Goal: Task Accomplishment & Management: Manage account settings

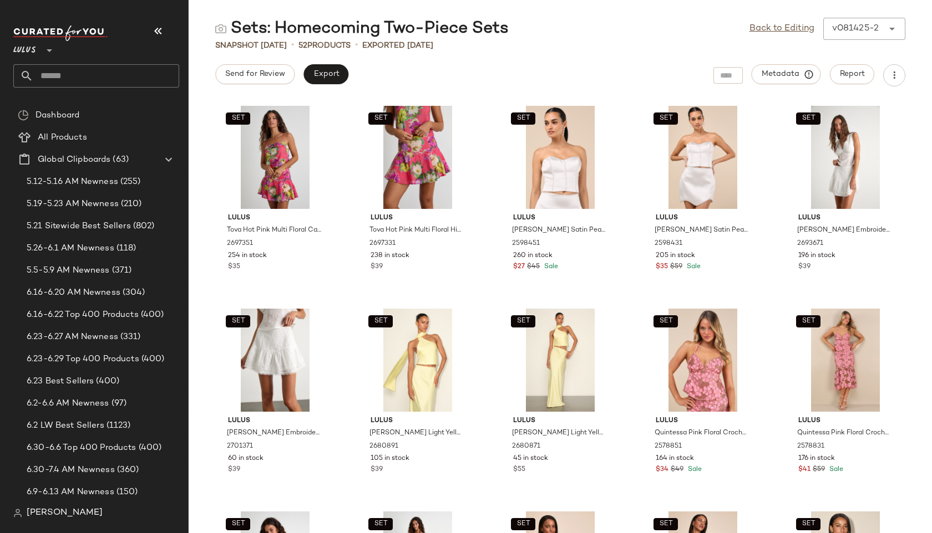
click at [94, 72] on input "text" at bounding box center [106, 75] width 146 height 23
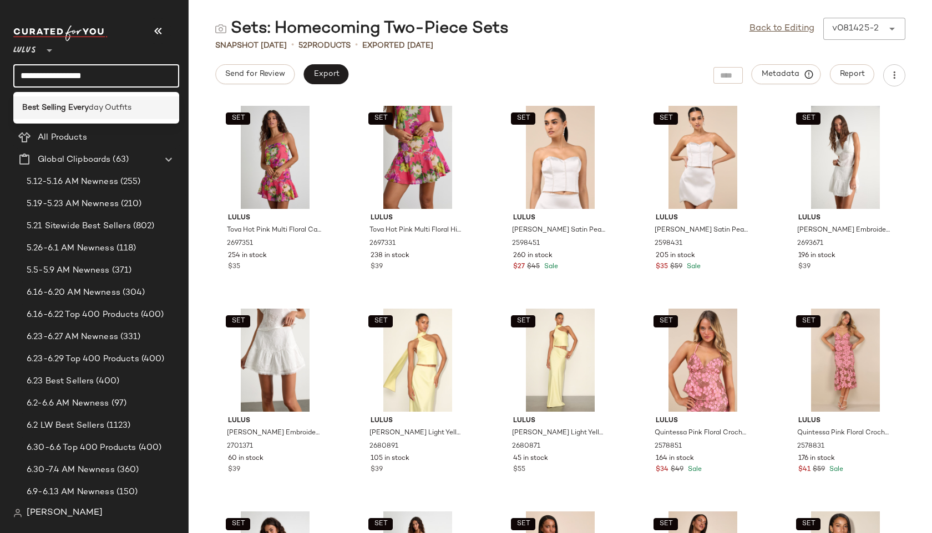
type input "**********"
click at [46, 109] on b "Best Selling Every" at bounding box center [55, 108] width 67 height 12
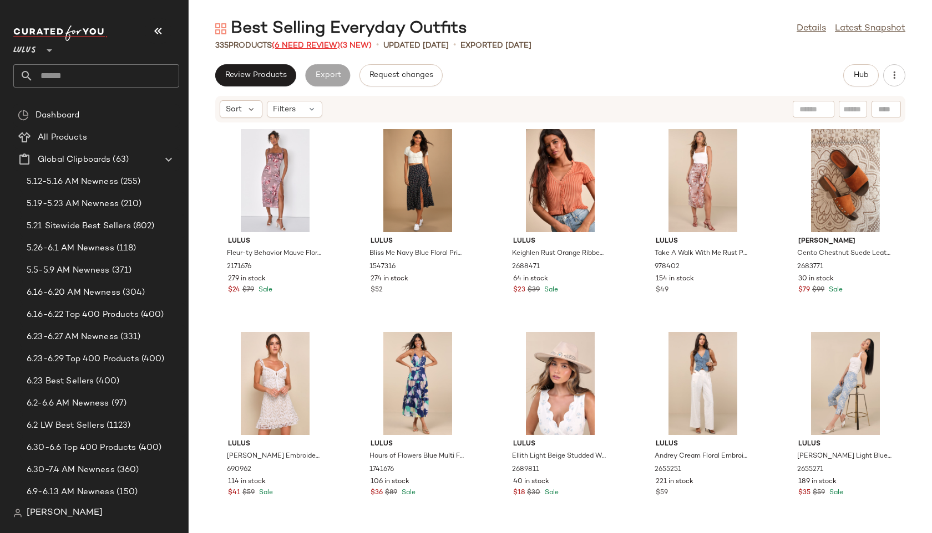
click at [317, 45] on span "(6 Need Review)" at bounding box center [306, 46] width 68 height 8
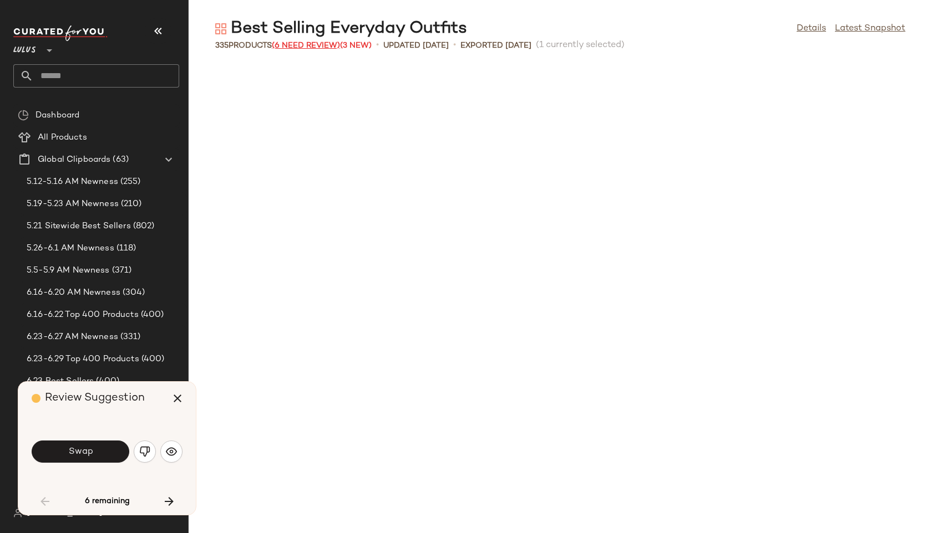
scroll to position [618, 0]
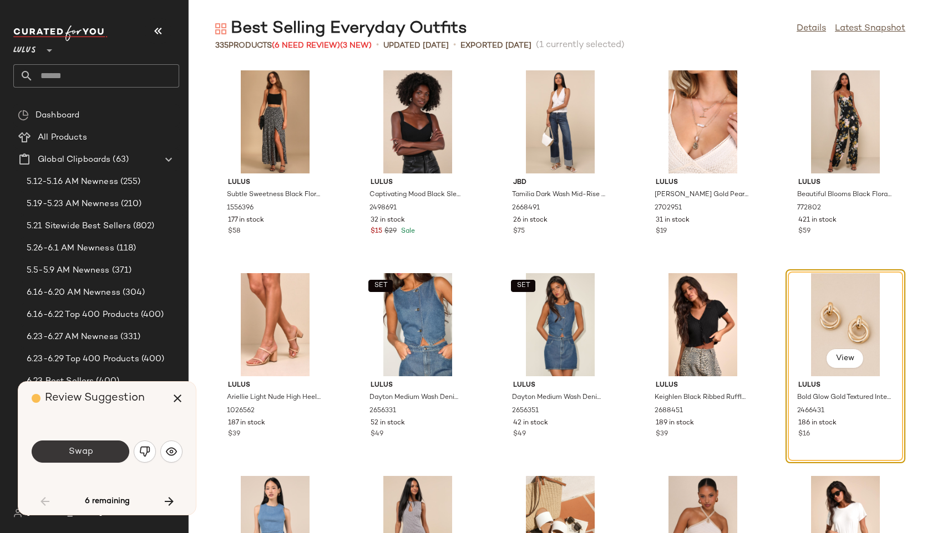
click at [96, 455] on button "Swap" at bounding box center [81, 452] width 98 height 22
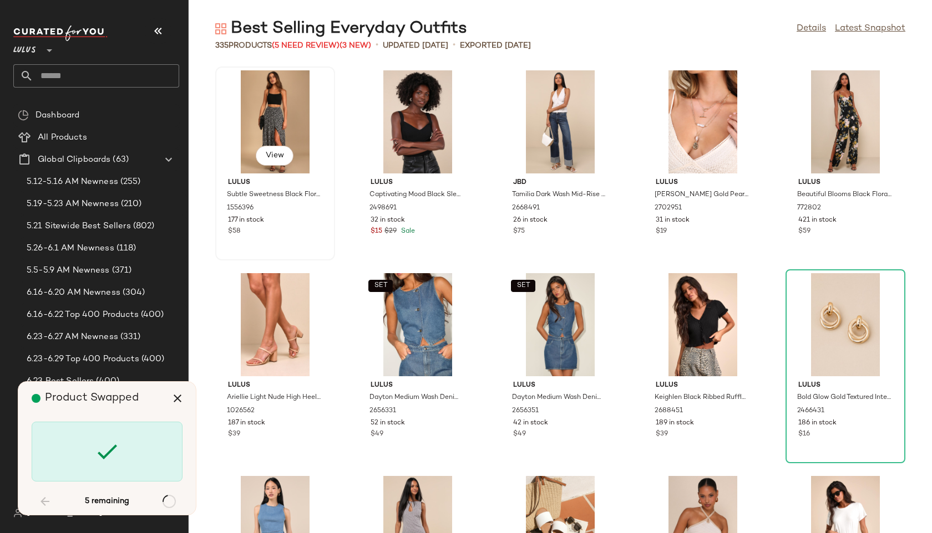
scroll to position [10959, 0]
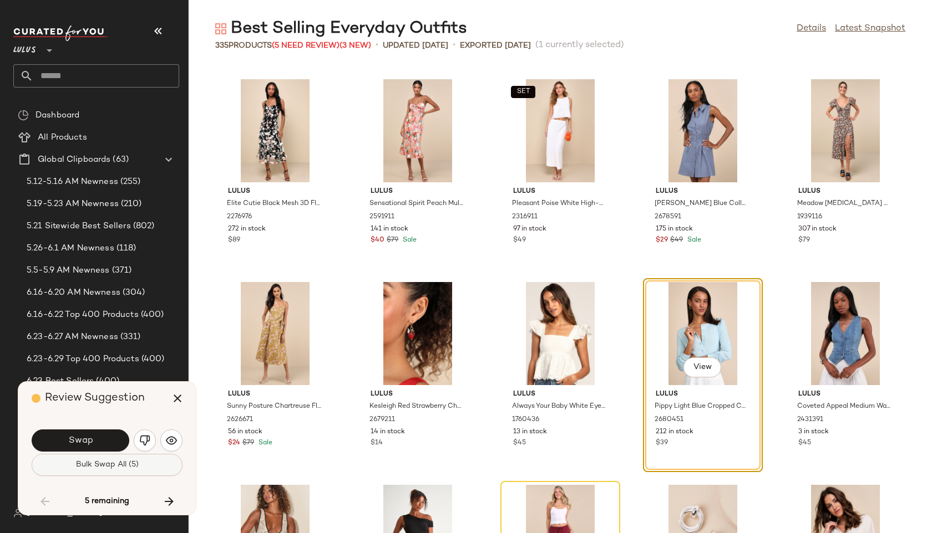
click at [131, 471] on button "Bulk Swap All (5)" at bounding box center [107, 465] width 151 height 22
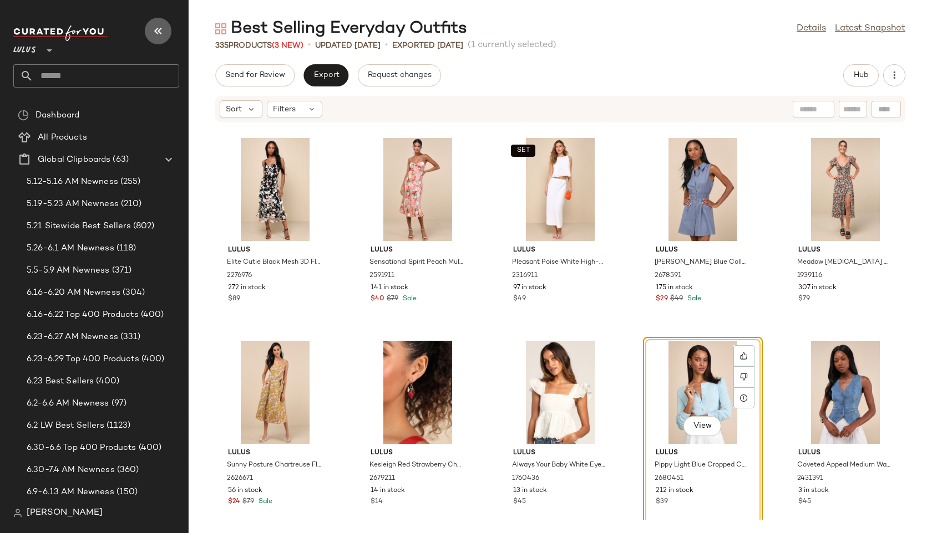
click at [159, 34] on icon "button" at bounding box center [157, 30] width 13 height 13
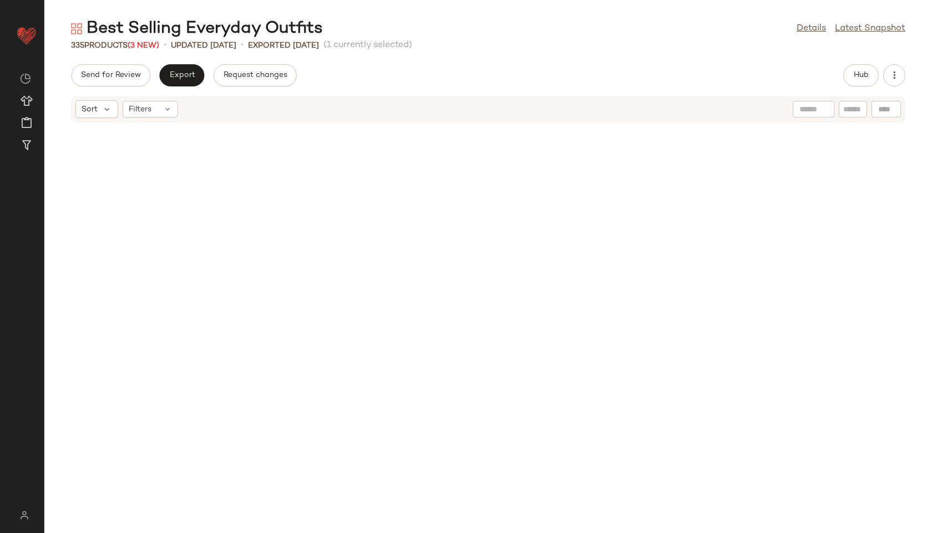
scroll to position [9133, 0]
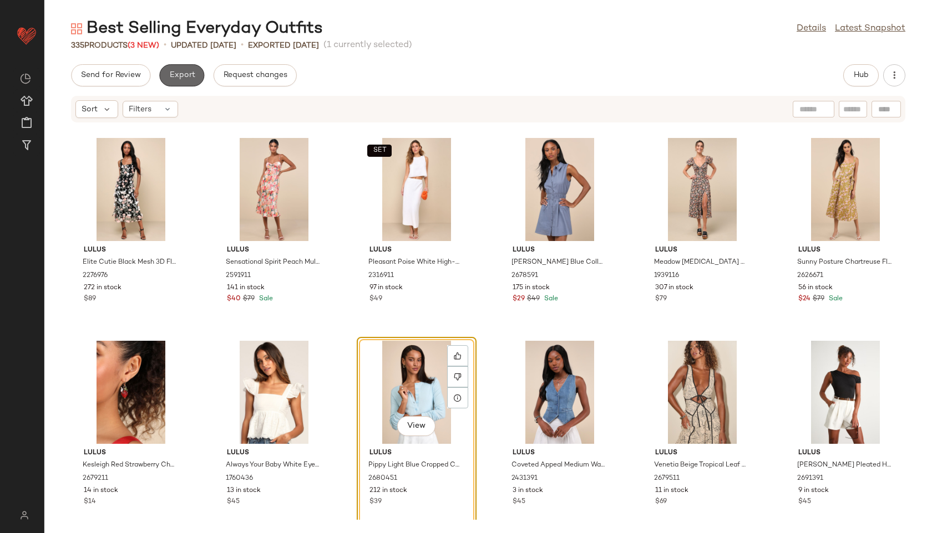
click at [180, 77] on span "Export" at bounding box center [182, 75] width 26 height 9
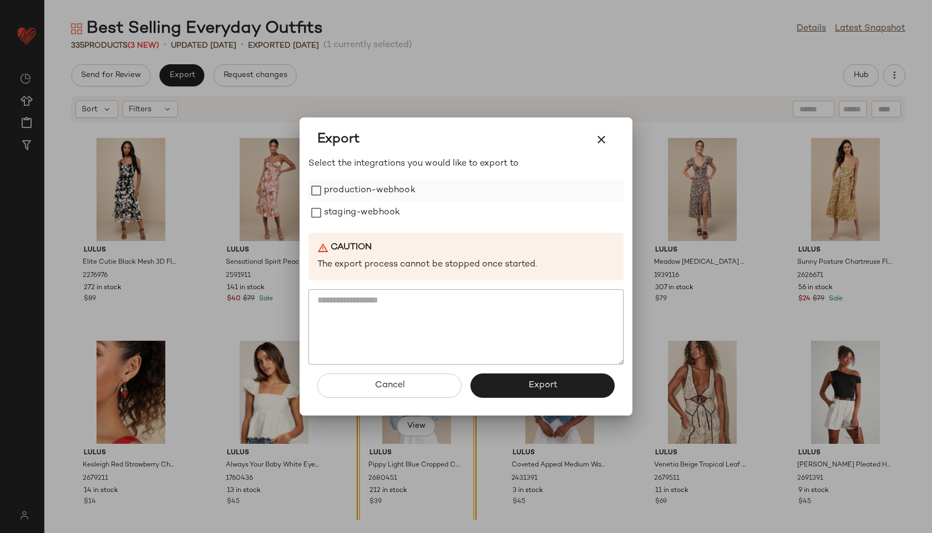
click at [340, 197] on label "production-webhook" at bounding box center [369, 191] width 91 height 22
click at [343, 215] on label "staging-webhook" at bounding box center [362, 213] width 76 height 22
click at [530, 404] on div "Cancel Export" at bounding box center [465, 390] width 315 height 51
click at [530, 388] on span "Export" at bounding box center [541, 385] width 29 height 11
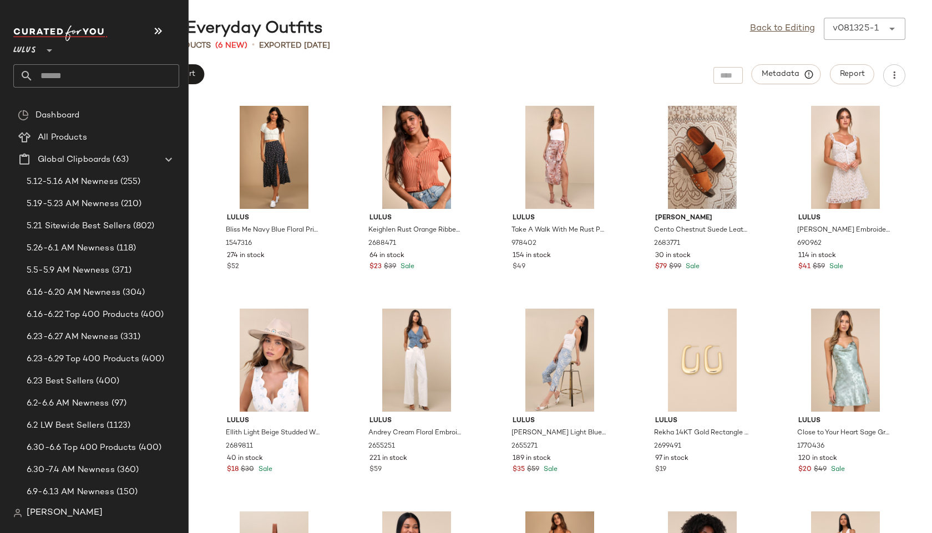
click at [65, 71] on input "text" at bounding box center [106, 75] width 146 height 23
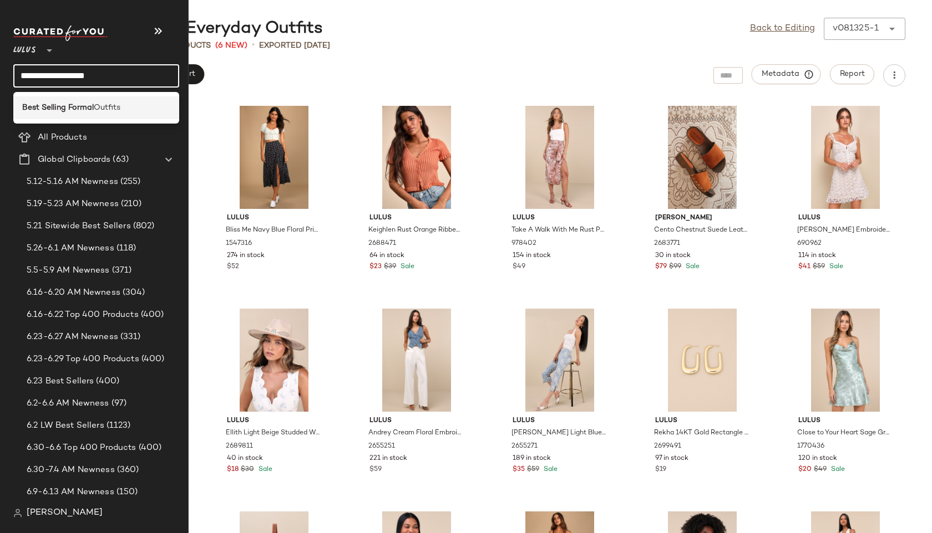
type input "**********"
click at [84, 104] on b "Best Selling Formal" at bounding box center [58, 108] width 72 height 12
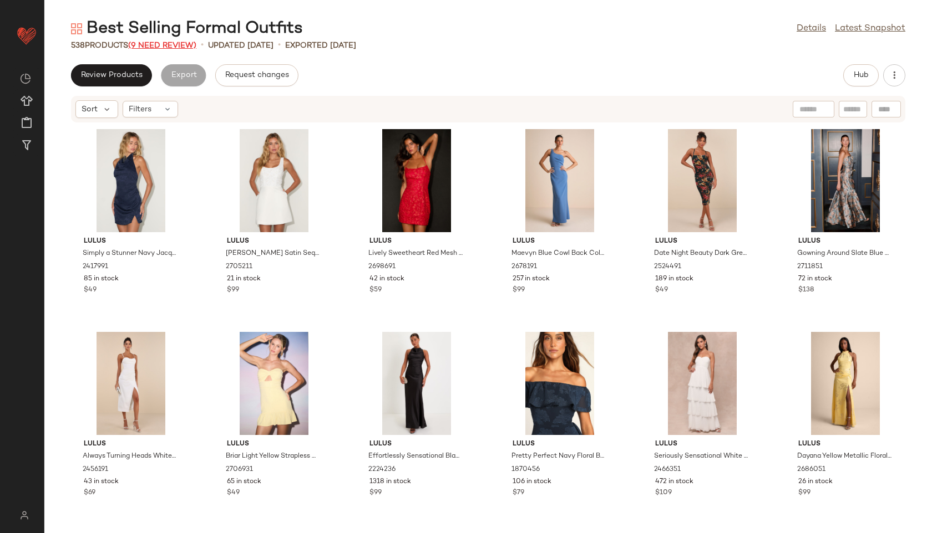
click at [162, 45] on span "(9 Need Review)" at bounding box center [162, 46] width 68 height 8
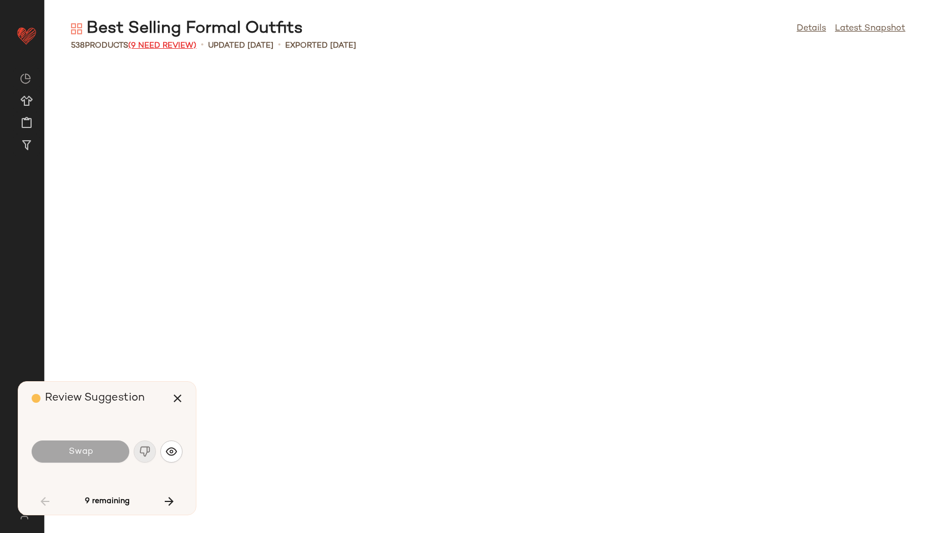
scroll to position [1218, 0]
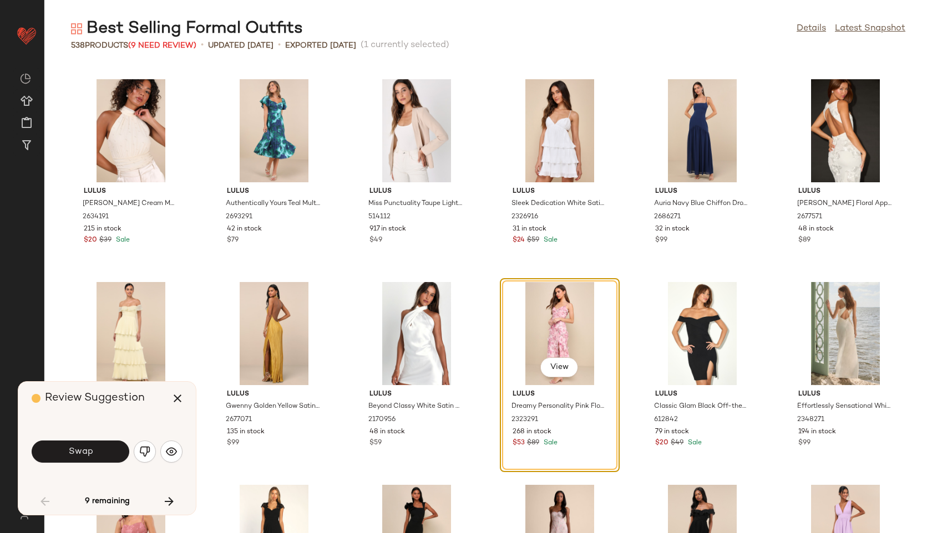
click at [92, 463] on div "Swap" at bounding box center [107, 452] width 151 height 27
click at [83, 447] on span "Swap" at bounding box center [80, 452] width 25 height 11
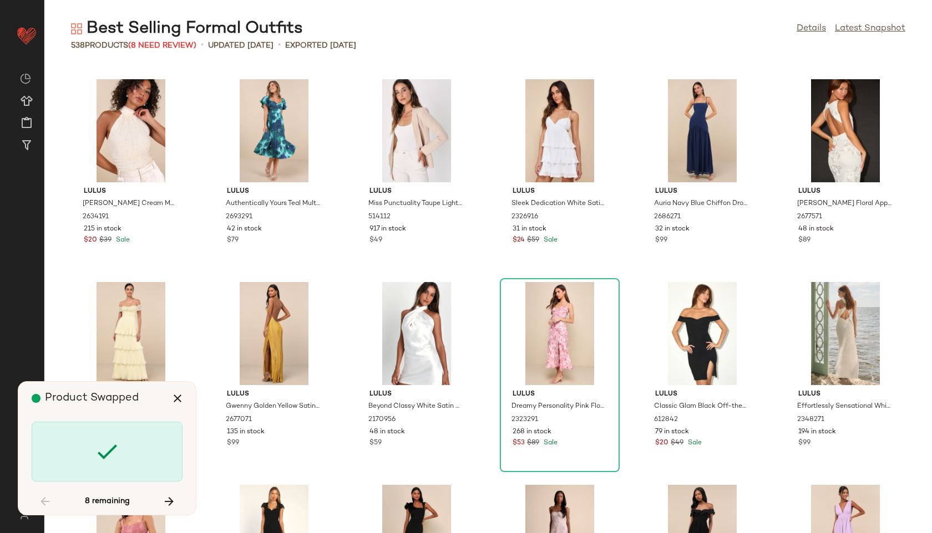
scroll to position [15018, 0]
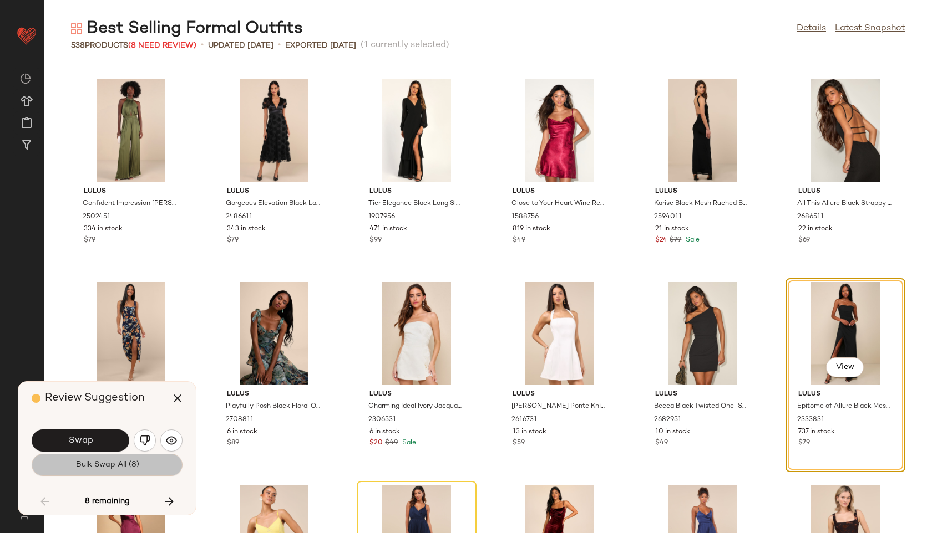
click at [115, 462] on span "Bulk Swap All (8)" at bounding box center [107, 465] width 64 height 9
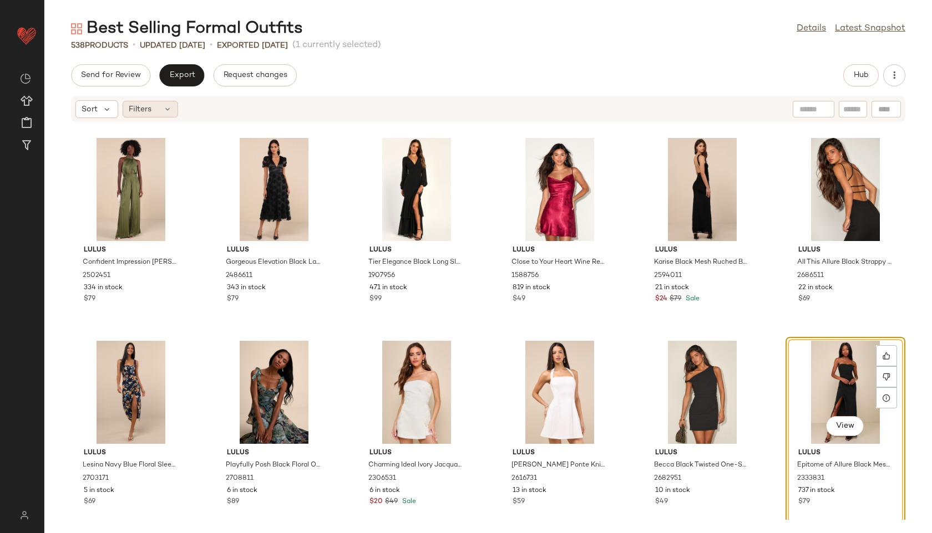
click at [166, 104] on div "Filters" at bounding box center [150, 109] width 55 height 17
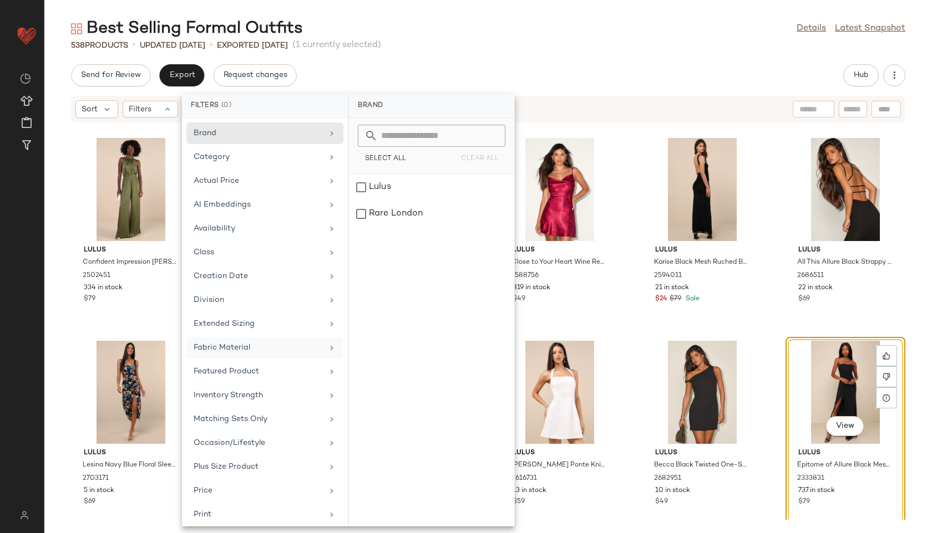
scroll to position [125, 0]
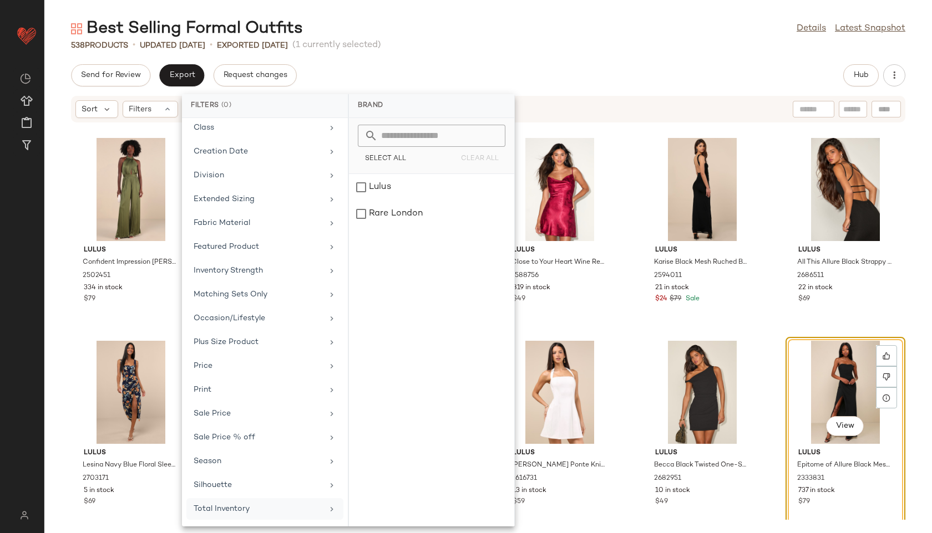
click at [242, 500] on div "Total Inventory" at bounding box center [264, 509] width 157 height 22
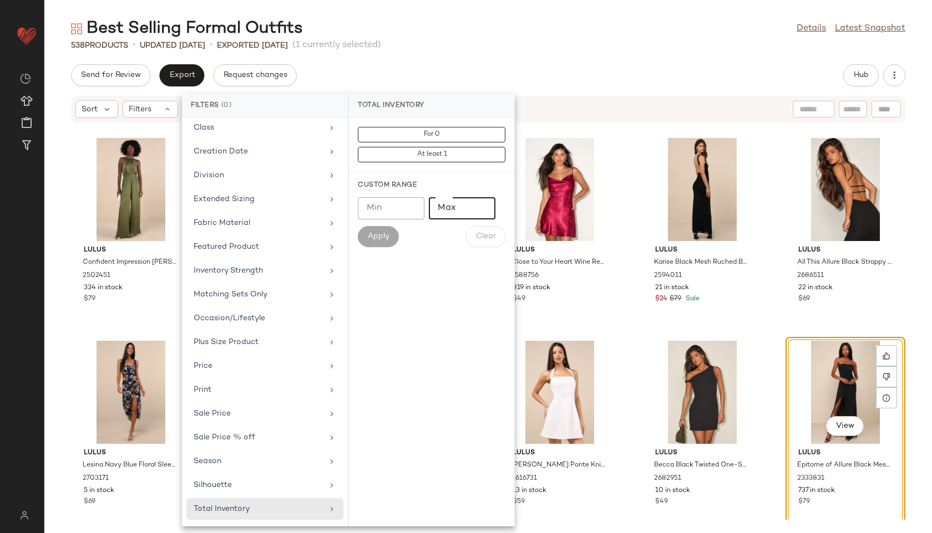
click at [456, 210] on input "Max" at bounding box center [462, 208] width 67 height 22
type input "**"
click at [379, 236] on span "Apply" at bounding box center [378, 236] width 22 height 9
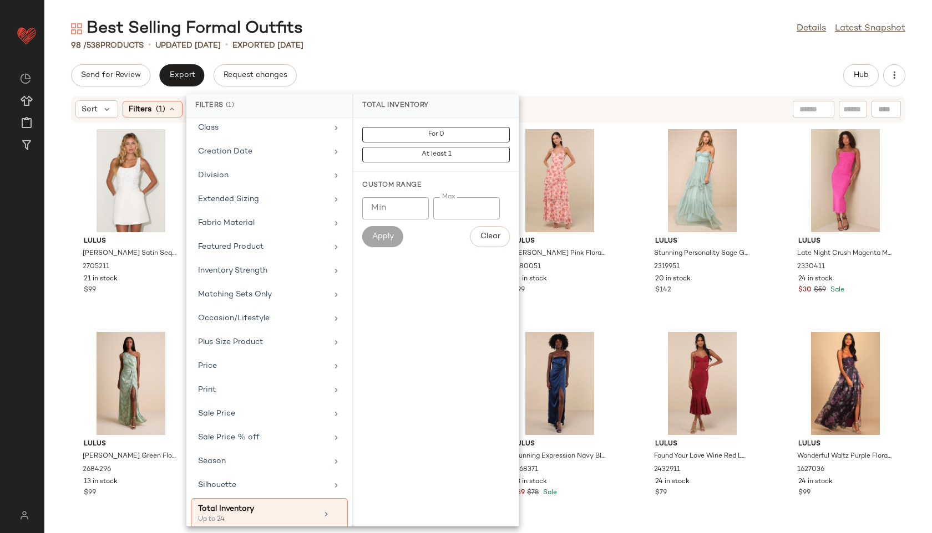
click at [424, 45] on div "98 / 538 Products • updated Aug 15th • Exported Aug 15th" at bounding box center [487, 45] width 887 height 11
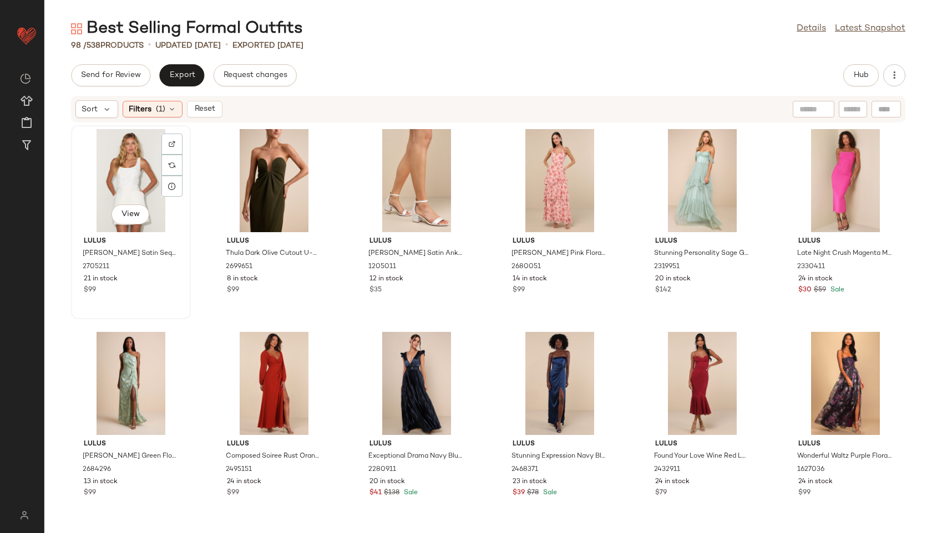
click at [119, 162] on div "View" at bounding box center [131, 180] width 112 height 103
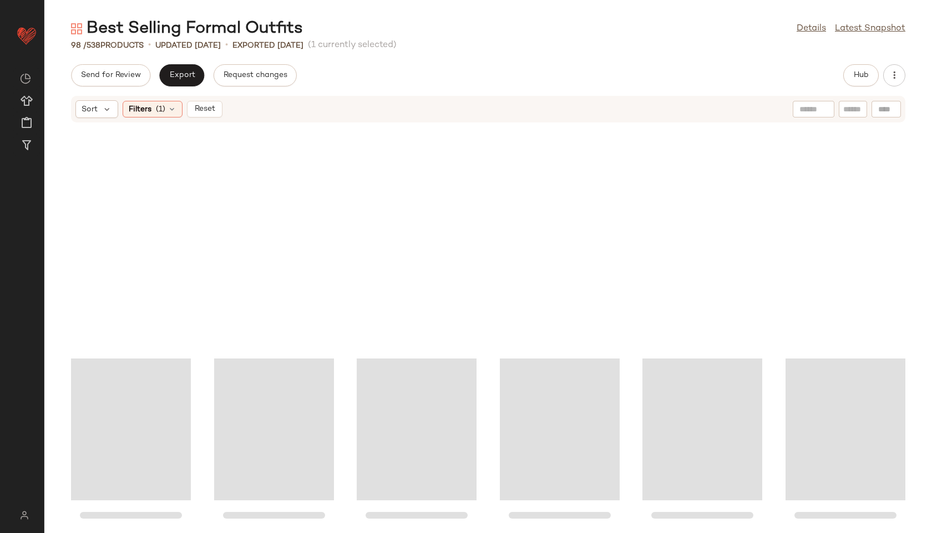
scroll to position [3055, 0]
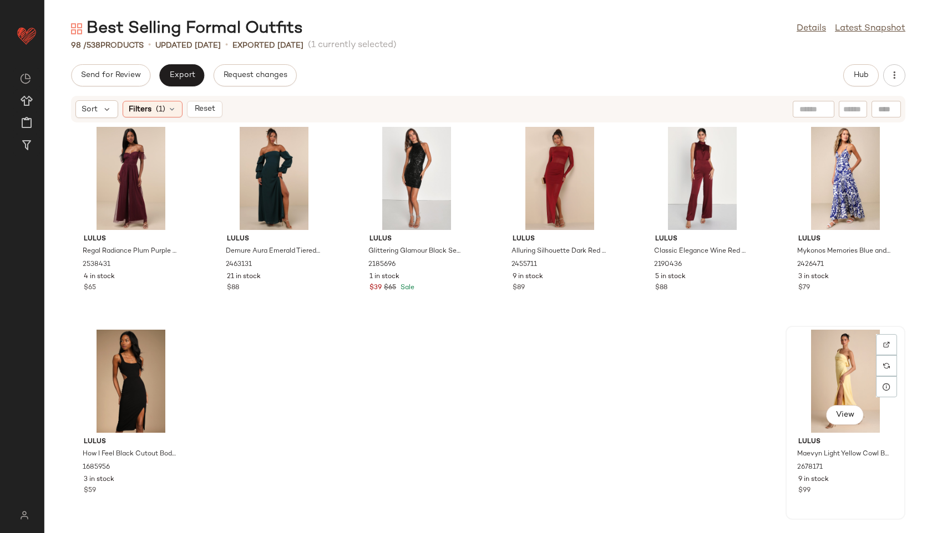
click at [823, 359] on div "View" at bounding box center [845, 381] width 112 height 103
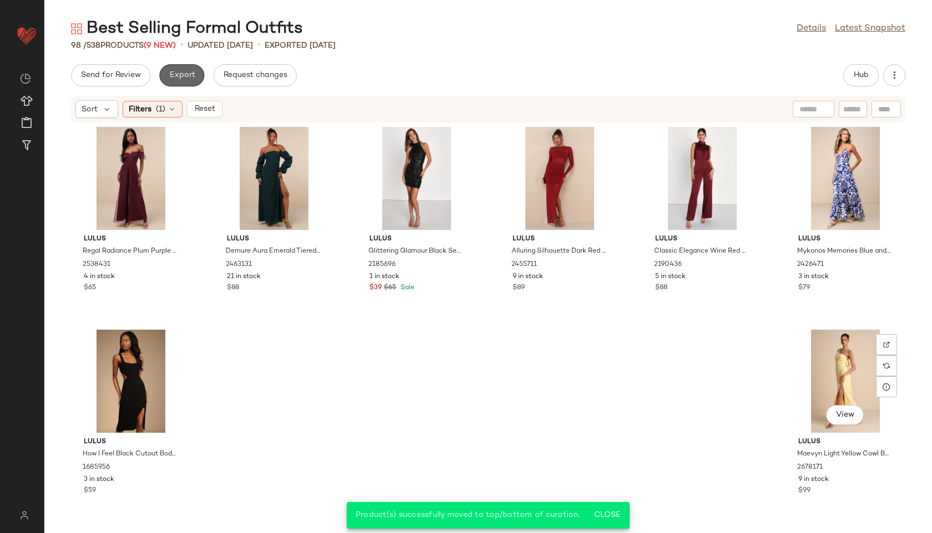
click at [182, 80] on button "Export" at bounding box center [181, 75] width 45 height 22
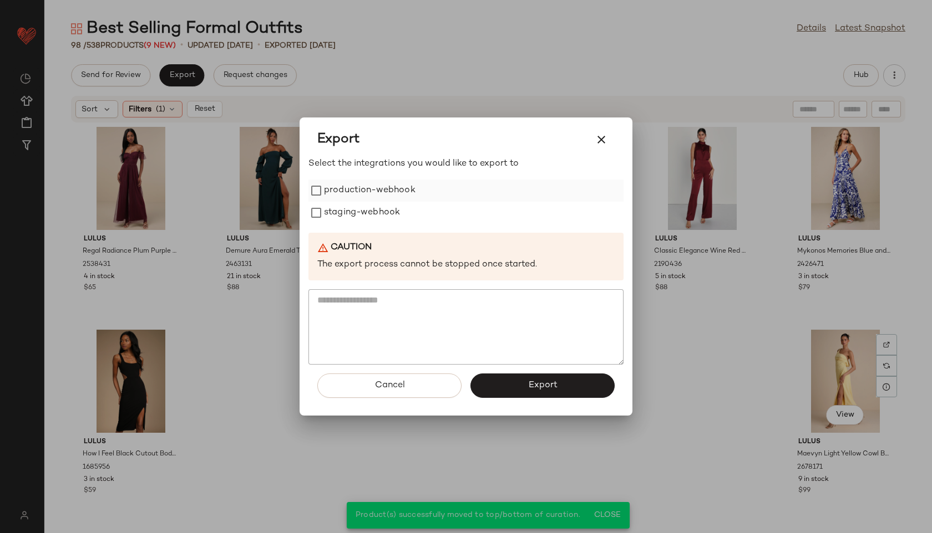
click at [406, 197] on label "production-webhook" at bounding box center [369, 191] width 91 height 22
click at [390, 215] on label "staging-webhook" at bounding box center [362, 213] width 76 height 22
click at [523, 386] on button "Export" at bounding box center [542, 386] width 144 height 24
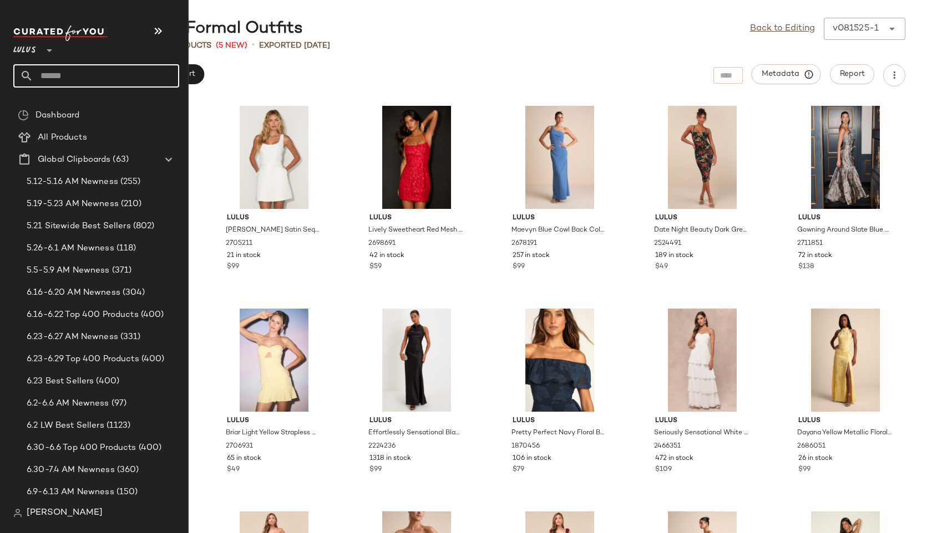
click at [60, 77] on input "text" at bounding box center [106, 75] width 146 height 23
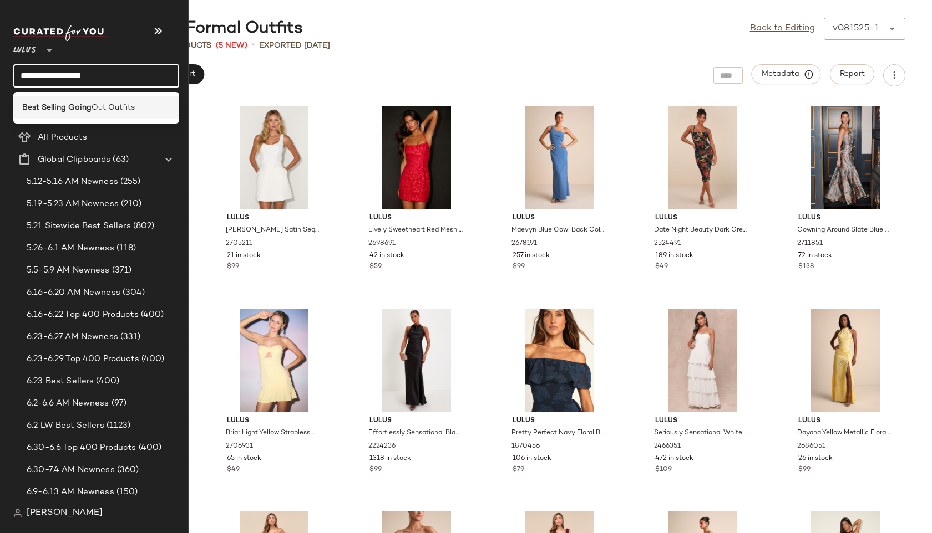
type input "**********"
click at [30, 104] on b "Best Selling Going" at bounding box center [56, 108] width 69 height 12
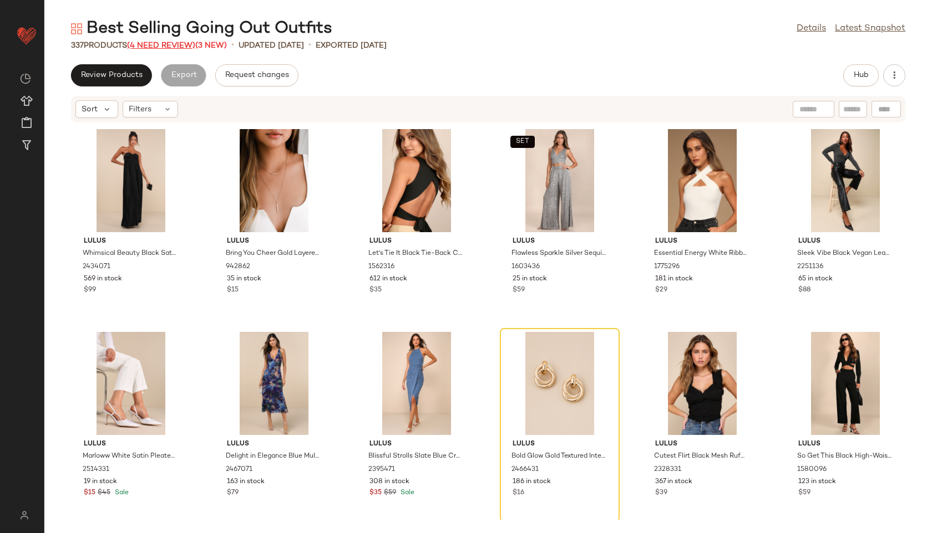
click at [177, 42] on span "(4 Need Review)" at bounding box center [161, 46] width 68 height 8
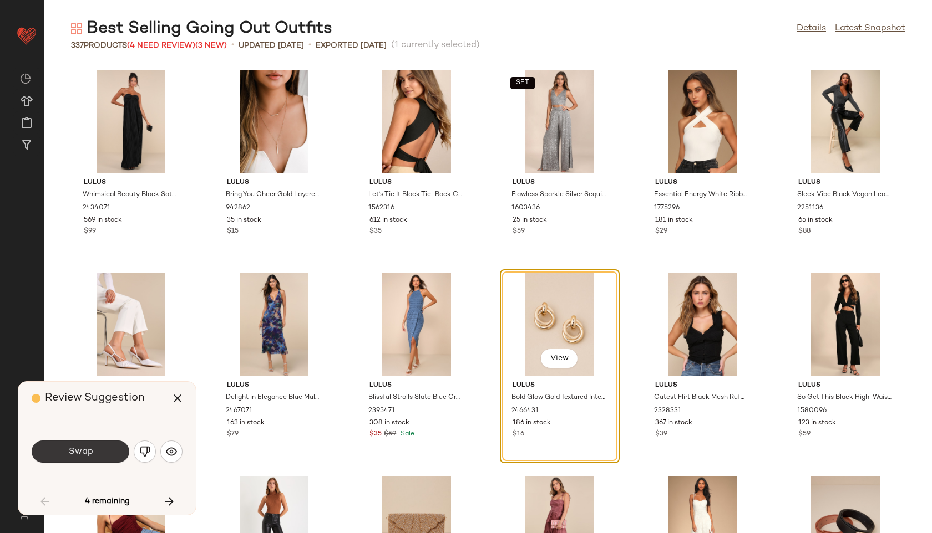
click at [104, 450] on button "Swap" at bounding box center [81, 452] width 98 height 22
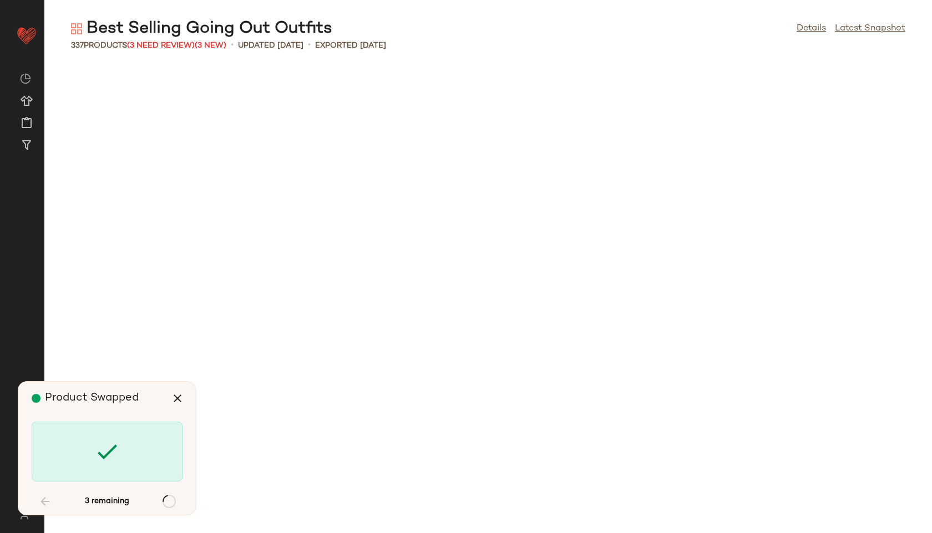
scroll to position [4465, 0]
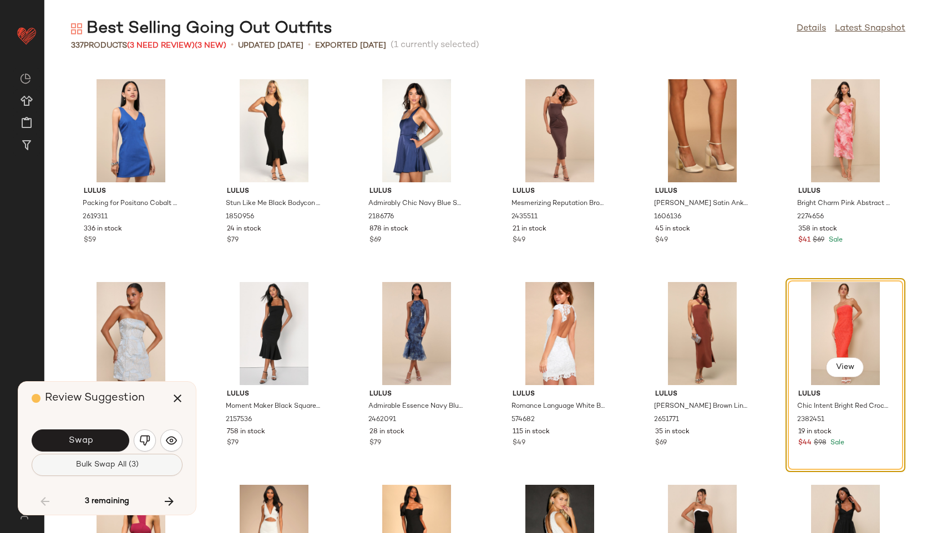
click at [111, 462] on span "Bulk Swap All (3)" at bounding box center [106, 465] width 63 height 9
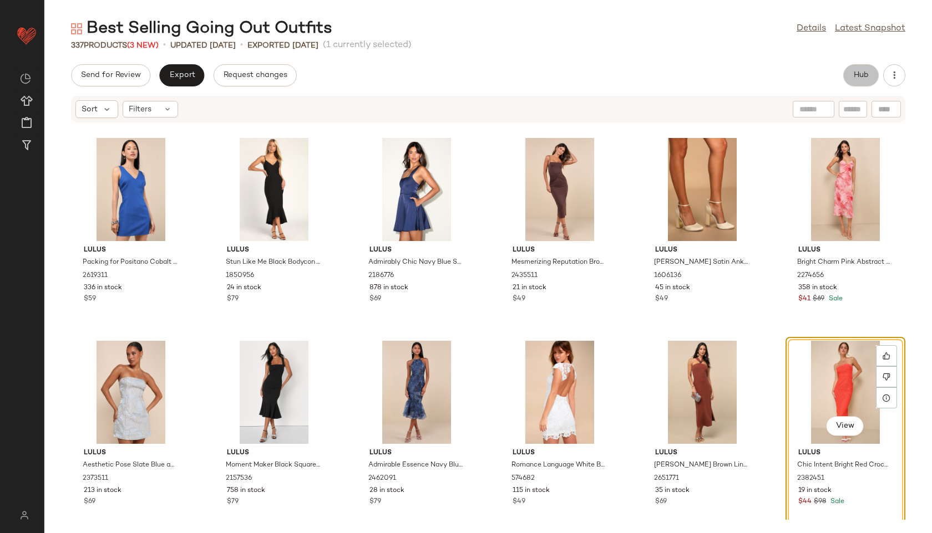
click at [853, 73] on span "Hub" at bounding box center [861, 75] width 16 height 9
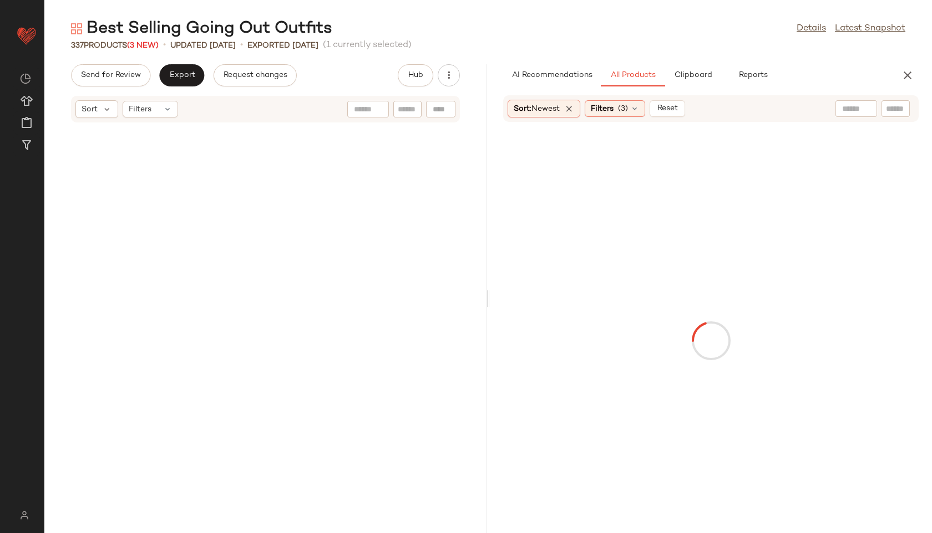
scroll to position [8930, 0]
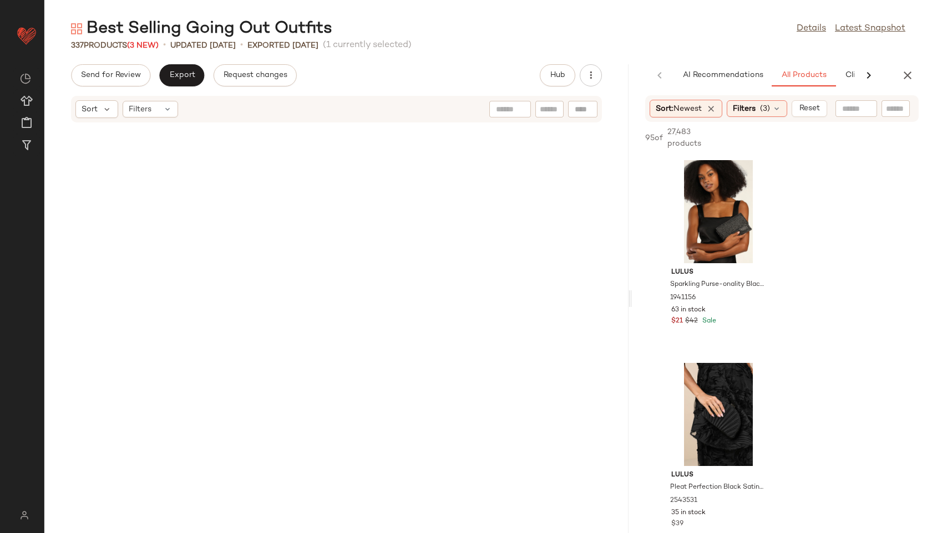
drag, startPoint x: 488, startPoint y: 302, endPoint x: 726, endPoint y: 306, distance: 237.9
click at [726, 306] on div "Best Selling Going Out Outfits Details Latest Snapshot 337 Products (3 New) • u…" at bounding box center [487, 276] width 887 height 516
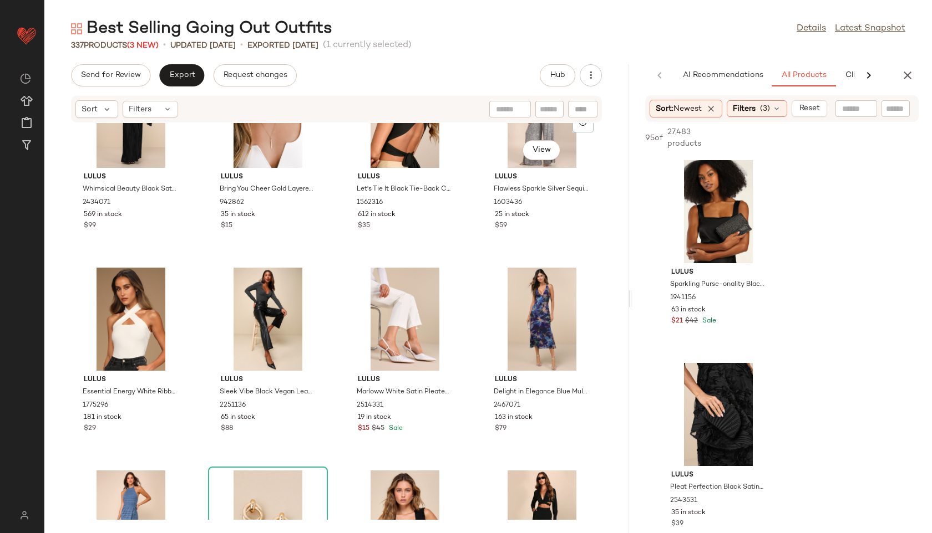
scroll to position [0, 0]
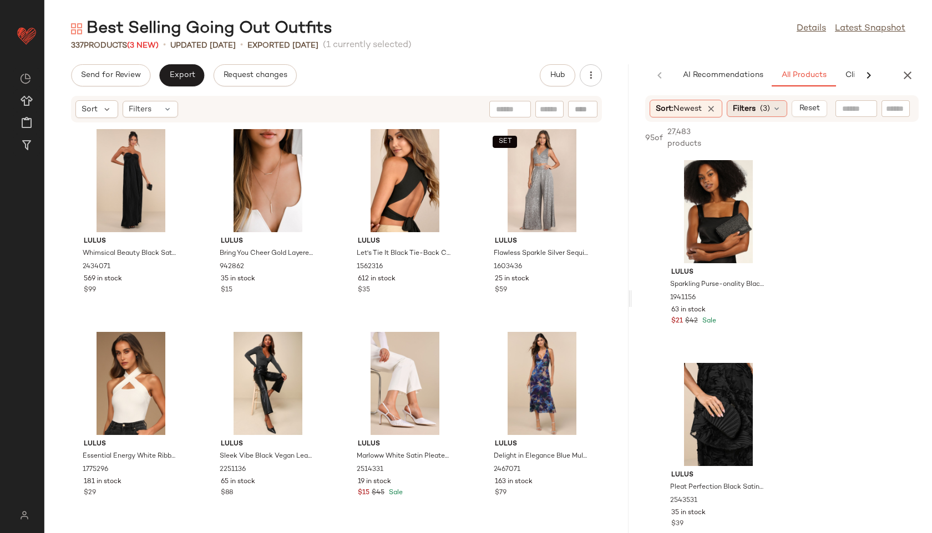
click at [763, 106] on span "(3)" at bounding box center [765, 109] width 10 height 12
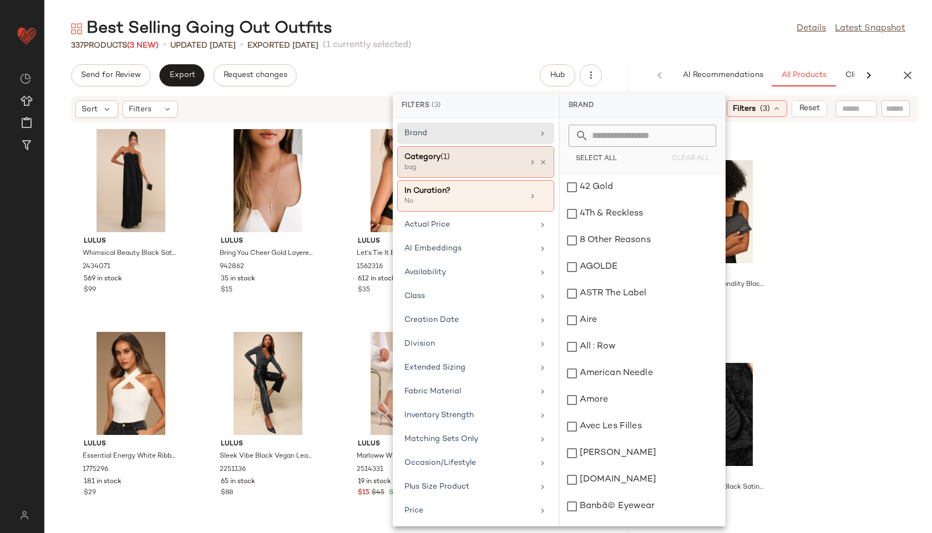
click at [474, 171] on div "bag" at bounding box center [459, 168] width 111 height 10
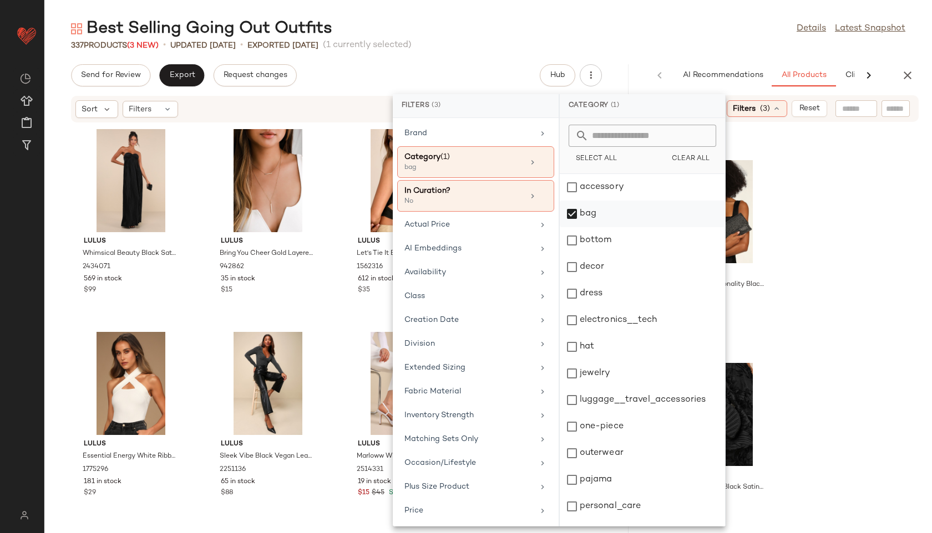
click at [578, 227] on div "bag" at bounding box center [641, 240] width 165 height 27
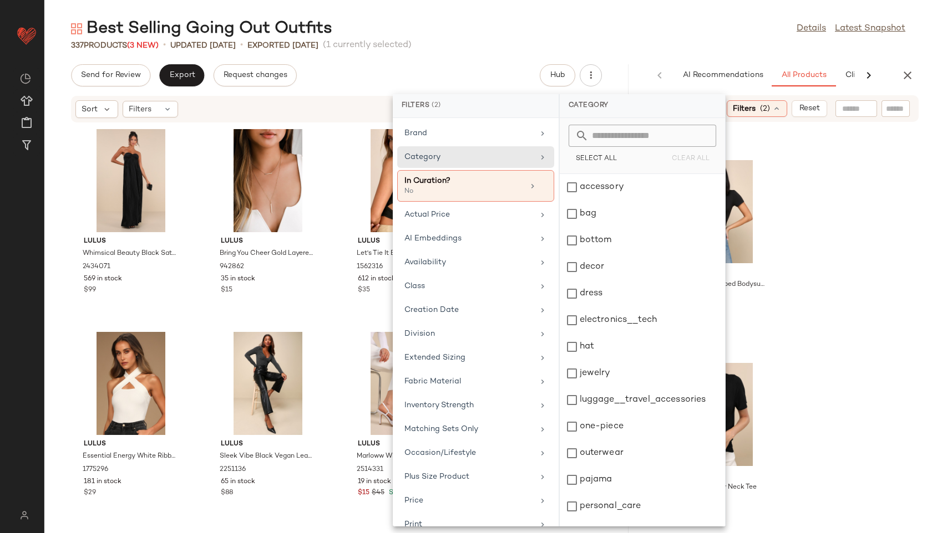
click at [703, 23] on div "Best Selling Going Out Outfits Details Latest Snapshot" at bounding box center [487, 29] width 887 height 22
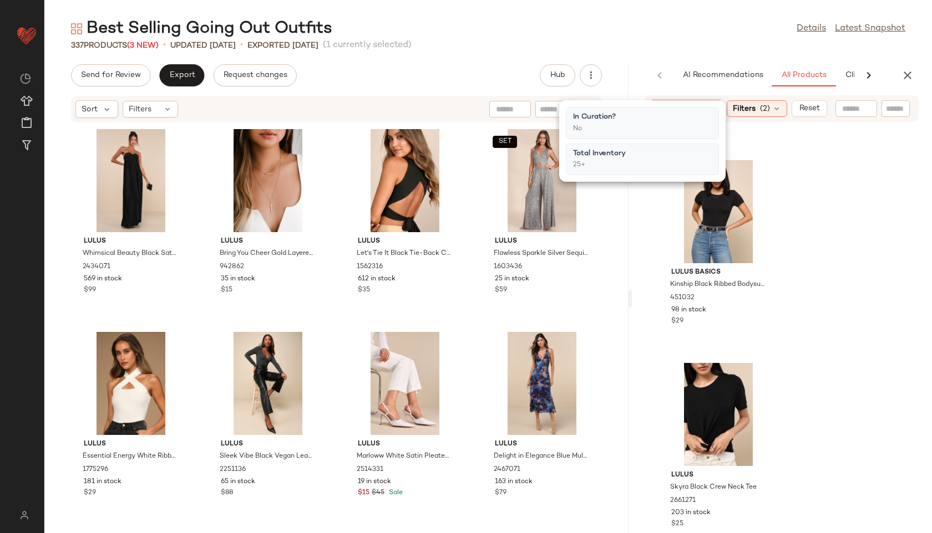
click at [855, 75] on div at bounding box center [868, 75] width 29 height 22
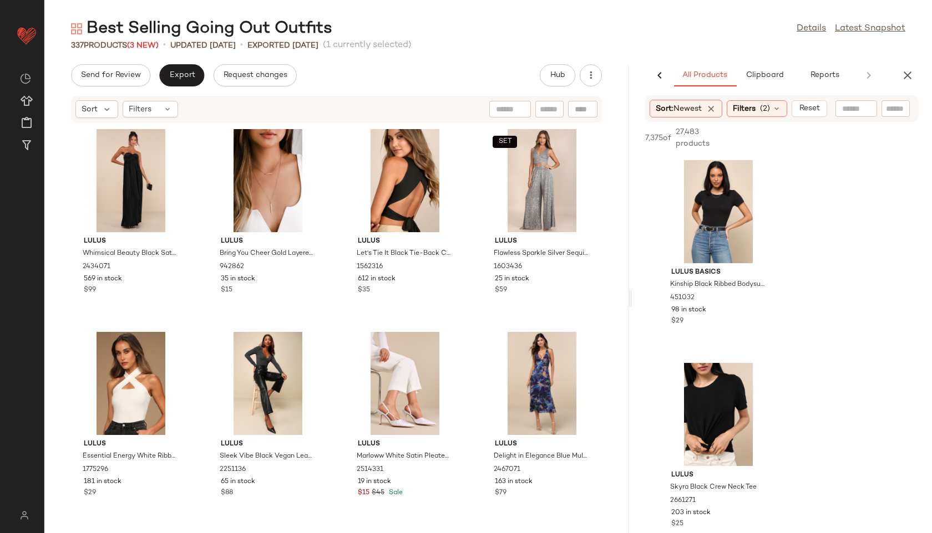
scroll to position [0, 101]
click at [777, 72] on span "Clipboard" at bounding box center [761, 75] width 38 height 9
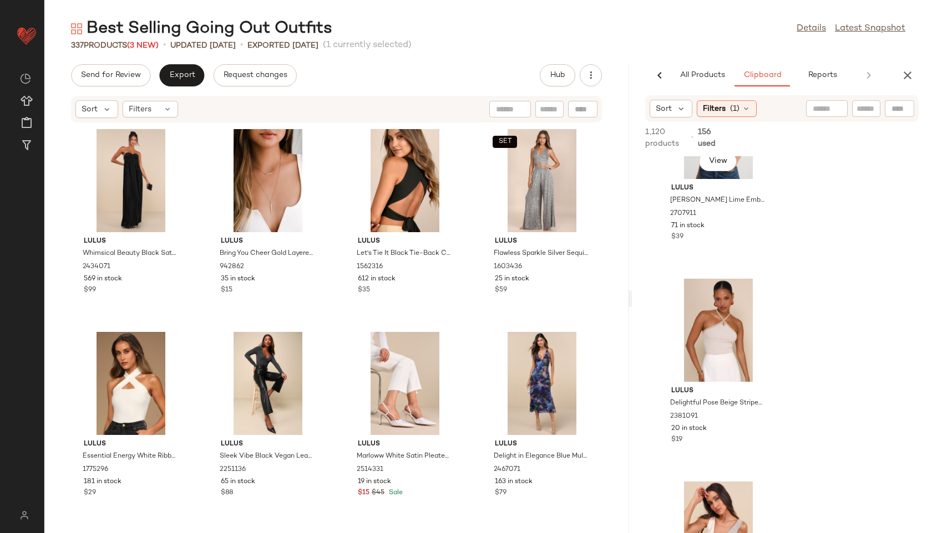
scroll to position [232, 0]
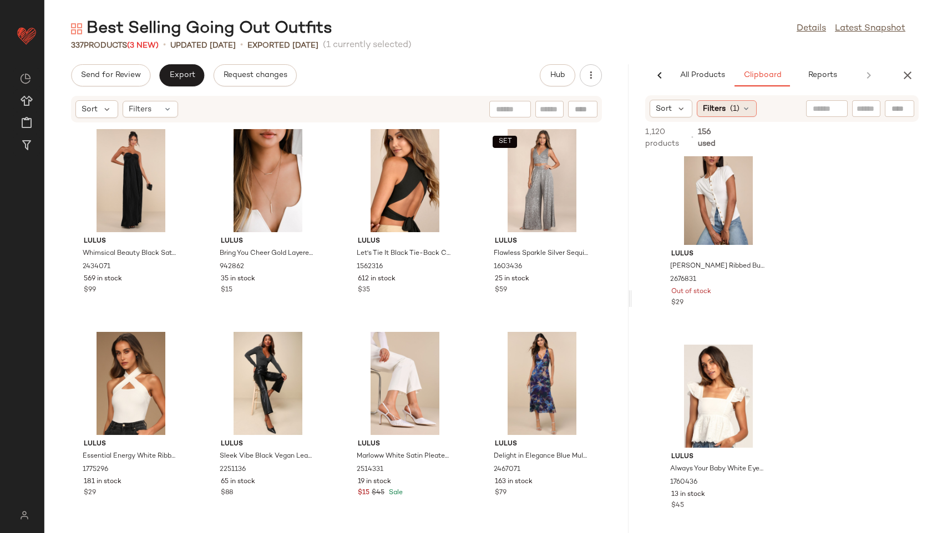
click at [731, 110] on span "(1)" at bounding box center [734, 109] width 9 height 12
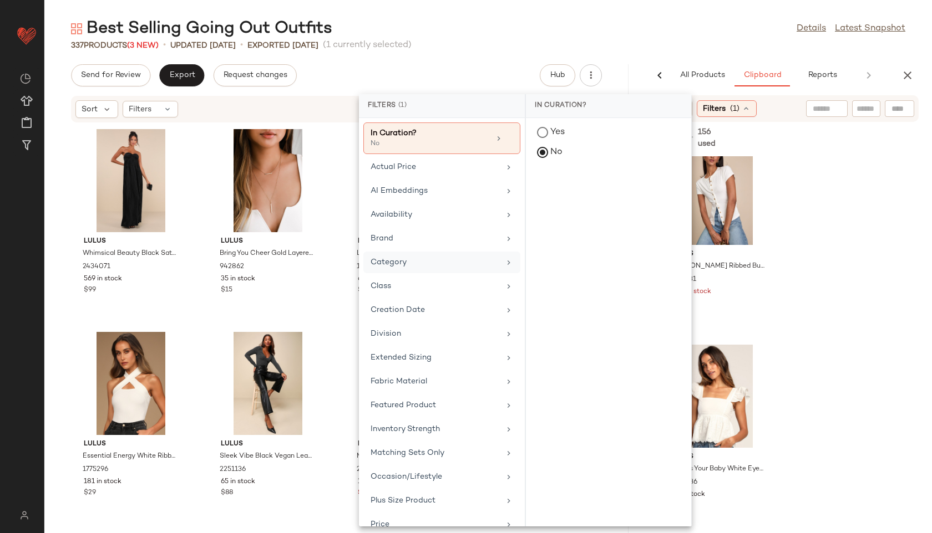
click at [416, 258] on div "Category" at bounding box center [434, 263] width 129 height 12
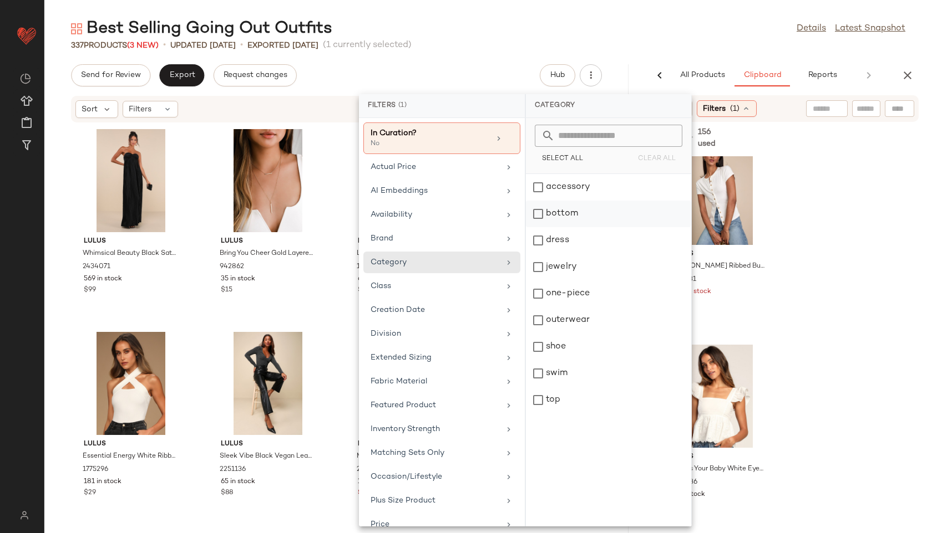
click at [570, 227] on div "bottom" at bounding box center [608, 240] width 165 height 27
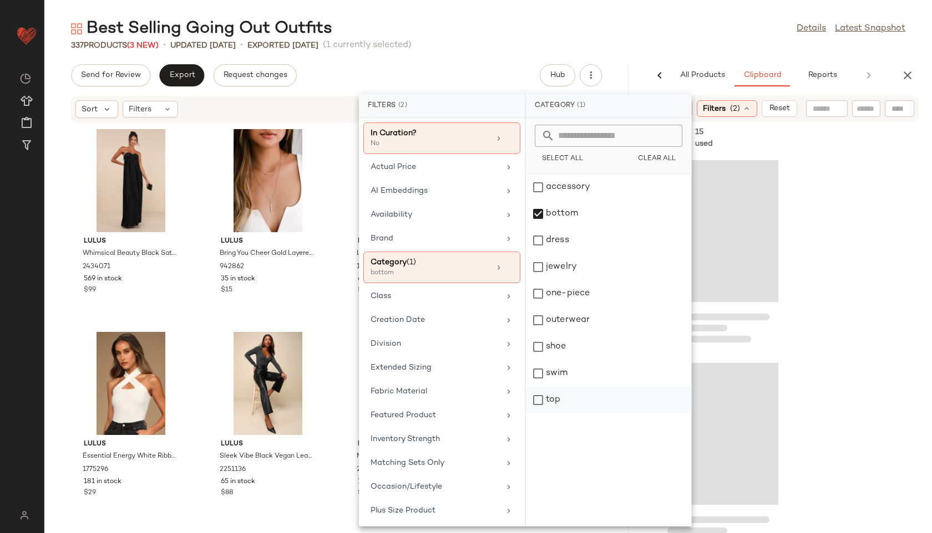
click at [547, 402] on div "top" at bounding box center [608, 400] width 165 height 27
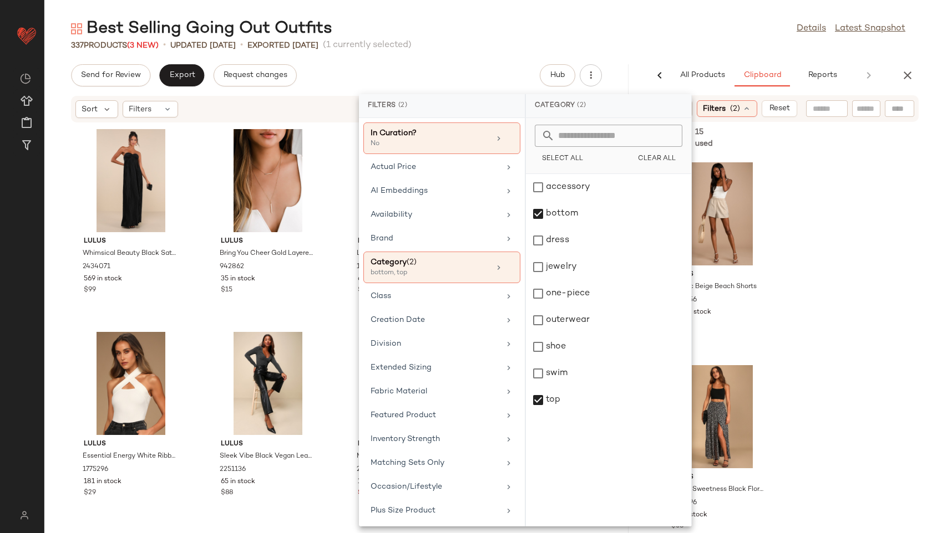
click at [691, 34] on div "Best Selling Going Out Outfits Details Latest Snapshot" at bounding box center [487, 29] width 887 height 22
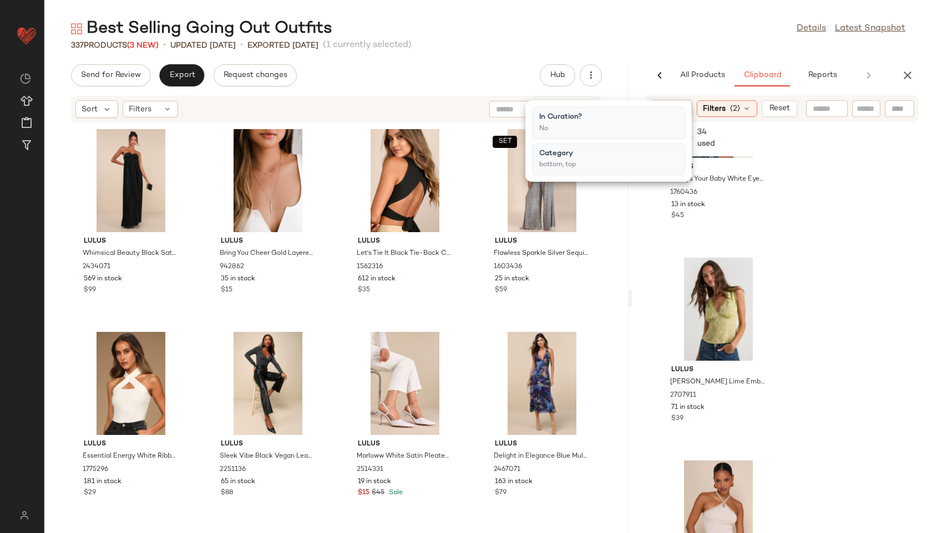
scroll to position [587, 0]
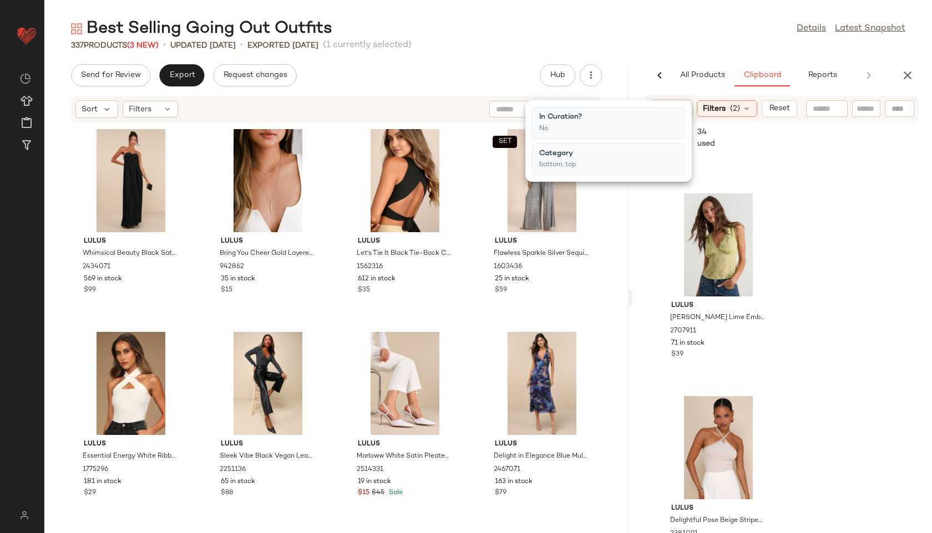
click at [845, 391] on div "Lulus Always Your Baby White Eyelet Babydoll Top 1760436 13 in stock $45 Lulus …" at bounding box center [782, 344] width 300 height 377
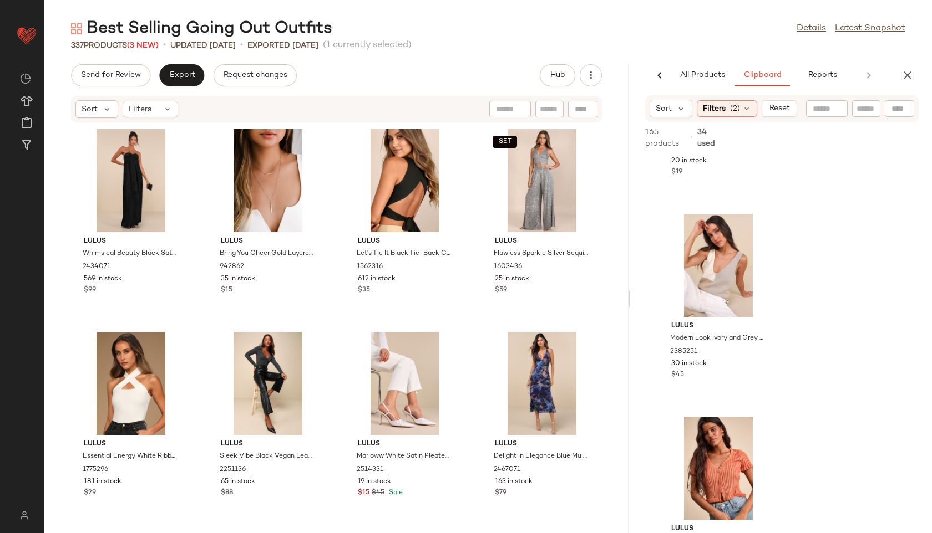
scroll to position [971, 0]
click at [743, 113] on div "Filters (2)" at bounding box center [726, 108] width 60 height 17
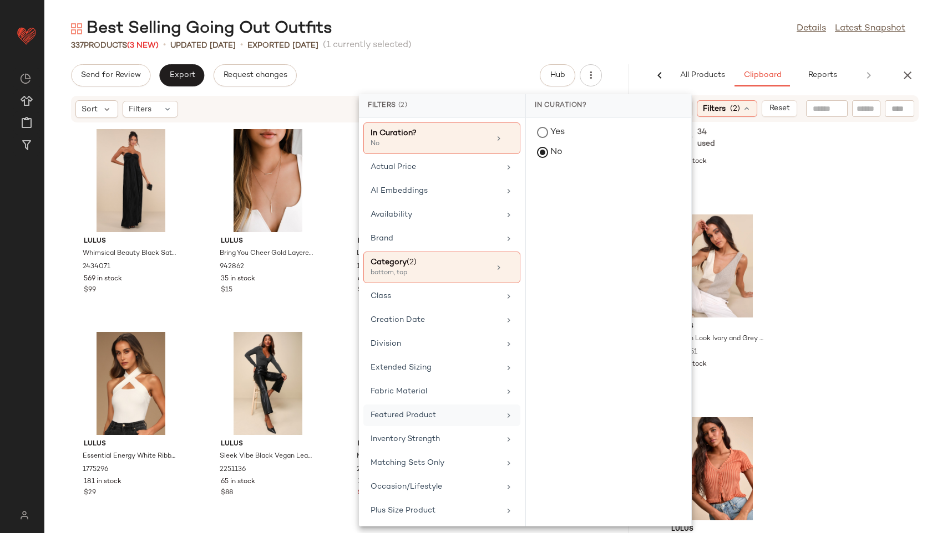
scroll to position [169, 0]
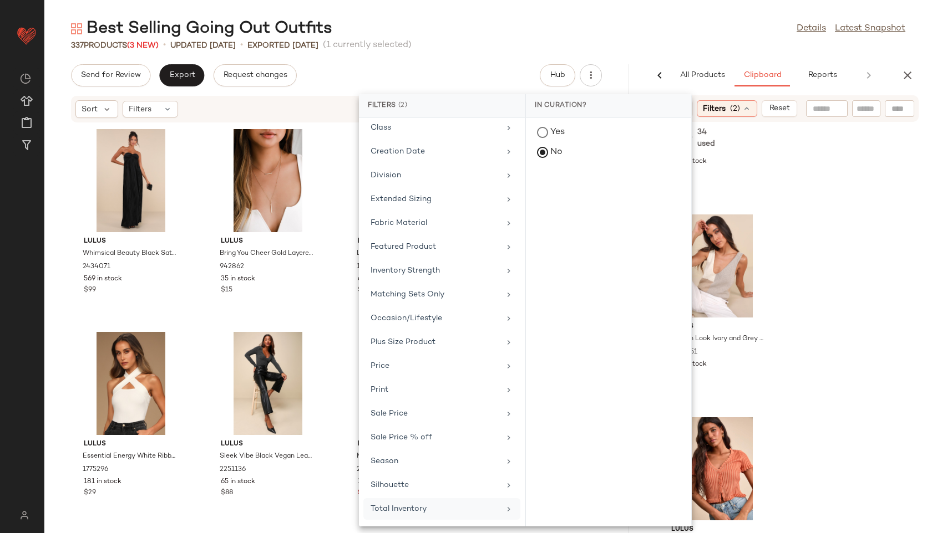
click at [408, 508] on div "Total Inventory" at bounding box center [434, 509] width 129 height 12
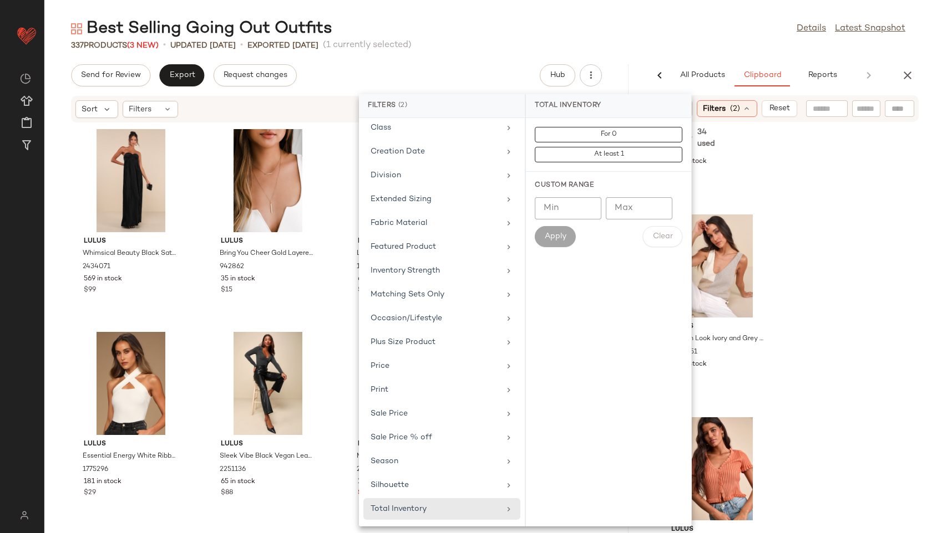
click at [568, 208] on input "Min" at bounding box center [568, 208] width 67 height 22
type input "**"
click at [542, 242] on button "Apply" at bounding box center [555, 236] width 41 height 21
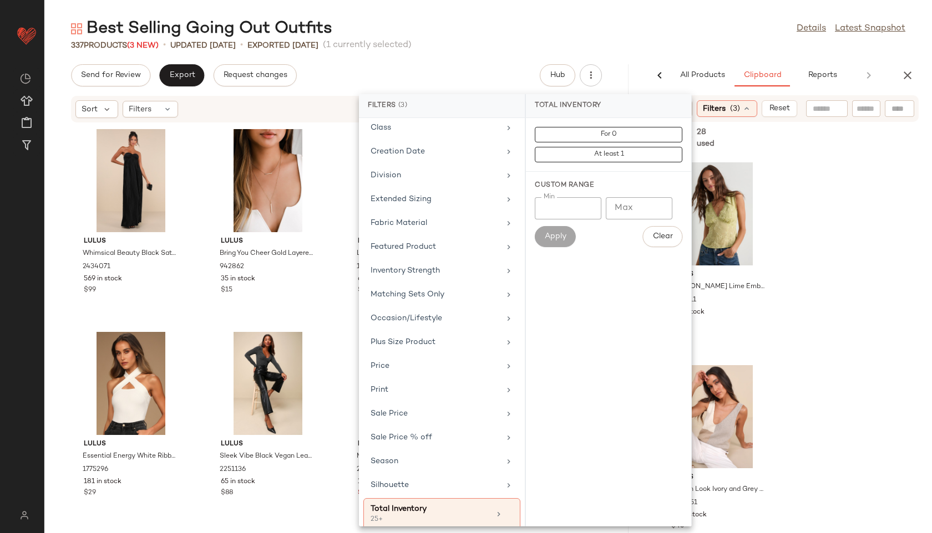
click at [613, 26] on div "Best Selling Going Out Outfits Details Latest Snapshot" at bounding box center [487, 29] width 887 height 22
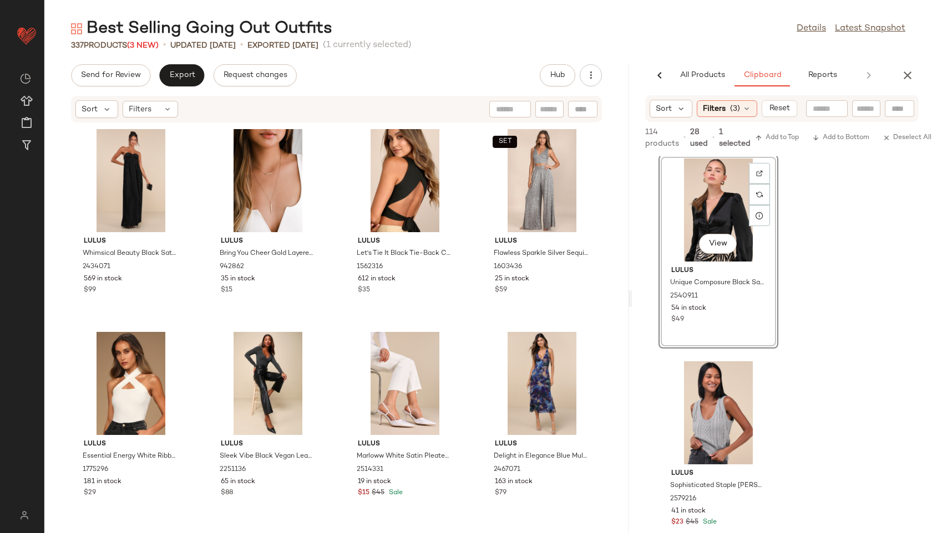
scroll to position [2042, 0]
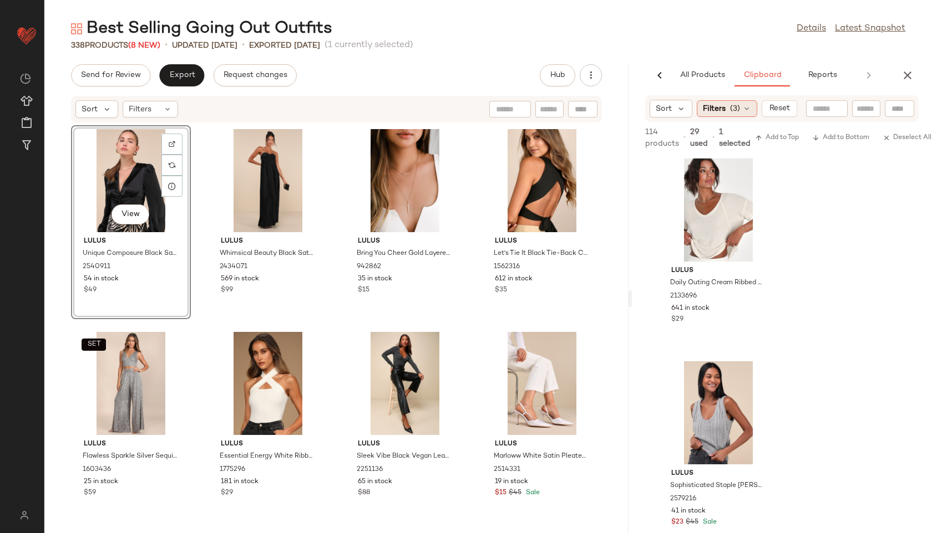
click at [736, 113] on span "(3)" at bounding box center [735, 109] width 10 height 12
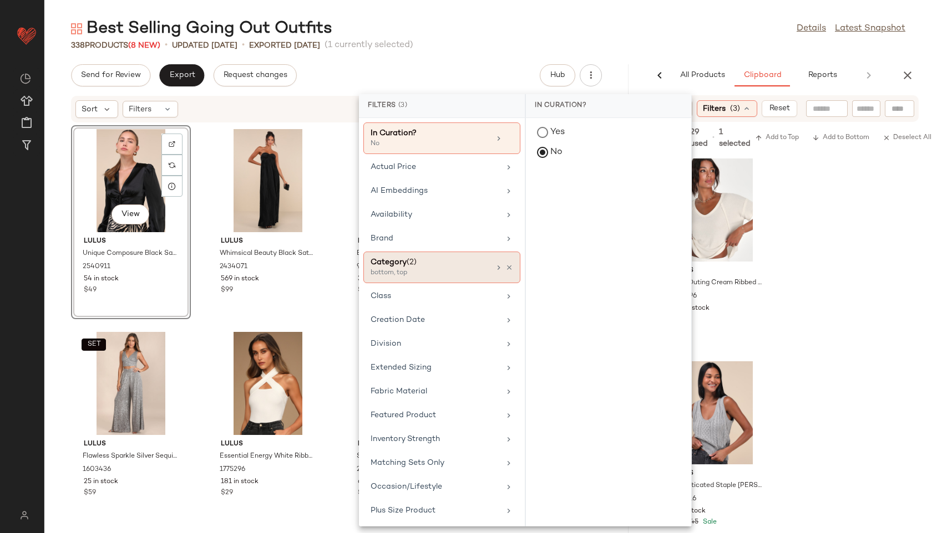
click at [423, 267] on div "Category (2)" at bounding box center [429, 263] width 119 height 12
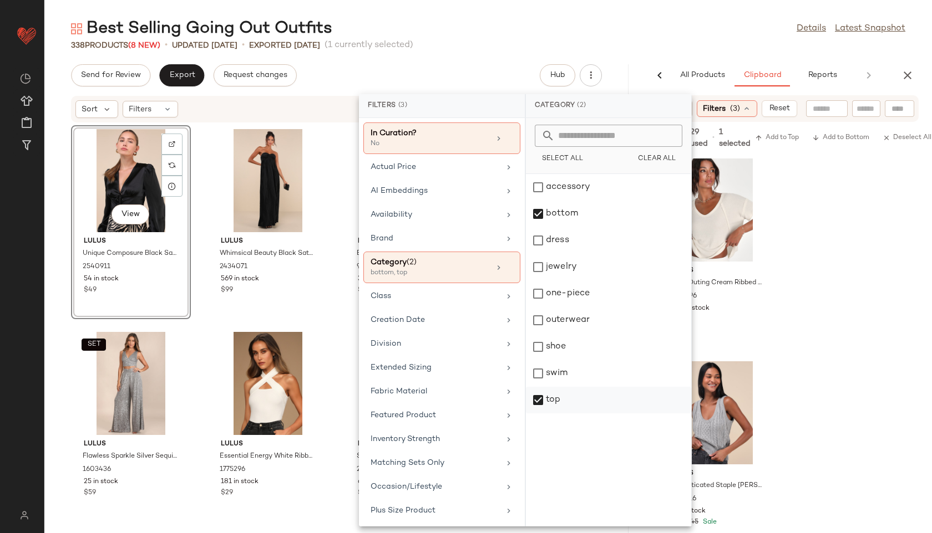
click at [545, 395] on div "top" at bounding box center [608, 400] width 165 height 27
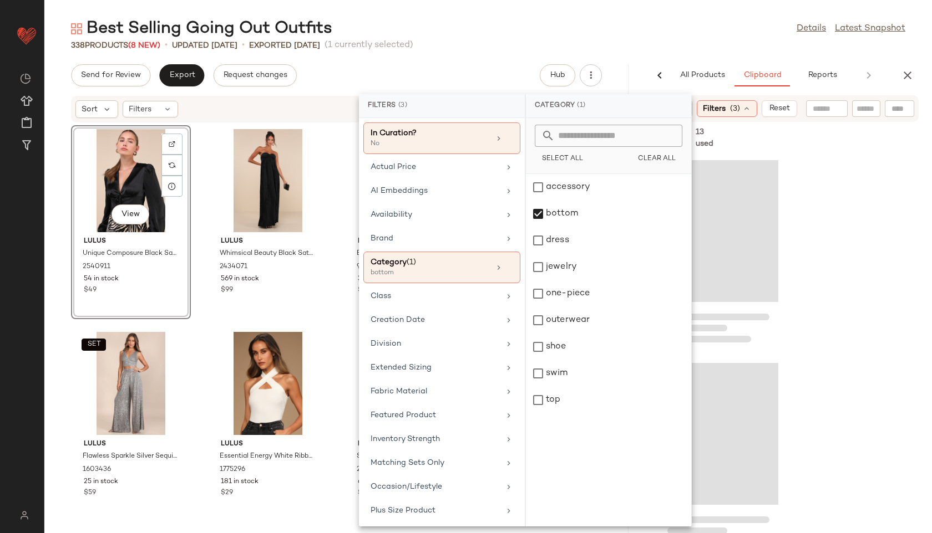
click at [667, 14] on main "Best Selling Going Out Outfits Details Latest Snapshot 338 Products (8 New) • u…" at bounding box center [466, 266] width 932 height 533
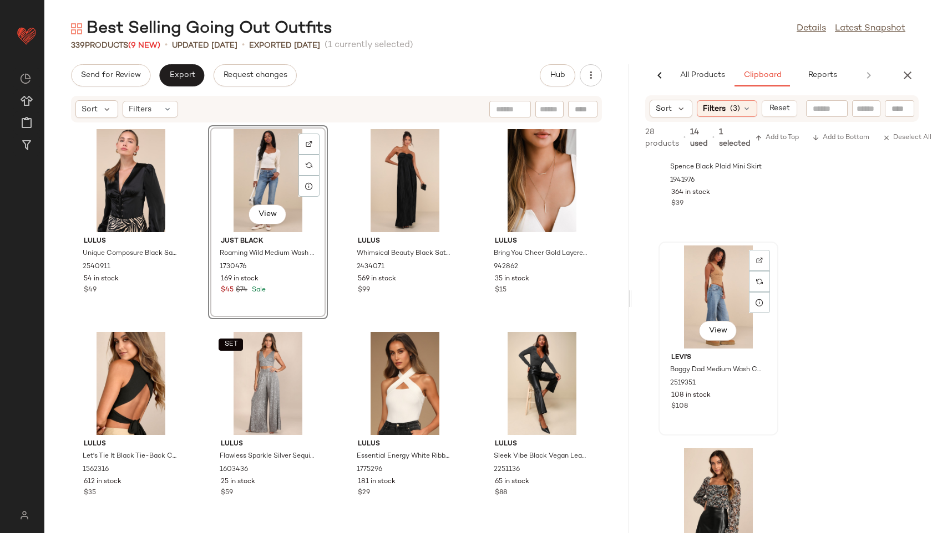
scroll to position [2127, 0]
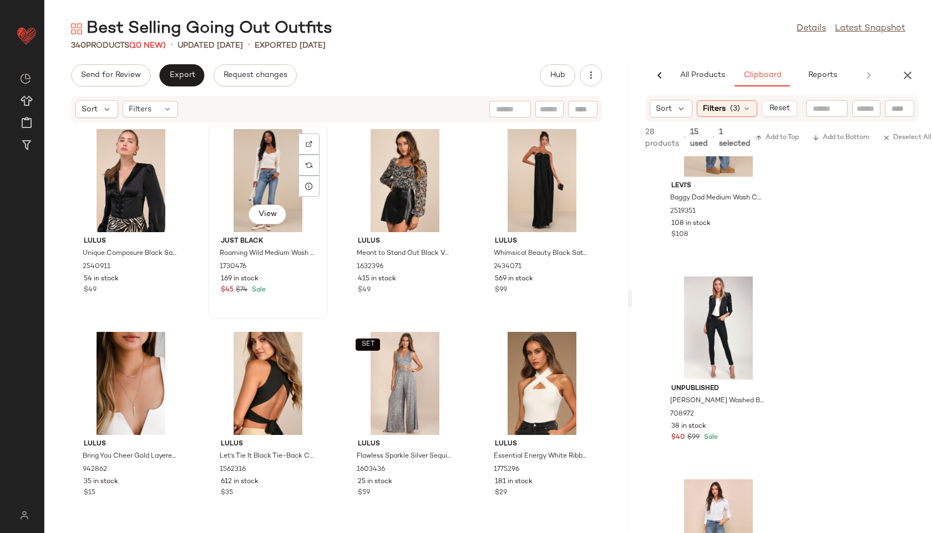
click at [273, 174] on div "View" at bounding box center [268, 180] width 112 height 103
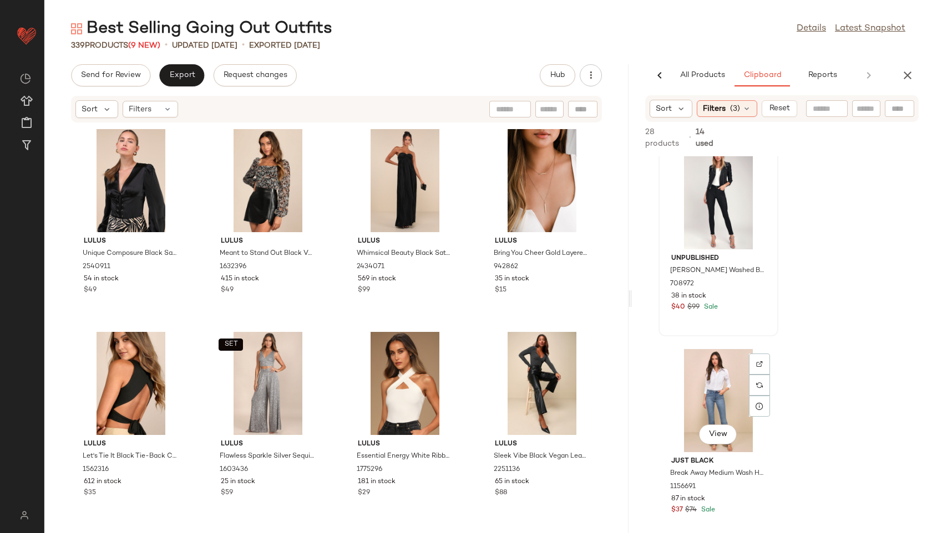
scroll to position [2466, 0]
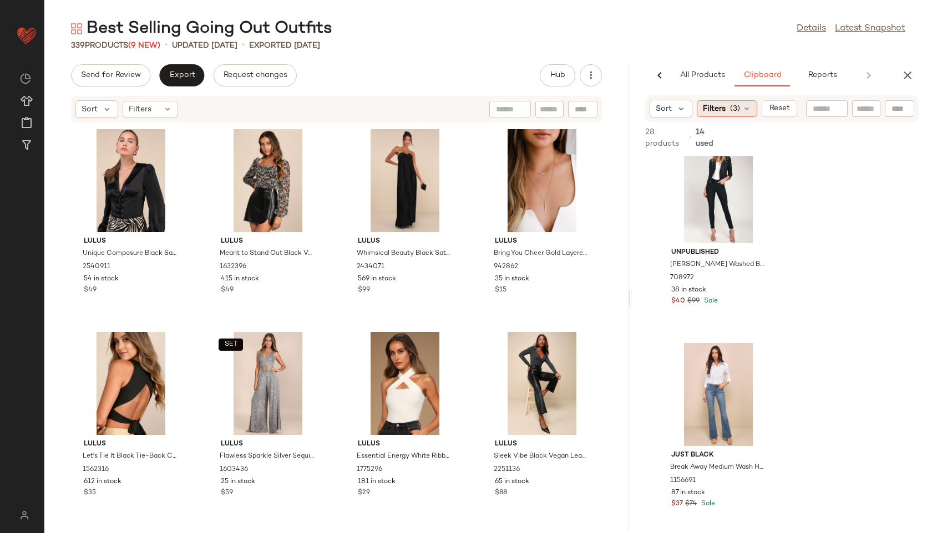
click at [729, 112] on div "Filters (3)" at bounding box center [726, 108] width 60 height 17
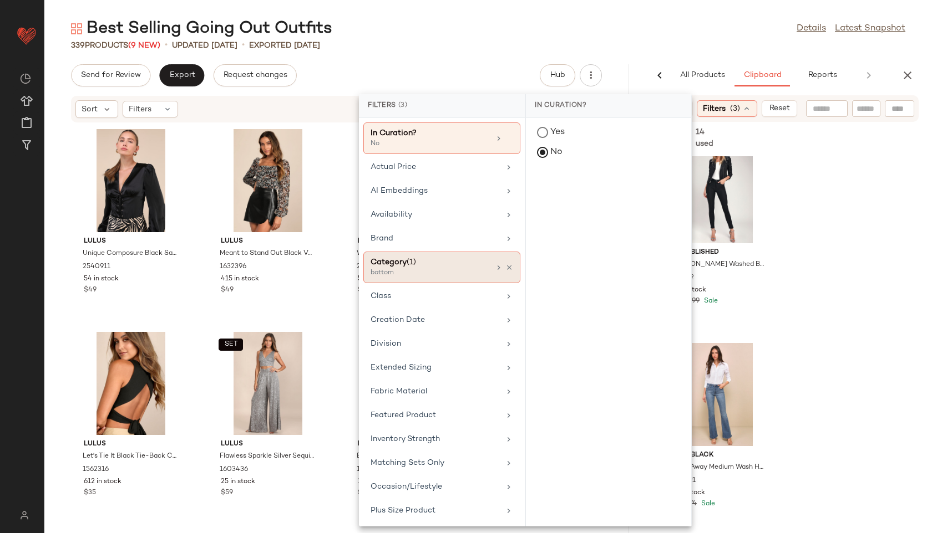
click at [425, 276] on div "bottom" at bounding box center [425, 273] width 111 height 10
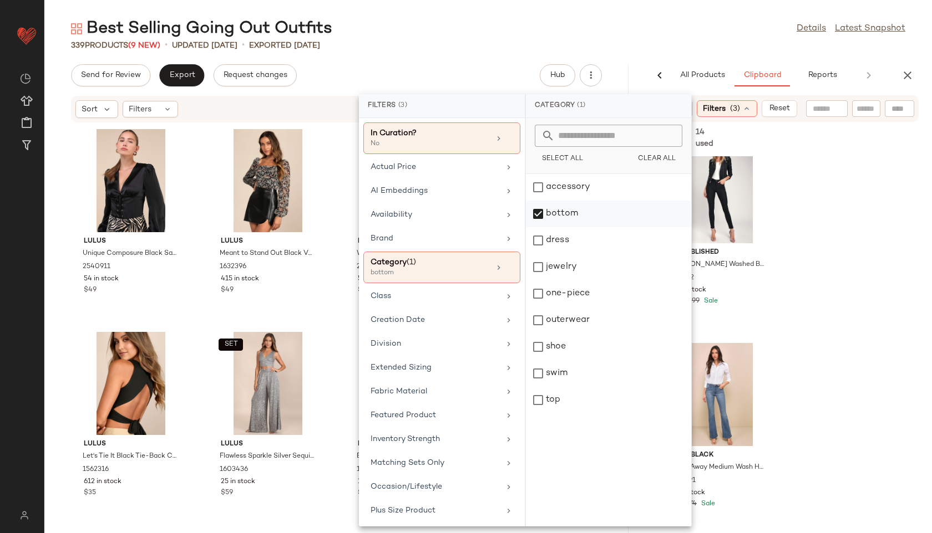
click at [557, 227] on div "bottom" at bounding box center [608, 240] width 165 height 27
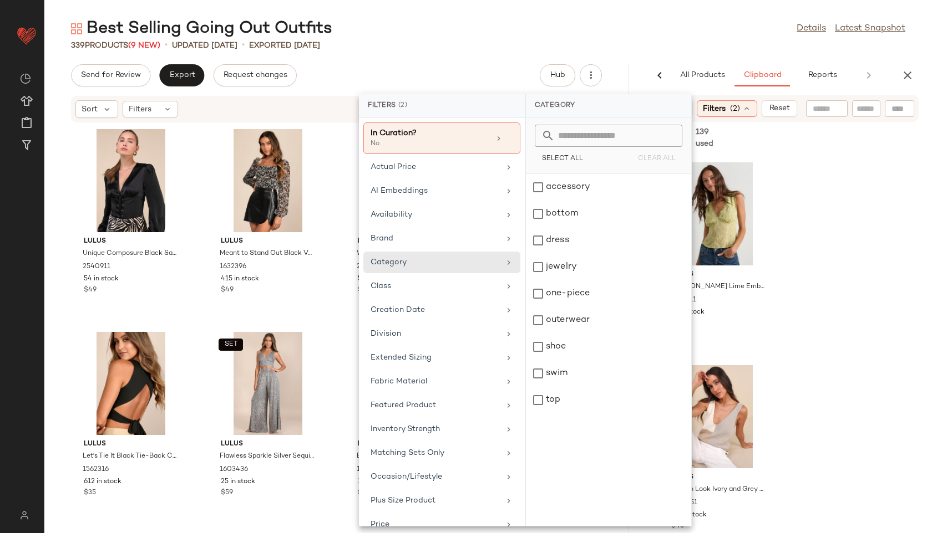
click at [627, 30] on div "Best Selling Going Out Outfits Details Latest Snapshot" at bounding box center [487, 29] width 887 height 22
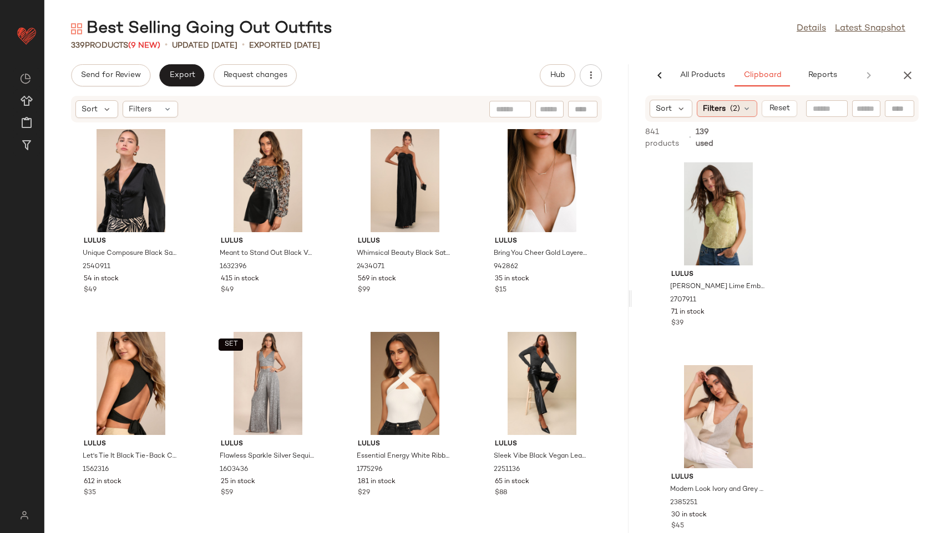
click at [741, 103] on div "Filters (2)" at bounding box center [726, 108] width 60 height 17
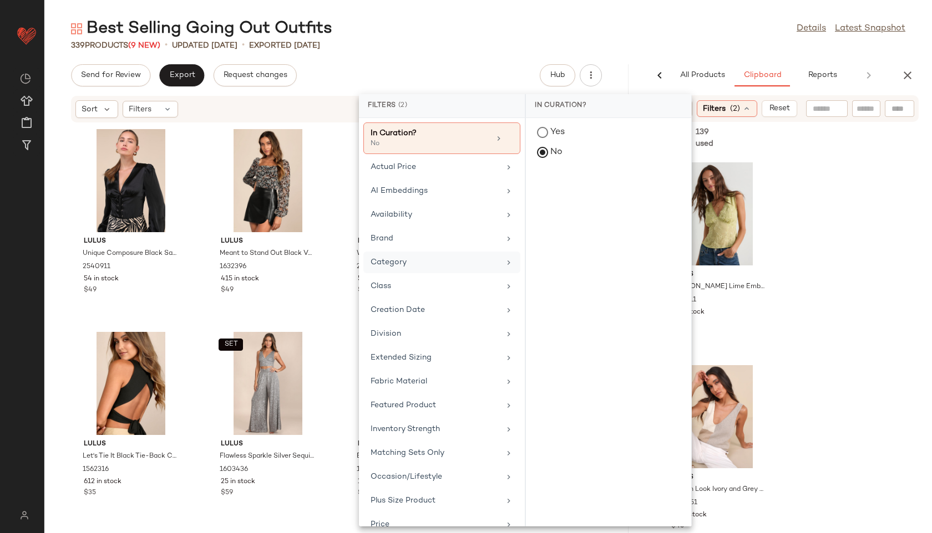
click at [433, 266] on div "Category" at bounding box center [434, 263] width 129 height 12
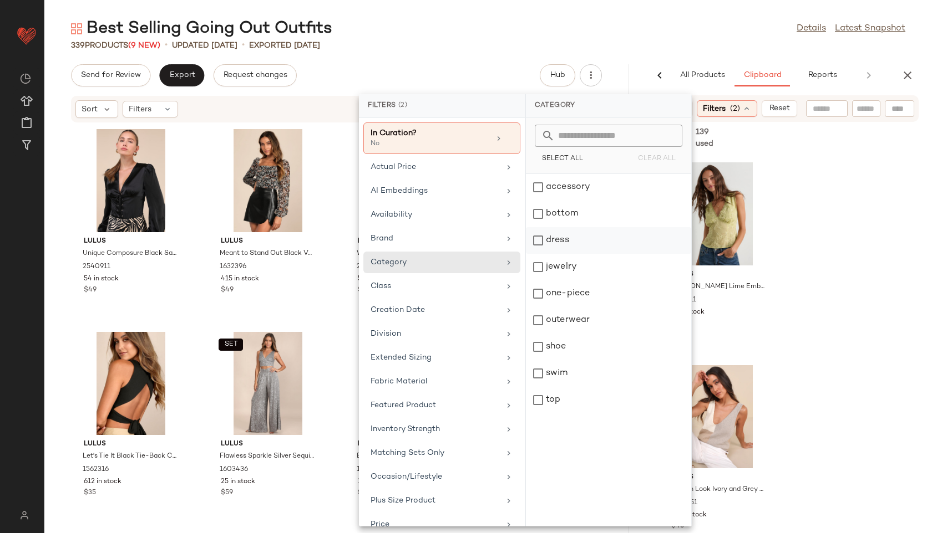
click at [557, 254] on div "dress" at bounding box center [608, 267] width 165 height 27
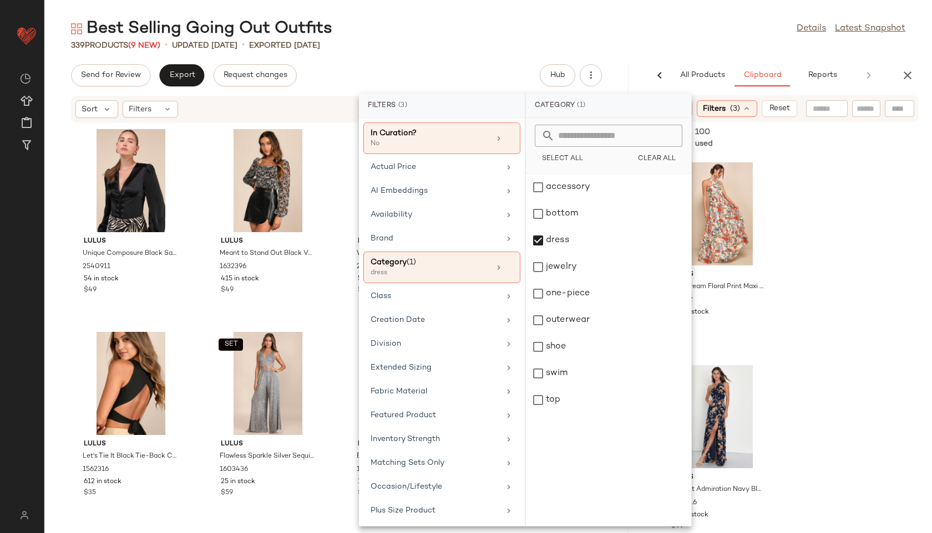
click at [847, 234] on div "Lulus Lilja Cream Floral Print Maxi Dress 359732 427 in stock $99 Lulus Elegant…" at bounding box center [782, 344] width 300 height 377
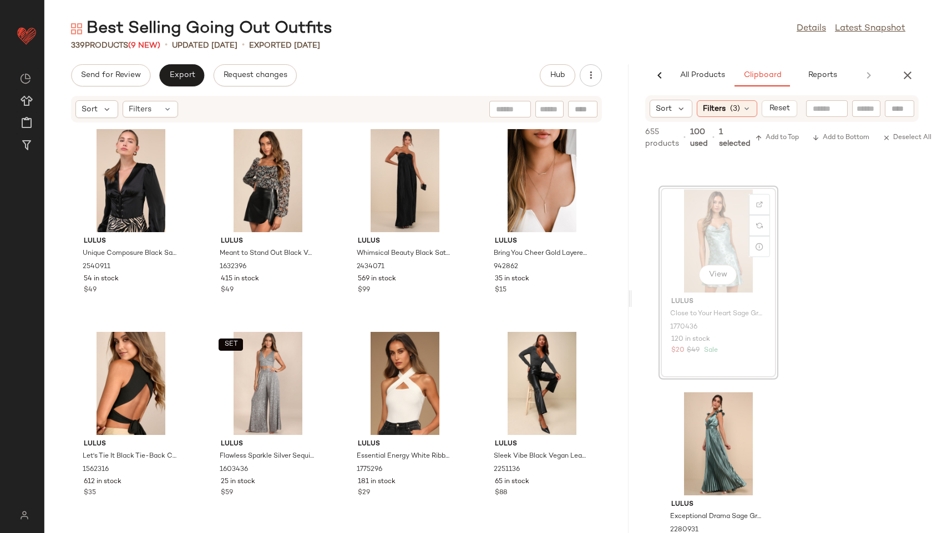
scroll to position [2008, 0]
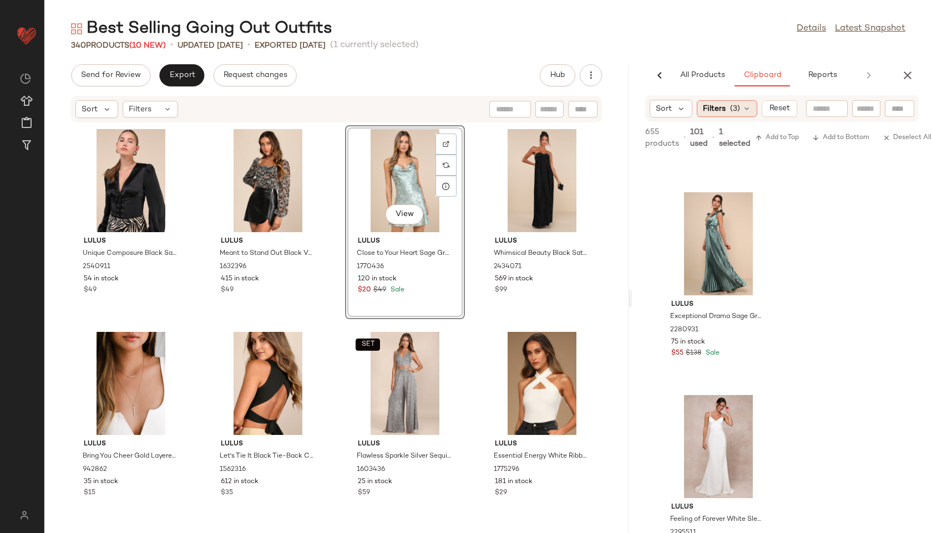
click at [744, 106] on icon at bounding box center [746, 108] width 9 height 9
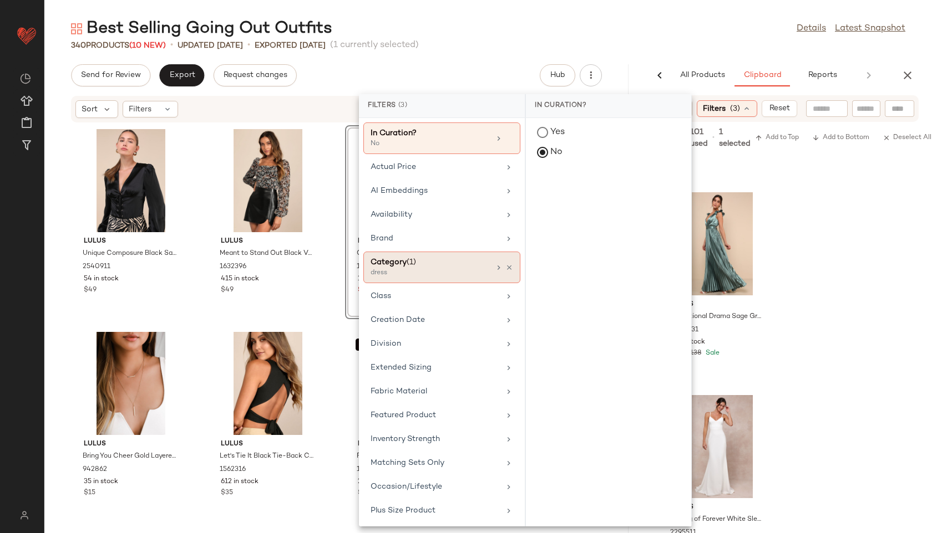
click at [414, 264] on span "(1)" at bounding box center [410, 262] width 9 height 8
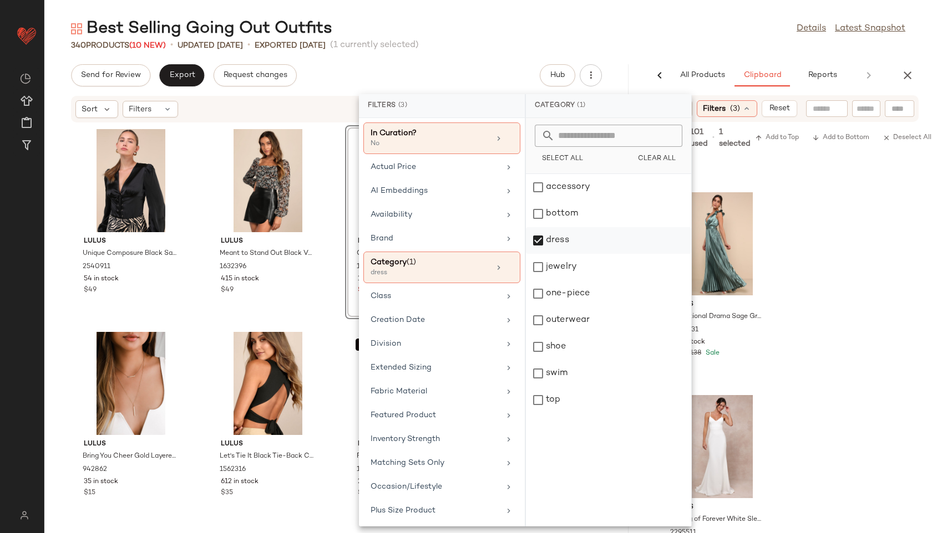
click at [540, 254] on div "dress" at bounding box center [608, 267] width 165 height 27
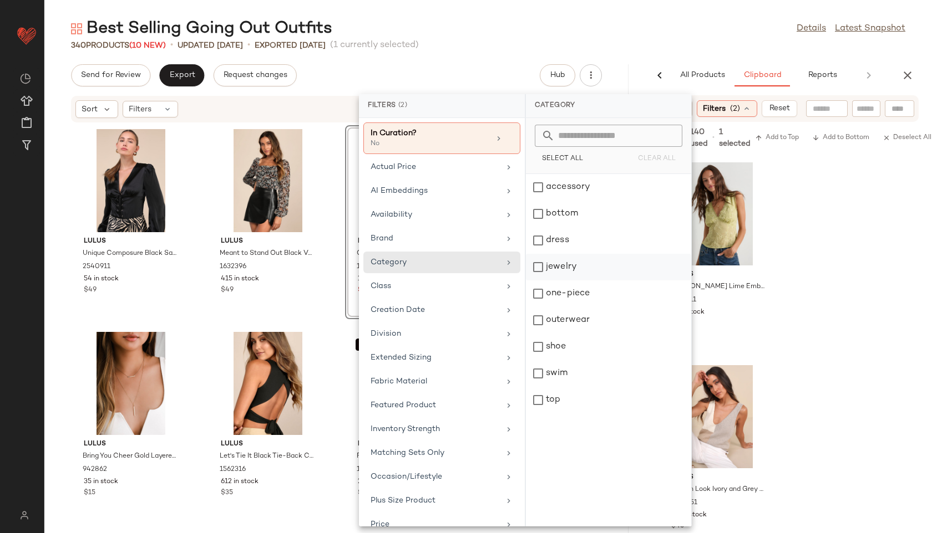
click at [567, 281] on div "jewelry" at bounding box center [608, 294] width 165 height 27
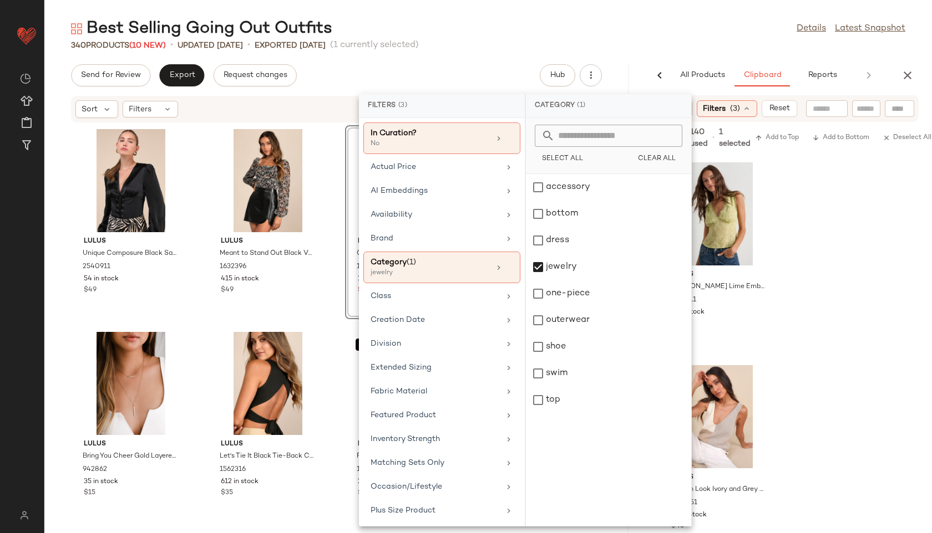
click at [672, 23] on div "Best Selling Going Out Outfits Details Latest Snapshot" at bounding box center [487, 29] width 887 height 22
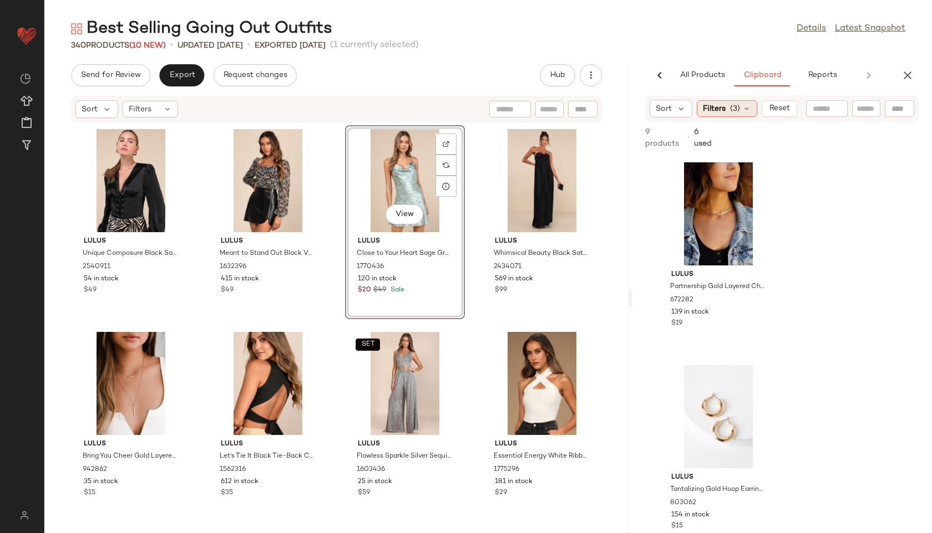
click at [719, 102] on div "Filters (3)" at bounding box center [726, 108] width 60 height 17
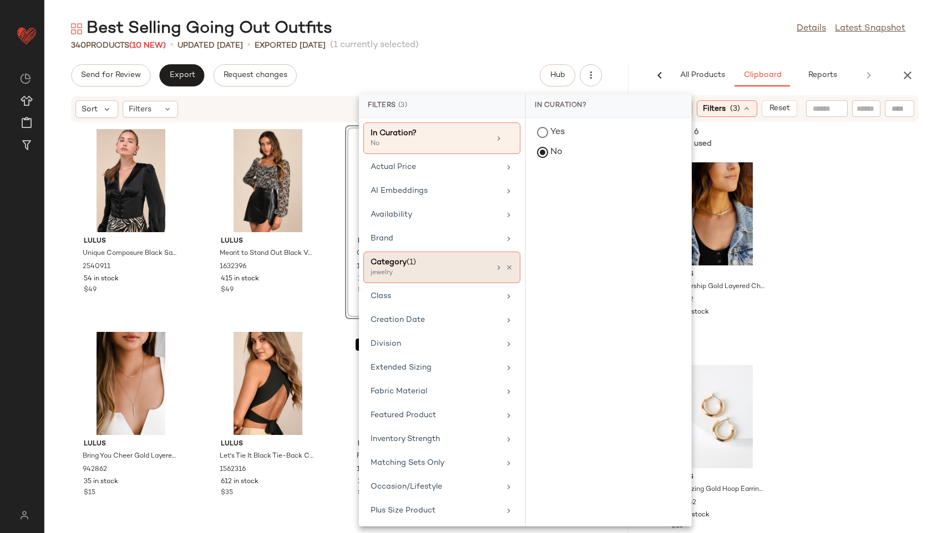
click at [444, 257] on div "Category (1)" at bounding box center [429, 263] width 119 height 12
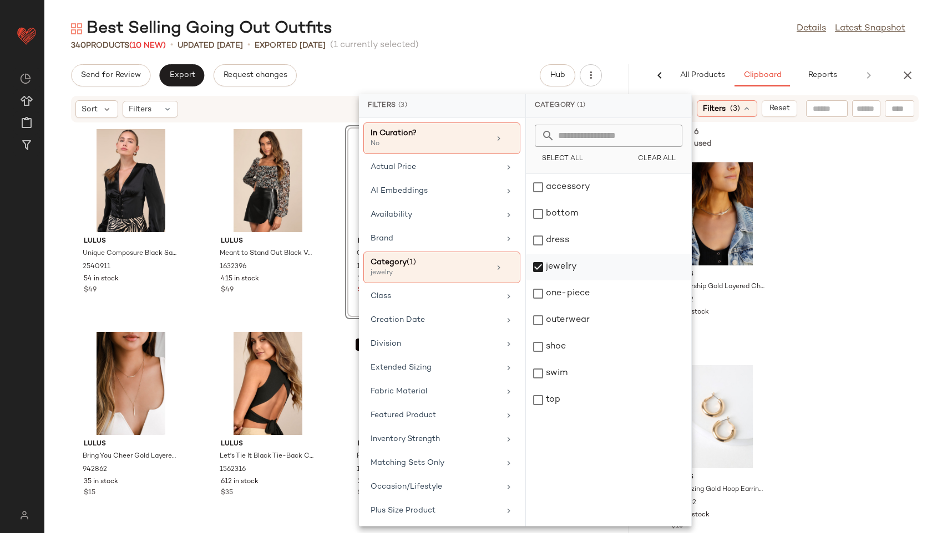
click at [541, 281] on div "jewelry" at bounding box center [608, 294] width 165 height 27
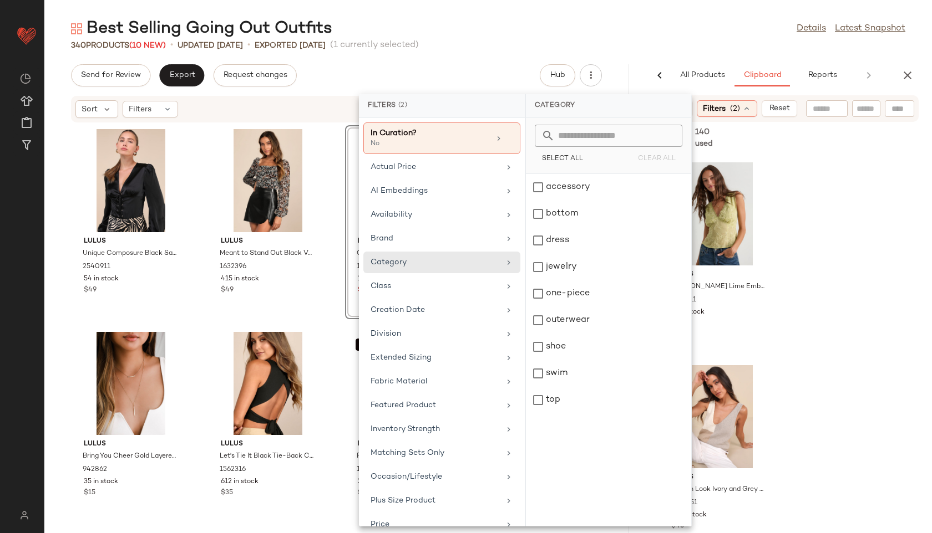
click at [637, 19] on div "Best Selling Going Out Outfits Details Latest Snapshot" at bounding box center [487, 29] width 887 height 22
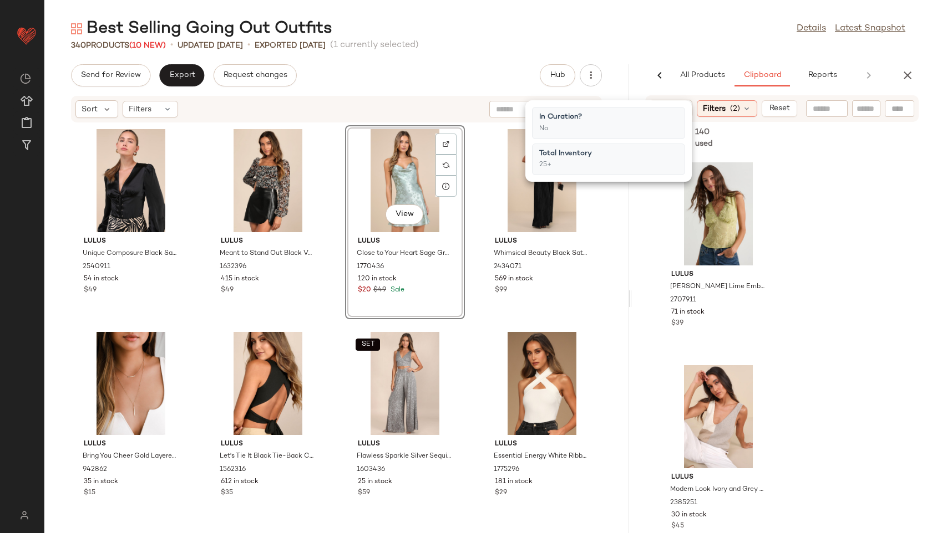
click at [701, 22] on div "Best Selling Going Out Outfits Details Latest Snapshot" at bounding box center [487, 29] width 887 height 22
click at [731, 109] on span "(2)" at bounding box center [735, 109] width 10 height 12
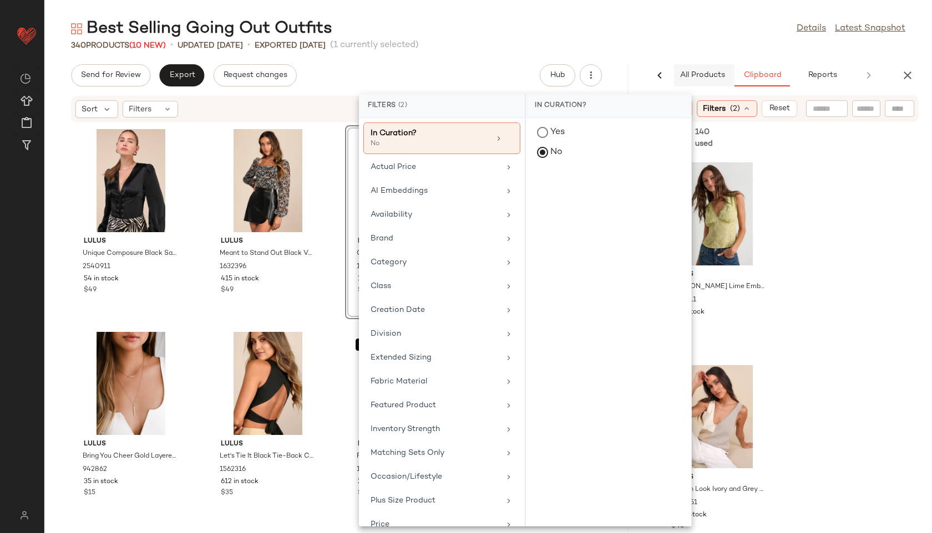
click at [706, 75] on span "All Products" at bounding box center [701, 75] width 45 height 9
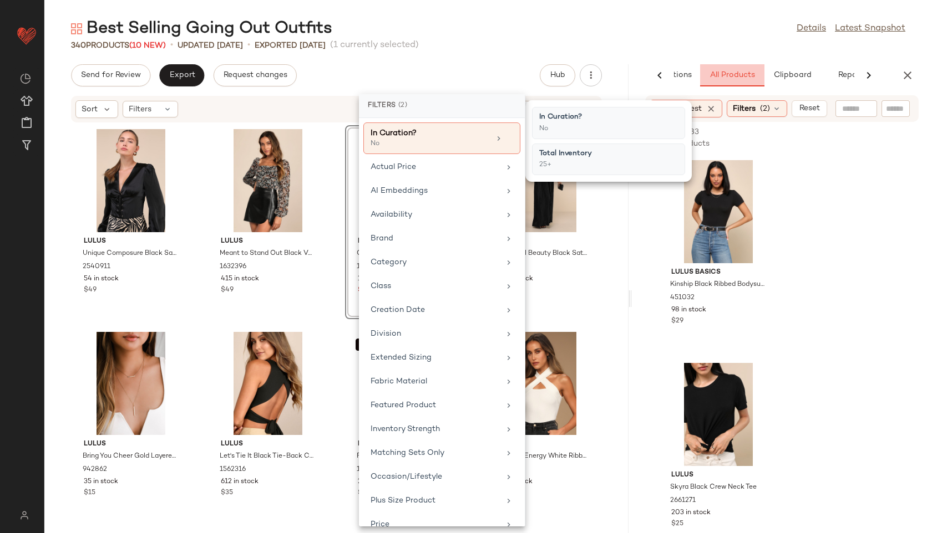
scroll to position [0, 72]
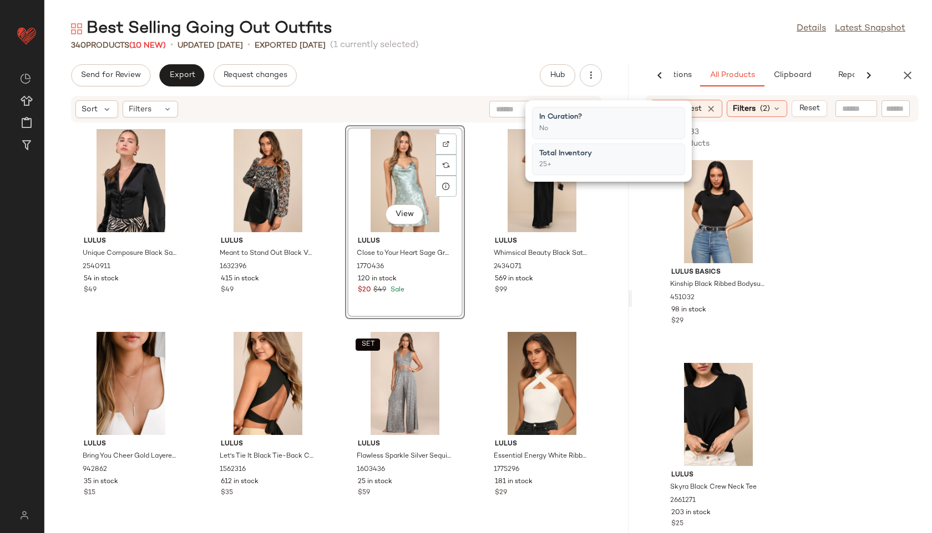
click at [693, 48] on div "340 Products (10 New) • updated Aug 18th • Exported Aug 15th (1 currently selec…" at bounding box center [487, 45] width 887 height 11
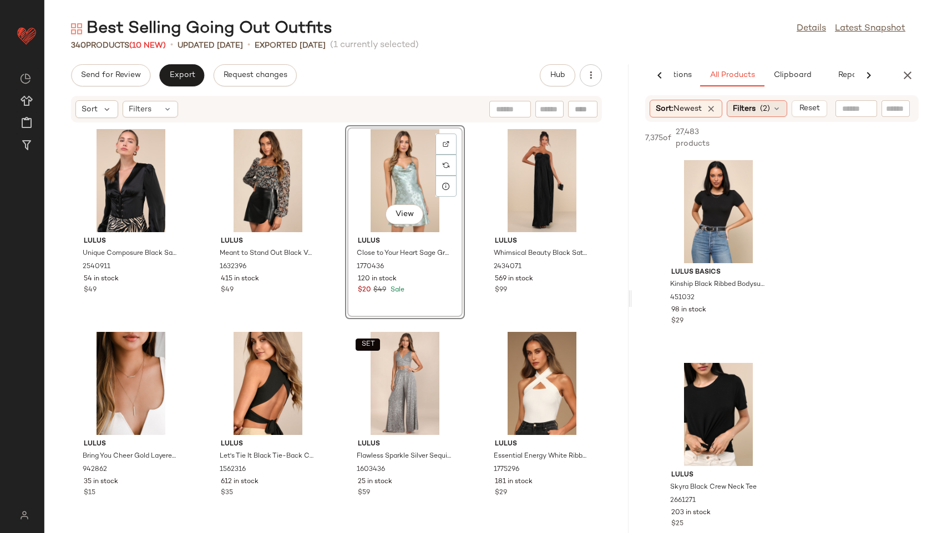
click at [770, 116] on div "Filters (2)" at bounding box center [756, 108] width 60 height 17
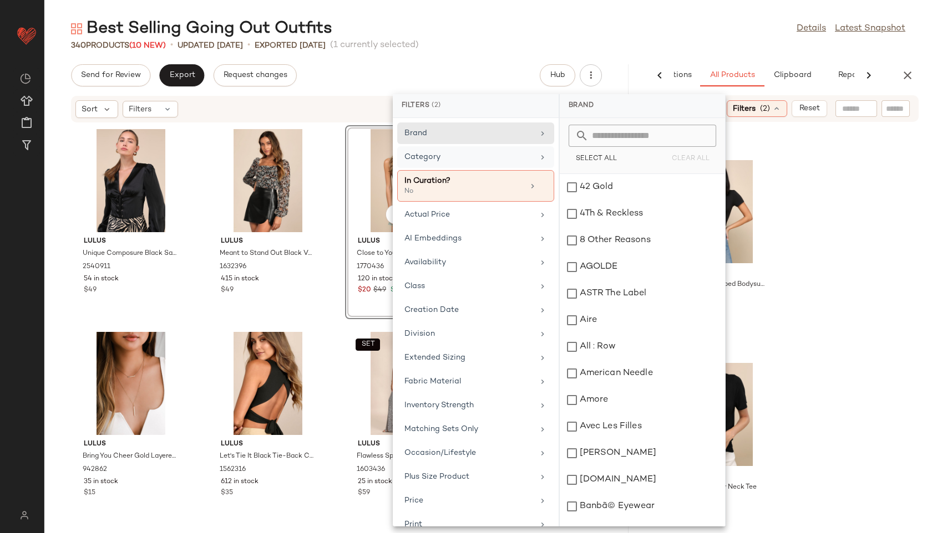
click at [465, 157] on div "Category" at bounding box center [468, 157] width 129 height 12
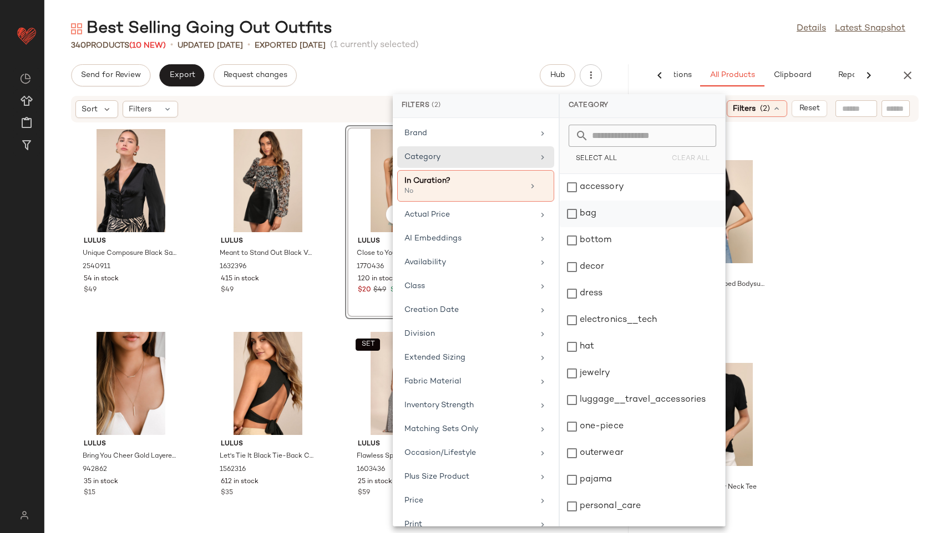
click at [573, 227] on div "bag" at bounding box center [641, 240] width 165 height 27
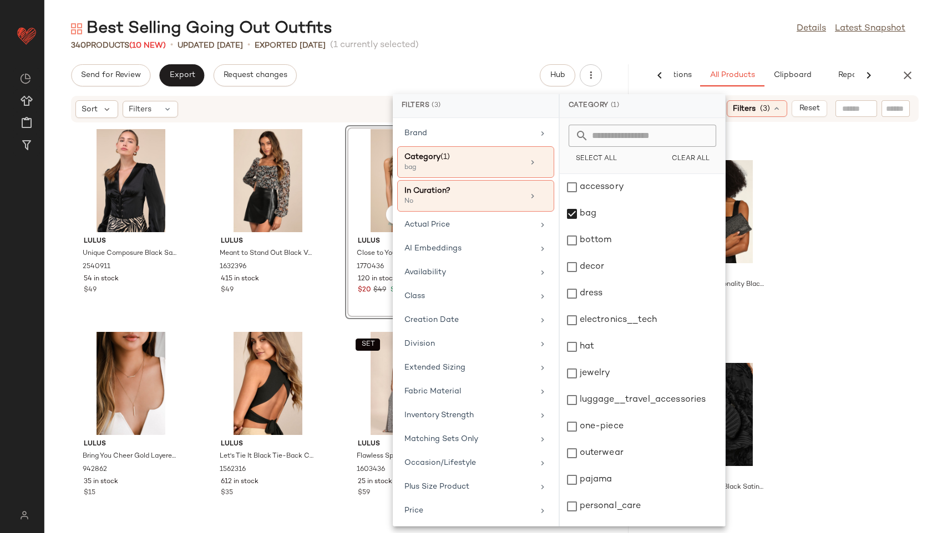
click at [662, 24] on div "Best Selling Going Out Outfits Details Latest Snapshot" at bounding box center [487, 29] width 887 height 22
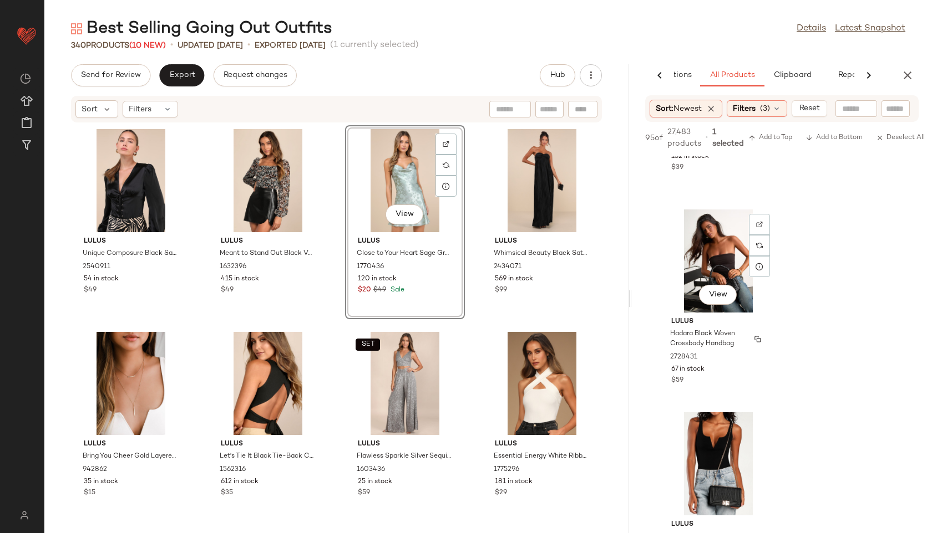
scroll to position [1170, 0]
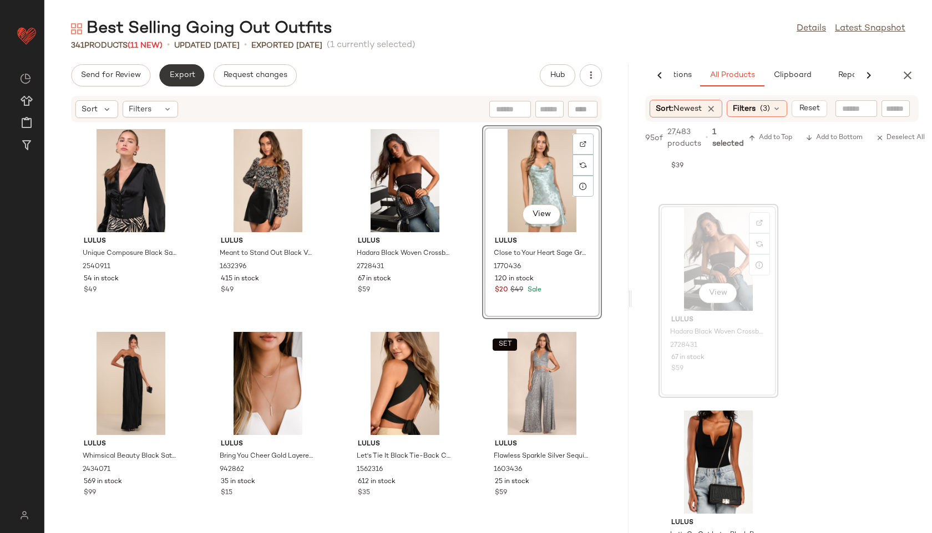
click at [177, 74] on span "Export" at bounding box center [182, 75] width 26 height 9
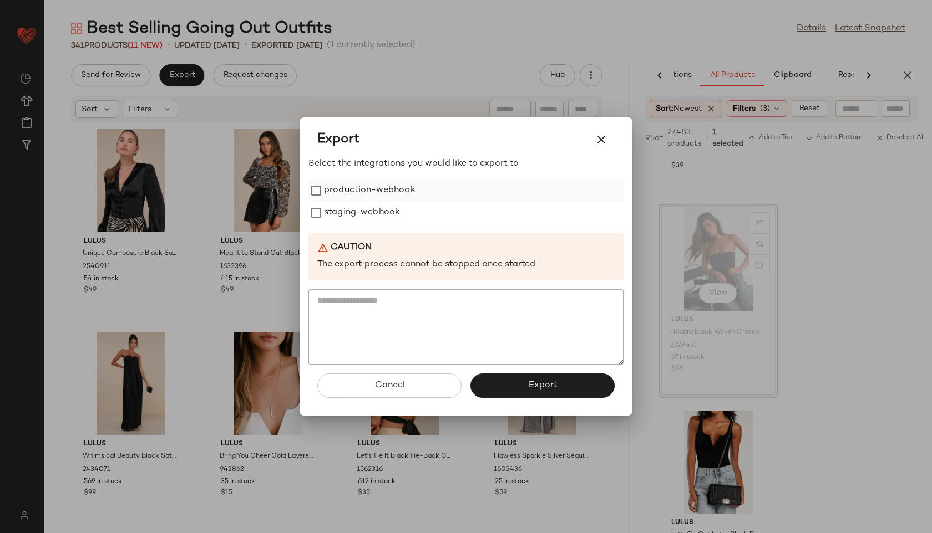
click at [405, 194] on label "production-webhook" at bounding box center [369, 191] width 91 height 22
click at [381, 215] on label "staging-webhook" at bounding box center [362, 213] width 76 height 22
click at [530, 382] on span "Export" at bounding box center [541, 385] width 29 height 11
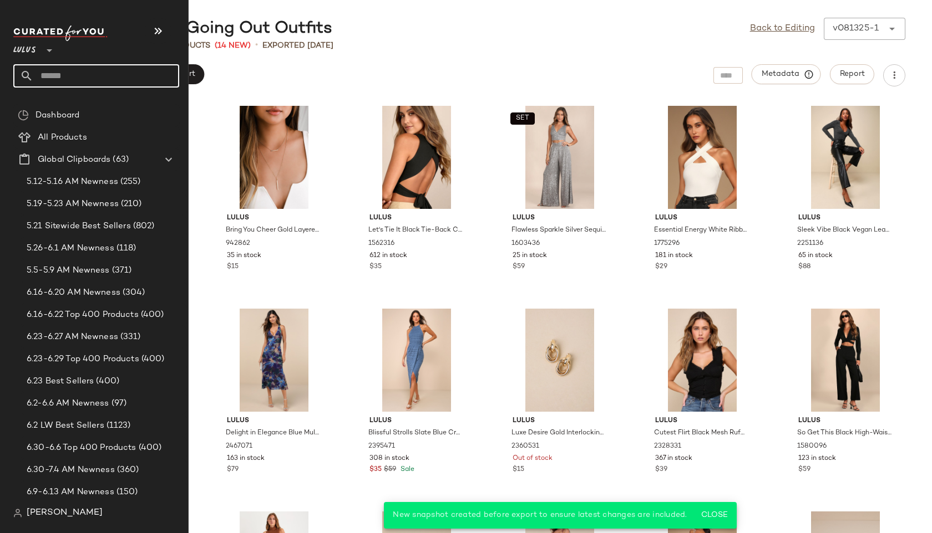
click at [47, 75] on input "text" at bounding box center [106, 75] width 146 height 23
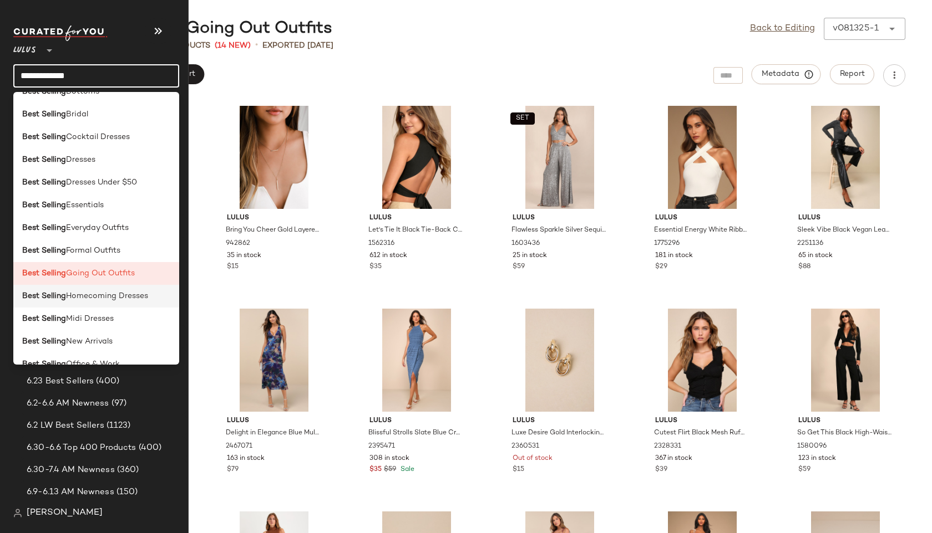
scroll to position [47, 0]
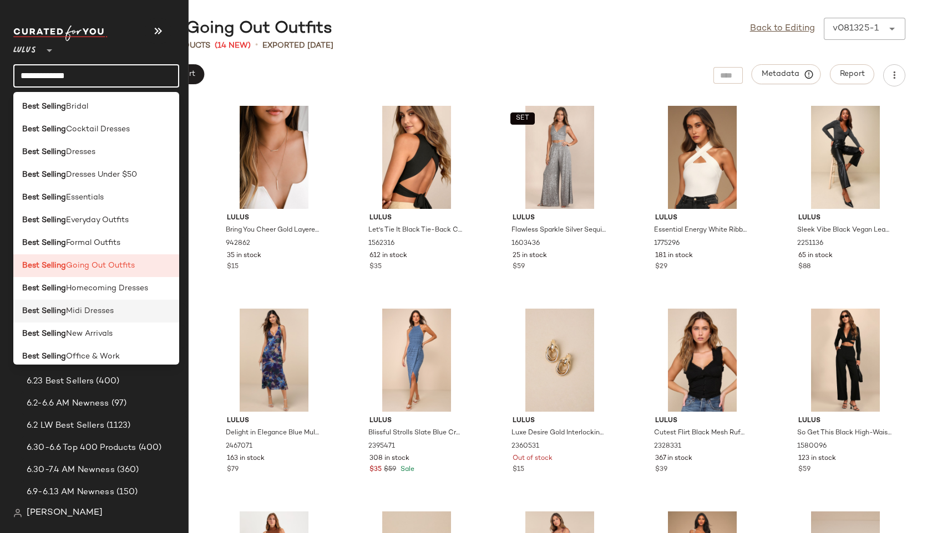
type input "**********"
click at [89, 313] on span "Midi Dresses" at bounding box center [90, 312] width 48 height 12
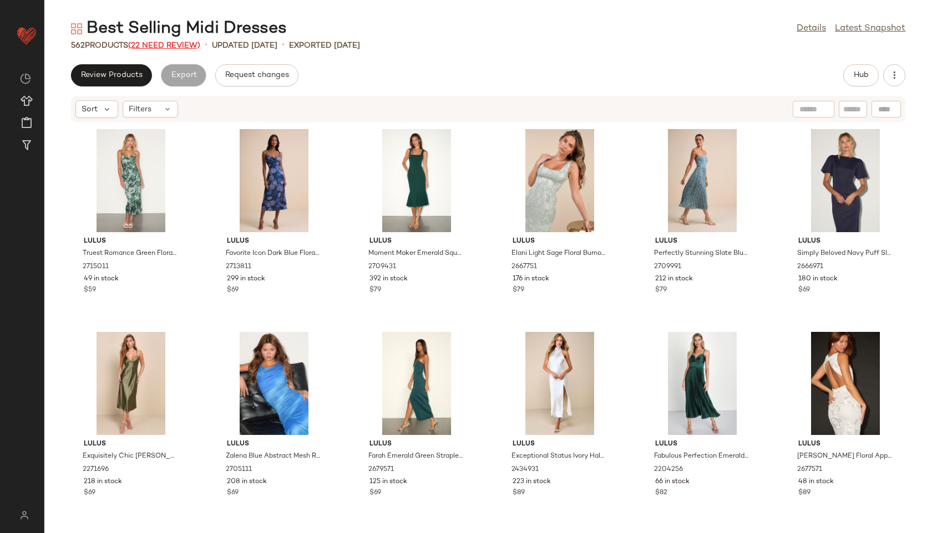
click at [157, 45] on span "(22 Need Review)" at bounding box center [164, 46] width 72 height 8
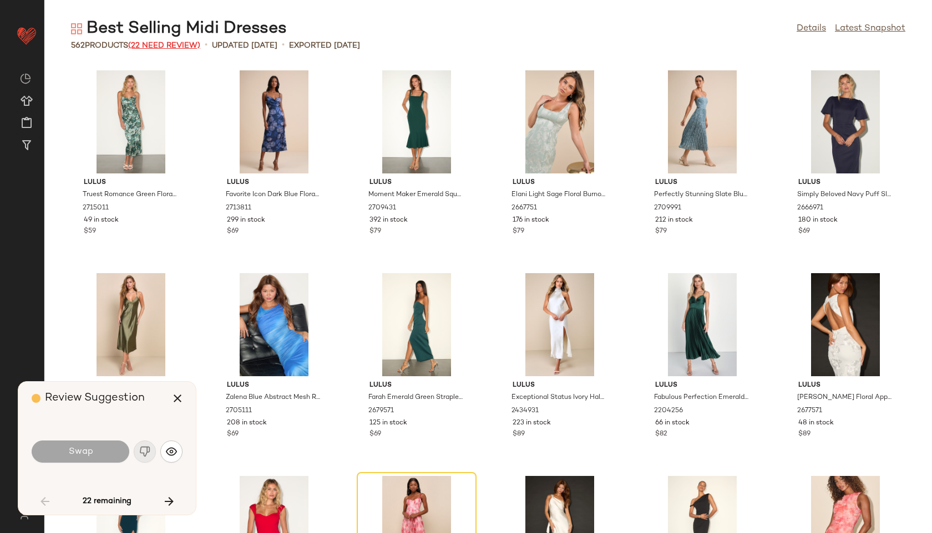
scroll to position [212, 0]
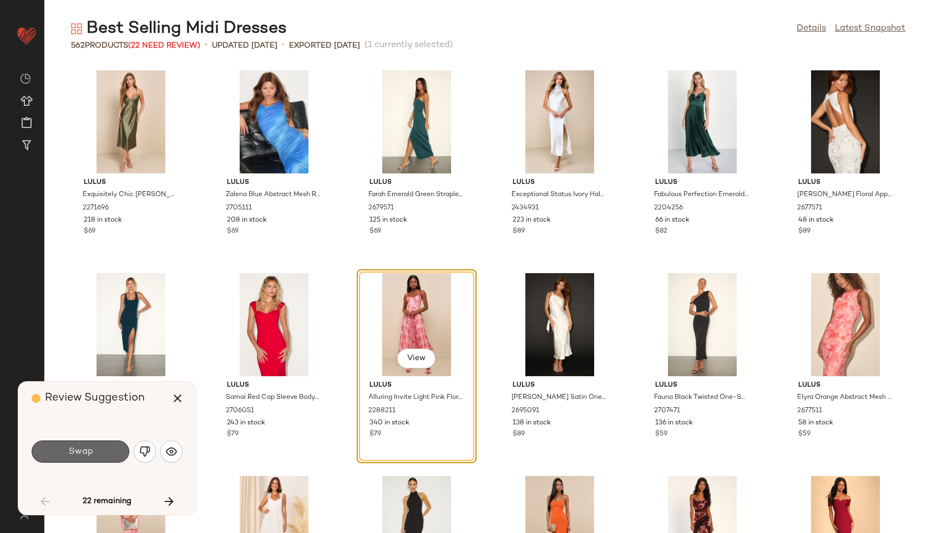
click at [72, 456] on span "Swap" at bounding box center [80, 452] width 25 height 11
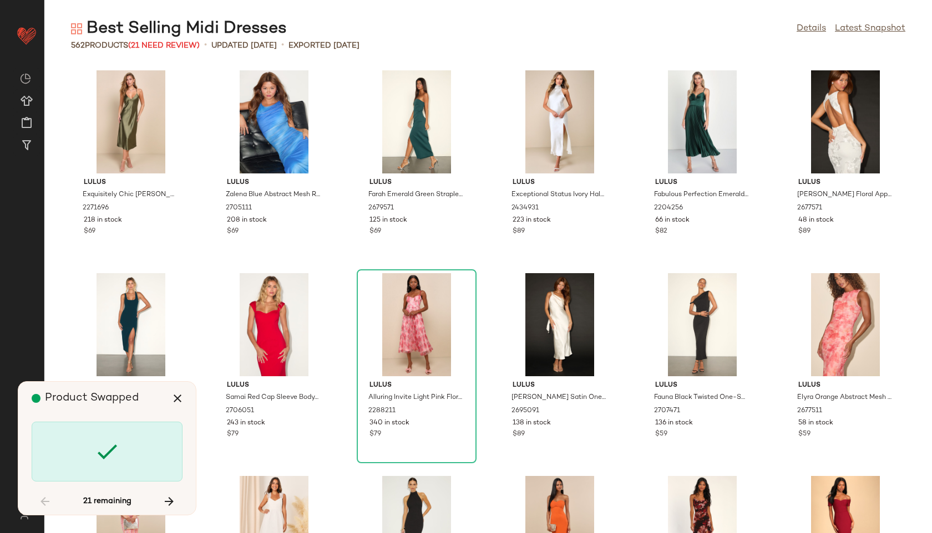
scroll to position [4668, 0]
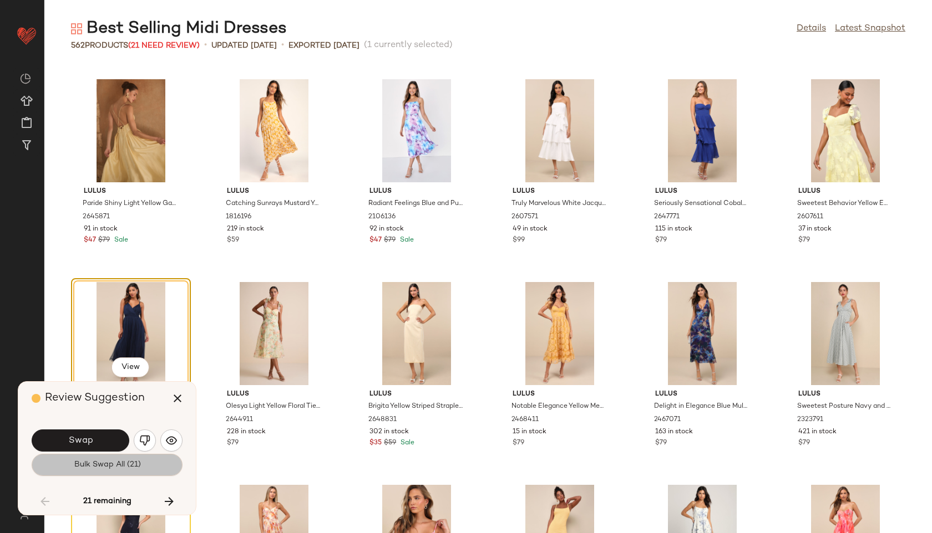
click at [87, 461] on span "Bulk Swap All (21)" at bounding box center [106, 465] width 67 height 9
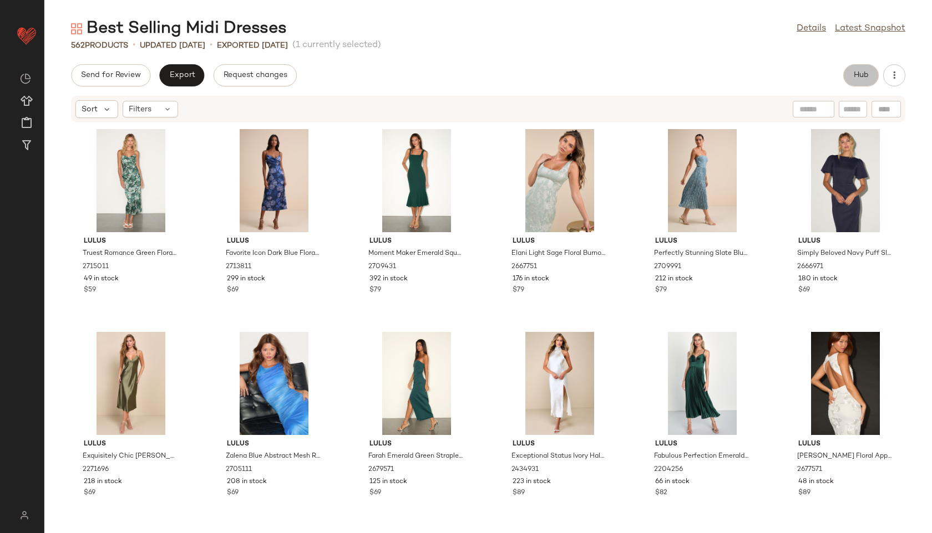
click at [855, 73] on span "Hub" at bounding box center [861, 75] width 16 height 9
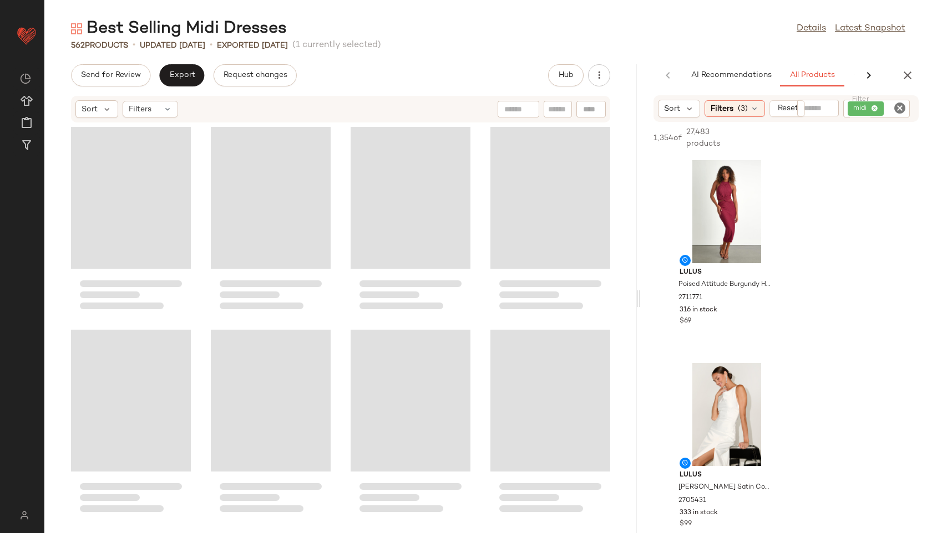
drag, startPoint x: 489, startPoint y: 298, endPoint x: 652, endPoint y: 272, distance: 165.7
click at [652, 272] on div "Best Selling Midi Dresses Details Latest Snapshot 562 Products • updated Aug 13…" at bounding box center [487, 276] width 887 height 516
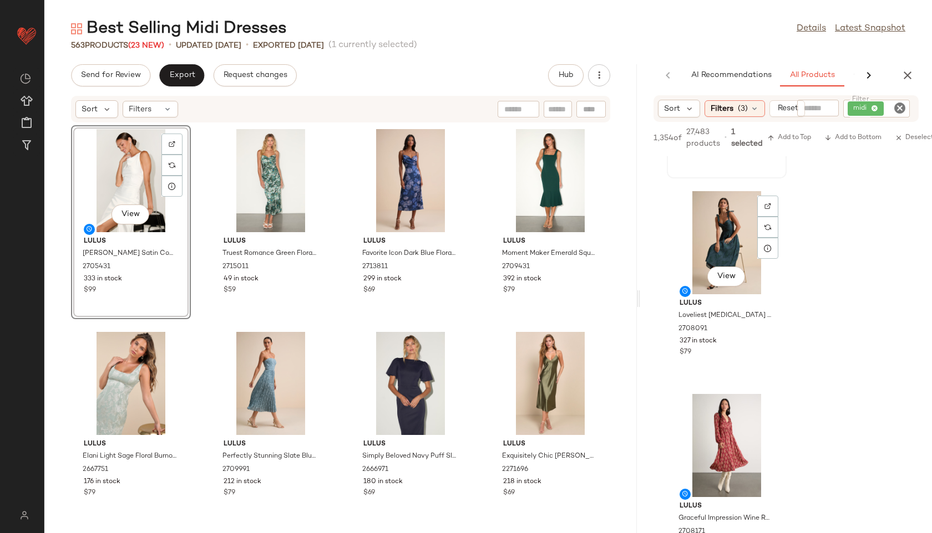
scroll to position [580, 0]
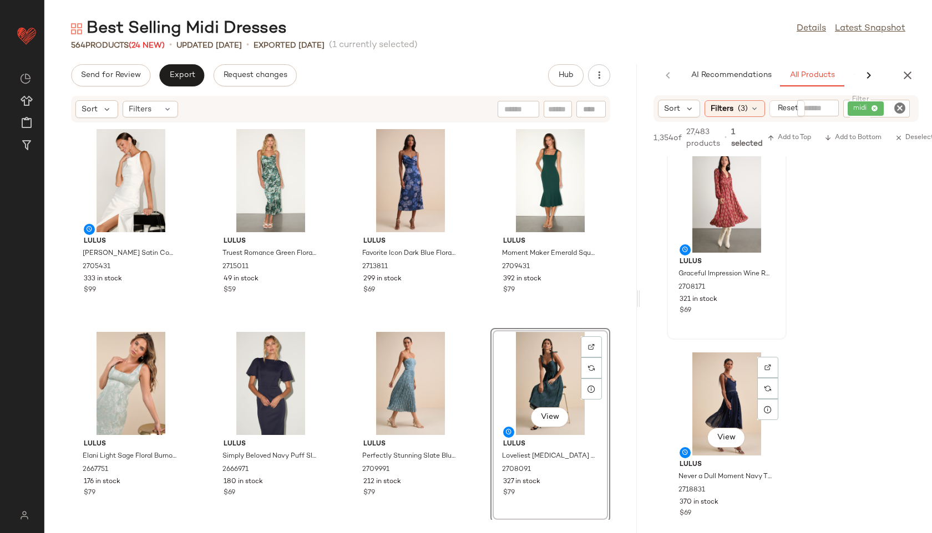
scroll to position [856, 0]
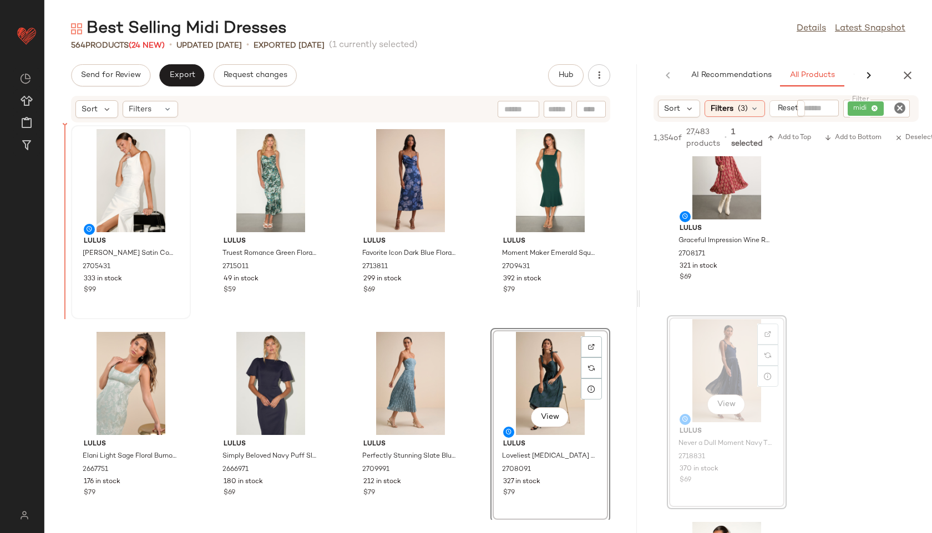
drag, startPoint x: 737, startPoint y: 379, endPoint x: 101, endPoint y: 174, distance: 668.3
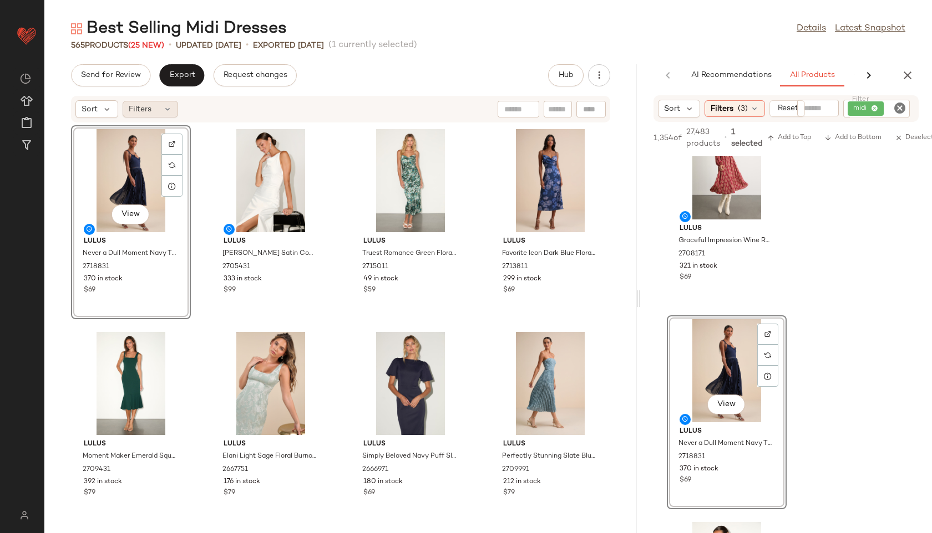
click at [154, 108] on div "Filters" at bounding box center [150, 109] width 55 height 17
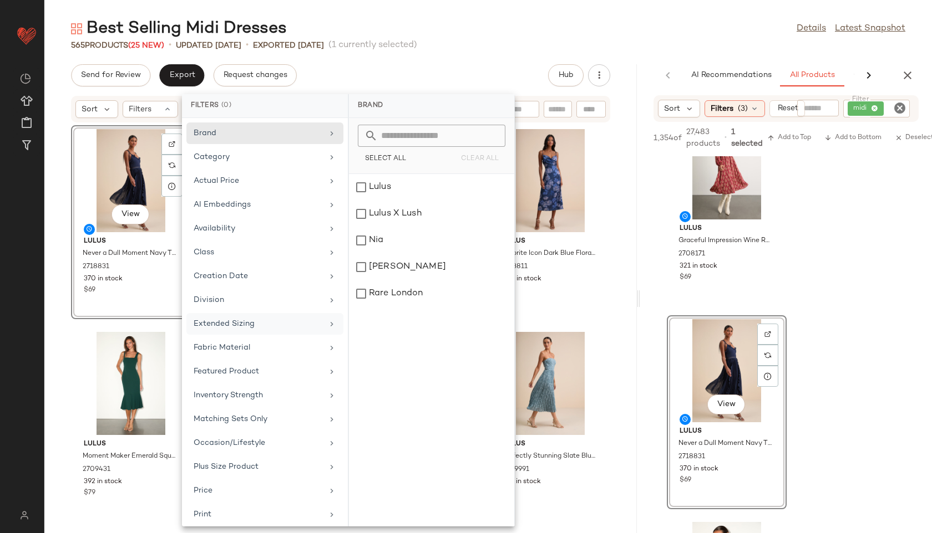
scroll to position [125, 0]
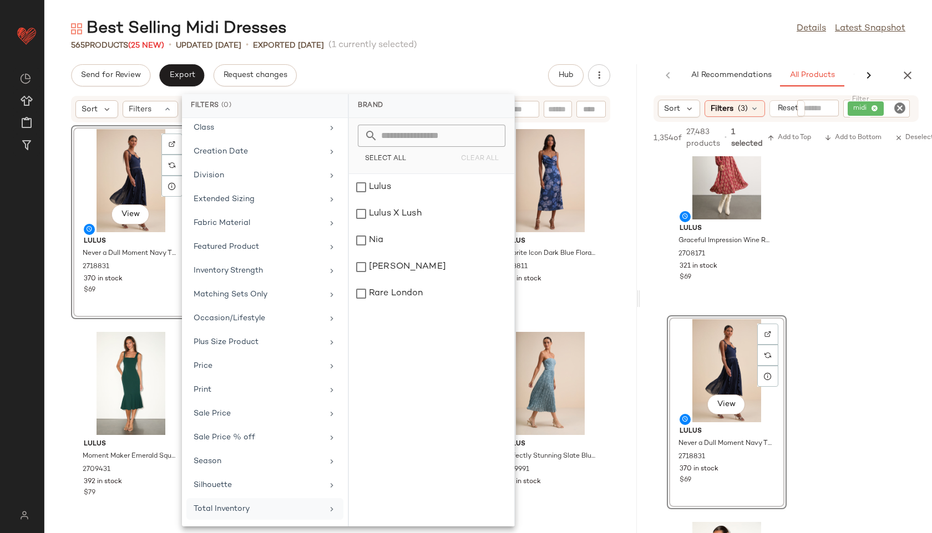
click at [213, 510] on div "Total Inventory" at bounding box center [258, 509] width 129 height 12
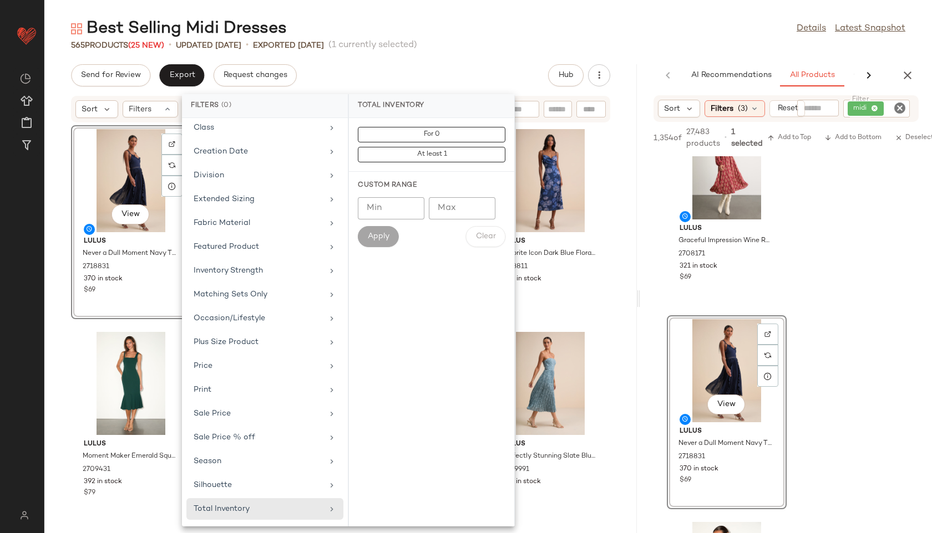
click at [462, 212] on input "Max" at bounding box center [462, 208] width 67 height 22
type input "**"
click at [373, 238] on span "Apply" at bounding box center [378, 236] width 22 height 9
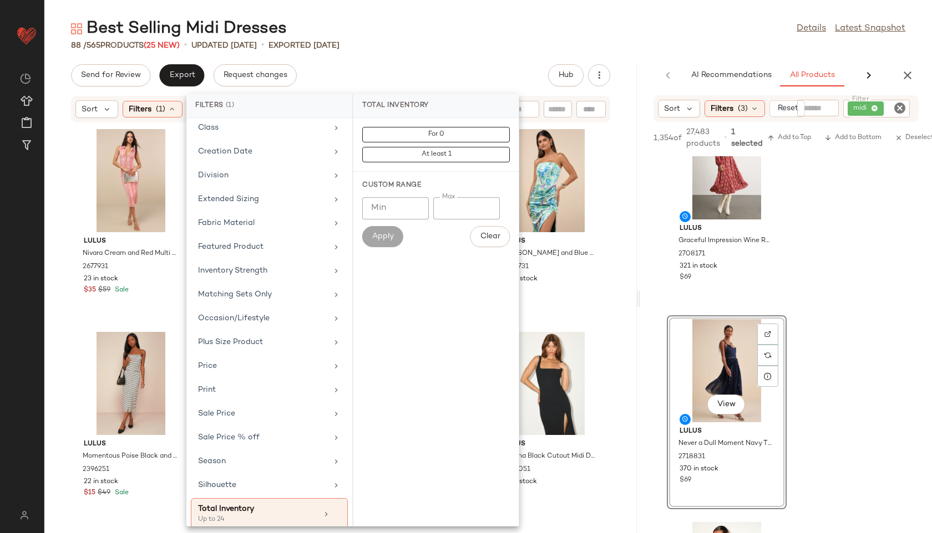
click at [474, 44] on div "88 / 565 Products (25 New) • updated Aug 18th • Exported Aug 13th" at bounding box center [487, 45] width 887 height 11
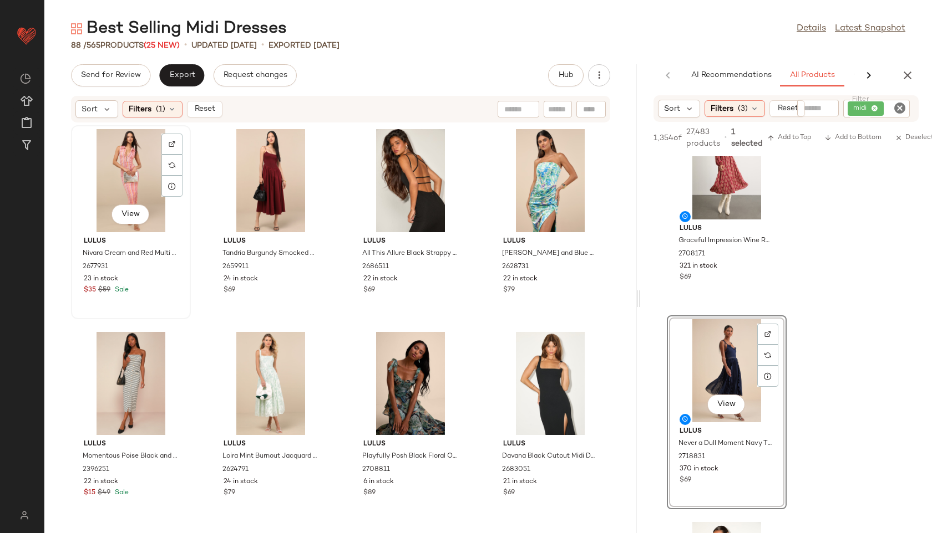
click at [128, 157] on div "View" at bounding box center [131, 180] width 112 height 103
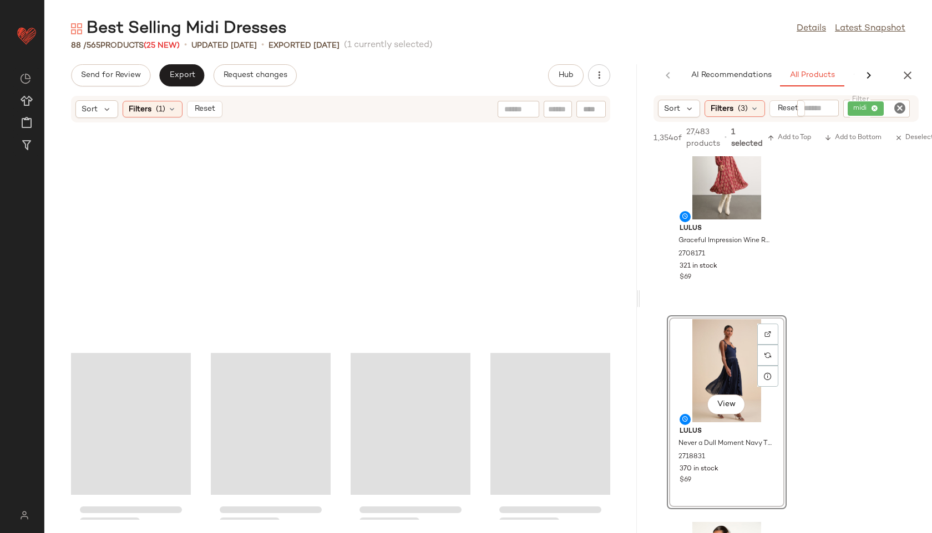
scroll to position [4070, 0]
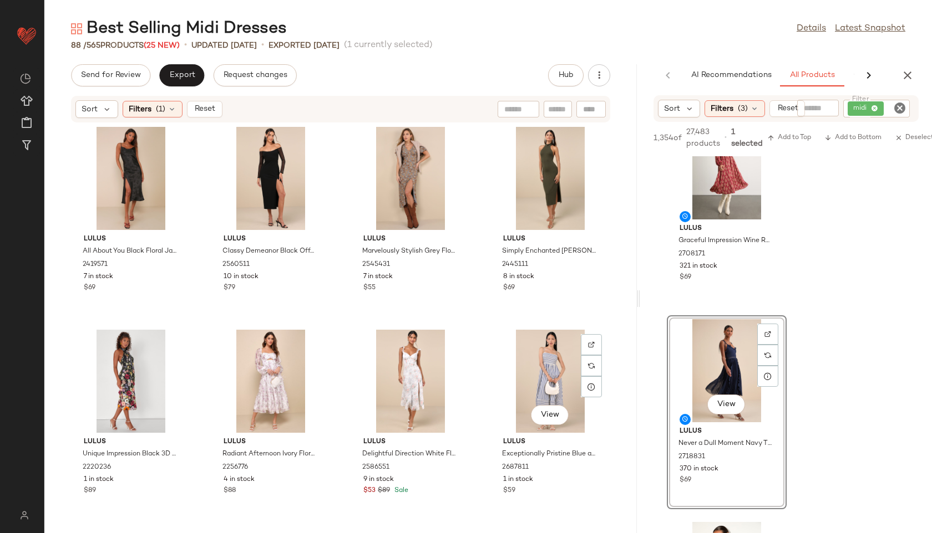
click at [520, 419] on div "View" at bounding box center [550, 381] width 112 height 103
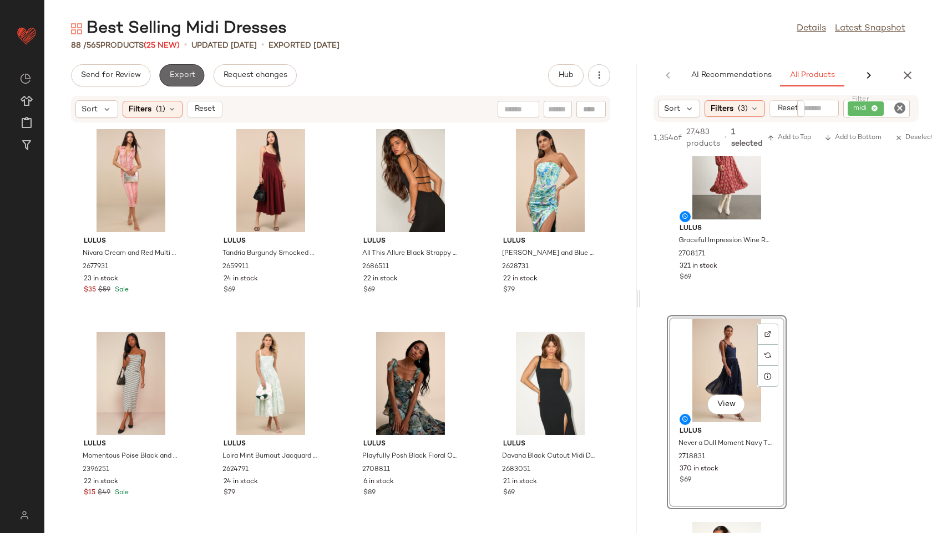
click at [174, 77] on span "Export" at bounding box center [182, 75] width 26 height 9
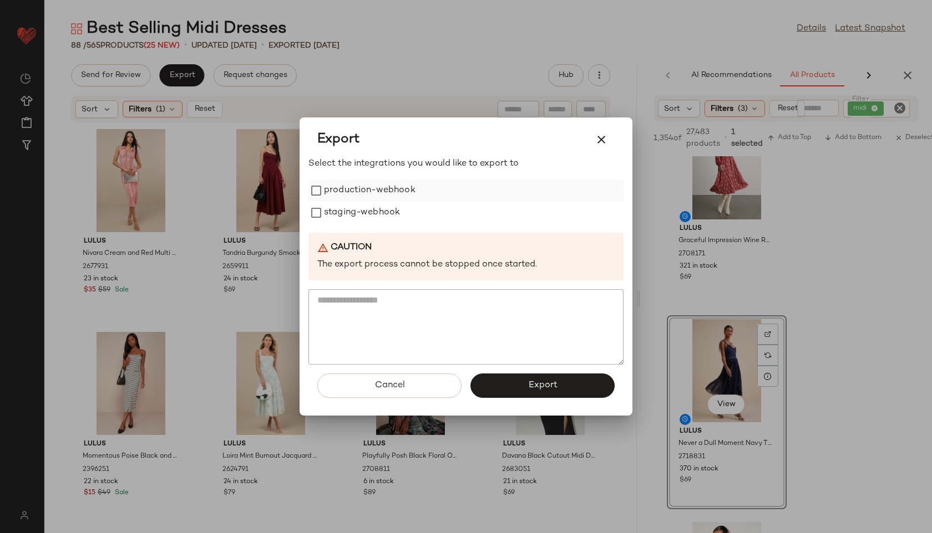
click at [339, 184] on label "production-webhook" at bounding box center [369, 191] width 91 height 22
click at [343, 213] on label "staging-webhook" at bounding box center [362, 213] width 76 height 22
click at [519, 380] on button "Export" at bounding box center [542, 386] width 144 height 24
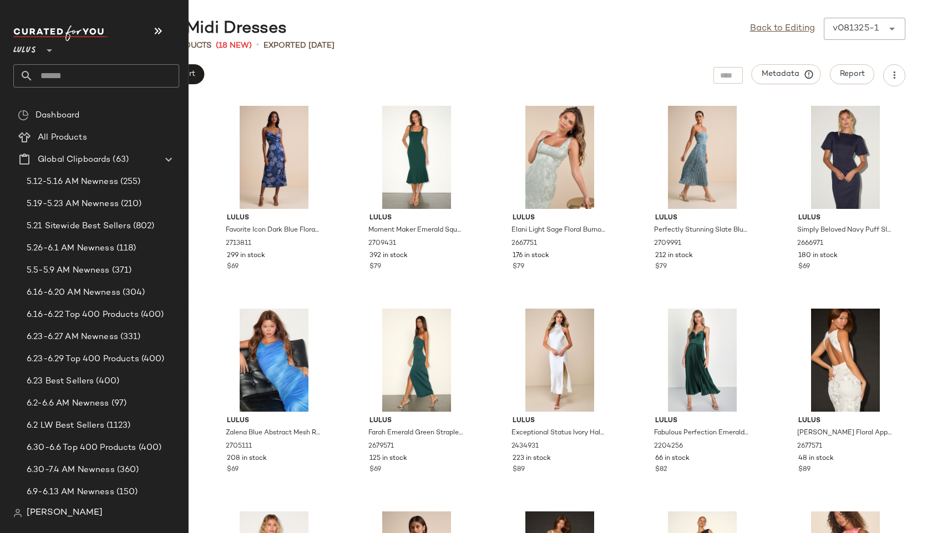
click at [64, 82] on input "text" at bounding box center [106, 75] width 146 height 23
type input "*"
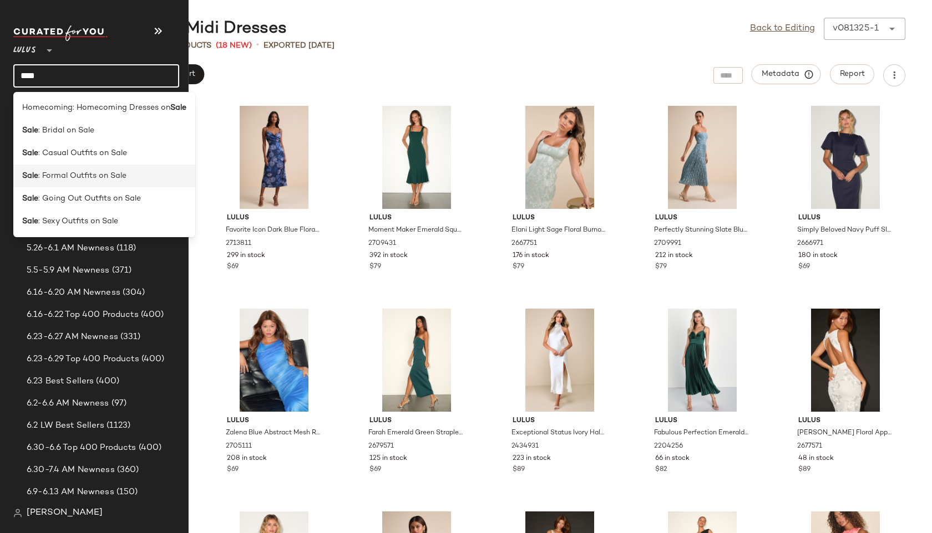
type input "****"
click at [90, 174] on span ": Formal Outfits on Sale" at bounding box center [82, 176] width 88 height 12
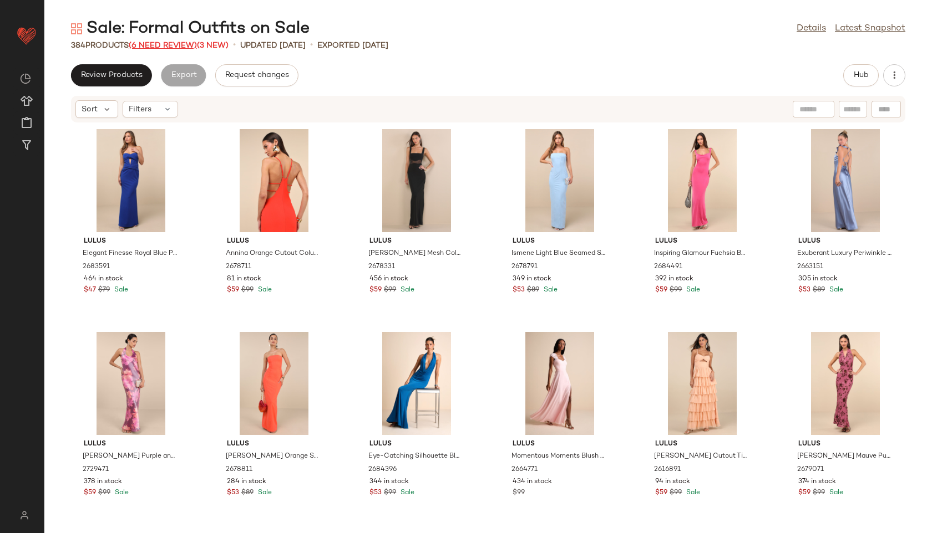
click at [187, 49] on span "(6 Need Review)" at bounding box center [163, 46] width 68 height 8
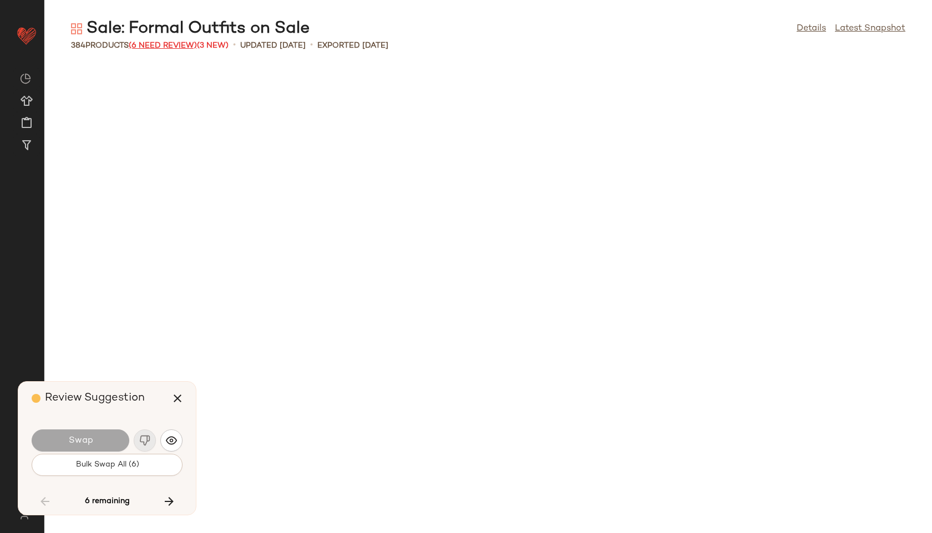
scroll to position [9944, 0]
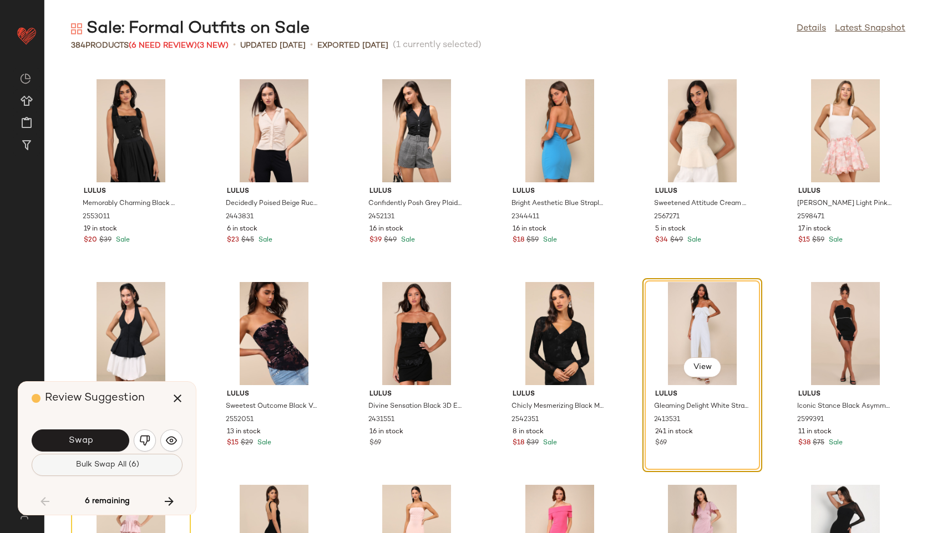
click at [120, 465] on span "Bulk Swap All (6)" at bounding box center [107, 465] width 64 height 9
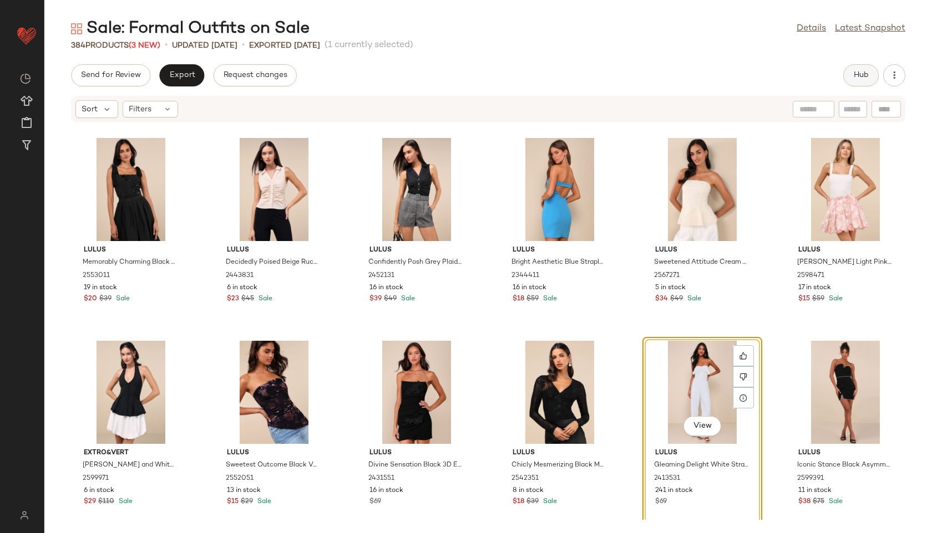
click at [859, 77] on span "Hub" at bounding box center [861, 75] width 16 height 9
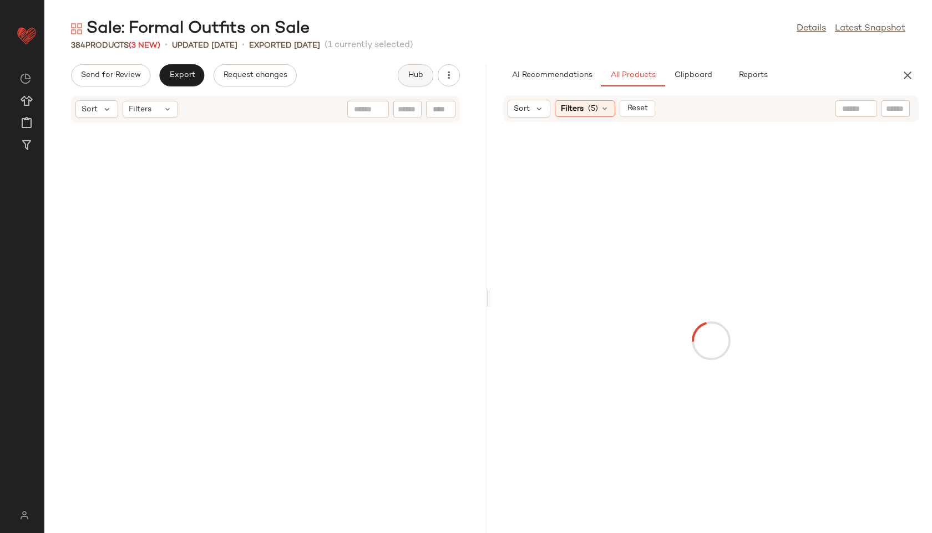
scroll to position [19889, 0]
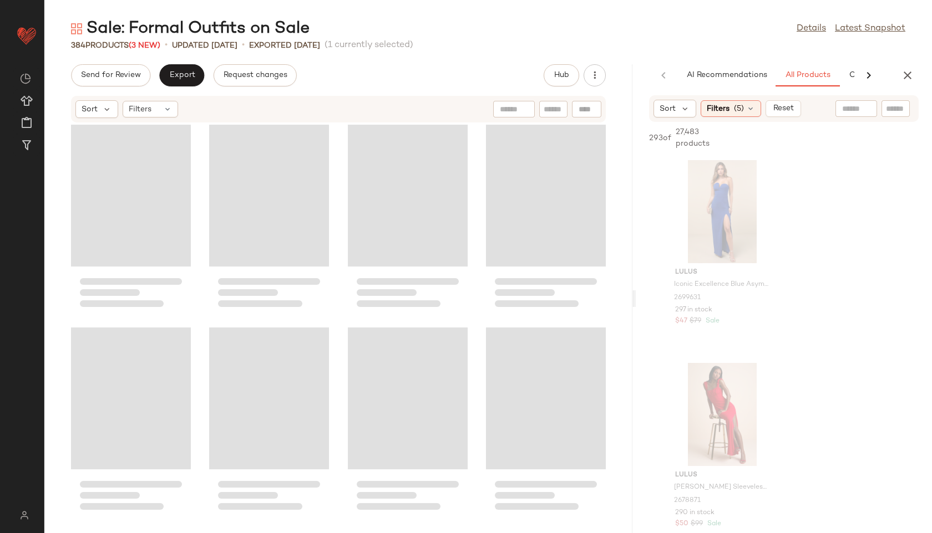
drag, startPoint x: 487, startPoint y: 299, endPoint x: 761, endPoint y: 272, distance: 274.7
click at [761, 272] on div "Sale: Formal Outfits on Sale Details Latest Snapshot 384 Products (3 New) • upd…" at bounding box center [487, 276] width 887 height 516
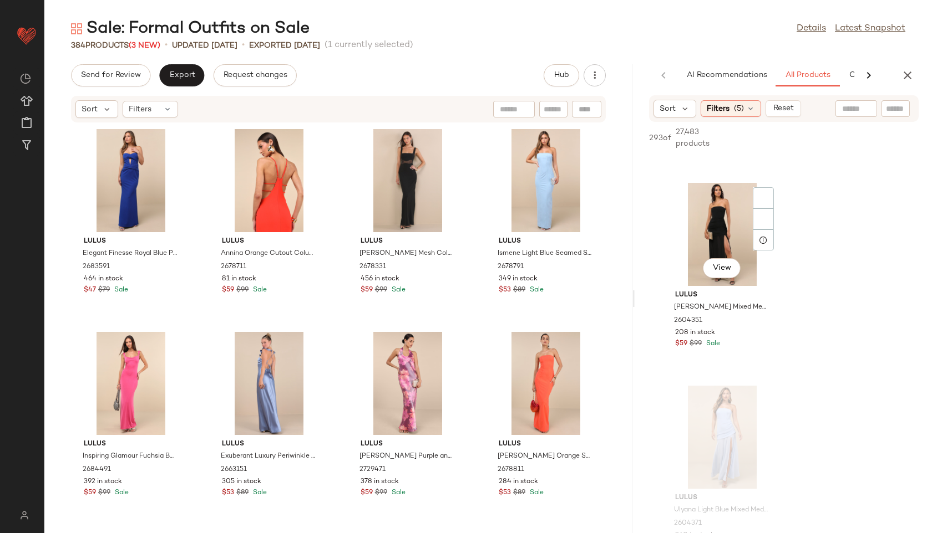
scroll to position [3433, 0]
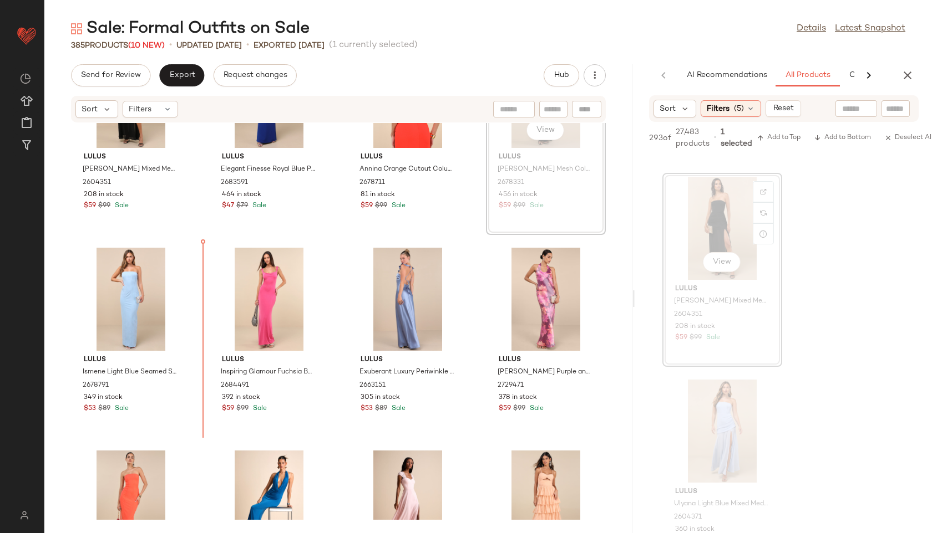
scroll to position [84, 0]
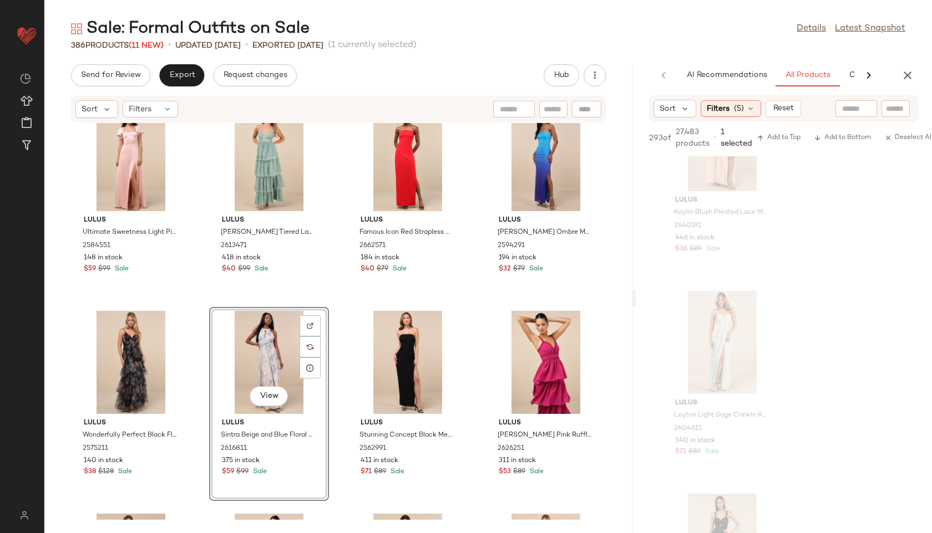
scroll to position [6366, 0]
click at [140, 110] on span "Filters" at bounding box center [140, 110] width 23 height 12
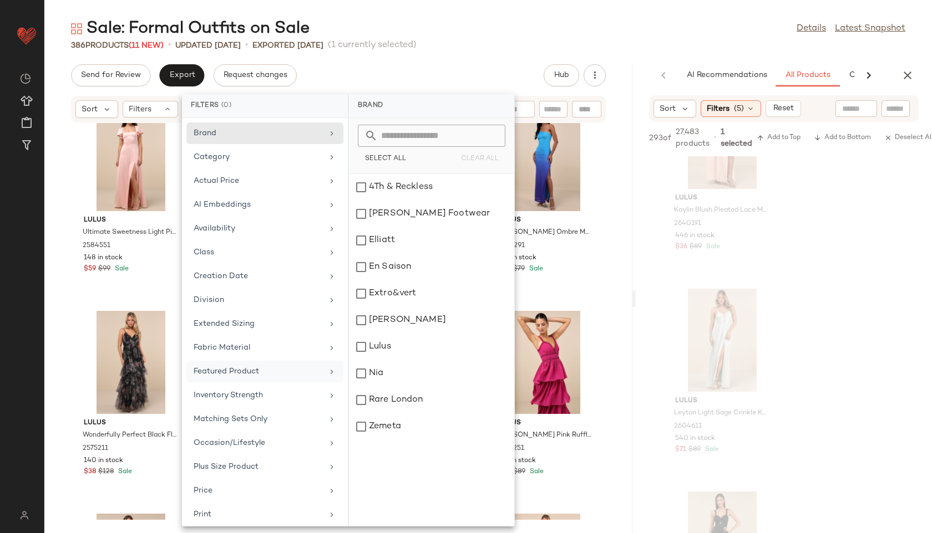
scroll to position [125, 0]
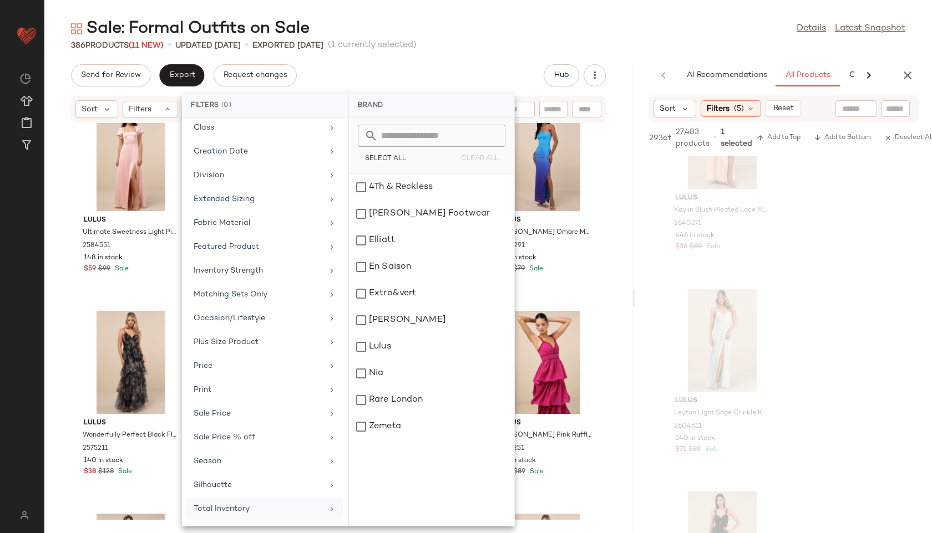
click at [246, 504] on div "Total Inventory" at bounding box center [258, 509] width 129 height 12
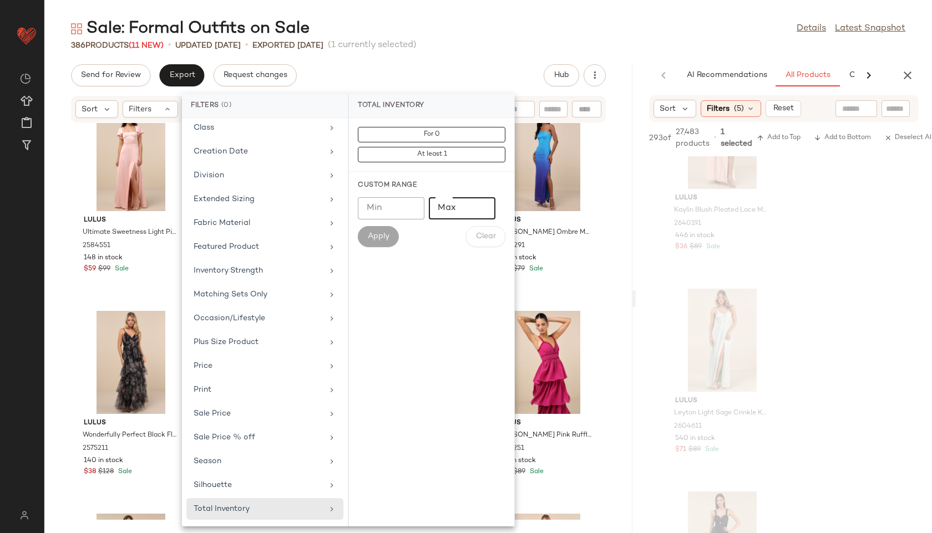
click at [457, 206] on input "Max" at bounding box center [462, 208] width 67 height 22
type input "**"
click at [375, 238] on span "Apply" at bounding box center [378, 236] width 22 height 9
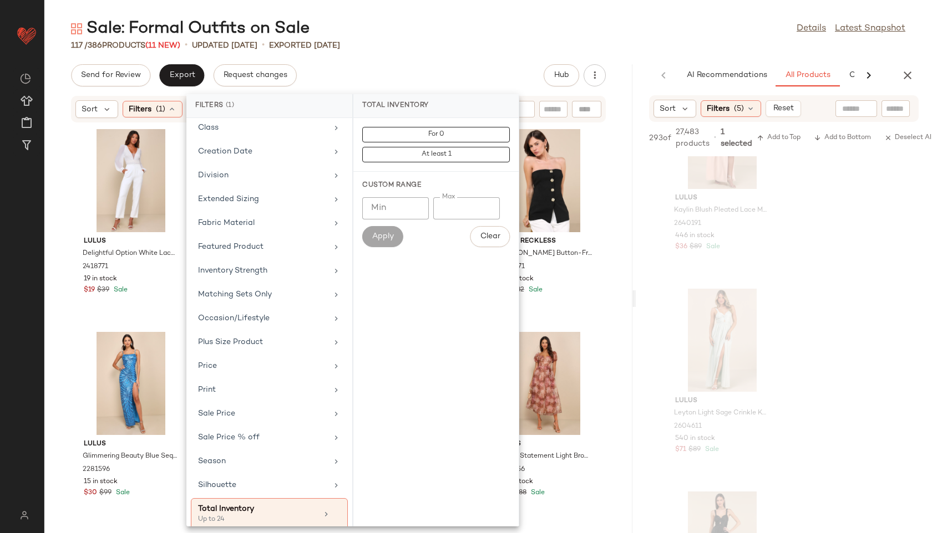
click at [324, 77] on div "Send for Review Export Request changes Hub" at bounding box center [338, 75] width 535 height 22
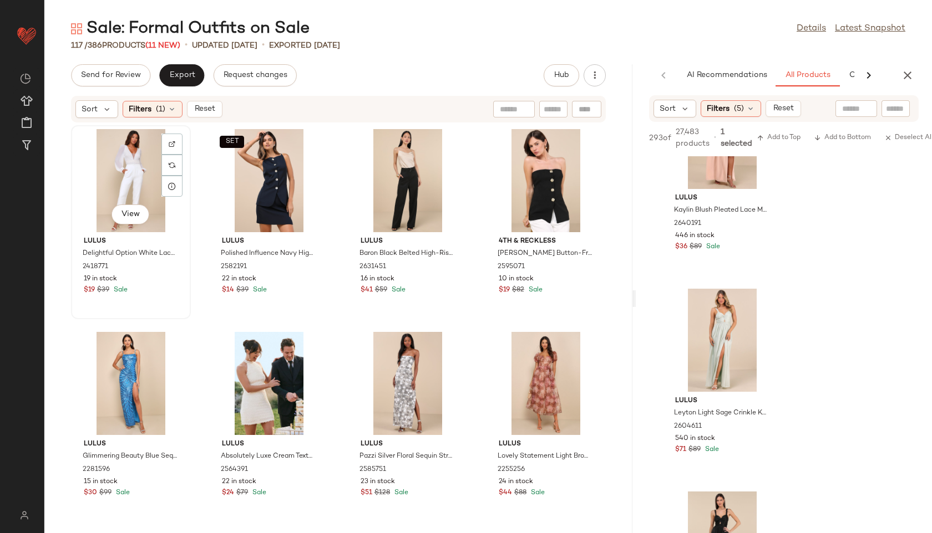
click at [121, 176] on div "View" at bounding box center [131, 180] width 112 height 103
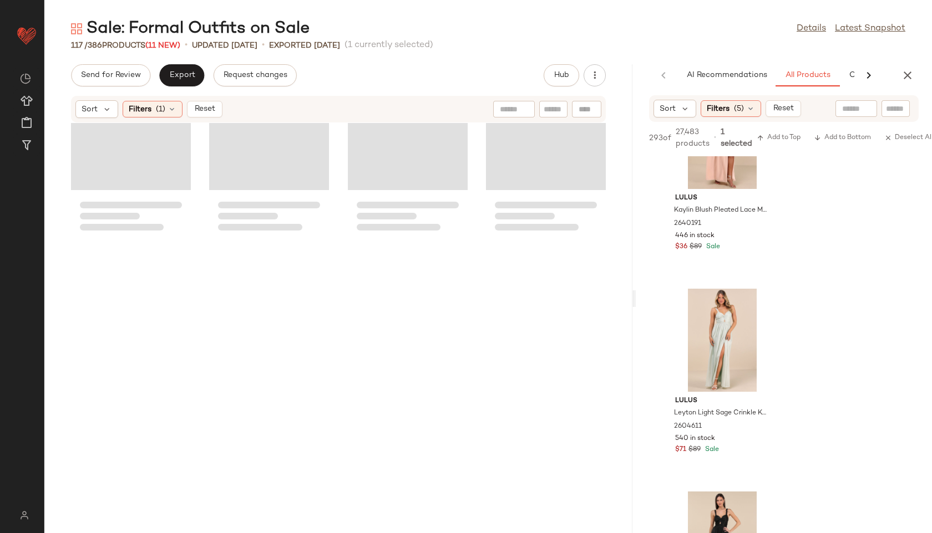
scroll to position [5694, 0]
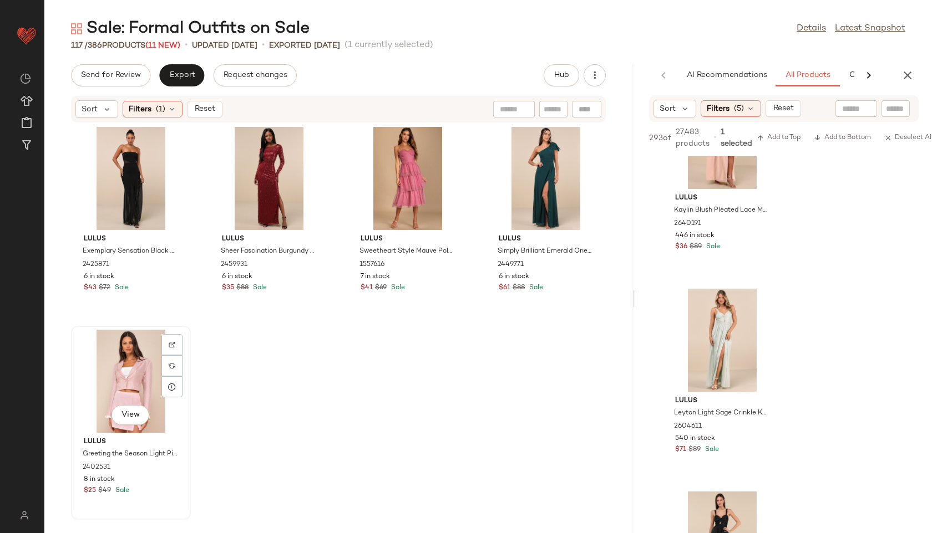
click at [123, 369] on div "View" at bounding box center [131, 381] width 112 height 103
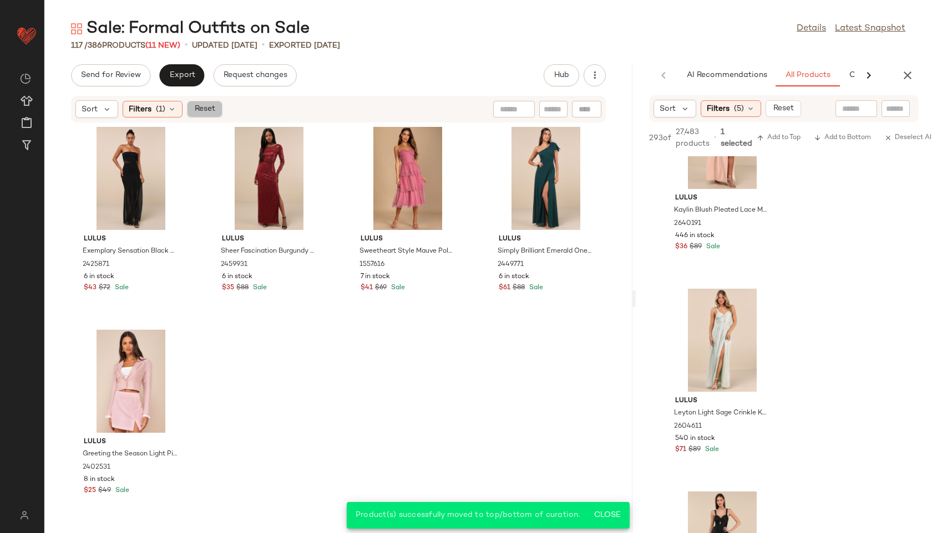
click at [206, 108] on span "Reset" at bounding box center [204, 109] width 21 height 9
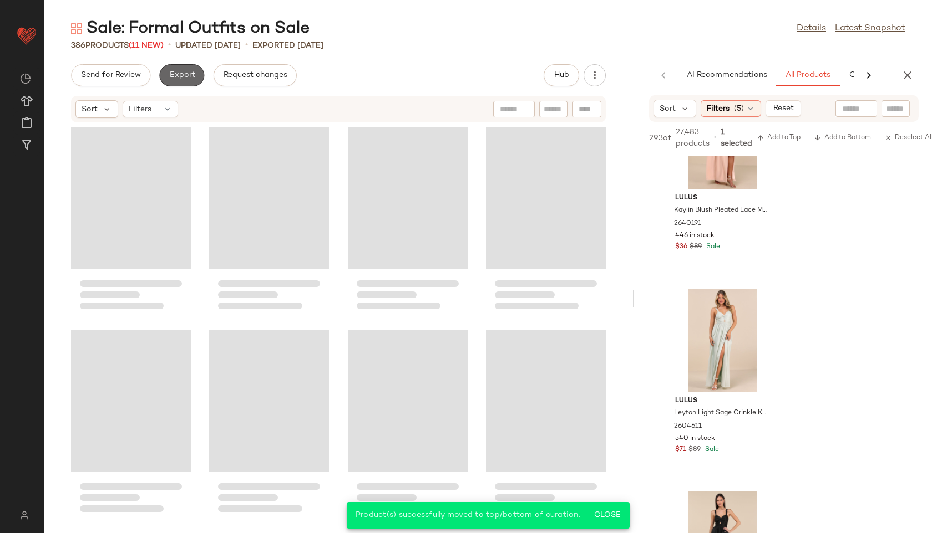
click at [184, 79] on span "Export" at bounding box center [182, 75] width 26 height 9
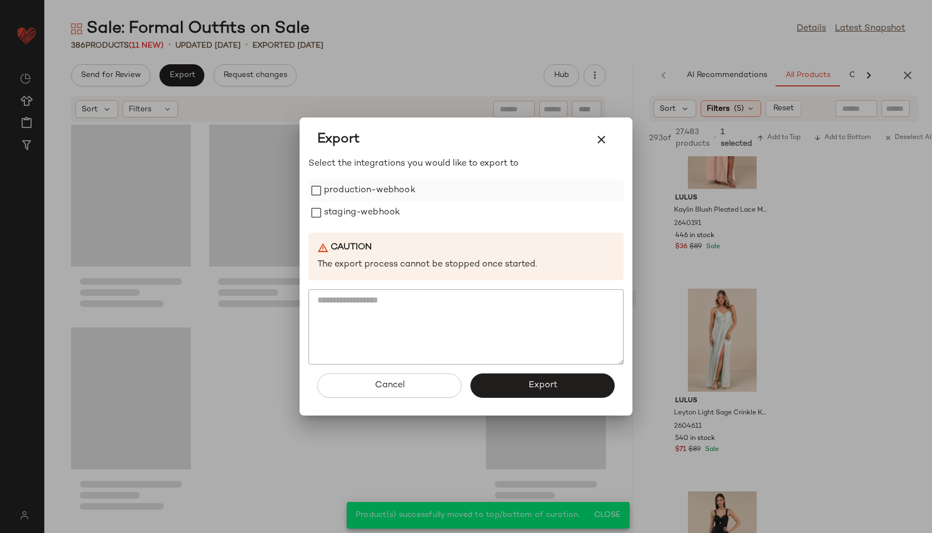
click at [354, 192] on label "production-webhook" at bounding box center [369, 191] width 91 height 22
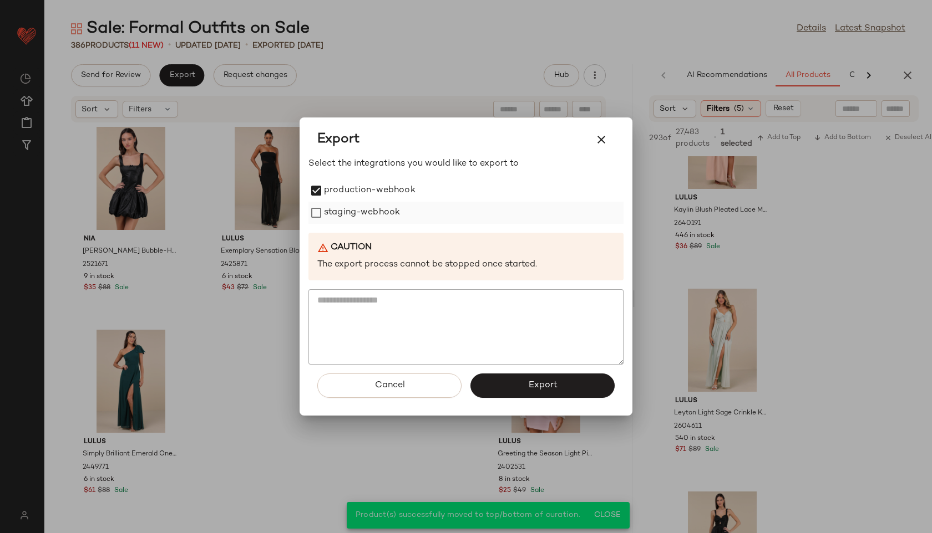
click at [353, 217] on label "staging-webhook" at bounding box center [362, 213] width 76 height 22
click at [535, 378] on button "Export" at bounding box center [542, 386] width 144 height 24
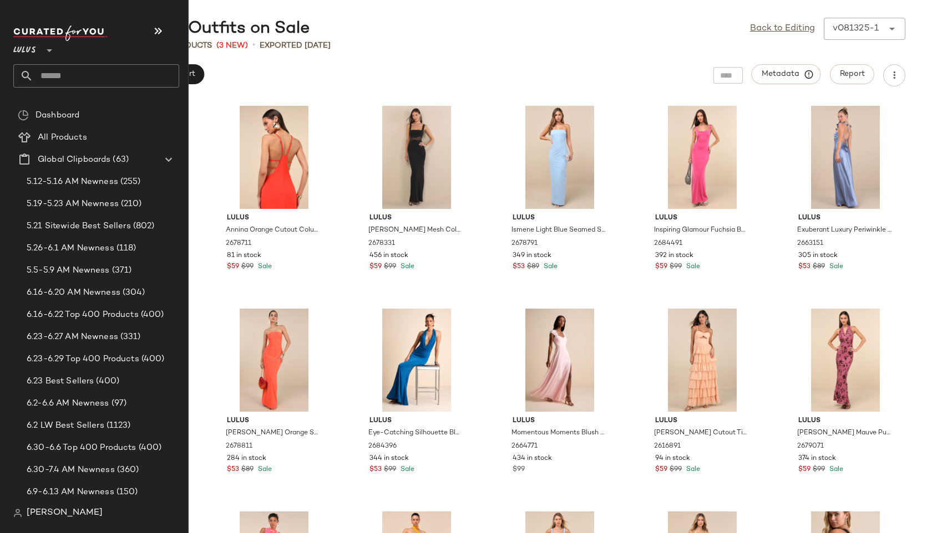
click at [60, 80] on input "text" at bounding box center [106, 75] width 146 height 23
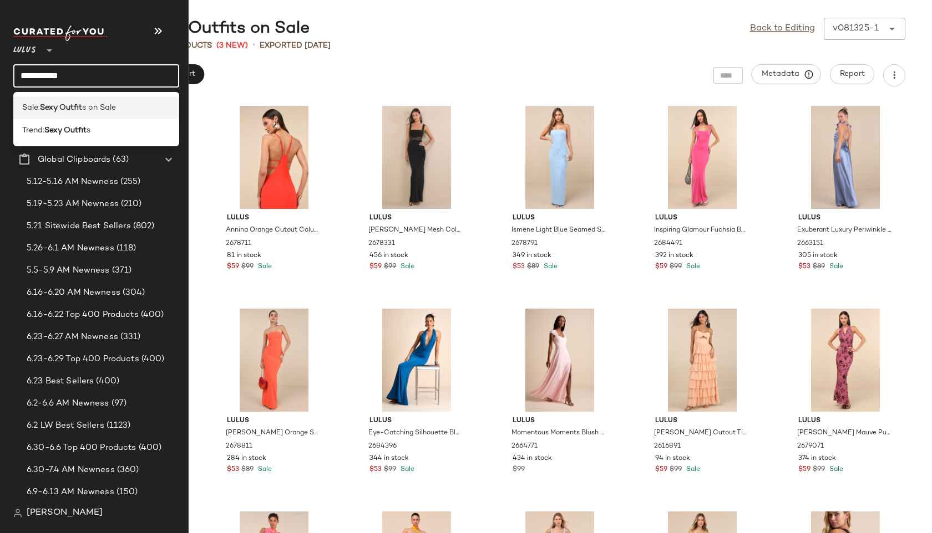
type input "**********"
click at [47, 114] on div "Sale: Sexy Outfit s on Sale" at bounding box center [96, 107] width 166 height 23
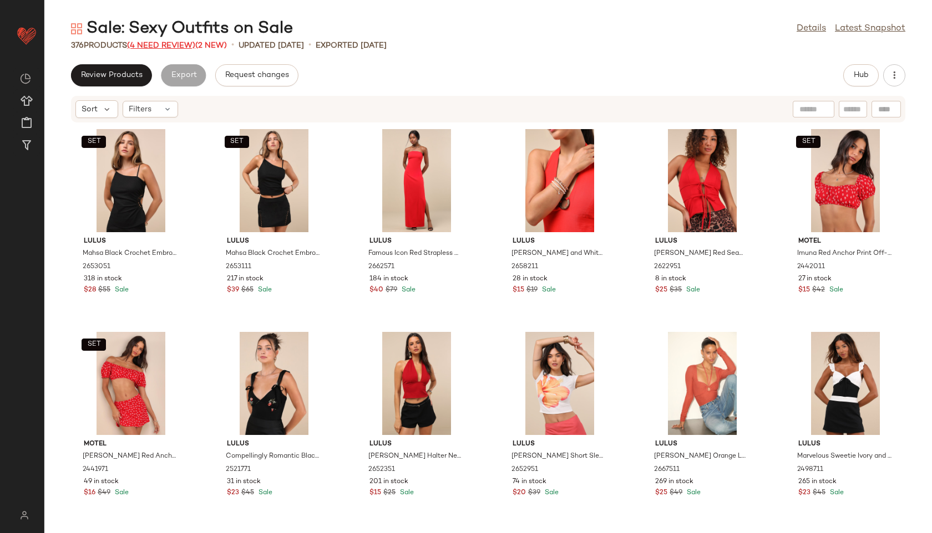
click at [150, 48] on span "(4 Need Review)" at bounding box center [161, 46] width 68 height 8
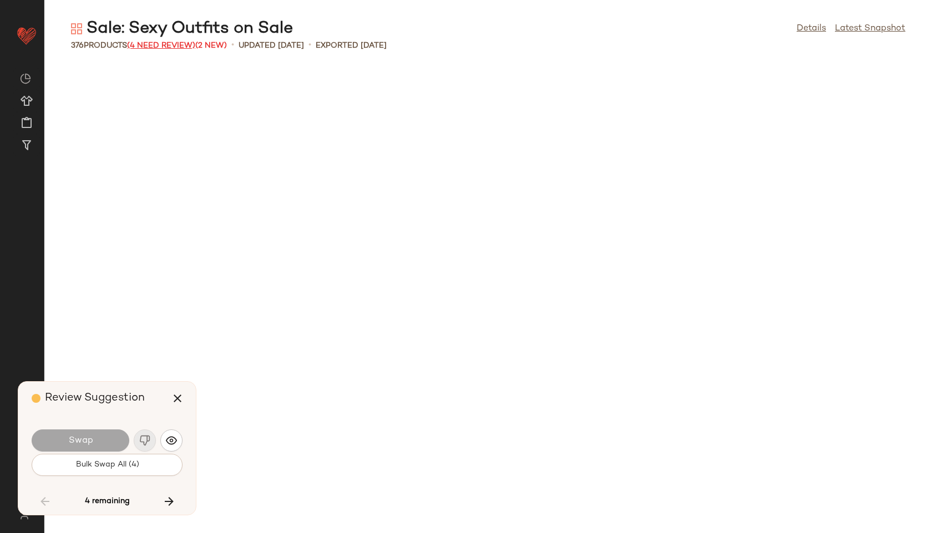
scroll to position [9538, 0]
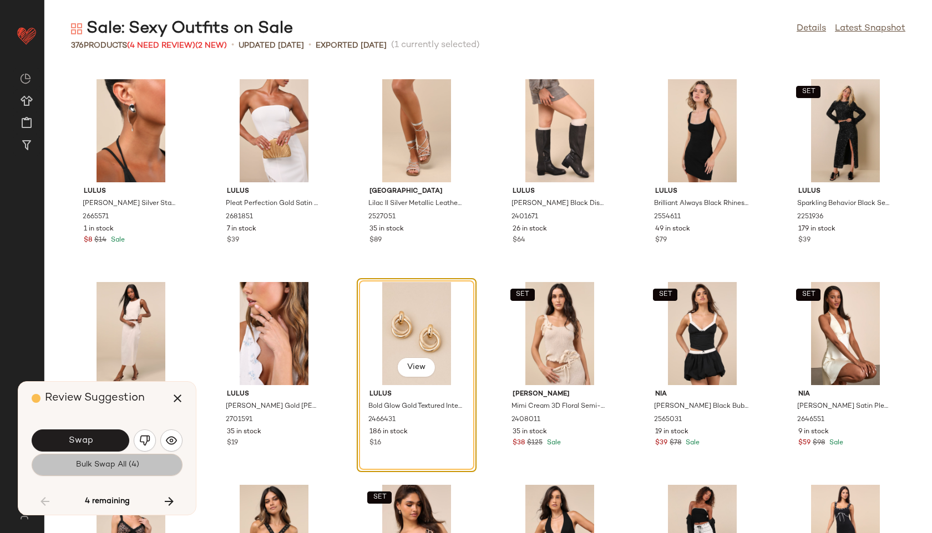
click at [120, 466] on span "Bulk Swap All (4)" at bounding box center [107, 465] width 64 height 9
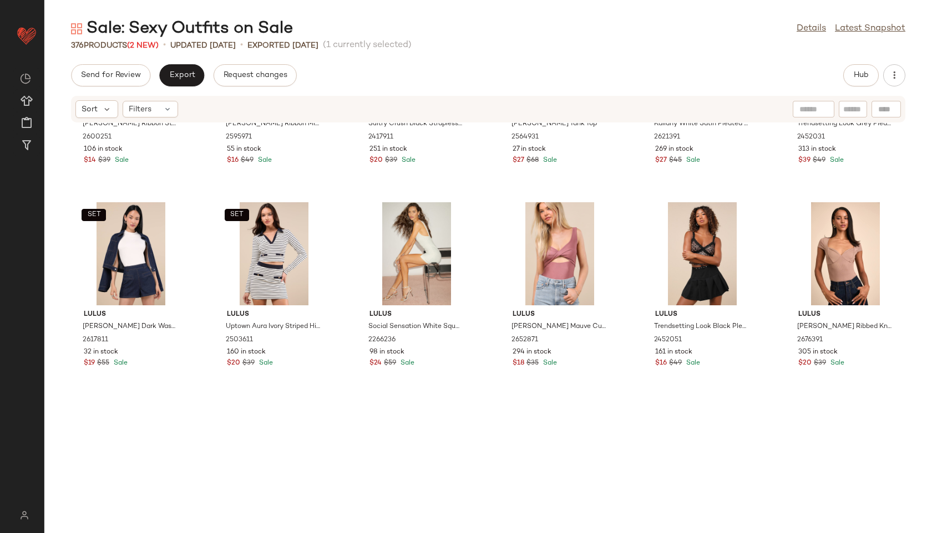
scroll to position [765, 0]
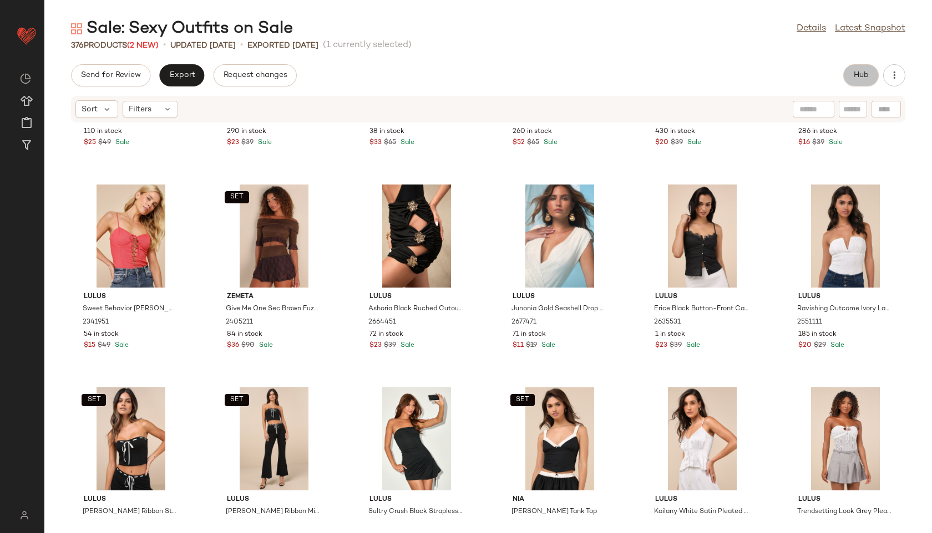
click at [854, 74] on span "Hub" at bounding box center [861, 75] width 16 height 9
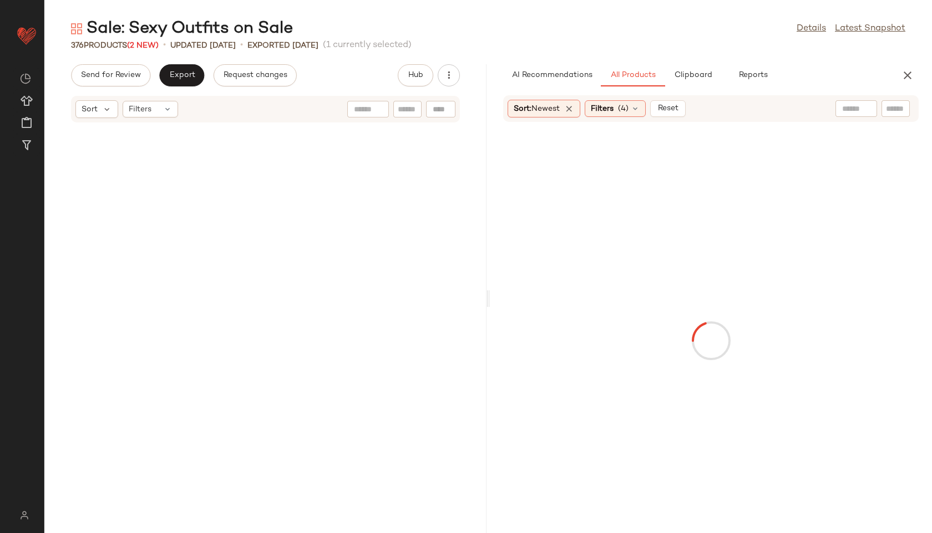
scroll to position [1624, 0]
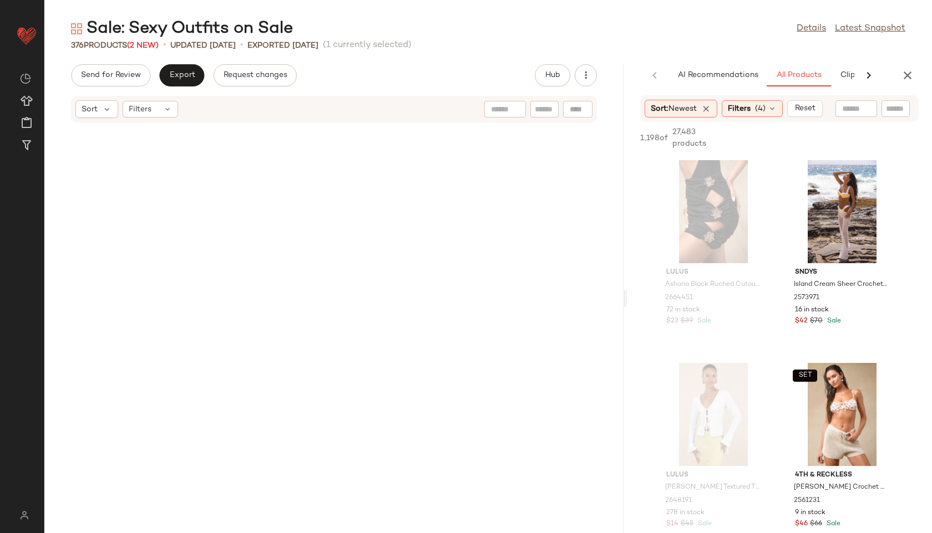
drag, startPoint x: 488, startPoint y: 298, endPoint x: 694, endPoint y: 316, distance: 207.0
click at [694, 316] on div "Sale: Sexy Outfits on Sale Details Latest Snapshot 376 Products (2 New) • updat…" at bounding box center [487, 276] width 887 height 516
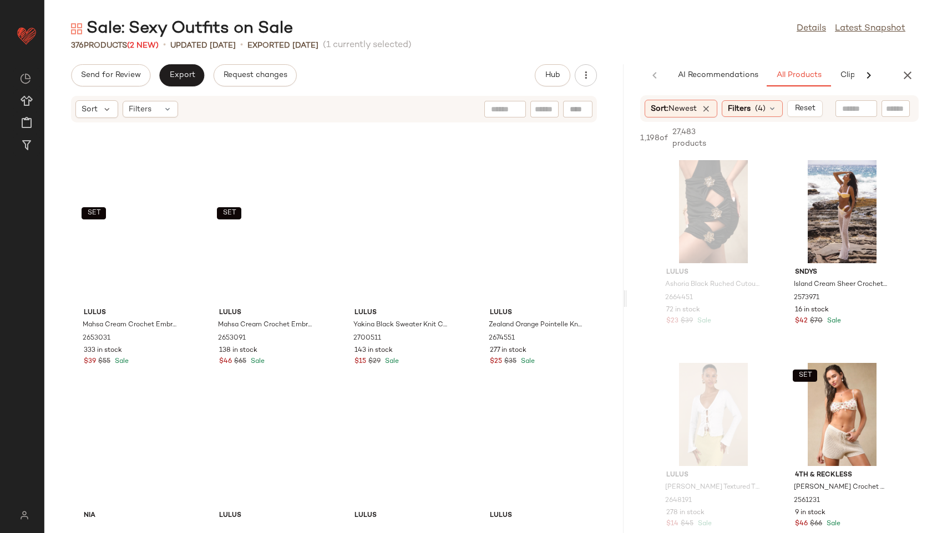
scroll to position [0, 0]
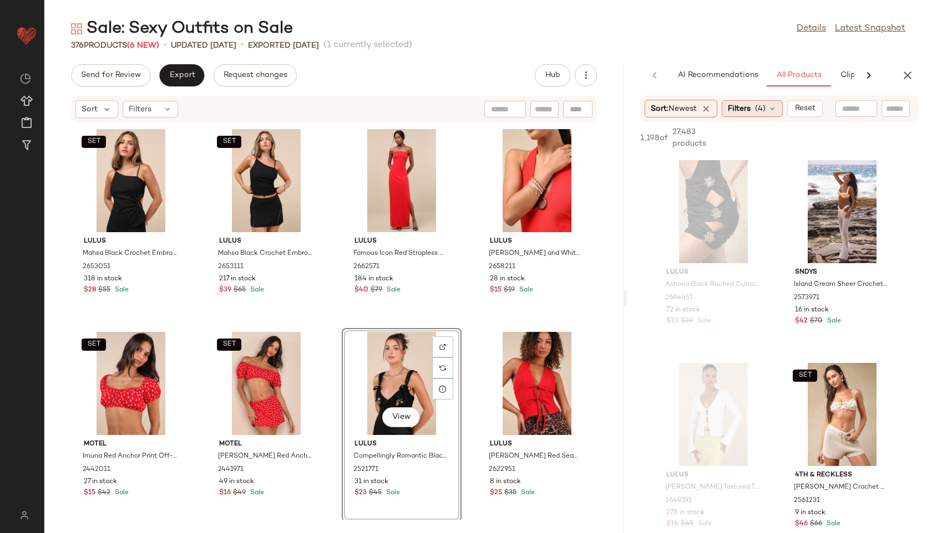
click at [765, 109] on span "(4)" at bounding box center [760, 109] width 11 height 12
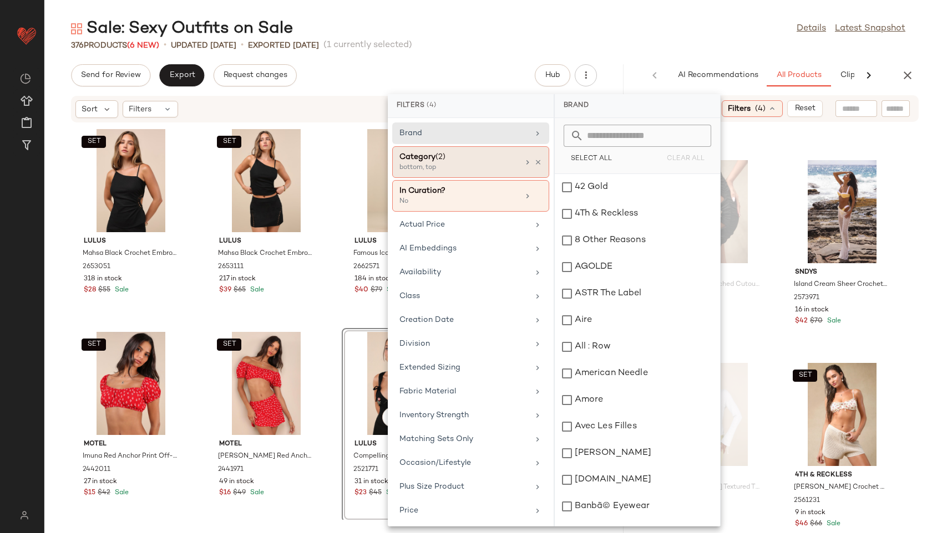
click at [476, 162] on div "Category (2)" at bounding box center [458, 157] width 119 height 12
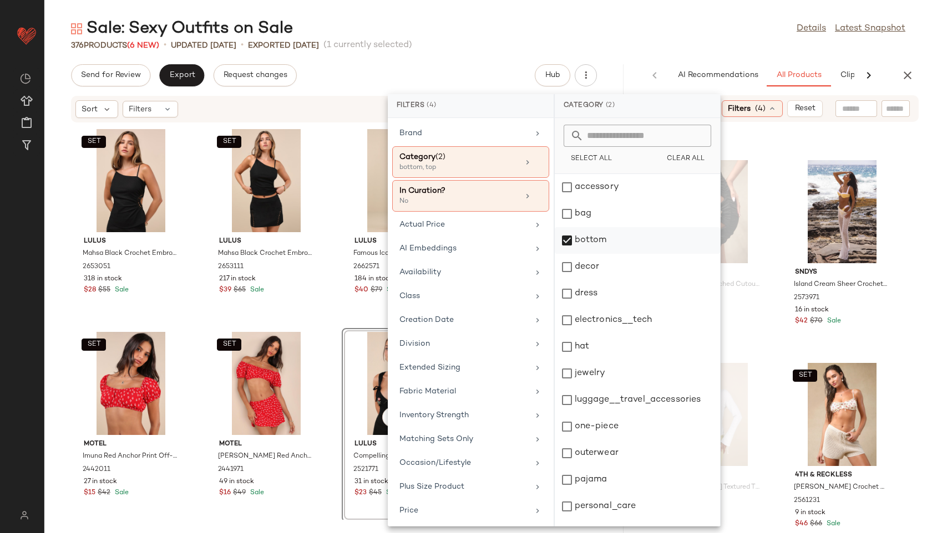
click at [592, 254] on div "bottom" at bounding box center [636, 267] width 165 height 27
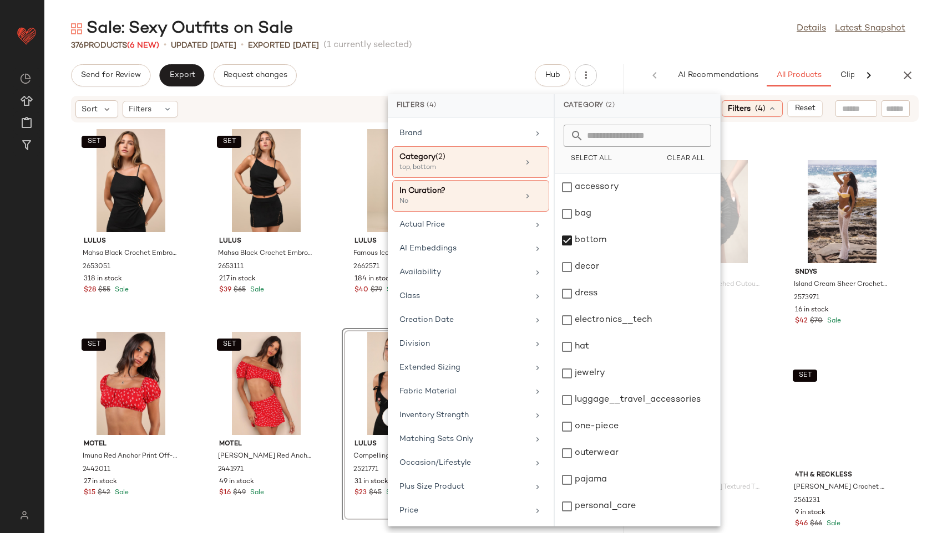
click at [607, 18] on div "Sale: Sexy Outfits on Sale Details Latest Snapshot" at bounding box center [487, 29] width 887 height 22
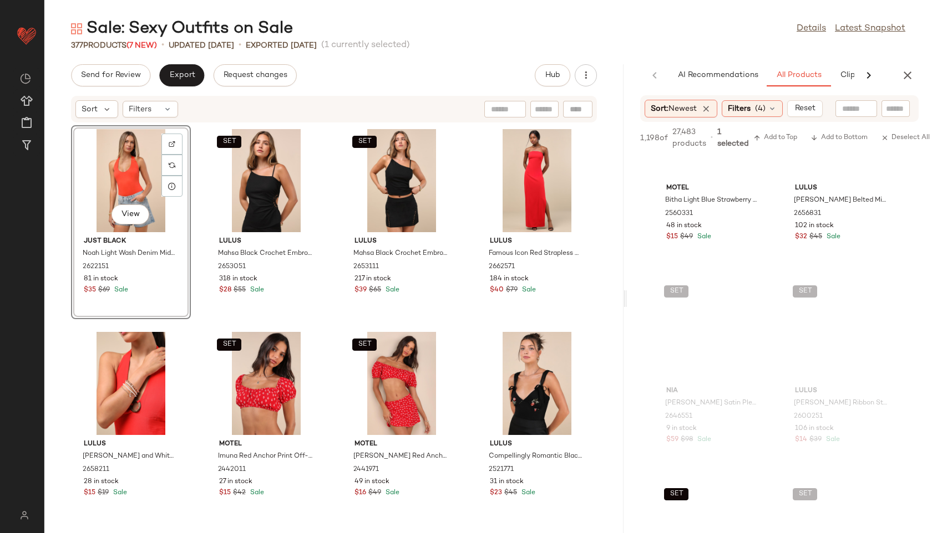
scroll to position [3330, 0]
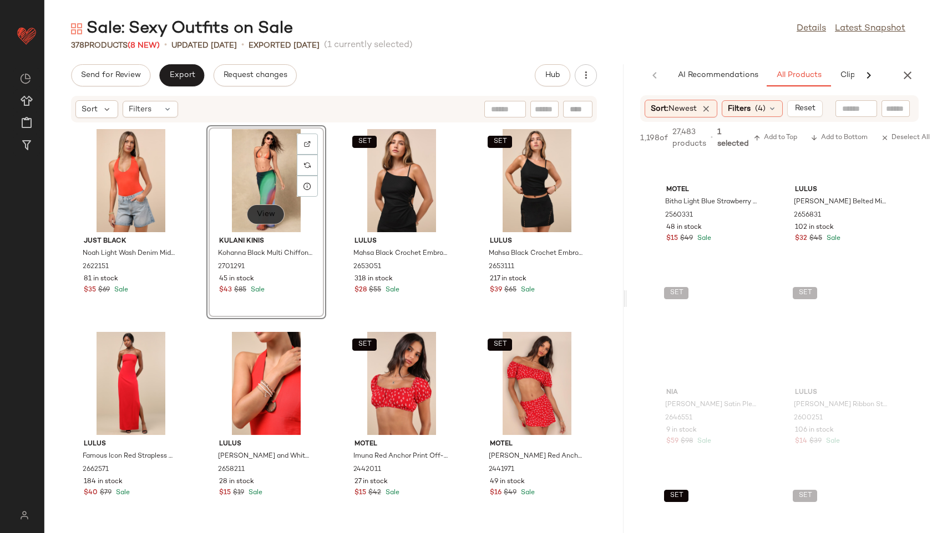
click at [261, 210] on span "View" at bounding box center [265, 214] width 19 height 9
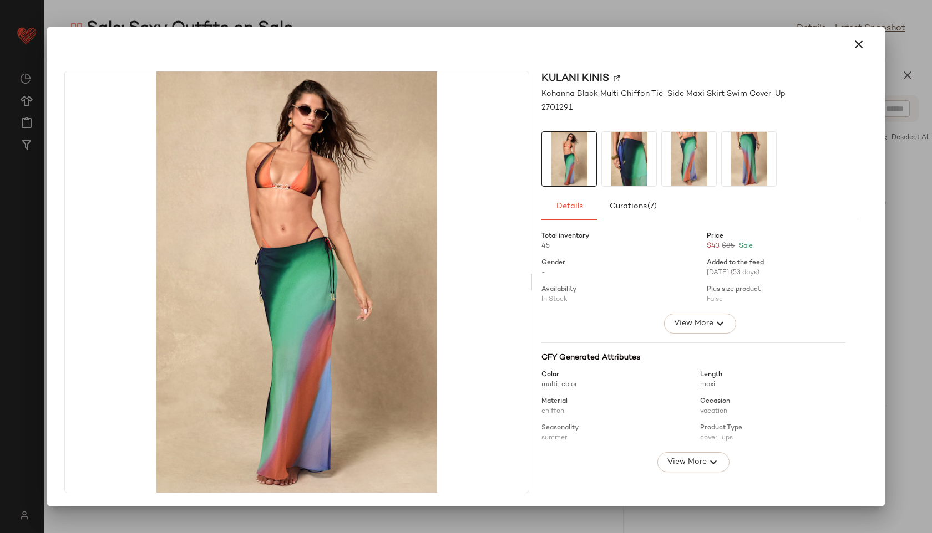
click at [576, 172] on img at bounding box center [569, 159] width 54 height 54
click at [645, 161] on img at bounding box center [629, 159] width 54 height 54
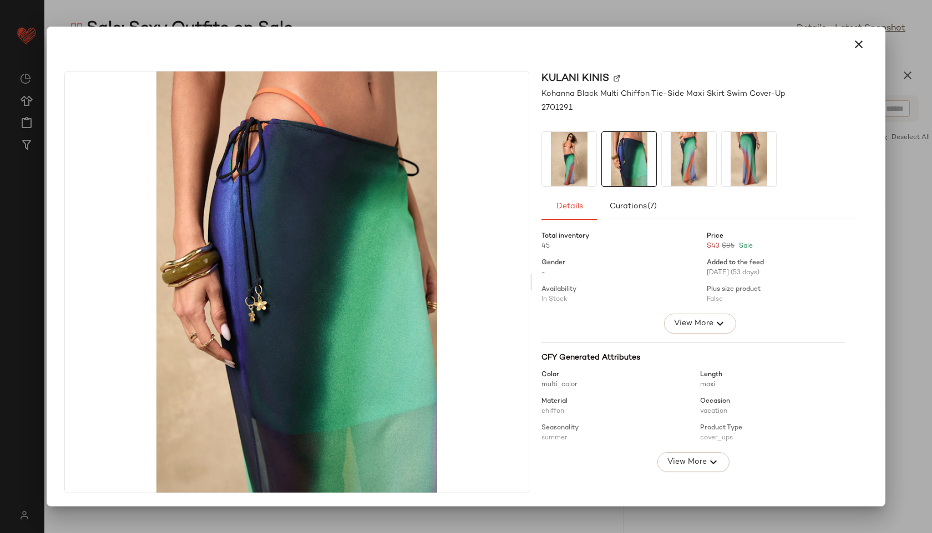
click at [690, 157] on img at bounding box center [689, 159] width 54 height 54
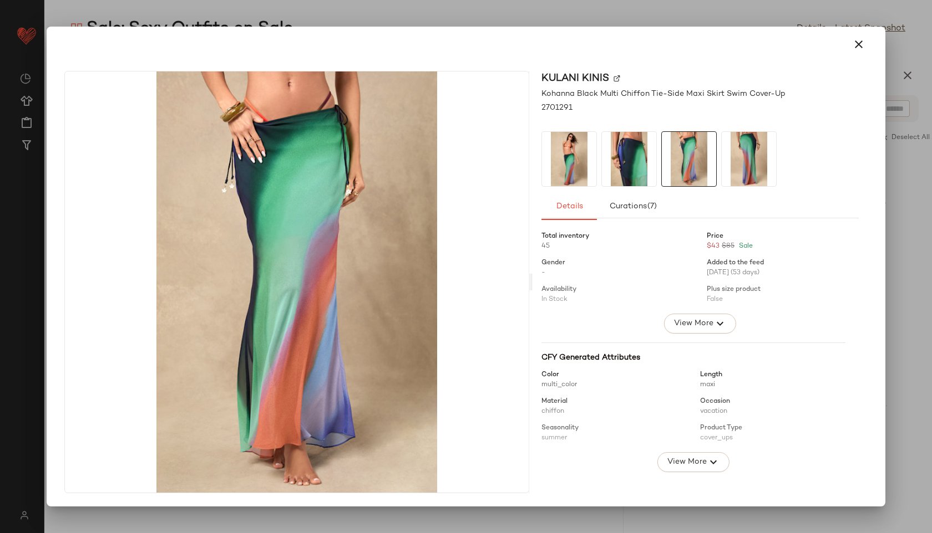
click at [726, 161] on img at bounding box center [748, 159] width 54 height 54
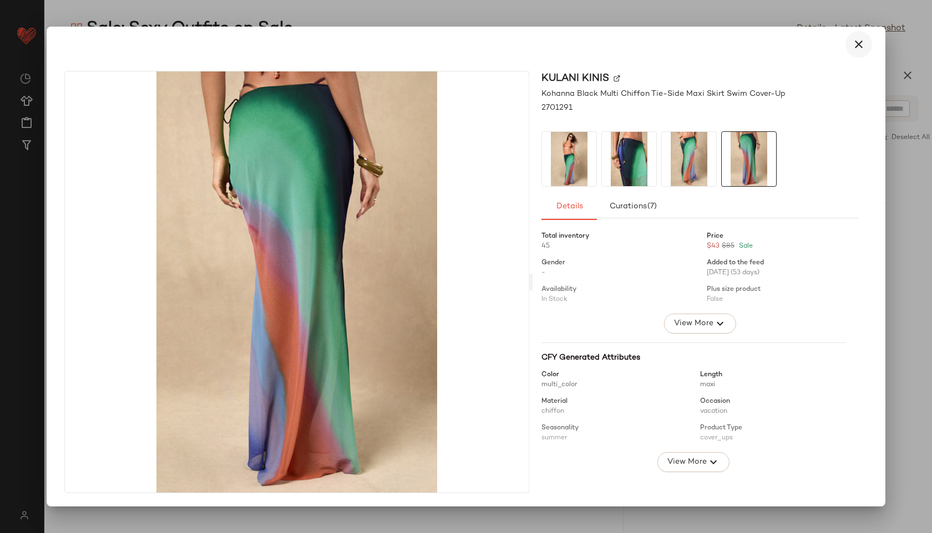
click at [860, 43] on icon "button" at bounding box center [858, 44] width 13 height 13
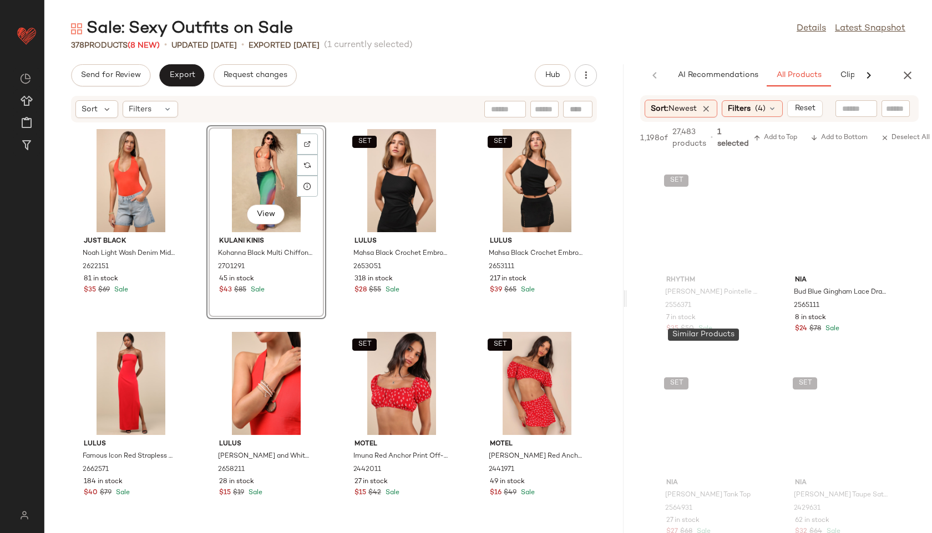
scroll to position [4747, 0]
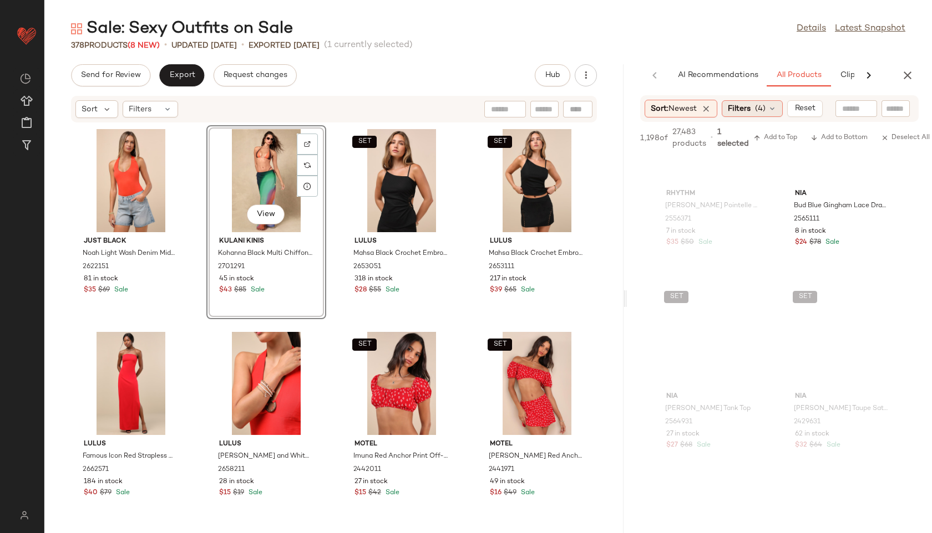
click at [770, 111] on div "Filters (4)" at bounding box center [751, 108] width 61 height 17
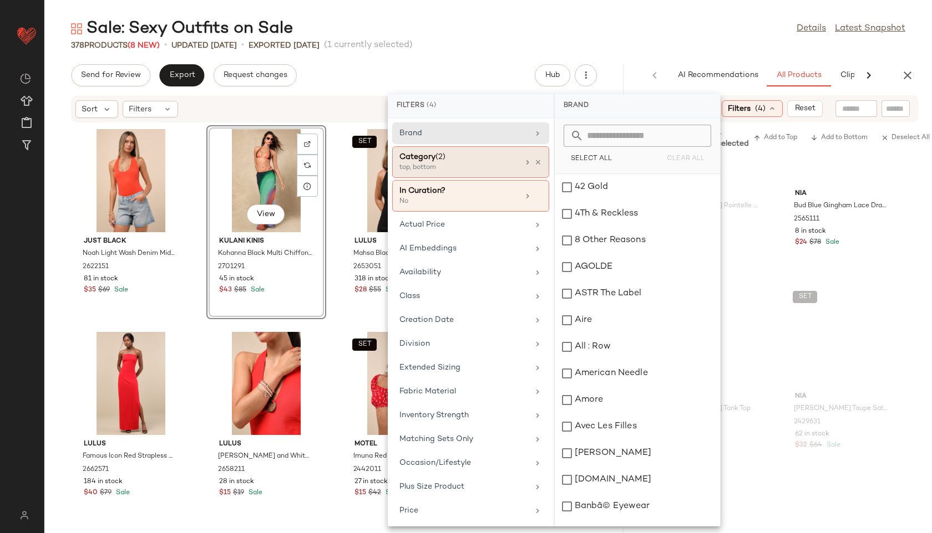
click at [500, 166] on div "top, bottom" at bounding box center [454, 168] width 111 height 10
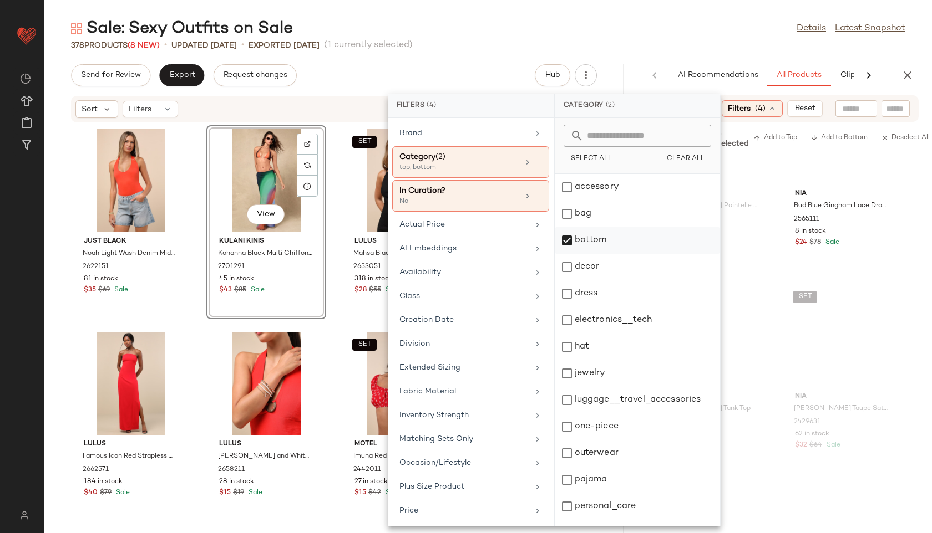
click at [567, 254] on div "bottom" at bounding box center [636, 267] width 165 height 27
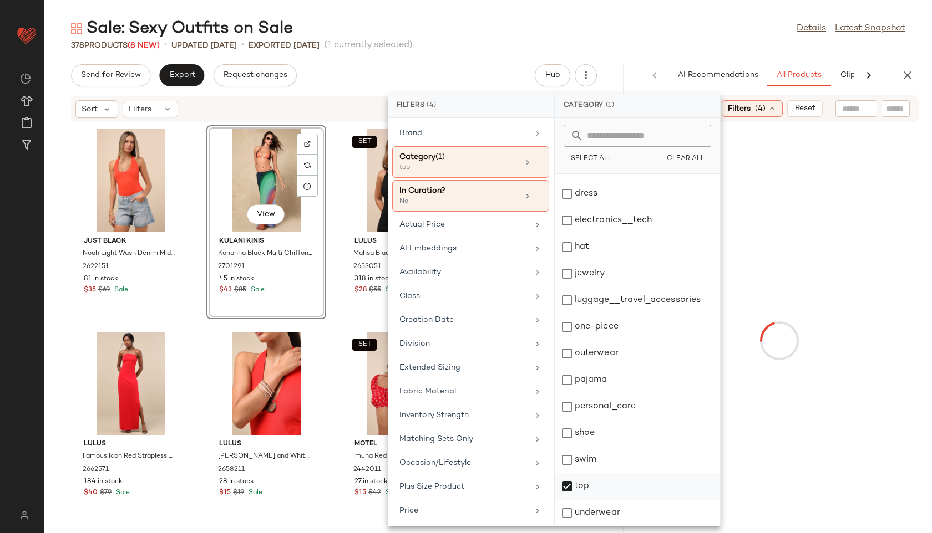
click at [582, 500] on div "top" at bounding box center [636, 513] width 165 height 27
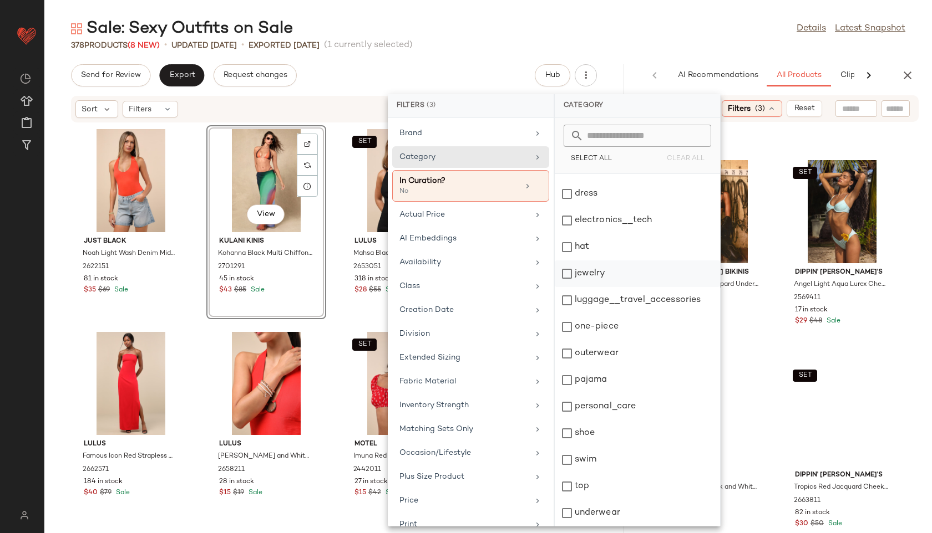
click at [594, 287] on div "jewelry" at bounding box center [636, 300] width 165 height 27
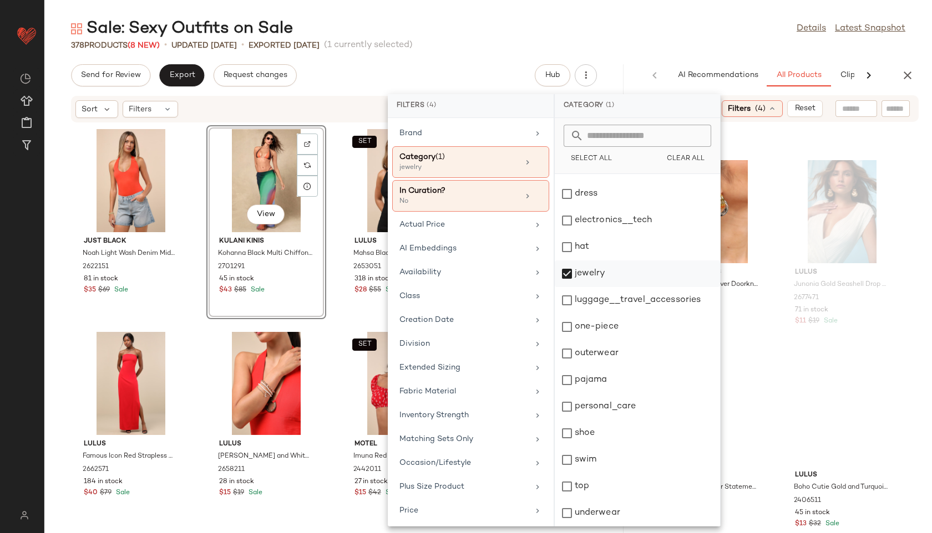
click at [592, 287] on div "jewelry" at bounding box center [636, 300] width 165 height 27
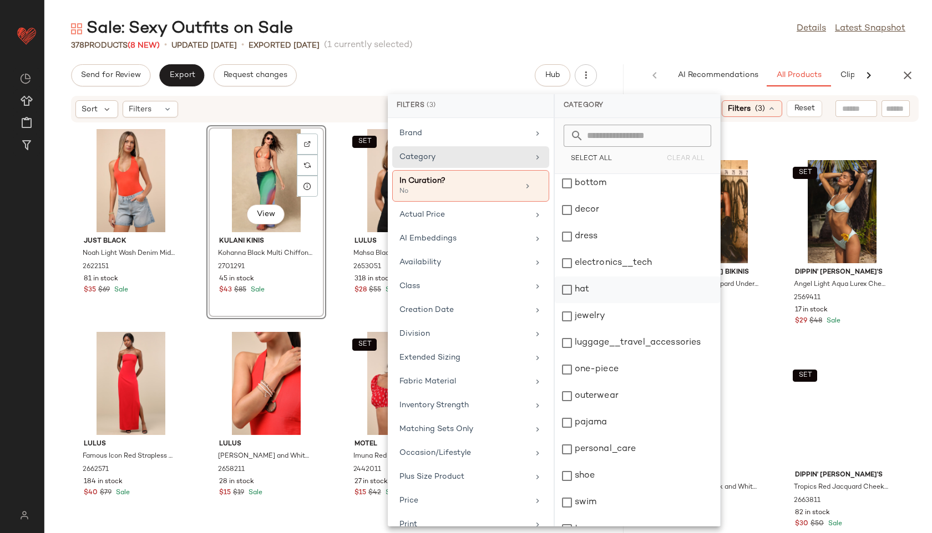
scroll to position [0, 0]
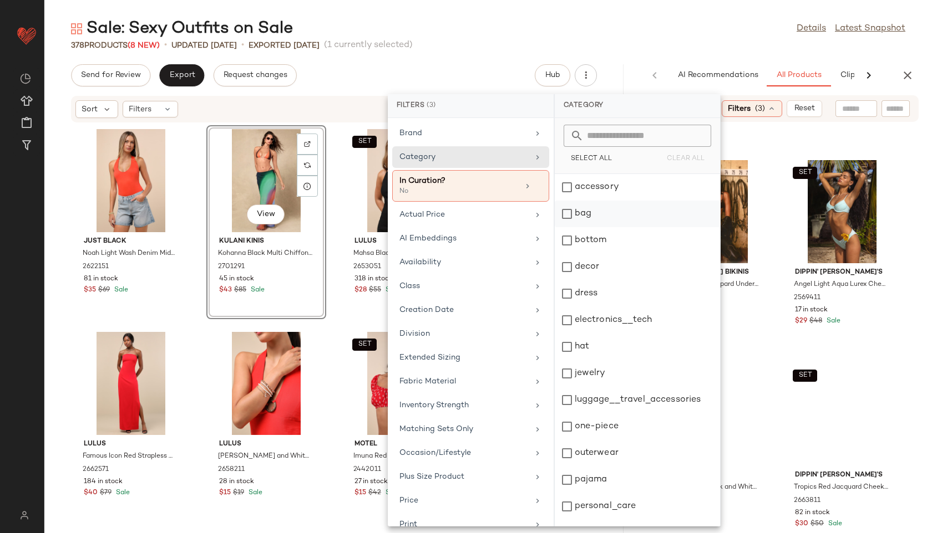
click at [592, 227] on div "bag" at bounding box center [636, 240] width 165 height 27
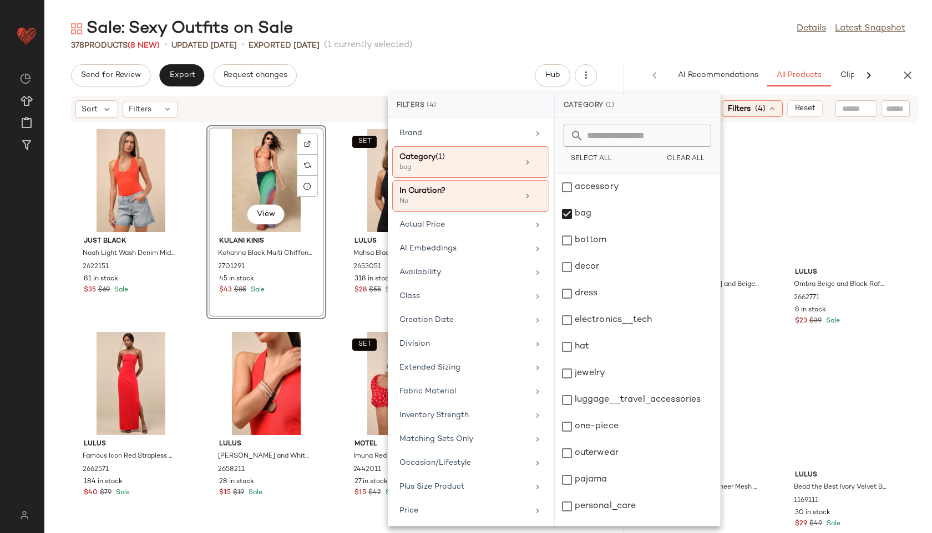
click at [656, 30] on div "Sale: Sexy Outfits on Sale Details Latest Snapshot" at bounding box center [487, 29] width 887 height 22
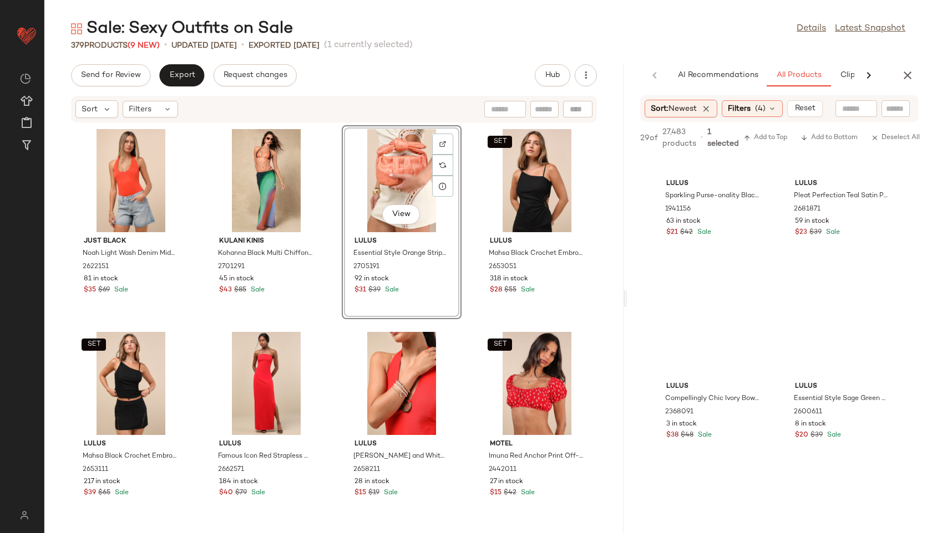
scroll to position [1537, 0]
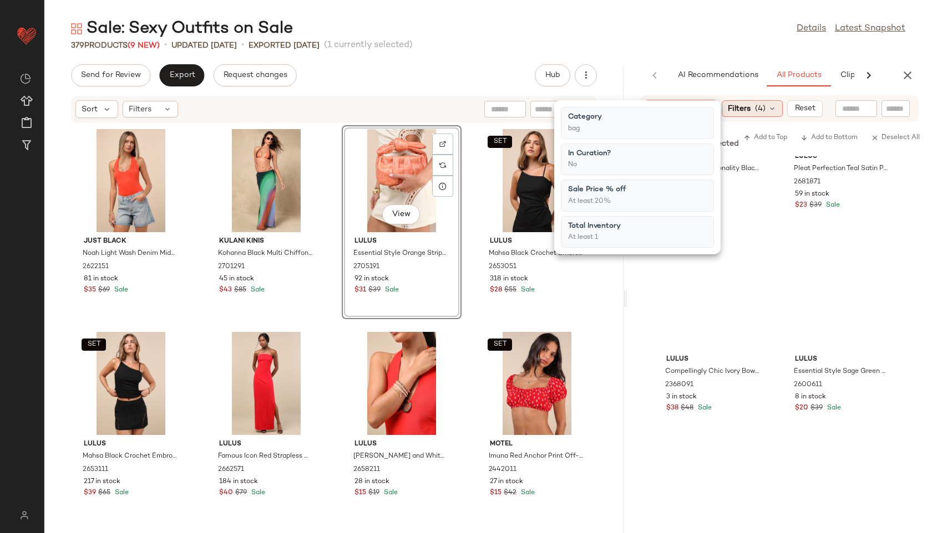
click at [776, 108] on icon at bounding box center [771, 108] width 9 height 9
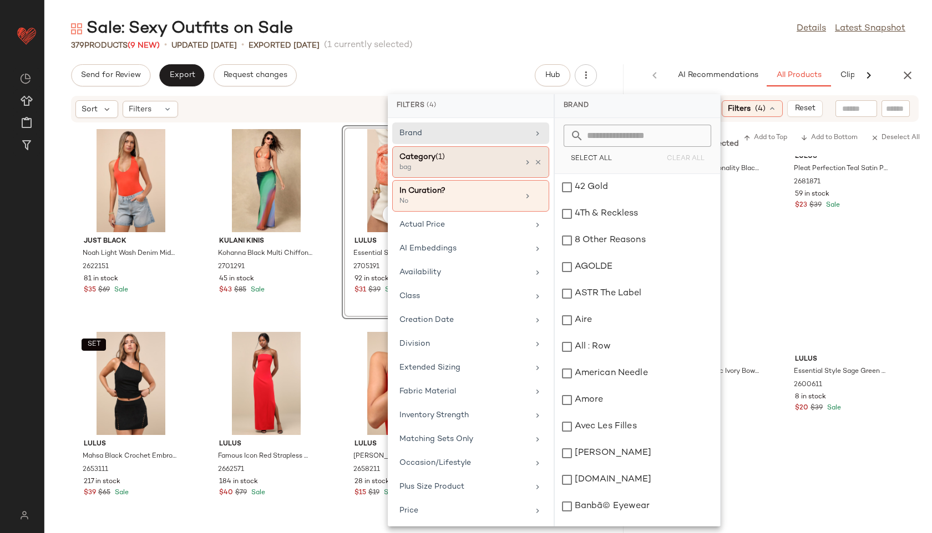
click at [460, 180] on div "Category (1) bag" at bounding box center [470, 196] width 157 height 32
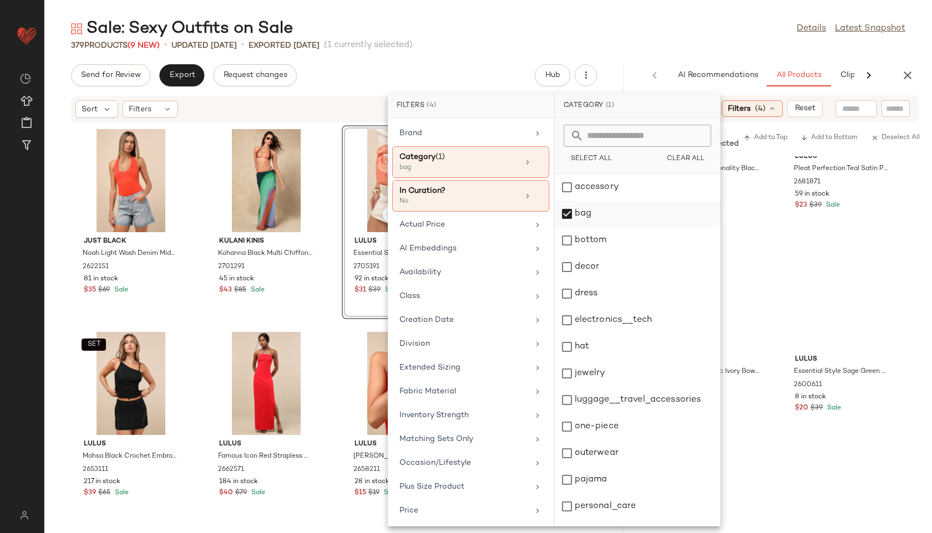
click at [576, 227] on div "bag" at bounding box center [636, 240] width 165 height 27
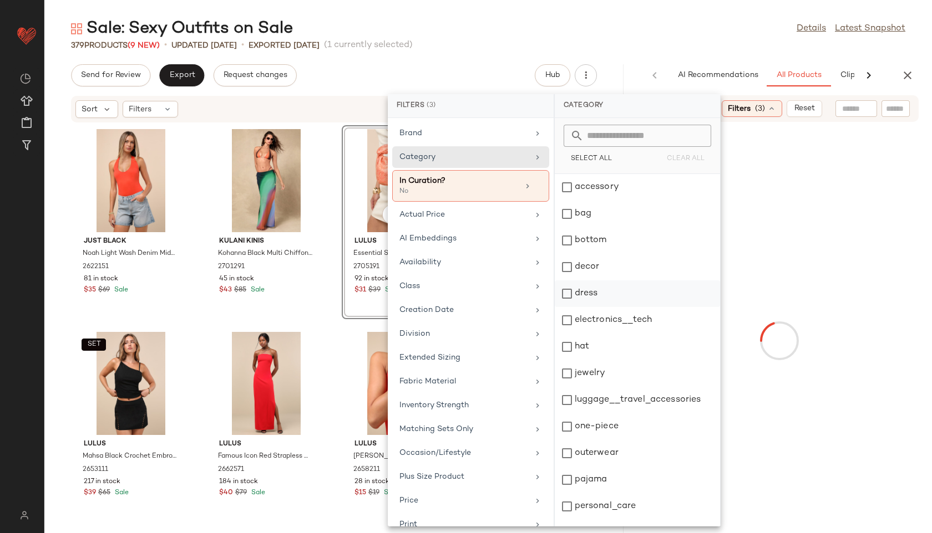
click at [584, 307] on div "dress" at bounding box center [636, 320] width 165 height 27
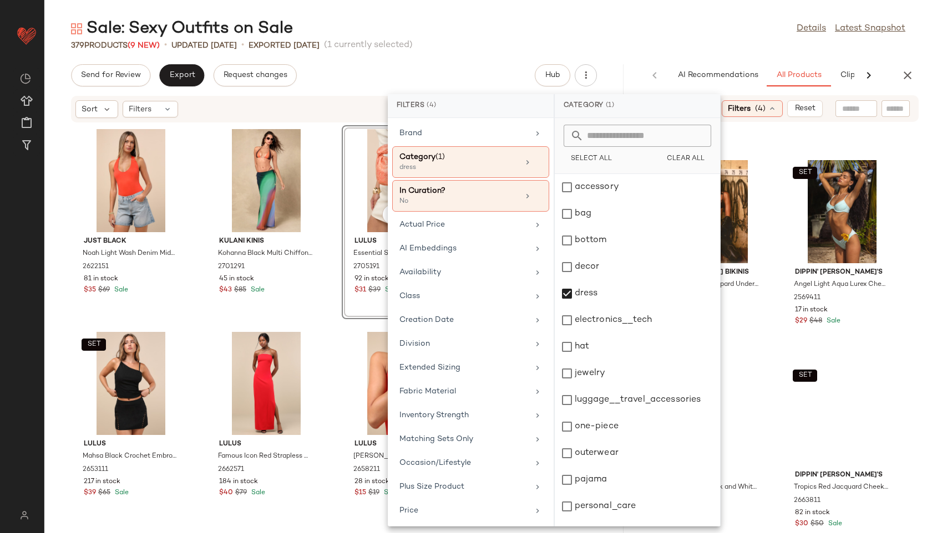
click at [668, 32] on div "Sale: Sexy Outfits on Sale Details Latest Snapshot" at bounding box center [487, 29] width 887 height 22
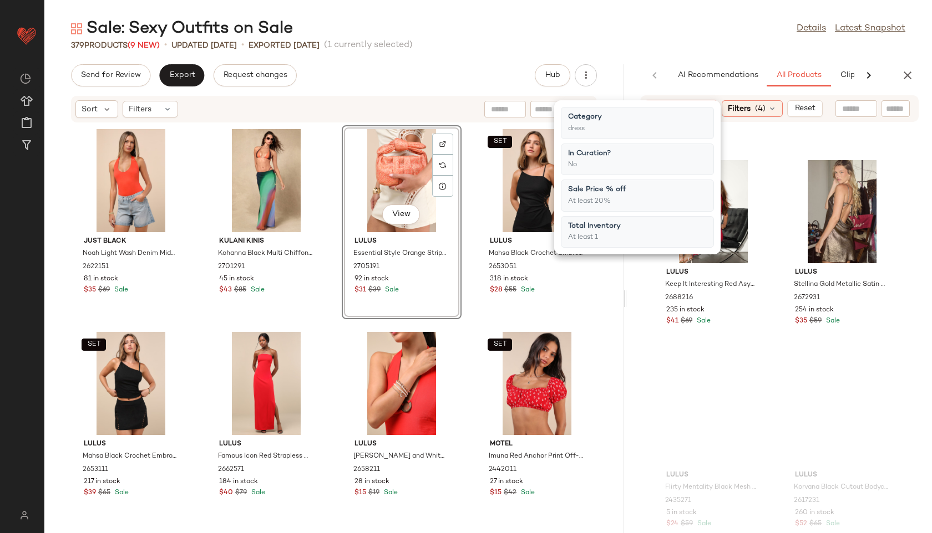
click at [668, 32] on div "Sale: Sexy Outfits on Sale Details Latest Snapshot" at bounding box center [487, 29] width 887 height 22
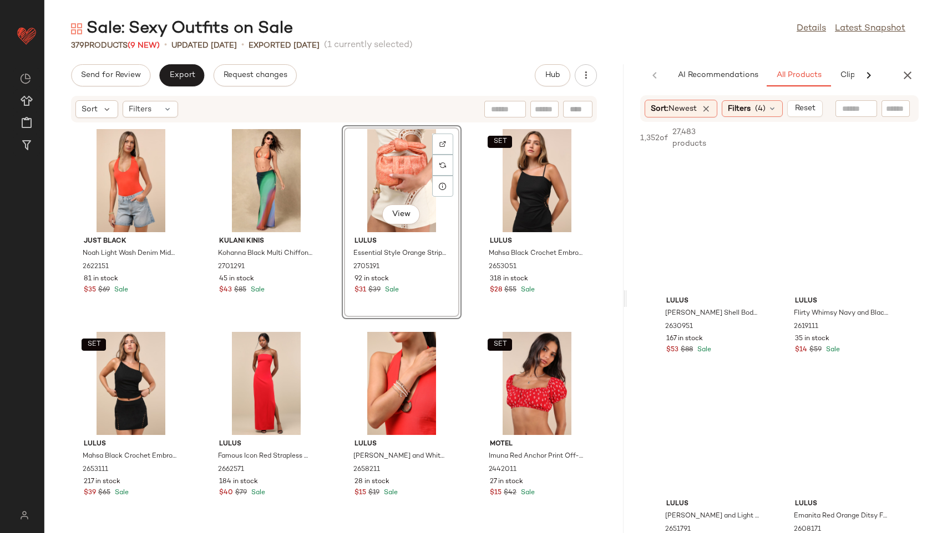
scroll to position [2105, 0]
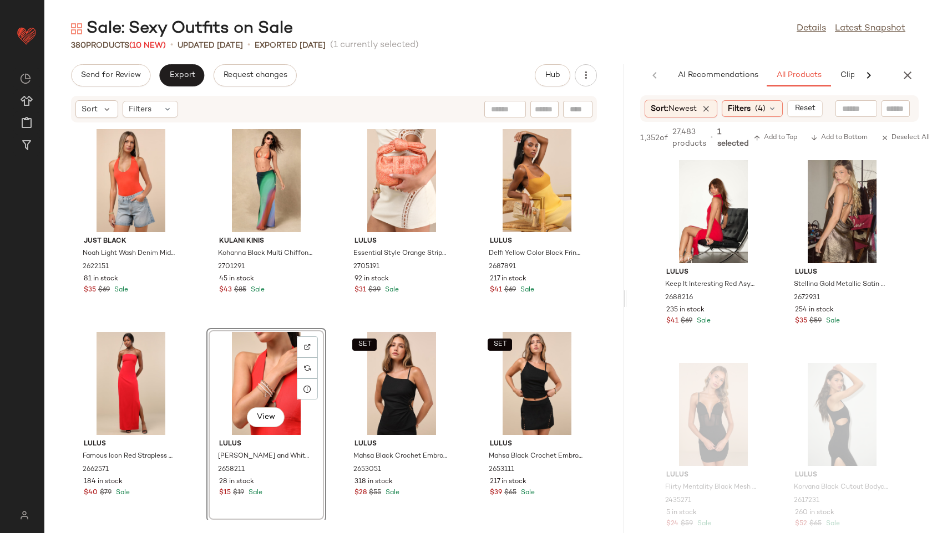
scroll to position [2105, 0]
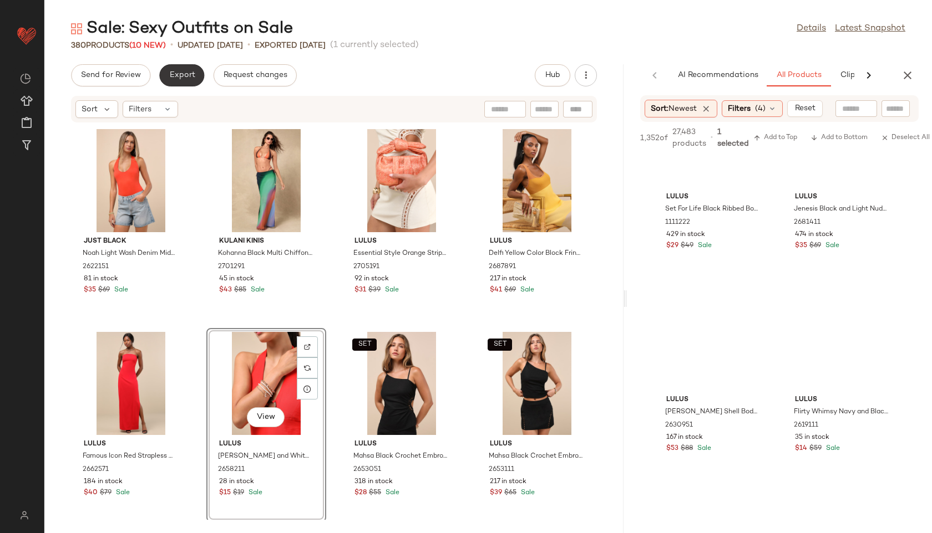
click at [184, 71] on span "Export" at bounding box center [182, 75] width 26 height 9
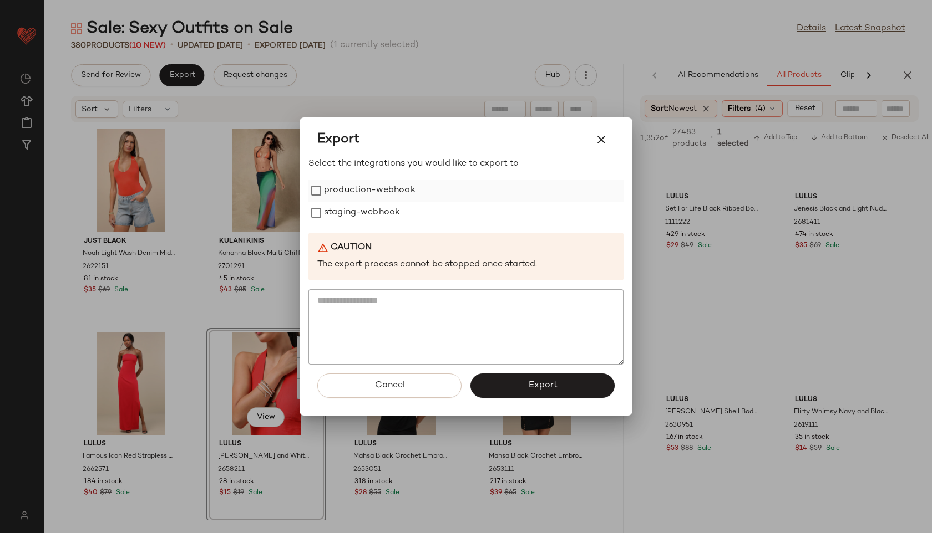
click at [362, 187] on label "production-webhook" at bounding box center [369, 191] width 91 height 22
click at [359, 223] on label "staging-webhook" at bounding box center [362, 213] width 76 height 22
click at [510, 391] on button "Export" at bounding box center [542, 386] width 144 height 24
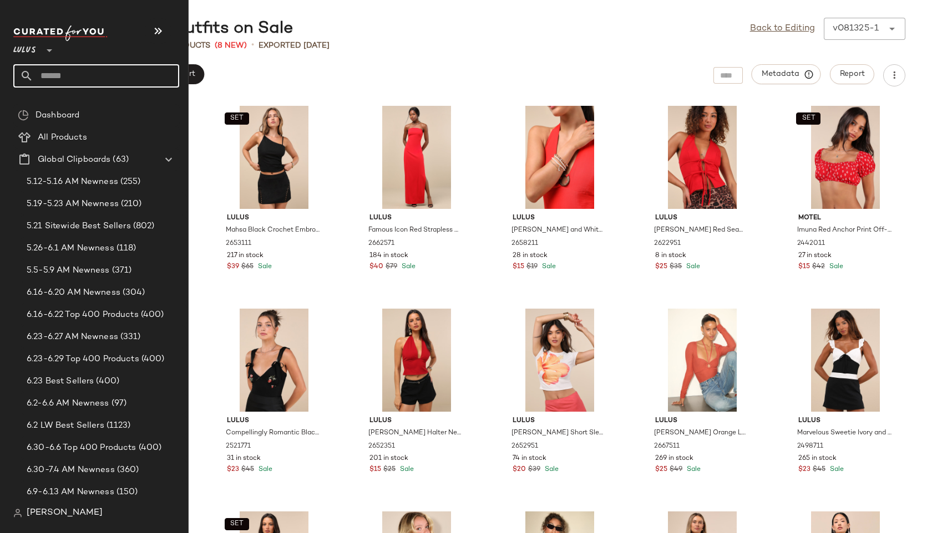
click at [62, 72] on input "text" at bounding box center [106, 75] width 146 height 23
type input "*"
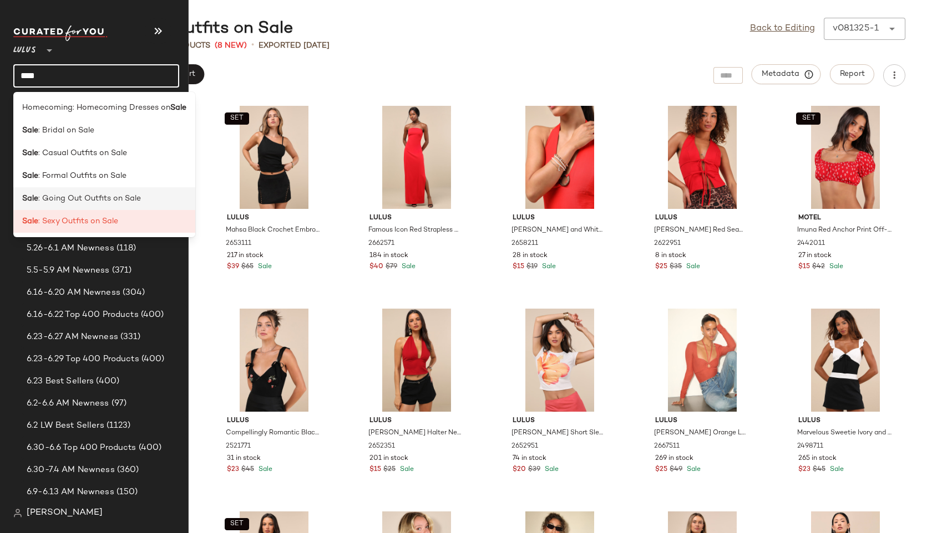
type input "****"
click at [84, 192] on div "Sale : Going Out Outfits on Sale" at bounding box center [104, 198] width 182 height 23
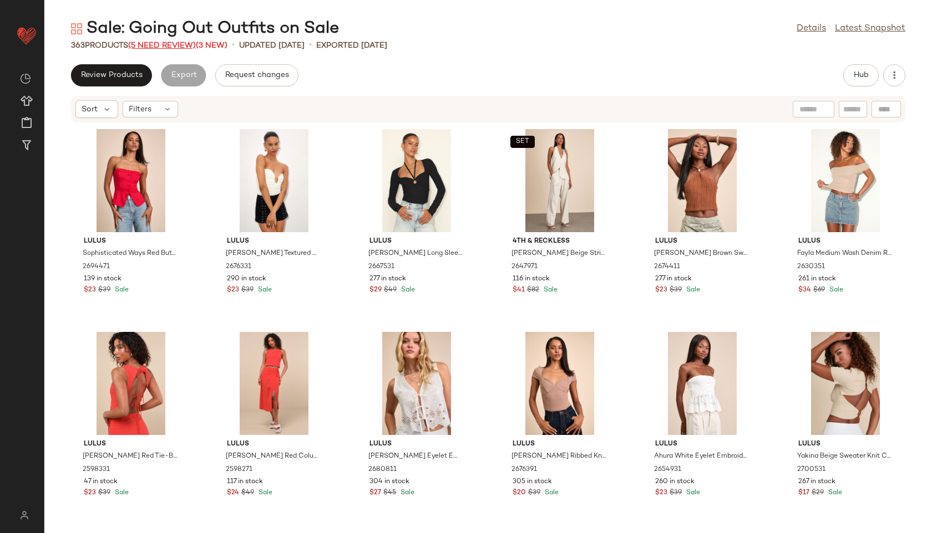
click at [175, 43] on span "(5 Need Review)" at bounding box center [162, 46] width 68 height 8
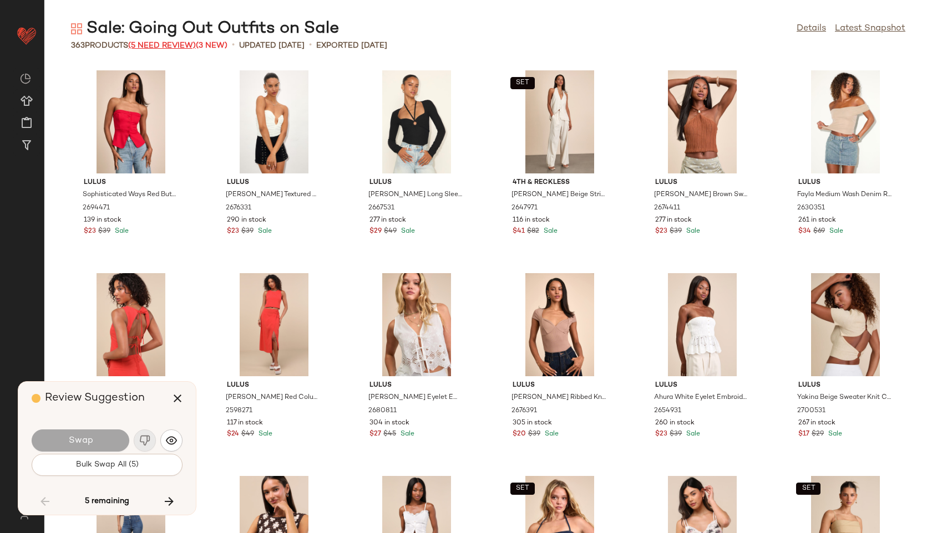
scroll to position [9741, 0]
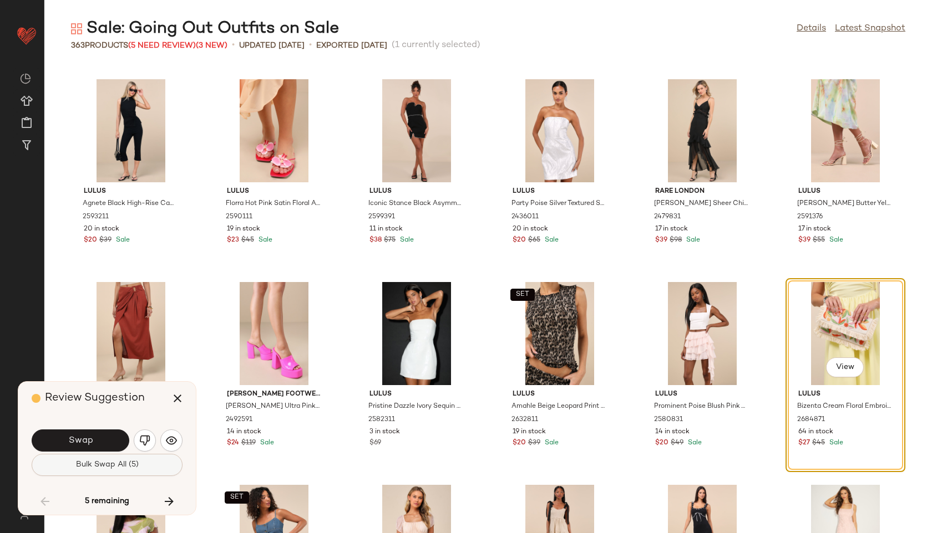
click at [133, 463] on span "Bulk Swap All (5)" at bounding box center [106, 465] width 63 height 9
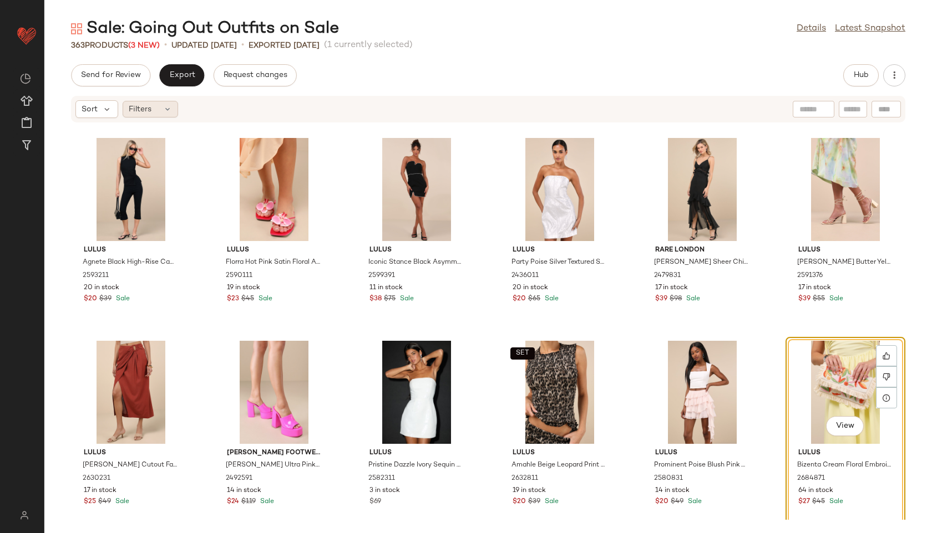
click at [165, 107] on icon at bounding box center [167, 109] width 9 height 9
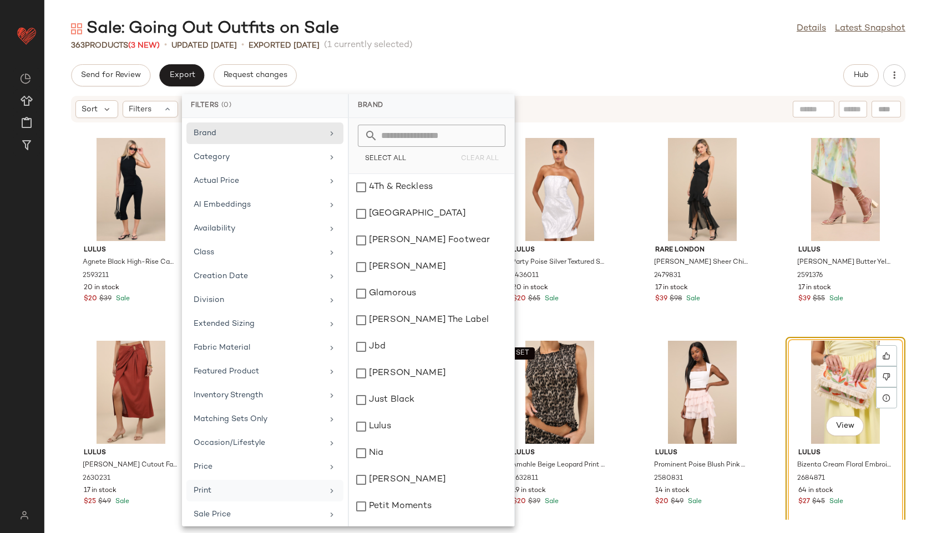
scroll to position [101, 0]
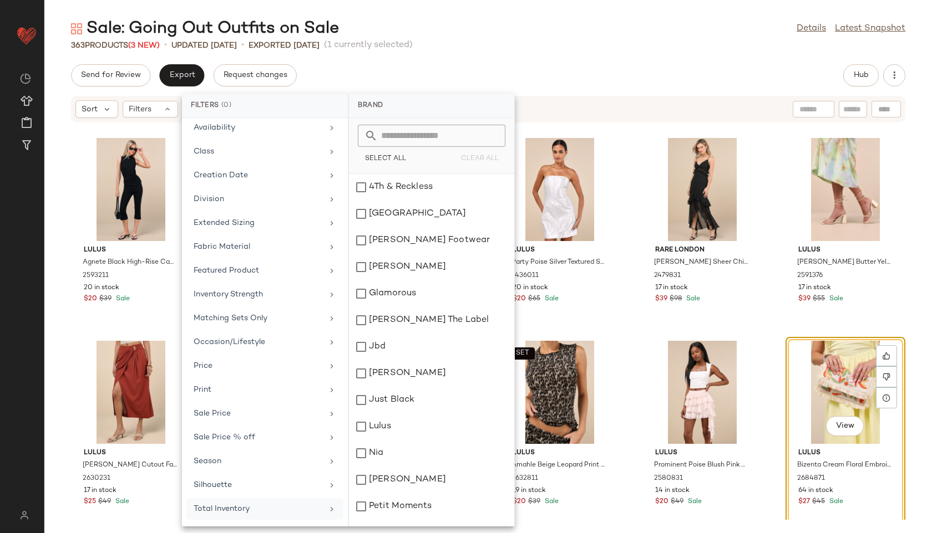
click at [281, 508] on div "Total Inventory" at bounding box center [258, 509] width 129 height 12
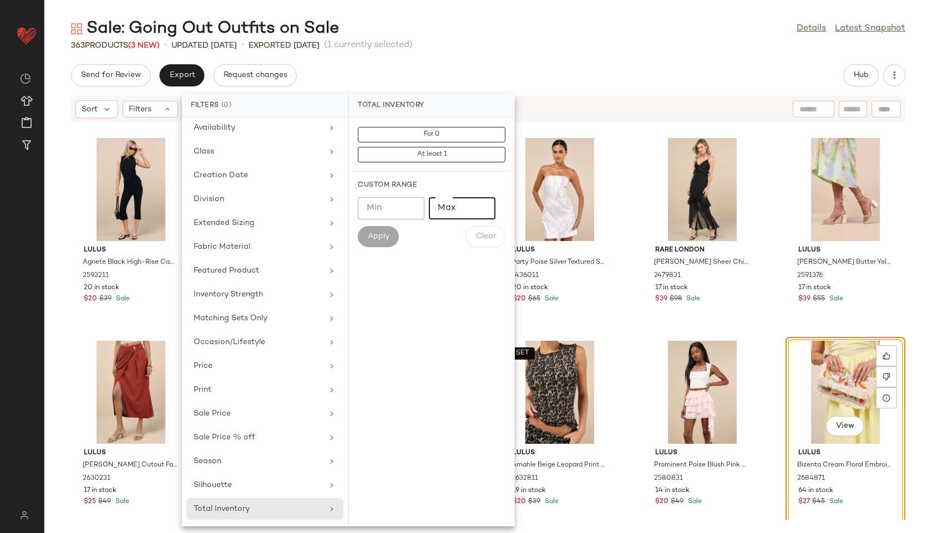
click at [447, 213] on input "Max" at bounding box center [462, 208] width 67 height 22
type input "**"
click at [384, 237] on span "Apply" at bounding box center [378, 236] width 22 height 9
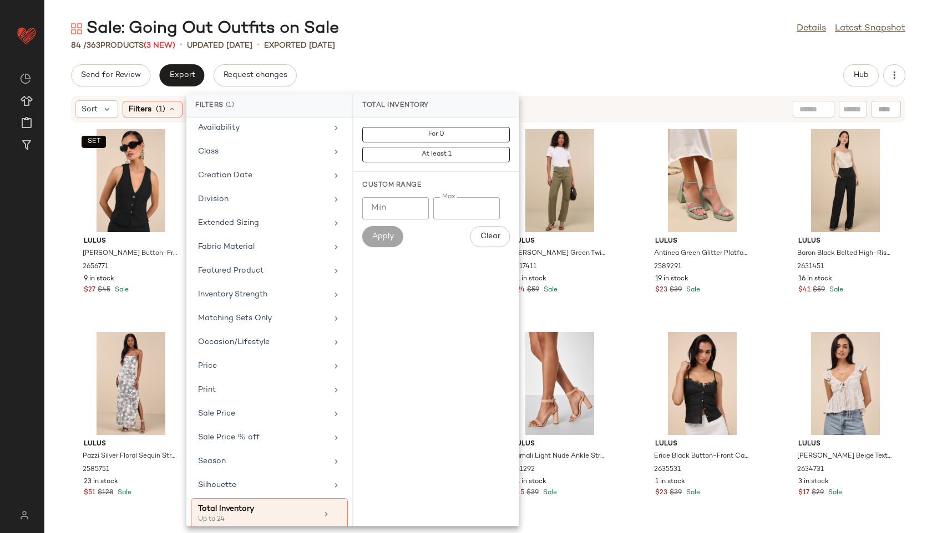
click at [522, 59] on div "Sale: Going Out Outfits on Sale Details Latest Snapshot 84 / 363 Products (3 Ne…" at bounding box center [487, 276] width 887 height 516
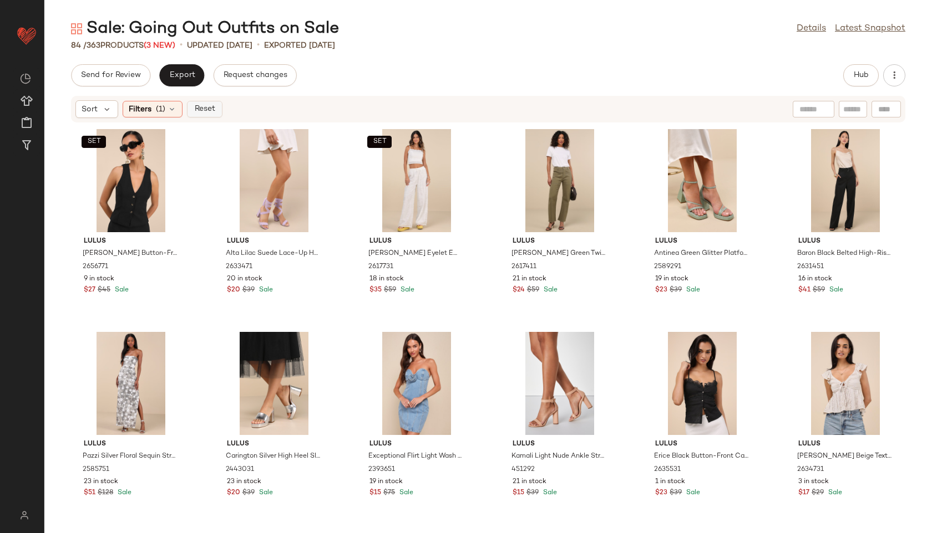
click at [204, 105] on span "Reset" at bounding box center [204, 109] width 21 height 9
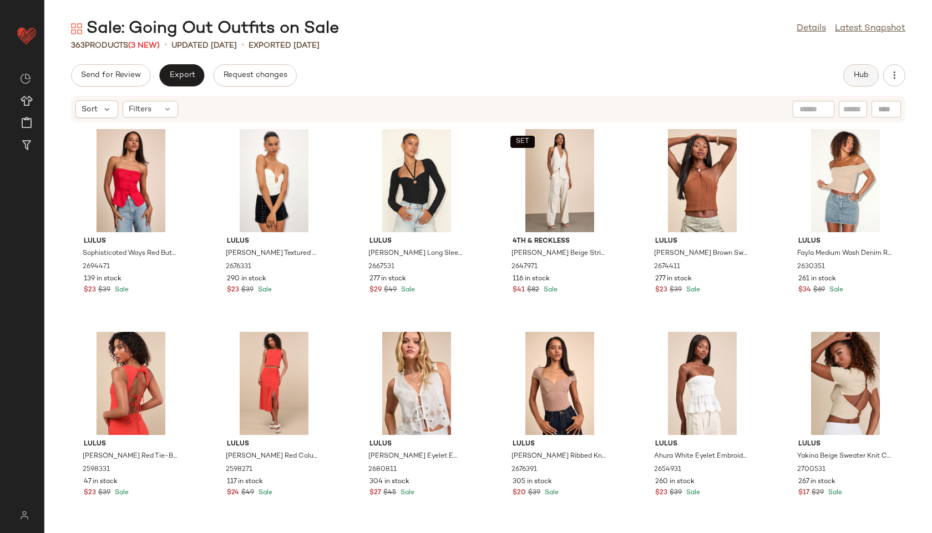
click at [859, 71] on span "Hub" at bounding box center [861, 75] width 16 height 9
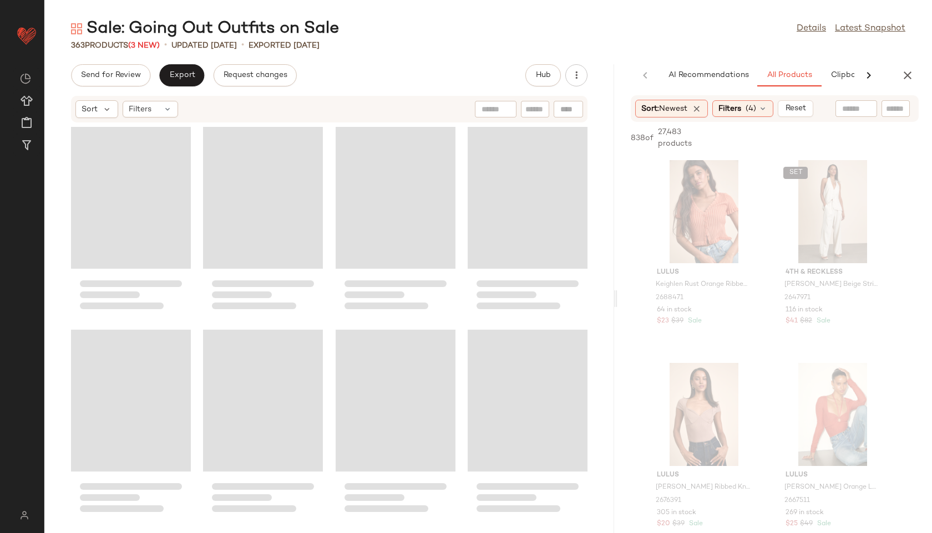
drag, startPoint x: 488, startPoint y: 301, endPoint x: 812, endPoint y: 275, distance: 325.4
click at [812, 275] on div "Sale: Going Out Outfits on Sale Details Latest Snapshot 363 Products (3 New) • …" at bounding box center [487, 276] width 887 height 516
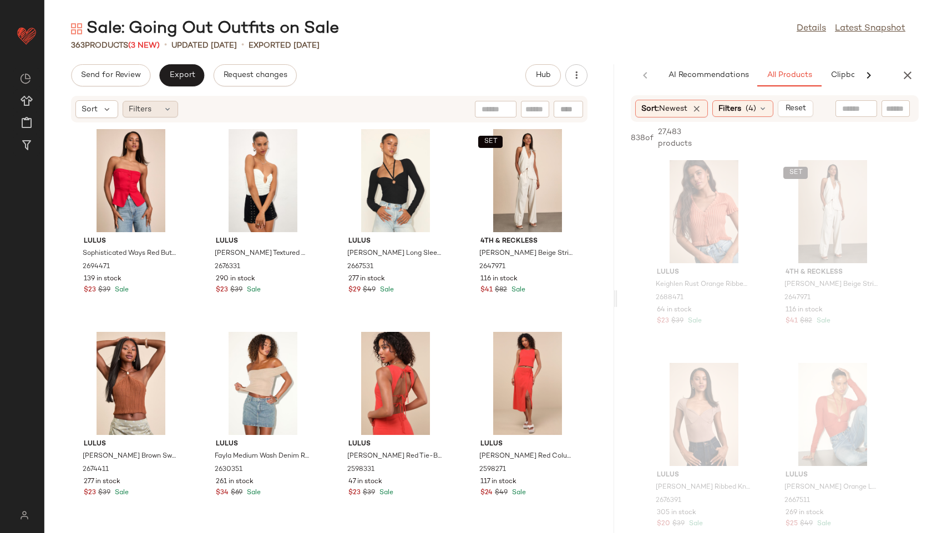
click at [154, 114] on div "Filters" at bounding box center [150, 109] width 55 height 17
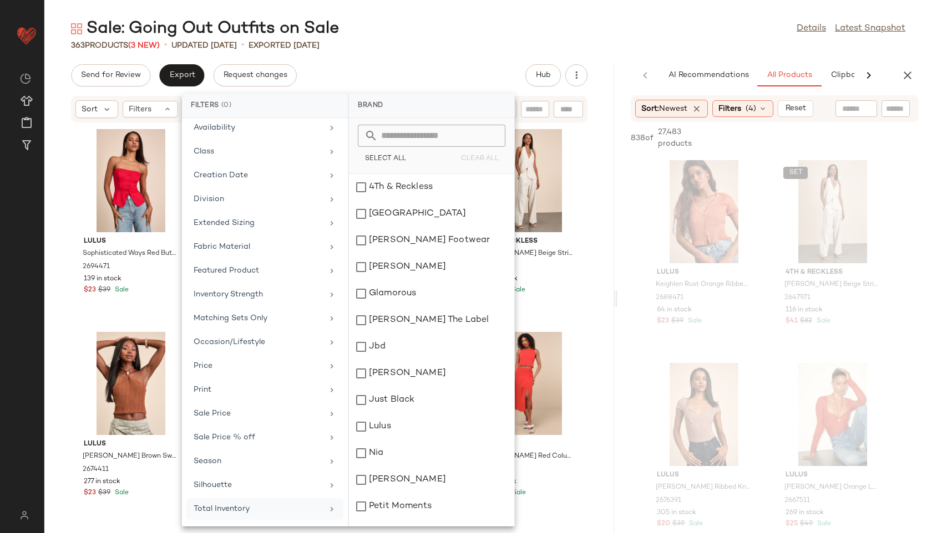
click at [253, 509] on div "Total Inventory" at bounding box center [258, 509] width 129 height 12
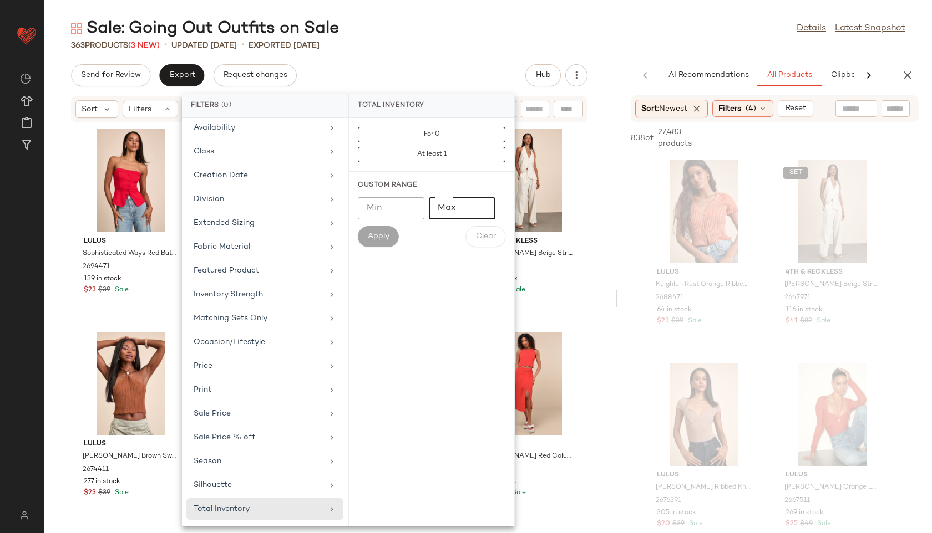
click at [454, 209] on input "Max" at bounding box center [462, 208] width 67 height 22
type input "**"
click at [378, 235] on span "Apply" at bounding box center [378, 236] width 22 height 9
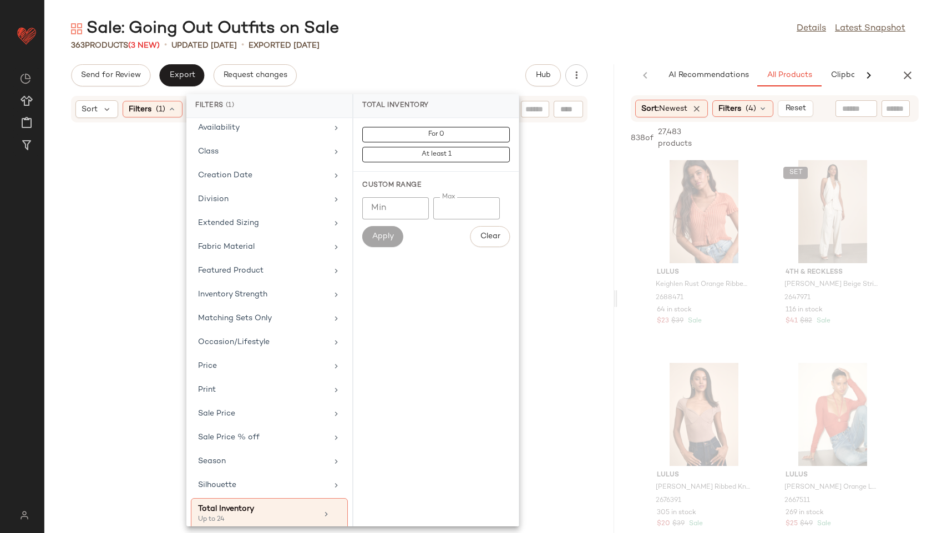
click at [457, 28] on div "Sale: Going Out Outfits on Sale Details Latest Snapshot" at bounding box center [487, 29] width 887 height 22
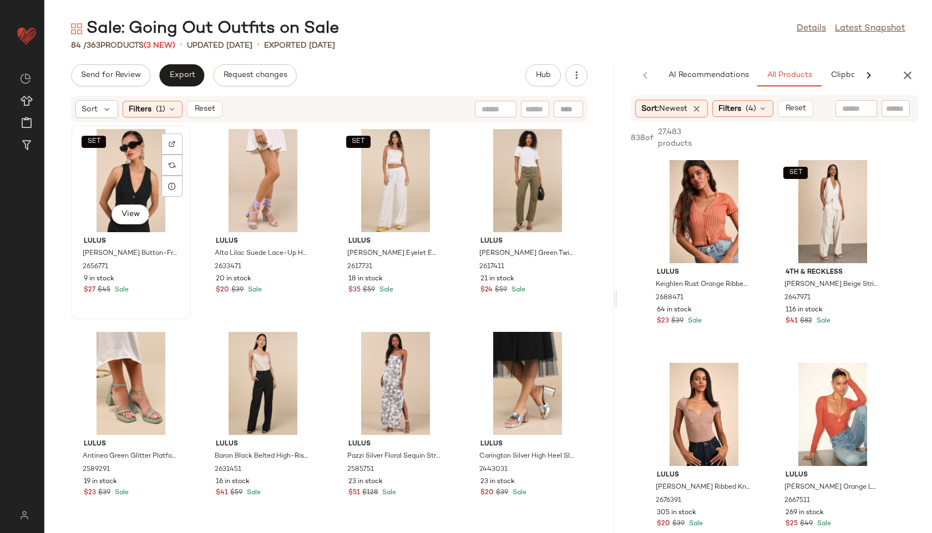
click at [94, 187] on div "SET View" at bounding box center [131, 180] width 112 height 103
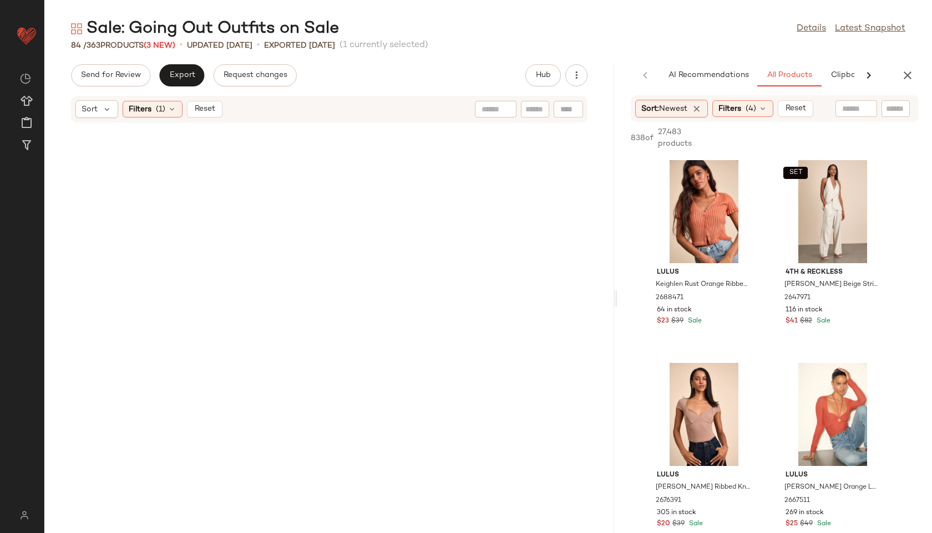
scroll to position [3867, 0]
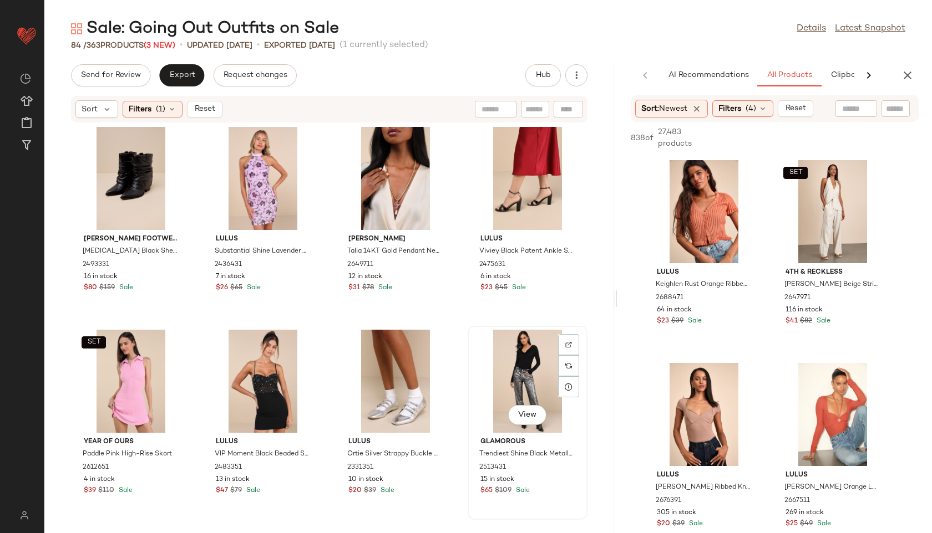
click at [518, 348] on div "View" at bounding box center [527, 381] width 112 height 103
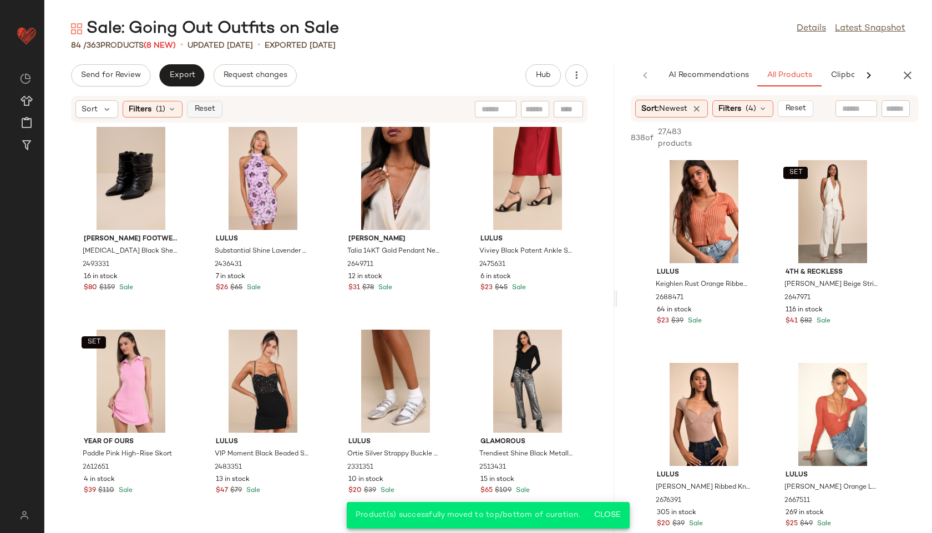
click at [205, 111] on span "Reset" at bounding box center [204, 109] width 21 height 9
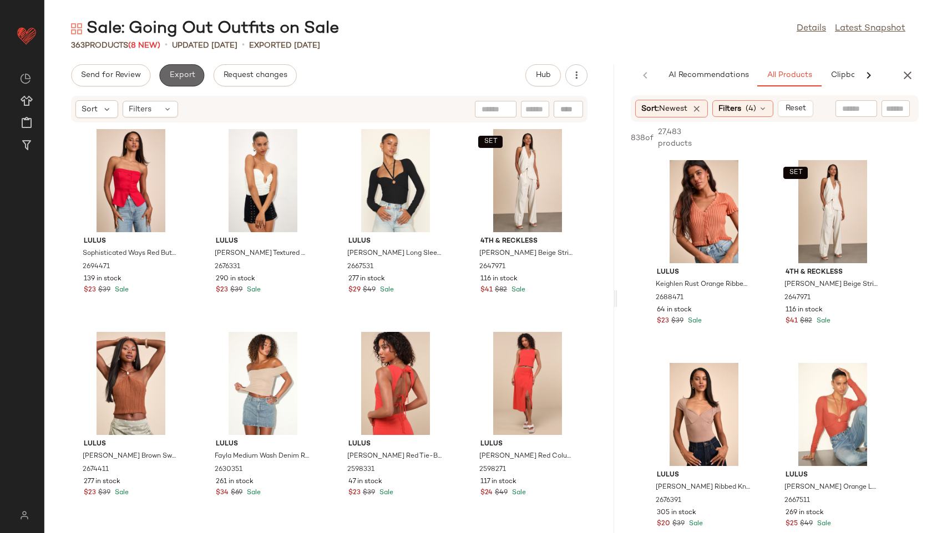
click at [184, 76] on span "Export" at bounding box center [182, 75] width 26 height 9
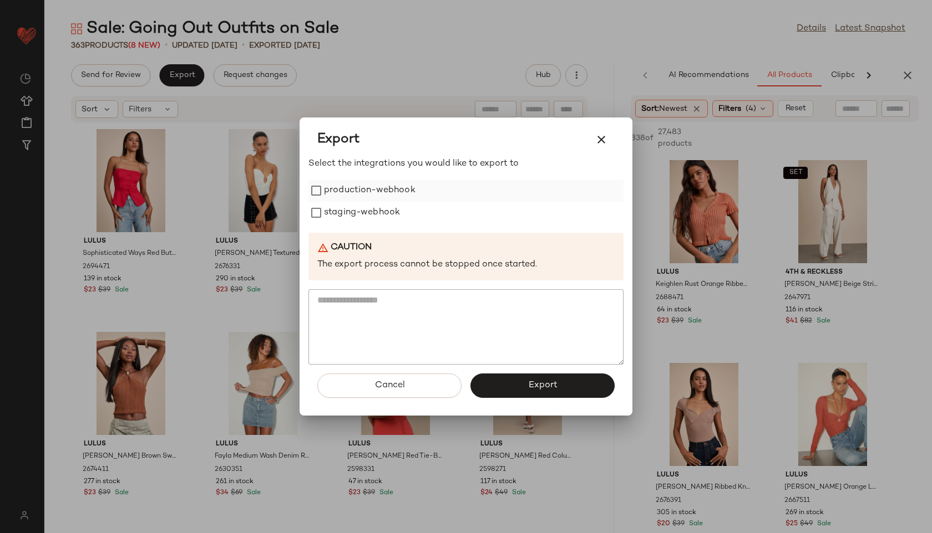
click at [341, 192] on label "production-webhook" at bounding box center [369, 191] width 91 height 22
click at [344, 213] on label "staging-webhook" at bounding box center [362, 213] width 76 height 22
click at [562, 388] on button "Export" at bounding box center [542, 386] width 144 height 24
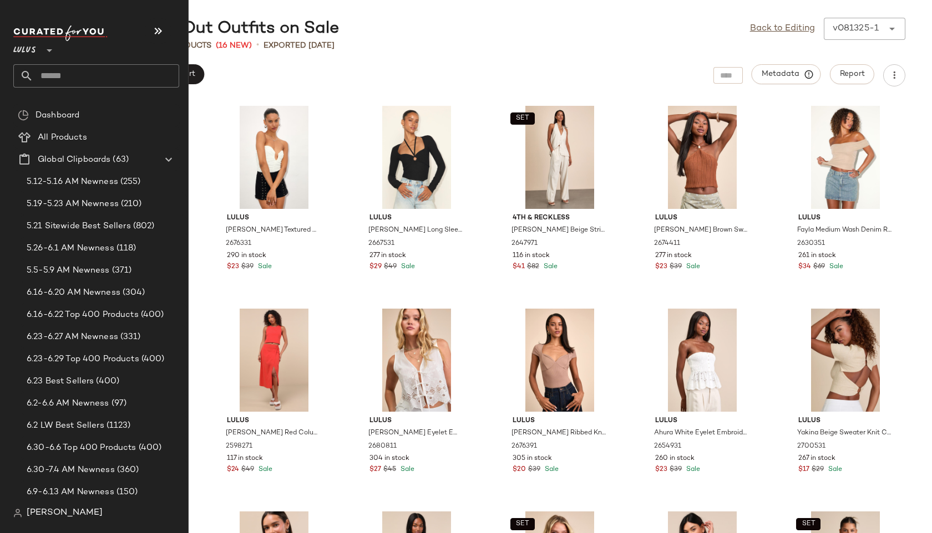
click at [62, 77] on input "text" at bounding box center [106, 75] width 146 height 23
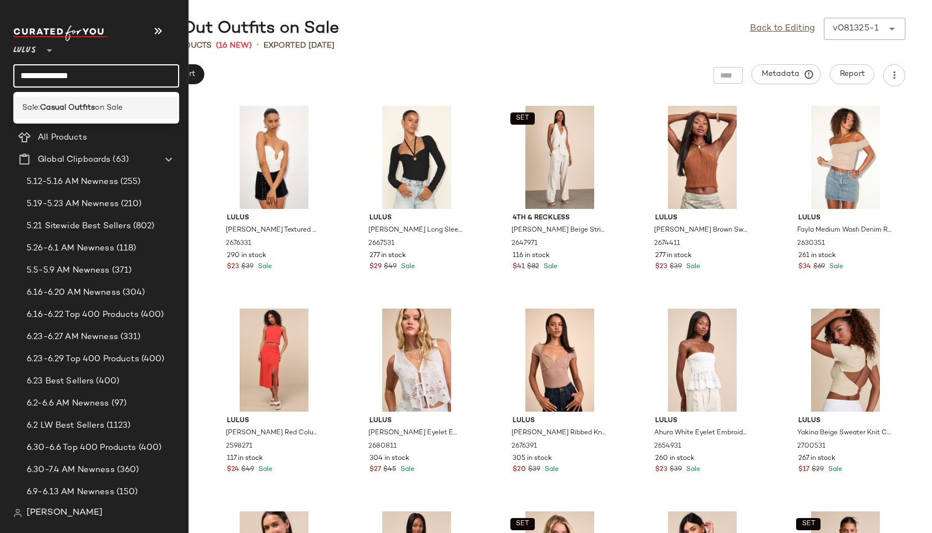
type input "**********"
click at [86, 115] on div "Sale: Casual Outfits on Sale" at bounding box center [96, 107] width 166 height 23
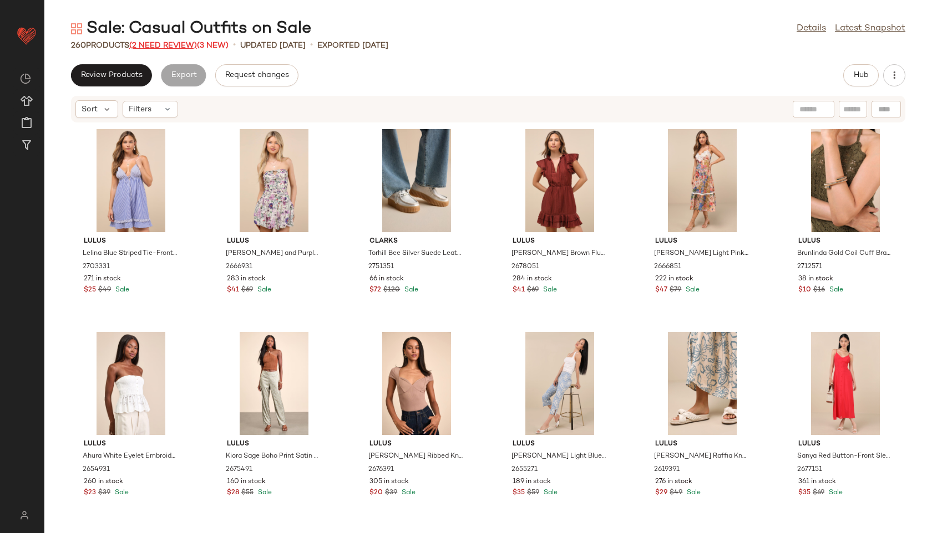
click at [155, 49] on span "(2 Need Review)" at bounding box center [163, 46] width 68 height 8
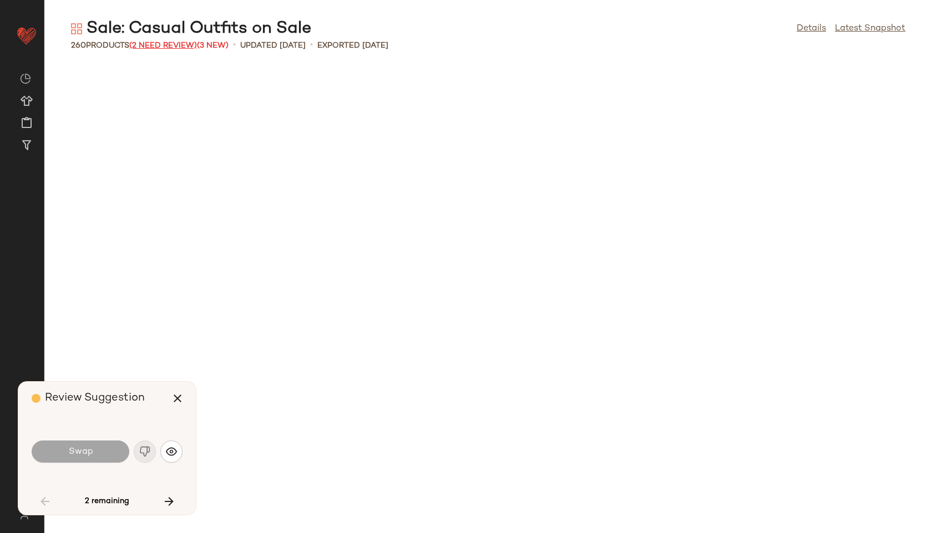
scroll to position [1421, 0]
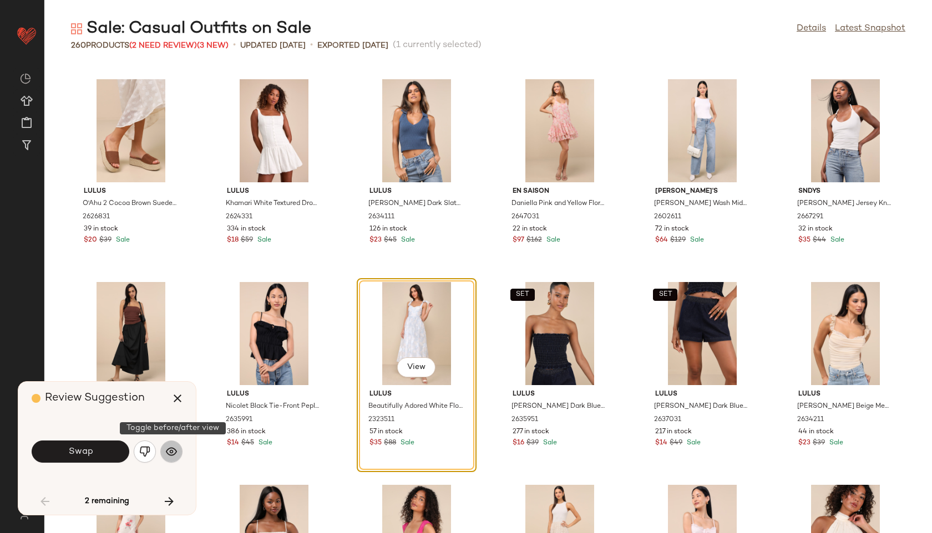
click at [177, 455] on button "button" at bounding box center [171, 452] width 22 height 22
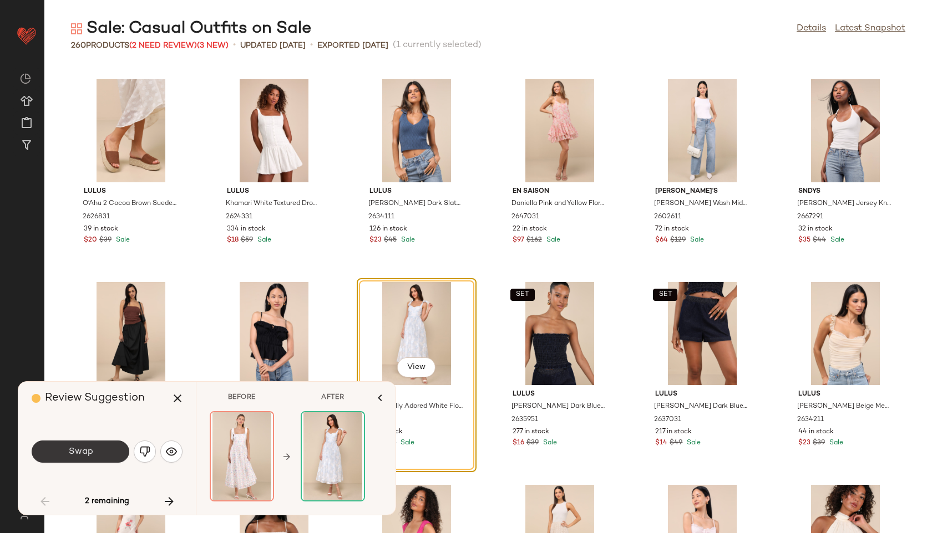
click at [109, 450] on button "Swap" at bounding box center [81, 452] width 98 height 22
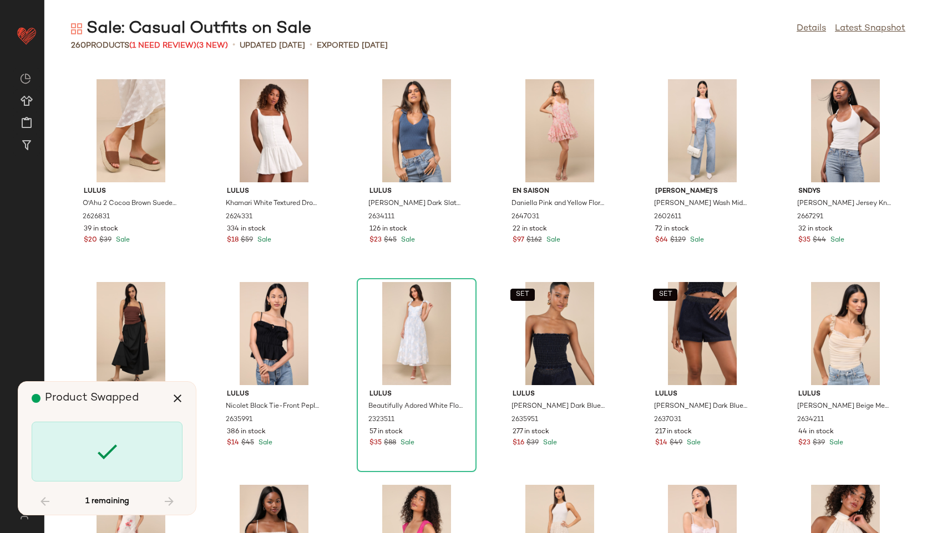
scroll to position [7103, 0]
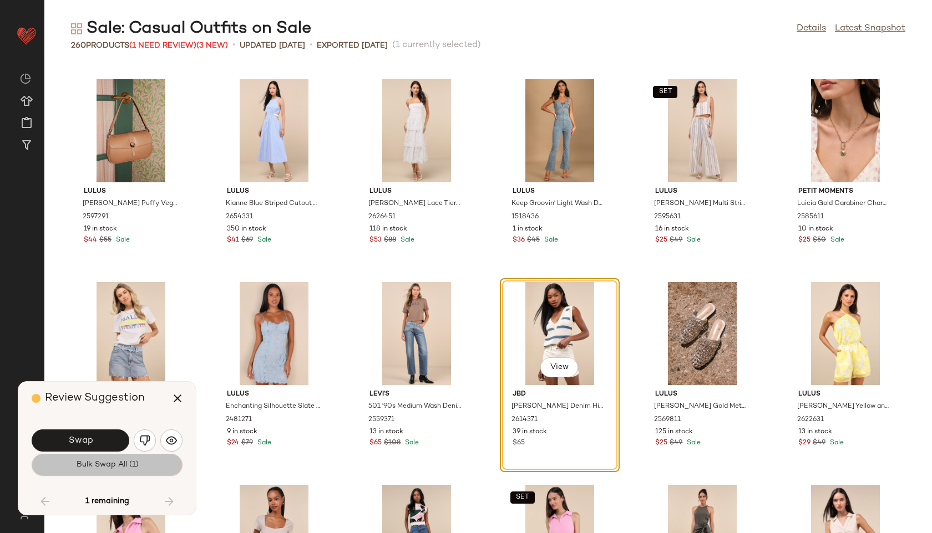
click at [115, 466] on span "Bulk Swap All (1)" at bounding box center [106, 465] width 63 height 9
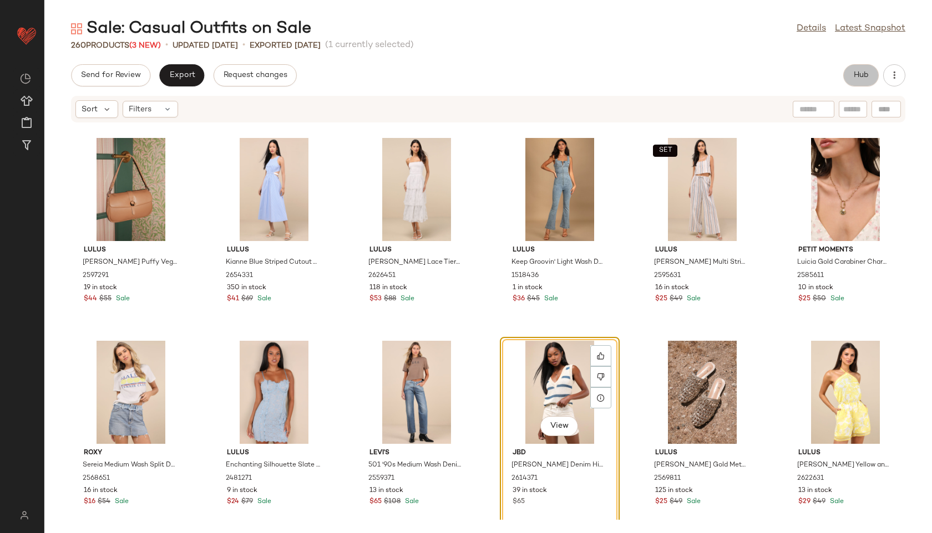
click at [862, 71] on span "Hub" at bounding box center [861, 75] width 16 height 9
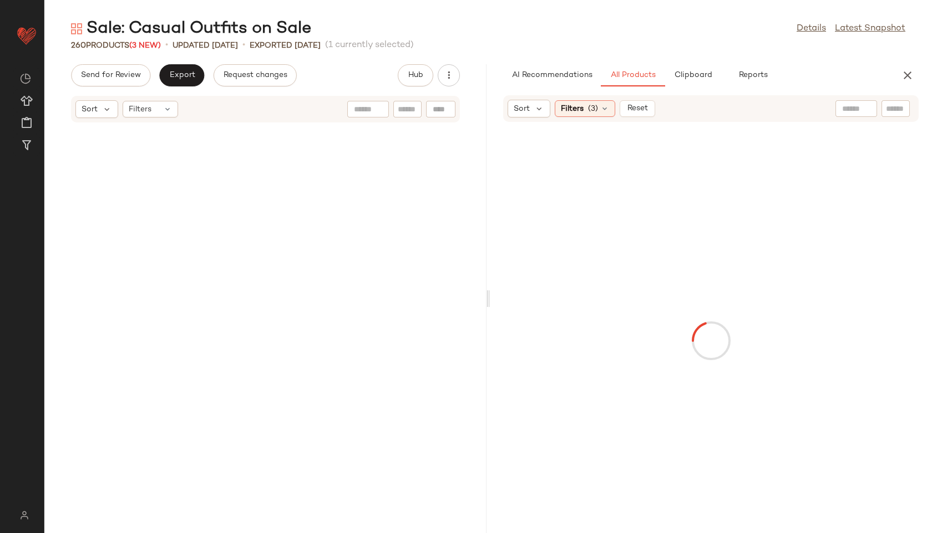
scroll to position [14206, 0]
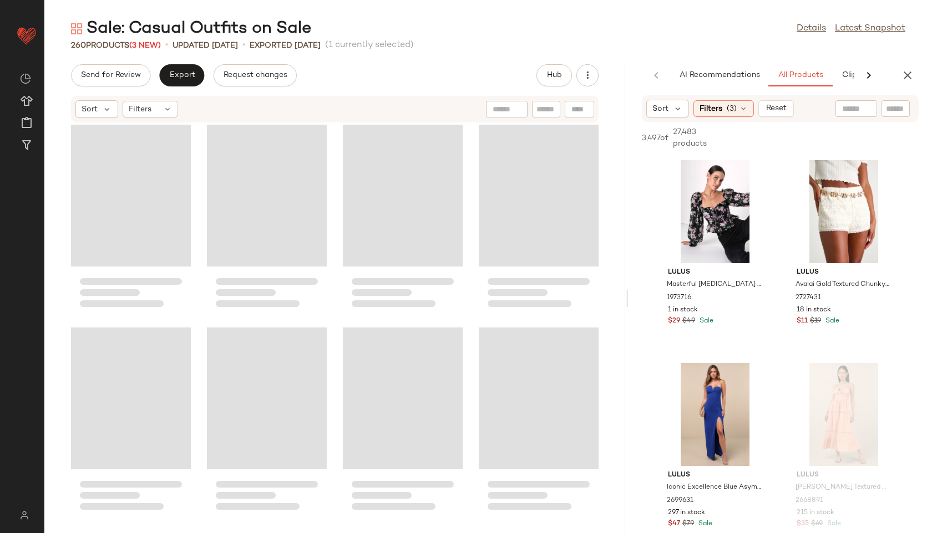
drag, startPoint x: 488, startPoint y: 298, endPoint x: 676, endPoint y: 304, distance: 188.1
click at [676, 304] on div "Sale: Casual Outfits on Sale Details Latest Snapshot 260 Products (3 New) • upd…" at bounding box center [487, 276] width 887 height 516
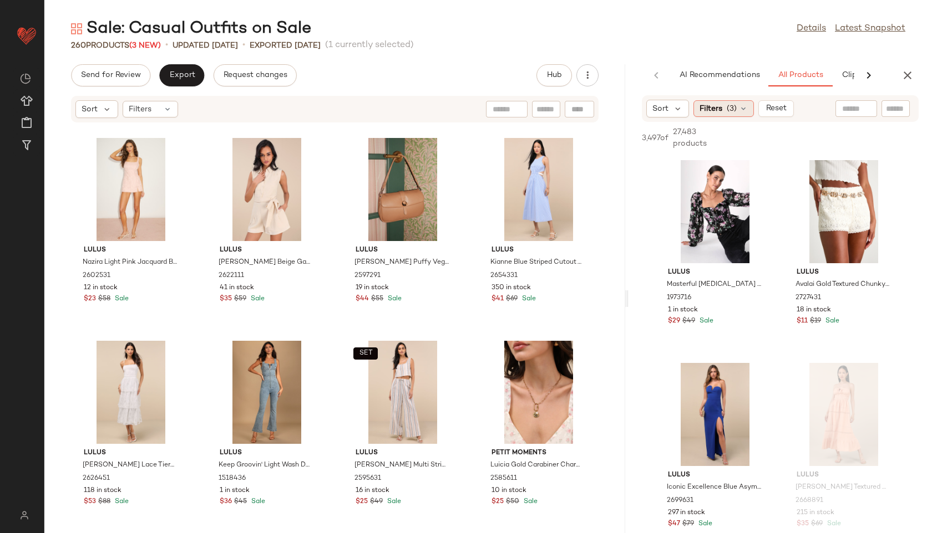
click at [735, 114] on span "(3)" at bounding box center [731, 109] width 10 height 12
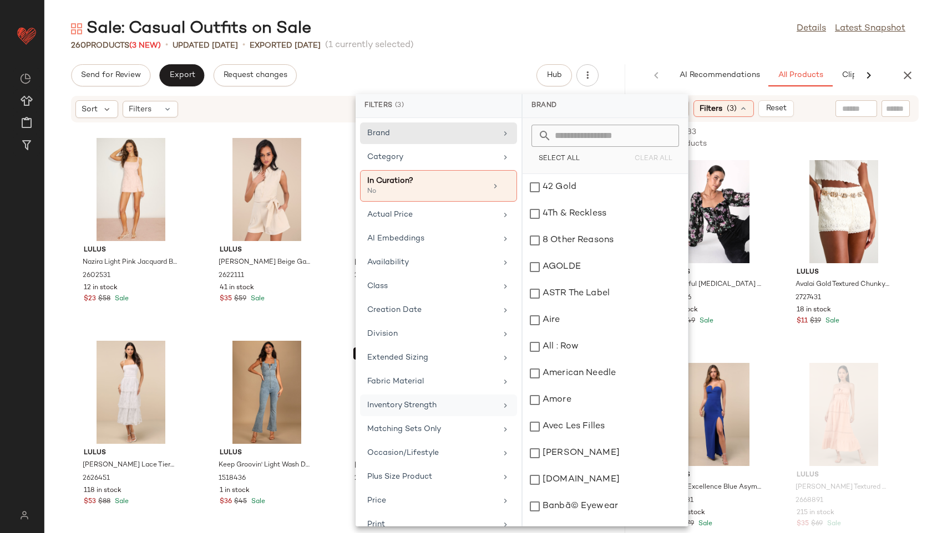
scroll to position [155, 0]
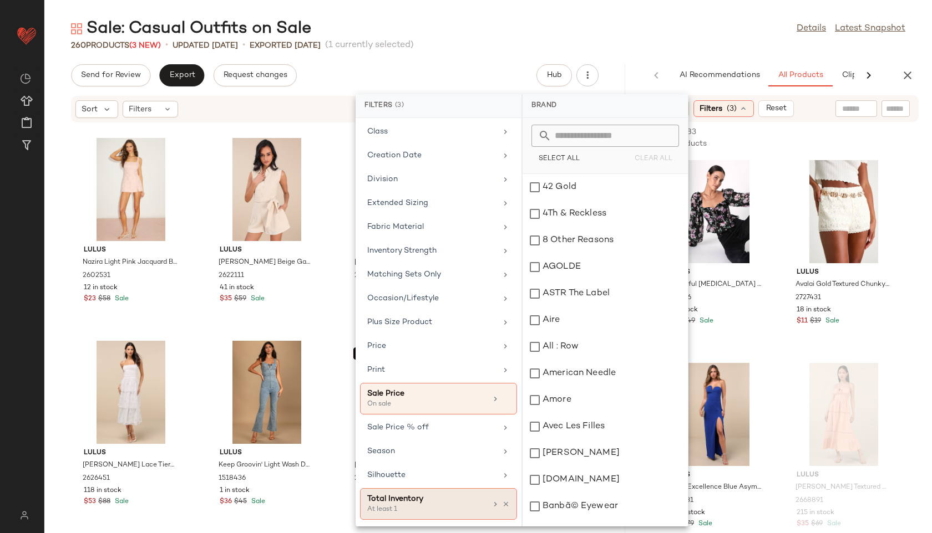
click at [415, 509] on div "At least 1" at bounding box center [422, 510] width 111 height 10
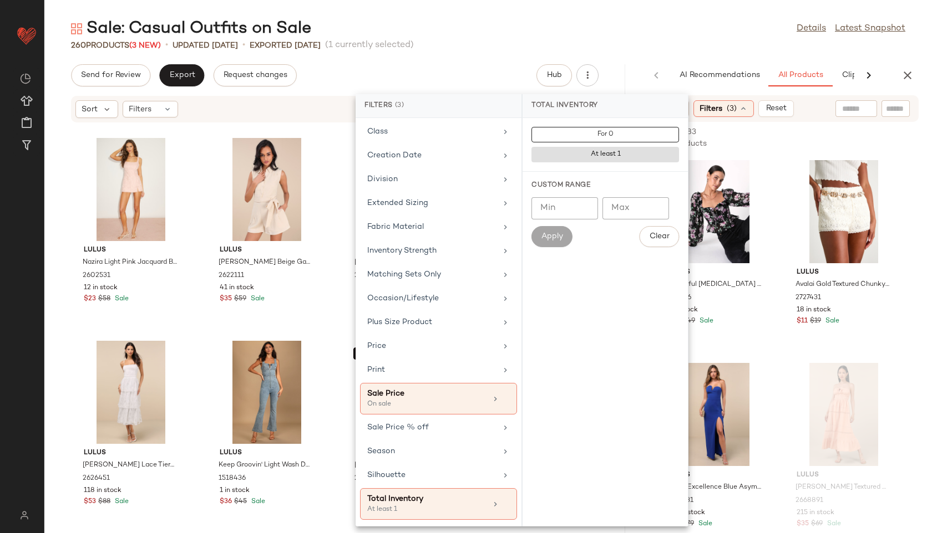
click at [632, 208] on input "Max" at bounding box center [635, 208] width 67 height 22
click at [592, 207] on input "Min" at bounding box center [564, 208] width 67 height 22
type input "**"
click at [551, 236] on span "Apply" at bounding box center [552, 236] width 22 height 9
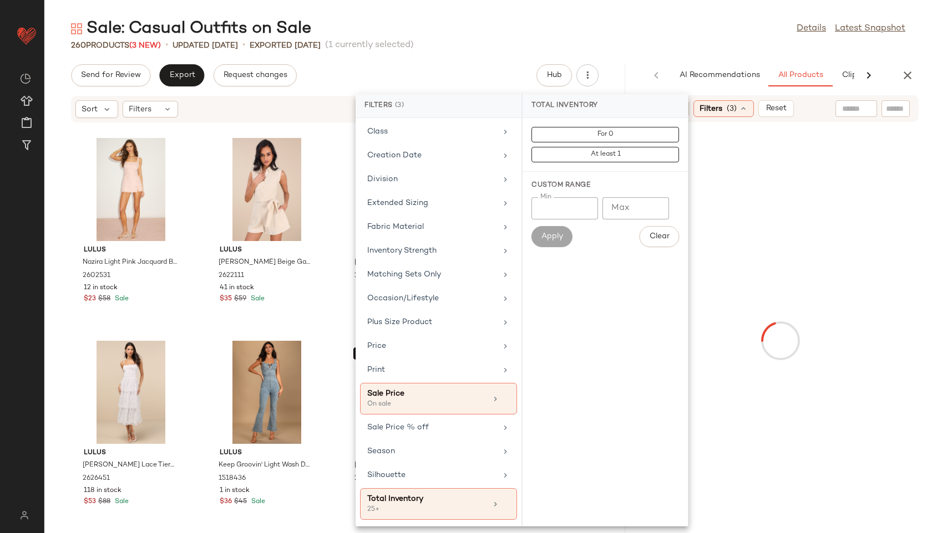
click at [652, 32] on div "Sale: Casual Outfits on Sale Details Latest Snapshot" at bounding box center [487, 29] width 887 height 22
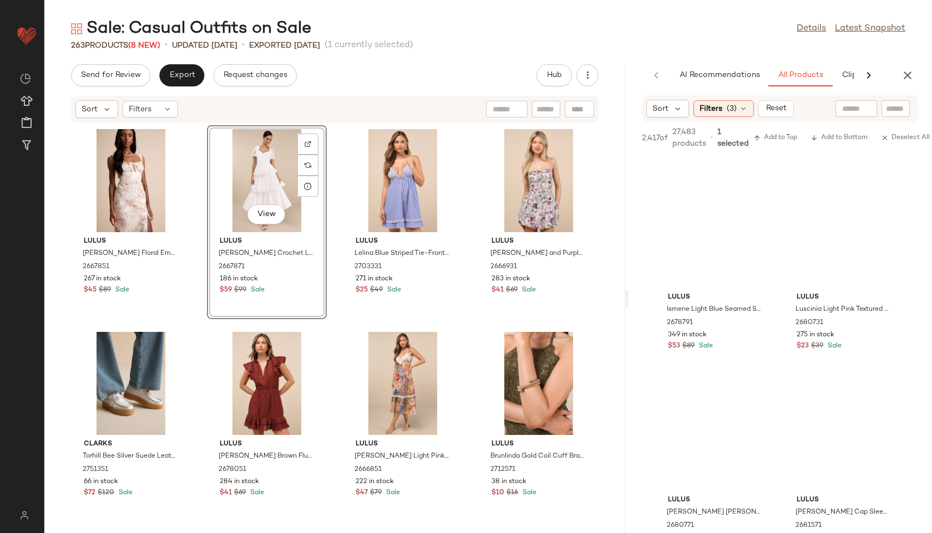
scroll to position [9313, 0]
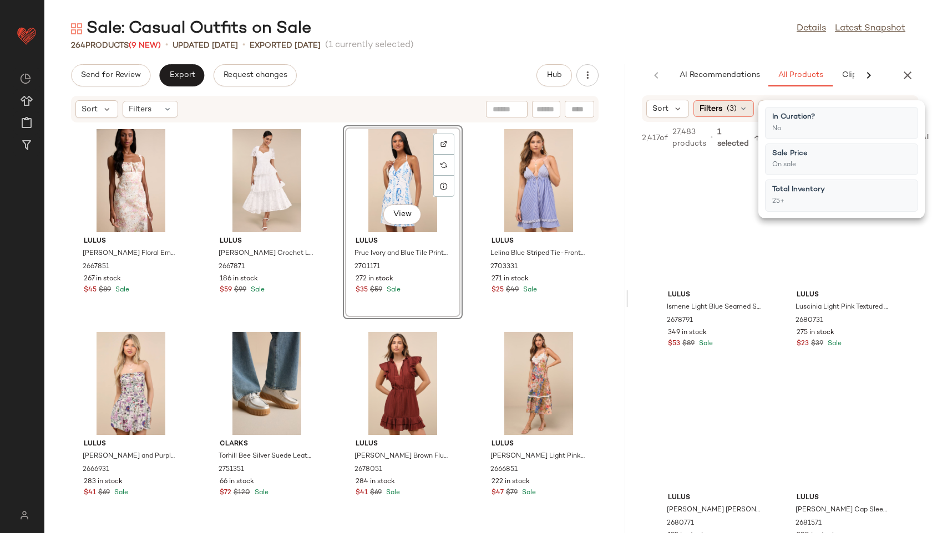
click at [735, 110] on span "(3)" at bounding box center [731, 109] width 10 height 12
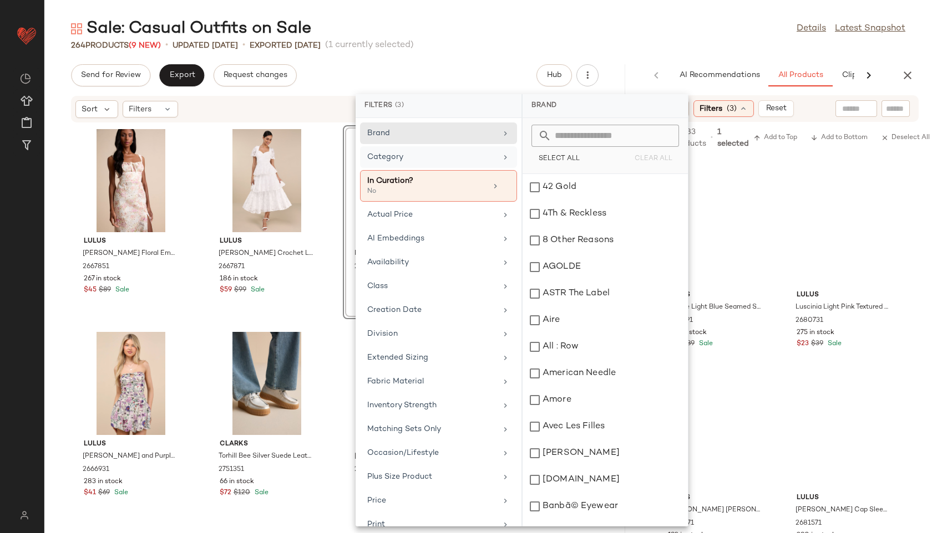
click at [431, 157] on div "Category" at bounding box center [431, 157] width 129 height 12
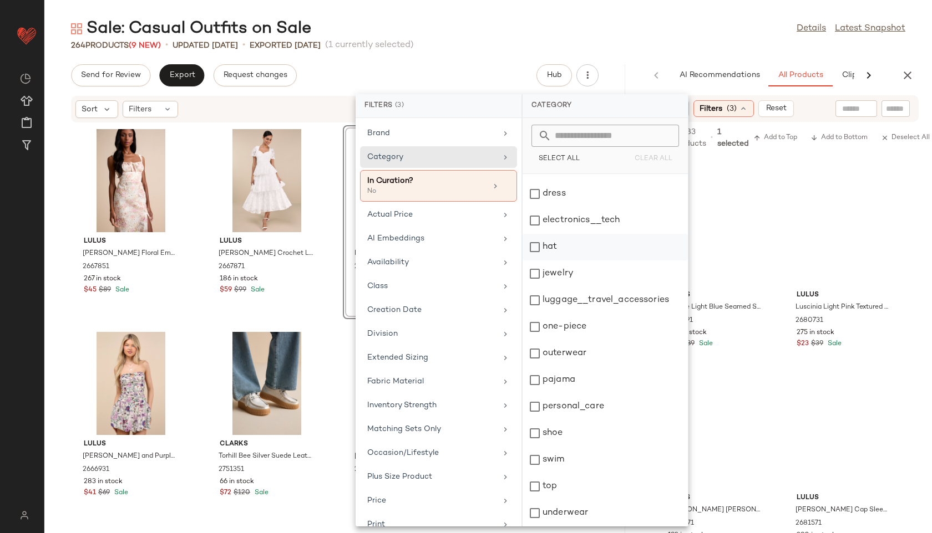
scroll to position [0, 0]
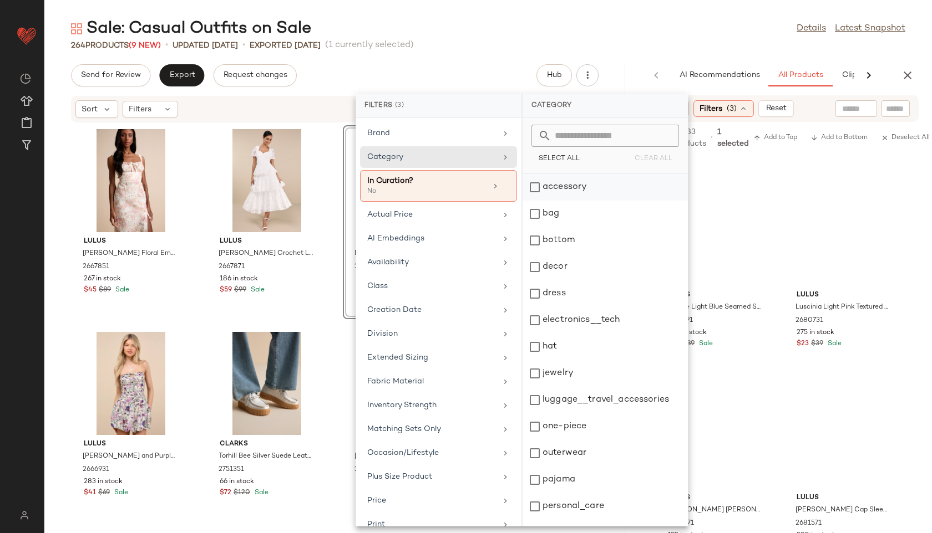
click at [548, 201] on div "accessory" at bounding box center [604, 214] width 165 height 27
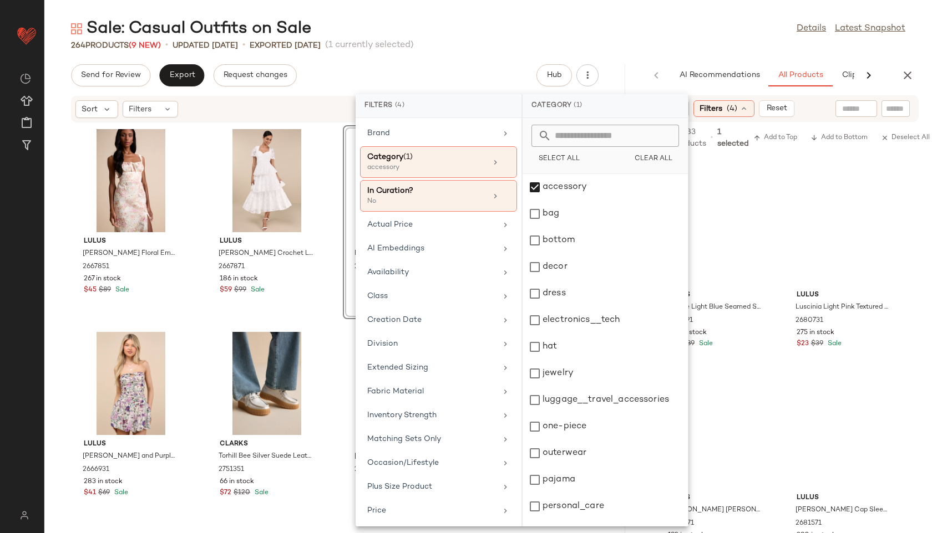
click at [604, 28] on div "Sale: Casual Outfits on Sale Details Latest Snapshot" at bounding box center [487, 29] width 887 height 22
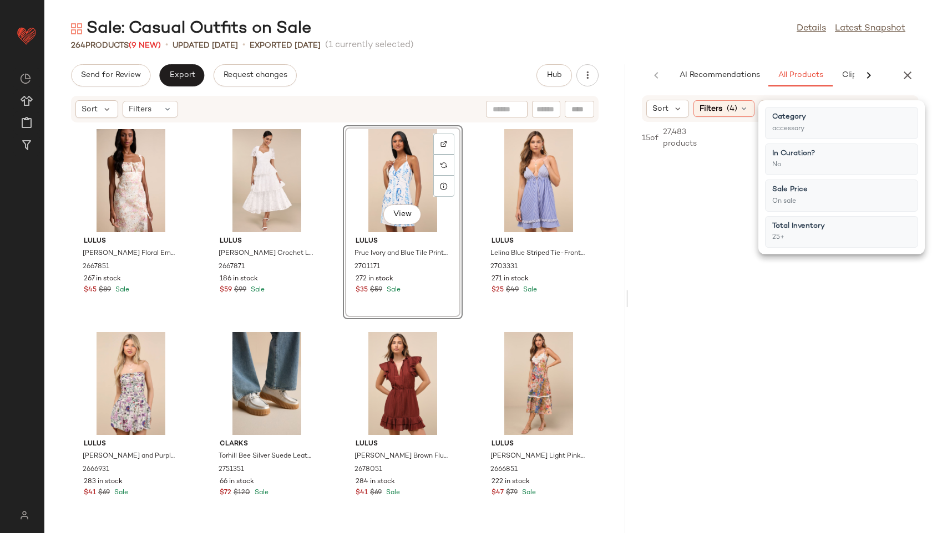
scroll to position [2226, 0]
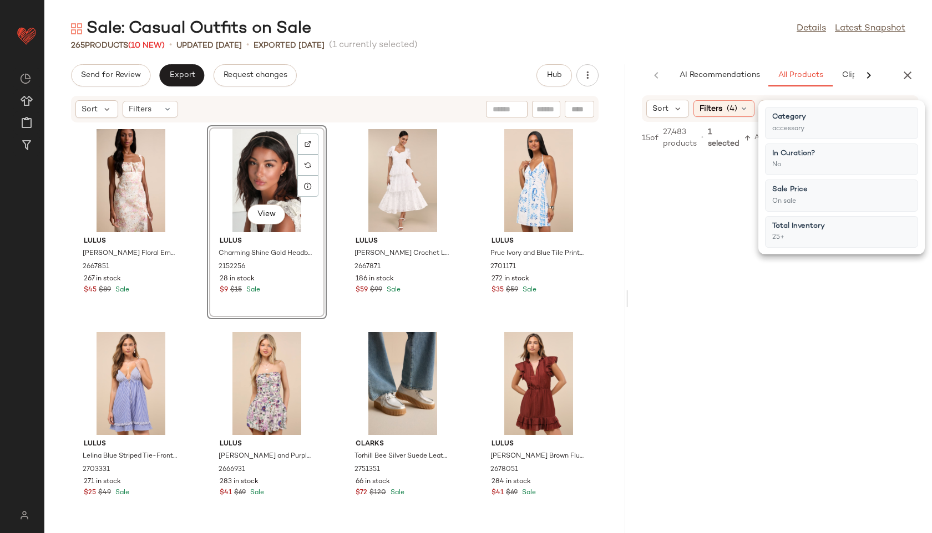
click at [744, 6] on main "Sale: Casual Outfits on Sale Details Latest Snapshot 265 Products (10 New) • up…" at bounding box center [466, 266] width 932 height 533
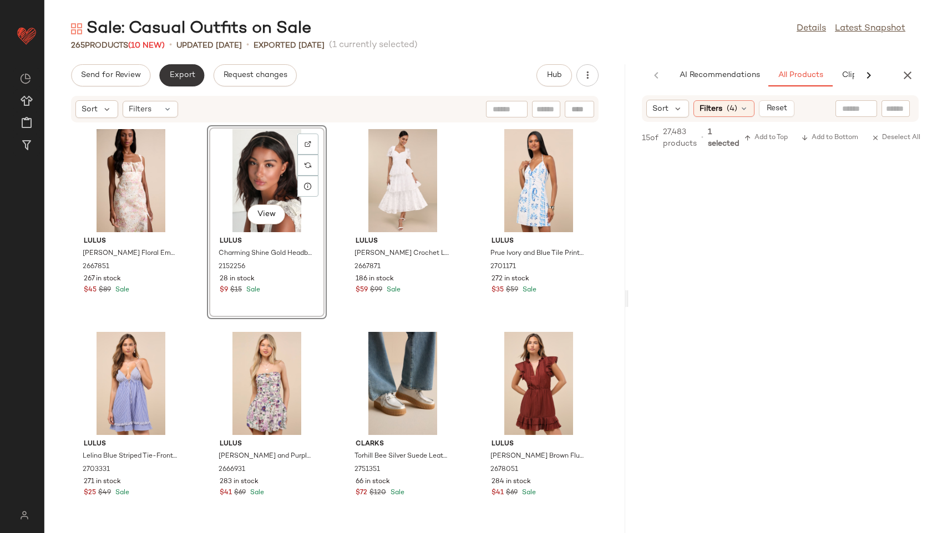
click at [183, 67] on button "Export" at bounding box center [181, 75] width 45 height 22
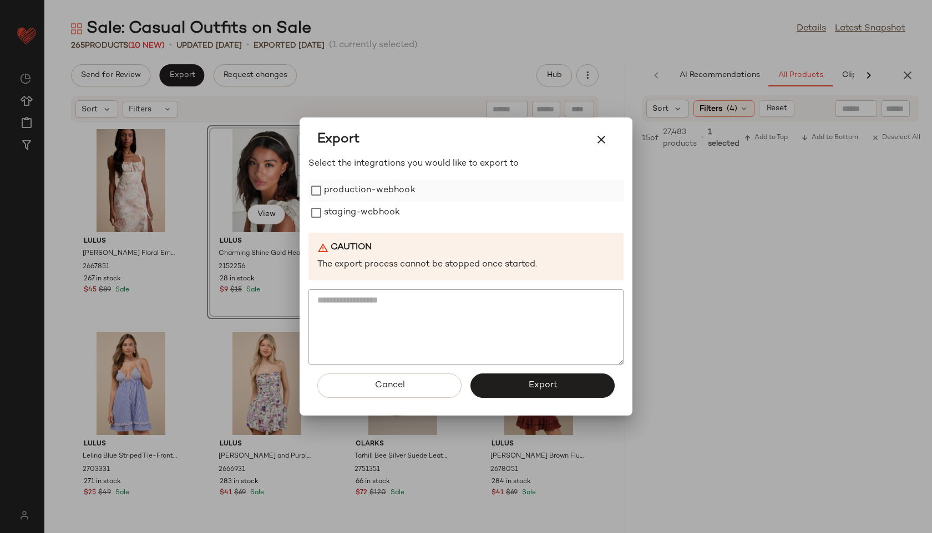
click at [374, 189] on label "production-webhook" at bounding box center [369, 191] width 91 height 22
click at [380, 208] on label "staging-webhook" at bounding box center [362, 213] width 76 height 22
click at [541, 388] on span "Export" at bounding box center [541, 385] width 29 height 11
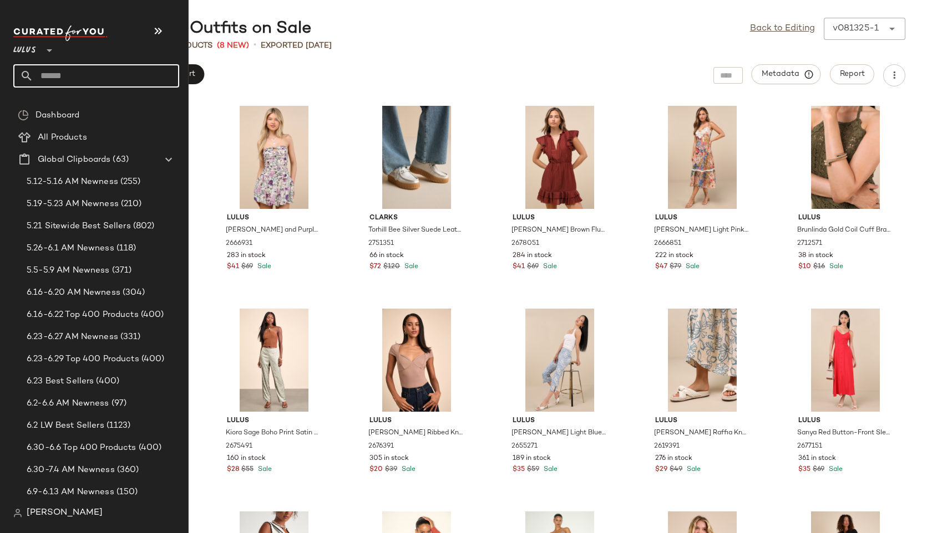
click at [57, 79] on input "text" at bounding box center [106, 75] width 146 height 23
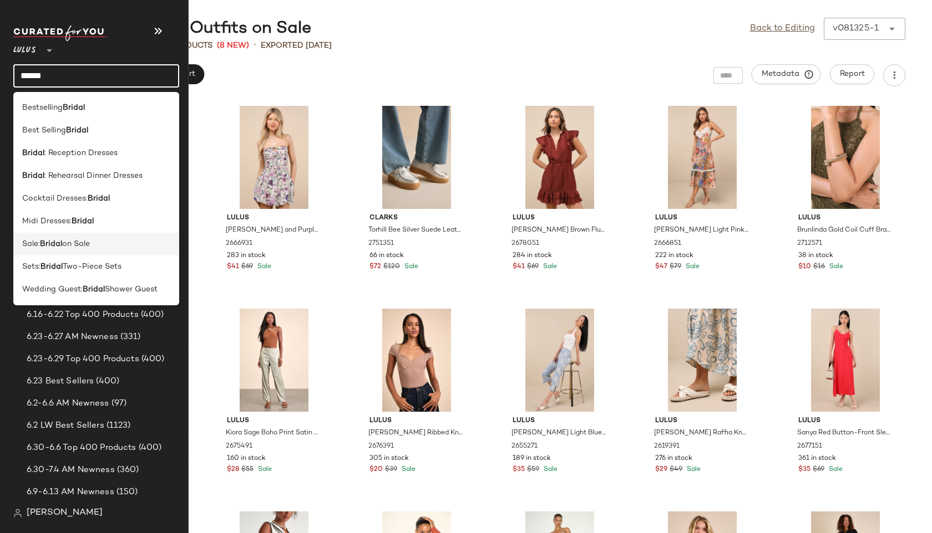
type input "******"
click at [98, 246] on div "Sale: Bridal on Sale" at bounding box center [96, 244] width 148 height 12
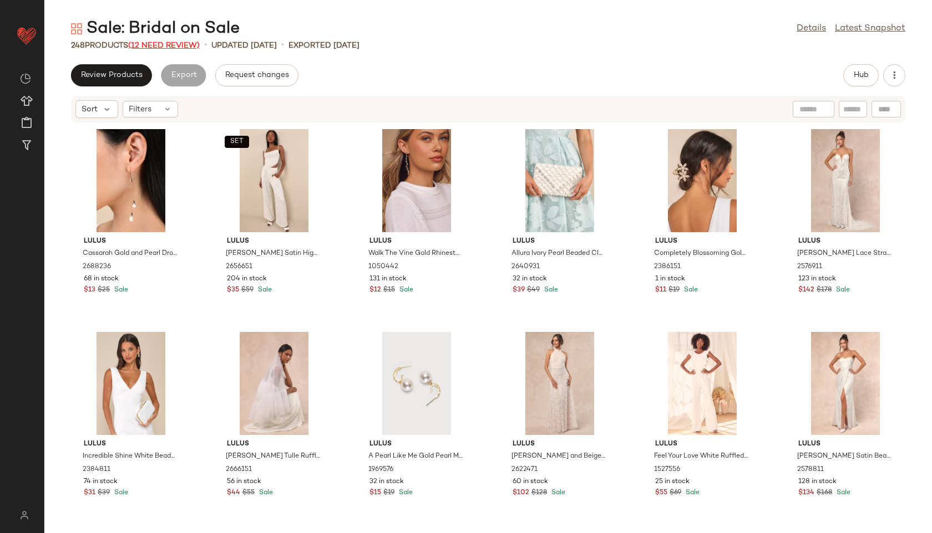
click at [177, 43] on span "(12 Need Review)" at bounding box center [164, 46] width 72 height 8
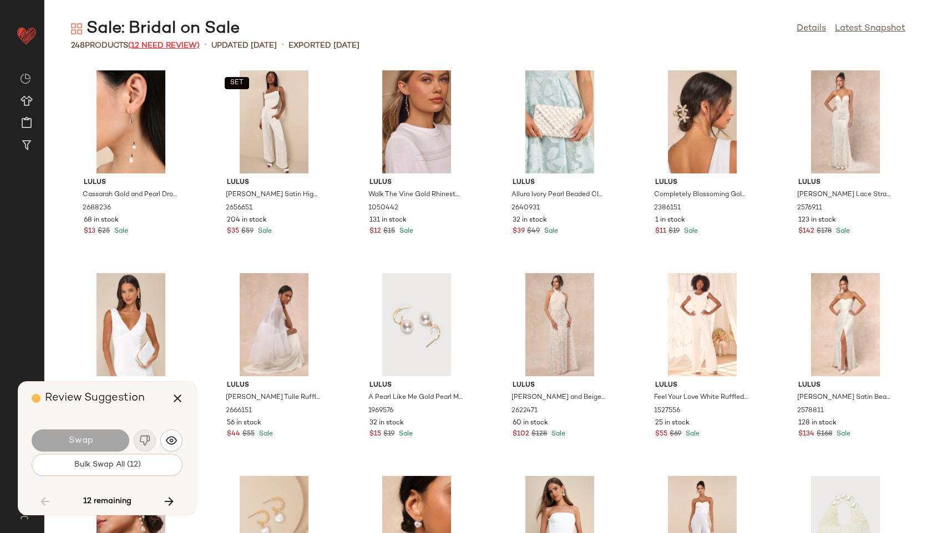
scroll to position [6291, 0]
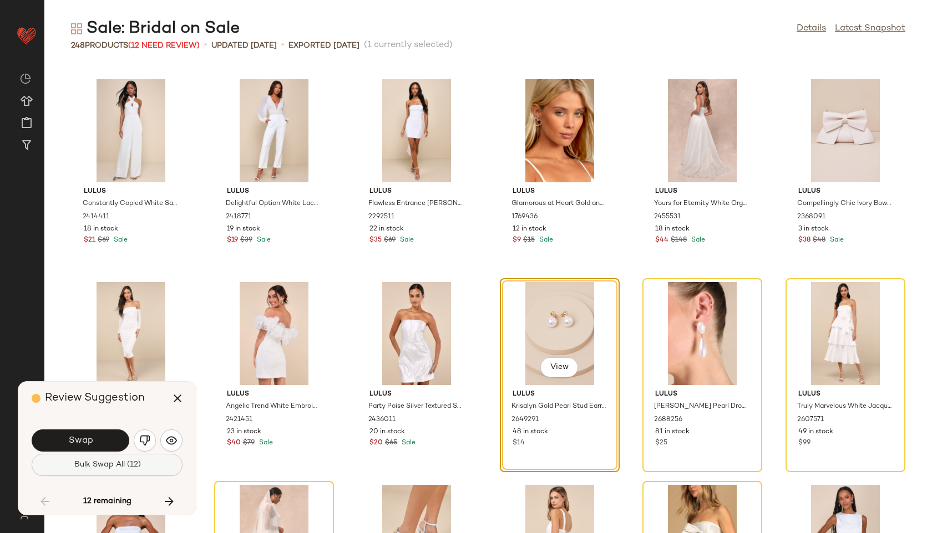
click at [110, 462] on span "Bulk Swap All (12)" at bounding box center [106, 465] width 67 height 9
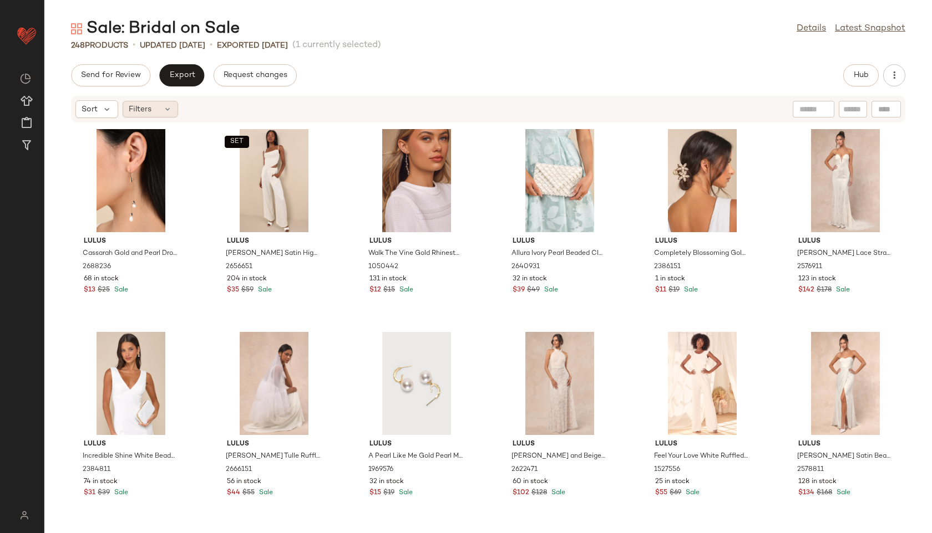
click at [165, 109] on icon at bounding box center [167, 109] width 9 height 9
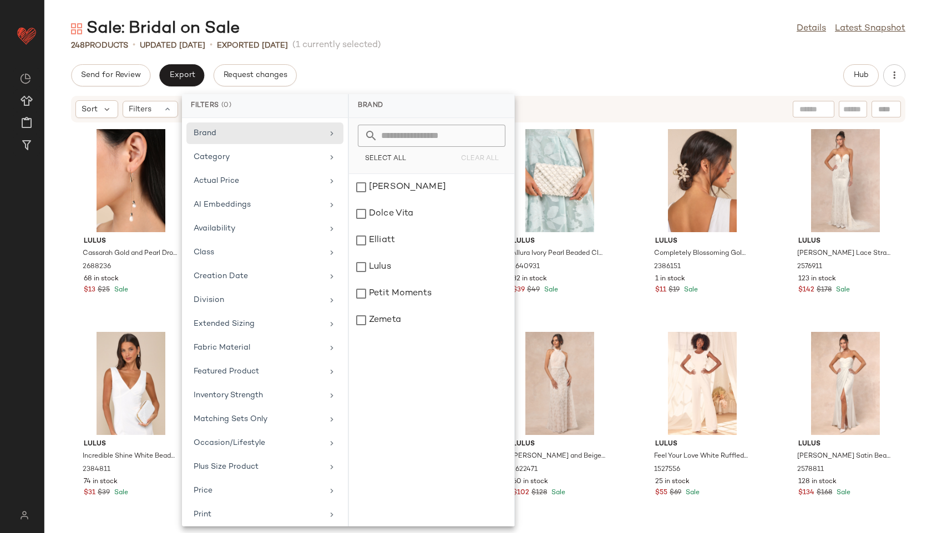
scroll to position [125, 0]
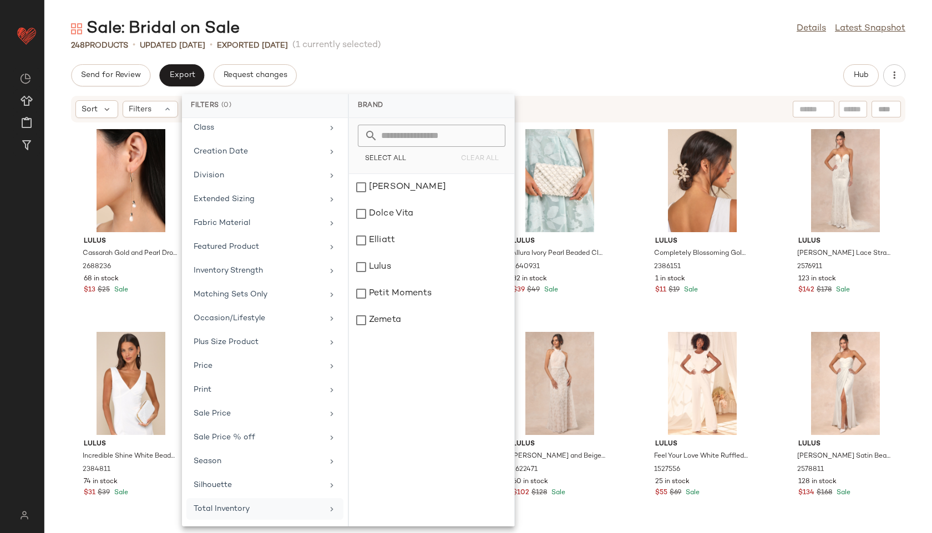
click at [247, 510] on div "Total Inventory" at bounding box center [258, 509] width 129 height 12
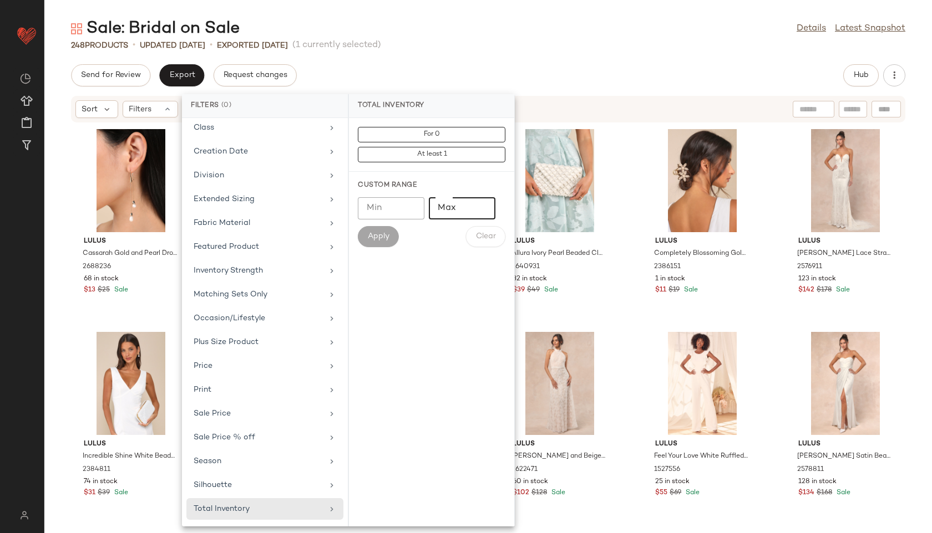
click at [455, 216] on input "Max" at bounding box center [462, 208] width 67 height 22
type input "**"
click at [370, 245] on button "Apply" at bounding box center [378, 236] width 41 height 21
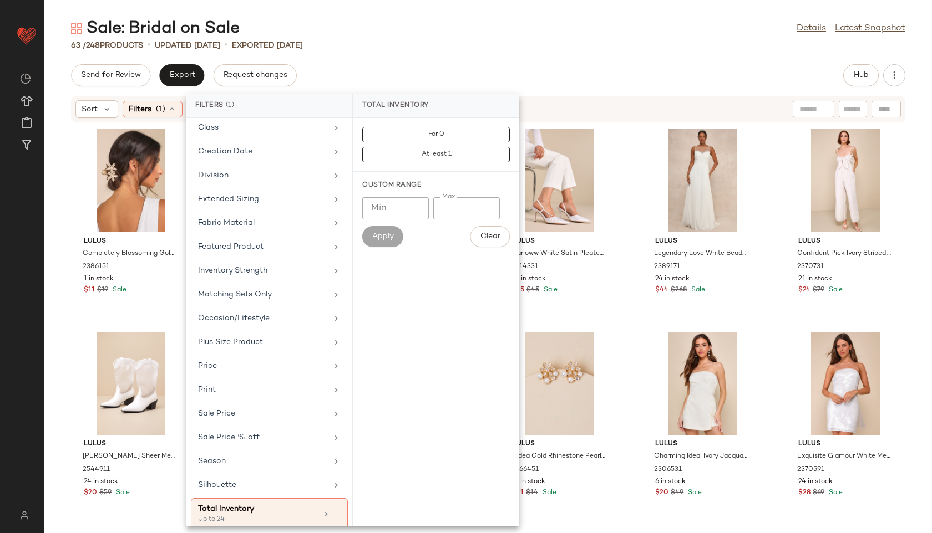
click at [433, 34] on div "Sale: Bridal on Sale Details Latest Snapshot" at bounding box center [487, 29] width 887 height 22
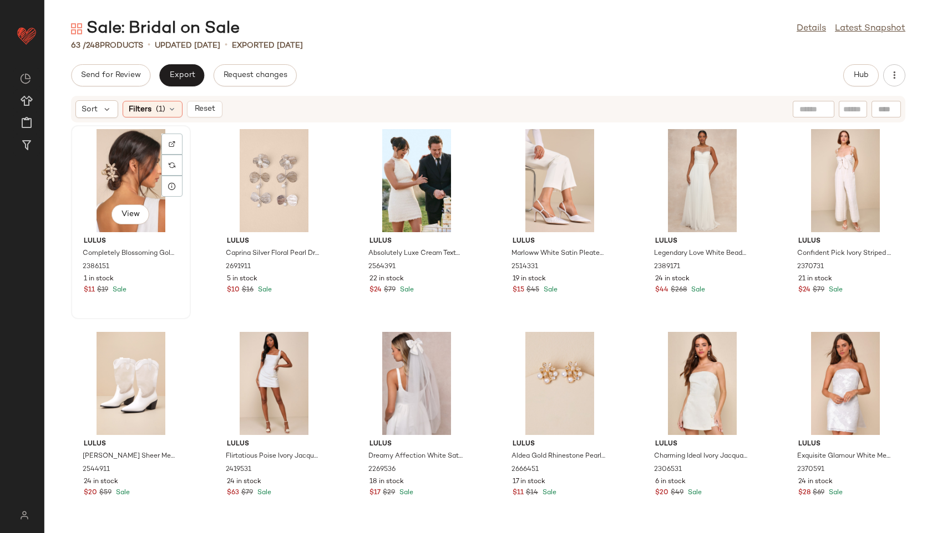
click at [116, 160] on div "View" at bounding box center [131, 180] width 112 height 103
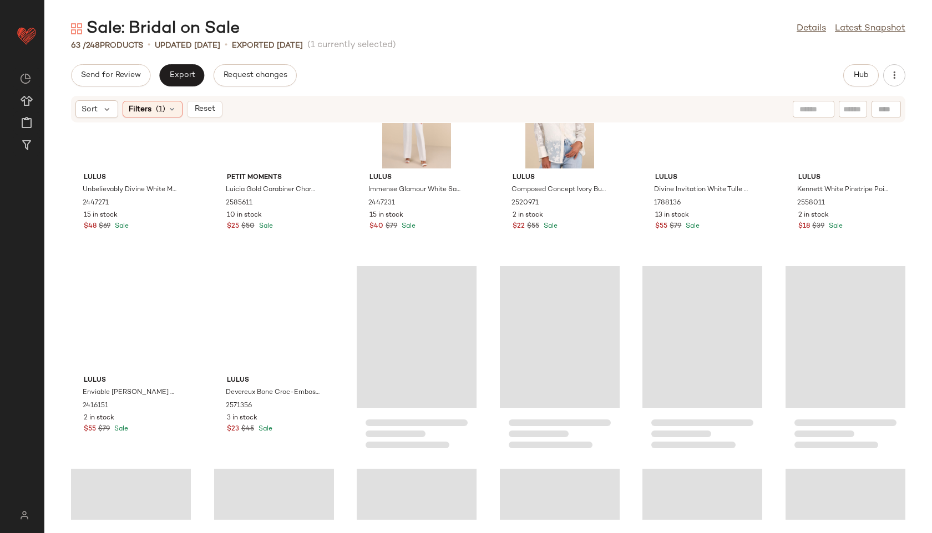
scroll to position [1838, 0]
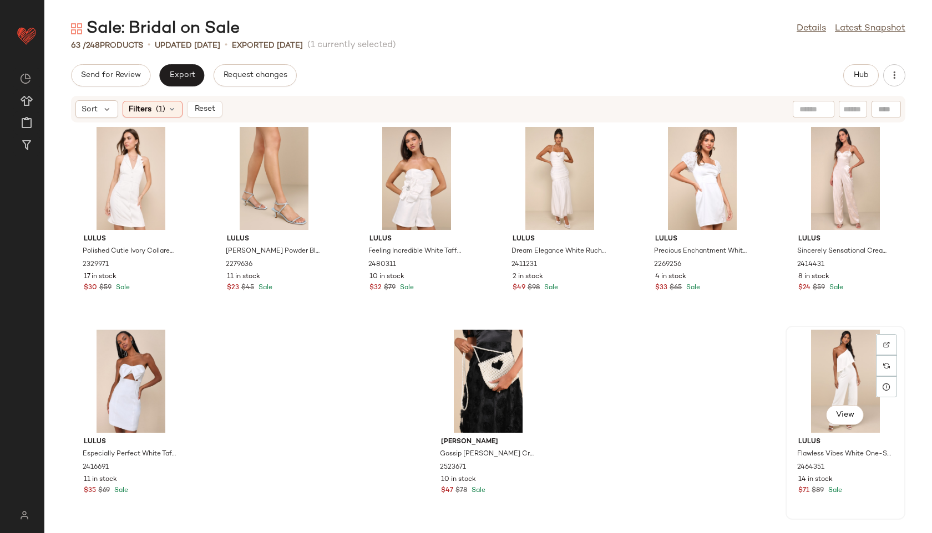
click at [833, 394] on div "View" at bounding box center [845, 381] width 112 height 103
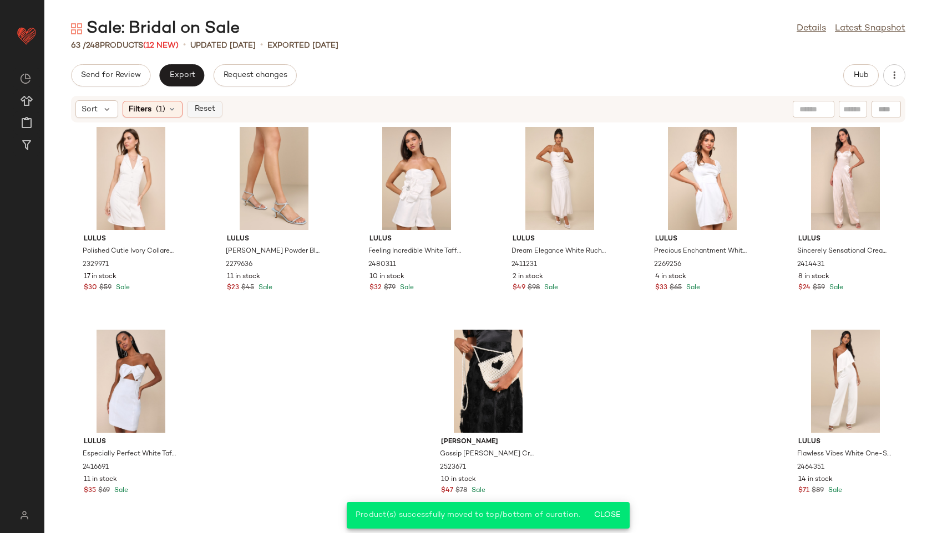
click at [201, 110] on span "Reset" at bounding box center [204, 109] width 21 height 9
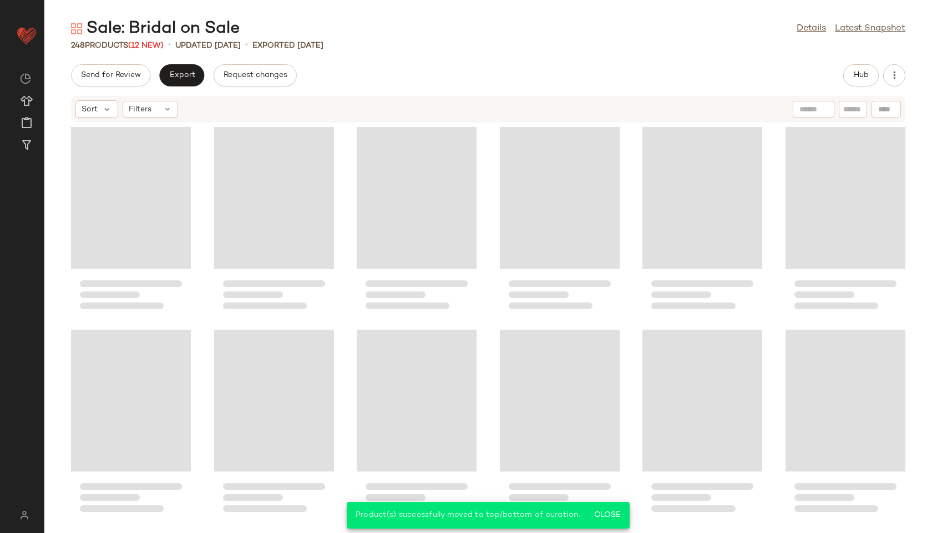
scroll to position [8129, 0]
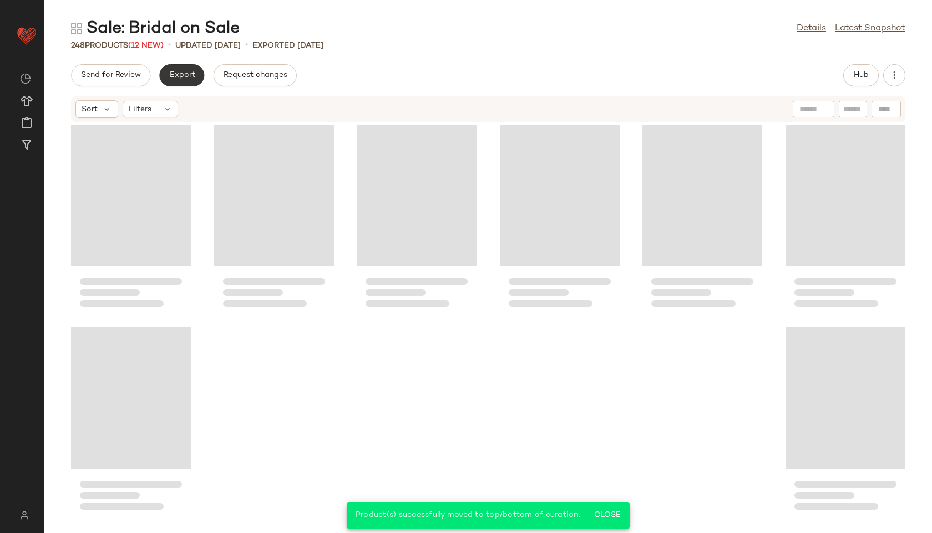
click at [177, 75] on span "Export" at bounding box center [182, 75] width 26 height 9
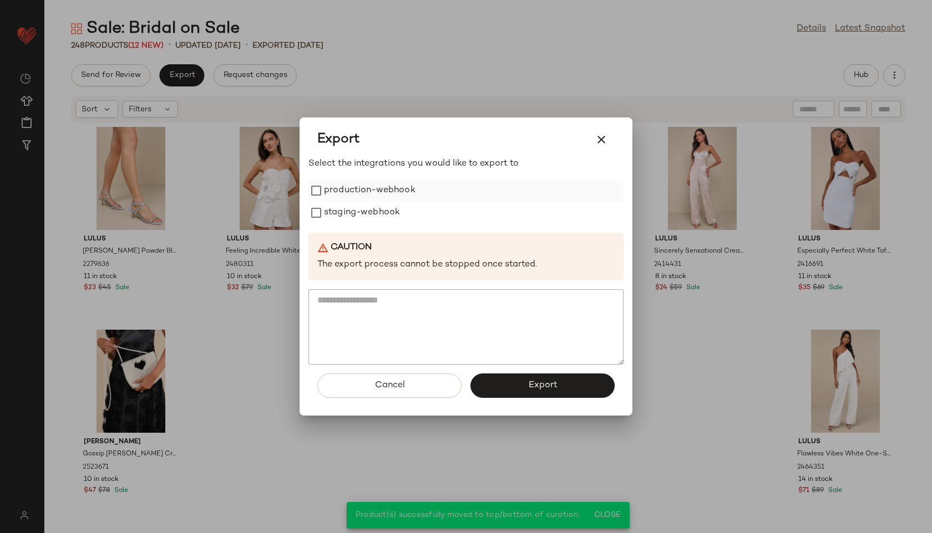
click at [375, 194] on label "production-webhook" at bounding box center [369, 191] width 91 height 22
click at [378, 208] on label "staging-webhook" at bounding box center [362, 213] width 76 height 22
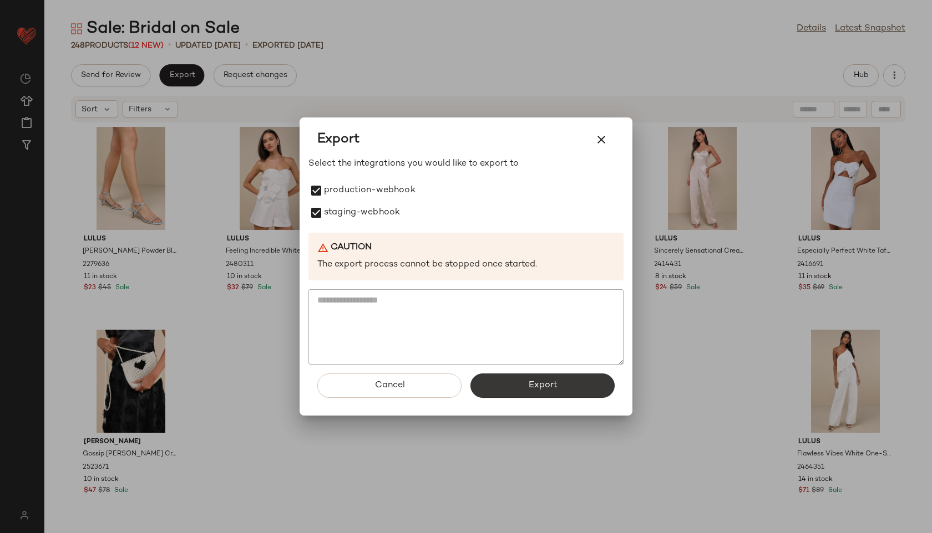
click at [547, 385] on span "Export" at bounding box center [541, 385] width 29 height 11
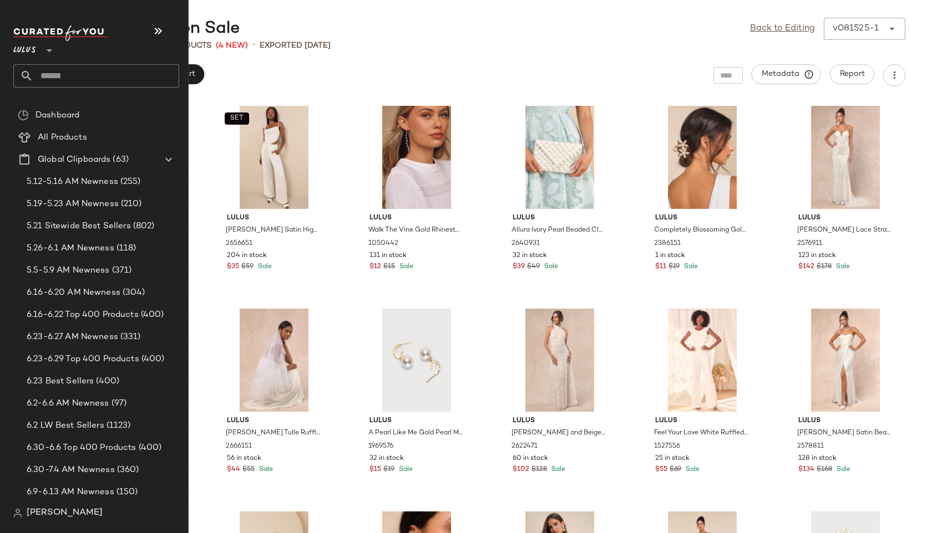
click at [44, 75] on input "text" at bounding box center [106, 75] width 146 height 23
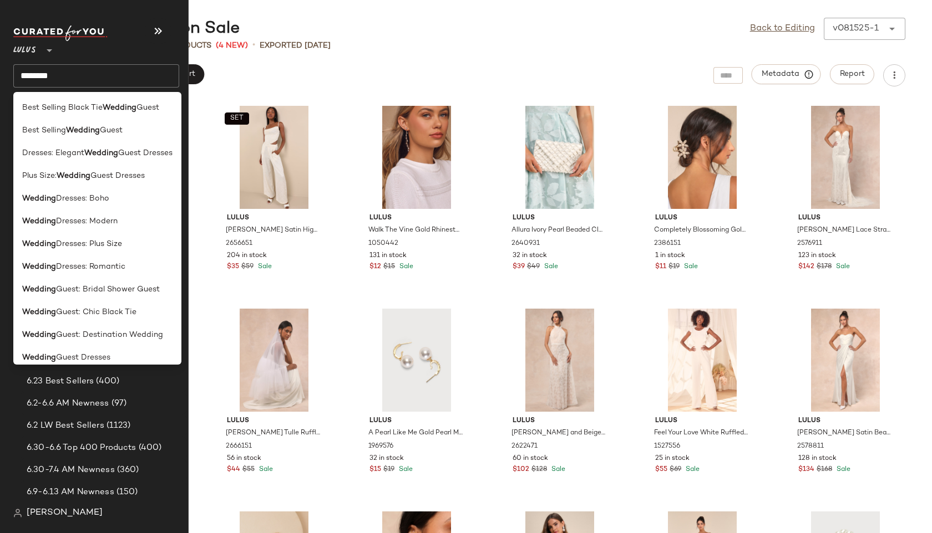
click at [106, 80] on input "*******" at bounding box center [96, 75] width 166 height 23
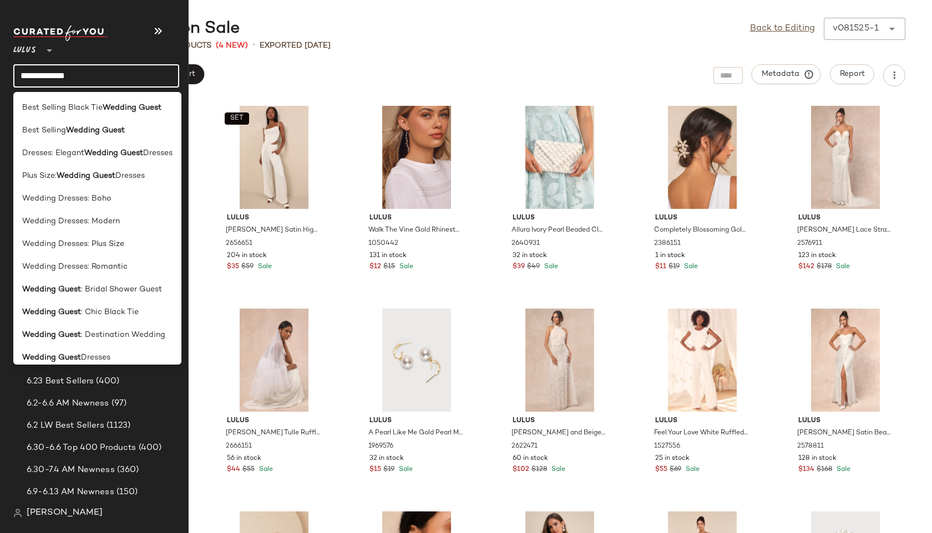
type input "**********"
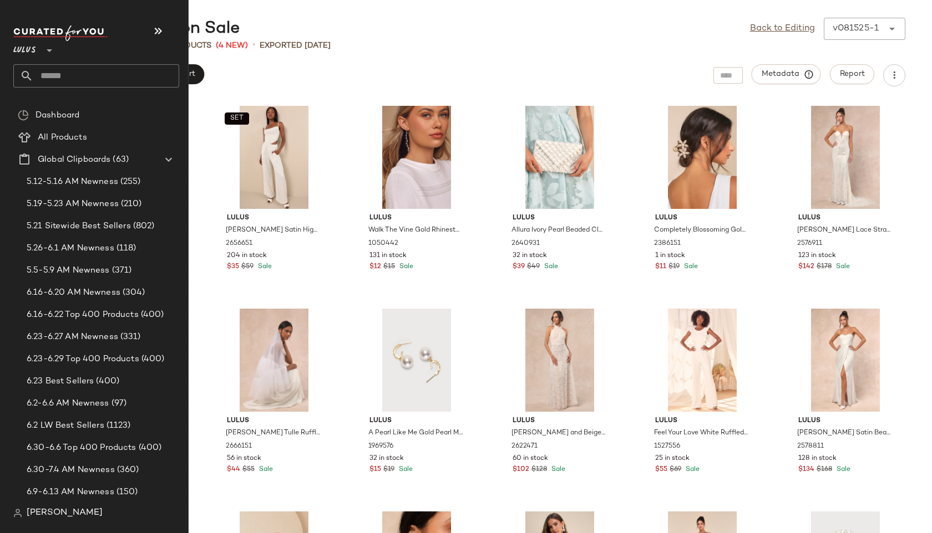
click at [91, 71] on input "text" at bounding box center [106, 75] width 146 height 23
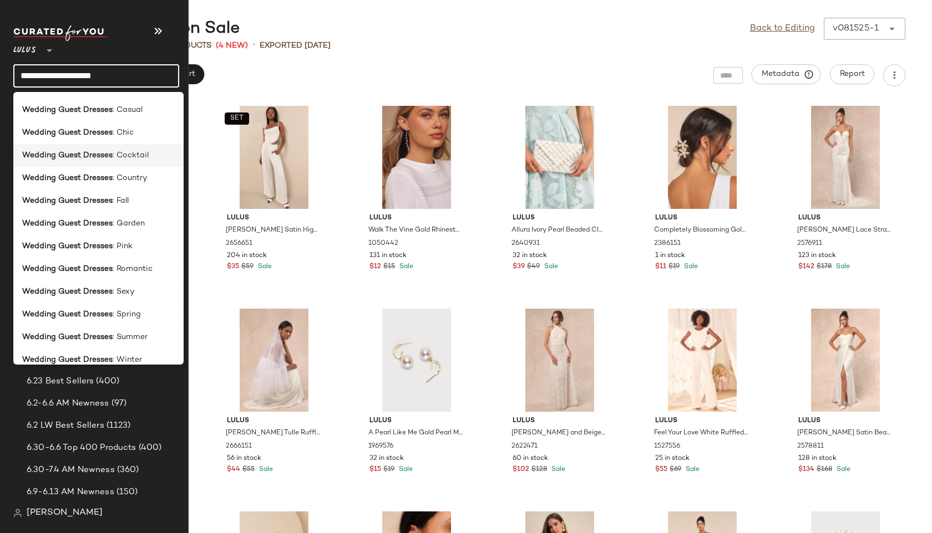
scroll to position [145, 0]
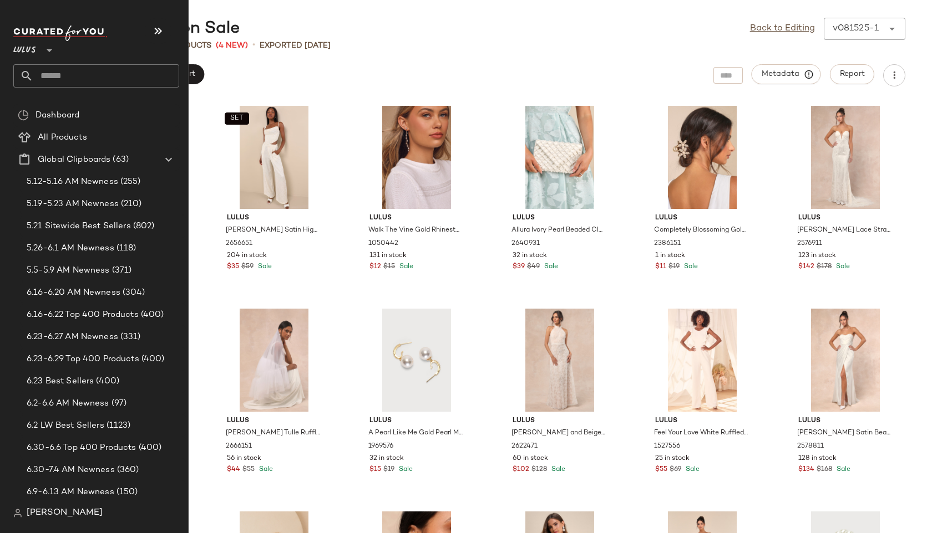
click at [67, 73] on input "text" at bounding box center [106, 75] width 146 height 23
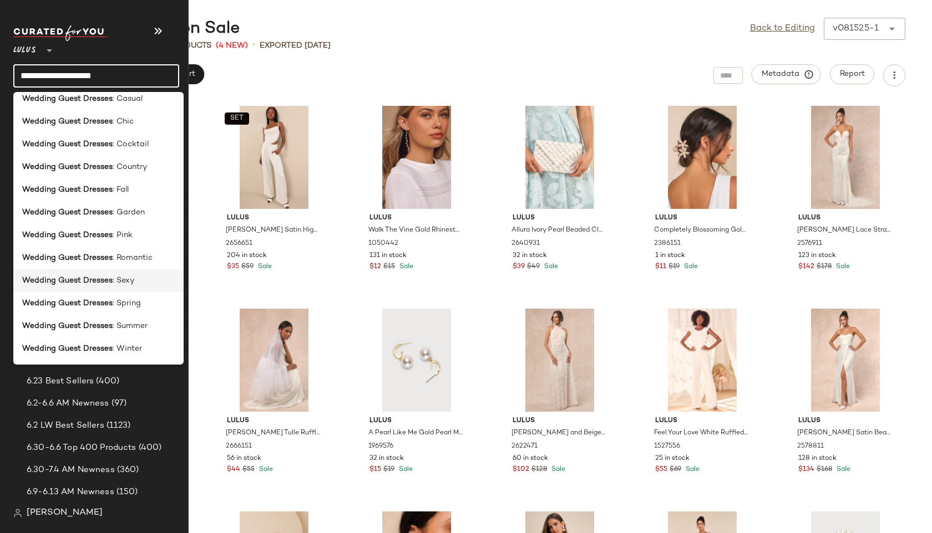
type input "**********"
click at [91, 282] on b "Wedding Guest Dresses" at bounding box center [67, 281] width 90 height 12
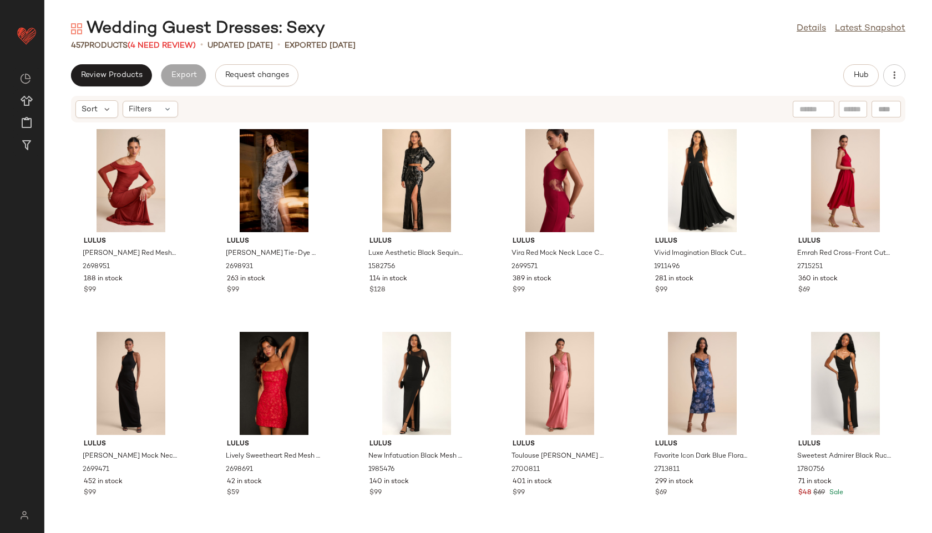
click at [176, 51] on div "Wedding Guest Dresses: Sexy Details Latest Snapshot 457 Products (4 Need Review…" at bounding box center [487, 276] width 887 height 516
click at [172, 45] on span "(4 Need Review)" at bounding box center [162, 46] width 68 height 8
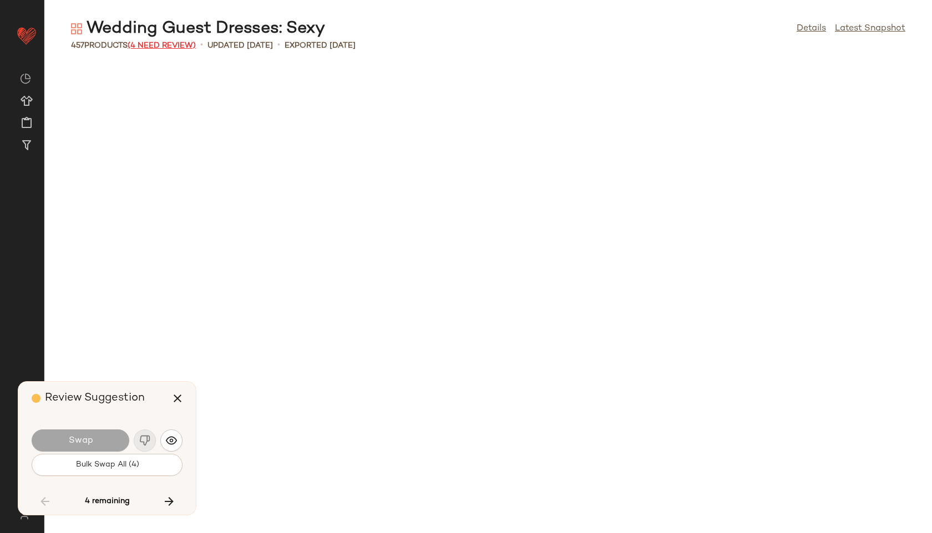
scroll to position [13597, 0]
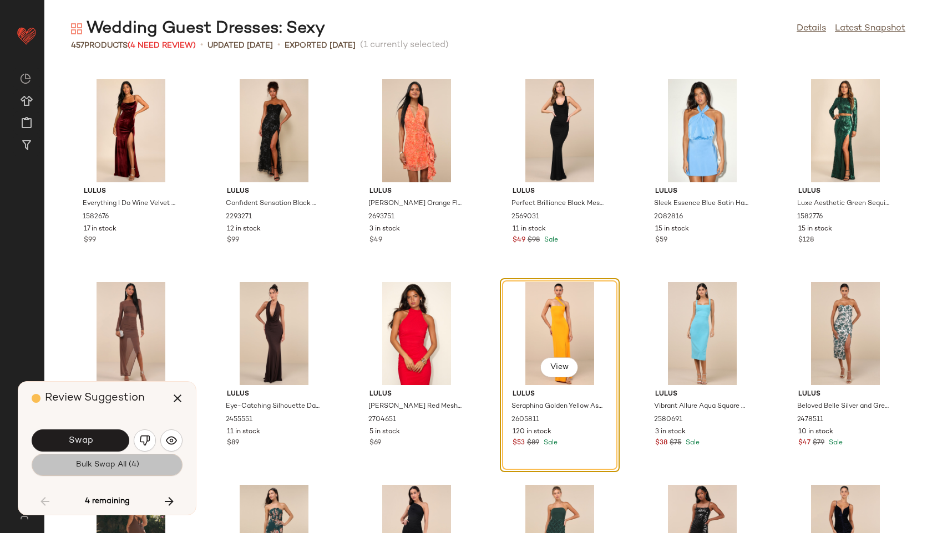
click at [126, 467] on span "Bulk Swap All (4)" at bounding box center [107, 465] width 64 height 9
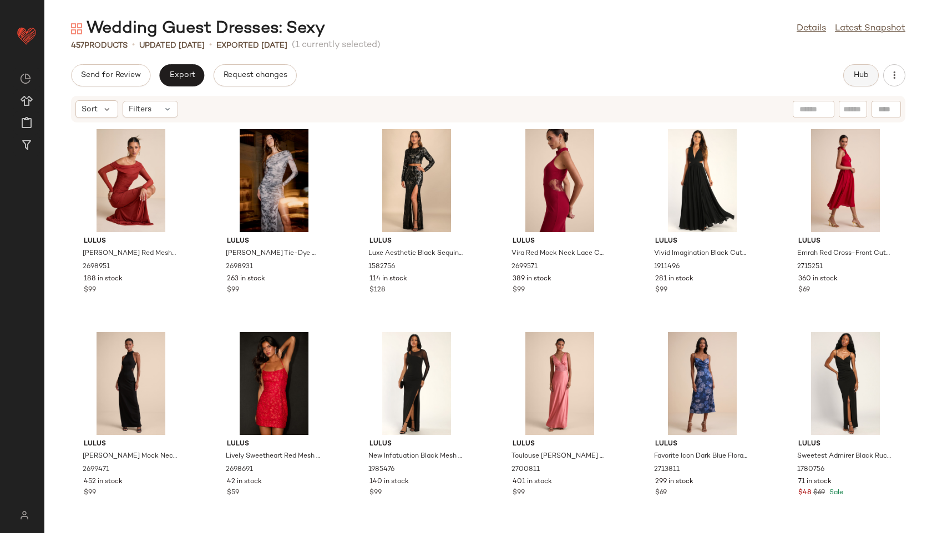
click at [854, 74] on span "Hub" at bounding box center [861, 75] width 16 height 9
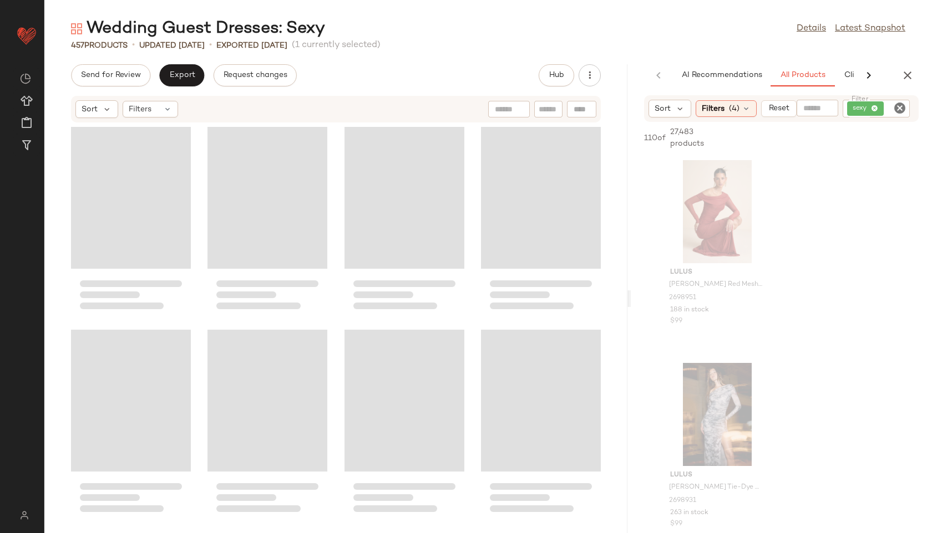
drag, startPoint x: 485, startPoint y: 298, endPoint x: 752, endPoint y: 292, distance: 266.8
click at [752, 292] on div "Wedding Guest Dresses: Sexy Details Latest Snapshot 457 Products • updated Aug …" at bounding box center [487, 276] width 887 height 516
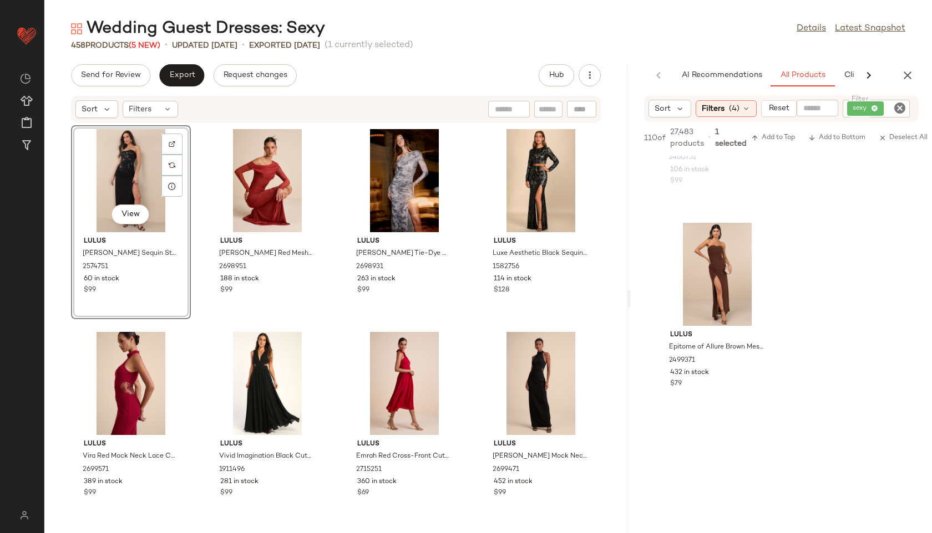
scroll to position [9489, 0]
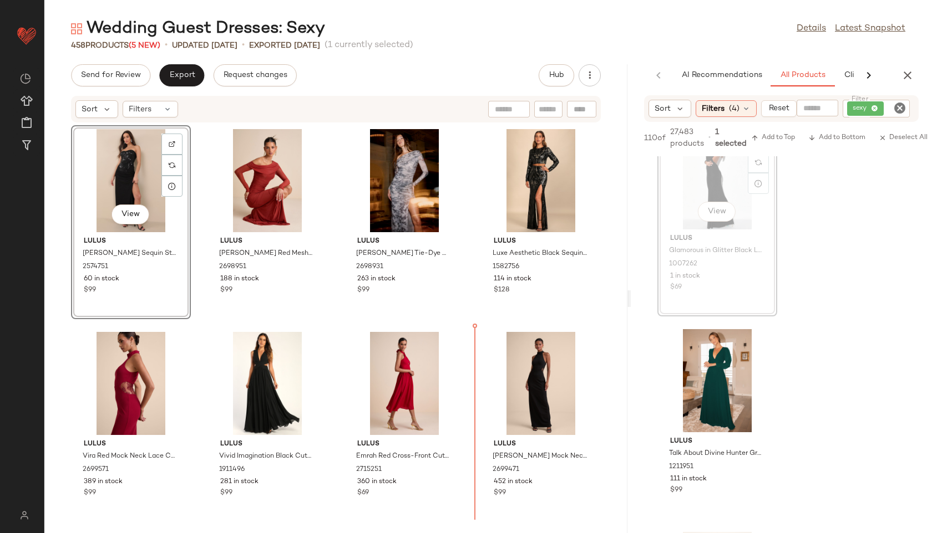
drag, startPoint x: 723, startPoint y: 181, endPoint x: 704, endPoint y: 195, distance: 23.4
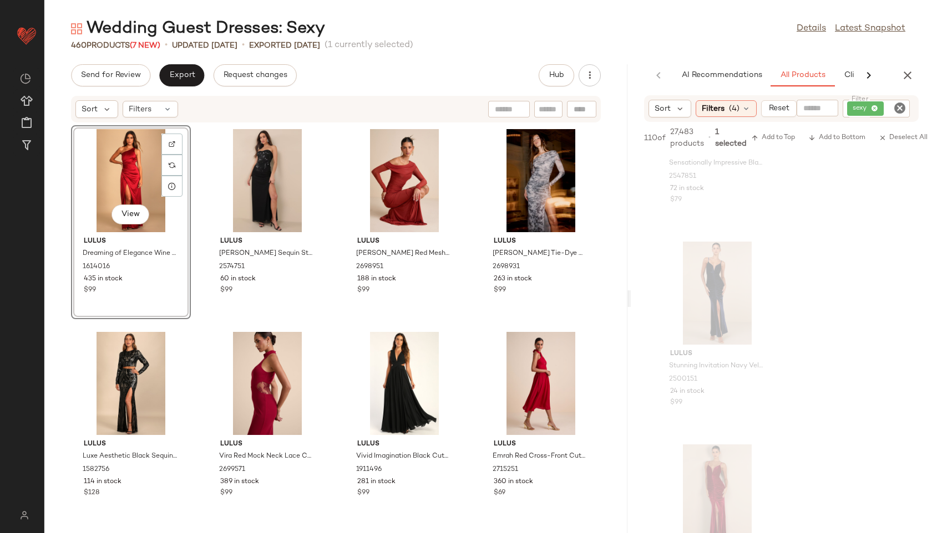
scroll to position [8066, 0]
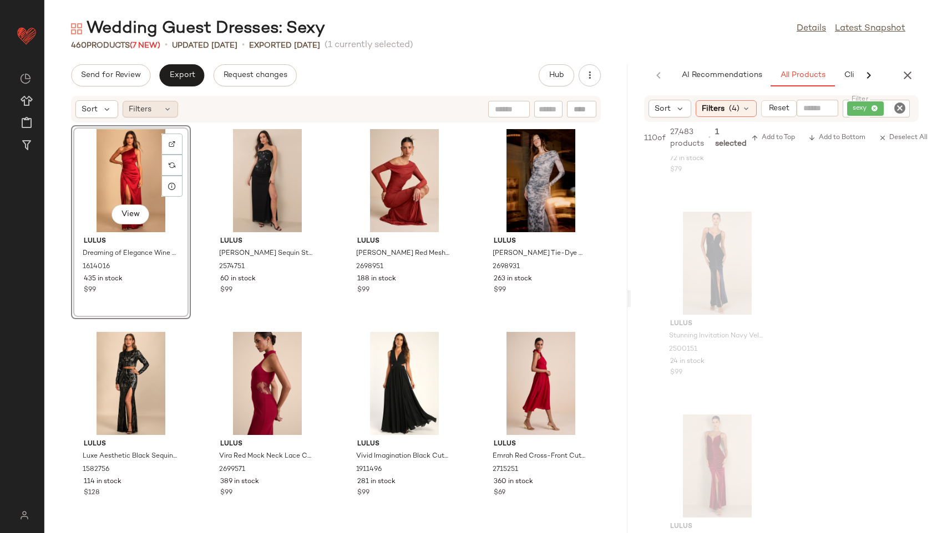
click at [154, 114] on div "Filters" at bounding box center [150, 109] width 55 height 17
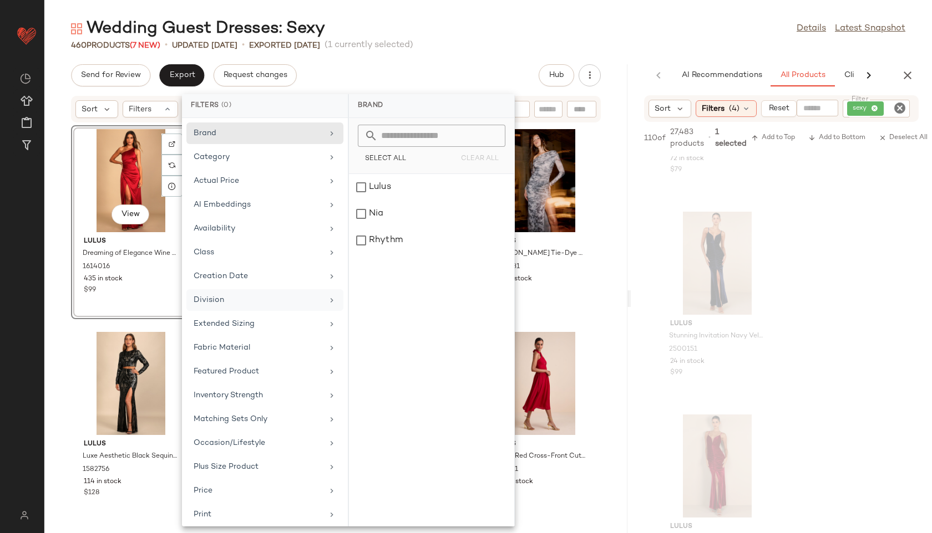
scroll to position [125, 0]
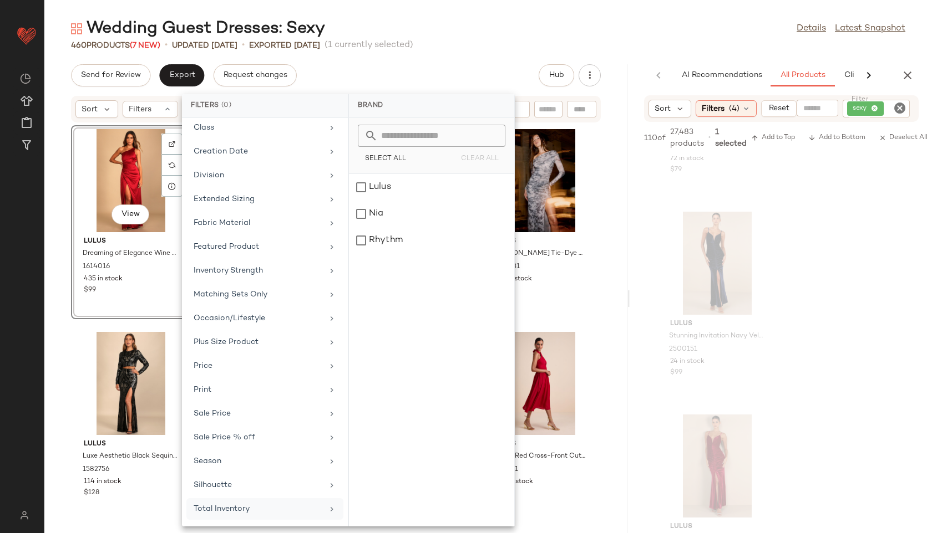
click at [245, 509] on div "Total Inventory" at bounding box center [258, 509] width 129 height 12
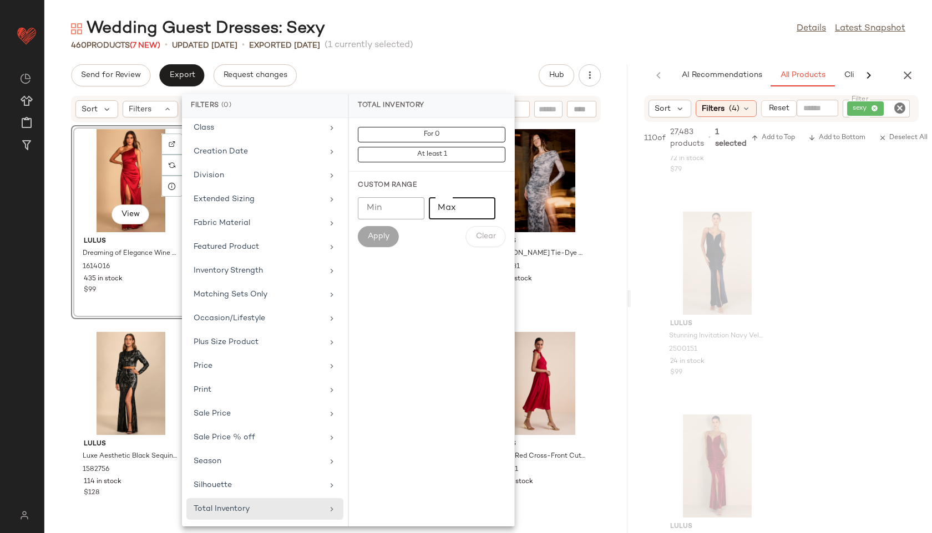
click at [456, 204] on input "Max" at bounding box center [462, 208] width 67 height 22
type input "**"
click at [368, 235] on span "Apply" at bounding box center [378, 236] width 22 height 9
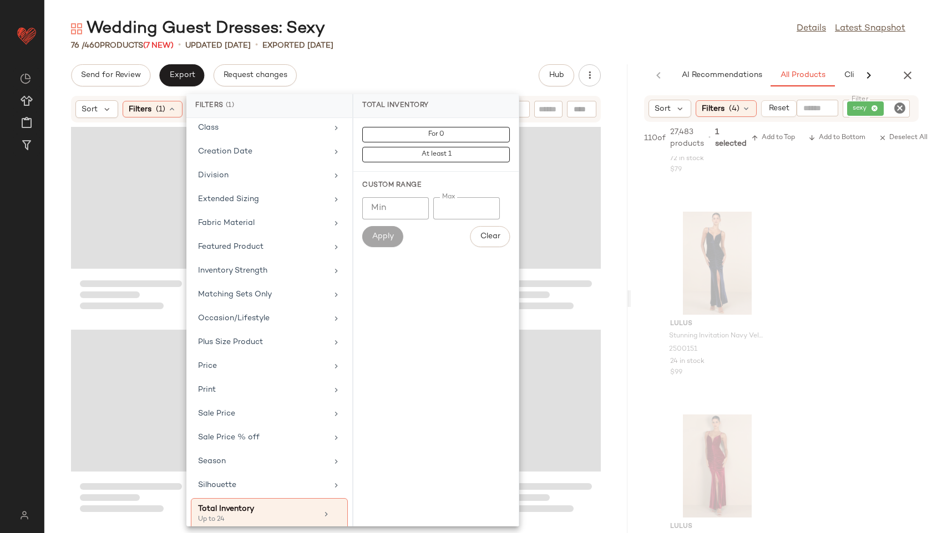
click at [431, 68] on div "Send for Review Export Request changes Hub" at bounding box center [336, 75] width 530 height 22
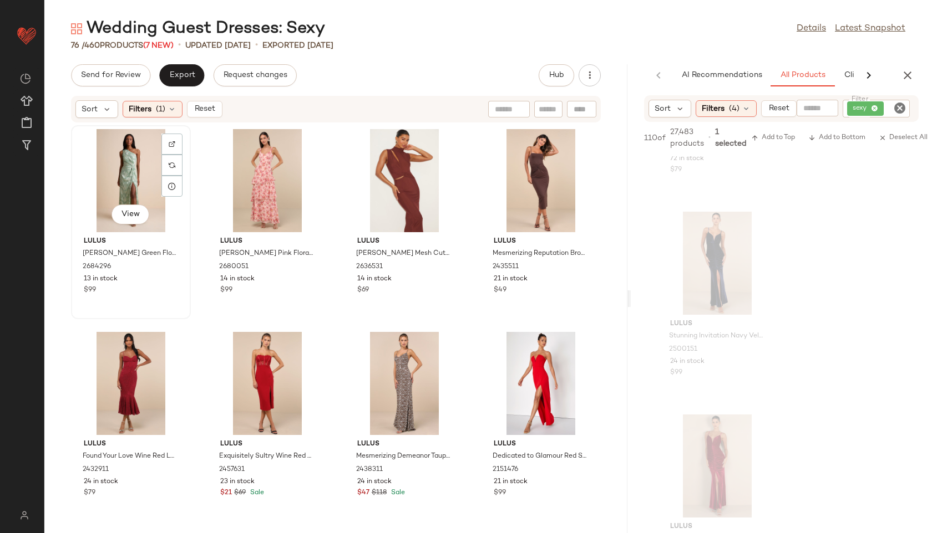
click at [127, 175] on div "View" at bounding box center [131, 180] width 112 height 103
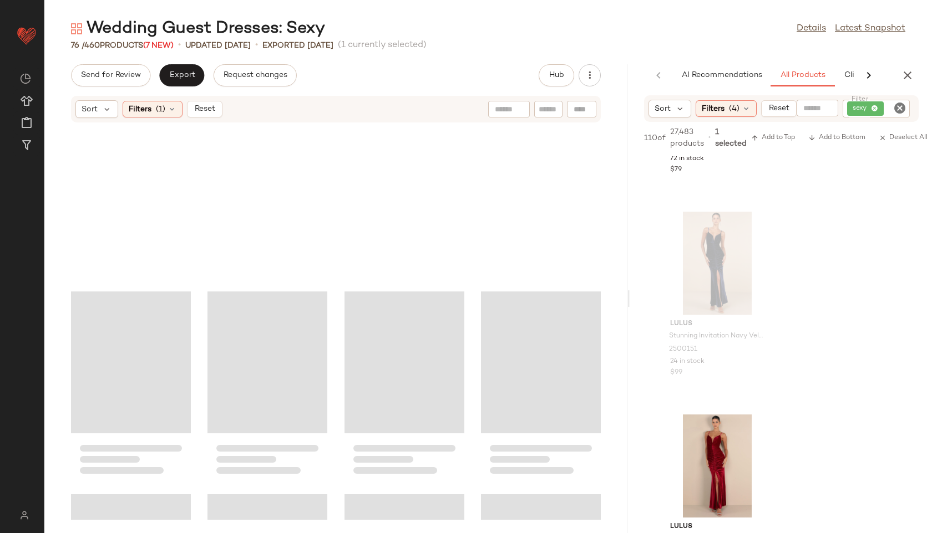
scroll to position [3461, 0]
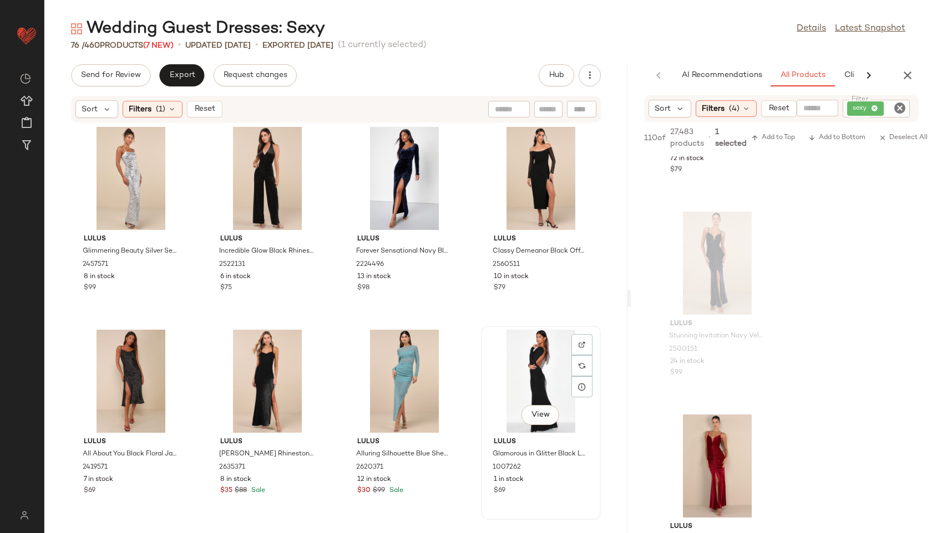
click at [541, 385] on div "View" at bounding box center [541, 381] width 112 height 103
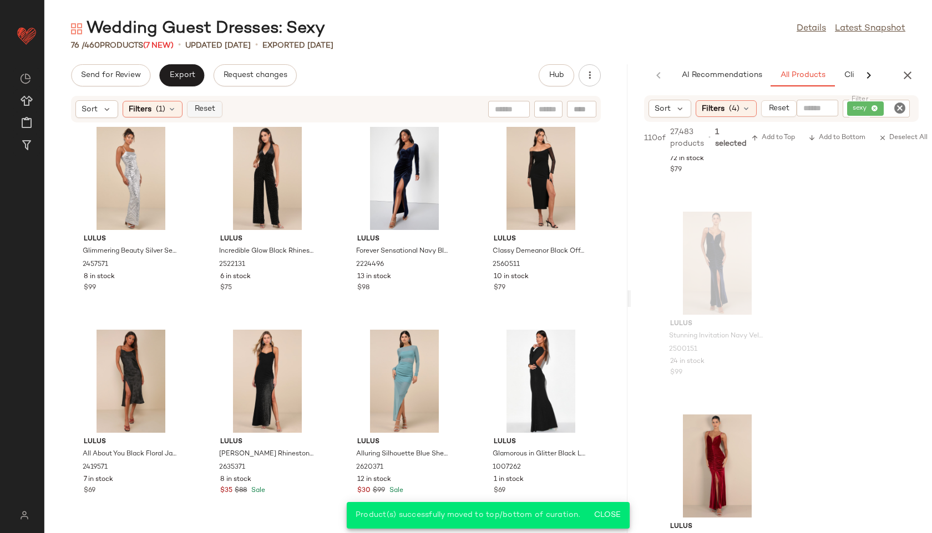
click at [202, 107] on span "Reset" at bounding box center [204, 109] width 21 height 9
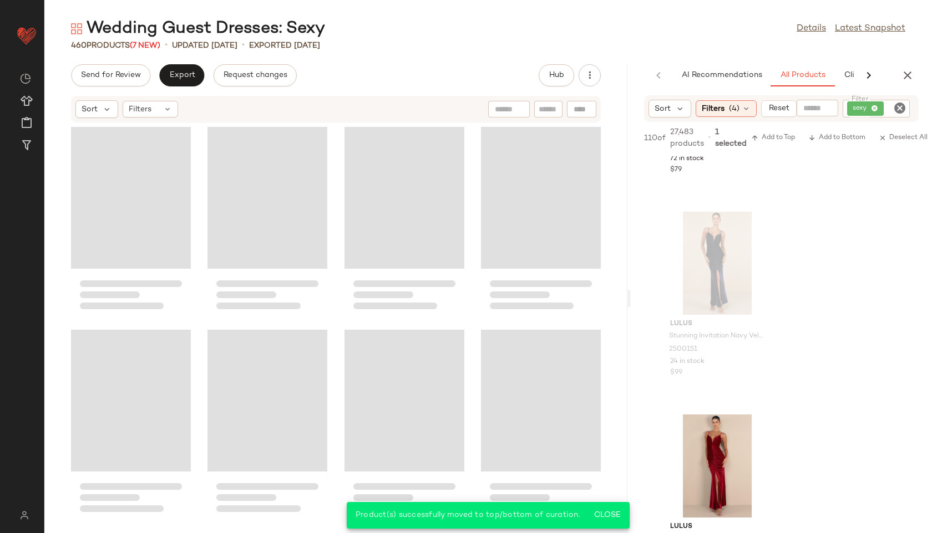
scroll to position [22944, 0]
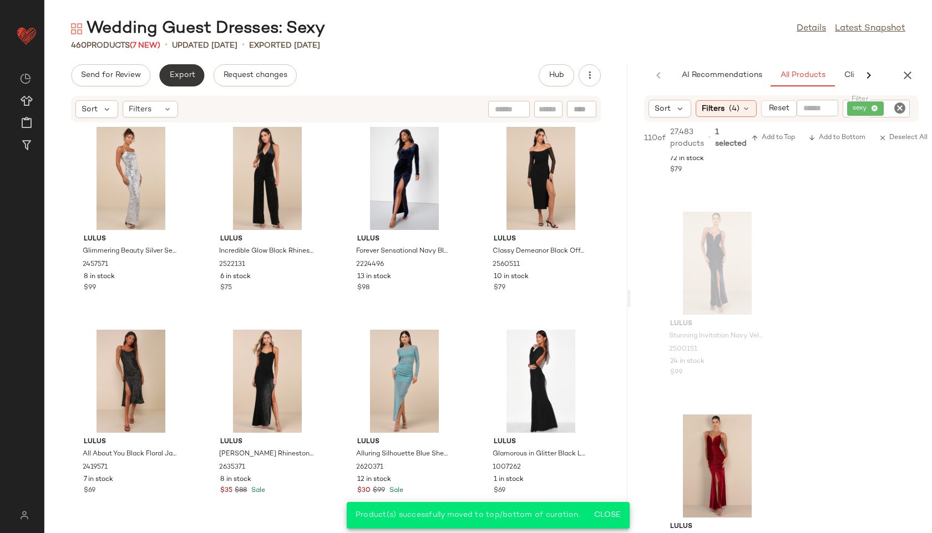
click at [189, 85] on button "Export" at bounding box center [181, 75] width 45 height 22
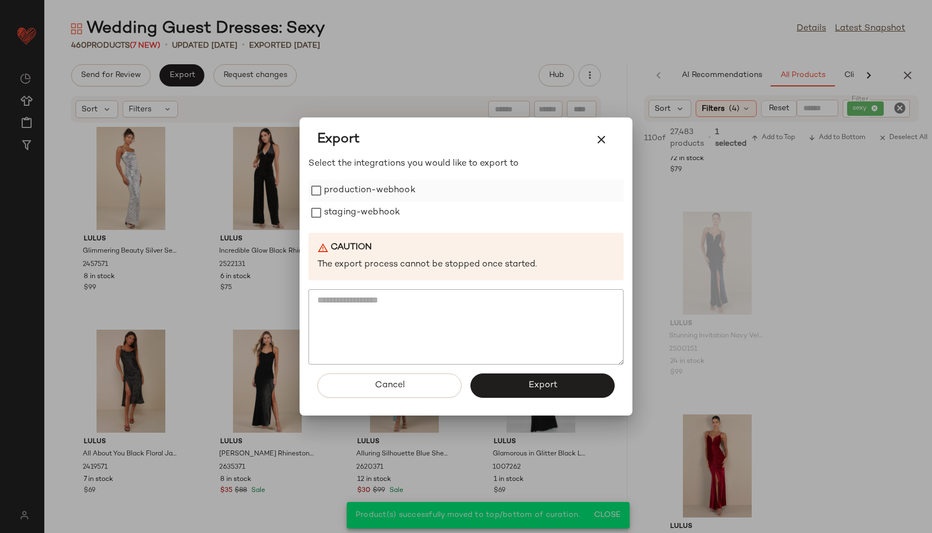
click at [368, 191] on label "production-webhook" at bounding box center [369, 191] width 91 height 22
click at [365, 219] on label "staging-webhook" at bounding box center [362, 213] width 76 height 22
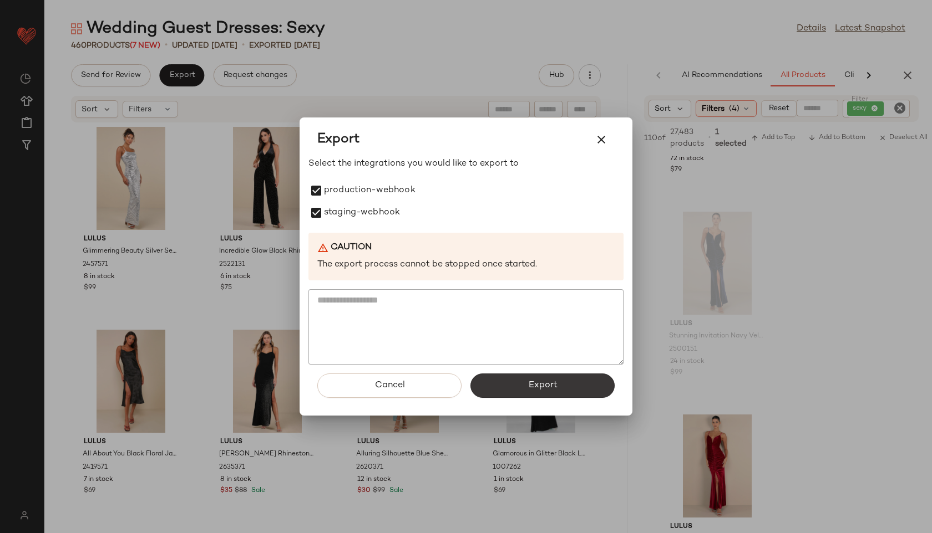
click at [524, 384] on button "Export" at bounding box center [542, 386] width 144 height 24
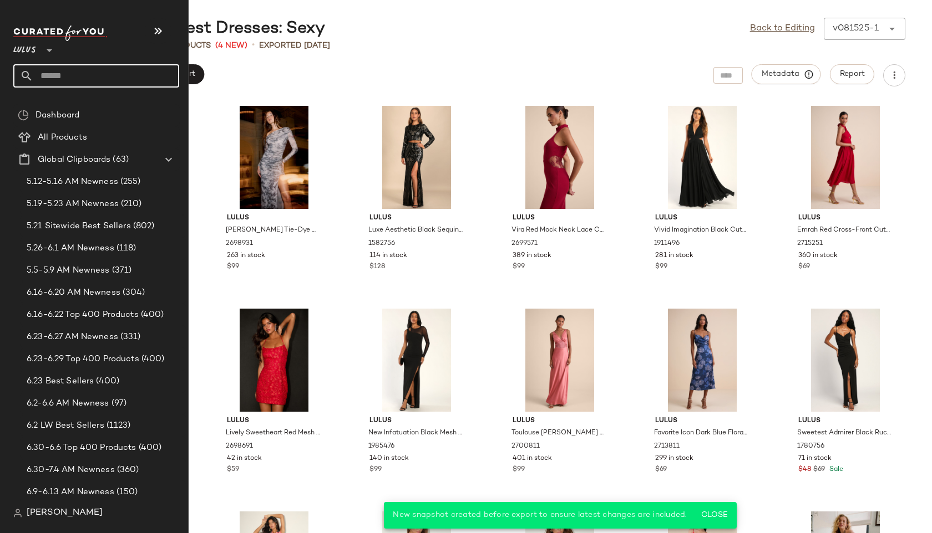
click at [68, 75] on input "text" at bounding box center [106, 75] width 146 height 23
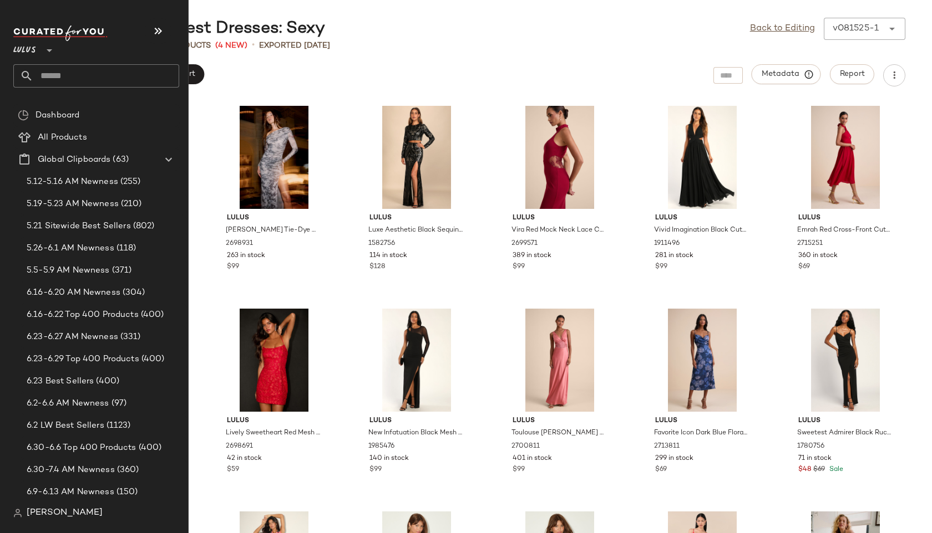
click at [69, 78] on input "text" at bounding box center [106, 75] width 146 height 23
type input "*"
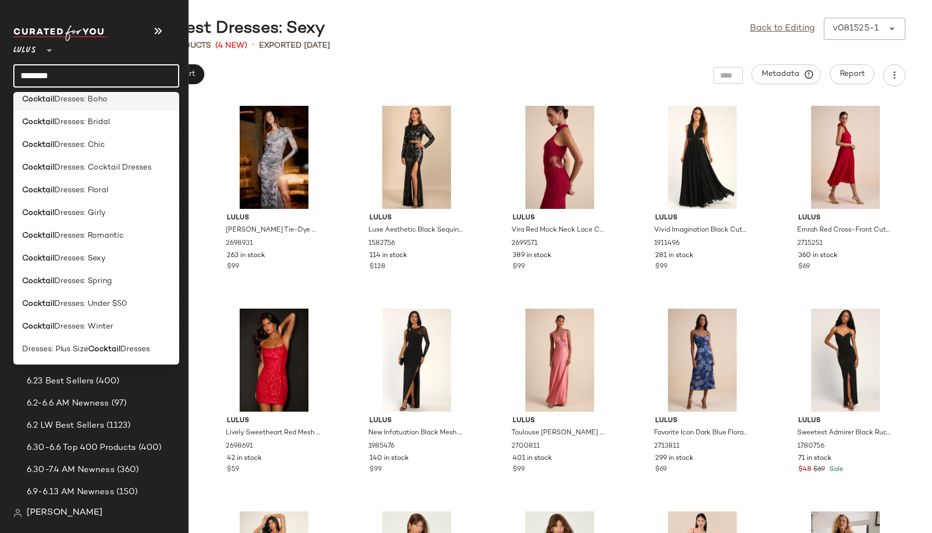
scroll to position [123, 0]
type input "********"
click at [89, 349] on span "Wedding Guest Dresses:" at bounding box center [68, 349] width 92 height 12
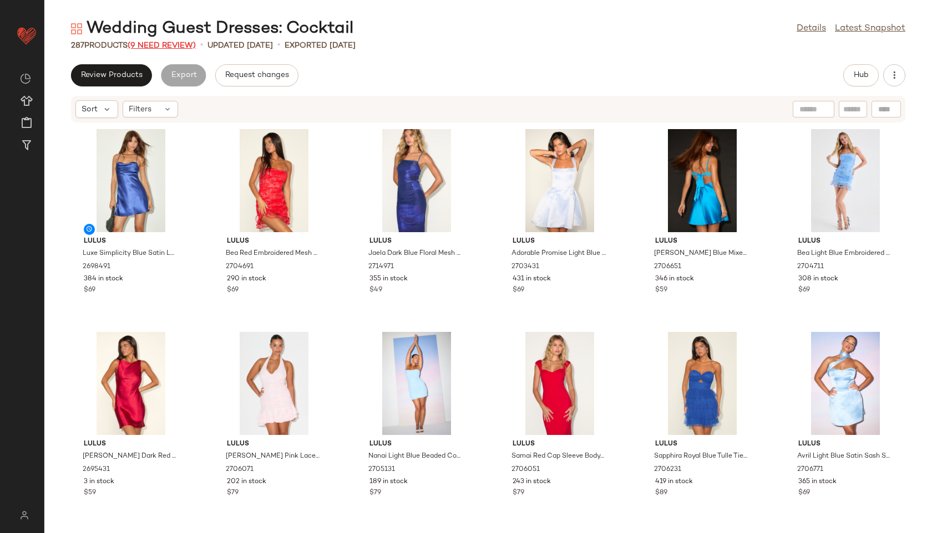
click at [161, 44] on span "(9 Need Review)" at bounding box center [162, 46] width 68 height 8
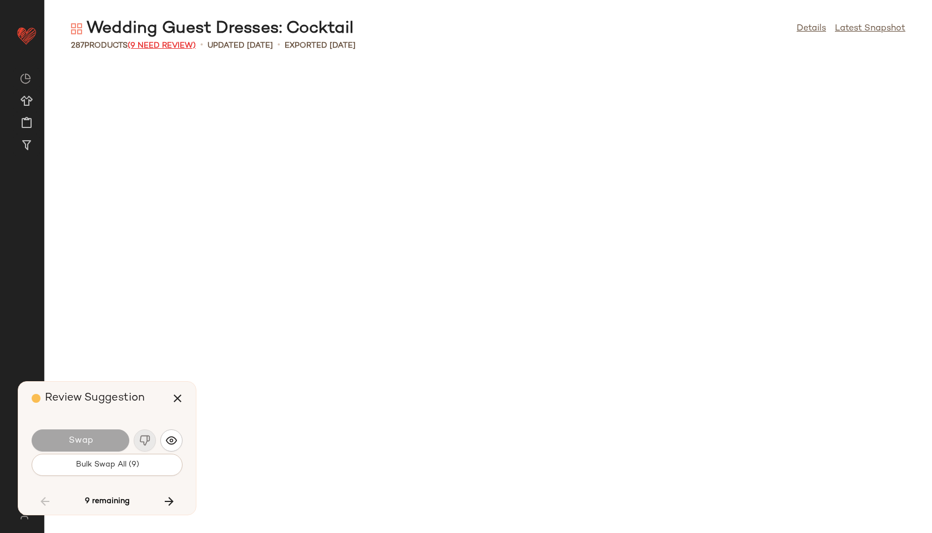
scroll to position [7915, 0]
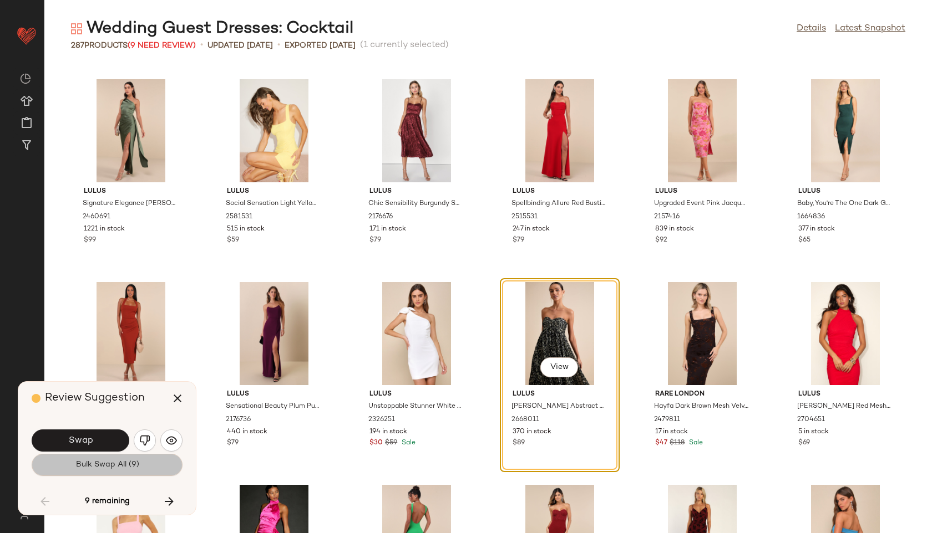
click at [106, 464] on span "Bulk Swap All (9)" at bounding box center [107, 465] width 64 height 9
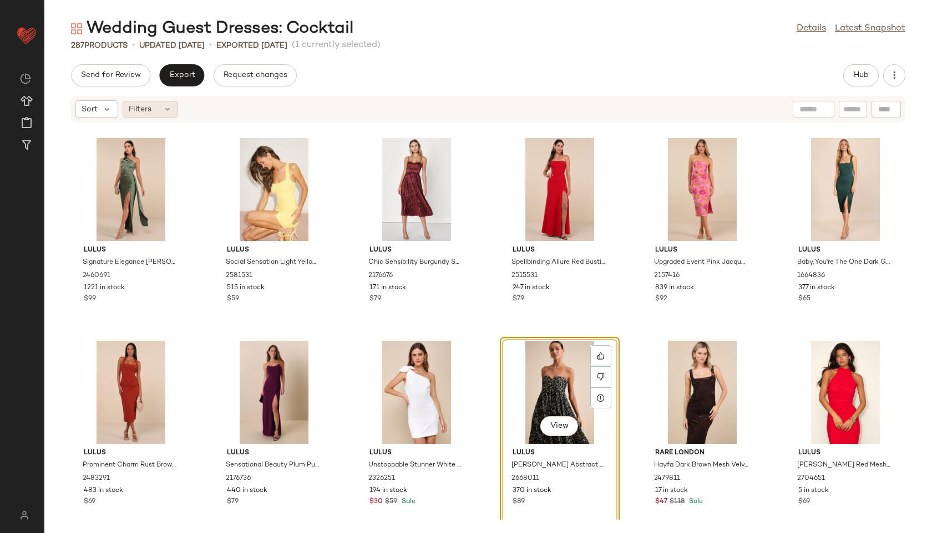
click at [140, 114] on span "Filters" at bounding box center [140, 110] width 23 height 12
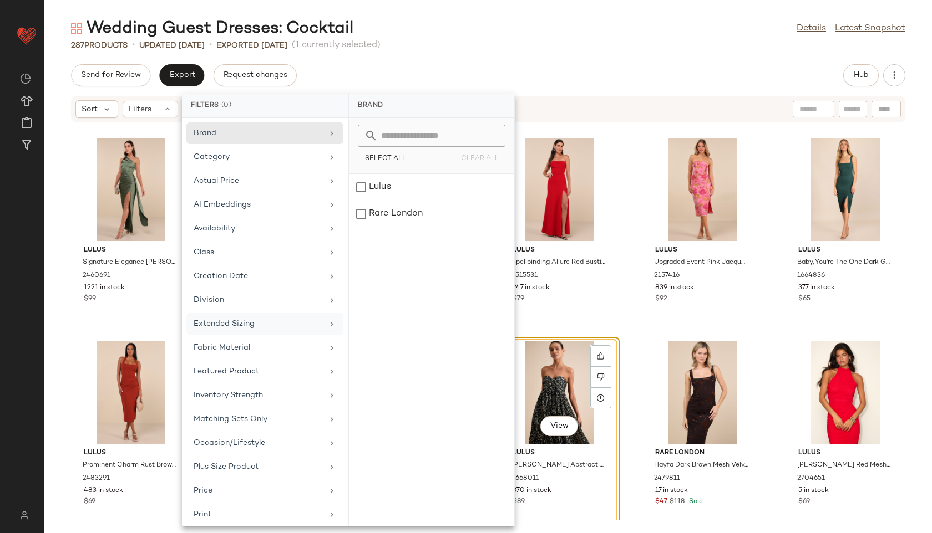
scroll to position [125, 0]
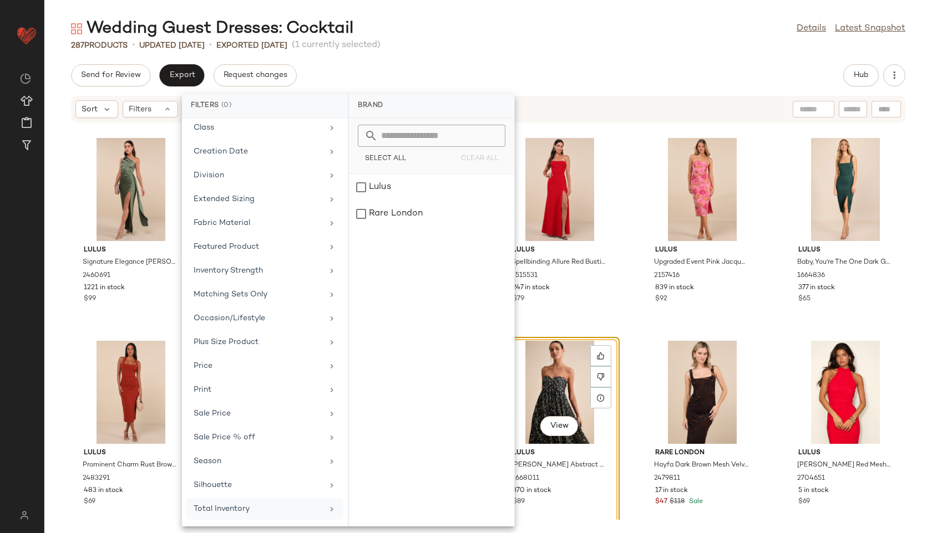
click at [240, 507] on div "Total Inventory" at bounding box center [258, 509] width 129 height 12
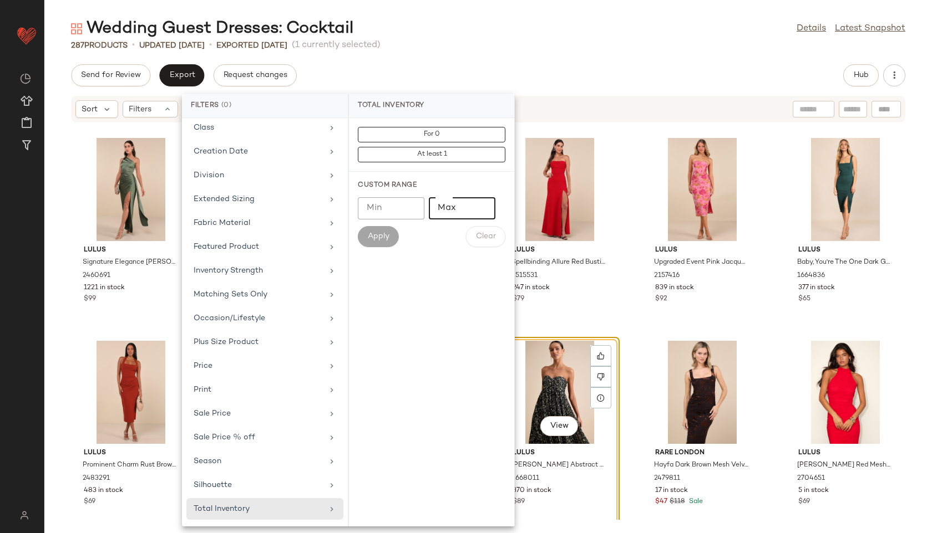
click at [450, 207] on input "Max" at bounding box center [462, 208] width 67 height 22
type input "**"
click at [381, 237] on span "Apply" at bounding box center [378, 236] width 22 height 9
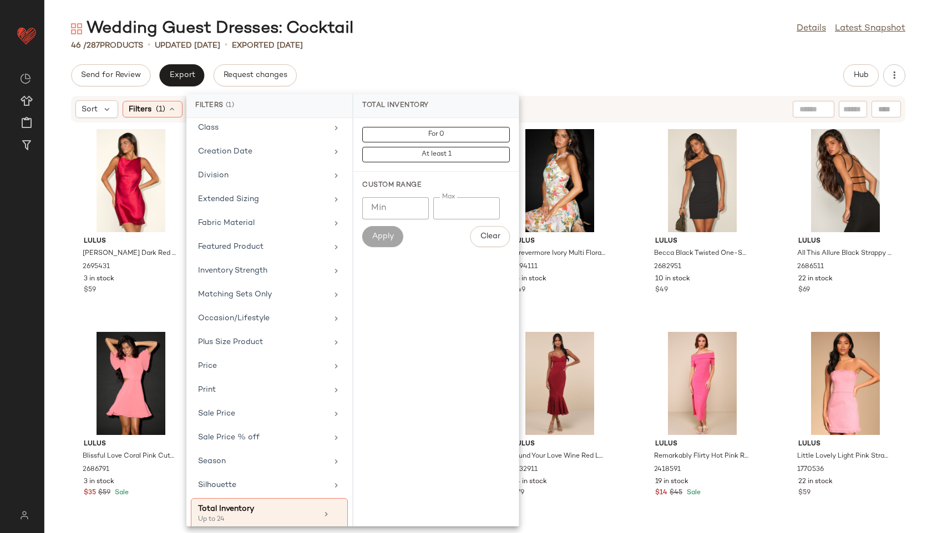
click at [446, 34] on div "Wedding Guest Dresses: Cocktail Details Latest Snapshot" at bounding box center [487, 29] width 887 height 22
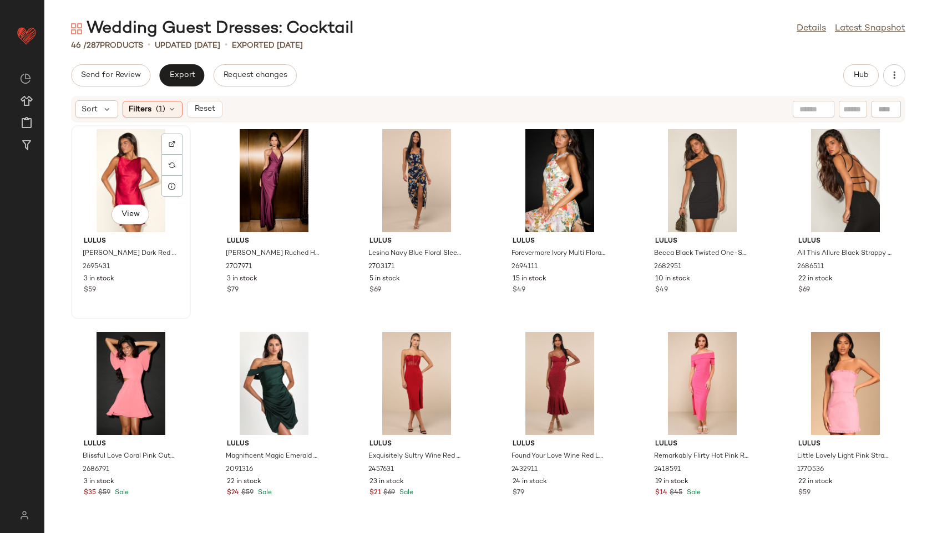
click at [119, 169] on div "View" at bounding box center [131, 180] width 112 height 103
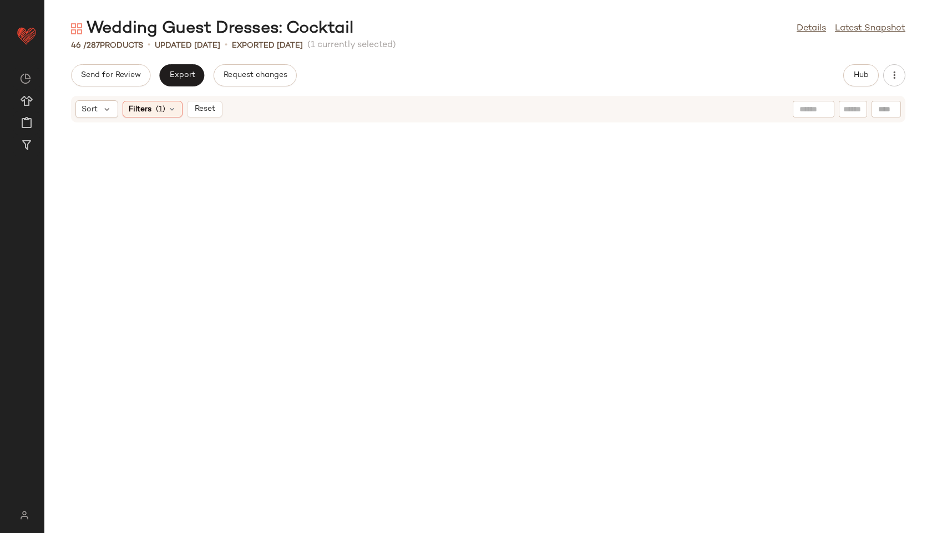
scroll to position [1229, 0]
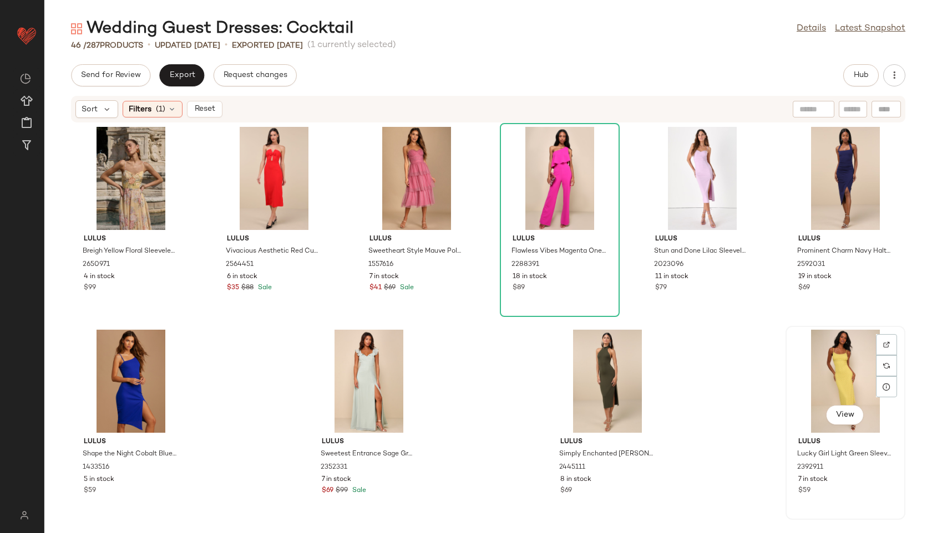
click at [822, 366] on div "View" at bounding box center [845, 381] width 112 height 103
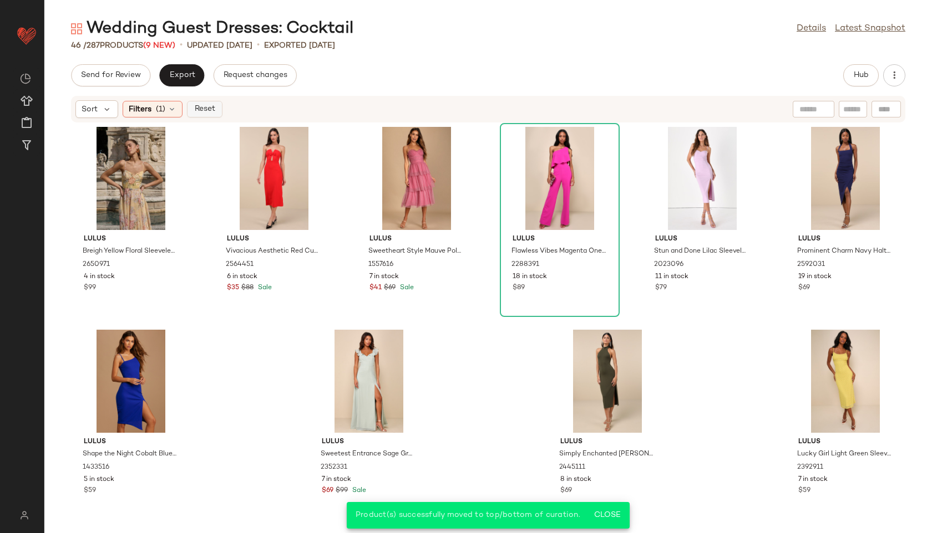
click at [208, 111] on span "Reset" at bounding box center [204, 109] width 21 height 9
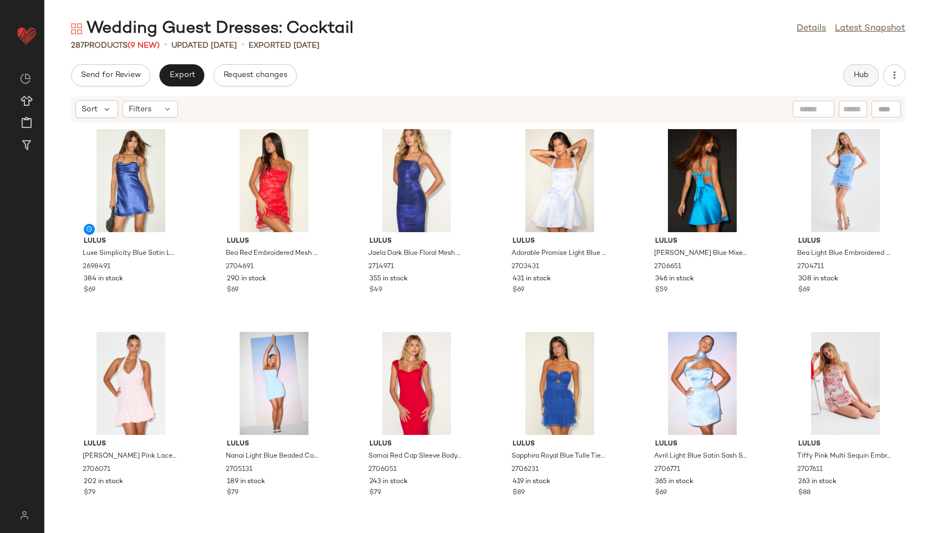
click at [852, 72] on button "Hub" at bounding box center [860, 75] width 35 height 22
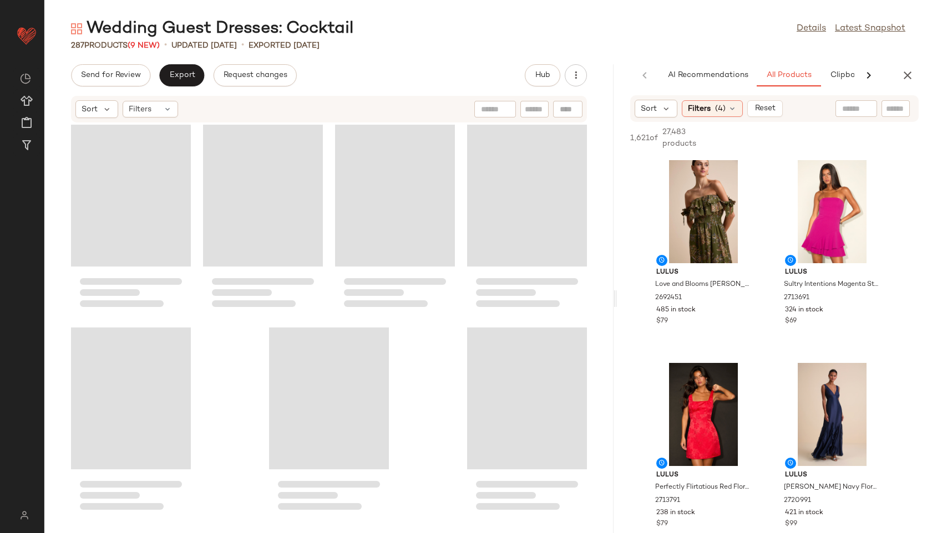
scroll to position [14217, 0]
drag, startPoint x: 488, startPoint y: 298, endPoint x: 793, endPoint y: 290, distance: 305.1
click at [793, 290] on div "Wedding Guest Dresses: Cocktail Details Latest Snapshot 287 Products (9 New) • …" at bounding box center [487, 276] width 887 height 516
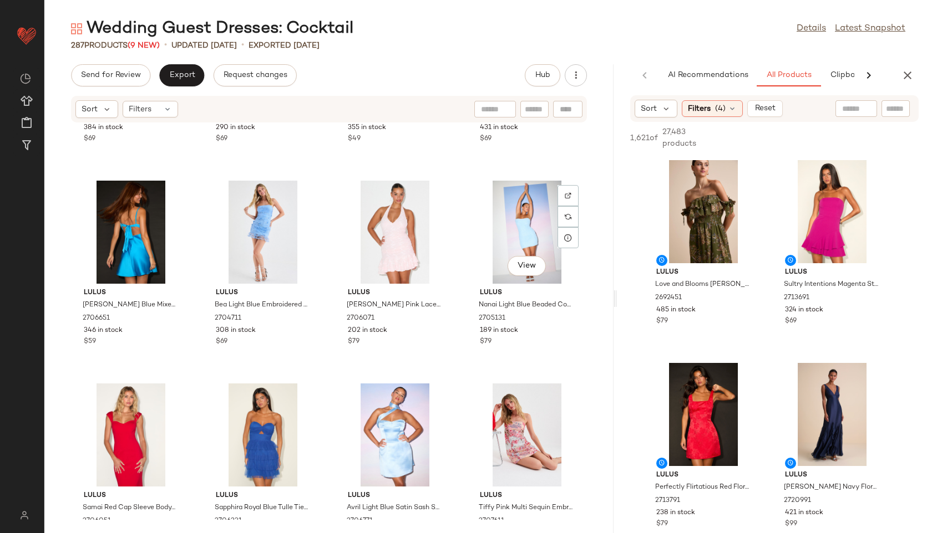
scroll to position [0, 0]
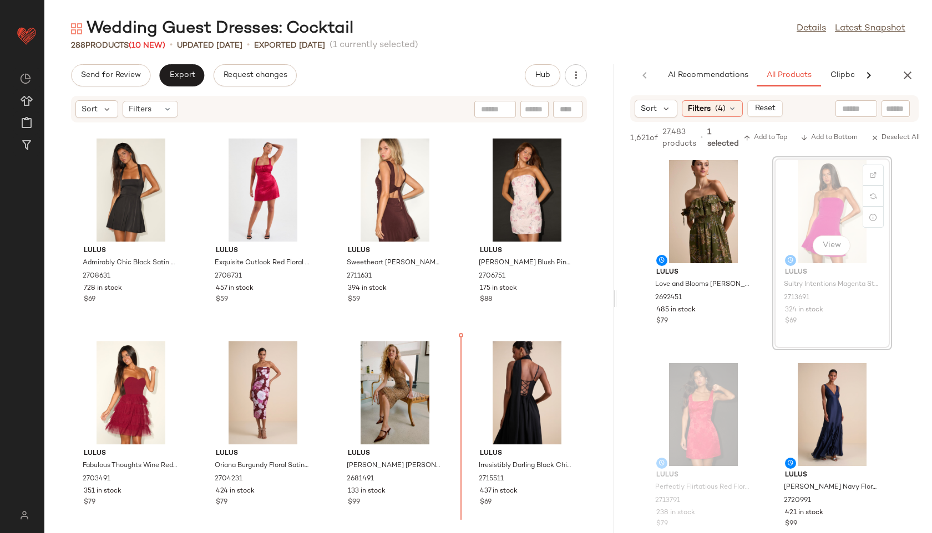
scroll to position [811, 0]
drag, startPoint x: 856, startPoint y: 228, endPoint x: 468, endPoint y: 387, distance: 419.3
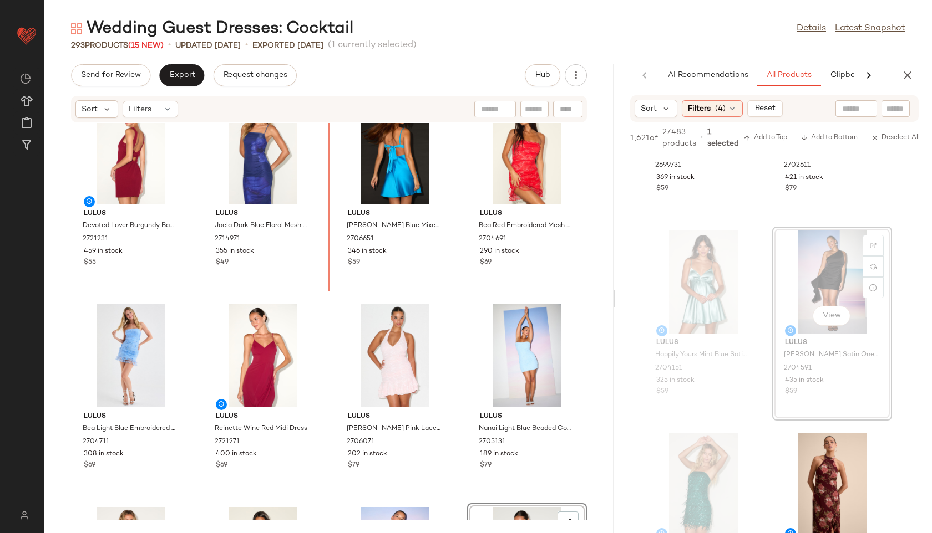
scroll to position [12, 0]
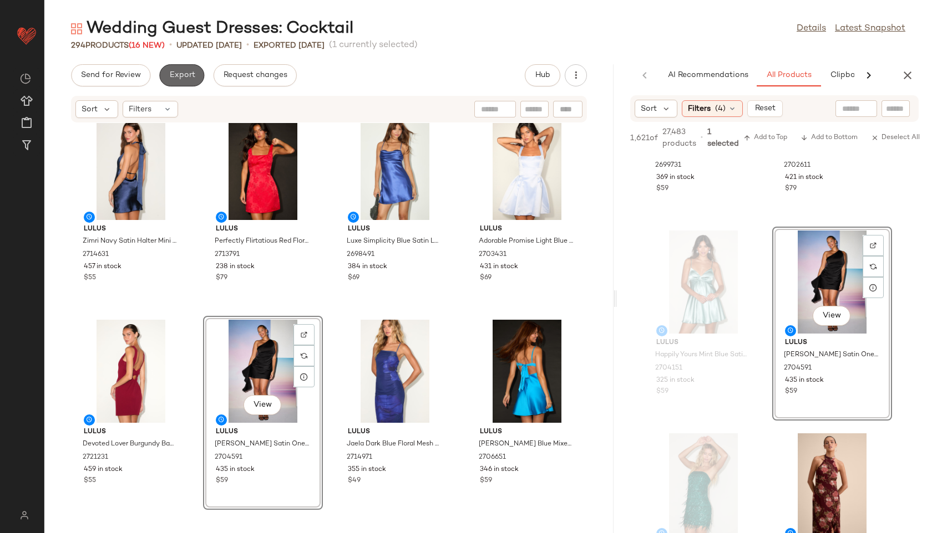
click at [194, 79] on button "Export" at bounding box center [181, 75] width 45 height 22
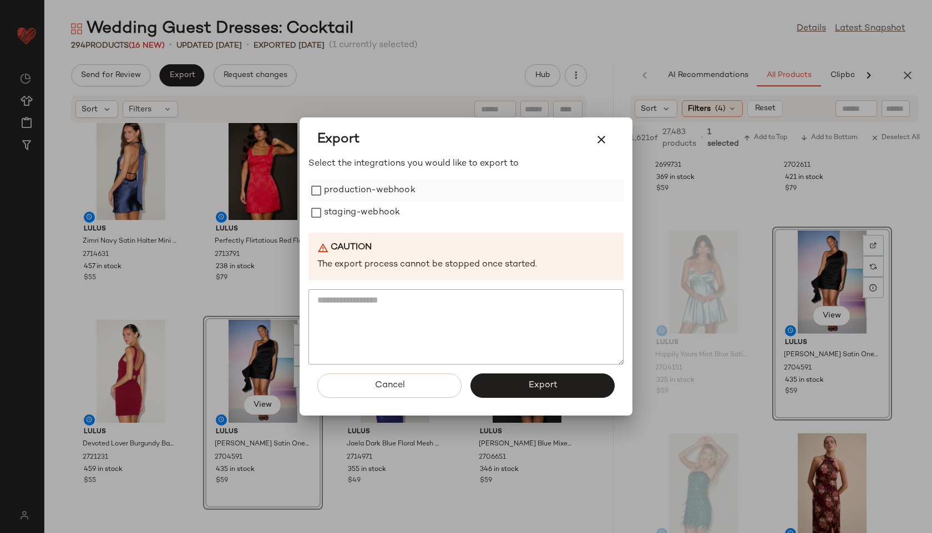
click at [363, 191] on label "production-webhook" at bounding box center [369, 191] width 91 height 22
click at [376, 226] on div "Select the integrations you would like to export to production-webhook staging-…" at bounding box center [465, 260] width 315 height 207
click at [388, 211] on label "staging-webhook" at bounding box center [362, 213] width 76 height 22
click at [536, 380] on button "Export" at bounding box center [542, 386] width 144 height 24
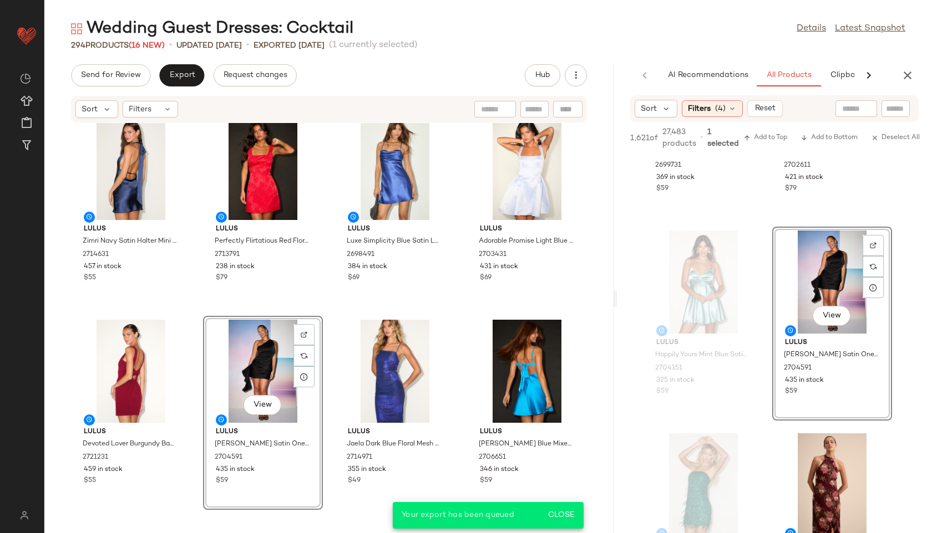
scroll to position [6221, 0]
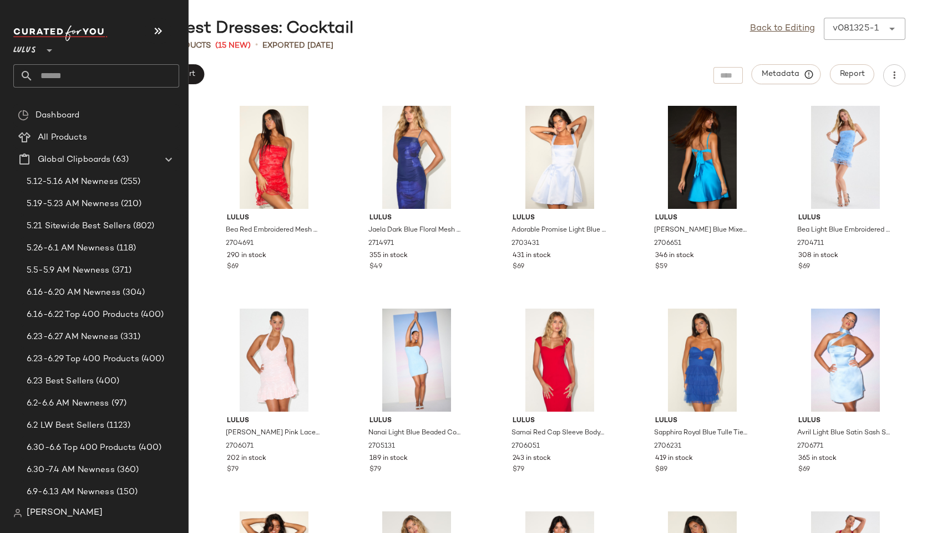
click at [62, 70] on input "text" at bounding box center [106, 75] width 146 height 23
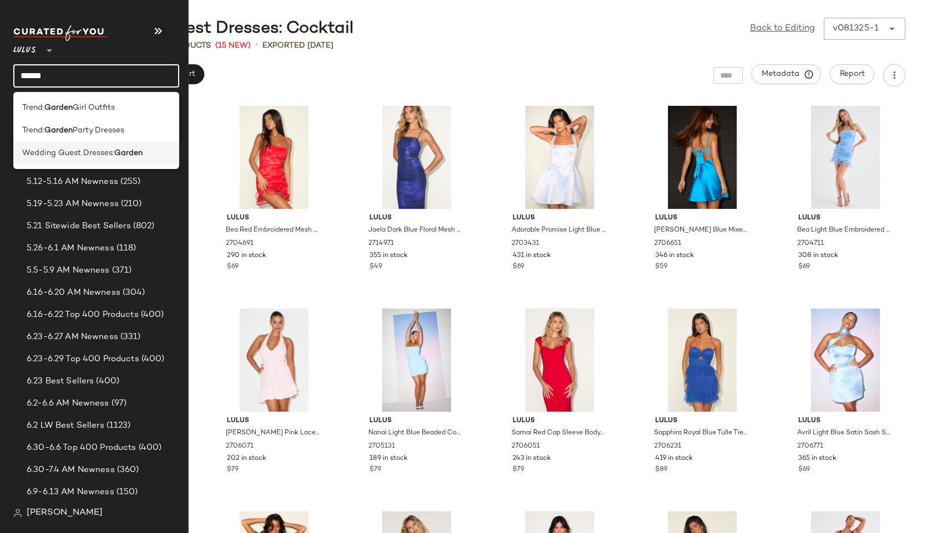
type input "******"
click at [91, 160] on div "Wedding Guest Dresses: Garden" at bounding box center [96, 153] width 166 height 23
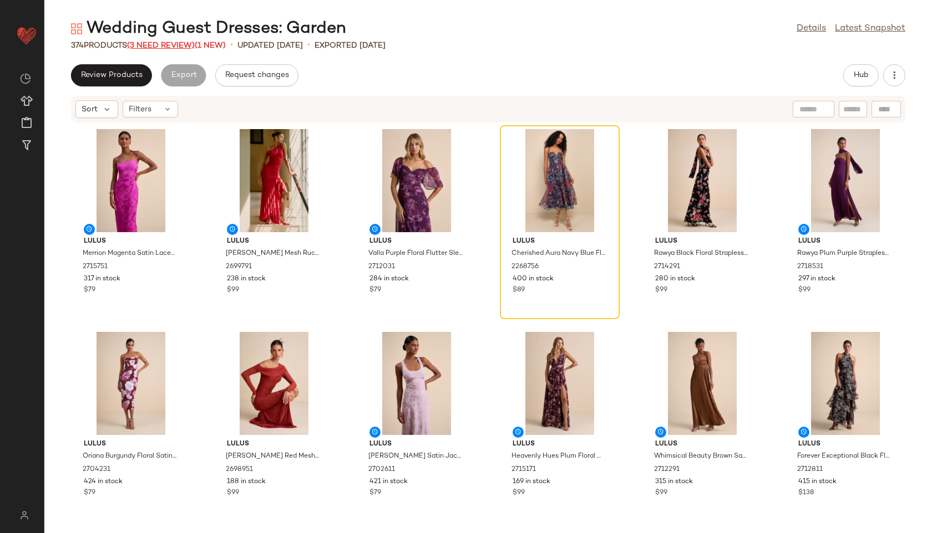
click at [175, 45] on span "(3 Need Review)" at bounding box center [161, 46] width 68 height 8
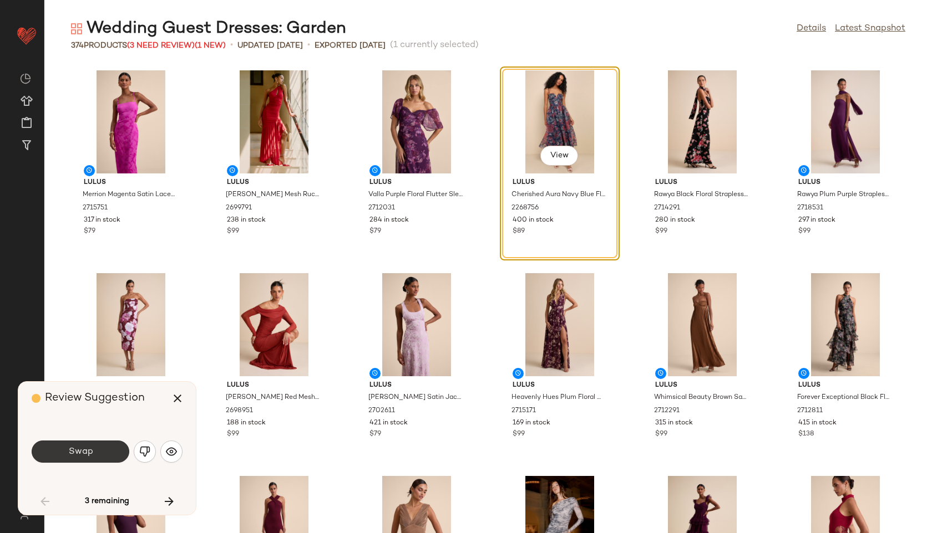
click at [82, 451] on span "Swap" at bounding box center [80, 452] width 25 height 11
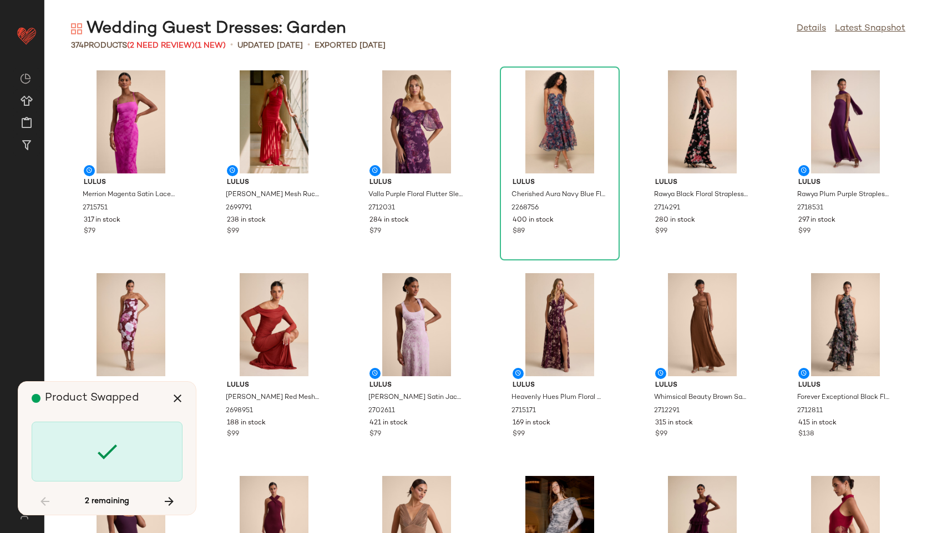
scroll to position [1015, 0]
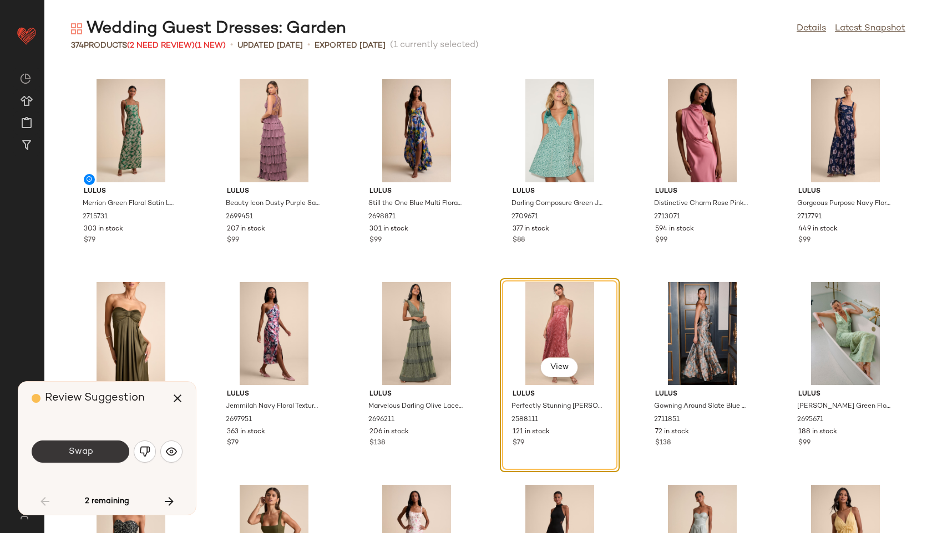
click at [83, 454] on span "Swap" at bounding box center [80, 452] width 25 height 11
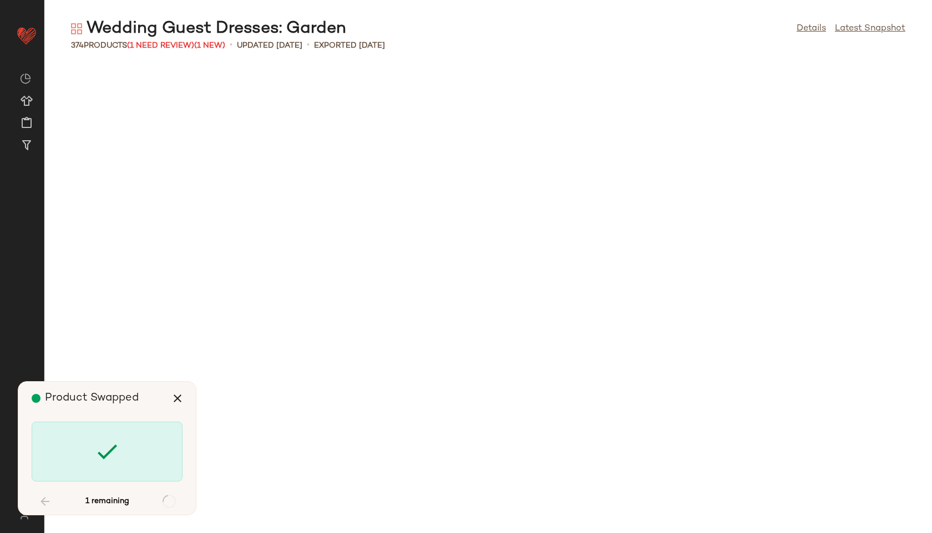
scroll to position [11365, 0]
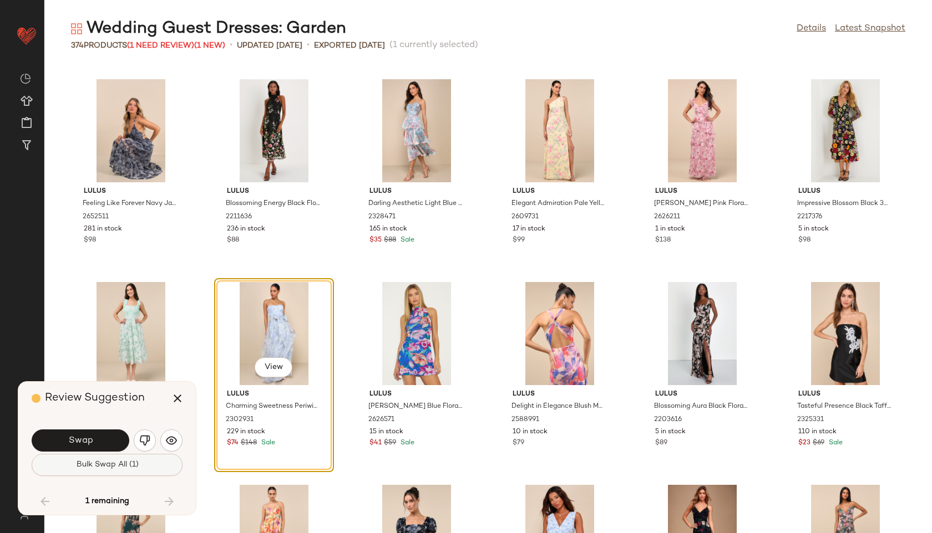
click at [93, 461] on span "Bulk Swap All (1)" at bounding box center [106, 465] width 63 height 9
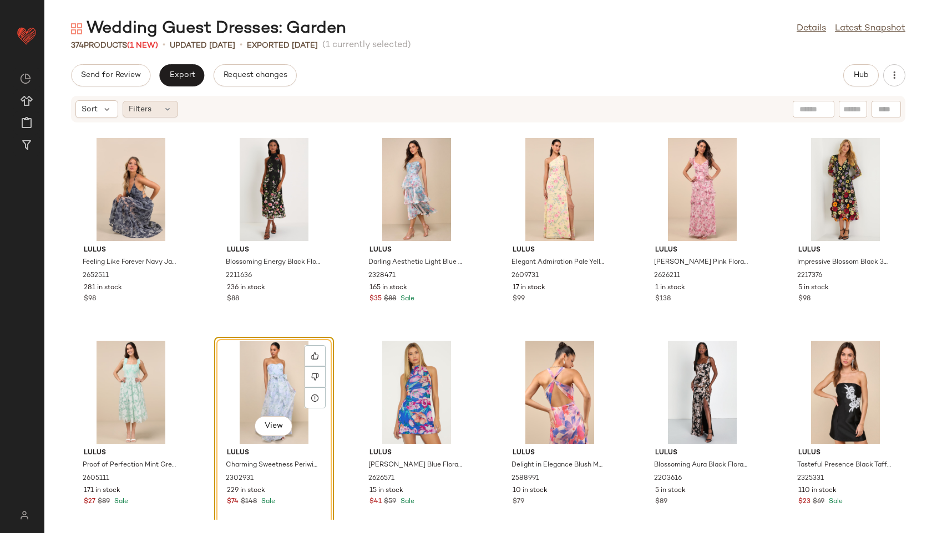
click at [155, 112] on div "Filters" at bounding box center [150, 109] width 55 height 17
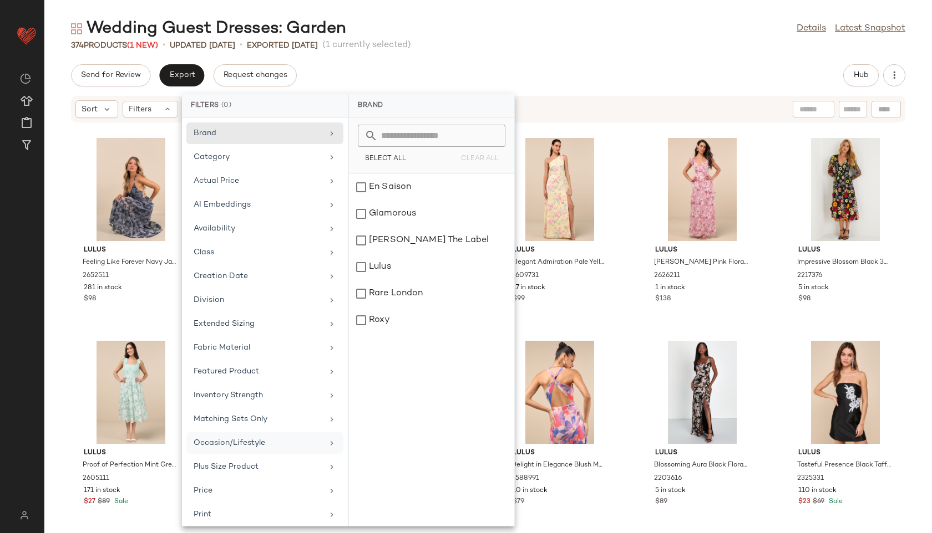
scroll to position [125, 0]
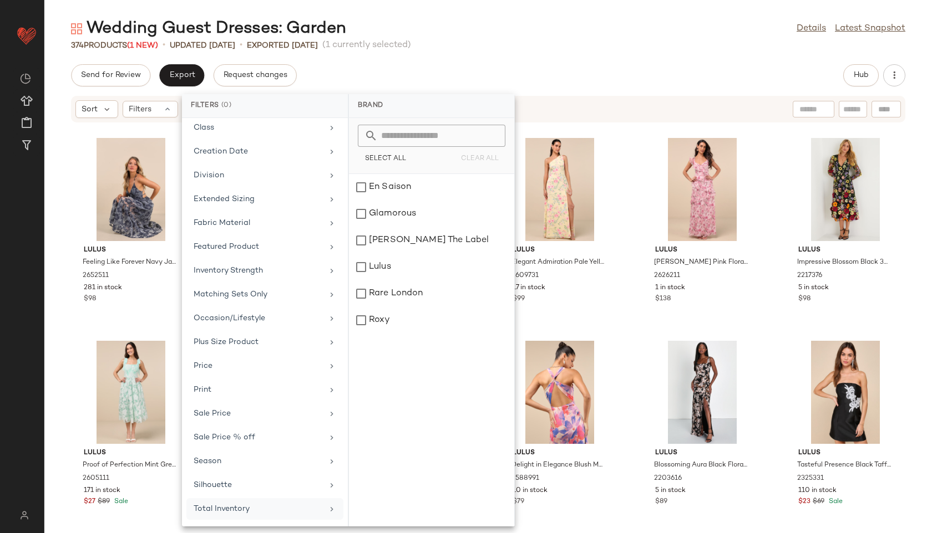
click at [249, 505] on div "Total Inventory" at bounding box center [258, 509] width 129 height 12
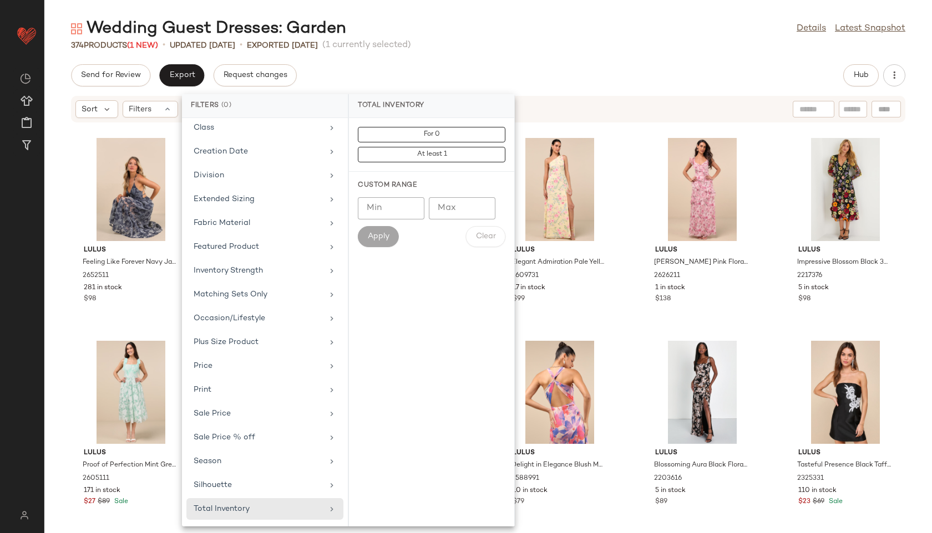
click at [452, 206] on input "Max" at bounding box center [462, 208] width 67 height 22
type input "**"
click at [386, 236] on span "Apply" at bounding box center [378, 236] width 22 height 9
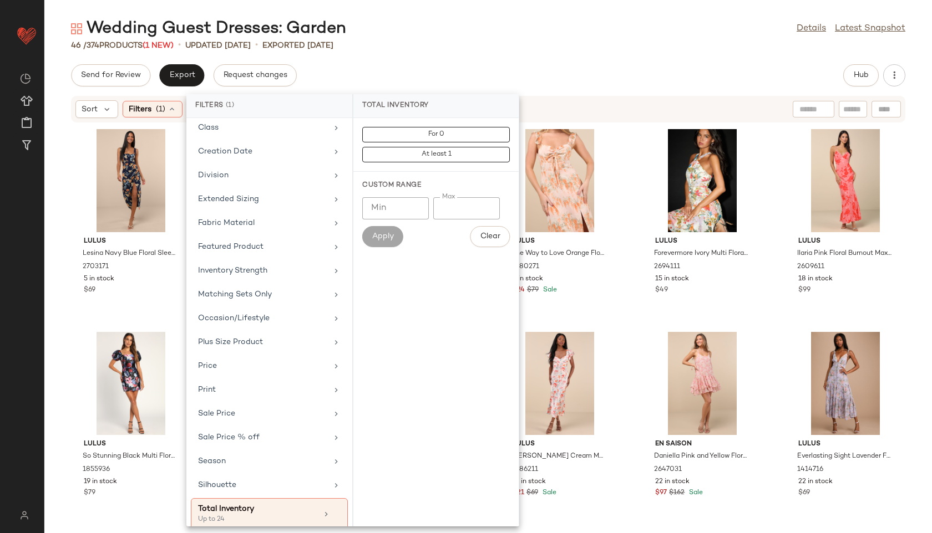
click at [471, 55] on div "Wedding Guest Dresses: Garden Details Latest Snapshot 46 / 374 Products (1 New)…" at bounding box center [487, 276] width 887 height 516
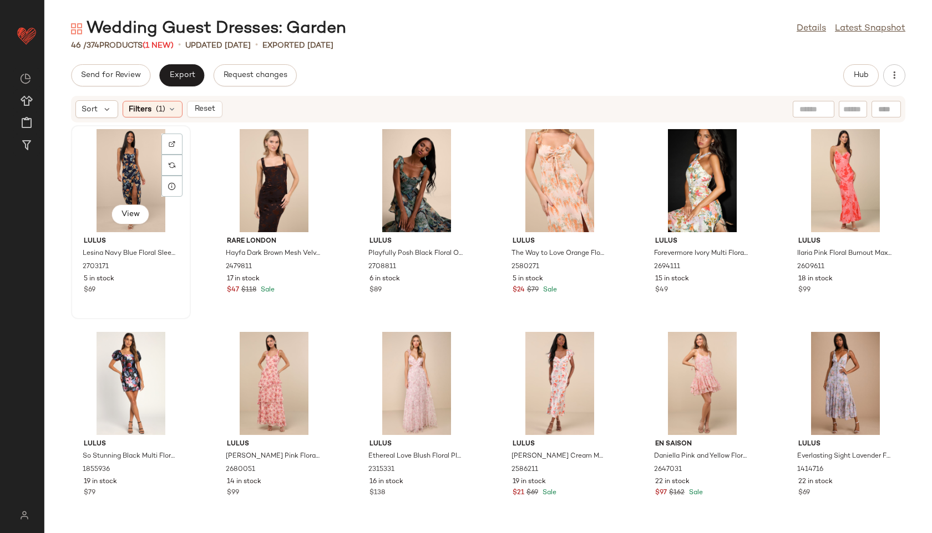
click at [148, 155] on div "View" at bounding box center [131, 180] width 112 height 103
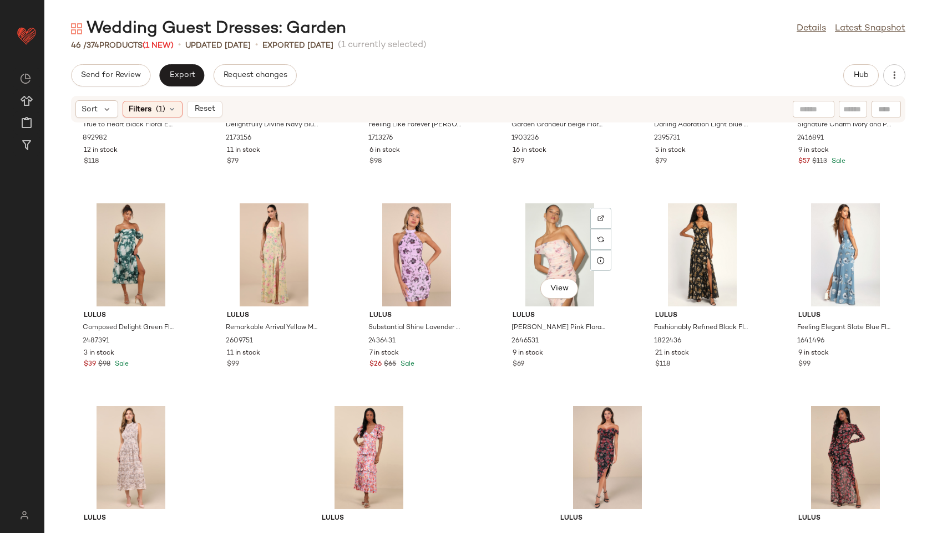
scroll to position [1229, 0]
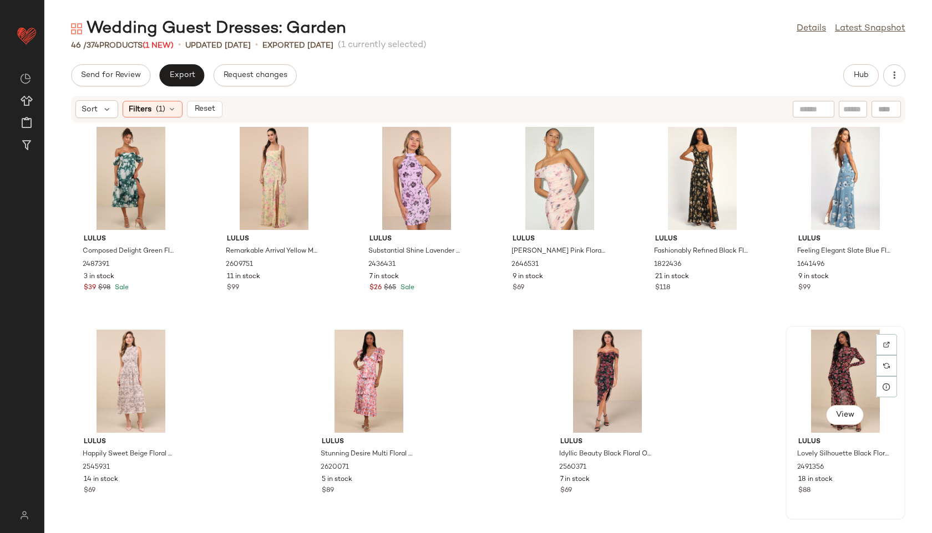
click at [838, 374] on div "View" at bounding box center [845, 381] width 112 height 103
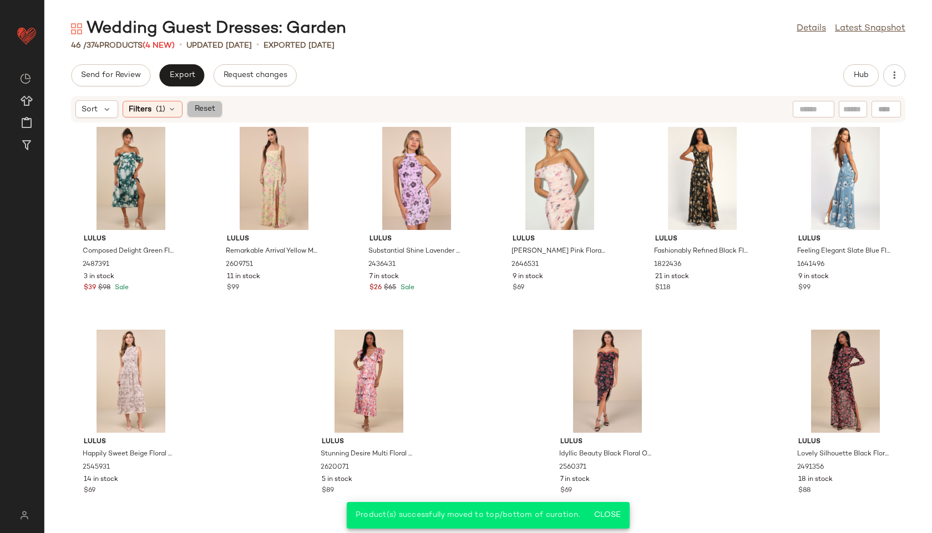
click at [202, 107] on span "Reset" at bounding box center [204, 109] width 21 height 9
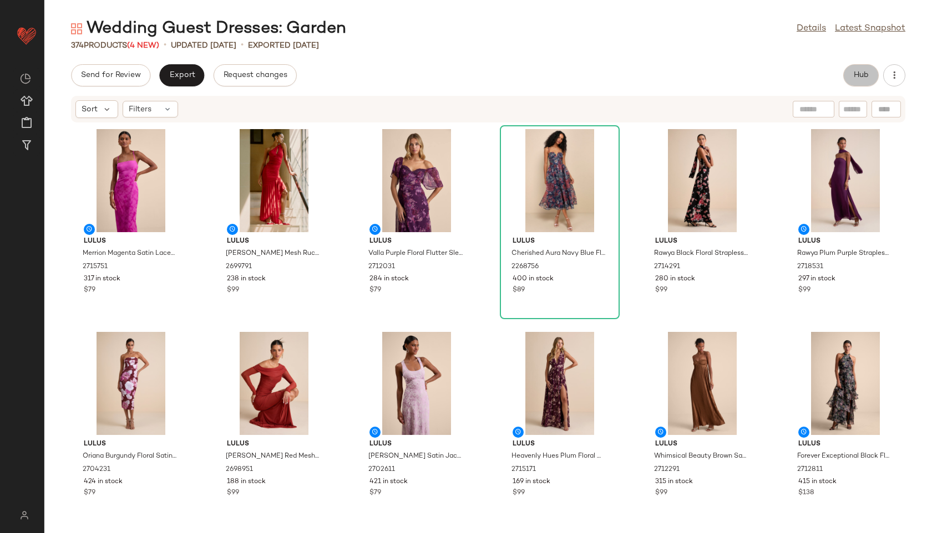
click at [857, 71] on span "Hub" at bounding box center [861, 75] width 16 height 9
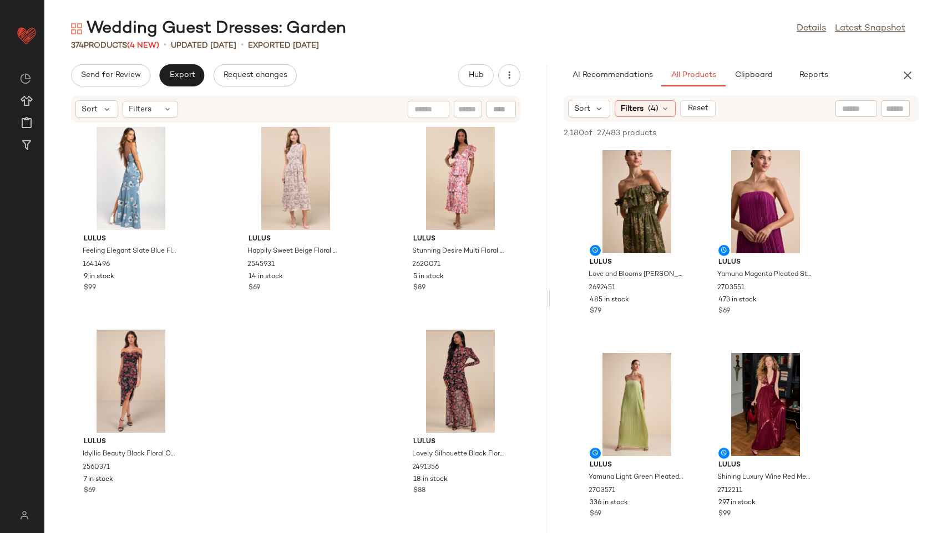
scroll to position [18682, 0]
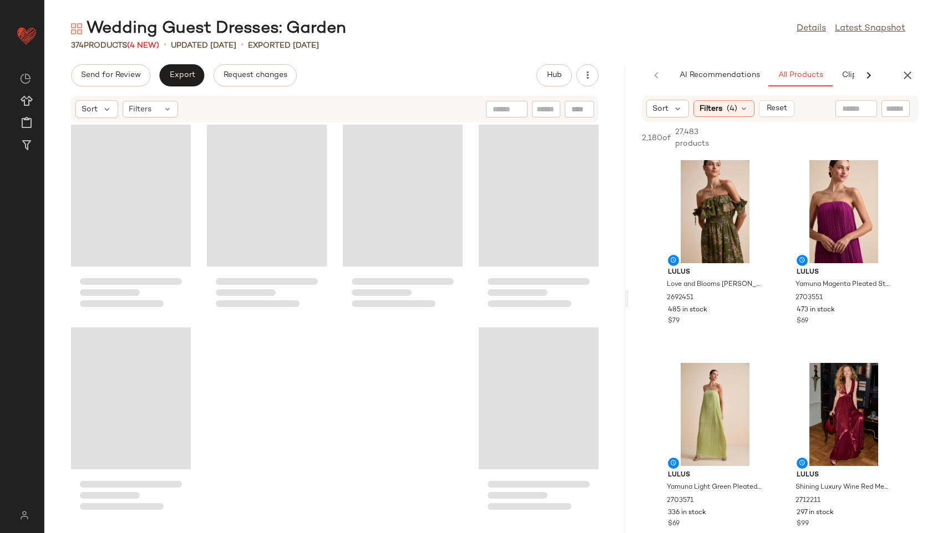
drag, startPoint x: 487, startPoint y: 300, endPoint x: 772, endPoint y: 299, distance: 285.6
click at [772, 299] on div "Wedding Guest Dresses: Garden Details Latest Snapshot 374 Products (4 New) • up…" at bounding box center [487, 276] width 887 height 516
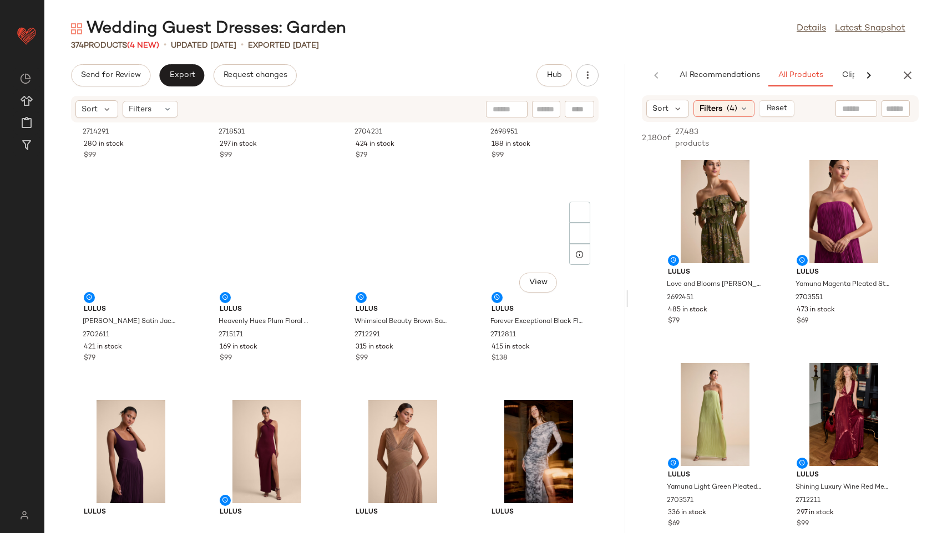
scroll to position [0, 0]
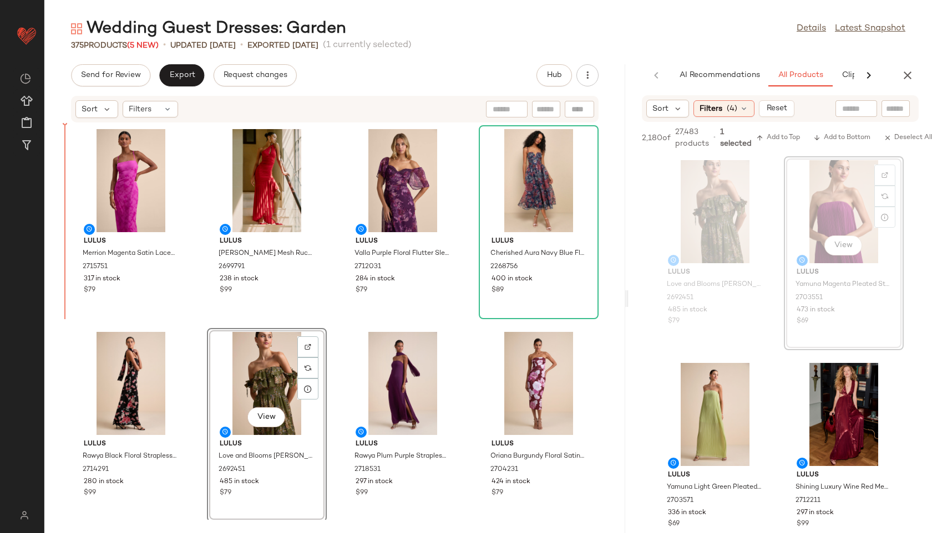
drag, startPoint x: 722, startPoint y: 428, endPoint x: 716, endPoint y: 426, distance: 6.0
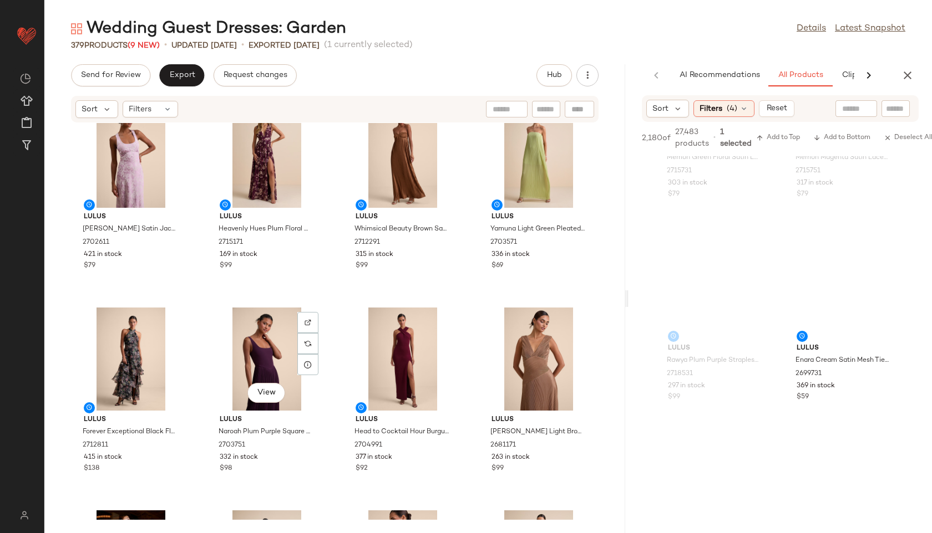
scroll to position [439, 0]
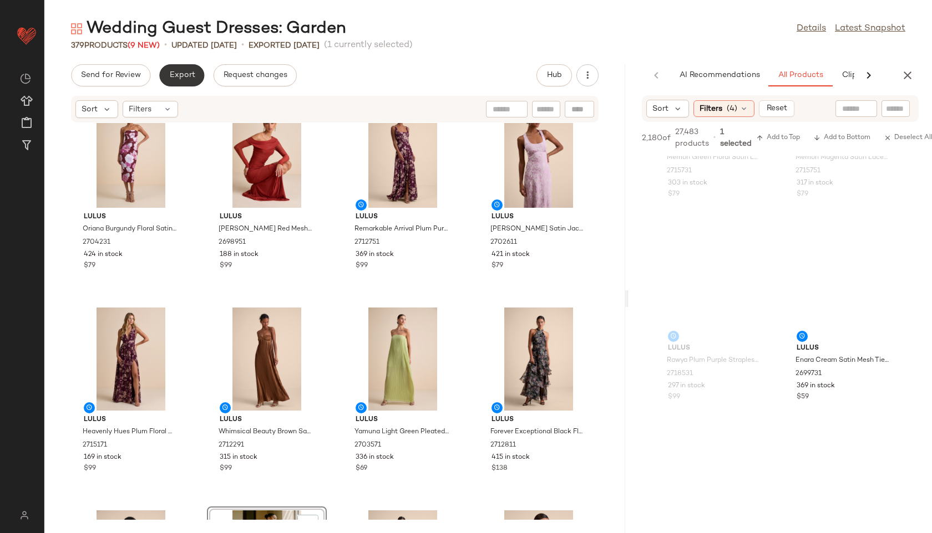
click at [180, 79] on span "Export" at bounding box center [182, 75] width 26 height 9
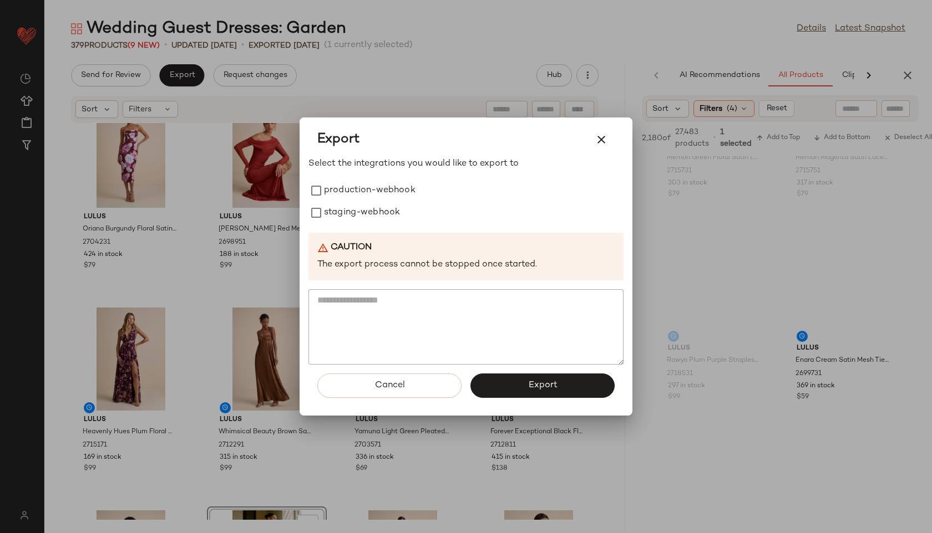
click at [610, 129] on div "Export" at bounding box center [465, 139] width 297 height 27
click at [593, 140] on button "button" at bounding box center [601, 139] width 27 height 27
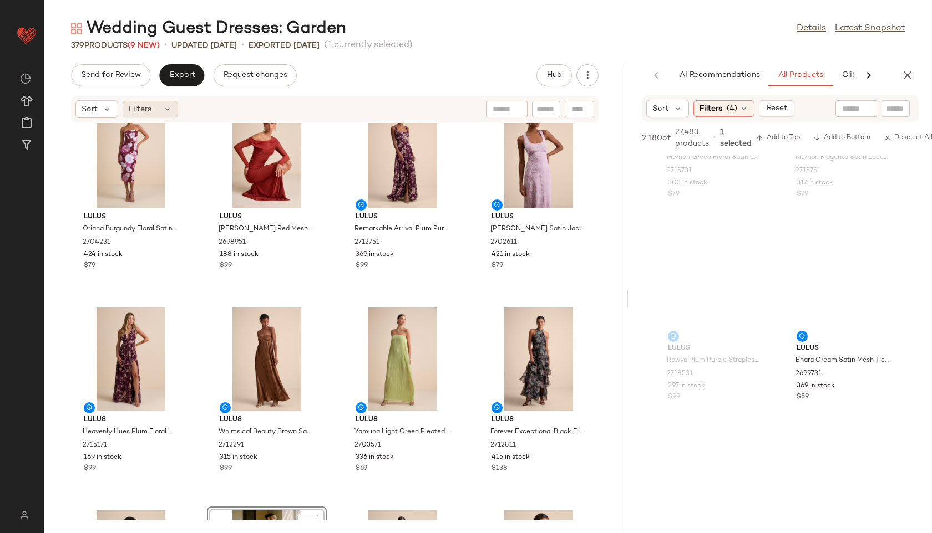
click at [144, 104] on span "Filters" at bounding box center [140, 110] width 23 height 12
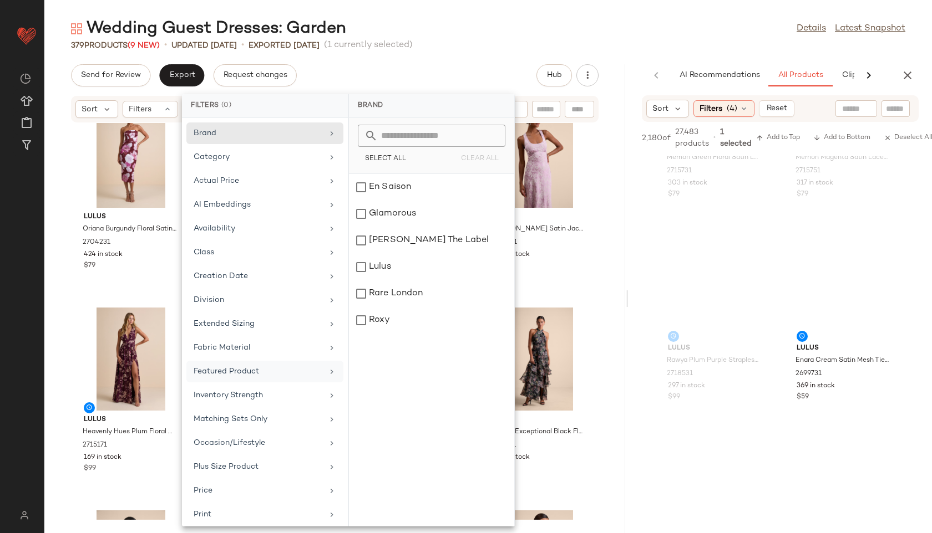
scroll to position [125, 0]
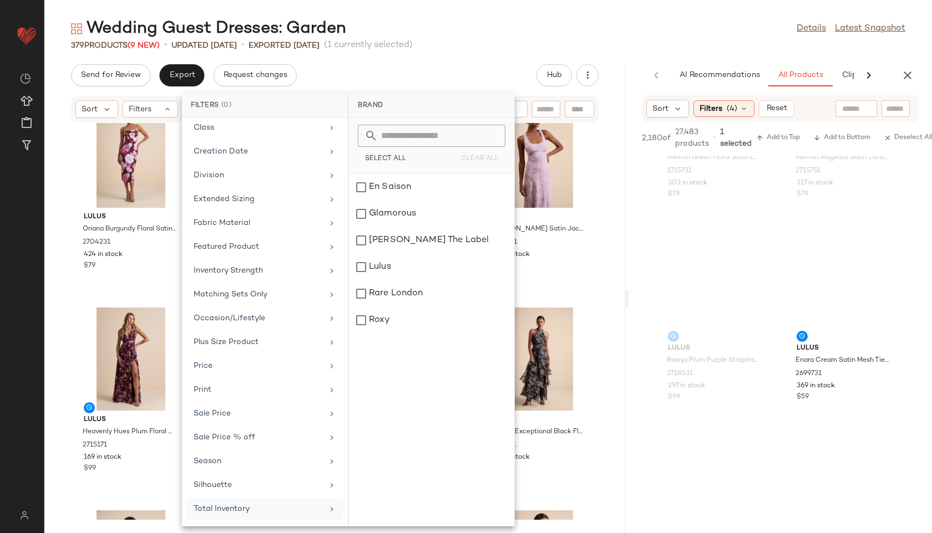
click at [248, 509] on div "Total Inventory" at bounding box center [258, 509] width 129 height 12
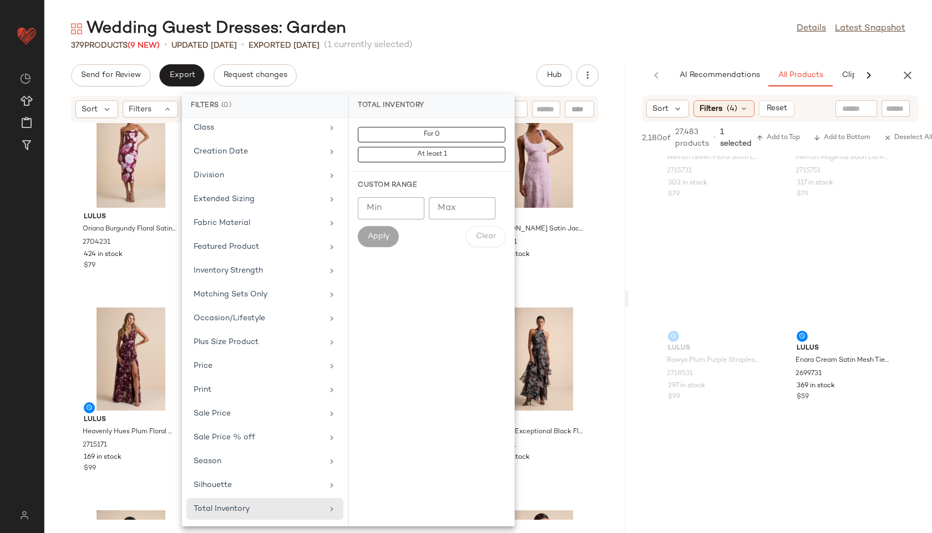
click at [454, 211] on input "Max" at bounding box center [462, 208] width 67 height 22
type input "**"
click at [378, 241] on span "Apply" at bounding box center [378, 236] width 22 height 9
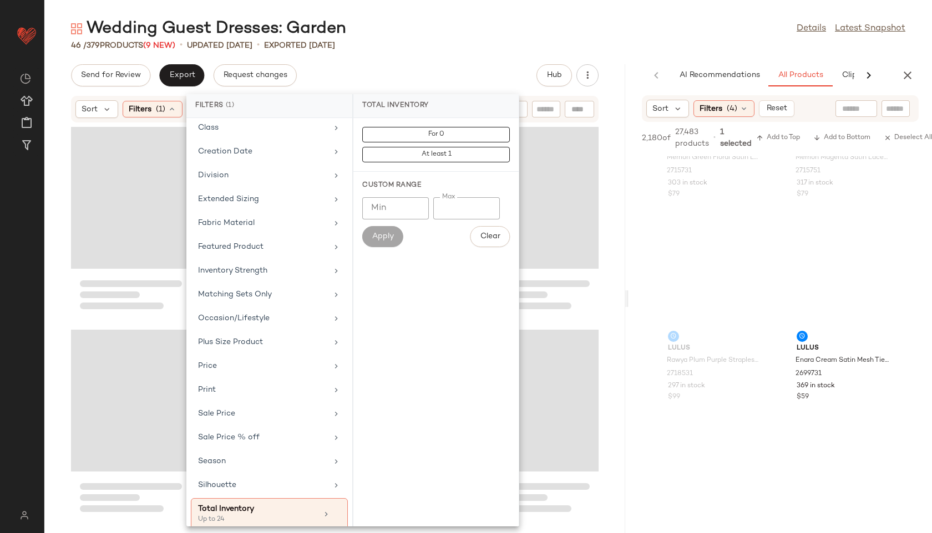
click at [473, 13] on main "Wedding Guest Dresses: Garden Details Latest Snapshot 46 / 379 Products (9 New)…" at bounding box center [466, 266] width 932 height 533
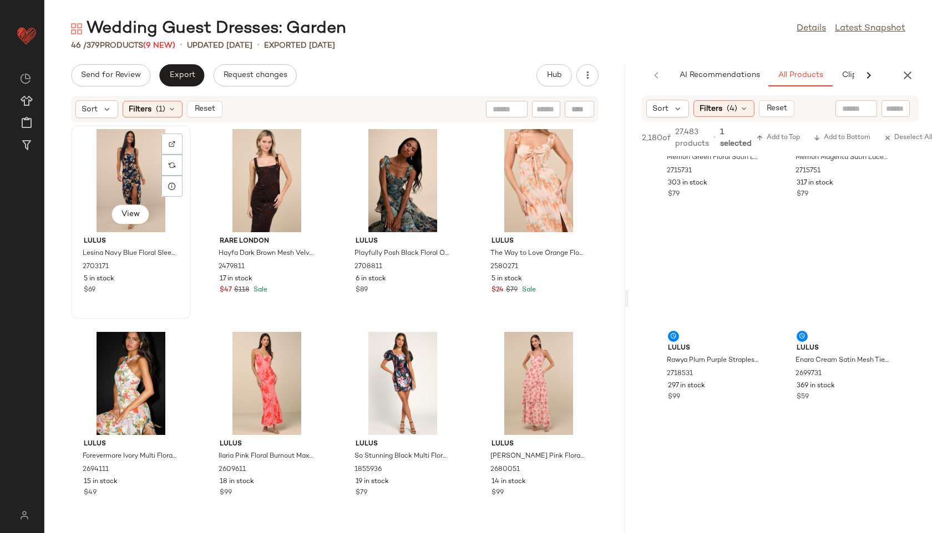
click at [124, 149] on div "View" at bounding box center [131, 180] width 112 height 103
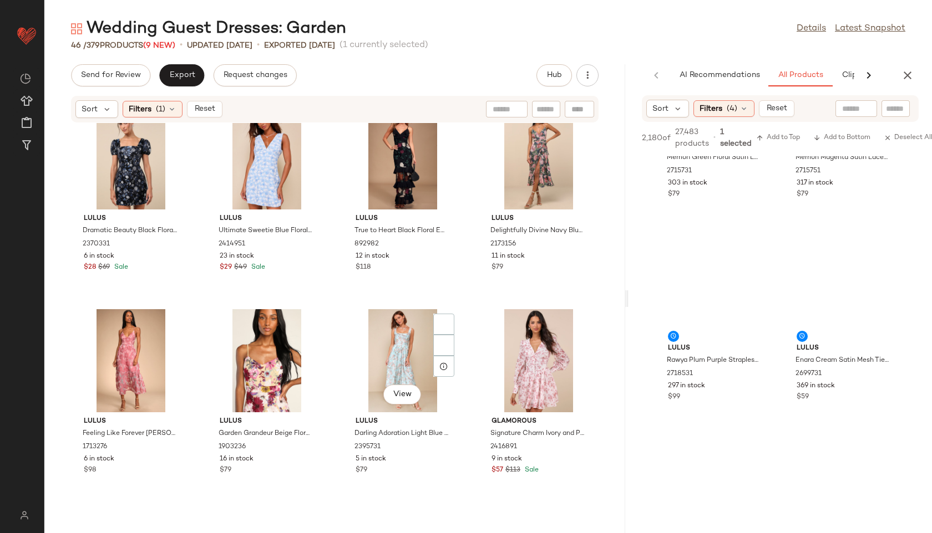
scroll to position [2041, 0]
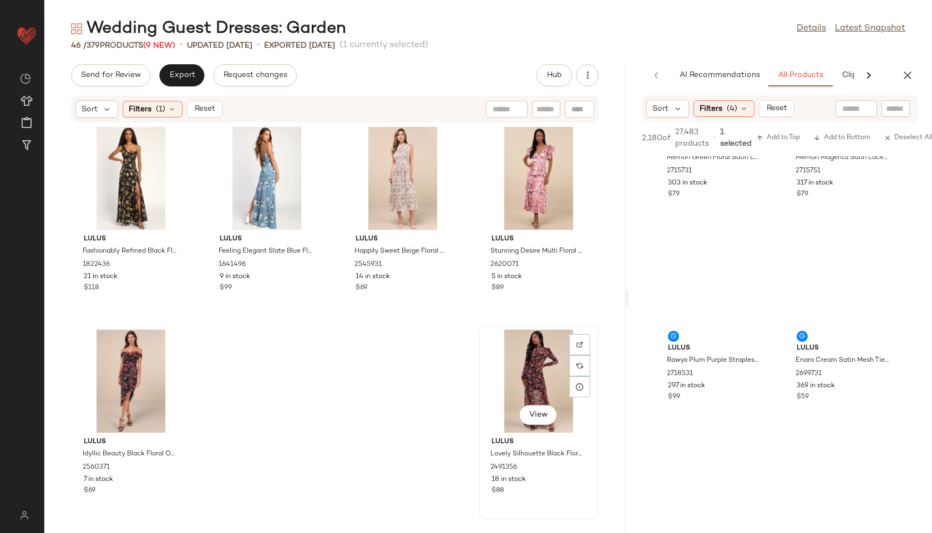
click at [525, 387] on div "View" at bounding box center [538, 381] width 112 height 103
click at [188, 72] on span "Export" at bounding box center [182, 75] width 26 height 9
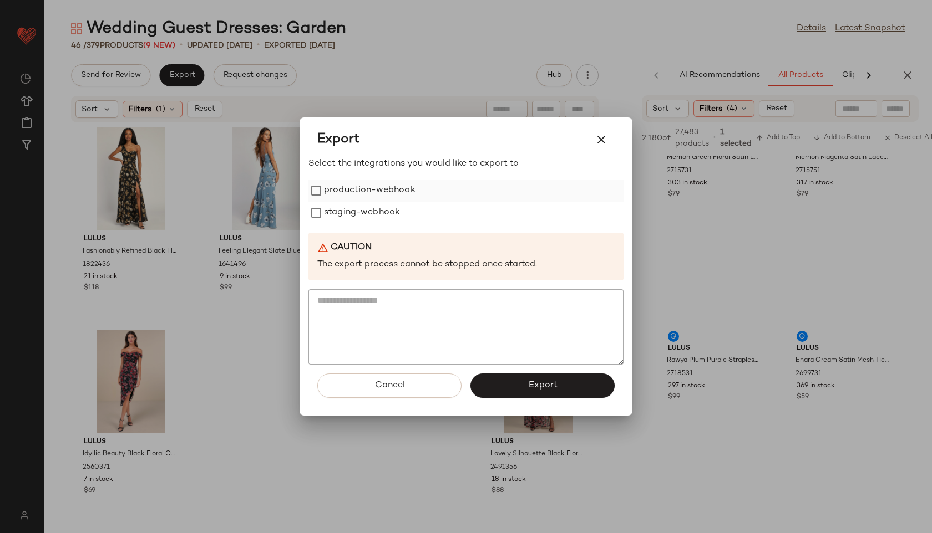
click at [348, 189] on label "production-webhook" at bounding box center [369, 191] width 91 height 22
click at [361, 221] on label "staging-webhook" at bounding box center [362, 213] width 76 height 22
click at [535, 391] on button "Export" at bounding box center [542, 386] width 144 height 24
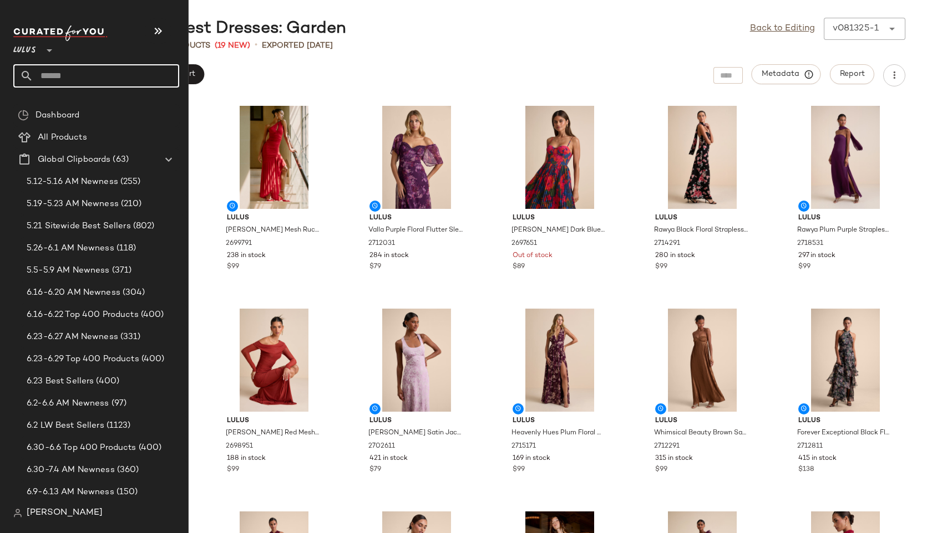
click at [62, 77] on input "text" at bounding box center [106, 75] width 146 height 23
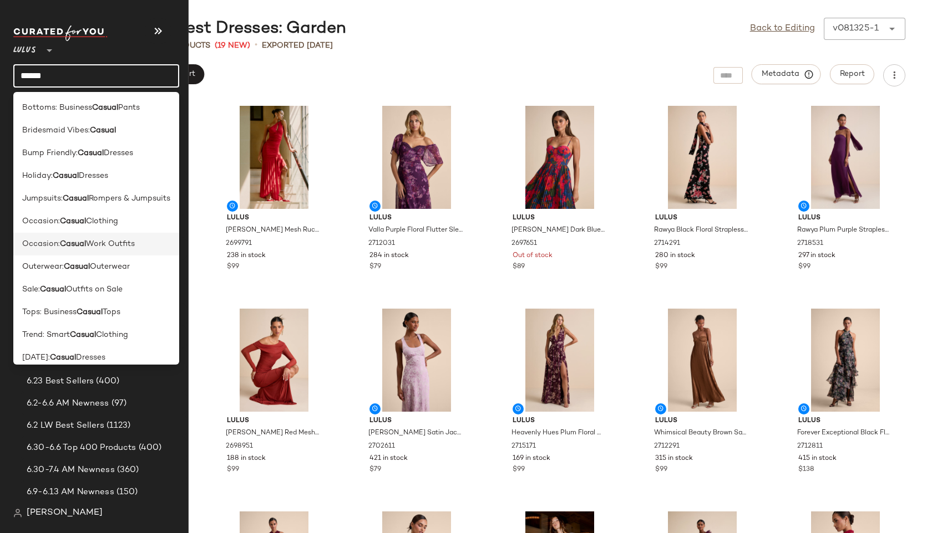
scroll to position [32, 0]
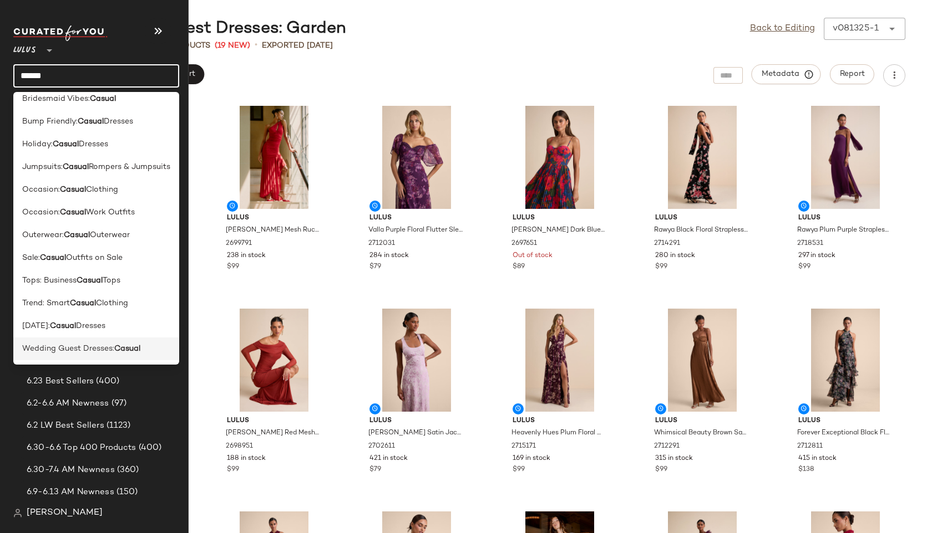
type input "******"
click at [82, 351] on span "Wedding Guest Dresses:" at bounding box center [68, 349] width 92 height 12
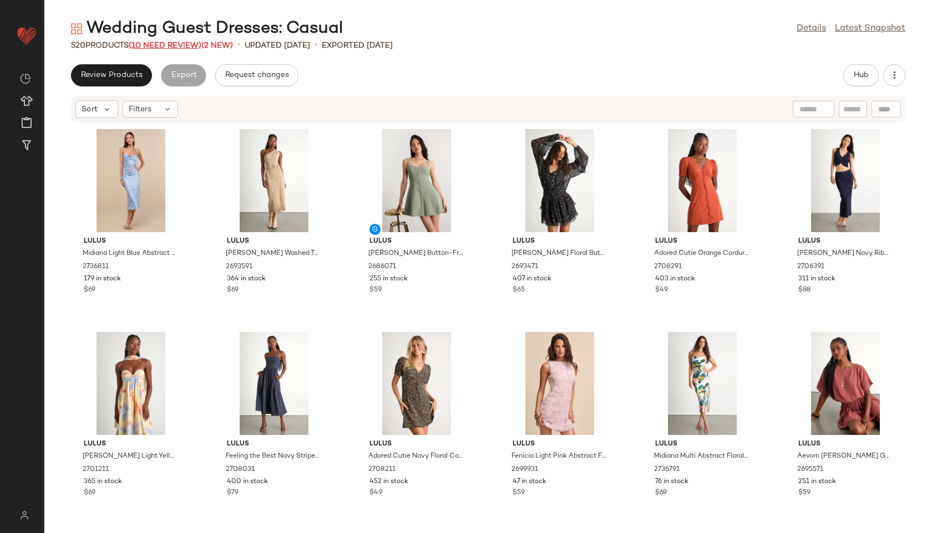
click at [167, 42] on span "(10 Need Review)" at bounding box center [165, 46] width 73 height 8
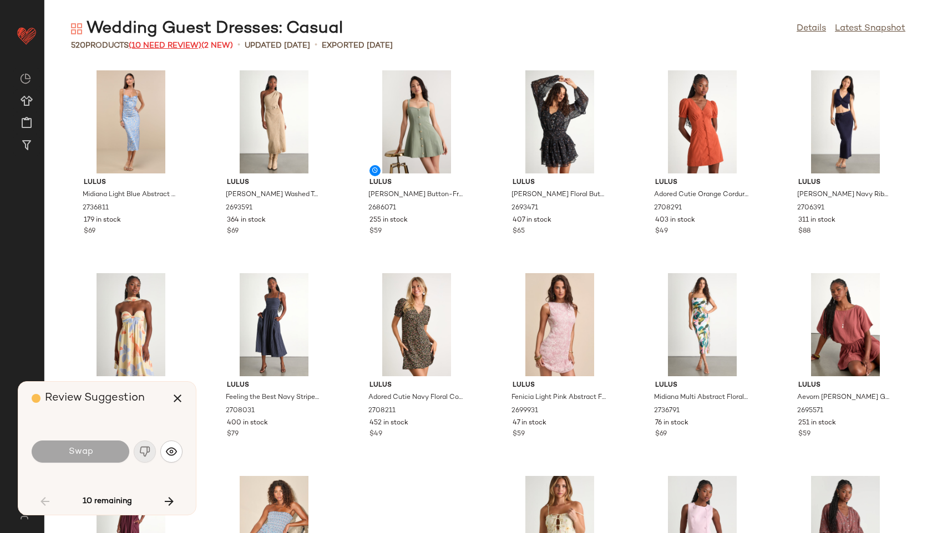
scroll to position [618, 0]
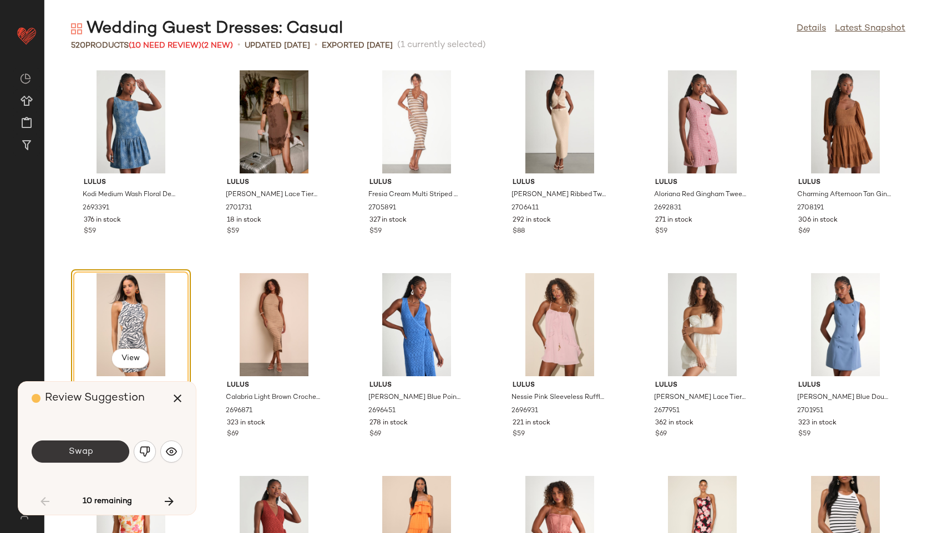
click at [93, 449] on button "Swap" at bounding box center [81, 452] width 98 height 22
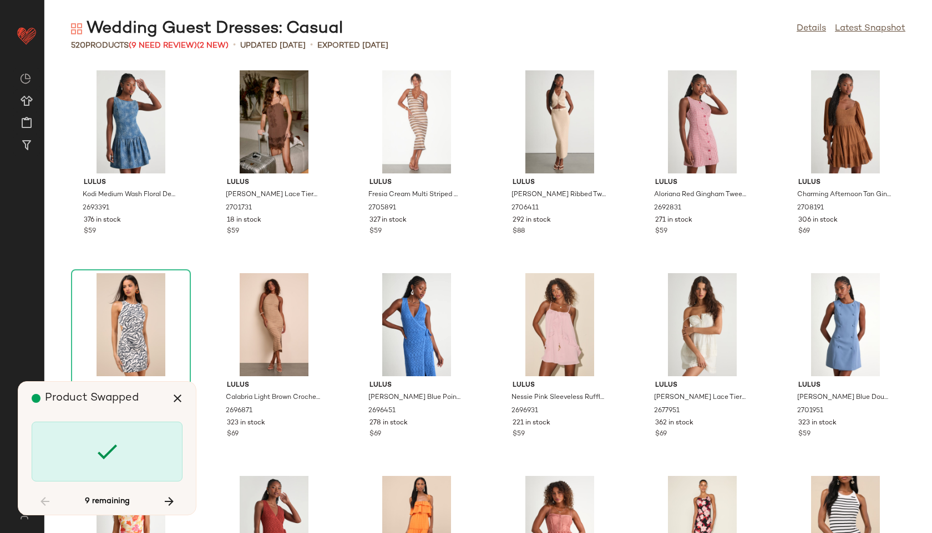
click at [462, 31] on div "Wedding Guest Dresses: Casual Details Latest Snapshot" at bounding box center [487, 29] width 887 height 22
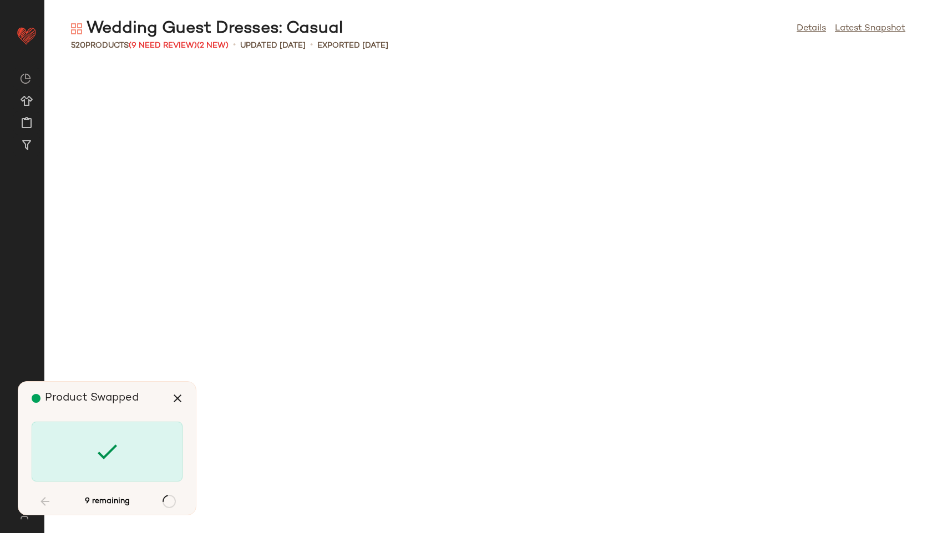
scroll to position [14612, 0]
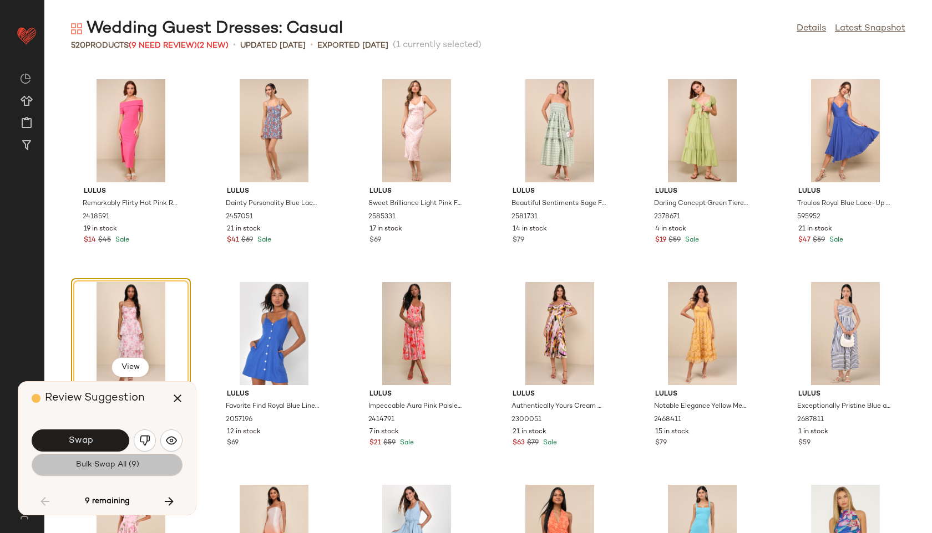
click at [110, 472] on button "Bulk Swap All (9)" at bounding box center [107, 465] width 151 height 22
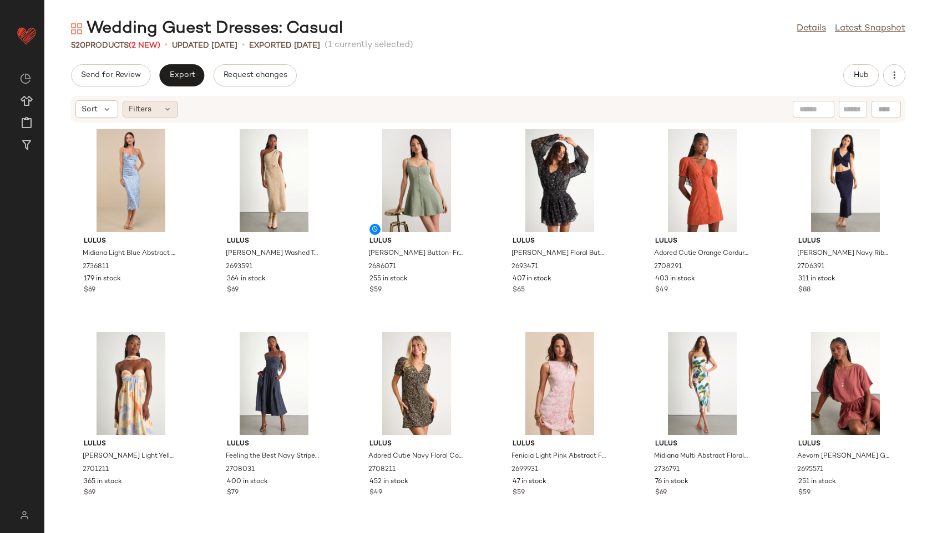
click at [158, 109] on div "Filters" at bounding box center [150, 109] width 55 height 17
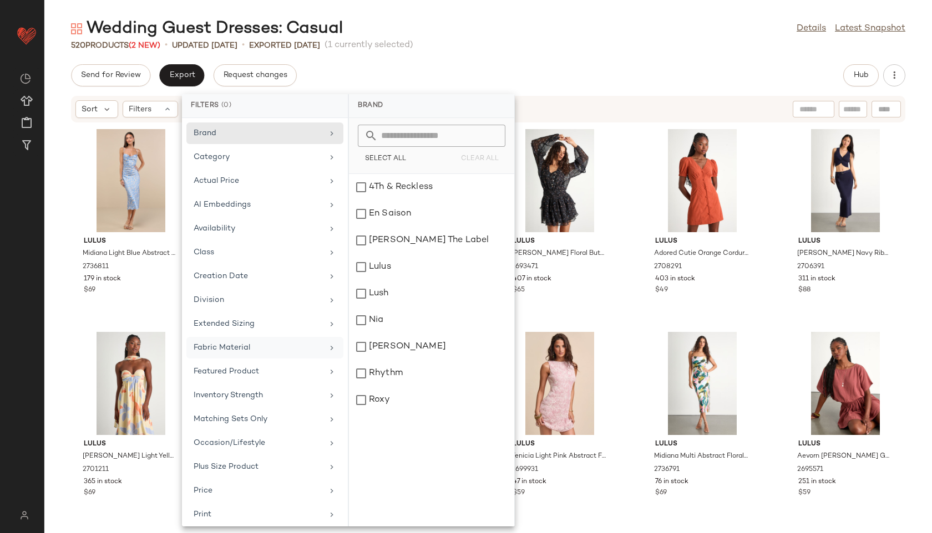
scroll to position [125, 0]
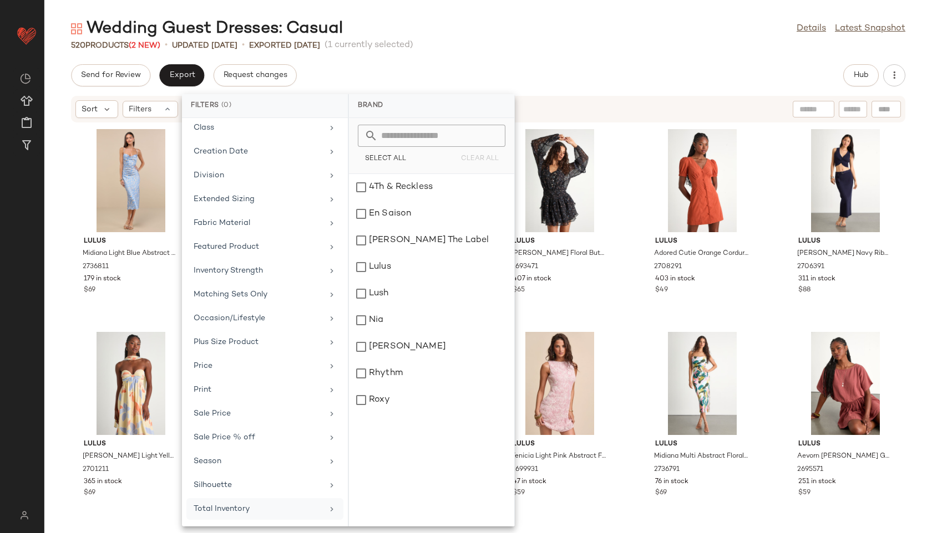
click at [229, 511] on div "Total Inventory" at bounding box center [258, 509] width 129 height 12
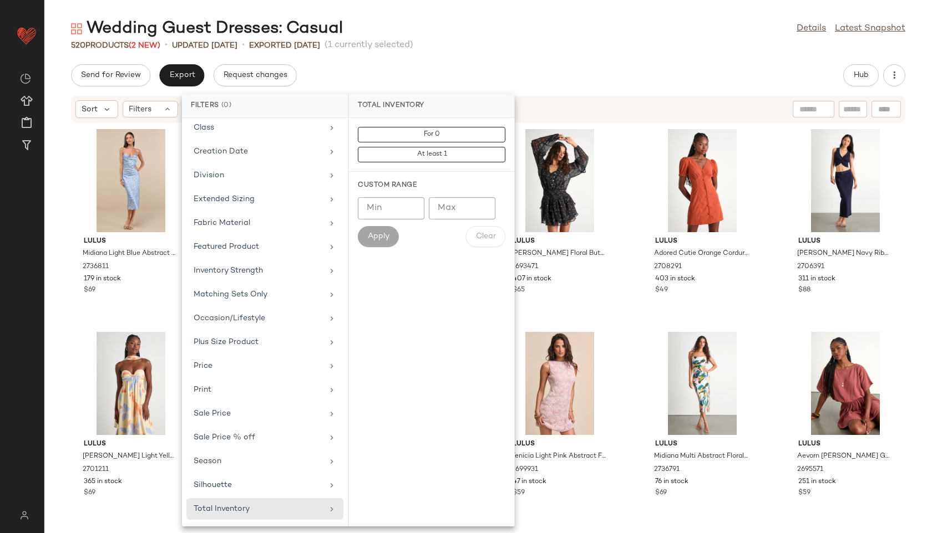
click at [455, 210] on input "Max" at bounding box center [462, 208] width 67 height 22
type input "**"
click at [374, 240] on span "Apply" at bounding box center [378, 236] width 22 height 9
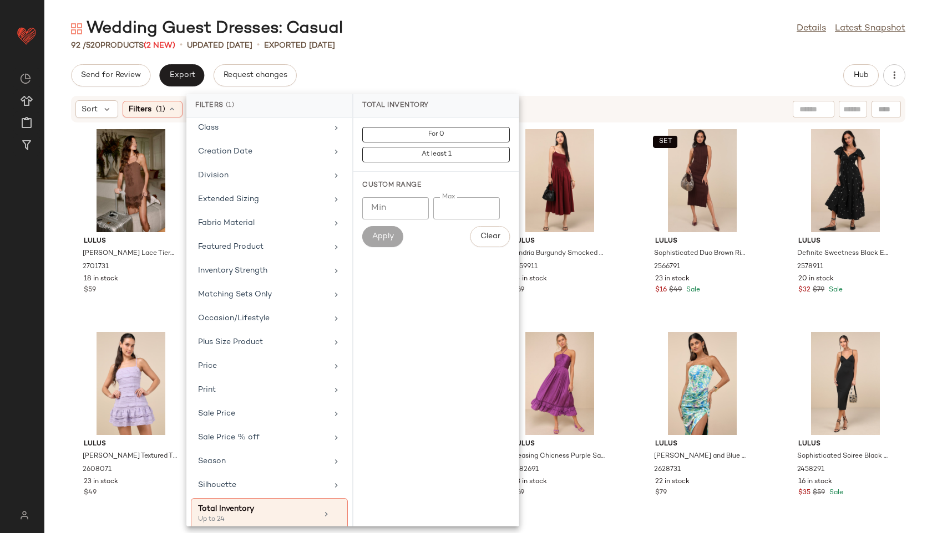
click at [413, 37] on div "Wedding Guest Dresses: Casual Details Latest Snapshot" at bounding box center [487, 29] width 887 height 22
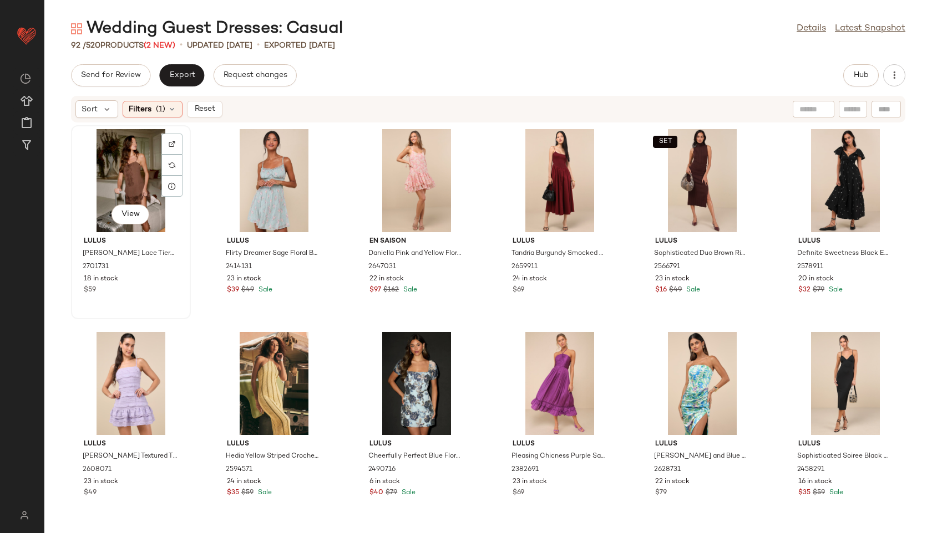
click at [126, 174] on div "View" at bounding box center [131, 180] width 112 height 103
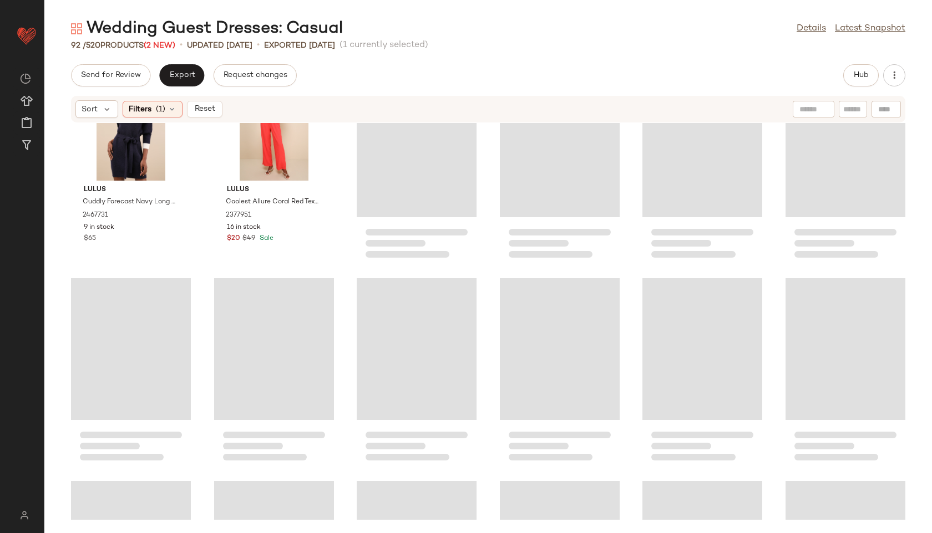
scroll to position [2852, 0]
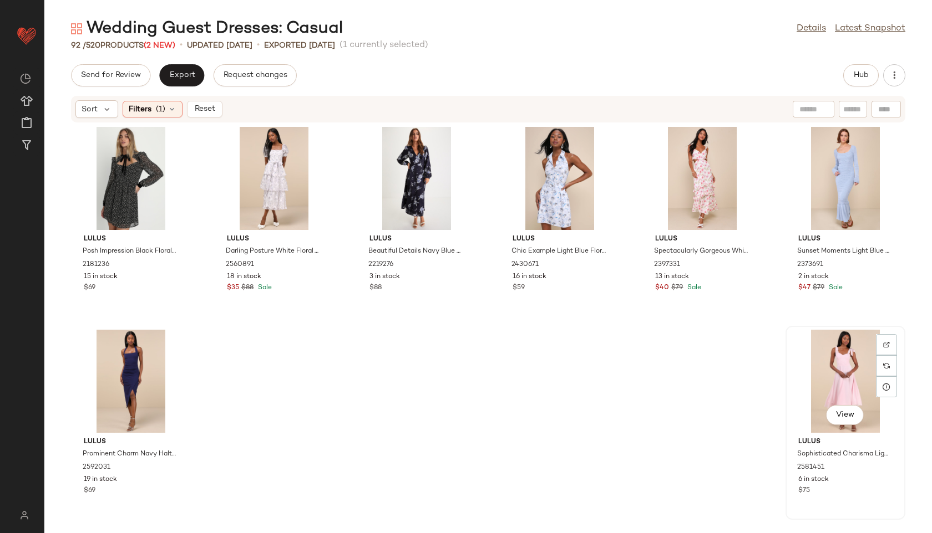
click at [832, 367] on div "View" at bounding box center [845, 381] width 112 height 103
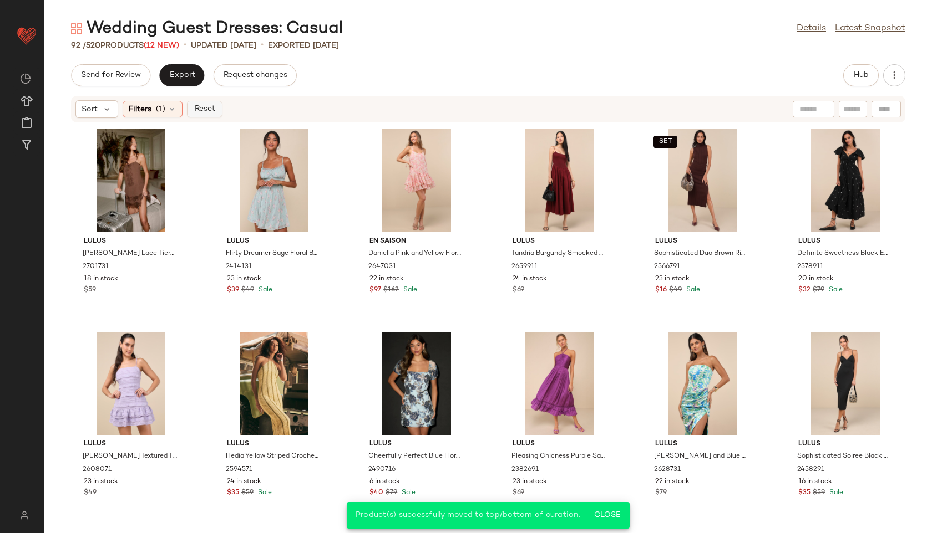
click at [200, 105] on span "Reset" at bounding box center [204, 109] width 21 height 9
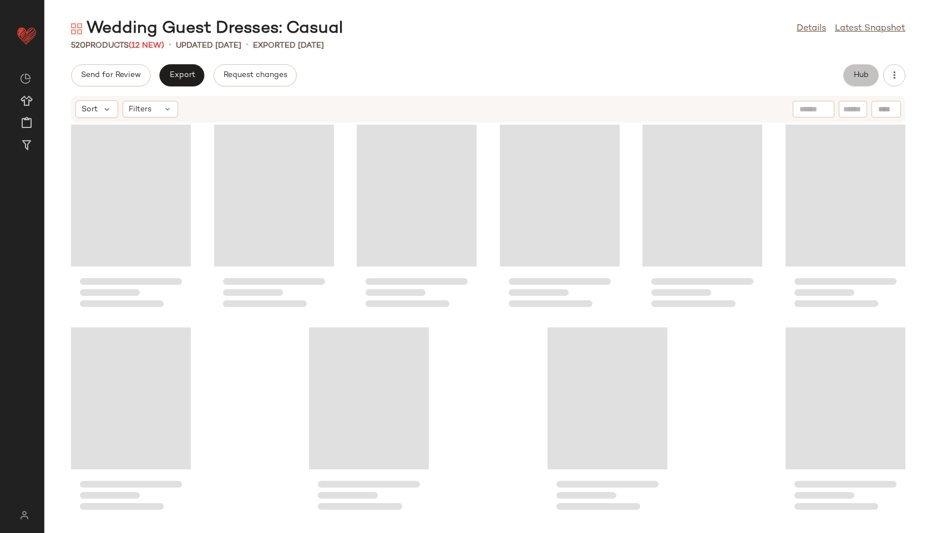
click at [846, 82] on button "Hub" at bounding box center [860, 75] width 35 height 22
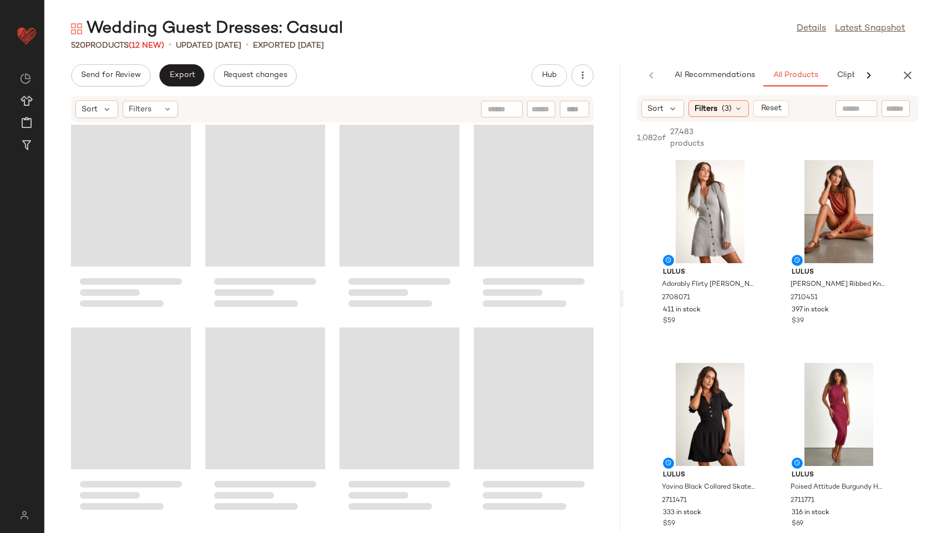
scroll to position [25988, 0]
drag, startPoint x: 489, startPoint y: 301, endPoint x: 711, endPoint y: 304, distance: 222.4
click at [711, 304] on div "Wedding Guest Dresses: Casual Details Latest Snapshot 520 Products (12 New) • u…" at bounding box center [487, 276] width 887 height 516
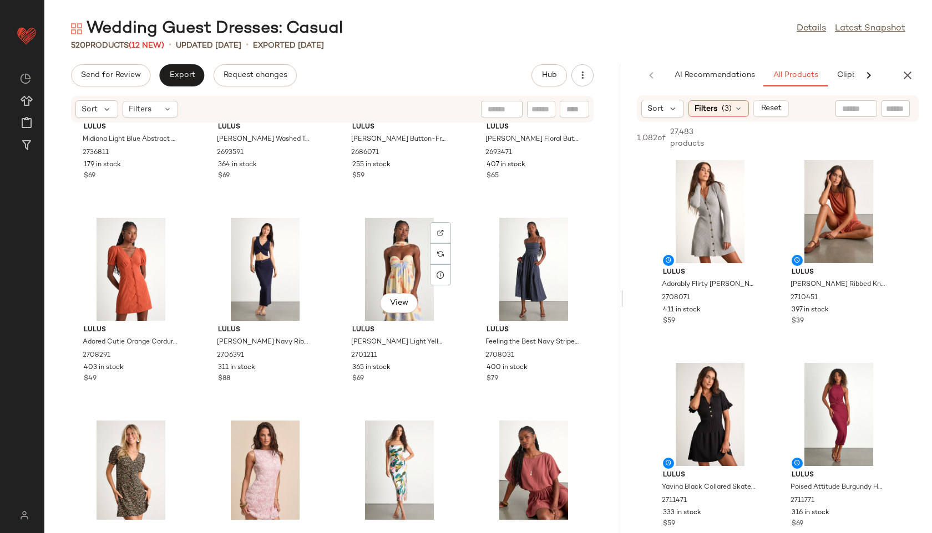
scroll to position [0, 0]
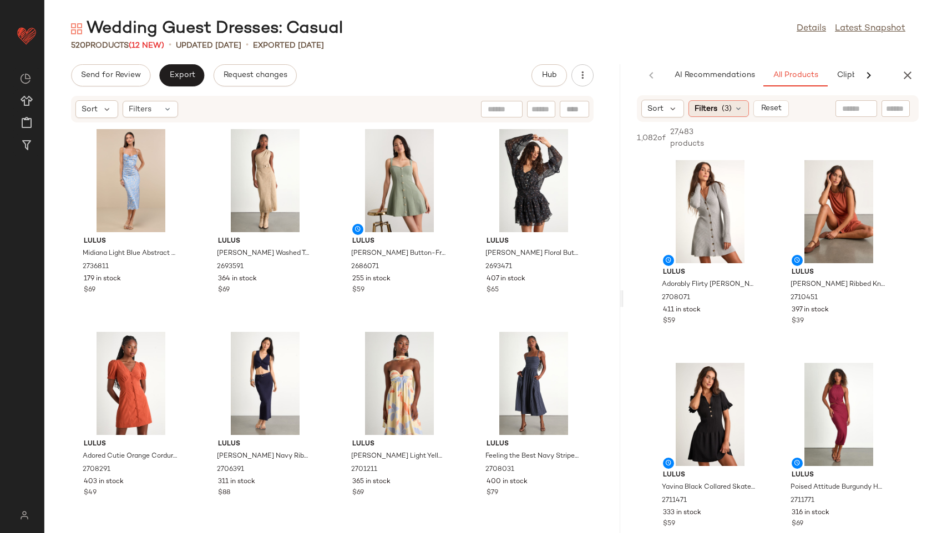
click at [735, 110] on icon at bounding box center [738, 108] width 9 height 9
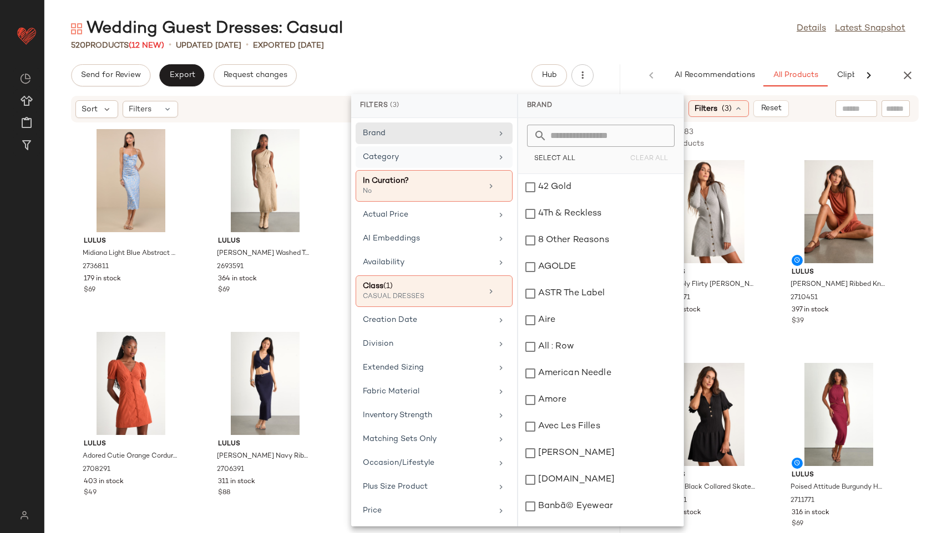
click at [414, 161] on div "Category" at bounding box center [427, 157] width 129 height 12
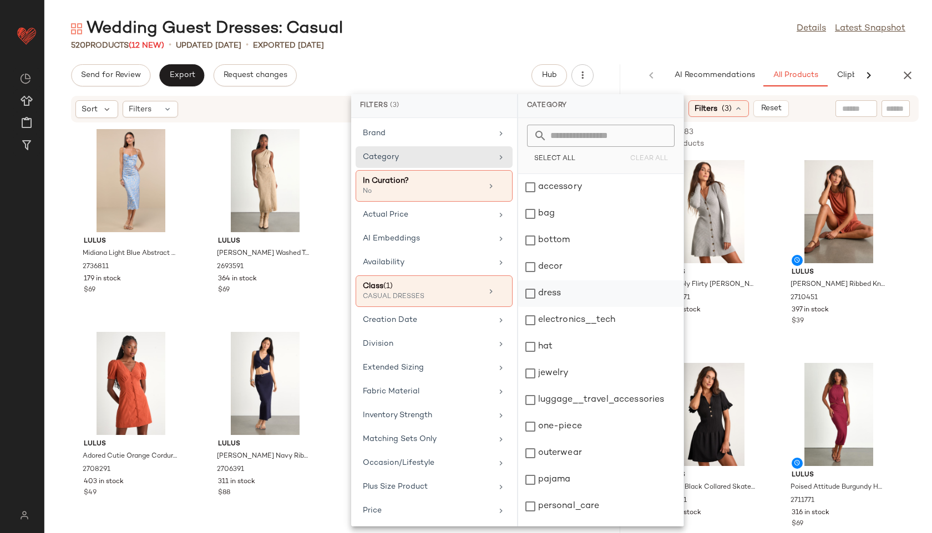
click at [545, 307] on div "dress" at bounding box center [600, 320] width 165 height 27
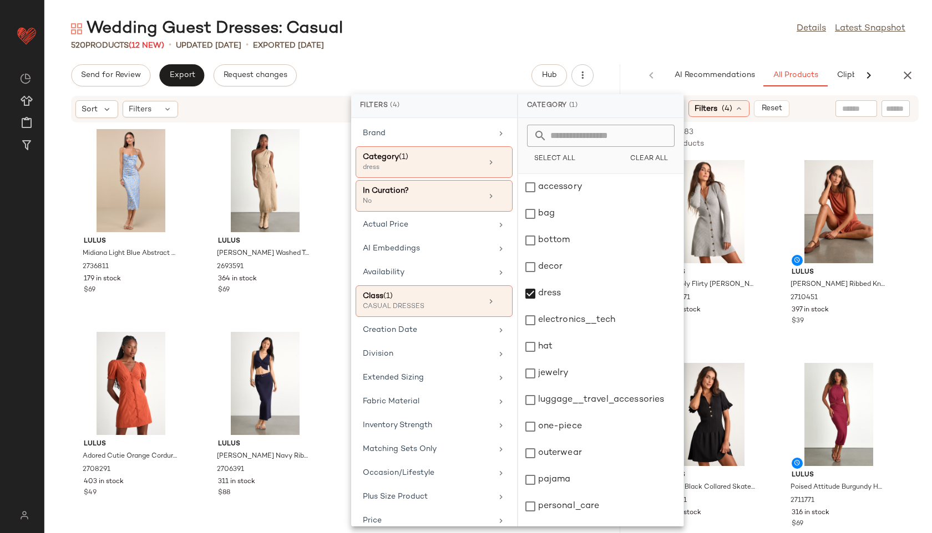
click at [706, 41] on div "520 Products (12 New) • updated Aug 18th • Exported Aug 15th" at bounding box center [487, 45] width 887 height 11
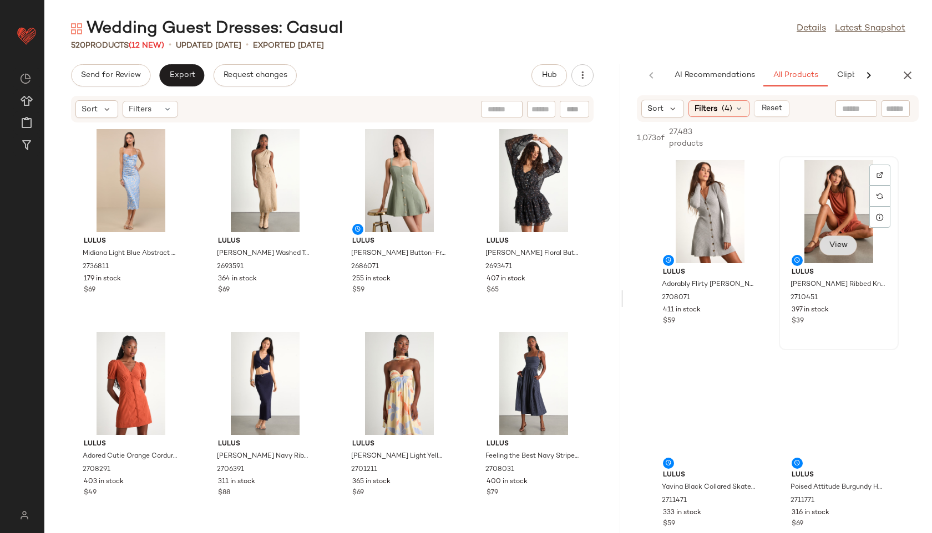
click at [828, 250] on span "View" at bounding box center [837, 245] width 19 height 9
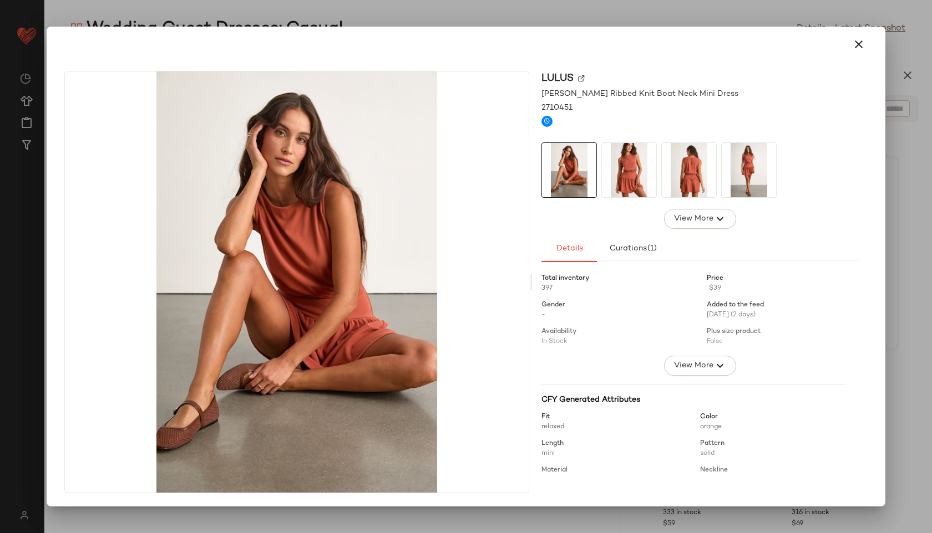
click at [709, 170] on img at bounding box center [689, 170] width 54 height 54
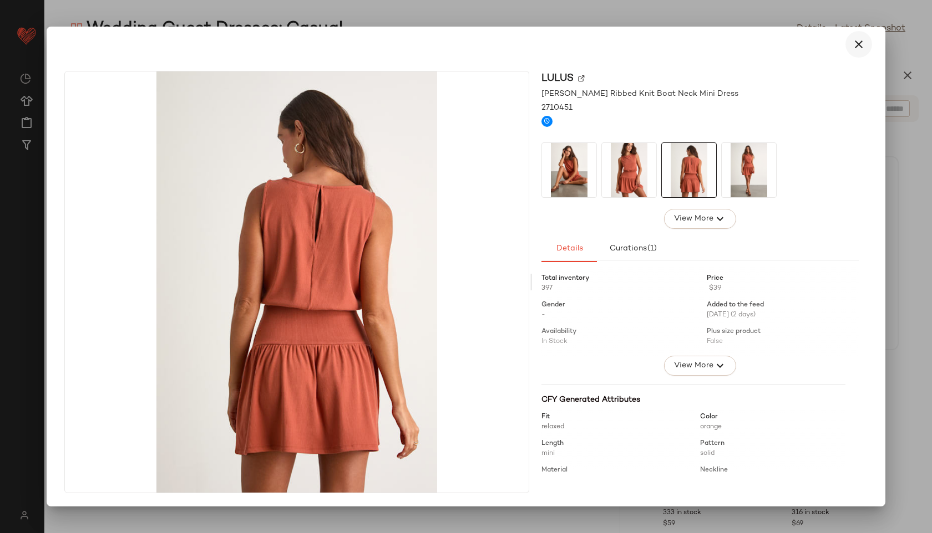
click at [855, 43] on icon "button" at bounding box center [858, 44] width 13 height 13
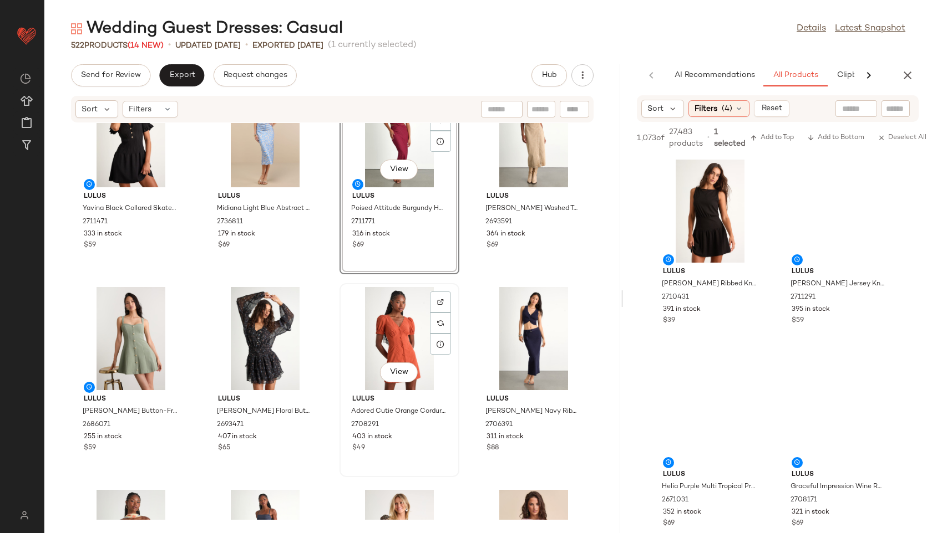
scroll to position [54, 0]
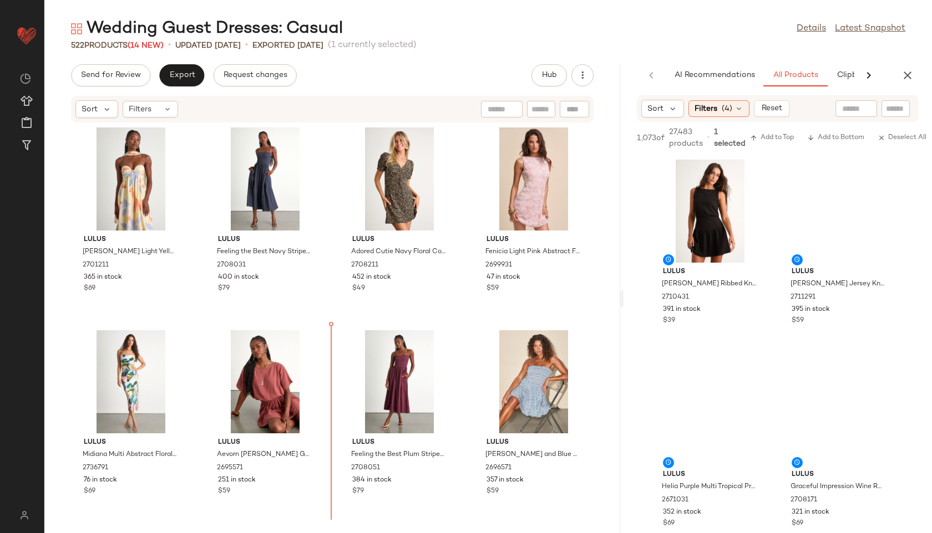
scroll to position [417, 0]
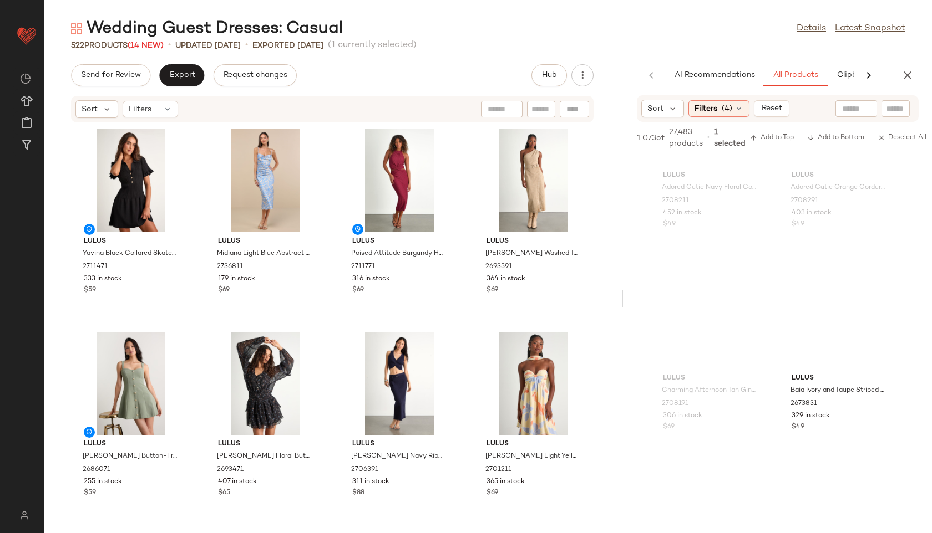
scroll to position [968, 0]
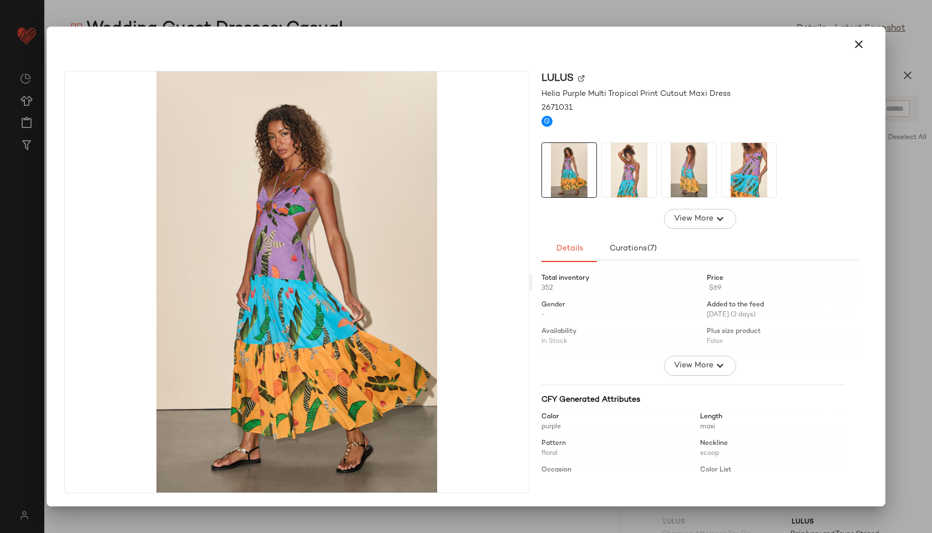
click at [627, 166] on img at bounding box center [629, 170] width 54 height 54
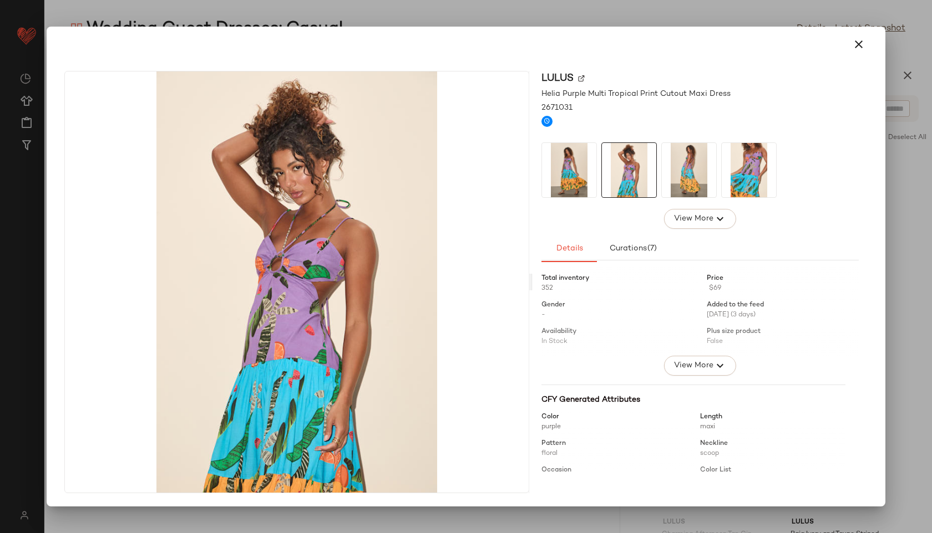
click at [686, 168] on img at bounding box center [689, 170] width 54 height 54
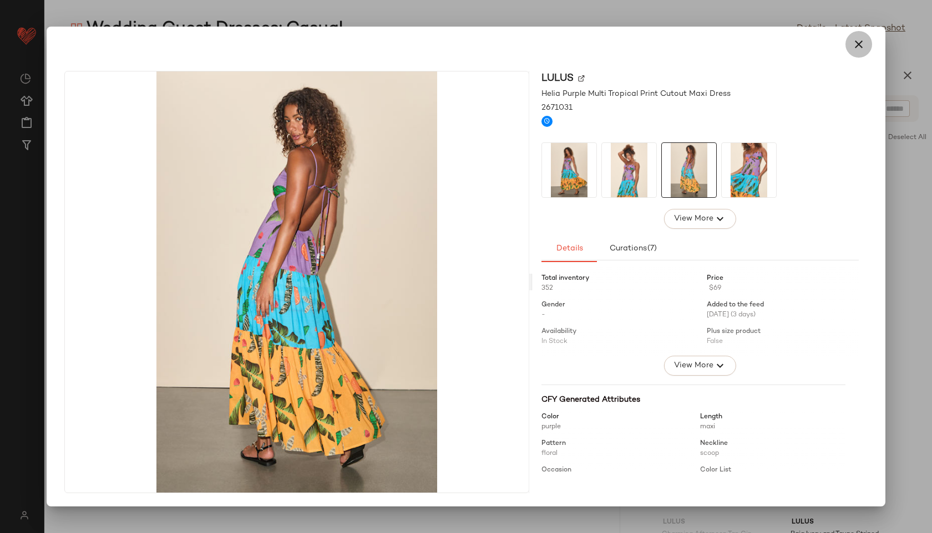
click at [857, 41] on icon "button" at bounding box center [858, 44] width 13 height 13
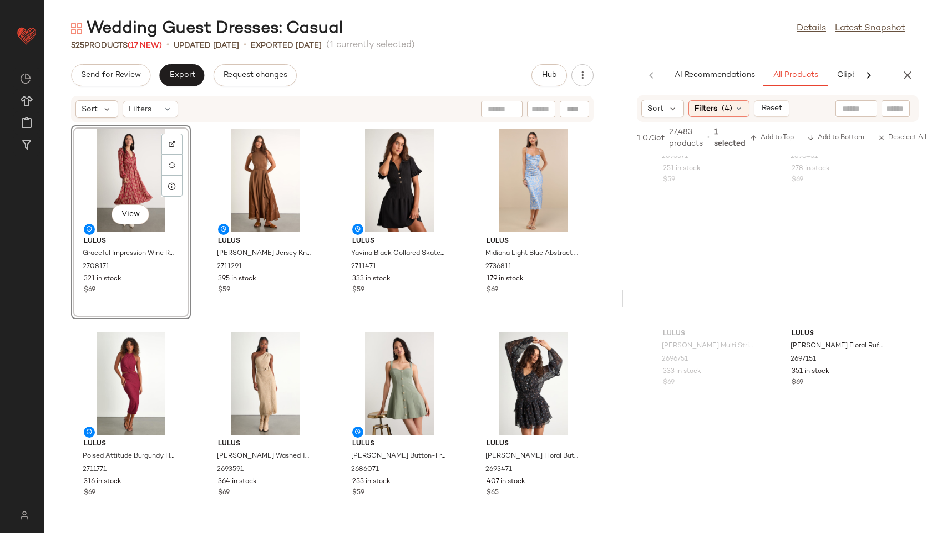
scroll to position [2375, 0]
click at [181, 67] on button "Export" at bounding box center [181, 75] width 45 height 22
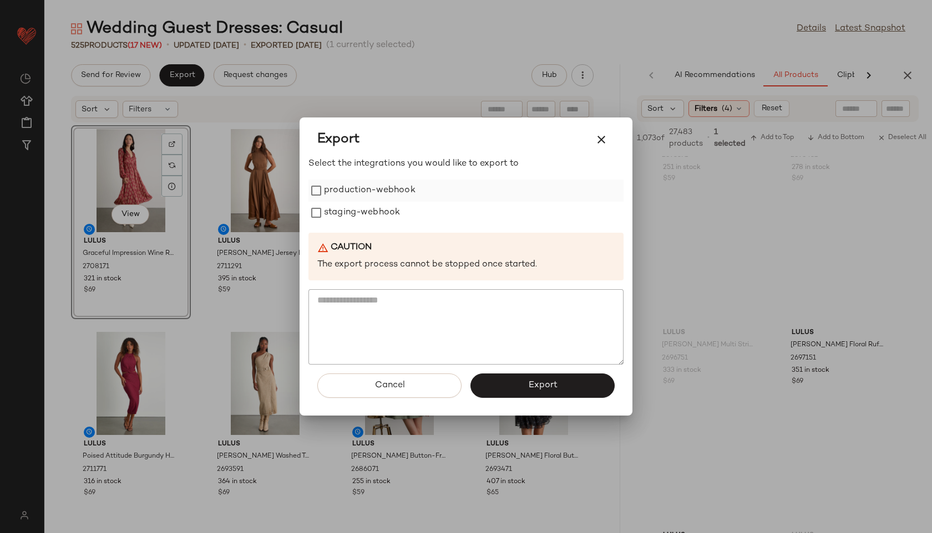
click at [342, 190] on label "production-webhook" at bounding box center [369, 191] width 91 height 22
click at [344, 210] on label "staging-webhook" at bounding box center [362, 213] width 76 height 22
click at [541, 389] on span "Export" at bounding box center [541, 385] width 29 height 11
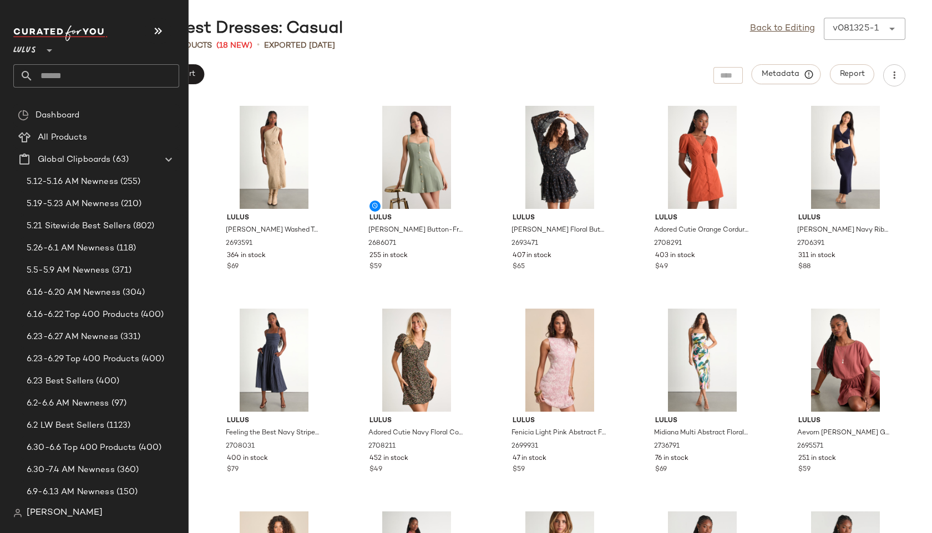
click at [68, 70] on input "text" at bounding box center [106, 75] width 146 height 23
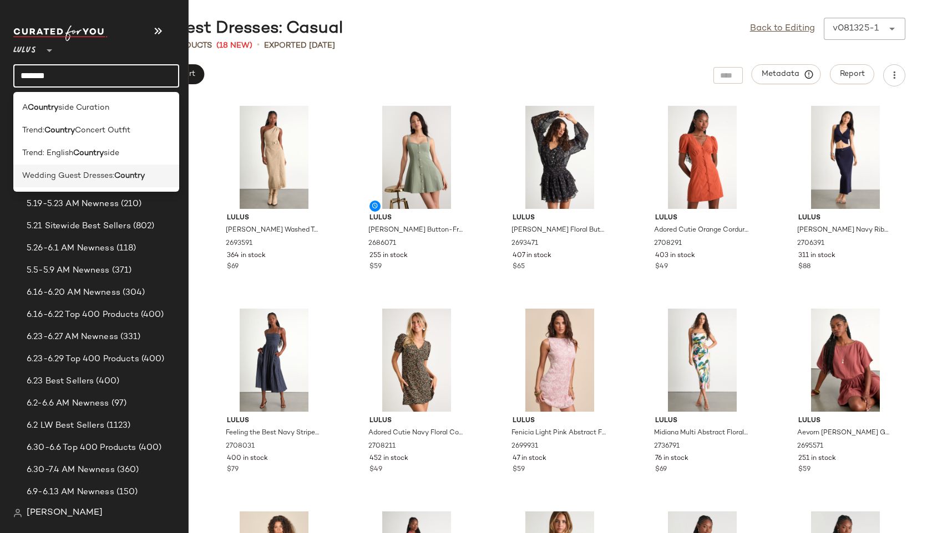
type input "*******"
click at [105, 178] on span "Wedding Guest Dresses:" at bounding box center [68, 176] width 92 height 12
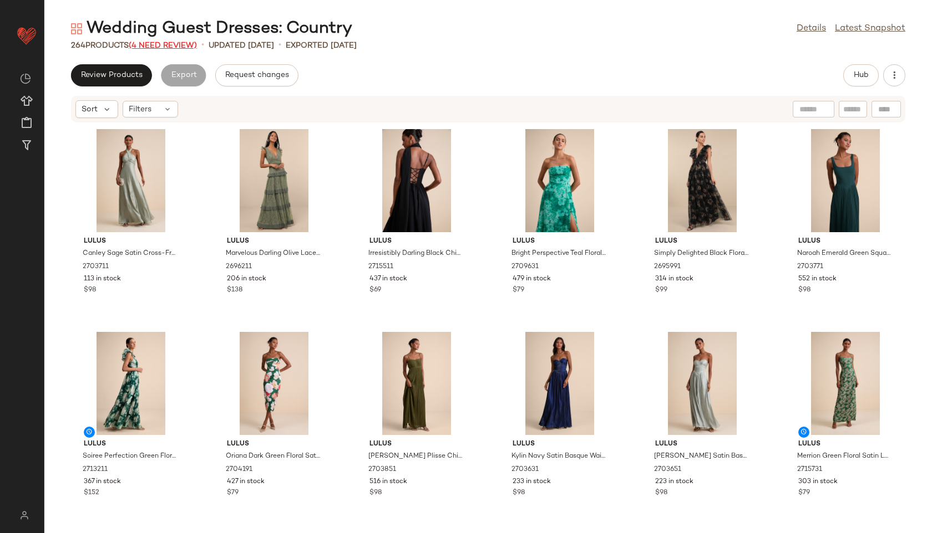
click at [185, 45] on span "(4 Need Review)" at bounding box center [163, 46] width 68 height 8
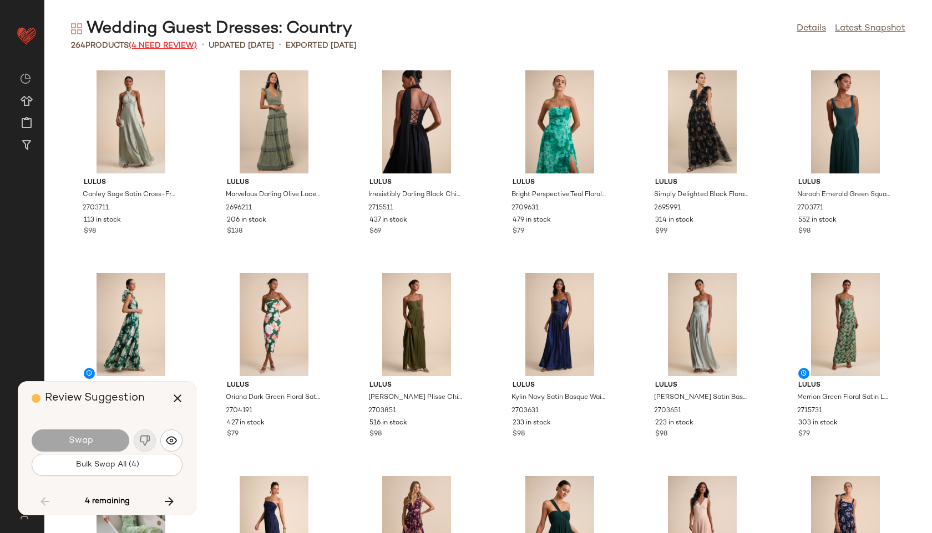
scroll to position [7712, 0]
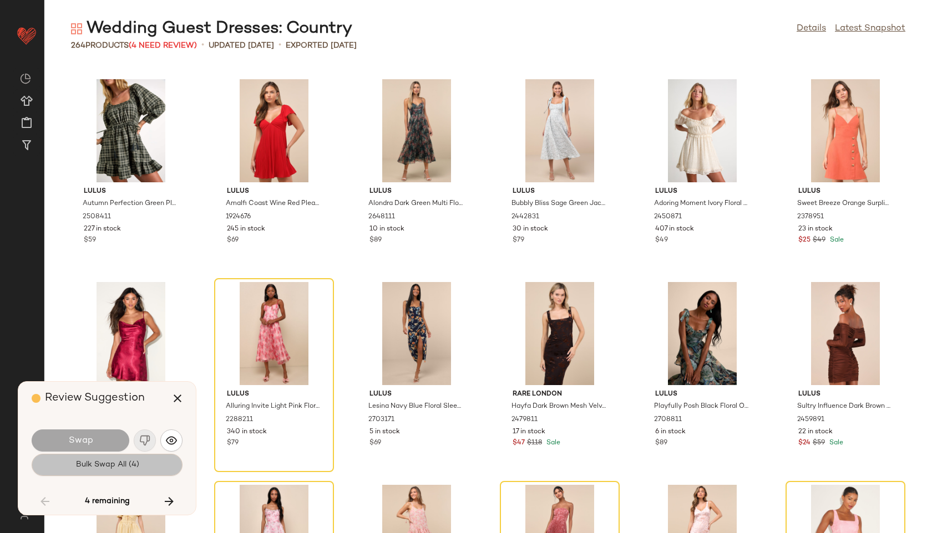
click at [130, 459] on button "Bulk Swap All (4)" at bounding box center [107, 465] width 151 height 22
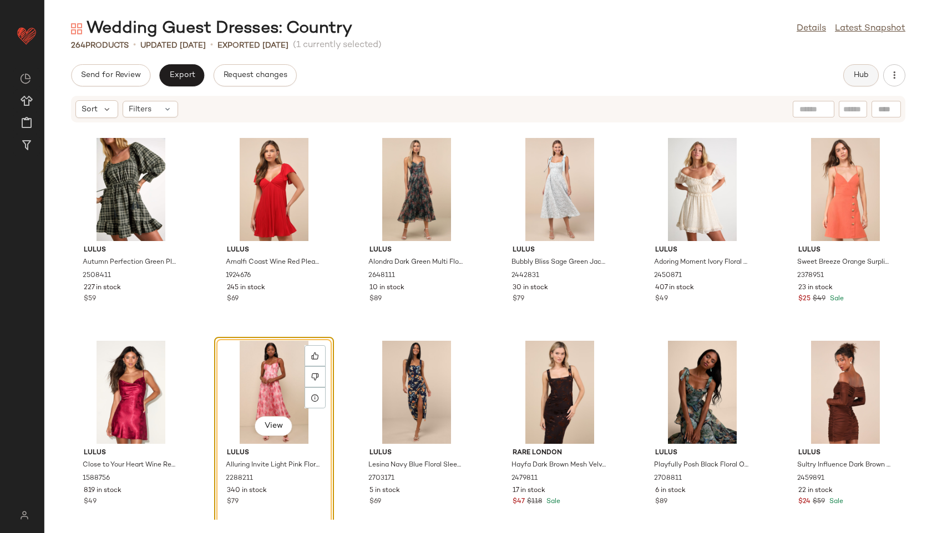
click at [860, 74] on span "Hub" at bounding box center [861, 75] width 16 height 9
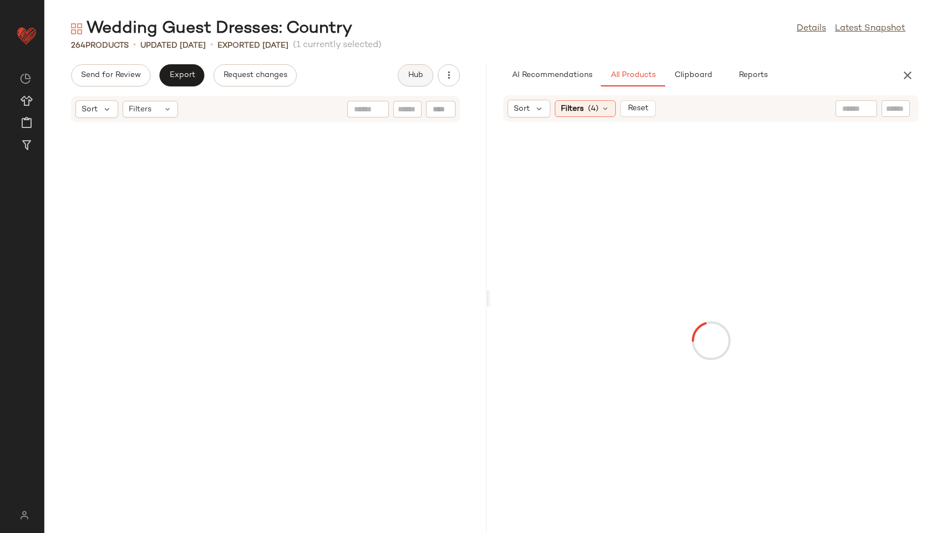
scroll to position [15424, 0]
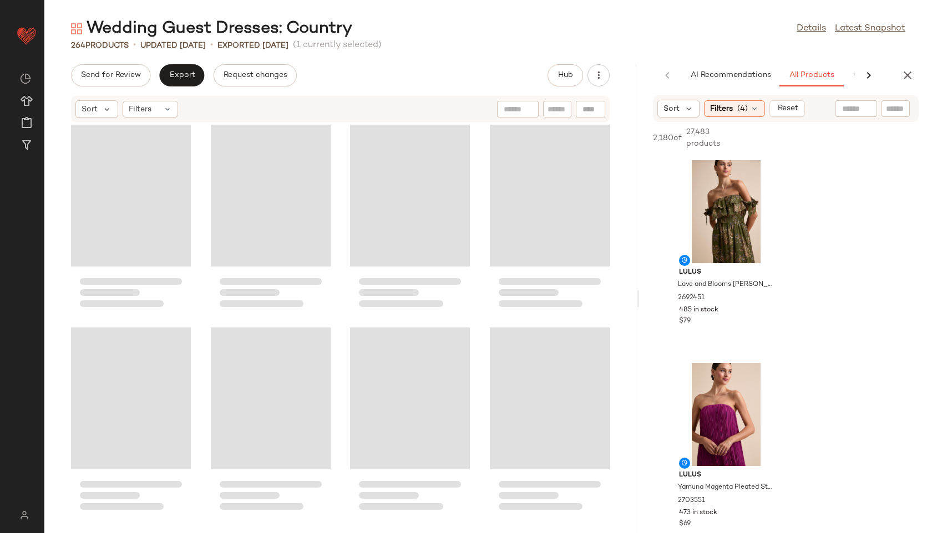
drag, startPoint x: 489, startPoint y: 301, endPoint x: 730, endPoint y: 291, distance: 241.4
click at [730, 291] on div "Wedding Guest Dresses: Country Details Latest Snapshot 264 Products • updated A…" at bounding box center [487, 276] width 887 height 516
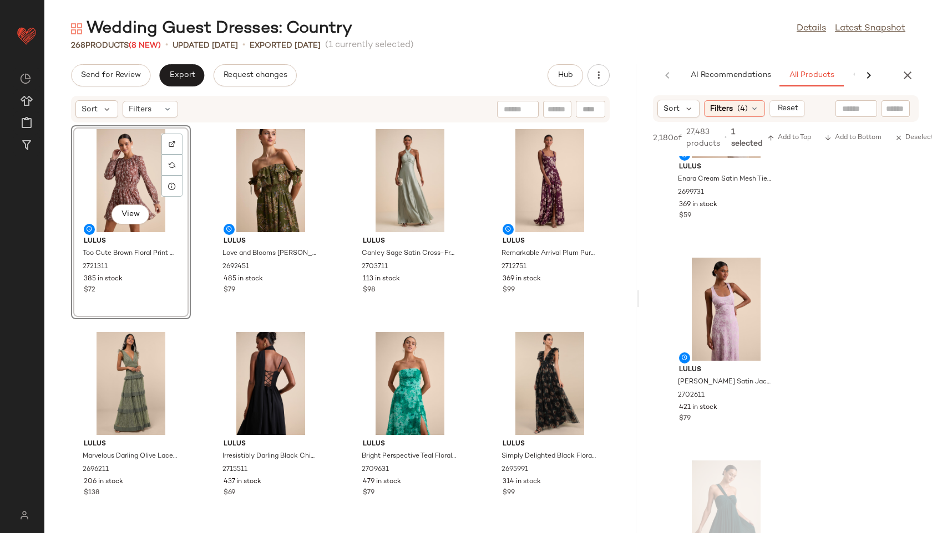
scroll to position [6811, 0]
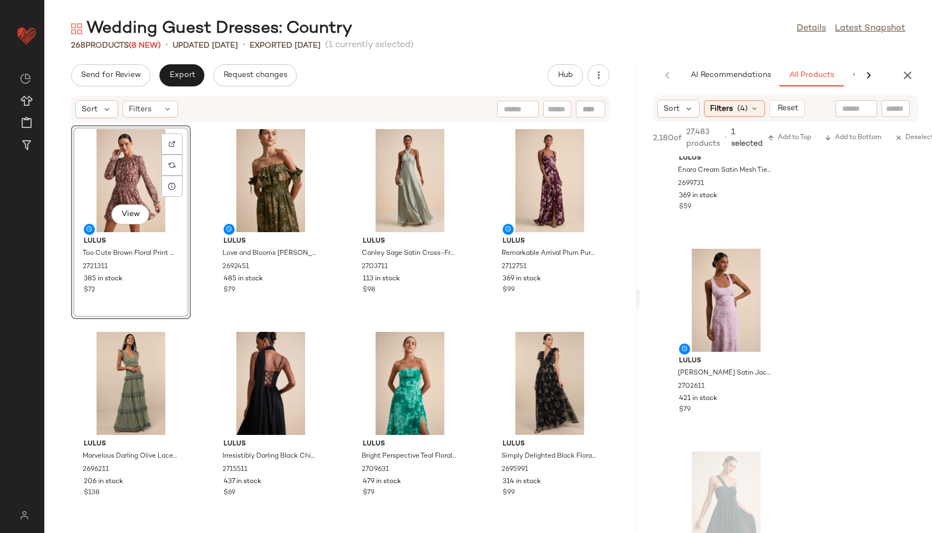
drag, startPoint x: 732, startPoint y: 292, endPoint x: 898, endPoint y: 2, distance: 334.5
click at [159, 109] on div "Filters" at bounding box center [150, 109] width 55 height 17
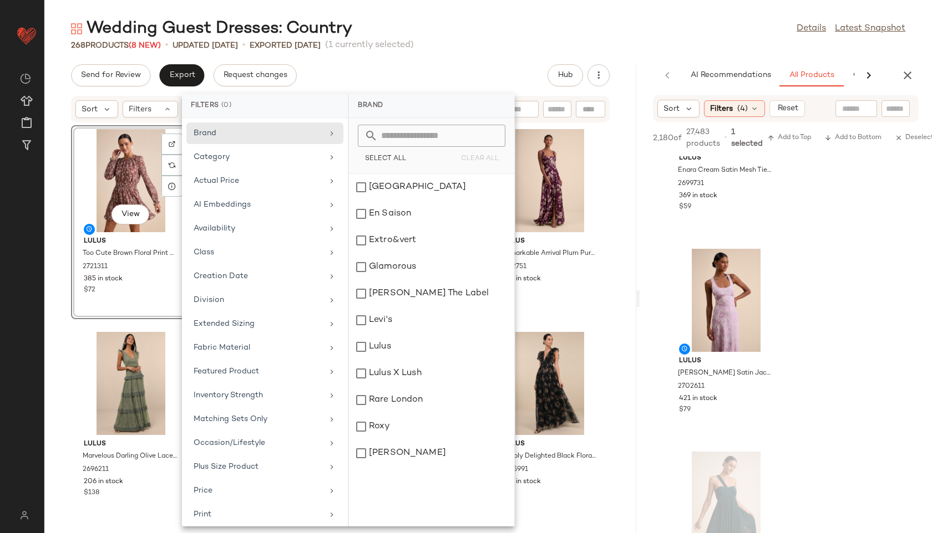
click at [485, 66] on div "Send for Review Export Request changes Hub" at bounding box center [340, 75] width 538 height 22
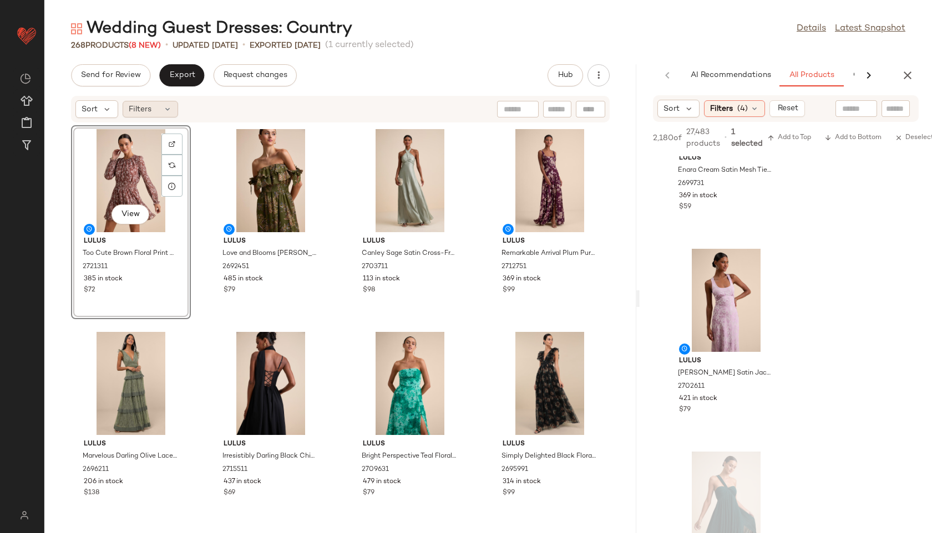
click at [156, 105] on div "Filters" at bounding box center [150, 109] width 55 height 17
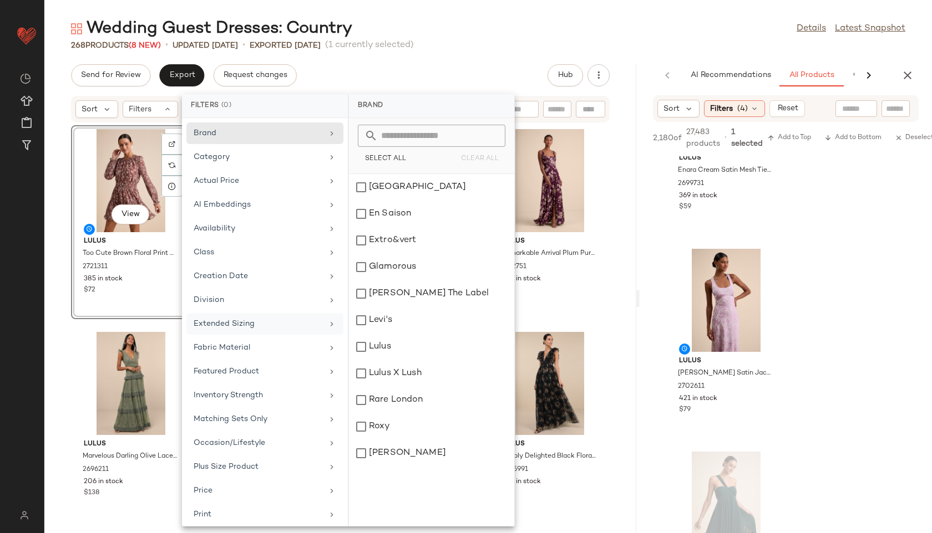
scroll to position [125, 0]
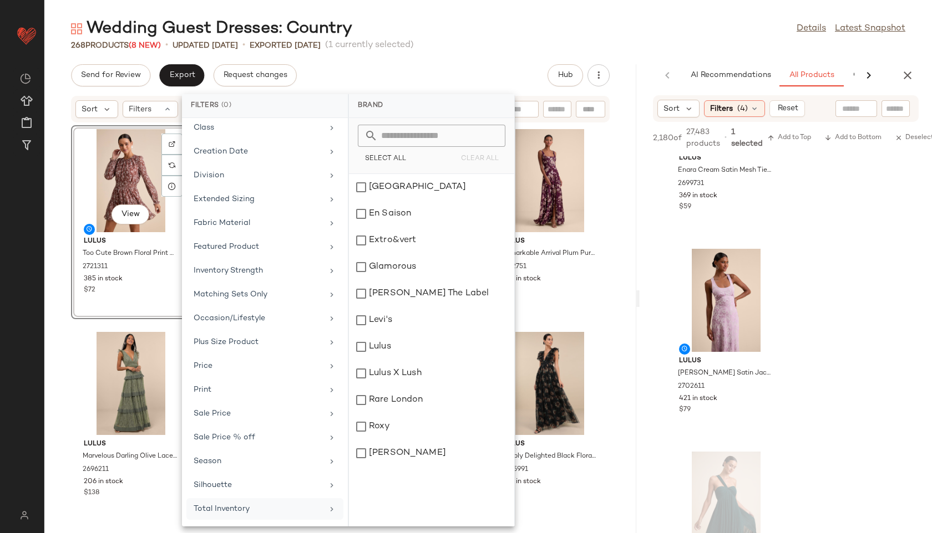
click at [245, 510] on div "Total Inventory" at bounding box center [258, 509] width 129 height 12
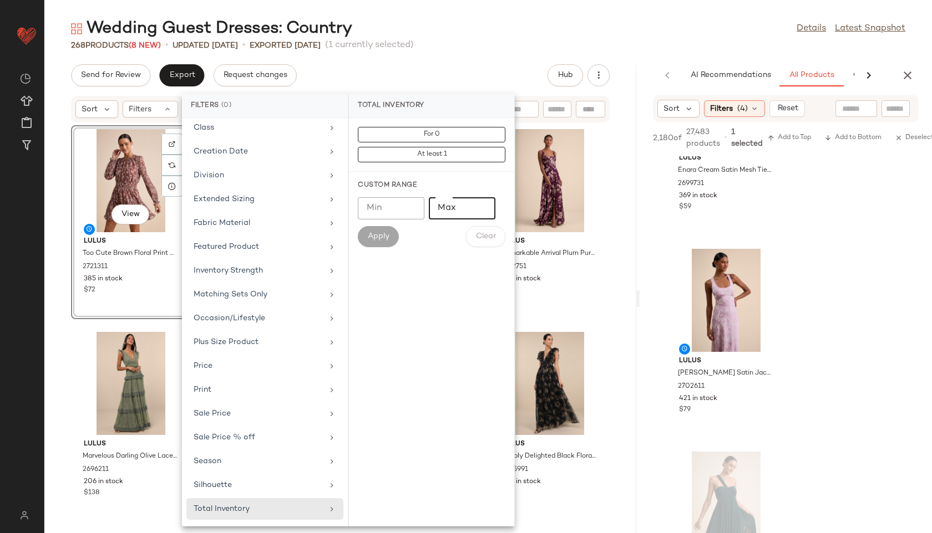
click at [457, 213] on input "Max" at bounding box center [462, 208] width 67 height 22
type input "**"
click at [374, 237] on span "Apply" at bounding box center [378, 236] width 22 height 9
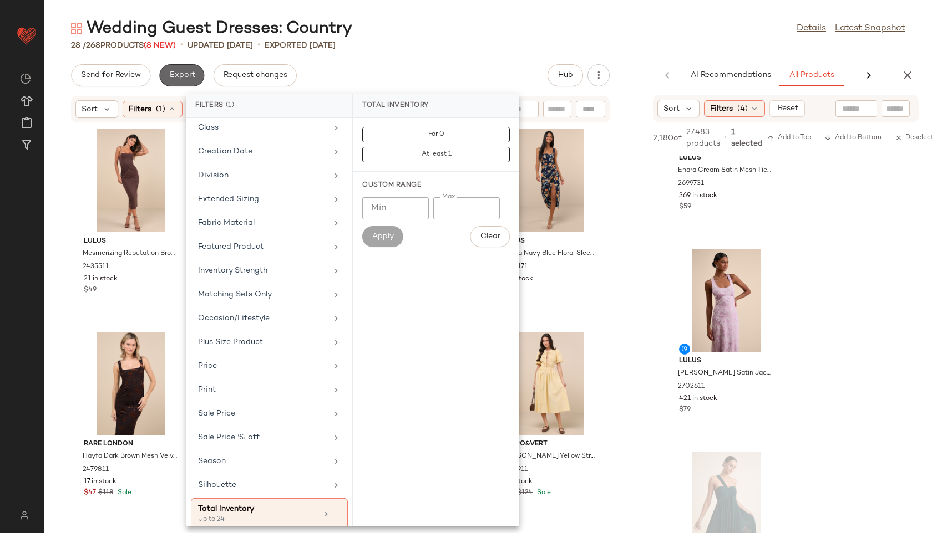
click at [190, 75] on span "Export" at bounding box center [182, 75] width 26 height 9
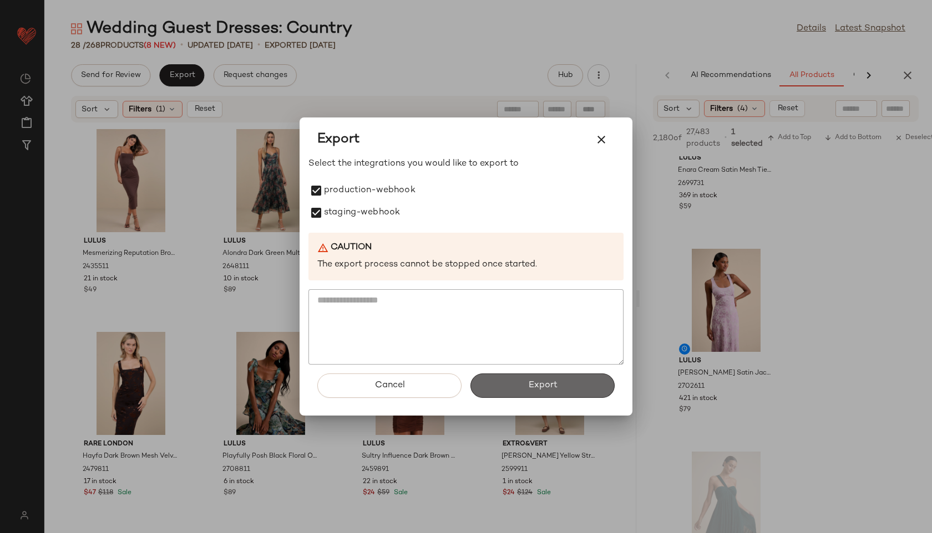
click at [545, 385] on span "Export" at bounding box center [541, 385] width 29 height 11
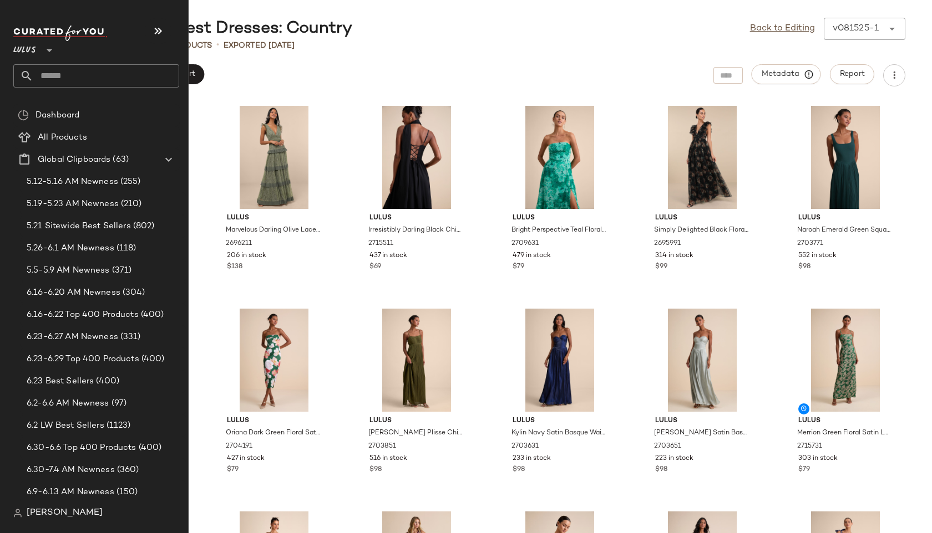
click at [48, 73] on input "text" at bounding box center [106, 75] width 146 height 23
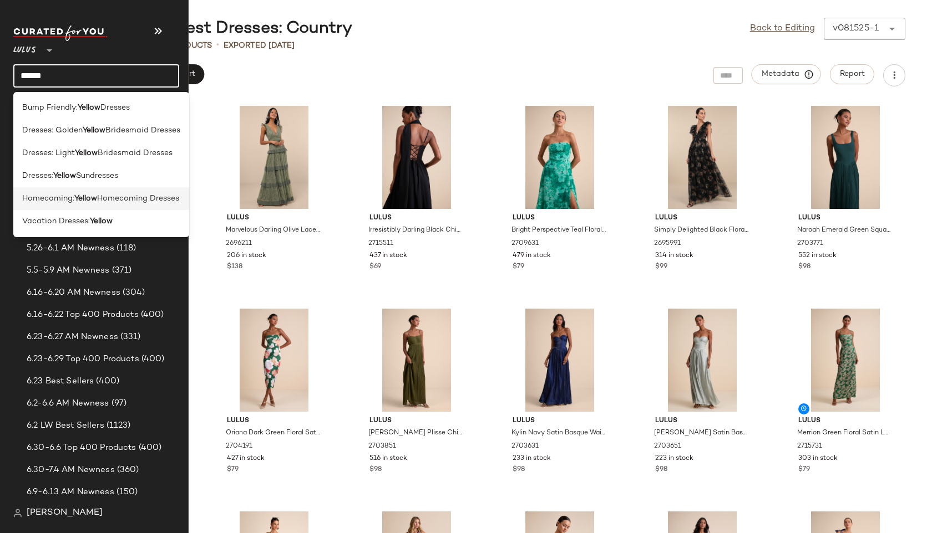
type input "******"
click at [62, 191] on div "Homecoming: Yellow Homecoming Dresses" at bounding box center [101, 198] width 176 height 23
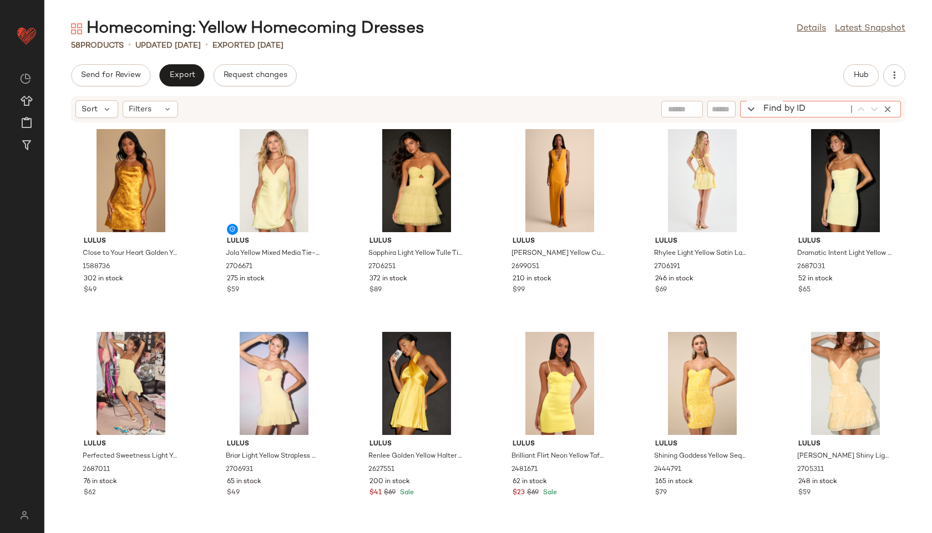
click at [874, 108] on div "Find by ID Find by ID" at bounding box center [820, 109] width 161 height 17
paste input "*******"
type input "*******"
click at [862, 75] on span "Hub" at bounding box center [861, 75] width 16 height 9
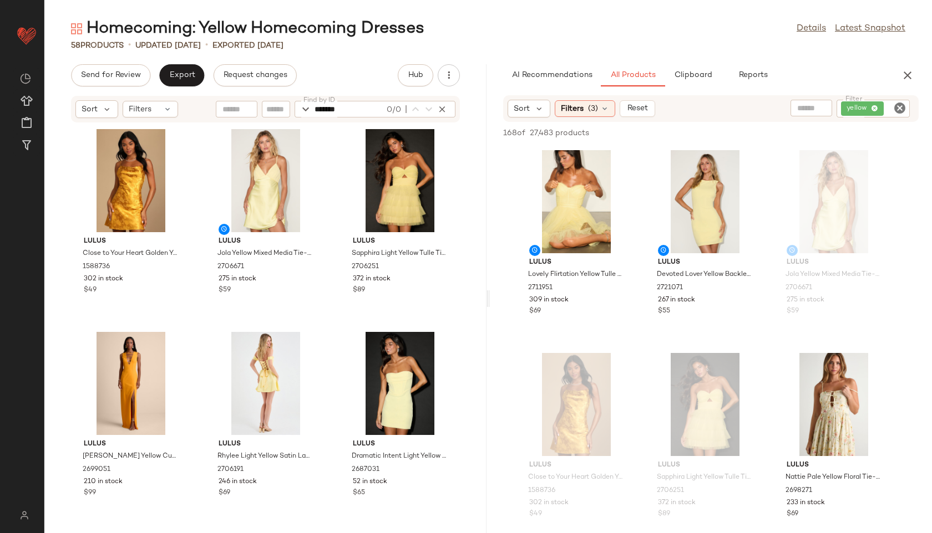
click at [896, 106] on icon "Clear Filter" at bounding box center [899, 107] width 13 height 13
click at [870, 107] on input "Filter" at bounding box center [858, 109] width 94 height 12
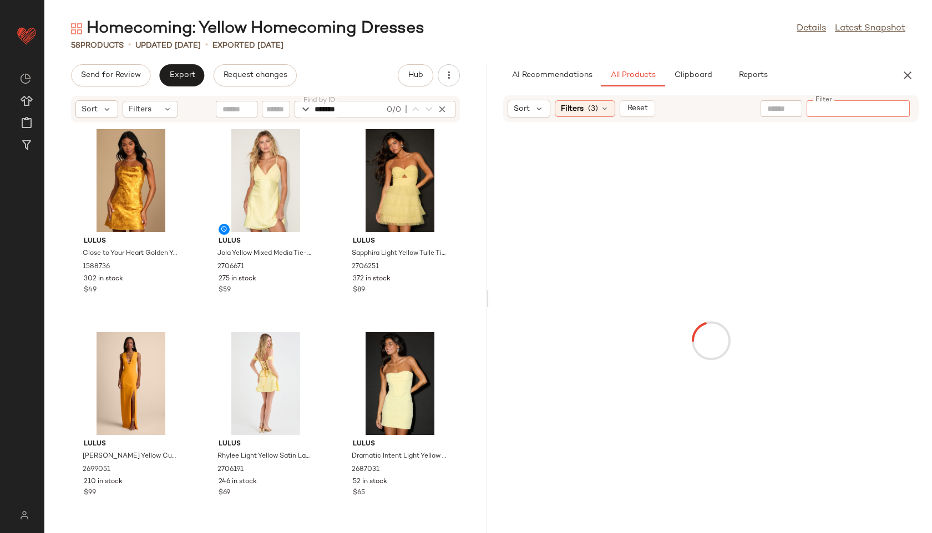
paste input "*******"
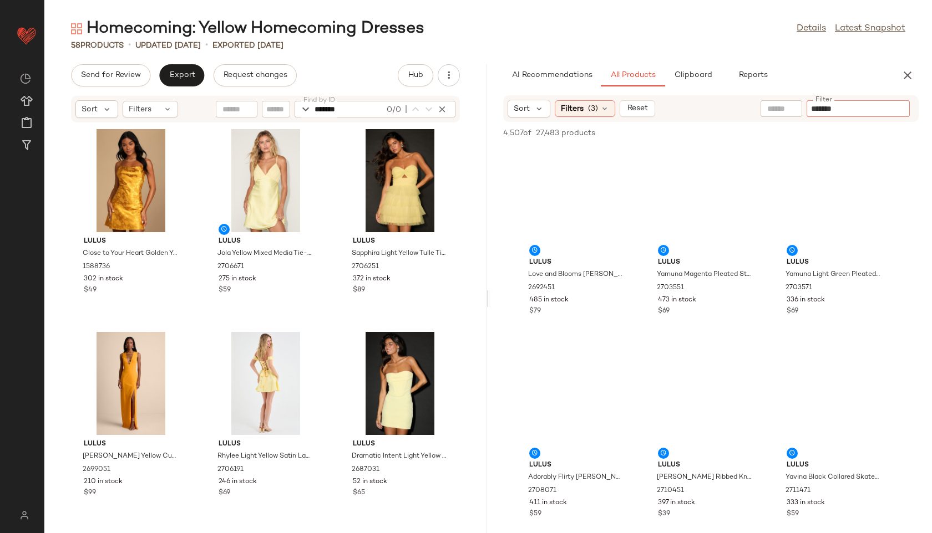
type input "*******"
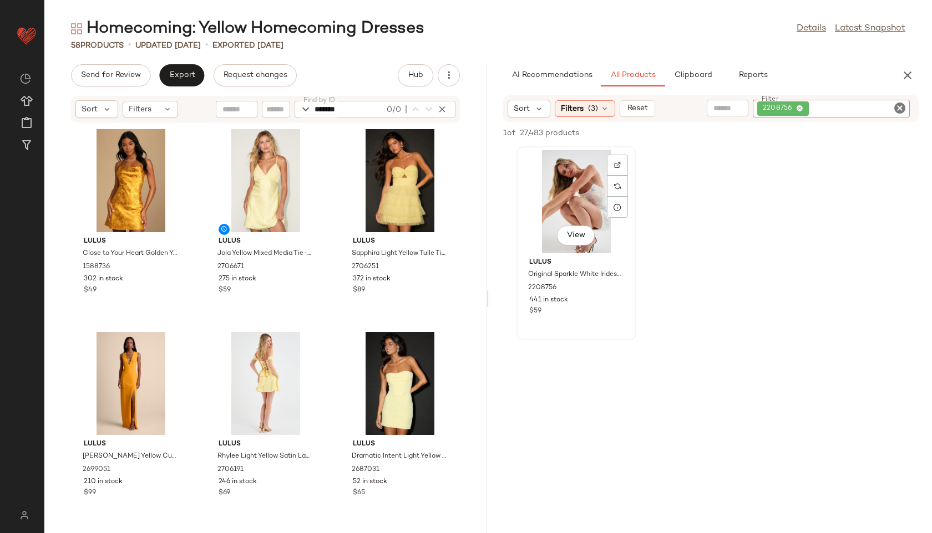
click at [569, 203] on div "View" at bounding box center [576, 201] width 112 height 103
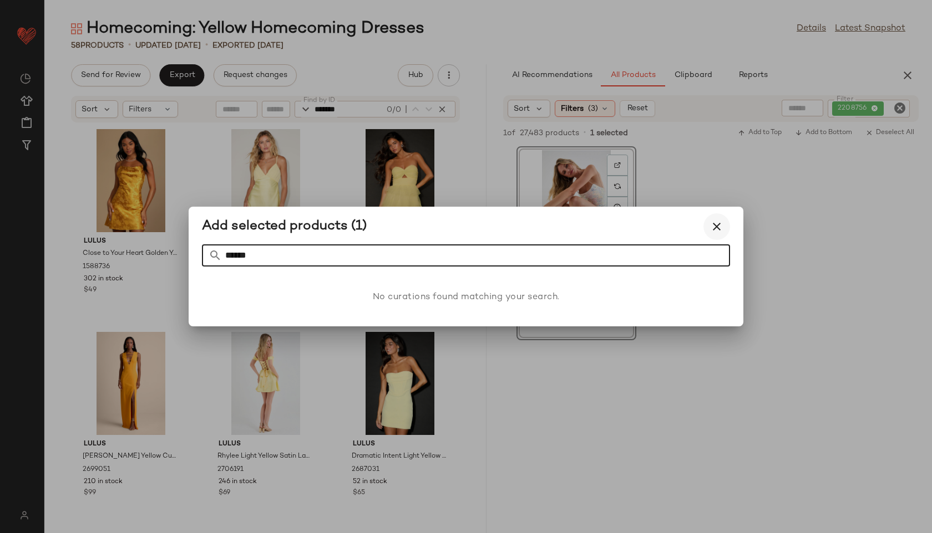
type input "******"
click at [719, 228] on icon "button" at bounding box center [716, 226] width 13 height 13
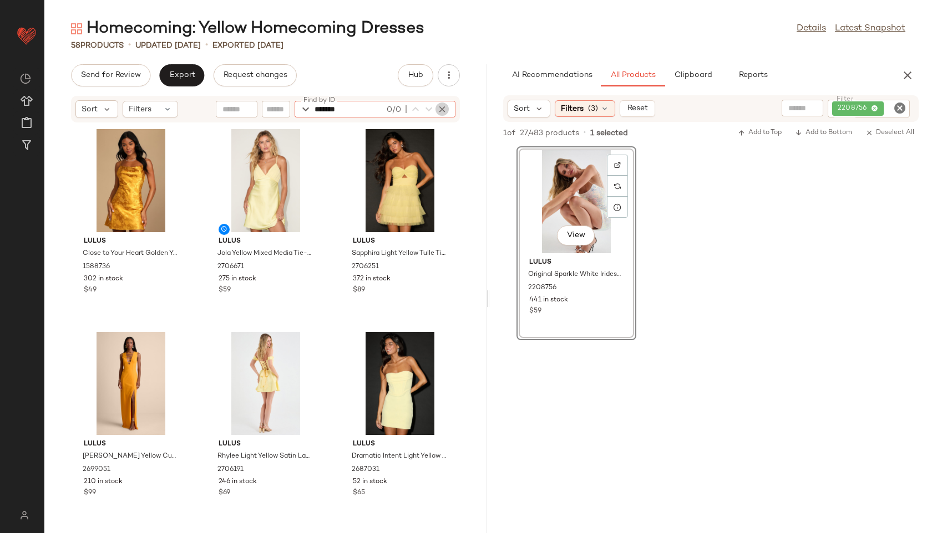
click at [443, 107] on icon "button" at bounding box center [442, 109] width 10 height 10
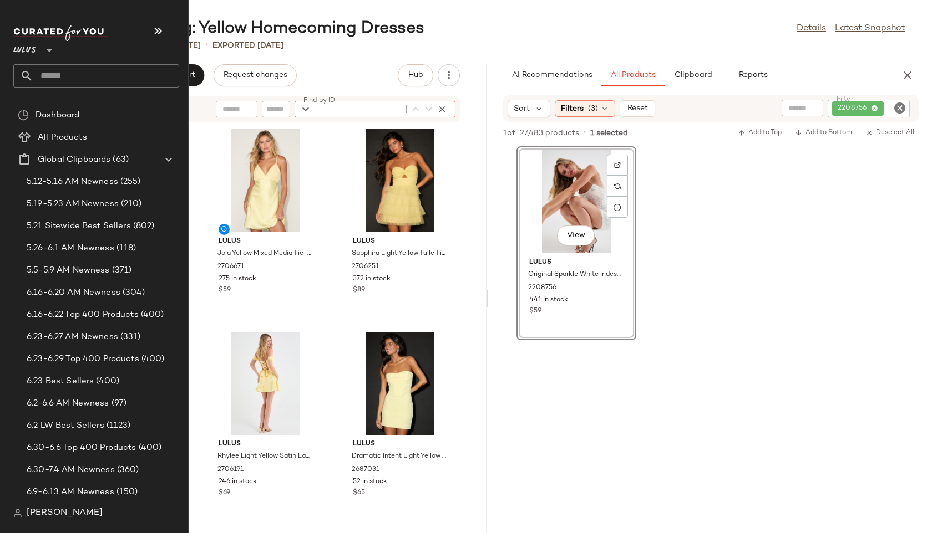
click at [62, 78] on input "text" at bounding box center [106, 75] width 146 height 23
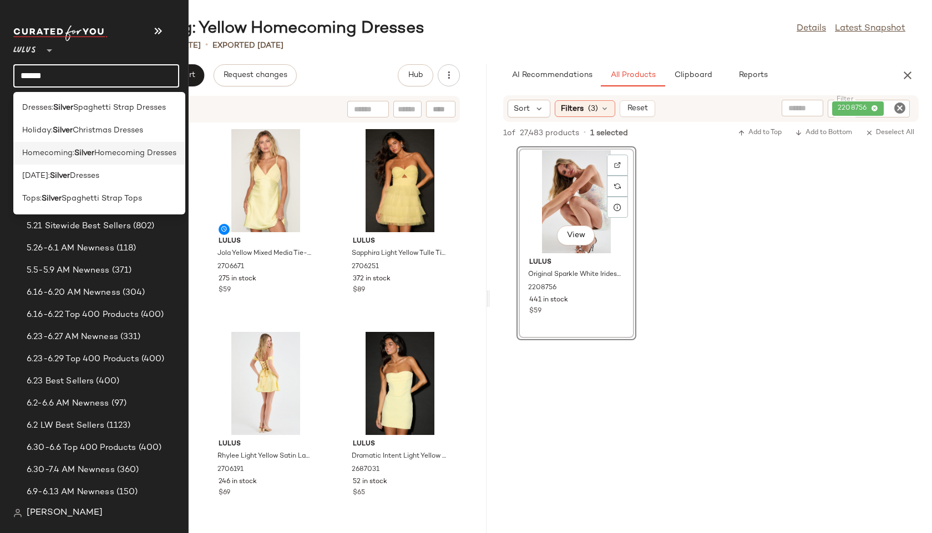
type input "******"
click at [43, 154] on span "Homecoming:" at bounding box center [48, 153] width 52 height 12
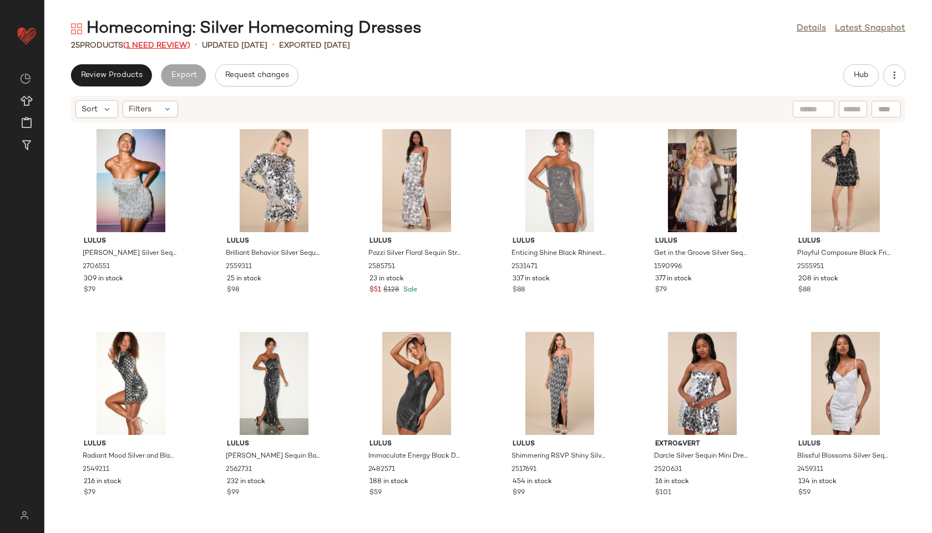
click at [159, 44] on span "(1 Need Review)" at bounding box center [156, 46] width 67 height 8
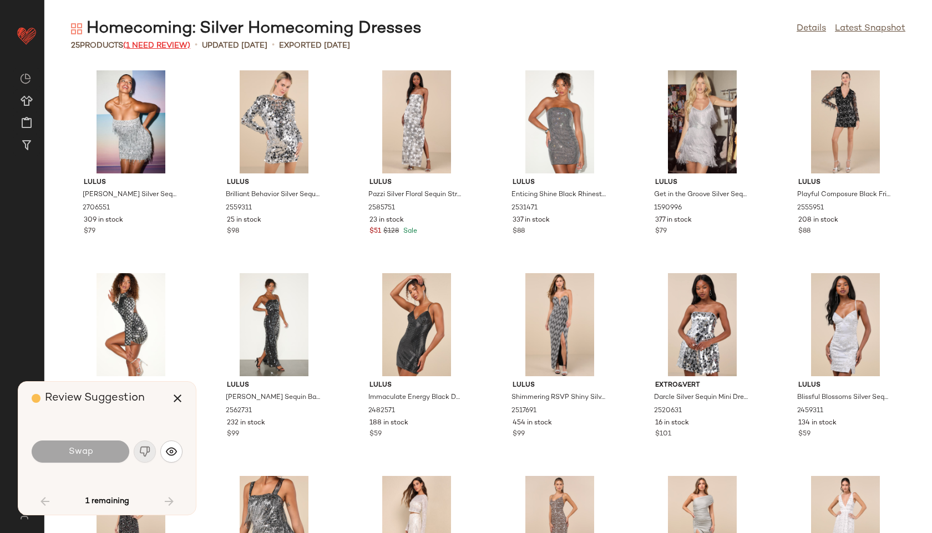
scroll to position [548, 0]
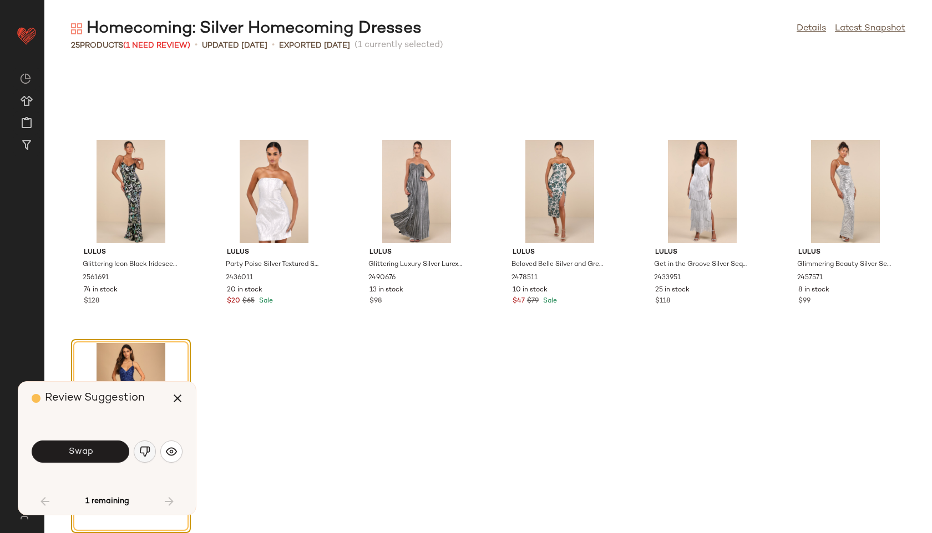
click at [144, 450] on img "button" at bounding box center [144, 451] width 11 height 11
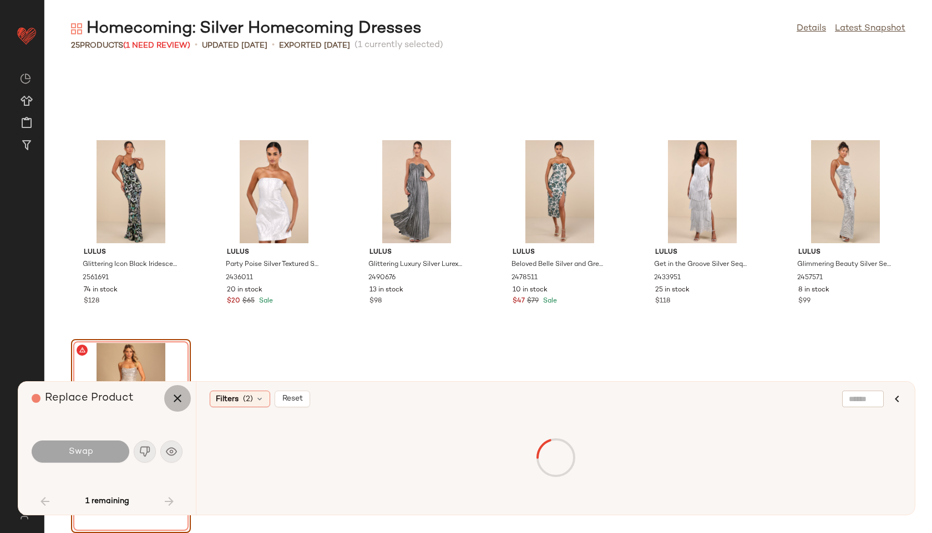
click at [180, 397] on icon "button" at bounding box center [177, 398] width 13 height 13
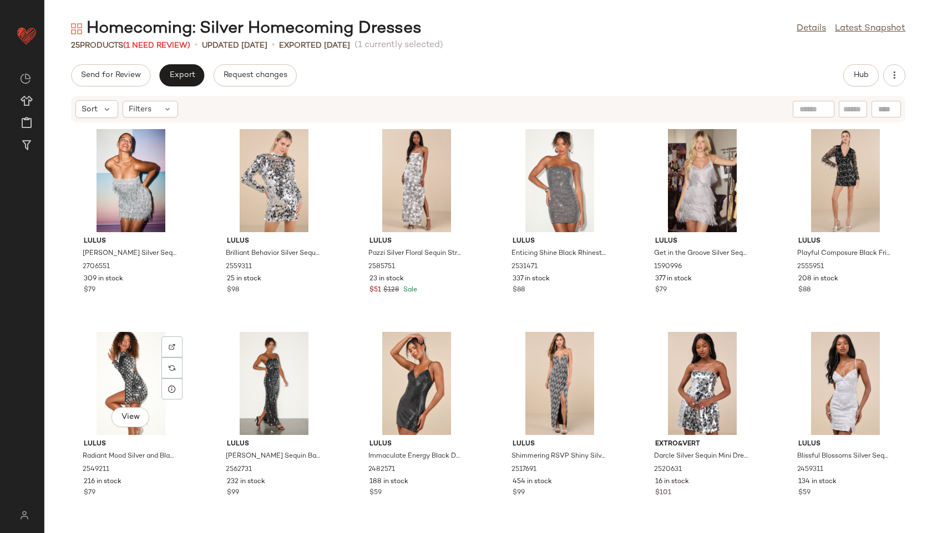
scroll to position [620, 0]
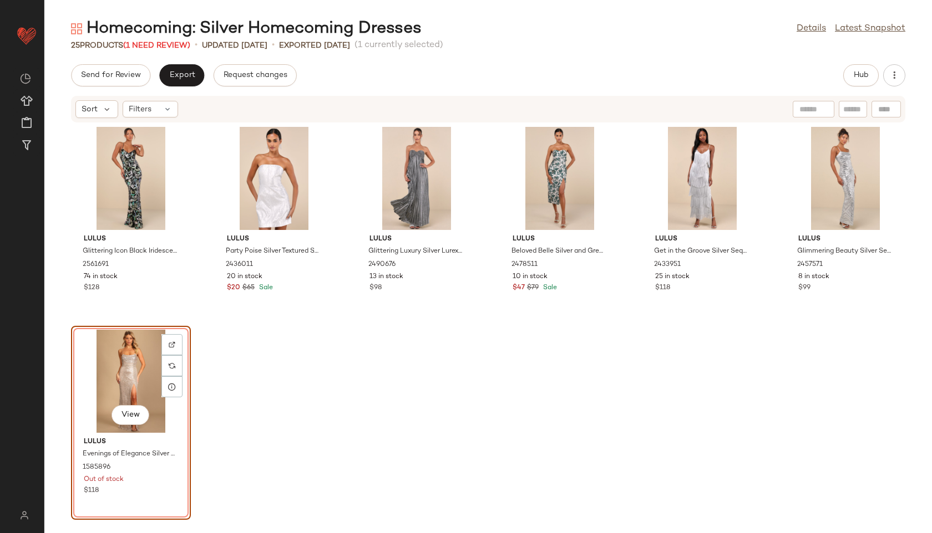
click at [121, 353] on div "View" at bounding box center [131, 381] width 112 height 103
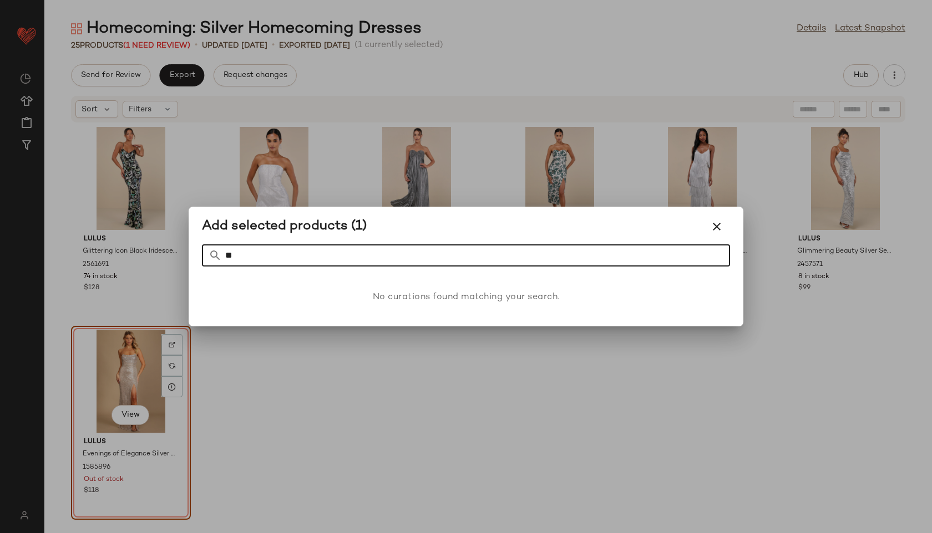
type input "*"
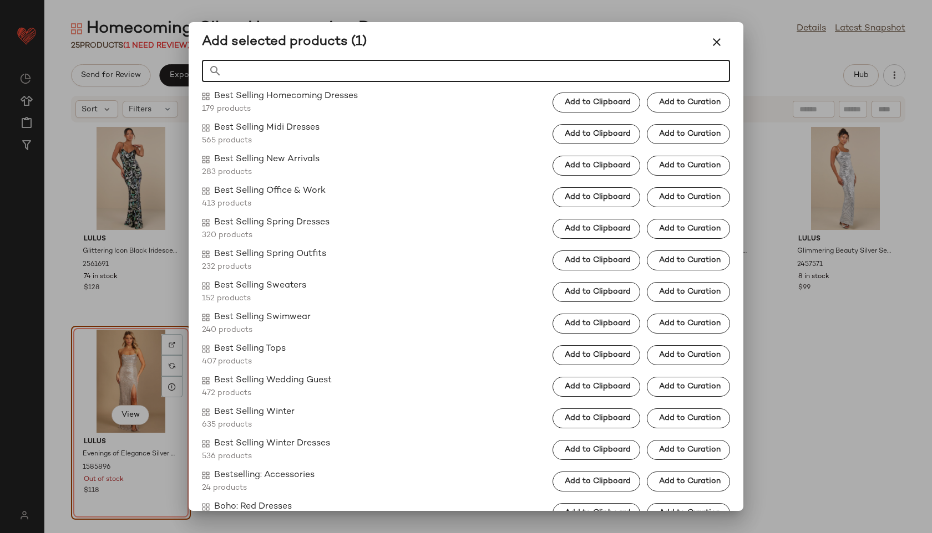
scroll to position [1207, 0]
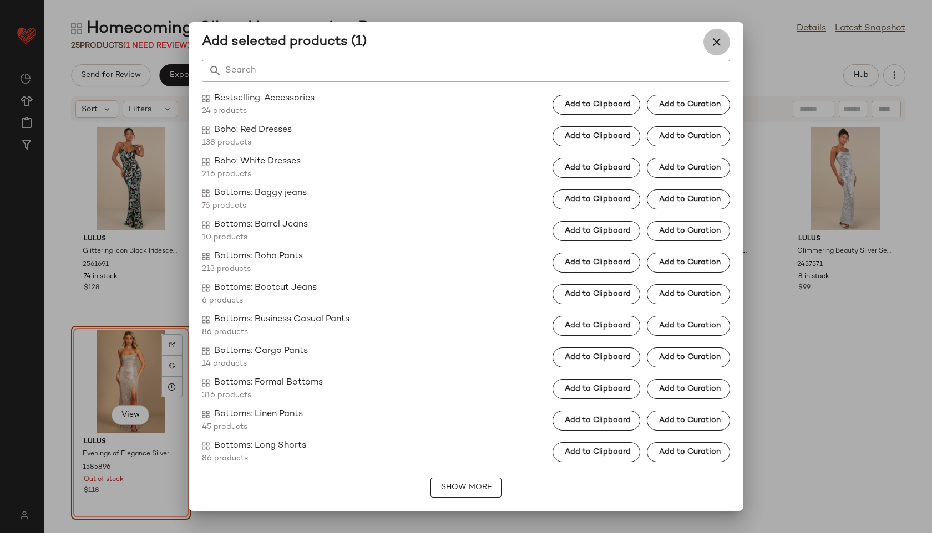
click at [716, 41] on icon "button" at bounding box center [716, 41] width 13 height 13
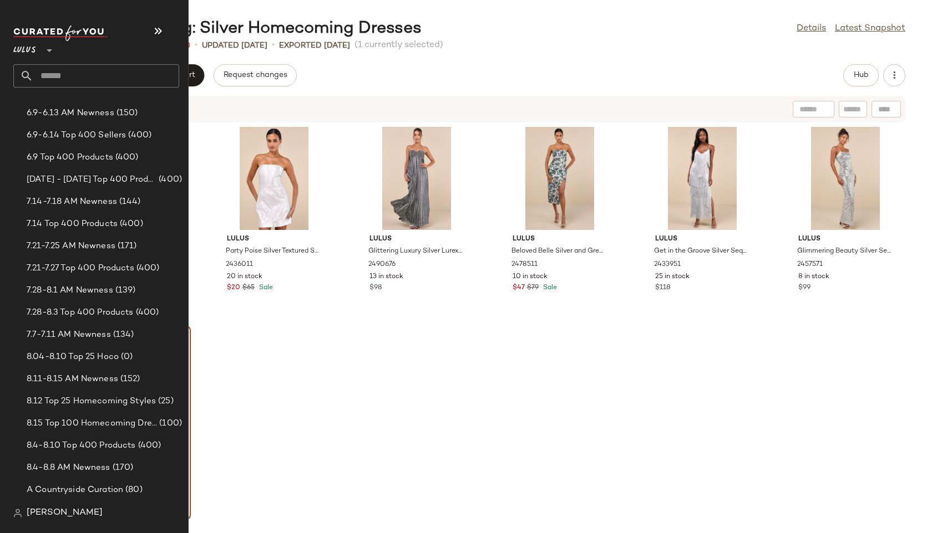
scroll to position [384, 0]
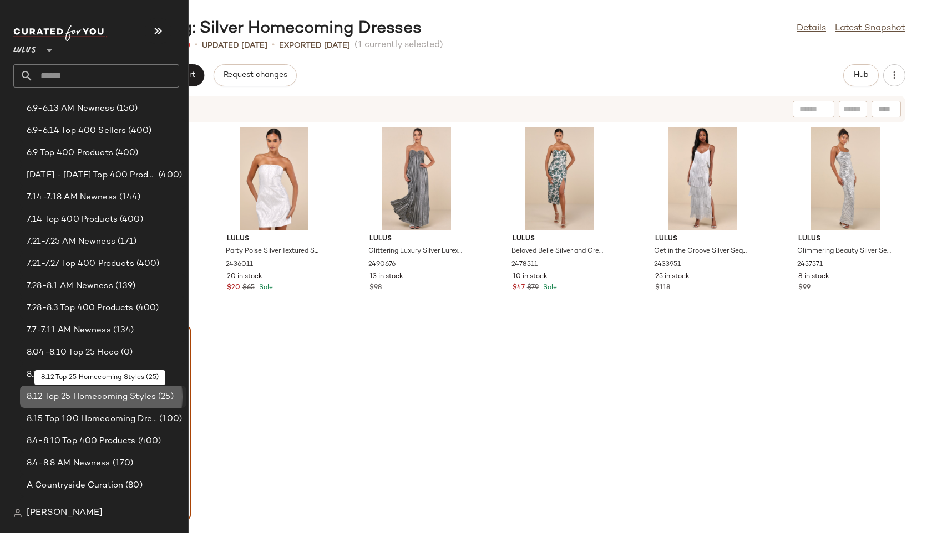
click at [104, 405] on div "8.12 Top 25 Homecoming Styles (25)" at bounding box center [103, 397] width 166 height 22
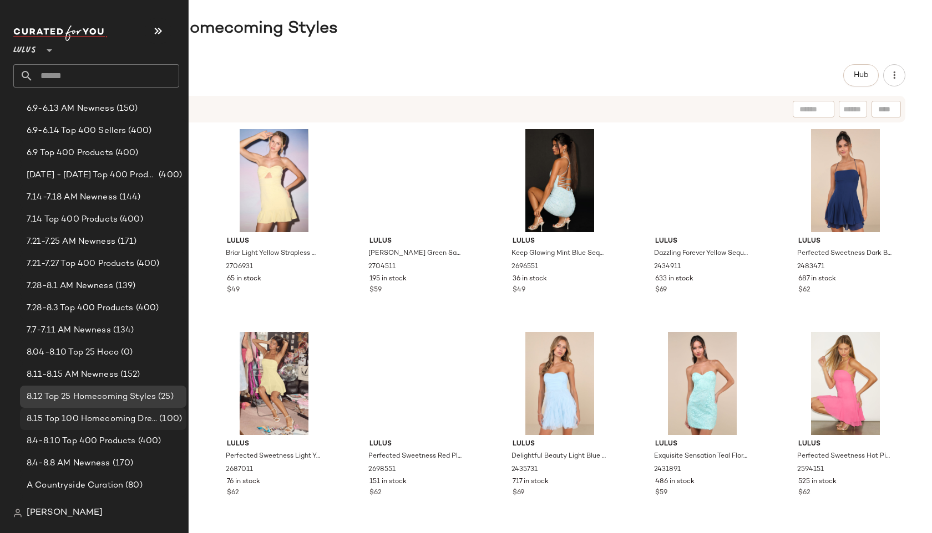
click at [104, 419] on span "8.15 Top 100 Homecoming Dresses" at bounding box center [92, 419] width 130 height 13
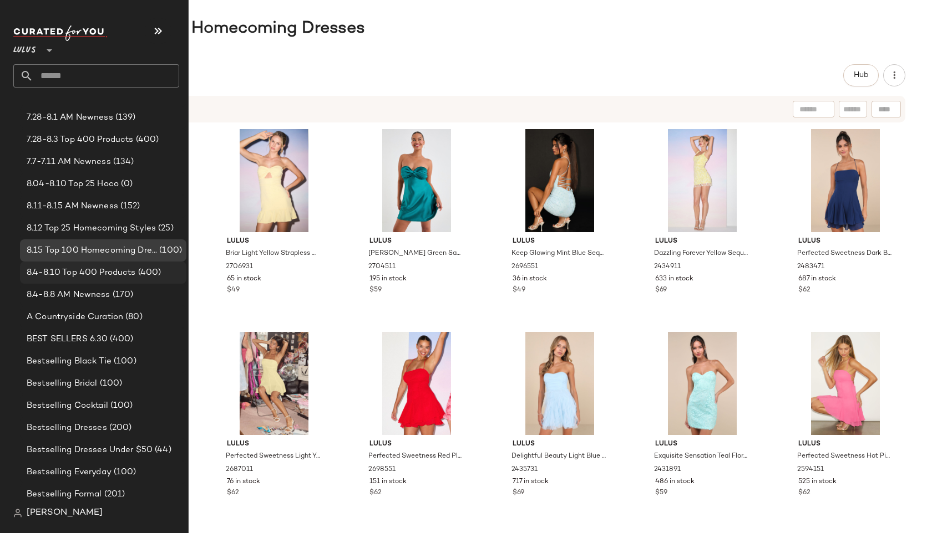
scroll to position [553, 0]
click at [120, 245] on span "8.15 Top 100 Homecoming Dresses" at bounding box center [92, 250] width 130 height 13
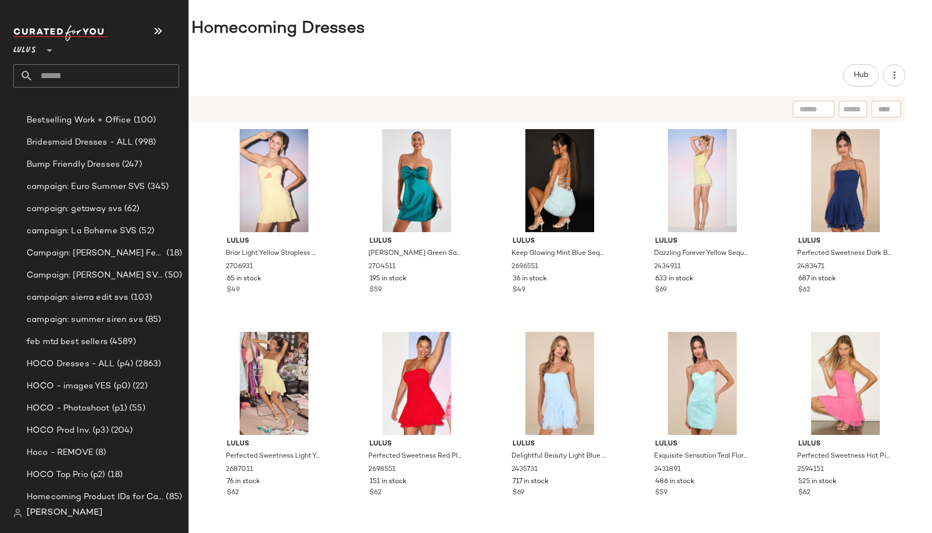
scroll to position [1017, 0]
click at [74, 431] on span "HOCO Prod Inv. (p3)" at bounding box center [68, 429] width 82 height 13
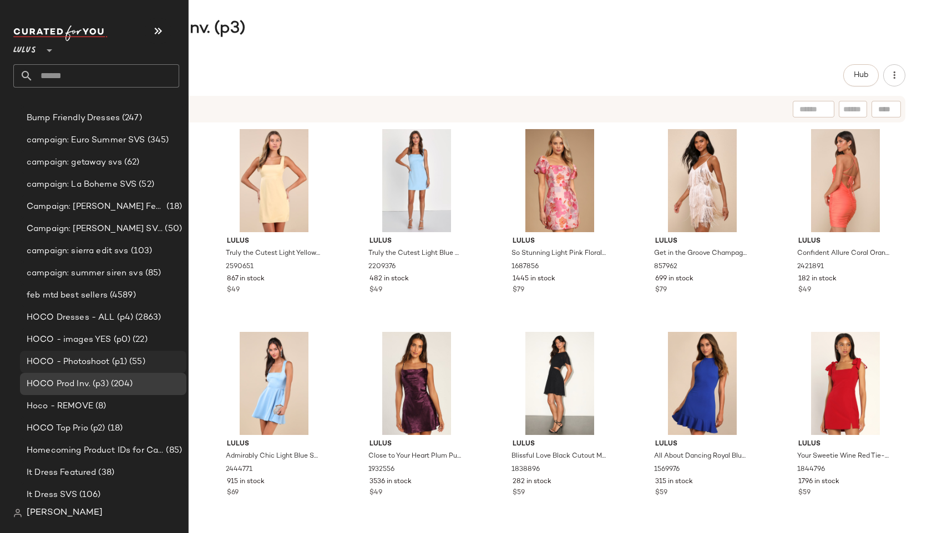
scroll to position [1070, 0]
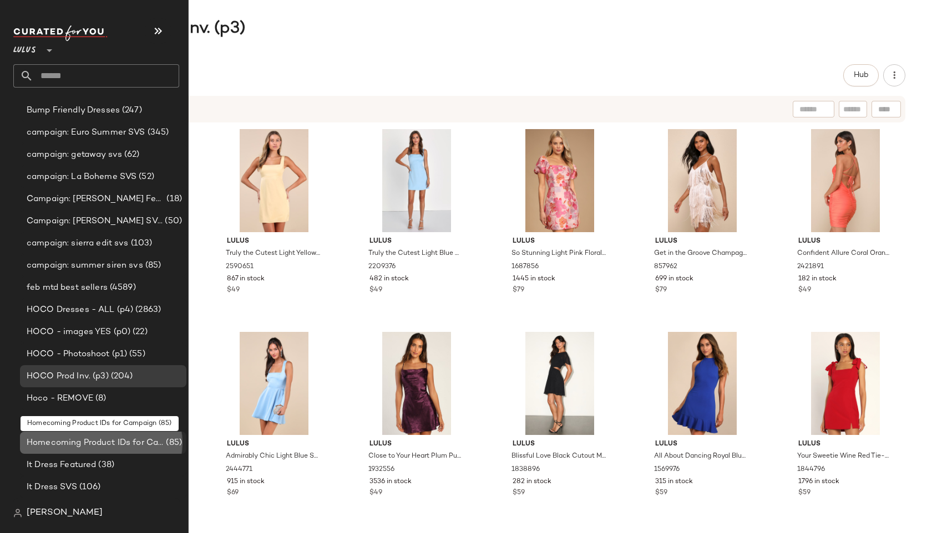
click at [128, 437] on span "Homecoming Product IDs for Campaign" at bounding box center [95, 443] width 137 height 13
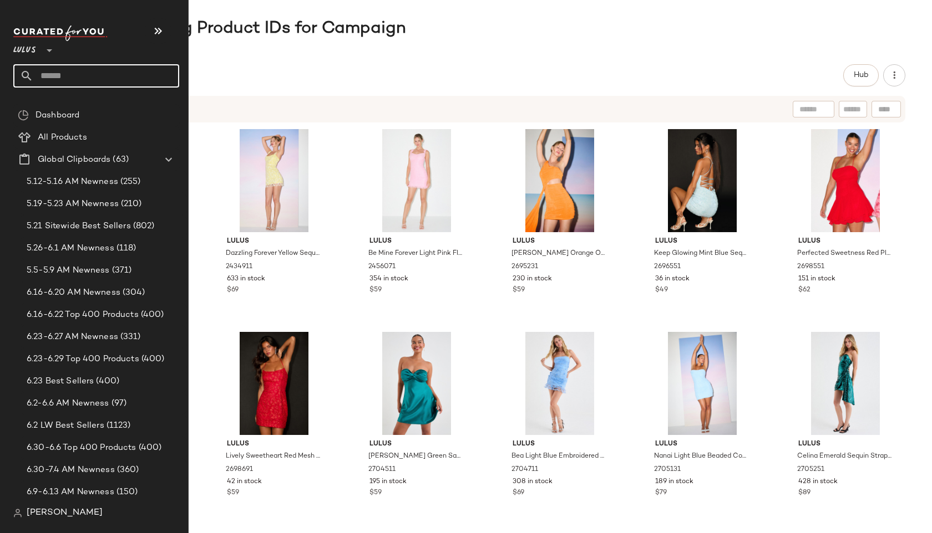
click at [100, 72] on input "text" at bounding box center [106, 75] width 146 height 23
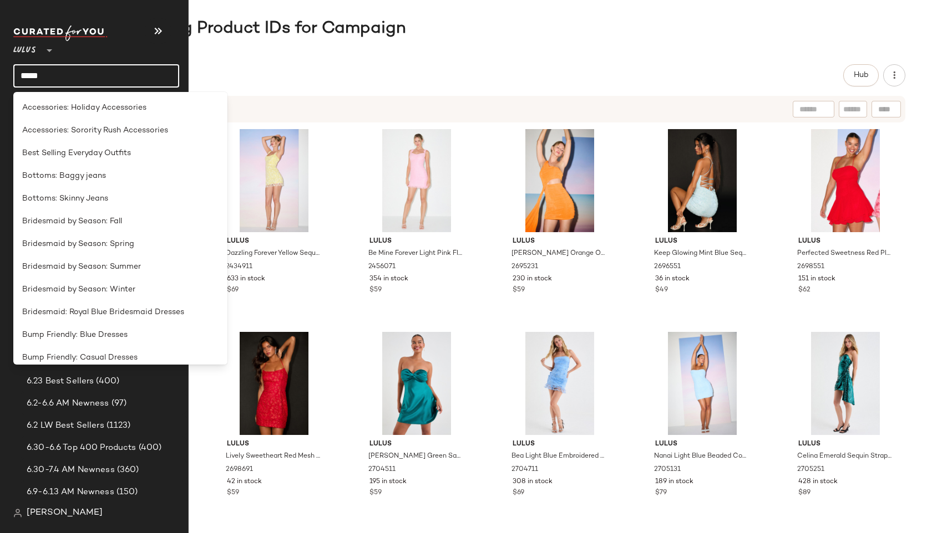
type input "******"
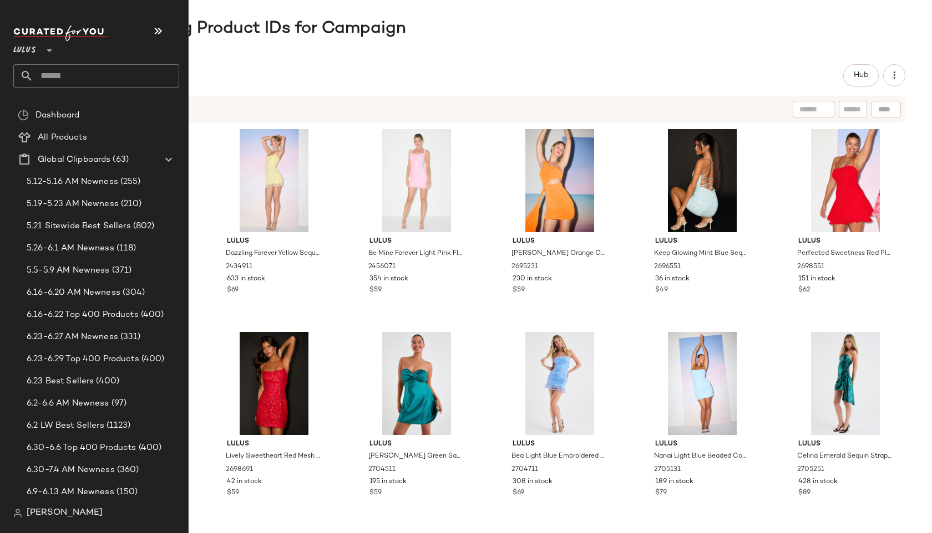
click at [52, 74] on input "text" at bounding box center [106, 75] width 146 height 23
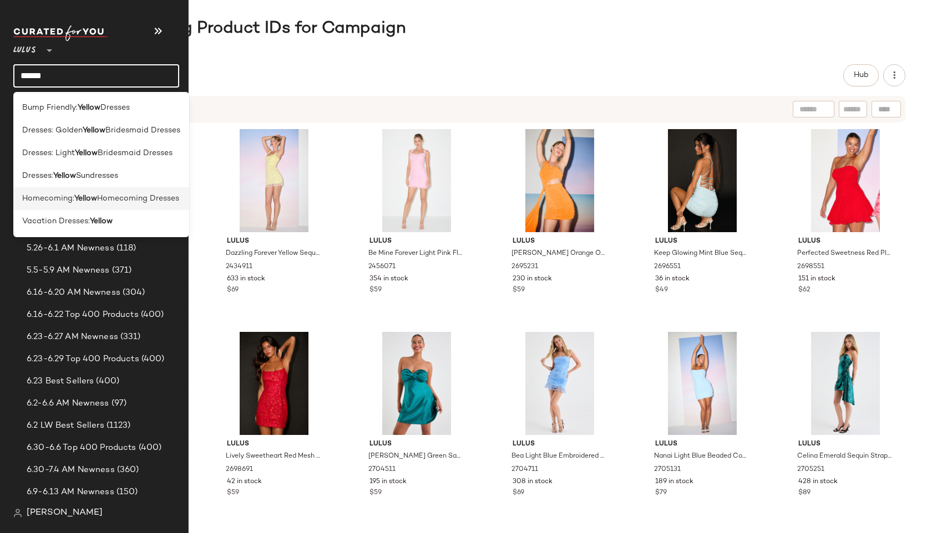
type input "******"
click at [59, 197] on span "Homecoming:" at bounding box center [48, 199] width 52 height 12
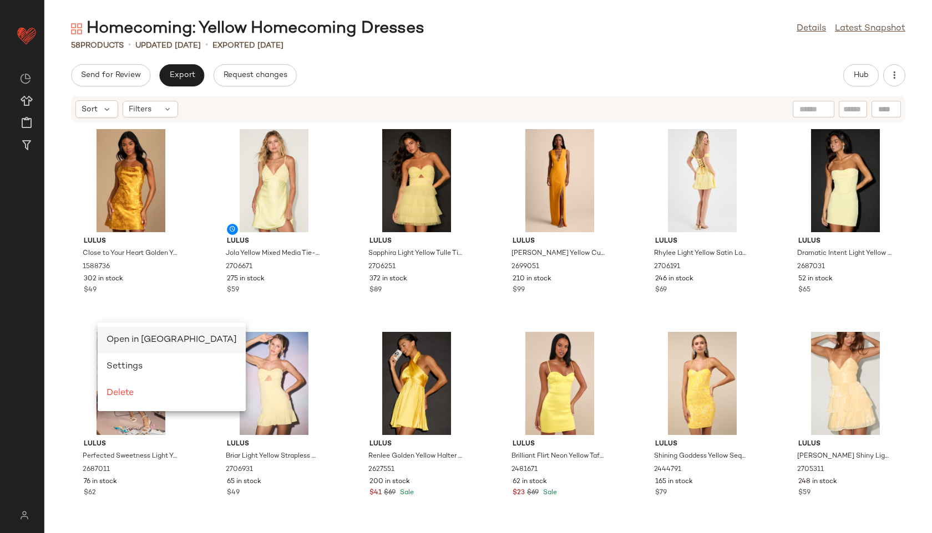
click at [122, 340] on span "Open in Split View" at bounding box center [171, 339] width 130 height 9
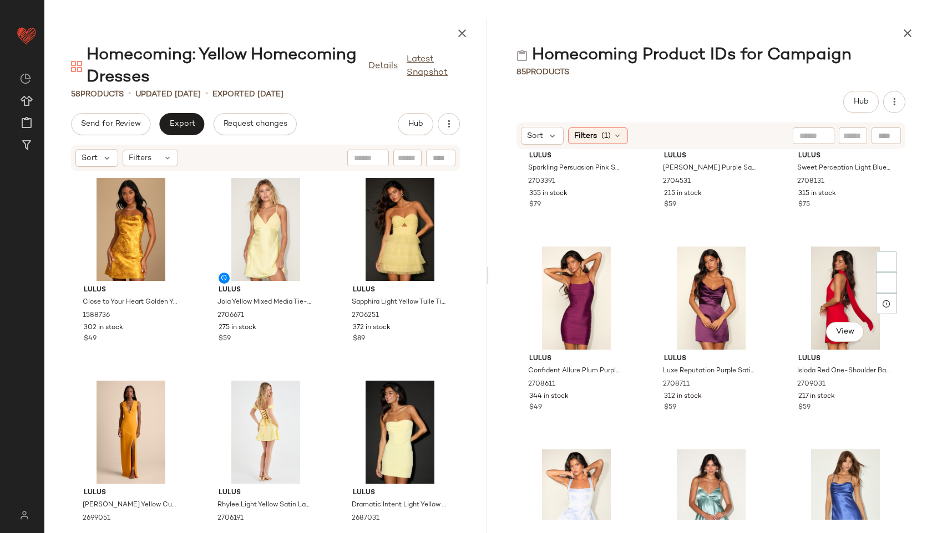
scroll to position [4840, 0]
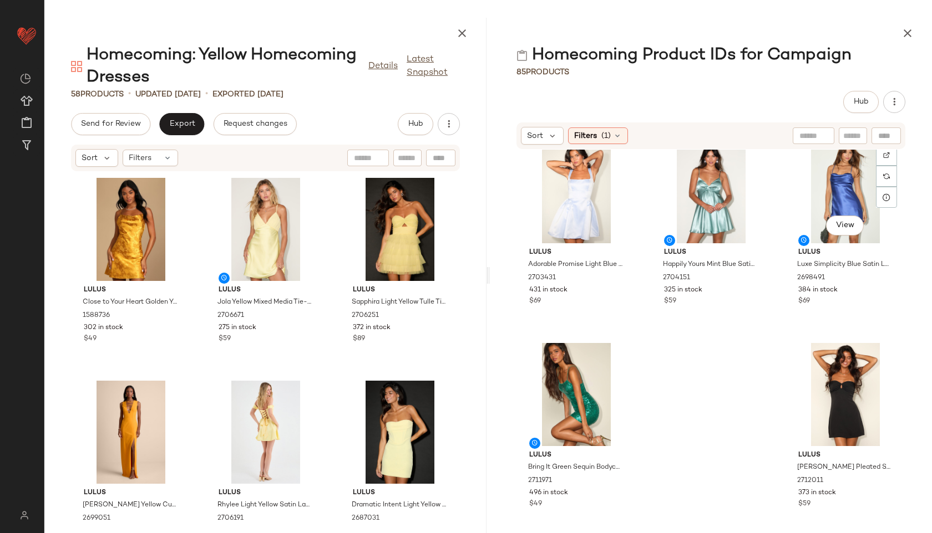
scroll to position [5111, 0]
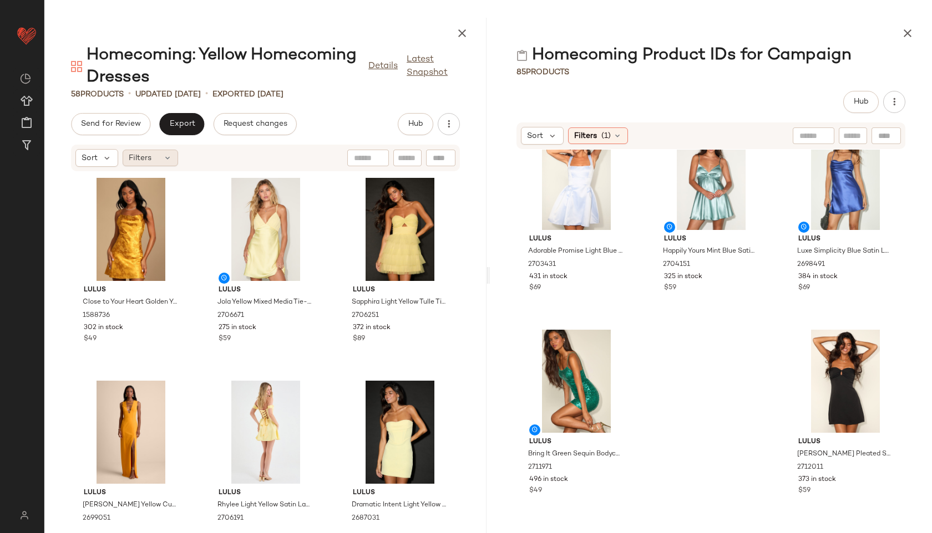
click at [164, 156] on icon at bounding box center [167, 158] width 9 height 9
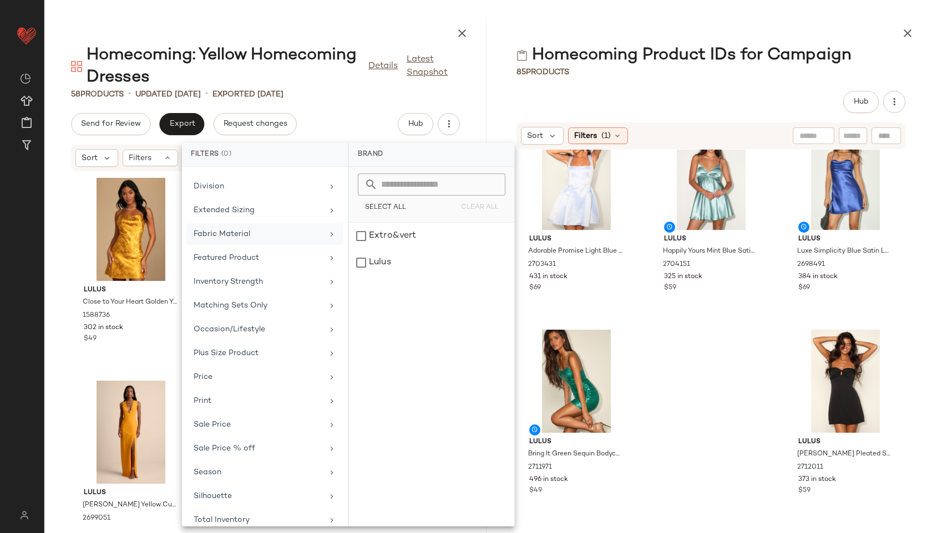
scroll to position [174, 0]
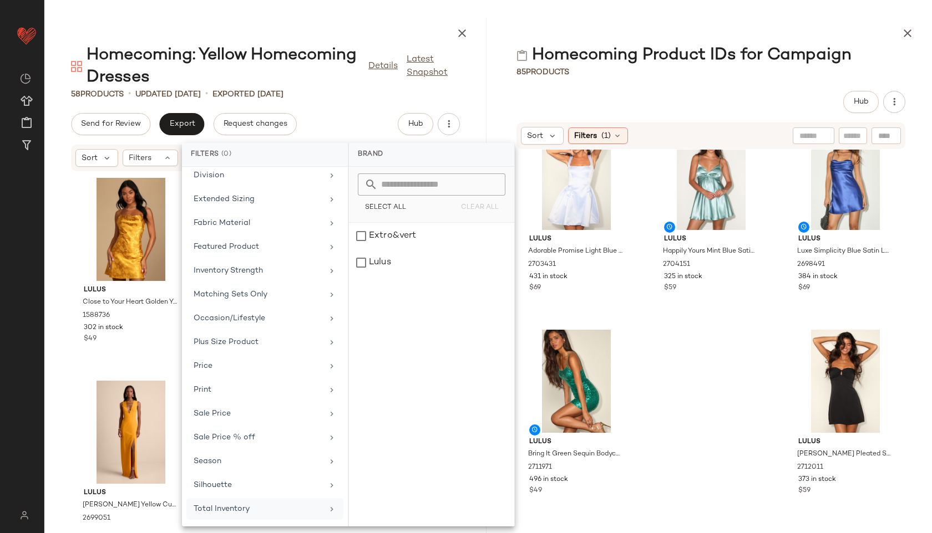
click at [237, 511] on div "Total Inventory" at bounding box center [258, 509] width 129 height 12
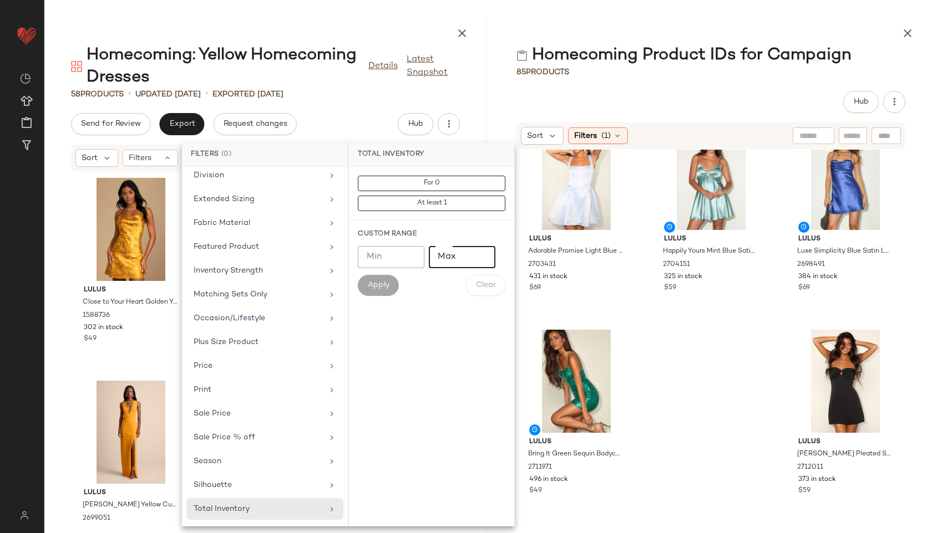
click at [449, 256] on input "Max" at bounding box center [462, 257] width 67 height 22
type input "**"
click at [373, 287] on span "Apply" at bounding box center [378, 285] width 22 height 9
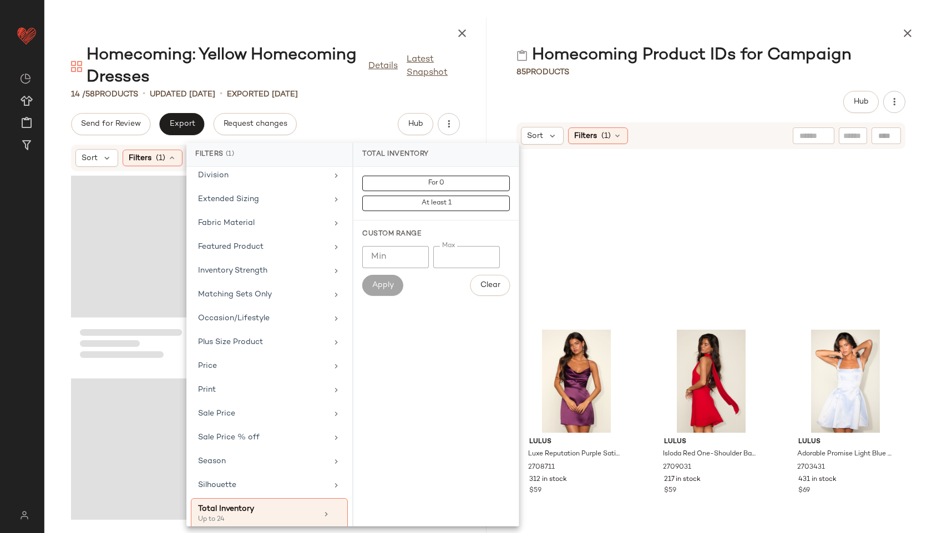
scroll to position [5314, 0]
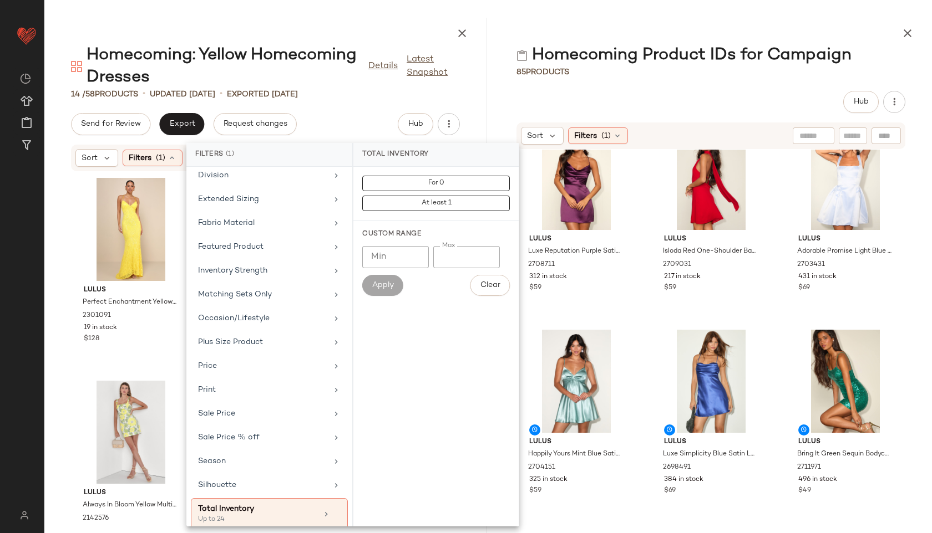
click at [471, 66] on div "Homecoming: Yellow Homecoming Dresses Details Latest Snapshot" at bounding box center [265, 66] width 442 height 44
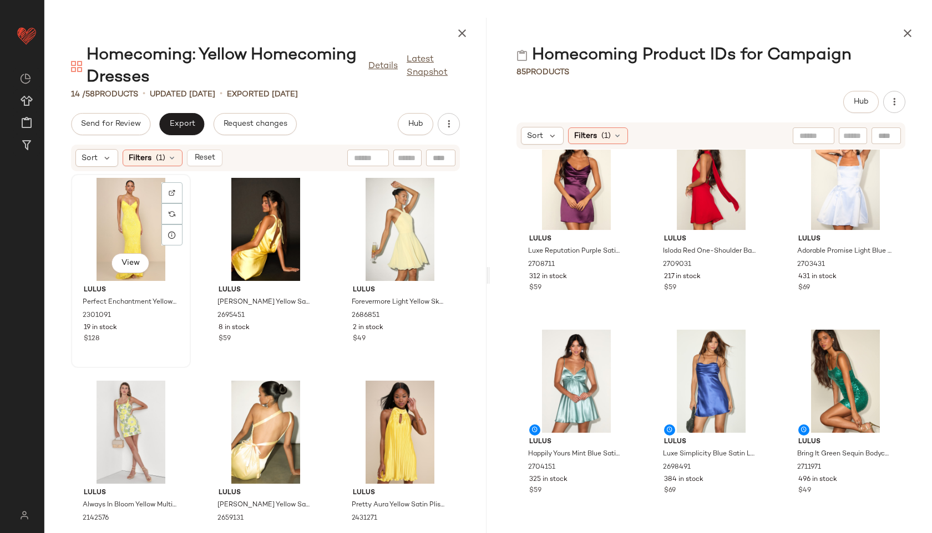
click at [145, 216] on div "View" at bounding box center [131, 229] width 112 height 103
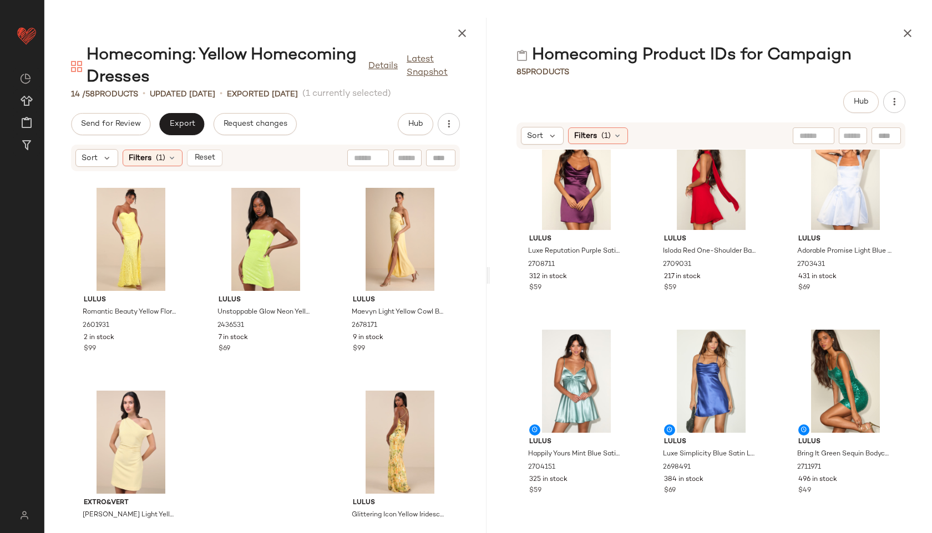
scroll to position [669, 0]
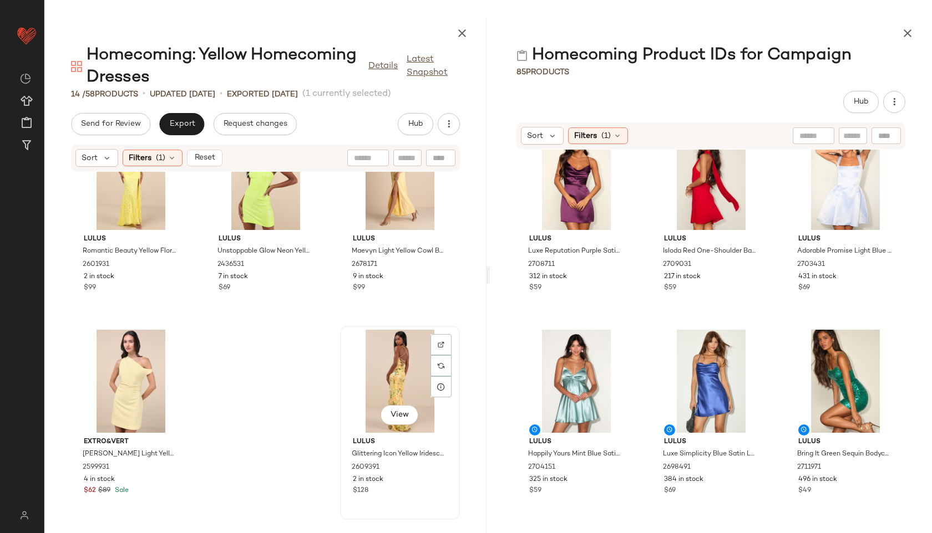
click at [395, 373] on div "View" at bounding box center [400, 381] width 112 height 103
click at [190, 128] on span "Export" at bounding box center [182, 124] width 26 height 9
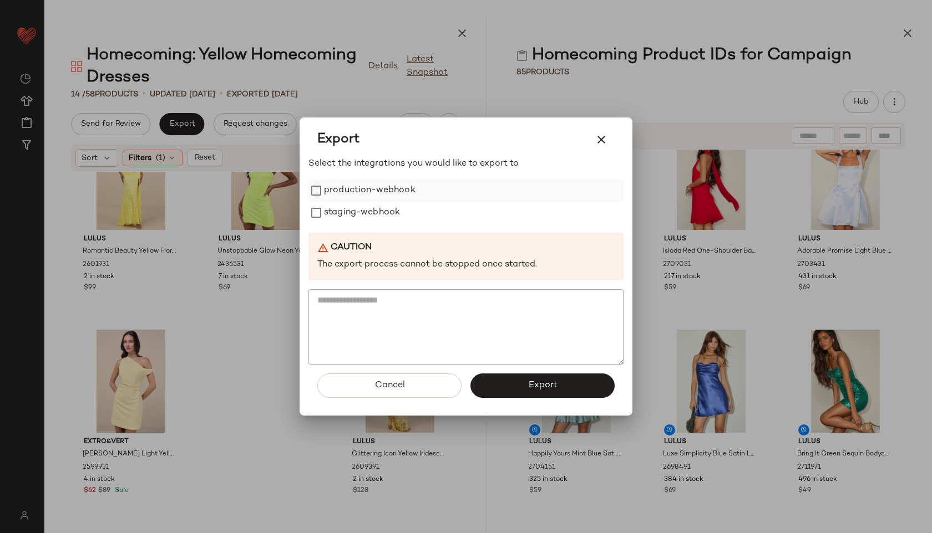
click at [346, 194] on label "production-webhook" at bounding box center [369, 191] width 91 height 22
click at [351, 216] on label "staging-webhook" at bounding box center [362, 213] width 76 height 22
click at [551, 400] on div "Cancel Export" at bounding box center [465, 390] width 315 height 51
click at [540, 379] on button "Export" at bounding box center [542, 386] width 144 height 24
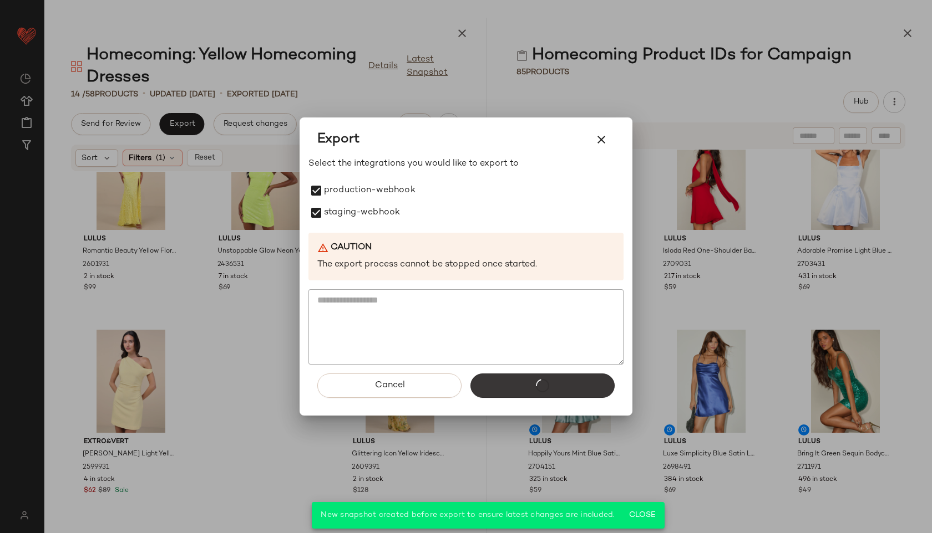
scroll to position [5517, 0]
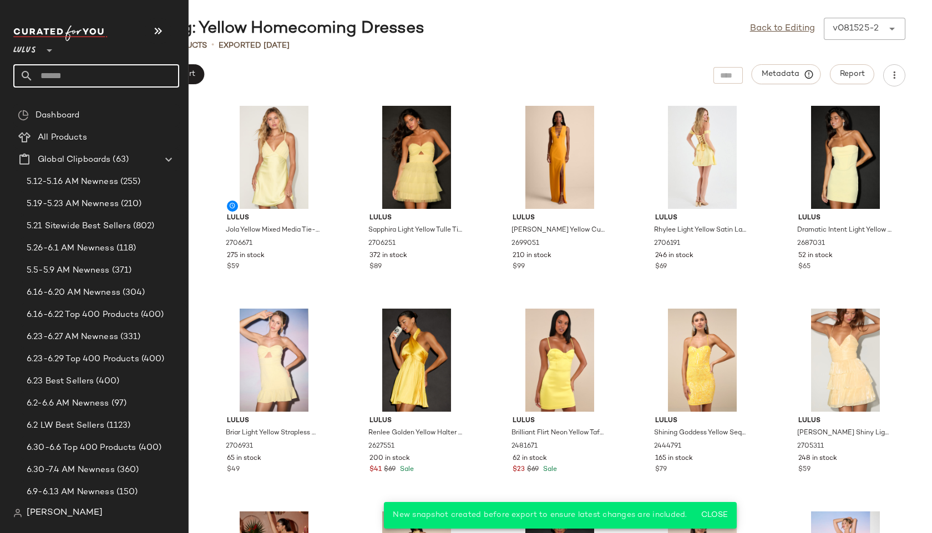
click at [58, 70] on input "text" at bounding box center [106, 75] width 146 height 23
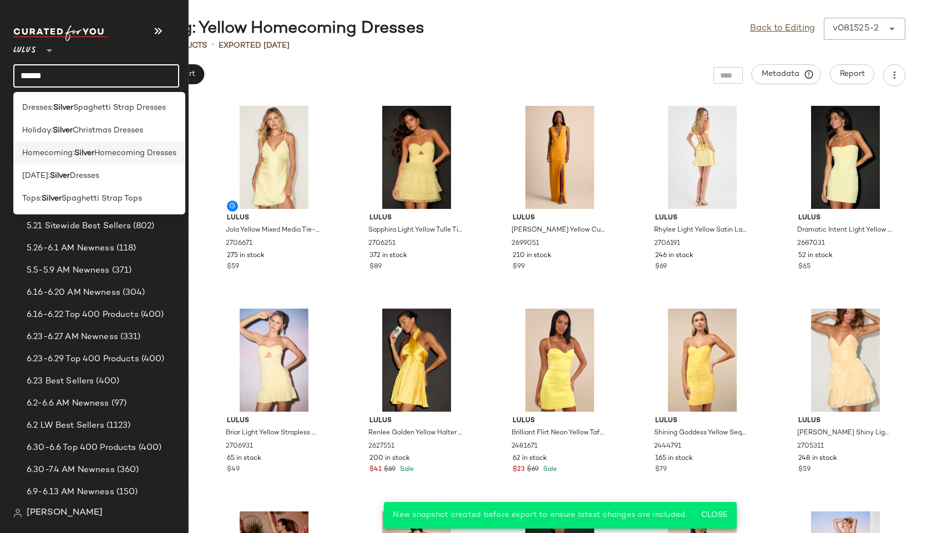
type input "******"
click at [34, 149] on span "Homecoming:" at bounding box center [48, 153] width 52 height 12
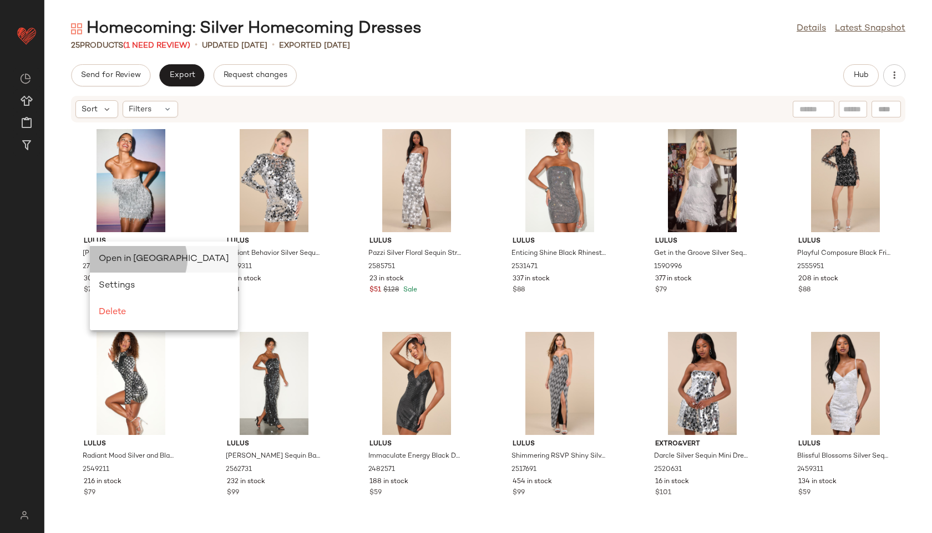
click at [114, 258] on span "Open in [GEOGRAPHIC_DATA]" at bounding box center [164, 259] width 130 height 9
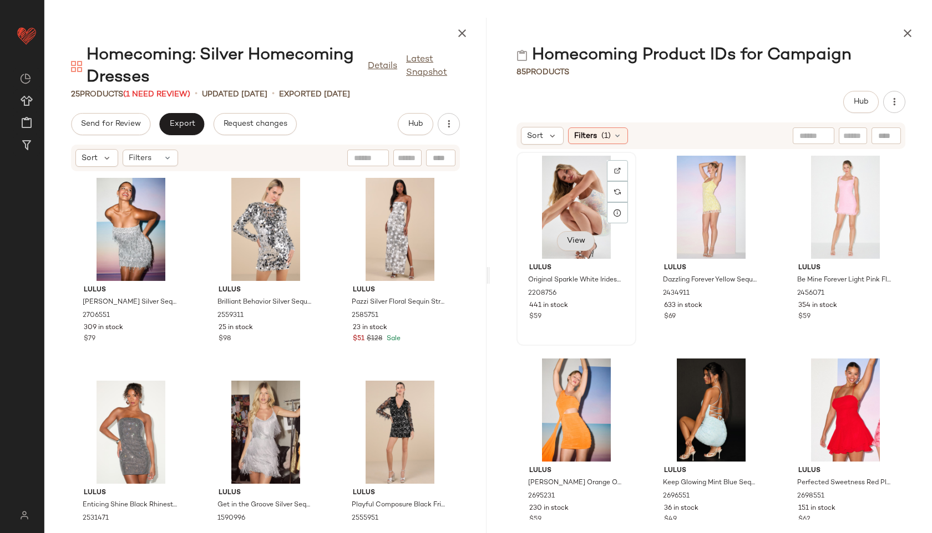
click at [578, 238] on span "View" at bounding box center [575, 241] width 19 height 9
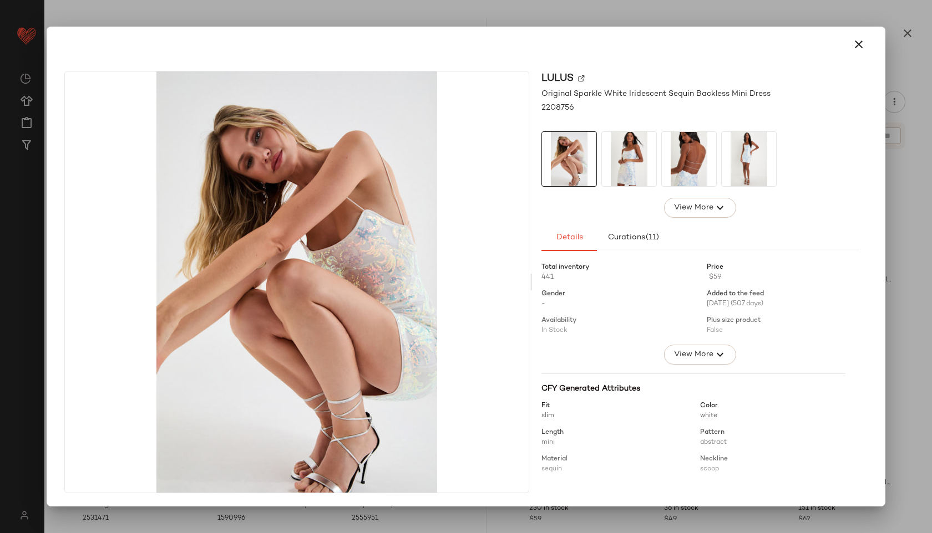
click at [638, 138] on img at bounding box center [629, 159] width 54 height 54
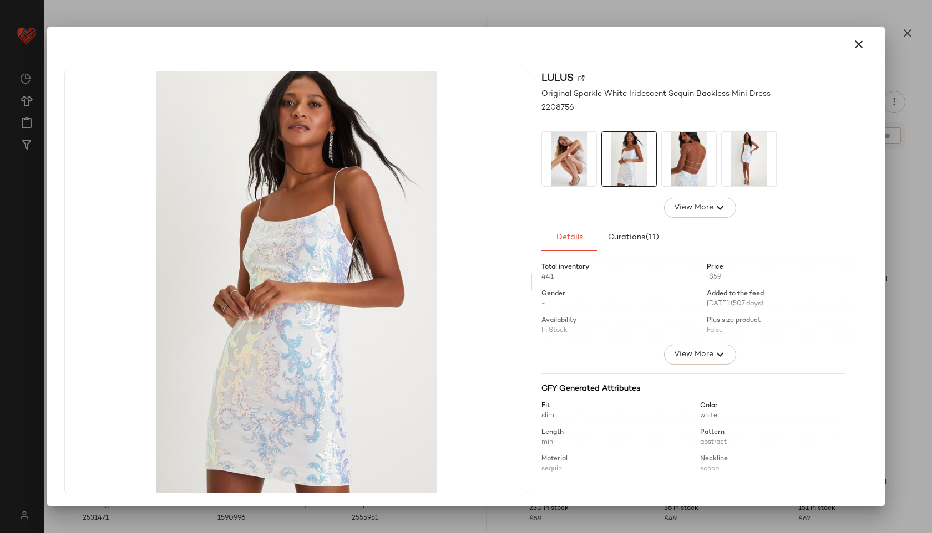
click at [665, 152] on img at bounding box center [689, 159] width 54 height 54
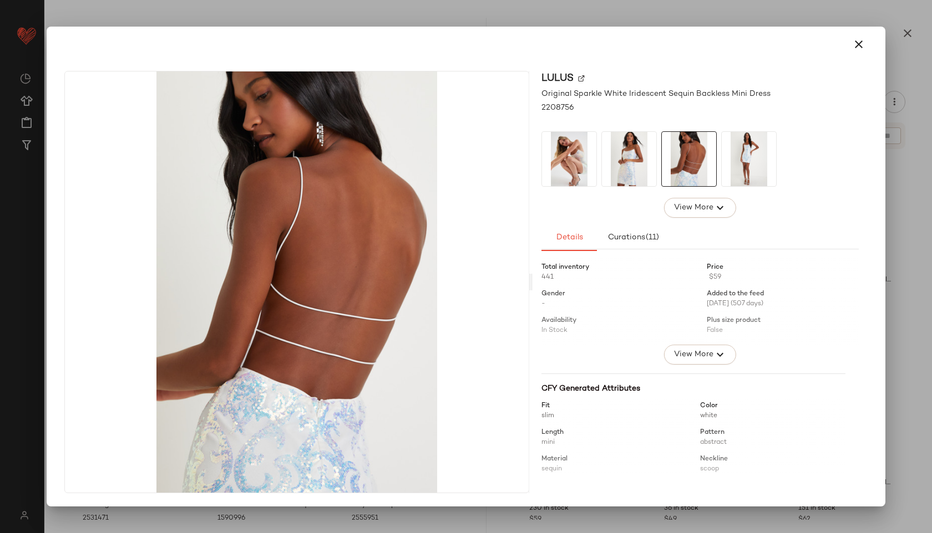
click at [737, 157] on img at bounding box center [748, 159] width 54 height 54
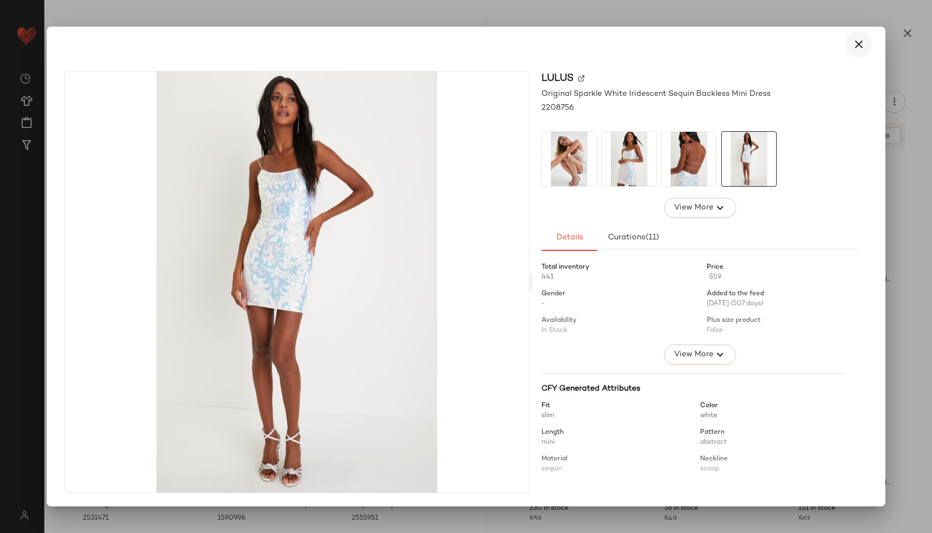
click at [855, 51] on button "button" at bounding box center [858, 44] width 27 height 27
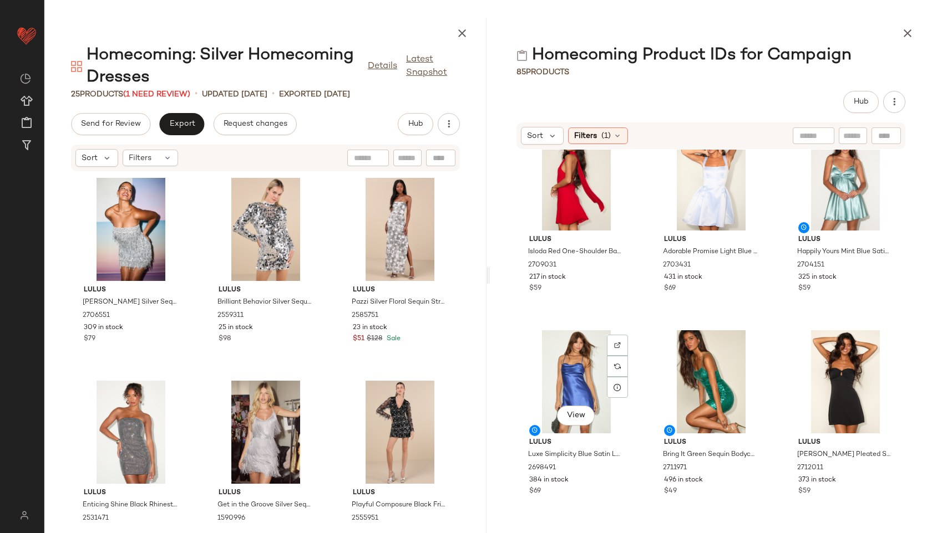
scroll to position [5314, 0]
click at [166, 160] on icon at bounding box center [167, 158] width 9 height 9
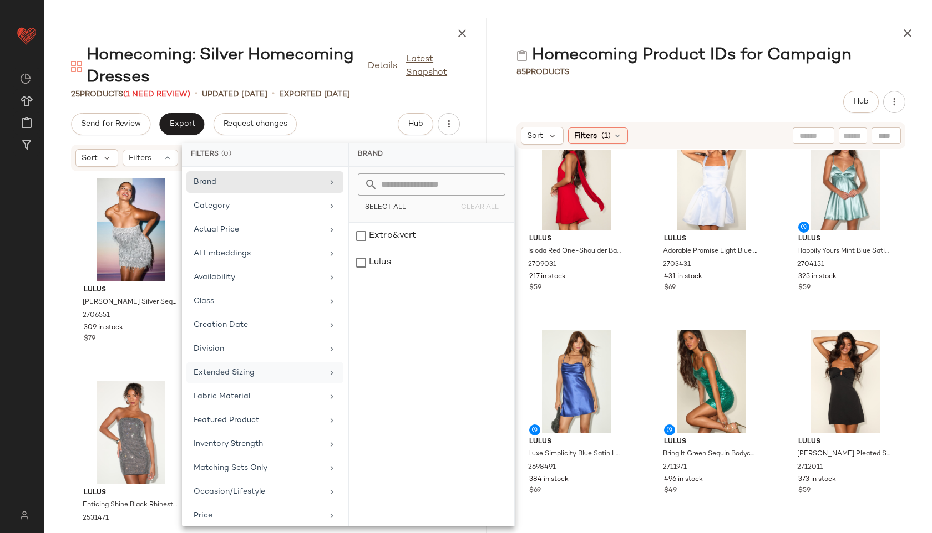
scroll to position [150, 0]
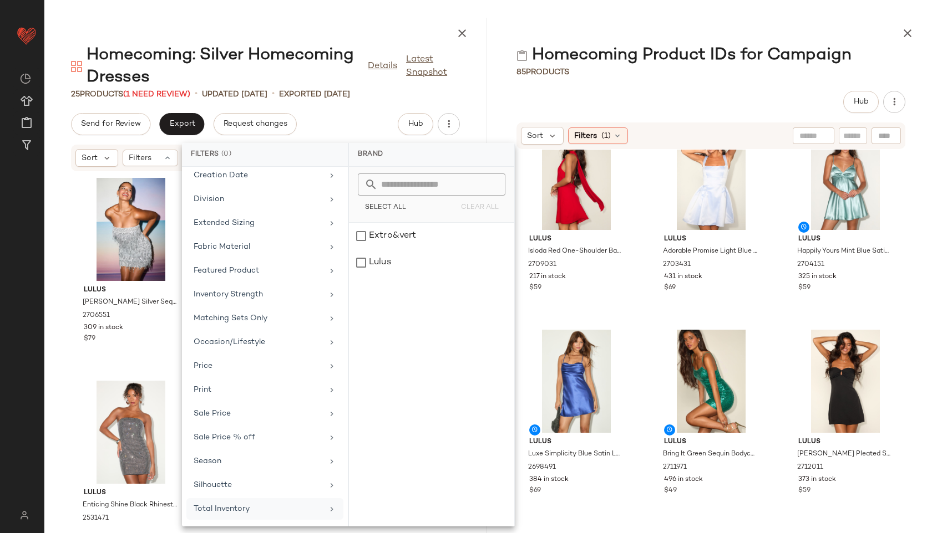
click at [251, 511] on div "Total Inventory" at bounding box center [258, 509] width 129 height 12
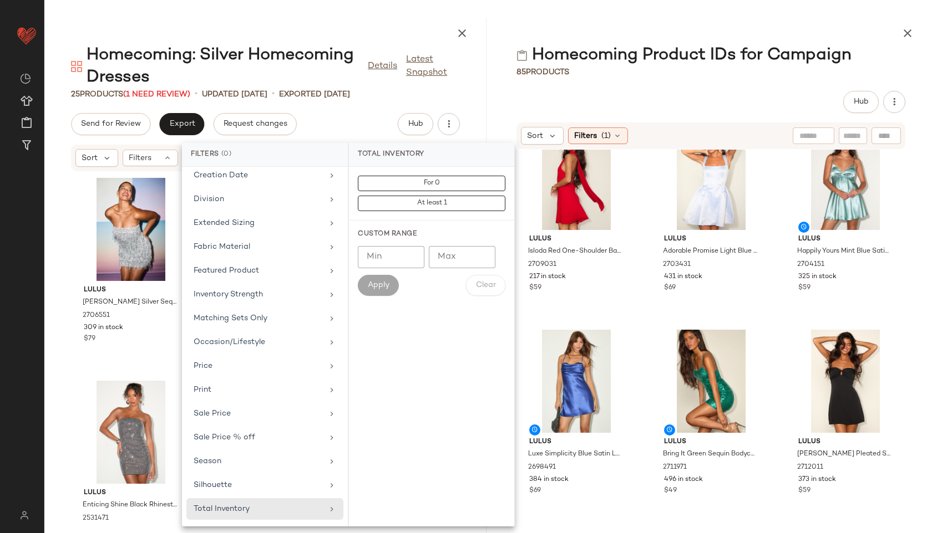
click at [446, 267] on input "Max" at bounding box center [462, 257] width 67 height 22
type input "**"
click at [380, 289] on span "Apply" at bounding box center [378, 285] width 22 height 9
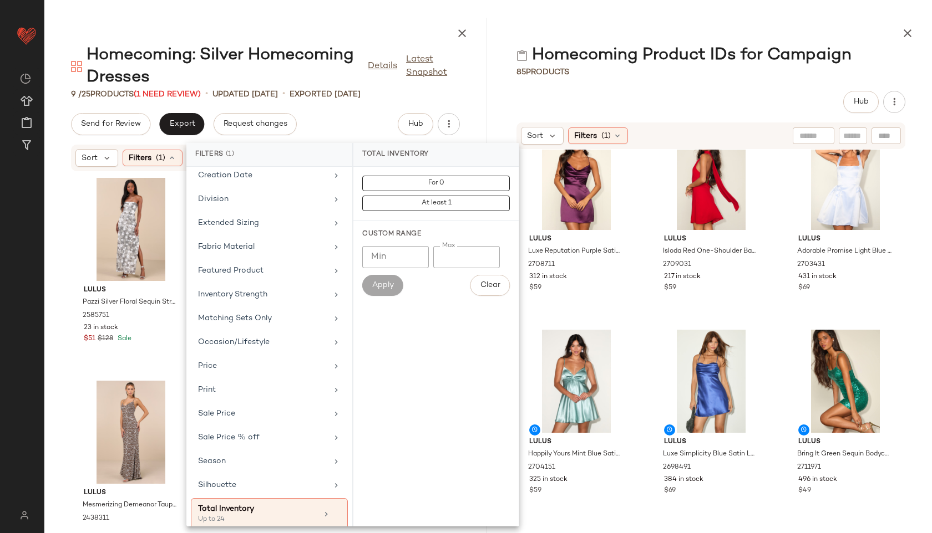
click at [518, 26] on div at bounding box center [711, 31] width 442 height 27
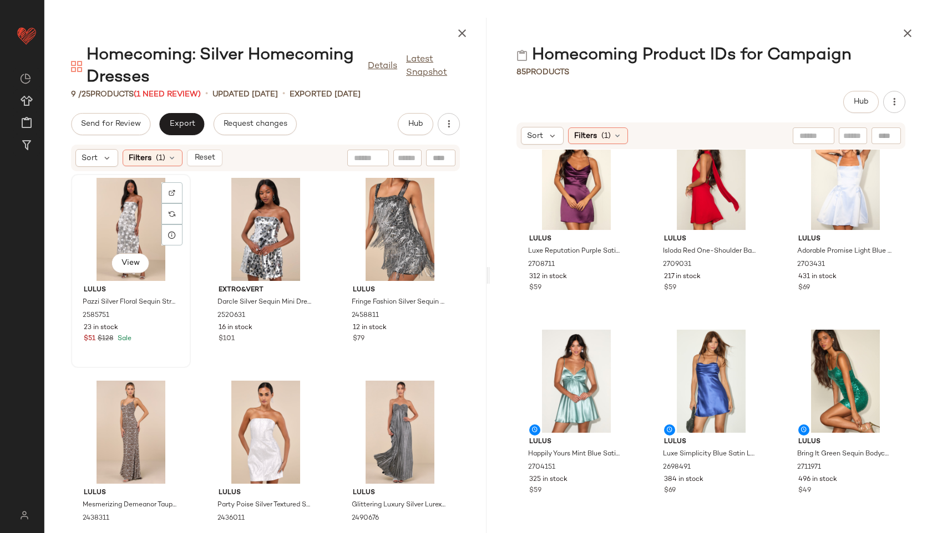
click at [129, 190] on div "View" at bounding box center [131, 229] width 112 height 103
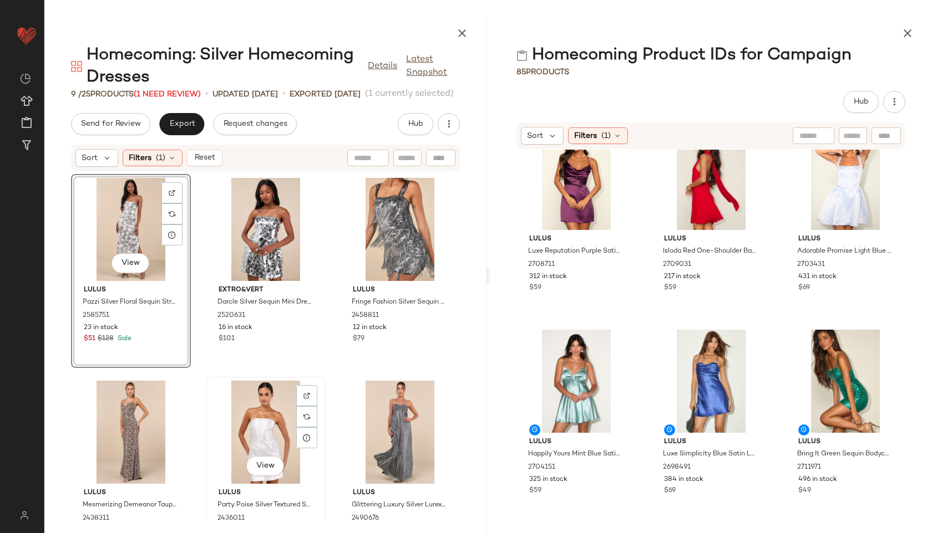
scroll to position [254, 0]
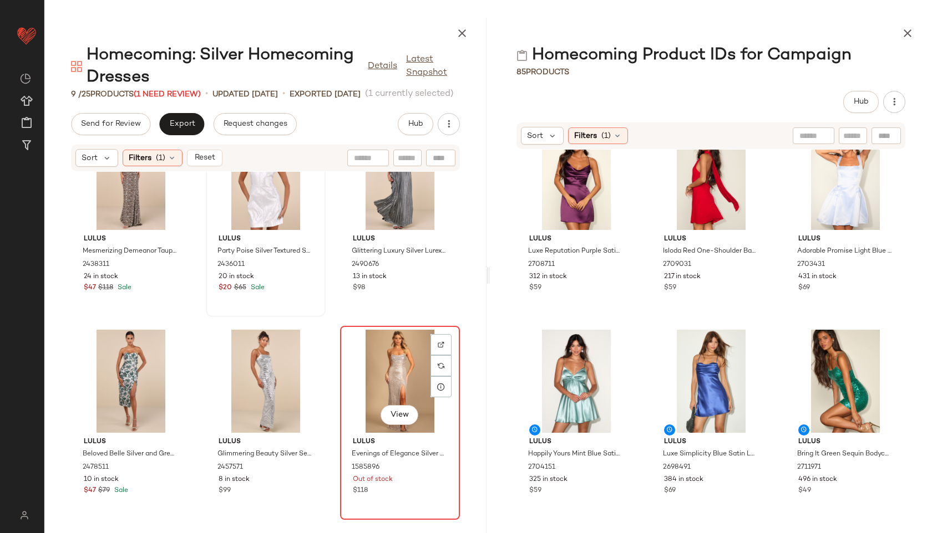
click at [382, 432] on div "View" at bounding box center [400, 381] width 112 height 103
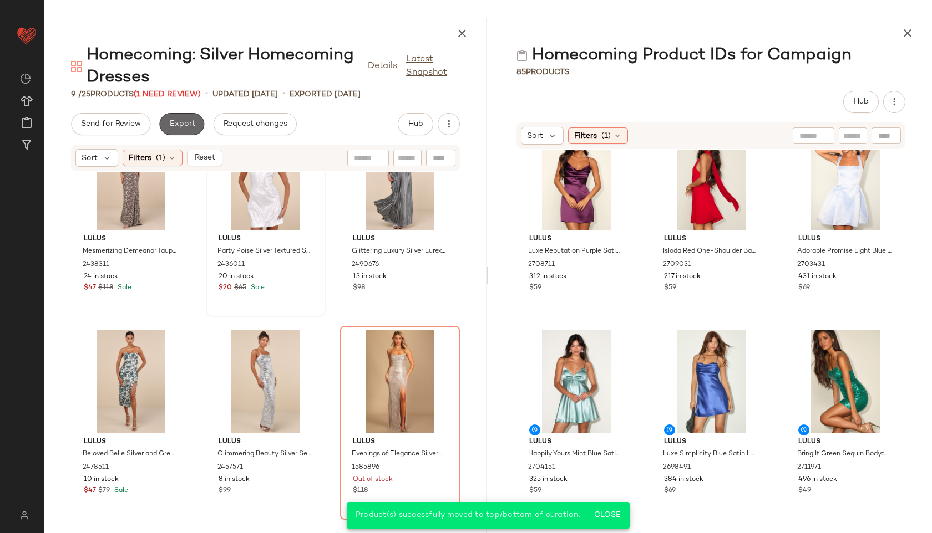
click at [183, 128] on span "Export" at bounding box center [182, 124] width 26 height 9
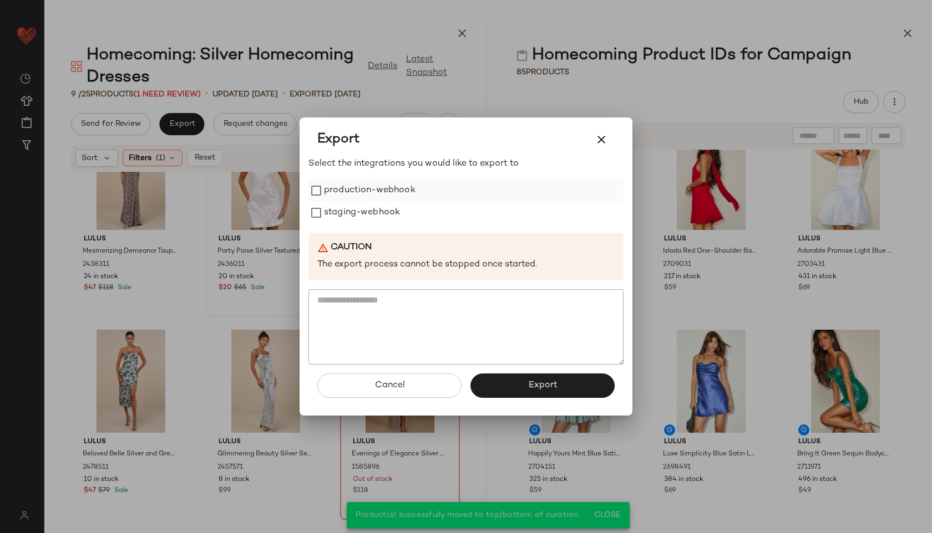
click at [379, 187] on label "production-webhook" at bounding box center [369, 191] width 91 height 22
click at [388, 208] on label "staging-webhook" at bounding box center [362, 213] width 76 height 22
click at [500, 381] on button "Export" at bounding box center [542, 386] width 144 height 24
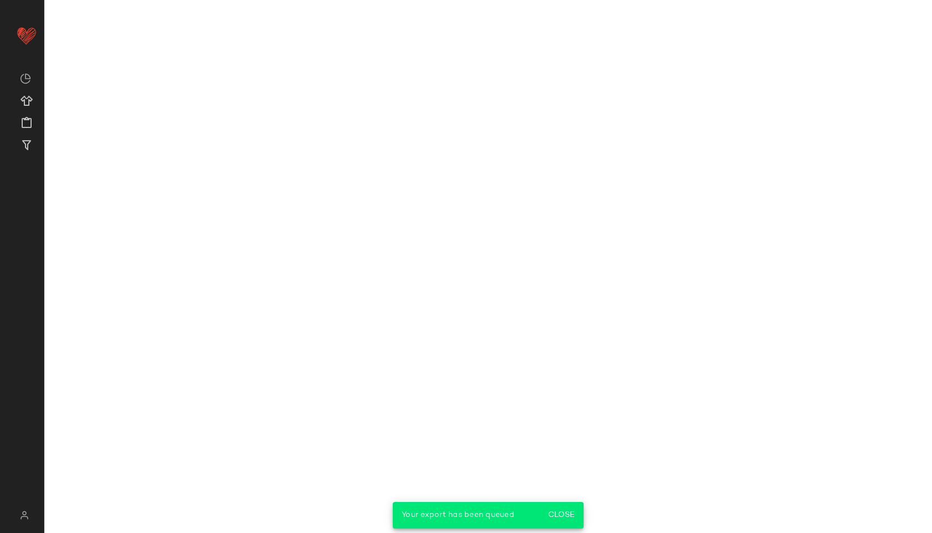
scroll to position [5517, 0]
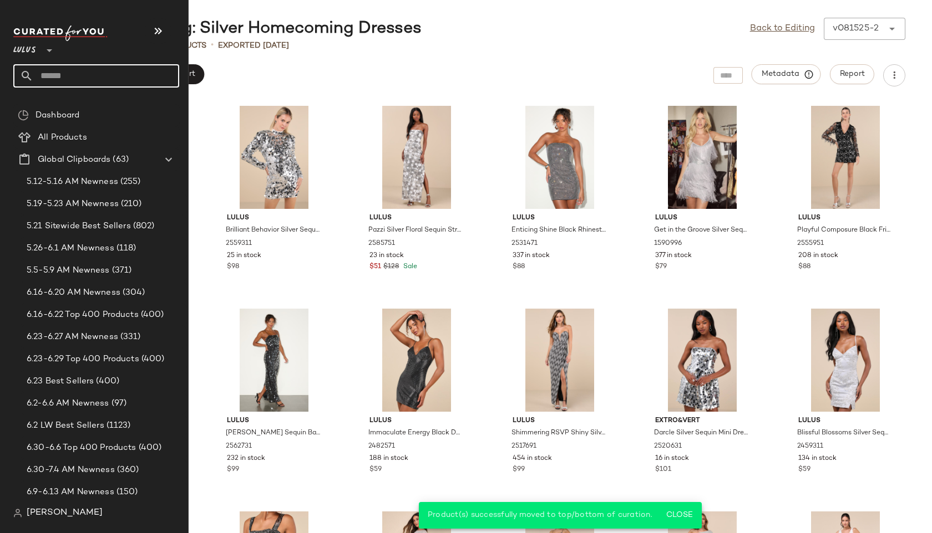
click at [72, 85] on input "text" at bounding box center [106, 75] width 146 height 23
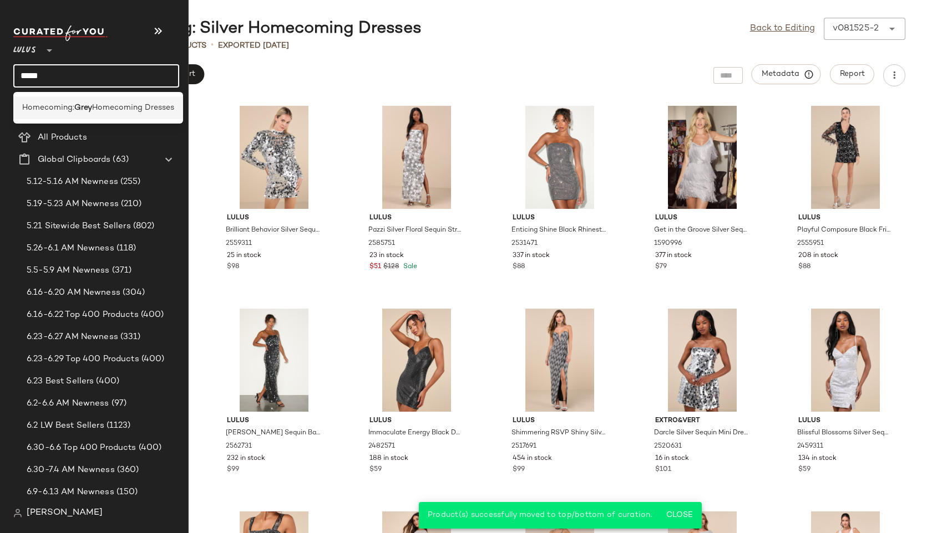
type input "****"
click at [79, 111] on b "Grey" at bounding box center [83, 108] width 18 height 12
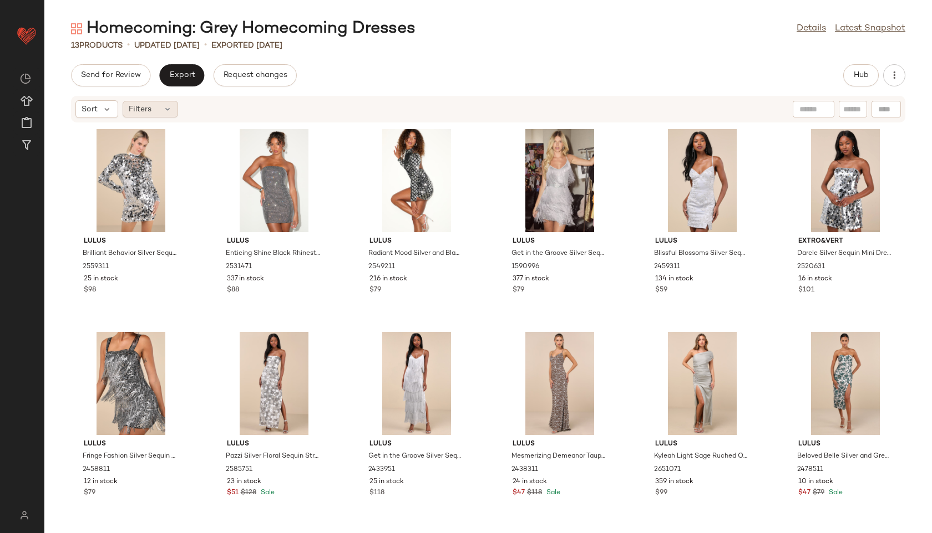
click at [168, 113] on icon at bounding box center [167, 109] width 9 height 9
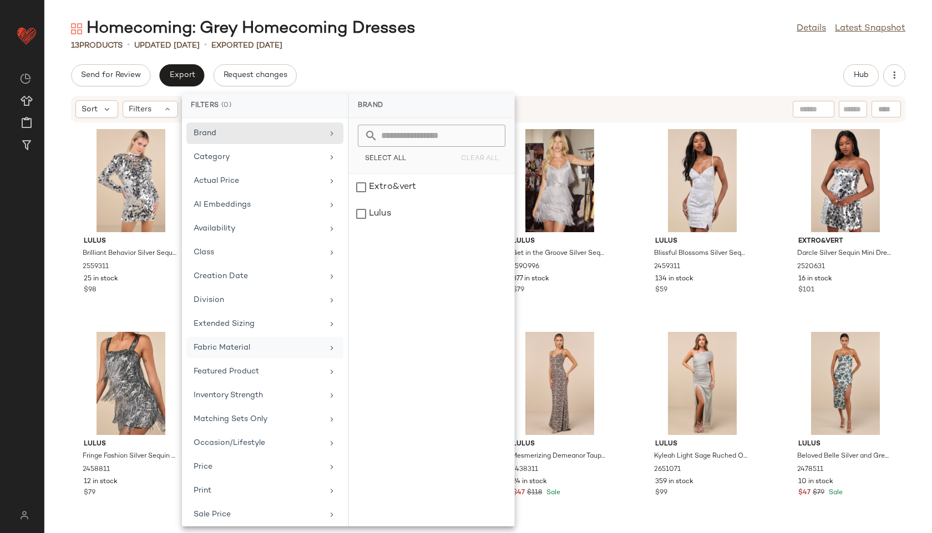
scroll to position [101, 0]
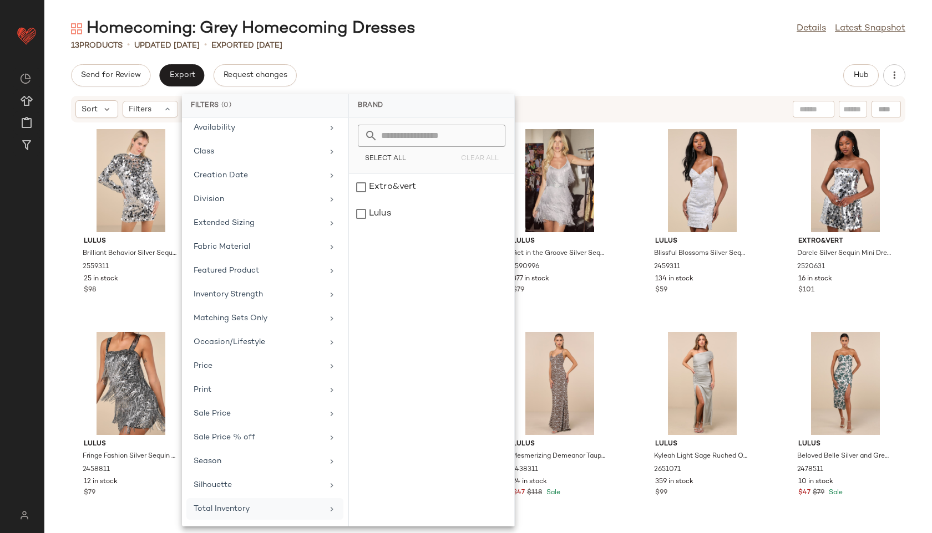
click at [227, 504] on div "Total Inventory" at bounding box center [258, 509] width 129 height 12
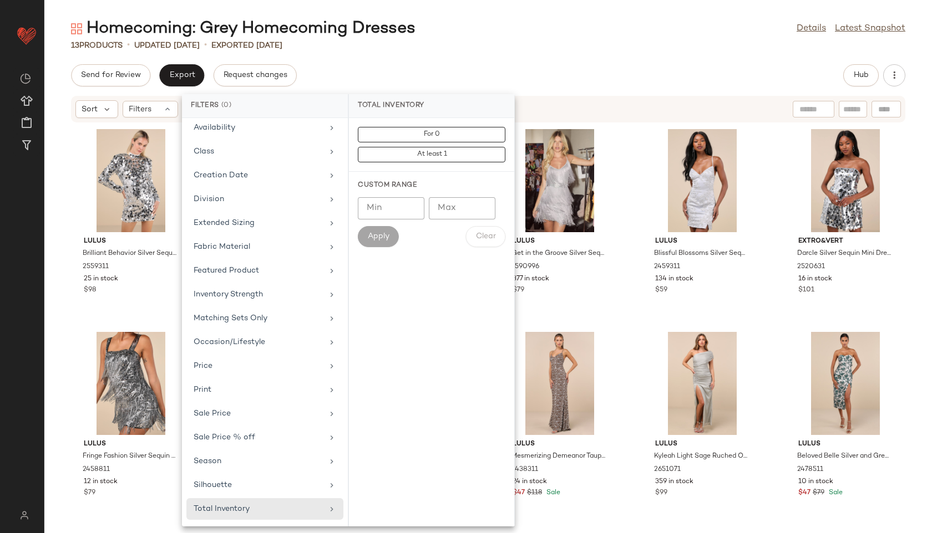
click at [456, 215] on input "Max" at bounding box center [462, 208] width 67 height 22
type input "**"
click at [389, 232] on span "Apply" at bounding box center [378, 236] width 22 height 9
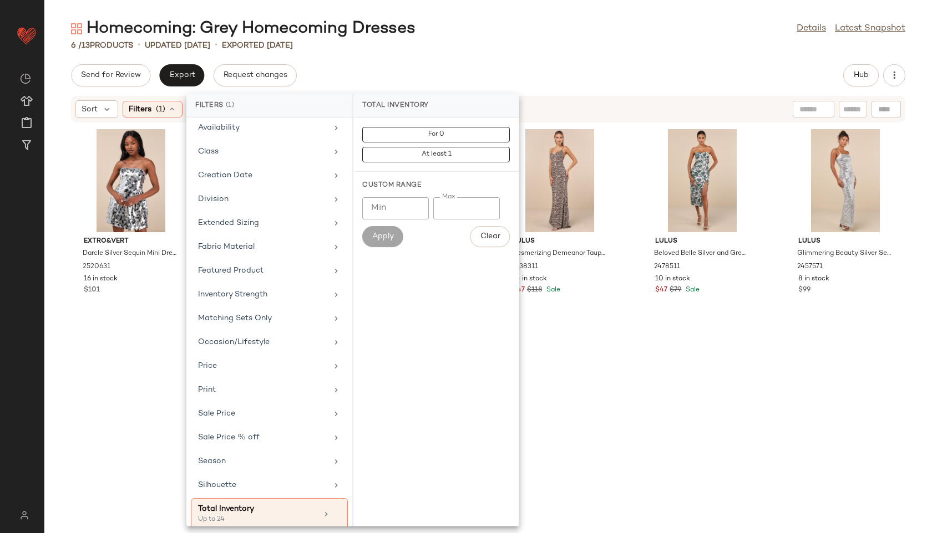
click at [507, 53] on div "Homecoming: Grey Homecoming Dresses Details Latest Snapshot 6 / 13 Products • u…" at bounding box center [487, 276] width 887 height 516
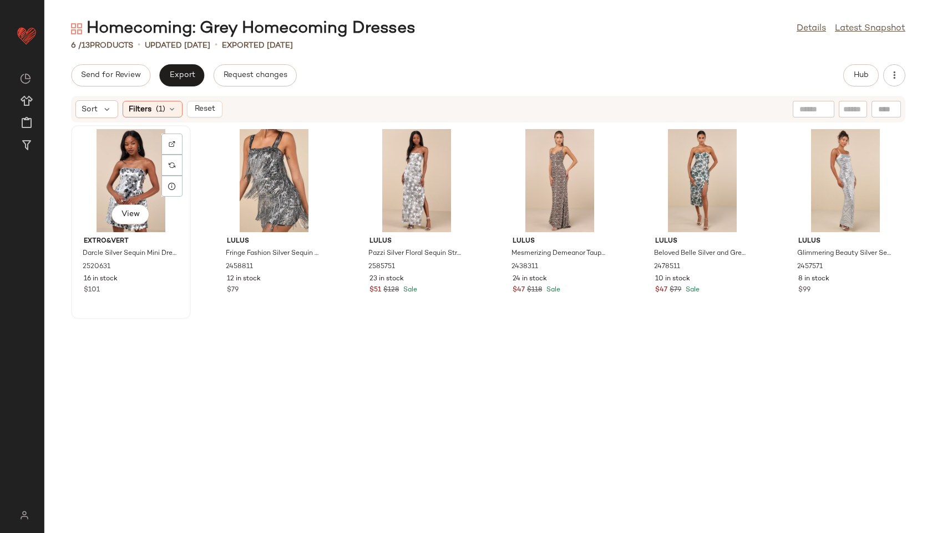
click at [114, 179] on div "View" at bounding box center [131, 180] width 112 height 103
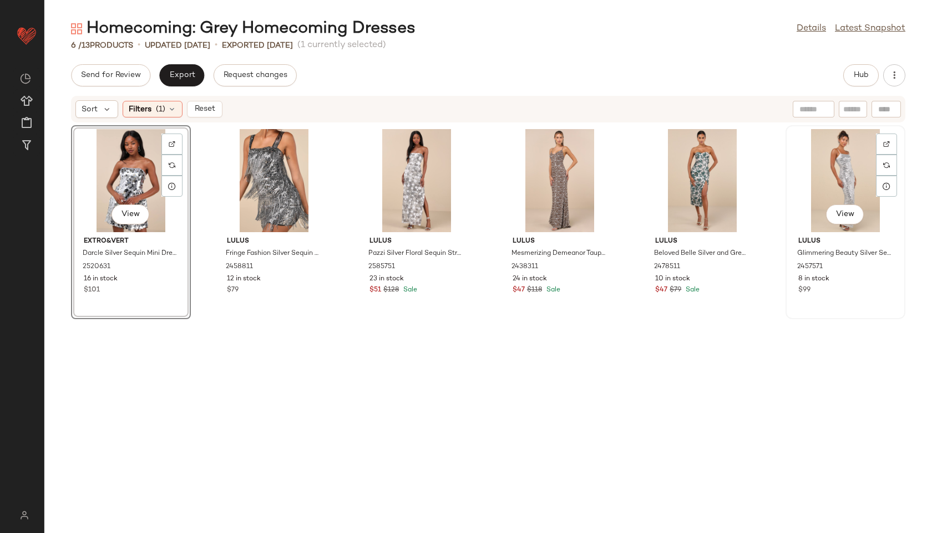
click at [840, 186] on div "View" at bounding box center [845, 180] width 112 height 103
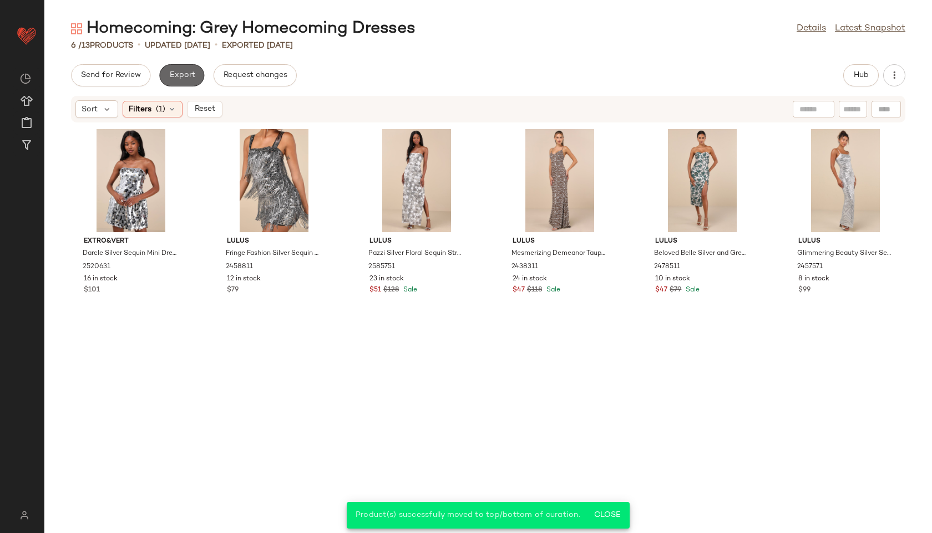
click at [179, 74] on span "Export" at bounding box center [182, 75] width 26 height 9
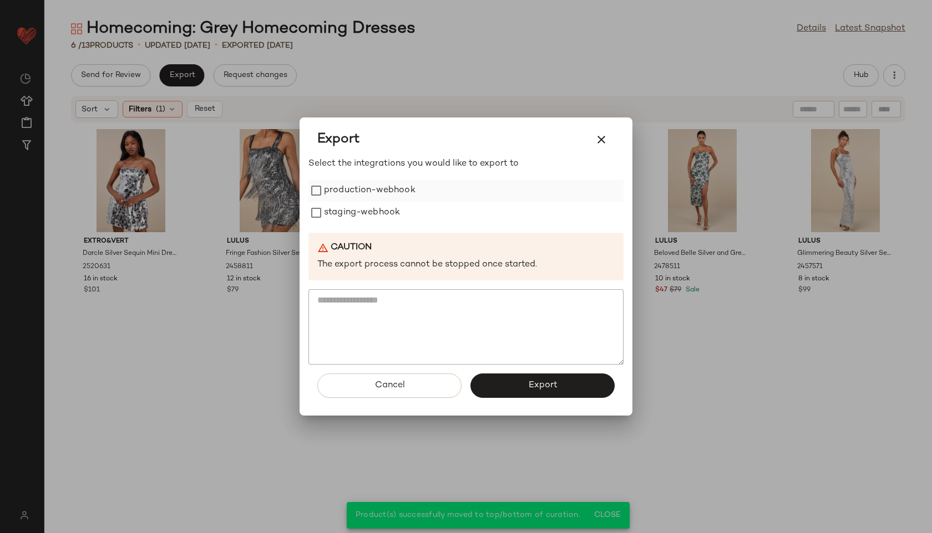
click at [360, 186] on label "production-webhook" at bounding box center [369, 191] width 91 height 22
click at [360, 219] on label "staging-webhook" at bounding box center [362, 213] width 76 height 22
click at [541, 364] on textarea at bounding box center [465, 326] width 315 height 75
click at [546, 383] on span "Export" at bounding box center [541, 385] width 29 height 11
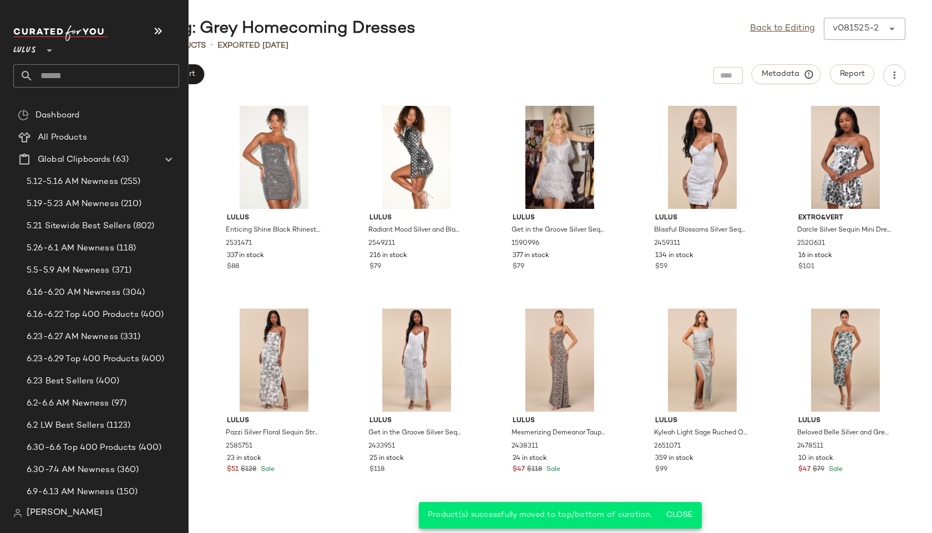
click at [56, 65] on input "text" at bounding box center [106, 75] width 146 height 23
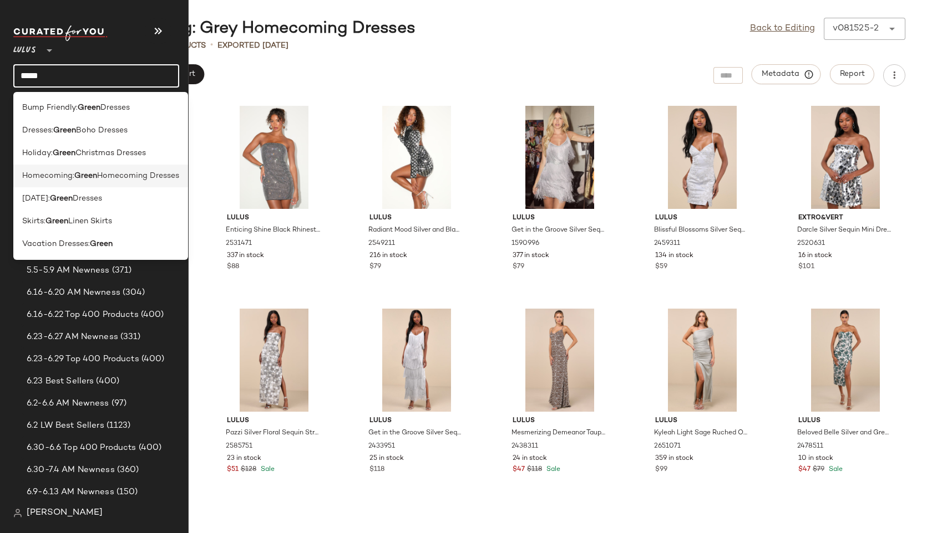
type input "*****"
click at [52, 210] on div "Homecoming: Green Homecoming Dresses" at bounding box center [100, 221] width 175 height 23
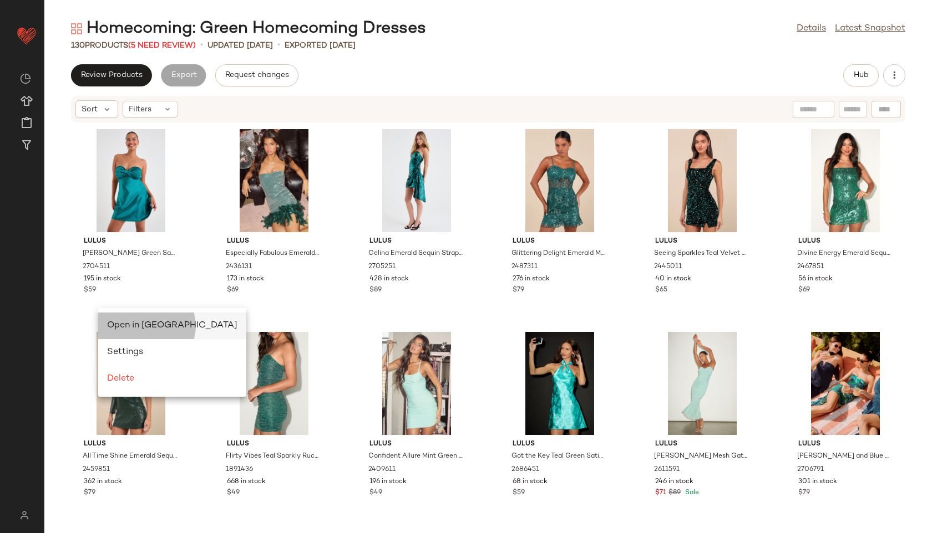
click at [116, 323] on span "Open in Split View" at bounding box center [172, 325] width 130 height 9
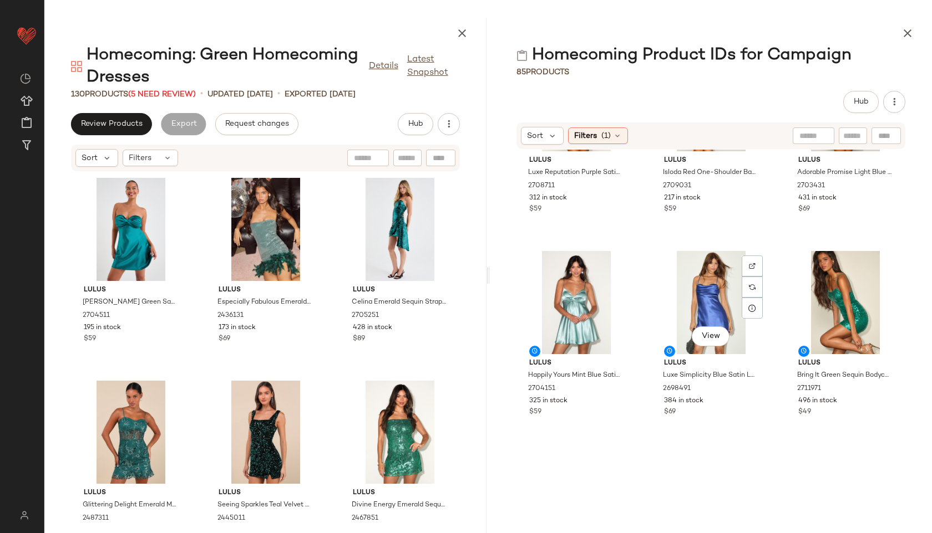
scroll to position [5227, 0]
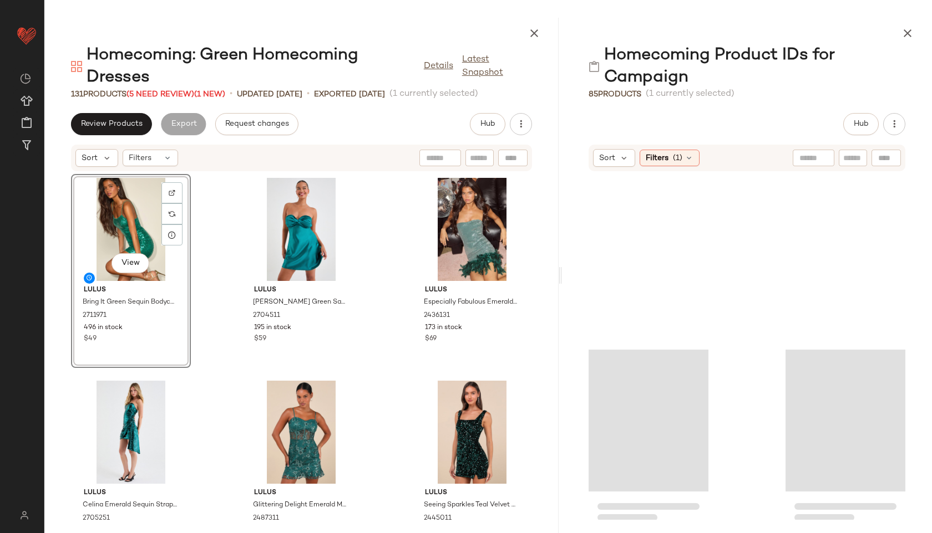
scroll to position [5314, 0]
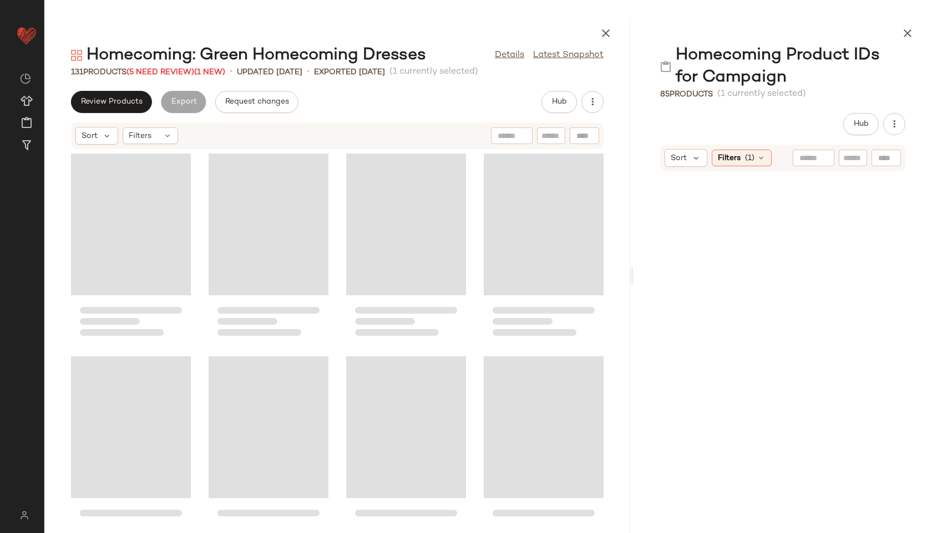
drag, startPoint x: 489, startPoint y: 276, endPoint x: 708, endPoint y: 264, distance: 219.9
click at [708, 264] on div "Homecoming: Green Homecoming Dresses Details Latest Snapshot 131 Products (5 Ne…" at bounding box center [487, 276] width 887 height 516
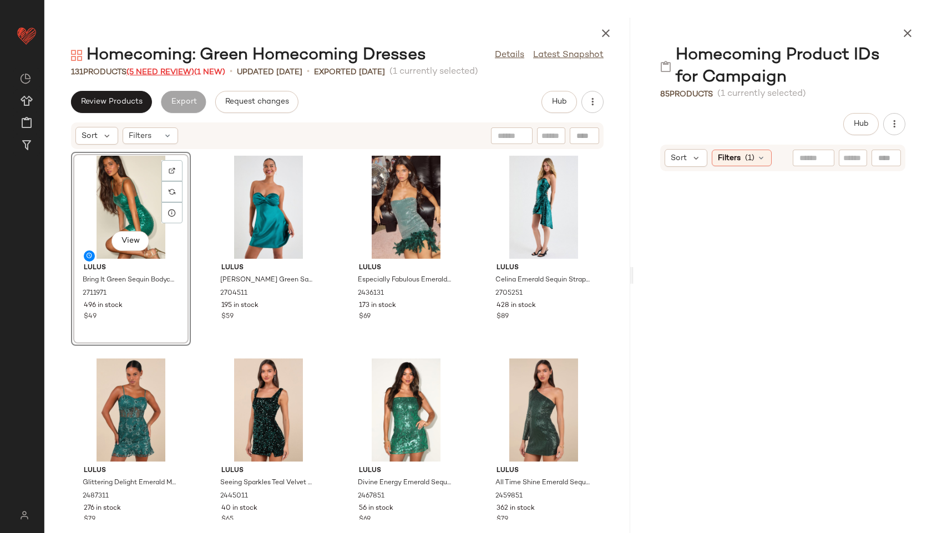
click at [184, 74] on span "(5 Need Review)" at bounding box center [160, 72] width 68 height 8
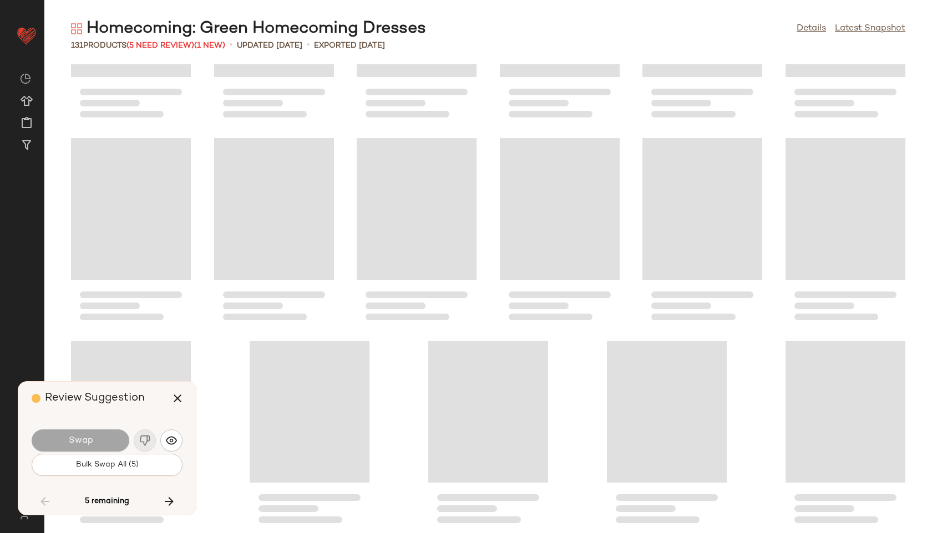
scroll to position [3450, 0]
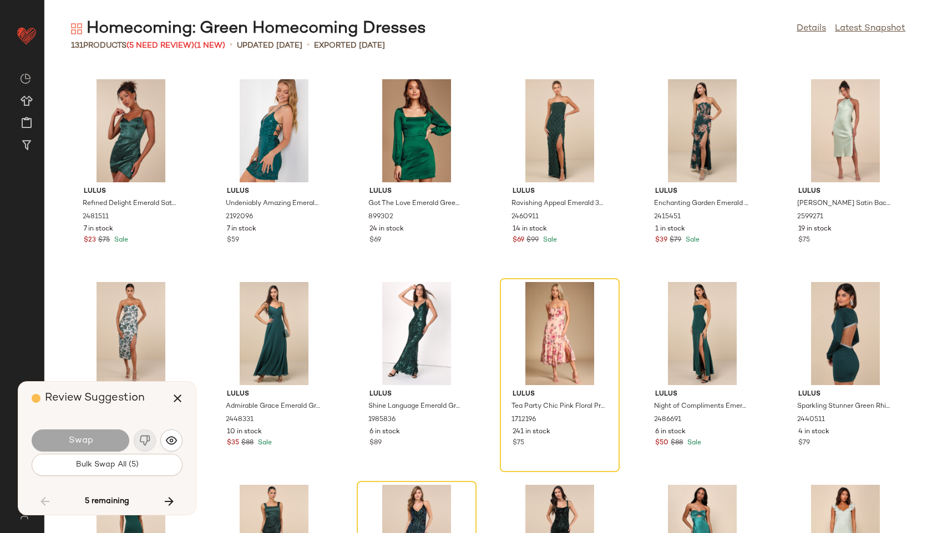
click at [145, 439] on div "Swap" at bounding box center [107, 441] width 151 height 27
click at [175, 441] on img "button" at bounding box center [171, 440] width 11 height 11
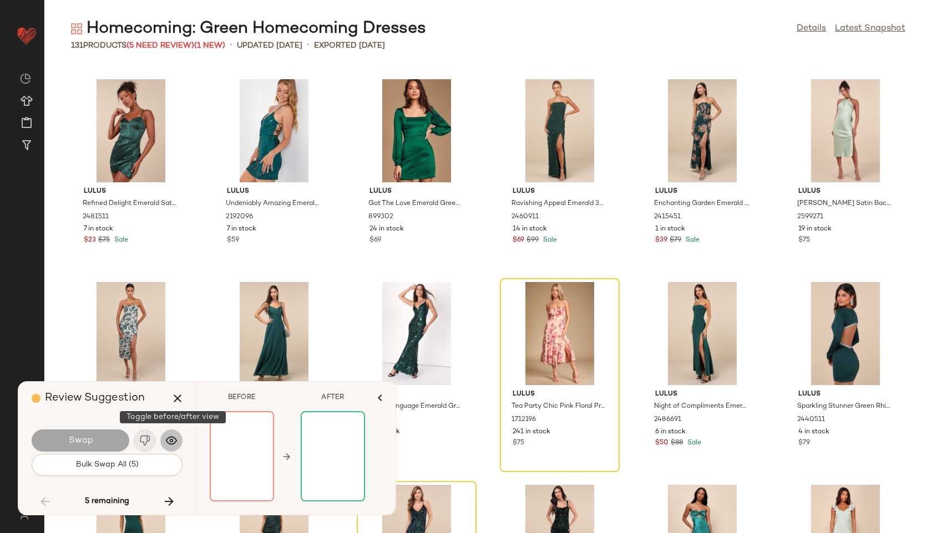
click at [170, 439] on img "button" at bounding box center [171, 440] width 11 height 11
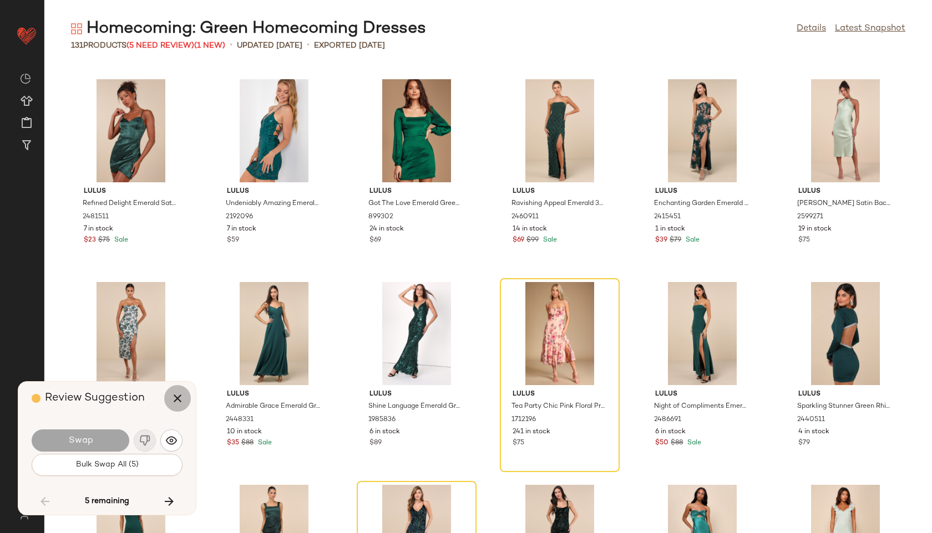
click at [182, 393] on icon "button" at bounding box center [177, 398] width 13 height 13
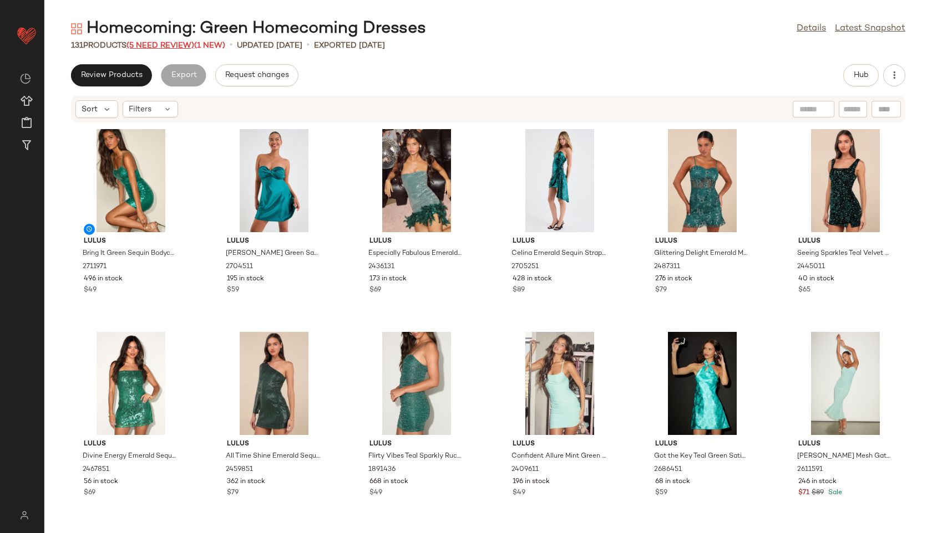
click at [172, 46] on span "(5 Need Review)" at bounding box center [160, 46] width 68 height 8
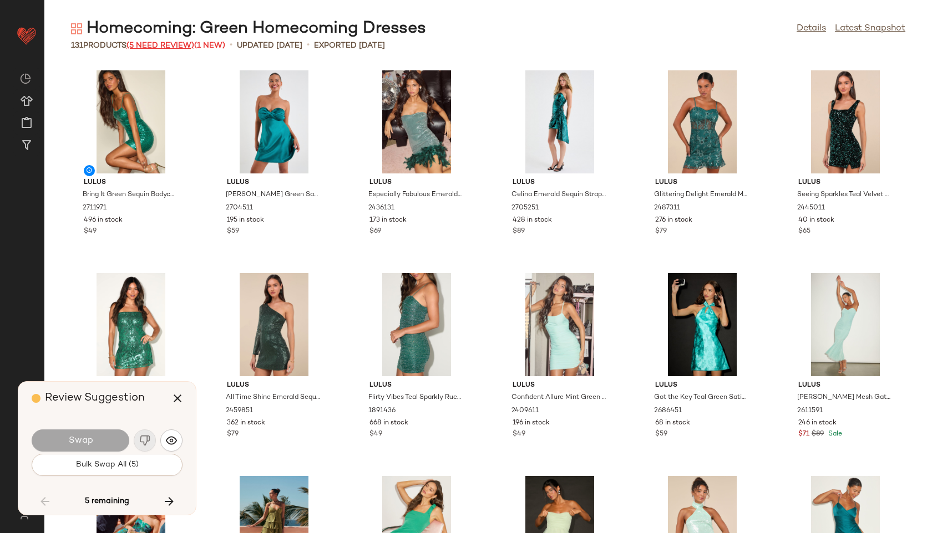
scroll to position [3450, 0]
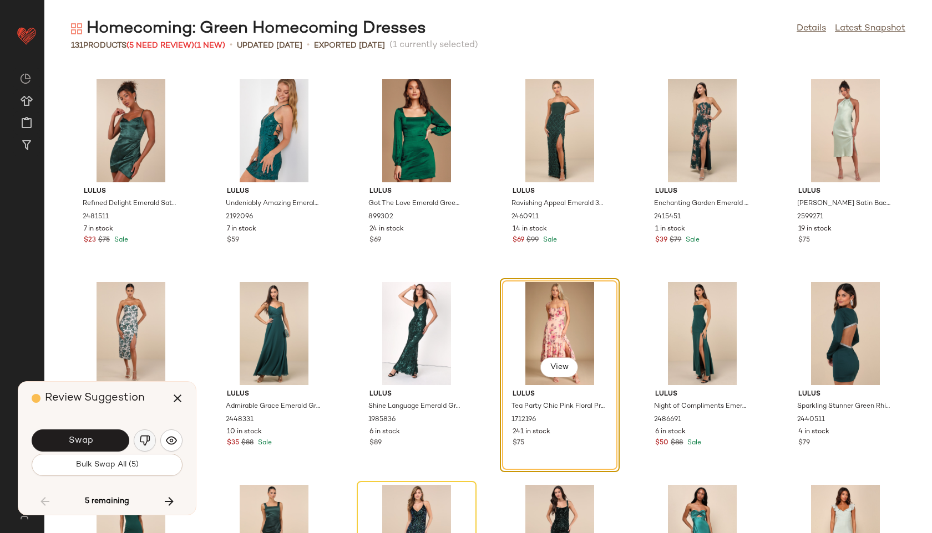
click at [150, 436] on img "button" at bounding box center [144, 440] width 11 height 11
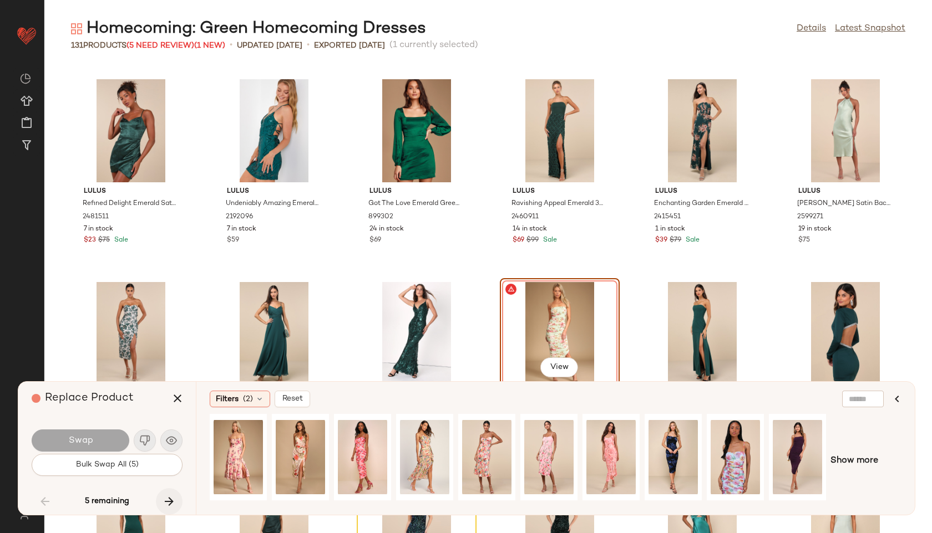
click at [166, 501] on icon "button" at bounding box center [168, 501] width 13 height 13
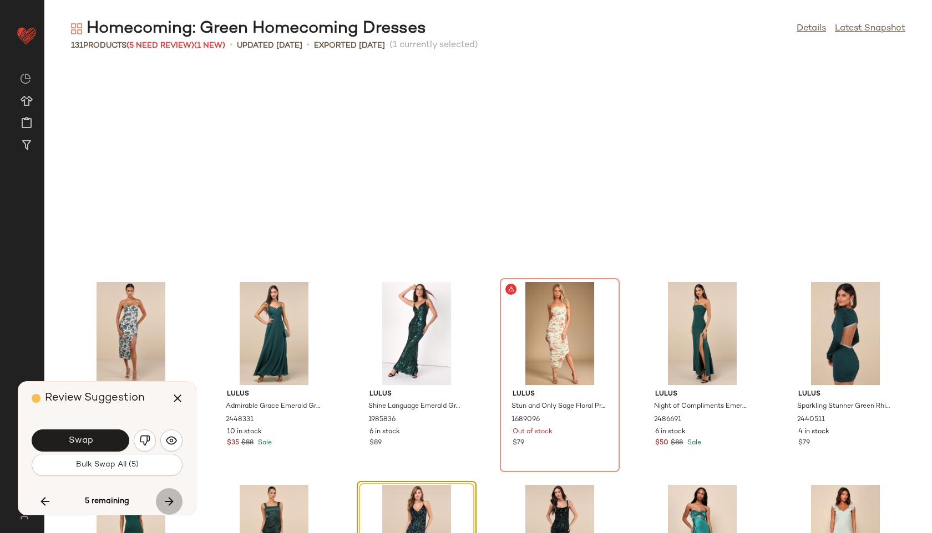
scroll to position [3653, 0]
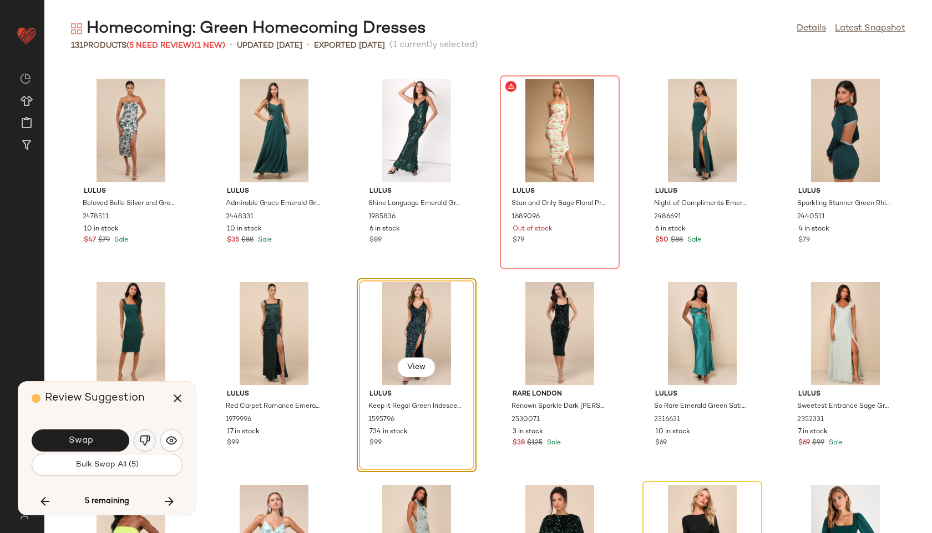
click at [145, 439] on img "button" at bounding box center [144, 440] width 11 height 11
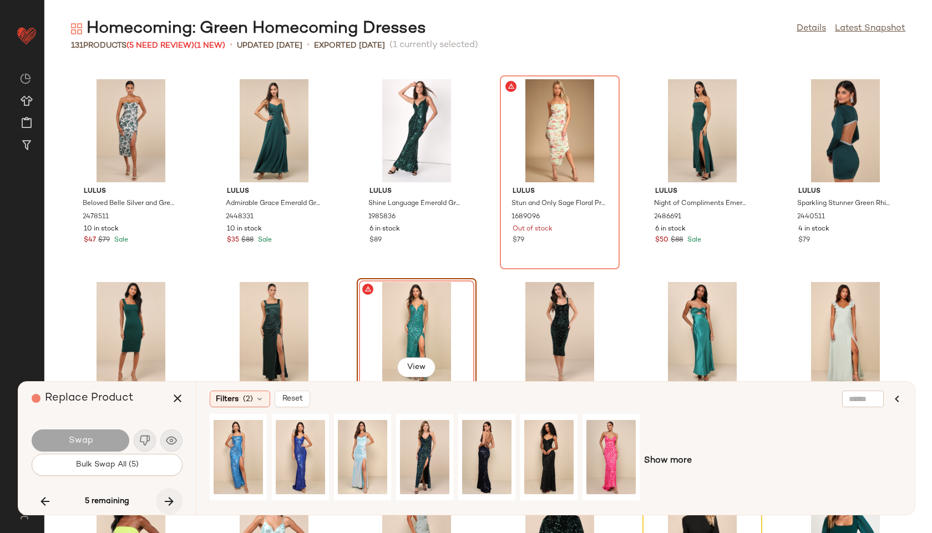
click at [173, 502] on icon "button" at bounding box center [168, 501] width 13 height 13
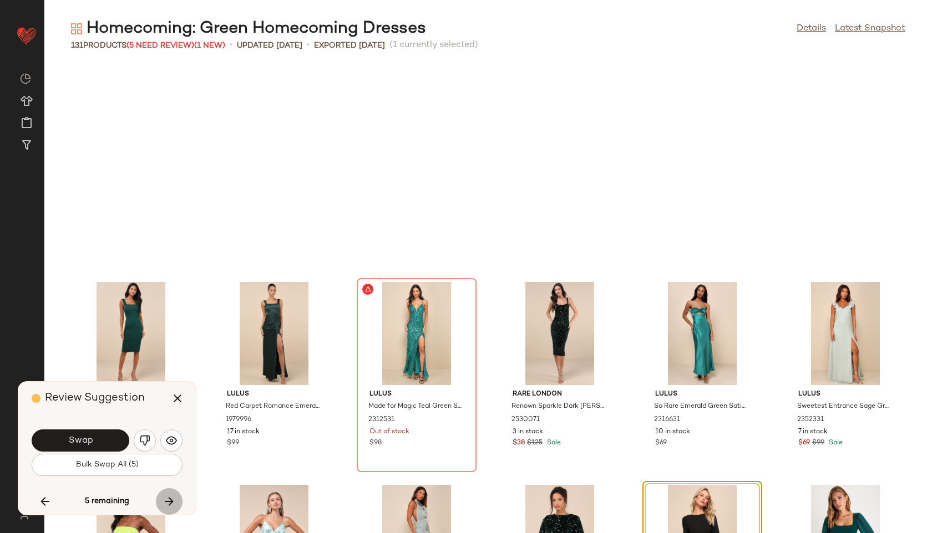
scroll to position [3856, 0]
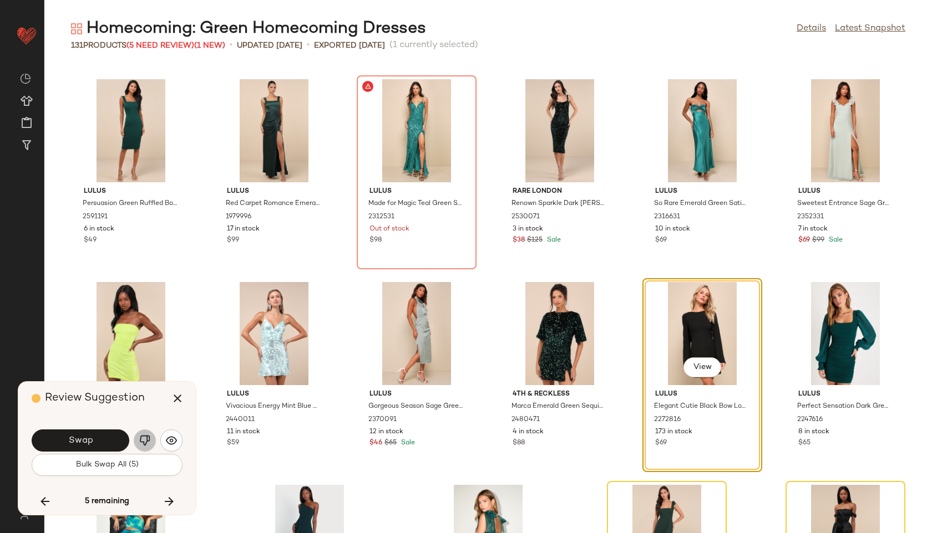
click at [143, 440] on img "button" at bounding box center [144, 440] width 11 height 11
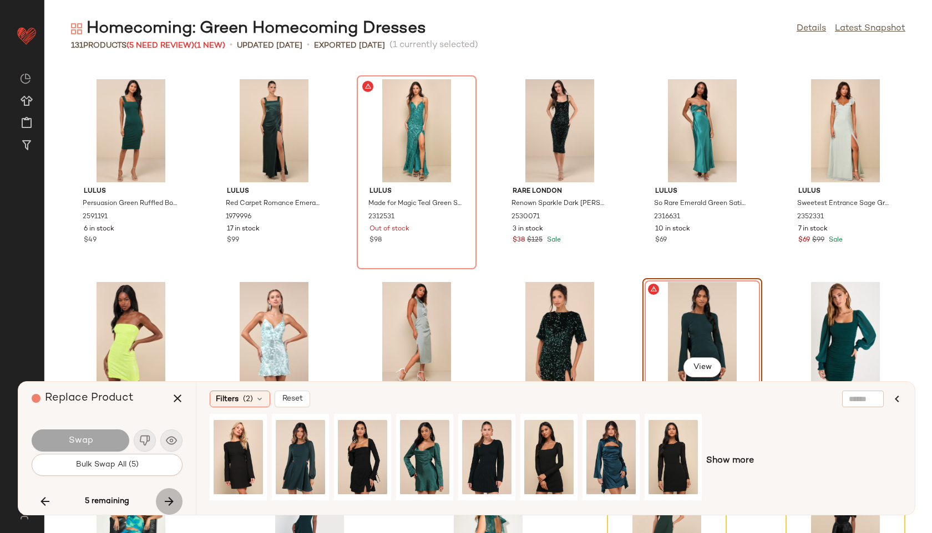
click at [171, 500] on icon "button" at bounding box center [168, 501] width 13 height 13
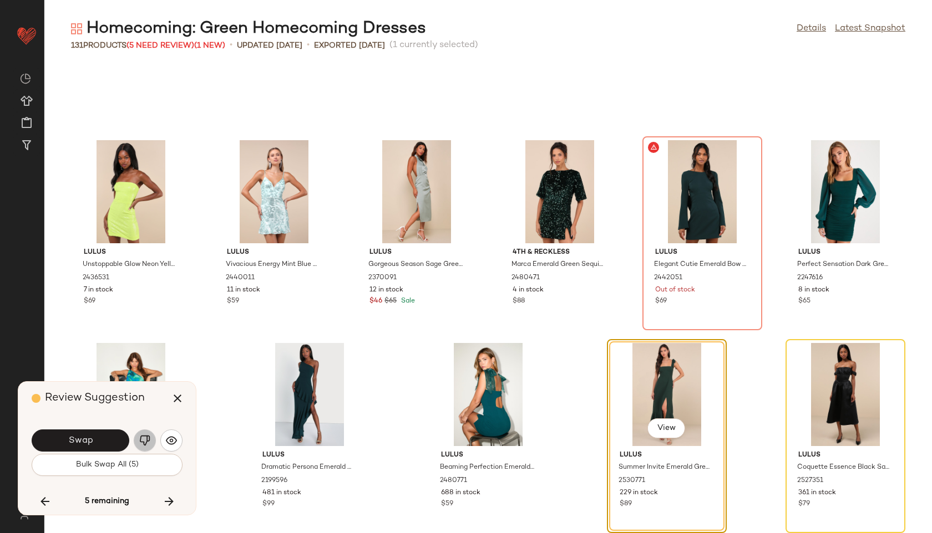
click at [142, 436] on img "button" at bounding box center [144, 440] width 11 height 11
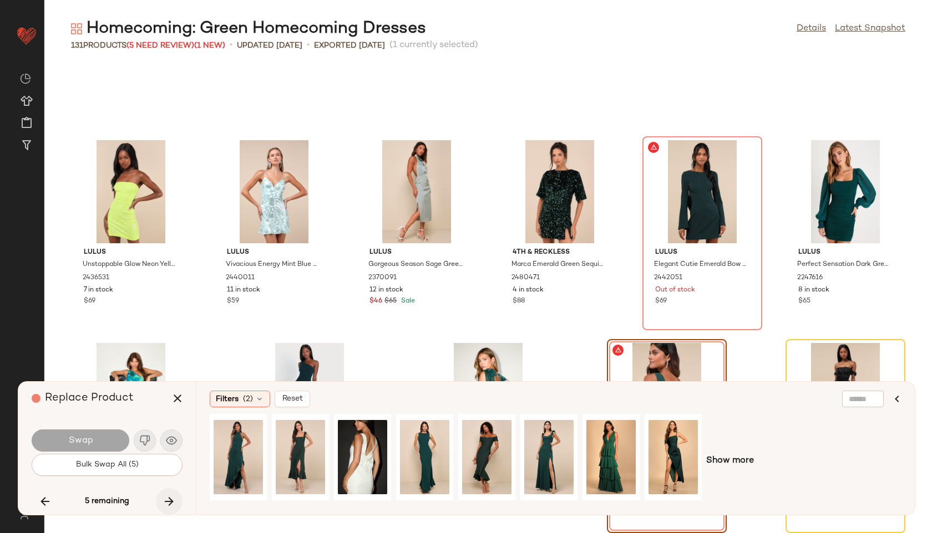
click at [172, 496] on icon "button" at bounding box center [168, 501] width 13 height 13
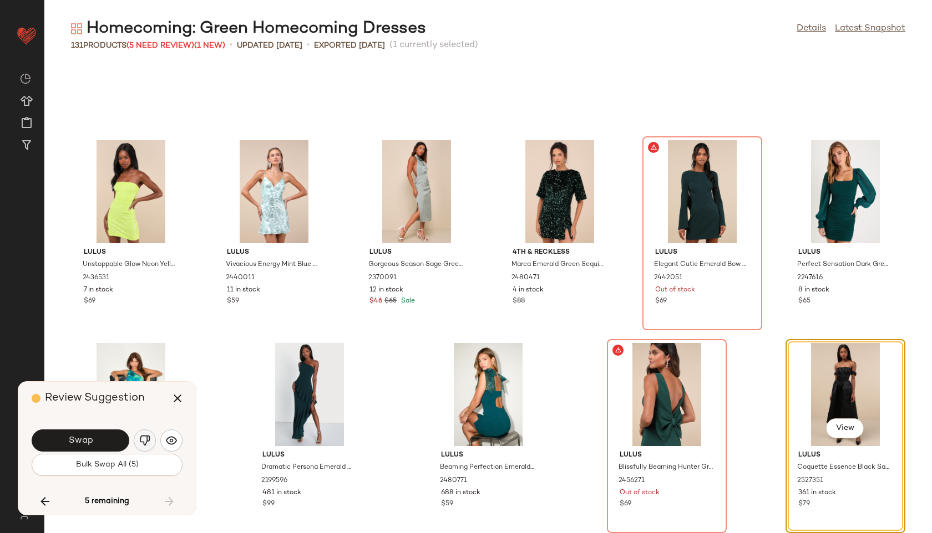
click at [144, 437] on img "button" at bounding box center [144, 440] width 11 height 11
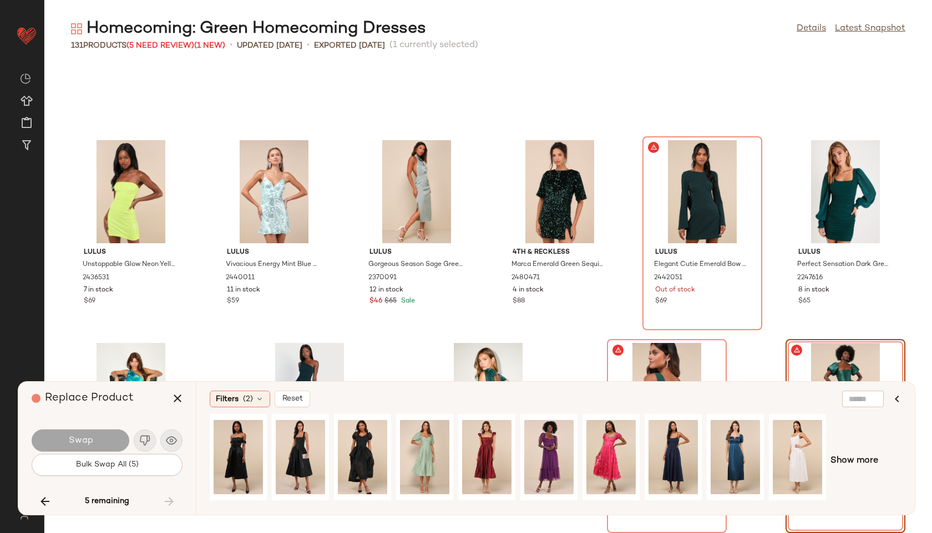
click at [169, 499] on div "5 remaining" at bounding box center [107, 502] width 151 height 27
click at [176, 403] on icon "button" at bounding box center [177, 398] width 13 height 13
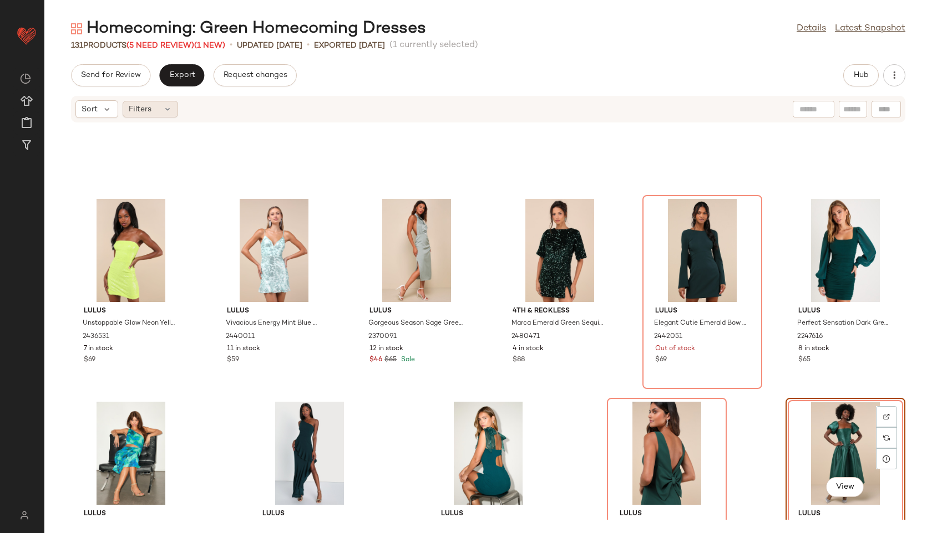
click at [173, 116] on div "Filters" at bounding box center [150, 109] width 55 height 17
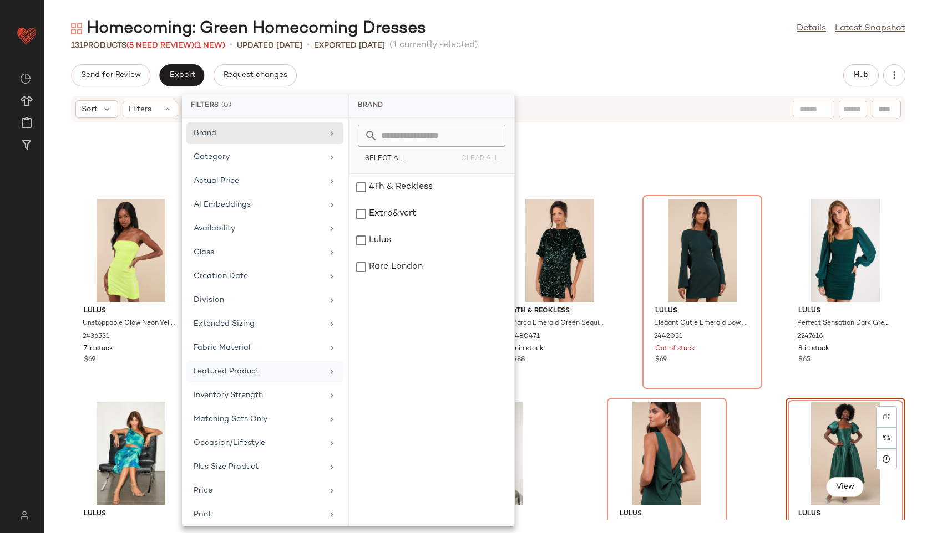
scroll to position [125, 0]
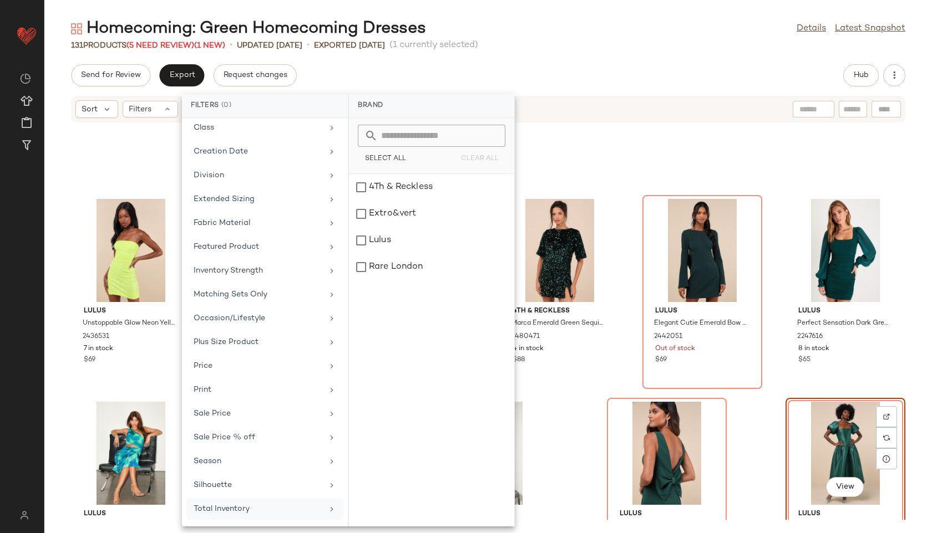
click at [256, 511] on div "Total Inventory" at bounding box center [258, 509] width 129 height 12
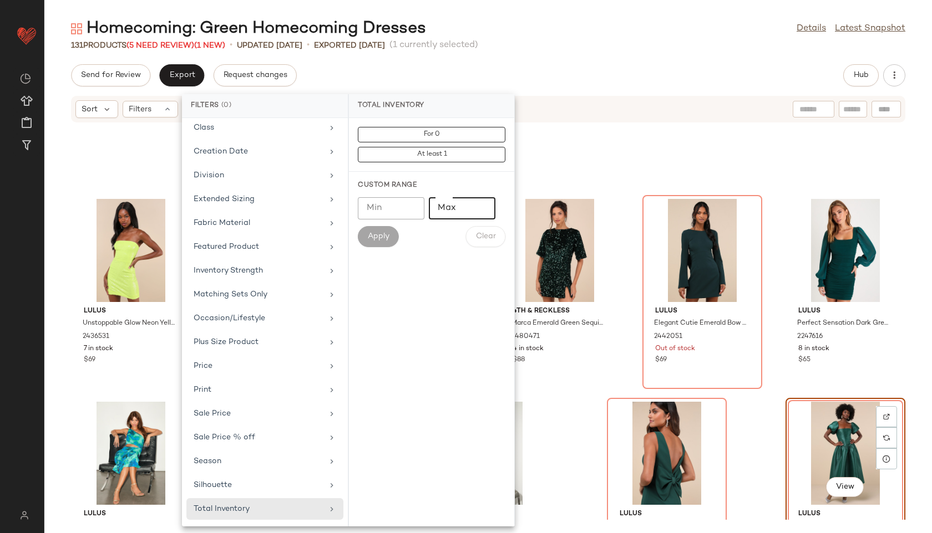
click at [449, 206] on input "Max" at bounding box center [462, 208] width 67 height 22
type input "**"
click at [379, 236] on span "Apply" at bounding box center [378, 236] width 22 height 9
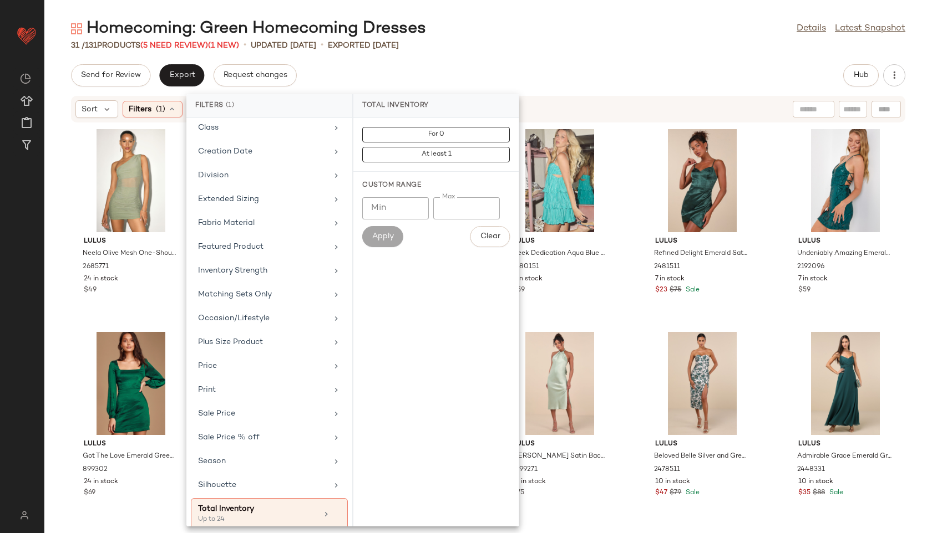
click at [584, 76] on div "Send for Review Export Request changes Hub" at bounding box center [488, 75] width 834 height 22
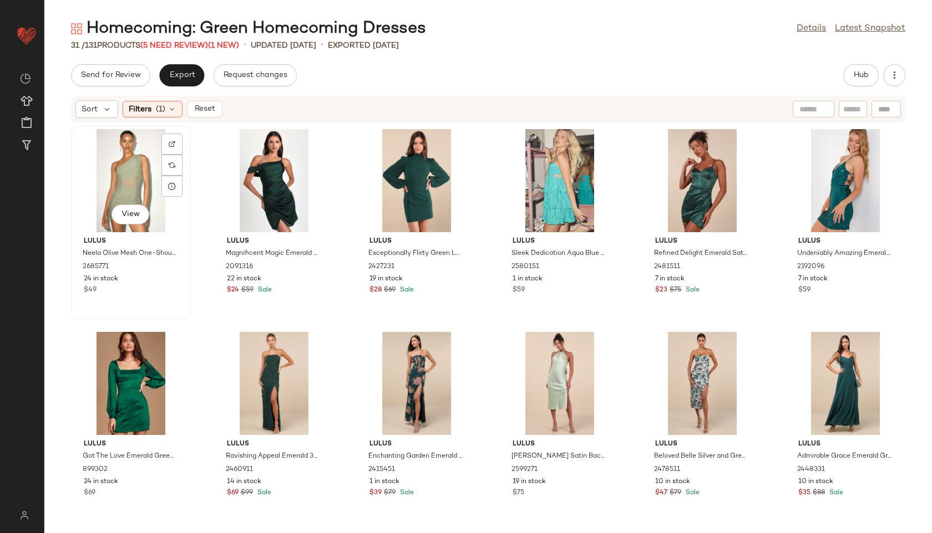
click at [117, 165] on div "View" at bounding box center [131, 180] width 112 height 103
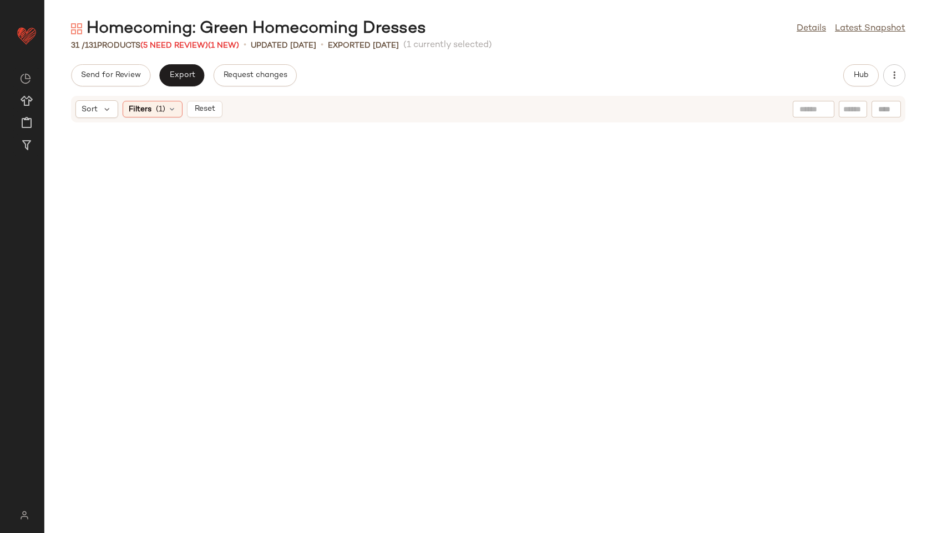
scroll to position [823, 0]
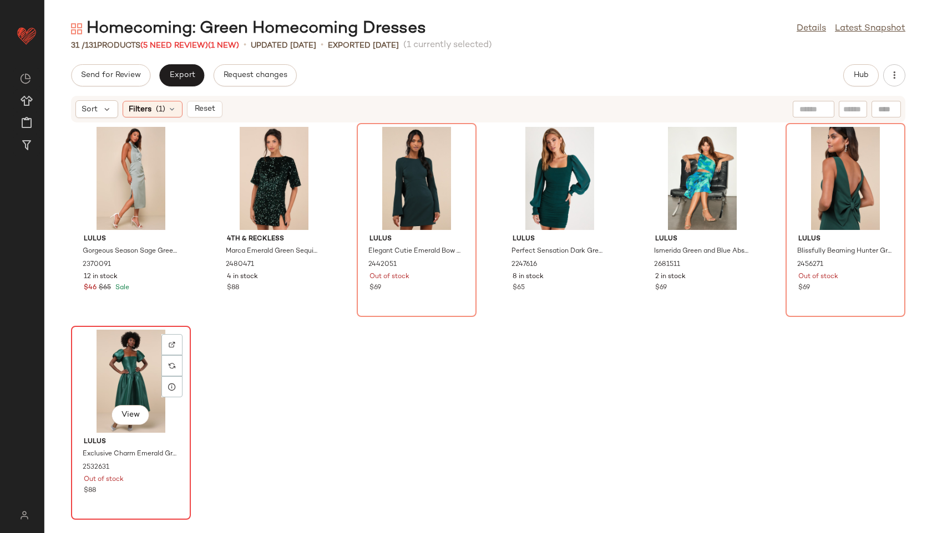
click at [130, 367] on div "View" at bounding box center [131, 381] width 112 height 103
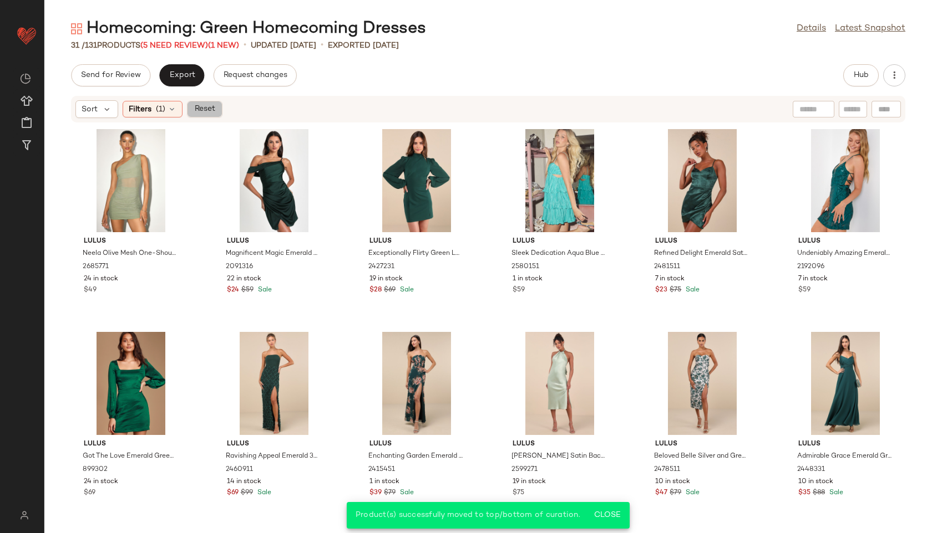
click at [206, 110] on span "Reset" at bounding box center [204, 109] width 21 height 9
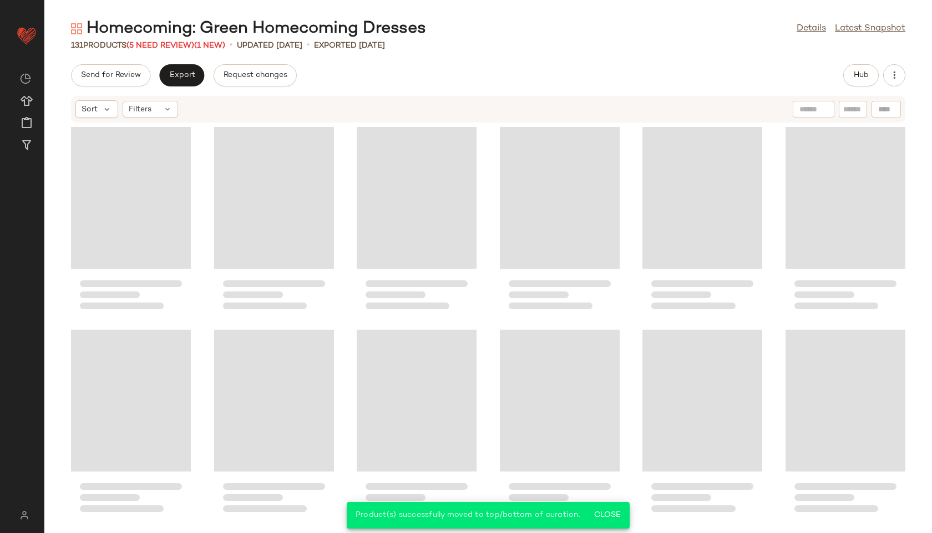
scroll to position [4070, 0]
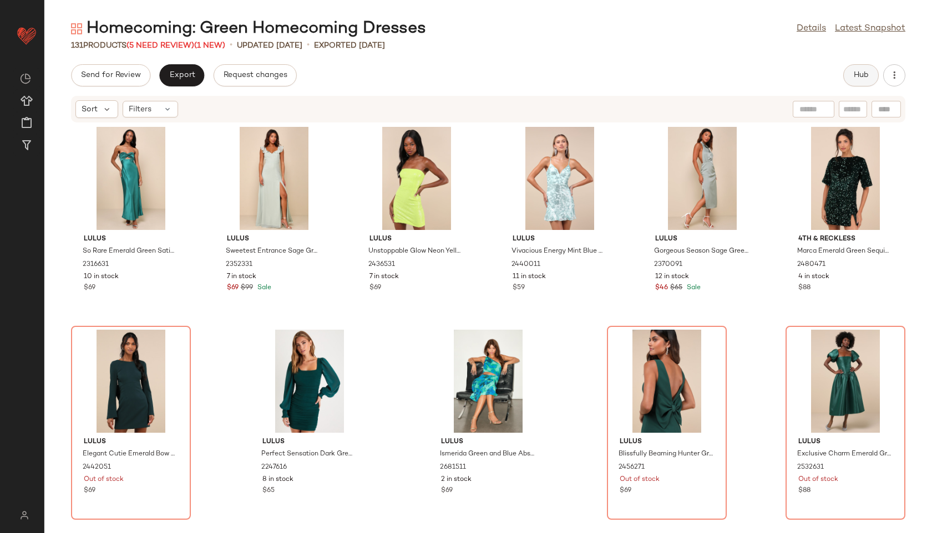
click at [861, 69] on button "Hub" at bounding box center [860, 75] width 35 height 22
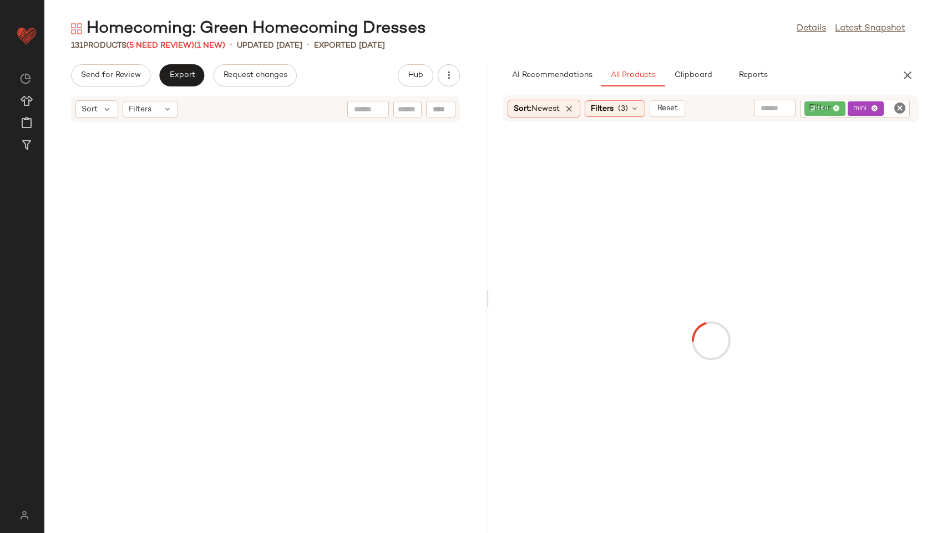
scroll to position [8535, 0]
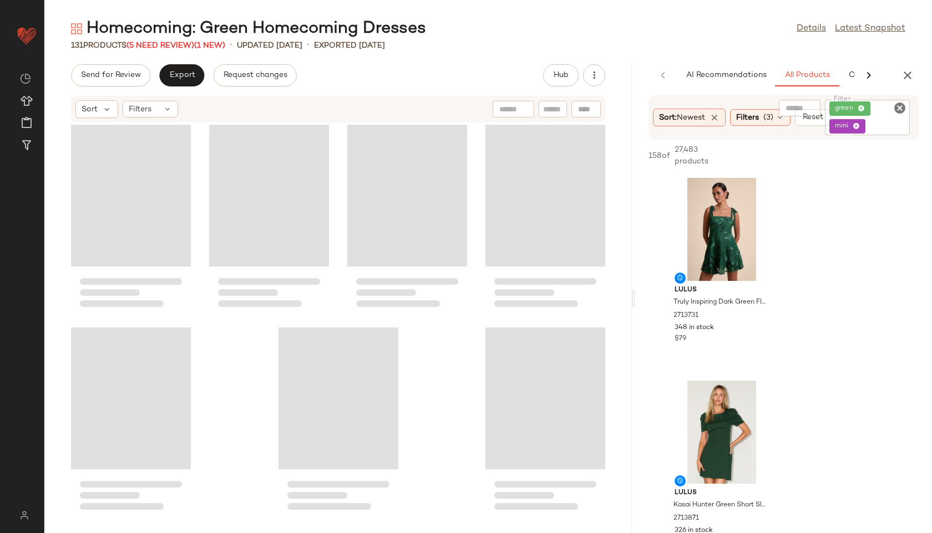
drag, startPoint x: 486, startPoint y: 298, endPoint x: 713, endPoint y: 303, distance: 226.3
click at [713, 303] on div "Homecoming: Green Homecoming Dresses Details Latest Snapshot 131 Products (5 Ne…" at bounding box center [487, 276] width 887 height 516
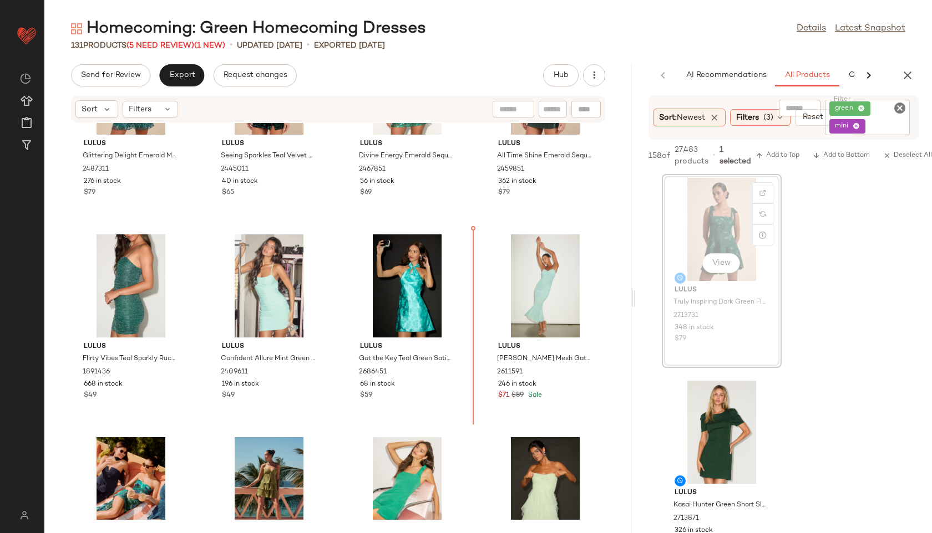
scroll to position [309, 0]
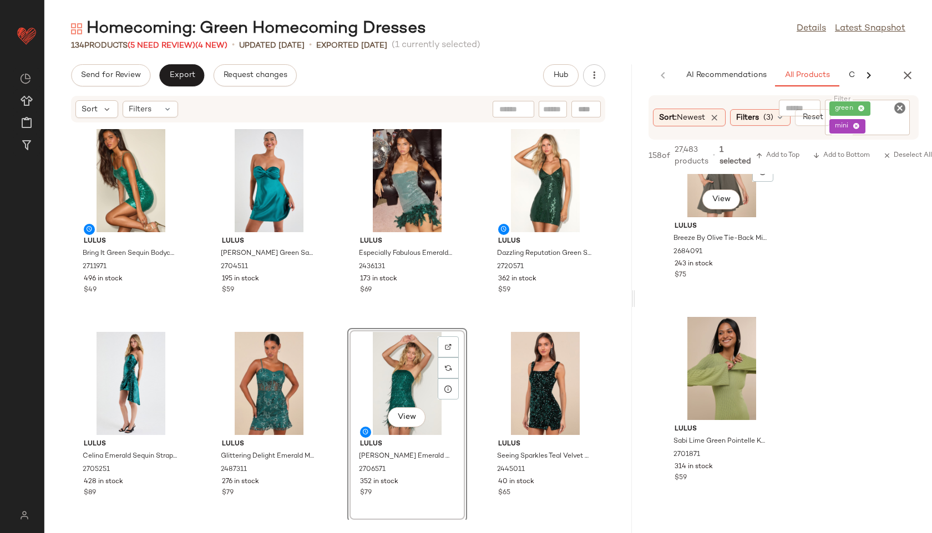
scroll to position [2906, 0]
click at [179, 75] on span "Export" at bounding box center [182, 75] width 26 height 9
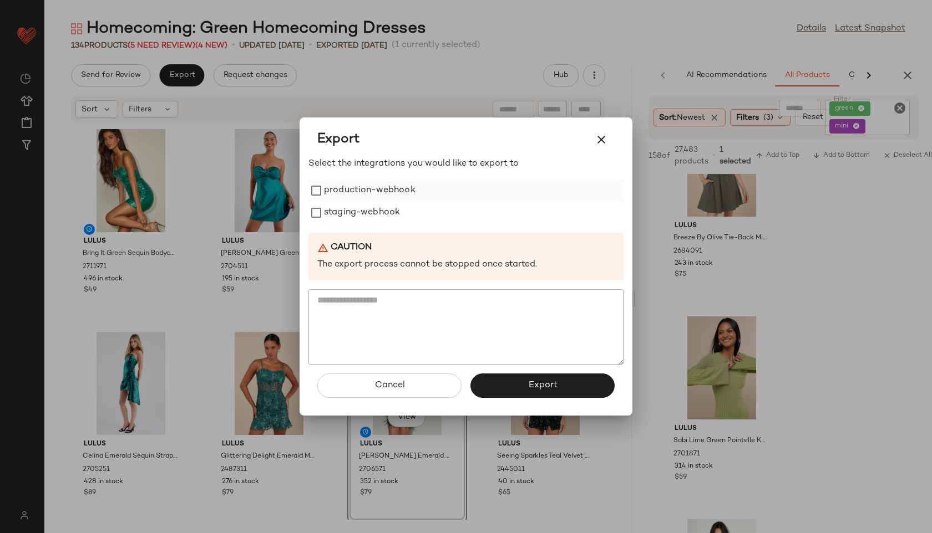
click at [393, 199] on label "production-webhook" at bounding box center [369, 191] width 91 height 22
click at [393, 213] on label "staging-webhook" at bounding box center [362, 213] width 76 height 22
click at [568, 393] on button "Export" at bounding box center [542, 386] width 144 height 24
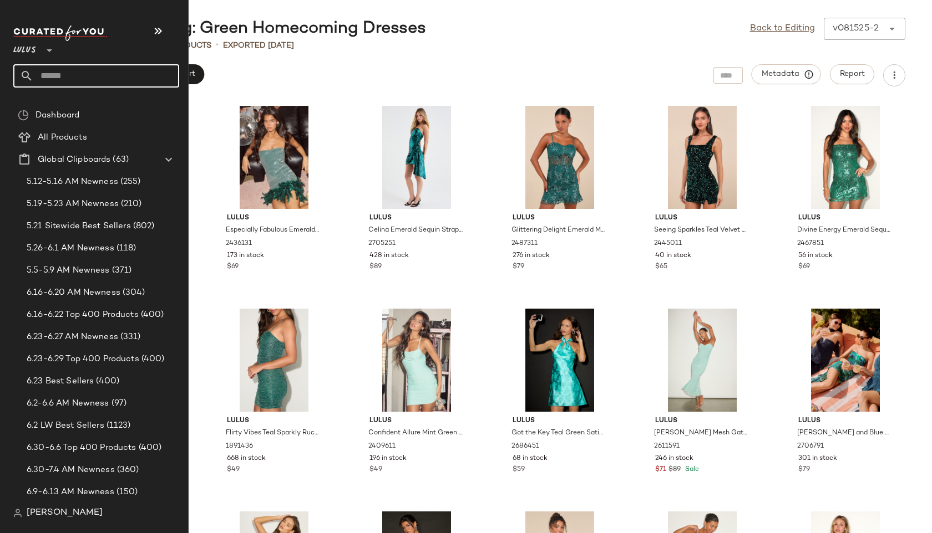
click at [53, 80] on input "text" at bounding box center [106, 75] width 146 height 23
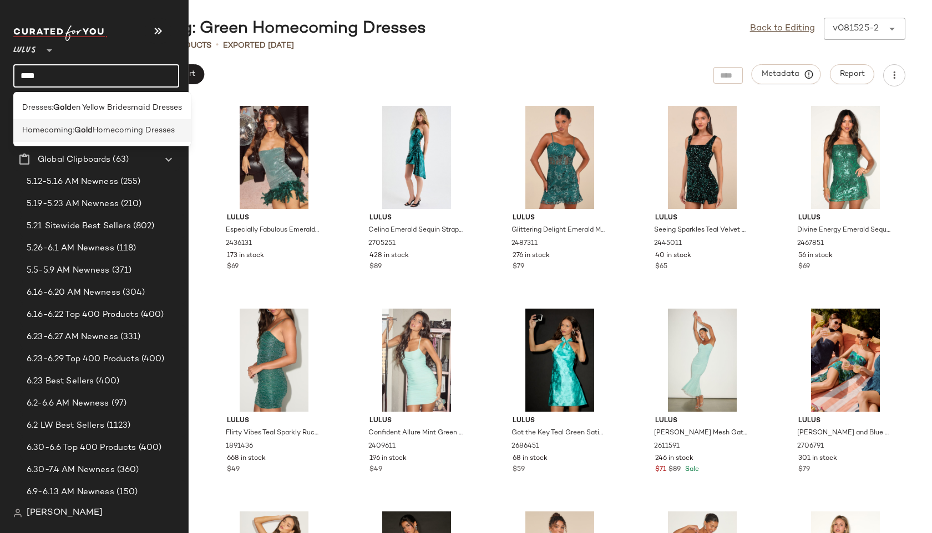
type input "****"
click at [58, 133] on span "Homecoming:" at bounding box center [48, 131] width 52 height 12
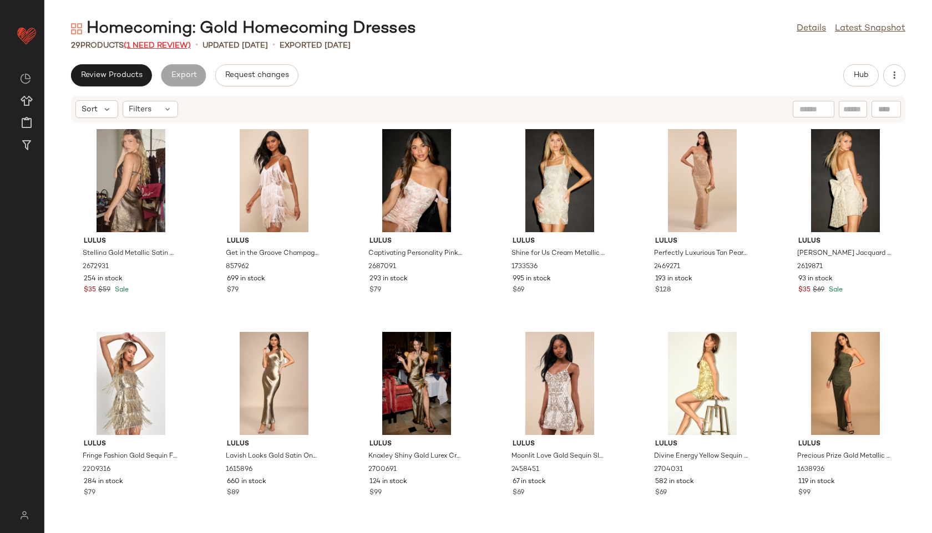
click at [159, 46] on span "(1 Need Review)" at bounding box center [157, 46] width 67 height 8
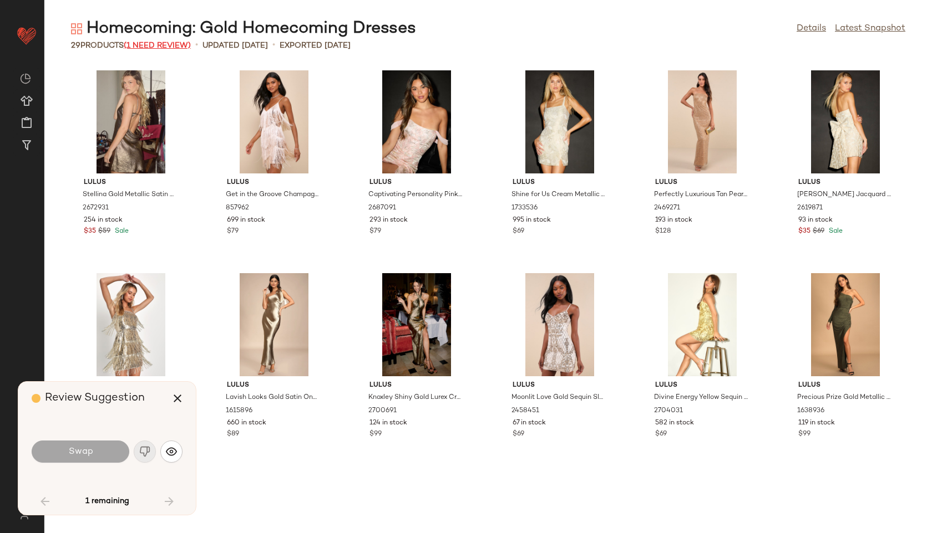
scroll to position [548, 0]
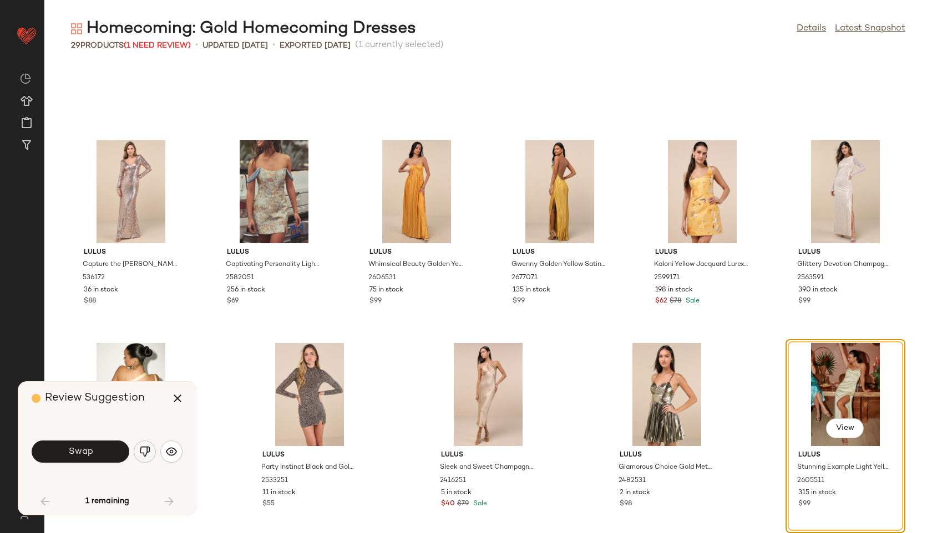
click at [146, 459] on button "button" at bounding box center [145, 452] width 22 height 22
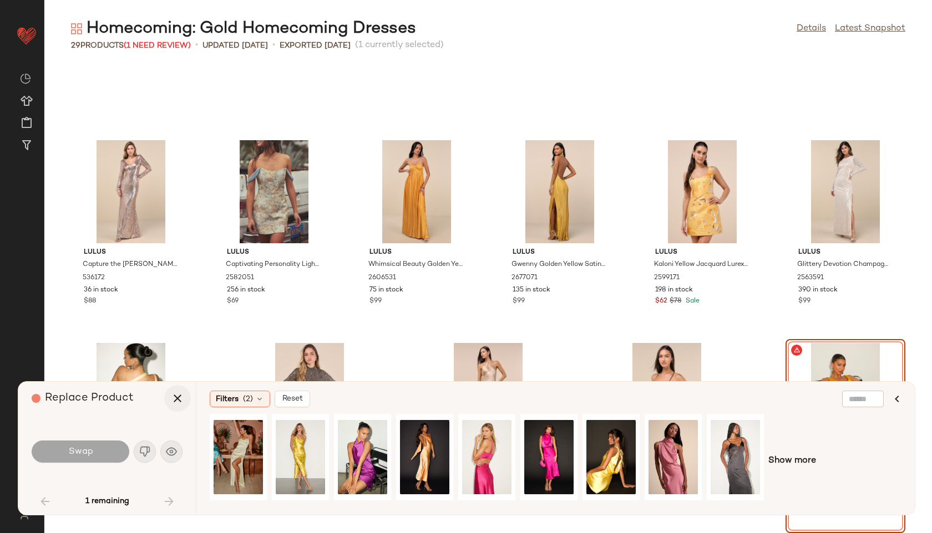
click at [176, 396] on icon "button" at bounding box center [177, 398] width 13 height 13
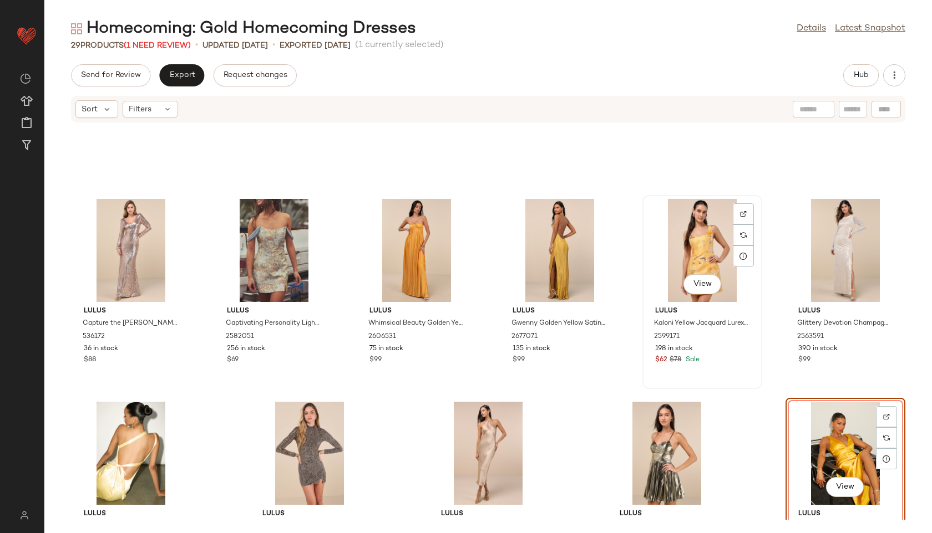
scroll to position [620, 0]
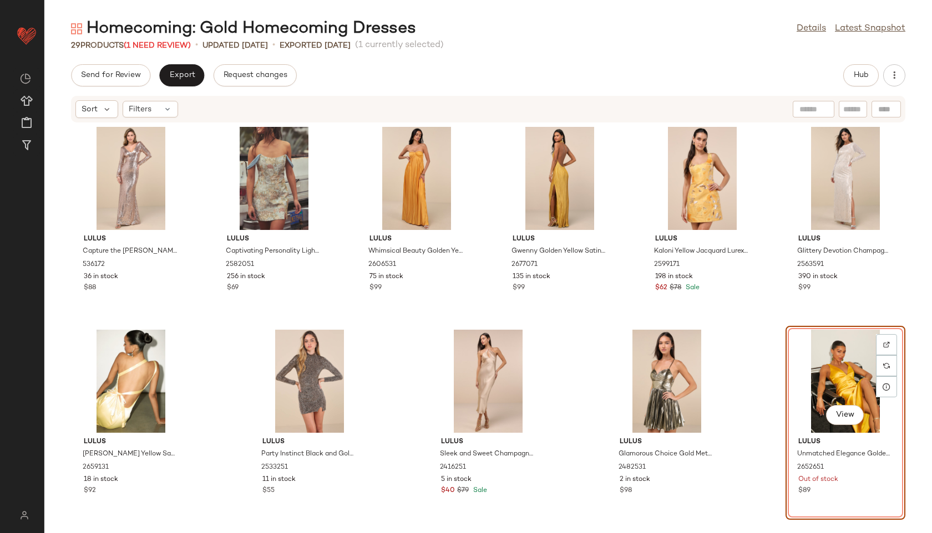
click at [835, 380] on div "View" at bounding box center [845, 381] width 112 height 103
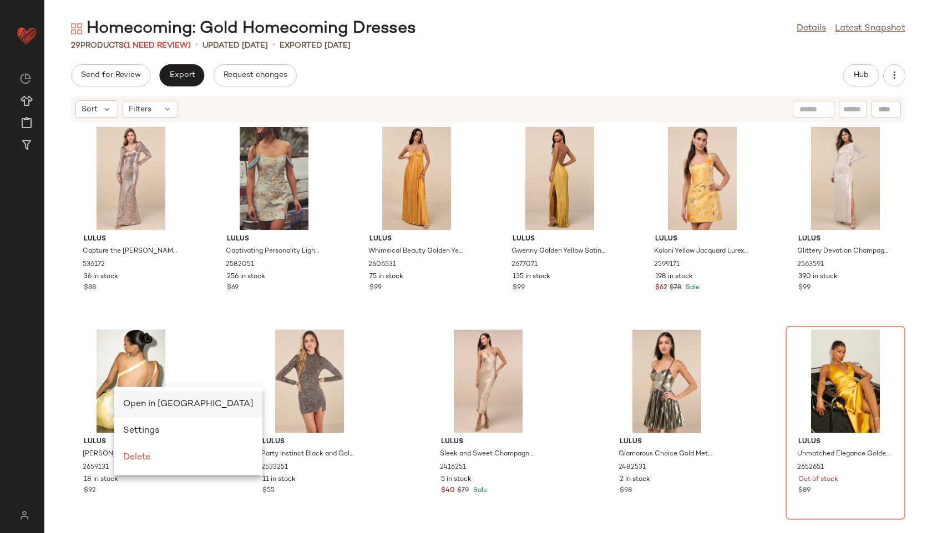
click at [138, 402] on span "Open in Split View" at bounding box center [188, 404] width 130 height 9
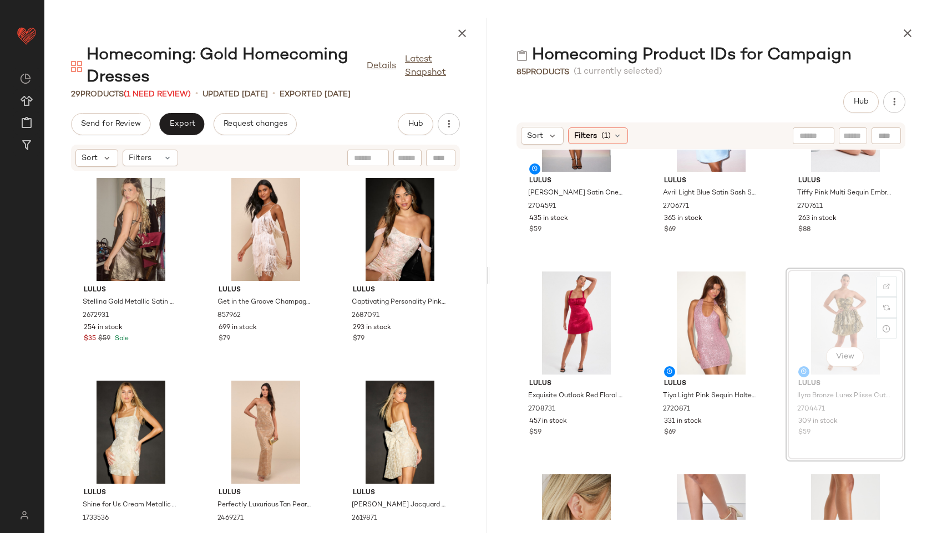
scroll to position [1515, 0]
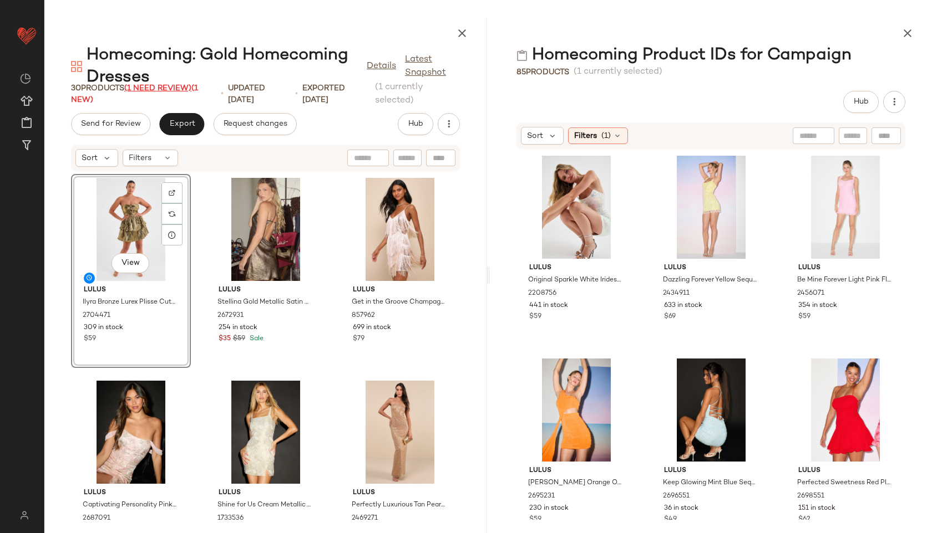
click at [147, 88] on span "(1 Need Review)" at bounding box center [157, 88] width 67 height 8
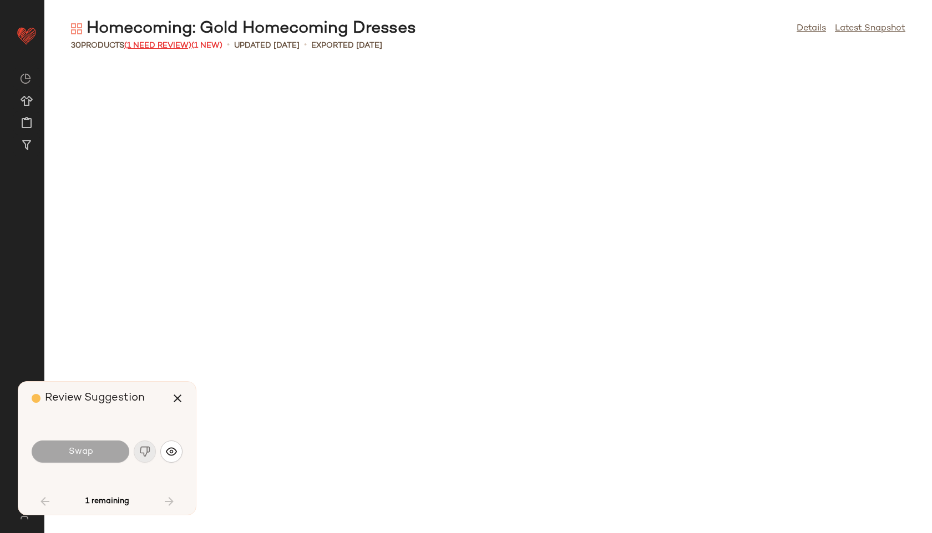
scroll to position [548, 0]
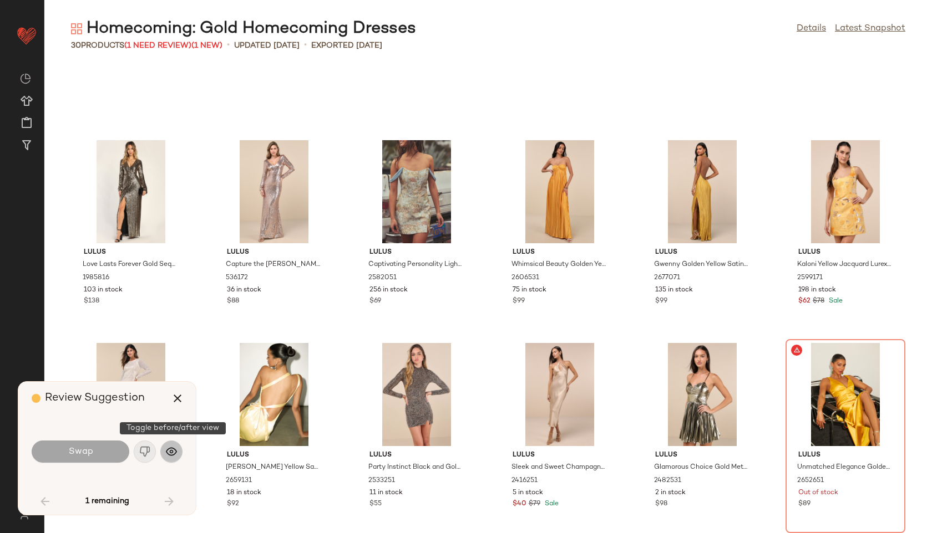
click at [170, 454] on img "button" at bounding box center [171, 451] width 11 height 11
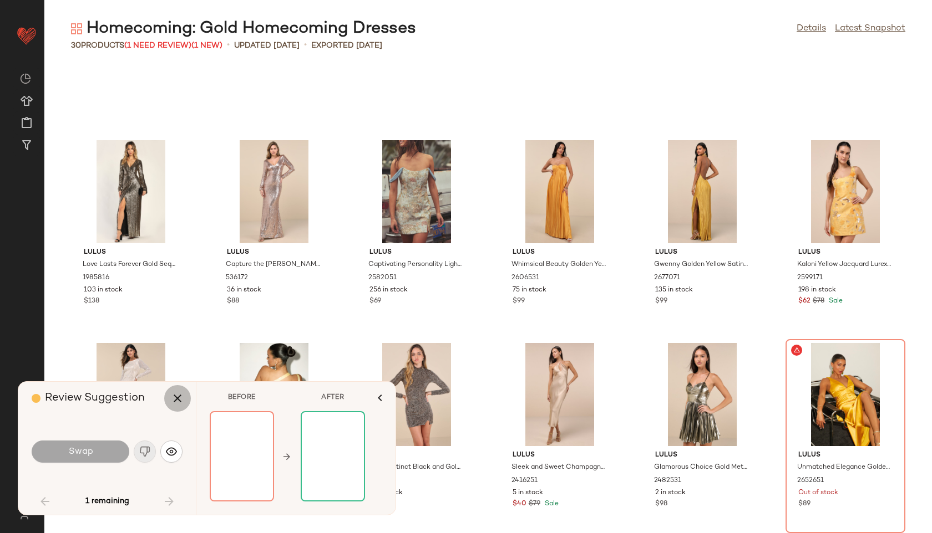
click at [172, 391] on button "button" at bounding box center [177, 398] width 27 height 27
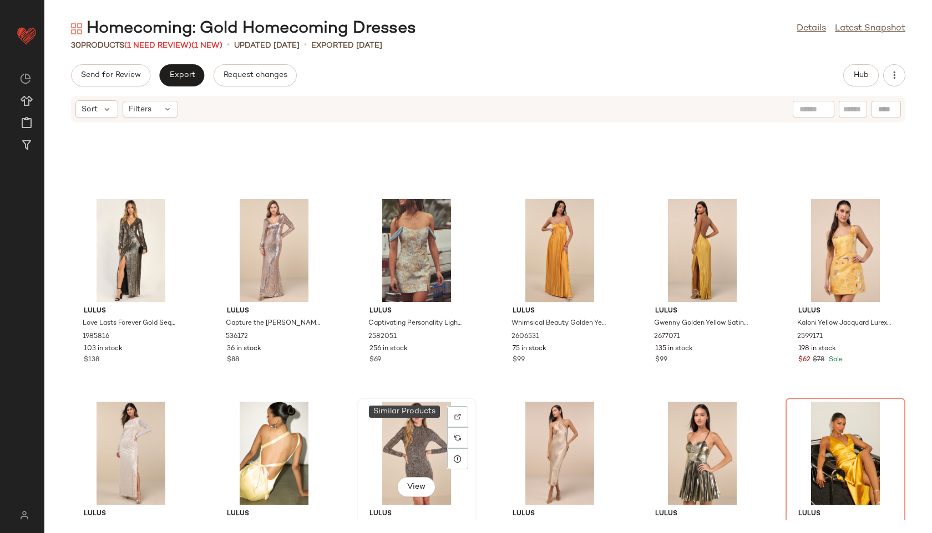
scroll to position [620, 0]
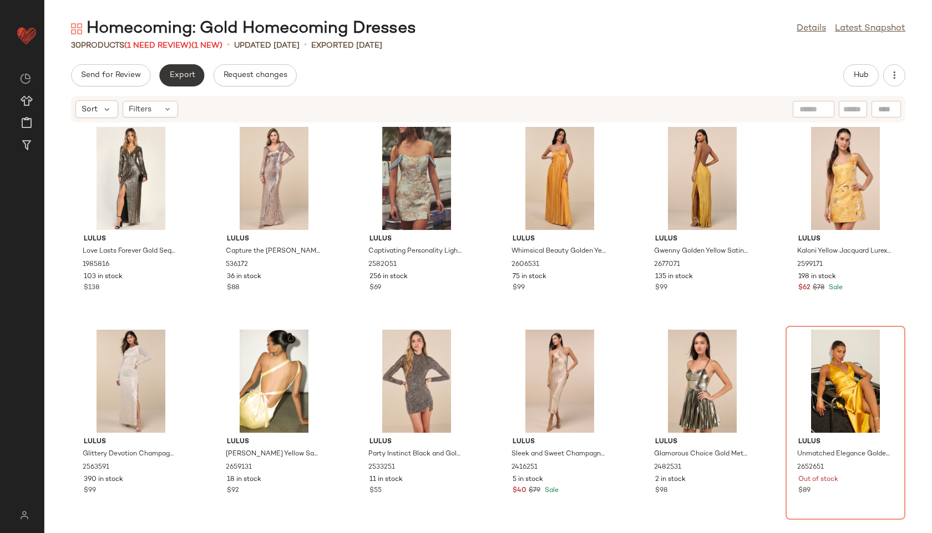
click at [182, 72] on span "Export" at bounding box center [182, 75] width 26 height 9
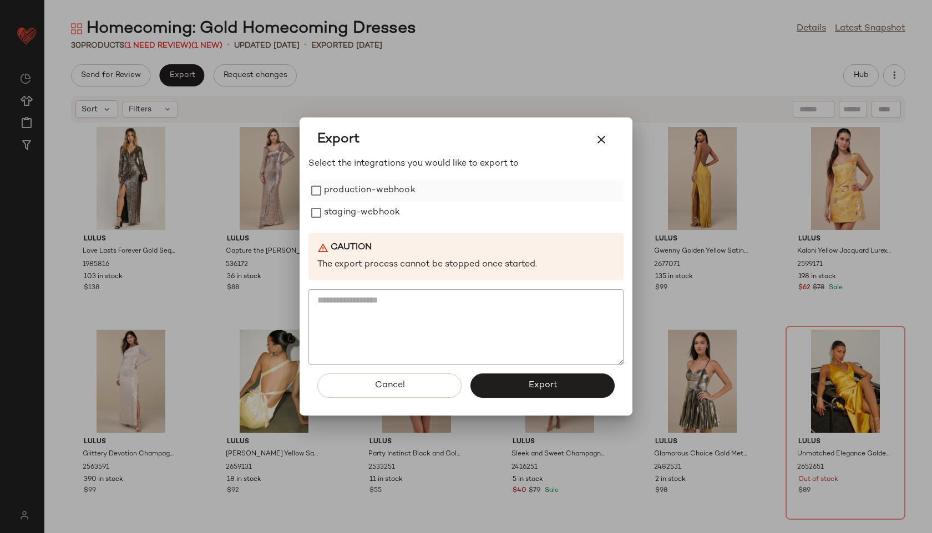
click at [411, 191] on label "production-webhook" at bounding box center [369, 191] width 91 height 22
click at [392, 212] on label "staging-webhook" at bounding box center [362, 213] width 76 height 22
click at [547, 388] on span "Export" at bounding box center [541, 385] width 29 height 11
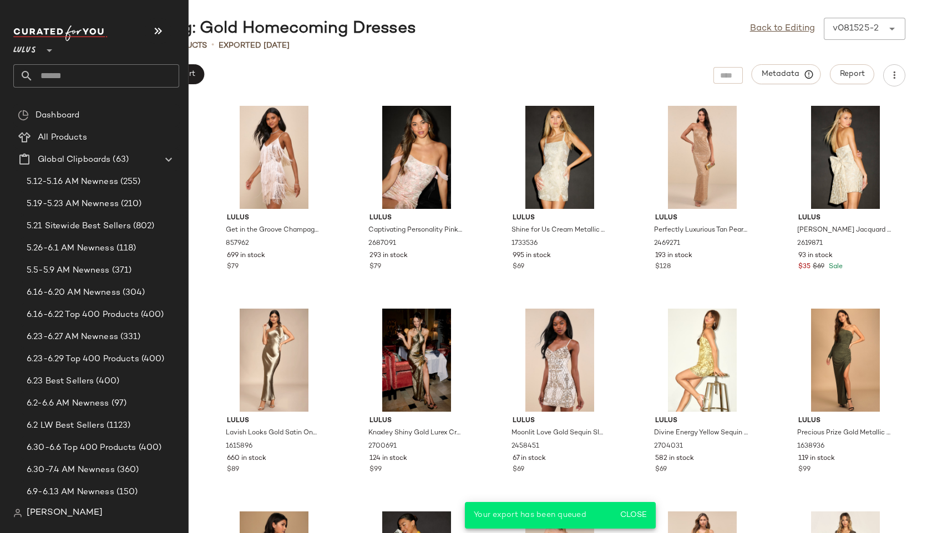
click at [54, 75] on input "text" at bounding box center [106, 75] width 146 height 23
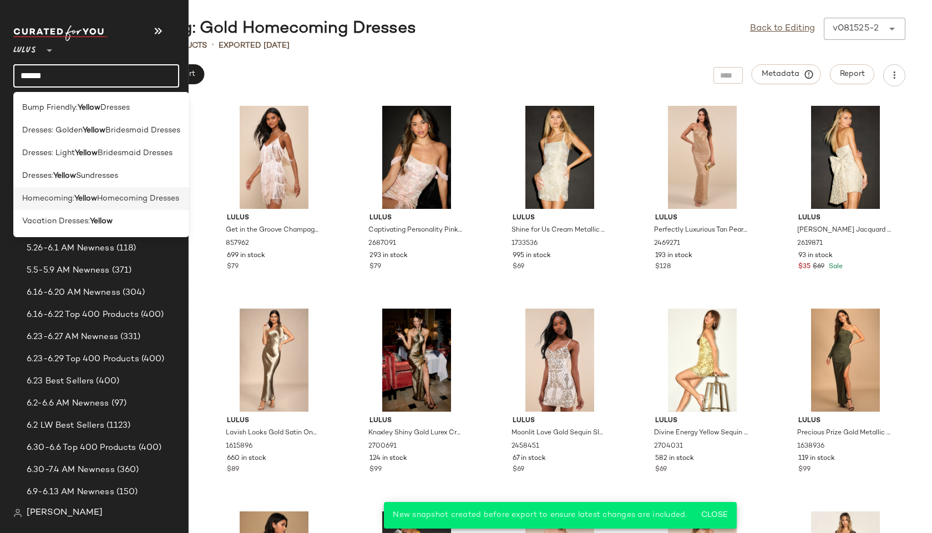
type input "******"
click at [77, 201] on b "Yellow" at bounding box center [85, 199] width 23 height 12
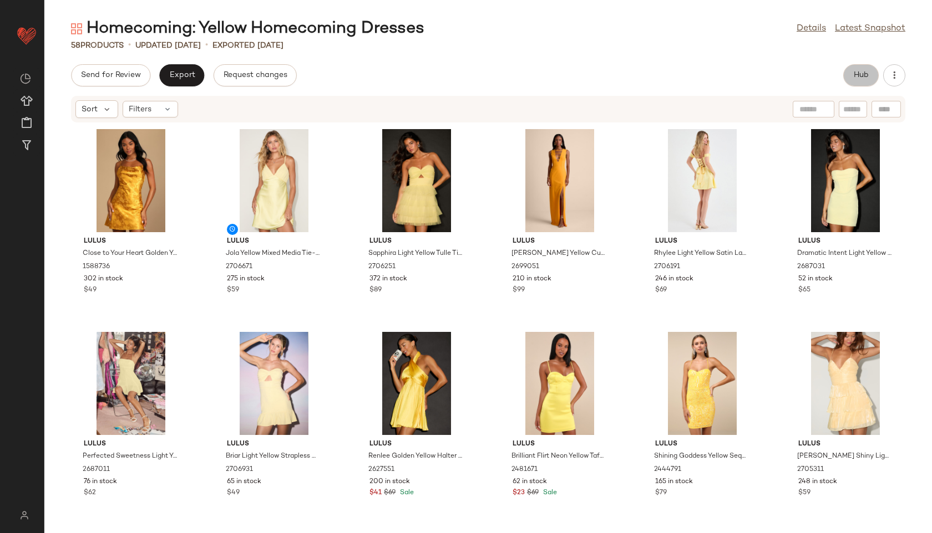
click at [863, 78] on span "Hub" at bounding box center [861, 75] width 16 height 9
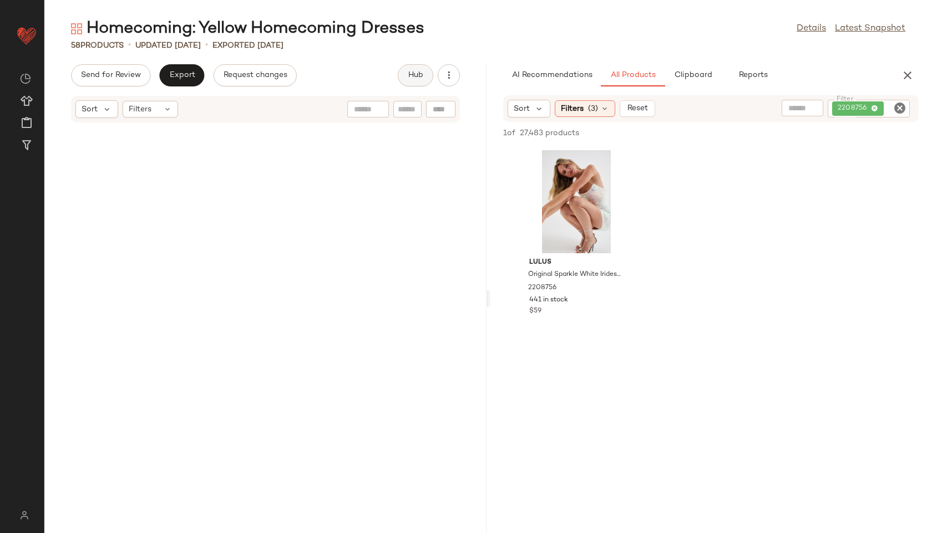
scroll to position [3664, 0]
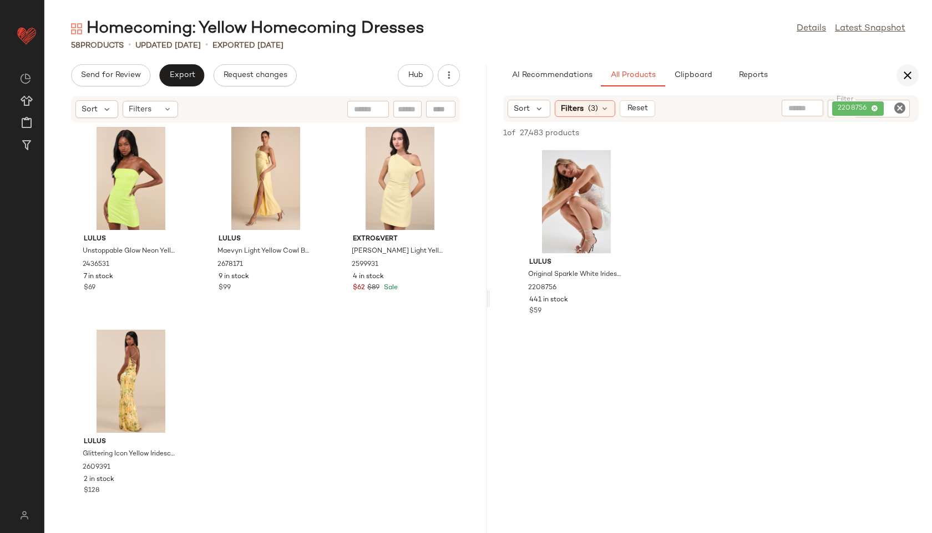
click at [897, 81] on button "button" at bounding box center [907, 75] width 22 height 22
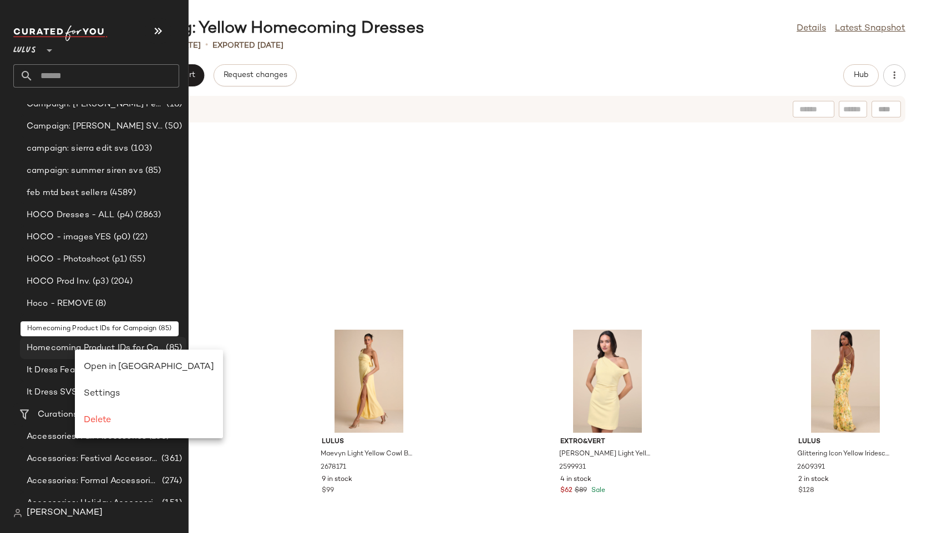
scroll to position [0, 0]
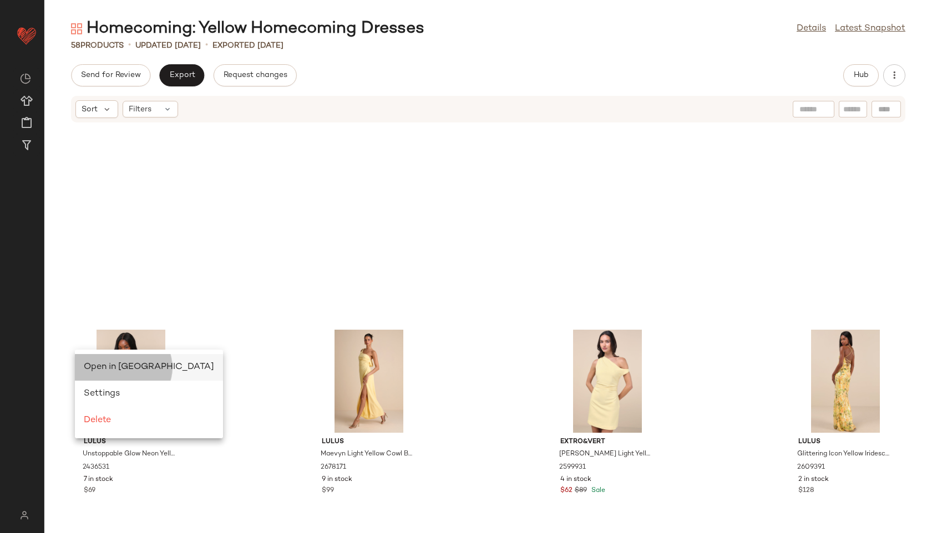
click at [94, 363] on span "Open in Split View" at bounding box center [149, 367] width 130 height 9
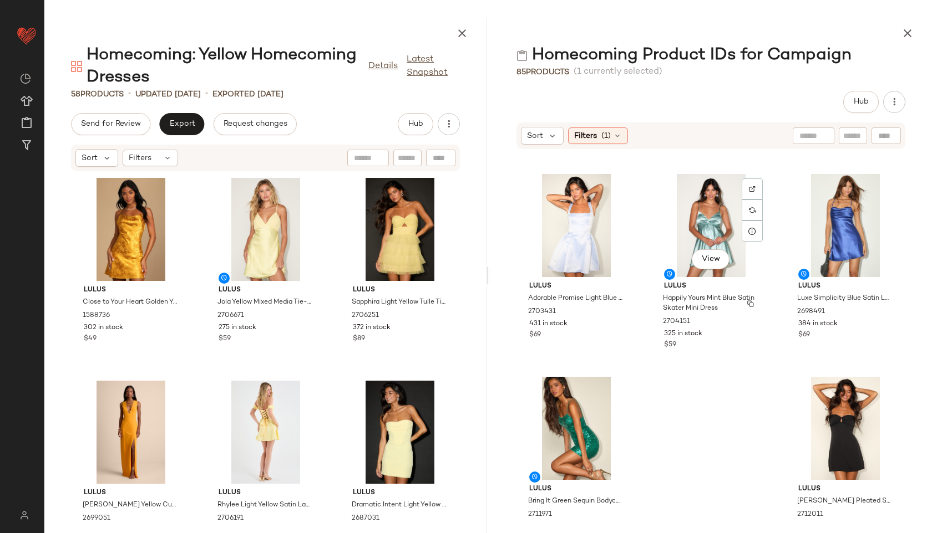
scroll to position [5111, 0]
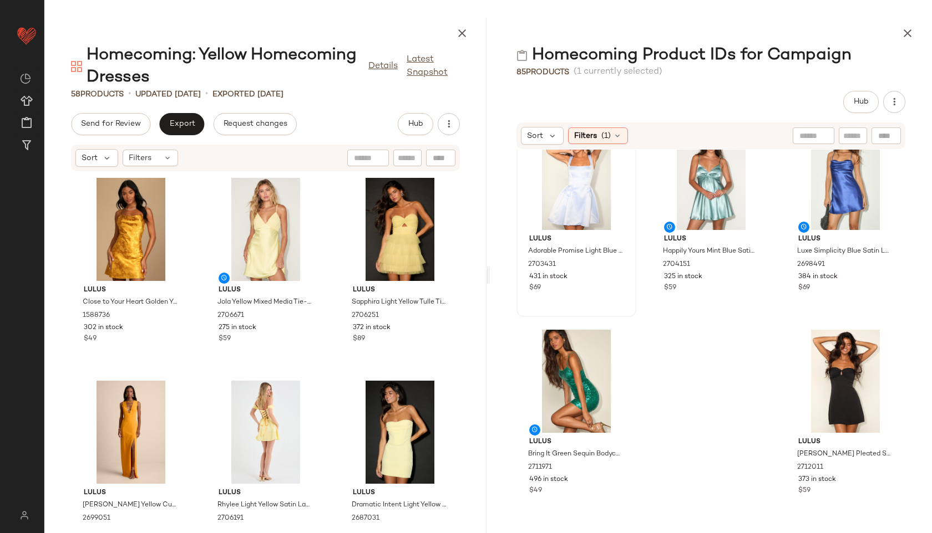
drag, startPoint x: 489, startPoint y: 274, endPoint x: 526, endPoint y: 272, distance: 36.7
click at [526, 272] on div "Lulus Confident Allure Plum Purple Ruched Lace-Up Bodycon Mini Dress 2708611 34…" at bounding box center [711, 335] width 442 height 370
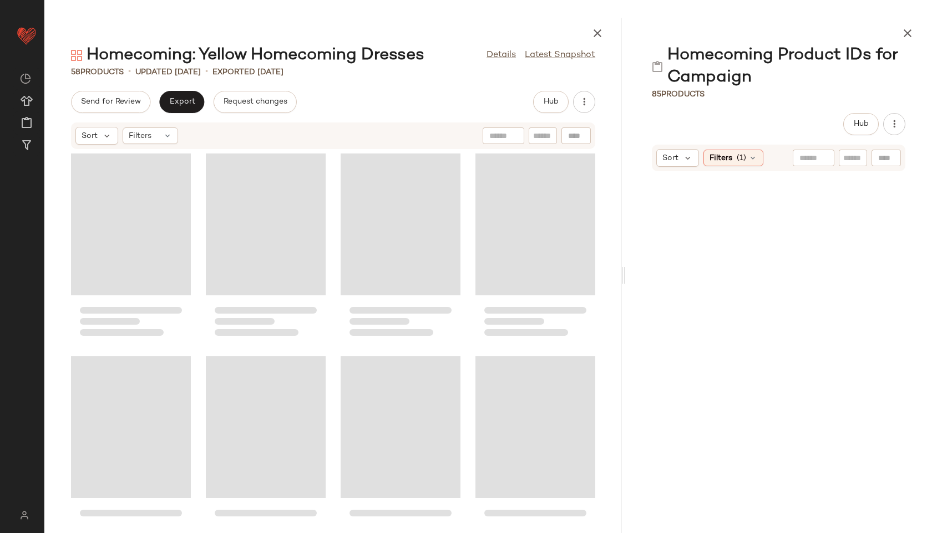
scroll to position [5720, 0]
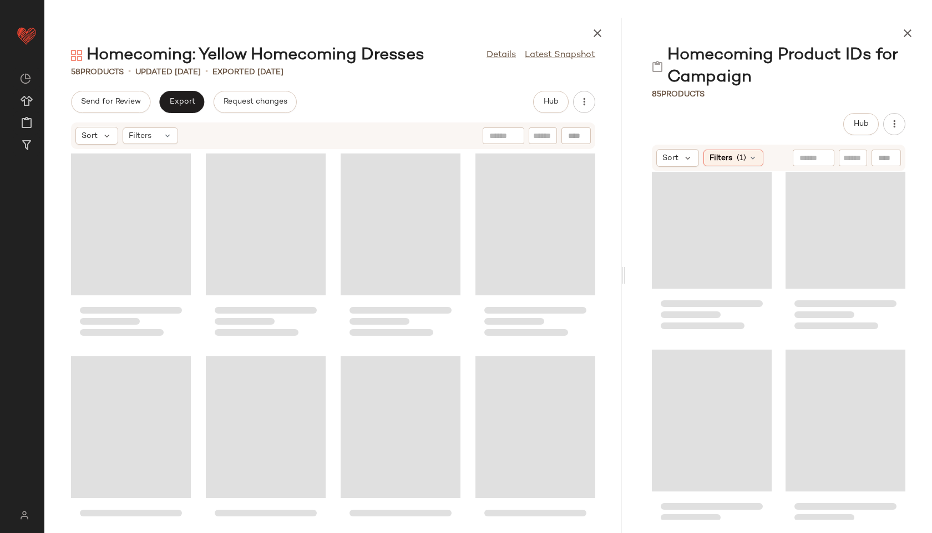
drag, startPoint x: 487, startPoint y: 276, endPoint x: 625, endPoint y: 272, distance: 138.1
click at [625, 272] on div "Homecoming: Yellow Homecoming Dresses Details Latest Snapshot 58 Products • upd…" at bounding box center [487, 276] width 887 height 516
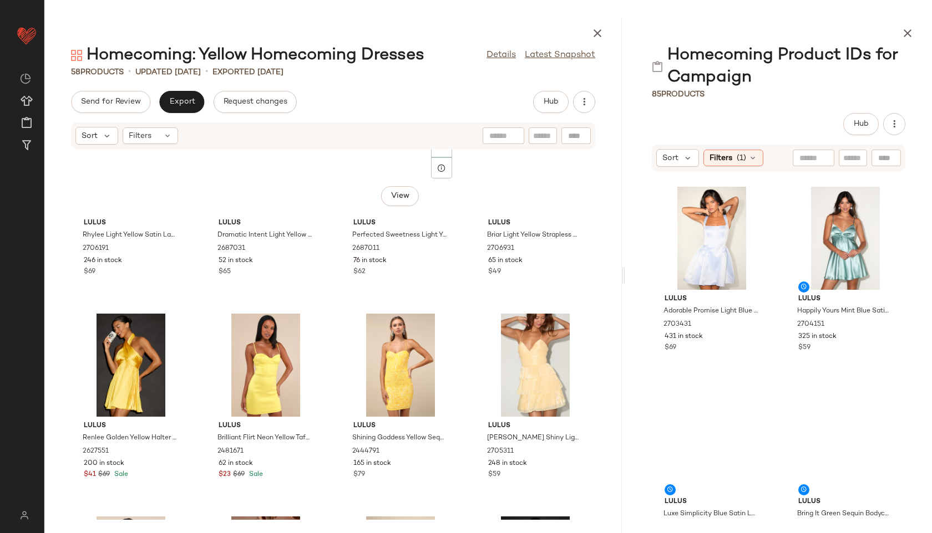
scroll to position [0, 0]
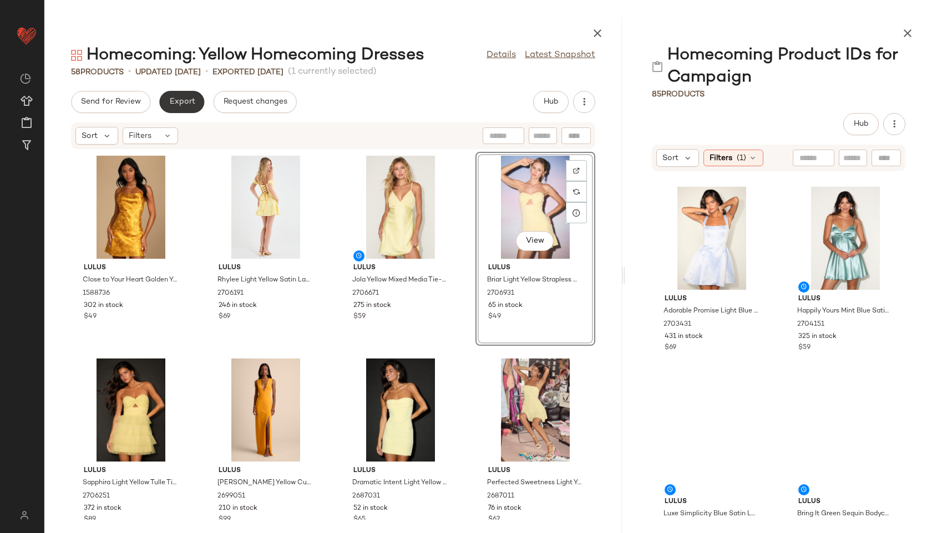
click at [174, 98] on span "Export" at bounding box center [182, 102] width 26 height 9
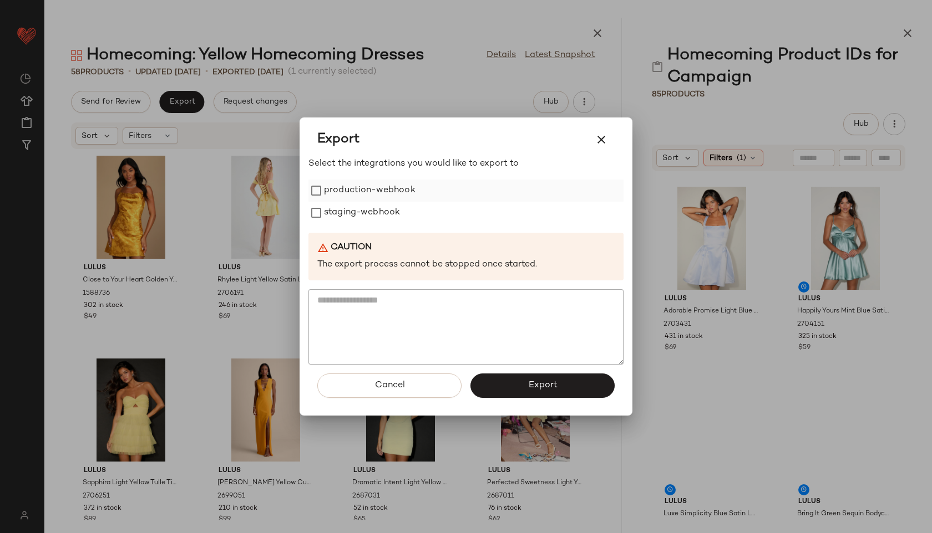
click at [381, 191] on label "production-webhook" at bounding box center [369, 191] width 91 height 22
click at [378, 216] on label "staging-webhook" at bounding box center [362, 213] width 76 height 22
click at [548, 381] on span "Export" at bounding box center [541, 385] width 29 height 11
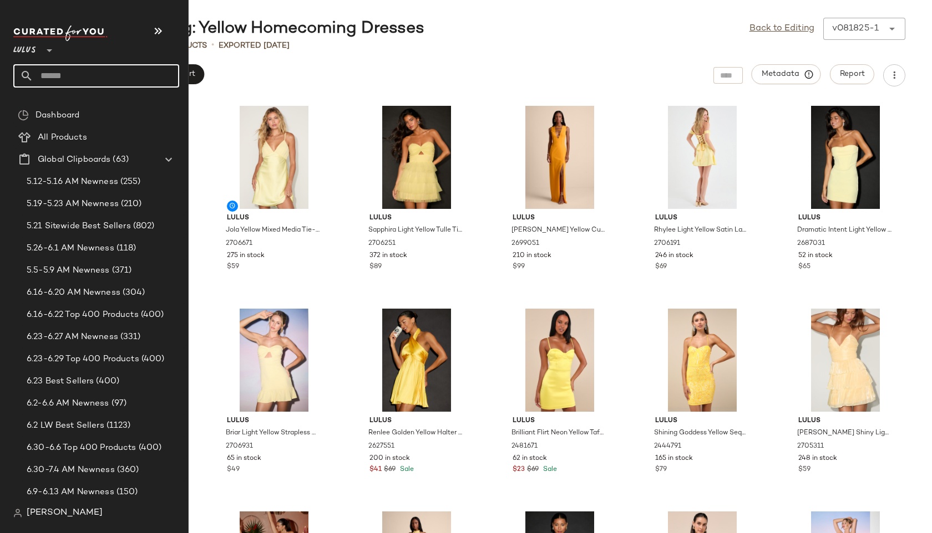
click at [64, 82] on input "text" at bounding box center [106, 75] width 146 height 23
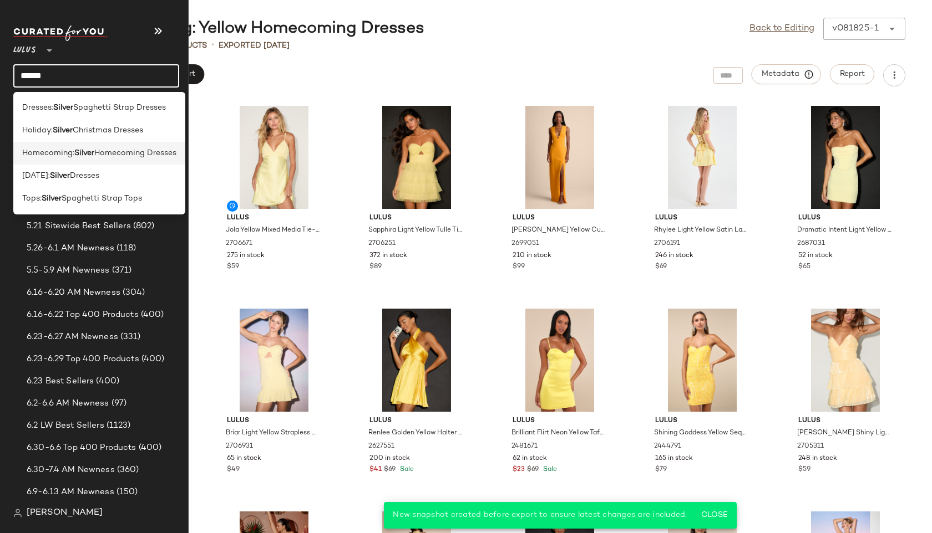
type input "******"
click at [48, 153] on span "Homecoming:" at bounding box center [48, 153] width 52 height 12
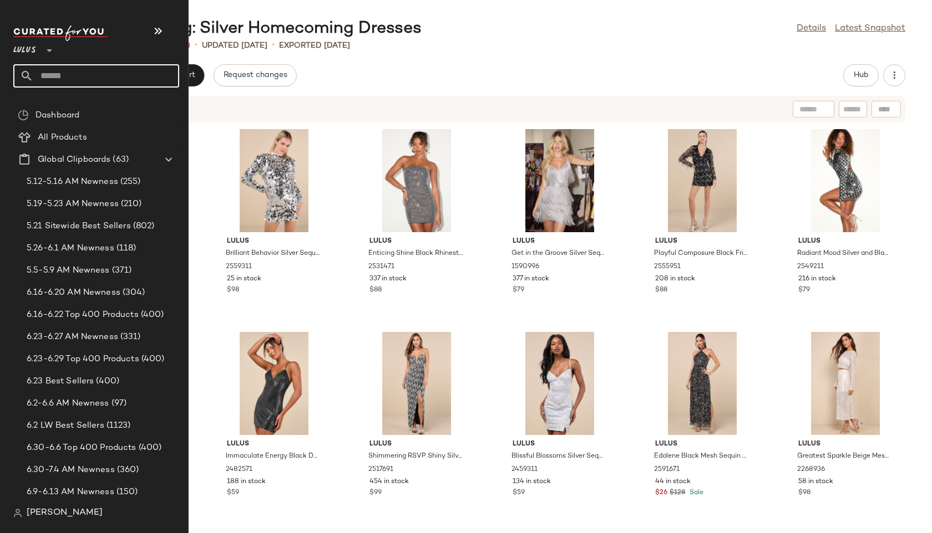
click at [35, 78] on input "text" at bounding box center [106, 75] width 146 height 23
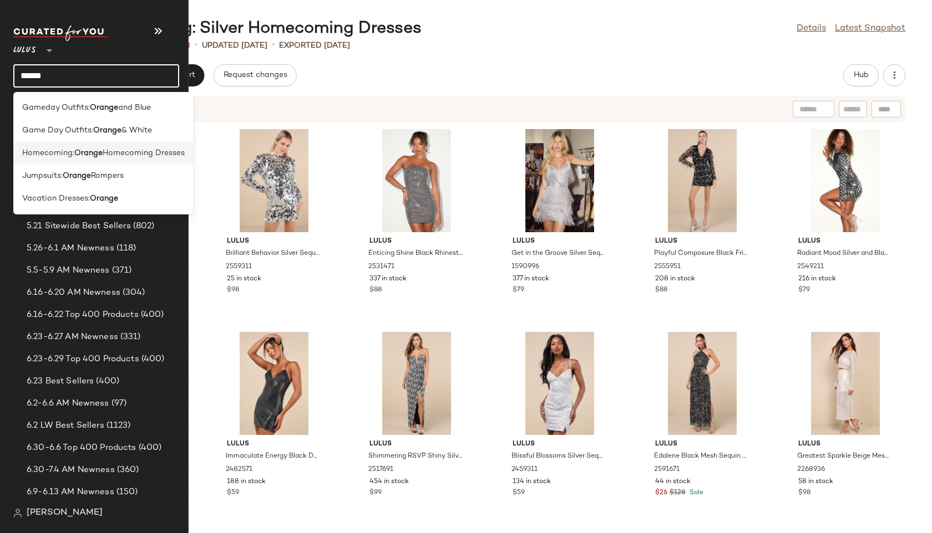
type input "******"
click at [44, 151] on span "Homecoming:" at bounding box center [48, 153] width 52 height 12
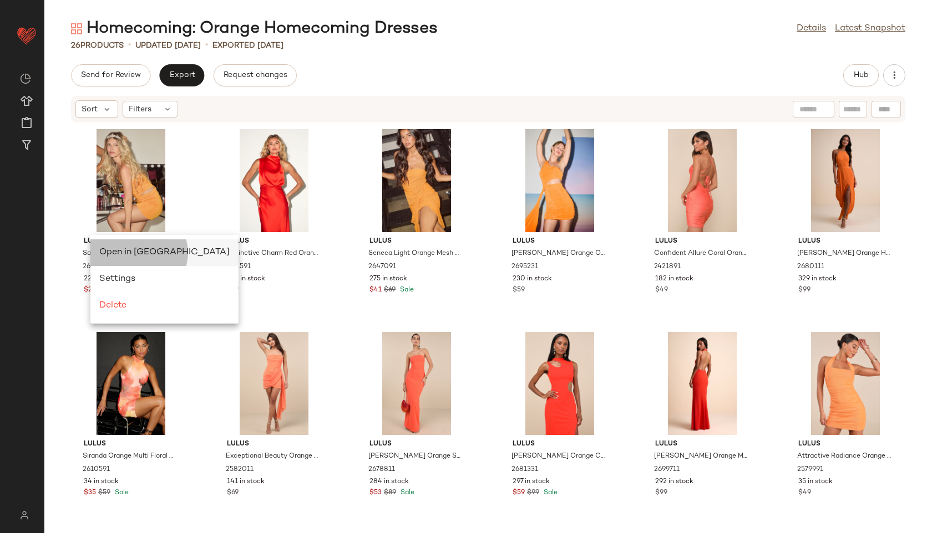
click at [116, 250] on span "Open in Split View" at bounding box center [164, 252] width 130 height 9
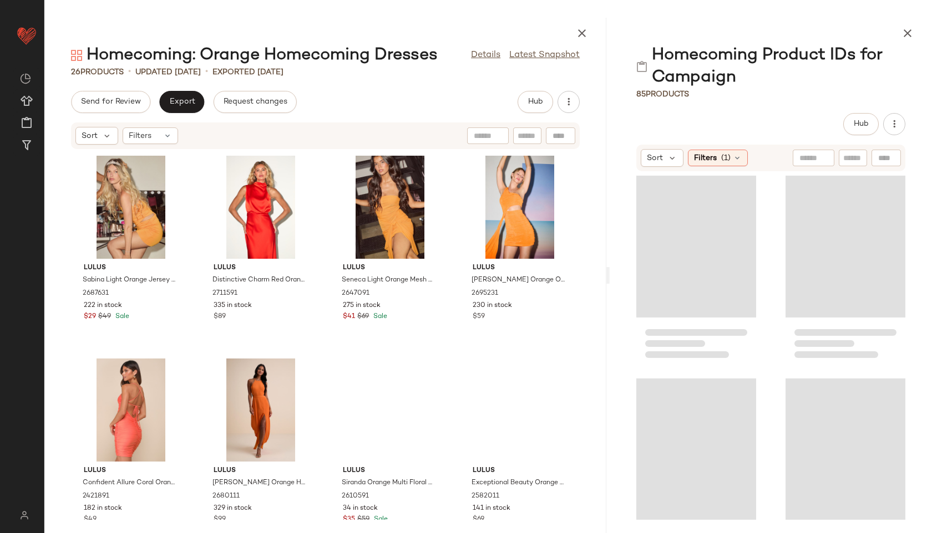
drag, startPoint x: 489, startPoint y: 274, endPoint x: 708, endPoint y: 301, distance: 220.6
click at [708, 301] on div "Homecoming: Orange Homecoming Dresses Details Latest Snapshot 26 Products • upd…" at bounding box center [487, 276] width 887 height 516
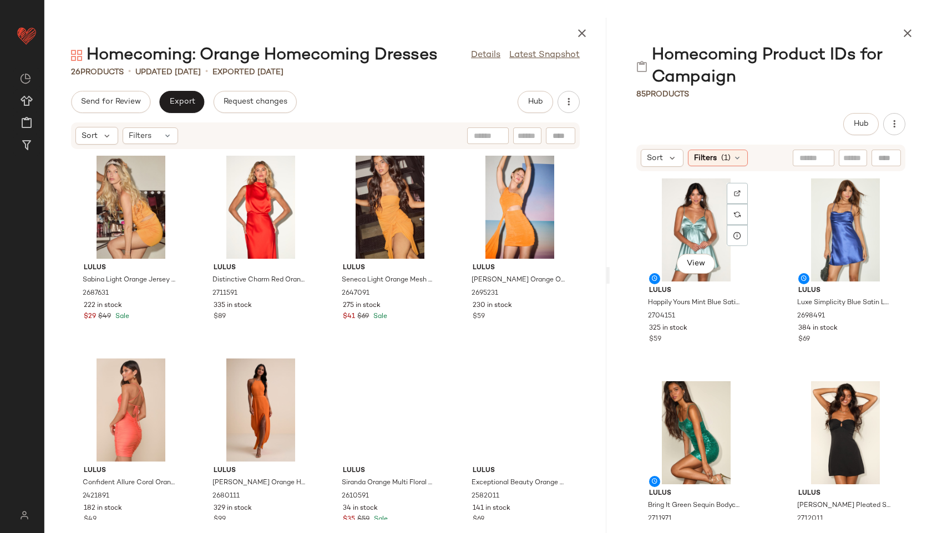
scroll to position [8178, 0]
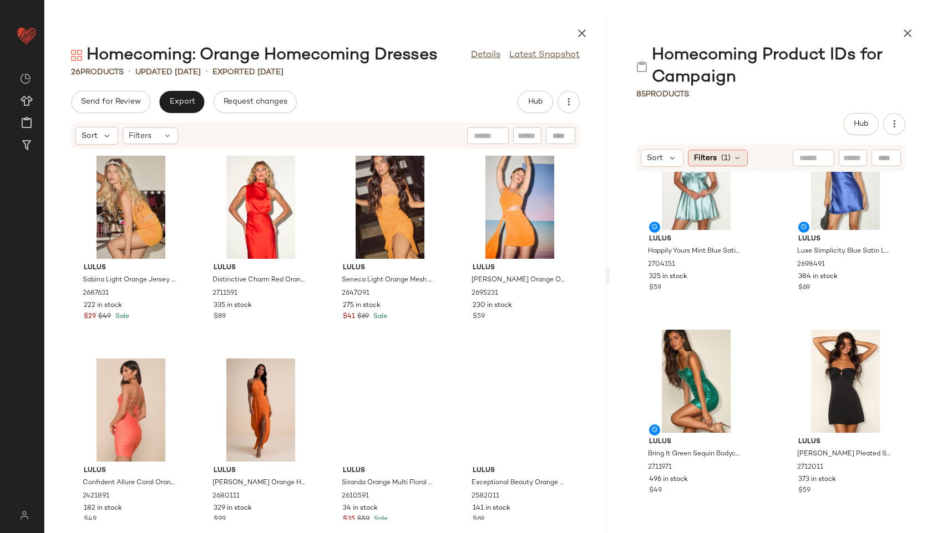
click at [736, 161] on icon at bounding box center [736, 158] width 9 height 9
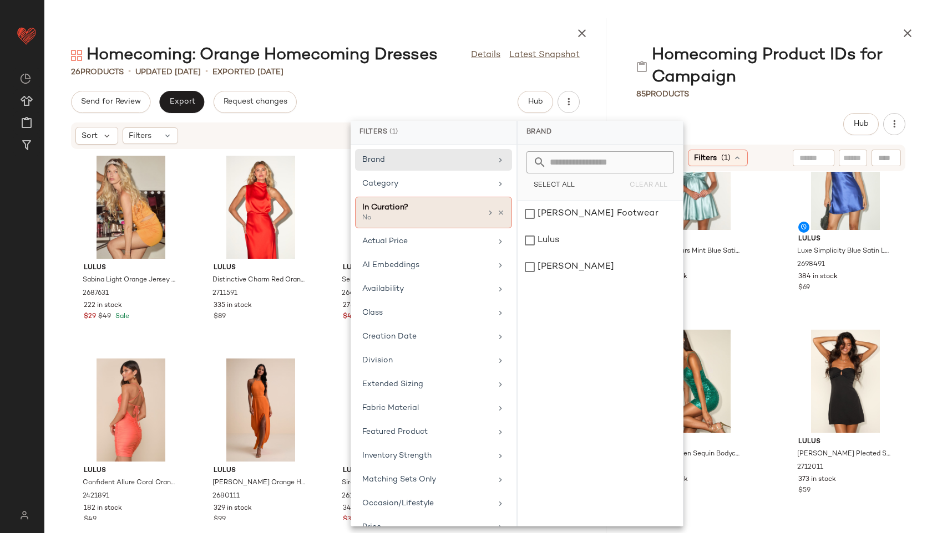
click at [454, 210] on div "In Curation?" at bounding box center [421, 208] width 119 height 12
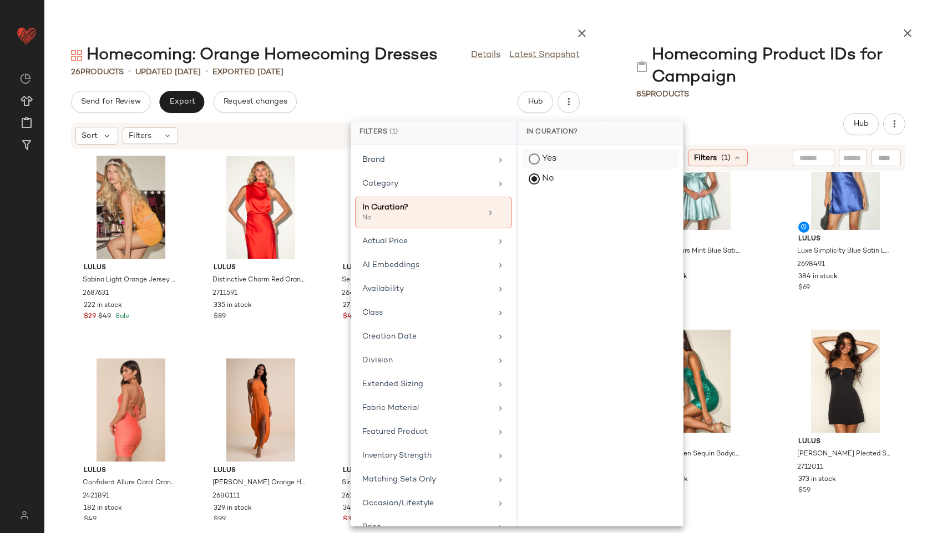
click at [548, 169] on div "Yes" at bounding box center [600, 179] width 156 height 20
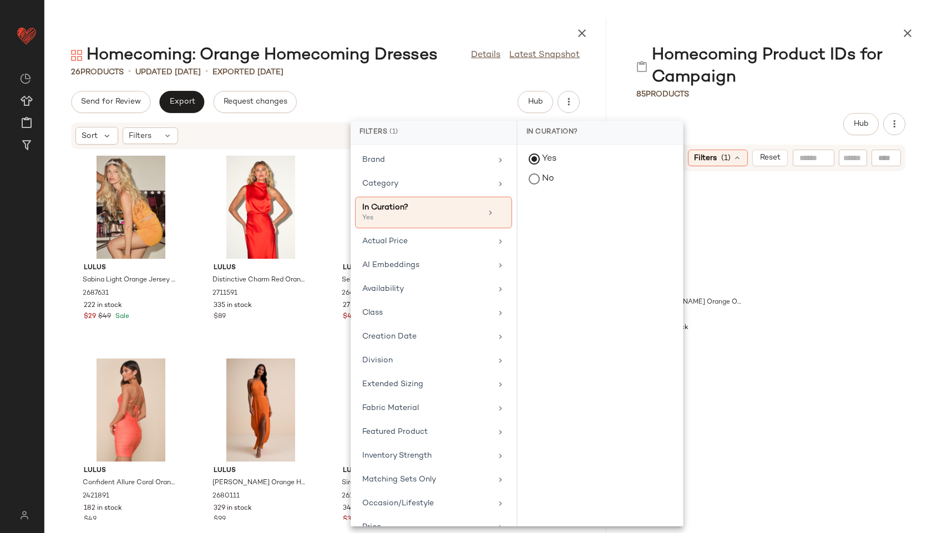
click at [774, 93] on div "85 Products" at bounding box center [770, 94] width 322 height 11
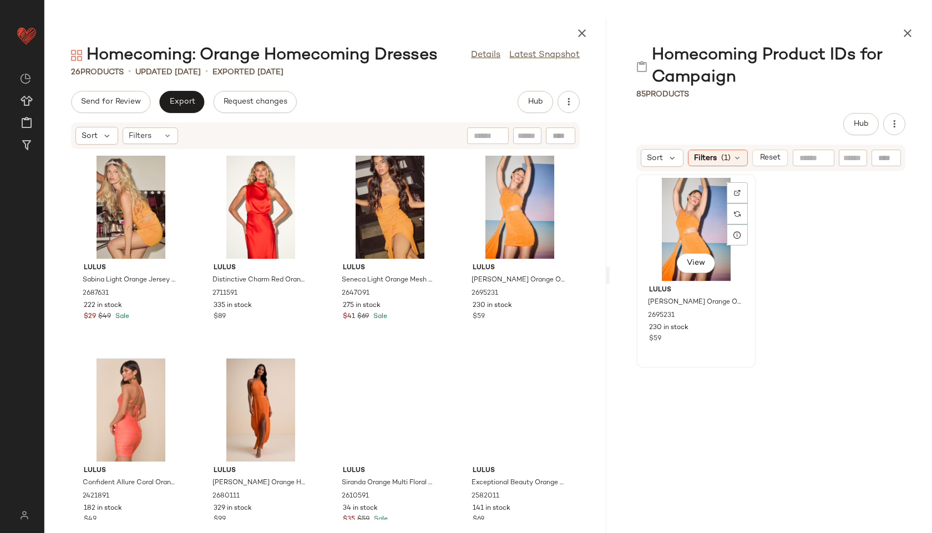
click at [677, 216] on div "View" at bounding box center [696, 229] width 112 height 103
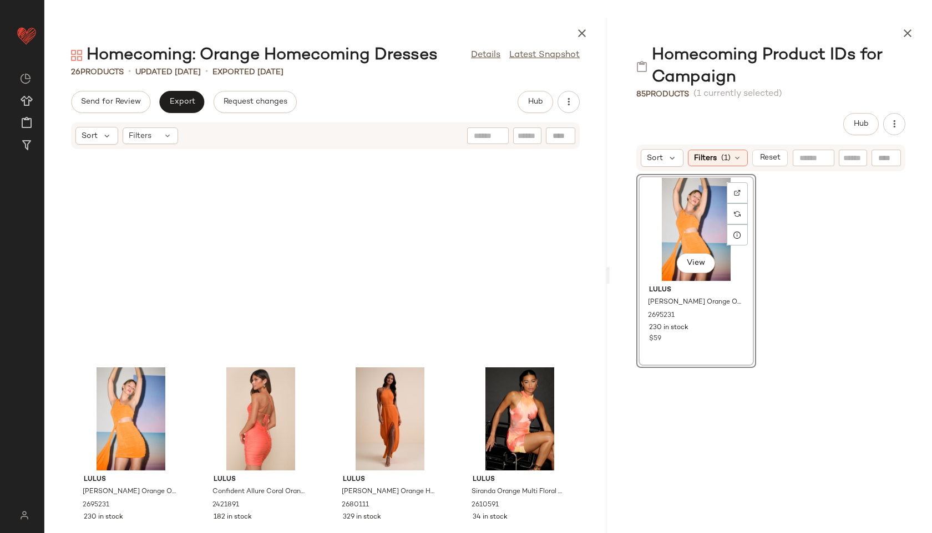
scroll to position [212, 0]
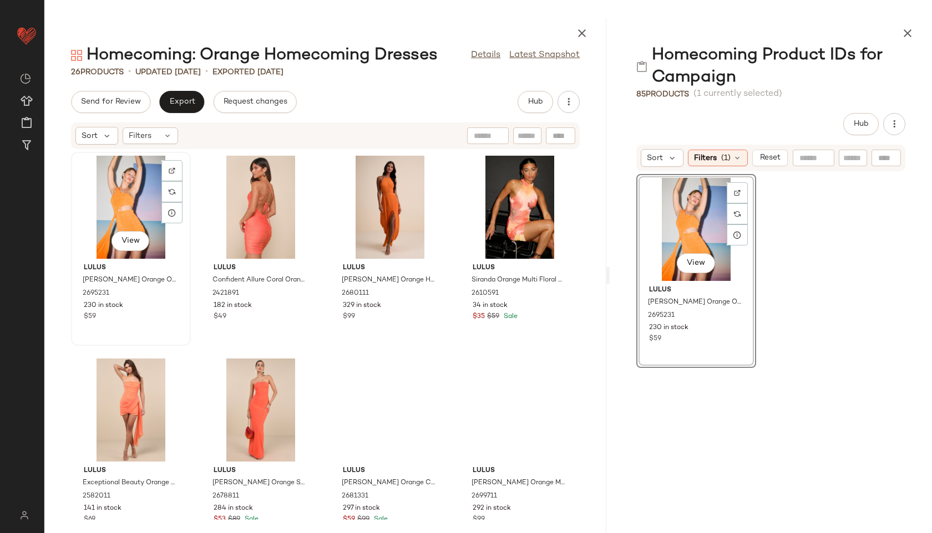
click at [123, 192] on div "View" at bounding box center [131, 207] width 112 height 103
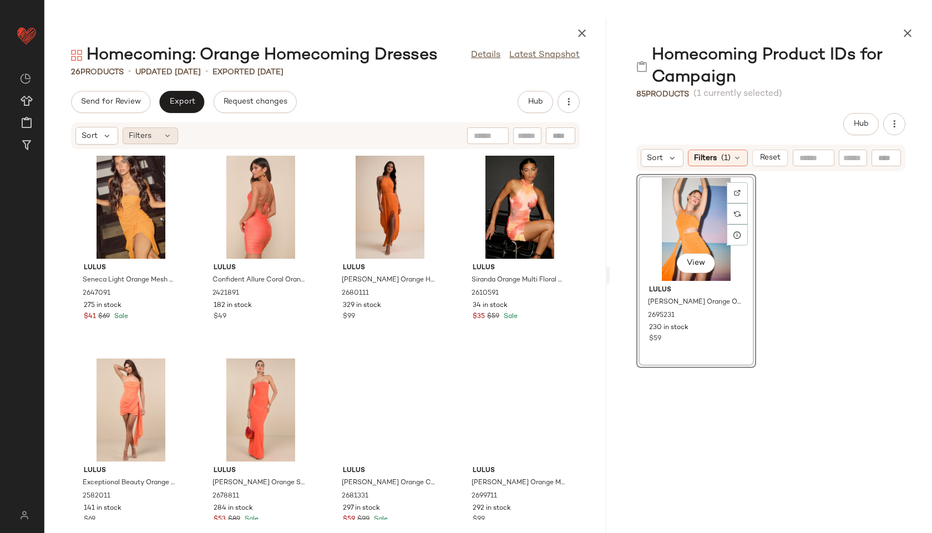
click at [171, 141] on div "Filters" at bounding box center [150, 136] width 55 height 17
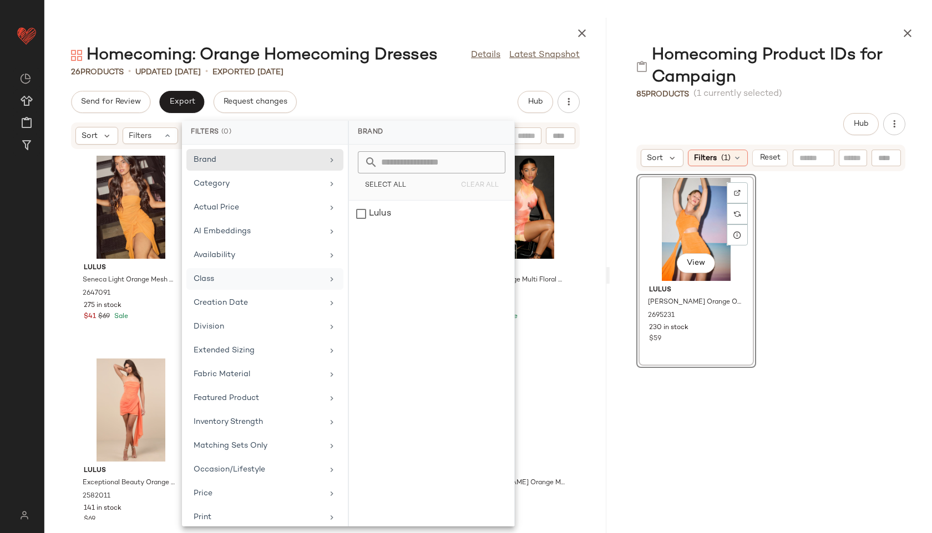
scroll to position [128, 0]
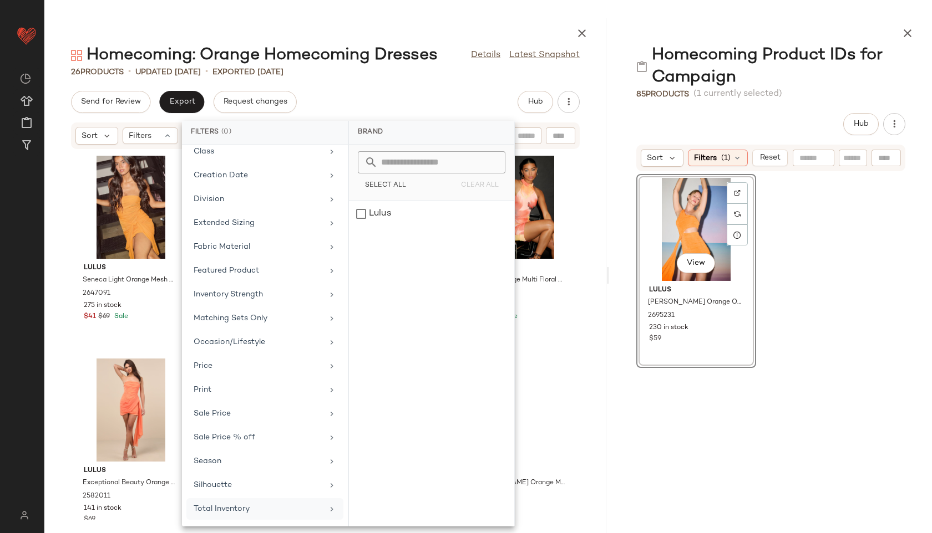
click at [233, 508] on div "Total Inventory" at bounding box center [258, 509] width 129 height 12
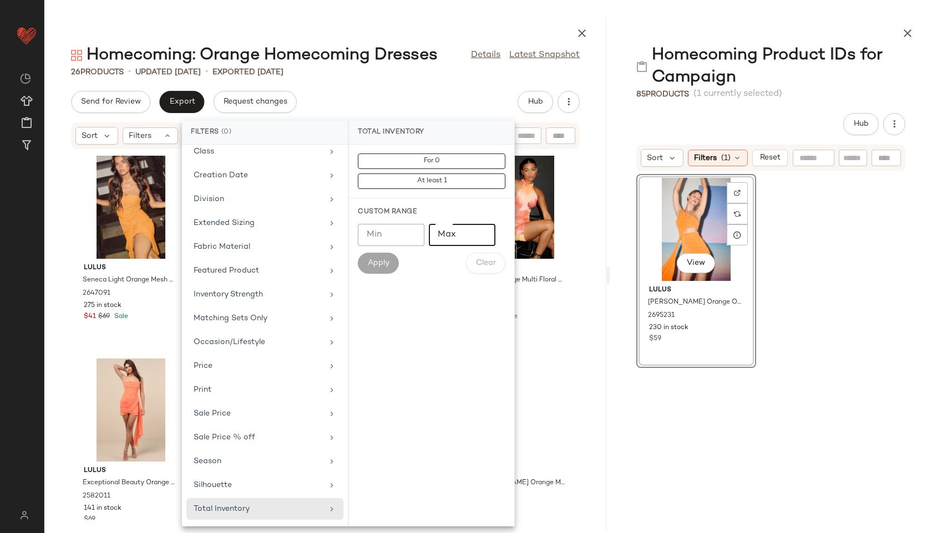
click at [459, 237] on input "Max" at bounding box center [462, 235] width 67 height 22
type input "**"
click at [389, 268] on button "Apply" at bounding box center [378, 263] width 41 height 21
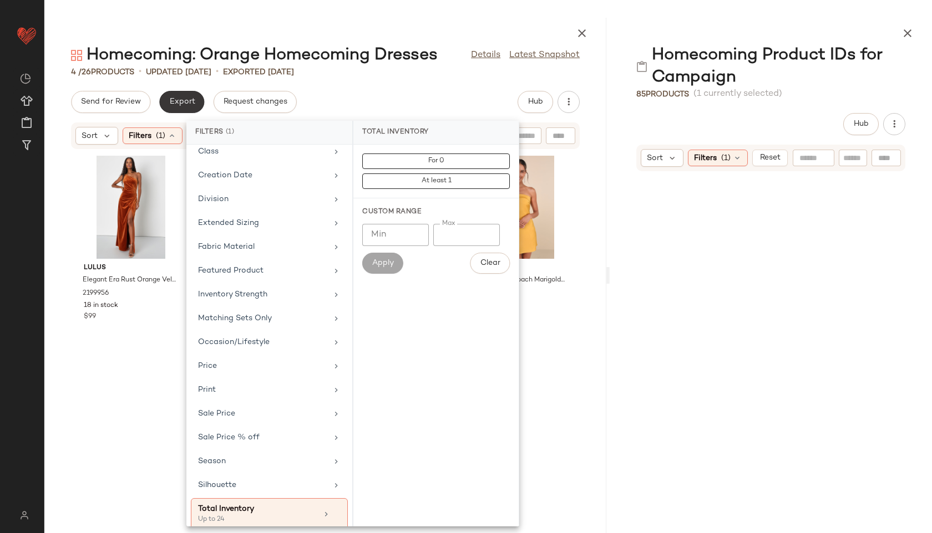
click at [184, 105] on span "Export" at bounding box center [182, 102] width 26 height 9
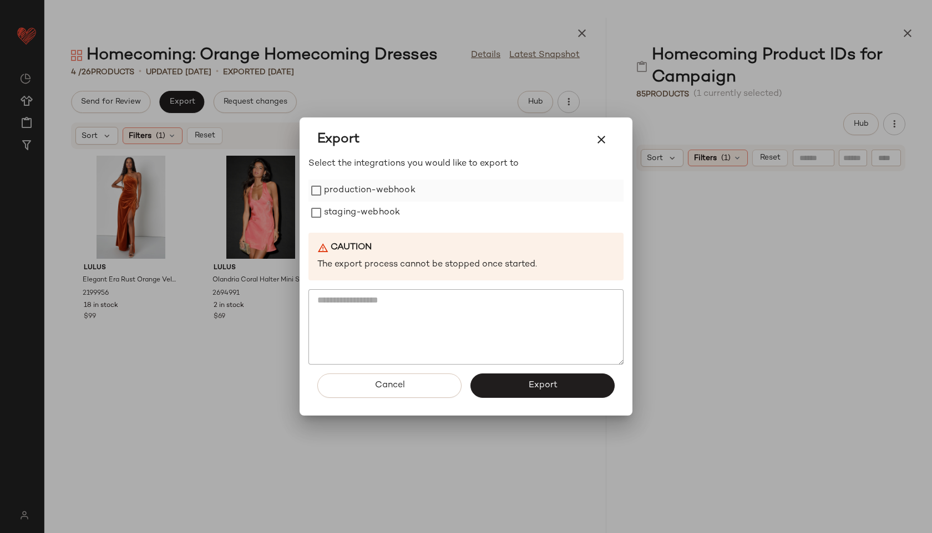
click at [335, 187] on label "production-webhook" at bounding box center [369, 191] width 91 height 22
click at [340, 211] on label "staging-webhook" at bounding box center [362, 213] width 76 height 22
click at [506, 381] on button "Export" at bounding box center [542, 386] width 144 height 24
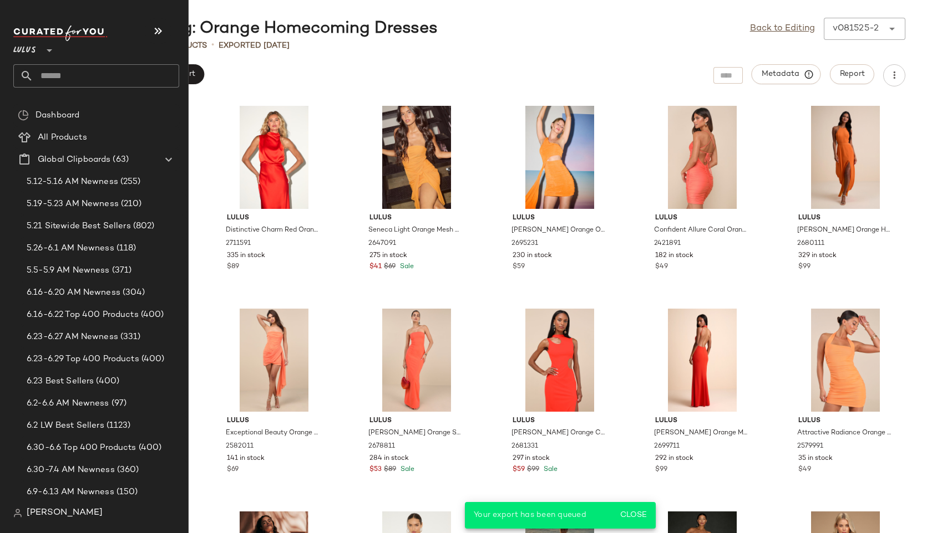
click at [55, 79] on input "text" at bounding box center [106, 75] width 146 height 23
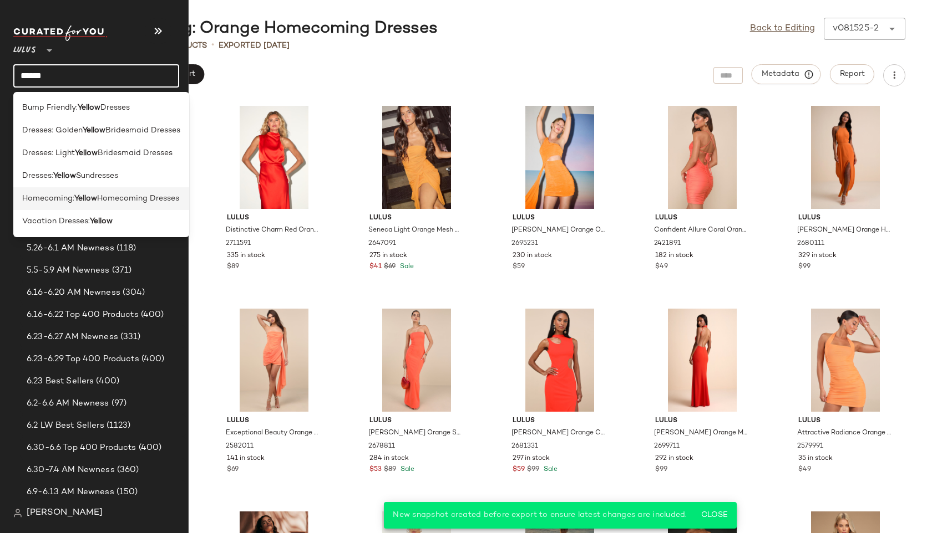
type input "******"
click at [47, 202] on span "Homecoming:" at bounding box center [48, 199] width 52 height 12
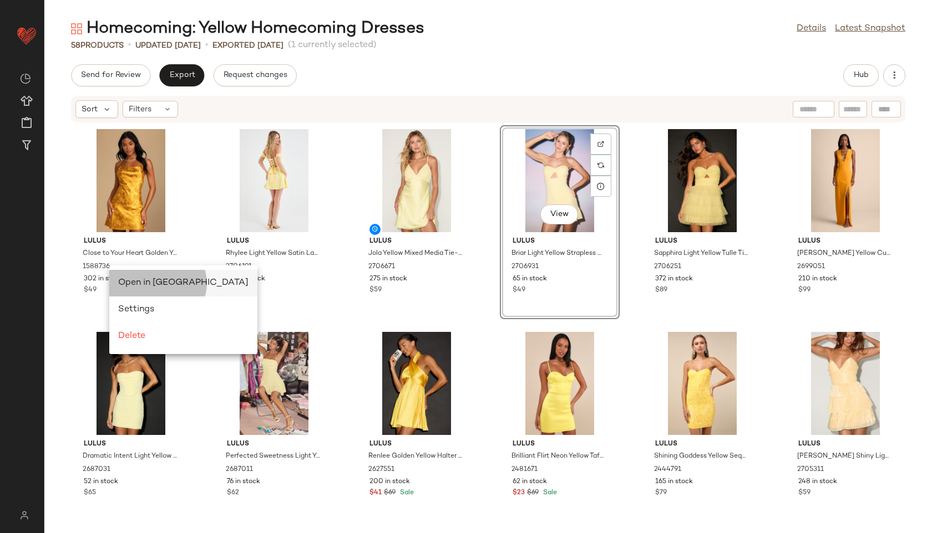
click at [135, 282] on span "Open in Split View" at bounding box center [183, 282] width 130 height 9
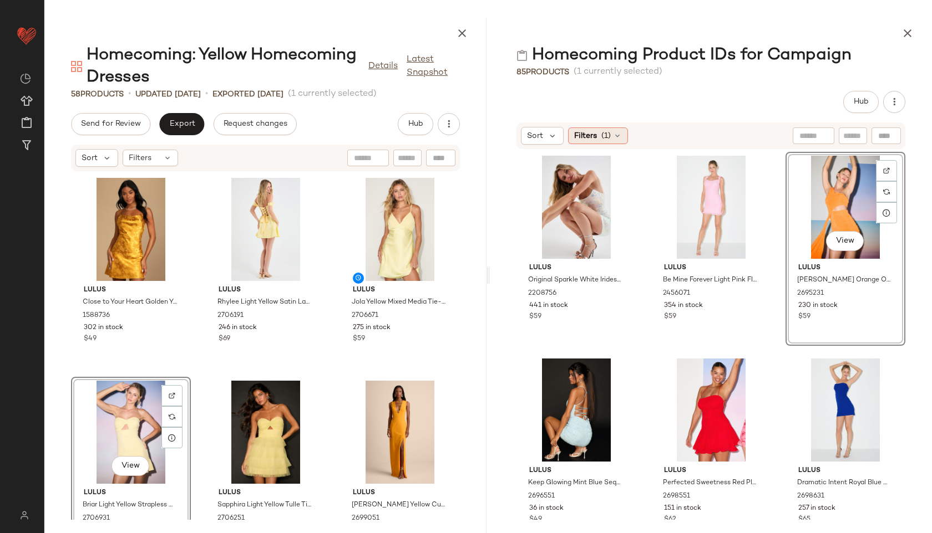
click at [602, 132] on span "(1)" at bounding box center [605, 136] width 9 height 12
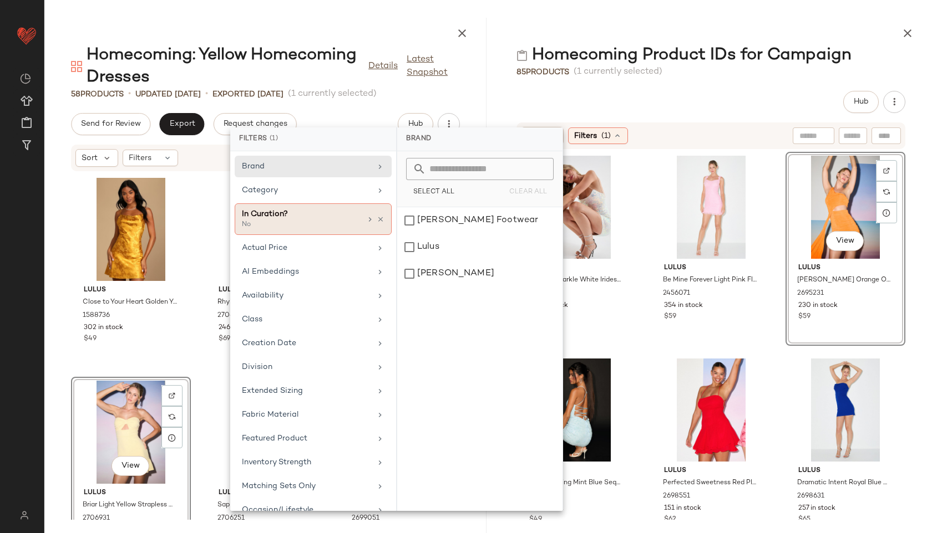
click at [337, 218] on div "In Curation?" at bounding box center [301, 214] width 119 height 12
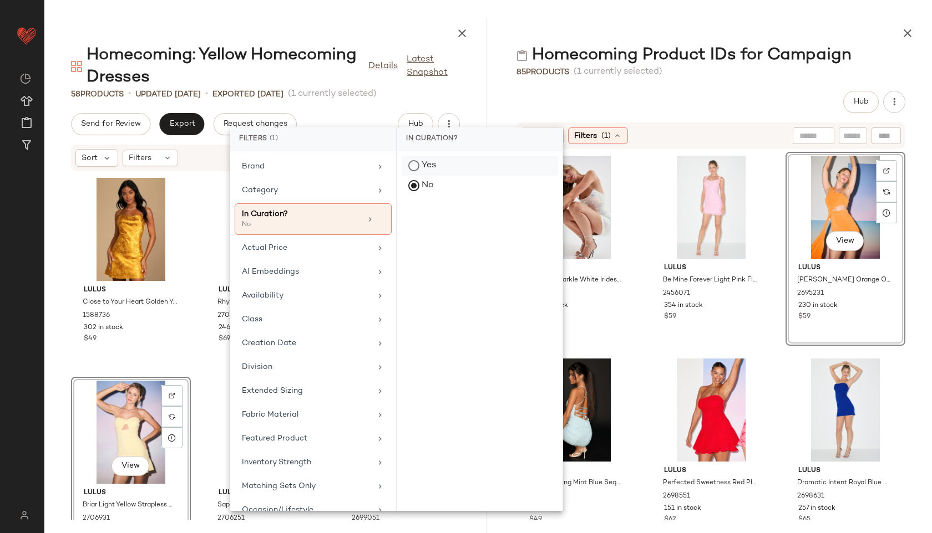
click at [439, 176] on div "Yes" at bounding box center [479, 186] width 156 height 20
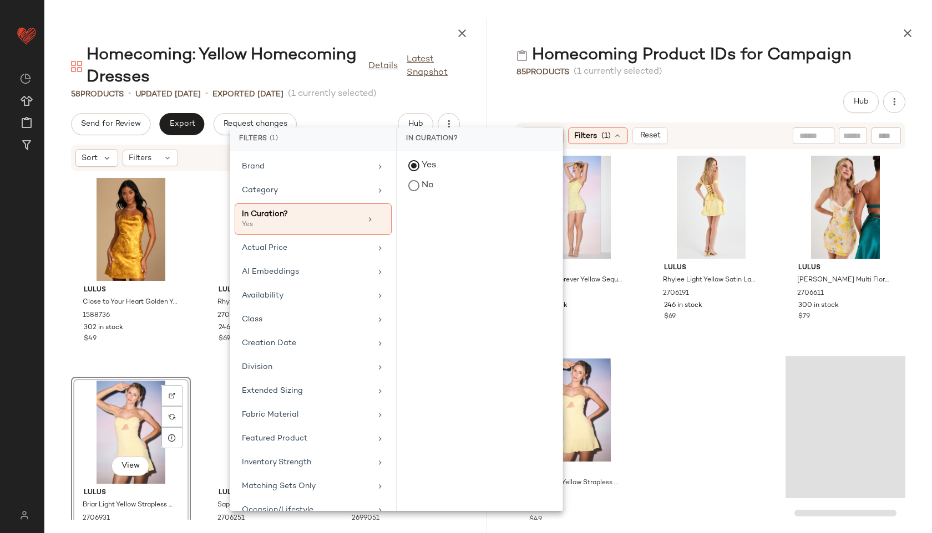
click at [689, 91] on div "Hub" at bounding box center [710, 102] width 389 height 22
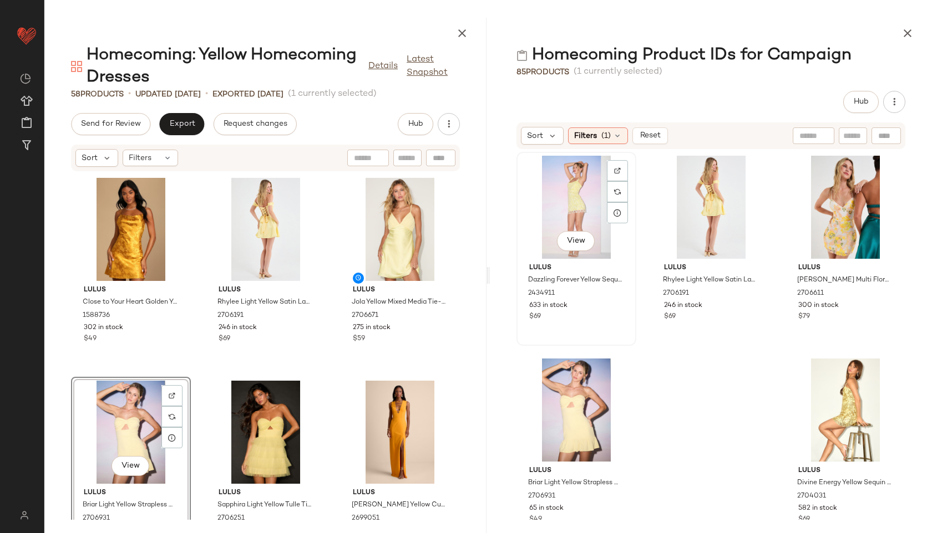
click at [576, 203] on div "View" at bounding box center [576, 207] width 112 height 103
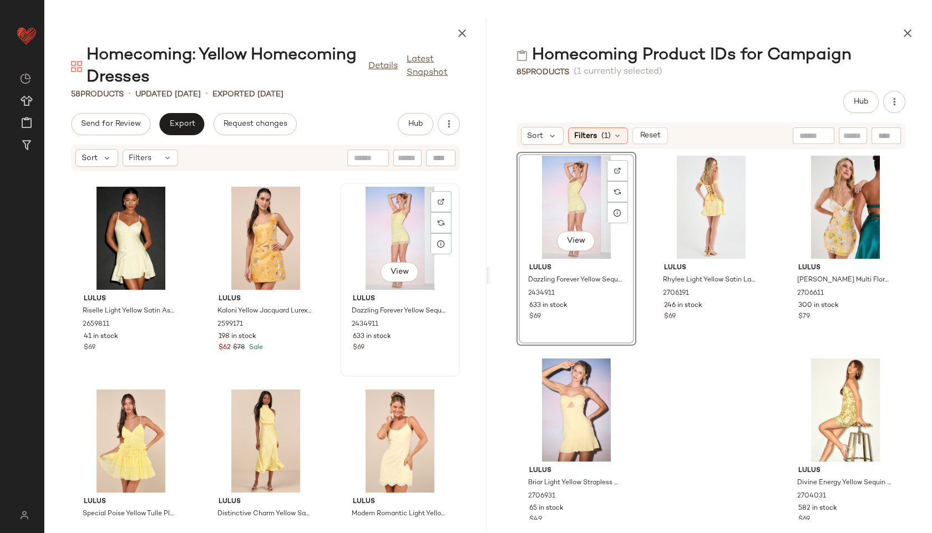
click at [387, 239] on div "View" at bounding box center [400, 238] width 112 height 103
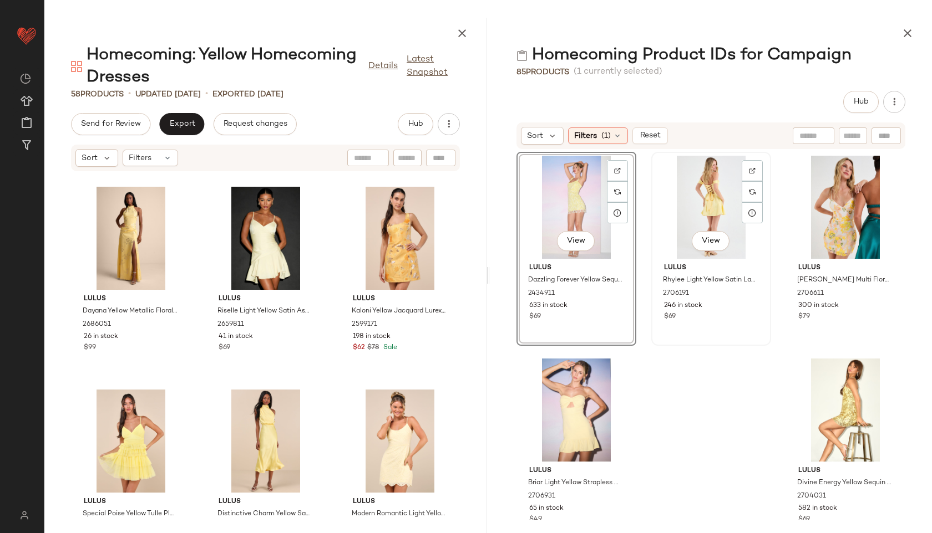
click at [686, 197] on div "View" at bounding box center [711, 207] width 112 height 103
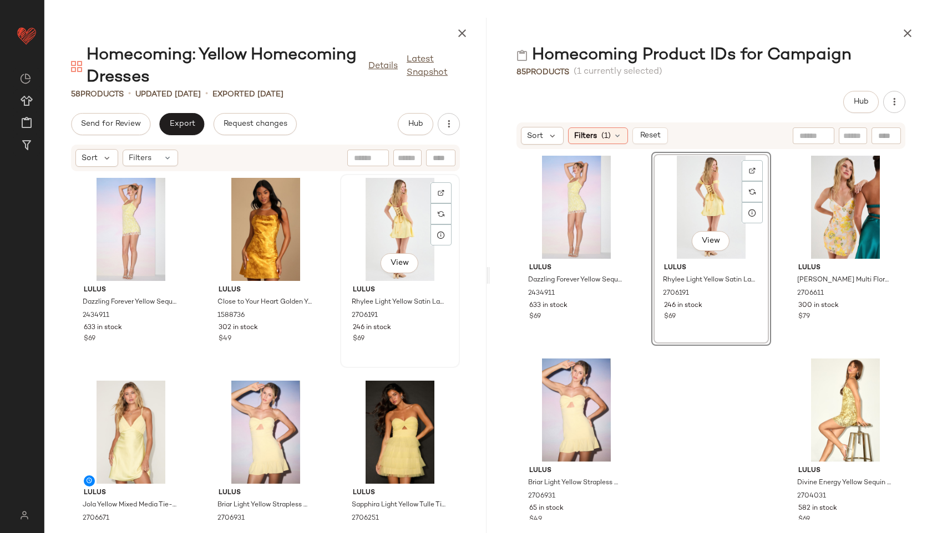
click at [388, 248] on div "View" at bounding box center [400, 229] width 112 height 103
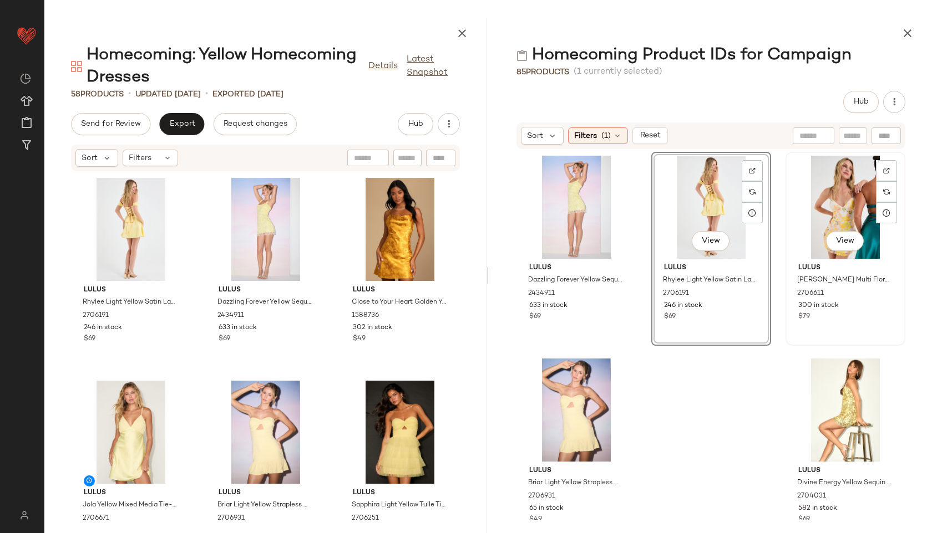
click at [829, 208] on div "View" at bounding box center [845, 207] width 112 height 103
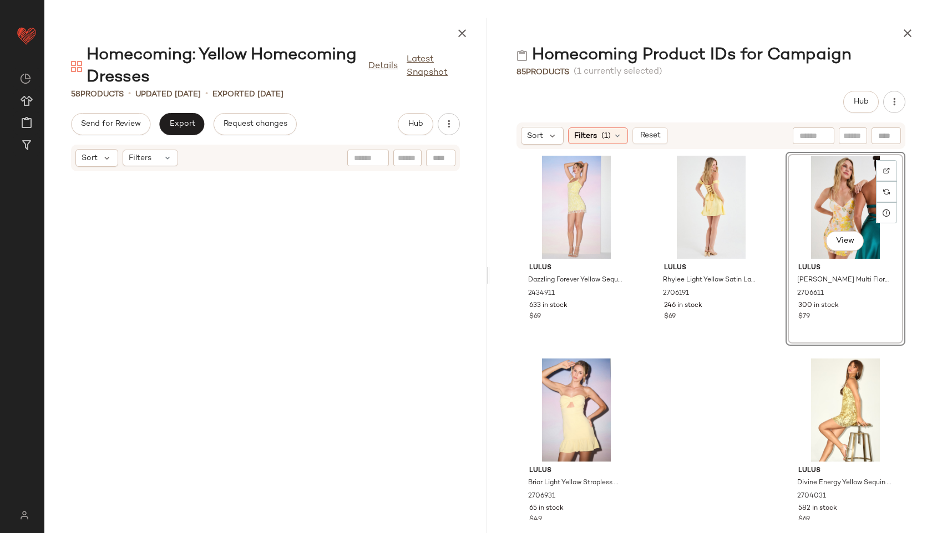
scroll to position [1827, 0]
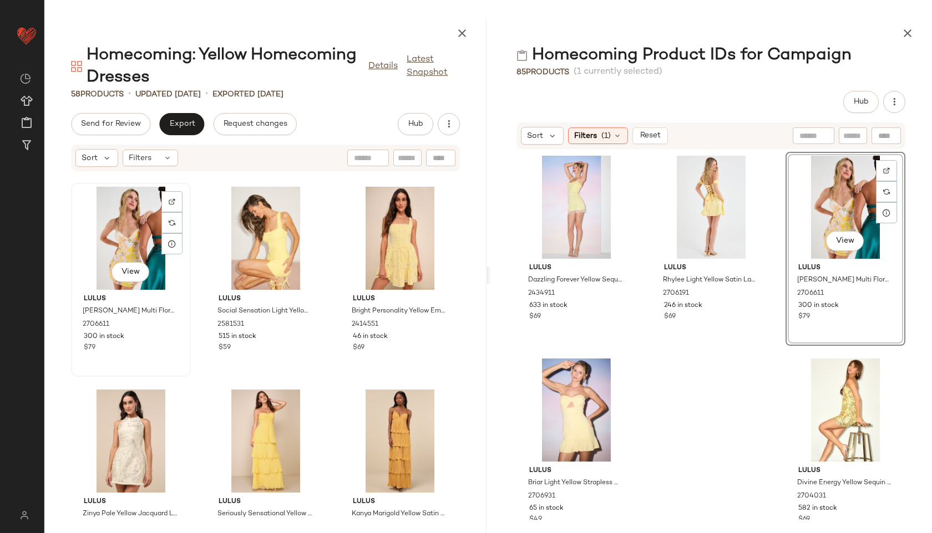
click at [115, 231] on div "View" at bounding box center [131, 238] width 112 height 103
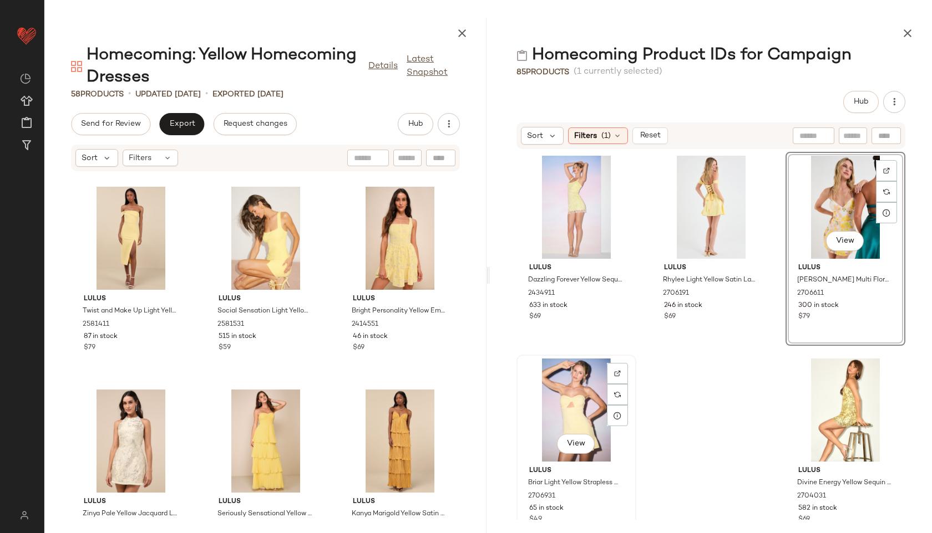
click at [544, 407] on div "View" at bounding box center [576, 410] width 112 height 103
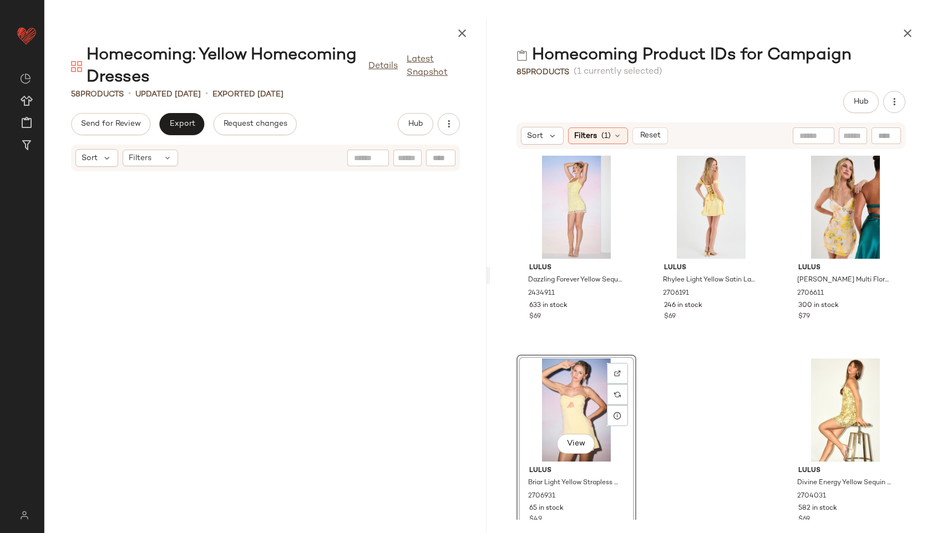
scroll to position [29, 0]
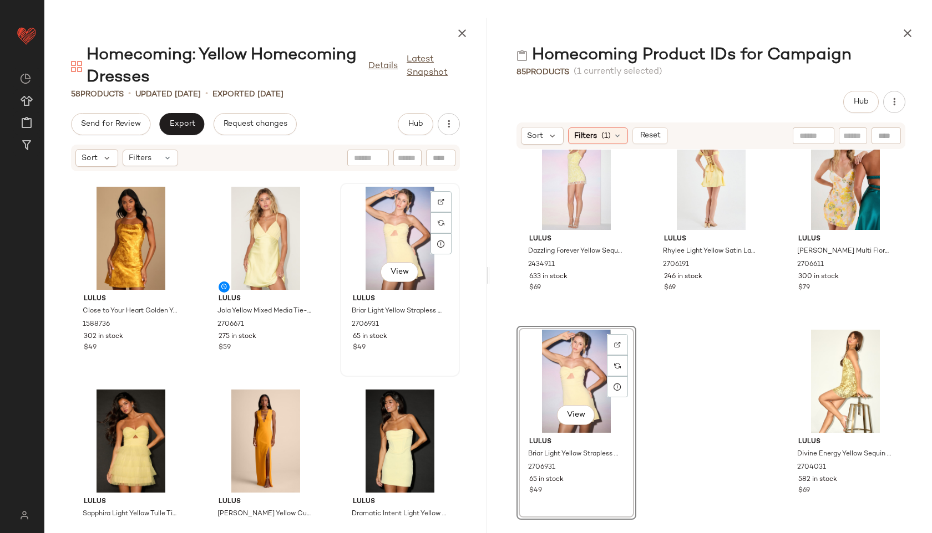
click at [384, 220] on div "View" at bounding box center [400, 238] width 112 height 103
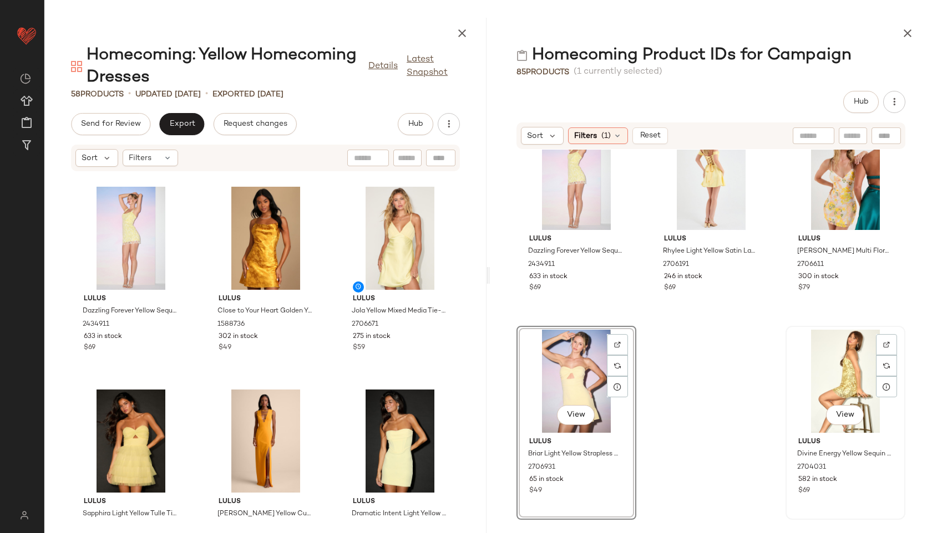
click at [834, 380] on div "View" at bounding box center [845, 381] width 112 height 103
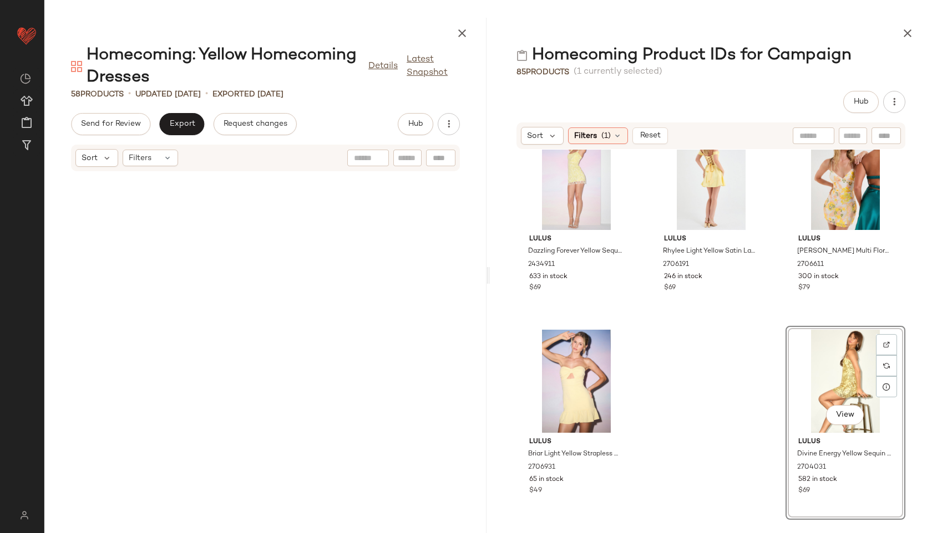
scroll to position [29, 0]
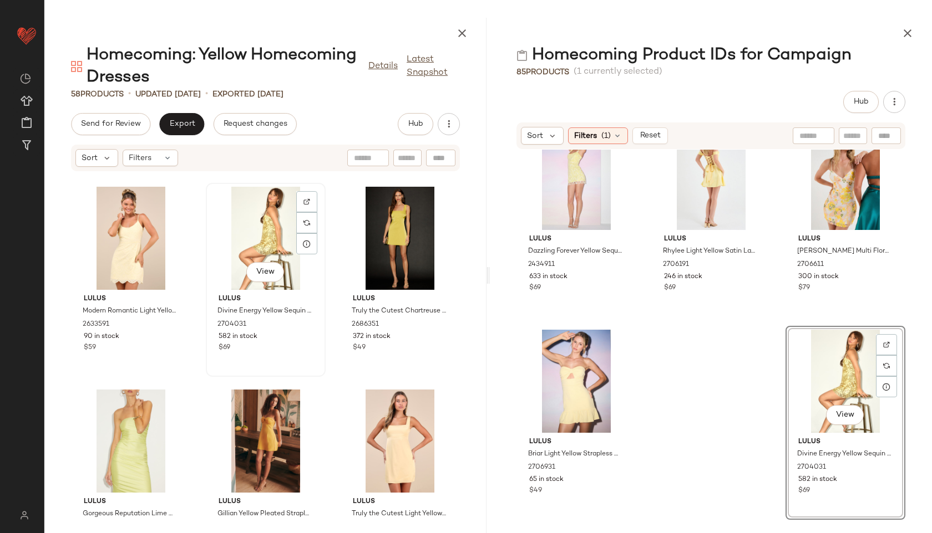
click at [272, 243] on div "View" at bounding box center [266, 238] width 112 height 103
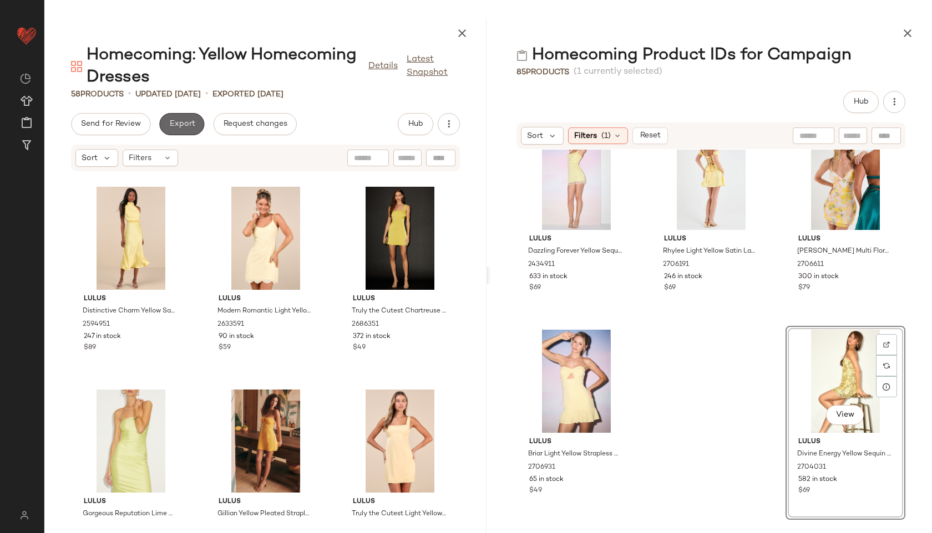
click at [185, 122] on span "Export" at bounding box center [182, 124] width 26 height 9
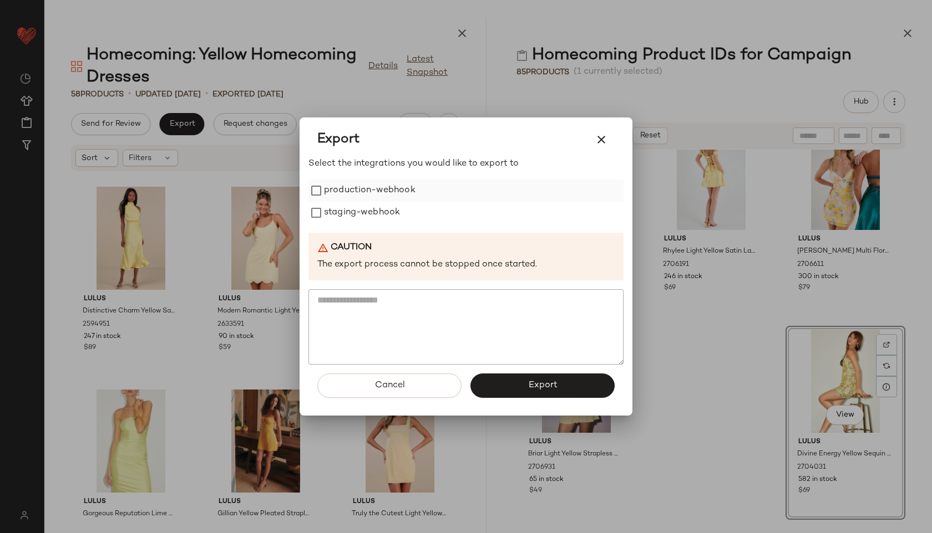
click at [402, 184] on label "production-webhook" at bounding box center [369, 191] width 91 height 22
click at [379, 212] on label "staging-webhook" at bounding box center [362, 213] width 76 height 22
click at [507, 380] on button "Export" at bounding box center [542, 386] width 144 height 24
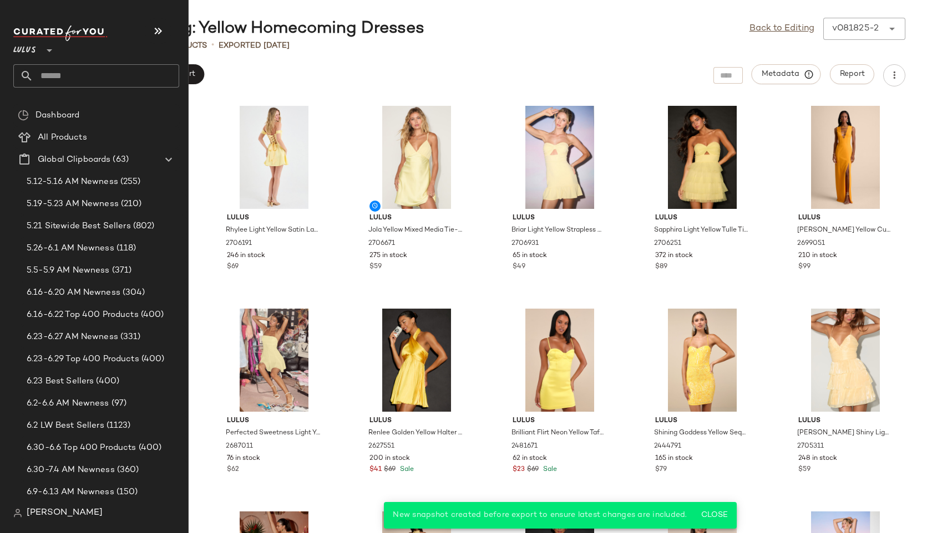
click at [63, 73] on input "text" at bounding box center [106, 75] width 146 height 23
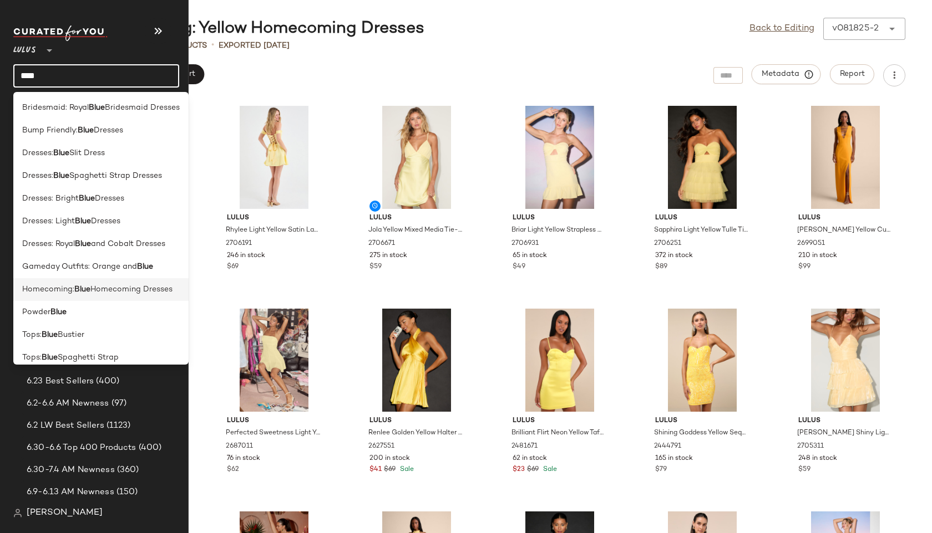
type input "****"
click at [39, 284] on span "Homecoming:" at bounding box center [48, 290] width 52 height 12
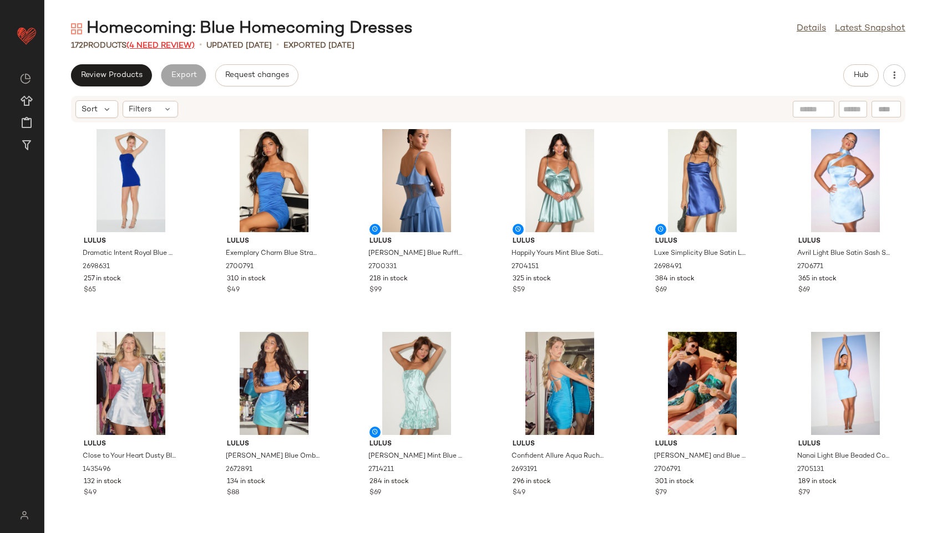
click at [179, 44] on span "(4 Need Review)" at bounding box center [160, 46] width 68 height 8
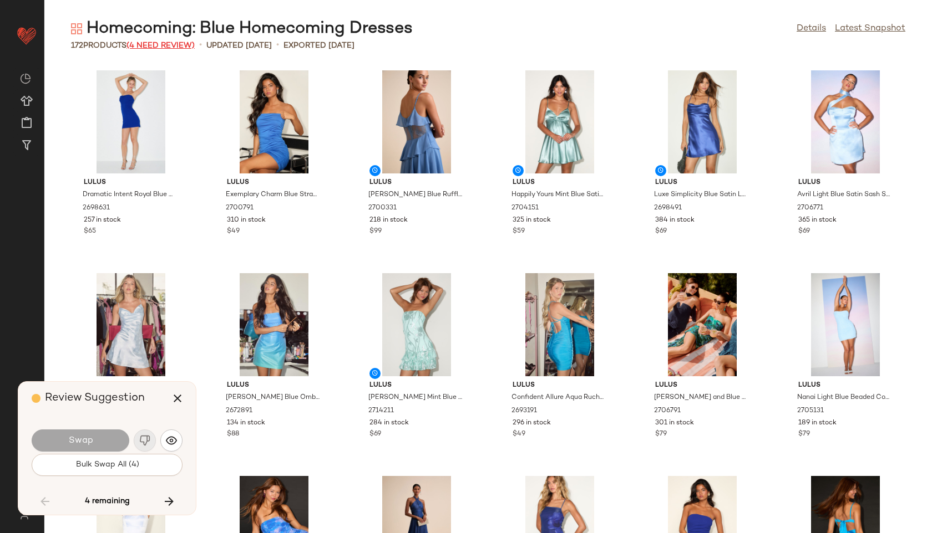
scroll to position [4668, 0]
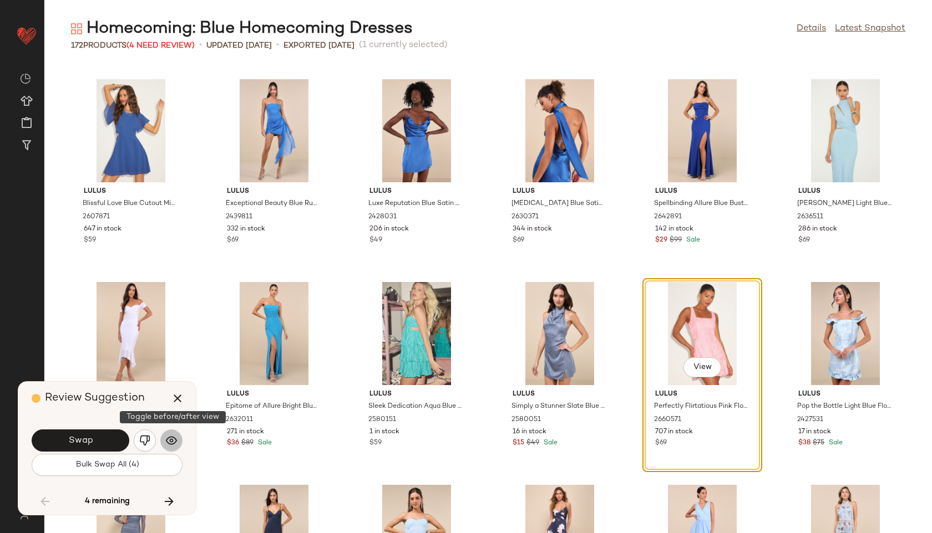
click at [173, 435] on img "button" at bounding box center [171, 440] width 11 height 11
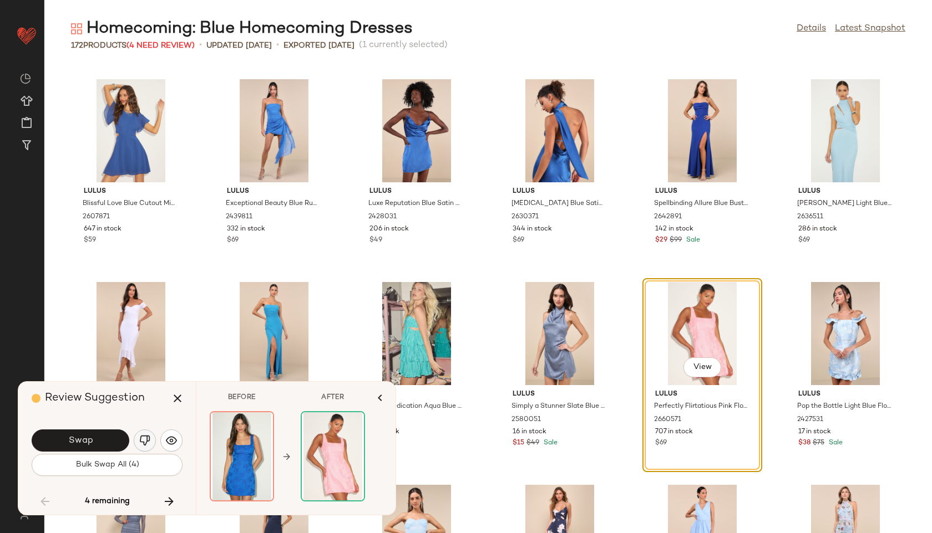
click at [151, 439] on button "button" at bounding box center [145, 441] width 22 height 22
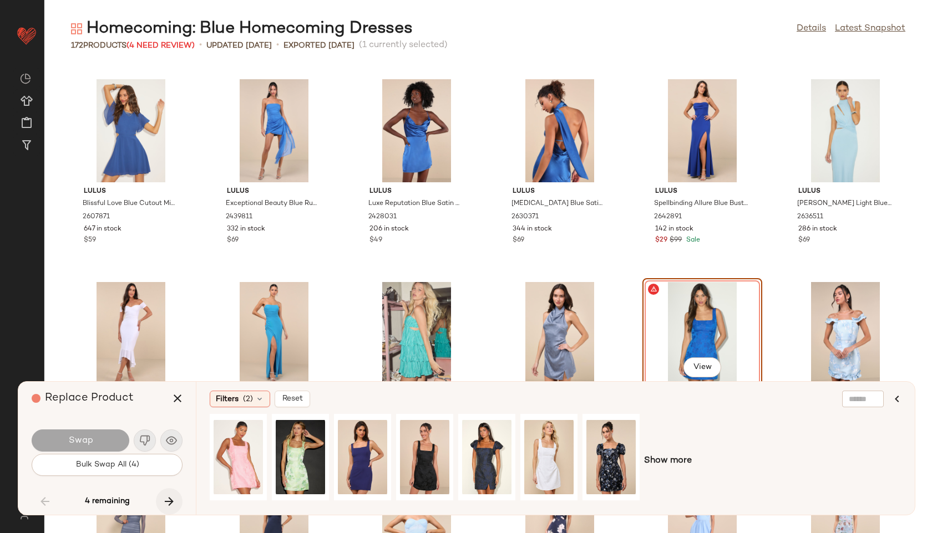
click at [171, 500] on icon "button" at bounding box center [168, 501] width 13 height 13
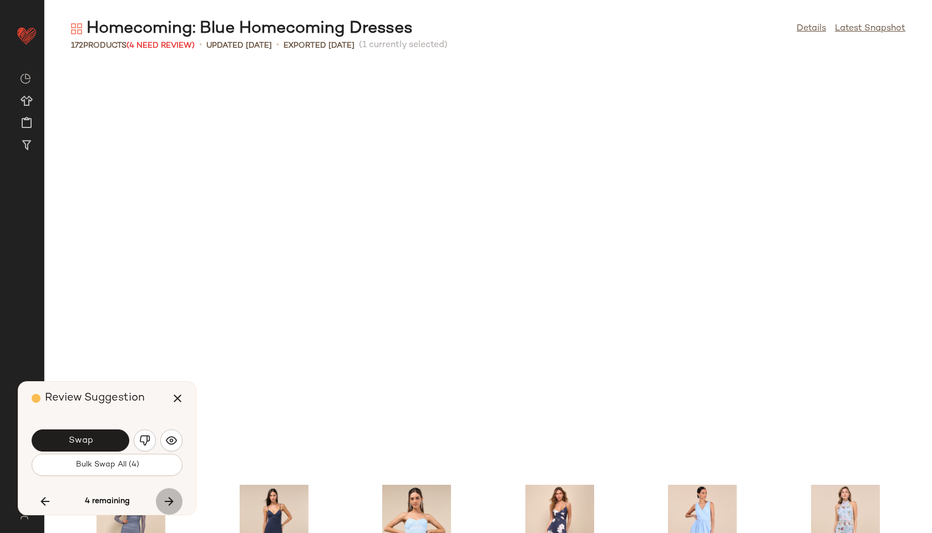
scroll to position [5074, 0]
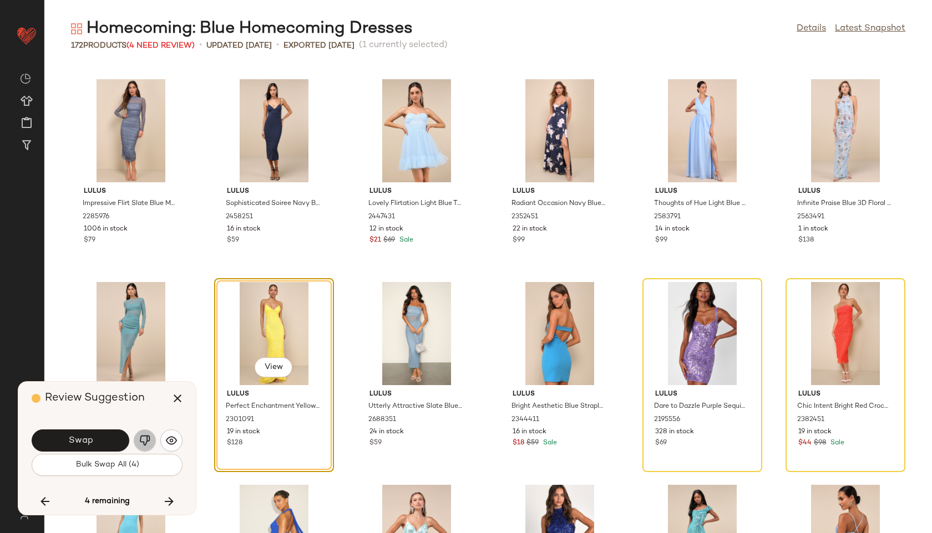
click at [142, 440] on img "button" at bounding box center [144, 440] width 11 height 11
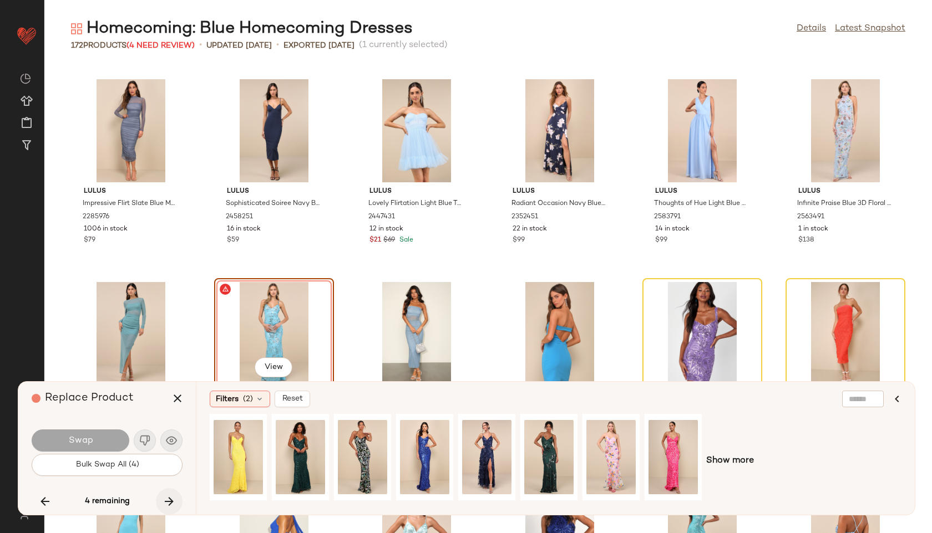
click at [167, 504] on icon "button" at bounding box center [168, 501] width 13 height 13
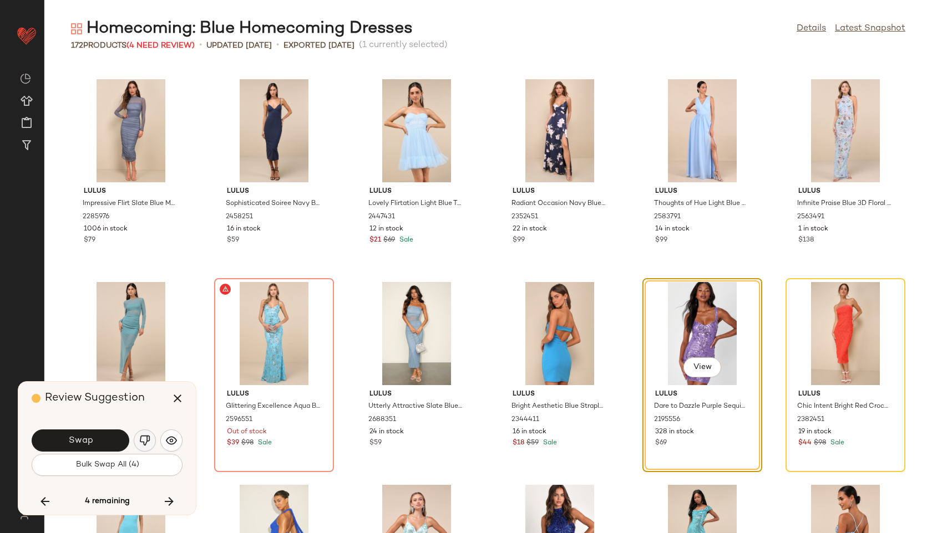
click at [139, 438] on img "button" at bounding box center [144, 440] width 11 height 11
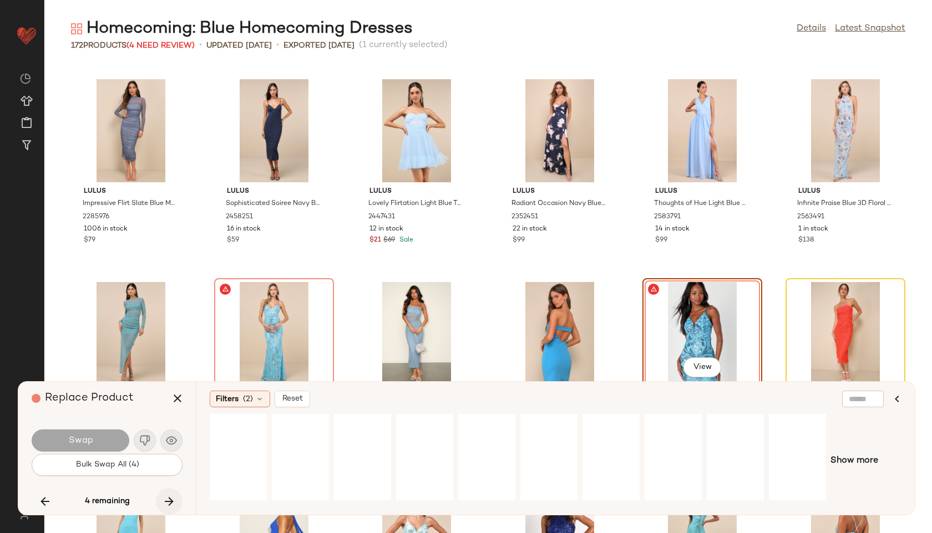
click at [168, 495] on button "button" at bounding box center [169, 502] width 27 height 27
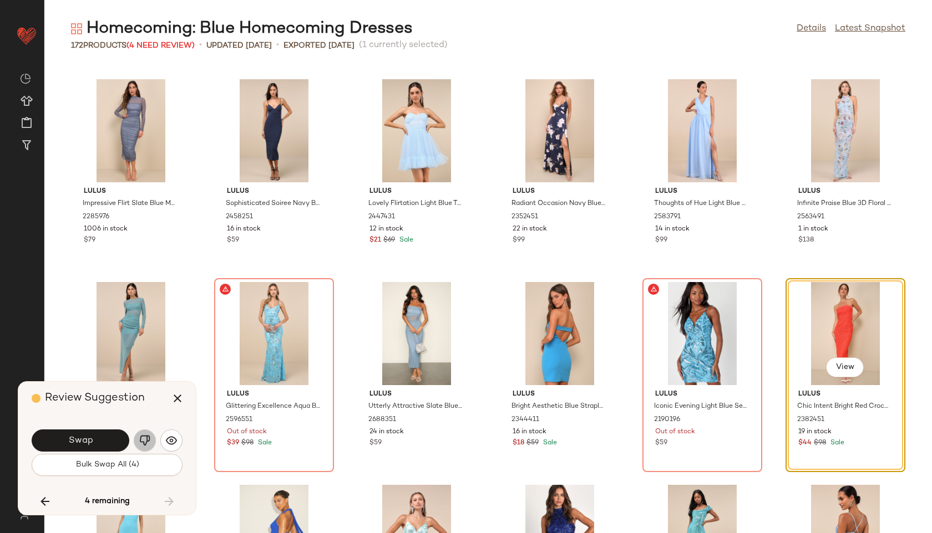
click at [145, 433] on button "button" at bounding box center [145, 441] width 22 height 22
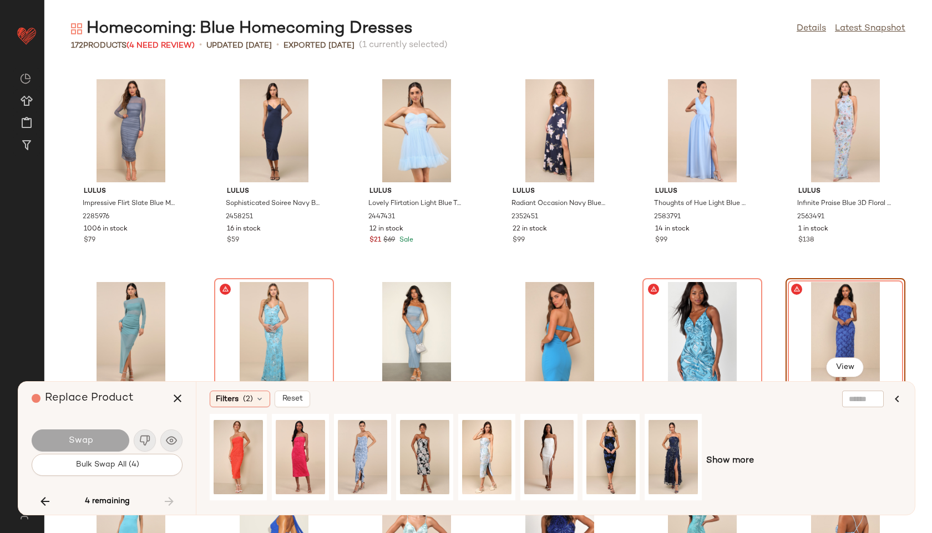
click at [167, 496] on div "4 remaining" at bounding box center [107, 502] width 151 height 27
click at [179, 398] on icon "button" at bounding box center [177, 398] width 13 height 13
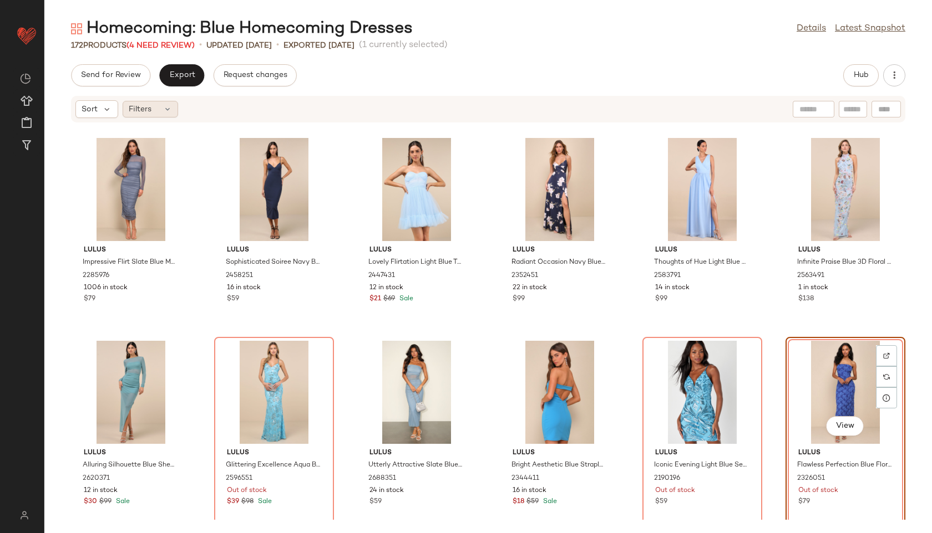
click at [167, 107] on icon at bounding box center [167, 109] width 9 height 9
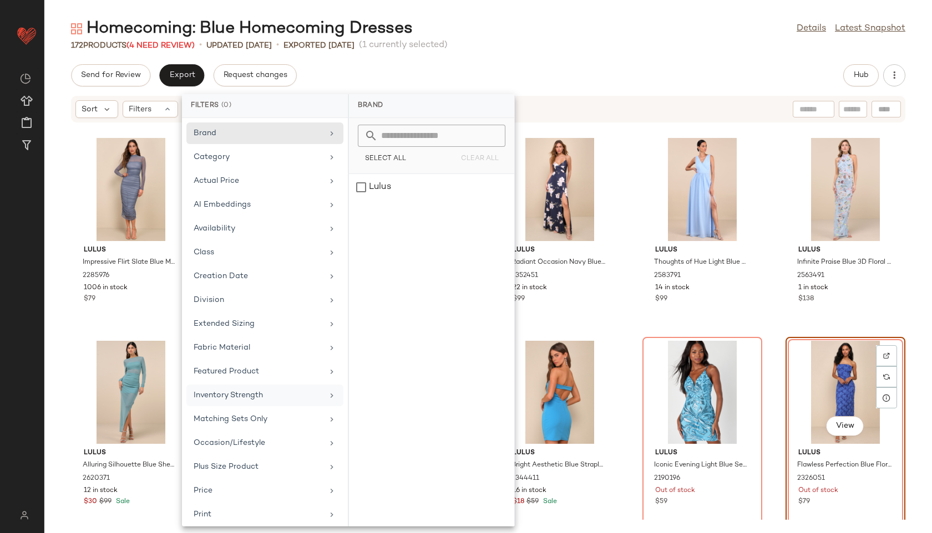
scroll to position [125, 0]
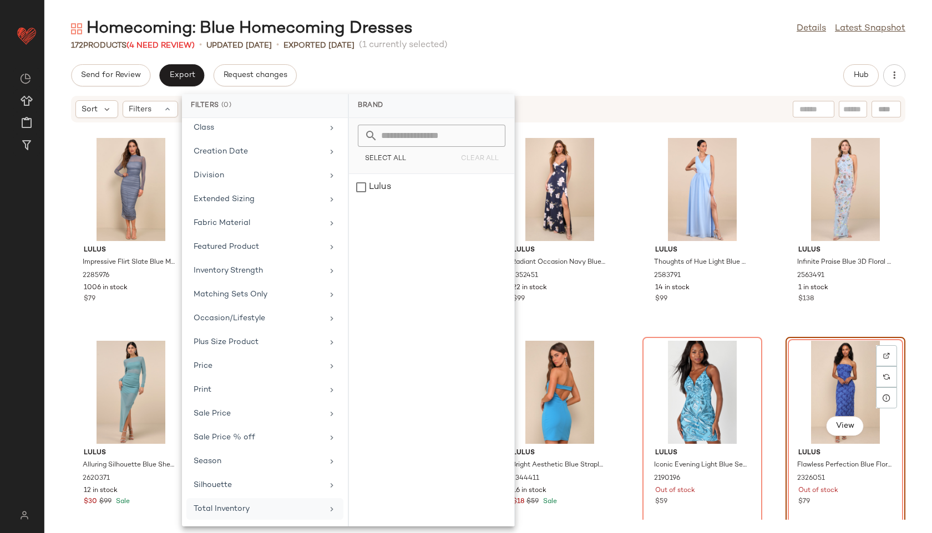
click at [234, 511] on div "Total Inventory" at bounding box center [258, 509] width 129 height 12
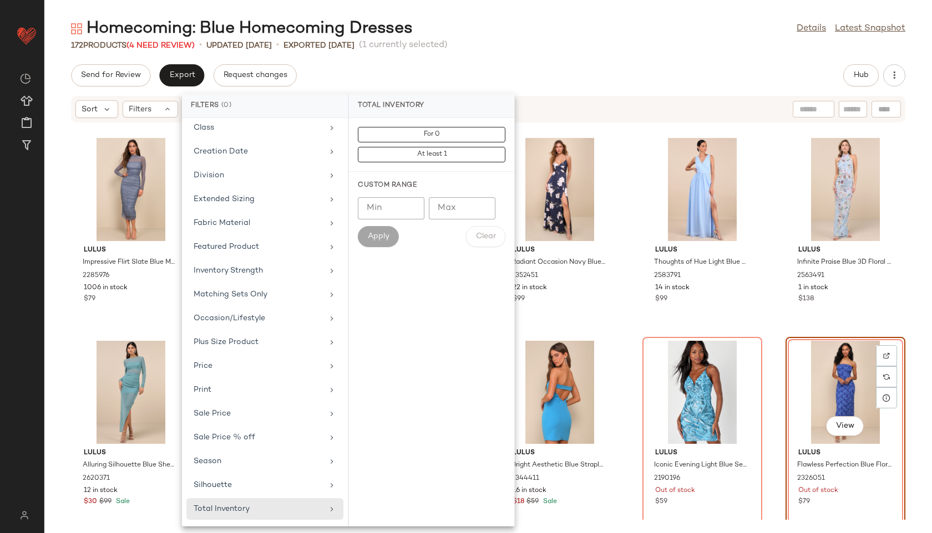
click at [469, 204] on input "Max" at bounding box center [462, 208] width 67 height 22
type input "**"
click at [378, 233] on span "Apply" at bounding box center [378, 236] width 22 height 9
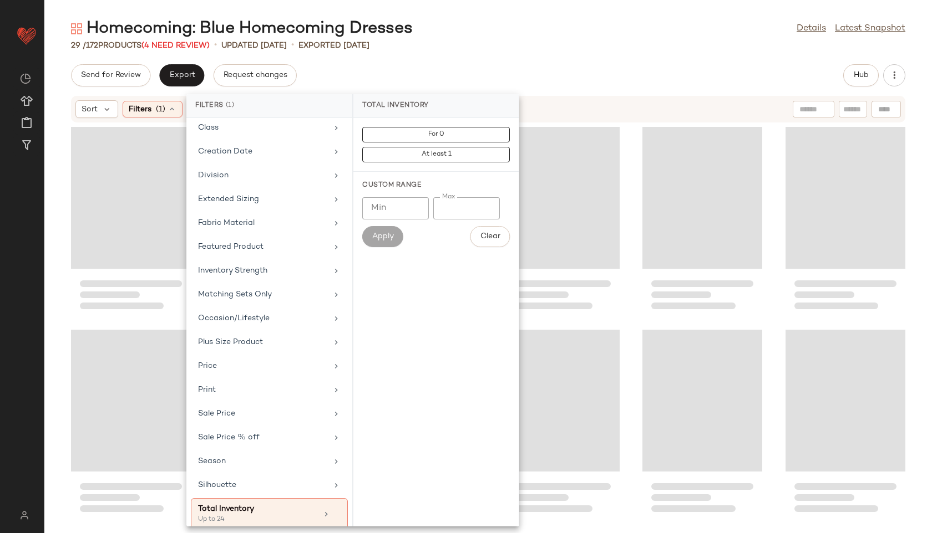
click at [437, 66] on div "Send for Review Export Request changes Hub" at bounding box center [488, 75] width 834 height 22
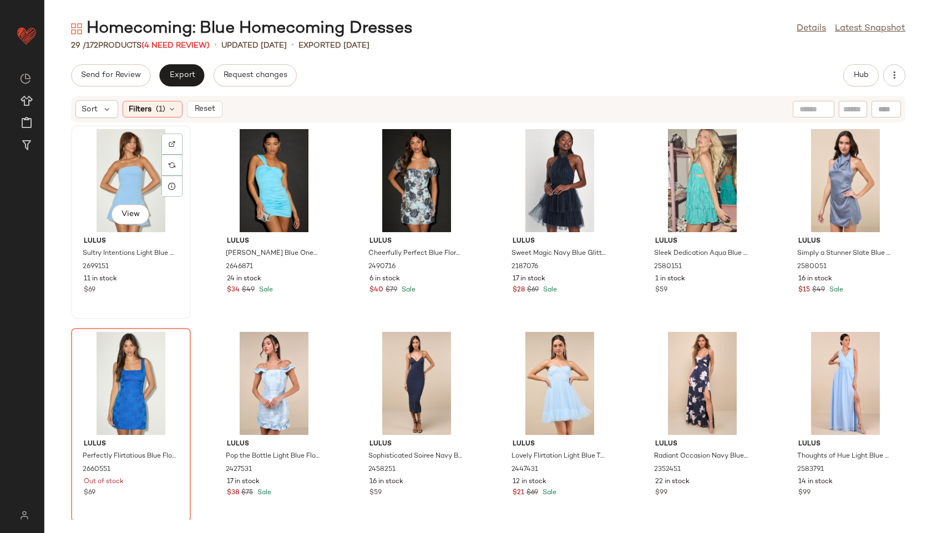
click at [114, 173] on div "View" at bounding box center [131, 180] width 112 height 103
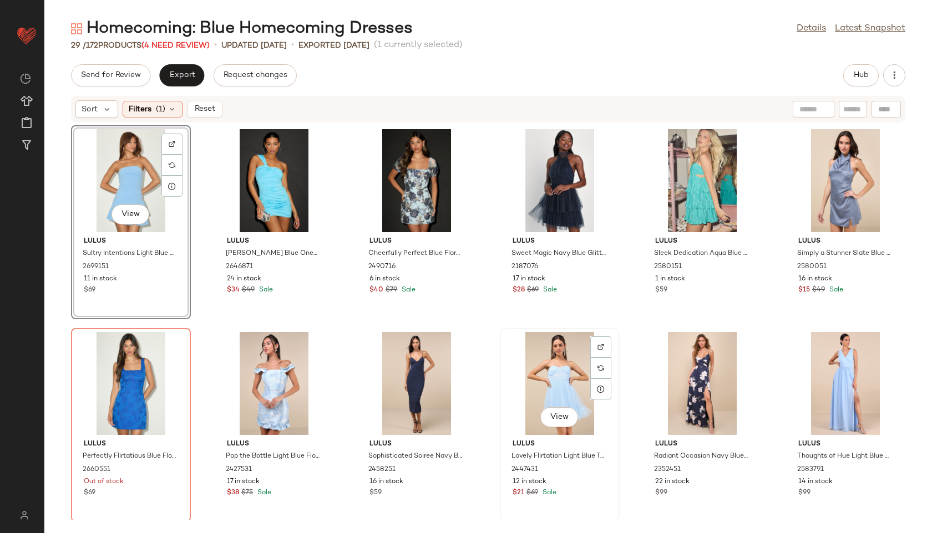
scroll to position [620, 0]
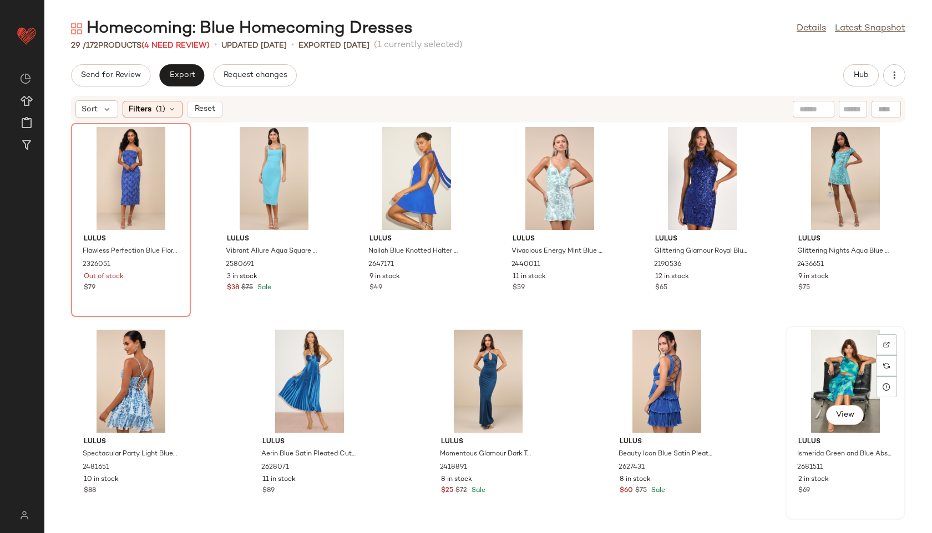
click at [836, 361] on div "View" at bounding box center [845, 381] width 112 height 103
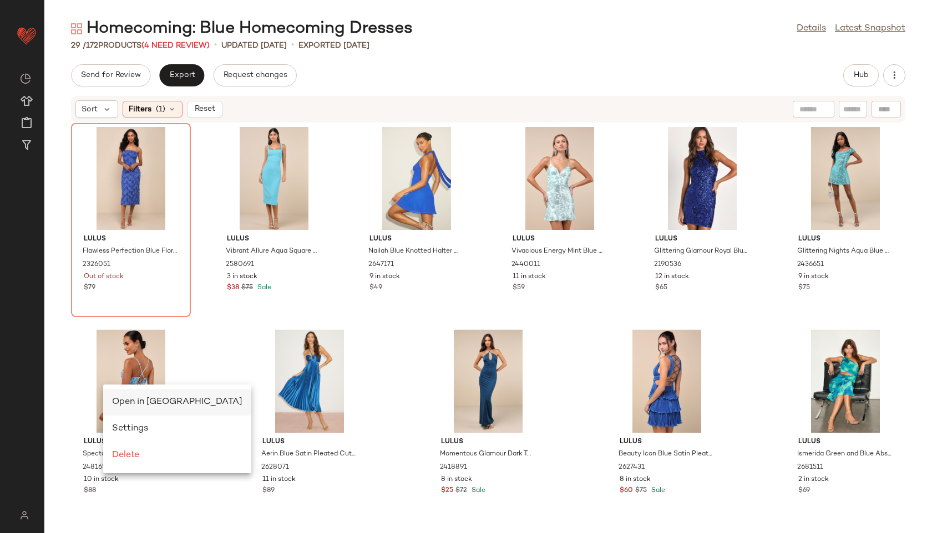
click at [124, 400] on span "Open in Split View" at bounding box center [177, 402] width 130 height 9
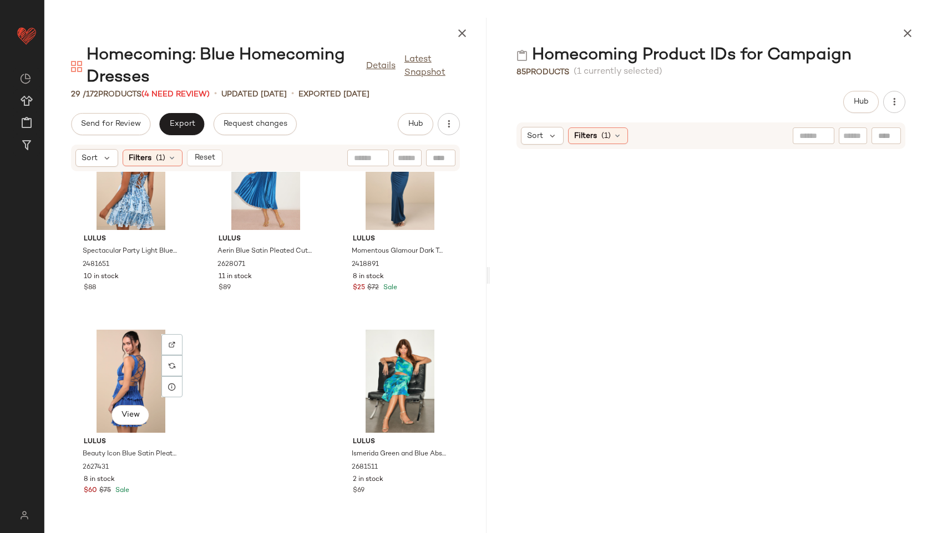
scroll to position [4871, 0]
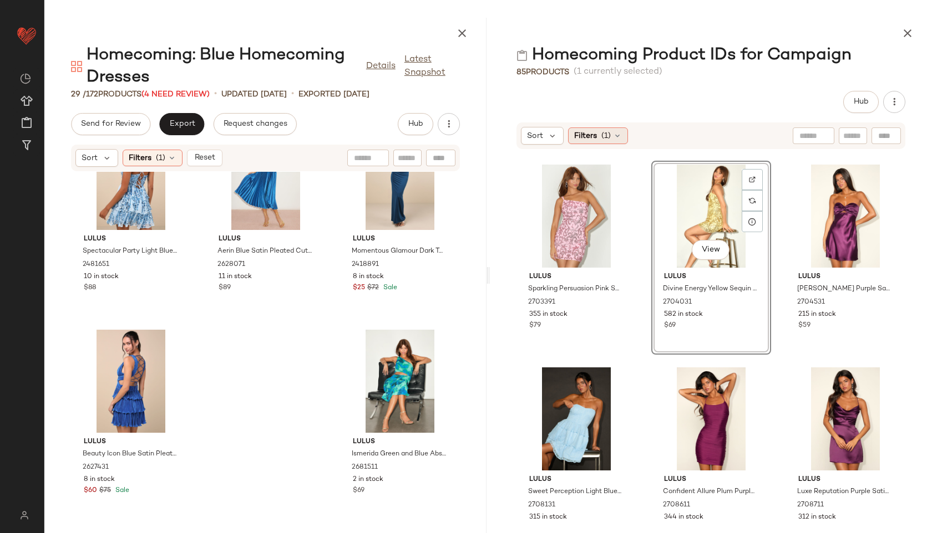
click at [615, 139] on icon at bounding box center [617, 135] width 9 height 9
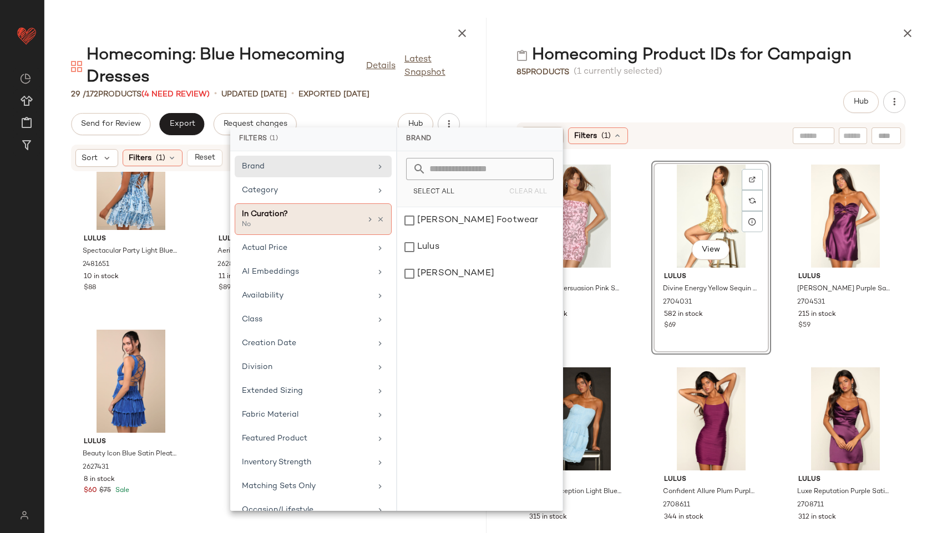
click at [333, 211] on div "In Curation?" at bounding box center [301, 214] width 119 height 12
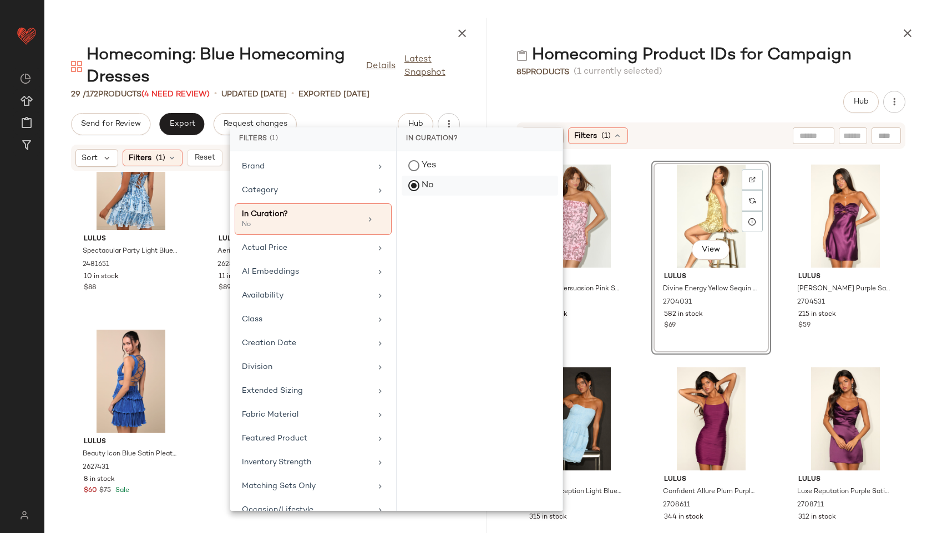
click at [435, 187] on div "No" at bounding box center [479, 186] width 156 height 20
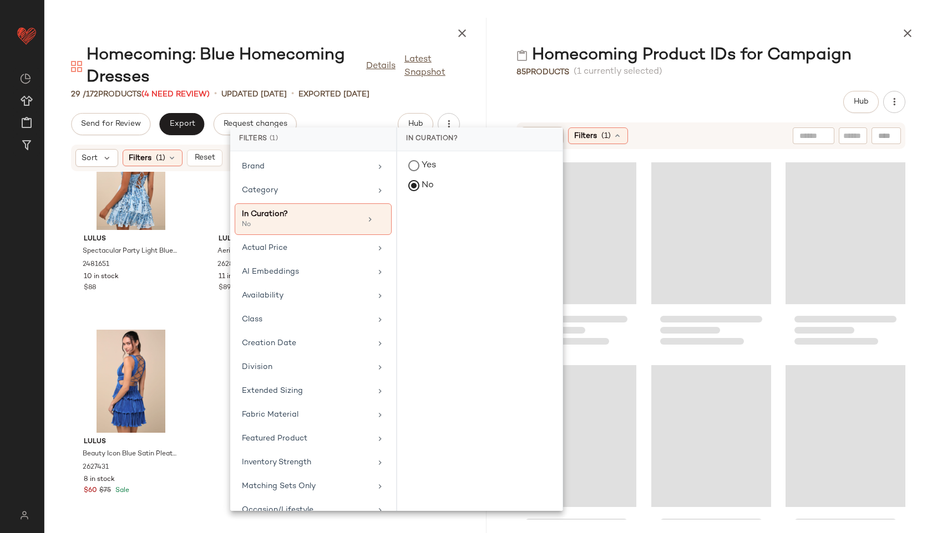
click at [694, 97] on div "Hub" at bounding box center [710, 102] width 389 height 22
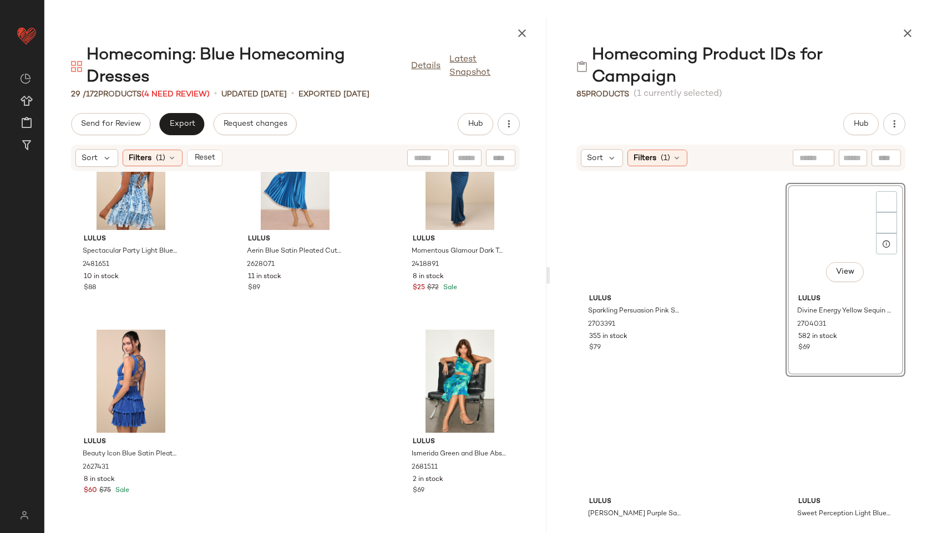
scroll to position [1661, 0]
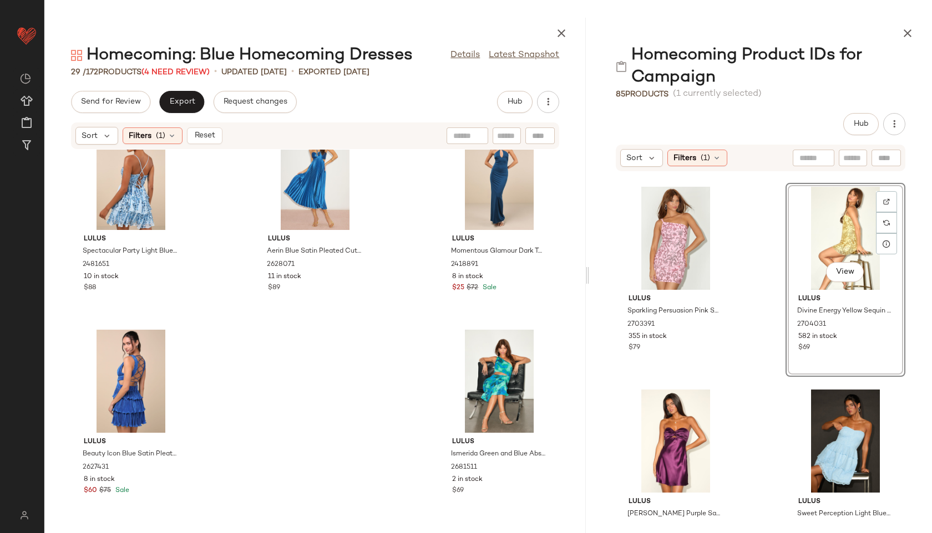
drag, startPoint x: 486, startPoint y: 276, endPoint x: 588, endPoint y: 293, distance: 103.6
click at [588, 293] on div at bounding box center [587, 276] width 4 height 516
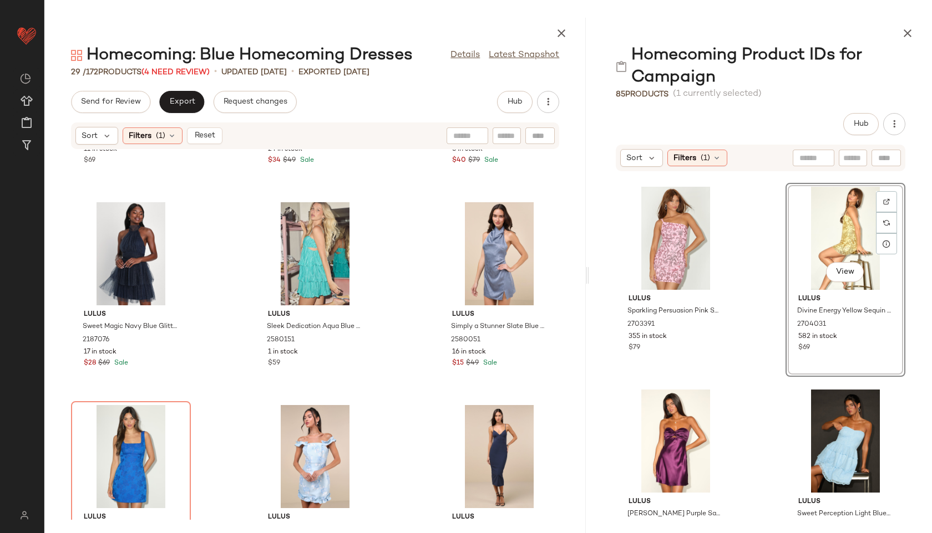
scroll to position [0, 0]
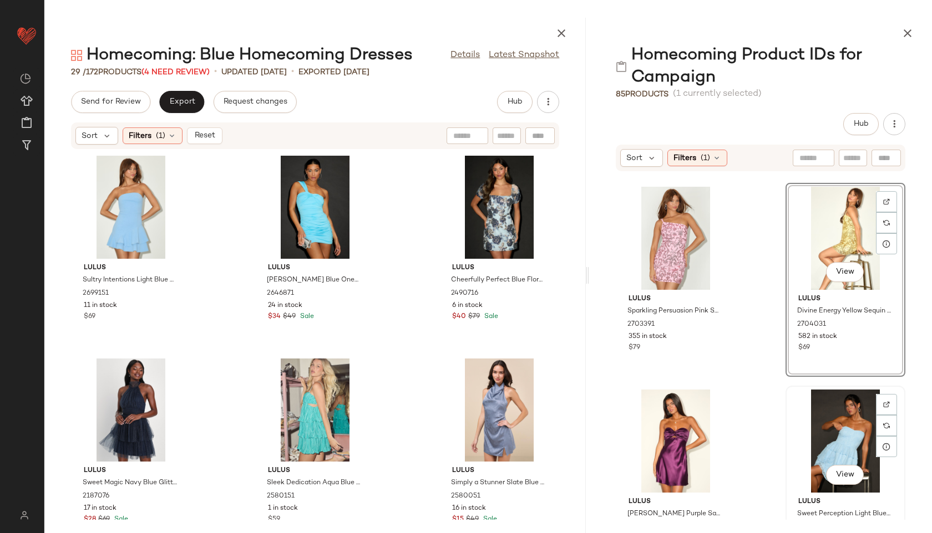
click at [842, 444] on div "View" at bounding box center [845, 441] width 112 height 103
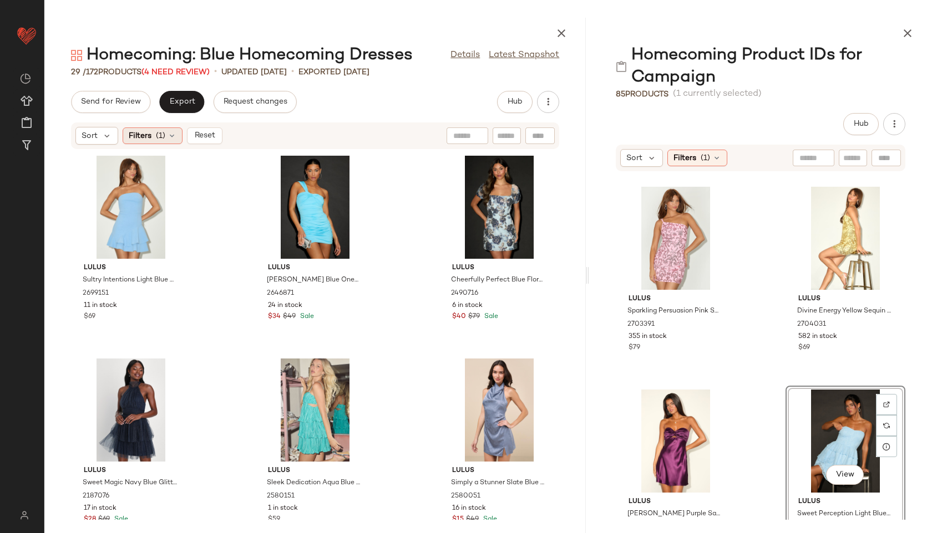
click at [166, 134] on div "Filters (1)" at bounding box center [153, 136] width 60 height 17
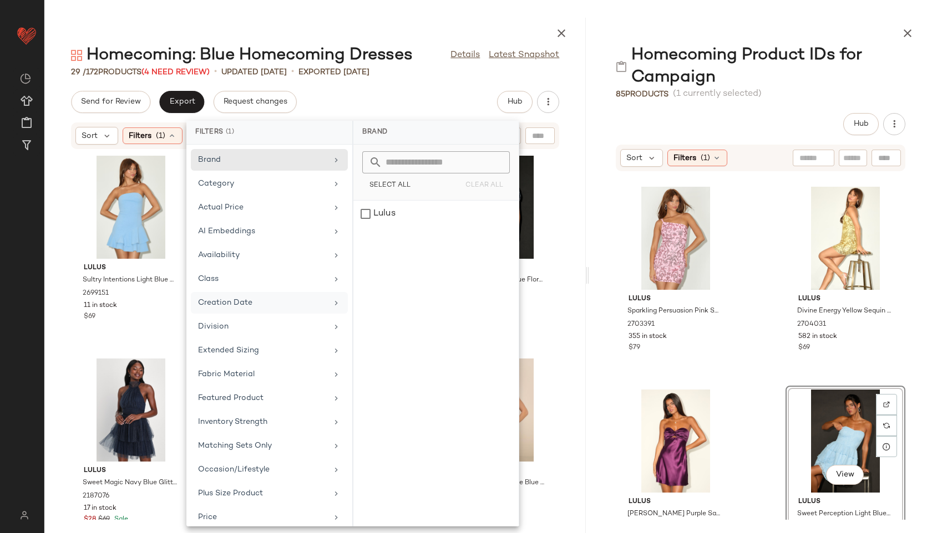
scroll to position [161, 0]
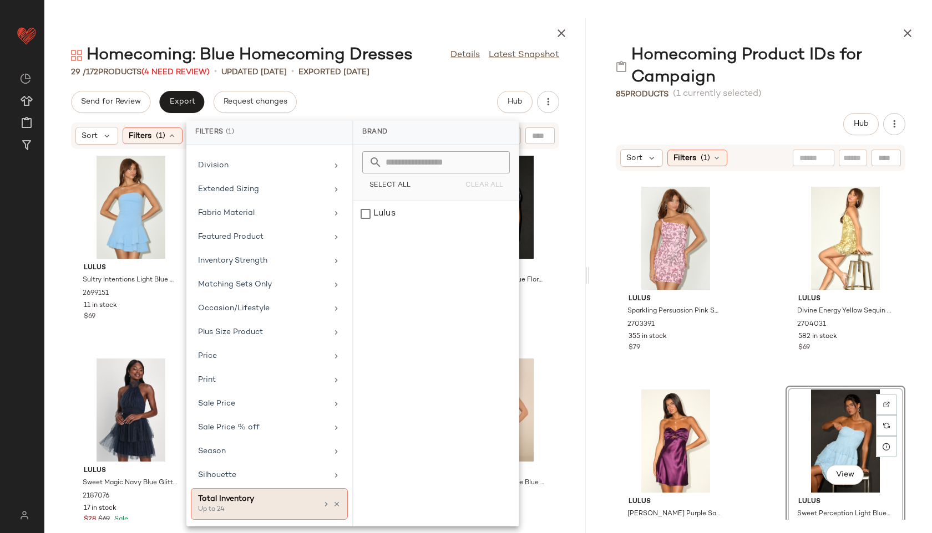
click at [269, 512] on div "Up to 24" at bounding box center [253, 510] width 111 height 10
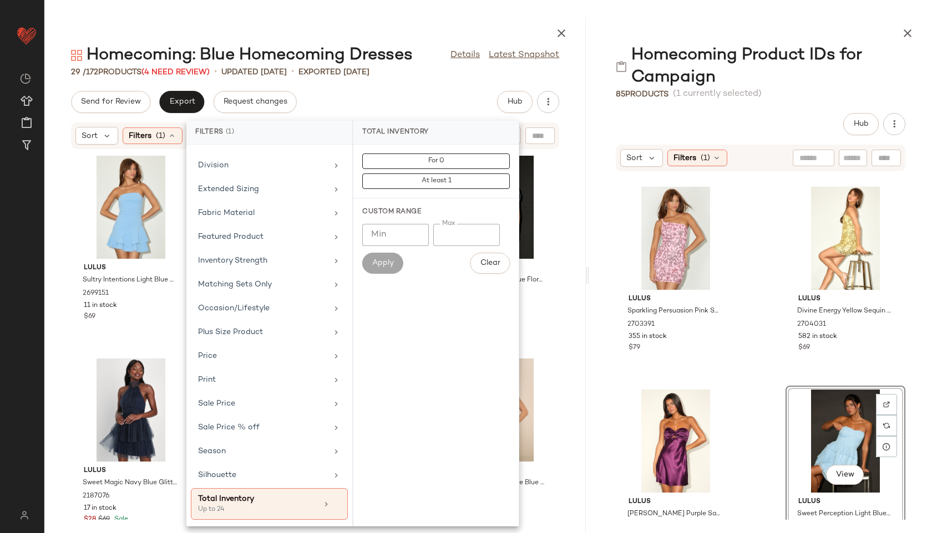
drag, startPoint x: 457, startPoint y: 236, endPoint x: 405, endPoint y: 236, distance: 52.1
click at [405, 236] on div "Min Min Max ** Max" at bounding box center [435, 235] width 147 height 22
click at [425, 81] on div "Homecoming: Blue Homecoming Dresses Details Latest Snapshot 29 / 172 Products (…" at bounding box center [314, 276] width 541 height 516
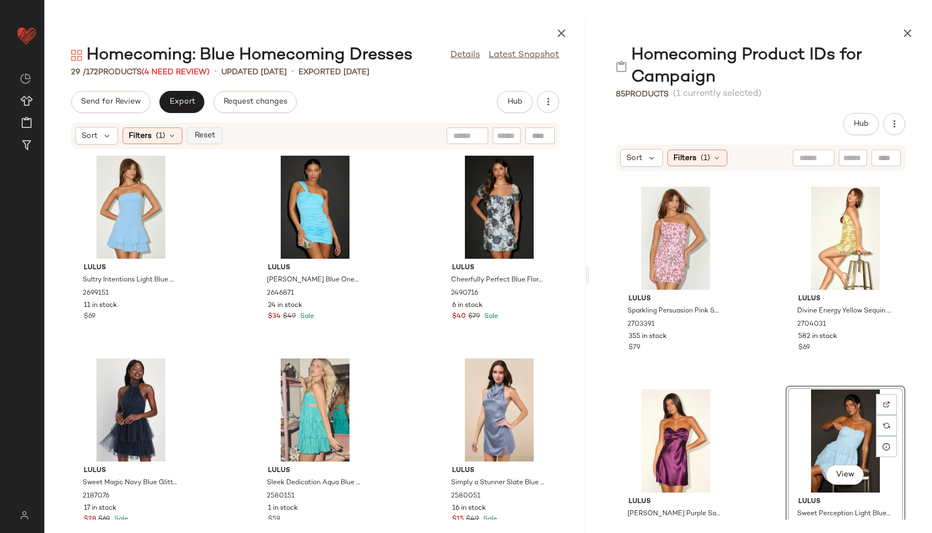
click at [208, 142] on button "Reset" at bounding box center [204, 136] width 35 height 17
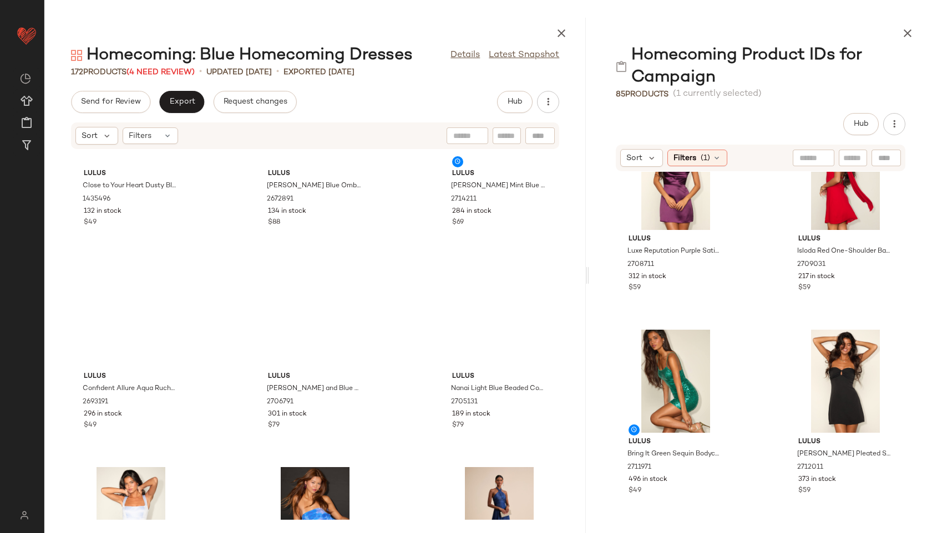
scroll to position [0, 0]
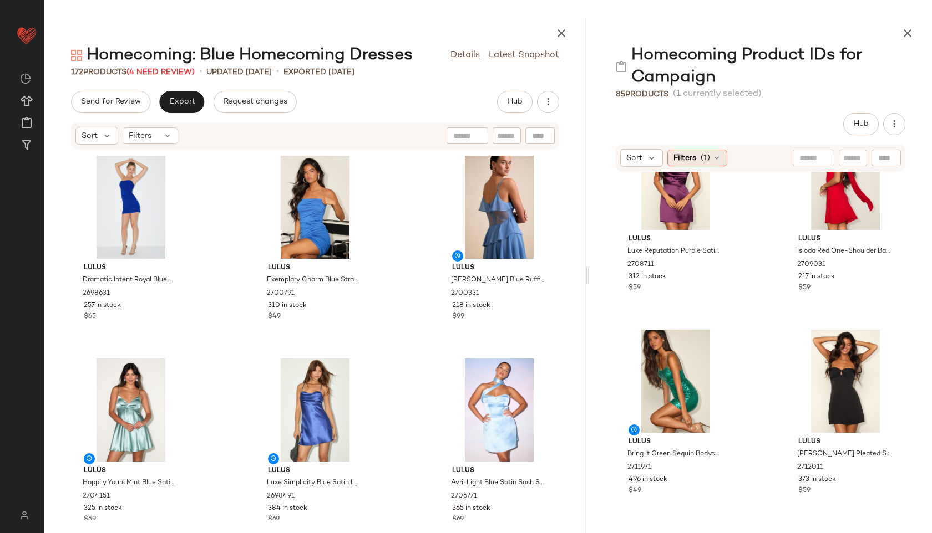
click at [698, 155] on div "Filters (1)" at bounding box center [697, 158] width 60 height 17
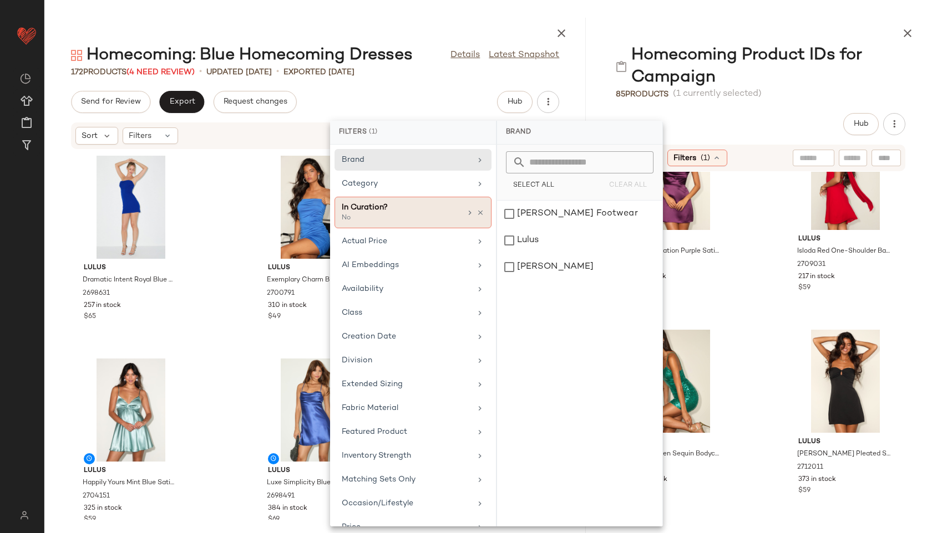
click at [441, 211] on div "In Curation?" at bounding box center [401, 208] width 119 height 12
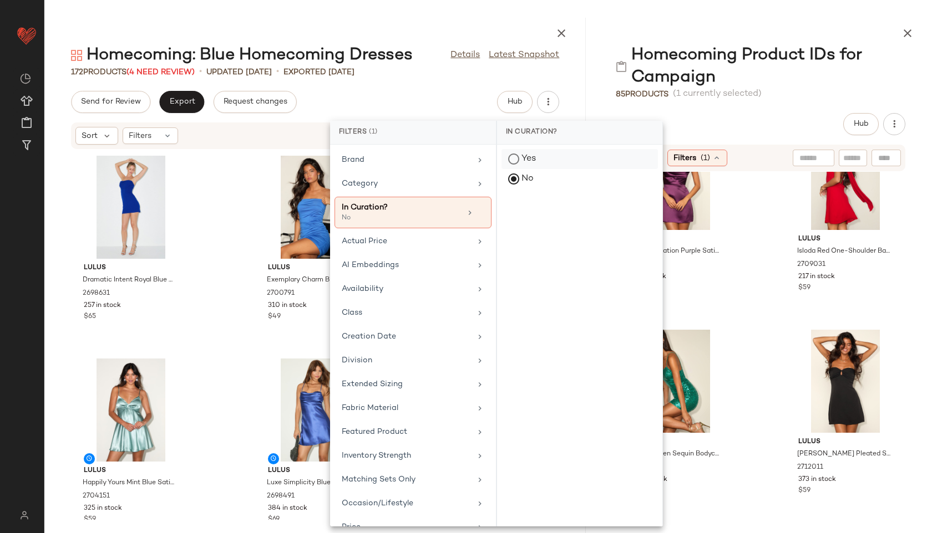
click at [515, 169] on div "Yes" at bounding box center [579, 179] width 156 height 20
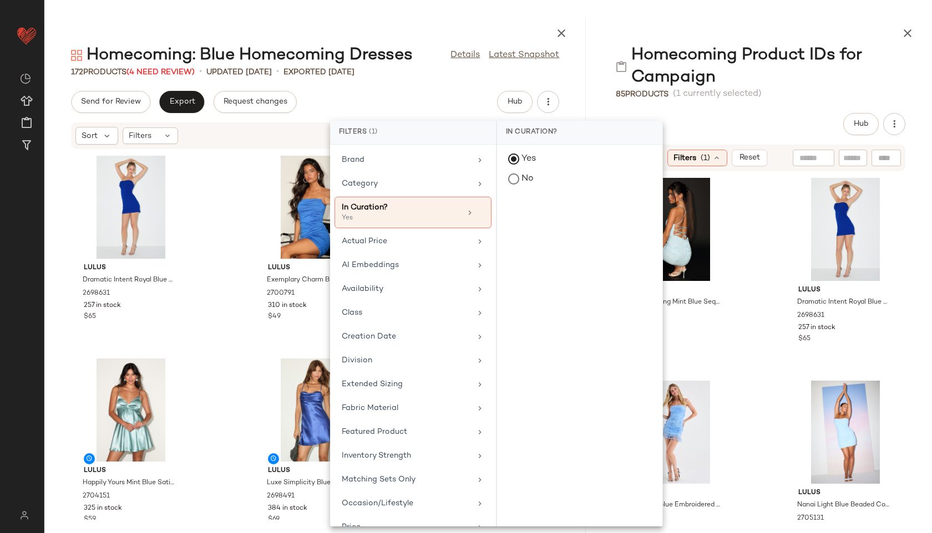
click at [758, 120] on div "Hub" at bounding box center [759, 124] width 289 height 22
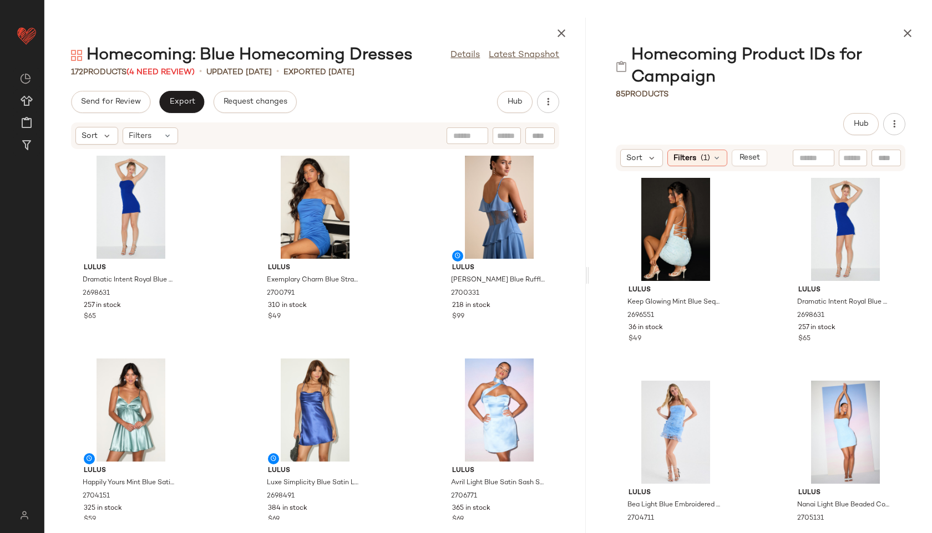
drag, startPoint x: 704, startPoint y: 243, endPoint x: 205, endPoint y: 251, distance: 498.6
click at [205, 251] on div "Homecoming: Blue Homecoming Dresses Details Latest Snapshot 172 Products (4 Nee…" at bounding box center [487, 276] width 887 height 516
drag, startPoint x: 657, startPoint y: 247, endPoint x: 395, endPoint y: 240, distance: 261.8
click at [395, 240] on div "Homecoming: Blue Homecoming Dresses Details Latest Snapshot 172 Products (4 Nee…" at bounding box center [487, 276] width 887 height 516
click at [694, 246] on div "View" at bounding box center [675, 229] width 112 height 103
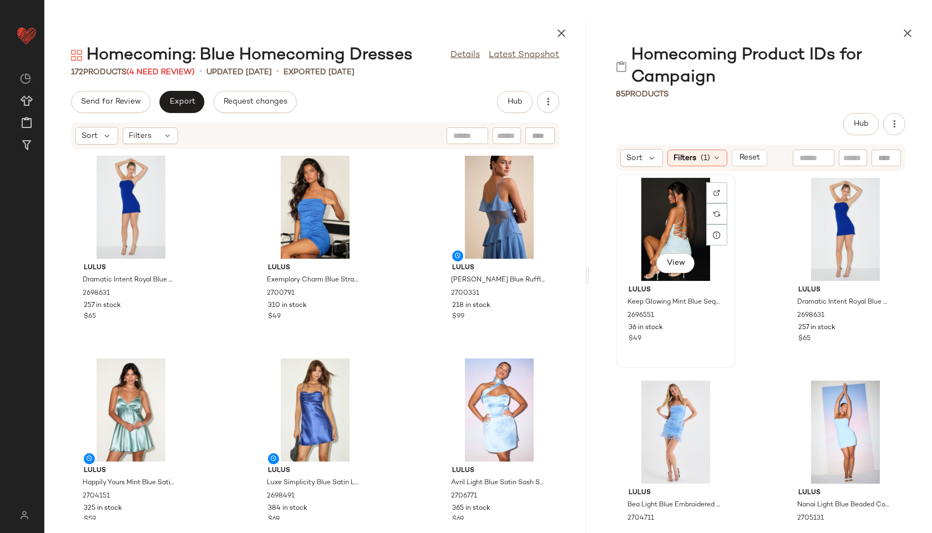
scroll to position [1421, 0]
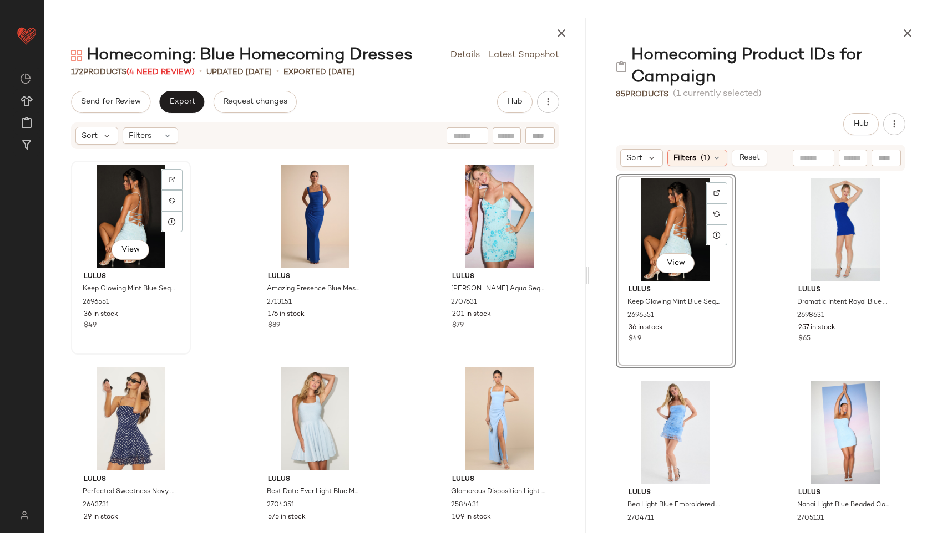
click at [135, 214] on div "View" at bounding box center [131, 216] width 112 height 103
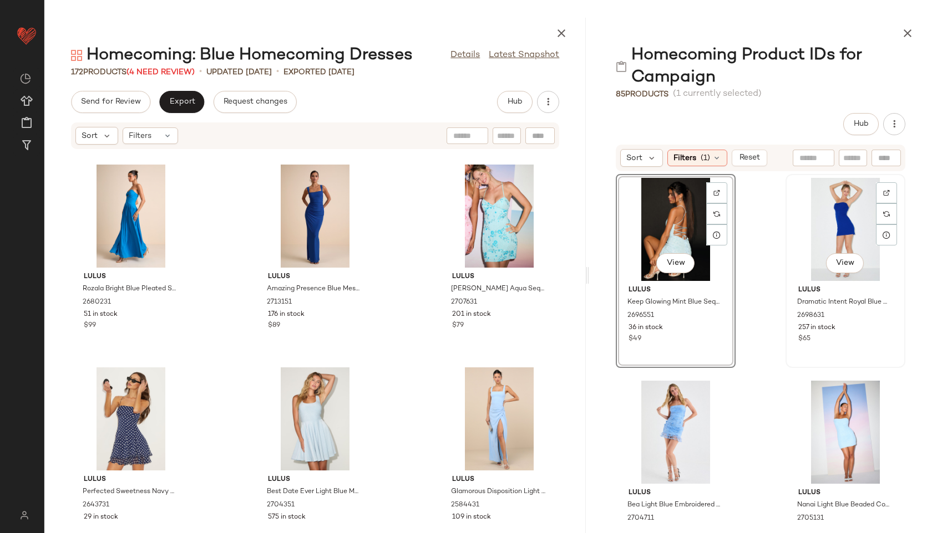
click at [806, 231] on div "View" at bounding box center [845, 229] width 112 height 103
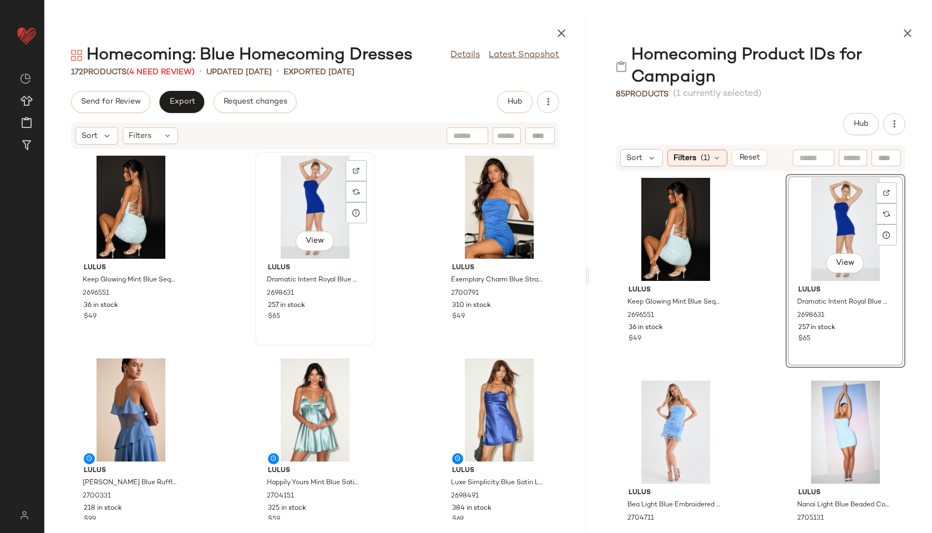
click at [305, 196] on div "View" at bounding box center [315, 207] width 112 height 103
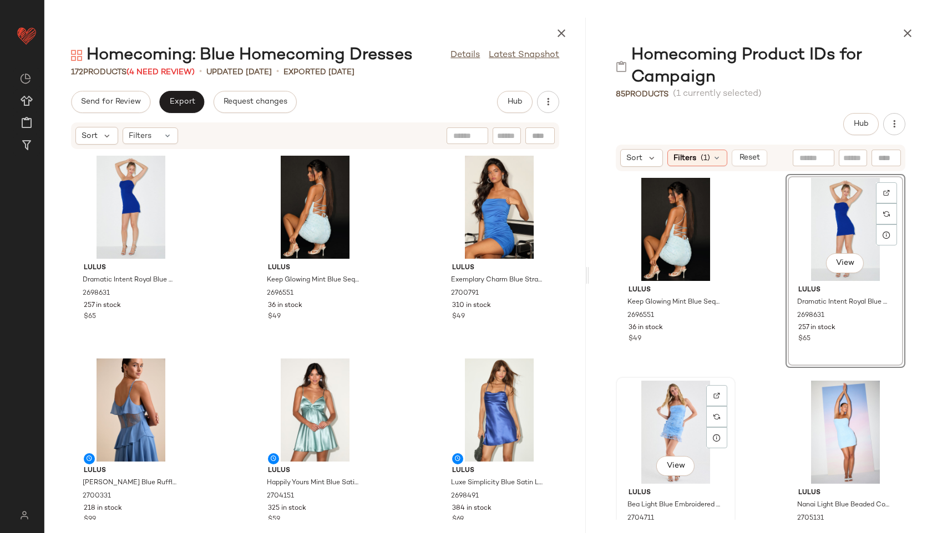
click at [653, 424] on div "View" at bounding box center [675, 432] width 112 height 103
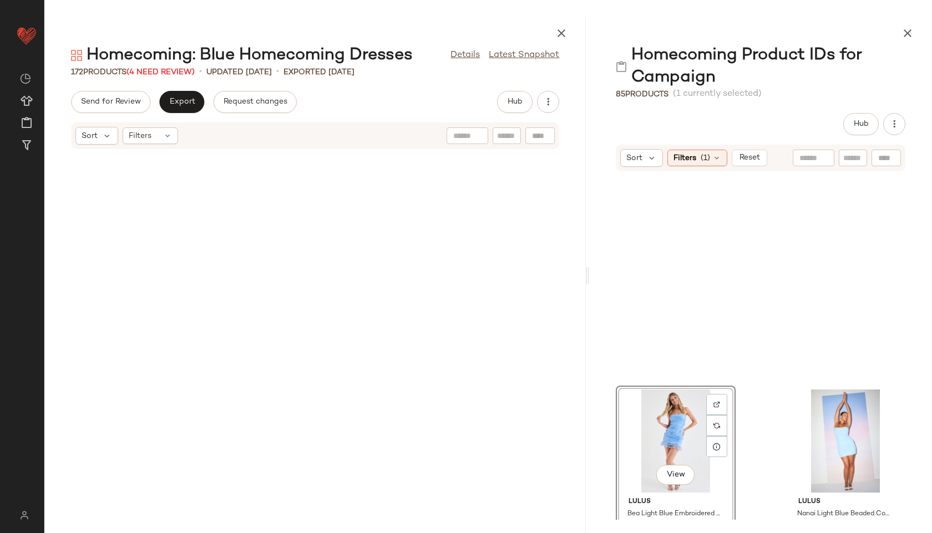
scroll to position [212, 0]
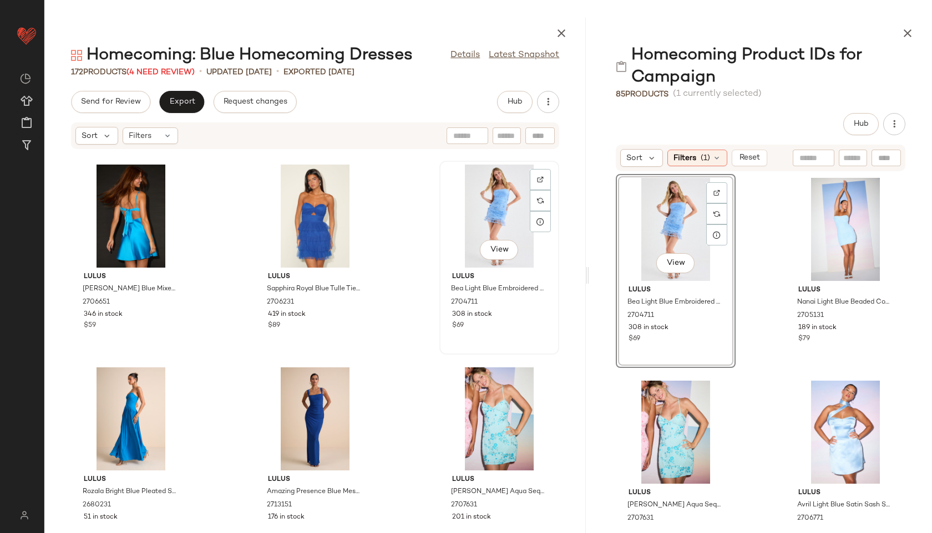
click at [495, 223] on div "View" at bounding box center [499, 216] width 112 height 103
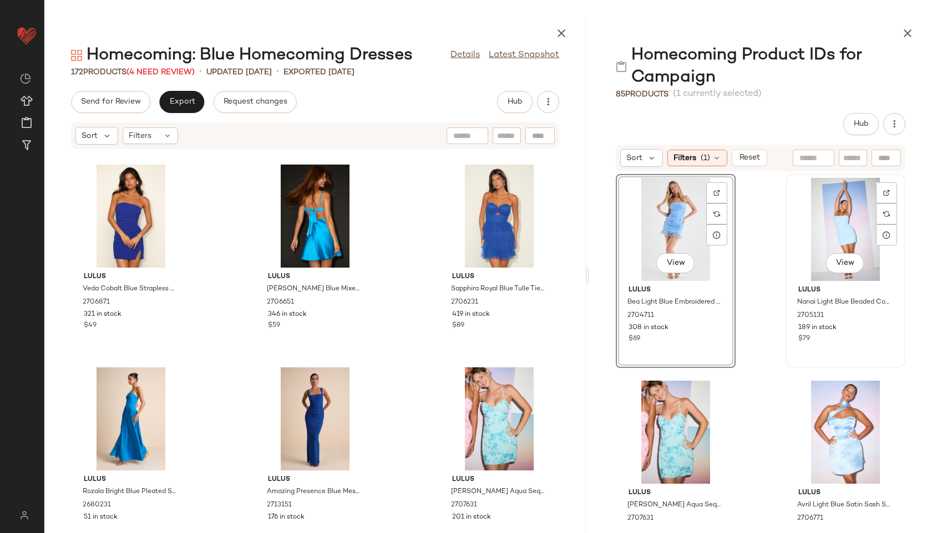
click at [828, 241] on div "View" at bounding box center [845, 229] width 112 height 103
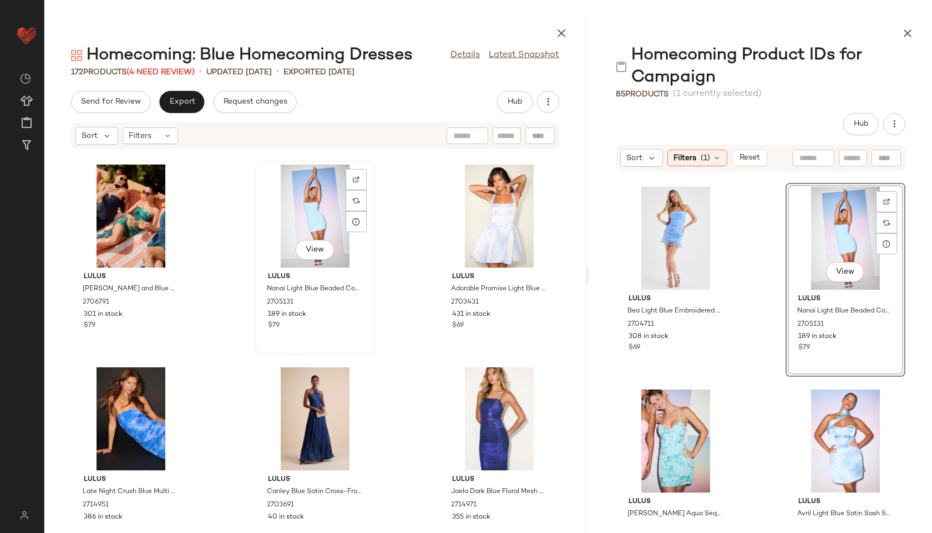
click at [299, 212] on div "View" at bounding box center [315, 216] width 112 height 103
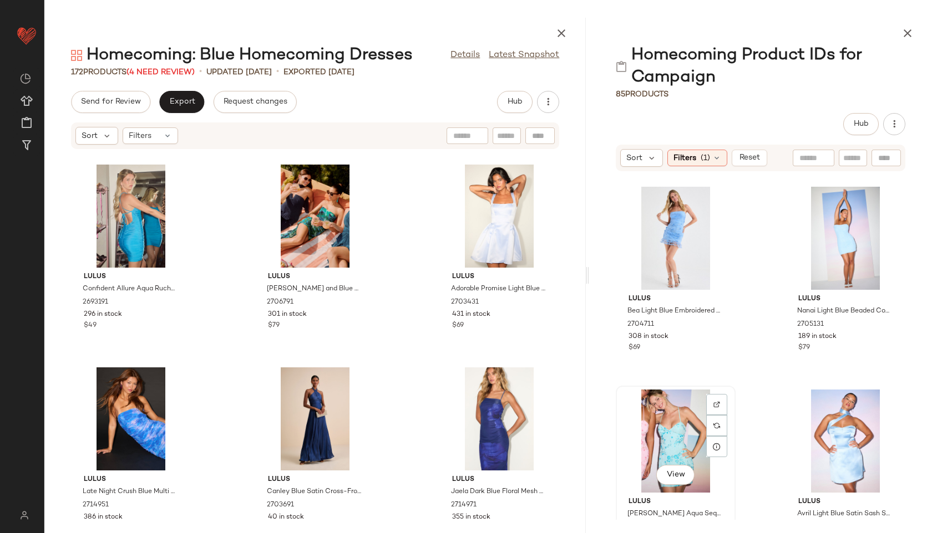
click at [618, 403] on div "View Lulus Alisia Aqua Sequin Beaded Lace-Up Mini Dress 2707631 201 in stock $79" at bounding box center [676, 483] width 118 height 192
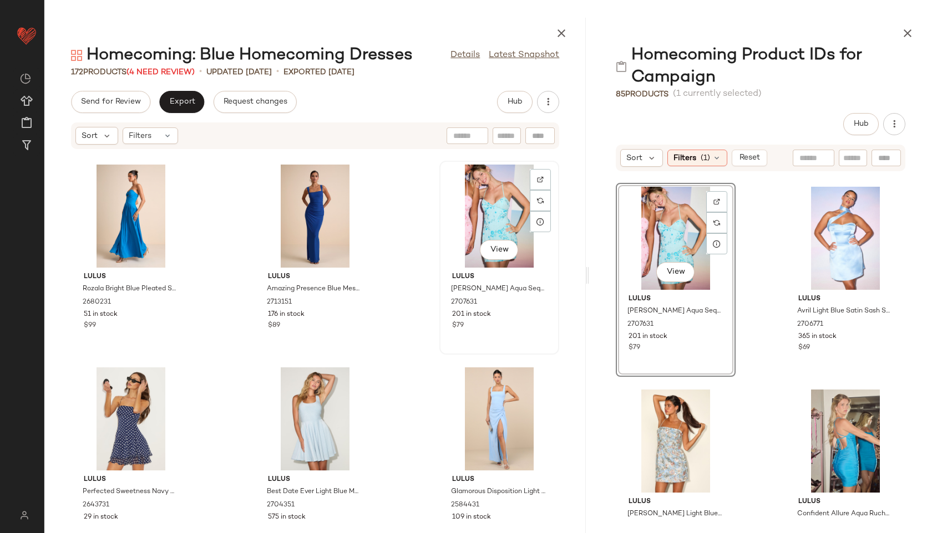
click at [475, 230] on div "View" at bounding box center [499, 216] width 112 height 103
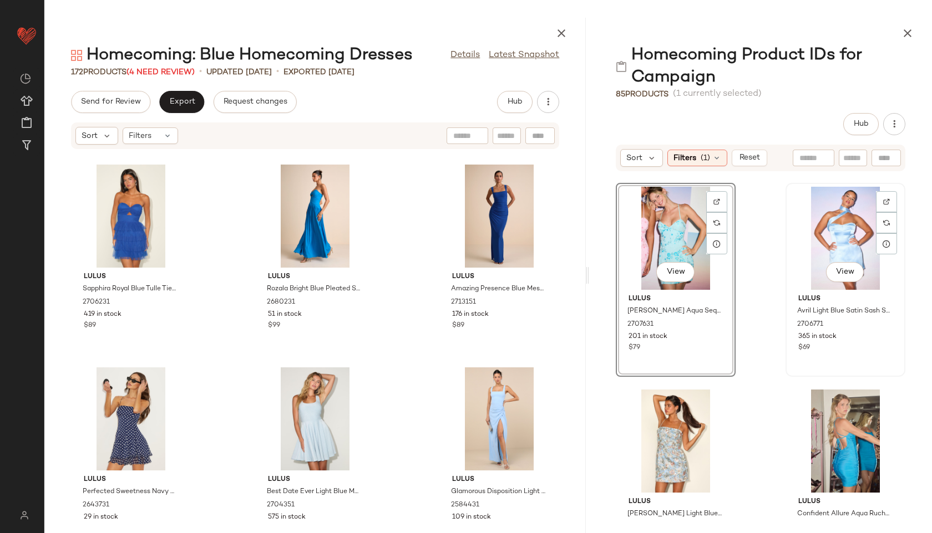
click at [828, 245] on div "View" at bounding box center [845, 238] width 112 height 103
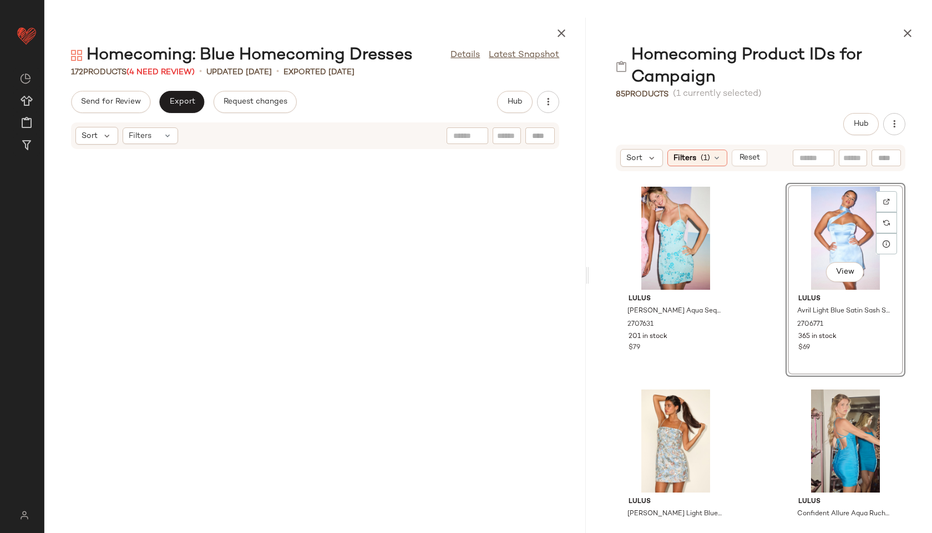
scroll to position [609, 0]
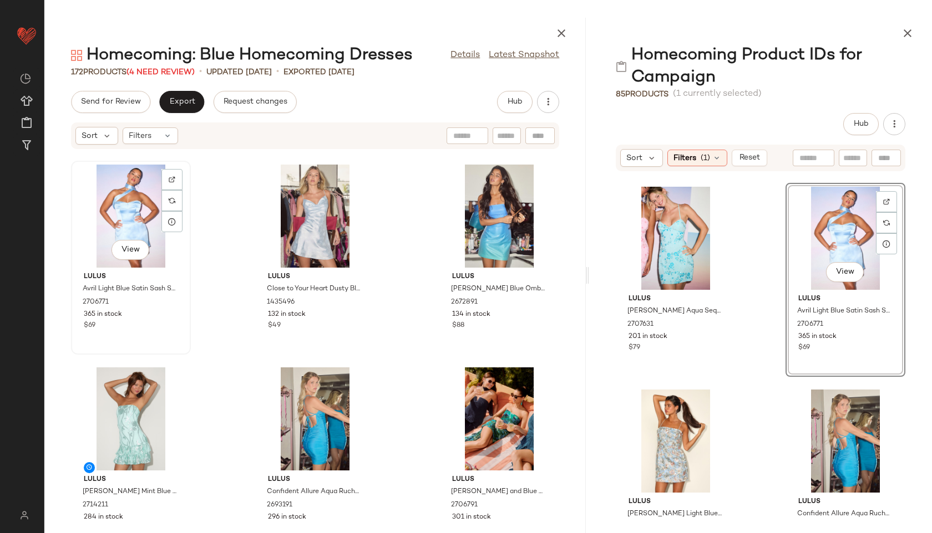
click at [118, 202] on div "View" at bounding box center [131, 216] width 112 height 103
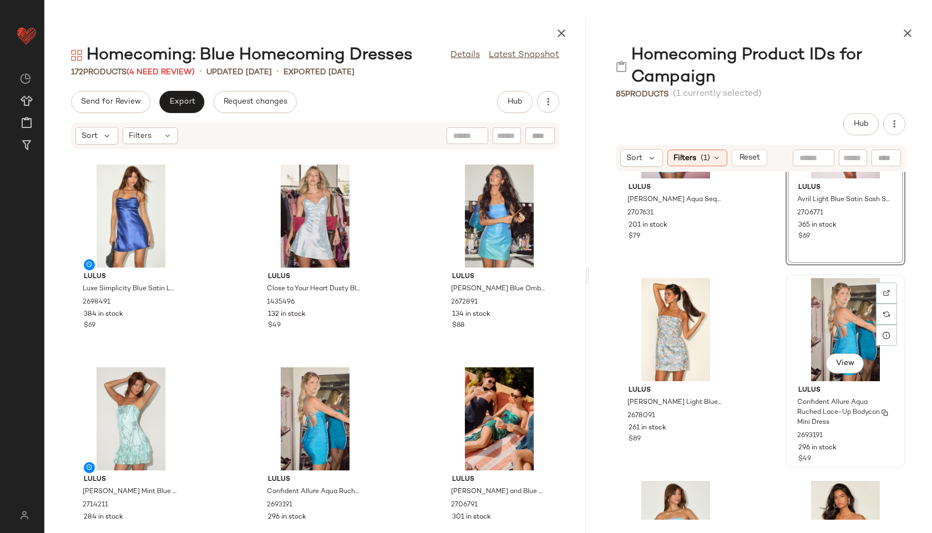
scroll to position [528, 0]
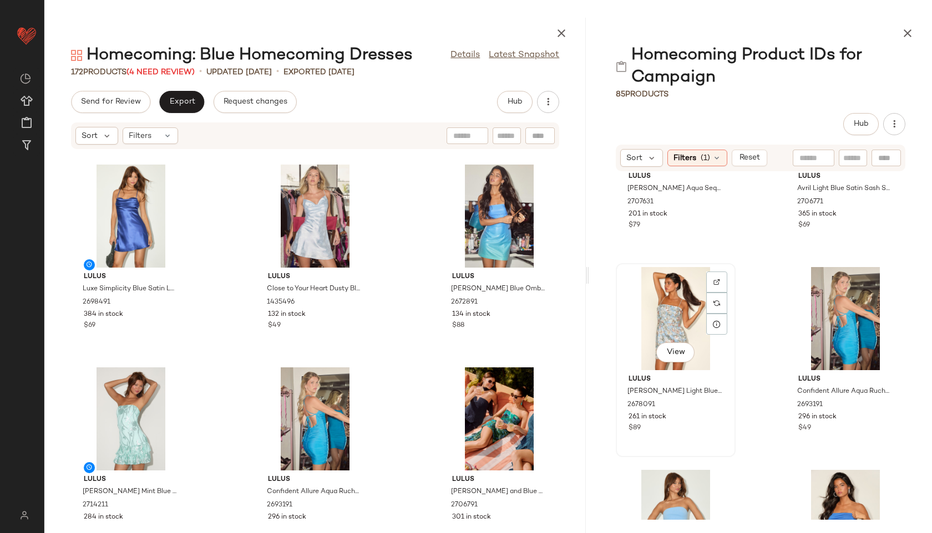
click at [692, 319] on div "View" at bounding box center [675, 318] width 112 height 103
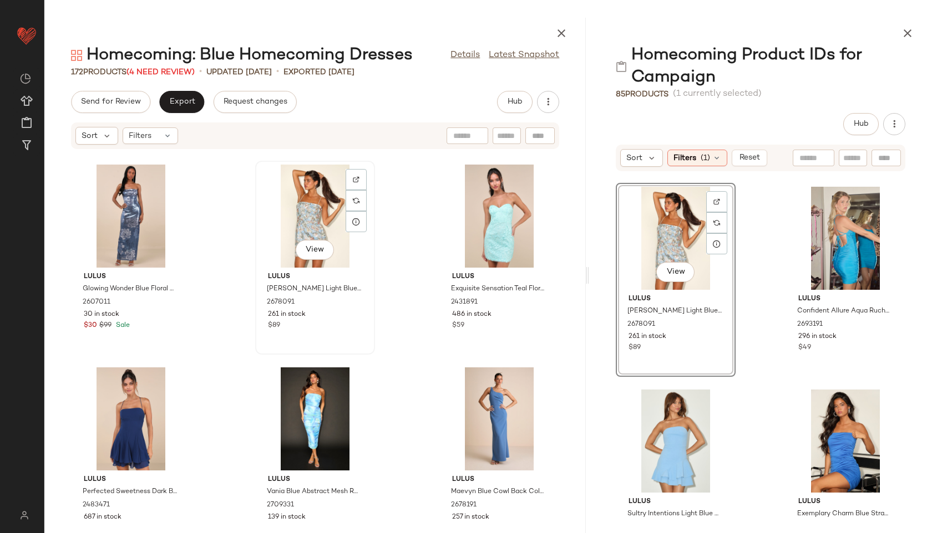
click at [273, 194] on div "View" at bounding box center [315, 216] width 112 height 103
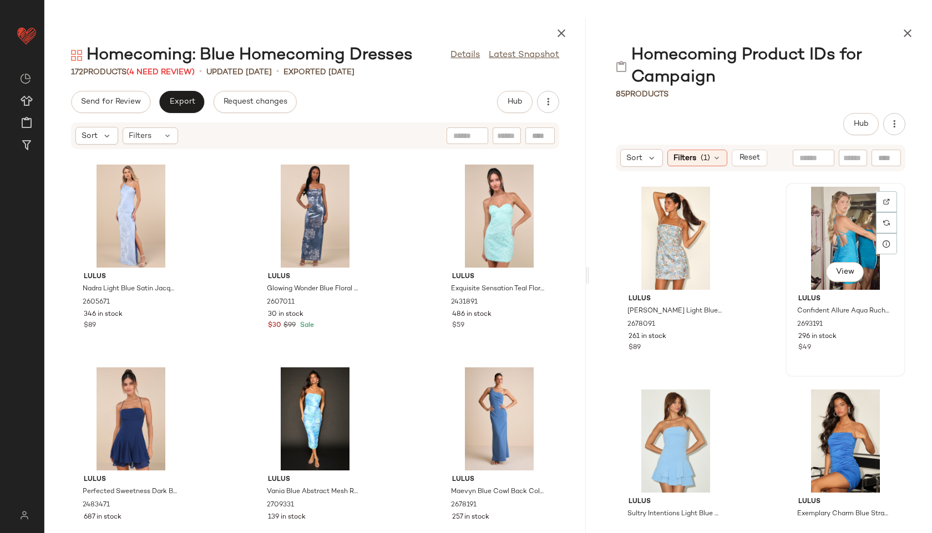
click at [815, 231] on div "View" at bounding box center [845, 238] width 112 height 103
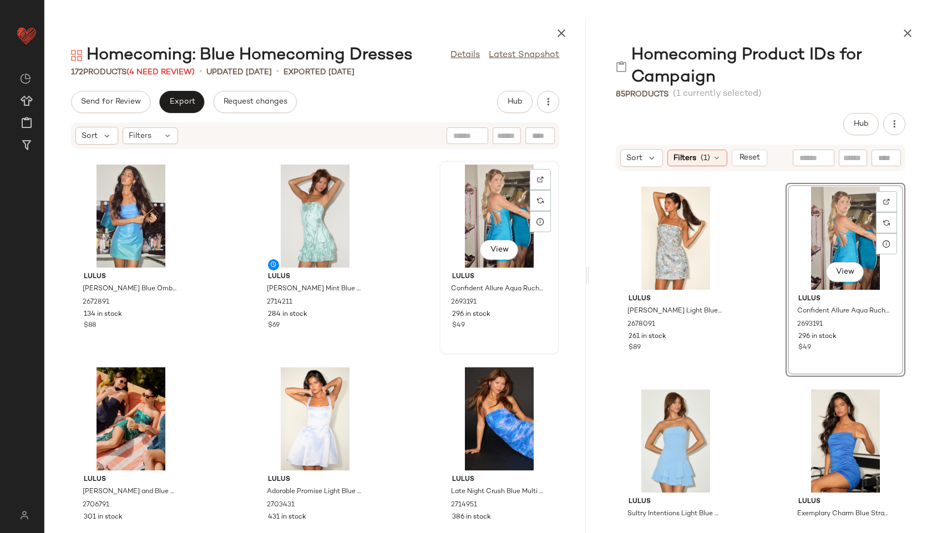
click at [492, 213] on div "View" at bounding box center [499, 216] width 112 height 103
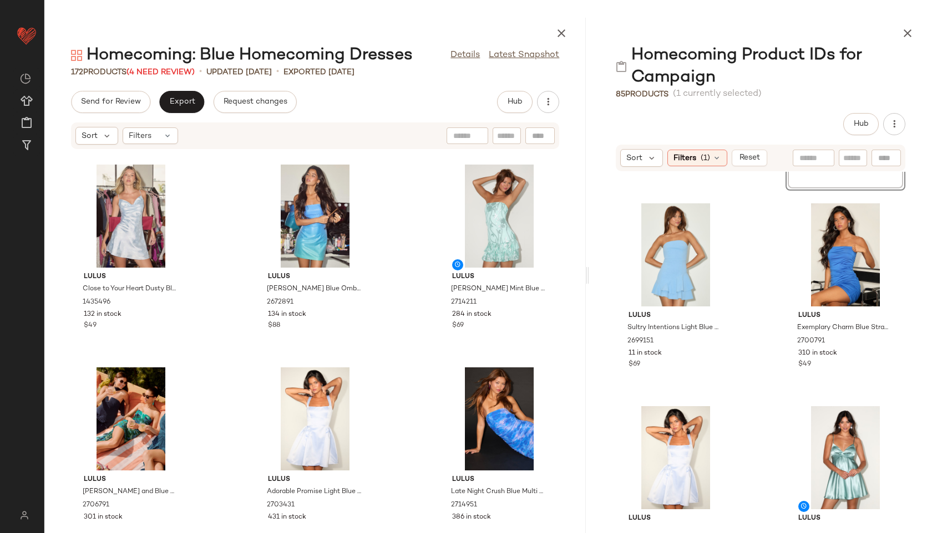
scroll to position [813, 0]
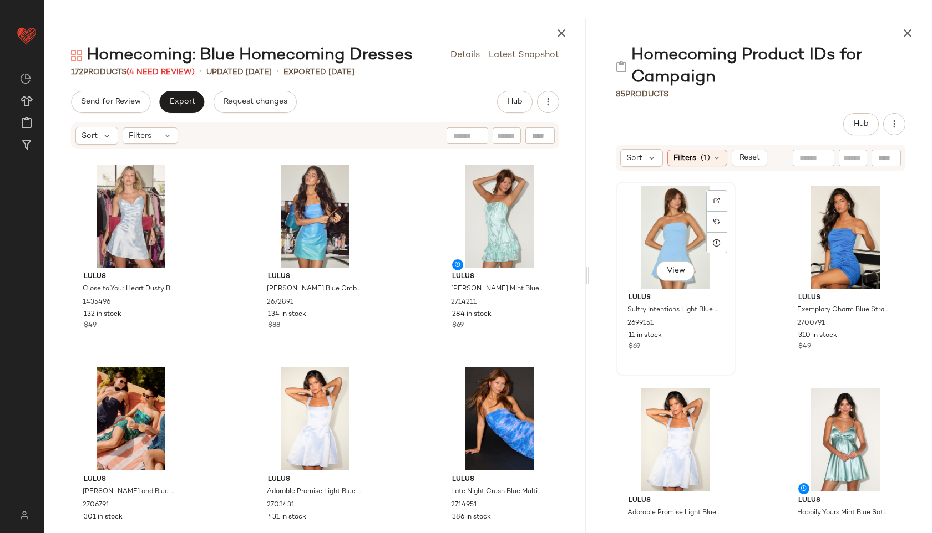
click at [683, 227] on div "View" at bounding box center [675, 237] width 112 height 103
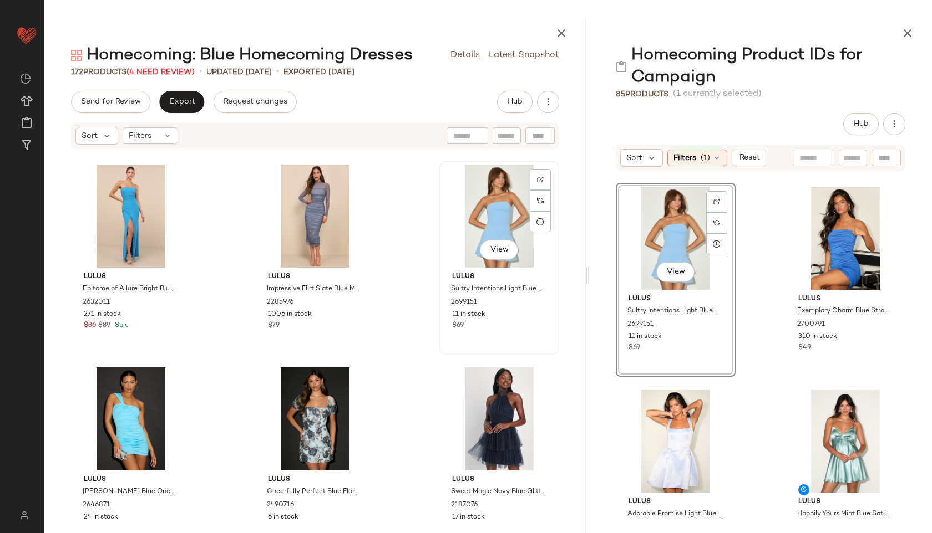
click at [484, 216] on div "View" at bounding box center [499, 216] width 112 height 103
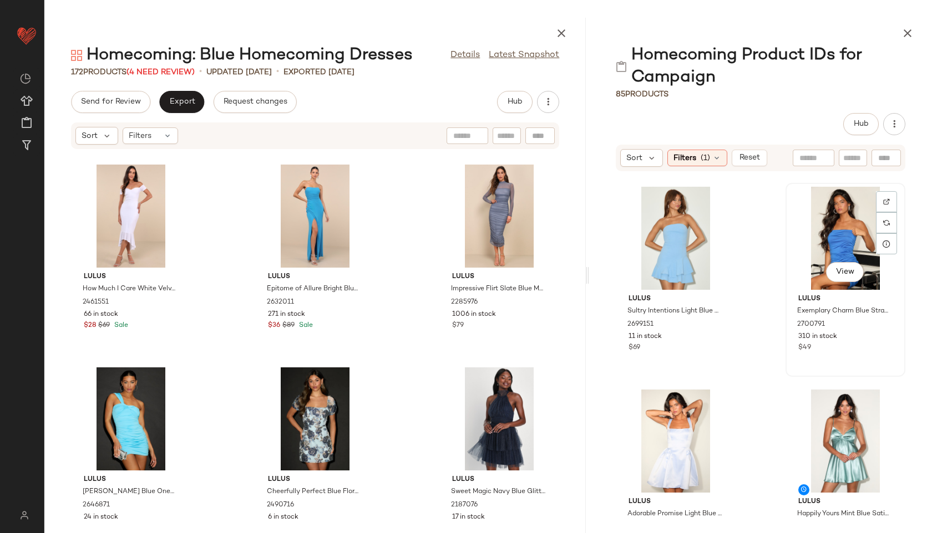
click at [820, 235] on div "View" at bounding box center [845, 238] width 112 height 103
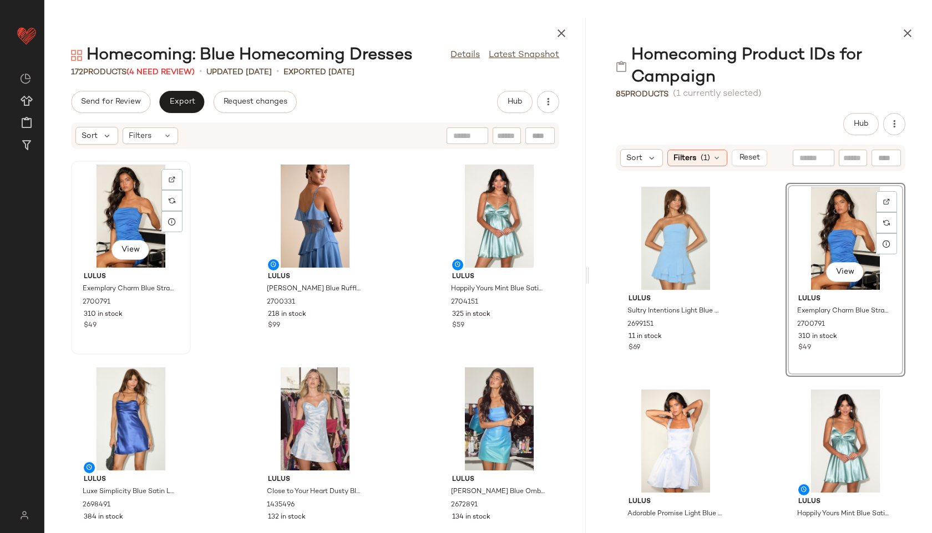
click at [102, 222] on div "View" at bounding box center [131, 216] width 112 height 103
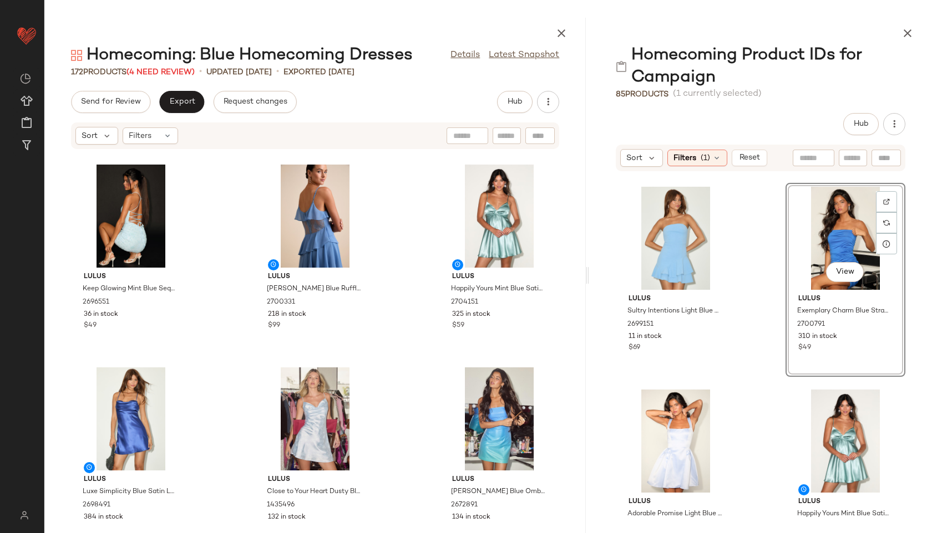
click at [823, 241] on div "View" at bounding box center [845, 238] width 112 height 103
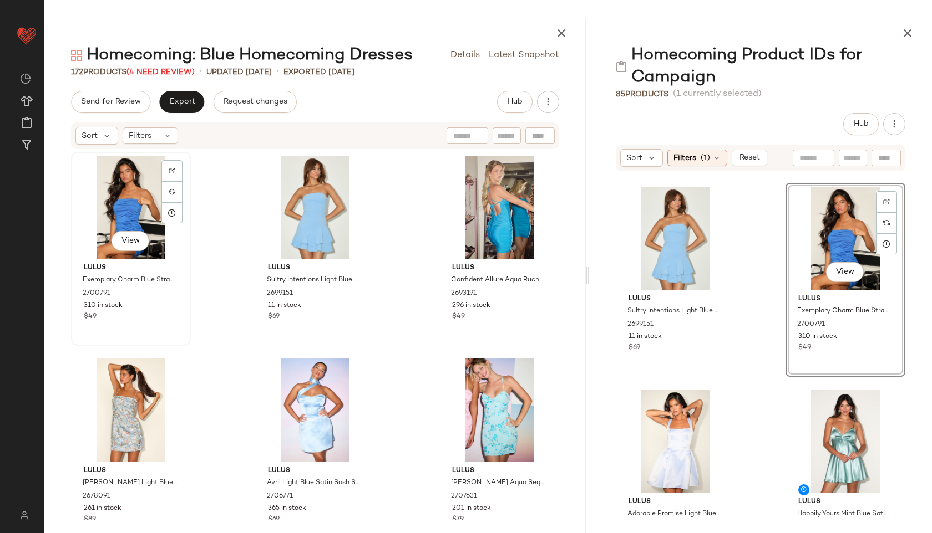
click at [146, 196] on div "View" at bounding box center [131, 207] width 112 height 103
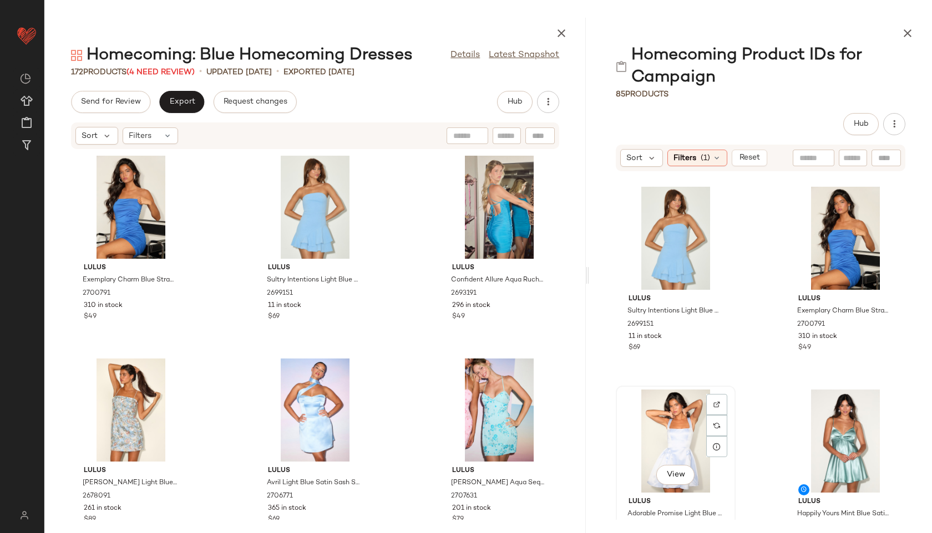
click at [665, 428] on div "View" at bounding box center [675, 441] width 112 height 103
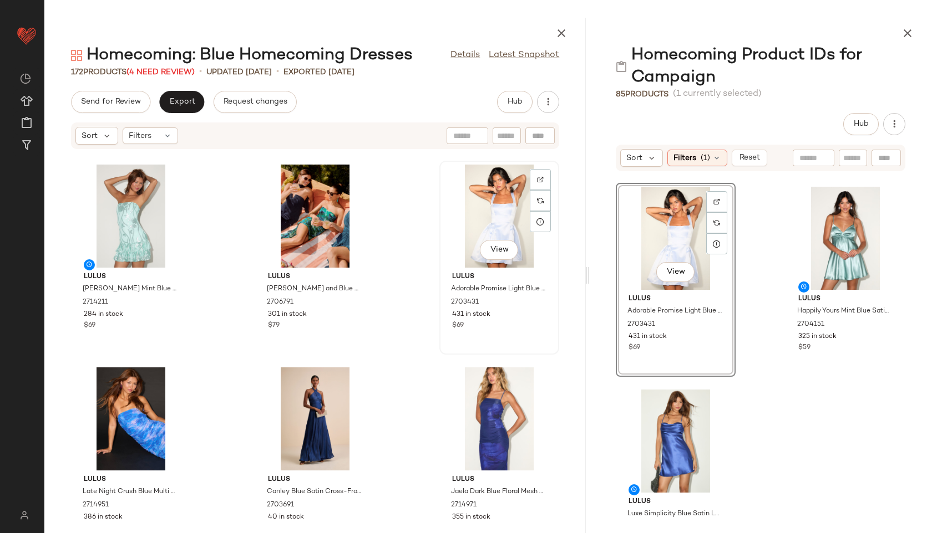
click at [476, 216] on div "View" at bounding box center [499, 216] width 112 height 103
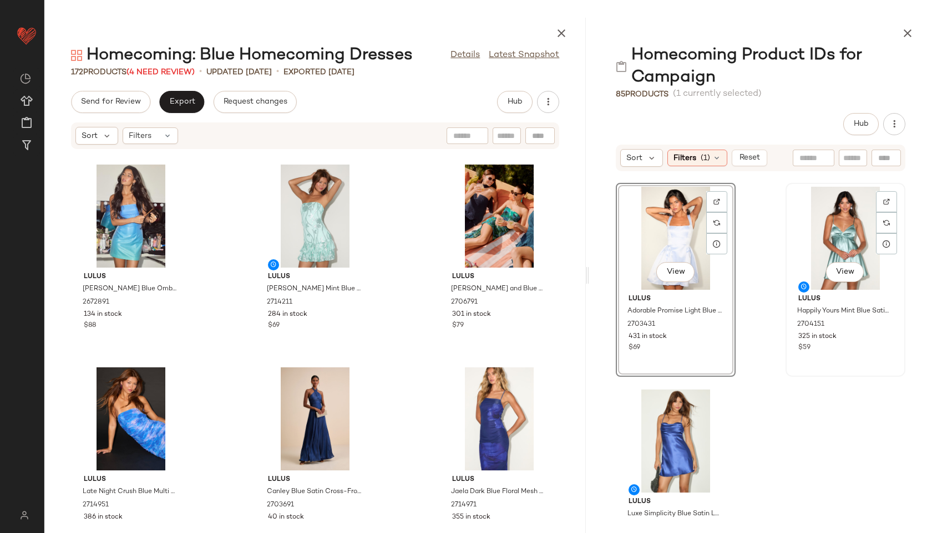
click at [818, 242] on div "View" at bounding box center [845, 238] width 112 height 103
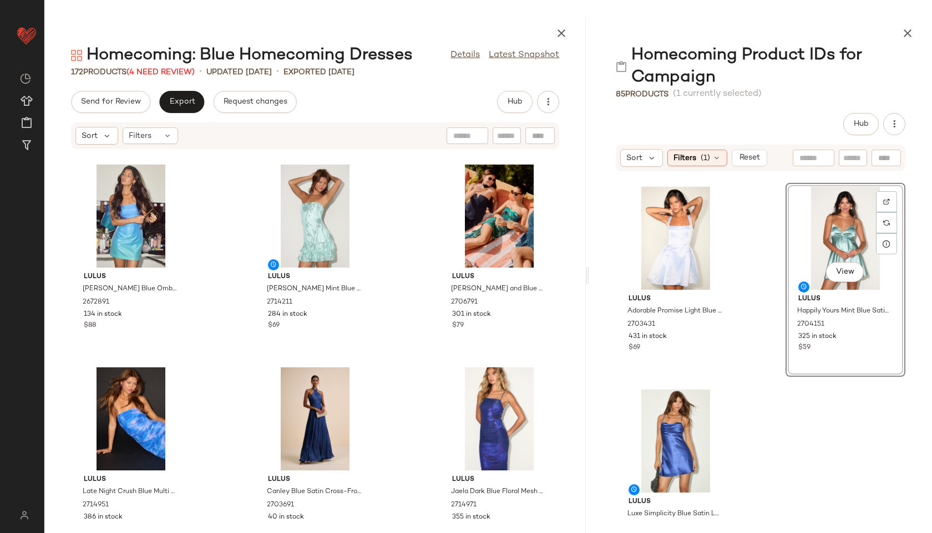
scroll to position [812, 0]
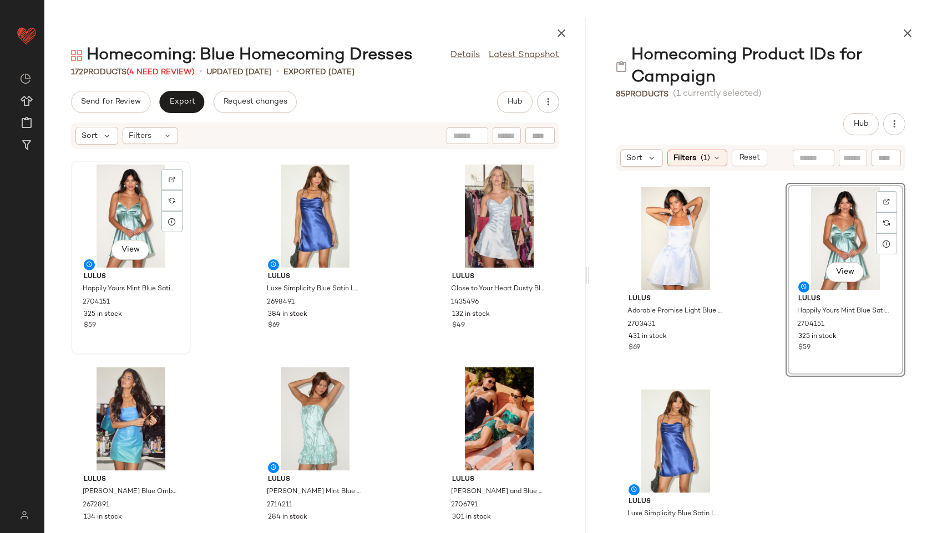
click at [138, 211] on div "View" at bounding box center [131, 216] width 112 height 103
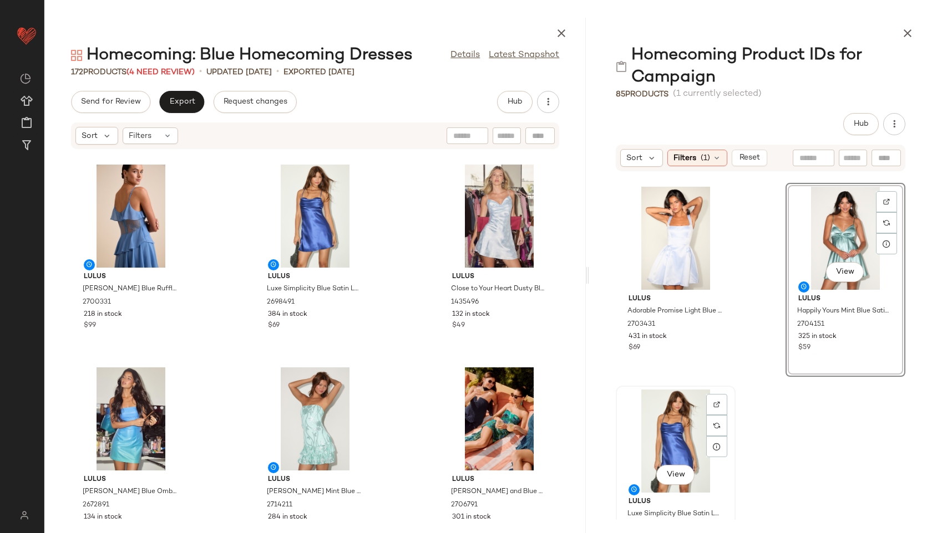
click at [667, 409] on div "View" at bounding box center [675, 441] width 112 height 103
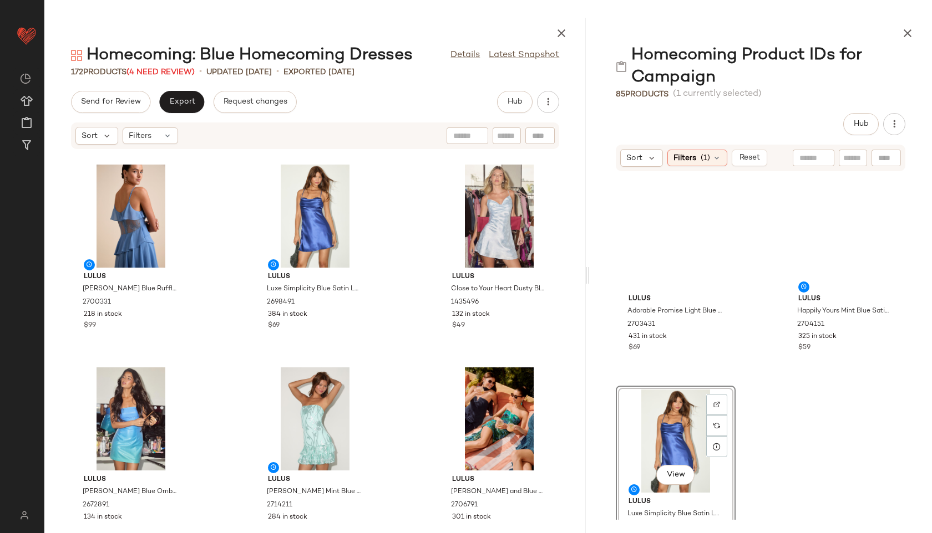
scroll to position [1075, 0]
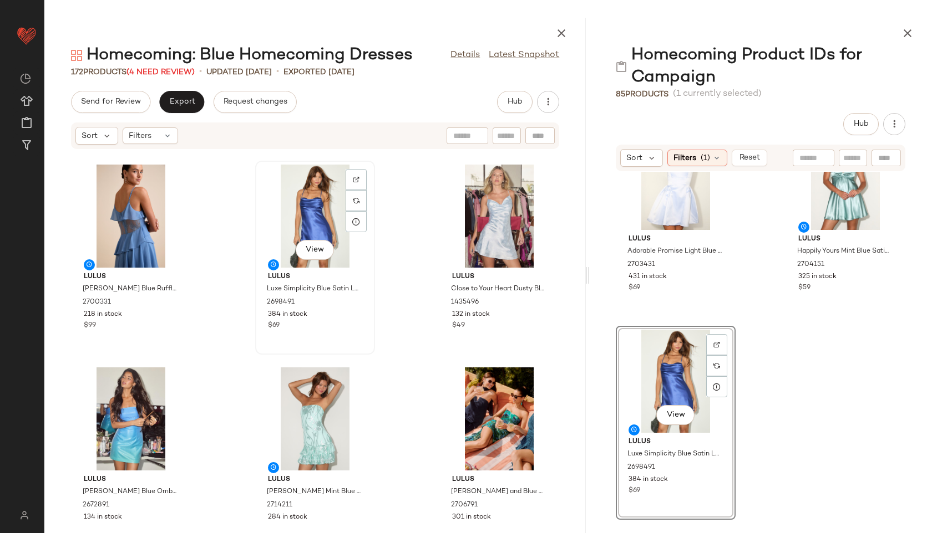
click at [301, 191] on div "View" at bounding box center [315, 216] width 112 height 103
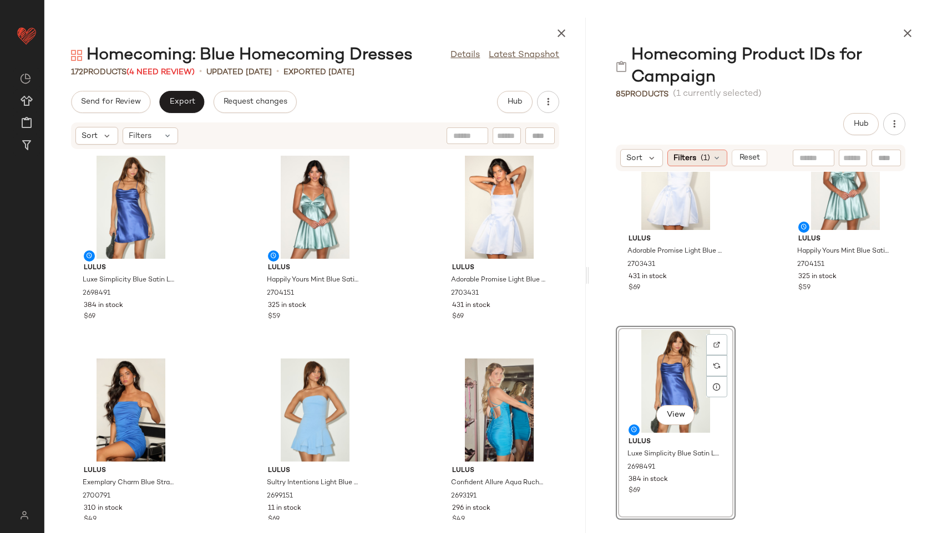
click at [679, 156] on span "Filters" at bounding box center [684, 158] width 23 height 12
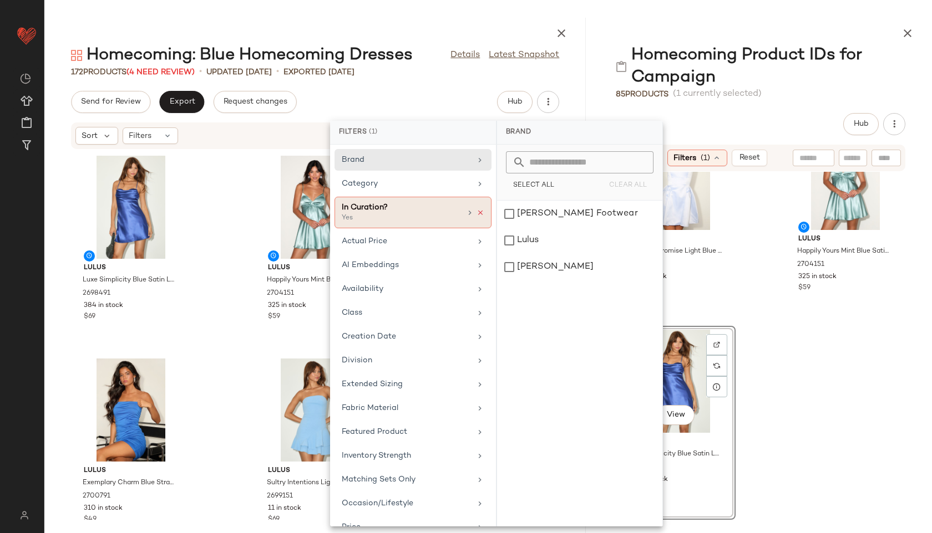
click at [476, 213] on icon at bounding box center [480, 213] width 8 height 8
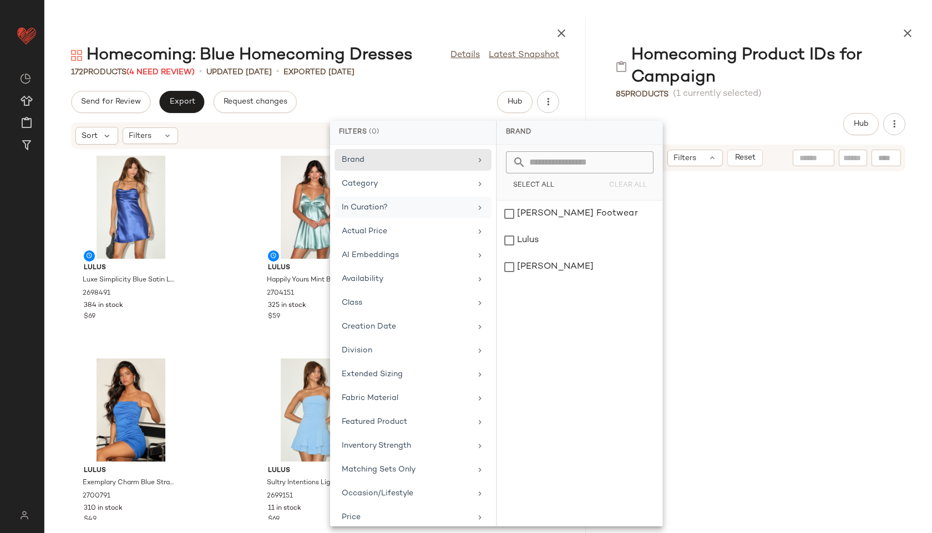
scroll to position [8321, 0]
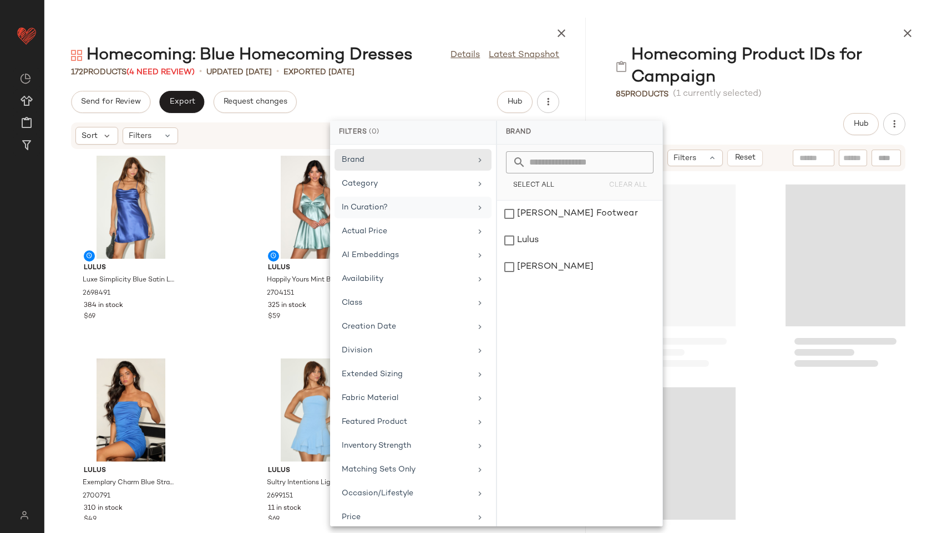
click at [772, 111] on div "Homecoming Product IDs for Campaign 85 Products (1 currently selected) Hub Sort…" at bounding box center [760, 276] width 343 height 516
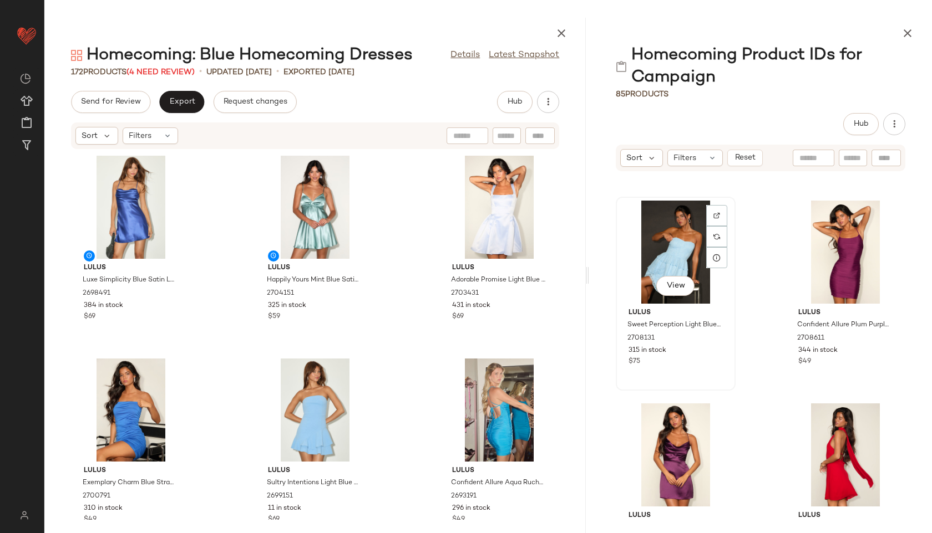
scroll to position [7695, 0]
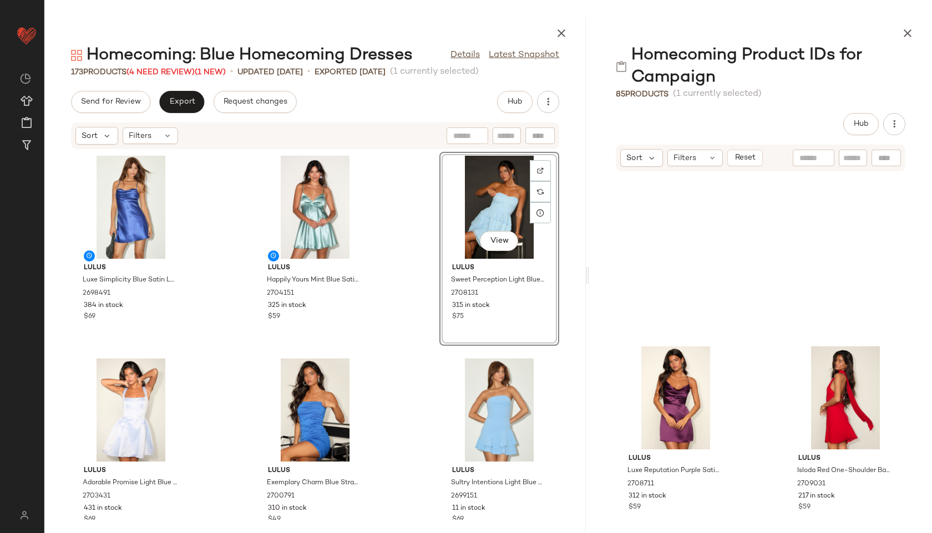
scroll to position [7731, 0]
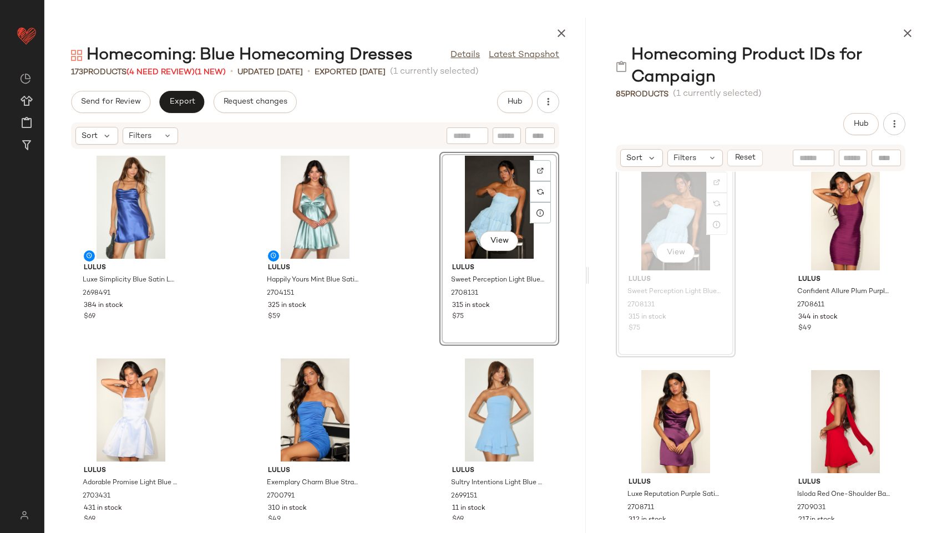
click at [176, 89] on div "Homecoming: Blue Homecoming Dresses Details Latest Snapshot 173 Products (4 Nee…" at bounding box center [314, 276] width 541 height 516
click at [185, 98] on span "Export" at bounding box center [182, 102] width 26 height 9
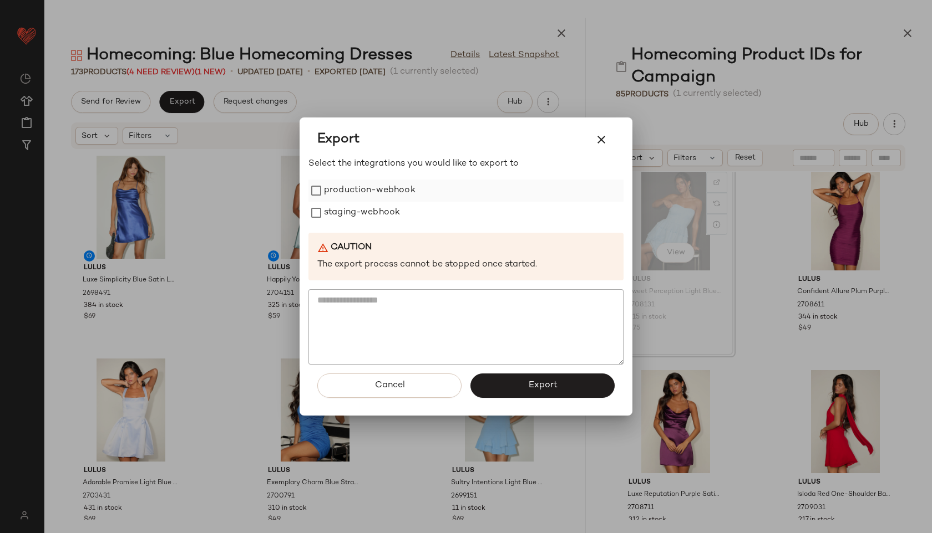
click at [342, 193] on label "production-webhook" at bounding box center [369, 191] width 91 height 22
click at [354, 223] on label "staging-webhook" at bounding box center [362, 213] width 76 height 22
click at [495, 386] on button "Export" at bounding box center [542, 386] width 144 height 24
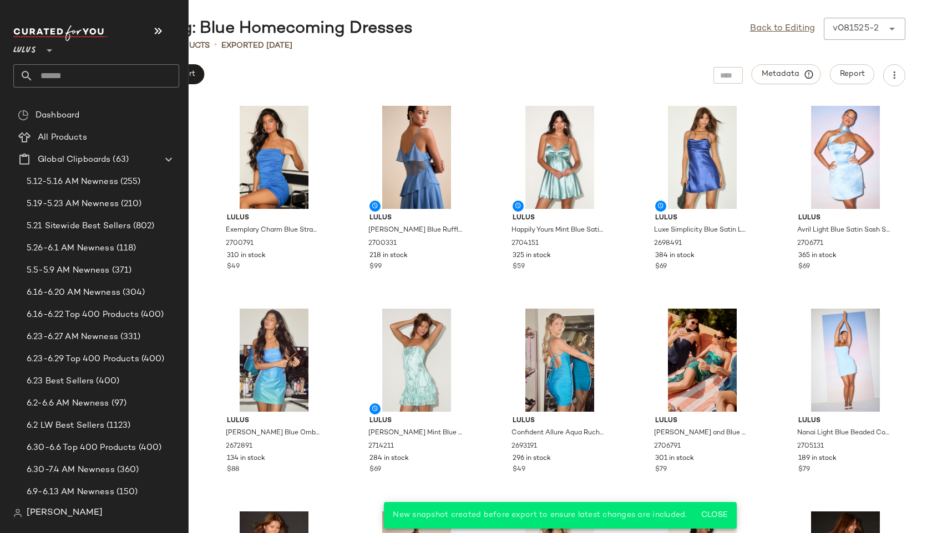
click at [54, 75] on input "text" at bounding box center [106, 75] width 146 height 23
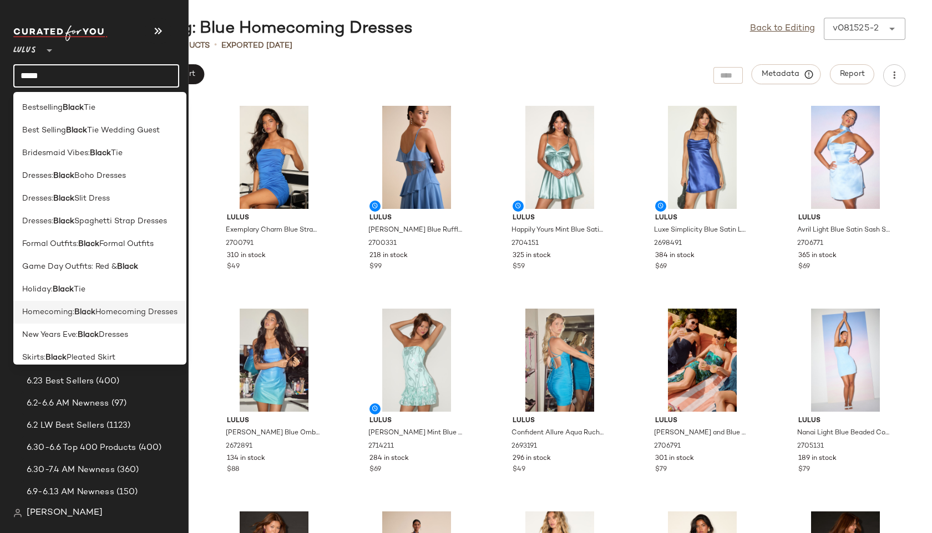
type input "*****"
click at [52, 311] on span "Homecoming:" at bounding box center [48, 313] width 52 height 12
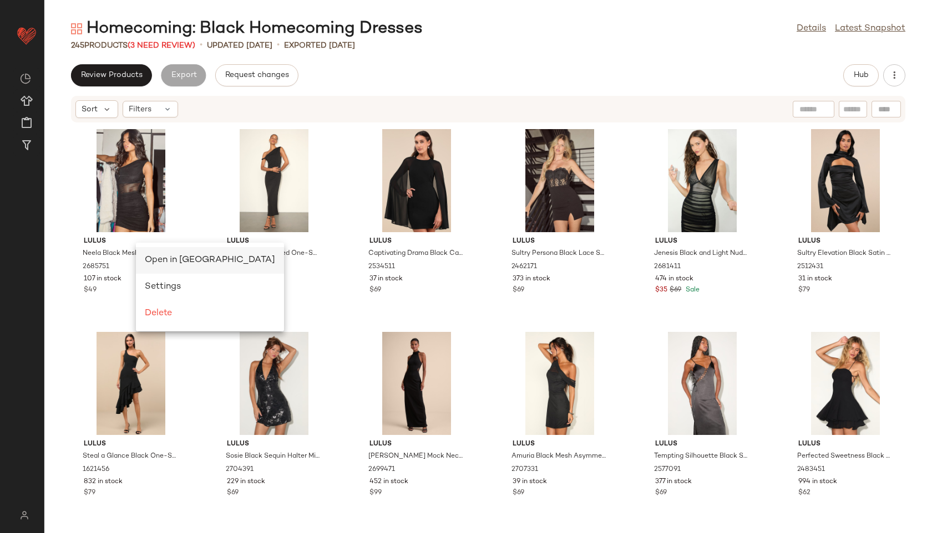
click at [166, 260] on span "Open in Split View" at bounding box center [210, 260] width 130 height 9
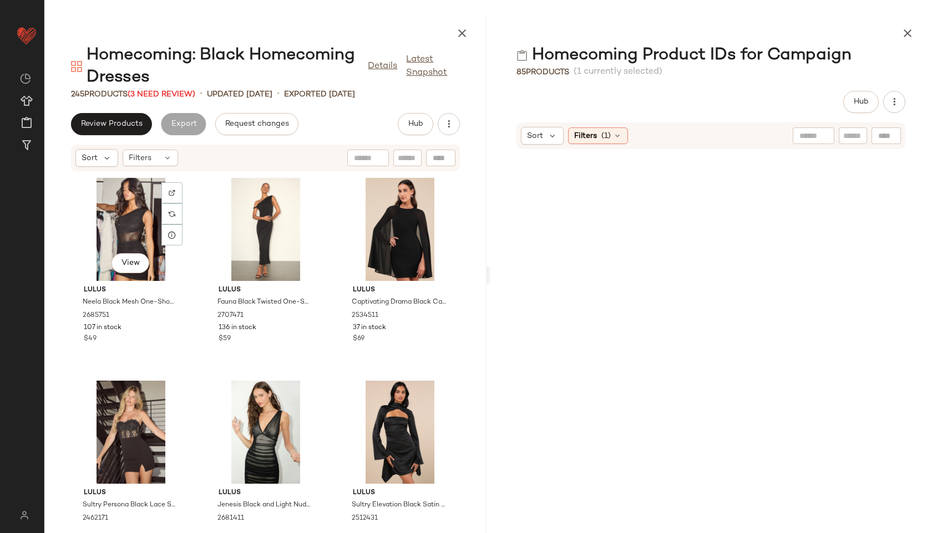
scroll to position [5074, 0]
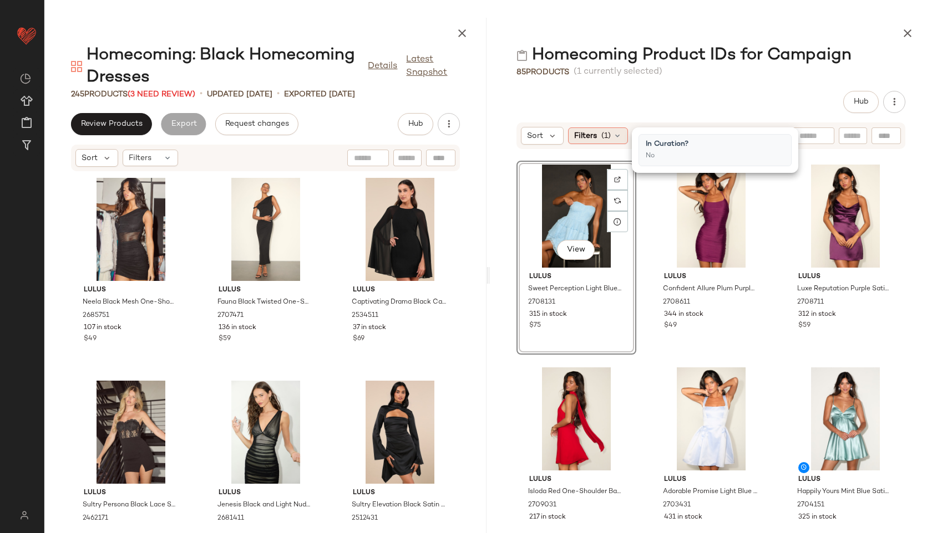
click at [602, 141] on span "(1)" at bounding box center [605, 136] width 9 height 12
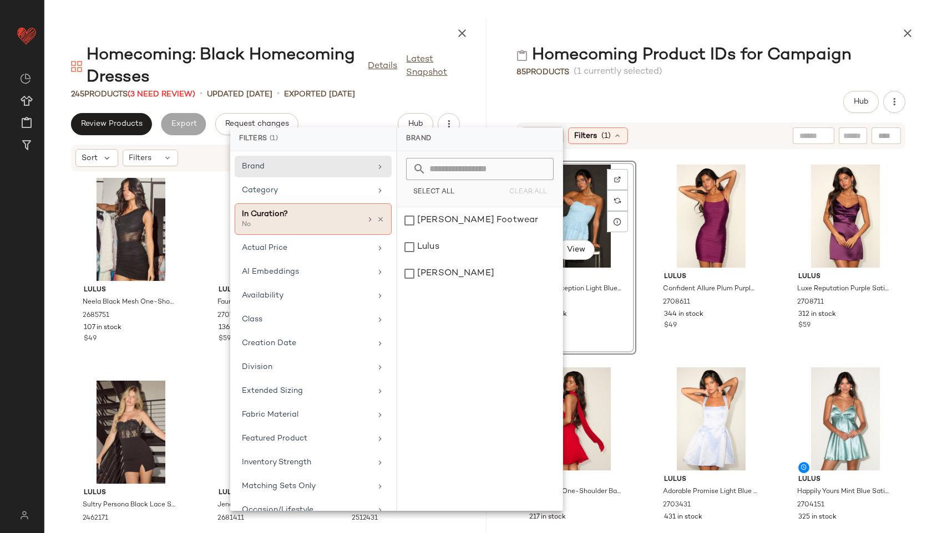
click at [318, 218] on div "In Curation?" at bounding box center [301, 214] width 119 height 12
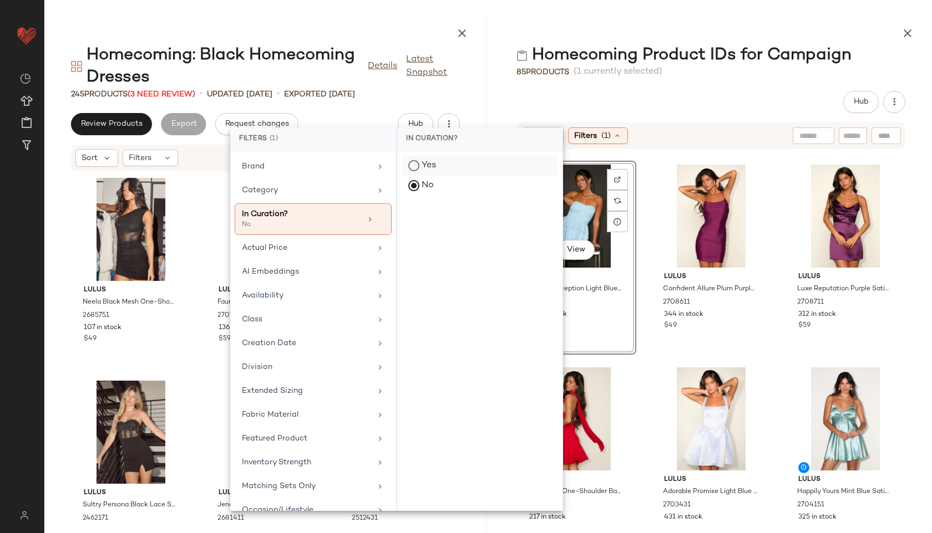
click at [415, 176] on div "Yes" at bounding box center [479, 186] width 156 height 20
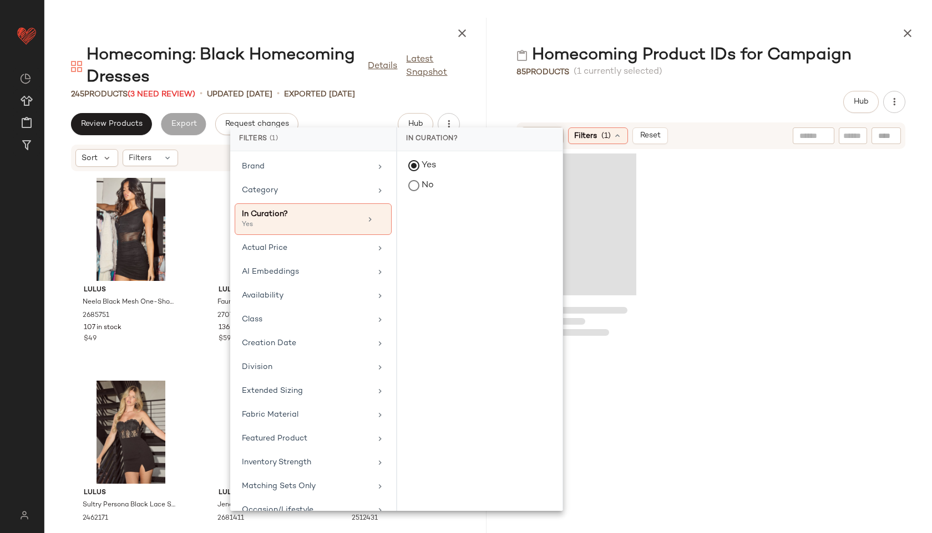
click at [734, 87] on div "Homecoming Product IDs for Campaign 85 Products (1 currently selected) Hub Sort…" at bounding box center [711, 276] width 442 height 516
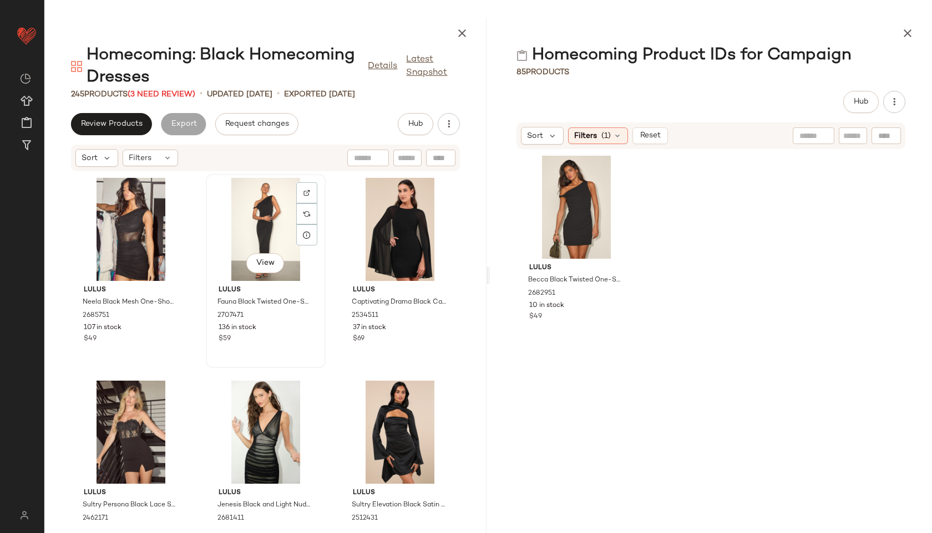
drag, startPoint x: 549, startPoint y: 228, endPoint x: 216, endPoint y: 237, distance: 333.4
click at [216, 237] on div "Homecoming: Black Homecoming Dresses Details Latest Snapshot 245 Products (3 Ne…" at bounding box center [487, 276] width 887 height 516
click at [545, 202] on div "View" at bounding box center [576, 207] width 112 height 103
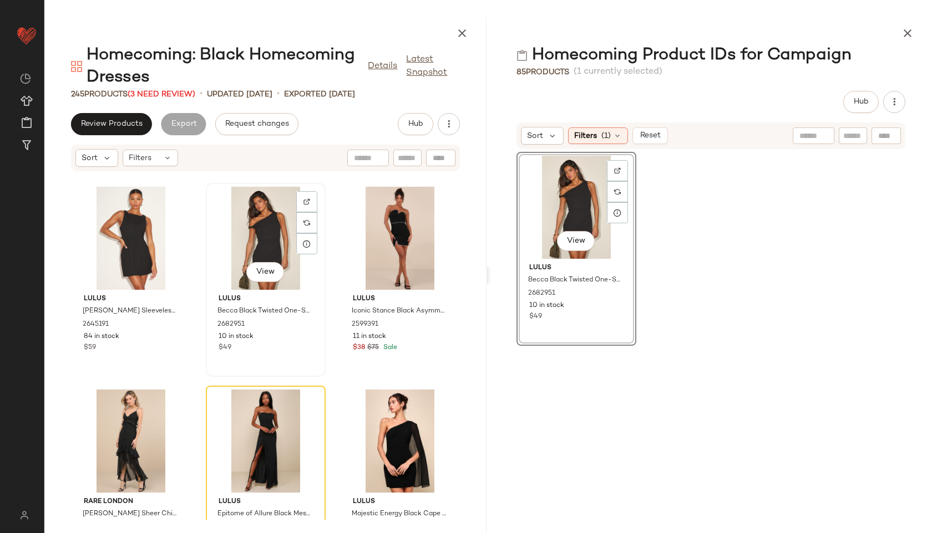
click at [267, 225] on div "View" at bounding box center [266, 238] width 112 height 103
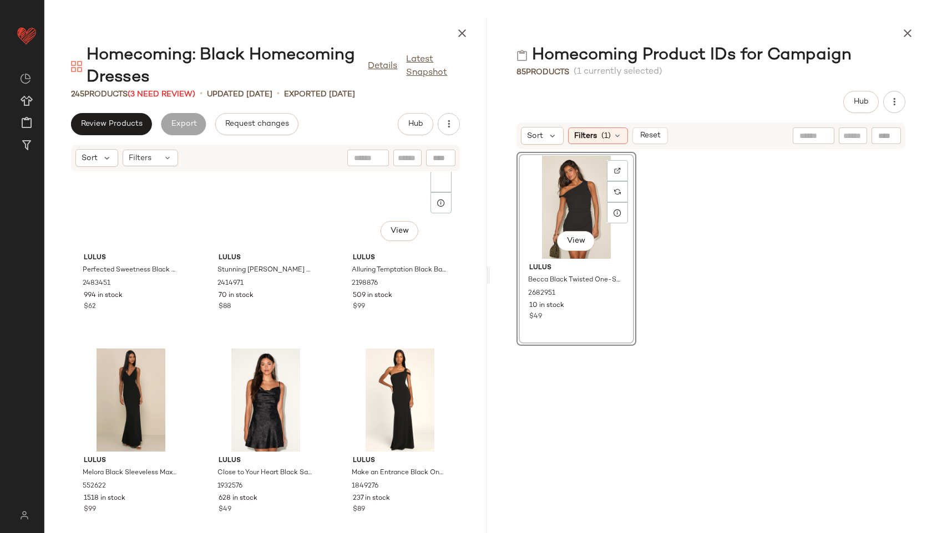
scroll to position [358, 0]
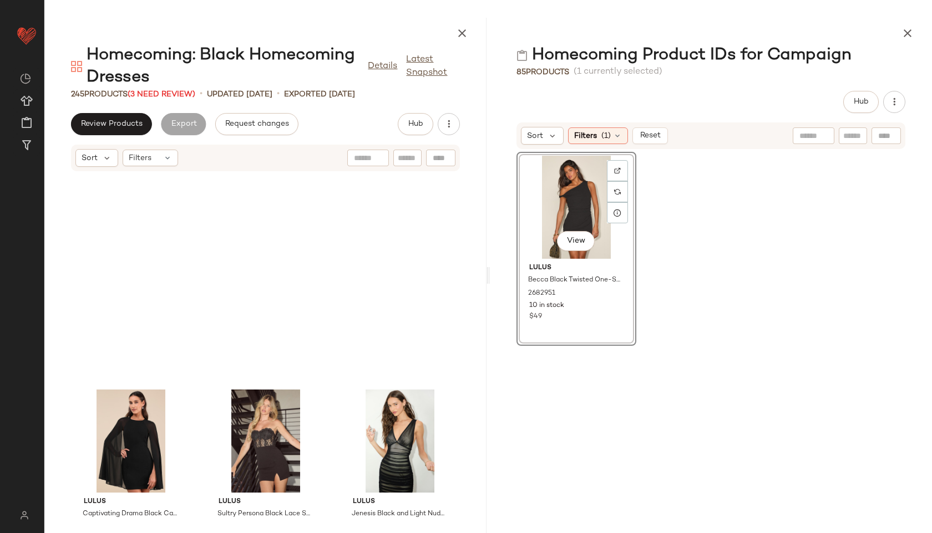
scroll to position [291, 0]
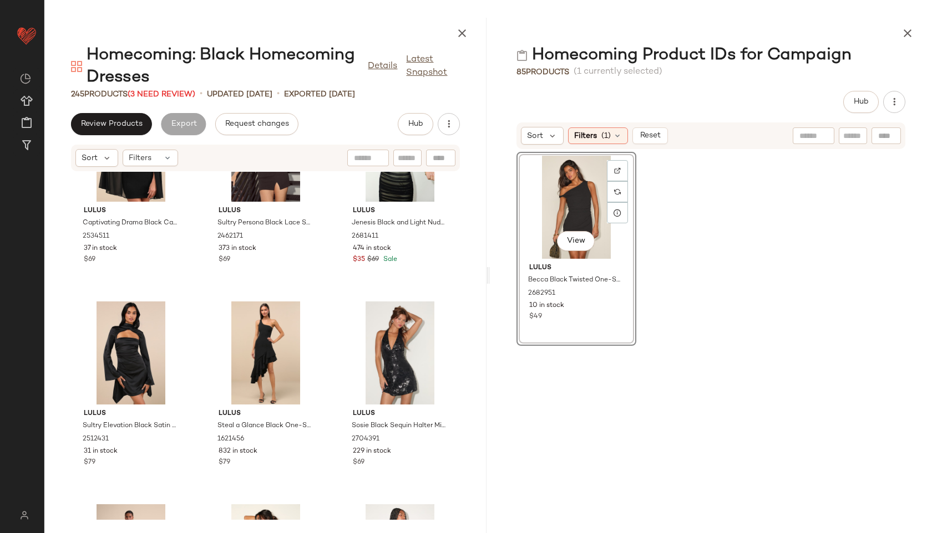
click at [577, 186] on div "View" at bounding box center [576, 207] width 112 height 103
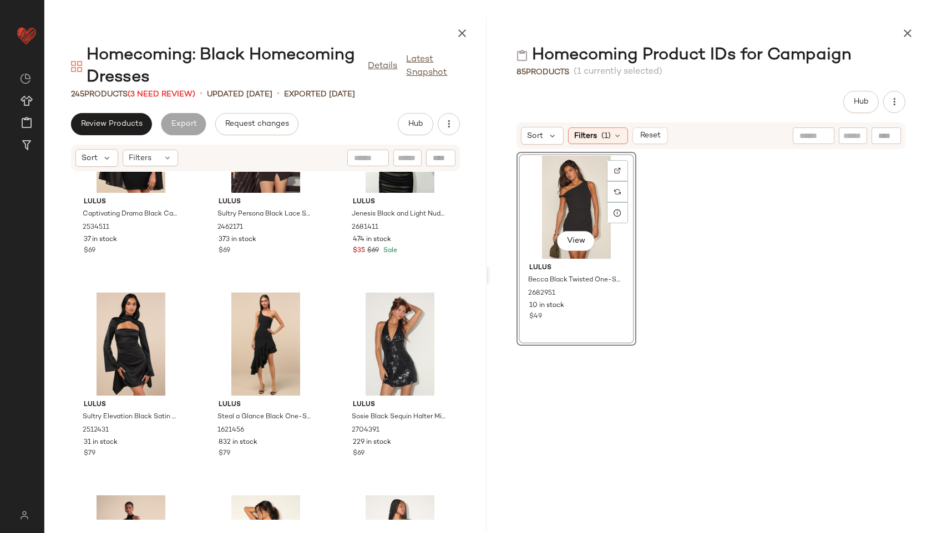
scroll to position [0, 0]
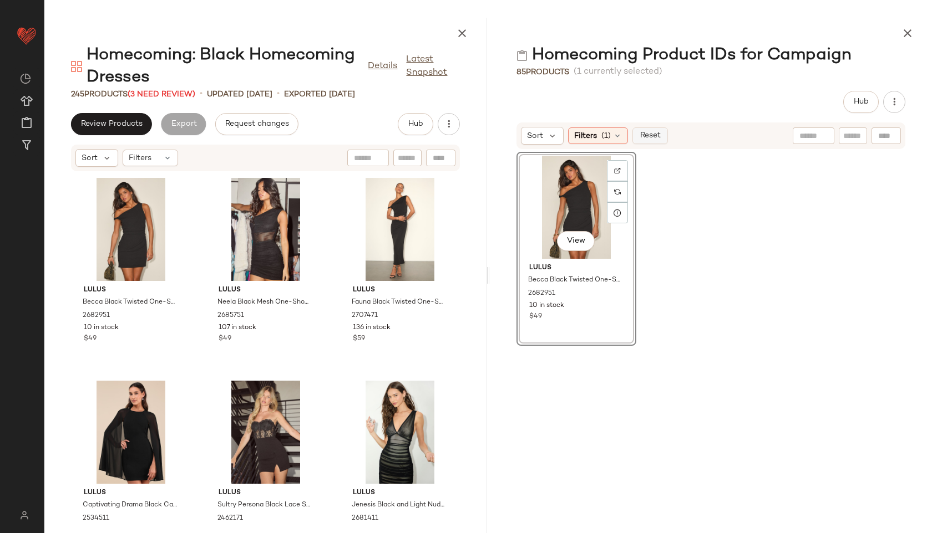
click at [649, 134] on span "Reset" at bounding box center [649, 135] width 21 height 9
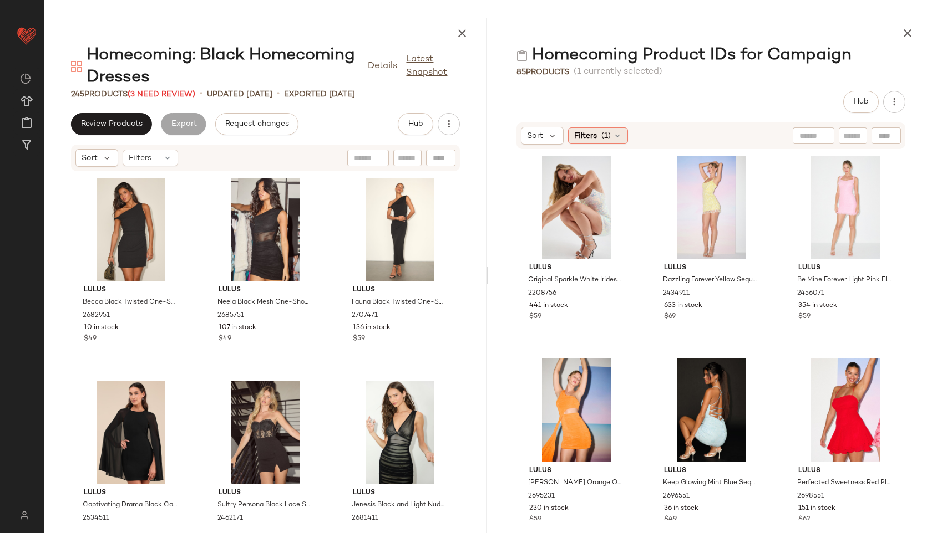
click at [612, 141] on div "Filters (1)" at bounding box center [598, 136] width 60 height 17
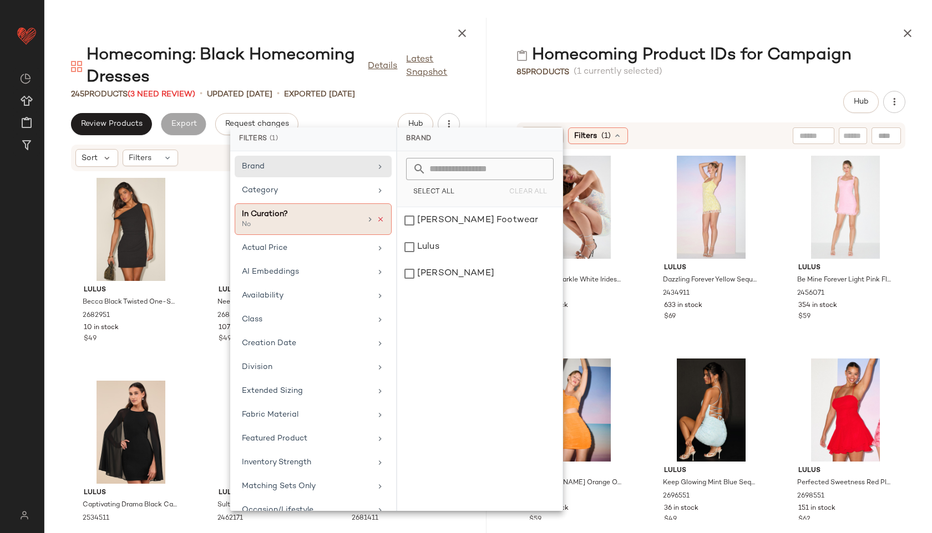
click at [377, 220] on icon at bounding box center [381, 220] width 8 height 8
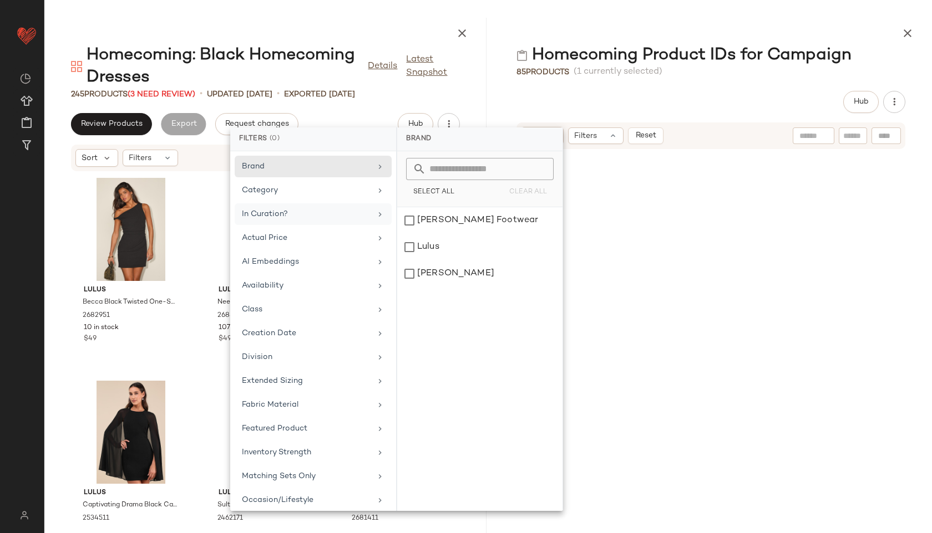
scroll to position [4262, 0]
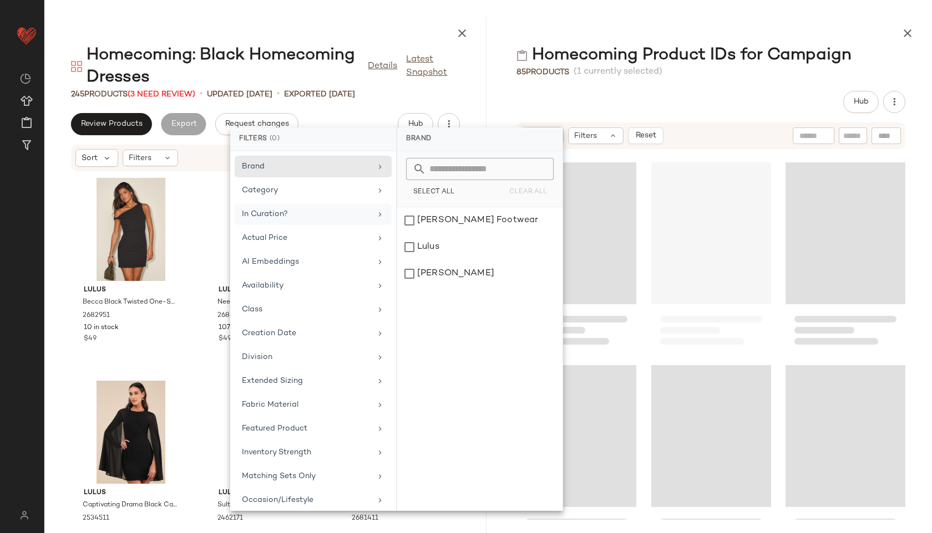
click at [709, 114] on div "Hub Sort Filters Reset" at bounding box center [711, 312] width 442 height 442
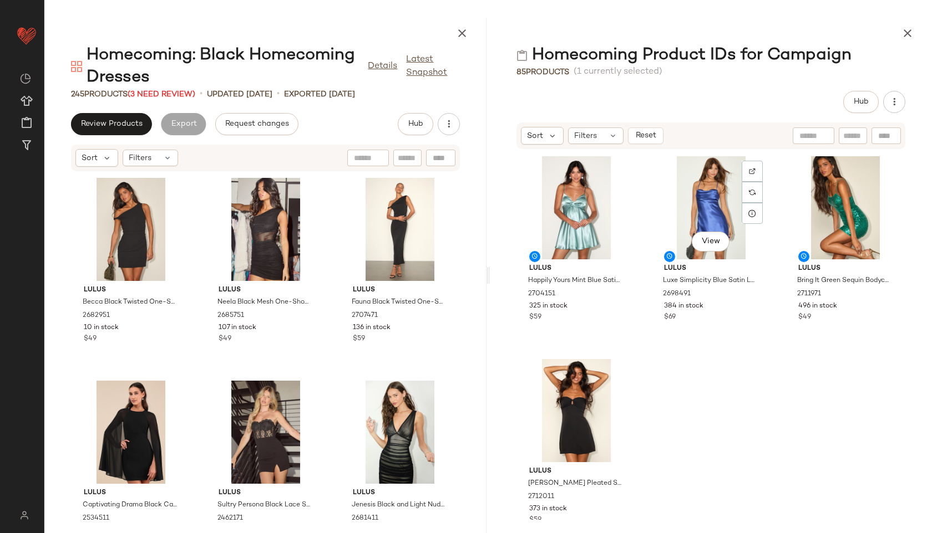
scroll to position [5516, 0]
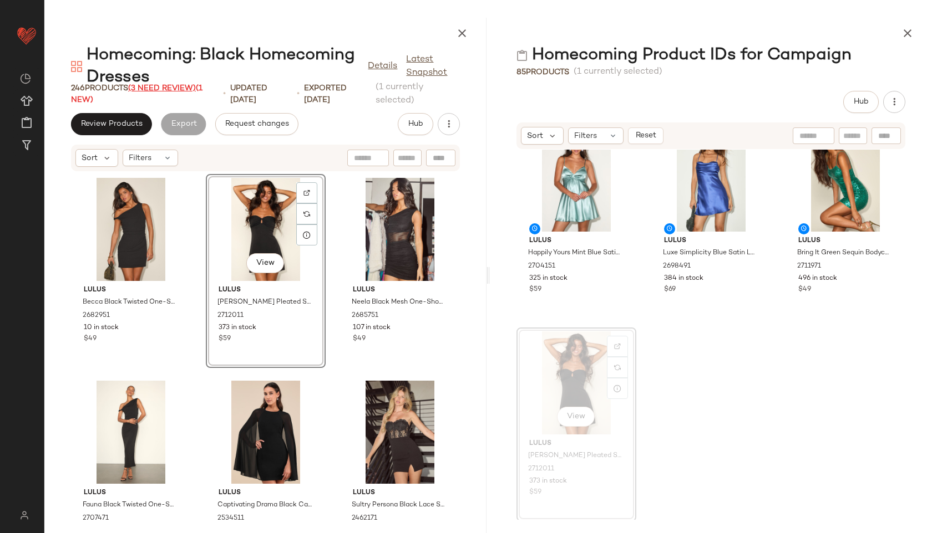
click at [162, 90] on span "(3 Need Review)" at bounding box center [162, 88] width 68 height 8
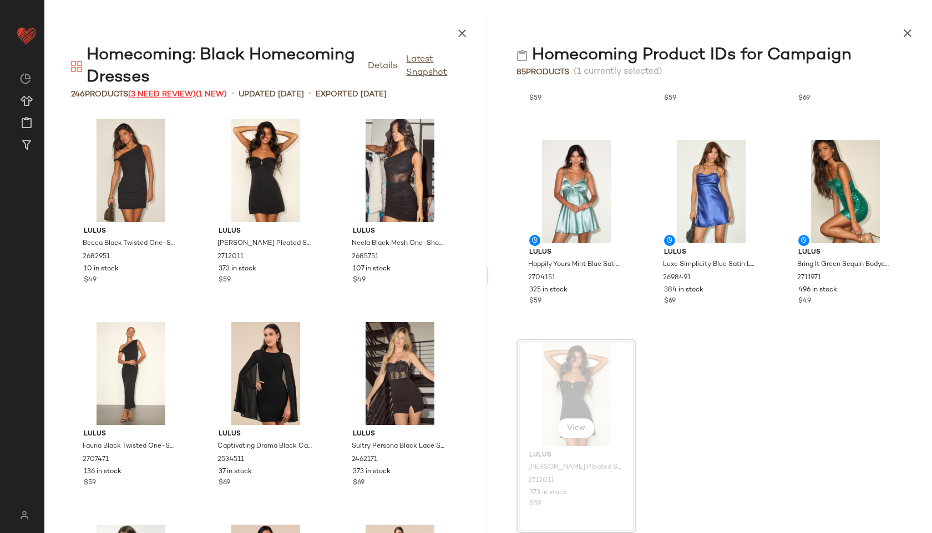
scroll to position [5445, 0]
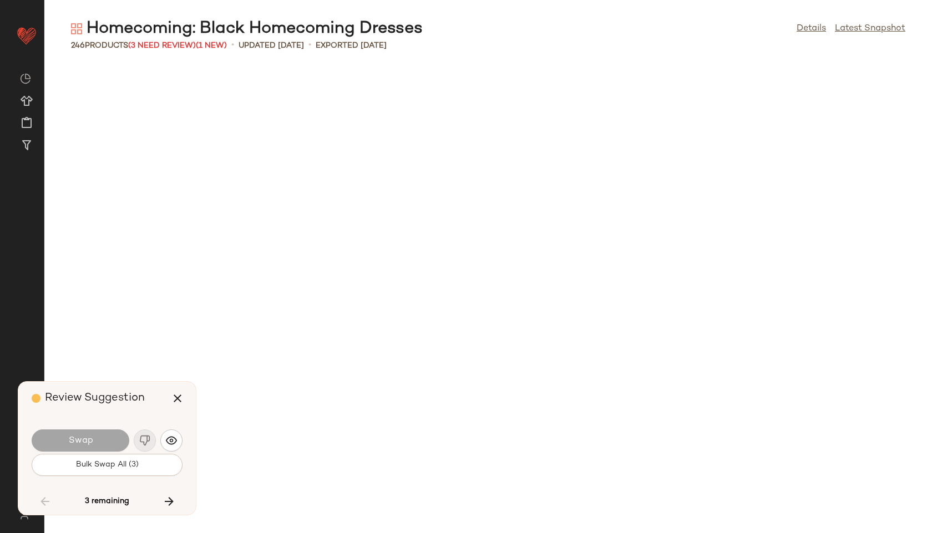
scroll to position [6494, 0]
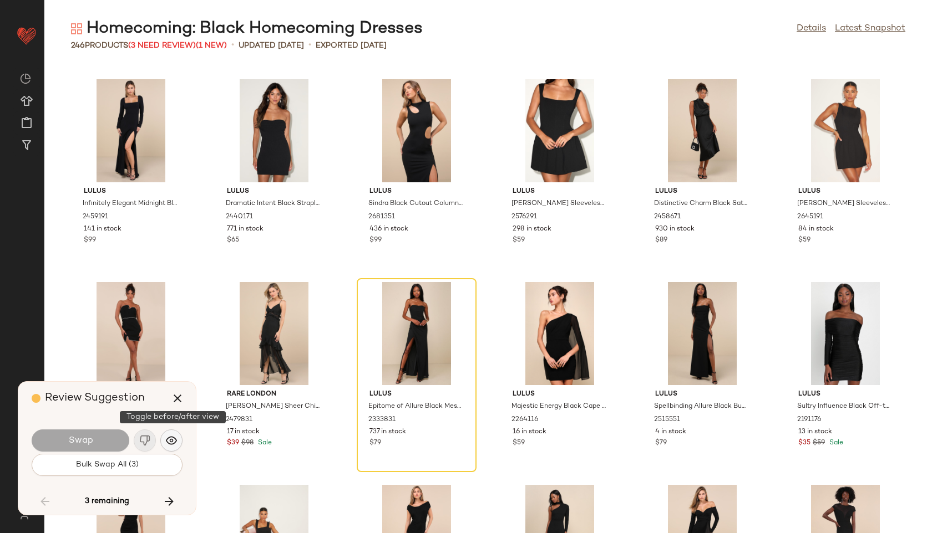
click at [169, 437] on img "button" at bounding box center [171, 440] width 11 height 11
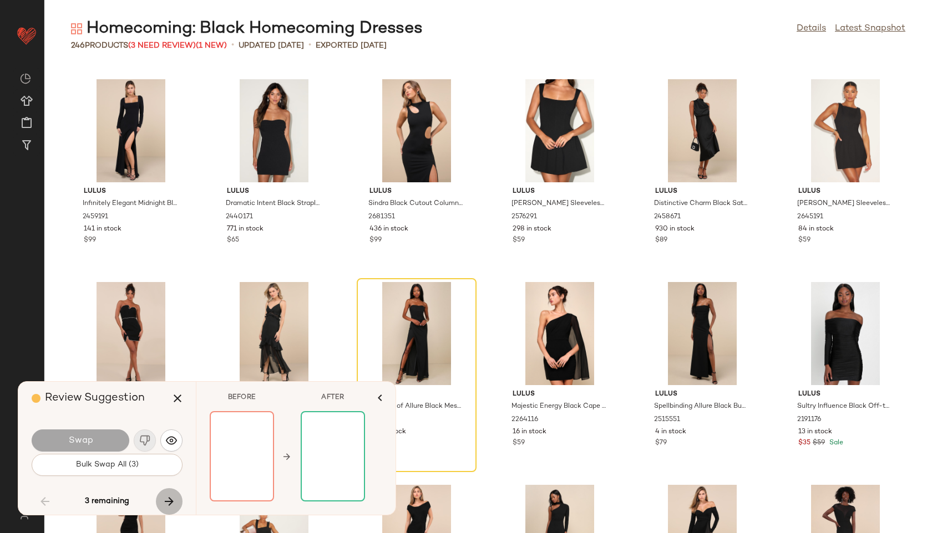
click at [174, 502] on icon "button" at bounding box center [168, 501] width 13 height 13
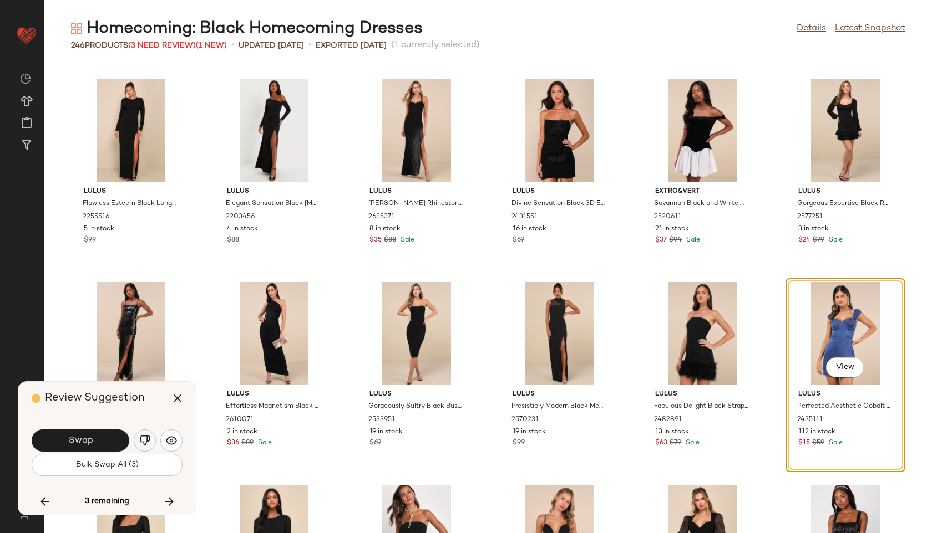
click at [149, 438] on img "button" at bounding box center [144, 440] width 11 height 11
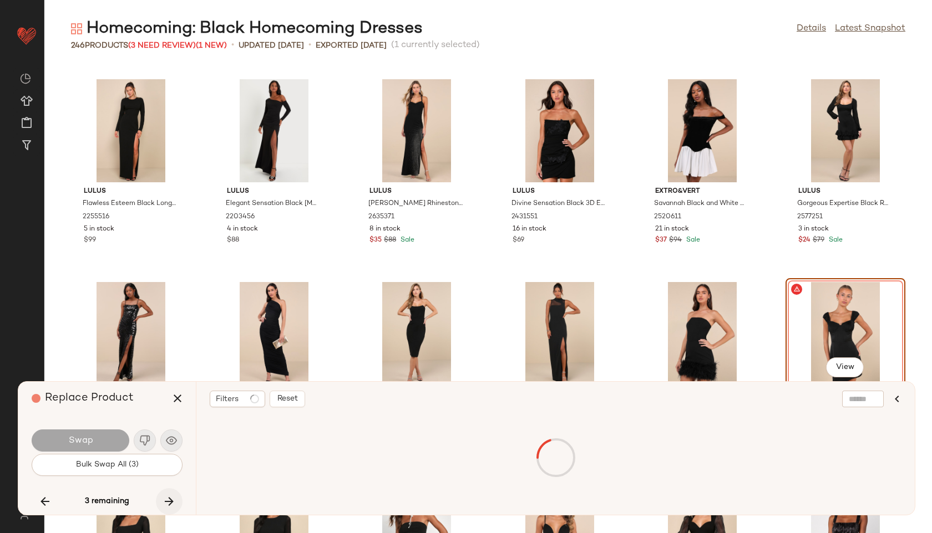
click at [167, 498] on icon "button" at bounding box center [168, 501] width 13 height 13
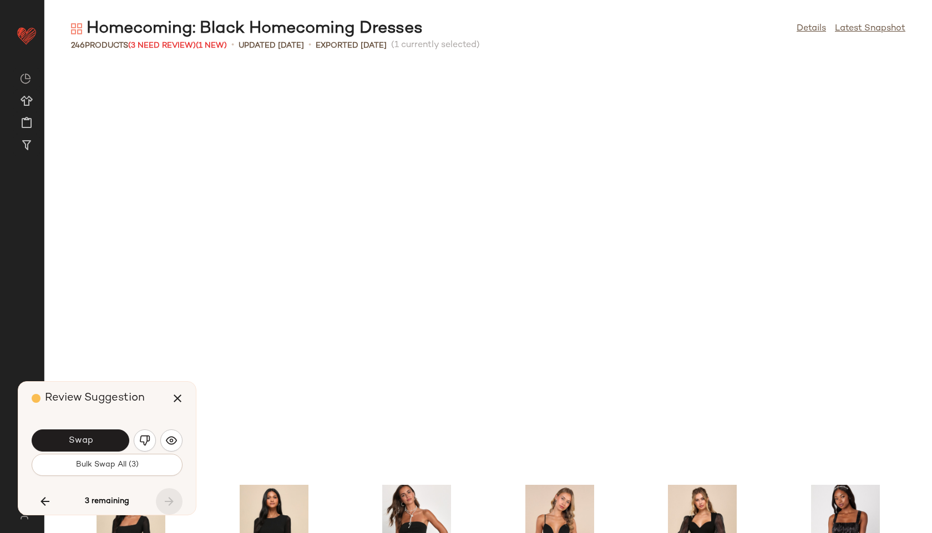
scroll to position [7509, 0]
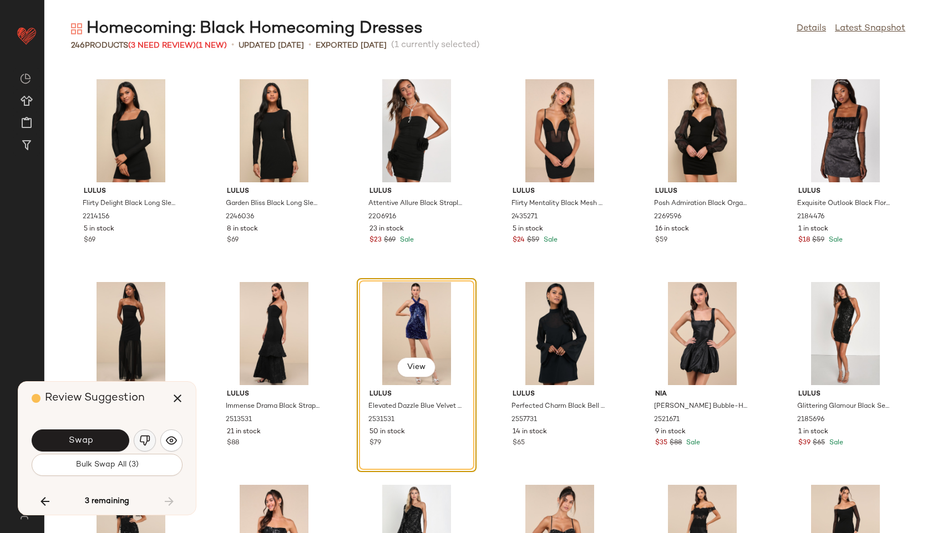
click at [142, 441] on img "button" at bounding box center [144, 440] width 11 height 11
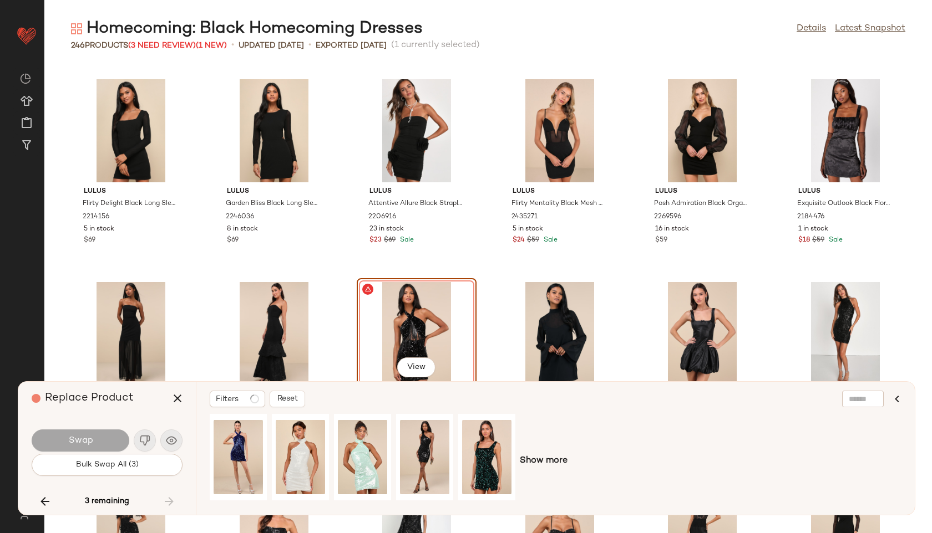
click at [170, 500] on div "3 remaining" at bounding box center [107, 502] width 151 height 27
click at [177, 399] on icon "button" at bounding box center [177, 398] width 13 height 13
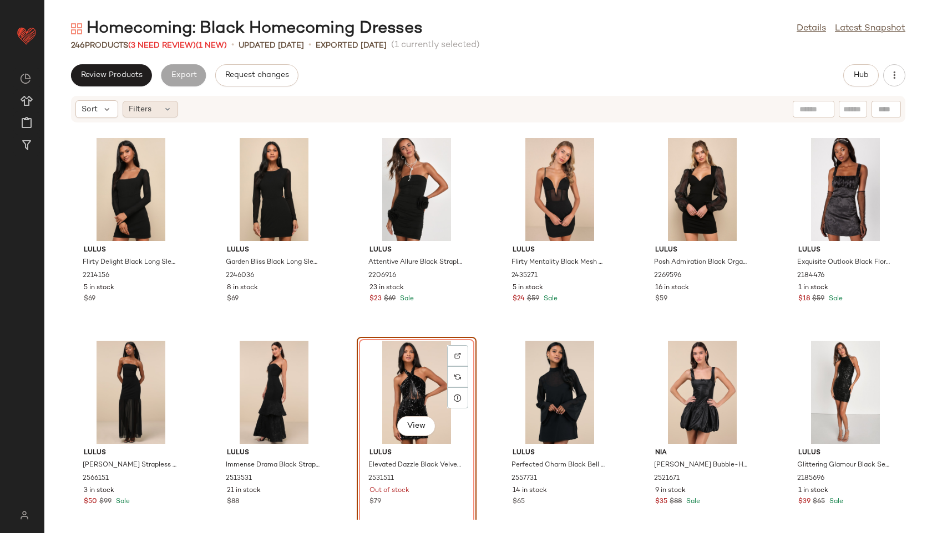
click at [163, 108] on icon at bounding box center [167, 109] width 9 height 9
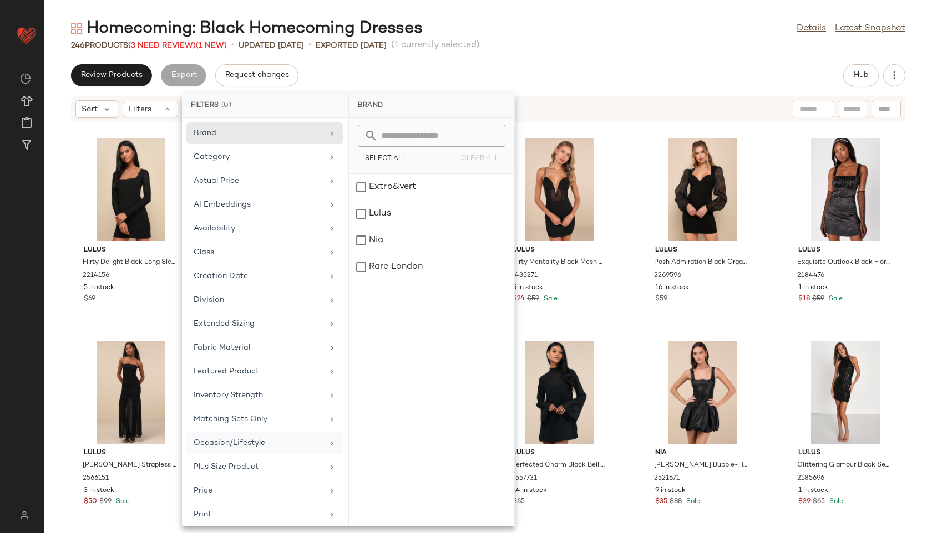
scroll to position [125, 0]
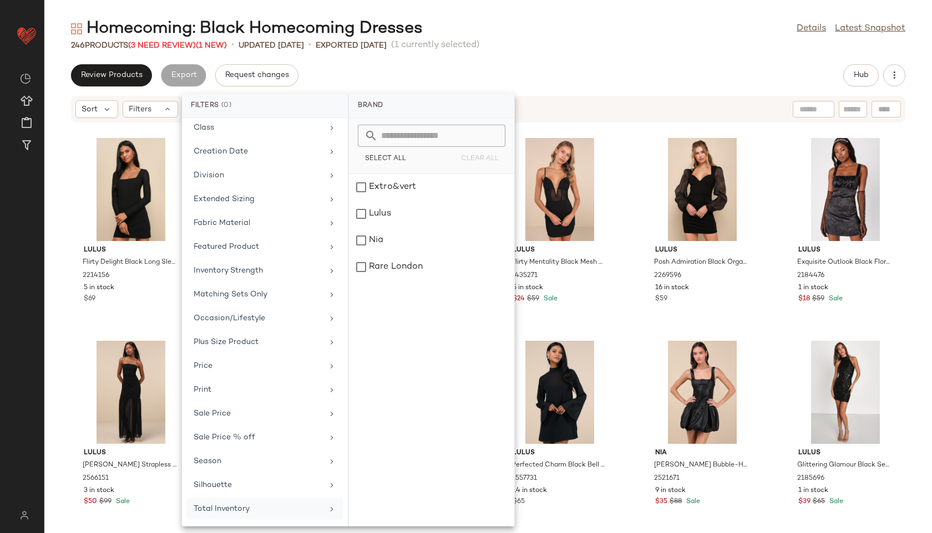
click at [248, 506] on div "Total Inventory" at bounding box center [258, 509] width 129 height 12
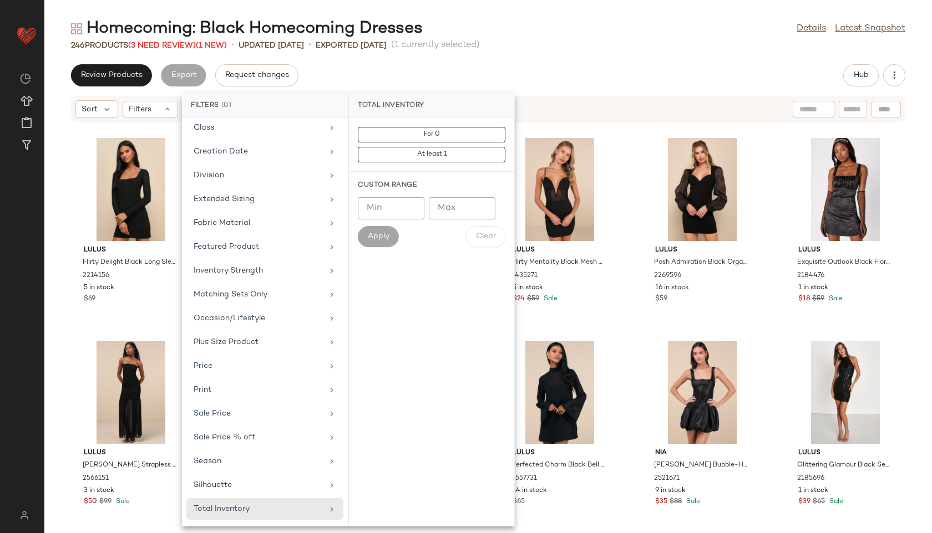
click at [471, 211] on input "Max" at bounding box center [462, 208] width 67 height 22
type input "**"
click at [358, 241] on button "Apply" at bounding box center [378, 236] width 41 height 21
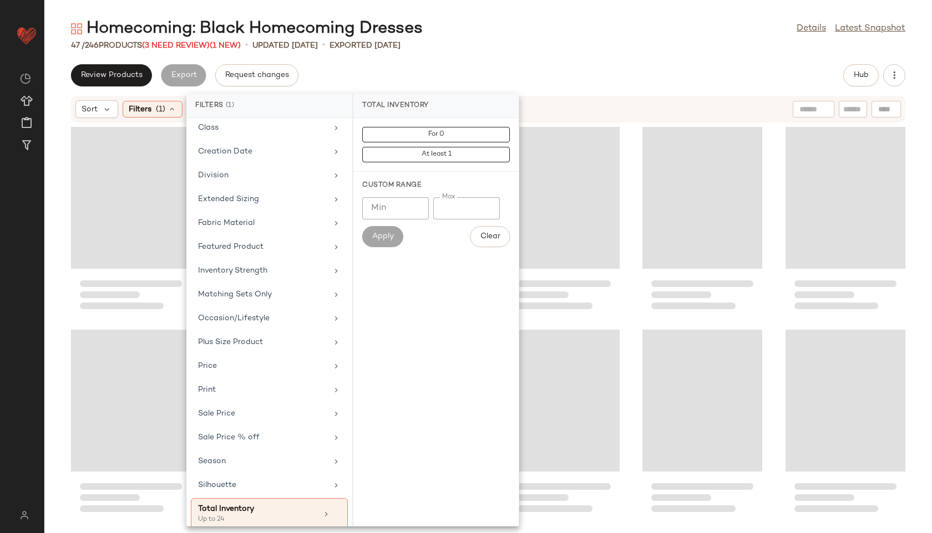
click at [540, 79] on div "Review Products Export Request changes Hub" at bounding box center [488, 75] width 834 height 22
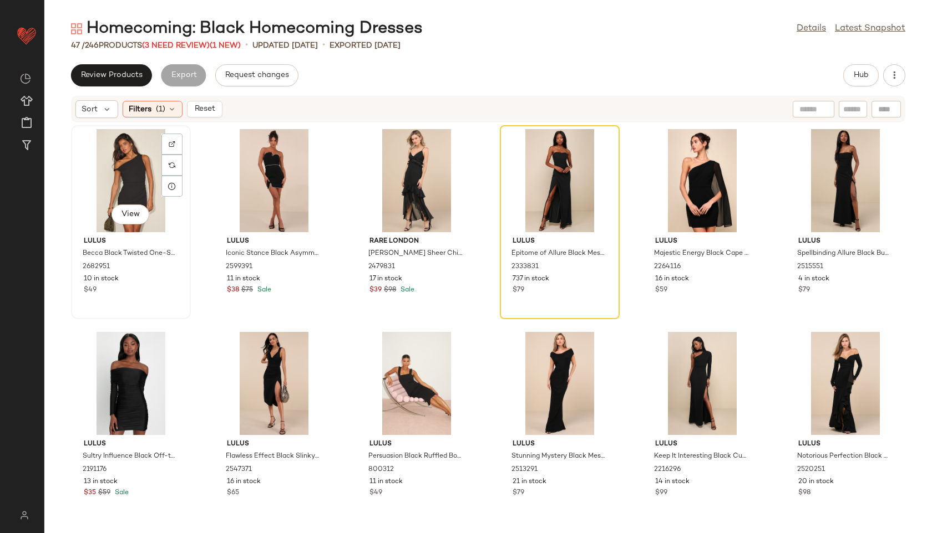
click at [149, 182] on div "View" at bounding box center [131, 180] width 112 height 103
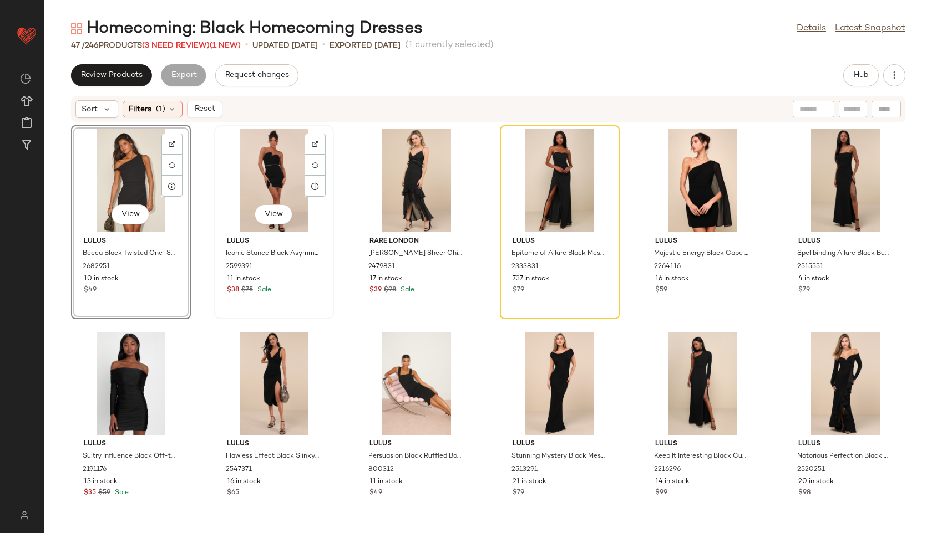
click at [271, 165] on div "View" at bounding box center [274, 180] width 112 height 103
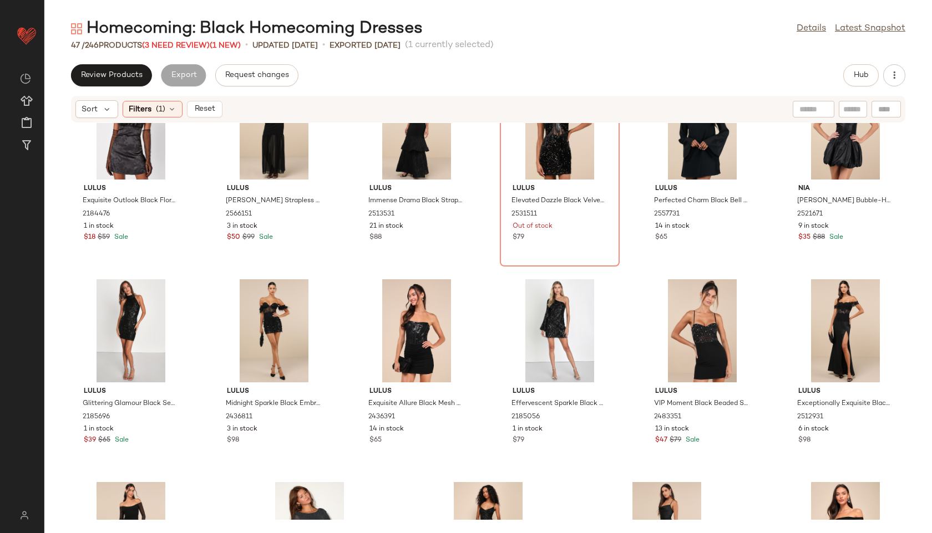
scroll to position [1229, 0]
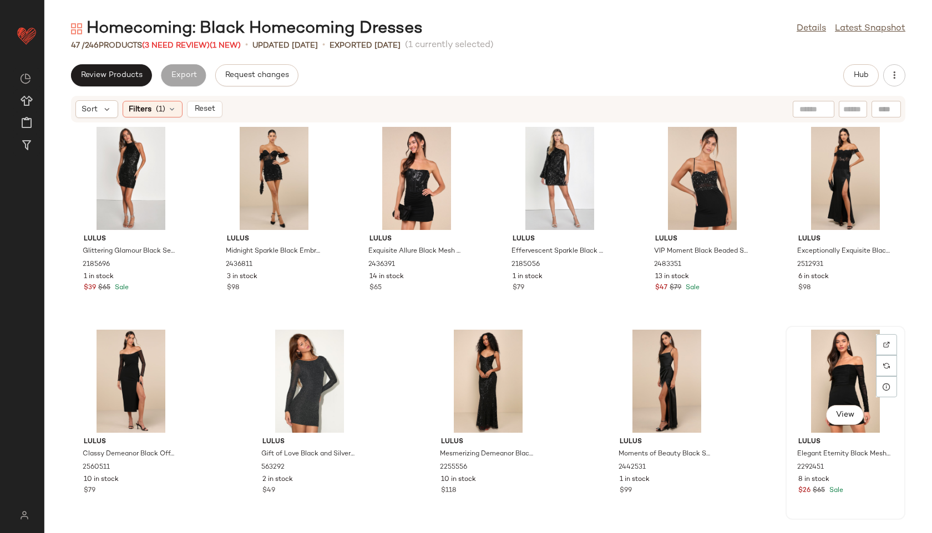
click at [833, 377] on div "View" at bounding box center [845, 381] width 112 height 103
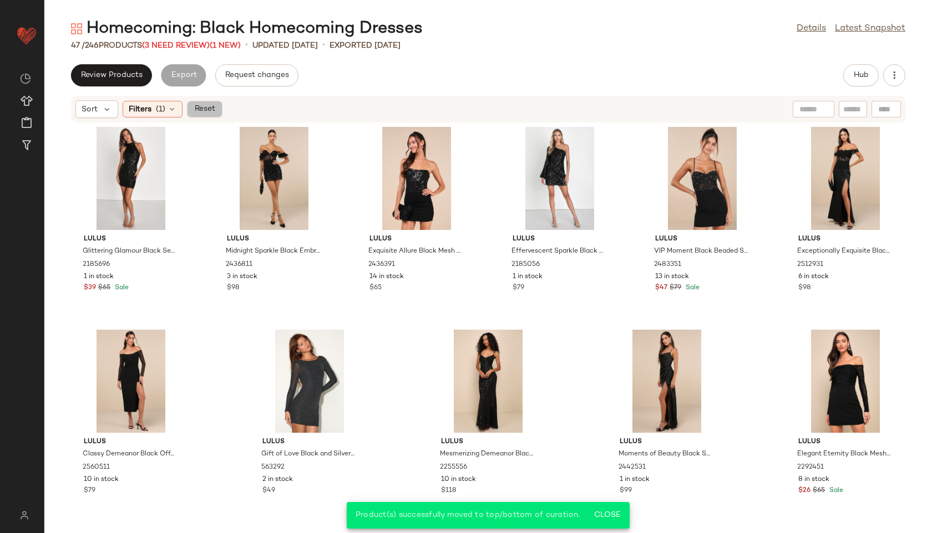
click at [202, 115] on button "Reset" at bounding box center [204, 109] width 35 height 17
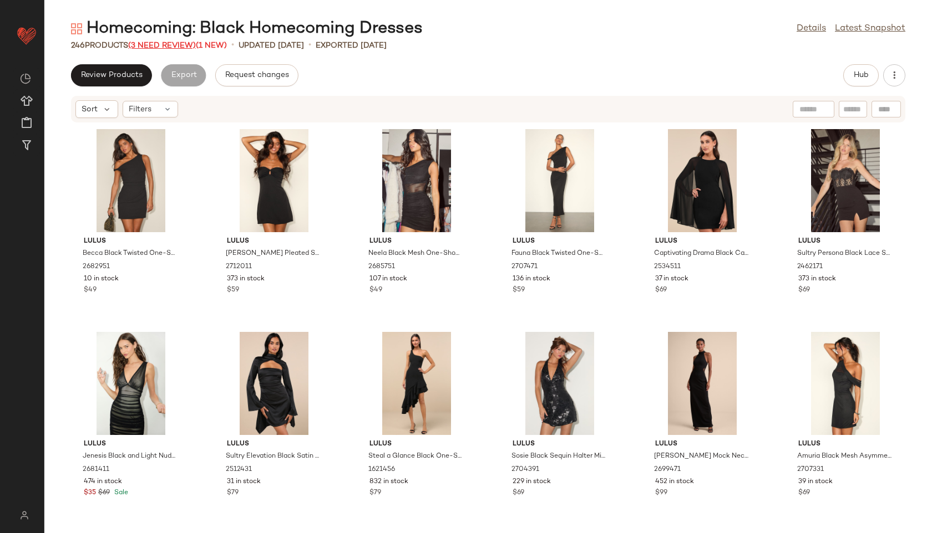
click at [183, 43] on span "(3 Need Review)" at bounding box center [162, 46] width 68 height 8
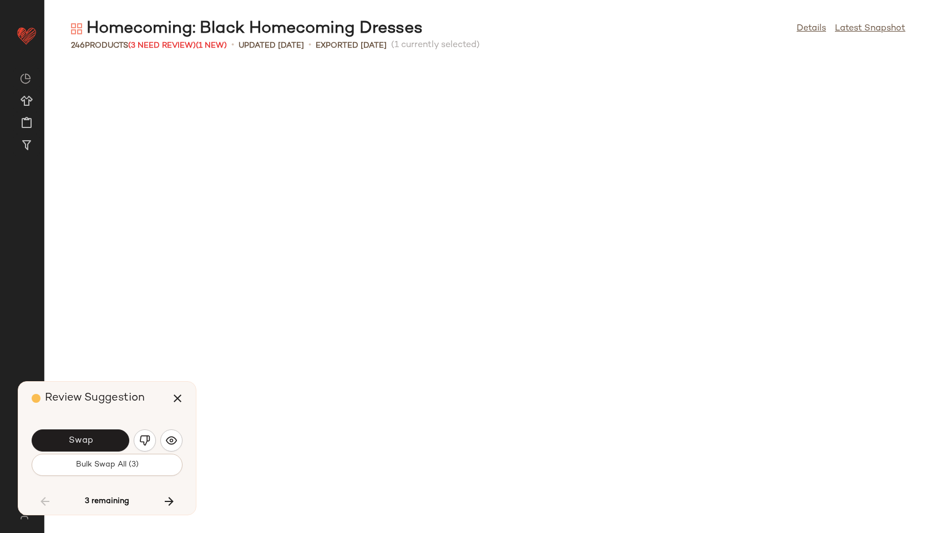
scroll to position [6494, 0]
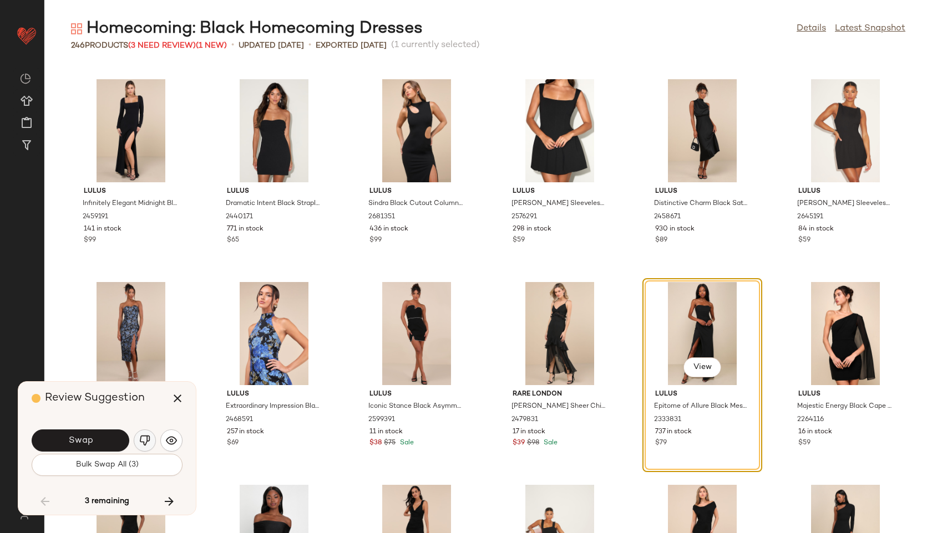
click at [143, 440] on img "button" at bounding box center [144, 440] width 11 height 11
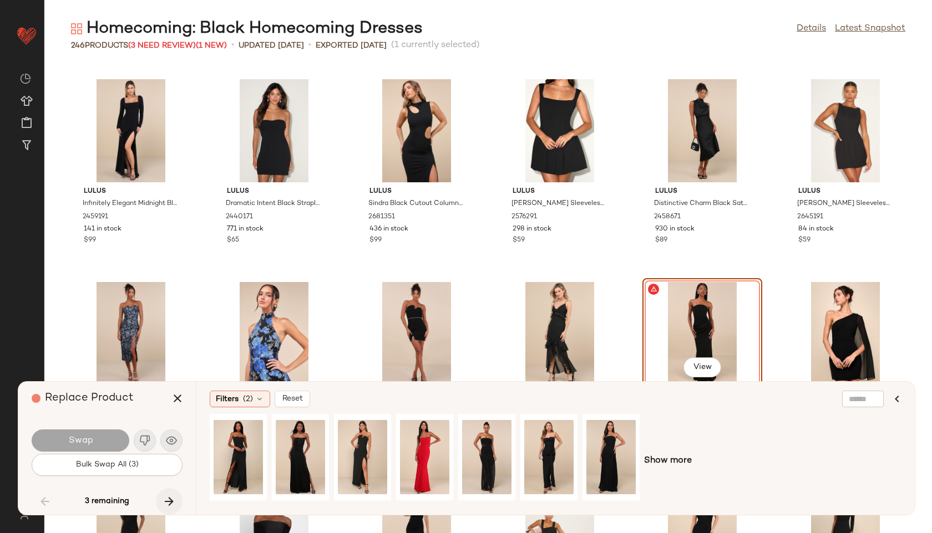
click at [169, 500] on icon "button" at bounding box center [168, 501] width 13 height 13
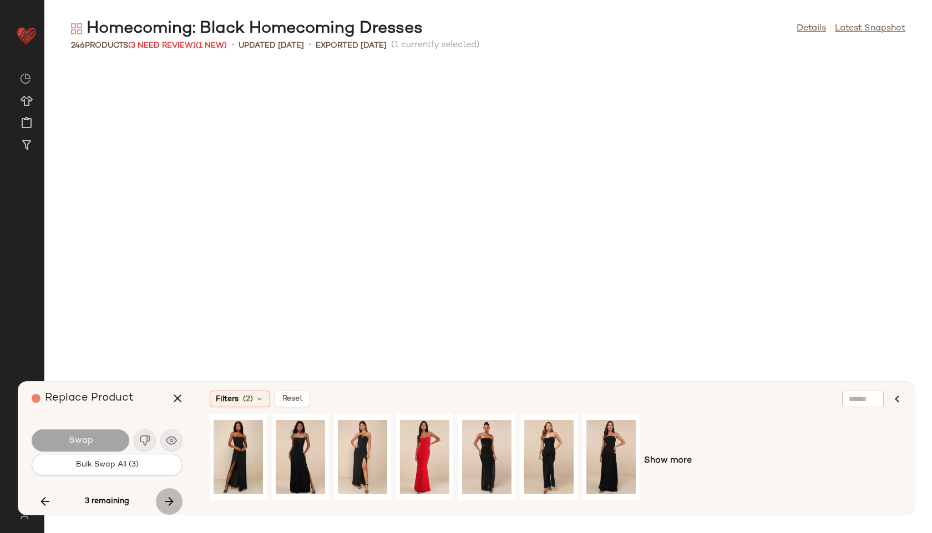
scroll to position [7306, 0]
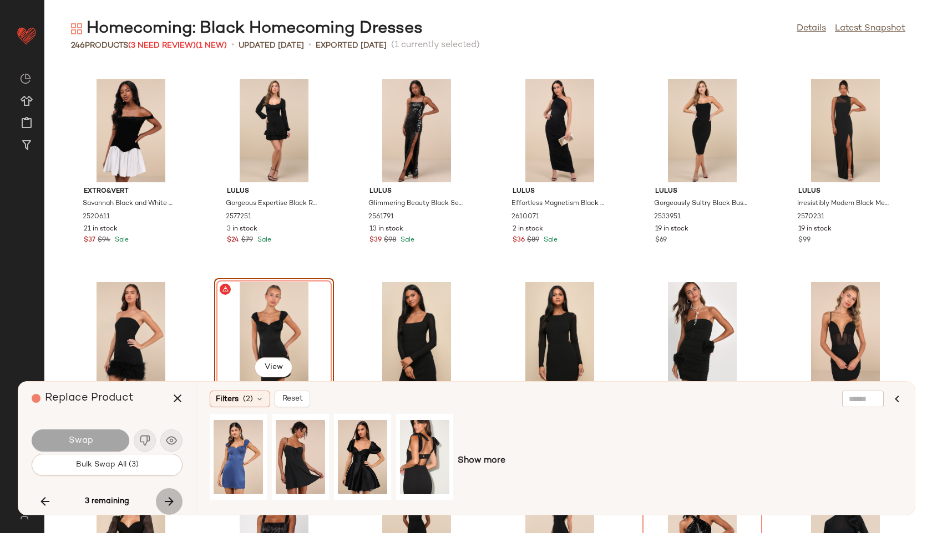
click at [165, 501] on icon "button" at bounding box center [168, 501] width 13 height 13
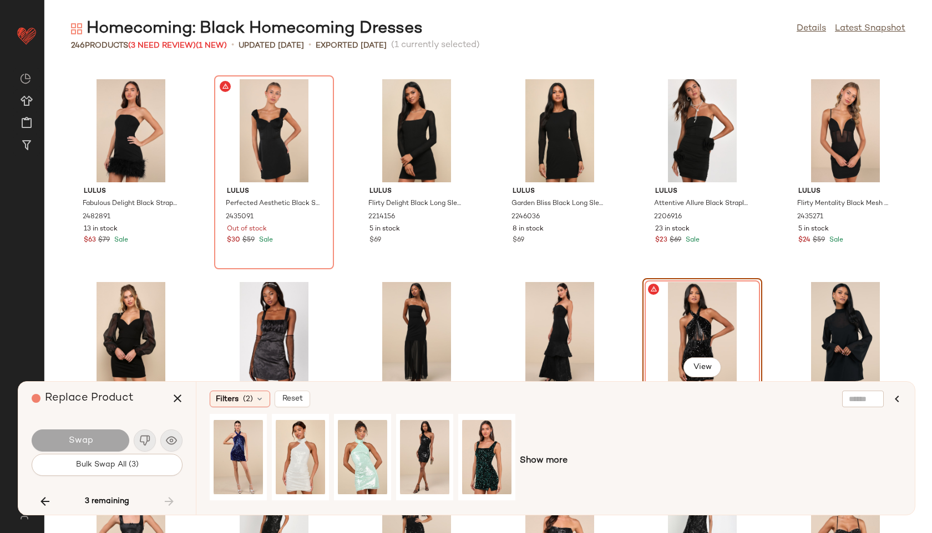
click at [165, 496] on div "3 remaining" at bounding box center [107, 502] width 151 height 27
click at [182, 393] on icon "button" at bounding box center [177, 398] width 13 height 13
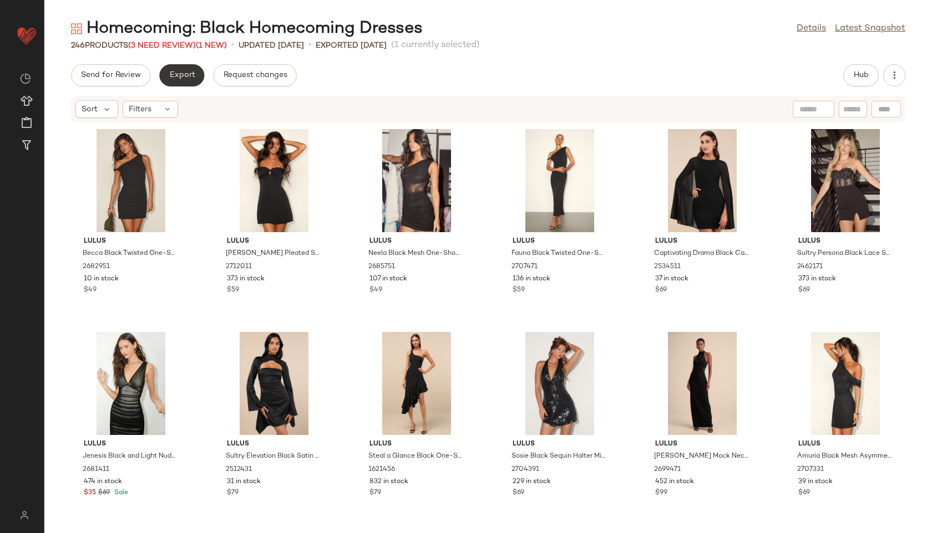
click at [181, 75] on span "Export" at bounding box center [182, 75] width 26 height 9
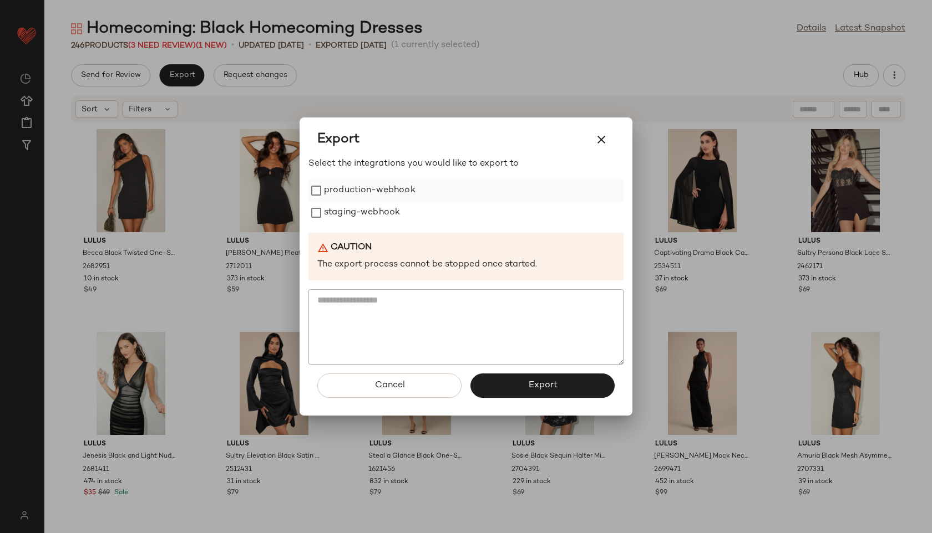
click at [358, 183] on label "production-webhook" at bounding box center [369, 191] width 91 height 22
click at [373, 220] on label "staging-webhook" at bounding box center [362, 213] width 76 height 22
click at [559, 385] on button "Export" at bounding box center [542, 386] width 144 height 24
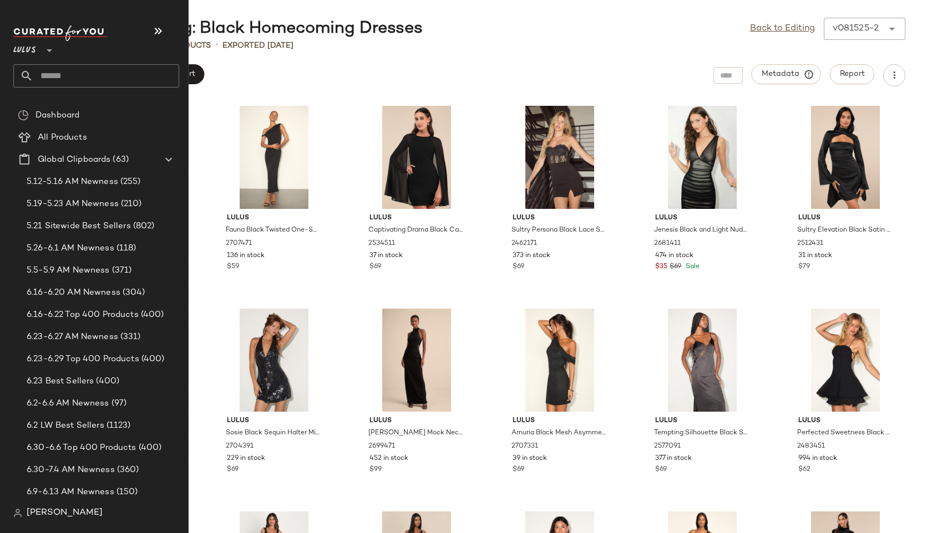
click at [60, 75] on input "text" at bounding box center [106, 75] width 146 height 23
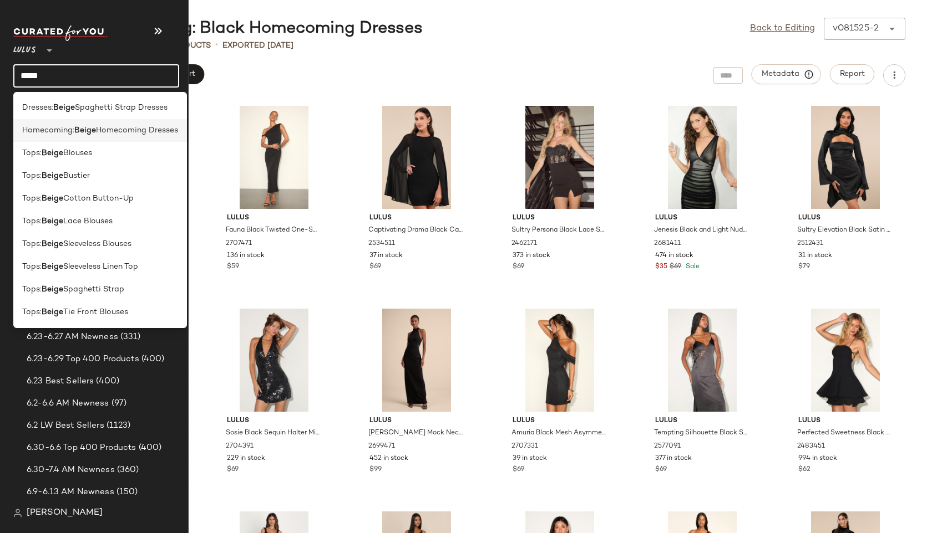
type input "*****"
click at [41, 134] on span "Homecoming:" at bounding box center [48, 131] width 52 height 12
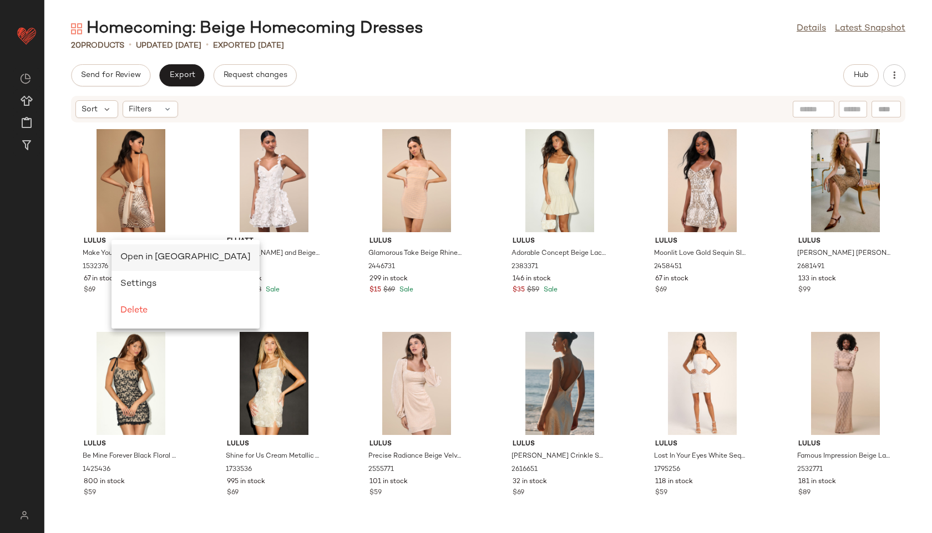
click at [135, 251] on div "Open in Split View" at bounding box center [185, 258] width 148 height 27
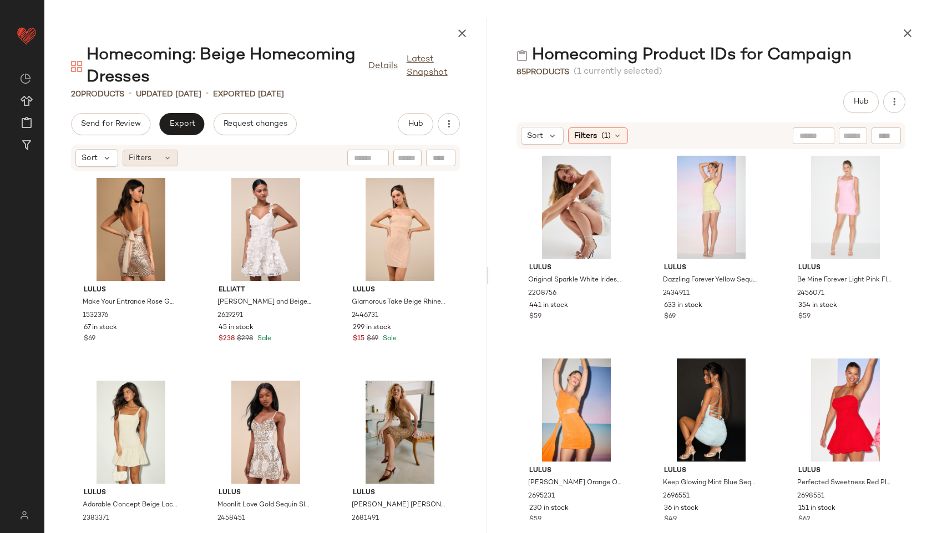
click at [156, 160] on div "Filters" at bounding box center [150, 158] width 55 height 17
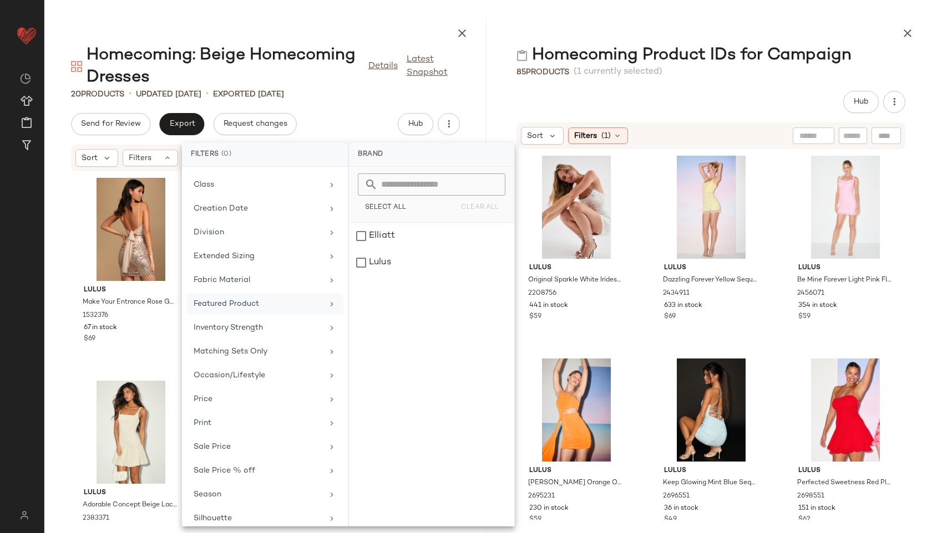
scroll to position [150, 0]
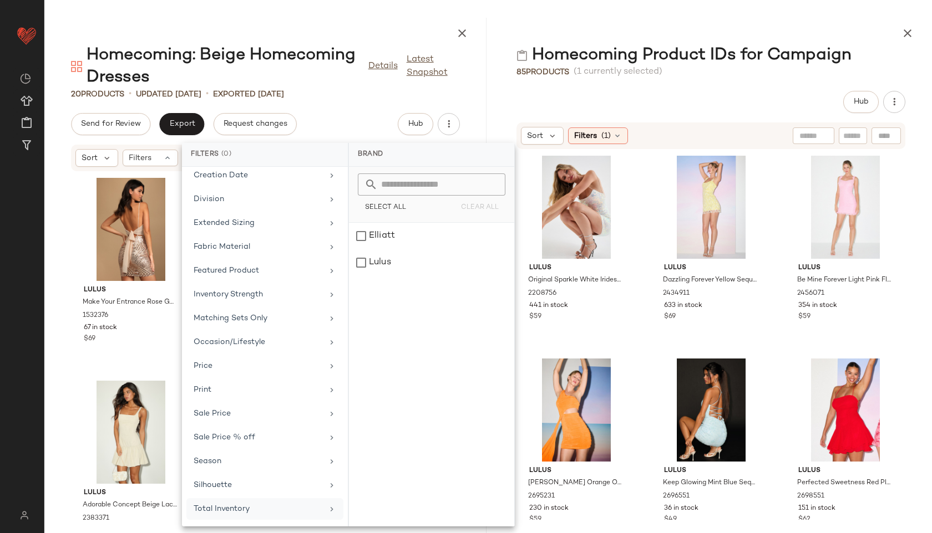
click at [309, 504] on div "Total Inventory" at bounding box center [258, 509] width 129 height 12
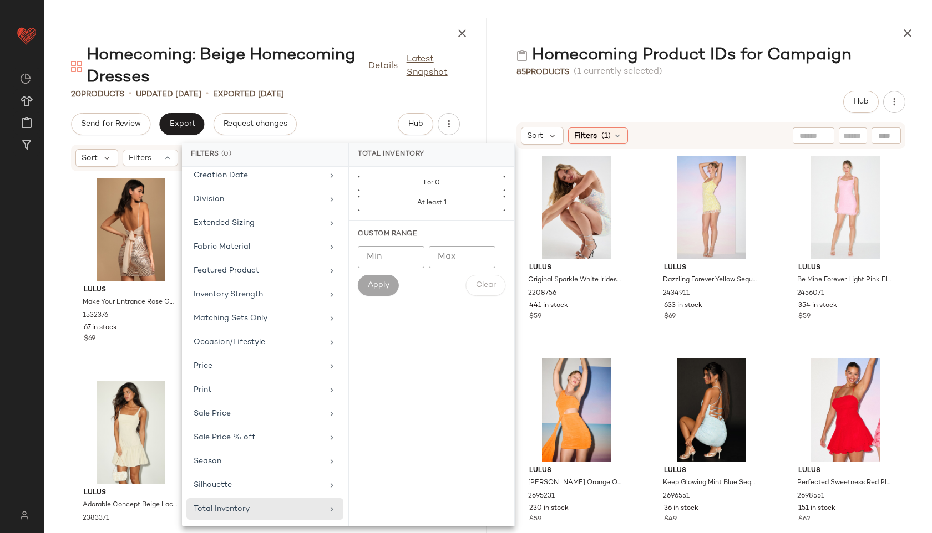
click at [455, 255] on input "Max" at bounding box center [462, 257] width 67 height 22
type input "**"
click at [373, 278] on button "Apply" at bounding box center [378, 285] width 41 height 21
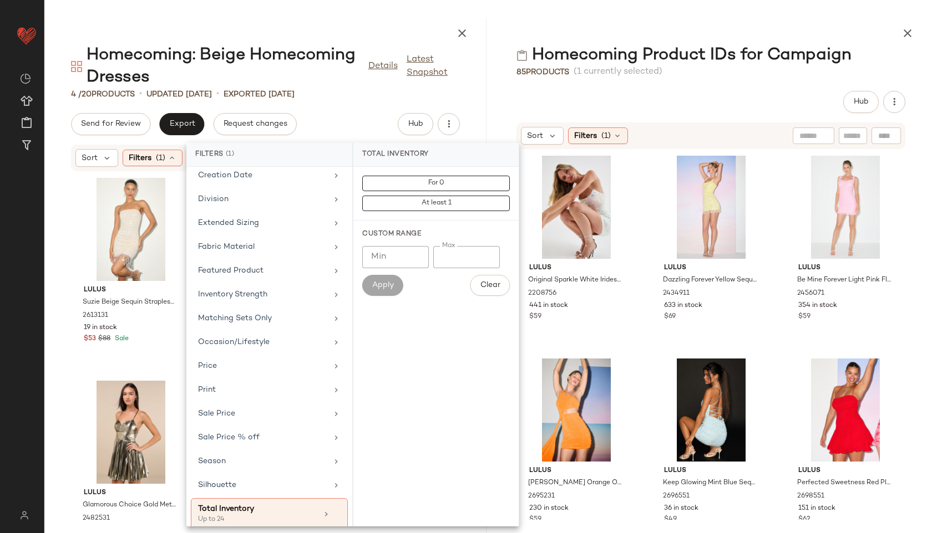
click at [400, 24] on div at bounding box center [265, 31] width 442 height 27
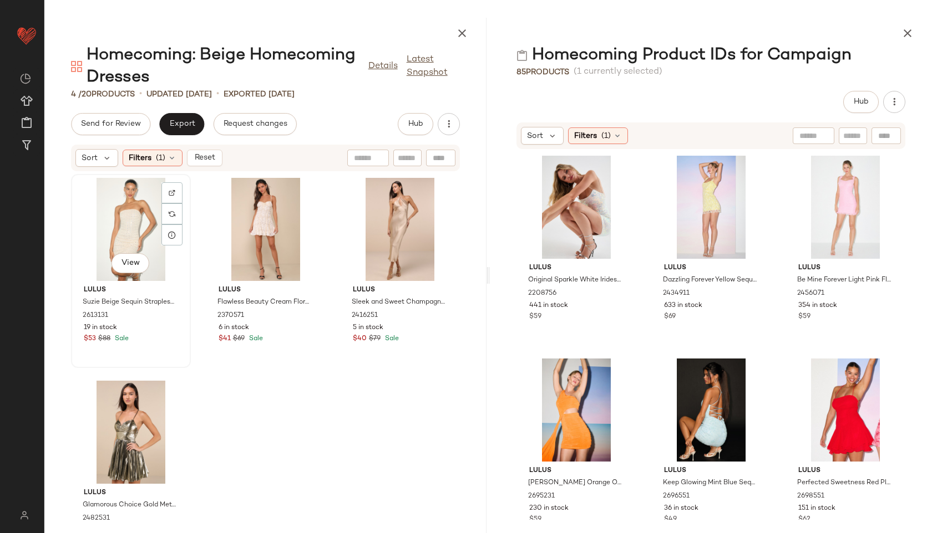
click at [128, 222] on div "View" at bounding box center [131, 229] width 112 height 103
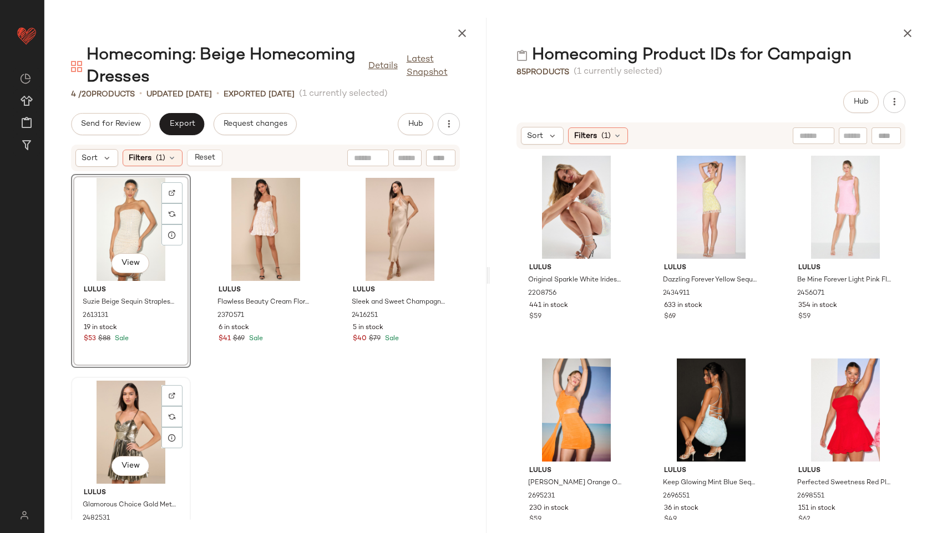
click at [131, 423] on div "View" at bounding box center [131, 432] width 112 height 103
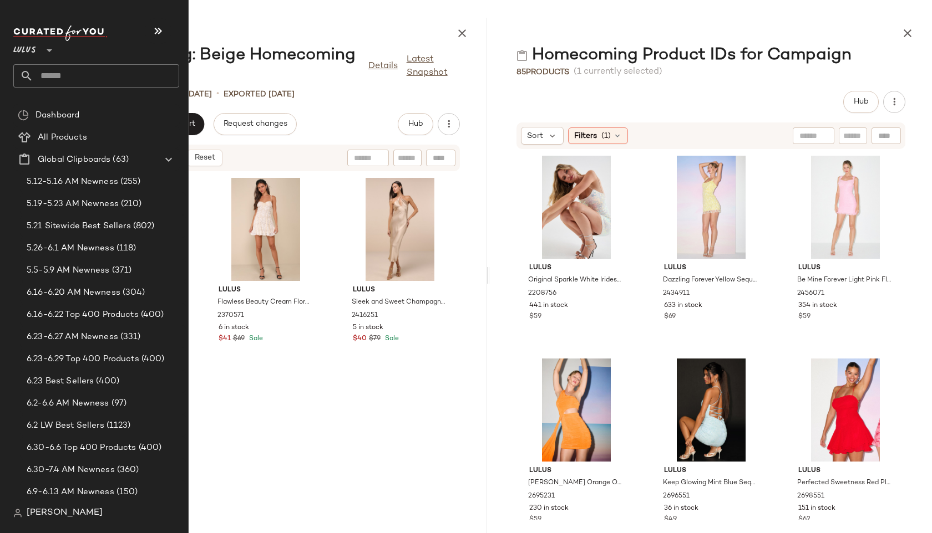
click at [49, 76] on input "text" at bounding box center [106, 75] width 146 height 23
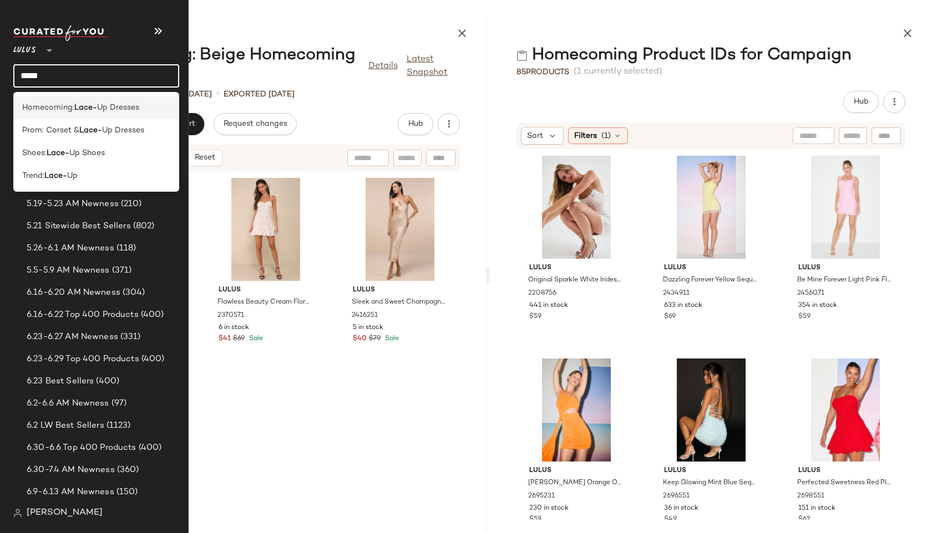
type input "*****"
click at [70, 111] on span "Homecoming:" at bounding box center [48, 108] width 52 height 12
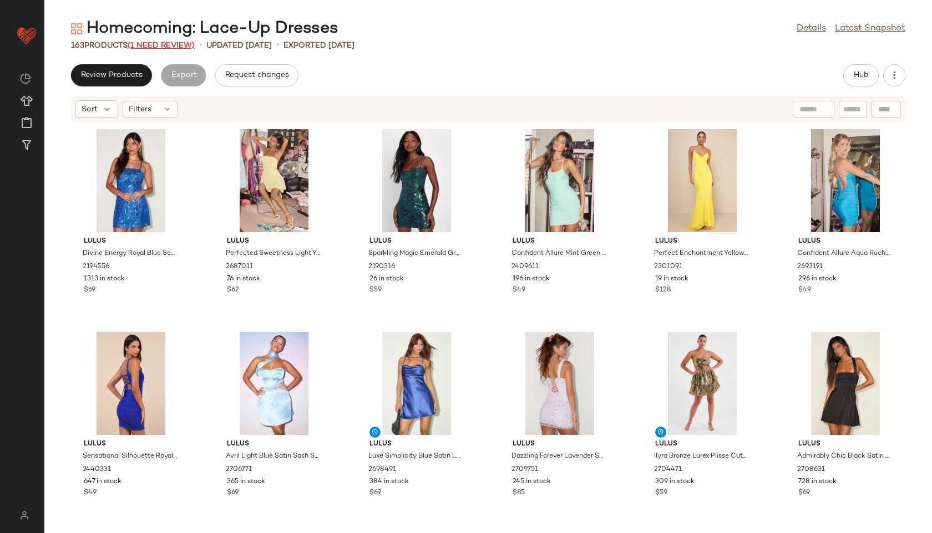
click at [180, 45] on span "(1 Need Review)" at bounding box center [161, 46] width 67 height 8
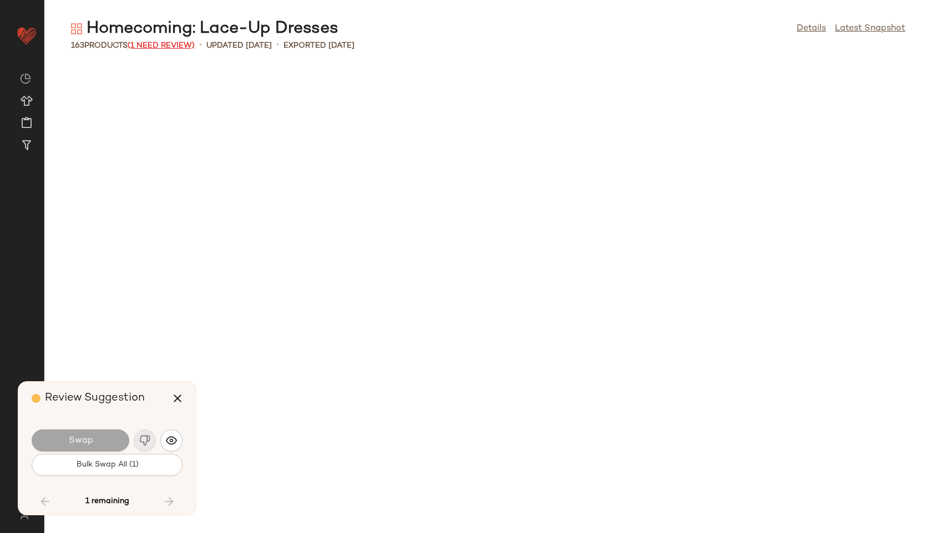
scroll to position [4871, 0]
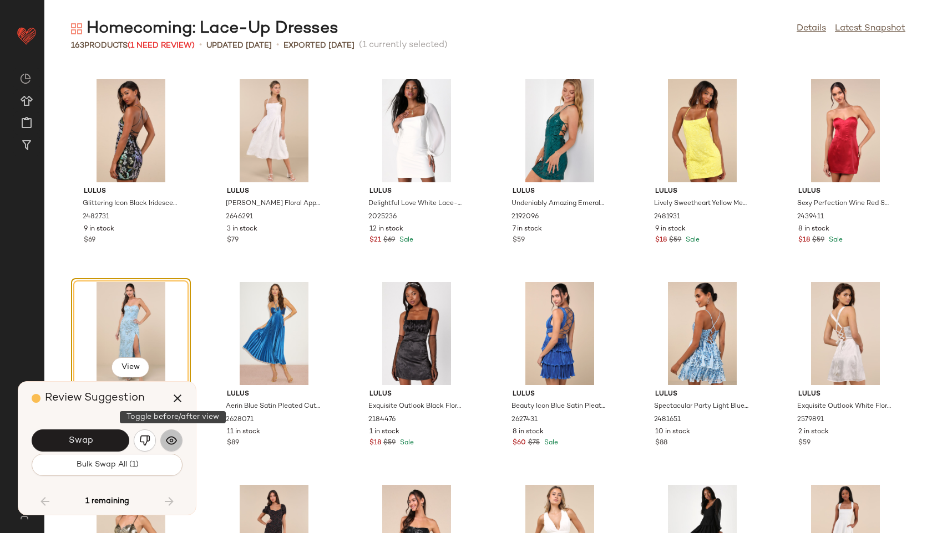
click at [166, 438] on img "button" at bounding box center [171, 440] width 11 height 11
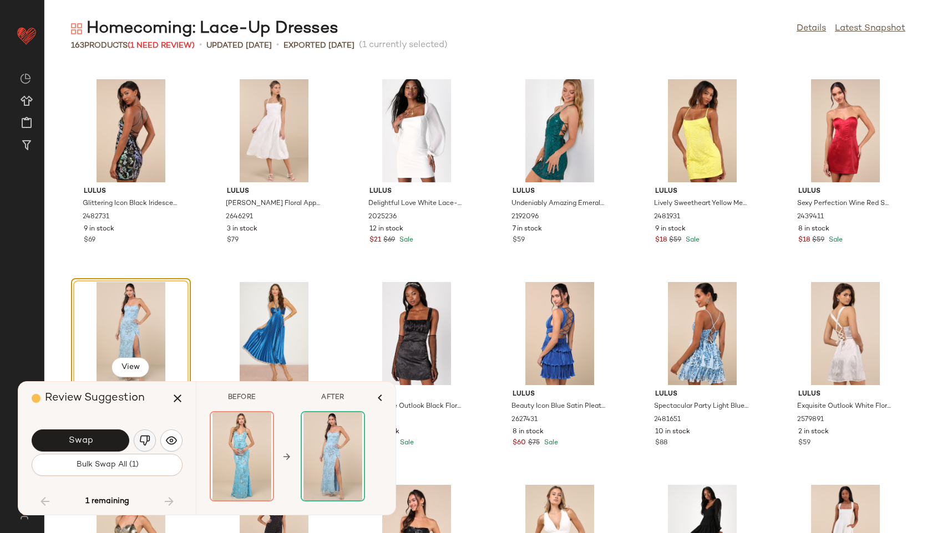
click at [148, 441] on img "button" at bounding box center [144, 440] width 11 height 11
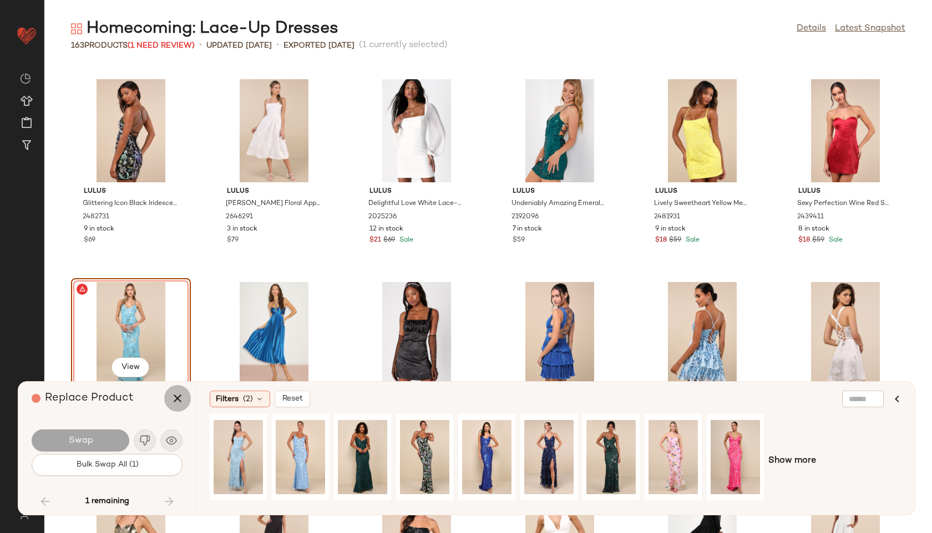
click at [180, 393] on icon "button" at bounding box center [177, 398] width 13 height 13
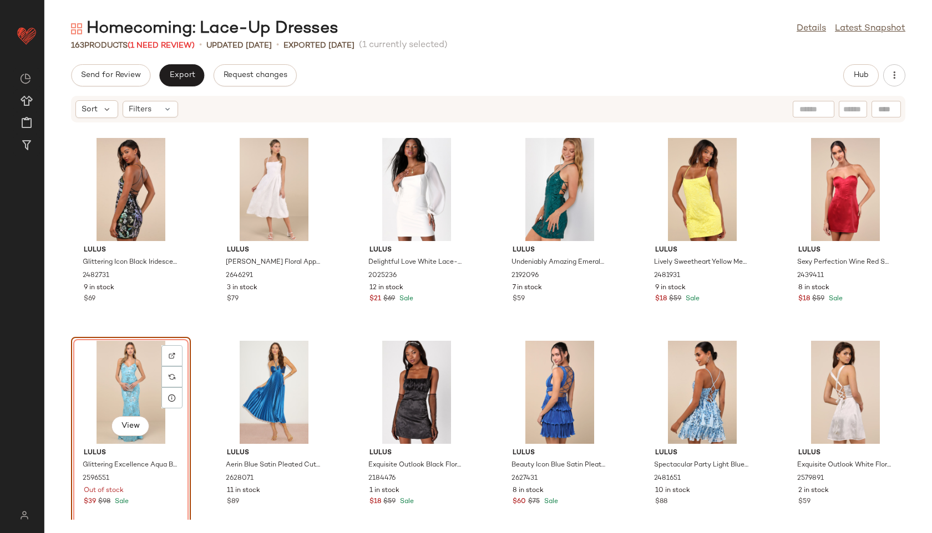
click at [131, 394] on div "View" at bounding box center [131, 392] width 112 height 103
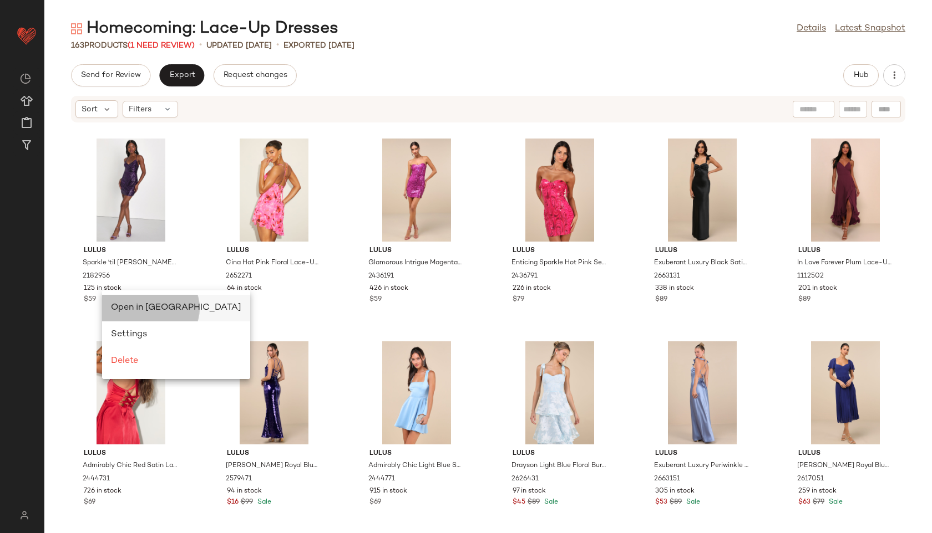
click at [121, 301] on div "Open in Split View" at bounding box center [176, 308] width 148 height 27
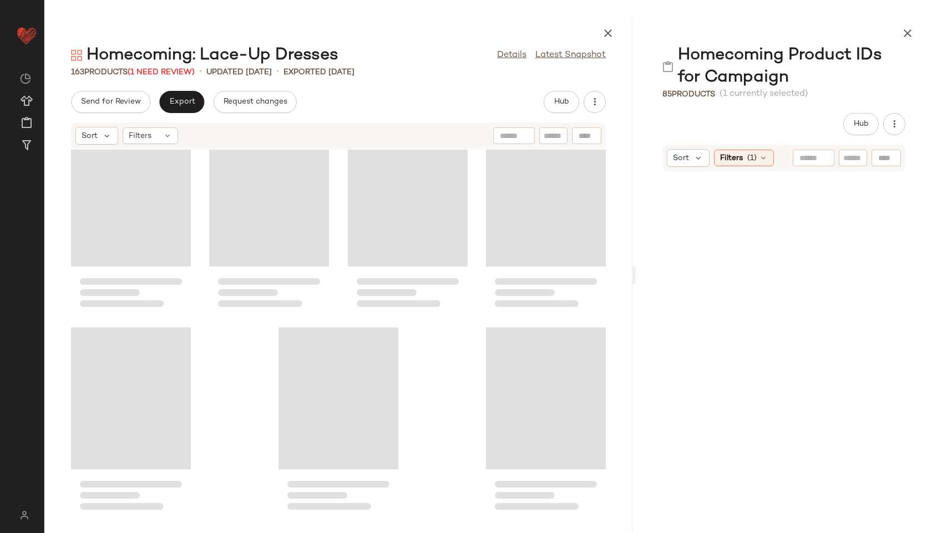
scroll to position [7953, 0]
drag, startPoint x: 487, startPoint y: 276, endPoint x: 848, endPoint y: 252, distance: 361.2
click at [848, 252] on div "Homecoming: Lace-Up Dresses Details Latest Snapshot 163 Products (1 Need Review…" at bounding box center [487, 276] width 887 height 516
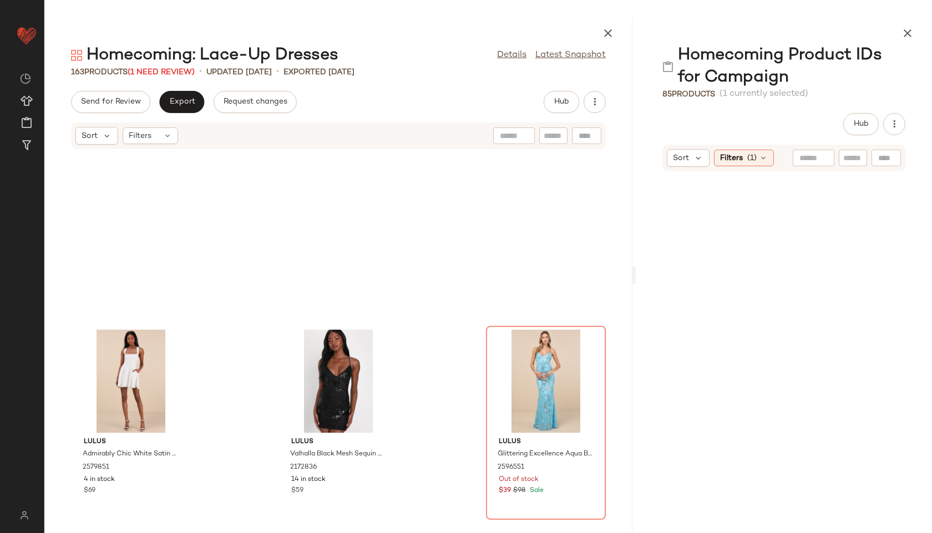
scroll to position [13860, 0]
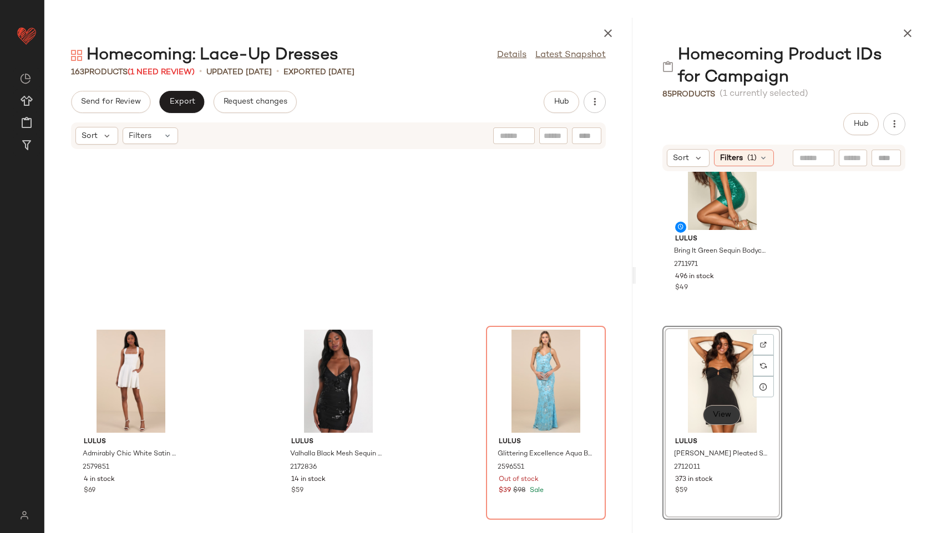
click at [716, 419] on span "View" at bounding box center [721, 415] width 19 height 9
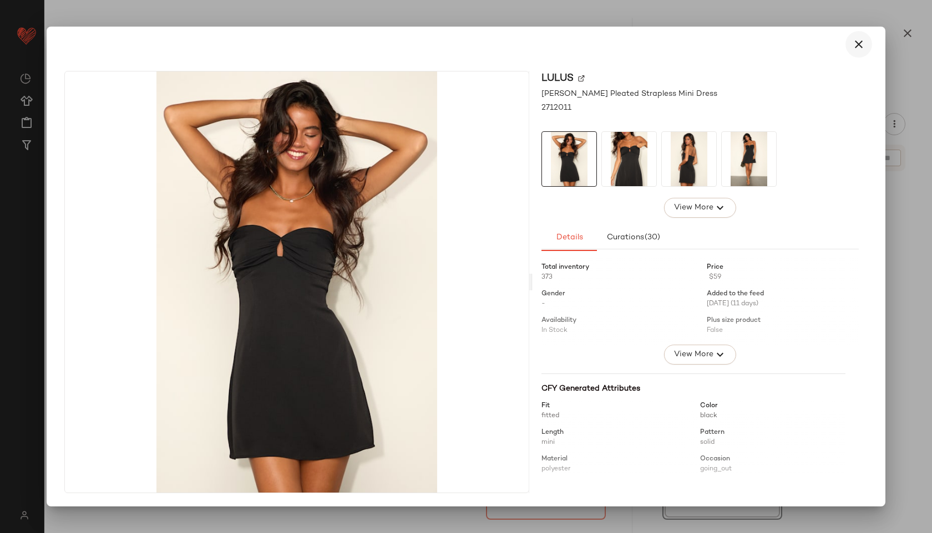
click at [854, 46] on icon "button" at bounding box center [858, 44] width 13 height 13
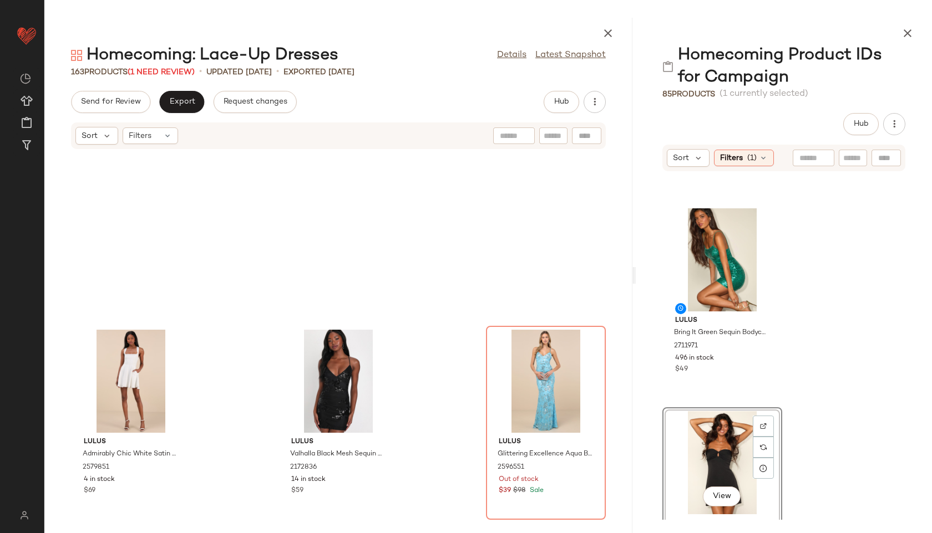
scroll to position [13778, 0]
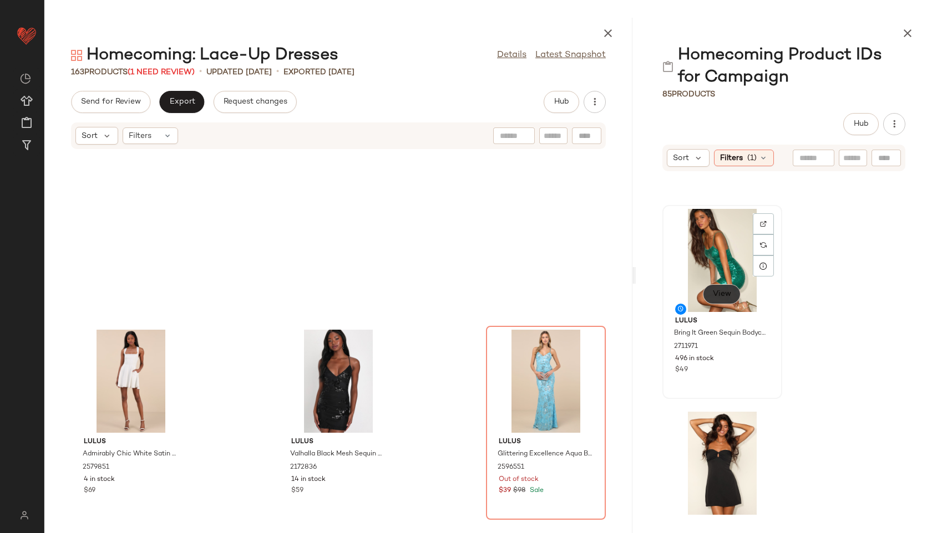
click at [721, 290] on span "View" at bounding box center [721, 294] width 19 height 9
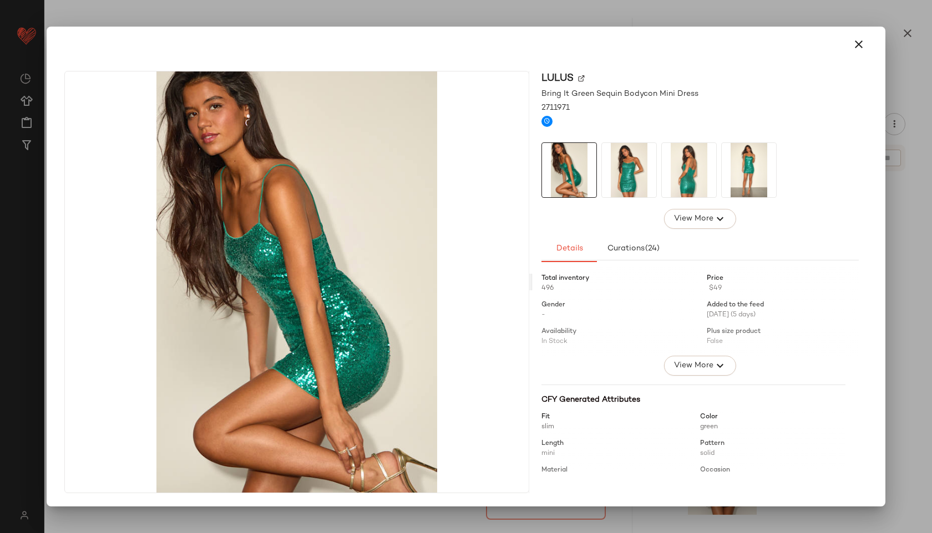
click at [699, 180] on img at bounding box center [689, 170] width 54 height 54
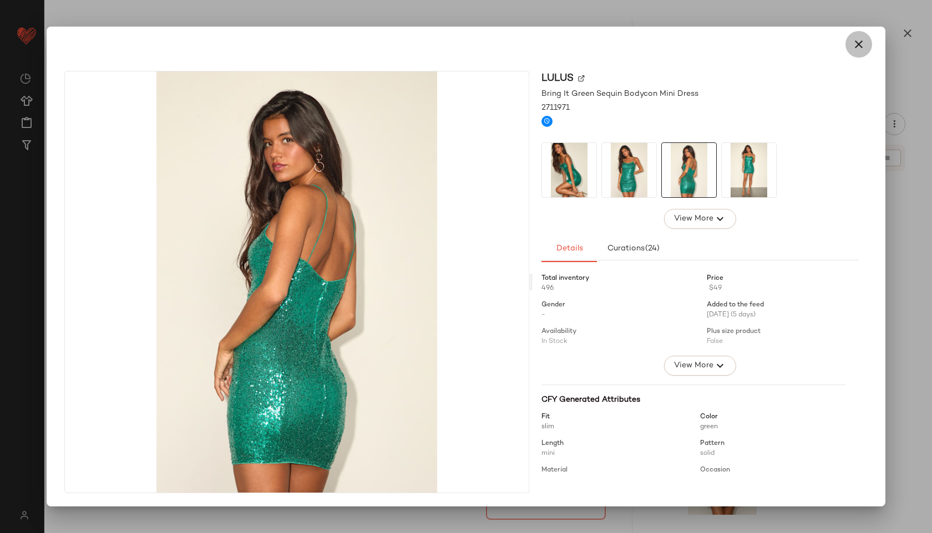
click at [861, 53] on button "button" at bounding box center [858, 44] width 27 height 27
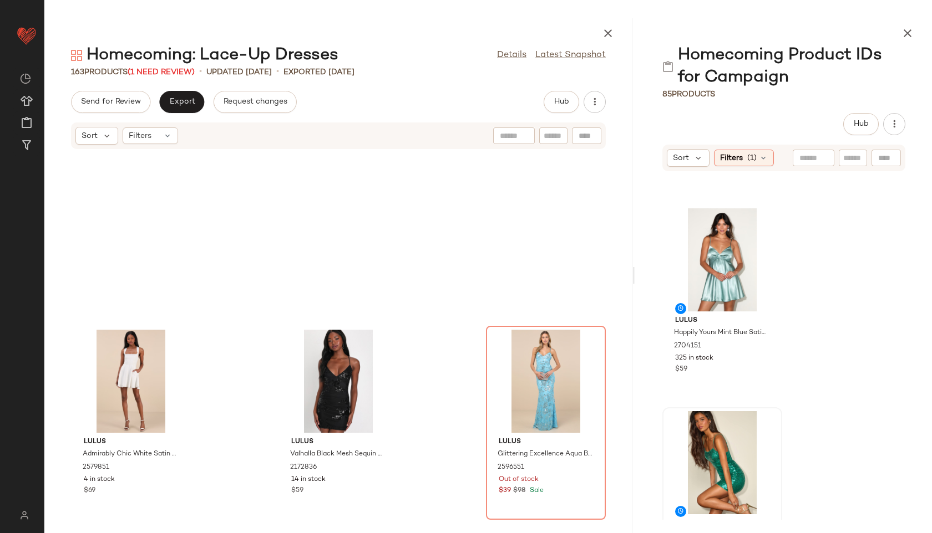
scroll to position [13575, 0]
click at [718, 296] on span "View" at bounding box center [721, 294] width 19 height 9
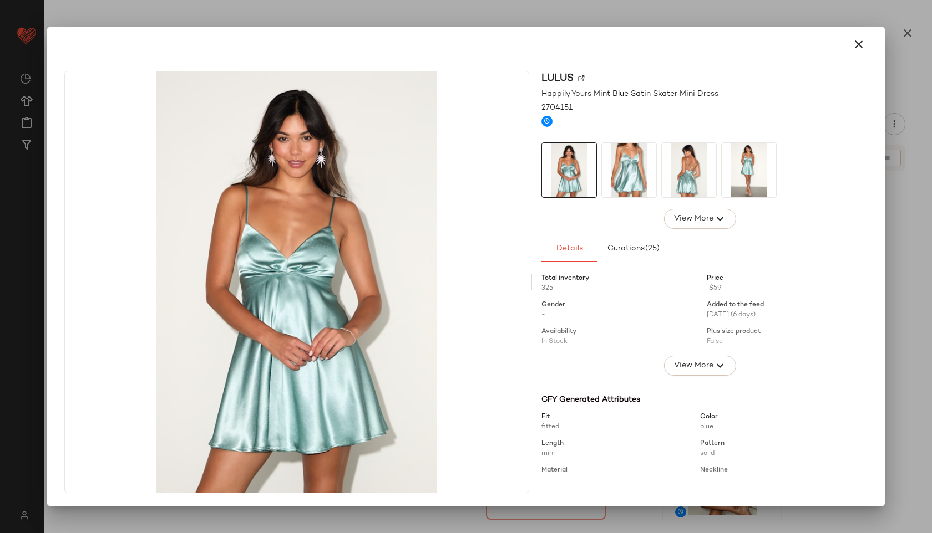
click at [690, 157] on img at bounding box center [689, 170] width 54 height 54
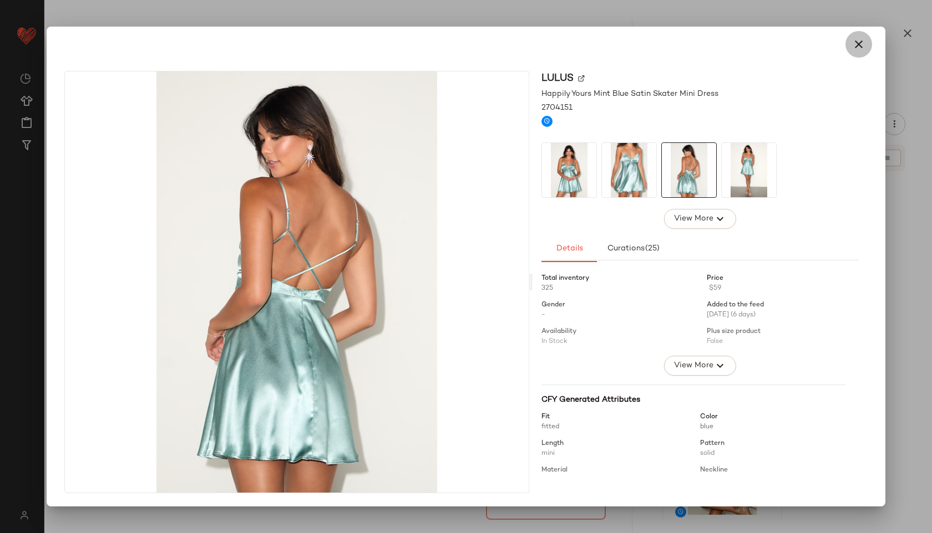
click at [847, 39] on button "button" at bounding box center [858, 44] width 27 height 27
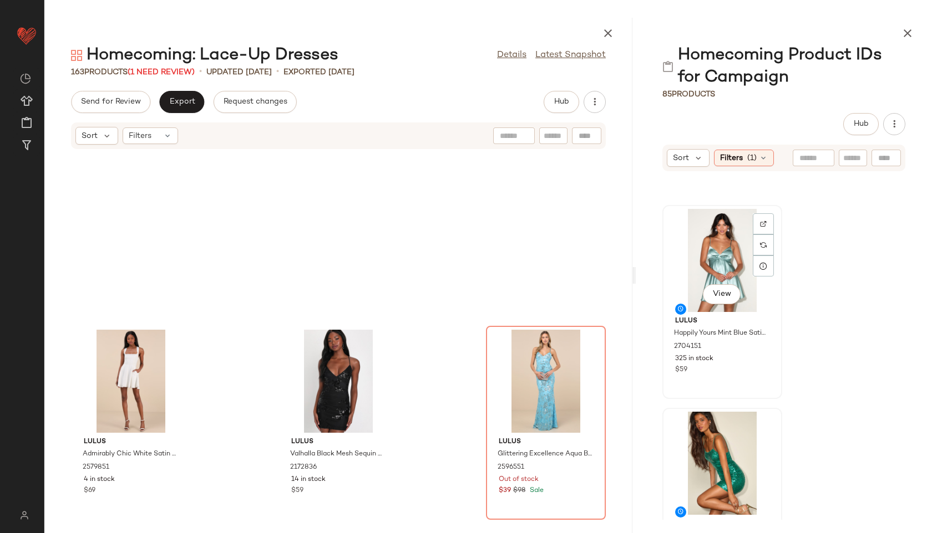
click at [713, 271] on div "View" at bounding box center [722, 260] width 112 height 103
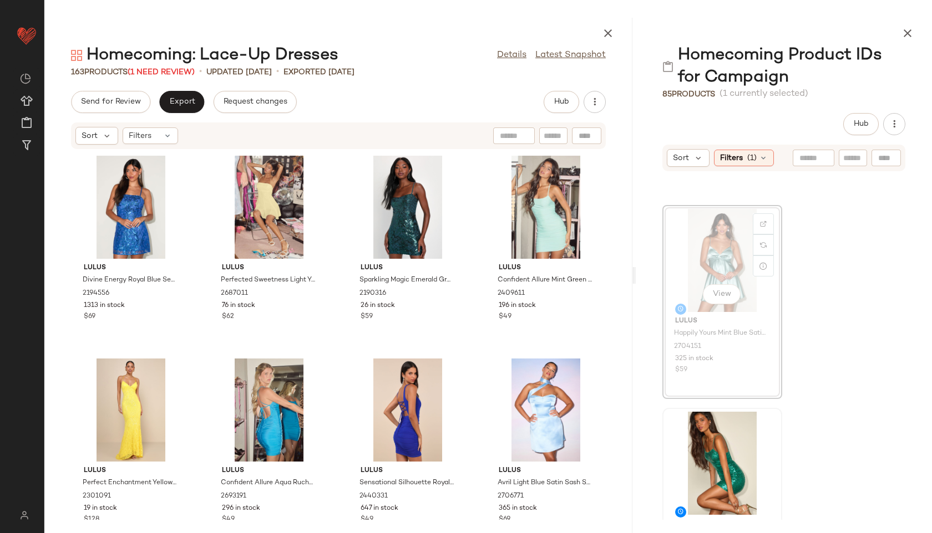
scroll to position [13572, 0]
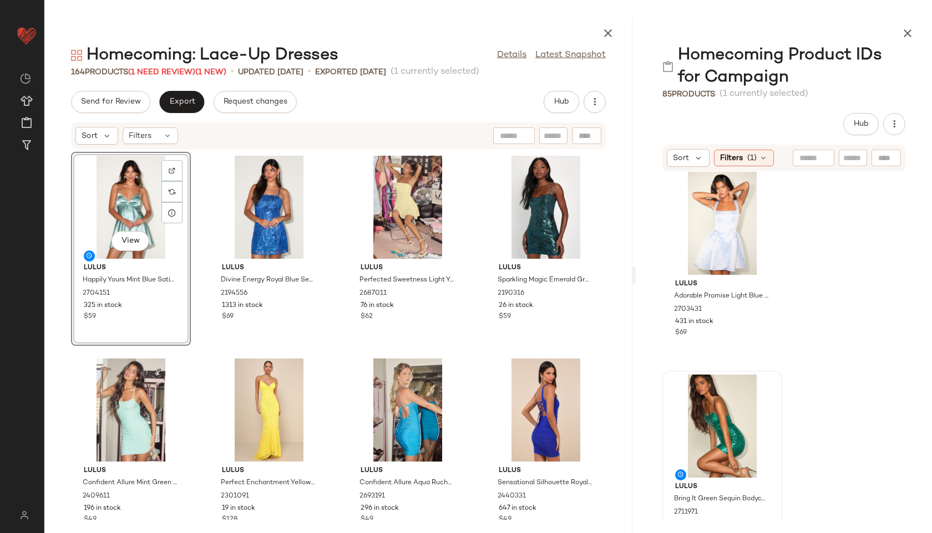
scroll to position [13397, 0]
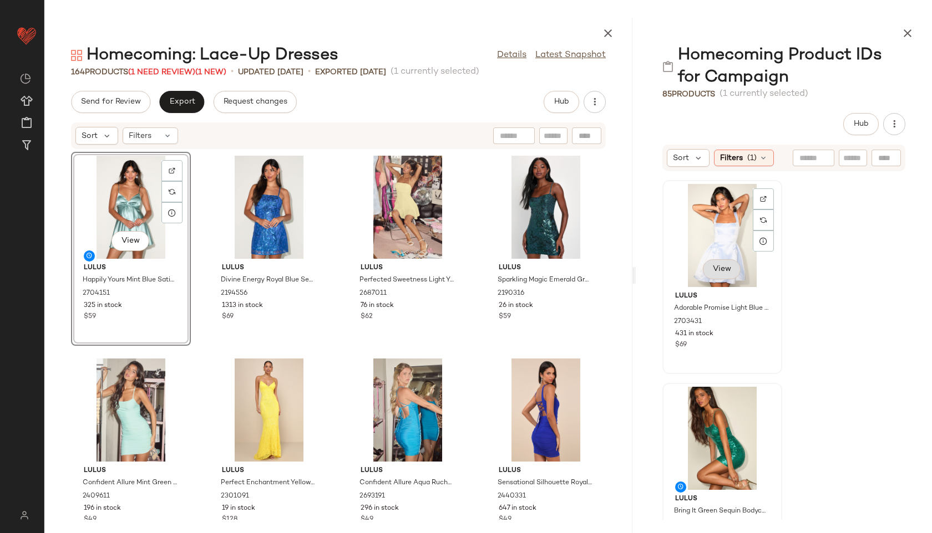
click at [711, 265] on button "View" at bounding box center [722, 270] width 38 height 20
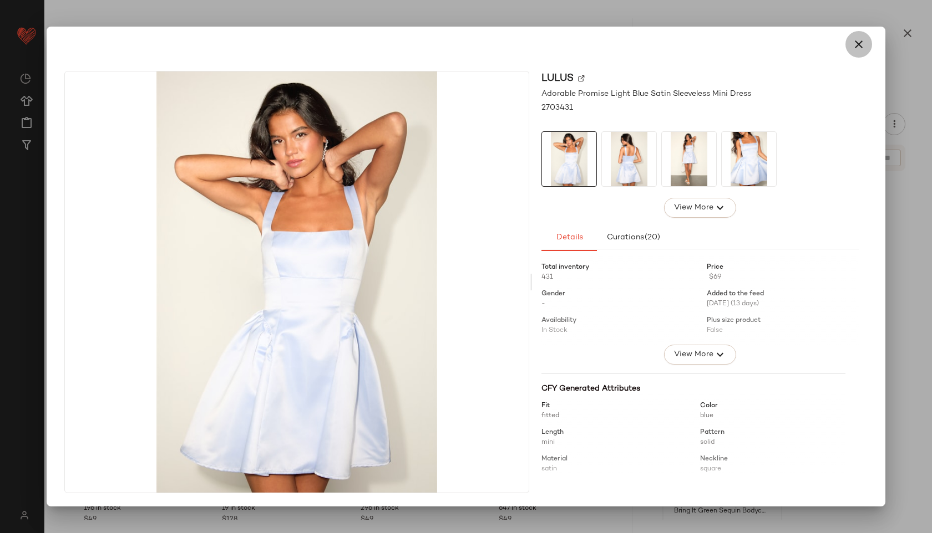
click at [859, 39] on icon "button" at bounding box center [858, 44] width 13 height 13
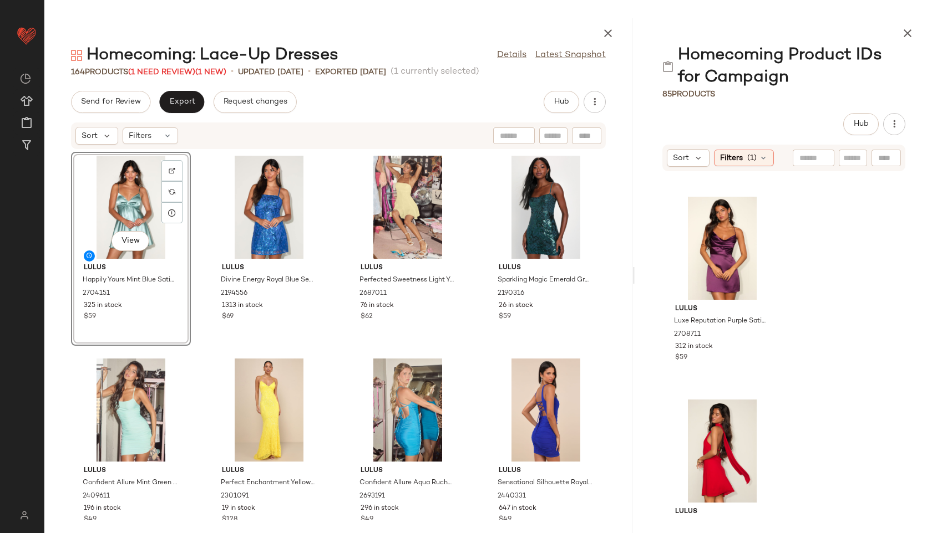
scroll to position [12978, 0]
click at [728, 278] on span "View" at bounding box center [721, 282] width 19 height 9
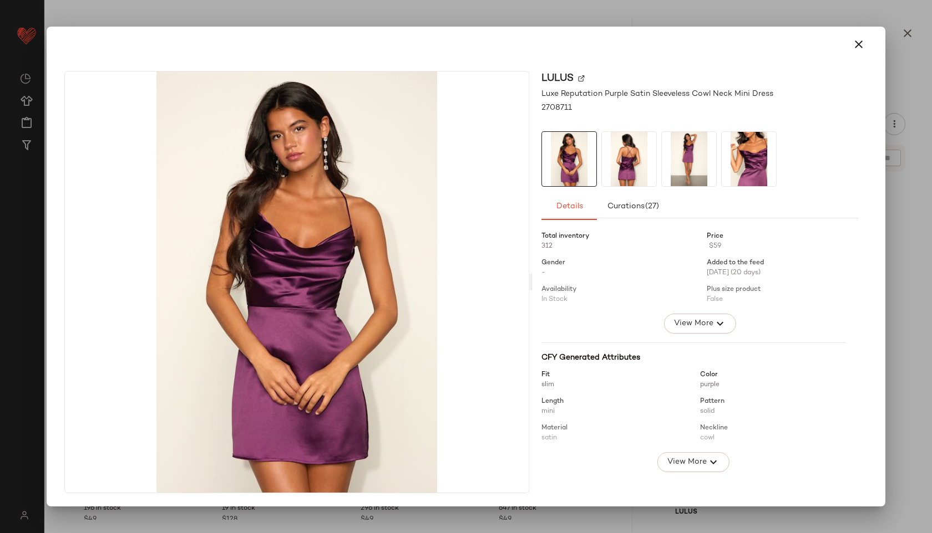
click at [611, 155] on img at bounding box center [629, 159] width 54 height 54
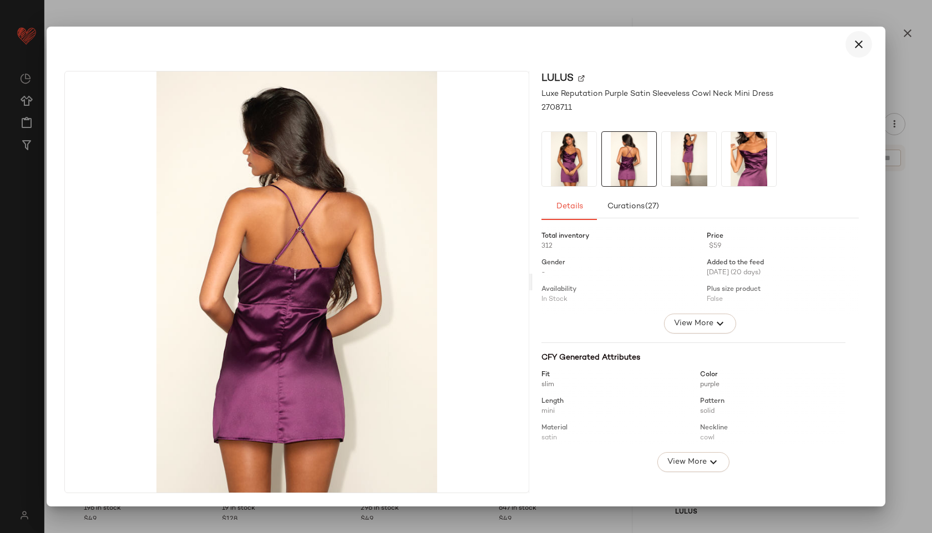
click at [856, 48] on icon "button" at bounding box center [858, 44] width 13 height 13
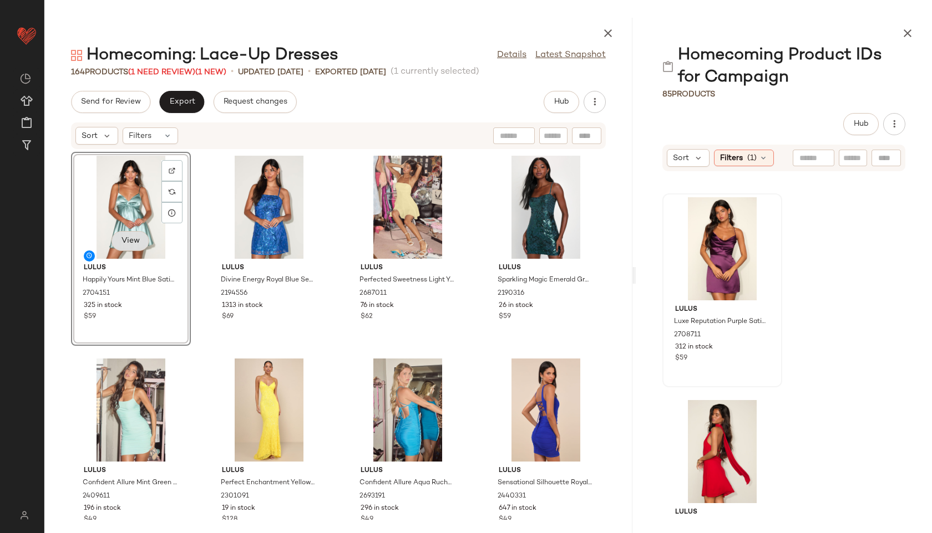
click at [120, 242] on button "View" at bounding box center [130, 241] width 38 height 20
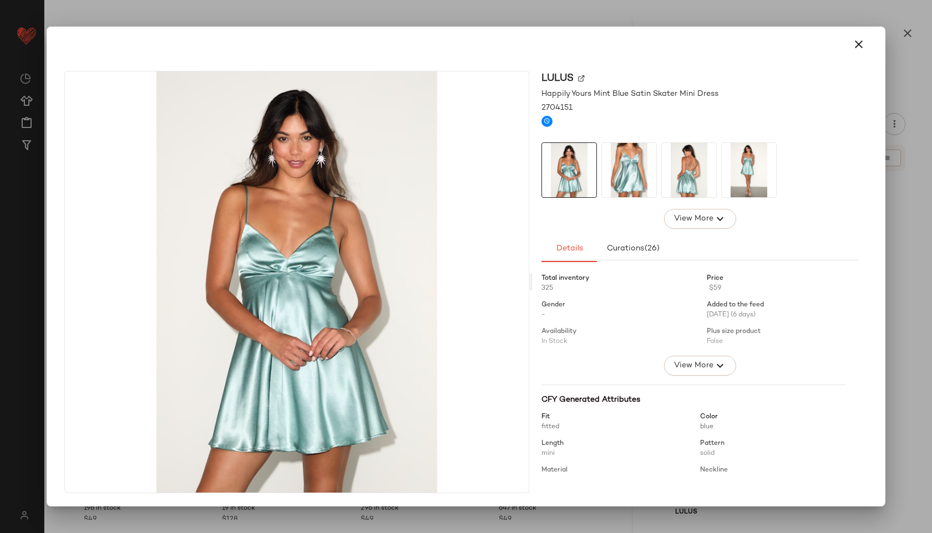
click at [703, 165] on img at bounding box center [689, 170] width 54 height 54
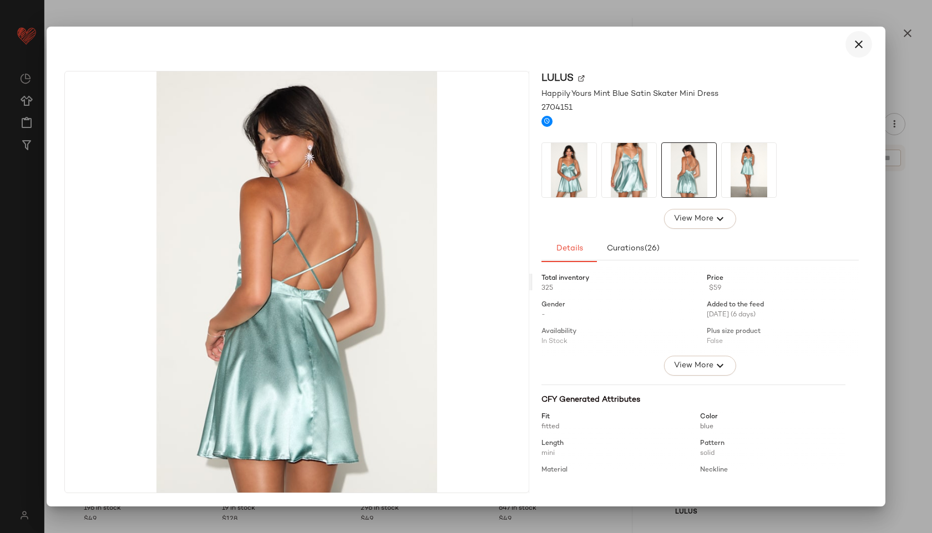
click at [853, 49] on icon "button" at bounding box center [858, 44] width 13 height 13
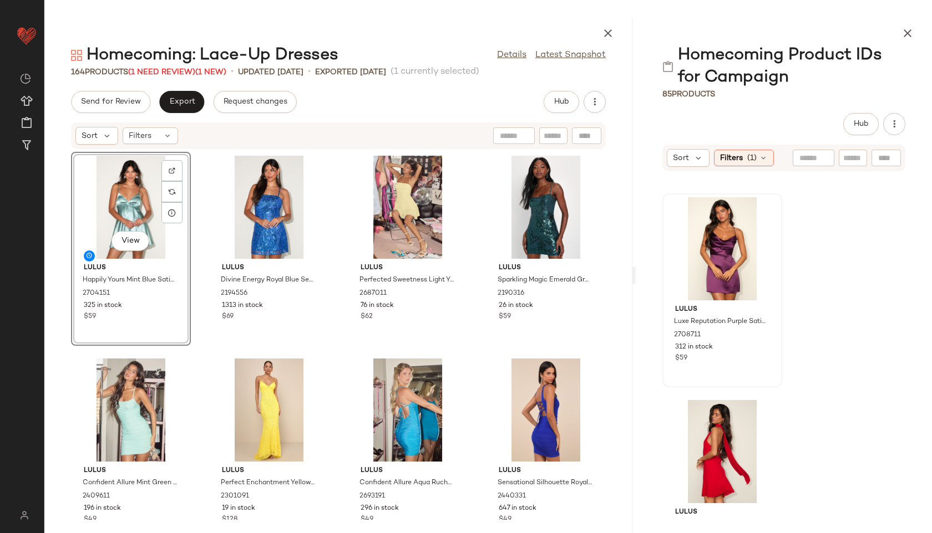
click at [147, 200] on div "View" at bounding box center [131, 207] width 112 height 103
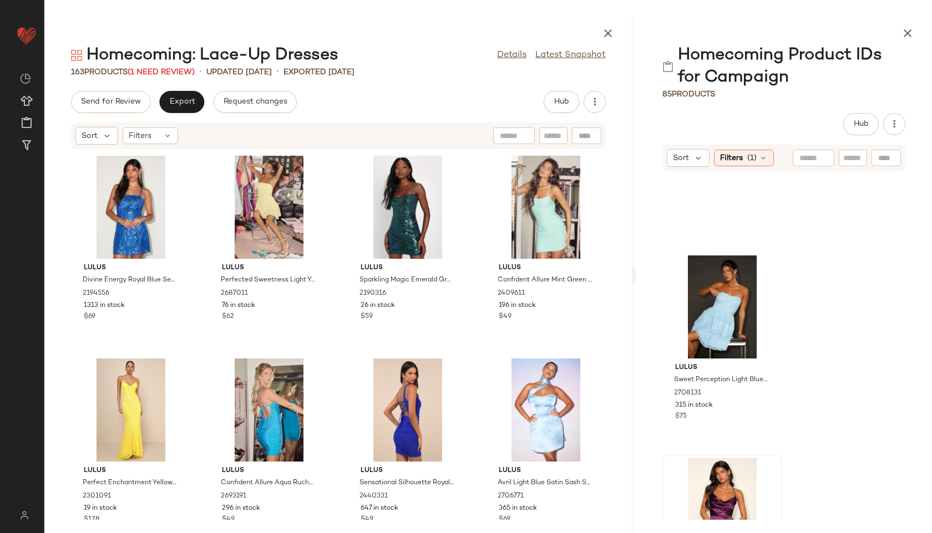
scroll to position [12714, 0]
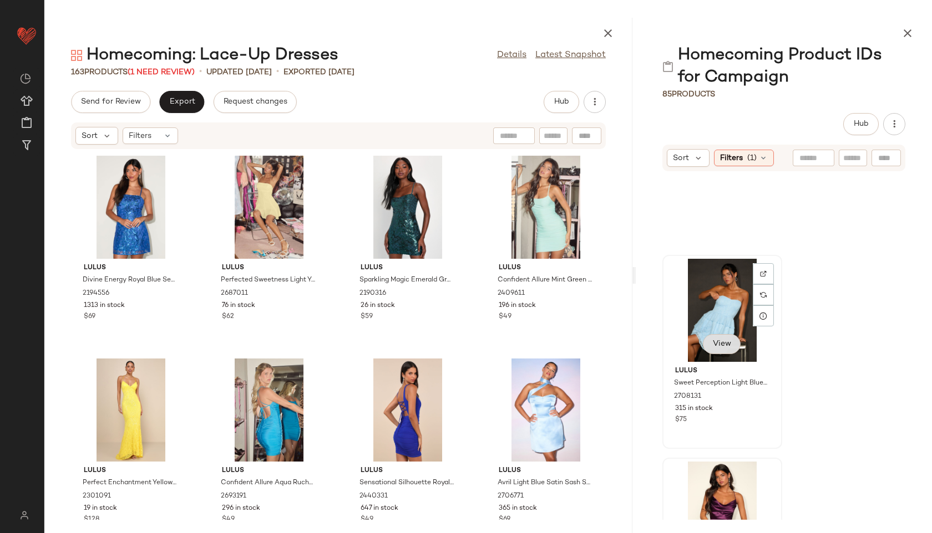
click at [713, 348] on span "View" at bounding box center [721, 344] width 19 height 9
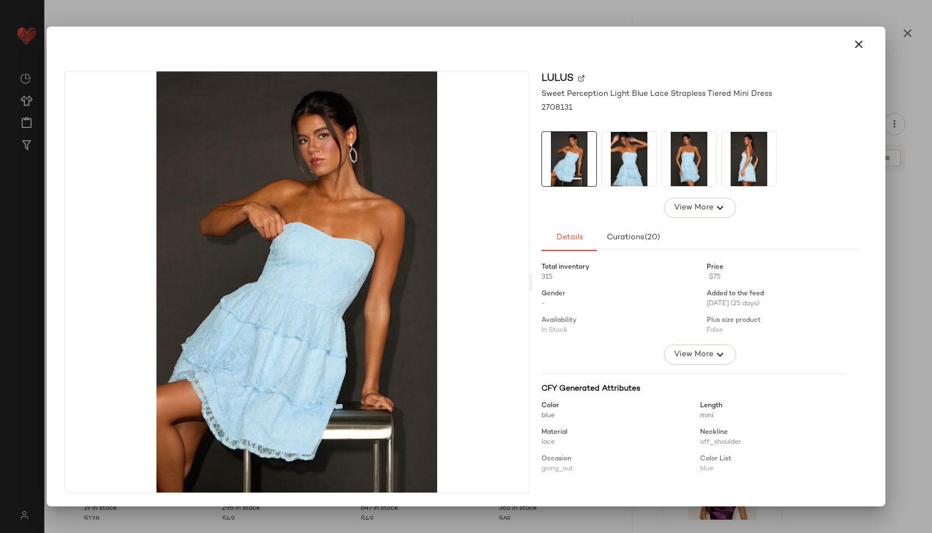
click at [752, 163] on img at bounding box center [748, 159] width 54 height 54
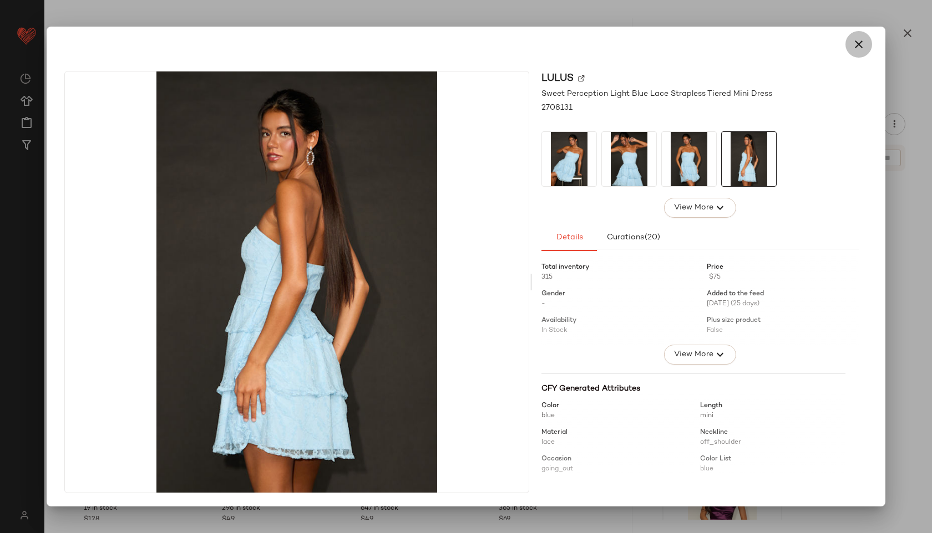
click at [862, 44] on icon "button" at bounding box center [858, 44] width 13 height 13
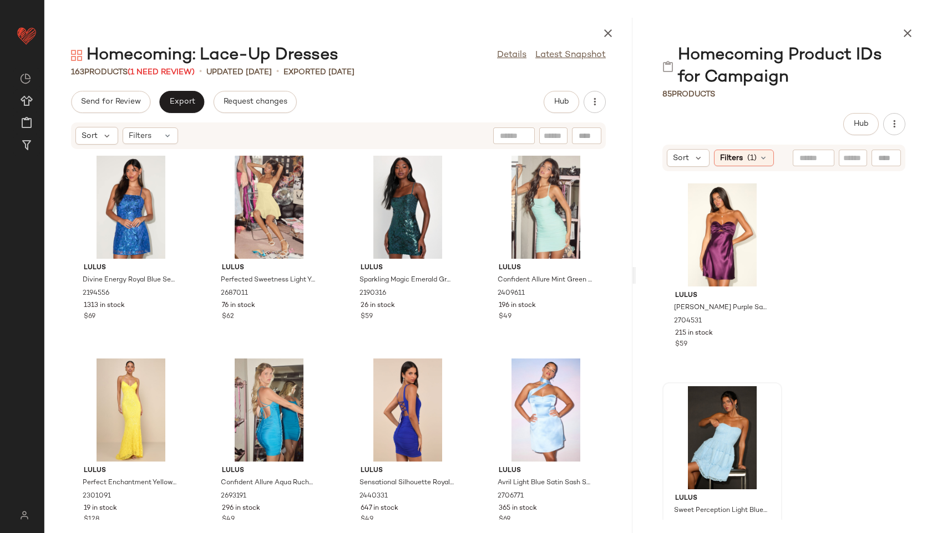
scroll to position [12582, 0]
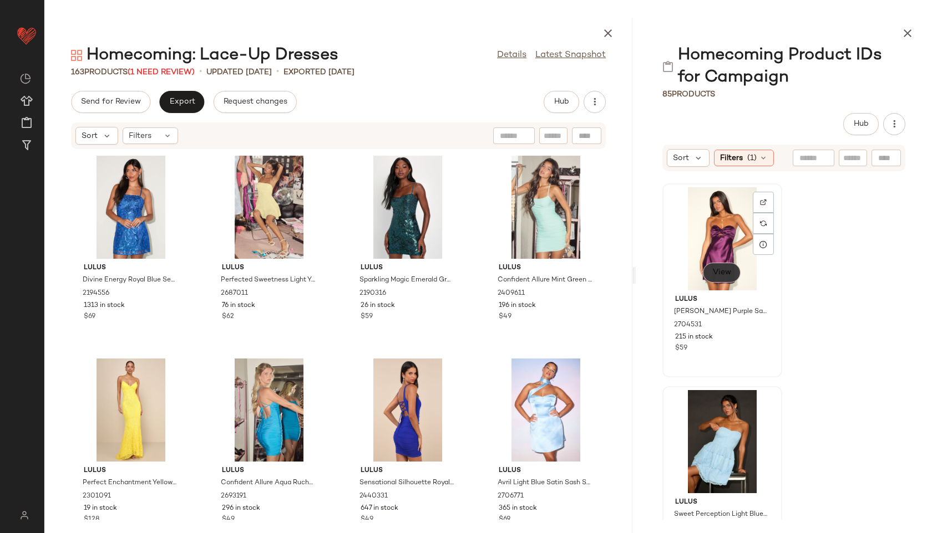
click at [723, 269] on span "View" at bounding box center [721, 272] width 19 height 9
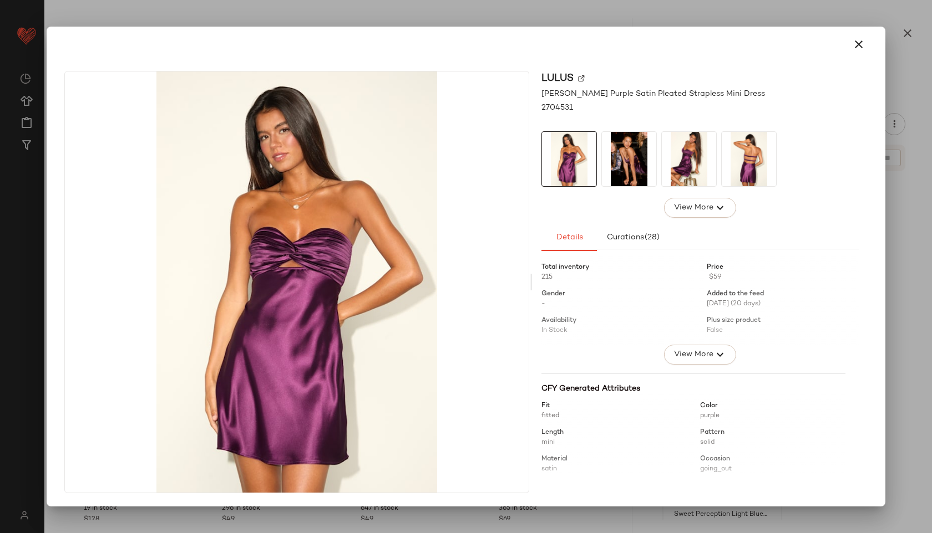
click at [698, 175] on img at bounding box center [689, 159] width 54 height 54
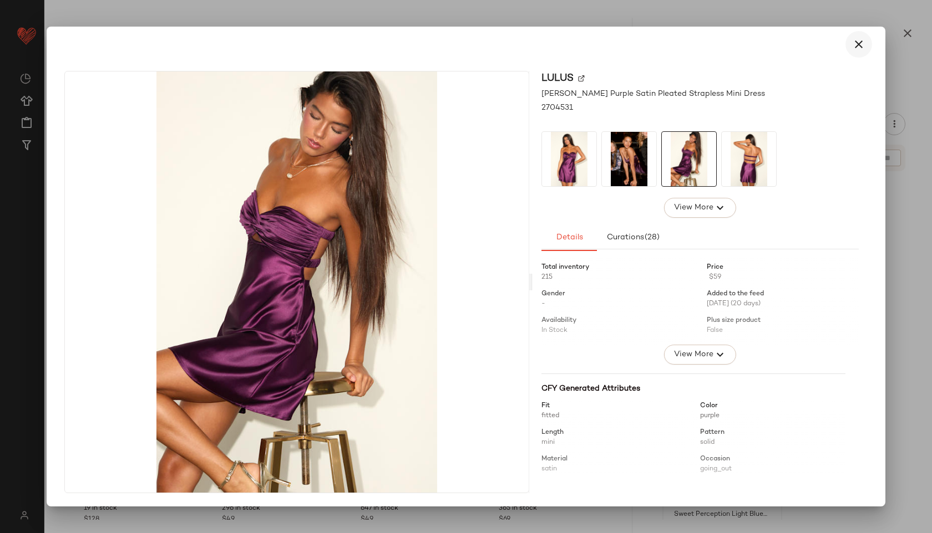
click at [857, 43] on icon "button" at bounding box center [858, 44] width 13 height 13
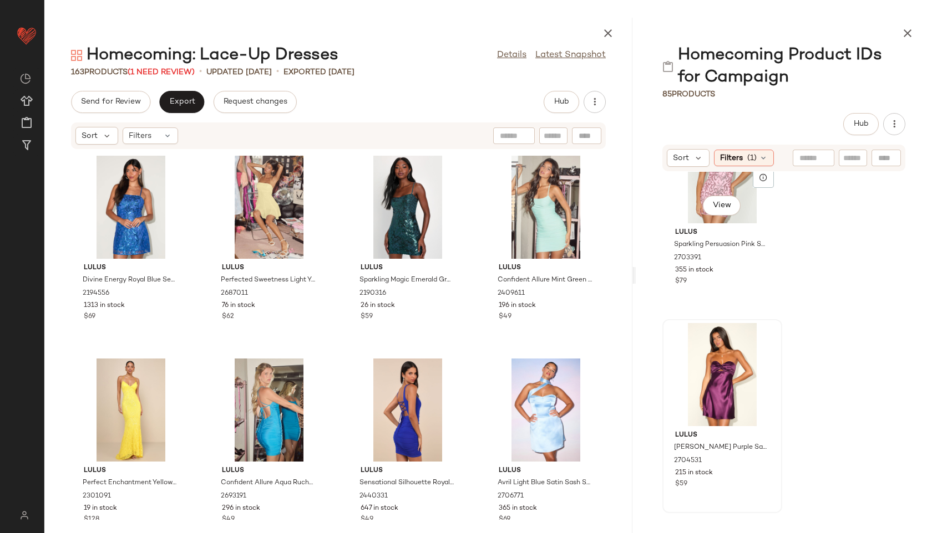
scroll to position [12396, 0]
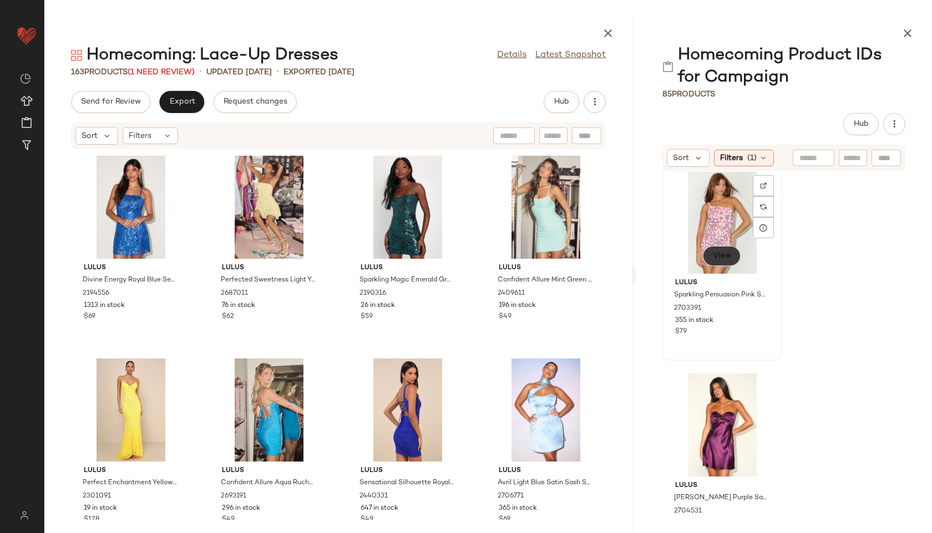
click at [732, 258] on button "View" at bounding box center [722, 256] width 38 height 20
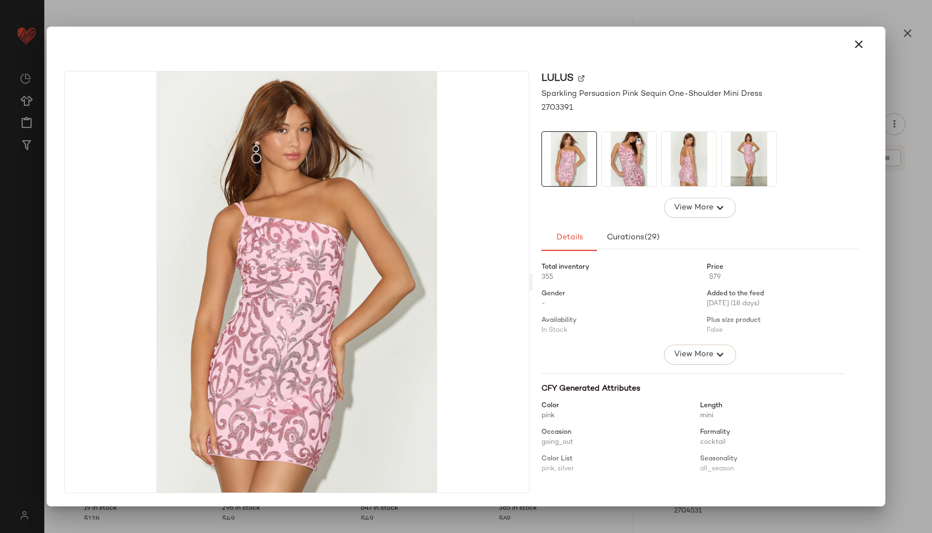
click at [701, 149] on img at bounding box center [689, 159] width 54 height 54
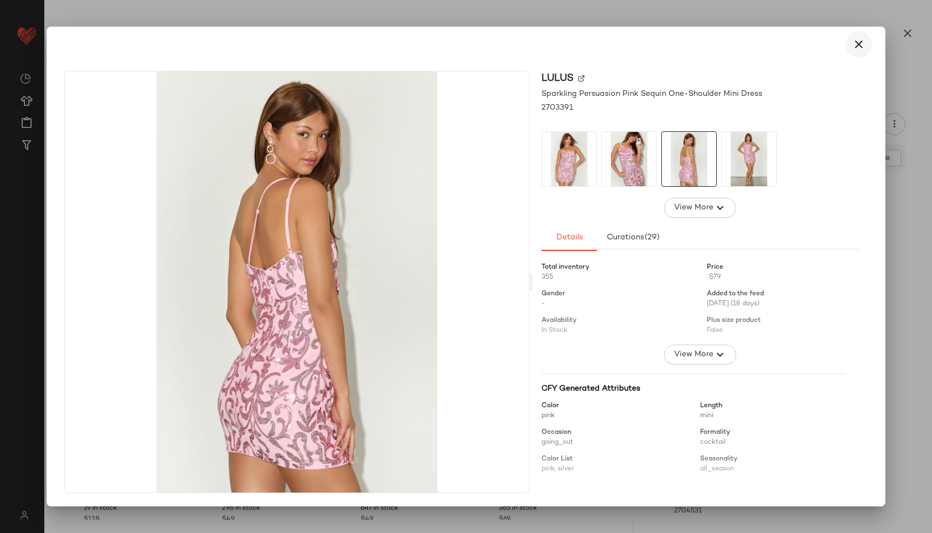
click at [859, 50] on icon "button" at bounding box center [858, 44] width 13 height 13
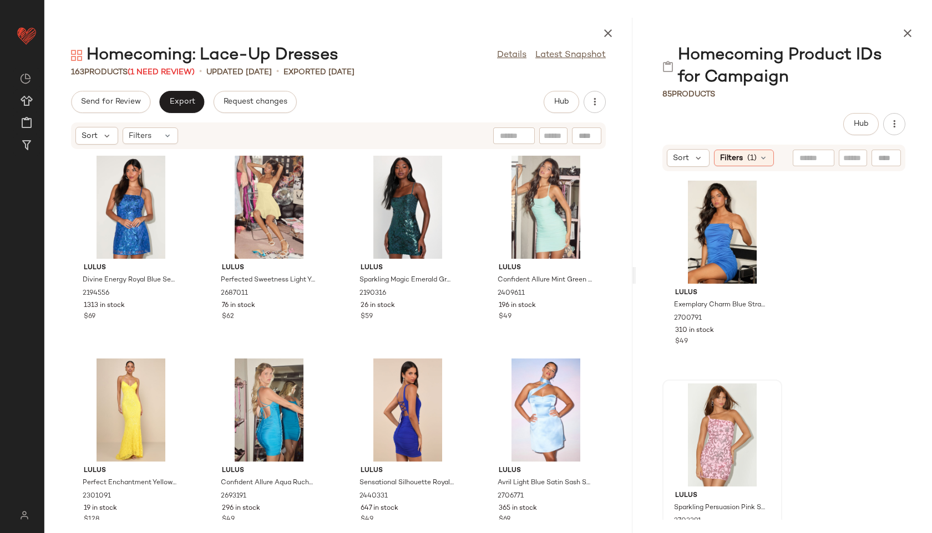
scroll to position [12182, 0]
click at [721, 272] on button "View" at bounding box center [722, 267] width 38 height 20
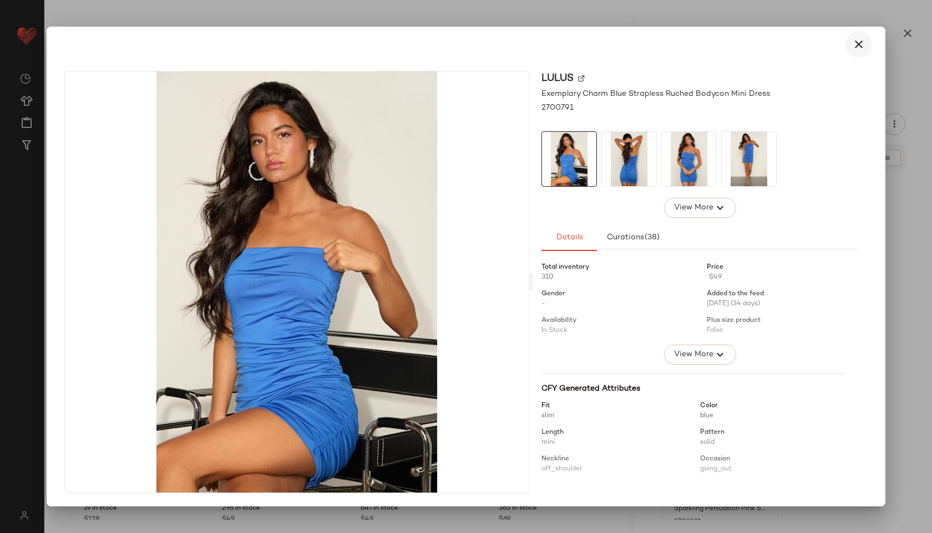
click at [856, 47] on icon "button" at bounding box center [858, 44] width 13 height 13
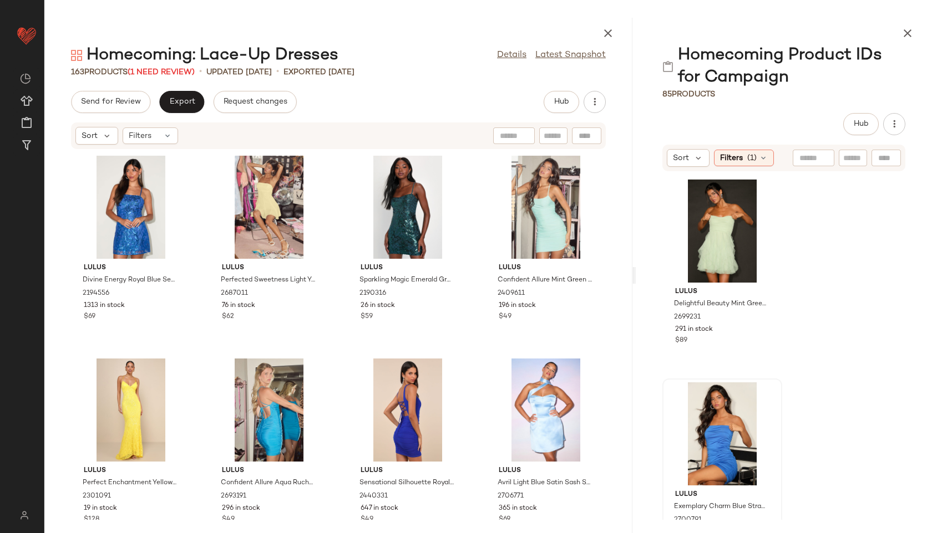
scroll to position [11971, 0]
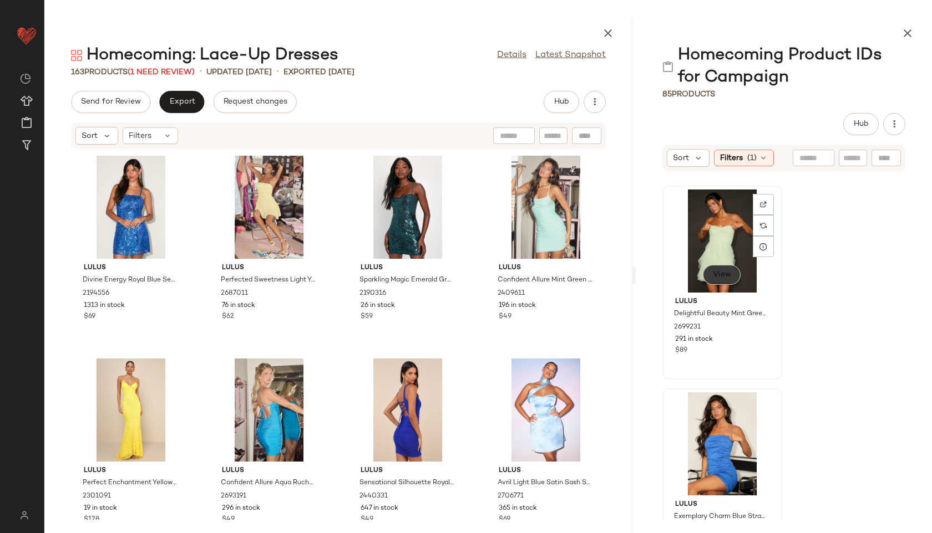
click at [718, 278] on span "View" at bounding box center [721, 275] width 19 height 9
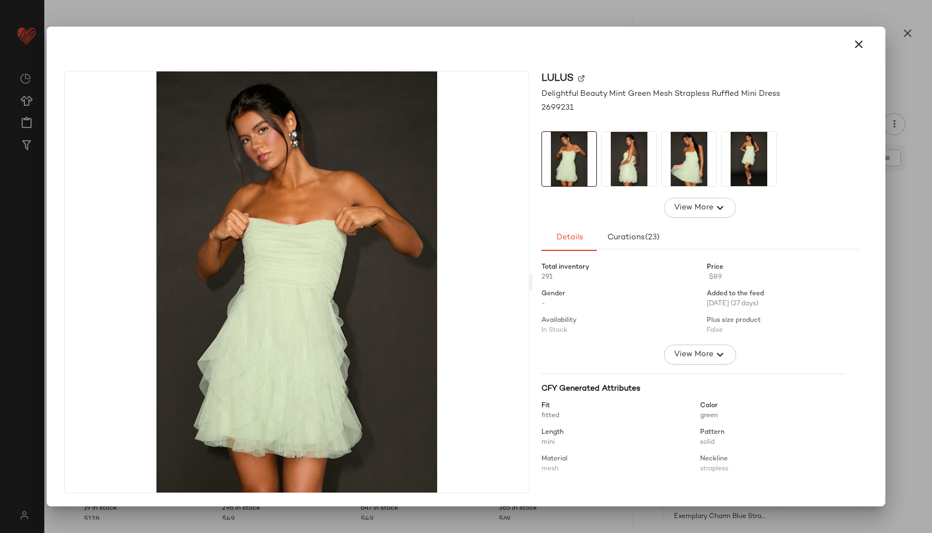
click at [632, 156] on img at bounding box center [629, 159] width 54 height 54
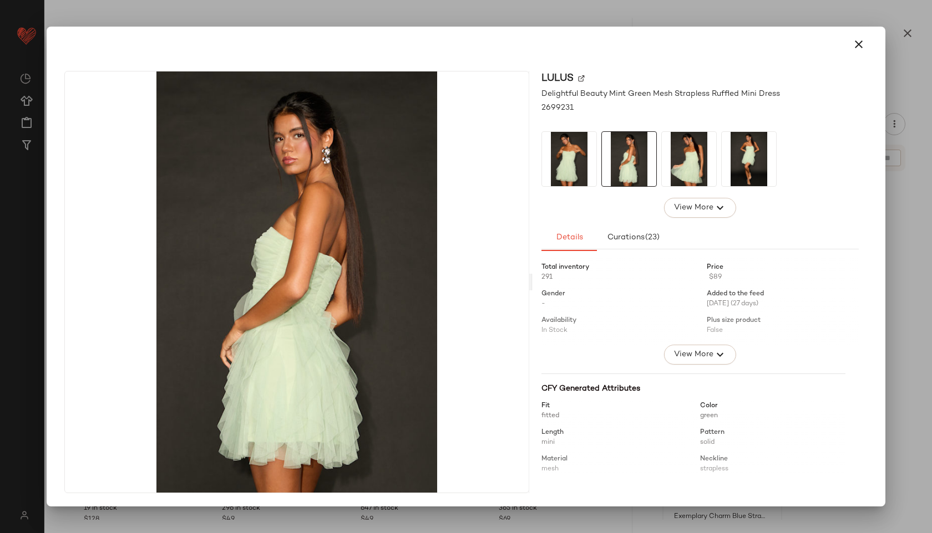
click at [735, 159] on img at bounding box center [748, 159] width 54 height 54
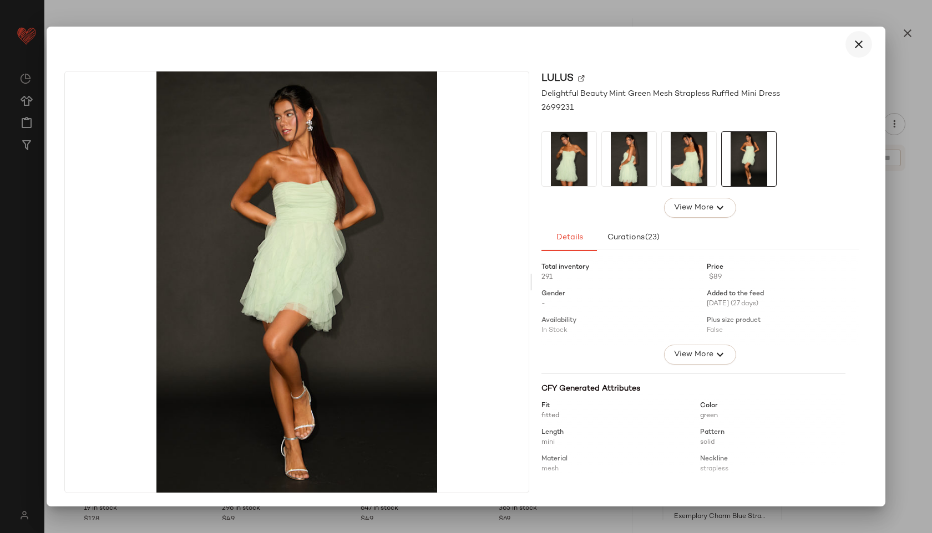
click at [863, 45] on icon "button" at bounding box center [858, 44] width 13 height 13
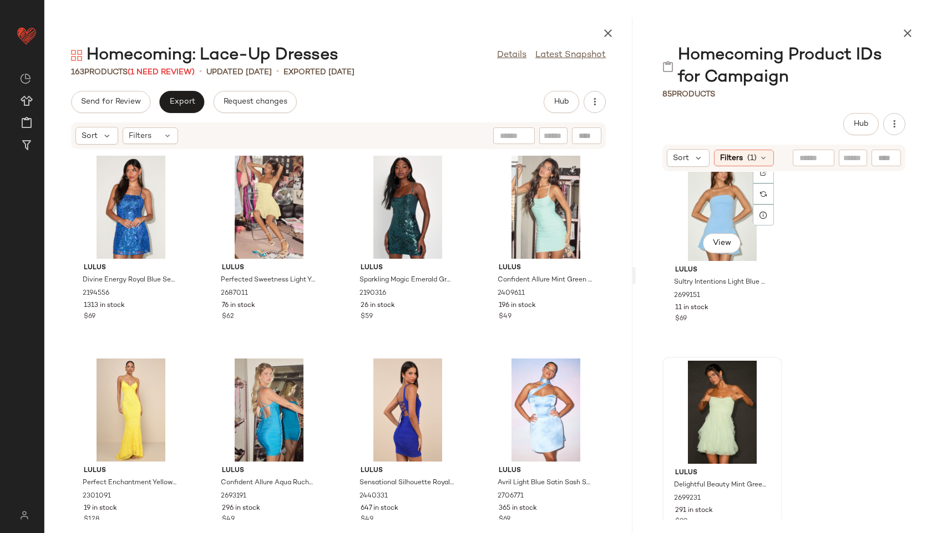
scroll to position [11799, 0]
click at [723, 245] on span "View" at bounding box center [721, 244] width 19 height 9
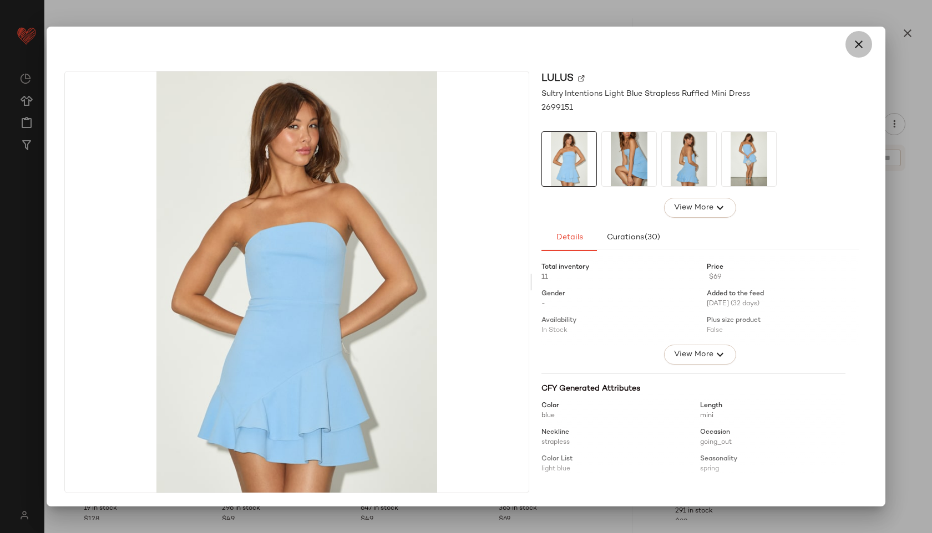
click at [855, 53] on button "button" at bounding box center [858, 44] width 27 height 27
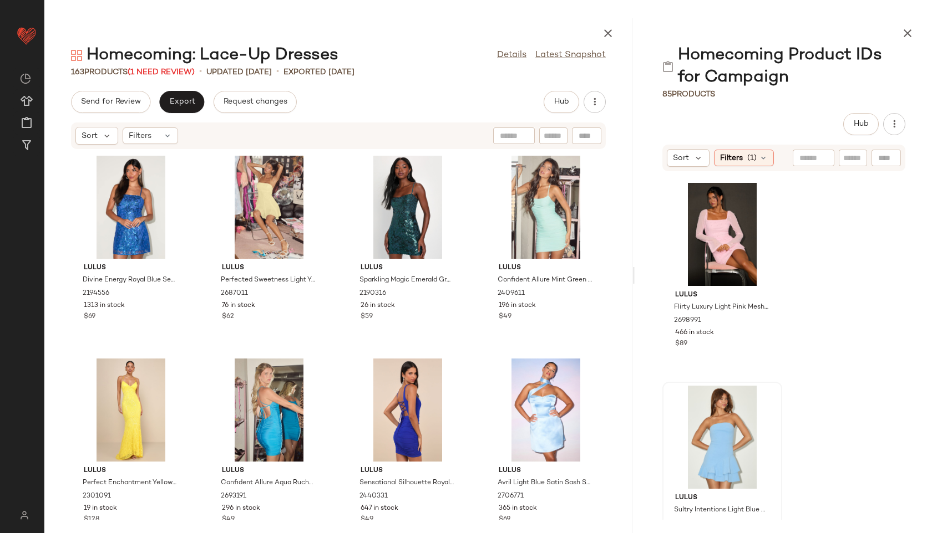
scroll to position [11571, 0]
click at [731, 271] on button "View" at bounding box center [722, 269] width 38 height 20
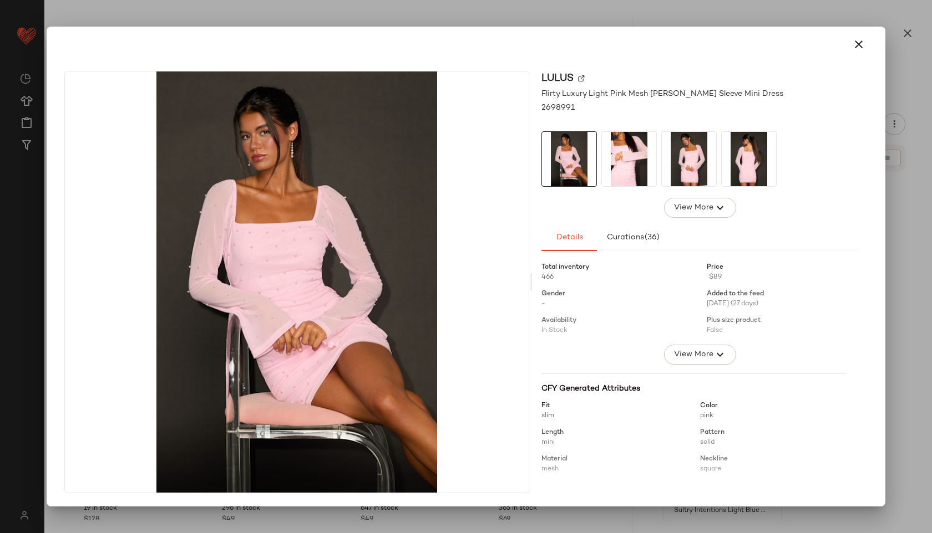
click at [622, 152] on img at bounding box center [629, 159] width 54 height 54
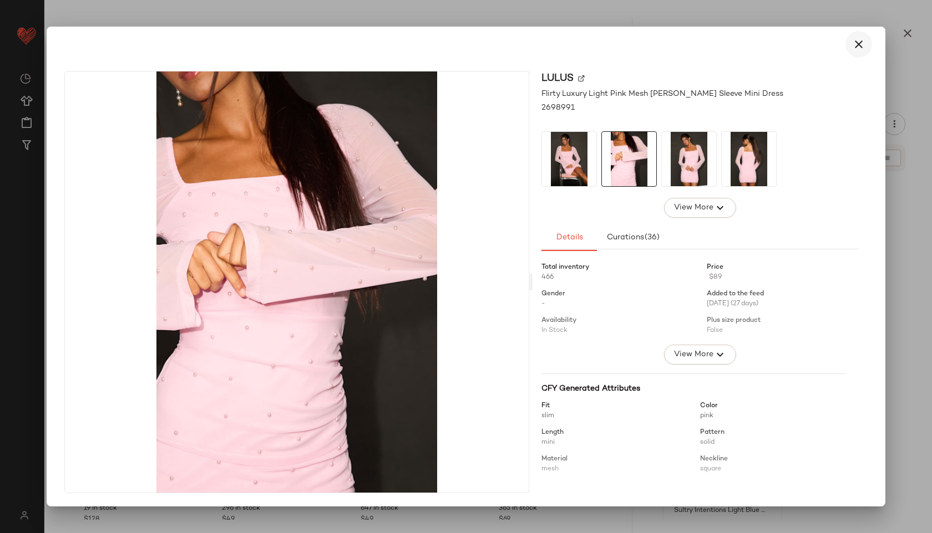
click at [854, 47] on icon "button" at bounding box center [858, 44] width 13 height 13
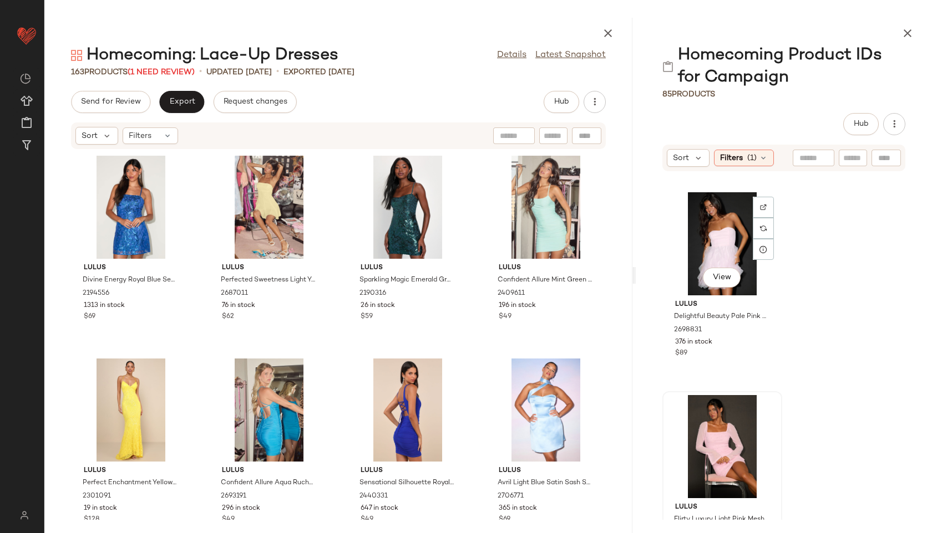
scroll to position [11358, 0]
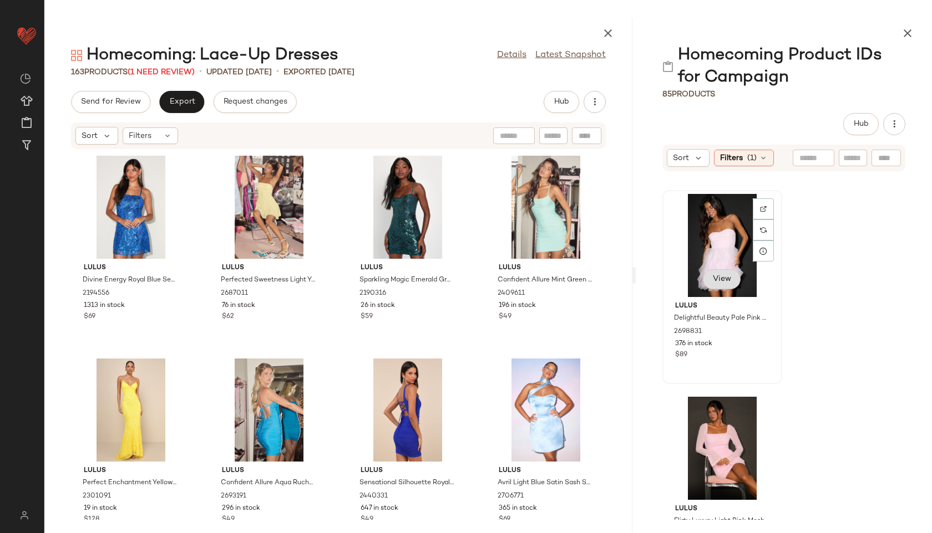
click at [722, 279] on span "View" at bounding box center [721, 279] width 19 height 9
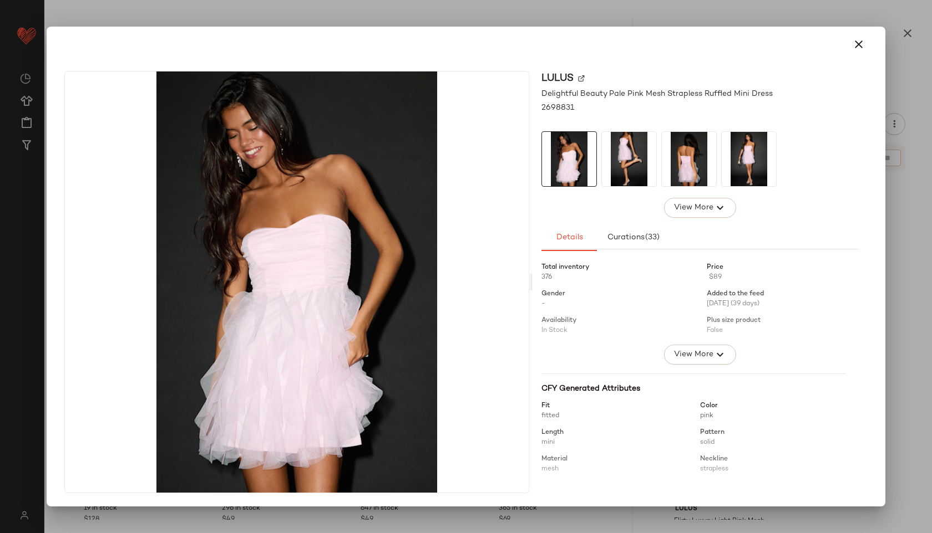
click at [636, 162] on img at bounding box center [629, 159] width 54 height 54
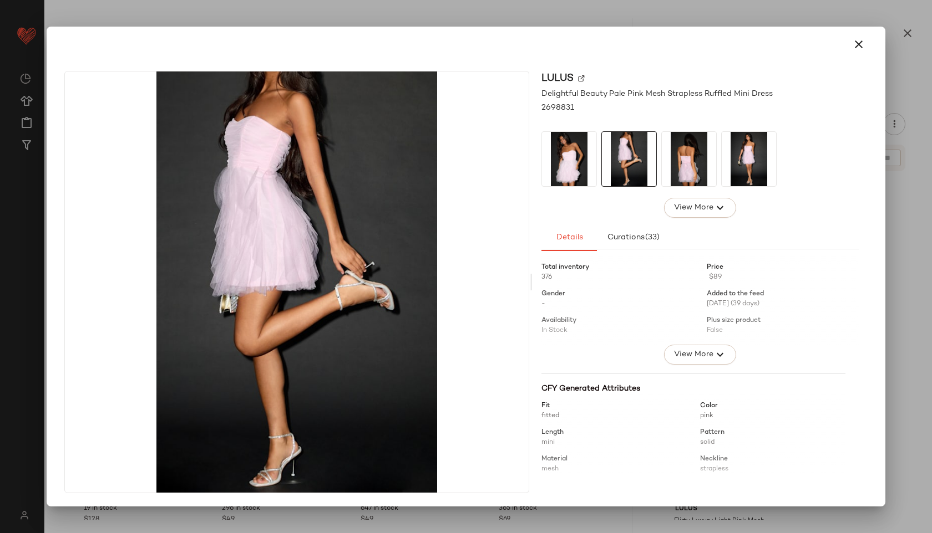
click at [700, 156] on img at bounding box center [689, 159] width 54 height 54
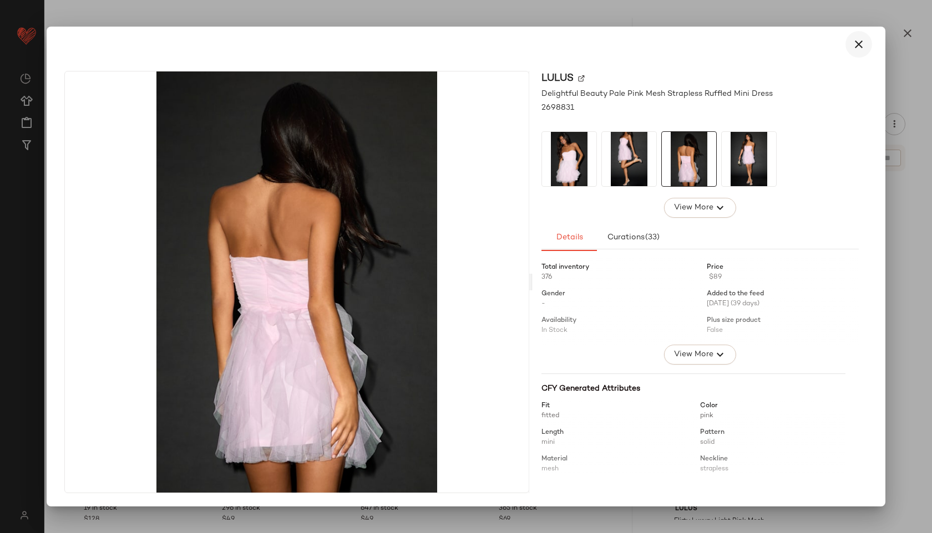
click at [863, 44] on icon "button" at bounding box center [858, 44] width 13 height 13
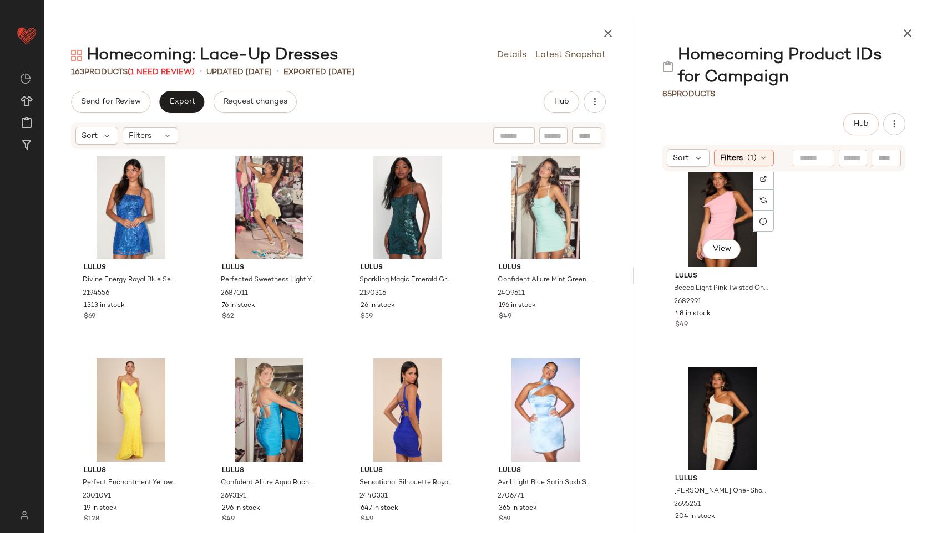
scroll to position [10975, 0]
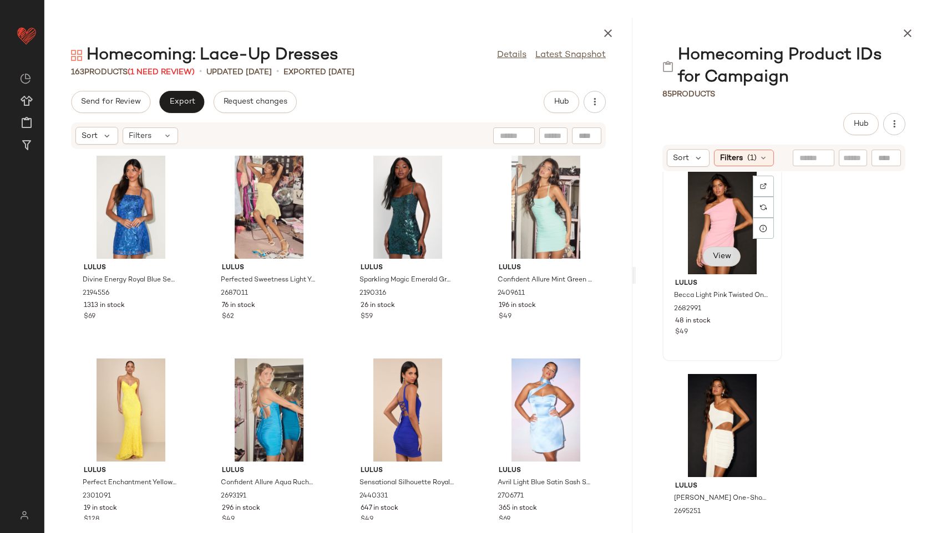
click at [724, 258] on span "View" at bounding box center [721, 256] width 19 height 9
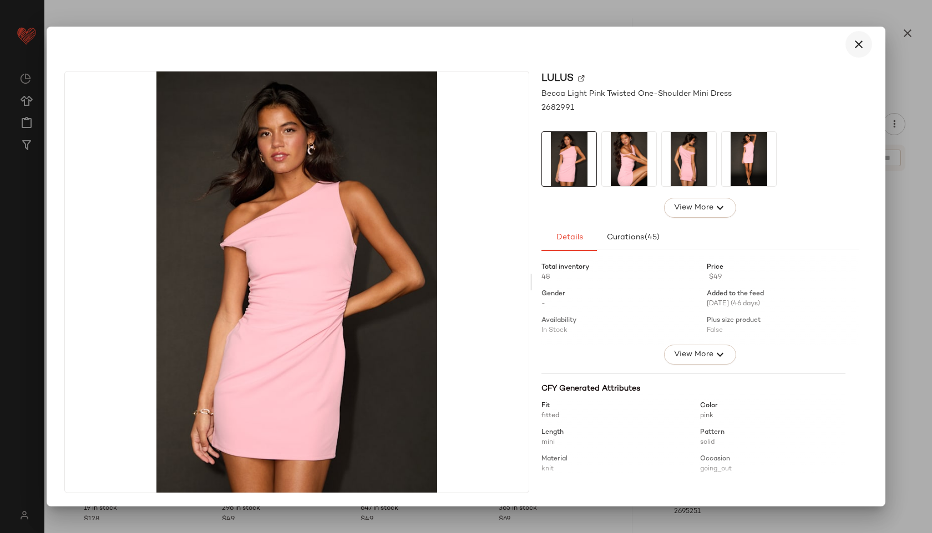
click at [859, 52] on button "button" at bounding box center [858, 44] width 27 height 27
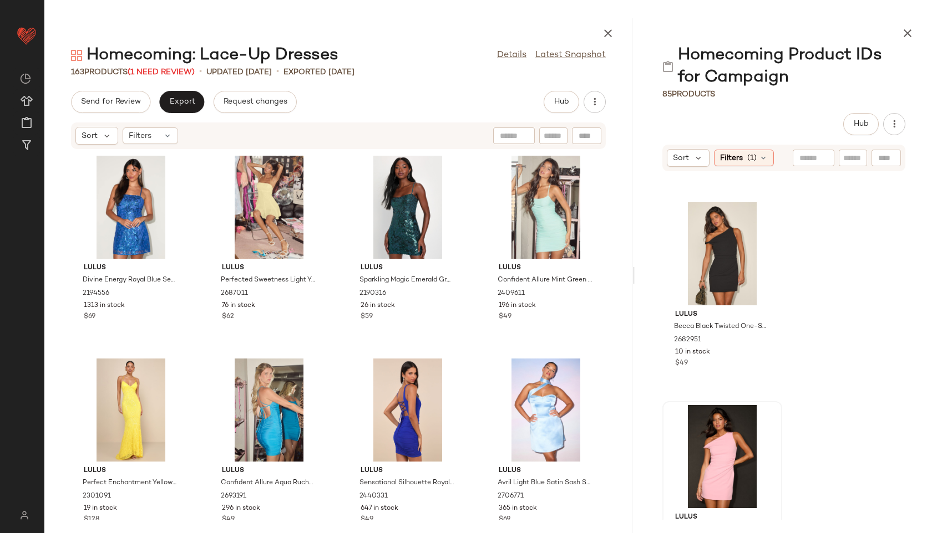
scroll to position [10740, 0]
click at [726, 286] on span "View" at bounding box center [721, 288] width 19 height 9
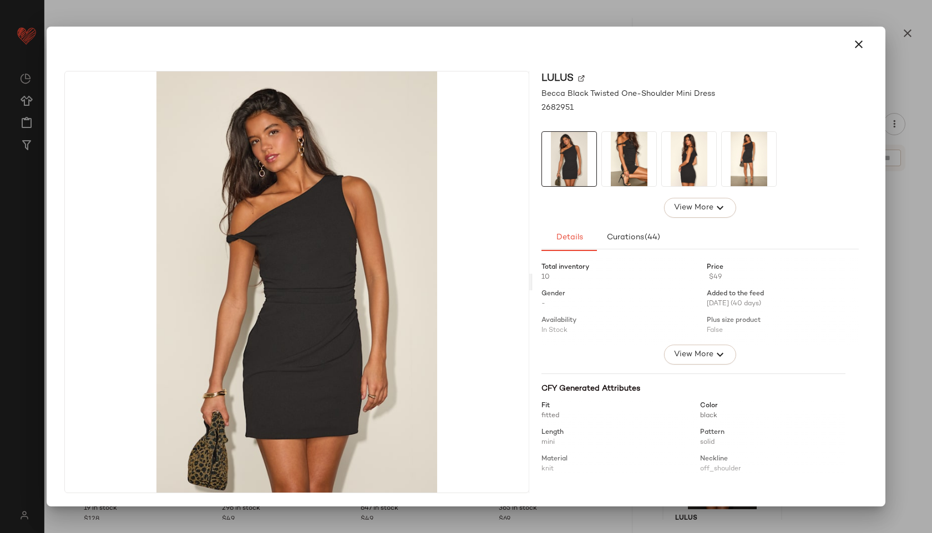
click at [723, 155] on img at bounding box center [748, 159] width 54 height 54
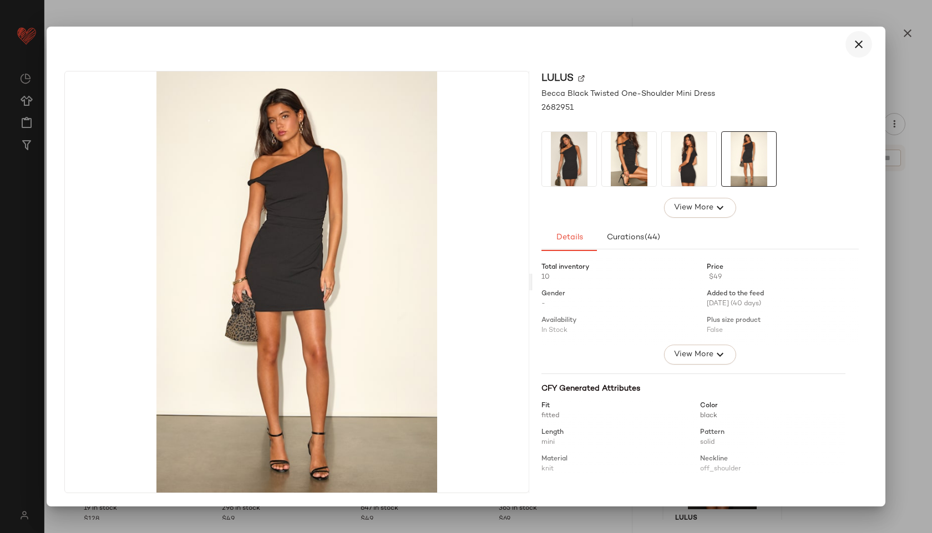
click at [866, 45] on button "button" at bounding box center [858, 44] width 27 height 27
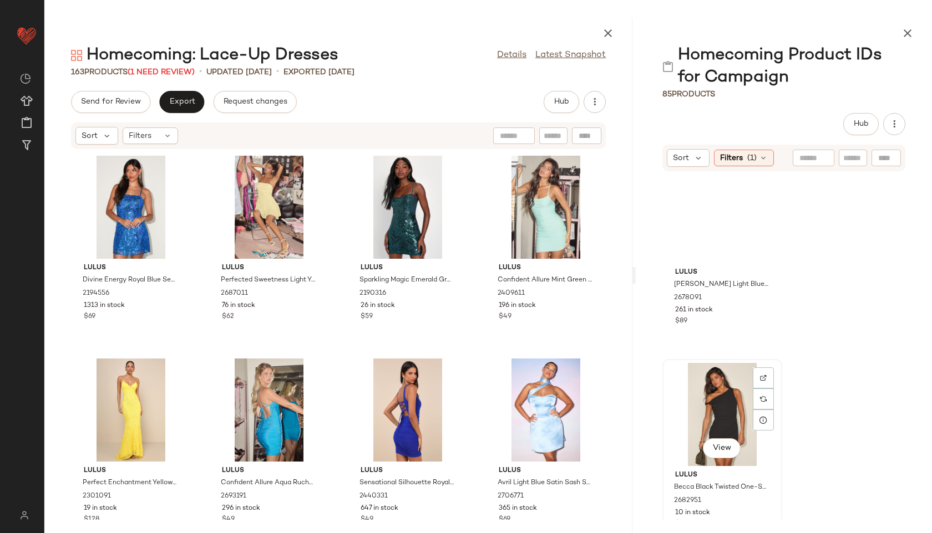
scroll to position [10578, 0]
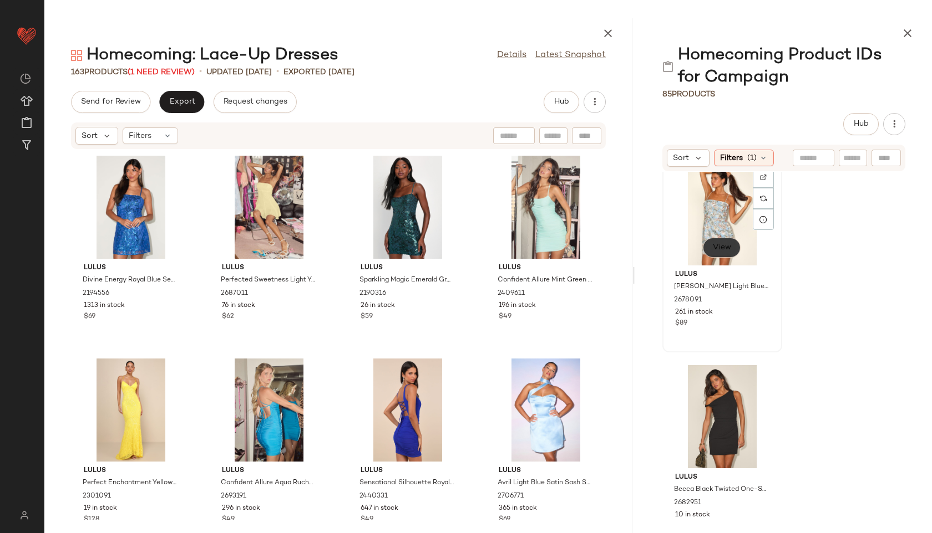
click at [719, 245] on span "View" at bounding box center [721, 247] width 19 height 9
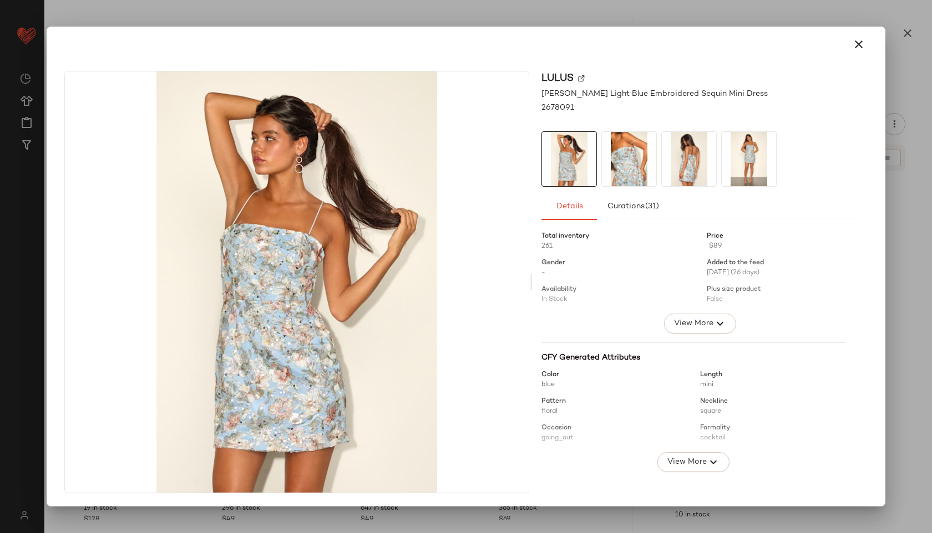
click at [629, 154] on img at bounding box center [629, 159] width 54 height 54
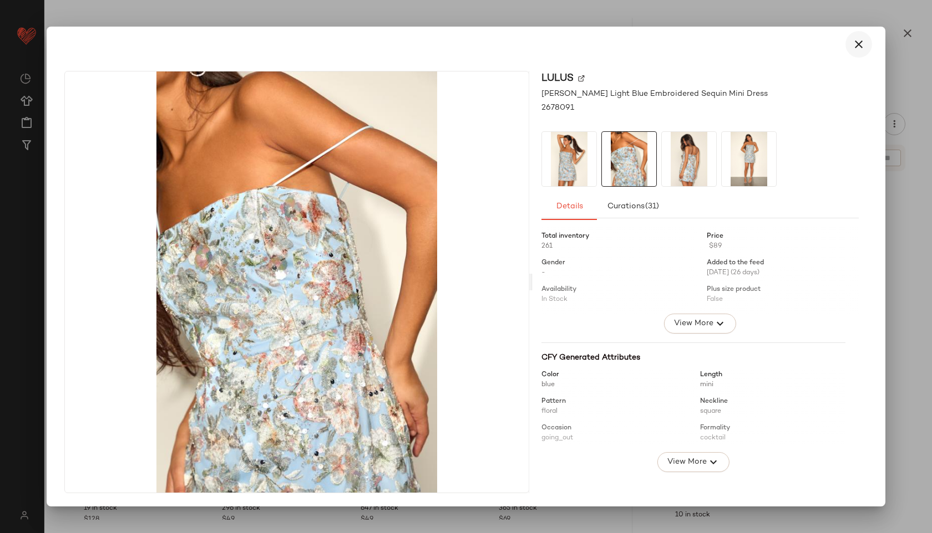
click at [854, 45] on icon "button" at bounding box center [858, 44] width 13 height 13
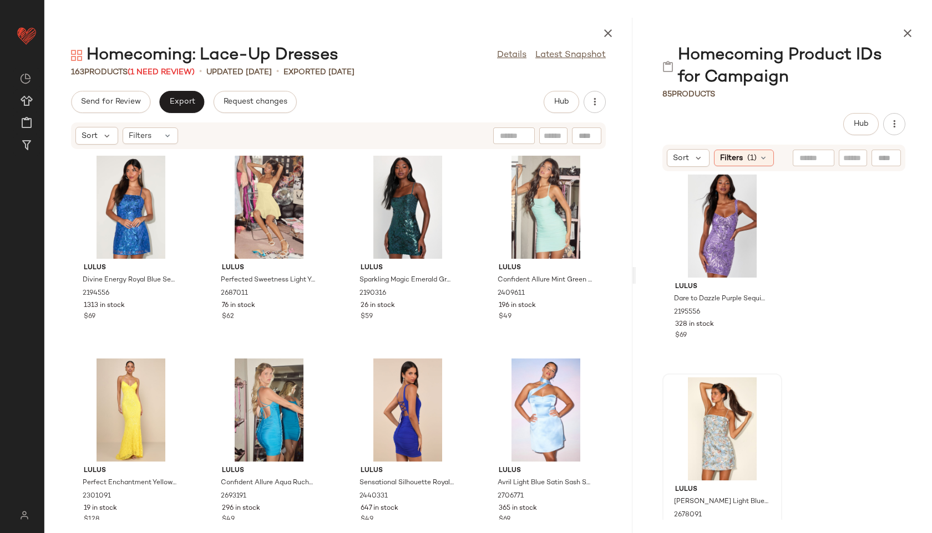
scroll to position [10359, 0]
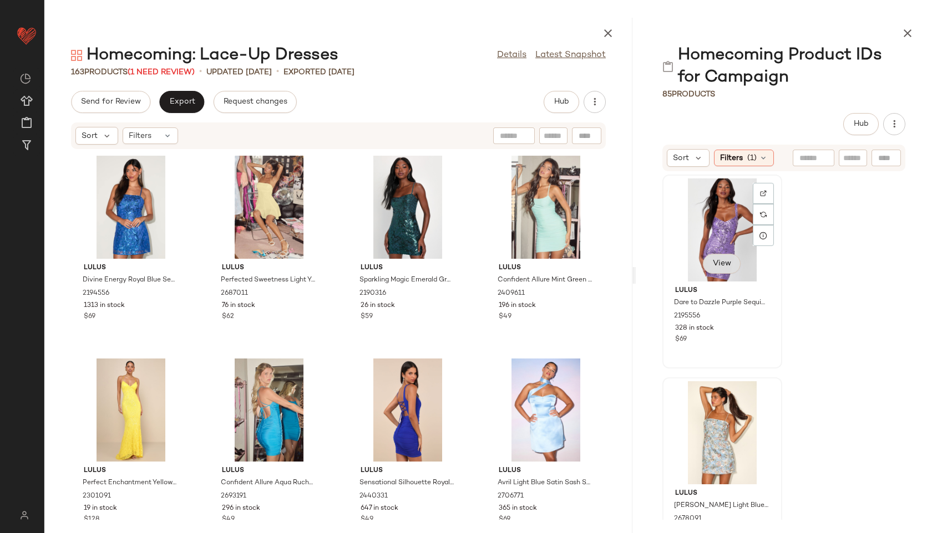
click at [717, 266] on span "View" at bounding box center [721, 264] width 19 height 9
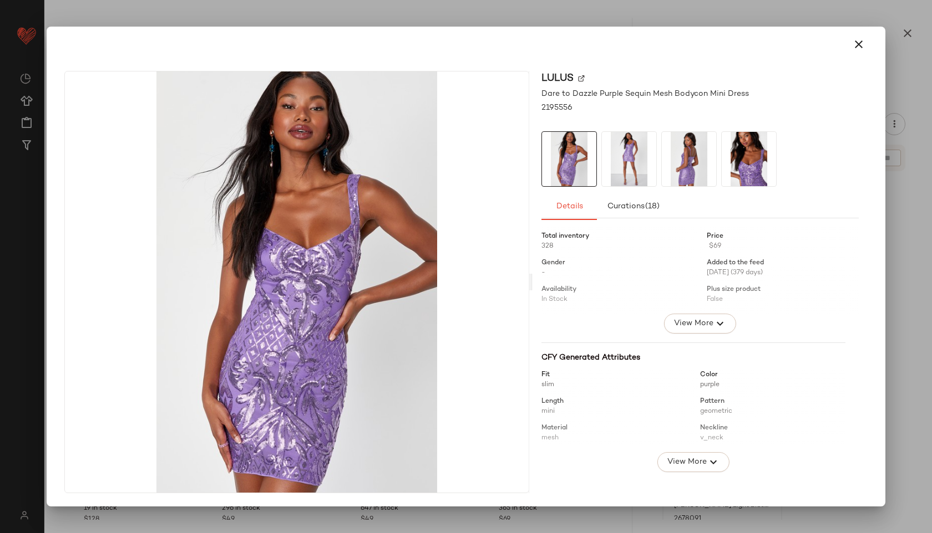
click at [638, 164] on img at bounding box center [629, 159] width 54 height 54
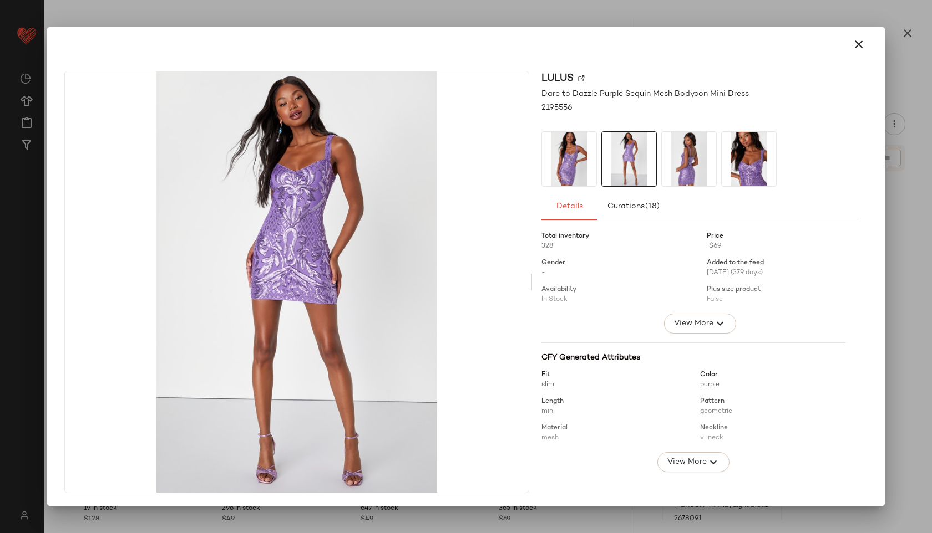
click at [671, 159] on img at bounding box center [689, 159] width 54 height 54
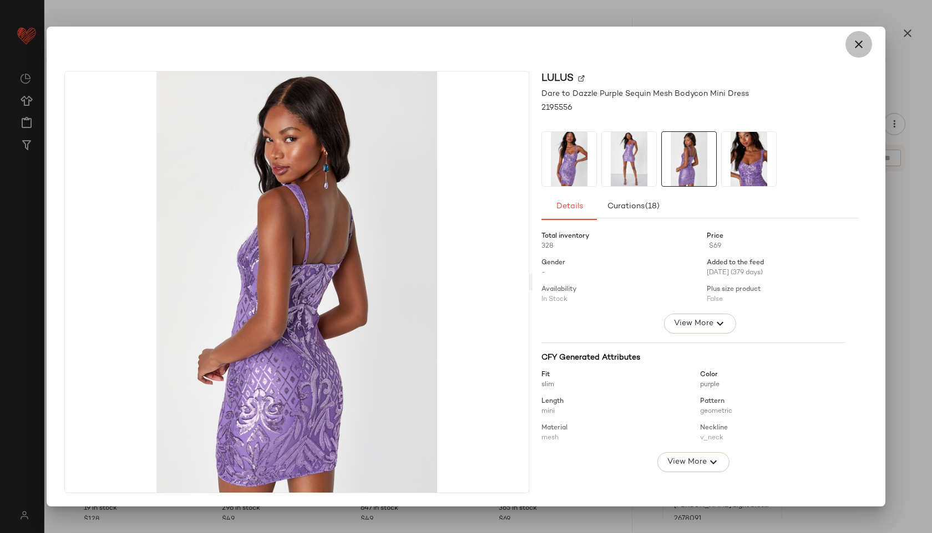
click at [856, 44] on icon "button" at bounding box center [858, 44] width 13 height 13
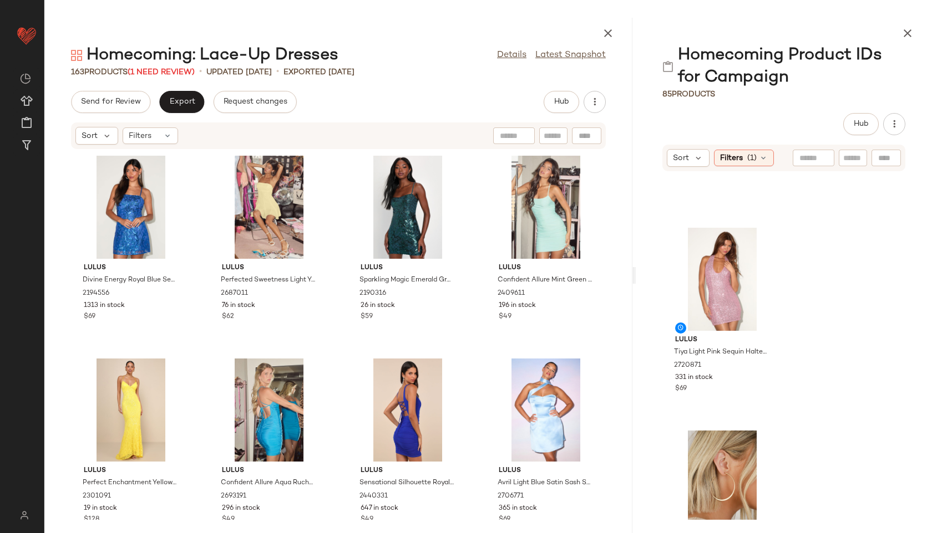
scroll to position [2882, 0]
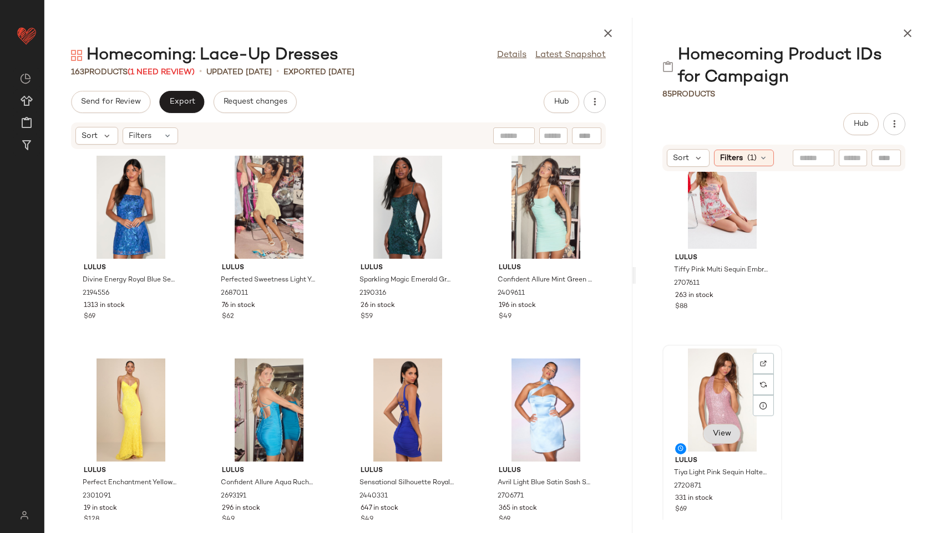
click at [714, 426] on button "View" at bounding box center [722, 434] width 38 height 20
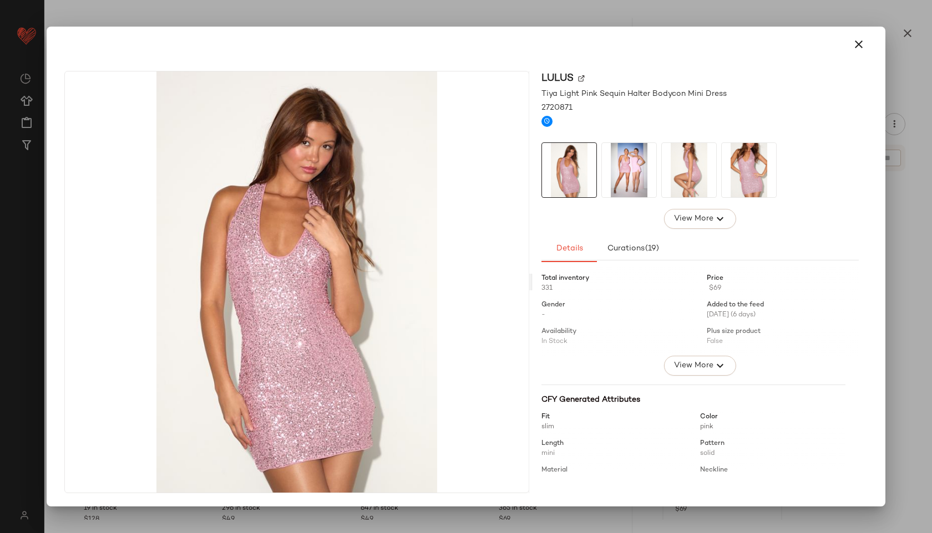
click at [668, 184] on img at bounding box center [689, 170] width 54 height 54
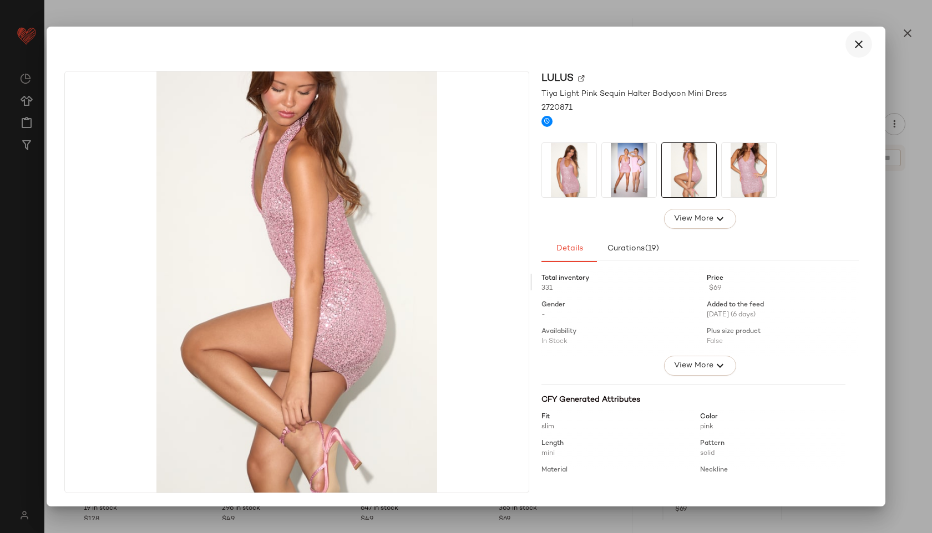
click at [866, 42] on button "button" at bounding box center [858, 44] width 27 height 27
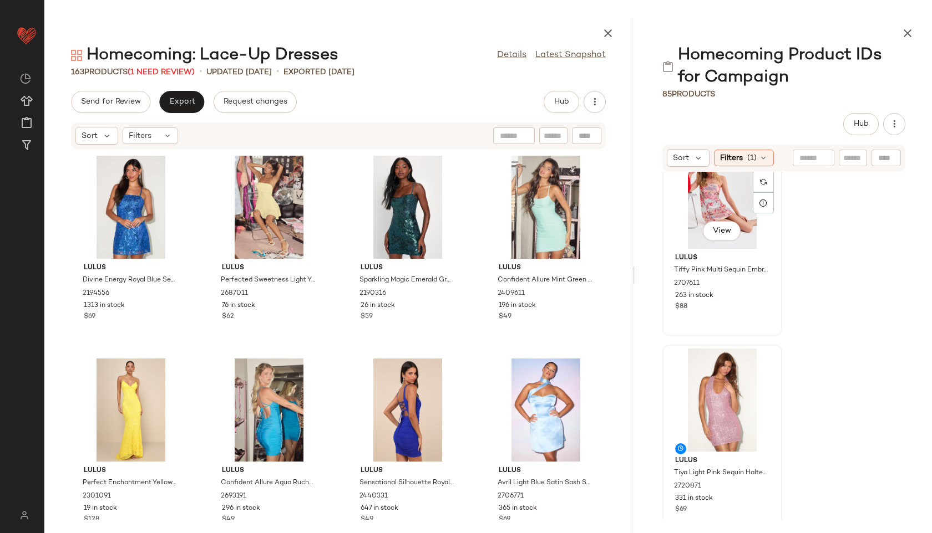
scroll to position [2836, 0]
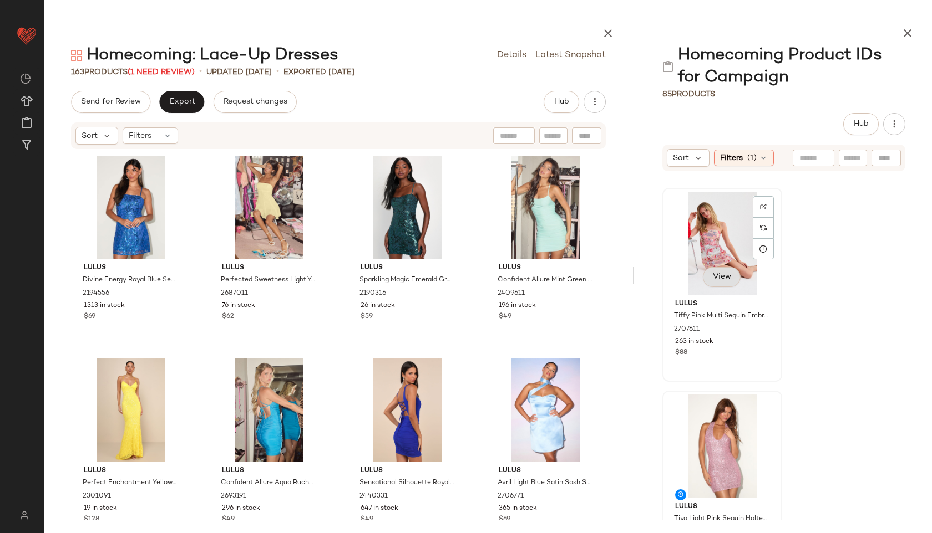
click at [725, 279] on span "View" at bounding box center [721, 277] width 19 height 9
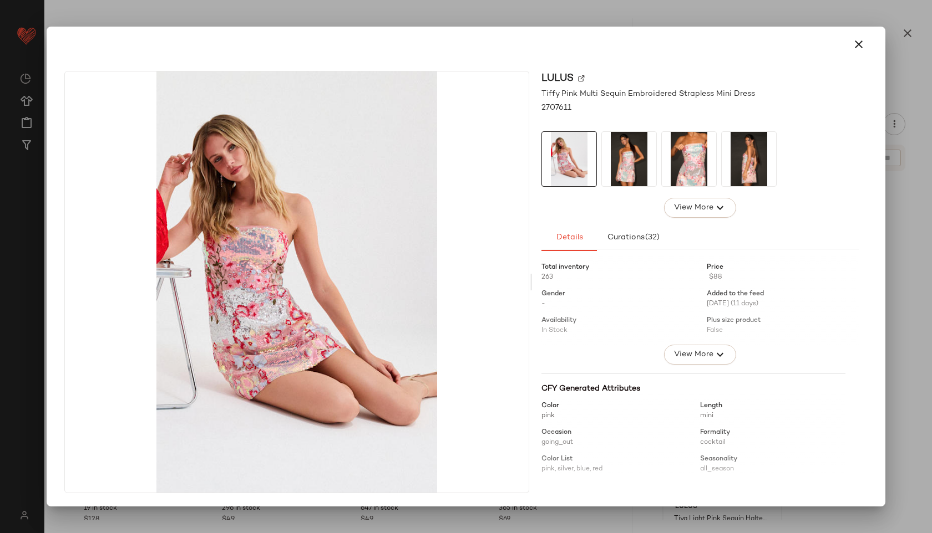
click at [750, 177] on img at bounding box center [748, 159] width 54 height 54
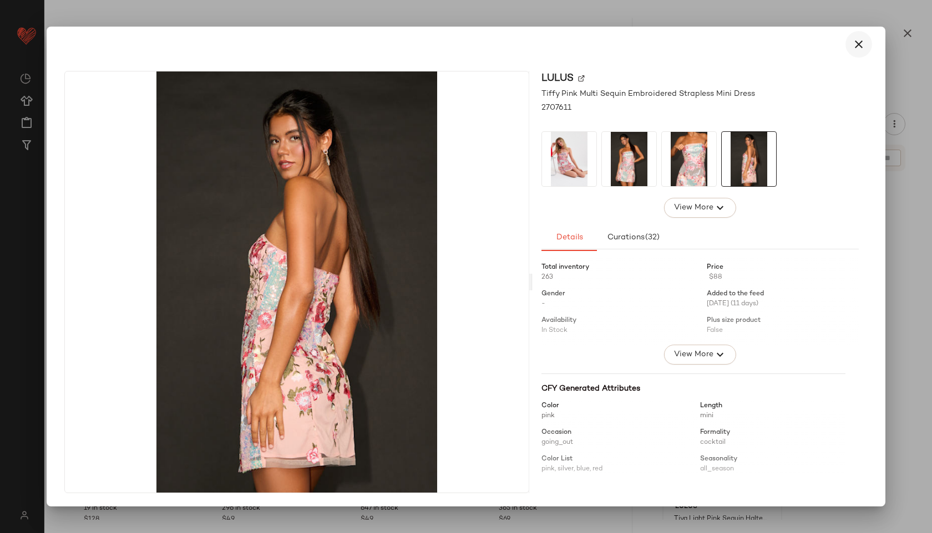
click at [850, 39] on button "button" at bounding box center [858, 44] width 27 height 27
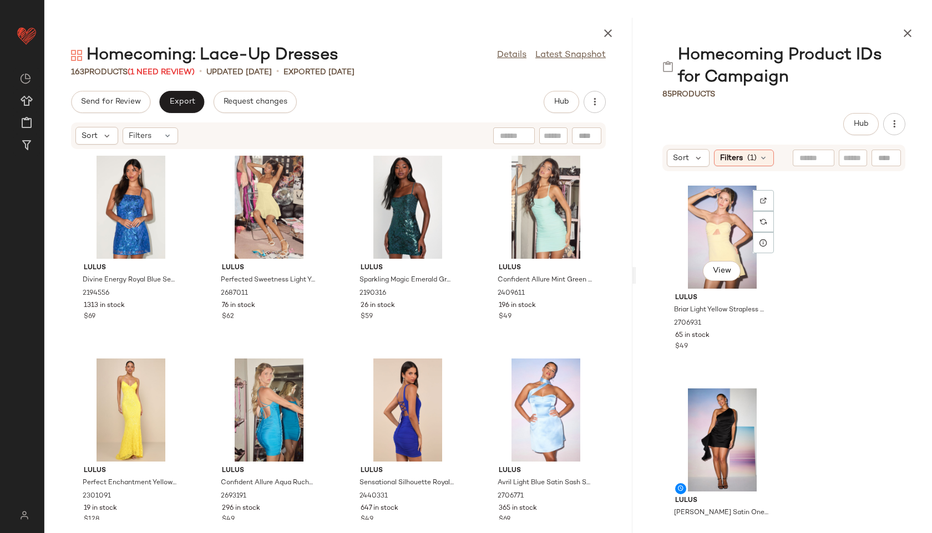
scroll to position [2403, 0]
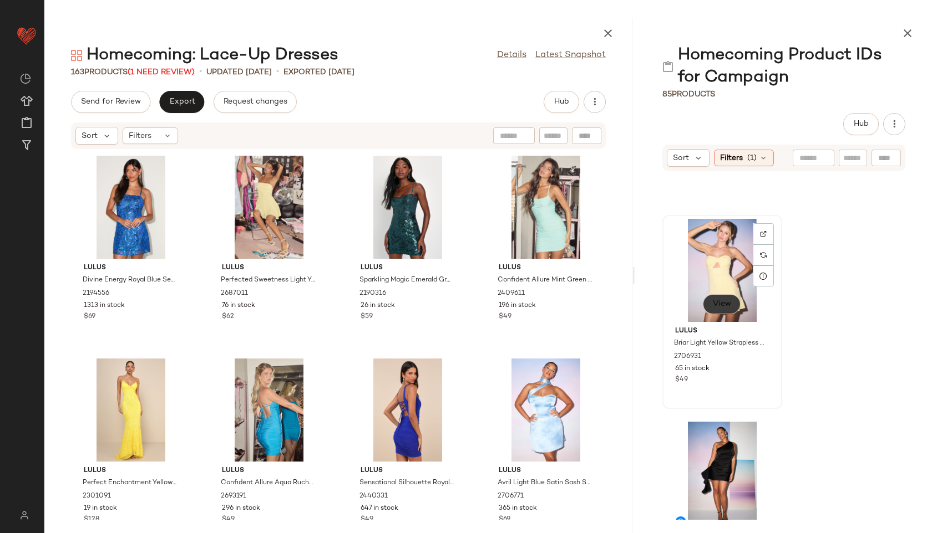
click at [734, 304] on button "View" at bounding box center [722, 304] width 38 height 20
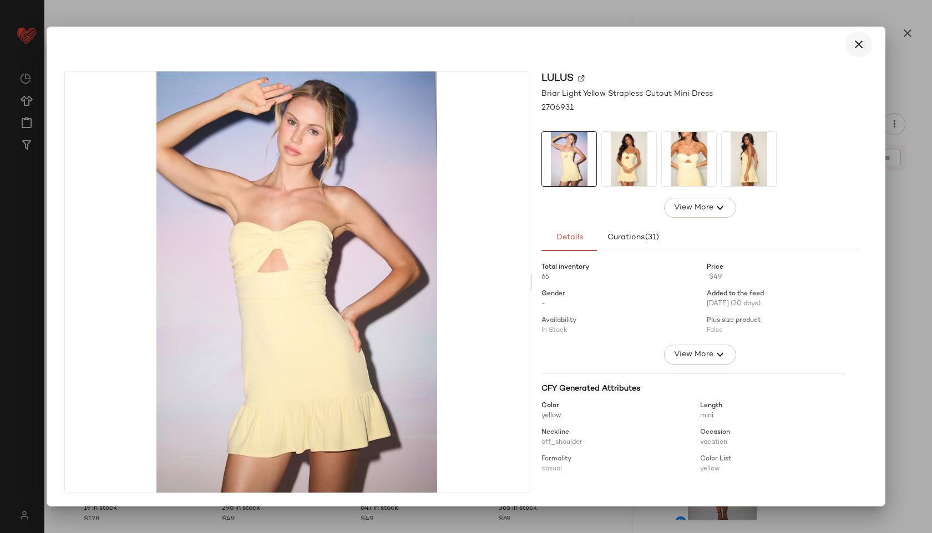
click at [856, 46] on icon "button" at bounding box center [858, 44] width 13 height 13
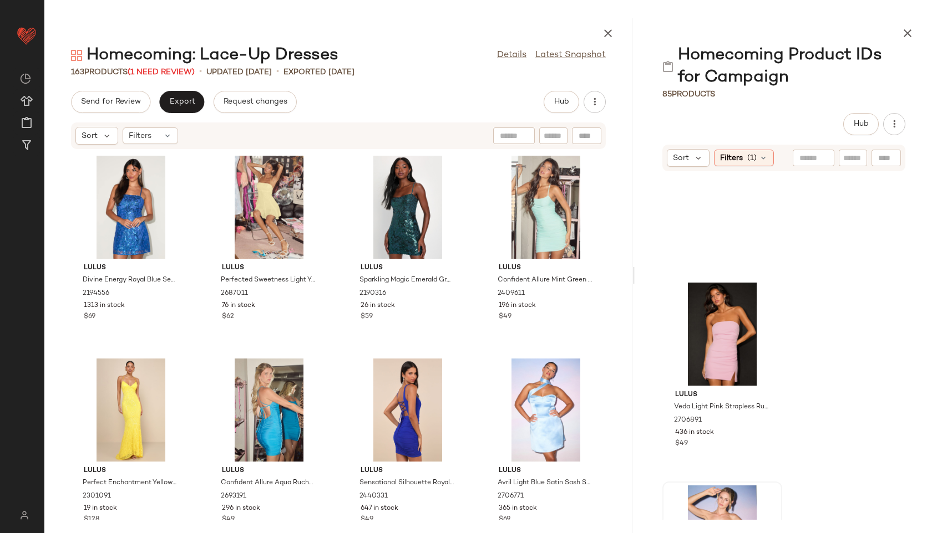
scroll to position [2135, 0]
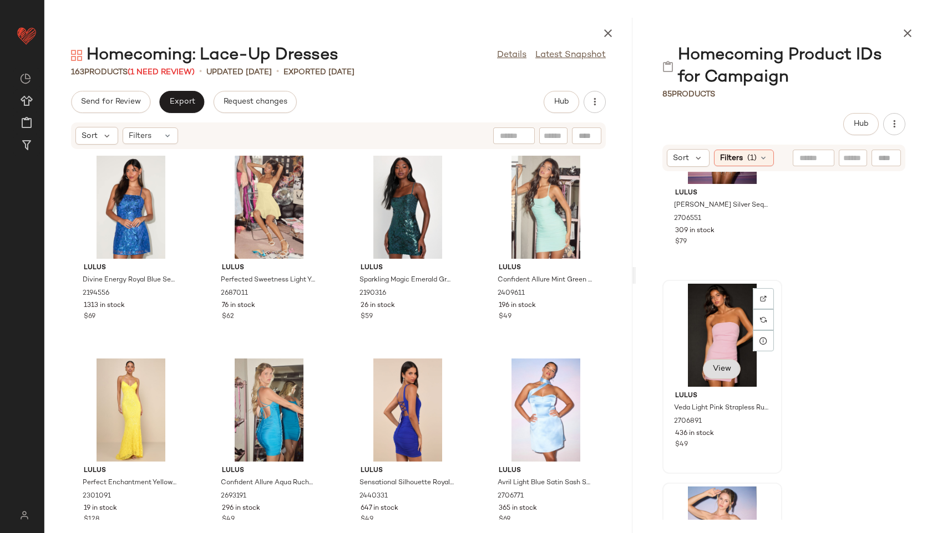
click at [728, 373] on span "View" at bounding box center [721, 369] width 19 height 9
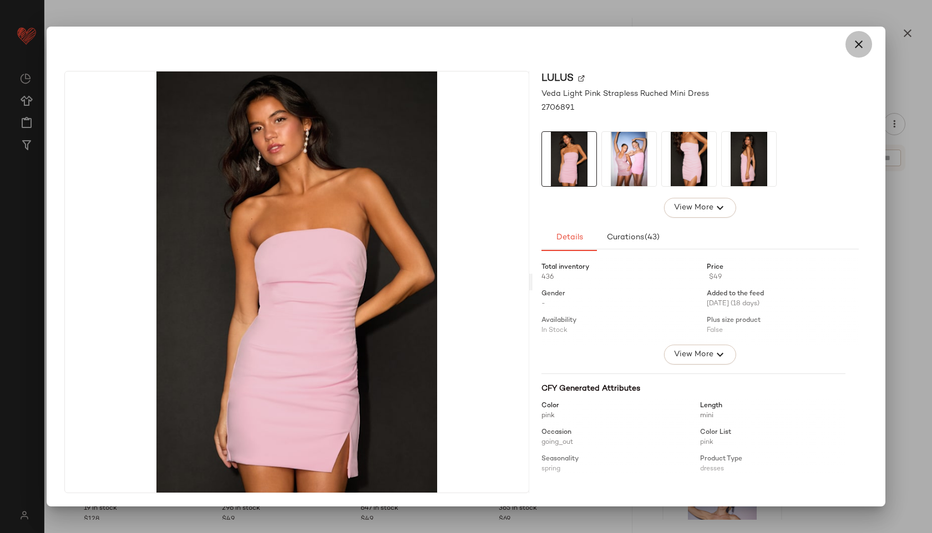
click at [849, 47] on button "button" at bounding box center [858, 44] width 27 height 27
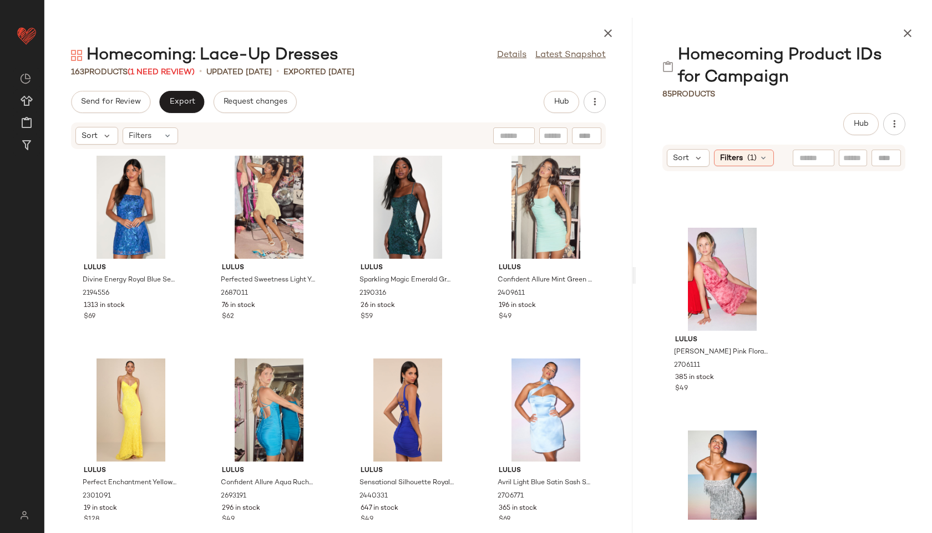
scroll to position [1771, 0]
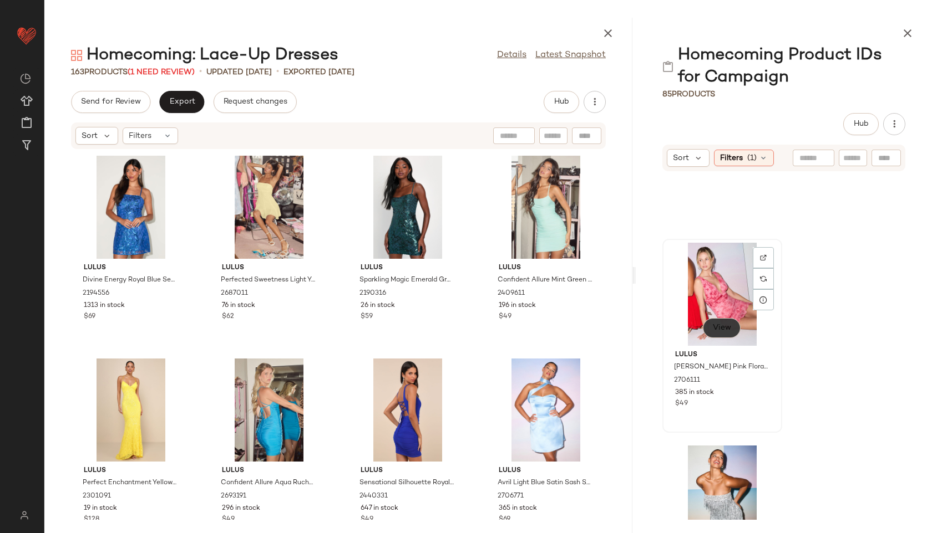
click at [725, 326] on span "View" at bounding box center [721, 328] width 19 height 9
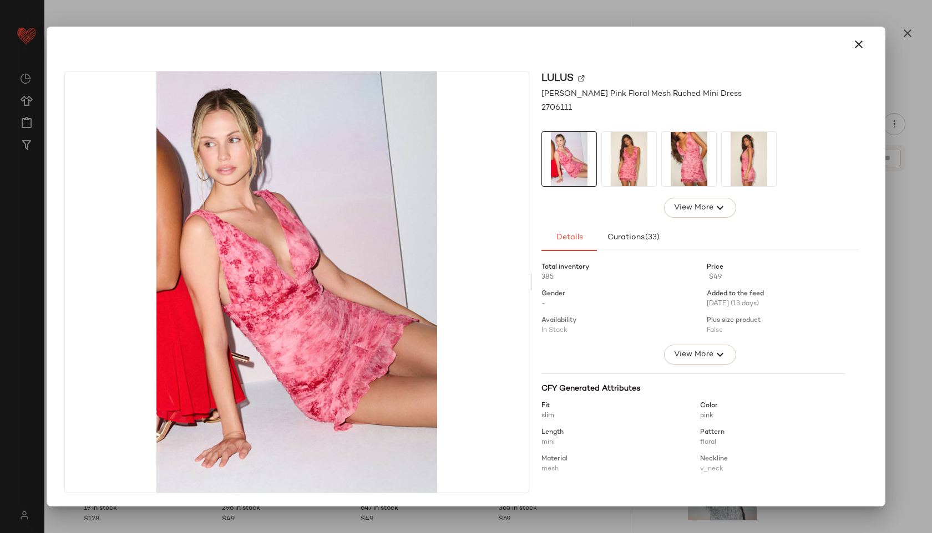
click at [737, 140] on img at bounding box center [748, 159] width 54 height 54
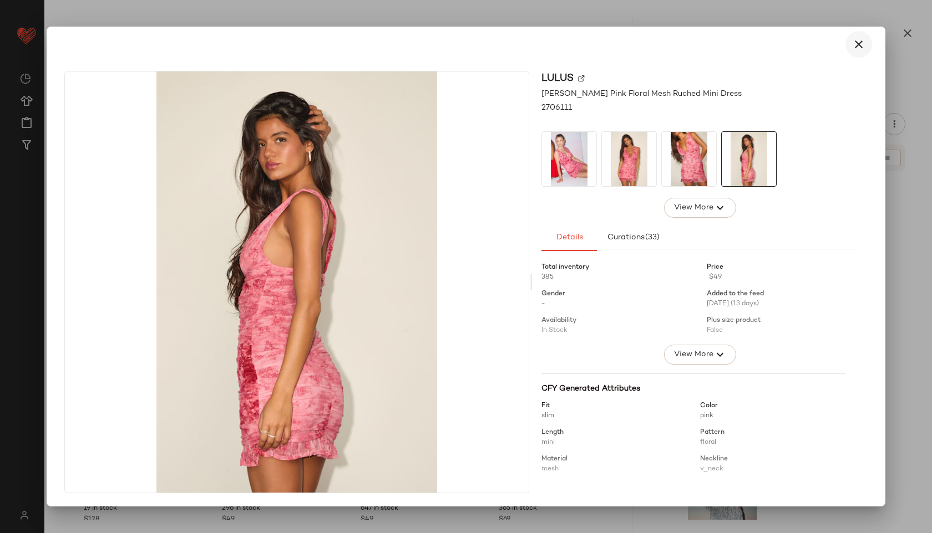
click at [856, 41] on icon "button" at bounding box center [858, 44] width 13 height 13
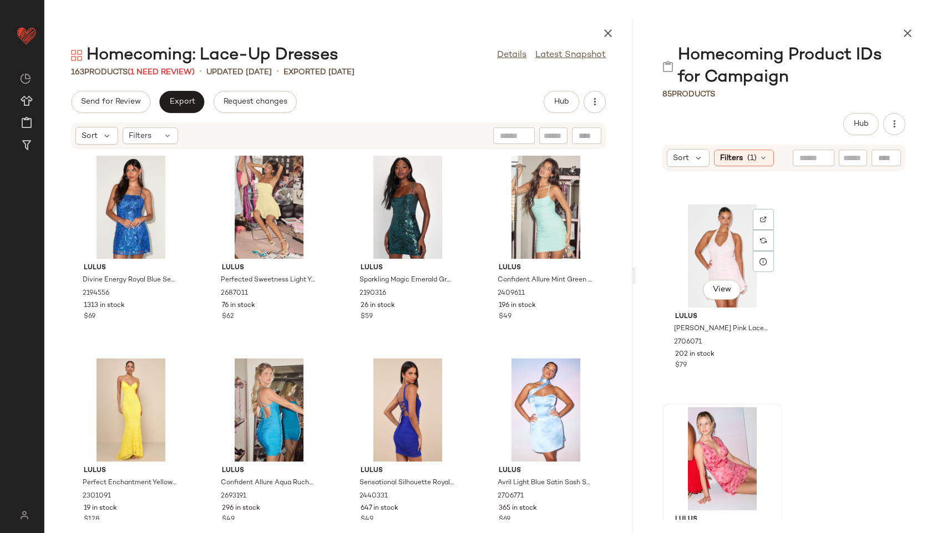
scroll to position [1607, 0]
click at [729, 292] on span "View" at bounding box center [721, 288] width 19 height 9
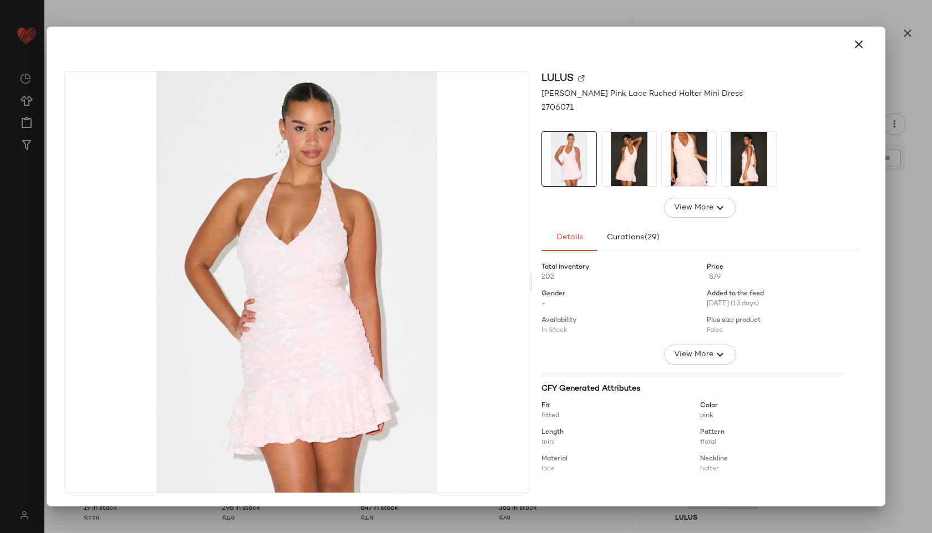
click at [744, 172] on img at bounding box center [748, 159] width 54 height 54
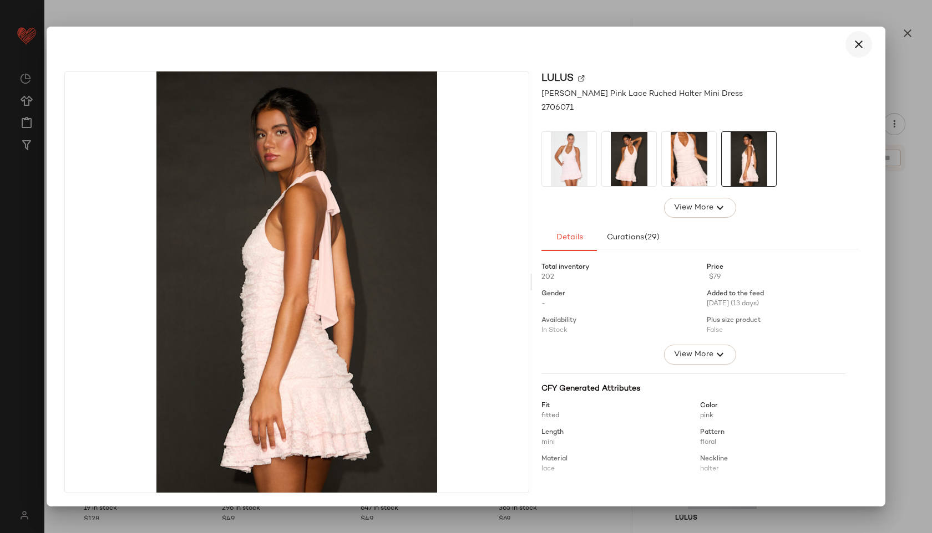
click at [857, 47] on icon "button" at bounding box center [858, 44] width 13 height 13
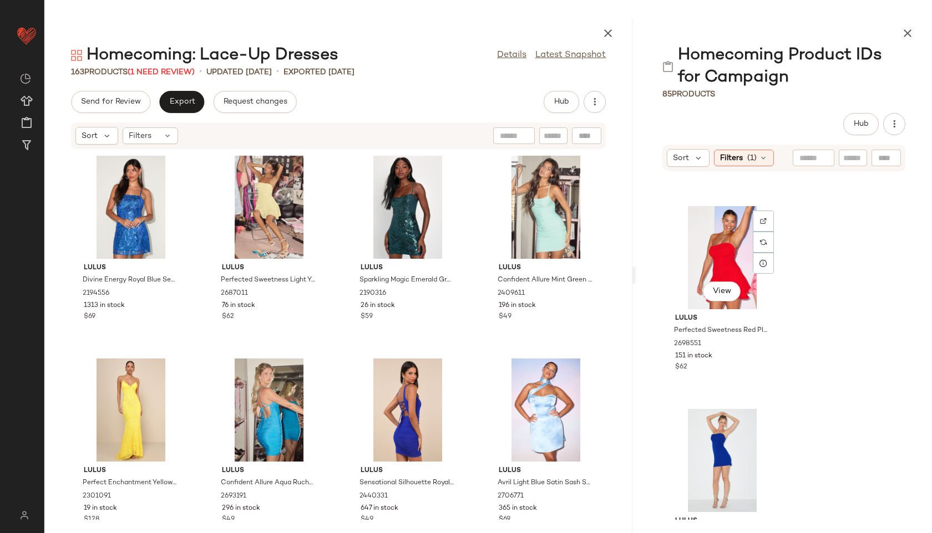
scroll to position [543, 0]
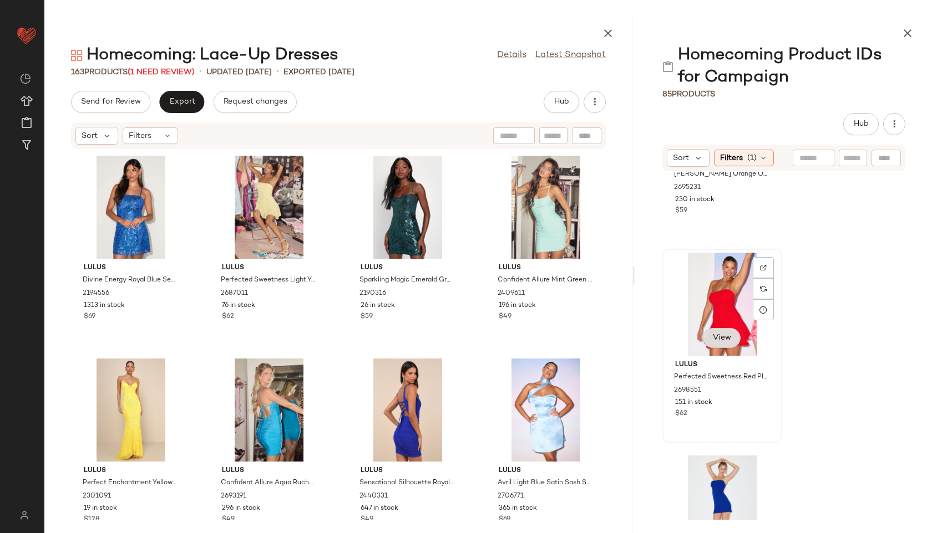
click at [719, 333] on button "View" at bounding box center [722, 338] width 38 height 20
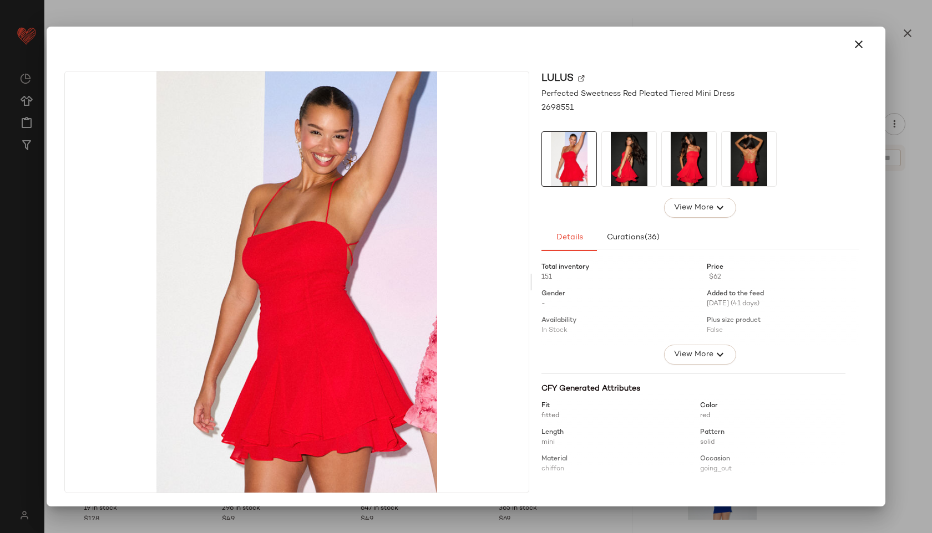
click at [735, 176] on img at bounding box center [748, 159] width 54 height 54
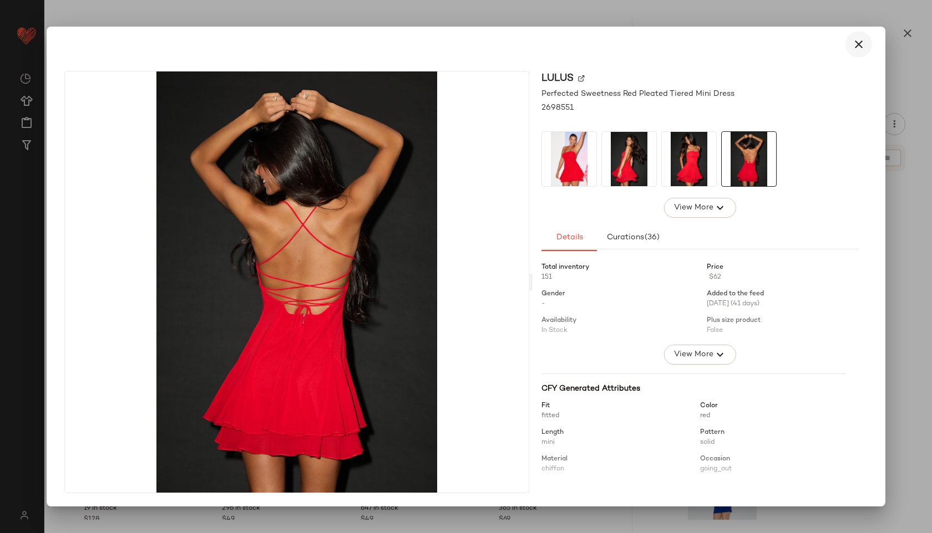
click at [858, 37] on button "button" at bounding box center [858, 44] width 27 height 27
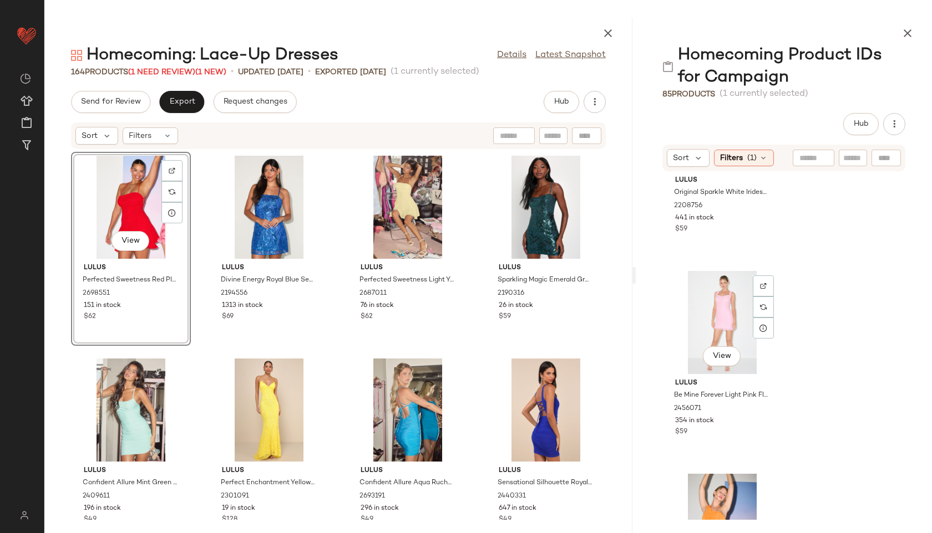
scroll to position [111, 0]
click at [728, 352] on span "View" at bounding box center [721, 355] width 19 height 9
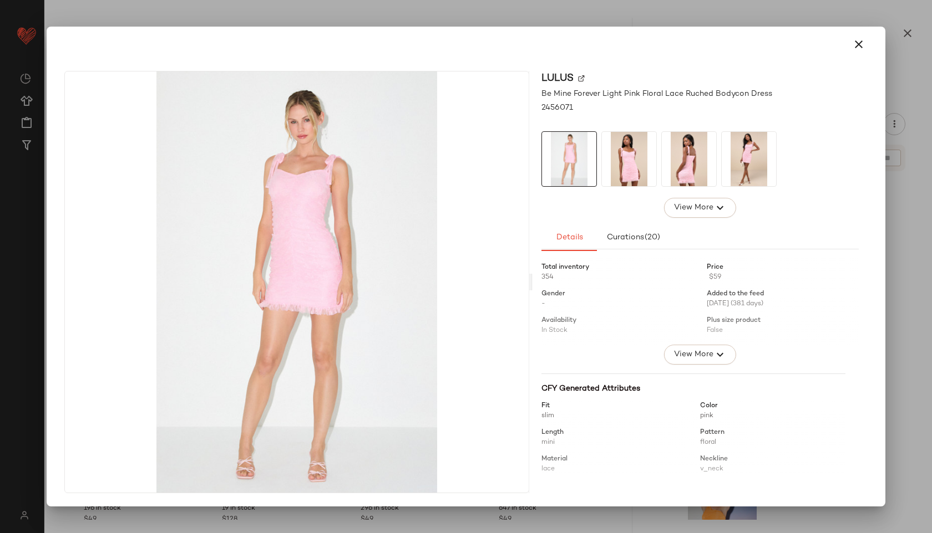
click at [687, 176] on img at bounding box center [689, 159] width 54 height 54
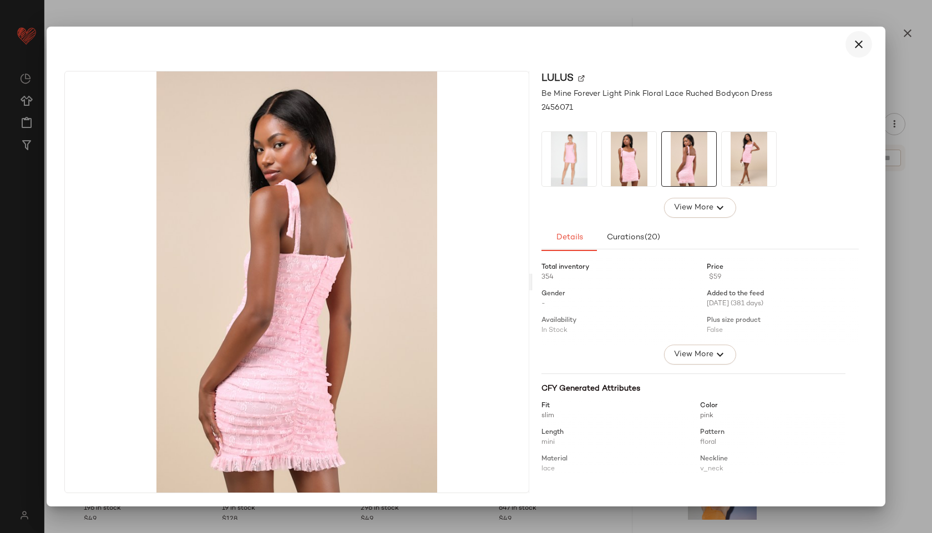
click at [860, 44] on icon "button" at bounding box center [858, 44] width 13 height 13
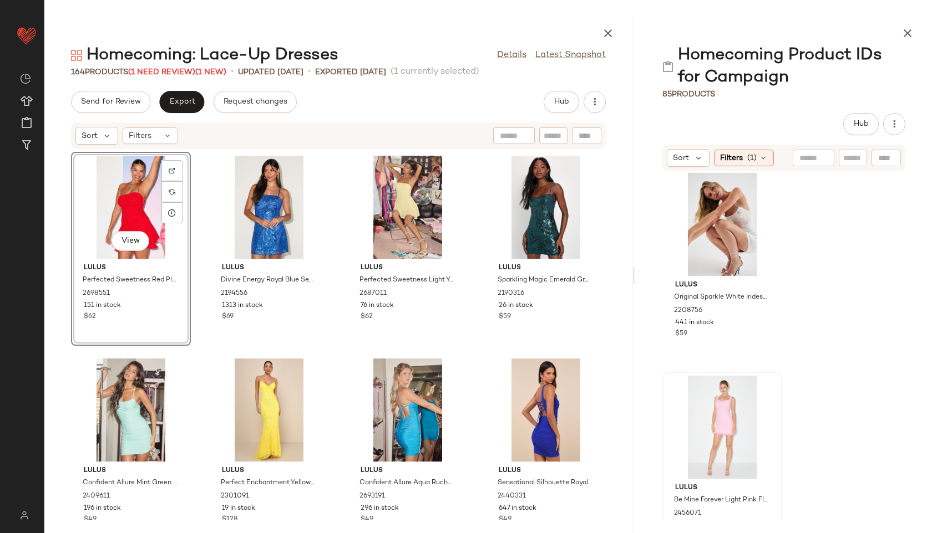
scroll to position [4, 0]
click at [719, 264] on button "View" at bounding box center [722, 260] width 38 height 20
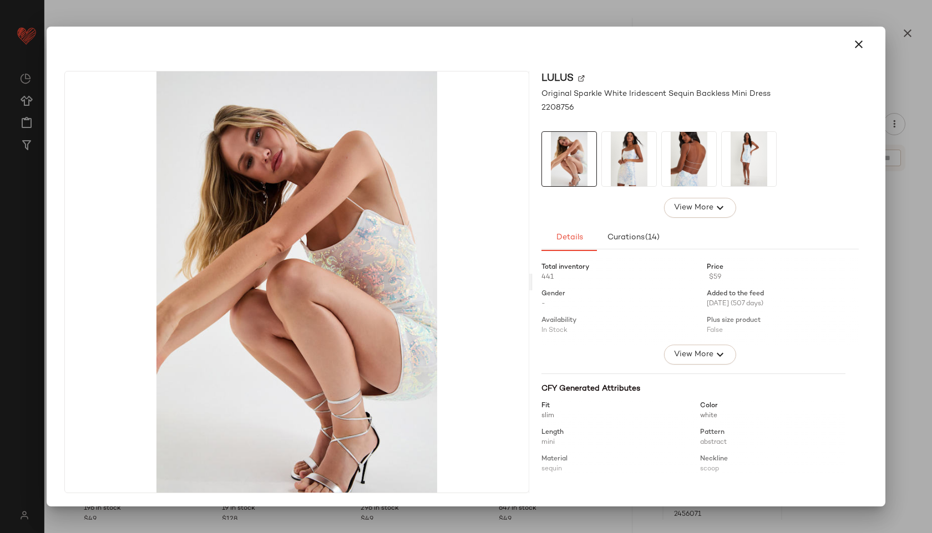
click at [691, 154] on img at bounding box center [689, 159] width 54 height 54
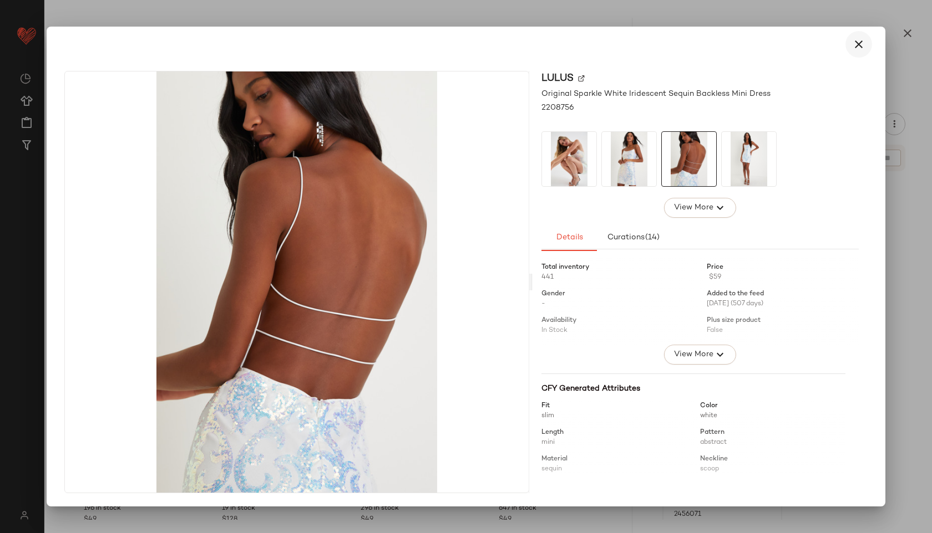
click at [847, 39] on button "button" at bounding box center [858, 44] width 27 height 27
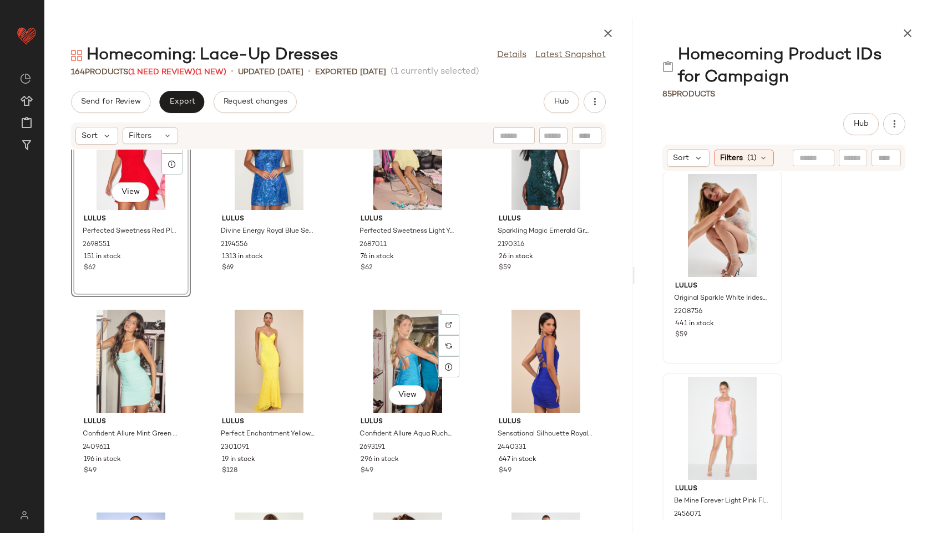
scroll to position [0, 0]
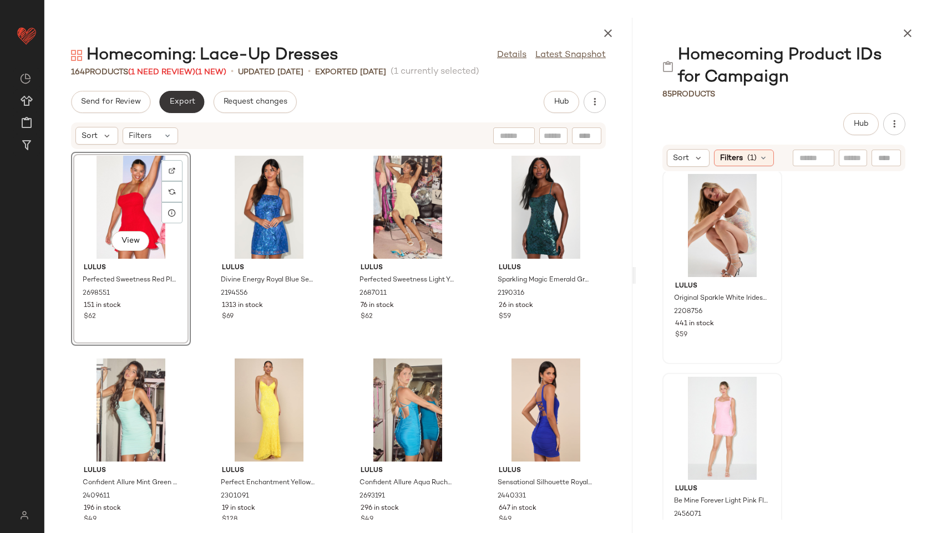
click at [171, 104] on span "Export" at bounding box center [182, 102] width 26 height 9
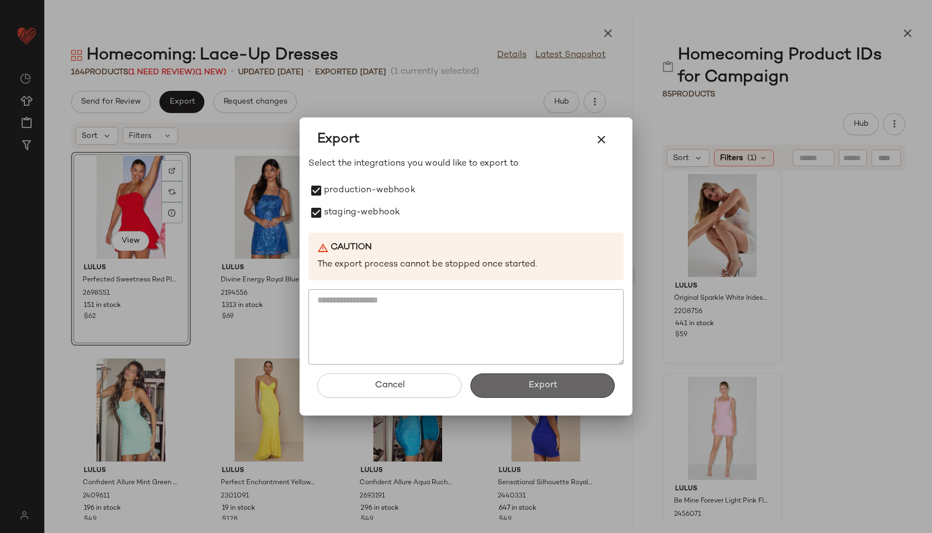
click at [526, 387] on button "Export" at bounding box center [542, 386] width 144 height 24
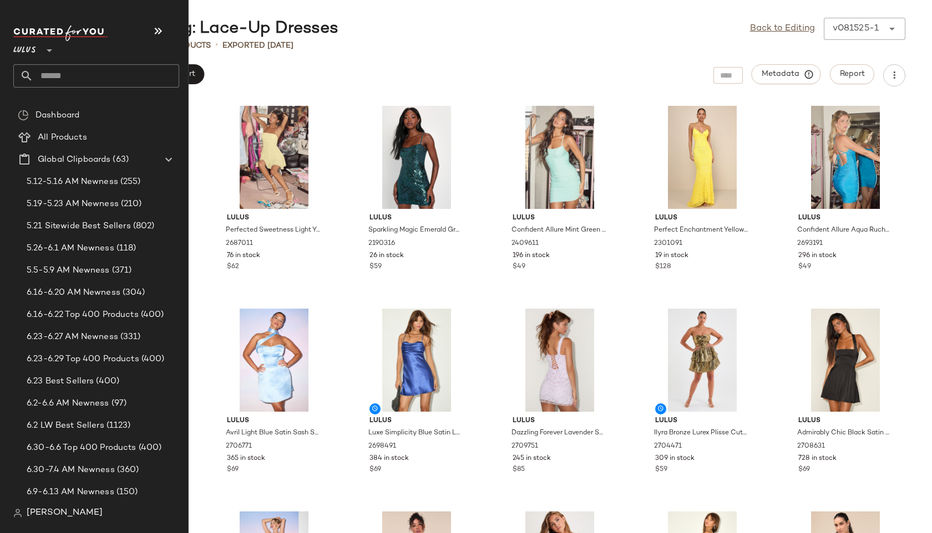
click at [48, 74] on input "text" at bounding box center [106, 75] width 146 height 23
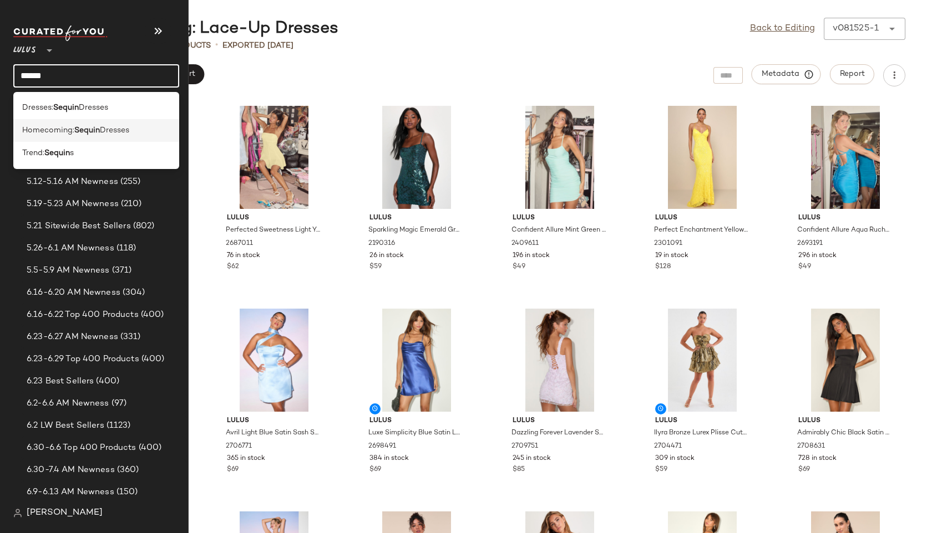
type input "******"
click at [37, 130] on span "Homecoming:" at bounding box center [48, 131] width 52 height 12
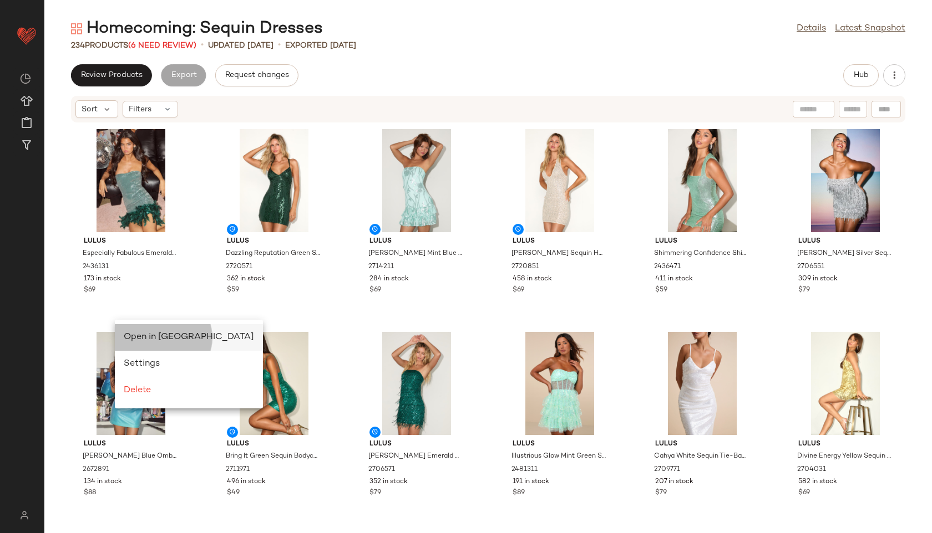
click at [142, 337] on span "Open in Split View" at bounding box center [189, 337] width 130 height 9
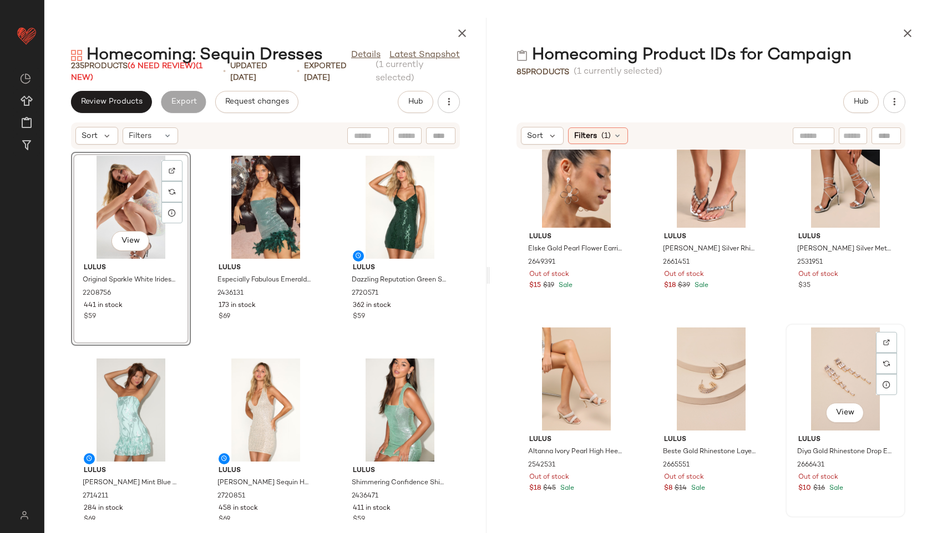
scroll to position [3079, 0]
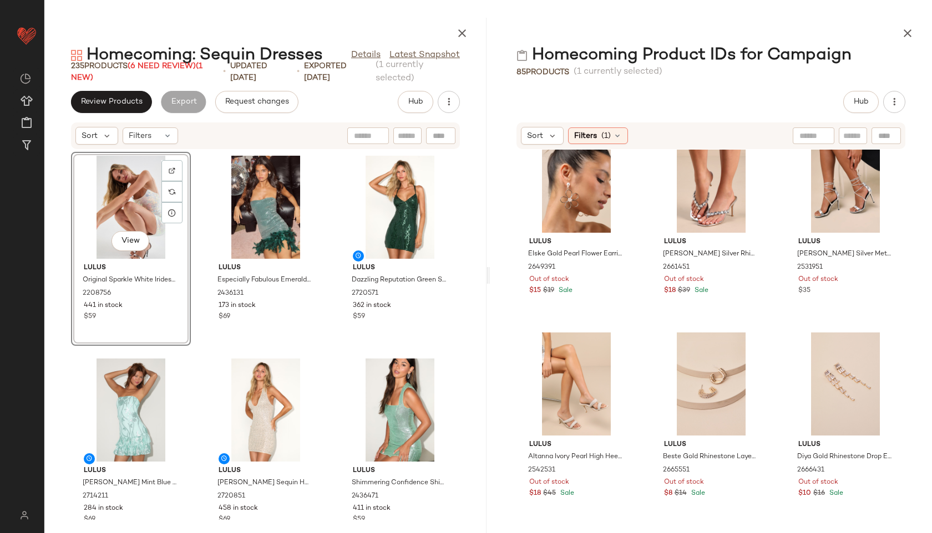
click at [850, 133] on input "text" at bounding box center [852, 136] width 19 height 12
type input "******"
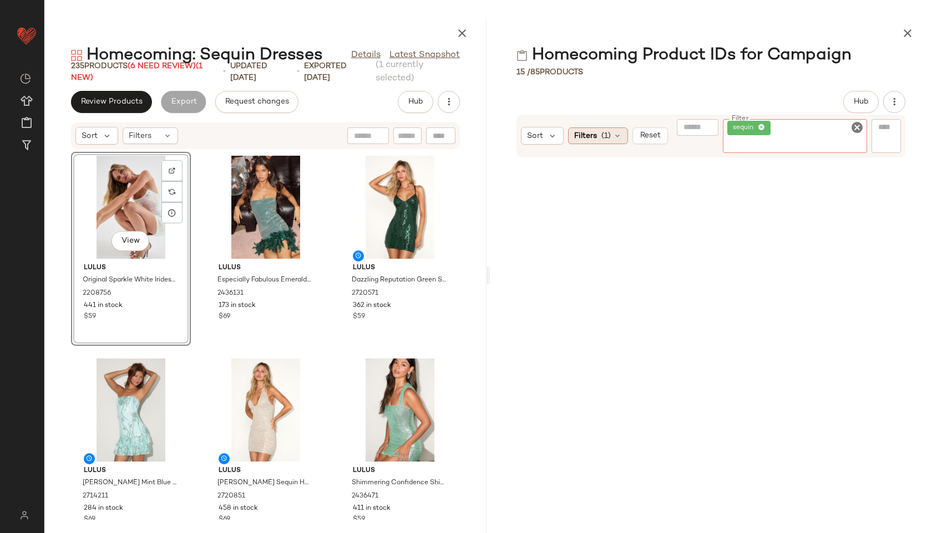
click at [615, 133] on icon at bounding box center [617, 135] width 9 height 9
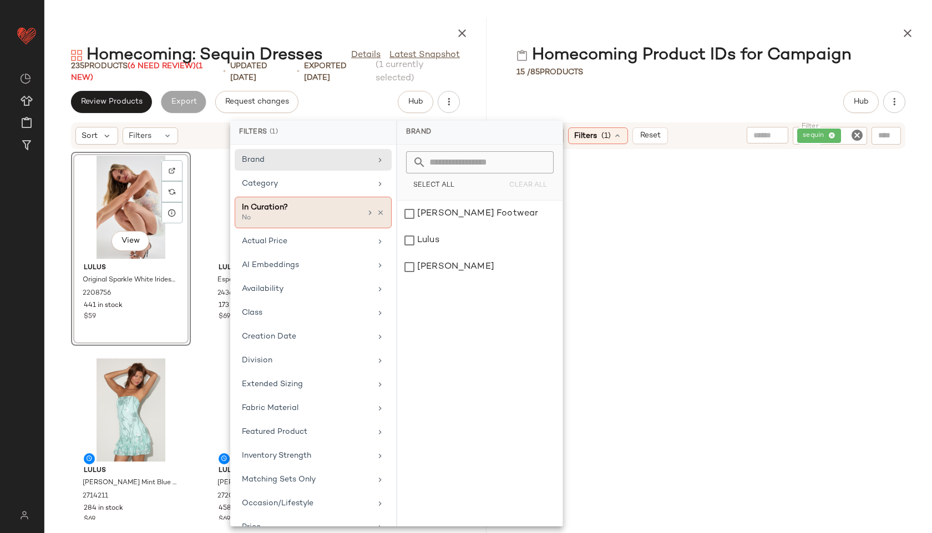
click at [365, 213] on icon at bounding box center [369, 212] width 9 height 9
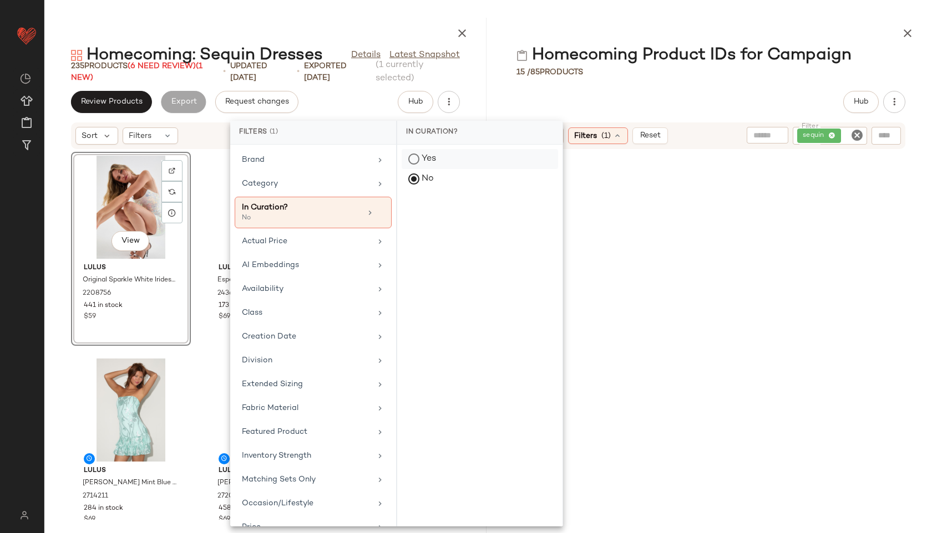
click at [428, 169] on div "Yes" at bounding box center [479, 179] width 156 height 20
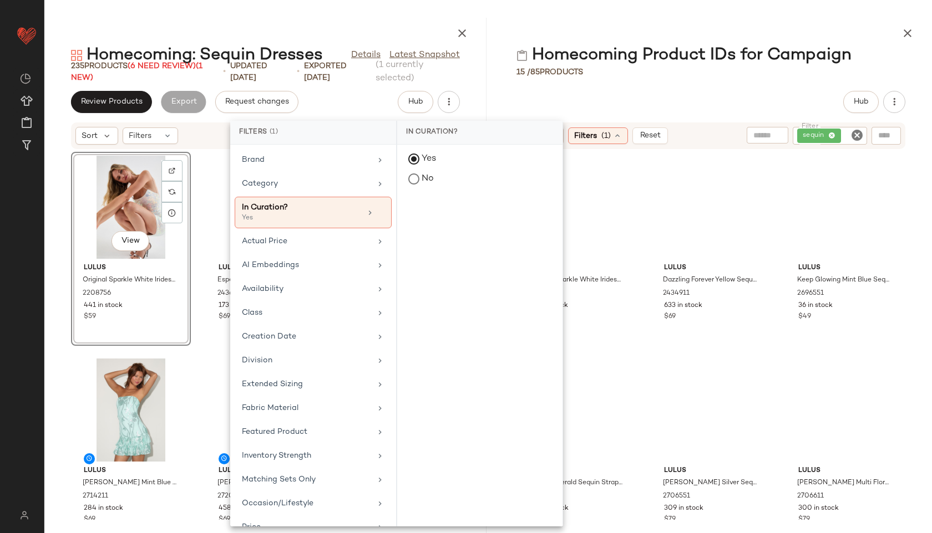
click at [667, 101] on div "Hub" at bounding box center [710, 102] width 389 height 22
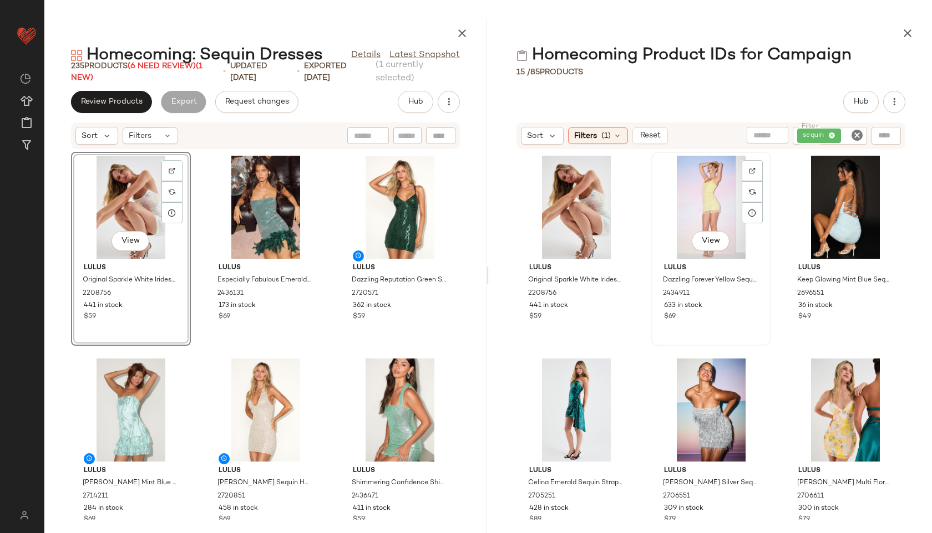
click at [678, 214] on div "View" at bounding box center [711, 207] width 112 height 103
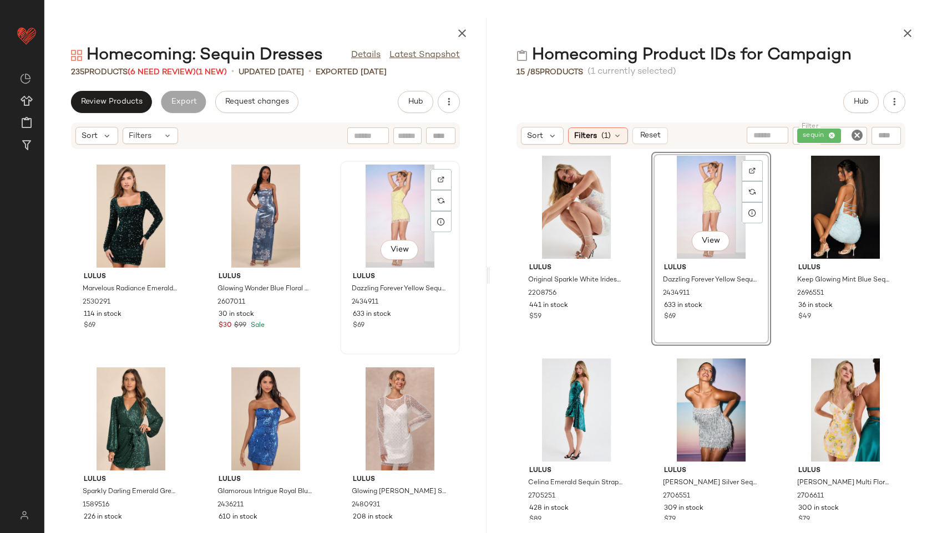
click at [373, 218] on div "View" at bounding box center [400, 216] width 112 height 103
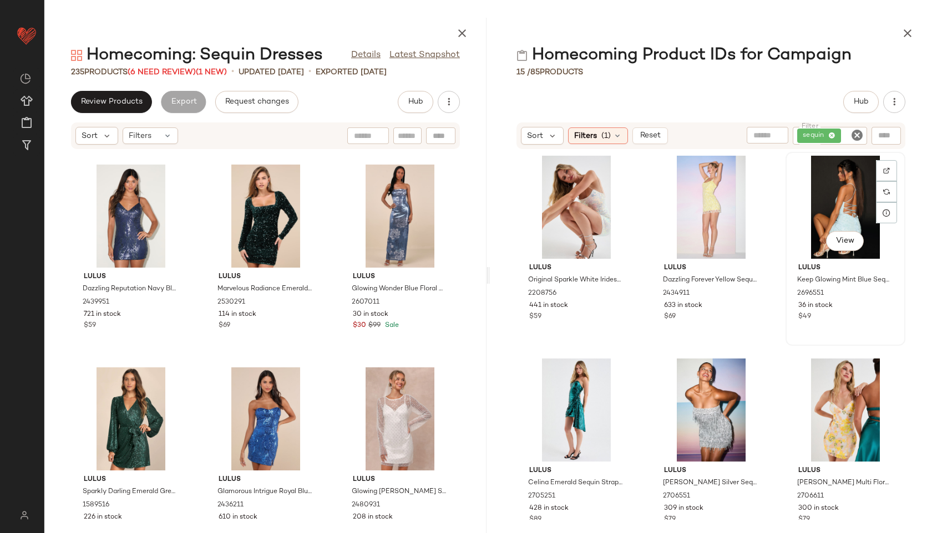
click at [846, 203] on div "View" at bounding box center [845, 207] width 112 height 103
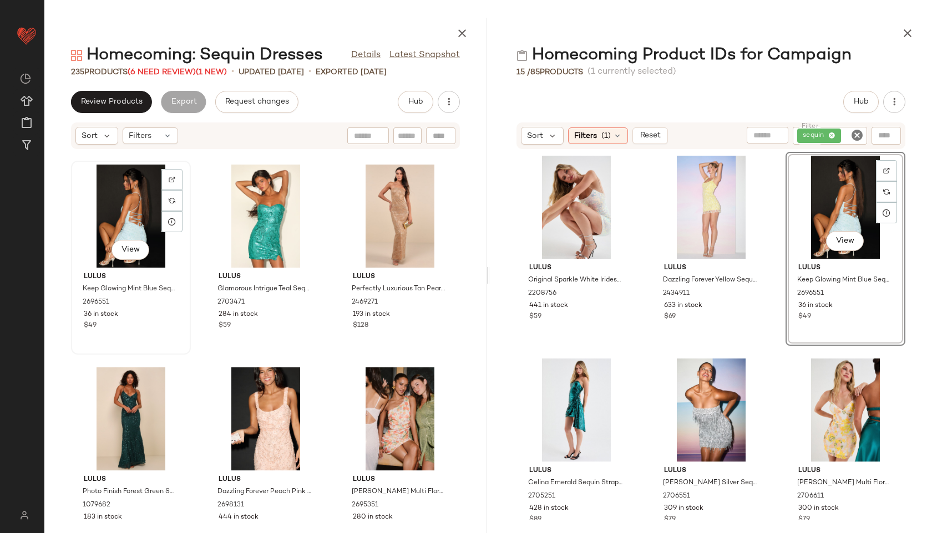
click at [139, 222] on div "View" at bounding box center [131, 216] width 112 height 103
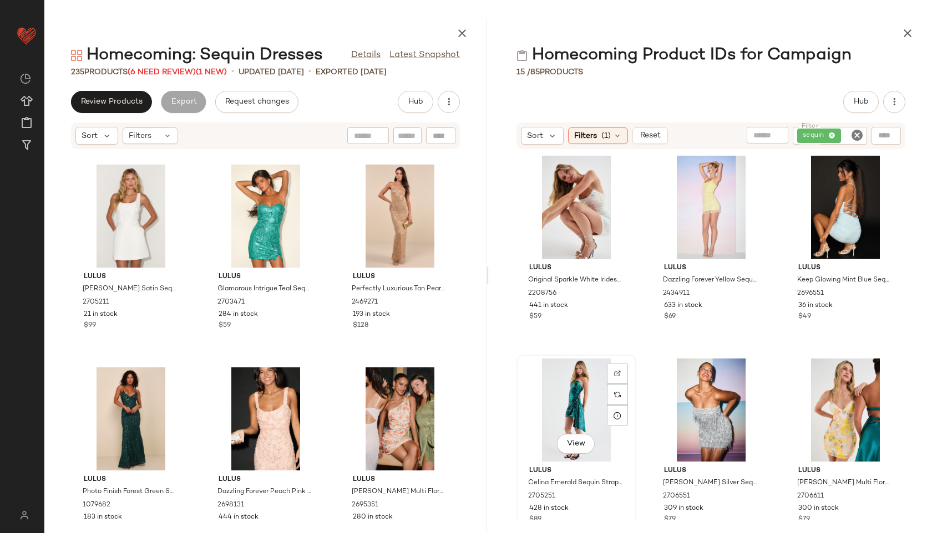
click at [576, 405] on div "View" at bounding box center [576, 410] width 112 height 103
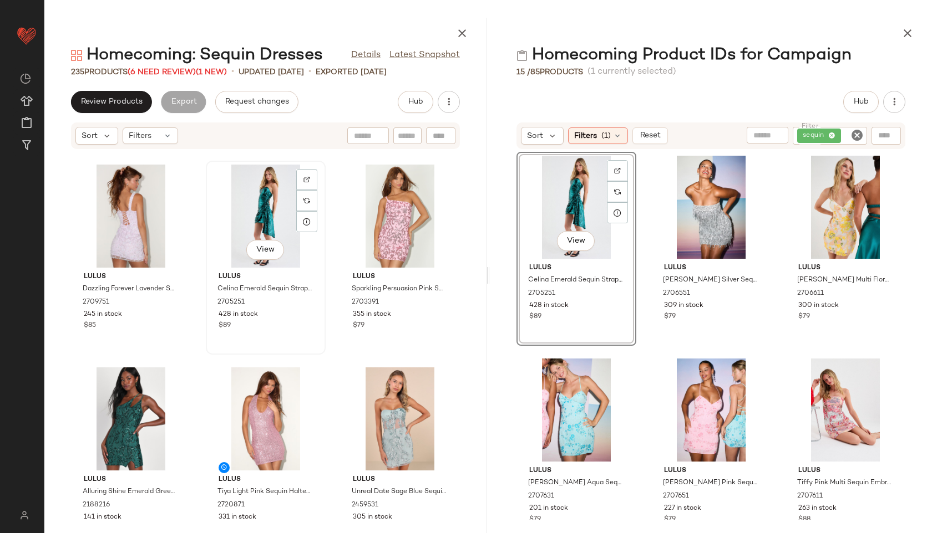
click at [258, 200] on div "View" at bounding box center [266, 216] width 112 height 103
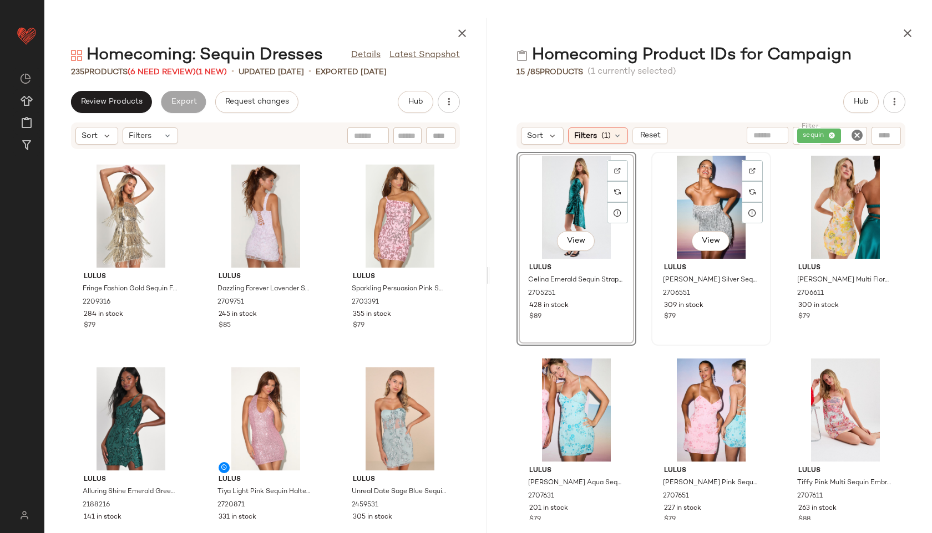
click at [719, 223] on div "View" at bounding box center [711, 207] width 112 height 103
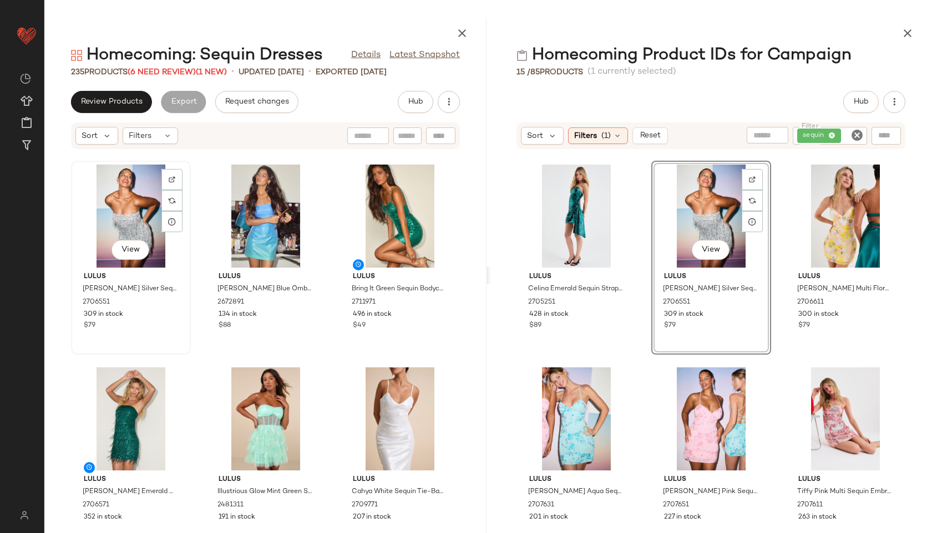
click at [130, 215] on div "View" at bounding box center [131, 216] width 112 height 103
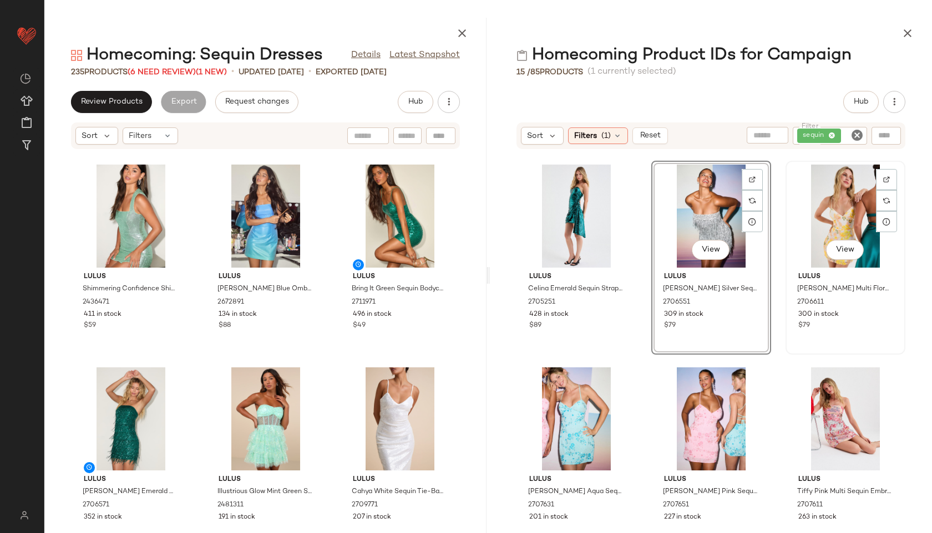
click at [837, 192] on div "View" at bounding box center [845, 216] width 112 height 103
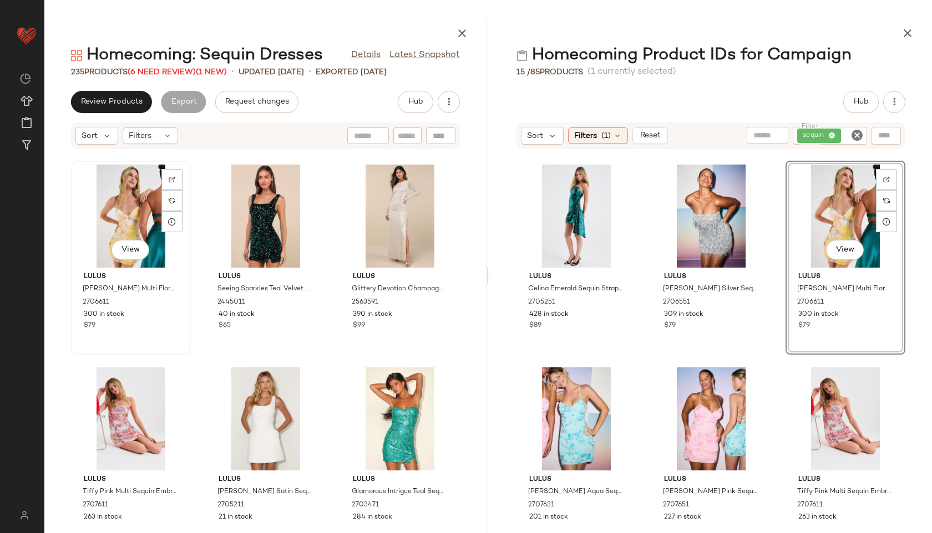
click at [107, 220] on div "View" at bounding box center [131, 216] width 112 height 103
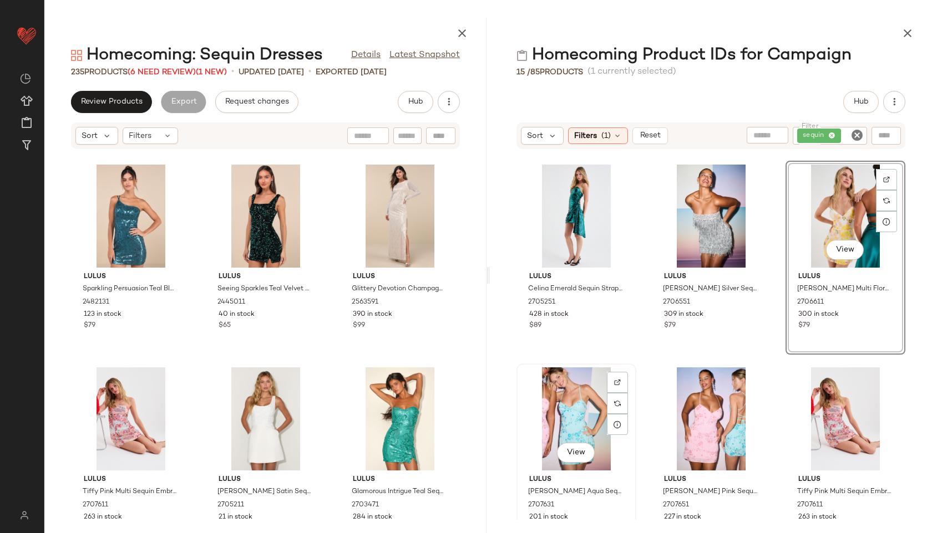
click at [582, 421] on div "View" at bounding box center [576, 419] width 112 height 103
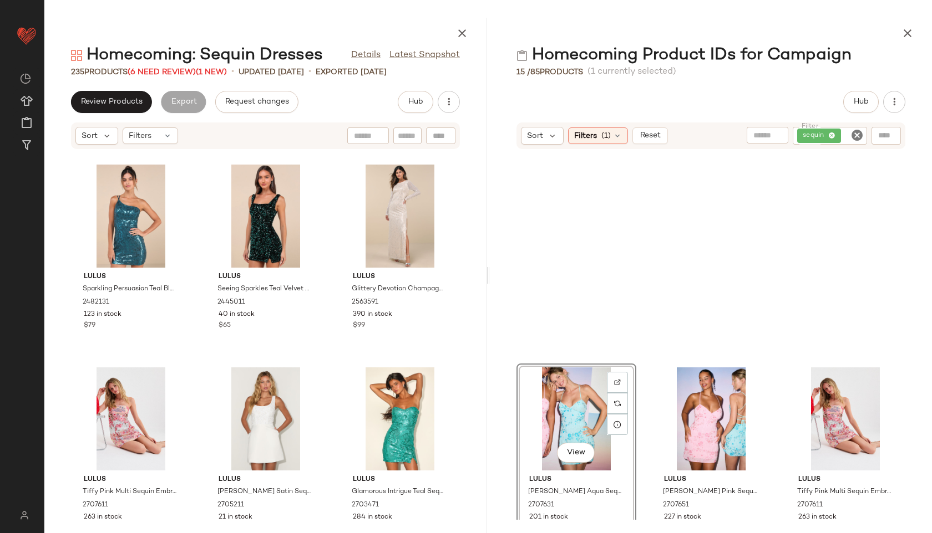
scroll to position [406, 0]
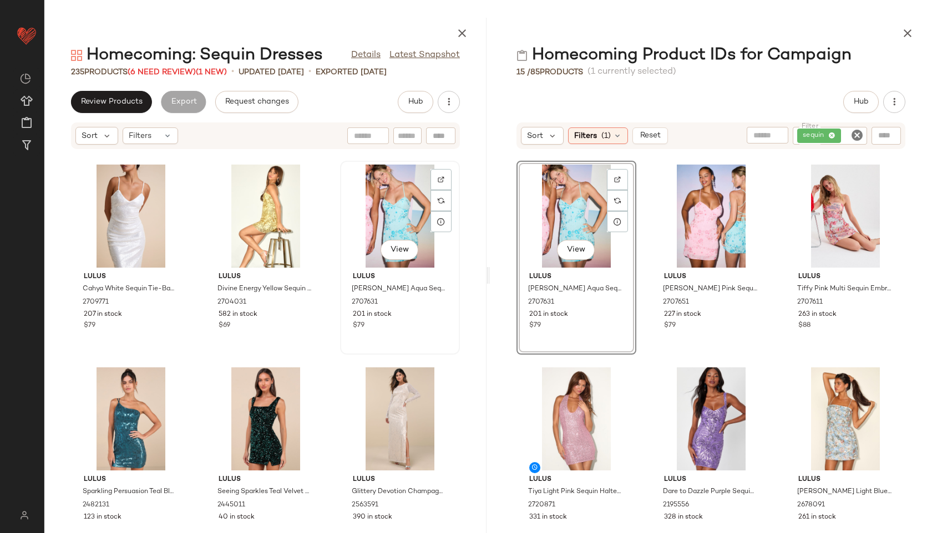
click at [403, 237] on div "View" at bounding box center [400, 216] width 112 height 103
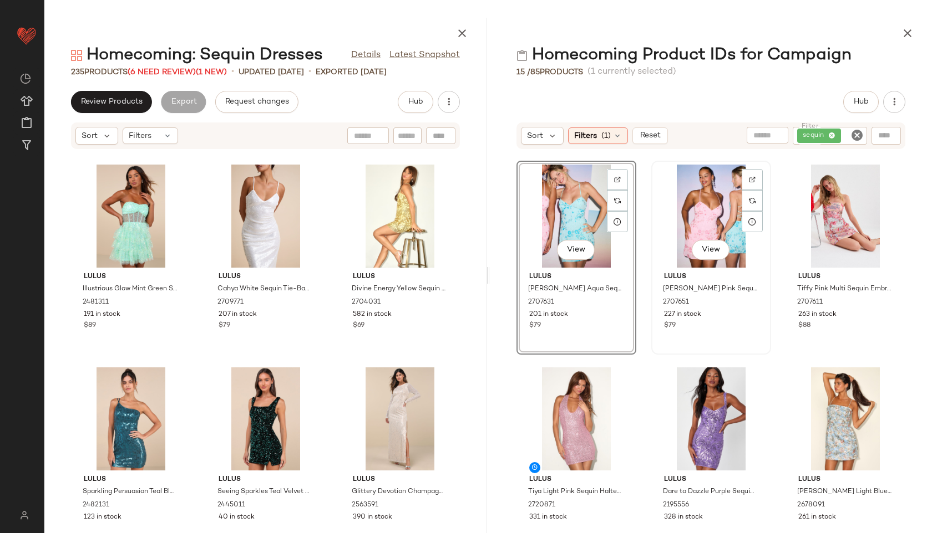
click at [714, 237] on div "View" at bounding box center [711, 216] width 112 height 103
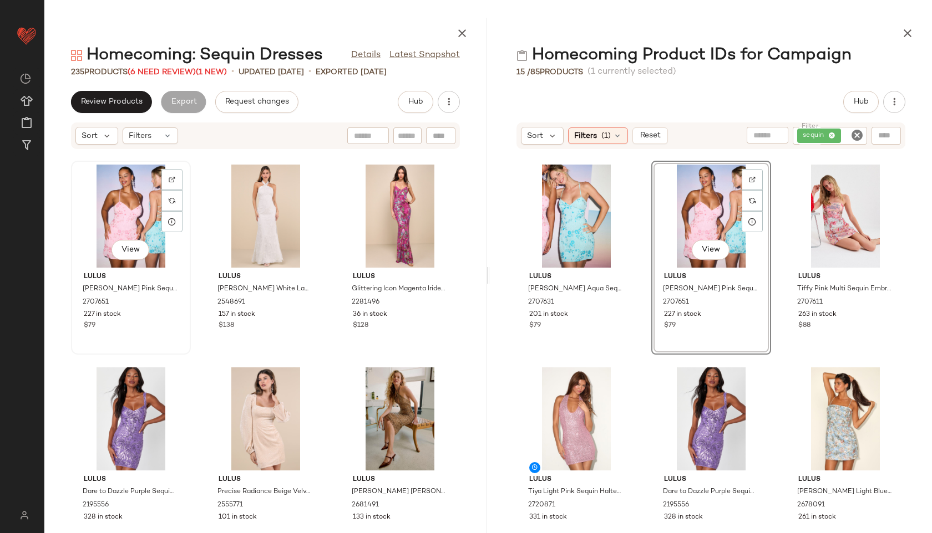
click at [87, 205] on div "View" at bounding box center [131, 216] width 112 height 103
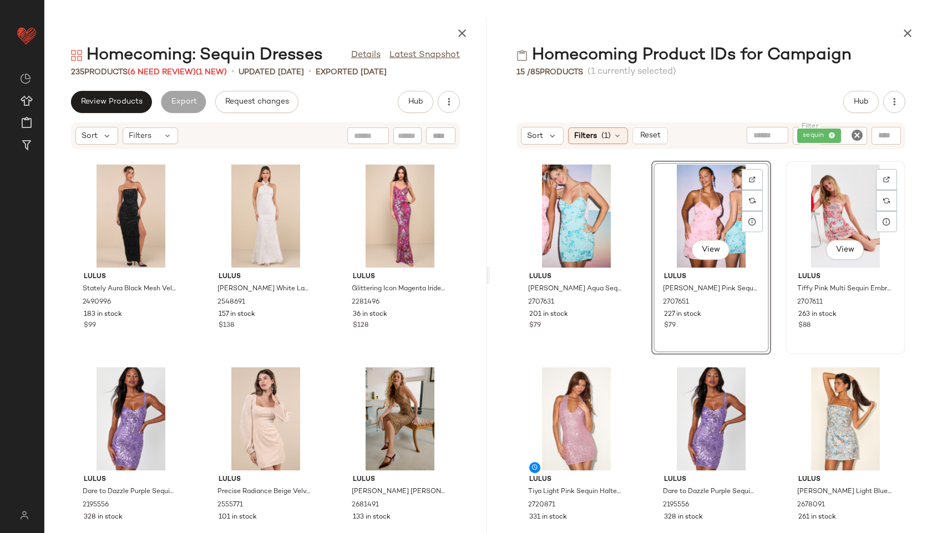
click at [850, 211] on div "View" at bounding box center [845, 216] width 112 height 103
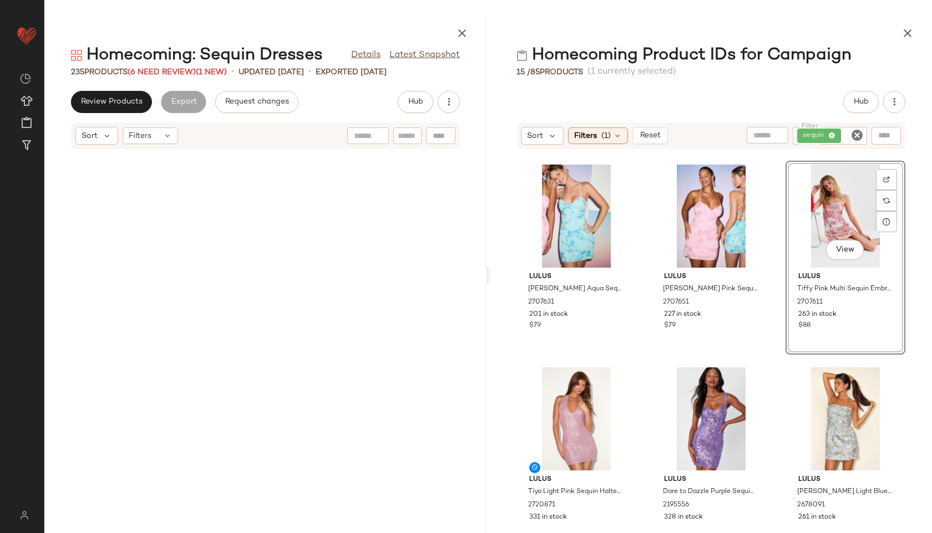
scroll to position [1421, 0]
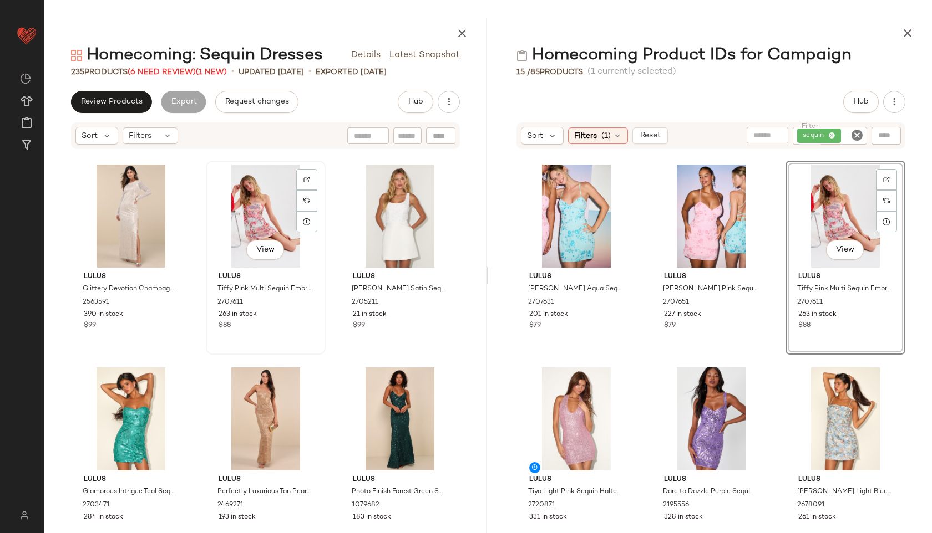
click at [253, 213] on div "View" at bounding box center [266, 216] width 112 height 103
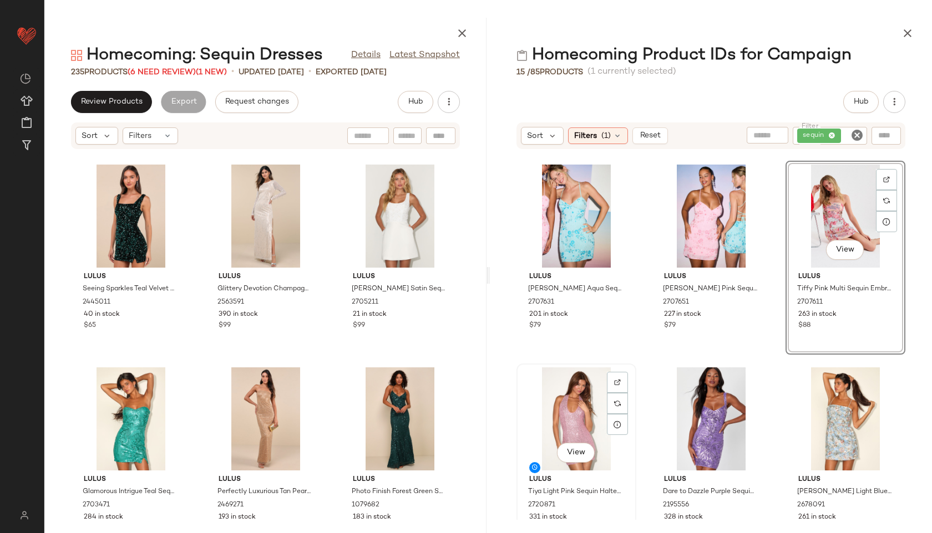
click at [569, 399] on div "View" at bounding box center [576, 419] width 112 height 103
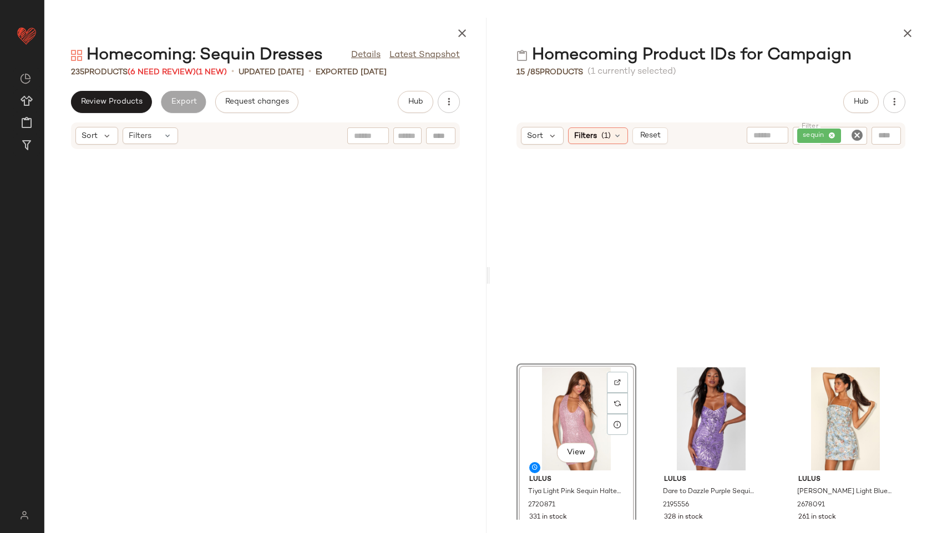
scroll to position [609, 0]
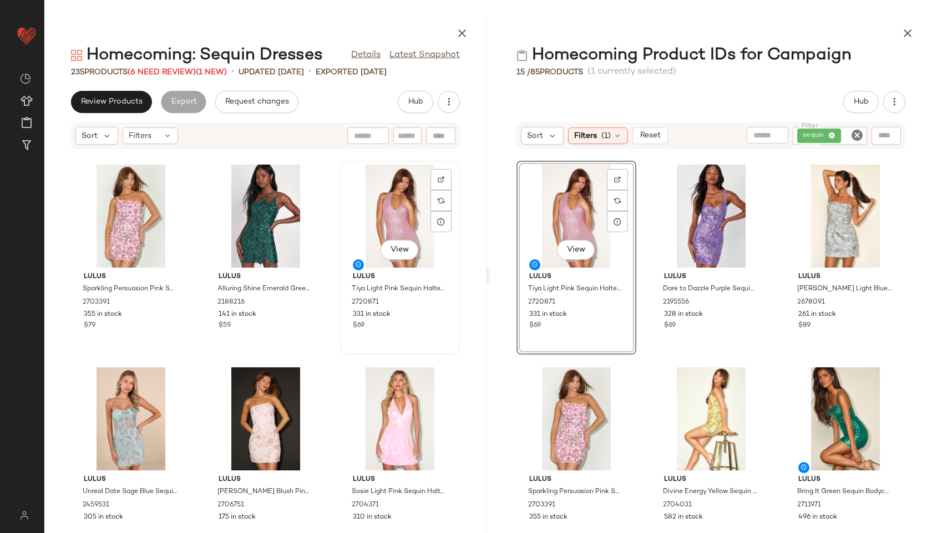
click at [405, 218] on div "View" at bounding box center [400, 216] width 112 height 103
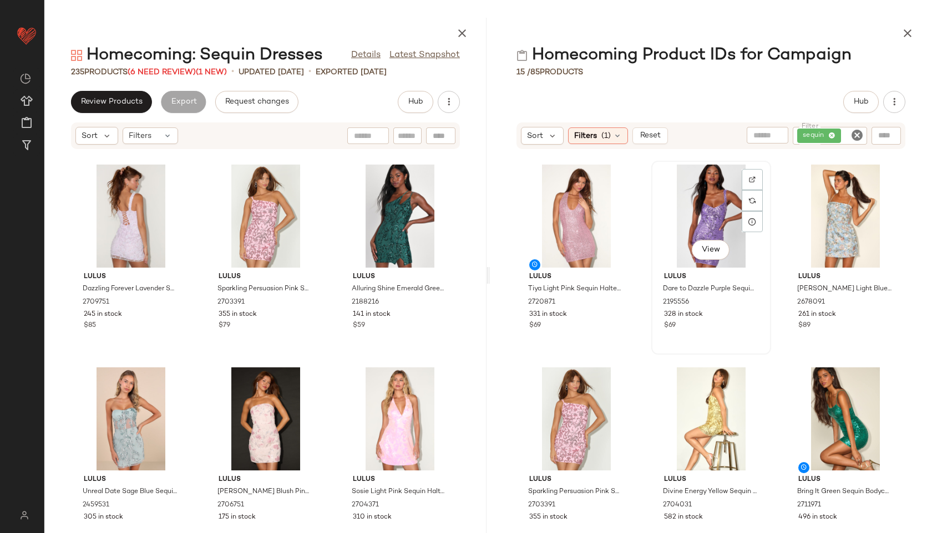
click at [689, 200] on div "View" at bounding box center [711, 216] width 112 height 103
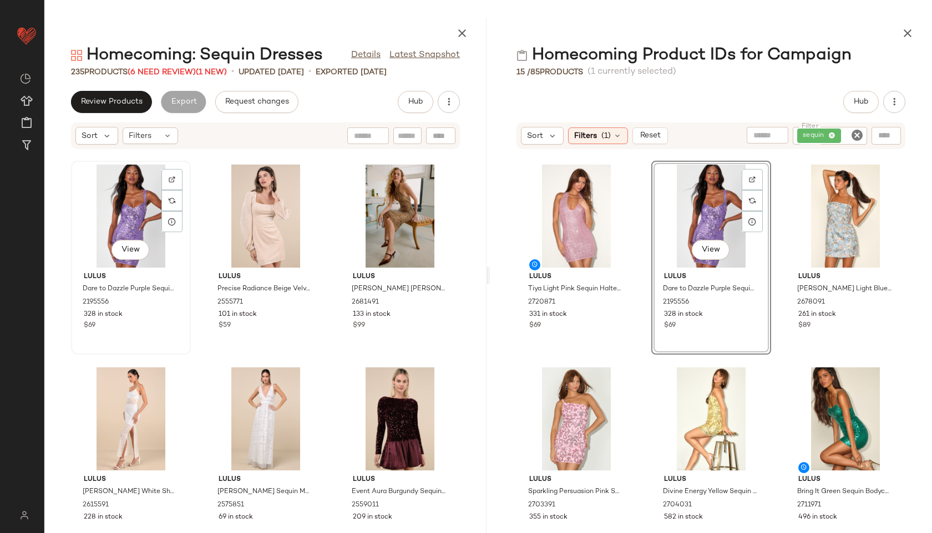
click at [131, 206] on div "View" at bounding box center [131, 216] width 112 height 103
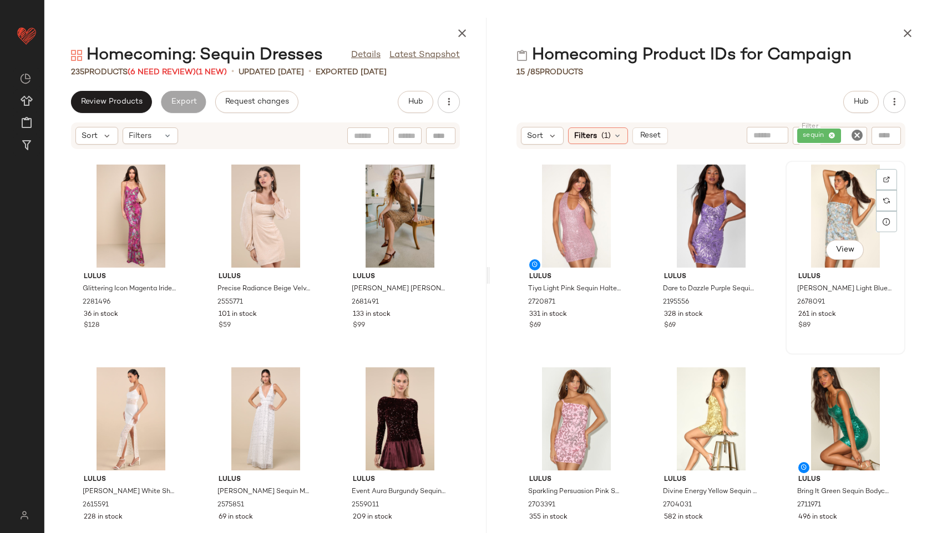
click at [822, 222] on div "View" at bounding box center [845, 216] width 112 height 103
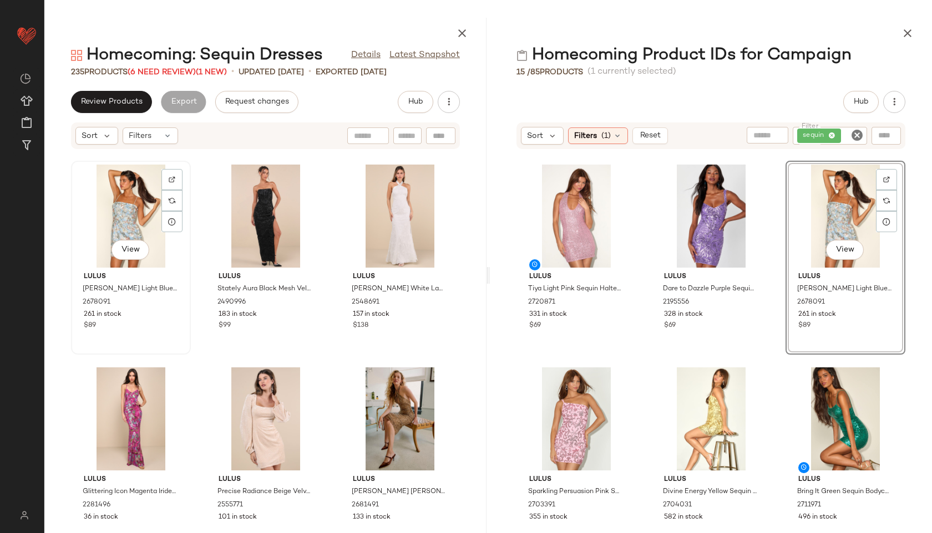
click at [144, 221] on div "View" at bounding box center [131, 216] width 112 height 103
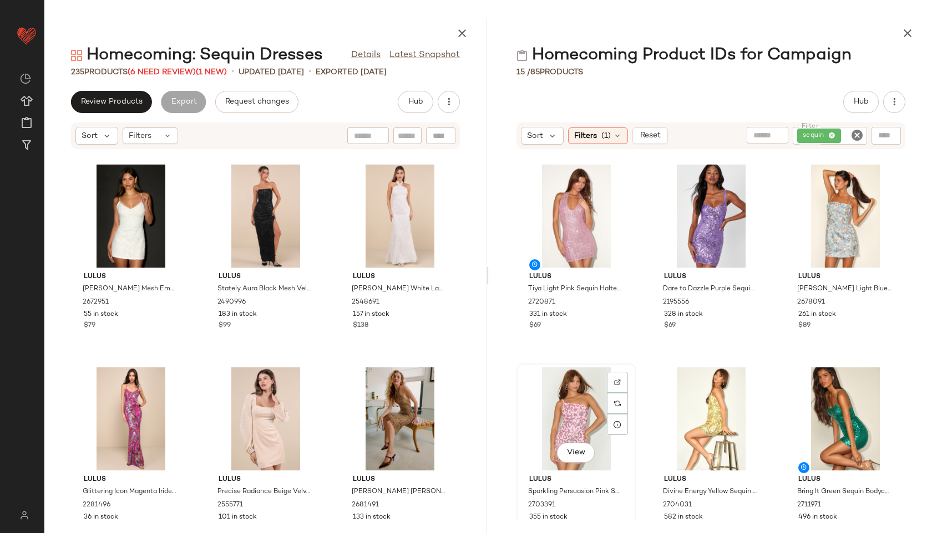
click at [557, 410] on div "View" at bounding box center [576, 419] width 112 height 103
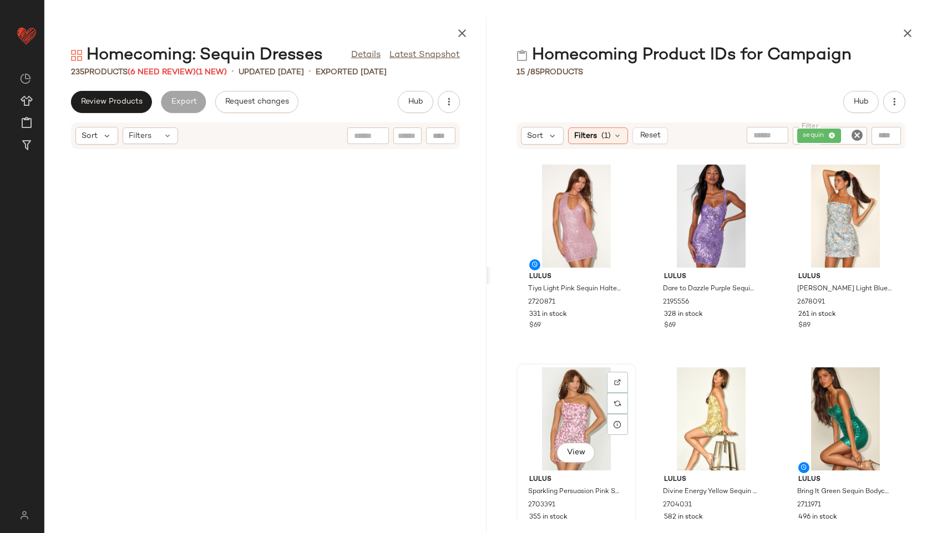
scroll to position [647, 0]
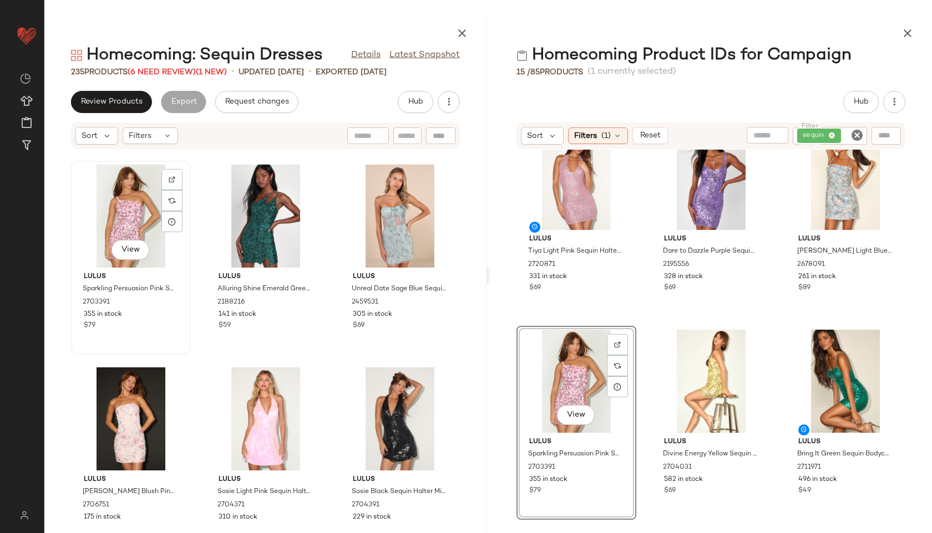
click at [114, 201] on div "View" at bounding box center [131, 216] width 112 height 103
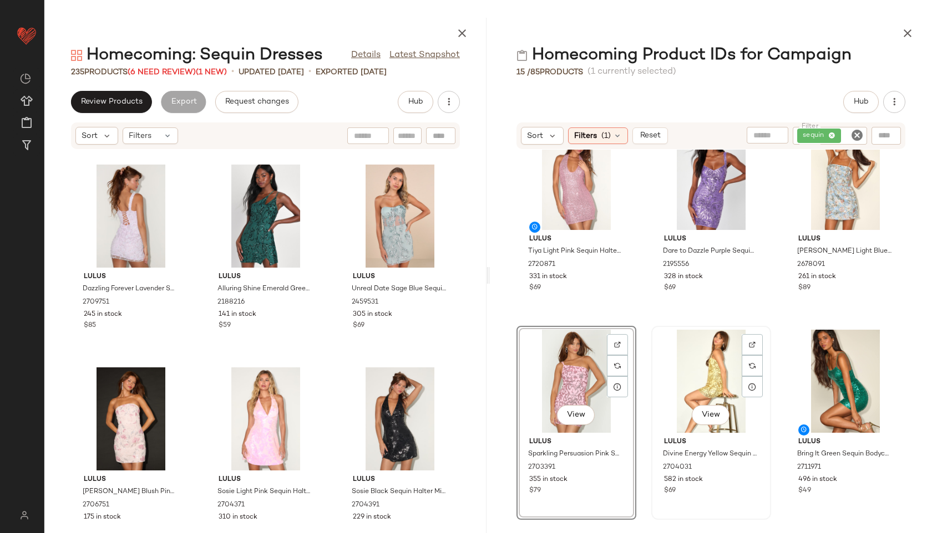
click at [679, 363] on div "View" at bounding box center [711, 381] width 112 height 103
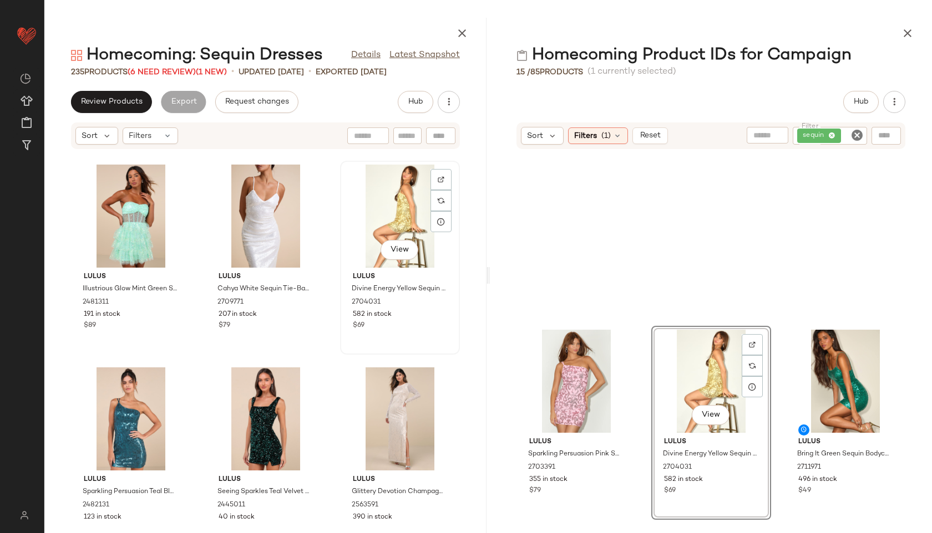
click at [387, 229] on div "View" at bounding box center [400, 216] width 112 height 103
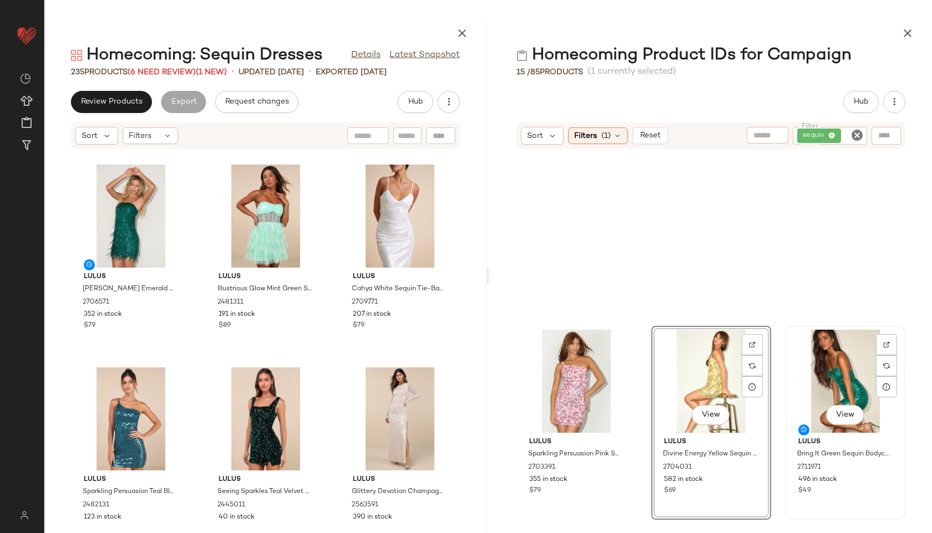
click at [800, 365] on div "View" at bounding box center [845, 381] width 112 height 103
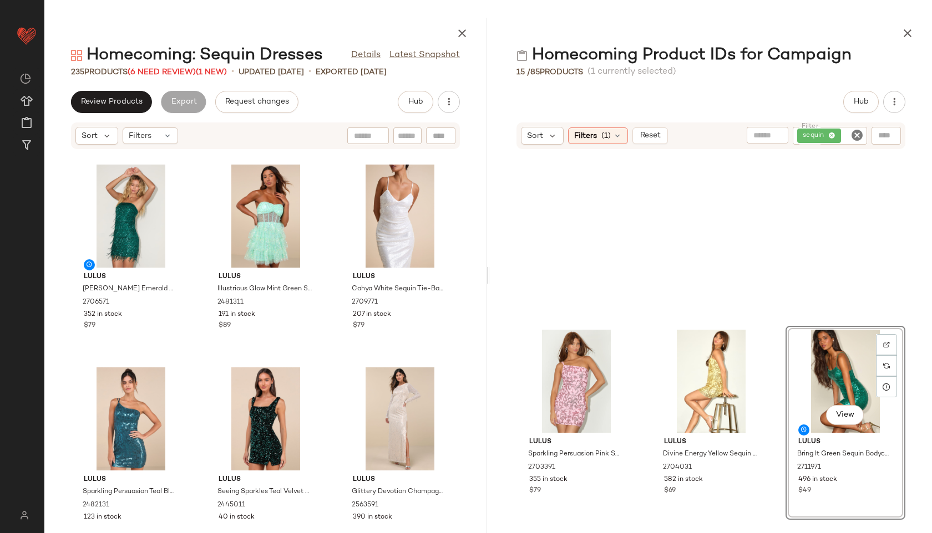
scroll to position [1218, 0]
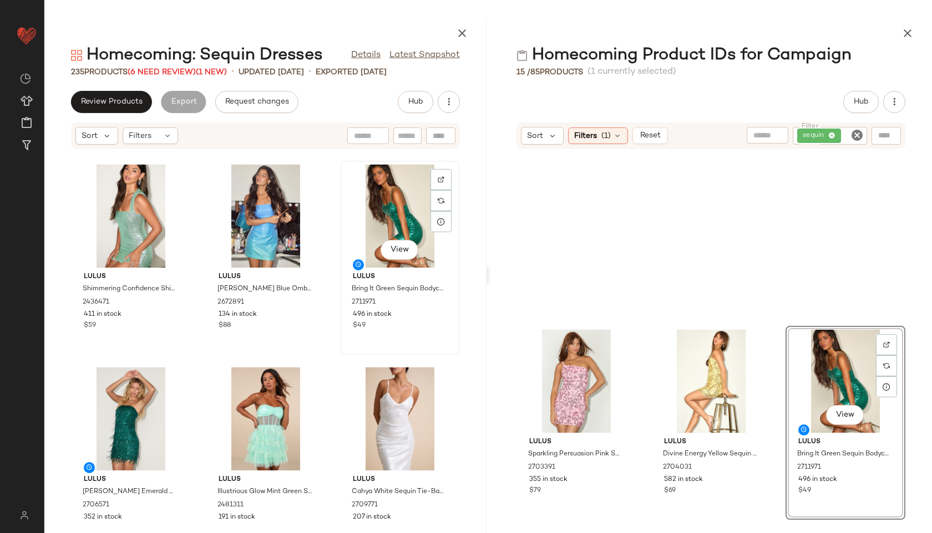
click at [379, 213] on div "View" at bounding box center [400, 216] width 112 height 103
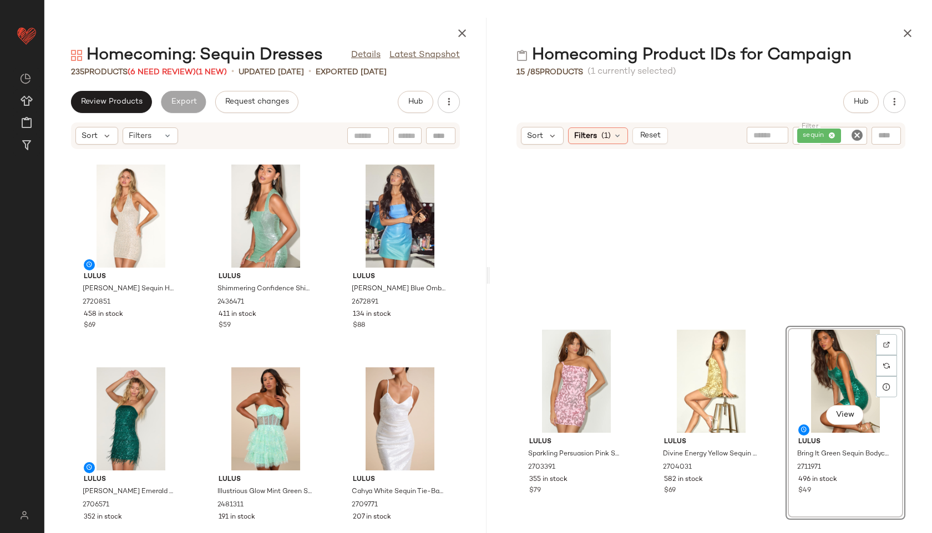
click at [897, 42] on div at bounding box center [711, 31] width 442 height 27
click at [903, 38] on icon "button" at bounding box center [907, 33] width 13 height 13
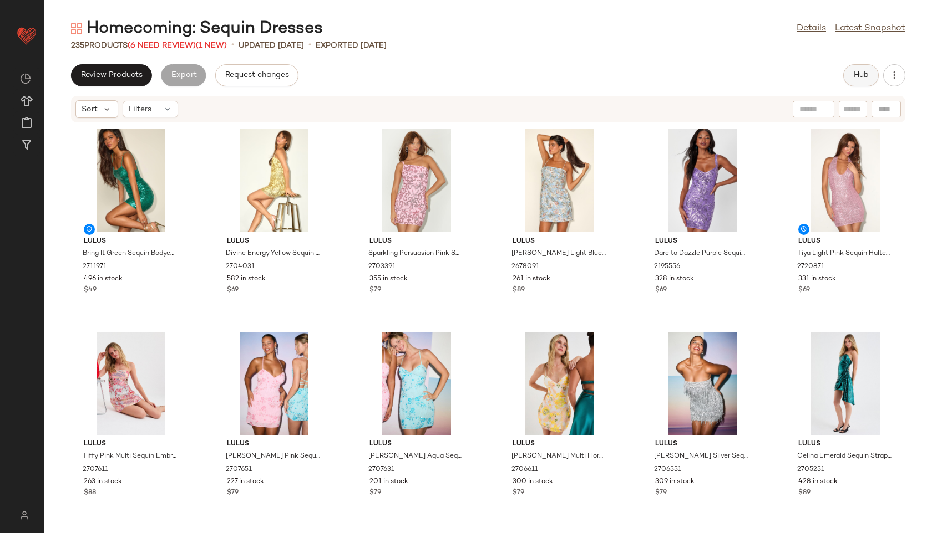
click at [854, 82] on button "Hub" at bounding box center [860, 75] width 35 height 22
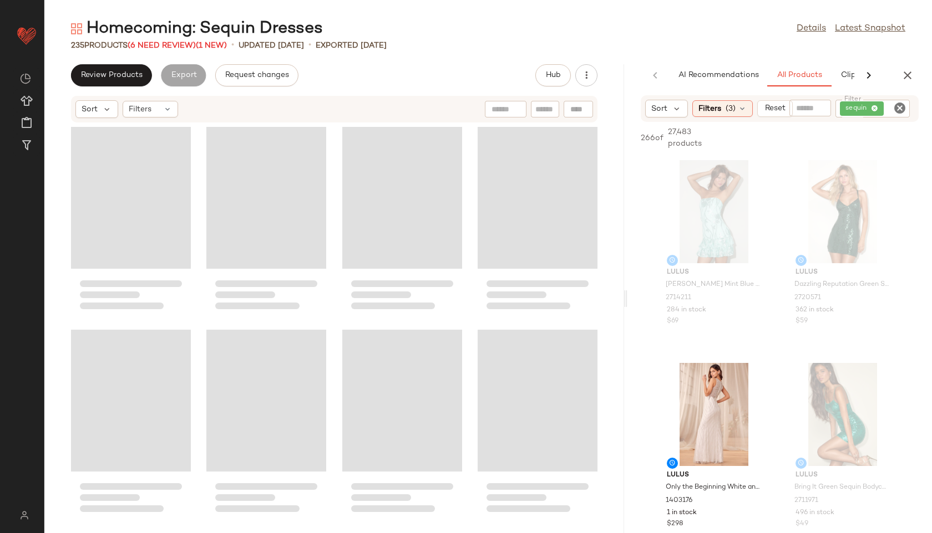
drag, startPoint x: 489, startPoint y: 298, endPoint x: 828, endPoint y: 291, distance: 339.4
click at [828, 291] on div "Homecoming: Sequin Dresses Details Latest Snapshot 235 Products (6 Need Review)…" at bounding box center [487, 276] width 887 height 516
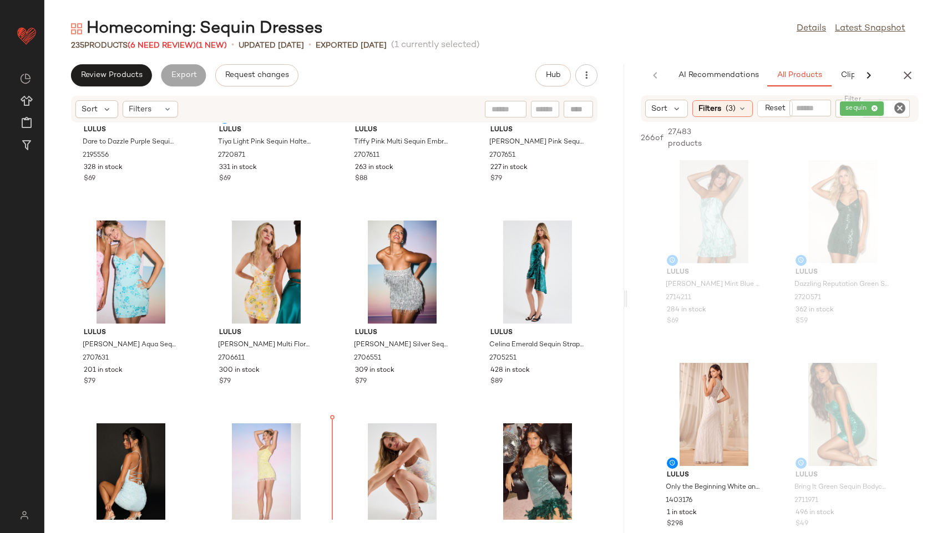
scroll to position [363, 0]
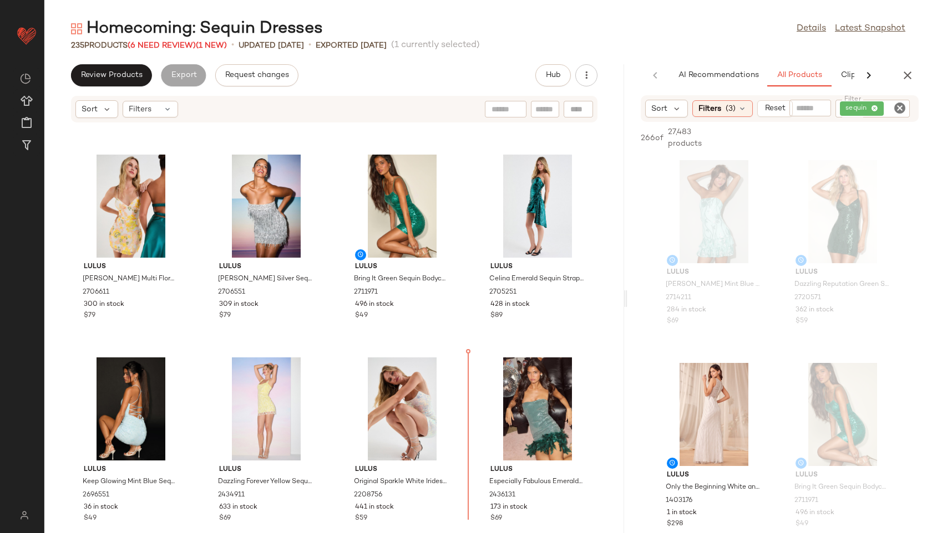
scroll to position [398, 0]
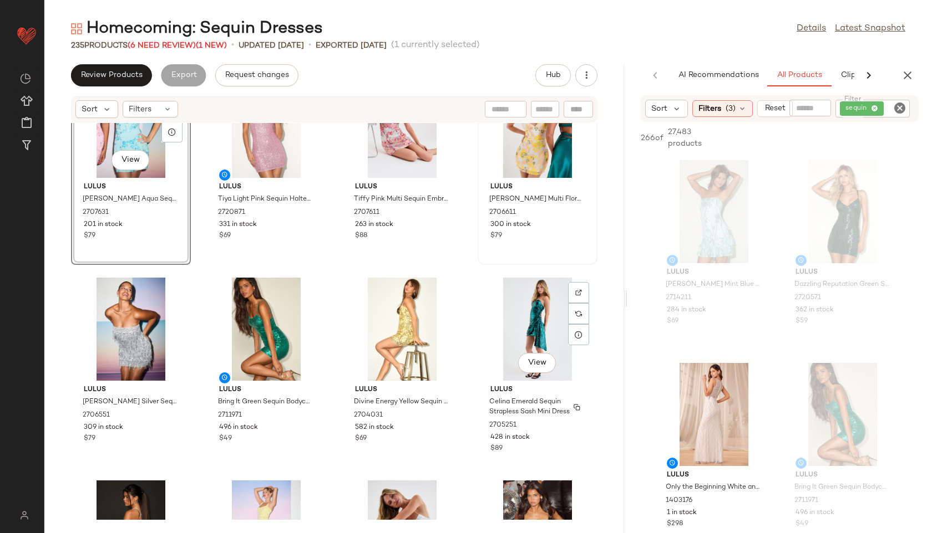
scroll to position [219, 0]
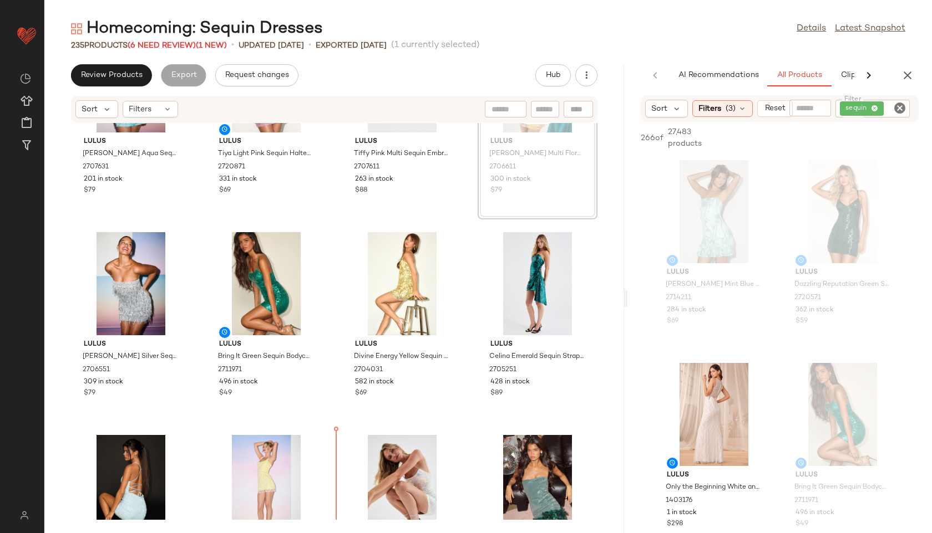
scroll to position [318, 0]
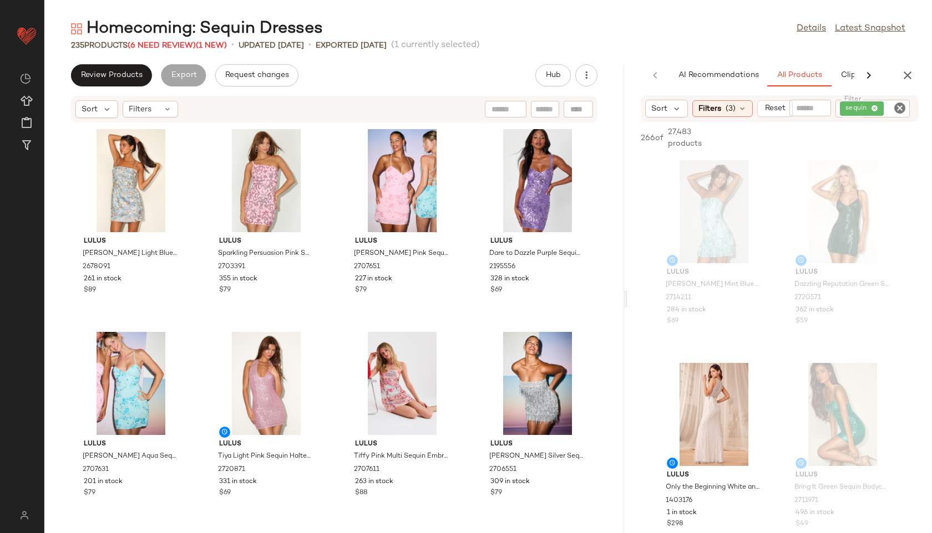
click at [177, 50] on div "235 Products (6 Need Review) (1 New)" at bounding box center [149, 46] width 156 height 12
click at [177, 45] on span "(6 Need Review)" at bounding box center [162, 46] width 68 height 8
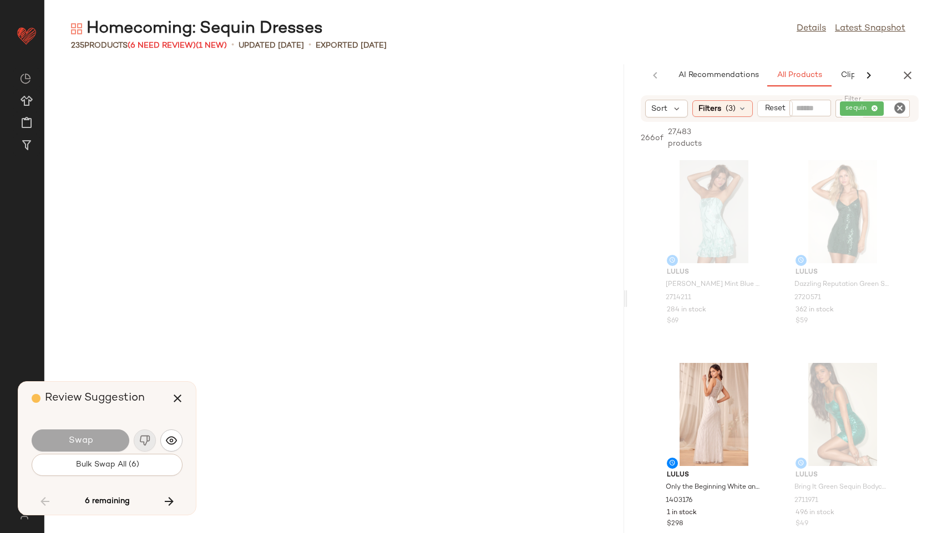
scroll to position [9133, 0]
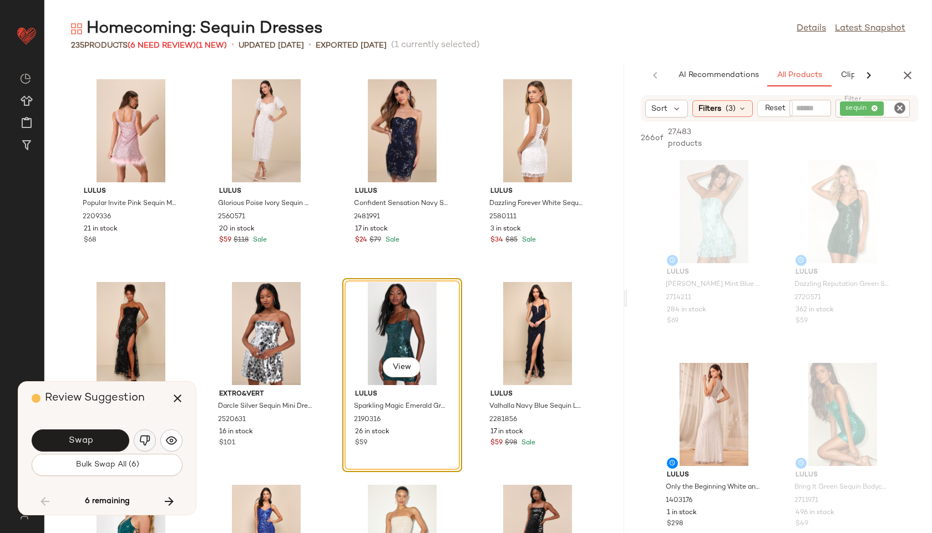
click at [144, 439] on img "button" at bounding box center [144, 440] width 11 height 11
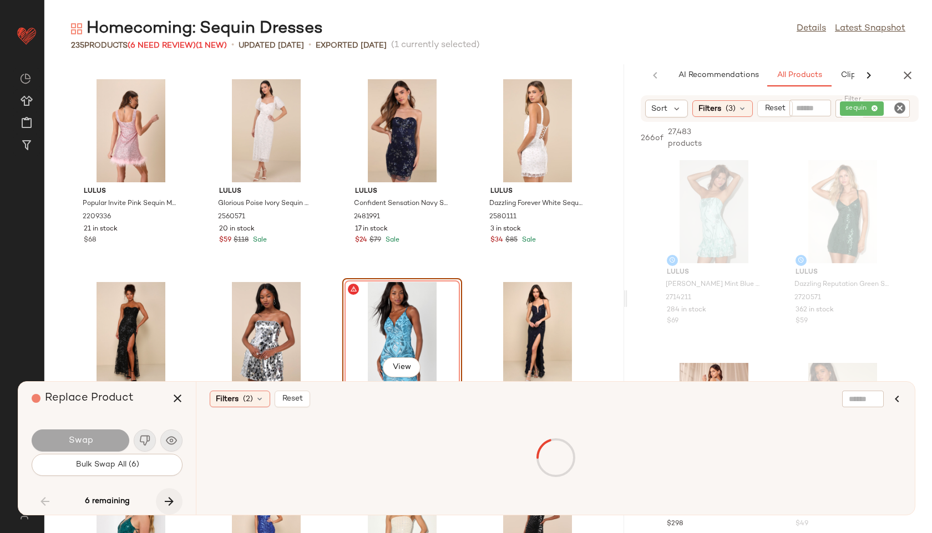
click at [175, 502] on icon "button" at bounding box center [168, 501] width 13 height 13
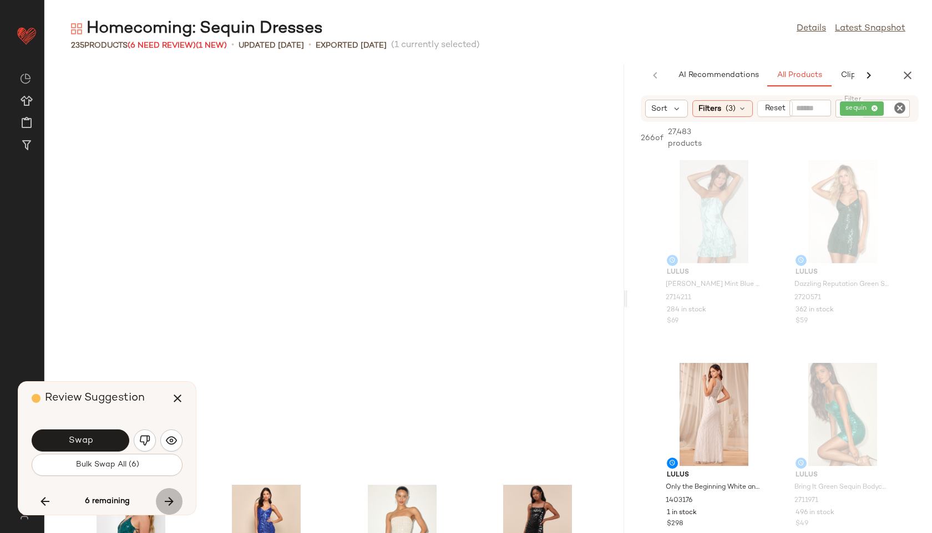
scroll to position [9538, 0]
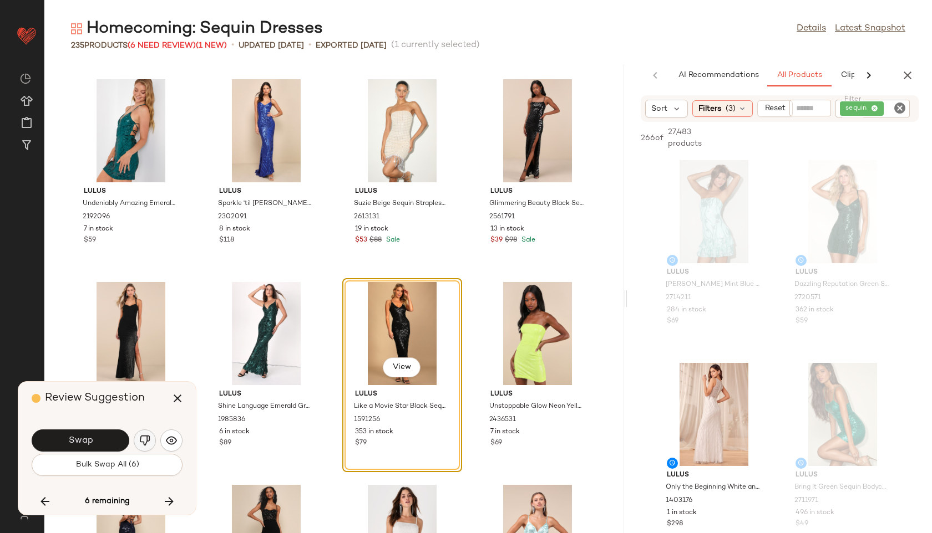
click at [140, 441] on img "button" at bounding box center [144, 440] width 11 height 11
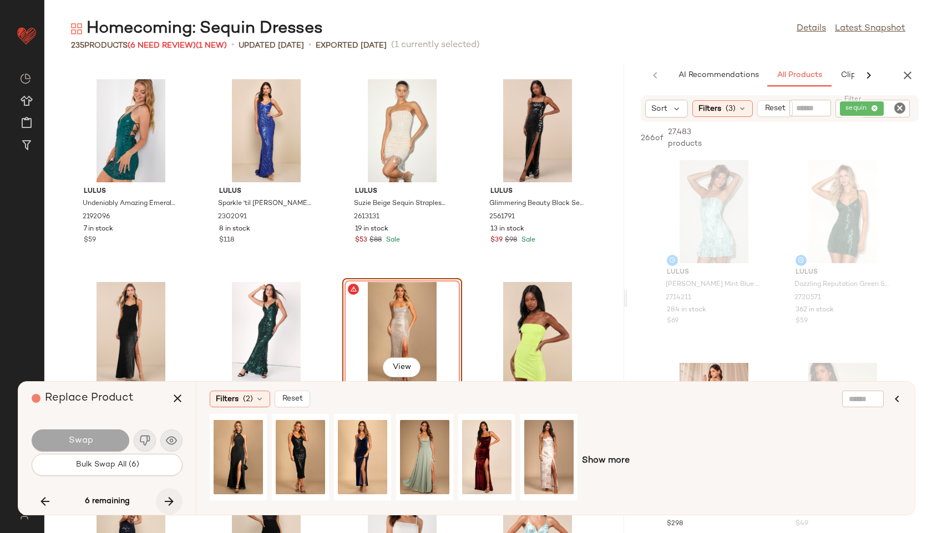
click at [167, 504] on icon "button" at bounding box center [168, 501] width 13 height 13
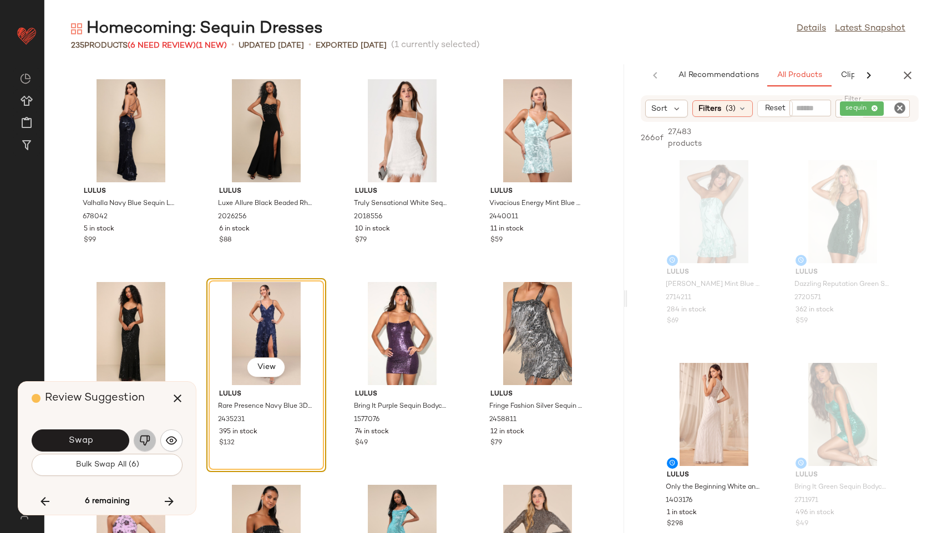
click at [141, 441] on img "button" at bounding box center [144, 440] width 11 height 11
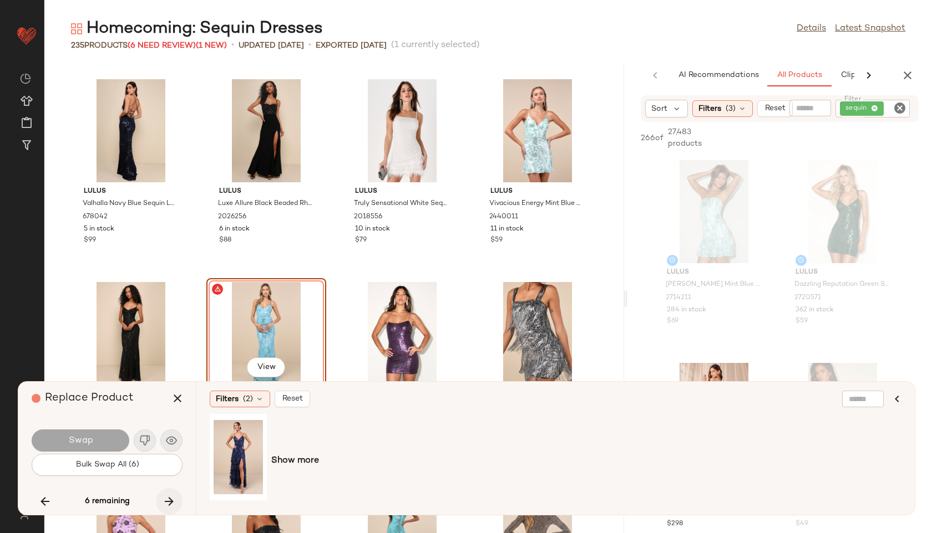
click at [166, 501] on icon "button" at bounding box center [168, 501] width 13 height 13
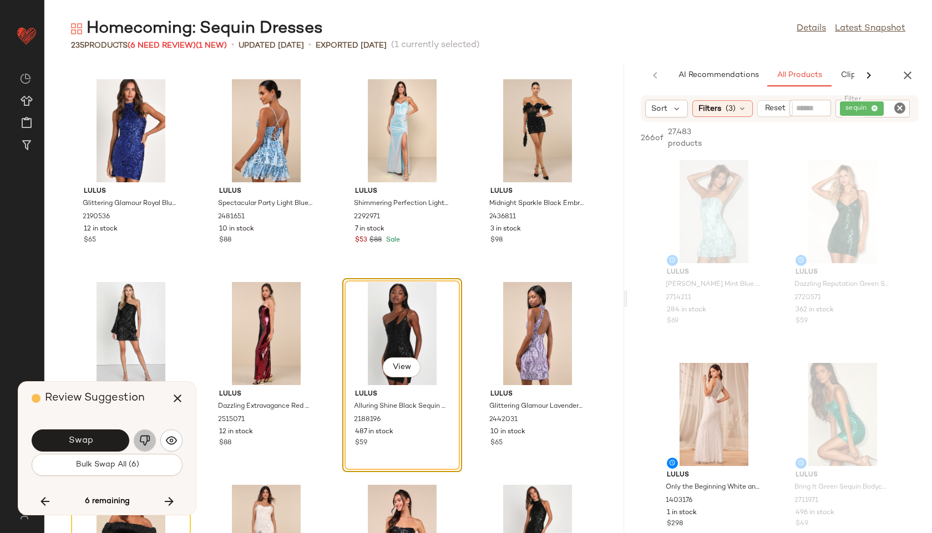
click at [149, 433] on button "button" at bounding box center [145, 441] width 22 height 22
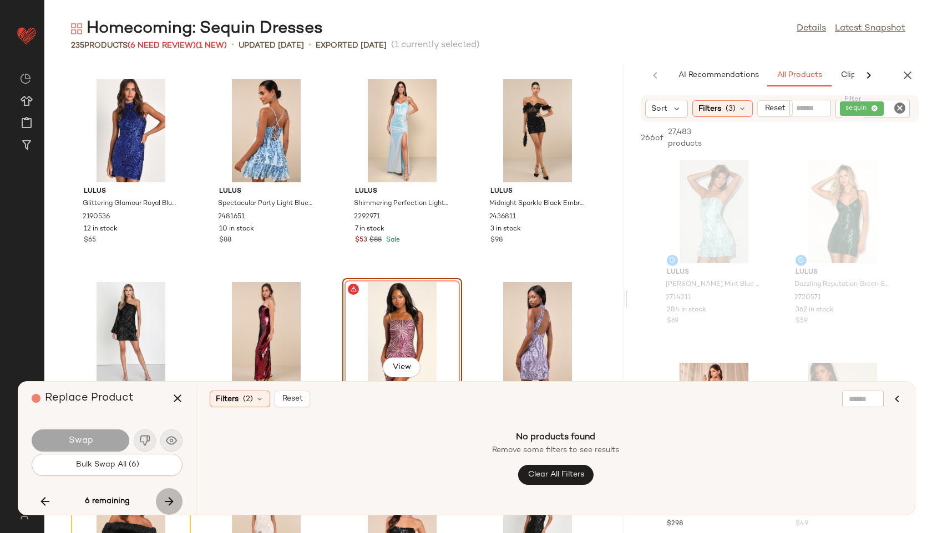
click at [171, 499] on icon "button" at bounding box center [168, 501] width 13 height 13
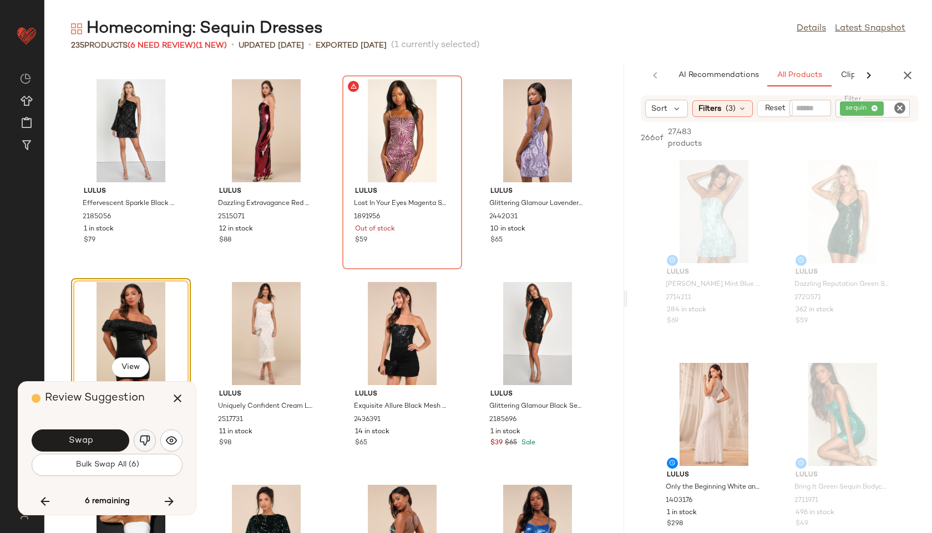
click at [143, 445] on img "button" at bounding box center [144, 440] width 11 height 11
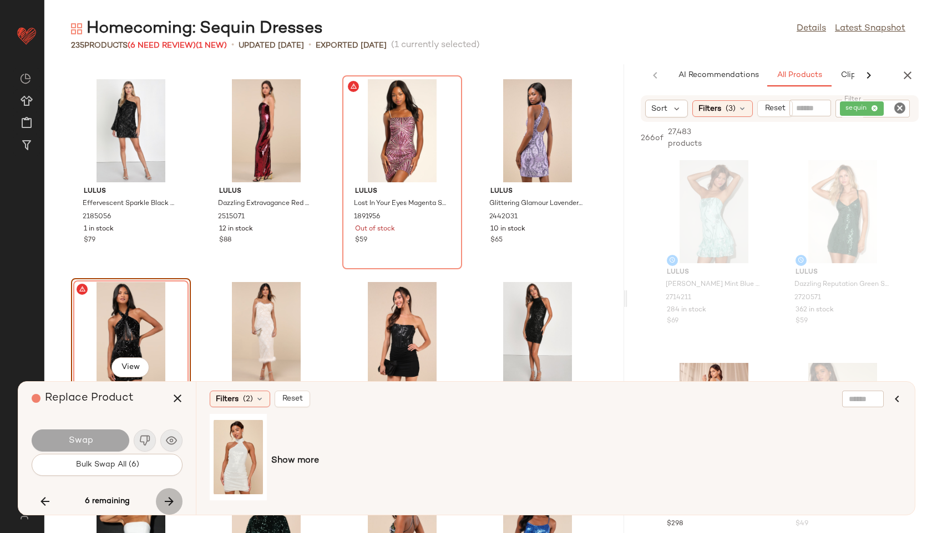
click at [175, 503] on icon "button" at bounding box center [168, 501] width 13 height 13
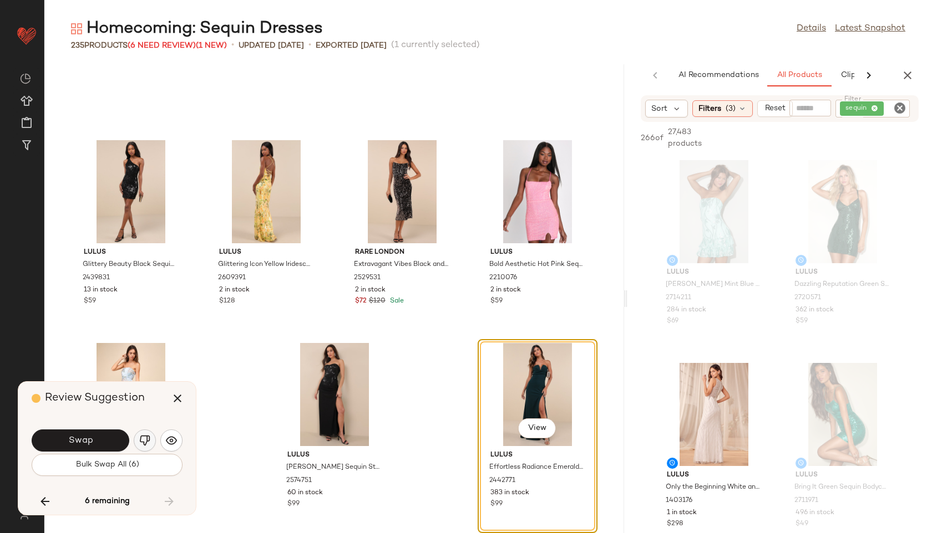
click at [150, 434] on button "button" at bounding box center [145, 441] width 22 height 22
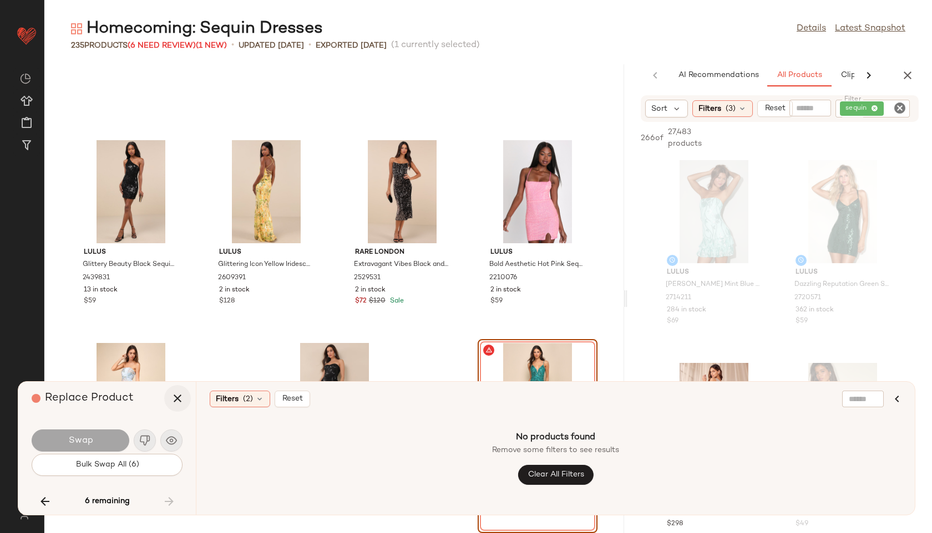
click at [176, 396] on icon "button" at bounding box center [177, 398] width 13 height 13
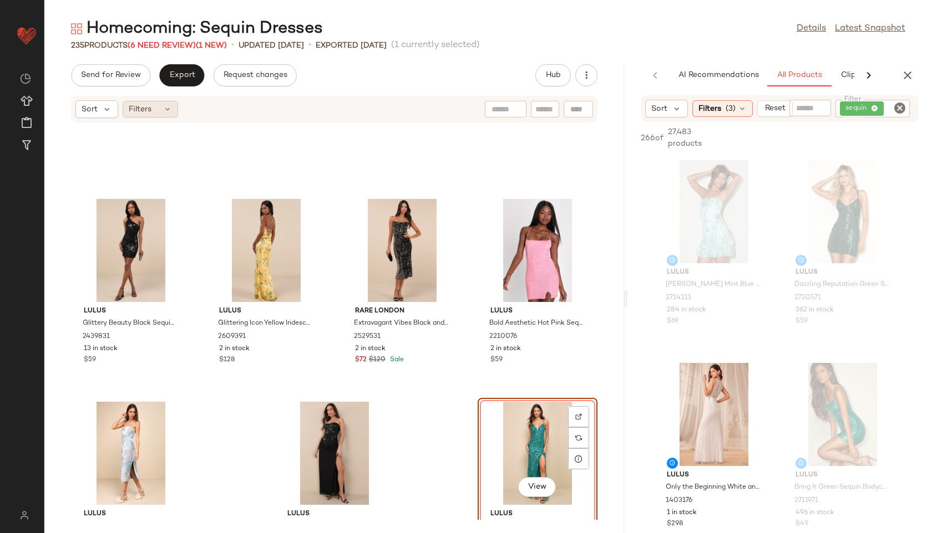
click at [148, 107] on span "Filters" at bounding box center [140, 110] width 23 height 12
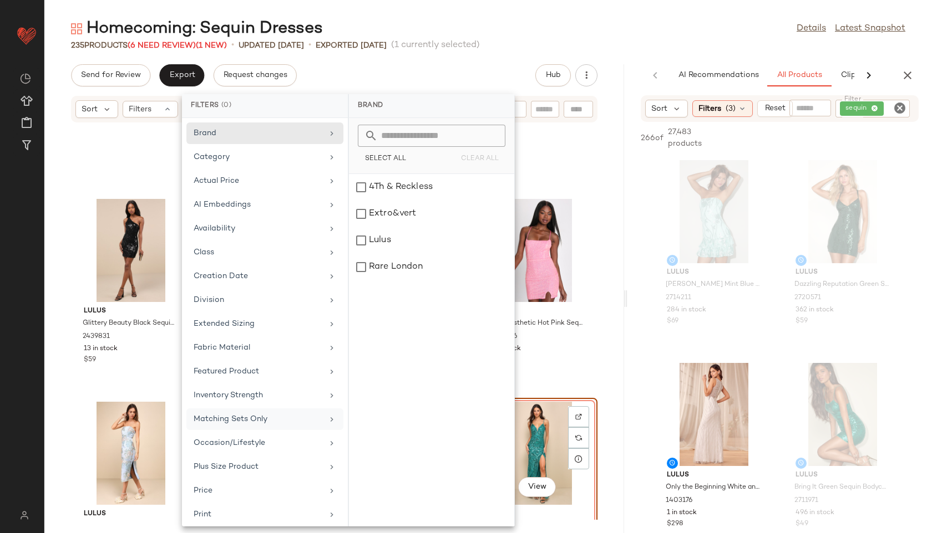
scroll to position [125, 0]
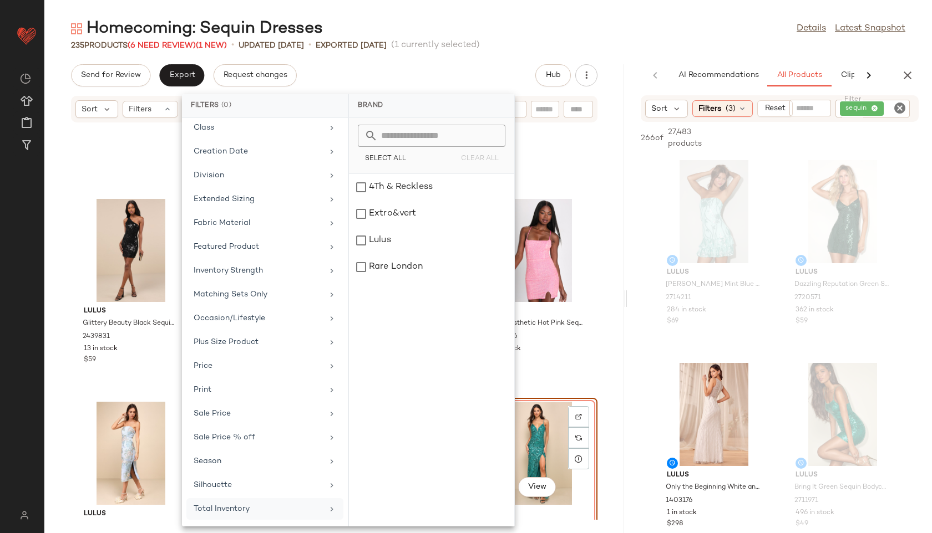
click at [235, 507] on div "Total Inventory" at bounding box center [258, 509] width 129 height 12
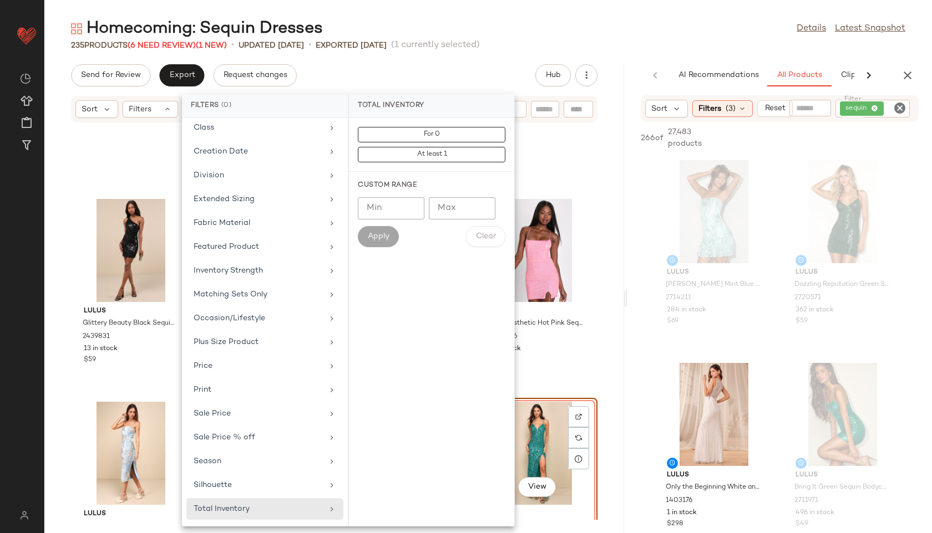
click at [450, 207] on input "Max" at bounding box center [462, 208] width 67 height 22
type input "**"
click at [384, 243] on button "Apply" at bounding box center [378, 236] width 41 height 21
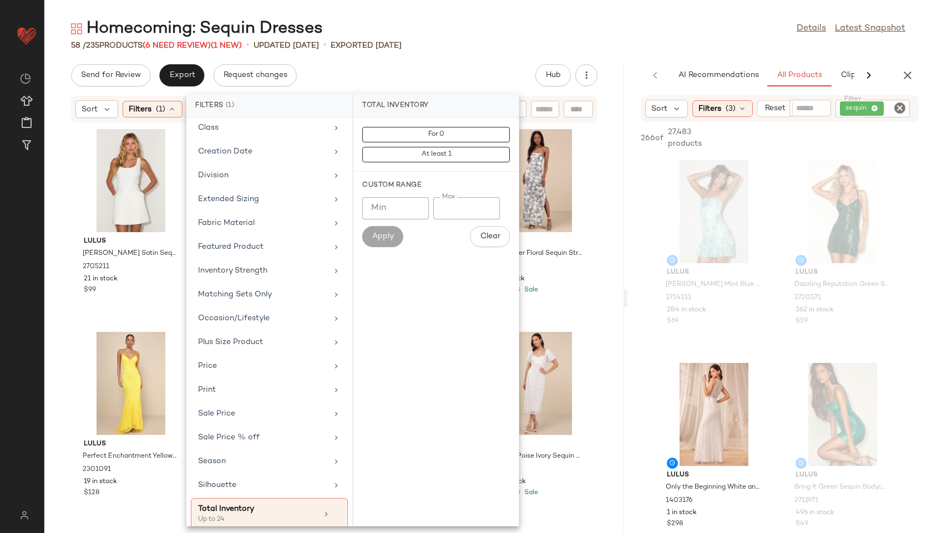
click at [489, 18] on div "Homecoming: Sequin Dresses Details Latest Snapshot" at bounding box center [487, 29] width 887 height 22
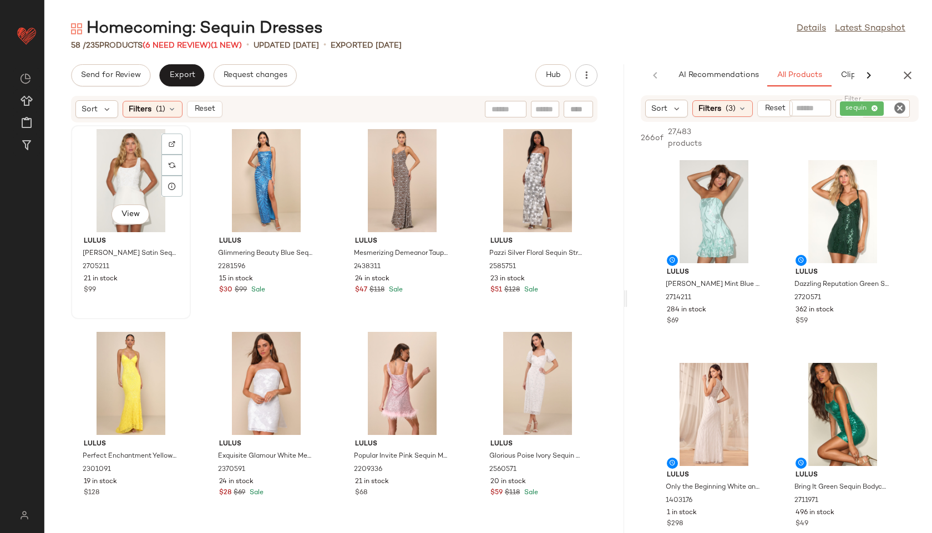
click at [126, 178] on div "View" at bounding box center [131, 180] width 112 height 103
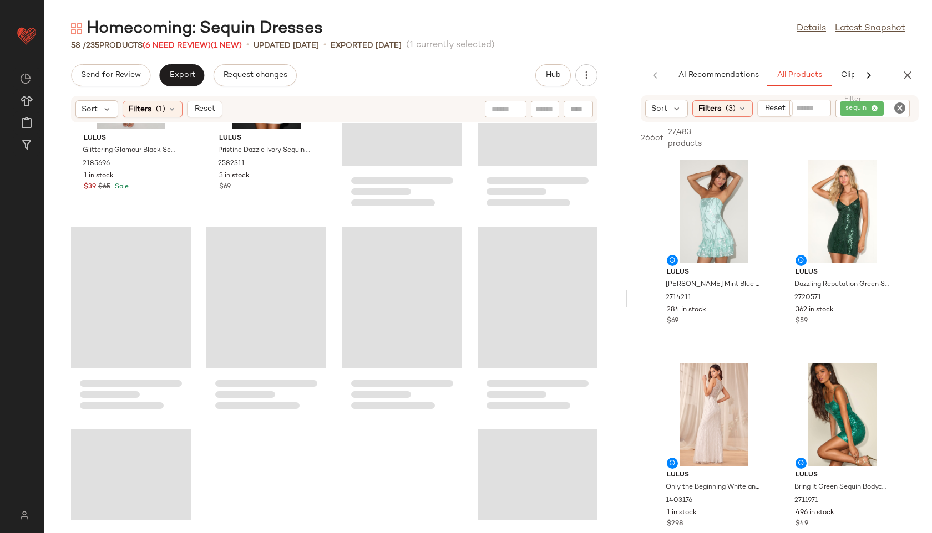
scroll to position [2649, 0]
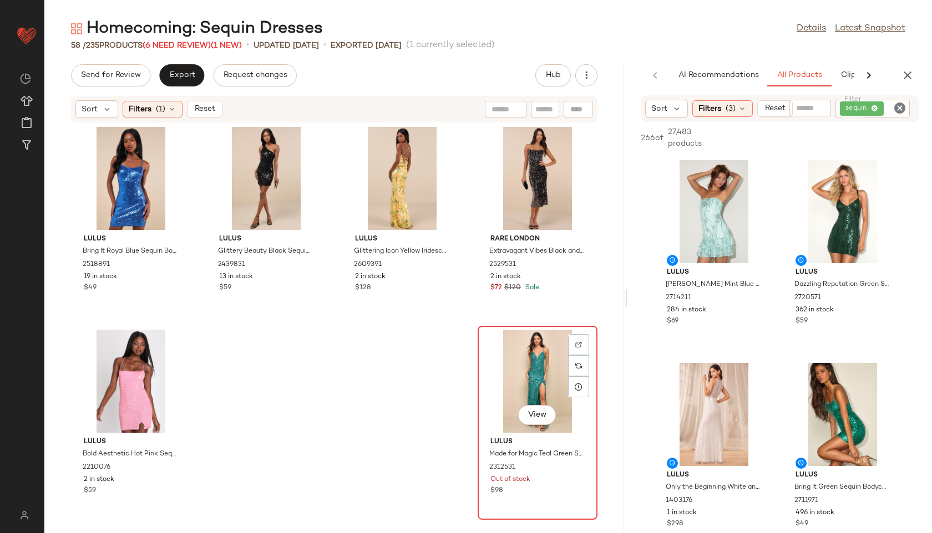
click at [520, 377] on div "View" at bounding box center [537, 381] width 112 height 103
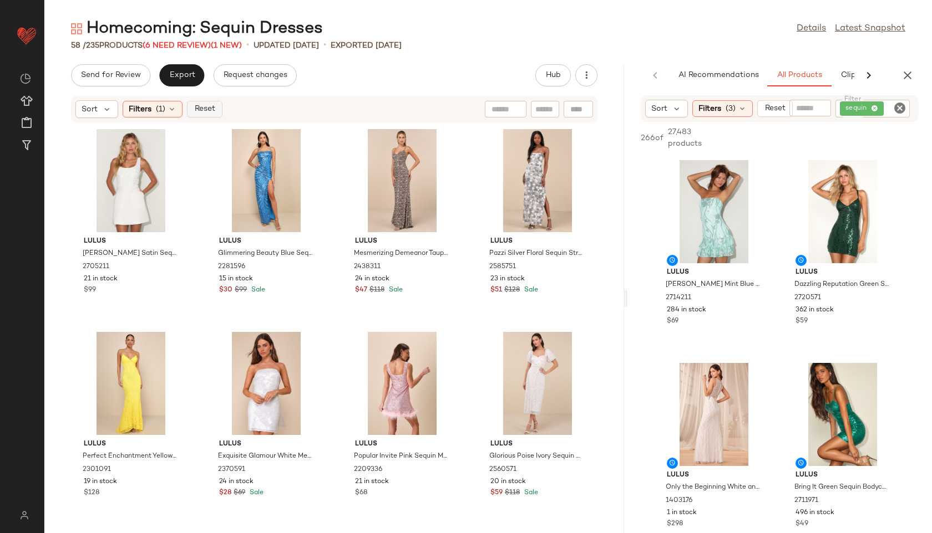
click at [194, 111] on span "Reset" at bounding box center [204, 109] width 21 height 9
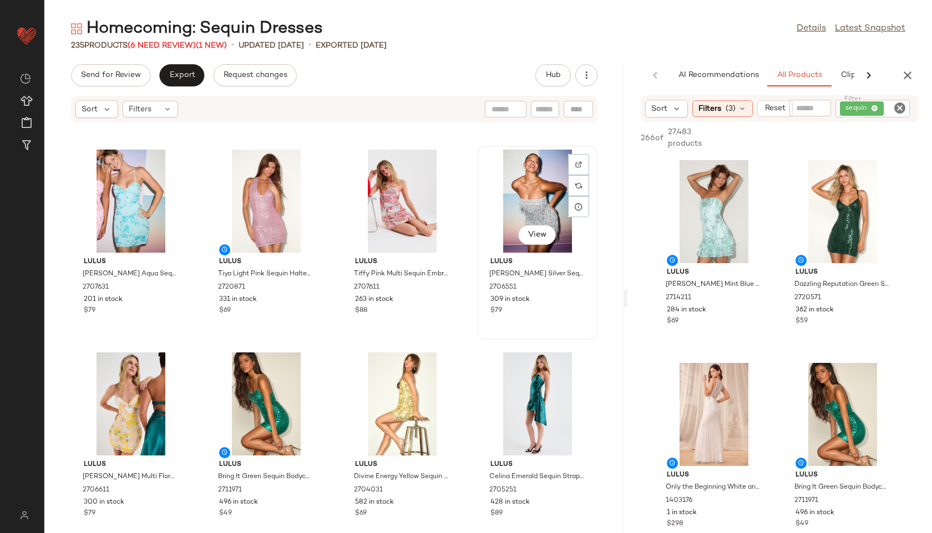
scroll to position [185, 0]
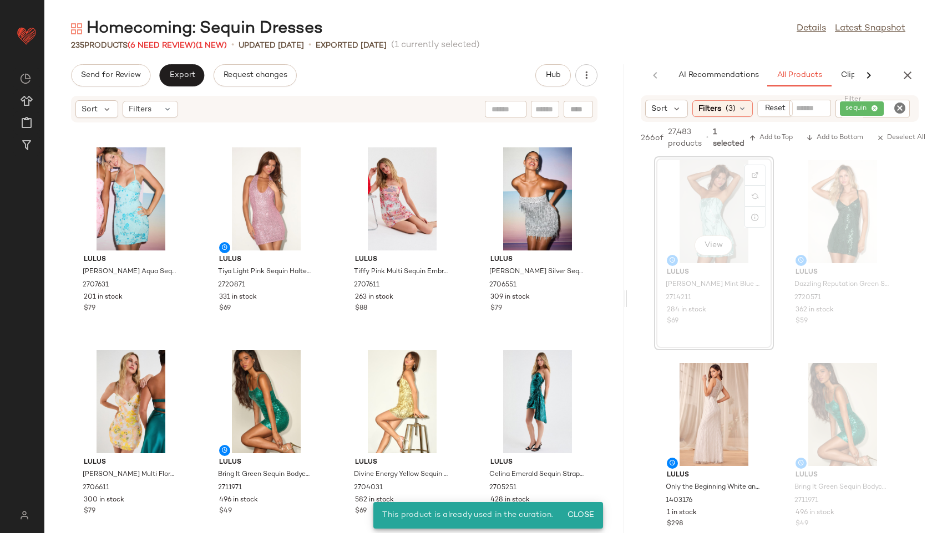
click at [726, 213] on div "View" at bounding box center [714, 211] width 112 height 103
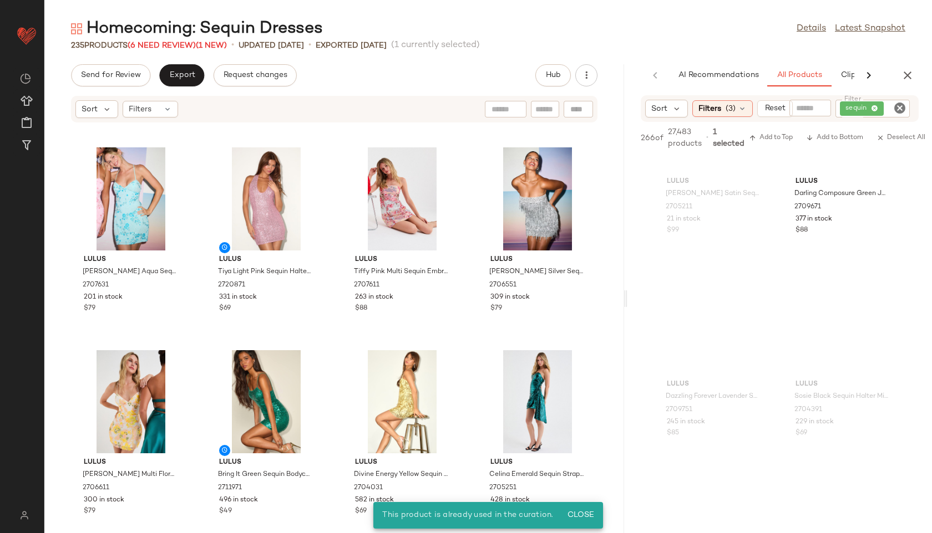
scroll to position [1554, 0]
click at [189, 80] on span "Export" at bounding box center [182, 75] width 26 height 9
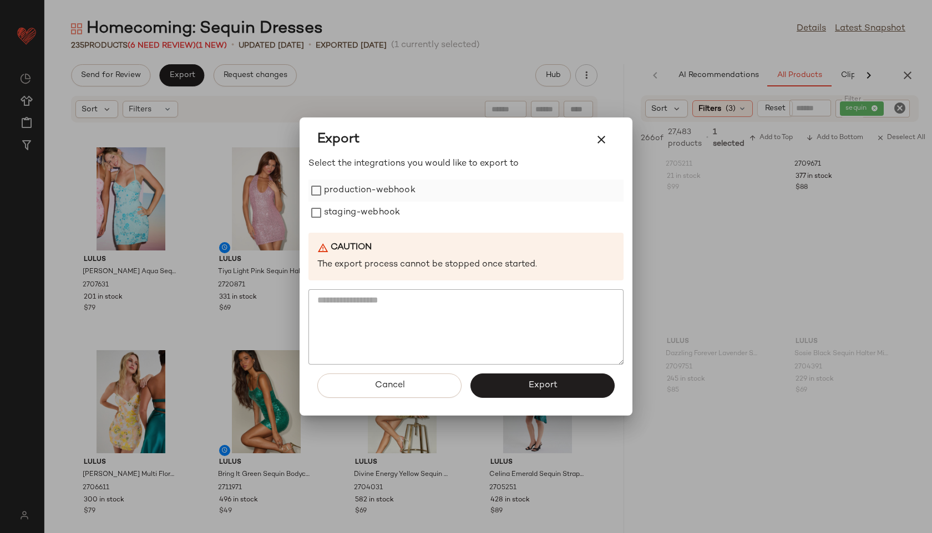
click at [333, 194] on label "production-webhook" at bounding box center [369, 191] width 91 height 22
click at [339, 212] on label "staging-webhook" at bounding box center [362, 213] width 76 height 22
click at [494, 381] on button "Export" at bounding box center [542, 386] width 144 height 24
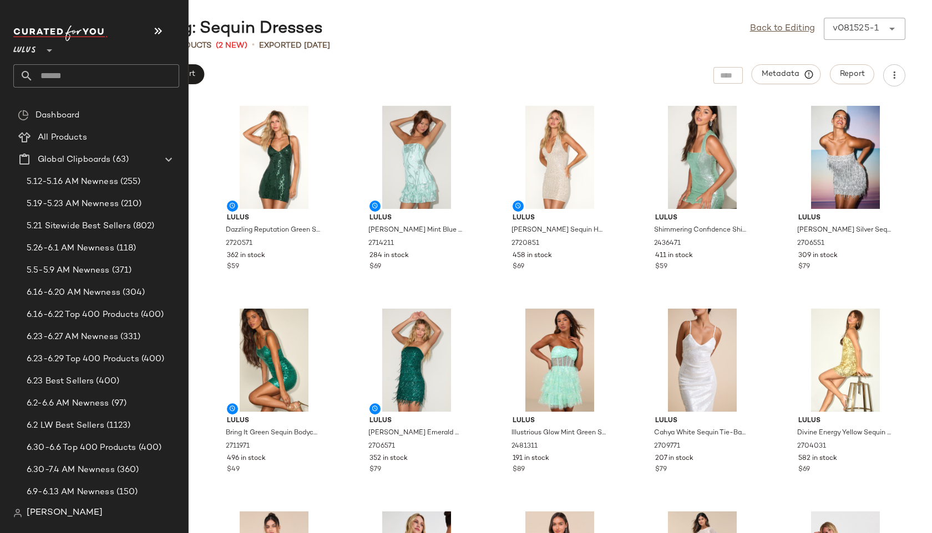
click at [53, 79] on input "text" at bounding box center [106, 75] width 146 height 23
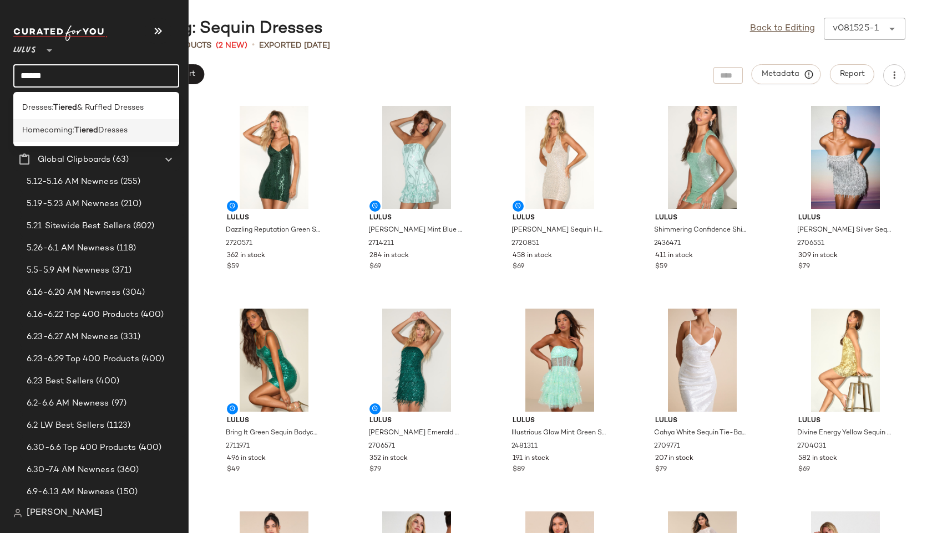
type input "******"
click at [87, 128] on b "Tiered" at bounding box center [86, 131] width 24 height 12
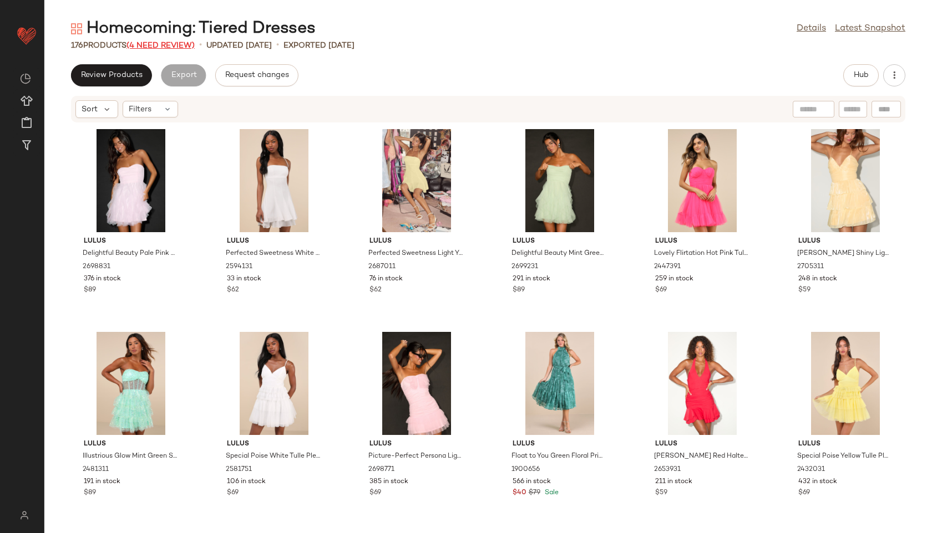
click at [179, 46] on span "(4 Need Review)" at bounding box center [160, 46] width 68 height 8
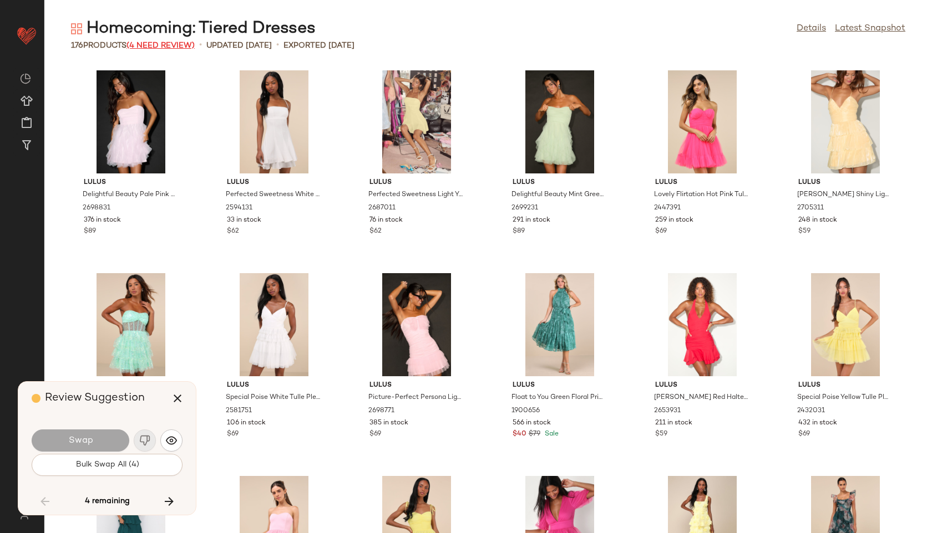
scroll to position [4871, 0]
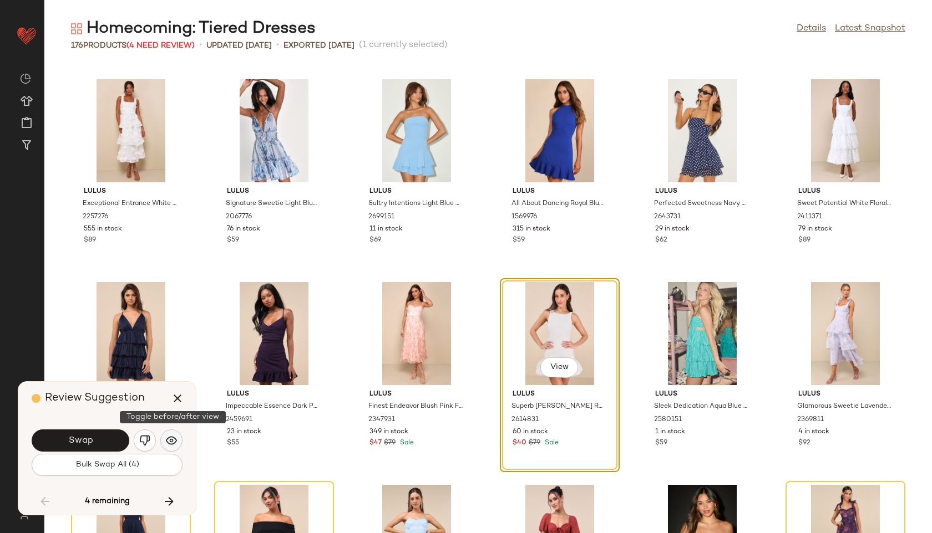
click at [171, 445] on img "button" at bounding box center [171, 440] width 11 height 11
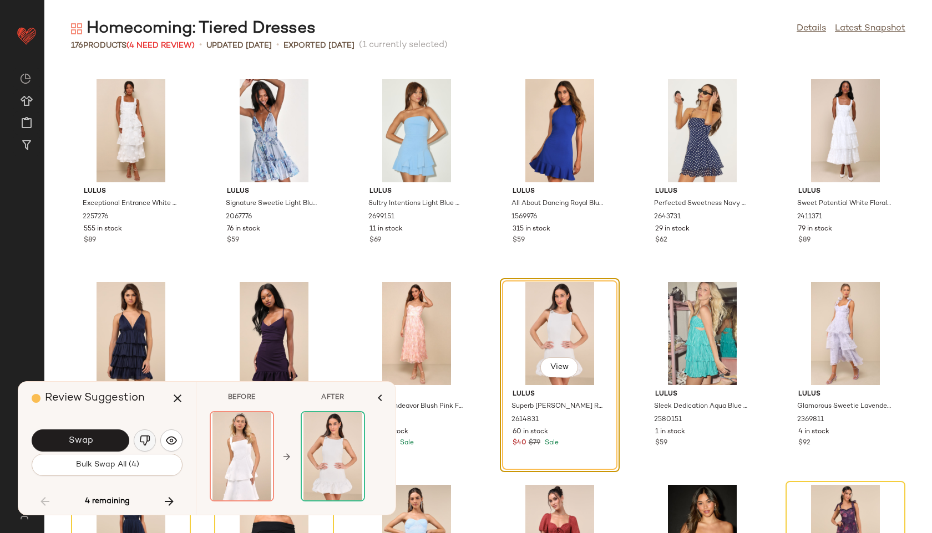
click at [149, 442] on img "button" at bounding box center [144, 440] width 11 height 11
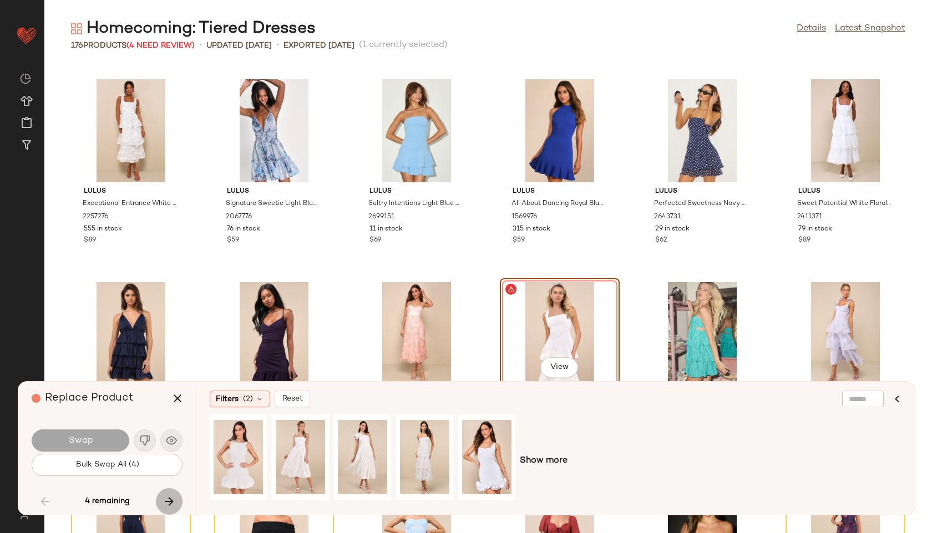
click at [176, 497] on button "button" at bounding box center [169, 502] width 27 height 27
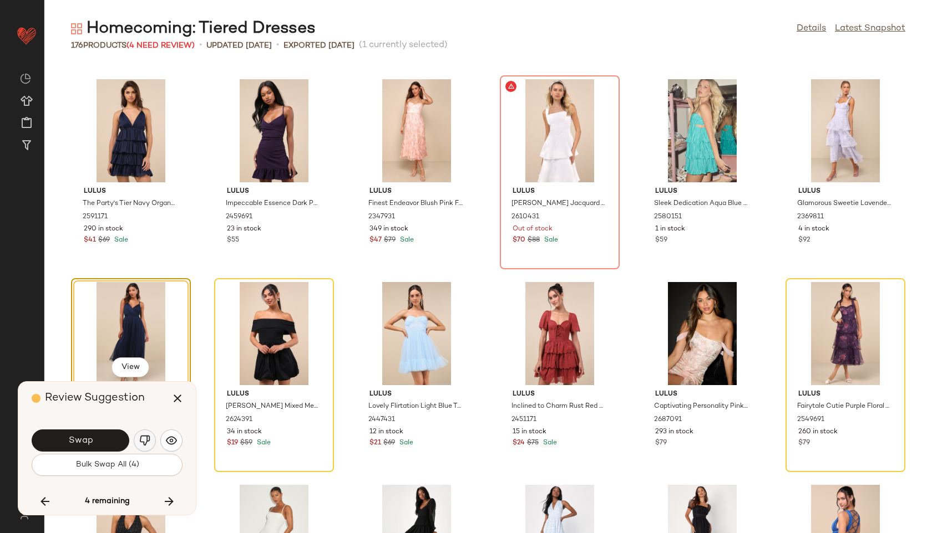
click at [150, 440] on button "button" at bounding box center [145, 441] width 22 height 22
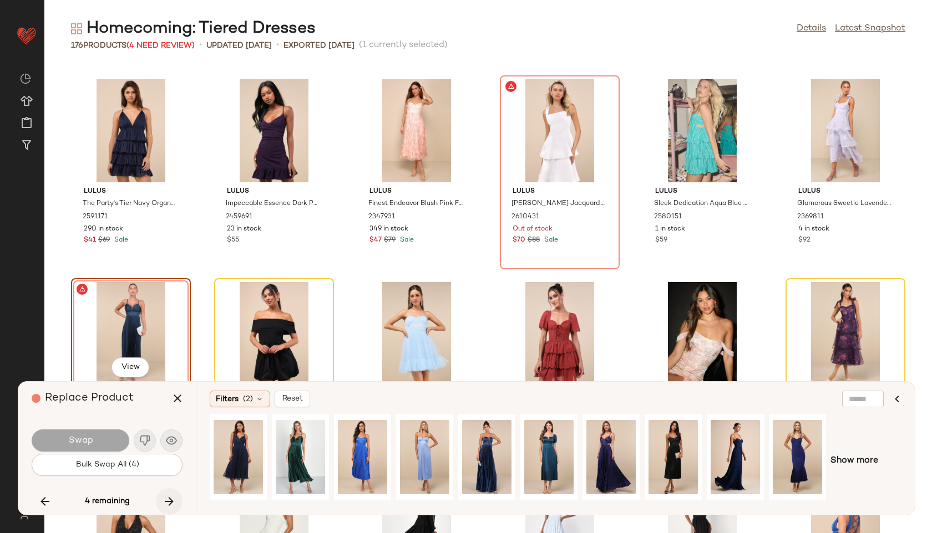
click at [169, 501] on icon "button" at bounding box center [168, 501] width 13 height 13
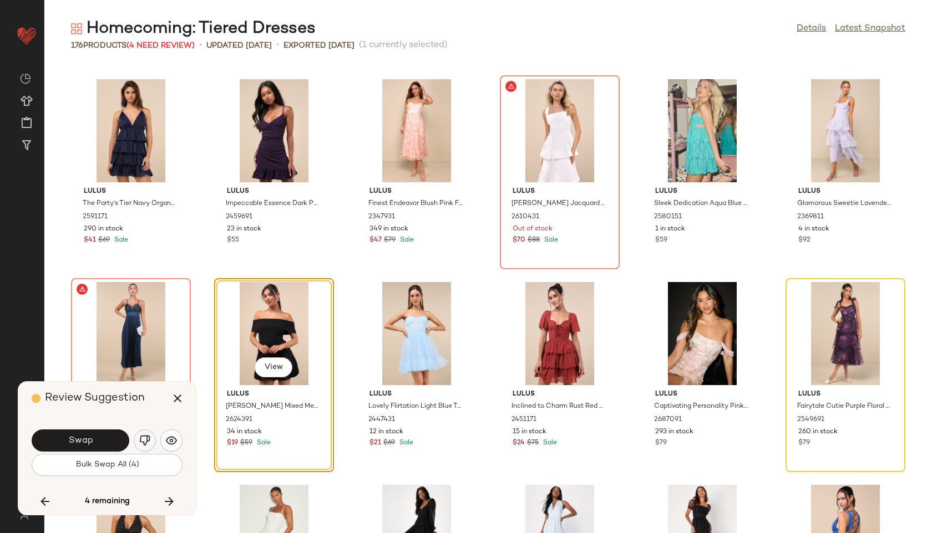
click at [148, 440] on img "button" at bounding box center [144, 440] width 11 height 11
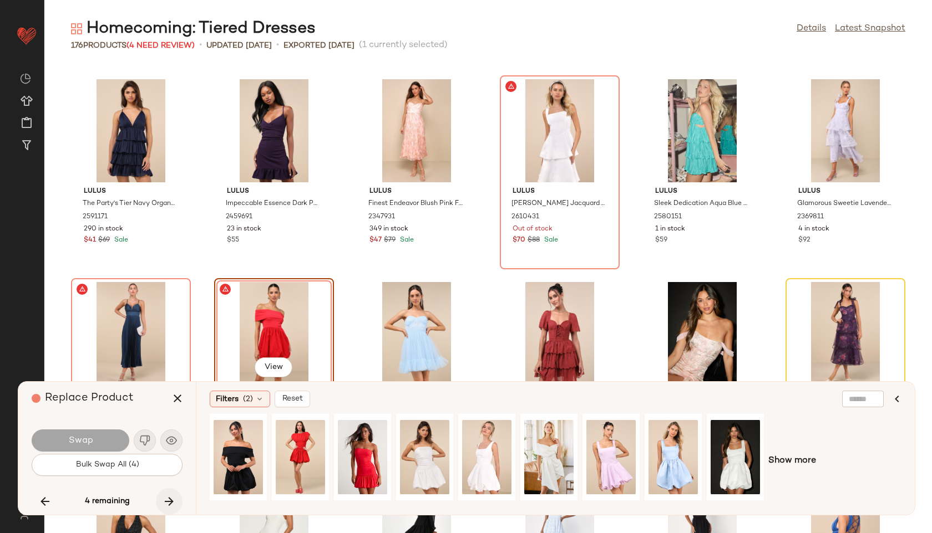
click at [167, 497] on icon "button" at bounding box center [168, 501] width 13 height 13
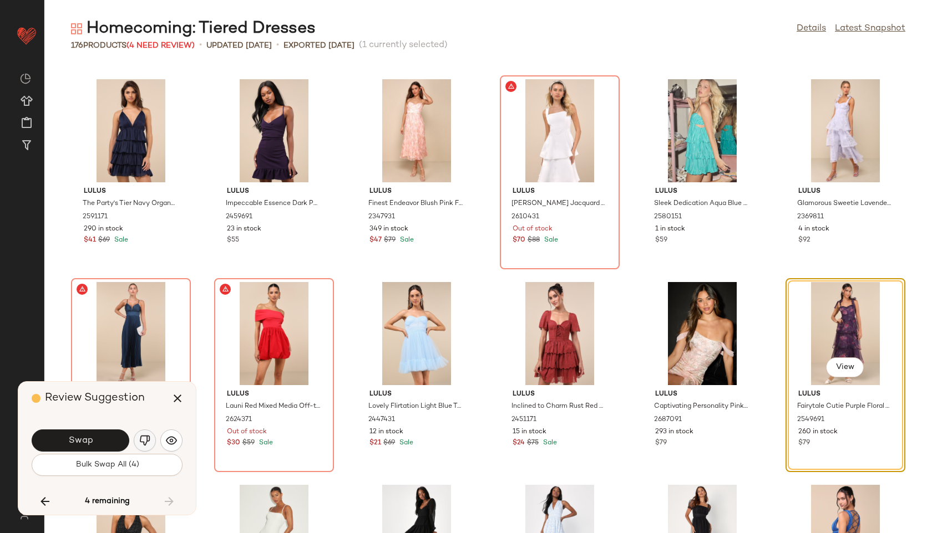
click at [146, 439] on img "button" at bounding box center [144, 440] width 11 height 11
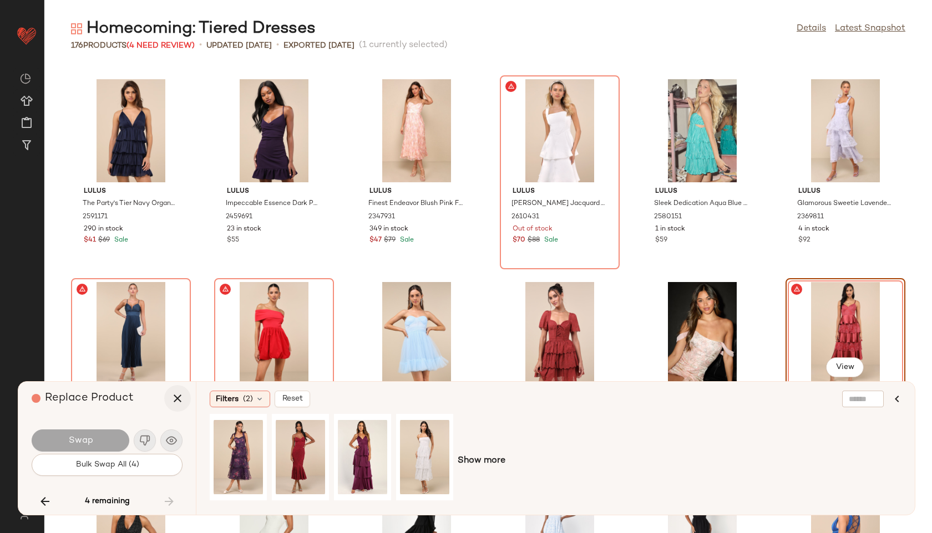
click at [173, 398] on icon "button" at bounding box center [177, 398] width 13 height 13
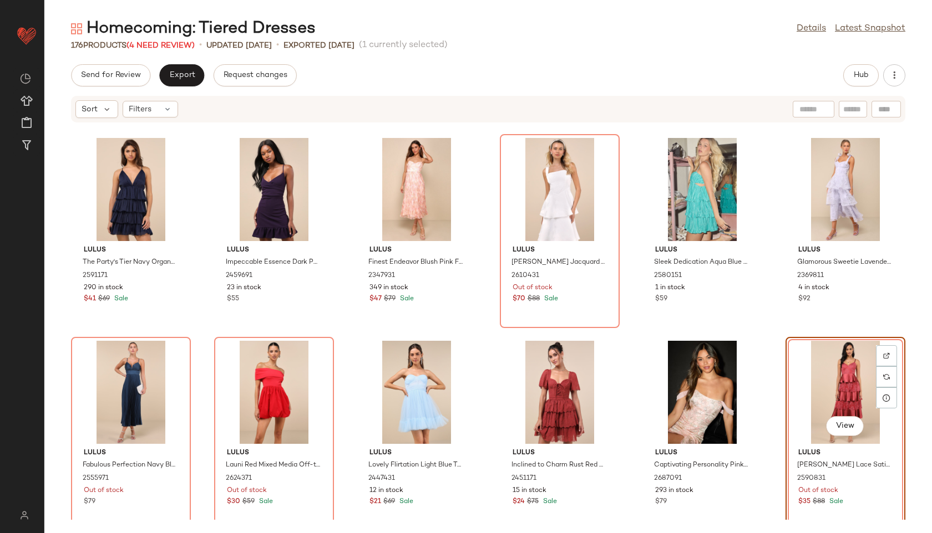
click at [174, 118] on div "Sort Filters" at bounding box center [126, 109] width 103 height 18
click at [169, 113] on icon at bounding box center [167, 109] width 9 height 9
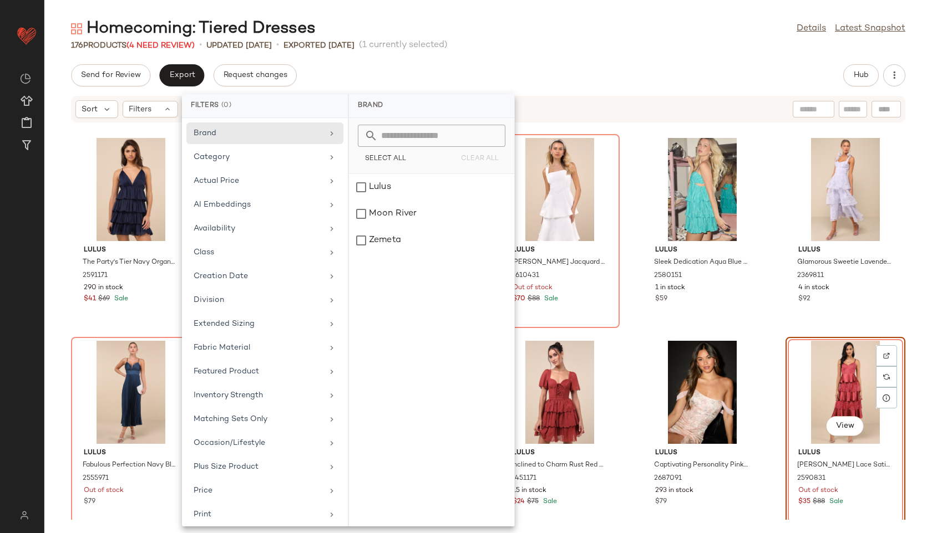
click at [525, 39] on div "Homecoming: Tiered Dresses Details Latest Snapshot" at bounding box center [487, 29] width 887 height 22
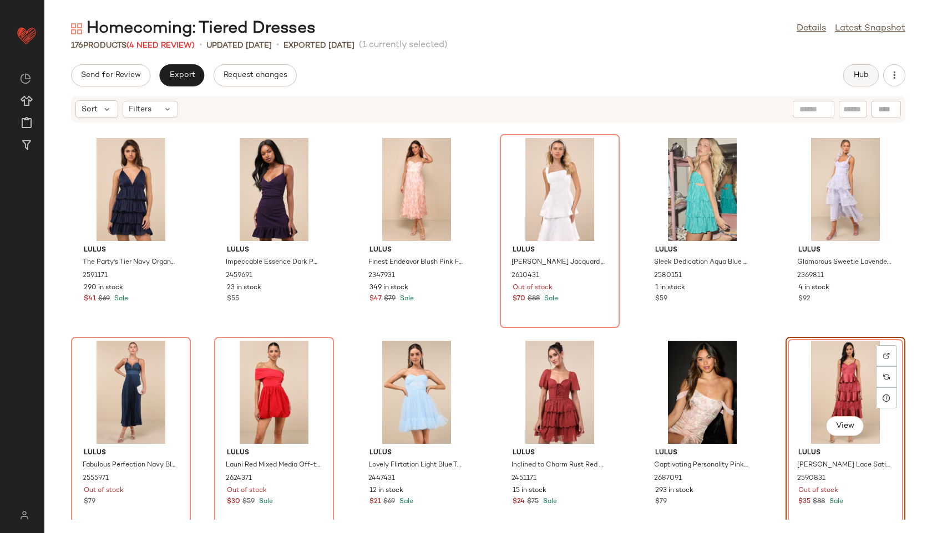
click at [862, 72] on span "Hub" at bounding box center [861, 75] width 16 height 9
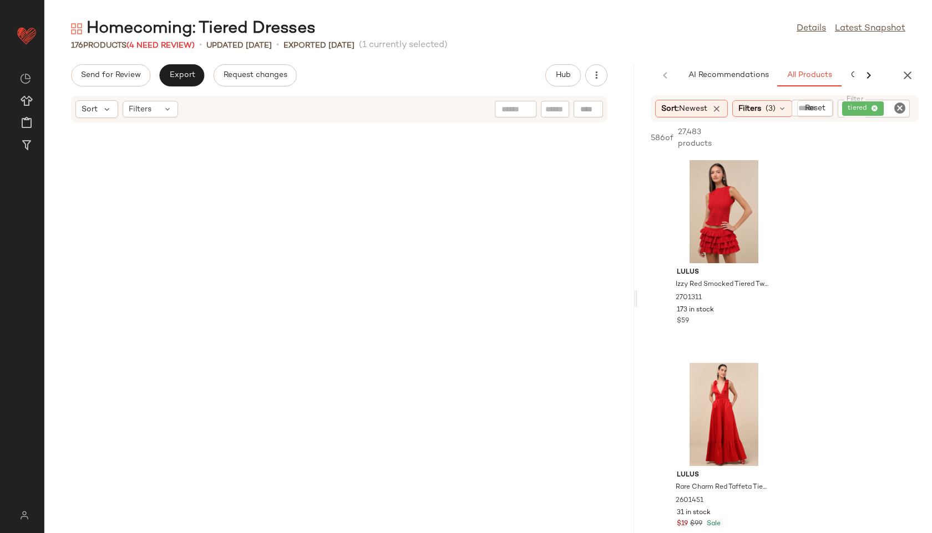
scroll to position [7509, 0]
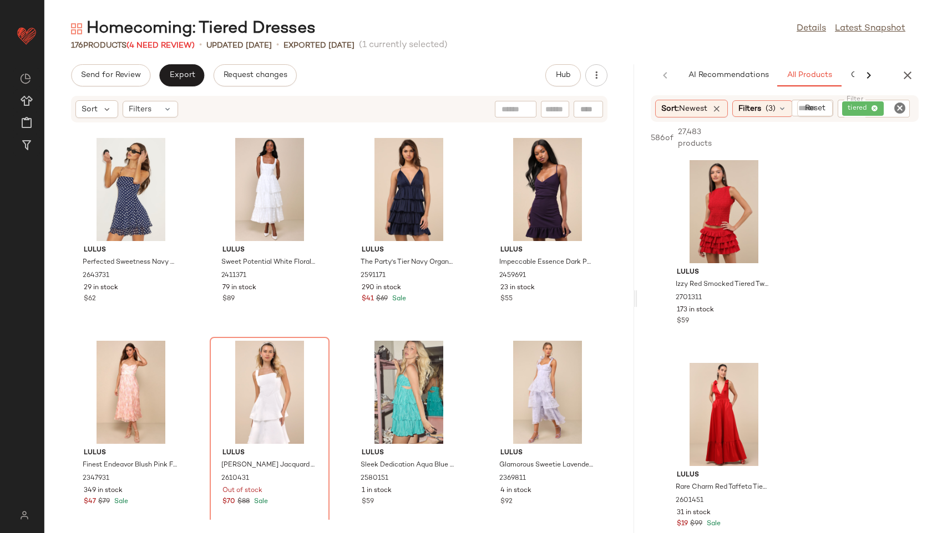
drag, startPoint x: 486, startPoint y: 299, endPoint x: 716, endPoint y: 380, distance: 244.5
click at [716, 380] on div "Homecoming: Tiered Dresses Details Latest Snapshot 176 Products (4 Need Review)…" at bounding box center [487, 276] width 887 height 516
click at [906, 75] on icon "button" at bounding box center [907, 75] width 13 height 13
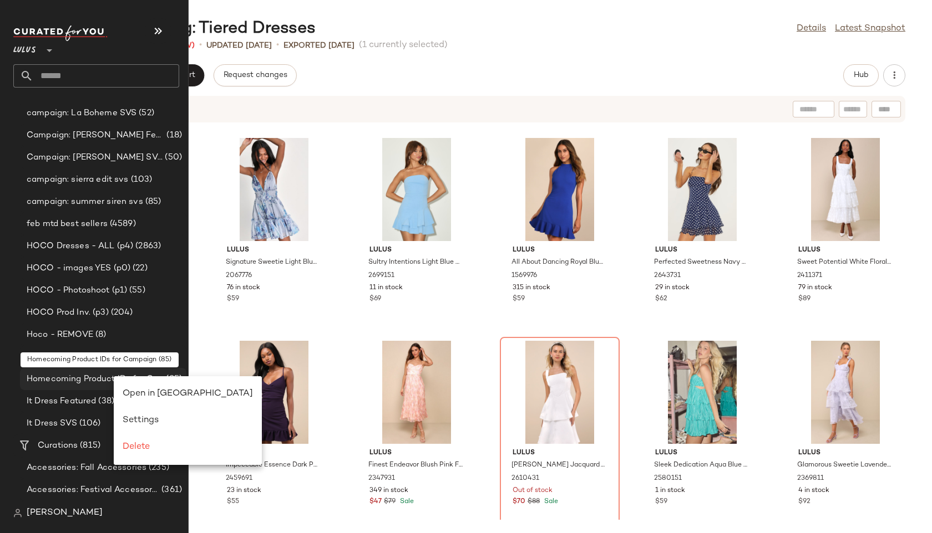
scroll to position [0, 0]
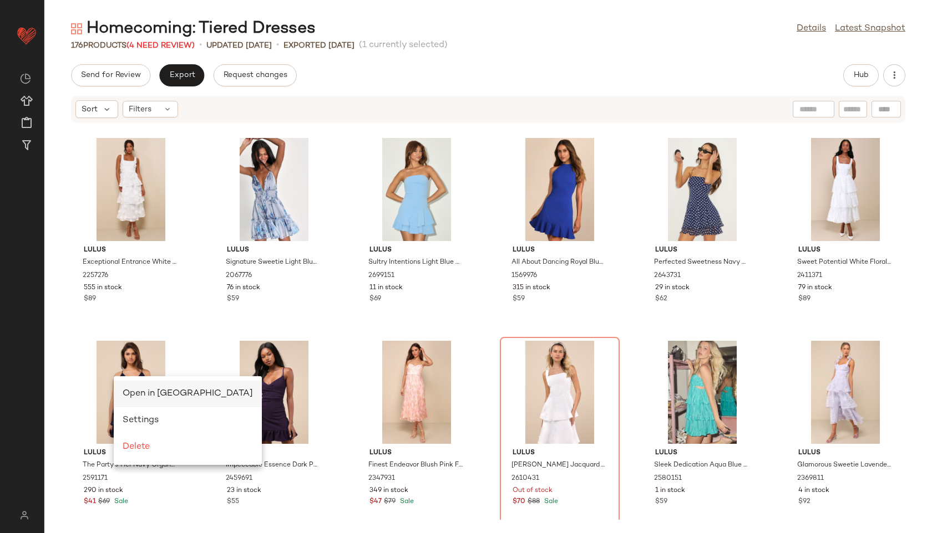
click at [138, 391] on span "Open in Split View" at bounding box center [188, 393] width 130 height 9
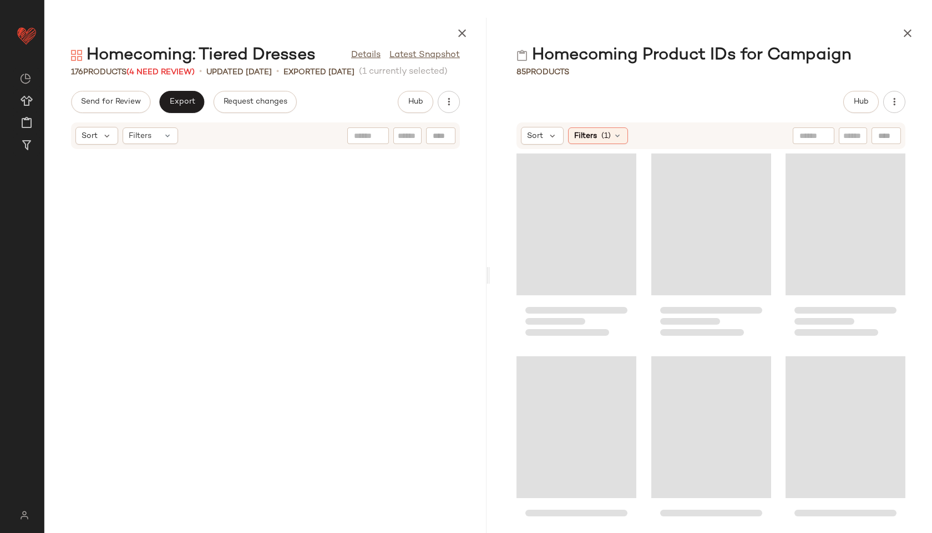
scroll to position [9741, 0]
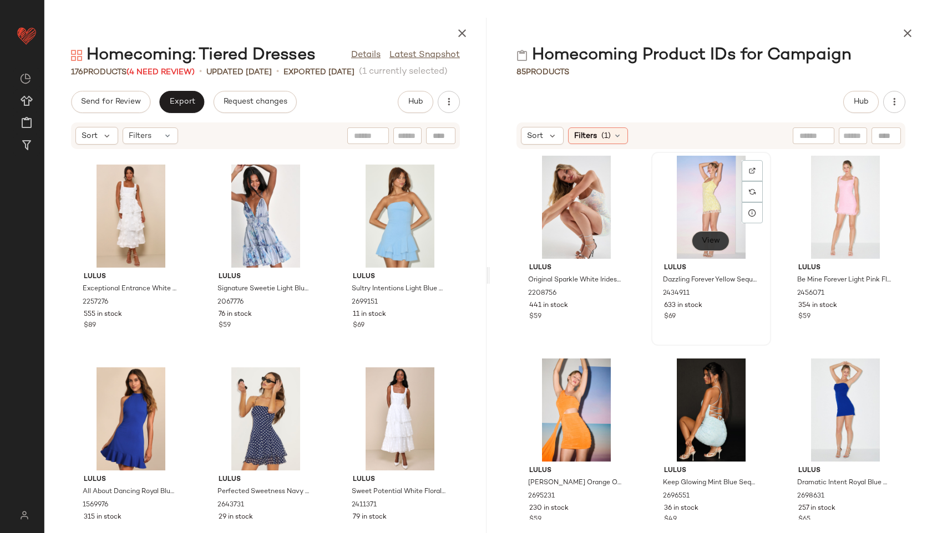
click at [702, 247] on button "View" at bounding box center [710, 241] width 38 height 20
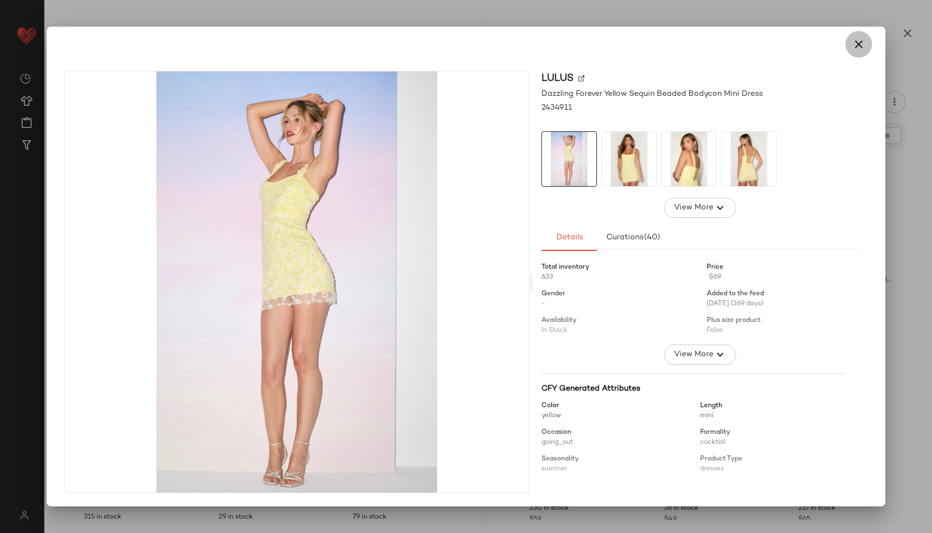
click at [856, 46] on icon "button" at bounding box center [858, 44] width 13 height 13
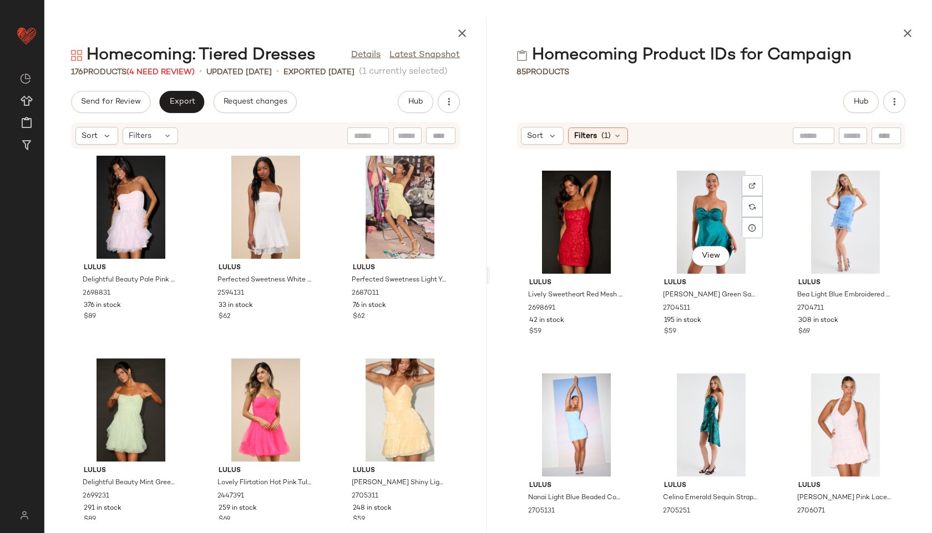
scroll to position [408, 0]
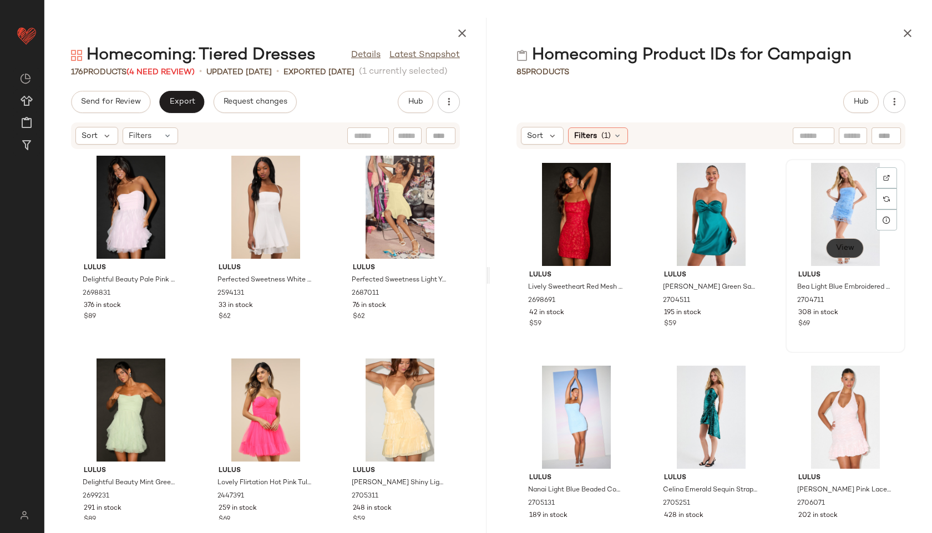
click at [837, 244] on span "View" at bounding box center [844, 248] width 19 height 9
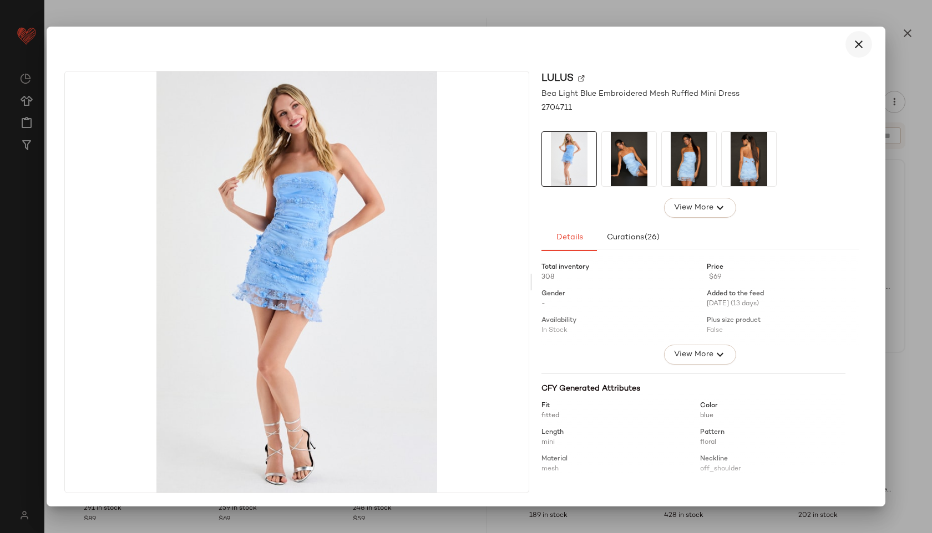
click at [855, 41] on icon "button" at bounding box center [858, 44] width 13 height 13
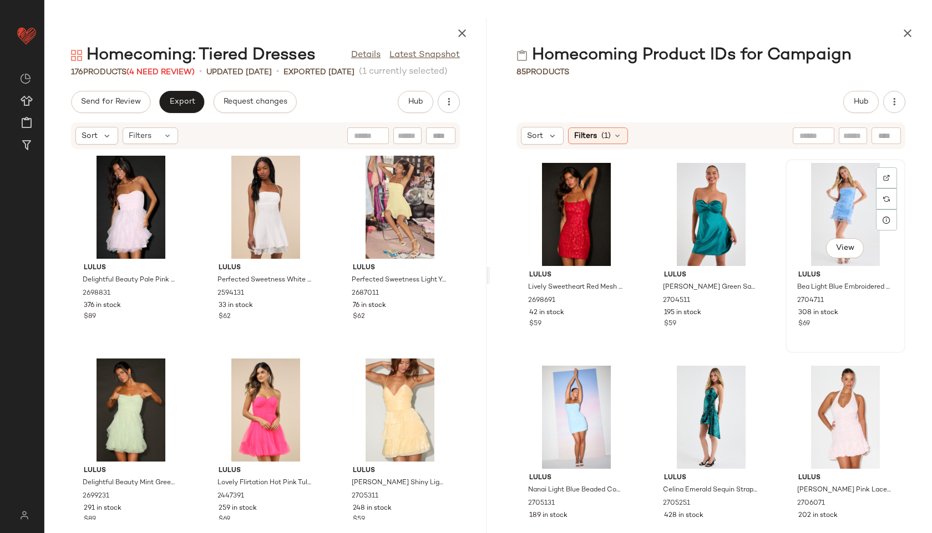
scroll to position [406, 0]
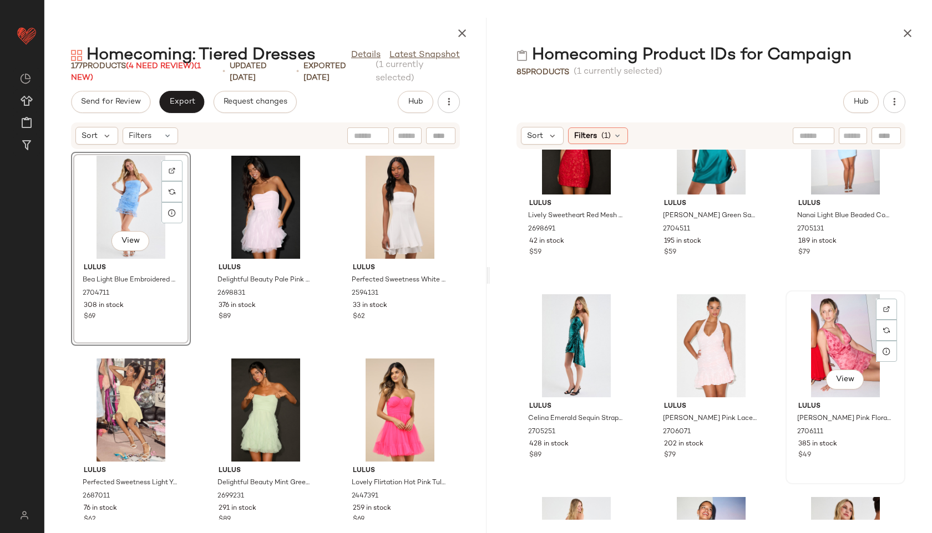
scroll to position [495, 0]
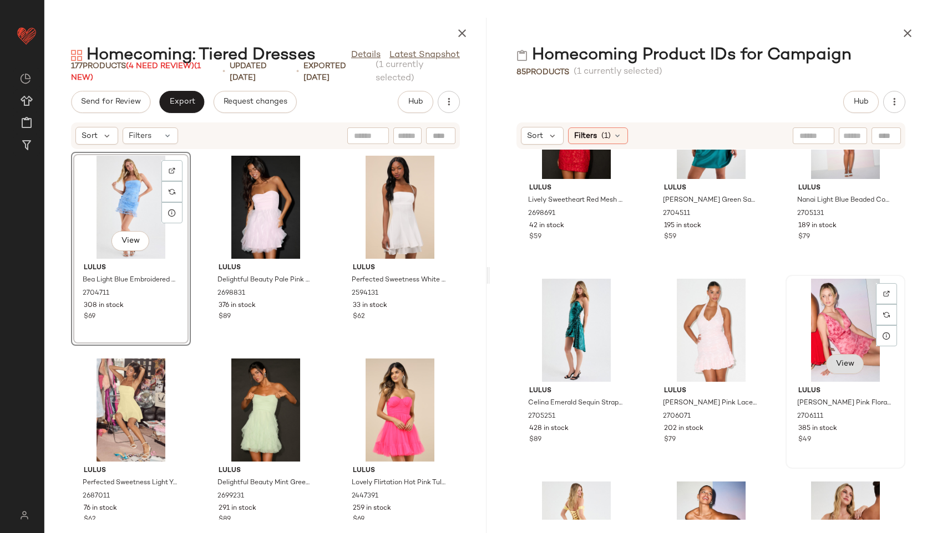
click at [839, 357] on button "View" at bounding box center [845, 364] width 38 height 20
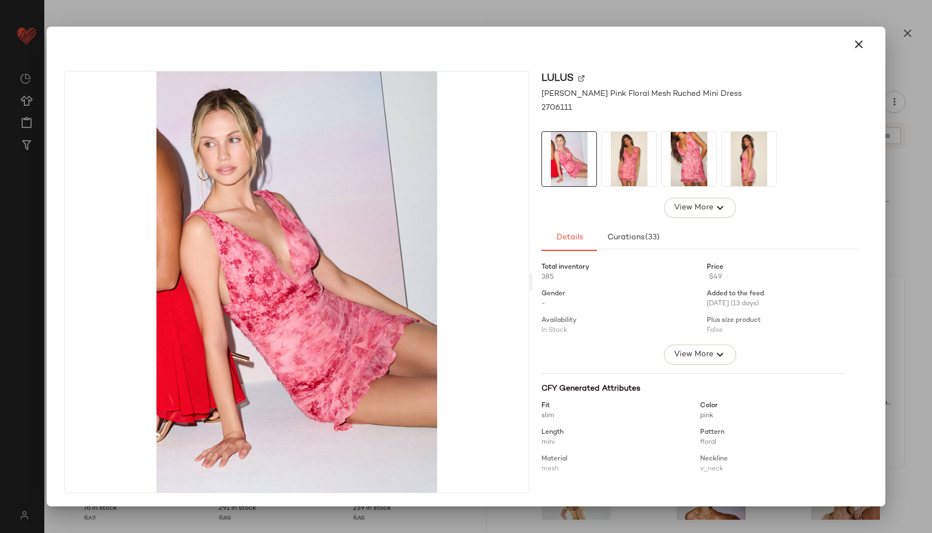
click at [615, 157] on img at bounding box center [629, 159] width 54 height 54
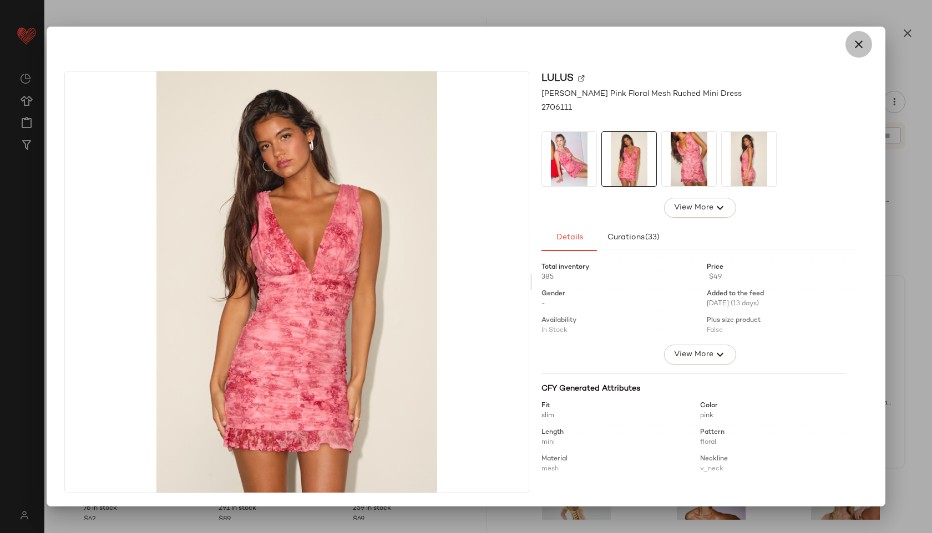
click at [859, 42] on icon "button" at bounding box center [858, 44] width 13 height 13
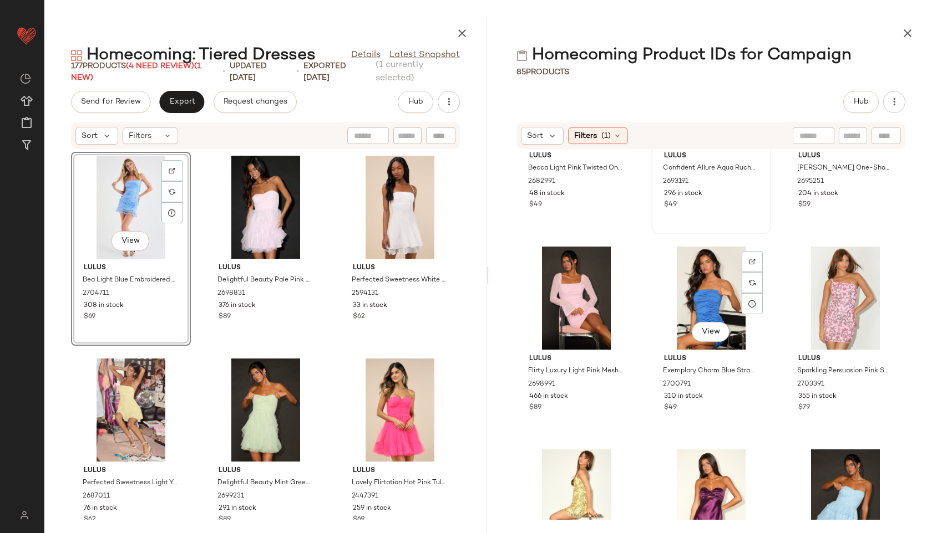
scroll to position [4592, 0]
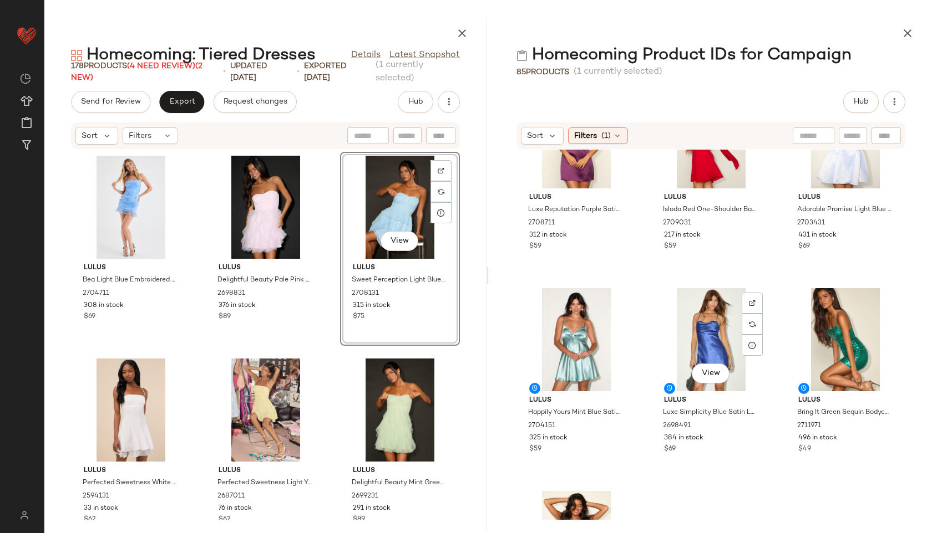
scroll to position [5111, 0]
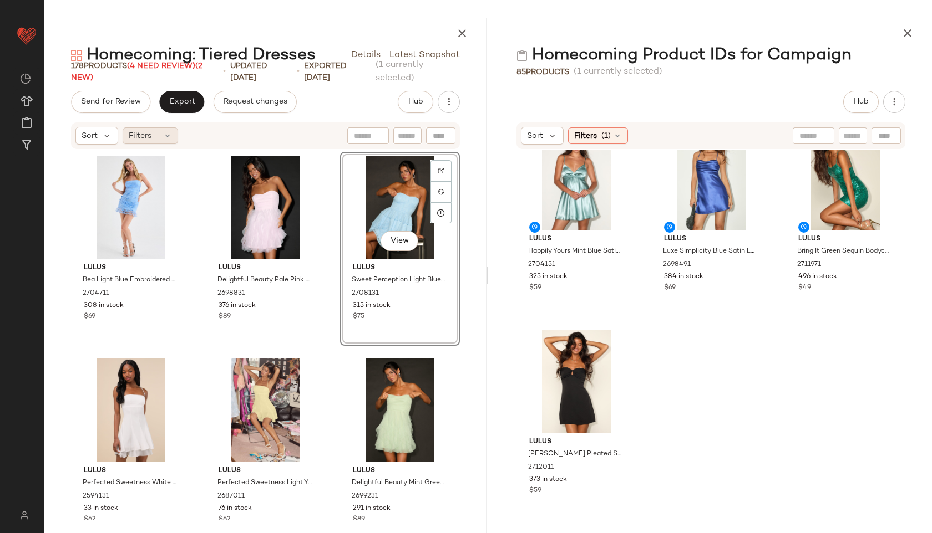
click at [157, 138] on div "Filters" at bounding box center [150, 136] width 55 height 17
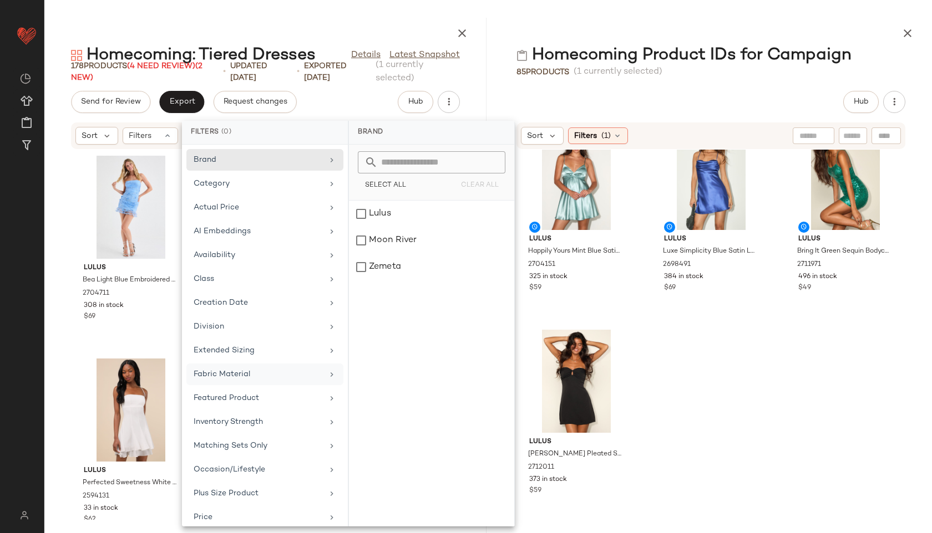
scroll to position [151, 0]
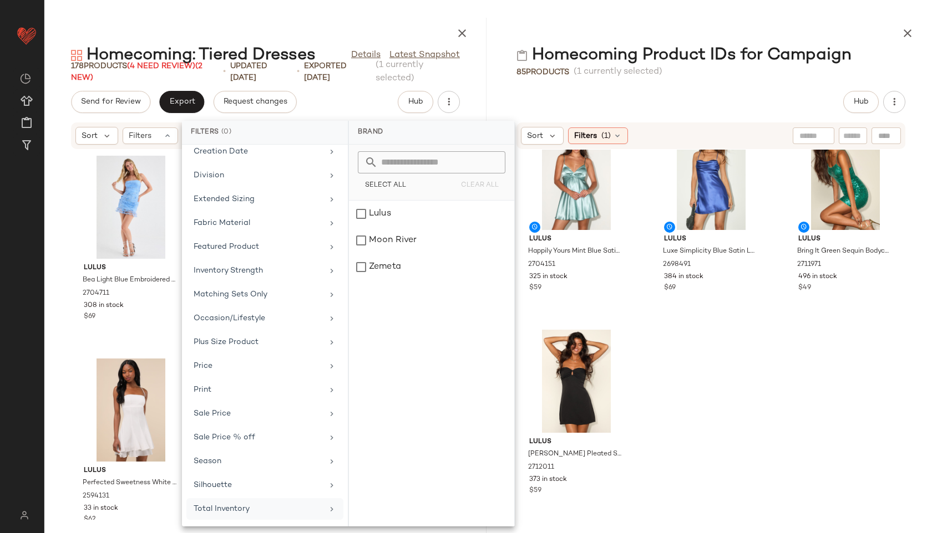
click at [230, 508] on div "Total Inventory" at bounding box center [258, 509] width 129 height 12
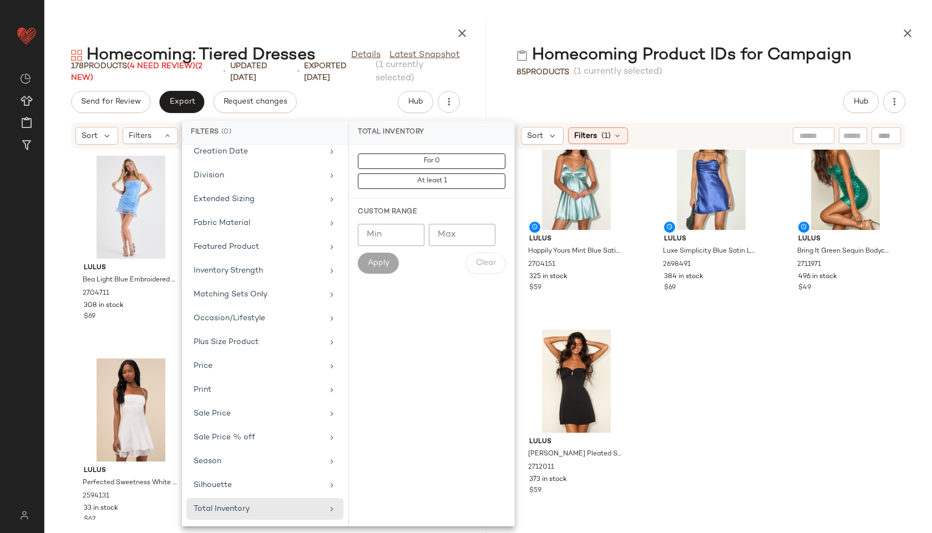
click at [460, 220] on div "Custom Range Min Min Max Max Apply Clear" at bounding box center [431, 241] width 165 height 84
click at [460, 234] on input "Max" at bounding box center [462, 235] width 67 height 22
type input "**"
click at [381, 262] on span "Apply" at bounding box center [378, 263] width 22 height 9
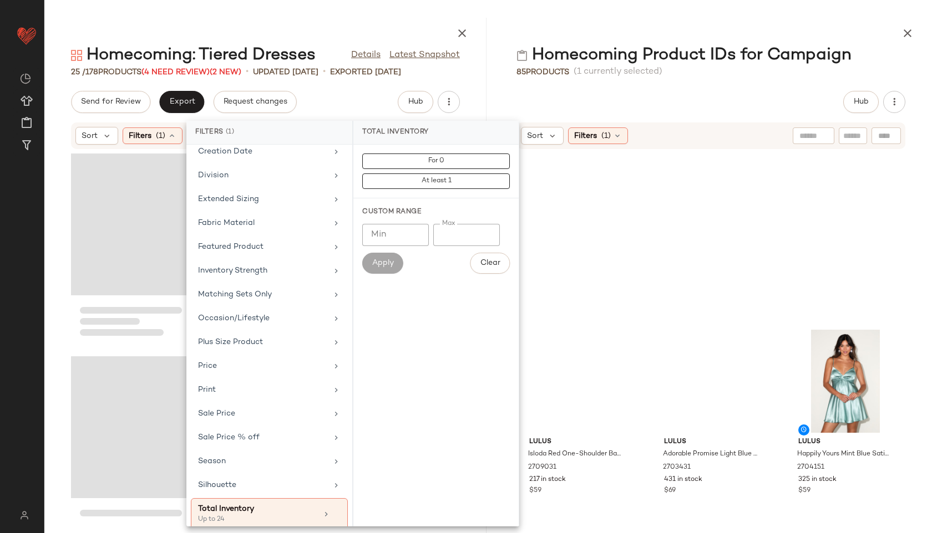
scroll to position [5314, 0]
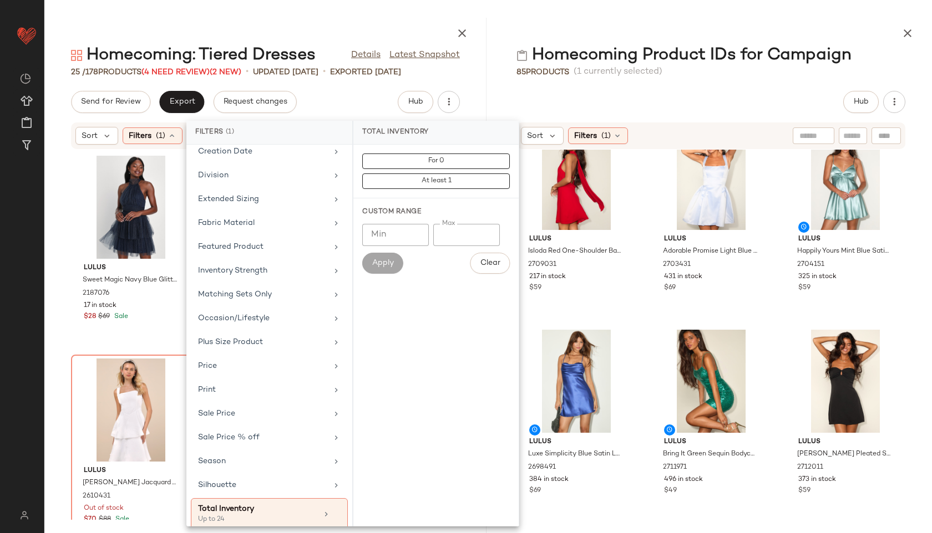
click at [498, 39] on div at bounding box center [711, 31] width 442 height 27
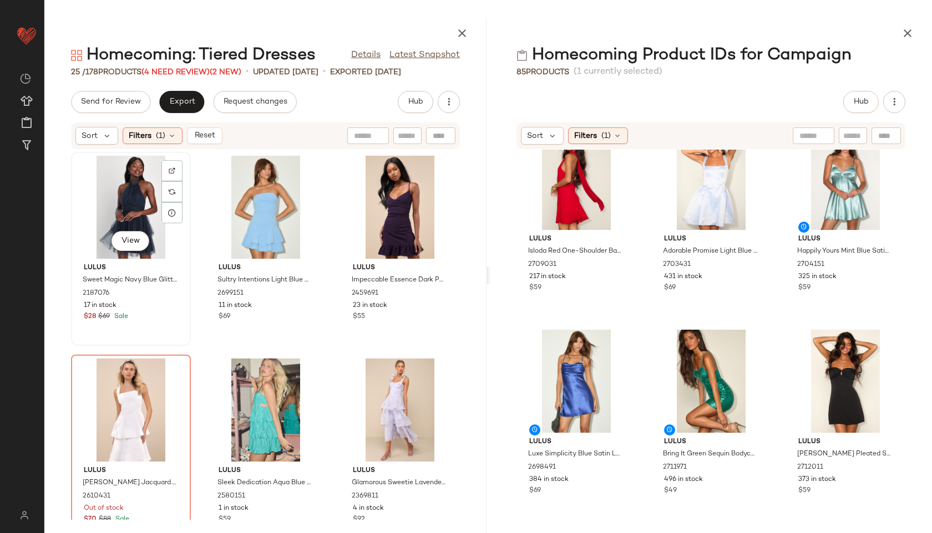
click at [159, 213] on div "View" at bounding box center [131, 207] width 112 height 103
click at [269, 192] on div "View" at bounding box center [266, 207] width 112 height 103
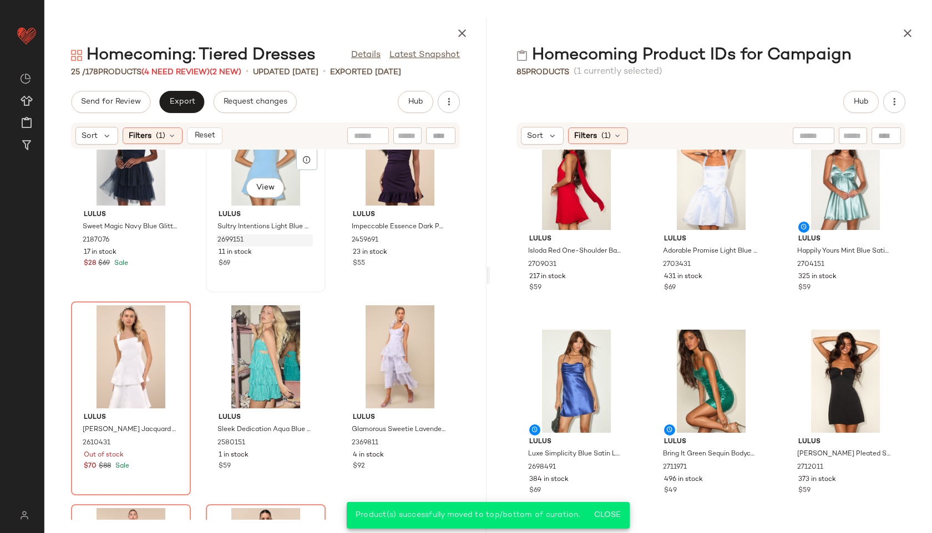
scroll to position [71, 0]
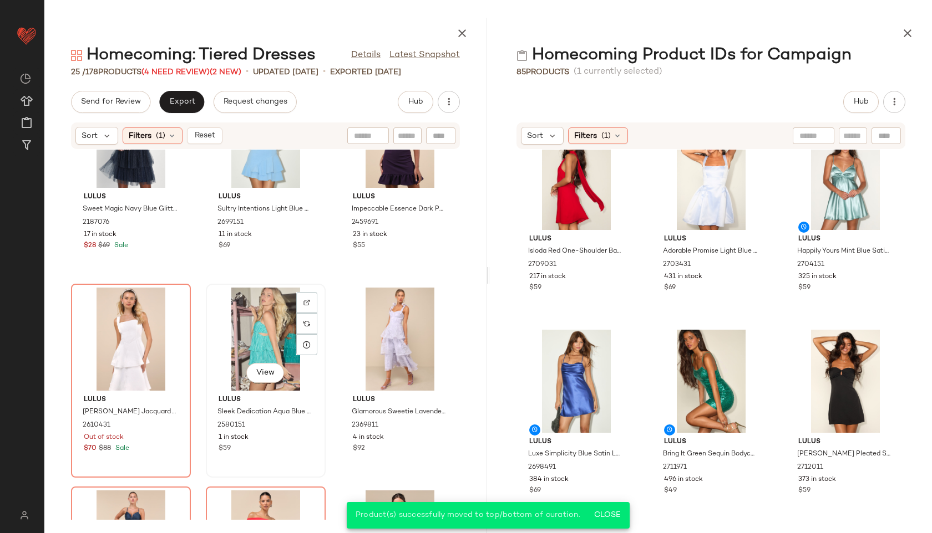
click at [257, 312] on div "View" at bounding box center [266, 339] width 112 height 103
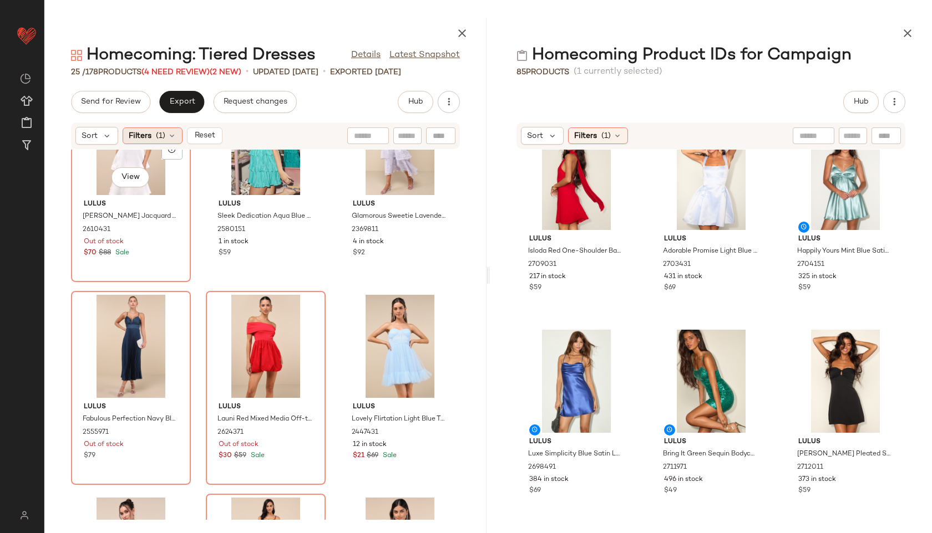
scroll to position [272, 0]
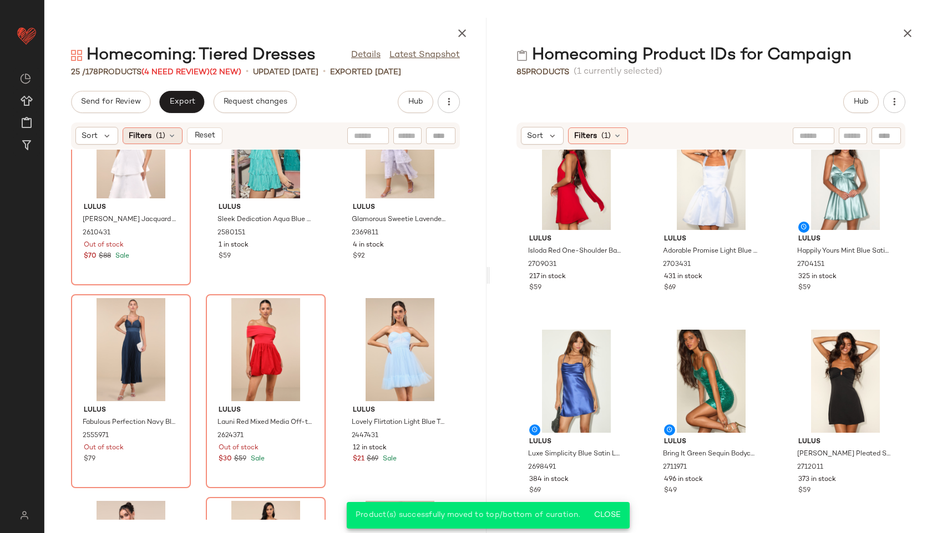
click at [168, 135] on icon at bounding box center [171, 135] width 9 height 9
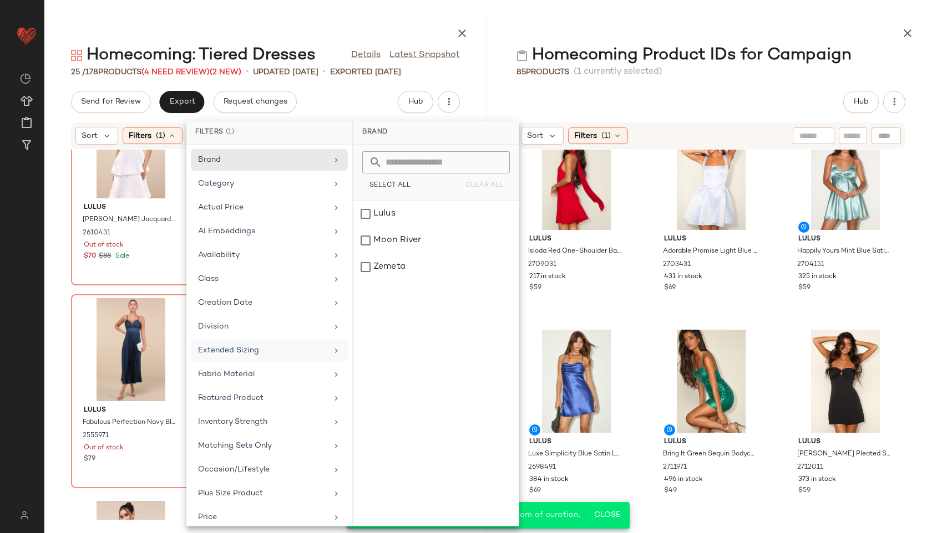
scroll to position [161, 0]
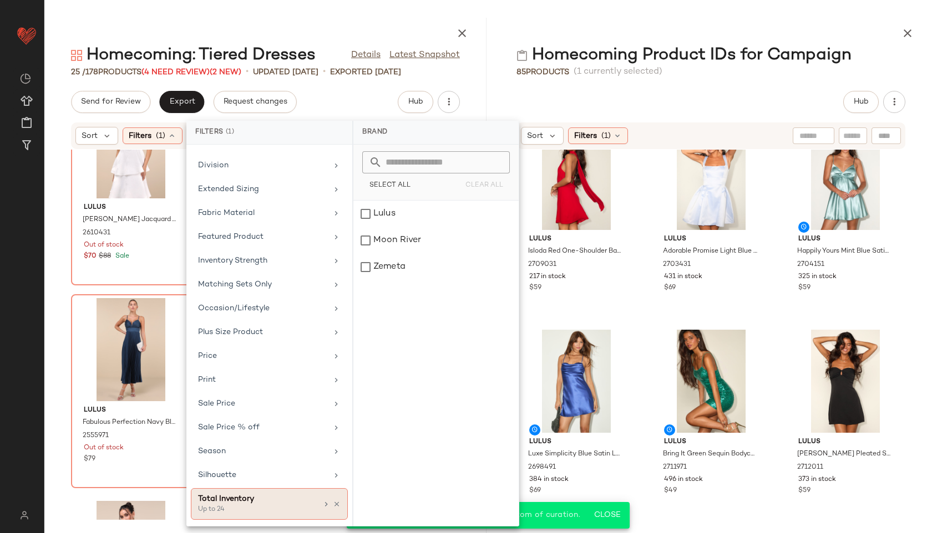
click at [234, 502] on div "Total Inventory" at bounding box center [257, 500] width 119 height 12
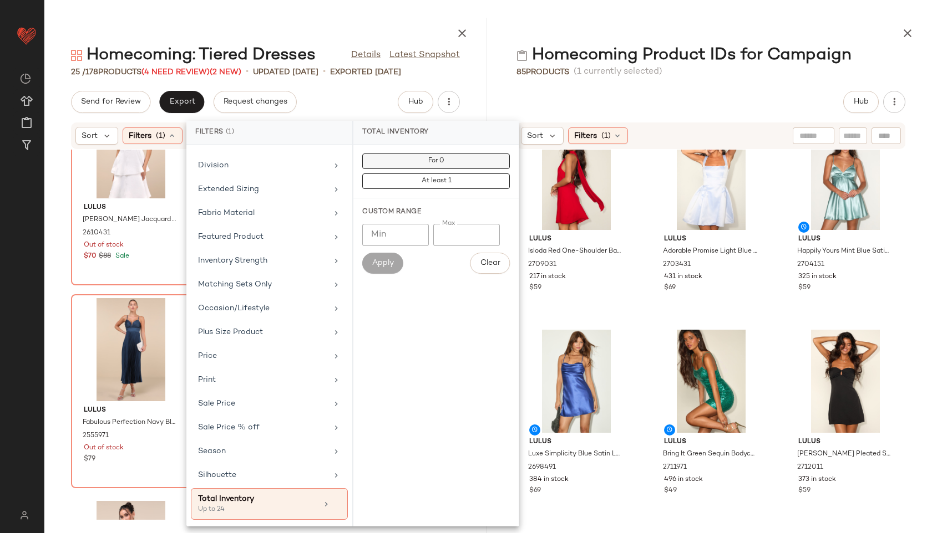
click at [446, 174] on button "For 0" at bounding box center [435, 182] width 147 height 16
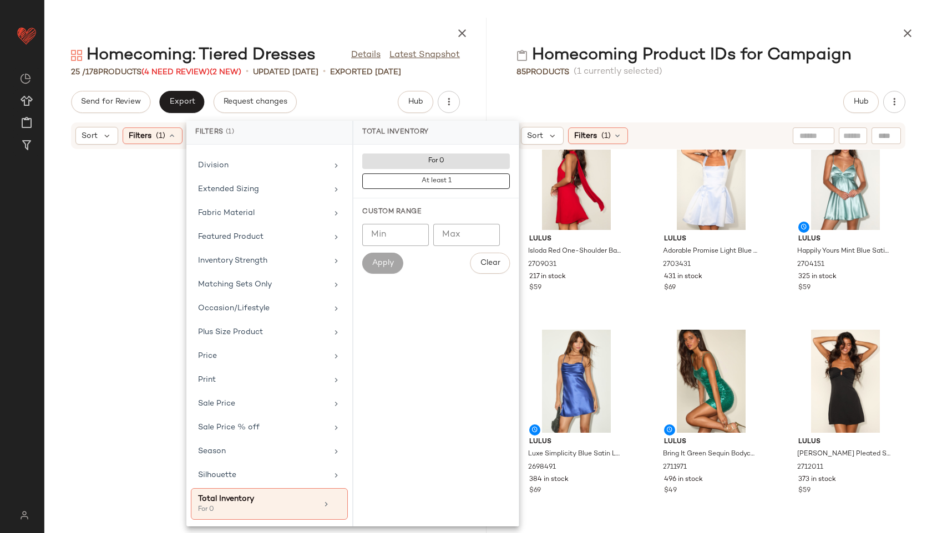
scroll to position [5517, 0]
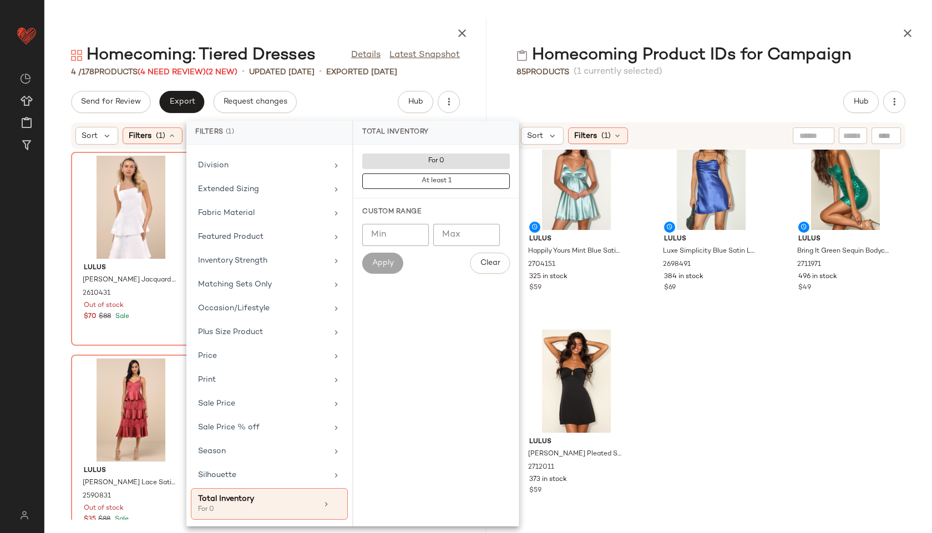
click at [505, 17] on main "Homecoming: Tiered Dresses Details Latest Snapshot 4 / 178 Products (4 Need Rev…" at bounding box center [466, 266] width 932 height 533
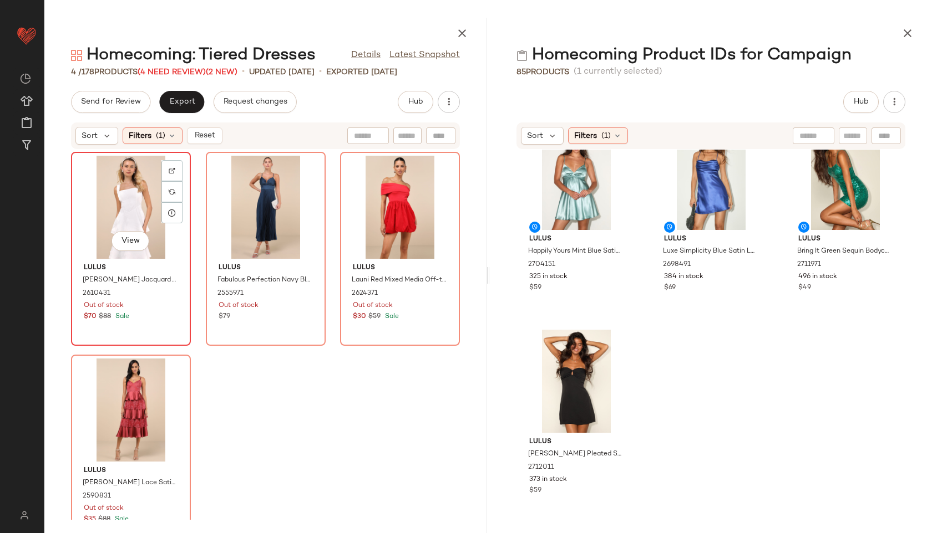
click at [118, 194] on div "View" at bounding box center [131, 207] width 112 height 103
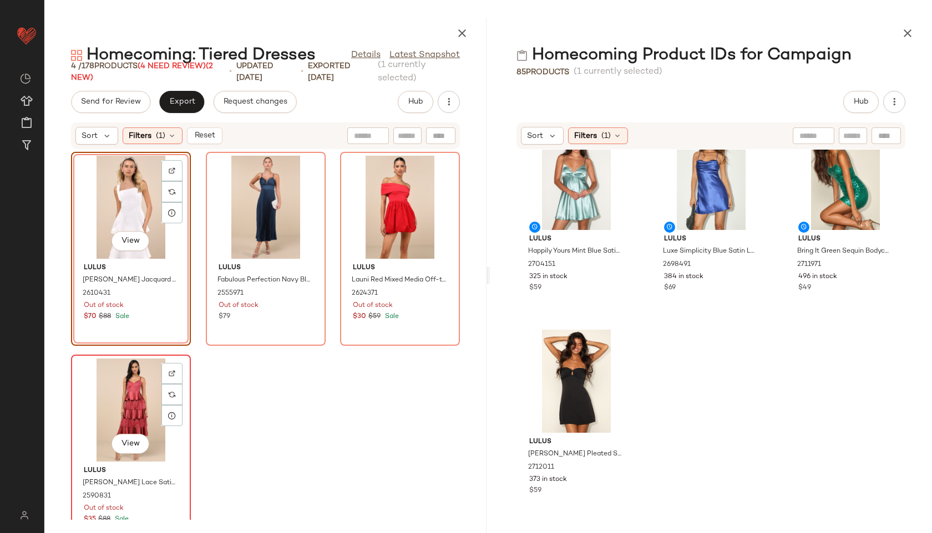
click at [99, 429] on div "View" at bounding box center [131, 410] width 112 height 103
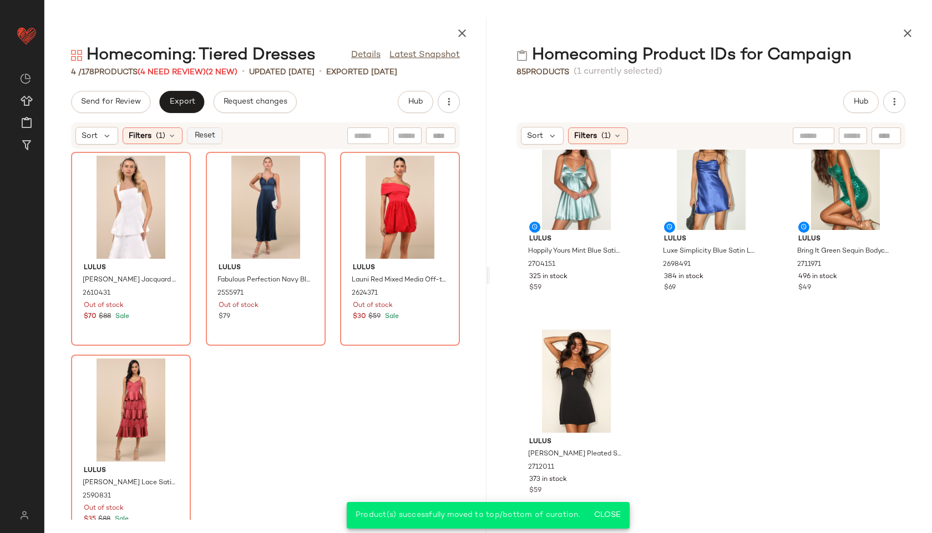
click at [197, 136] on span "Reset" at bounding box center [204, 135] width 21 height 9
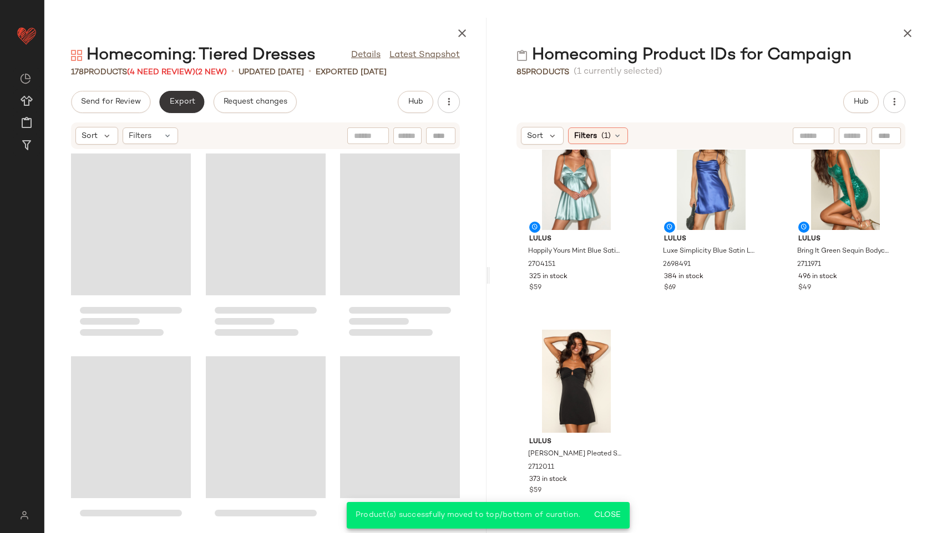
scroll to position [5111, 0]
click at [184, 104] on span "Export" at bounding box center [182, 102] width 26 height 9
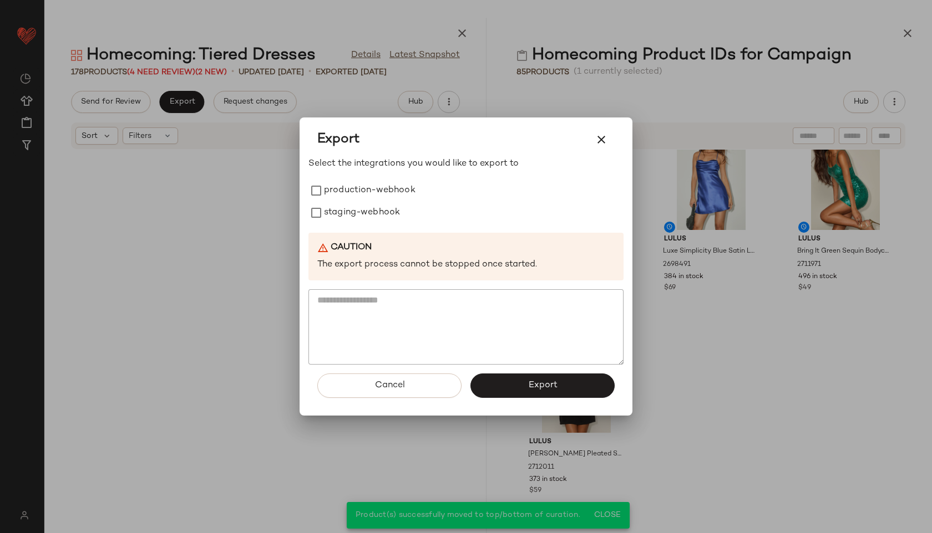
scroll to position [11809, 0]
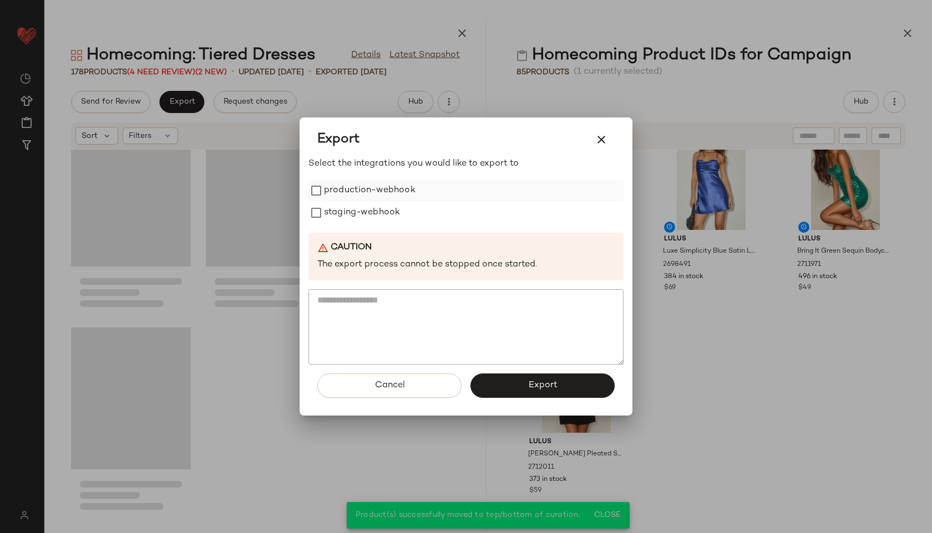
click at [356, 190] on label "production-webhook" at bounding box center [369, 191] width 91 height 22
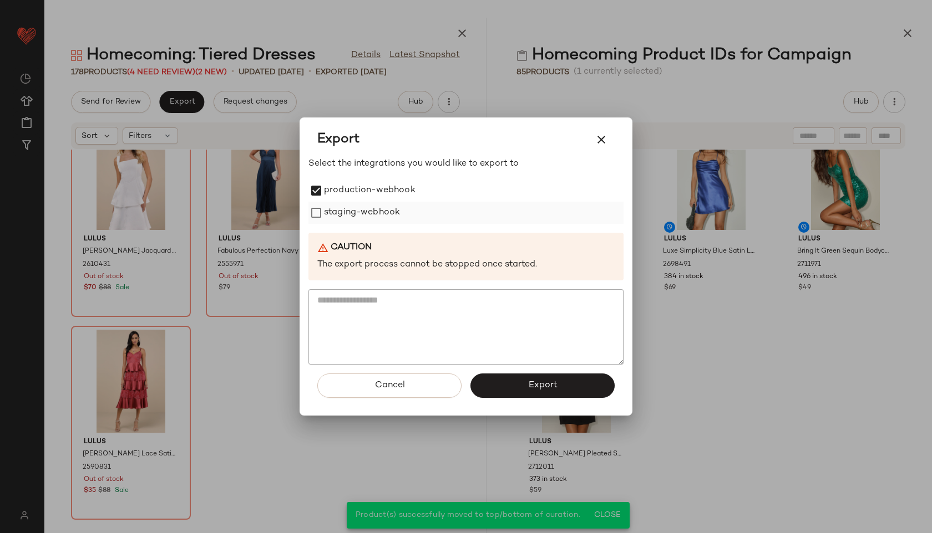
click at [360, 210] on label "staging-webhook" at bounding box center [362, 213] width 76 height 22
click at [541, 383] on span "Export" at bounding box center [541, 385] width 29 height 11
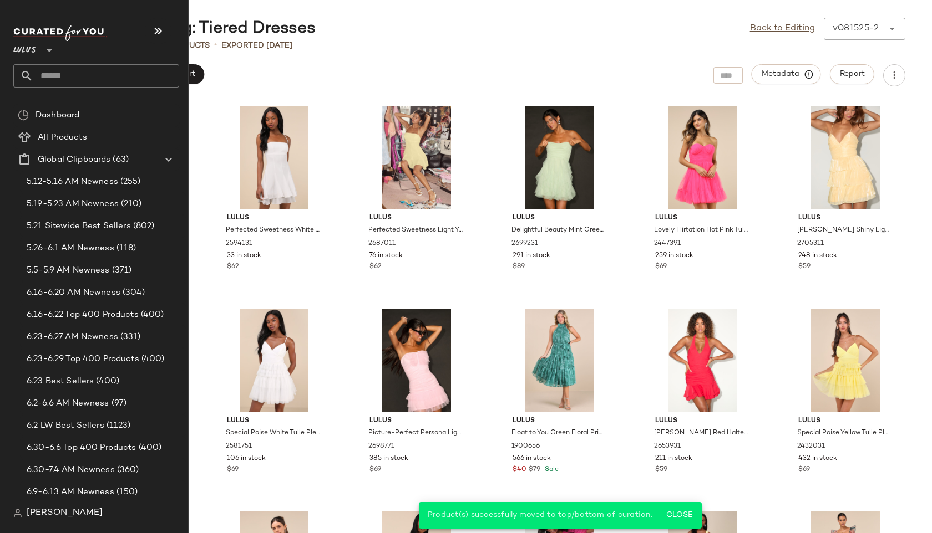
click at [82, 72] on input "text" at bounding box center [106, 75] width 146 height 23
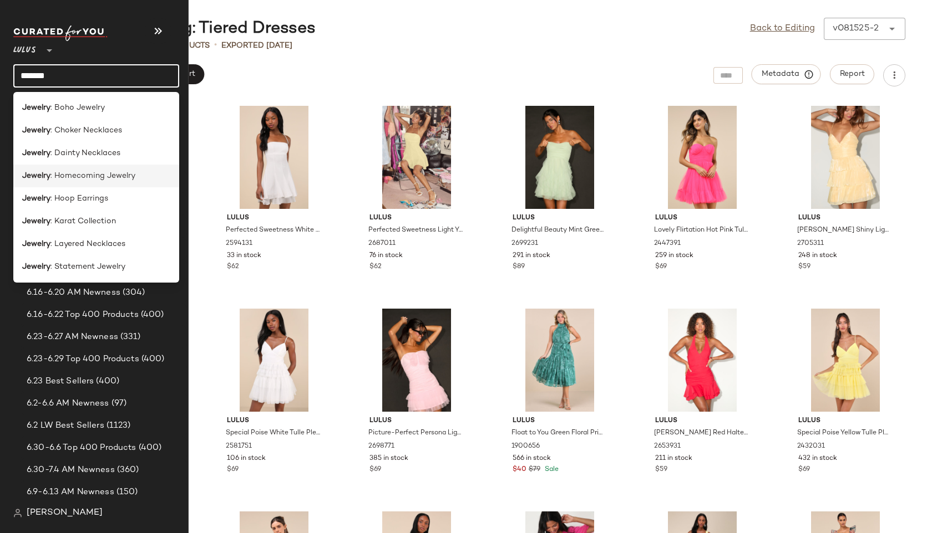
type input "*******"
click at [58, 178] on span ": Homecoming Jewelry" at bounding box center [92, 176] width 85 height 12
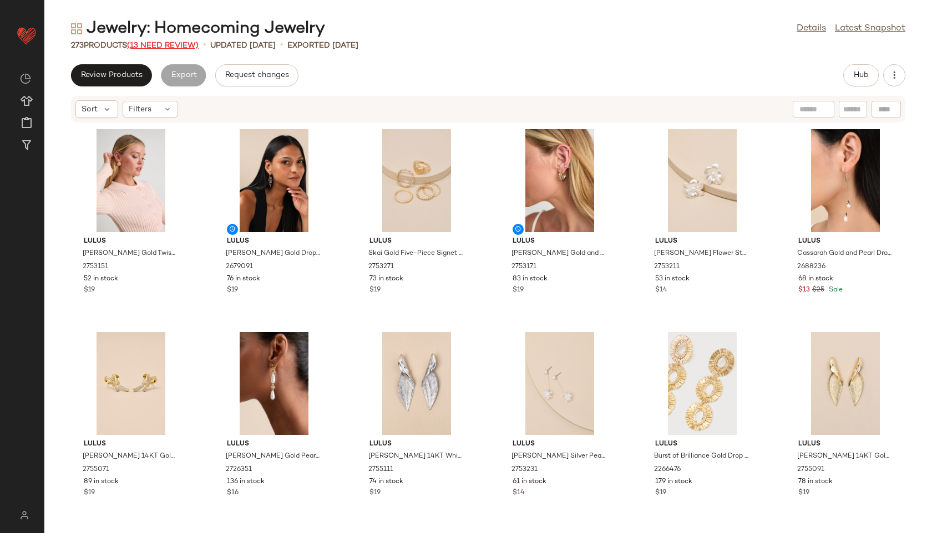
click at [156, 44] on span "(13 Need Review)" at bounding box center [163, 46] width 72 height 8
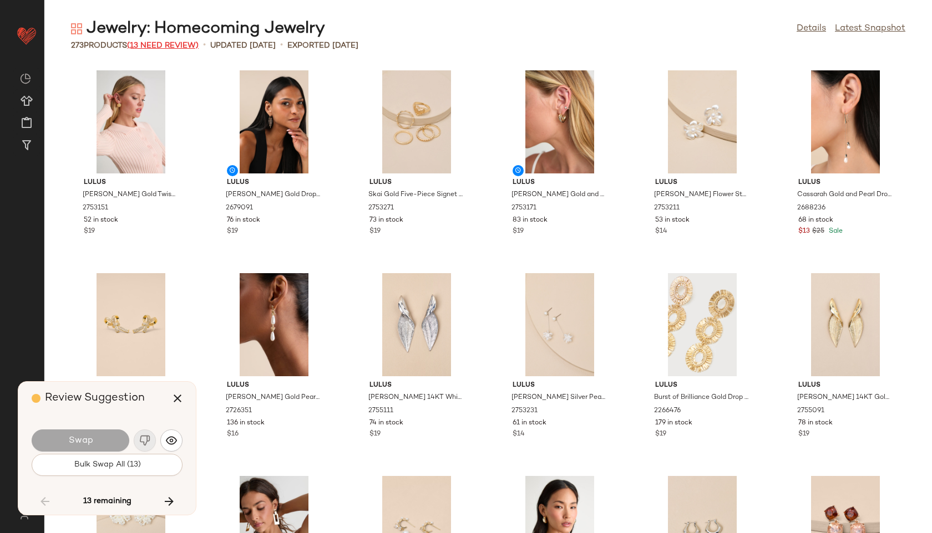
scroll to position [6088, 0]
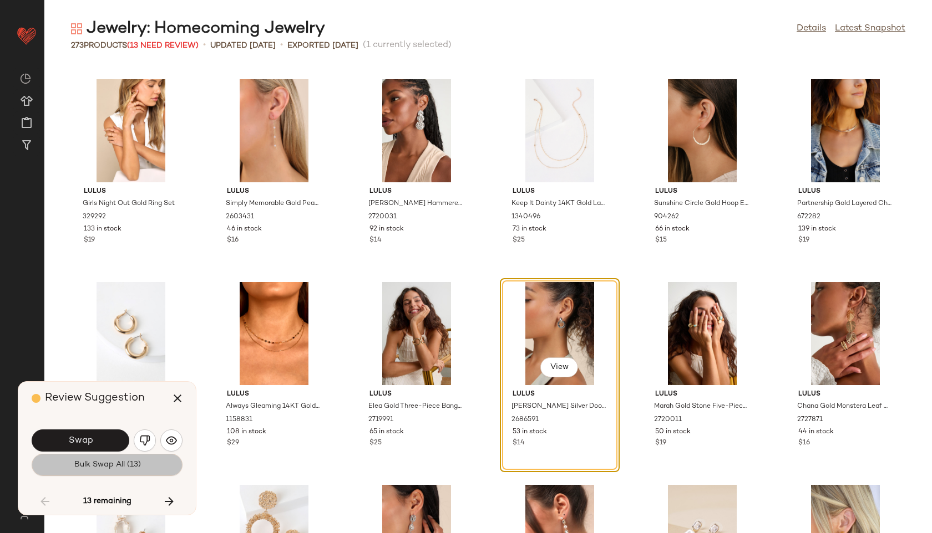
click at [105, 474] on button "Bulk Swap All (13)" at bounding box center [107, 465] width 151 height 22
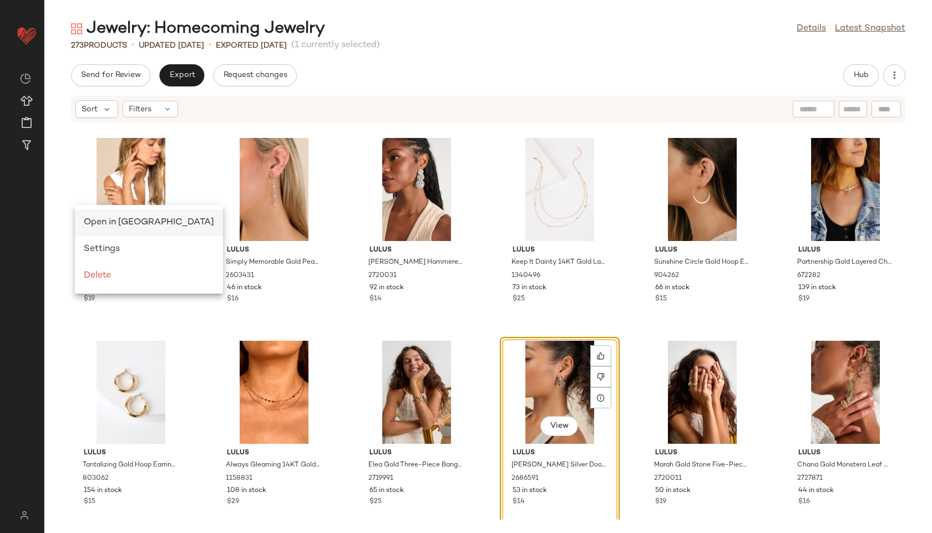
click at [90, 222] on span "Open in Split View" at bounding box center [149, 222] width 130 height 9
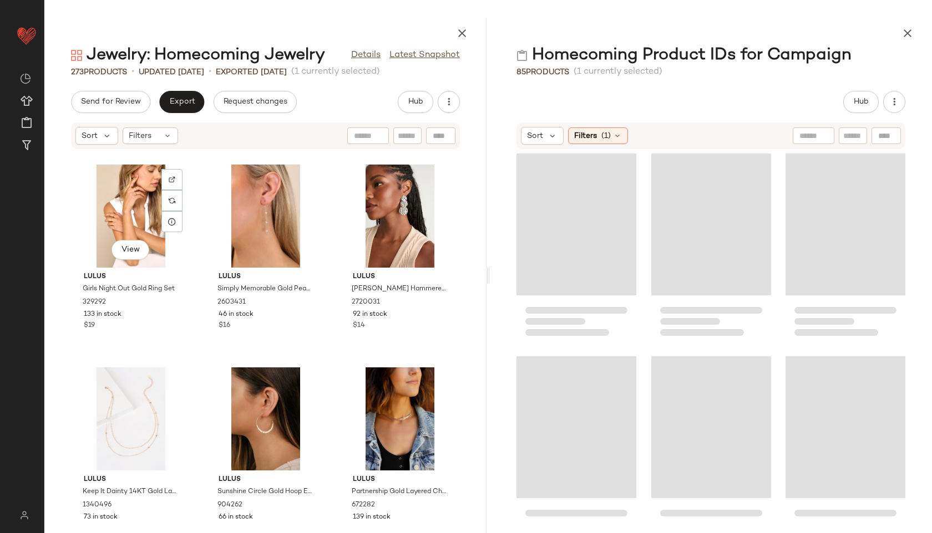
scroll to position [4465, 0]
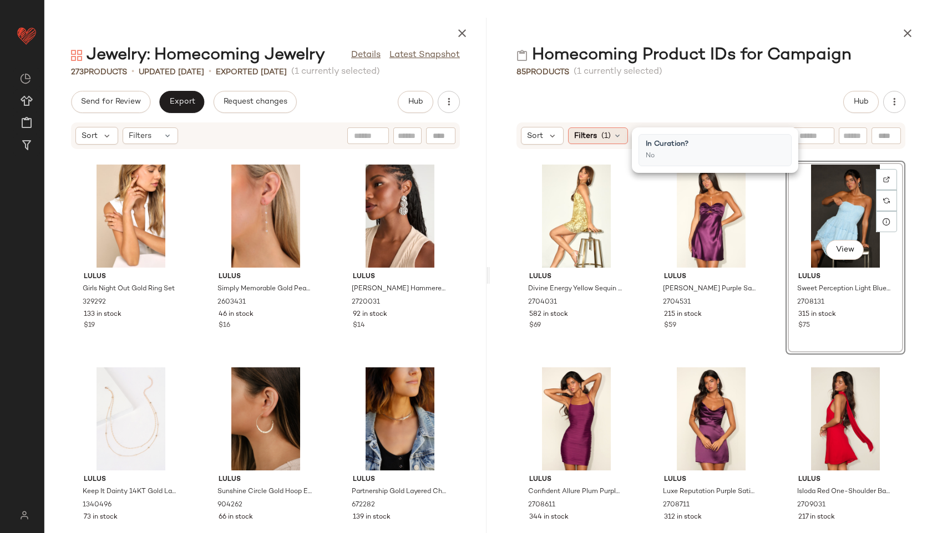
click at [611, 136] on div "Filters (1)" at bounding box center [598, 136] width 60 height 17
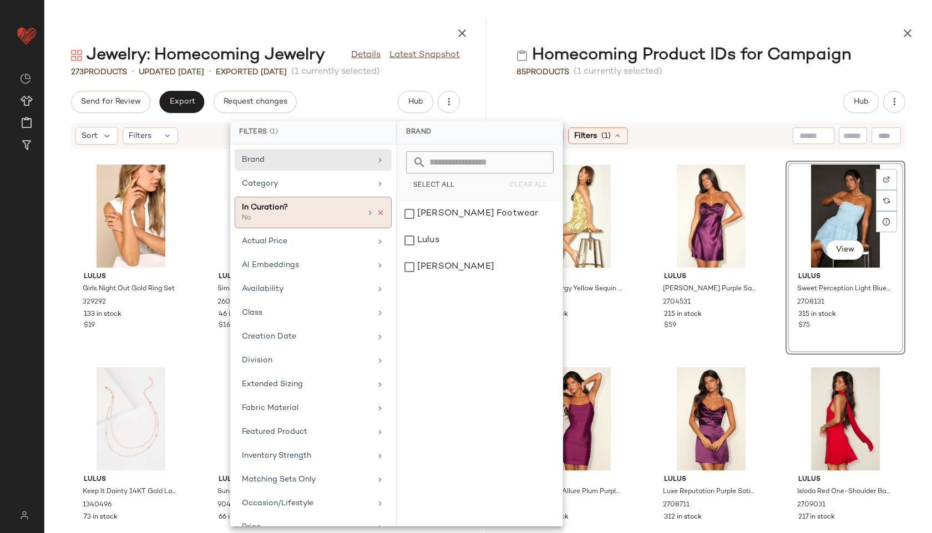
click at [377, 212] on icon at bounding box center [381, 213] width 8 height 8
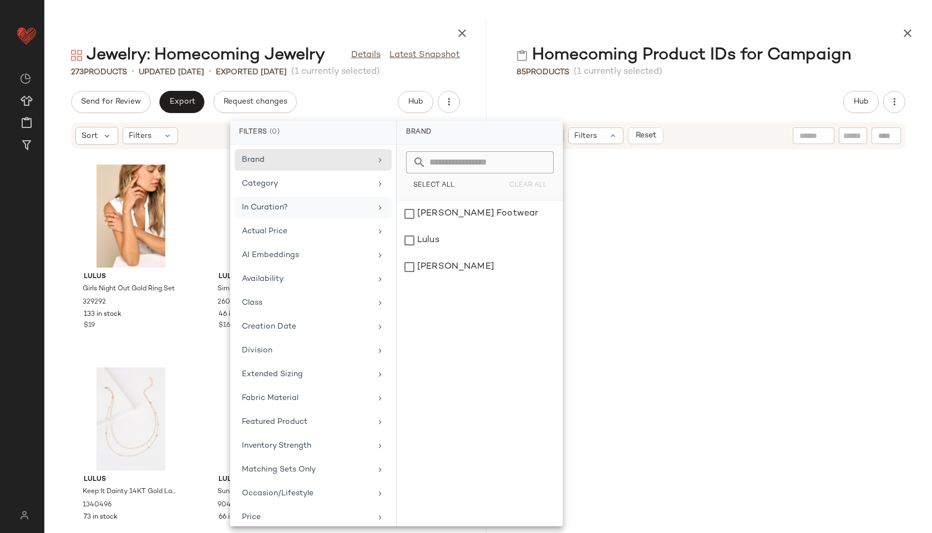
scroll to position [5074, 0]
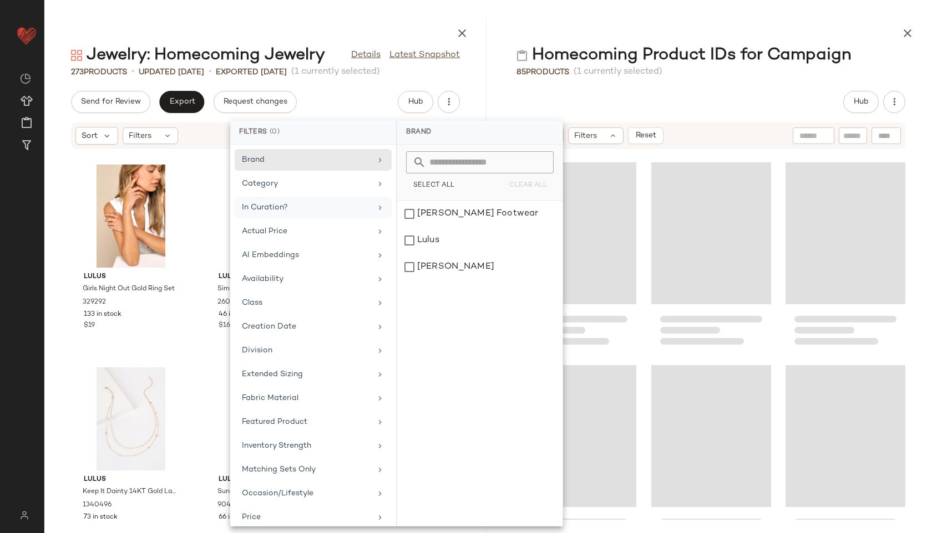
click at [633, 93] on div "Hub" at bounding box center [710, 102] width 389 height 22
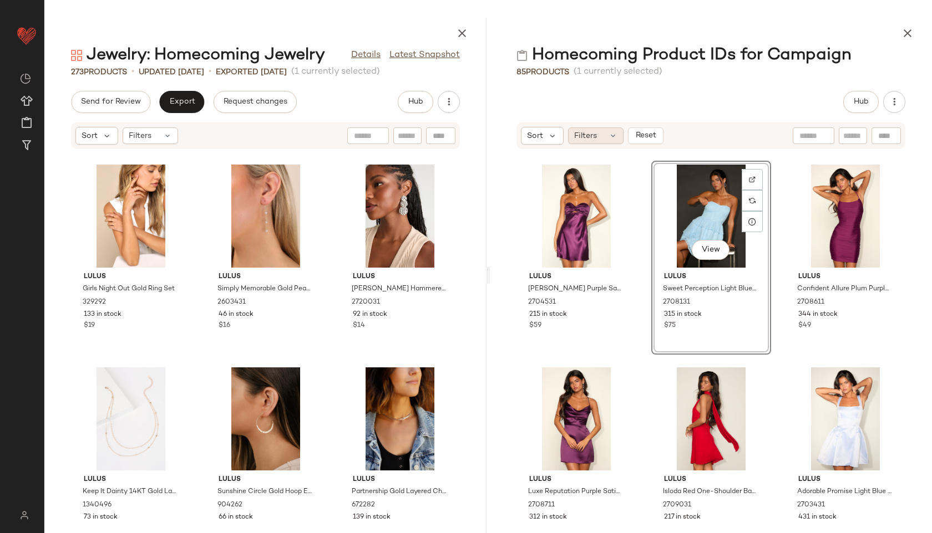
click at [594, 138] on span "Filters" at bounding box center [585, 136] width 23 height 12
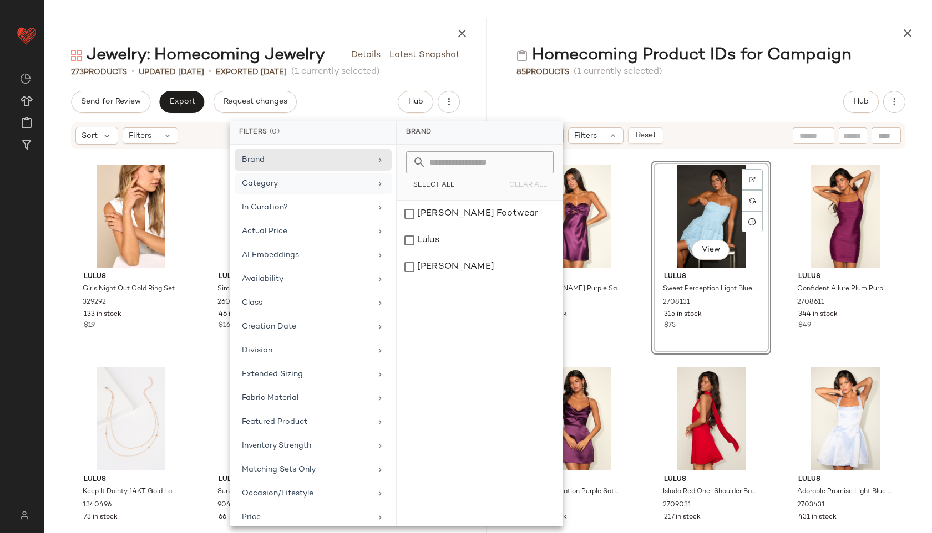
click at [299, 184] on div "Category" at bounding box center [306, 184] width 129 height 12
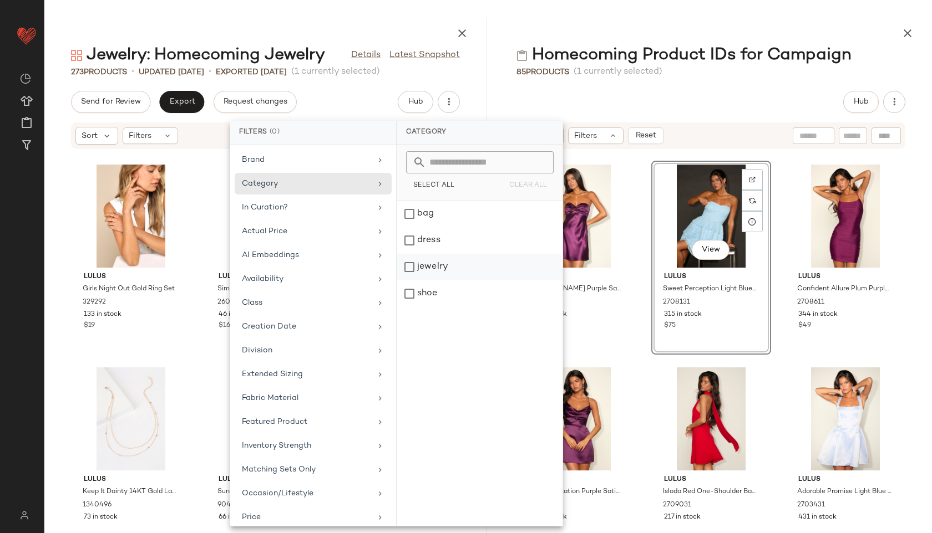
click at [433, 281] on div "jewelry" at bounding box center [479, 294] width 165 height 27
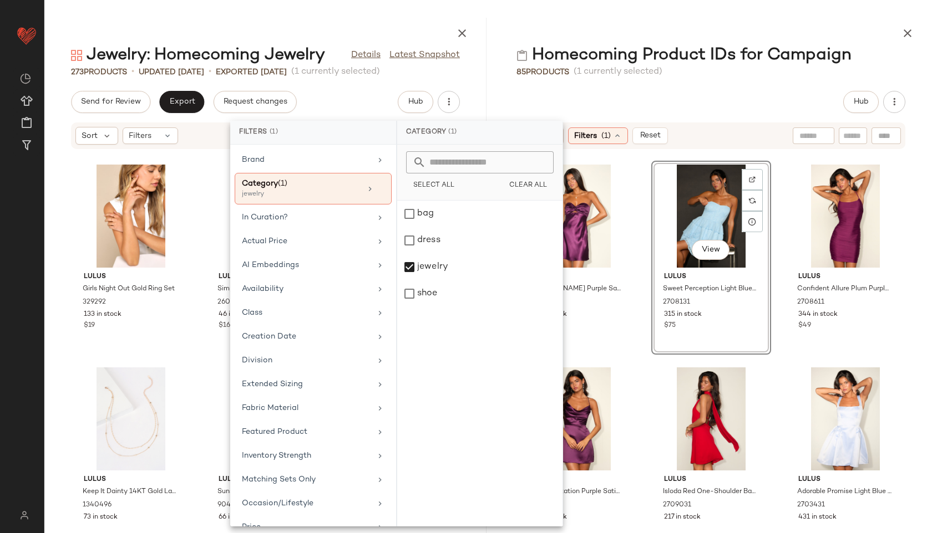
click at [644, 104] on div "Hub" at bounding box center [710, 102] width 389 height 22
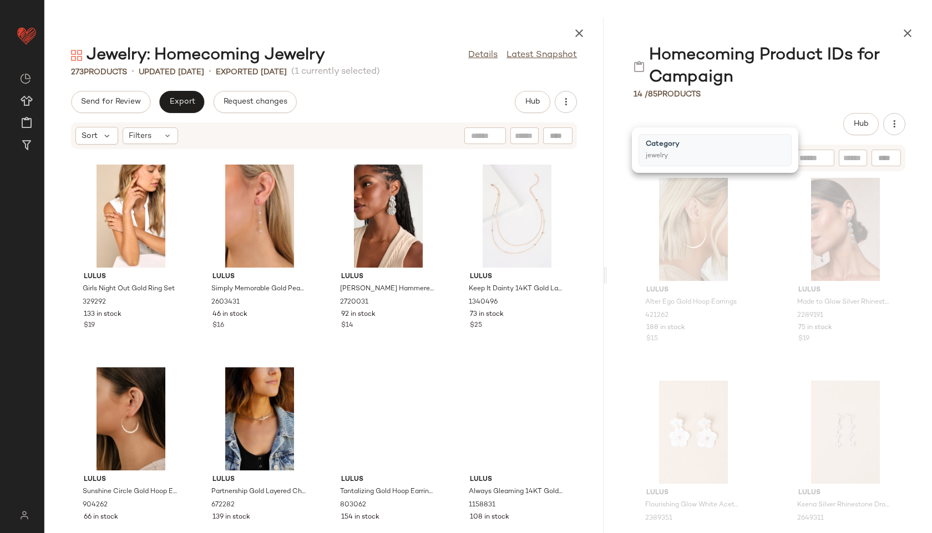
drag, startPoint x: 487, startPoint y: 274, endPoint x: 623, endPoint y: 274, distance: 135.9
click at [623, 274] on div "Jewelry: Homecoming Jewelry Details Latest Snapshot 273 Products • updated Aug …" at bounding box center [487, 276] width 887 height 516
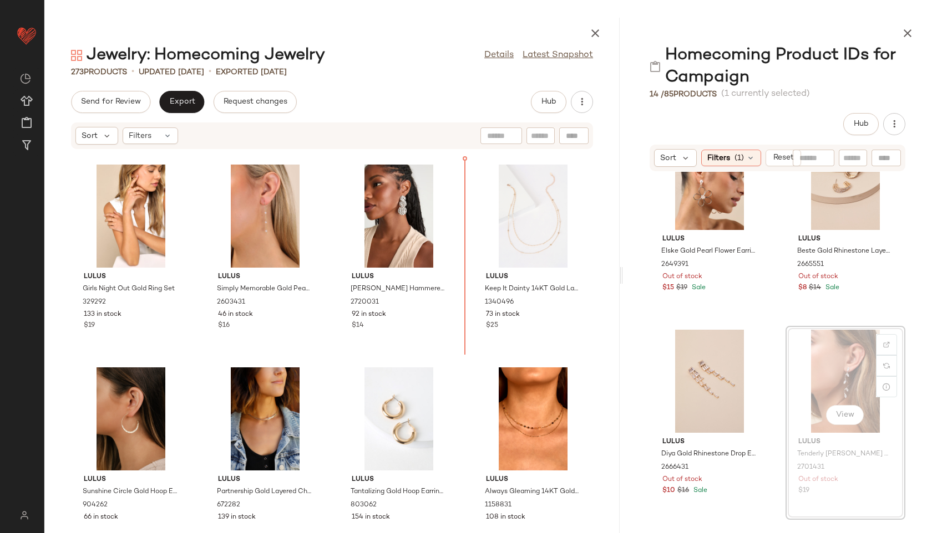
scroll to position [9125, 0]
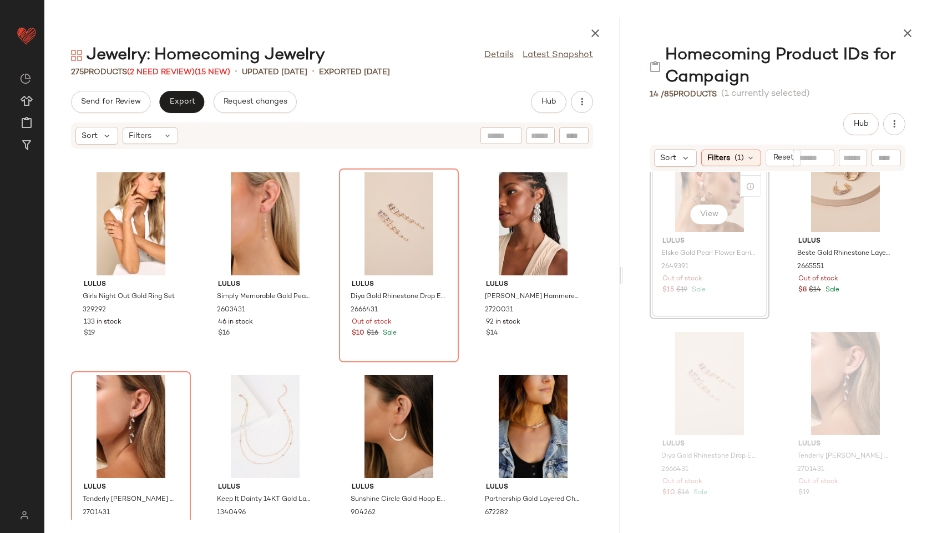
scroll to position [9124, 0]
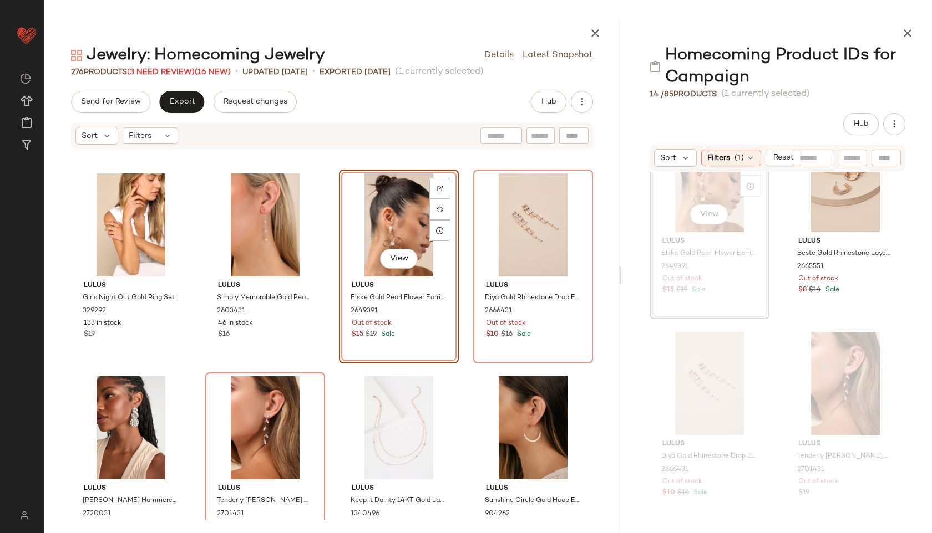
click at [391, 214] on div "View" at bounding box center [399, 225] width 112 height 103
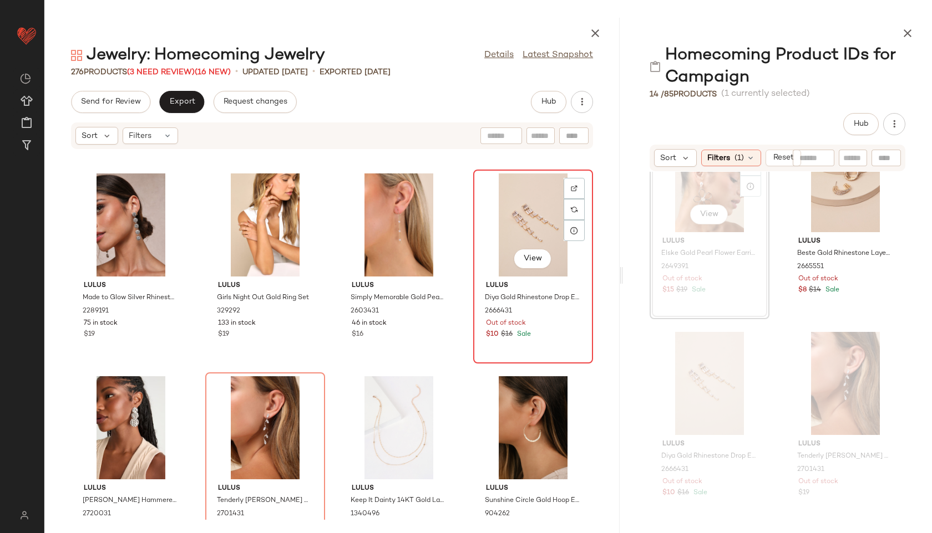
click at [530, 212] on div "View" at bounding box center [533, 225] width 112 height 103
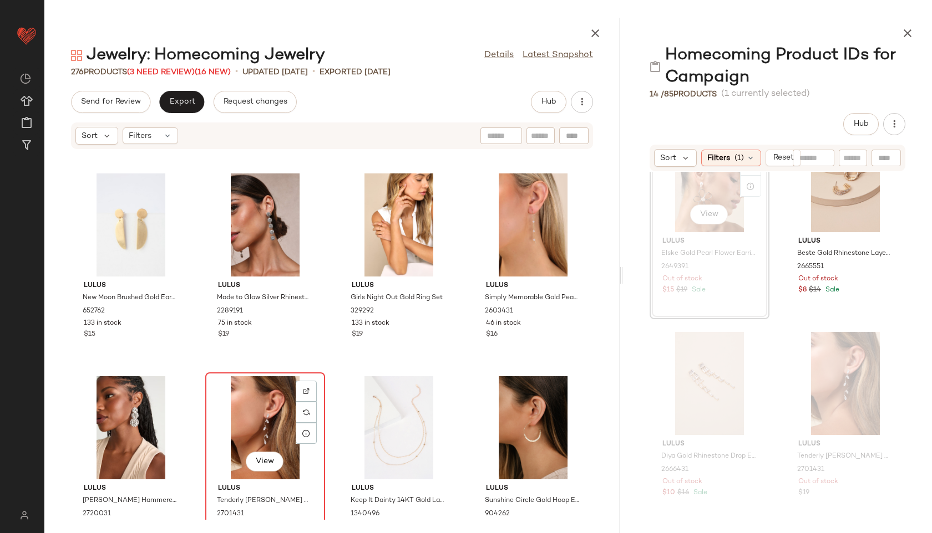
click at [271, 390] on div "View" at bounding box center [265, 428] width 112 height 103
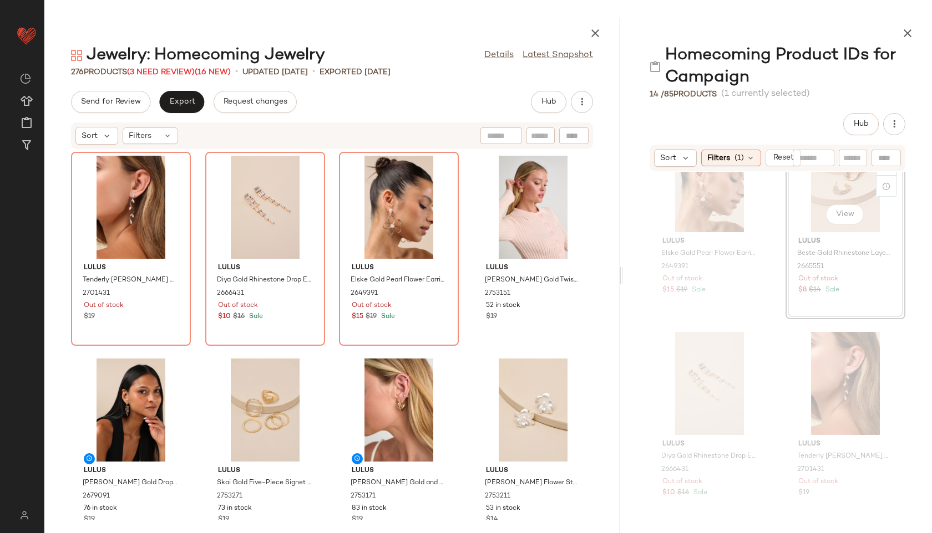
scroll to position [2085, 0]
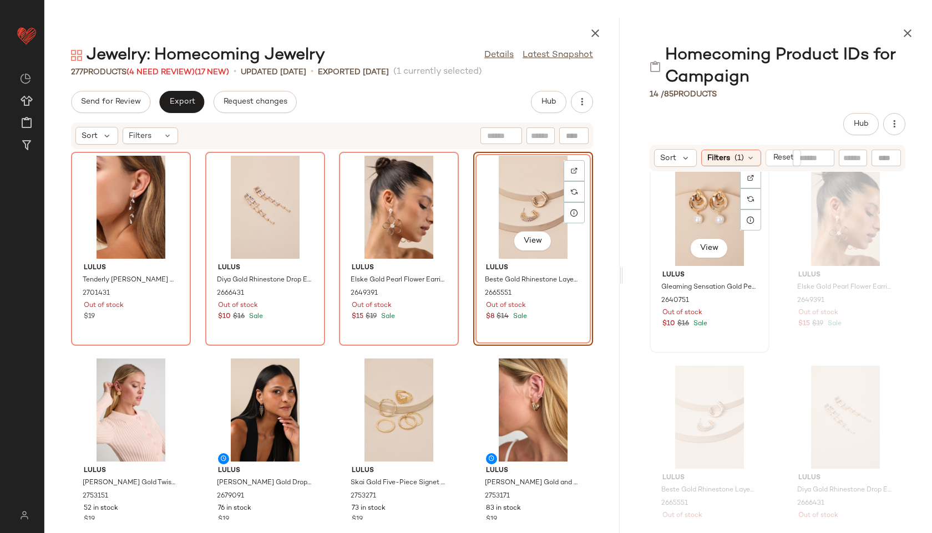
scroll to position [1849, 0]
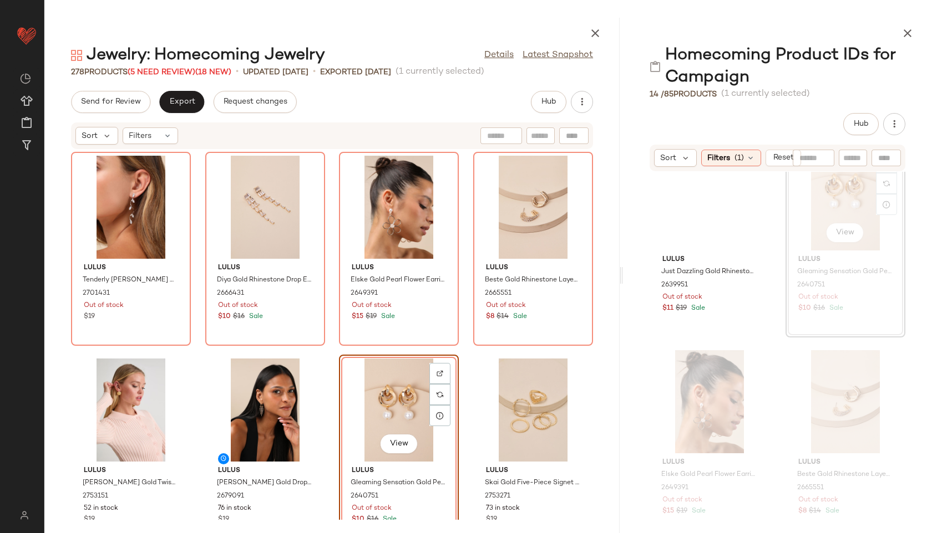
scroll to position [1583, 0]
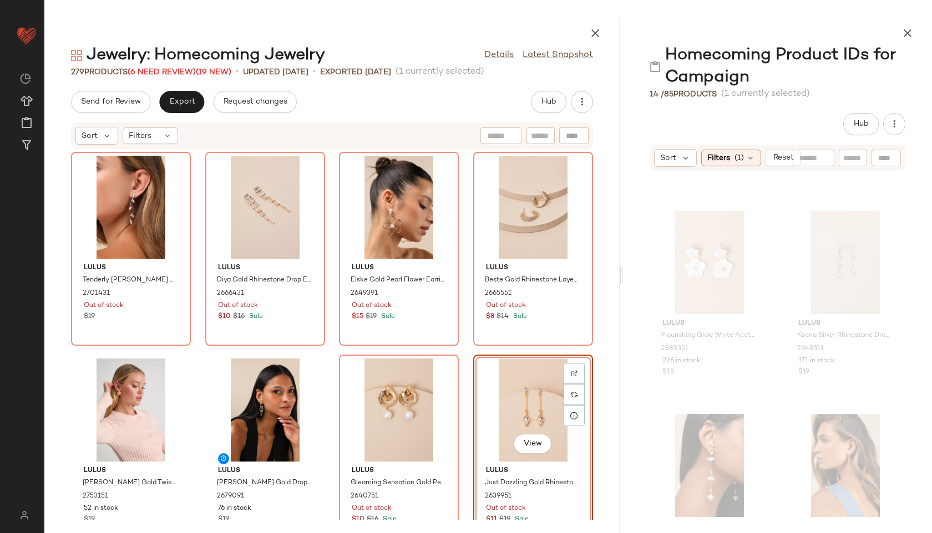
scroll to position [318, 0]
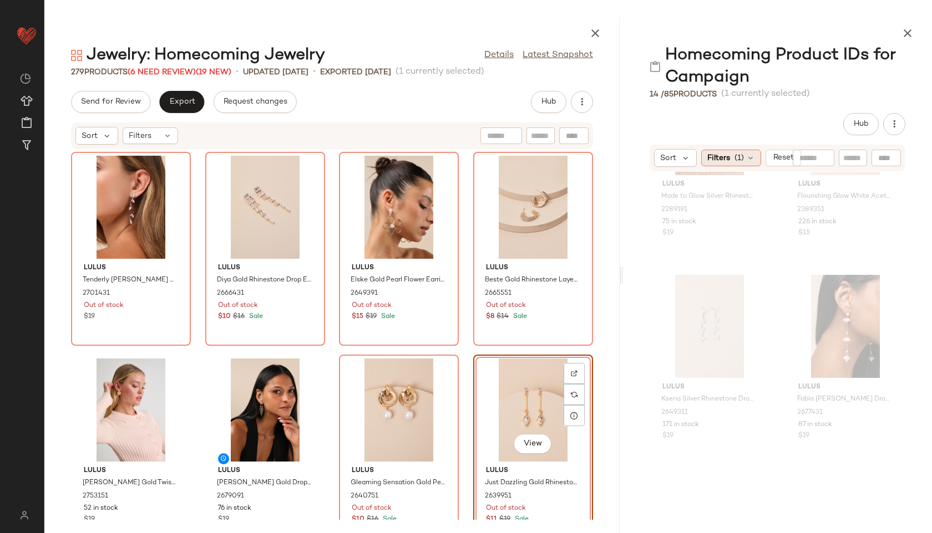
click at [740, 156] on span "(1)" at bounding box center [738, 158] width 9 height 12
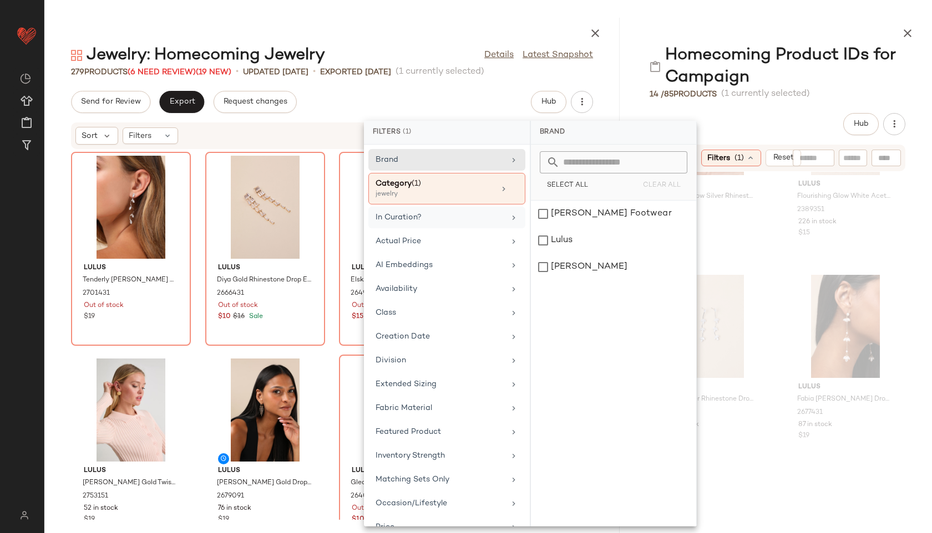
click at [453, 220] on div "In Curation?" at bounding box center [439, 218] width 129 height 12
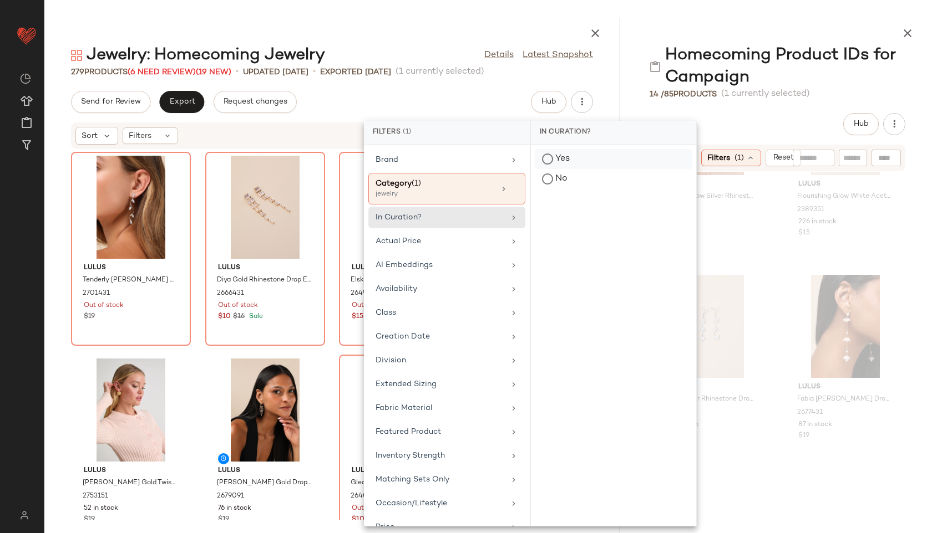
click at [548, 169] on div "Yes" at bounding box center [613, 179] width 156 height 20
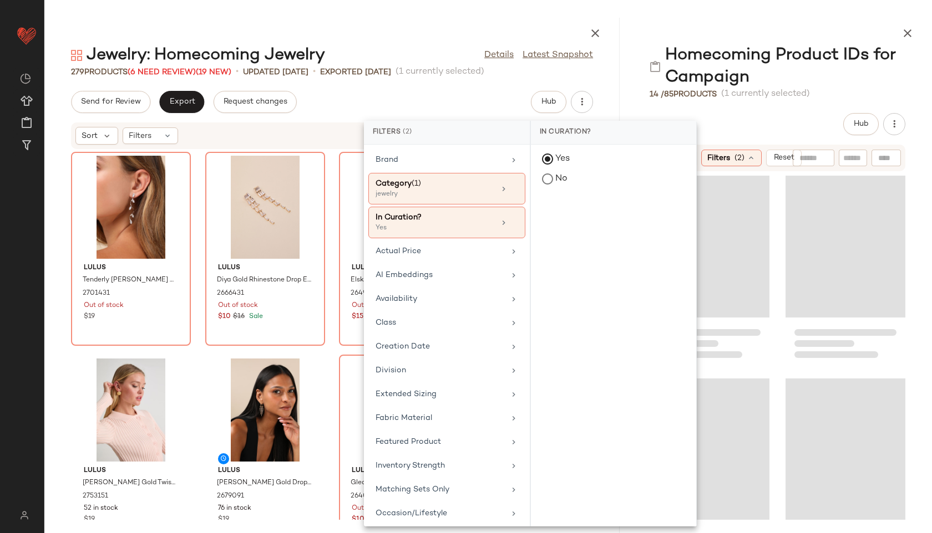
scroll to position [1624, 0]
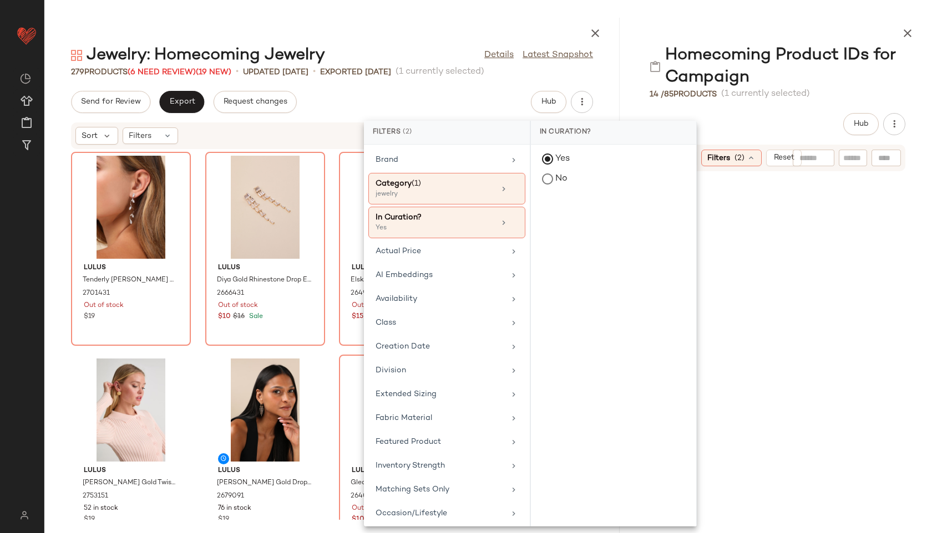
click at [661, 18] on div at bounding box center [777, 31] width 309 height 27
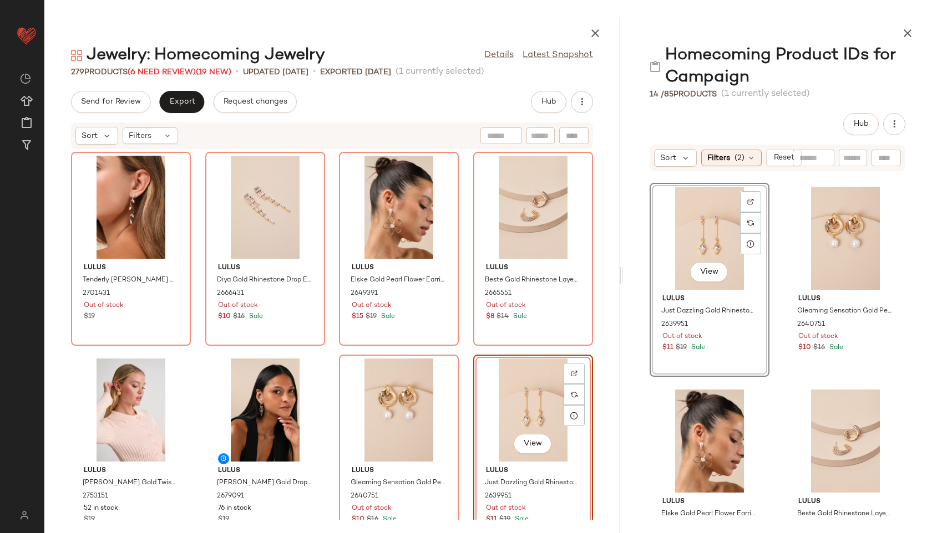
scroll to position [1649, 0]
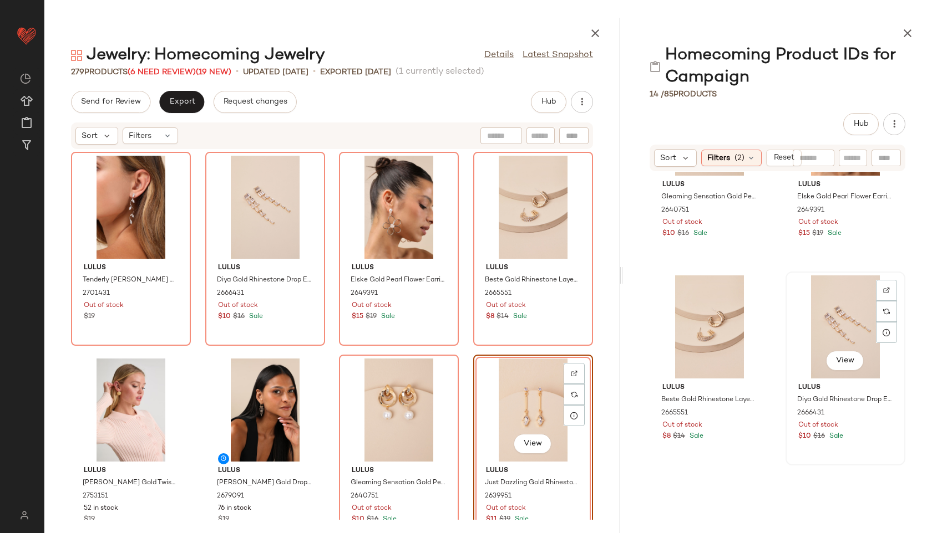
click at [834, 343] on div "View" at bounding box center [845, 327] width 112 height 103
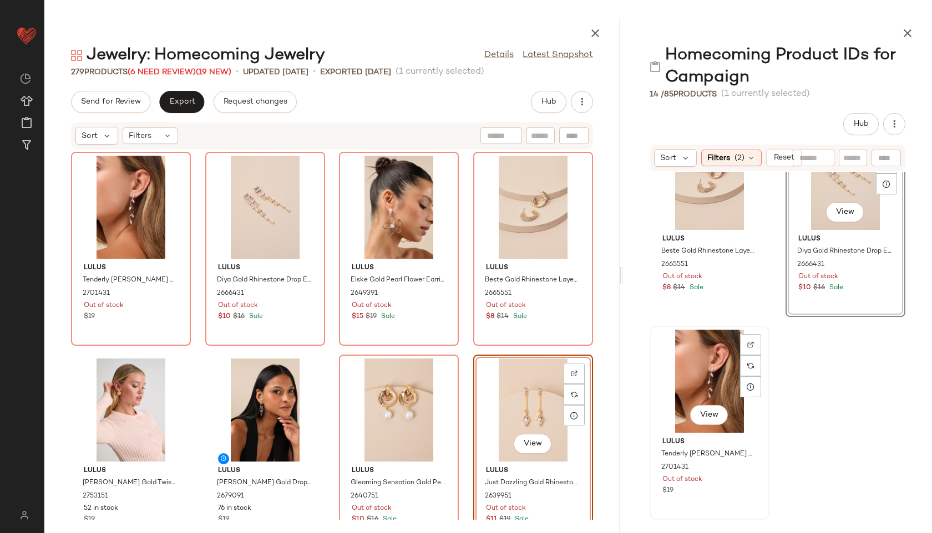
click at [682, 357] on div "View" at bounding box center [709, 381] width 112 height 103
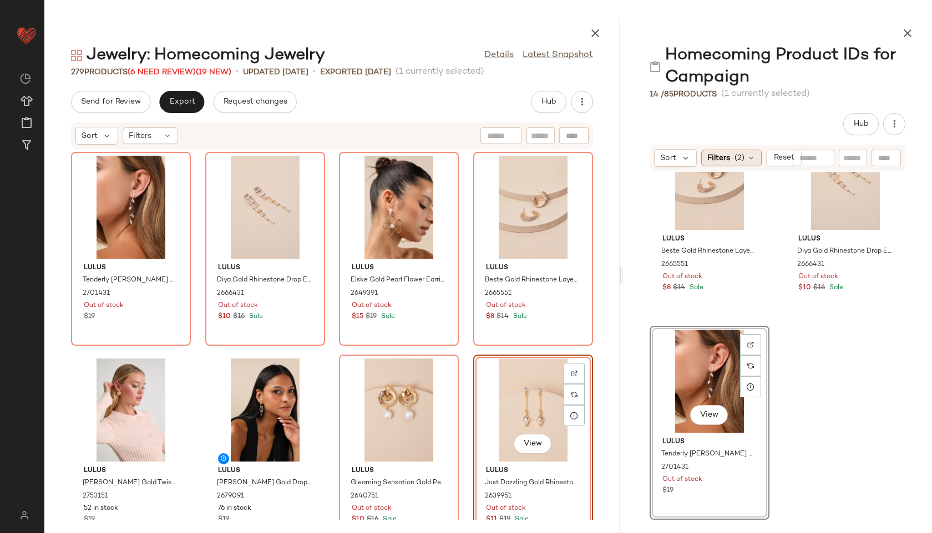
click at [735, 161] on span "(2)" at bounding box center [739, 158] width 10 height 12
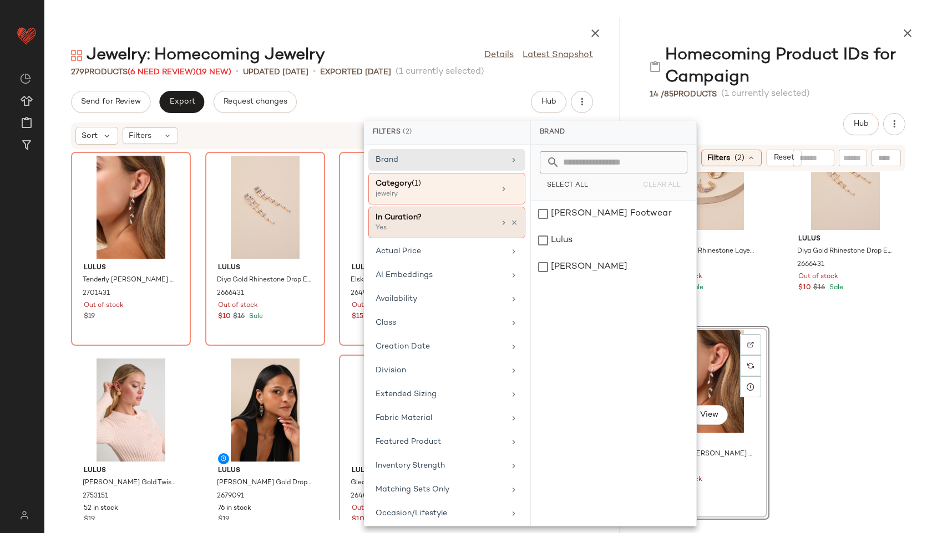
click at [460, 218] on div "In Curation?" at bounding box center [434, 218] width 119 height 12
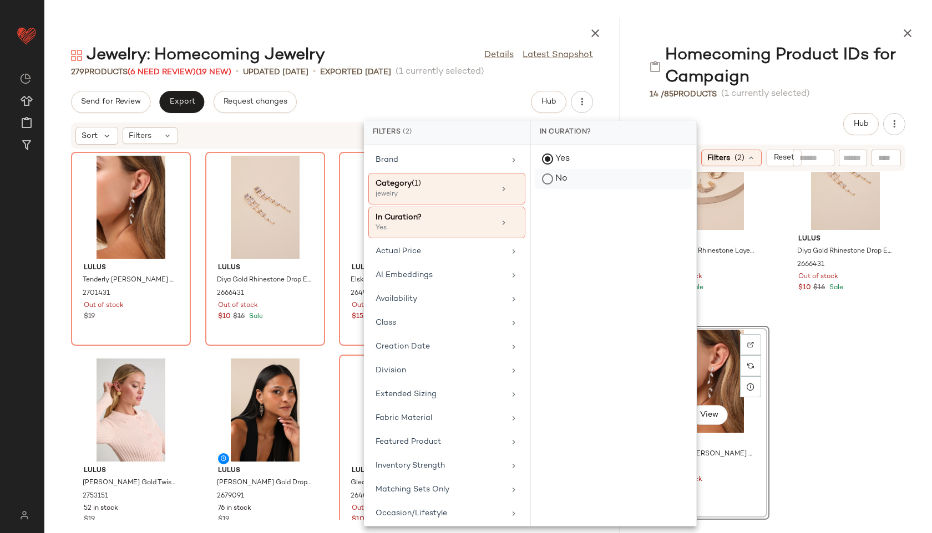
click at [545, 179] on div "No" at bounding box center [613, 179] width 156 height 20
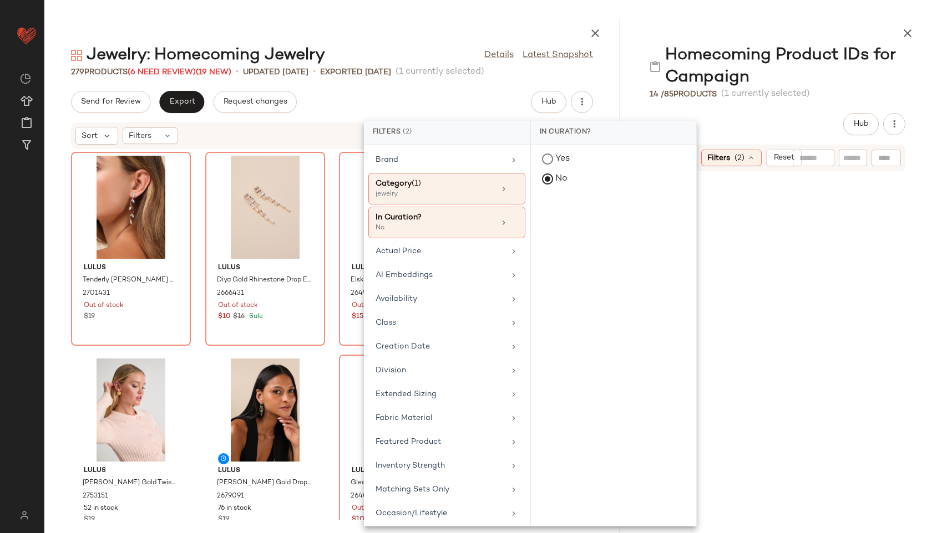
click at [645, 22] on div at bounding box center [777, 31] width 309 height 27
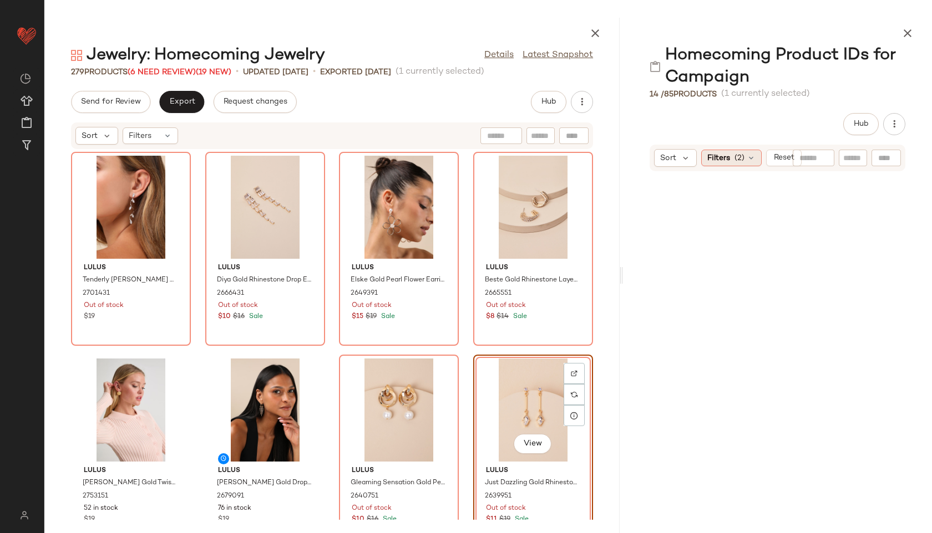
click at [732, 158] on div "Filters (2)" at bounding box center [731, 158] width 60 height 17
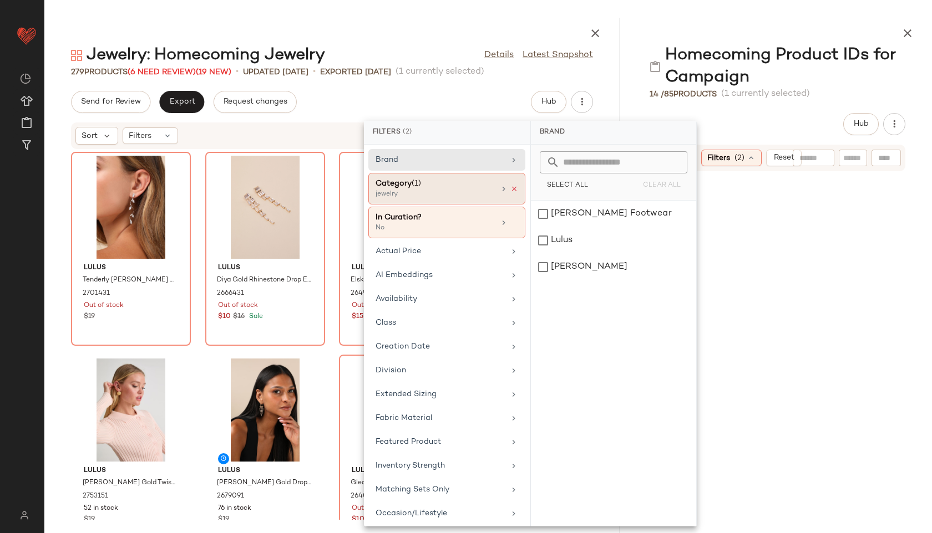
click at [510, 187] on icon at bounding box center [514, 189] width 8 height 8
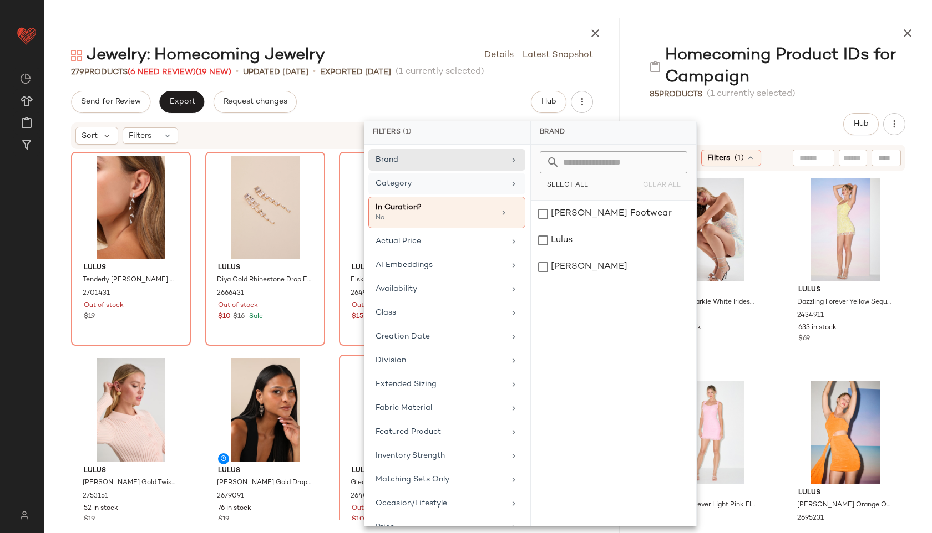
click at [846, 77] on div "Homecoming Product IDs for Campaign" at bounding box center [777, 66] width 256 height 44
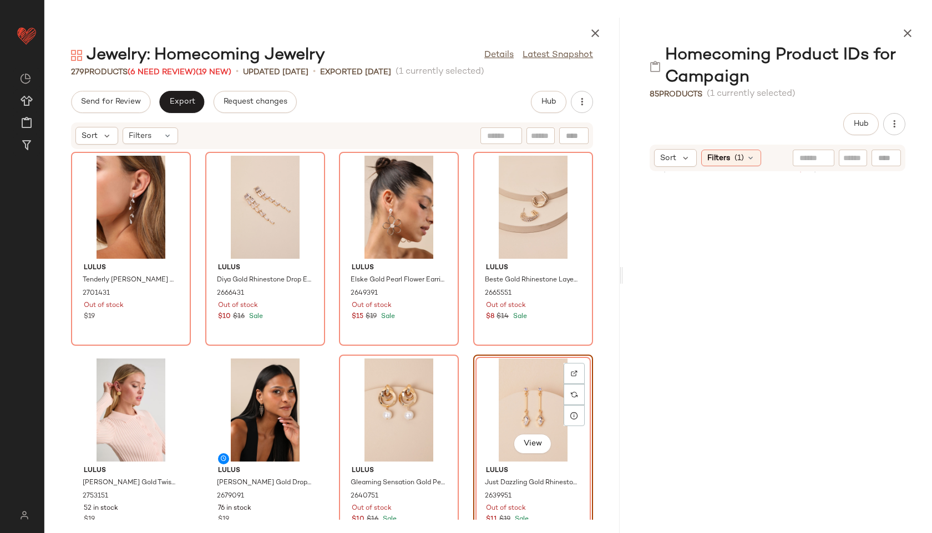
scroll to position [7727, 0]
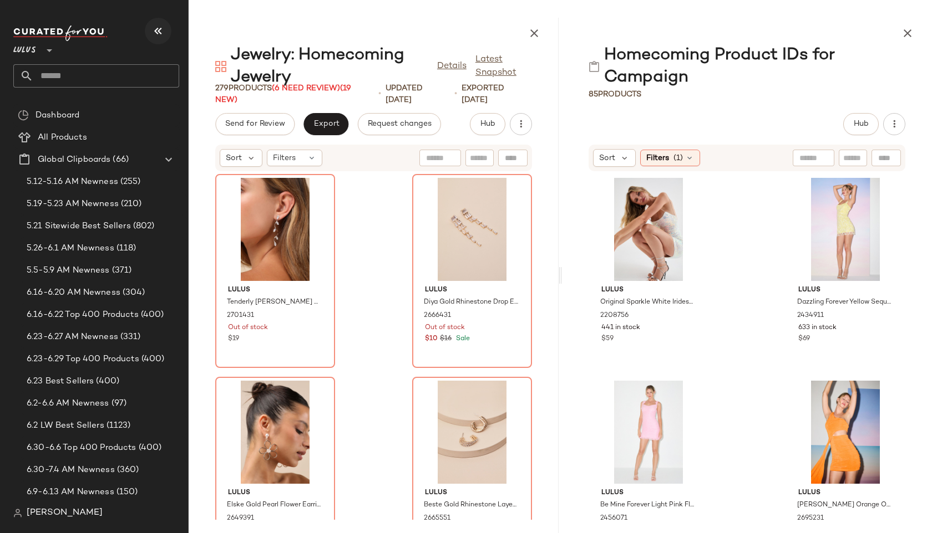
click at [156, 27] on icon "button" at bounding box center [157, 30] width 13 height 13
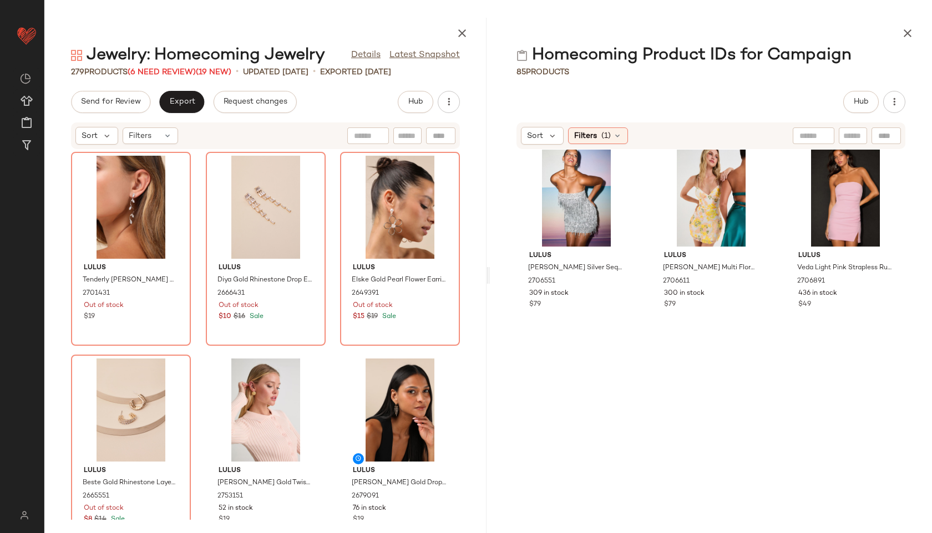
scroll to position [558, 0]
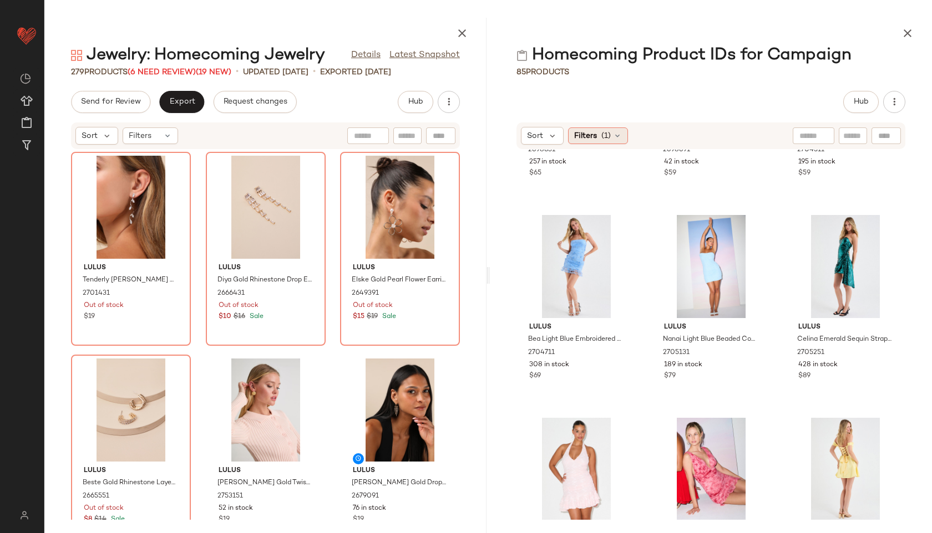
click at [614, 137] on icon at bounding box center [617, 135] width 9 height 9
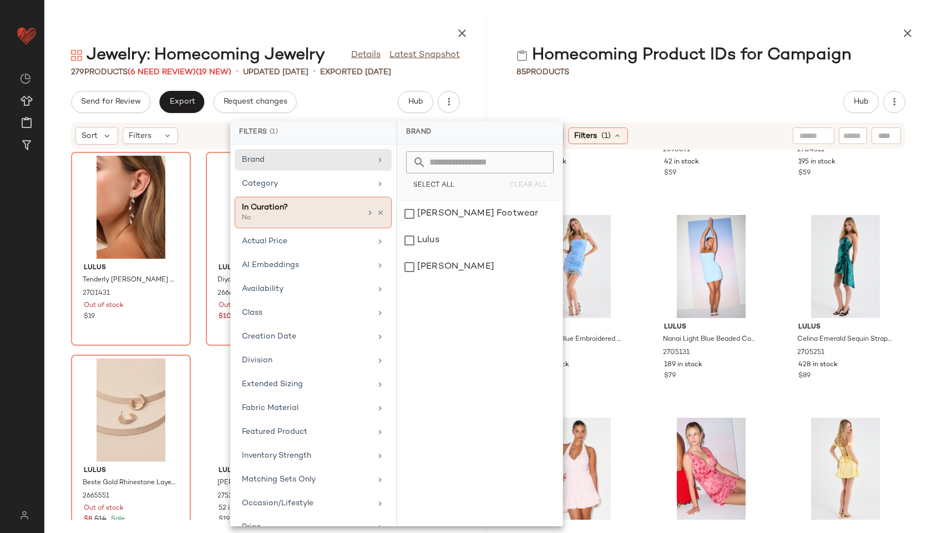
click at [365, 212] on icon at bounding box center [369, 212] width 9 height 9
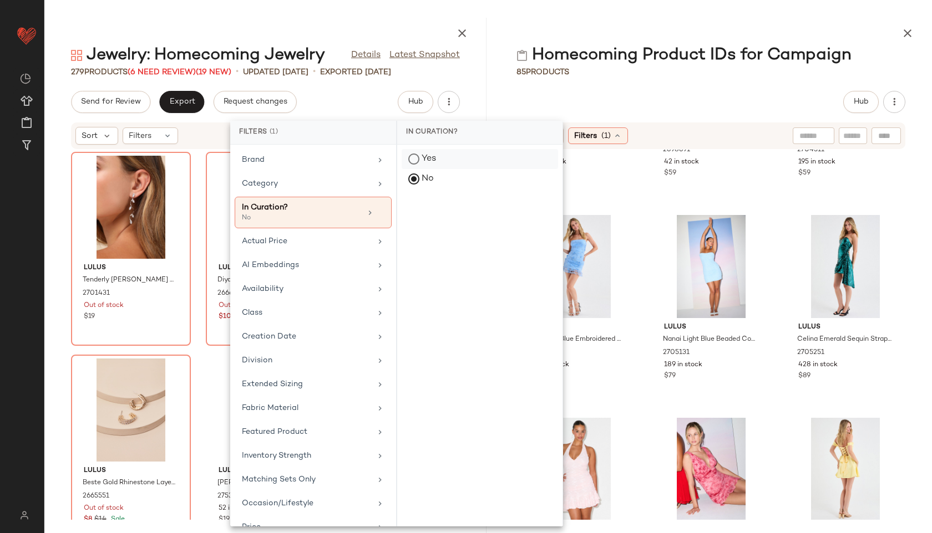
click at [426, 169] on div "Yes" at bounding box center [479, 179] width 156 height 20
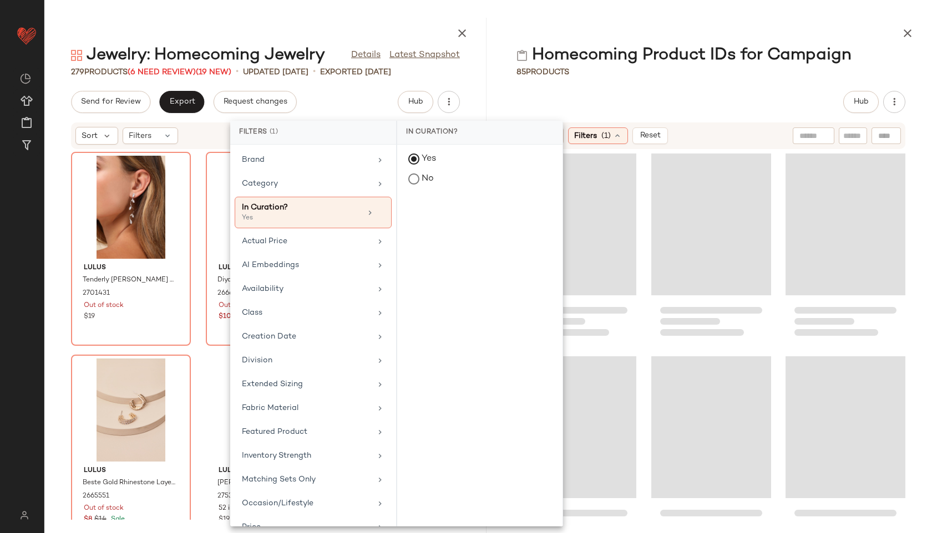
click at [708, 83] on div "Homecoming Product IDs for Campaign 85 Products Hub Sort Filters (1) Reset" at bounding box center [711, 276] width 442 height 516
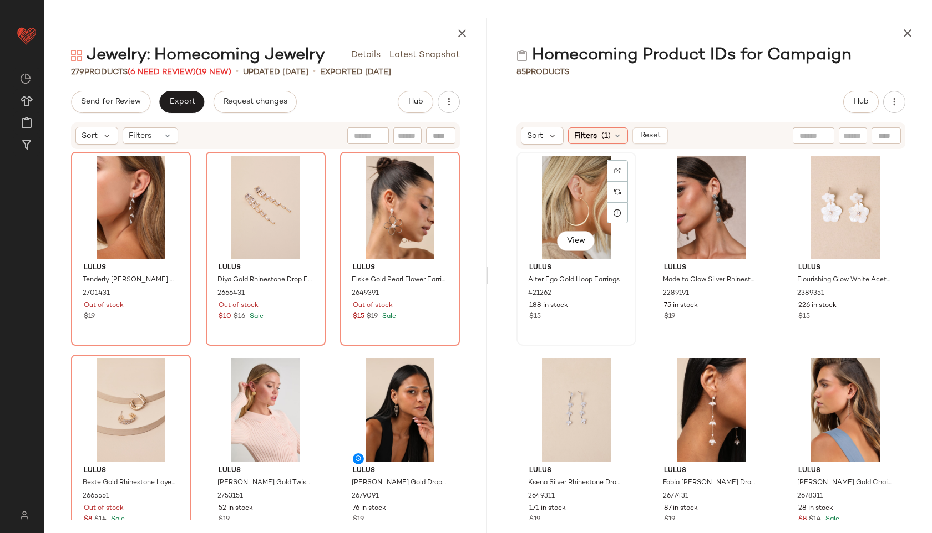
click at [587, 238] on button "View" at bounding box center [576, 241] width 38 height 20
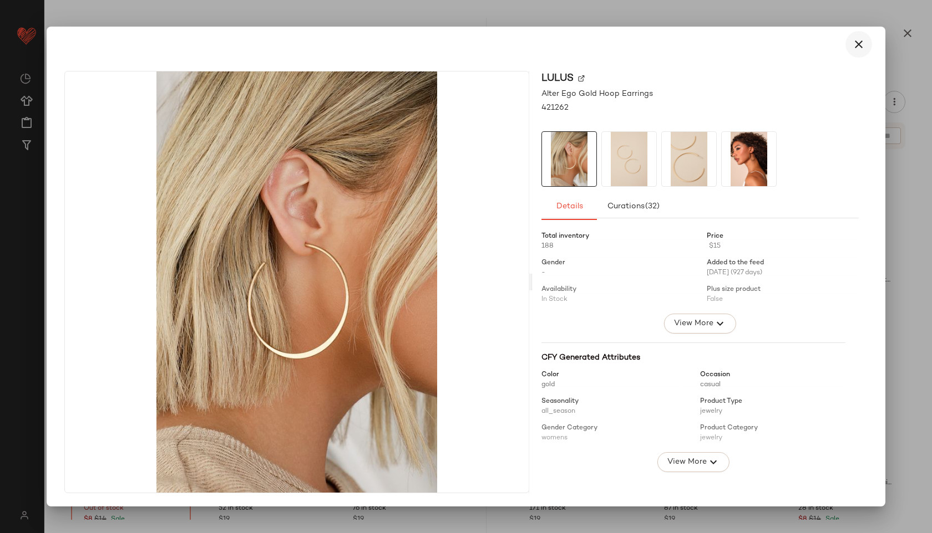
click at [857, 49] on icon "button" at bounding box center [858, 44] width 13 height 13
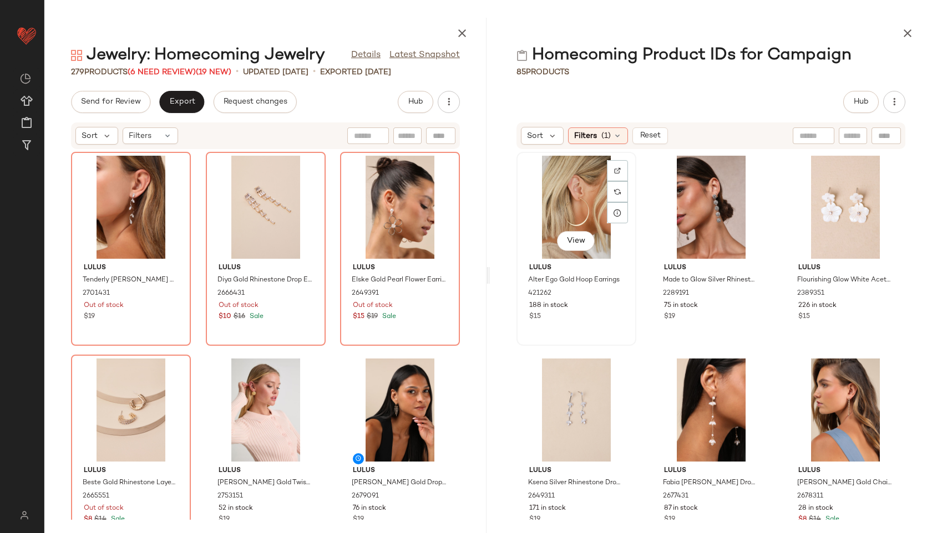
click at [568, 184] on div "View" at bounding box center [576, 207] width 112 height 103
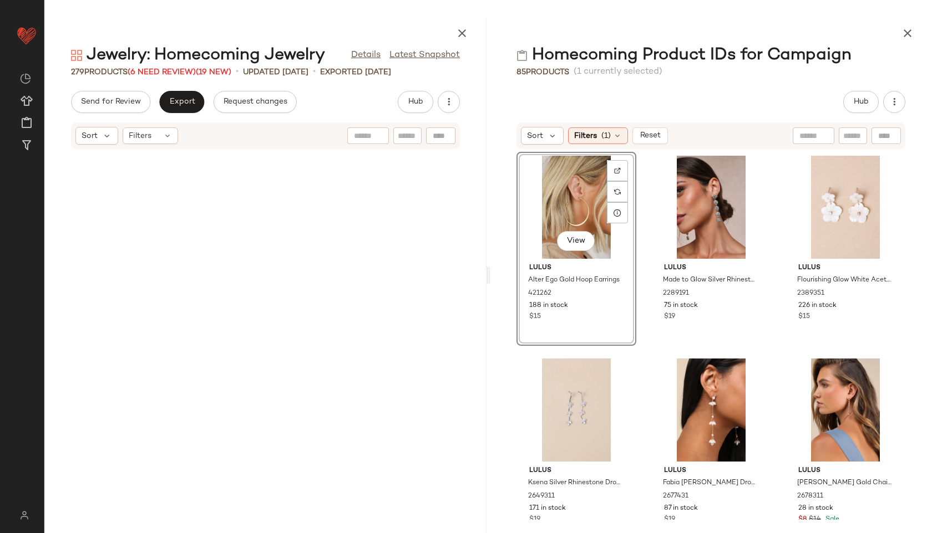
scroll to position [4668, 0]
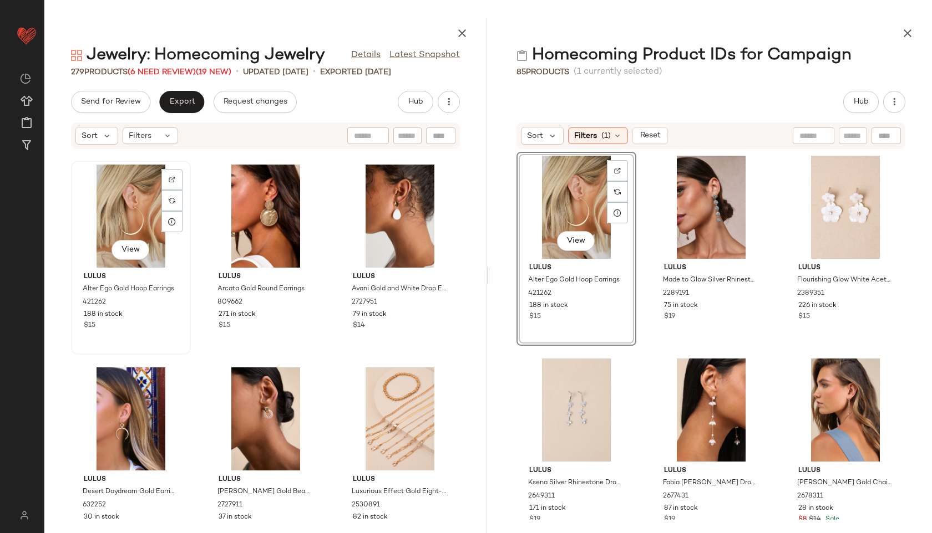
click at [130, 230] on div "View" at bounding box center [131, 216] width 112 height 103
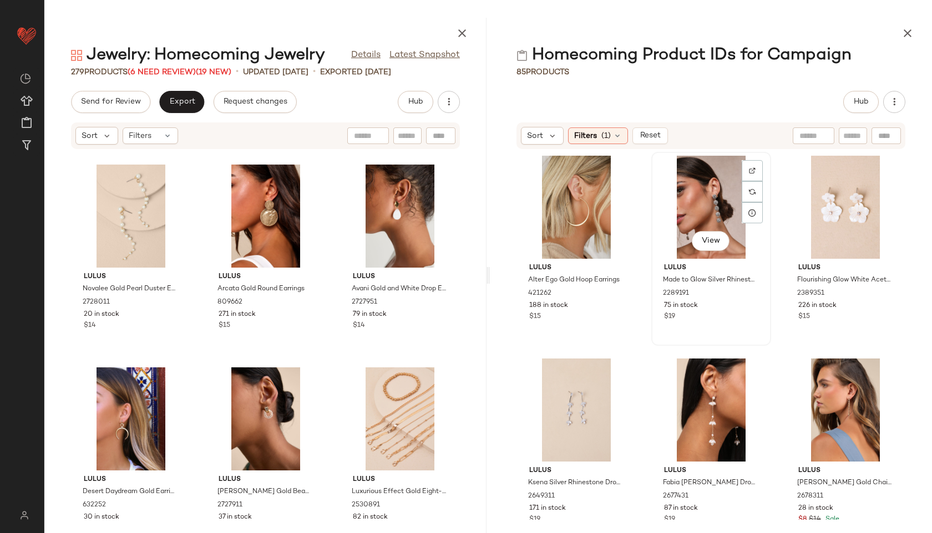
click at [724, 192] on div "View" at bounding box center [711, 207] width 112 height 103
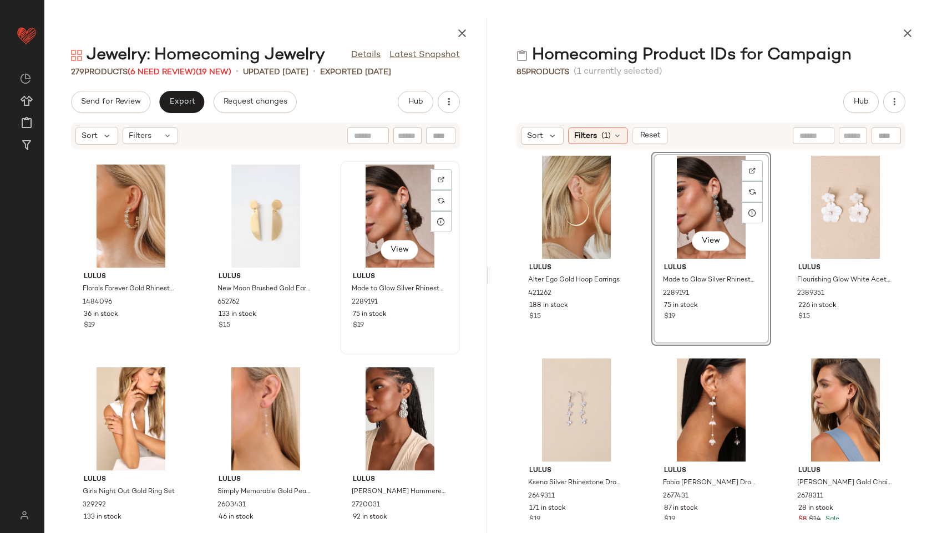
click at [375, 233] on div "View" at bounding box center [400, 216] width 112 height 103
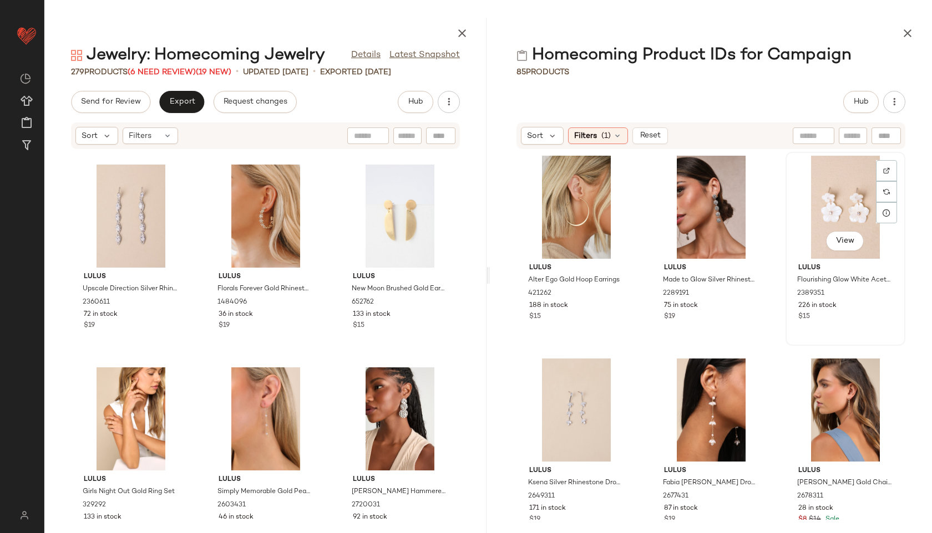
click at [810, 215] on div "View" at bounding box center [845, 207] width 112 height 103
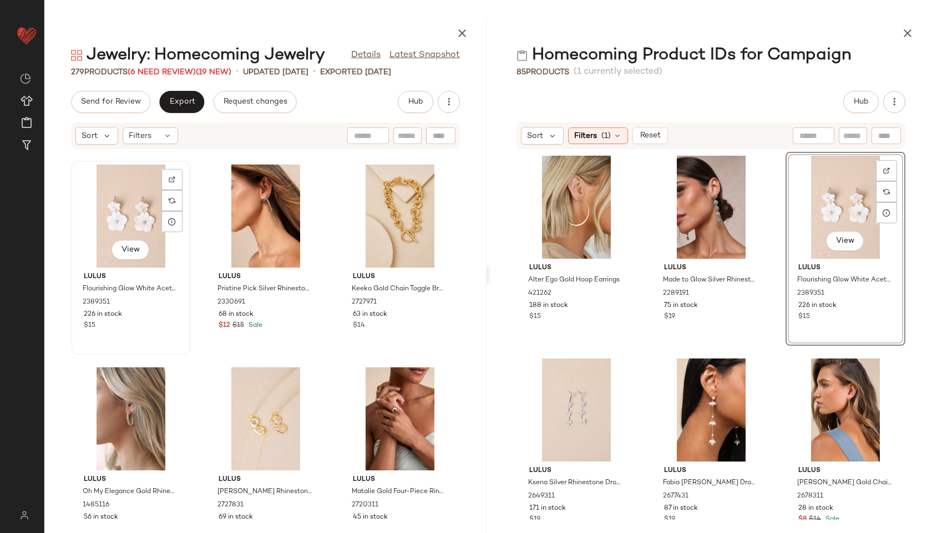
click at [143, 194] on div "View" at bounding box center [131, 216] width 112 height 103
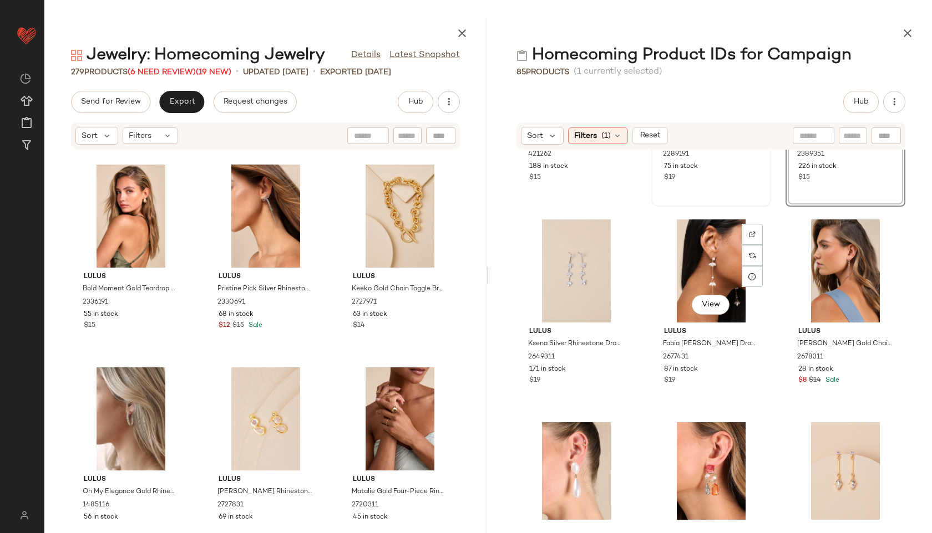
scroll to position [170, 0]
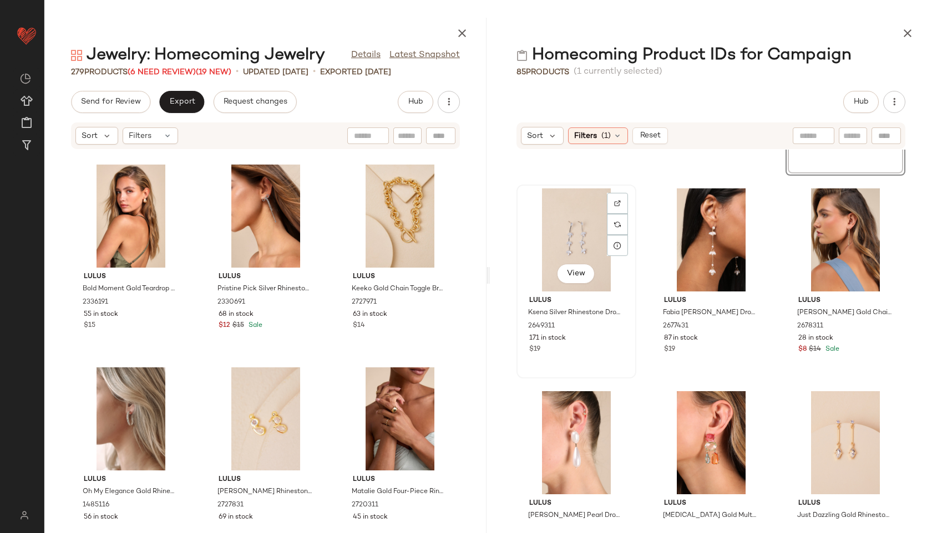
click at [565, 232] on div "View" at bounding box center [576, 240] width 112 height 103
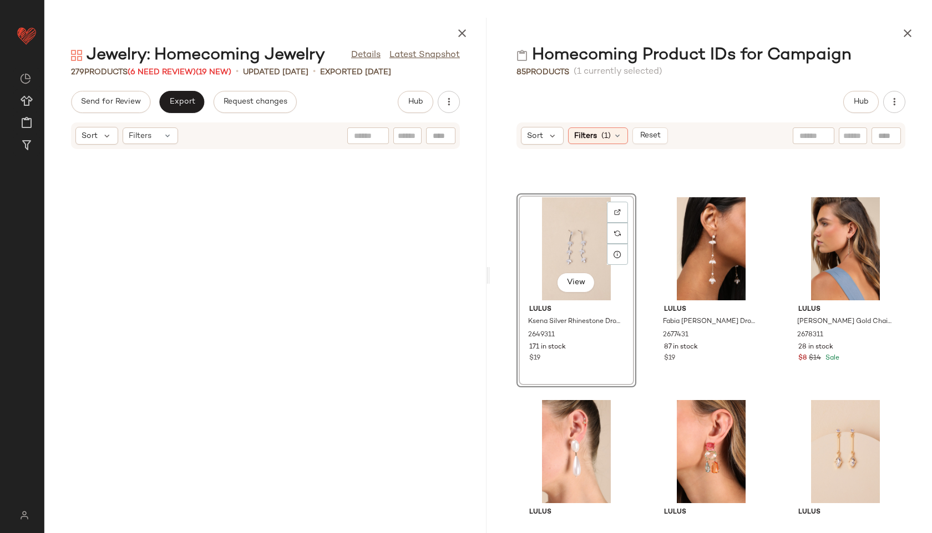
scroll to position [212, 0]
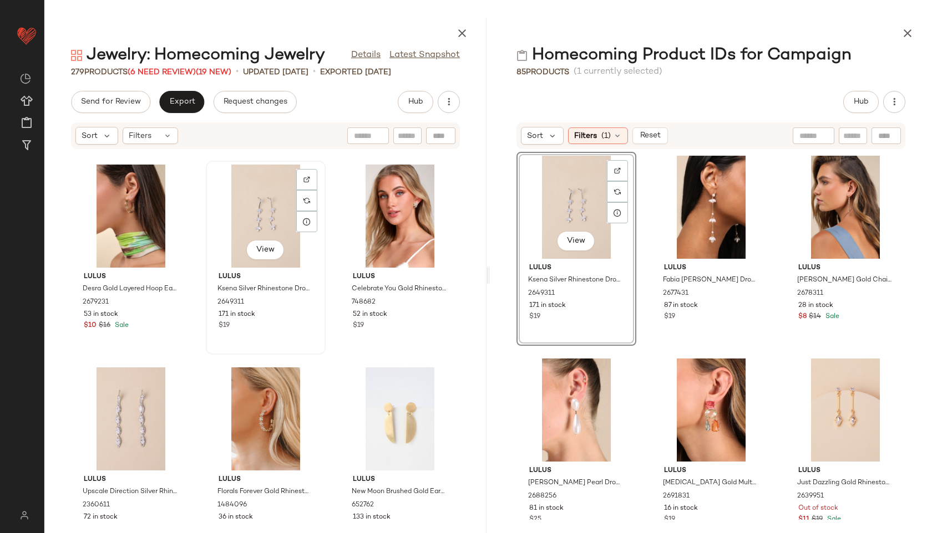
click at [256, 206] on div "View" at bounding box center [266, 216] width 112 height 103
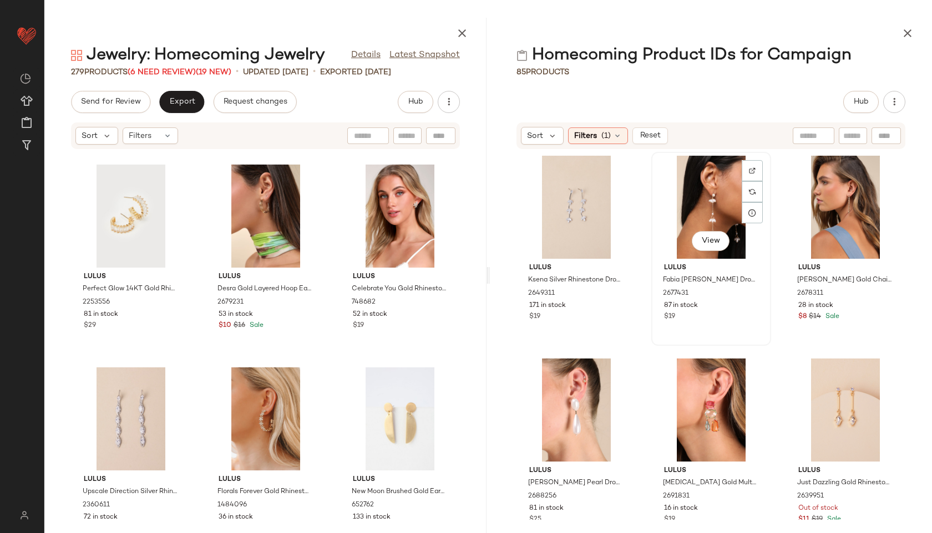
click at [711, 196] on div "View" at bounding box center [711, 207] width 112 height 103
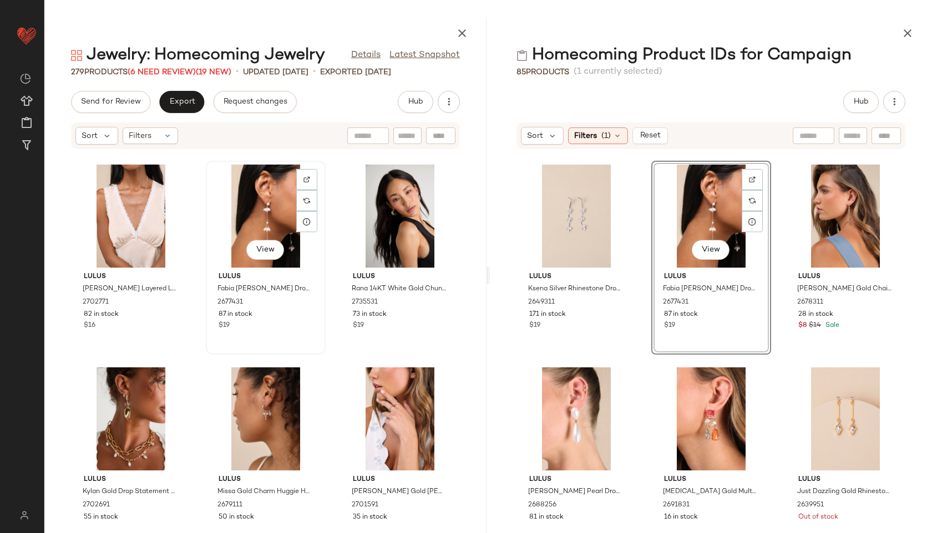
click at [263, 206] on div "View" at bounding box center [266, 216] width 112 height 103
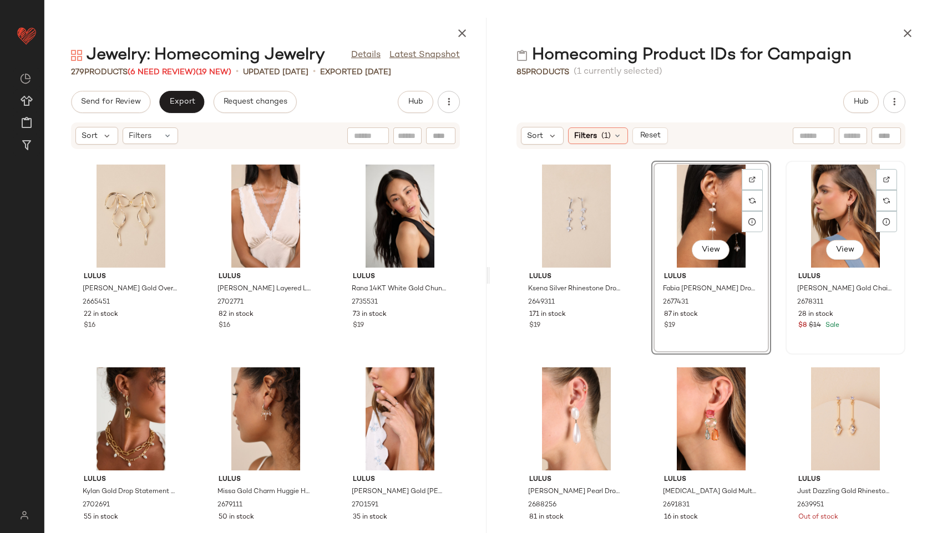
click at [837, 190] on div "View" at bounding box center [845, 216] width 112 height 103
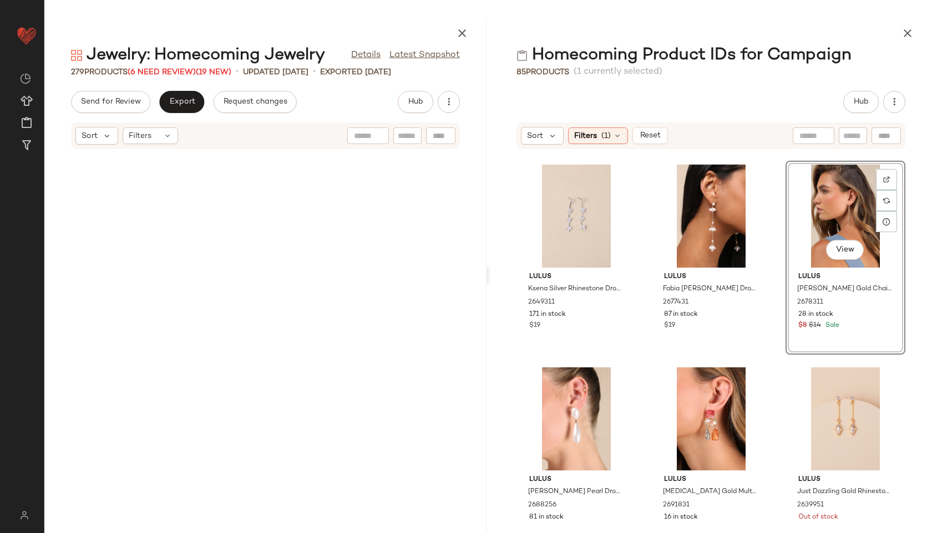
scroll to position [8727, 0]
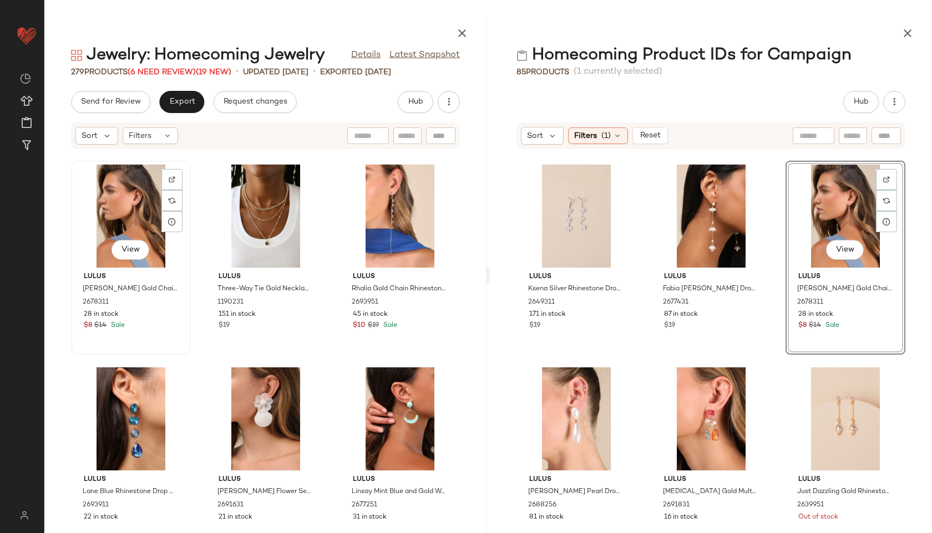
click at [120, 220] on div "View" at bounding box center [131, 216] width 112 height 103
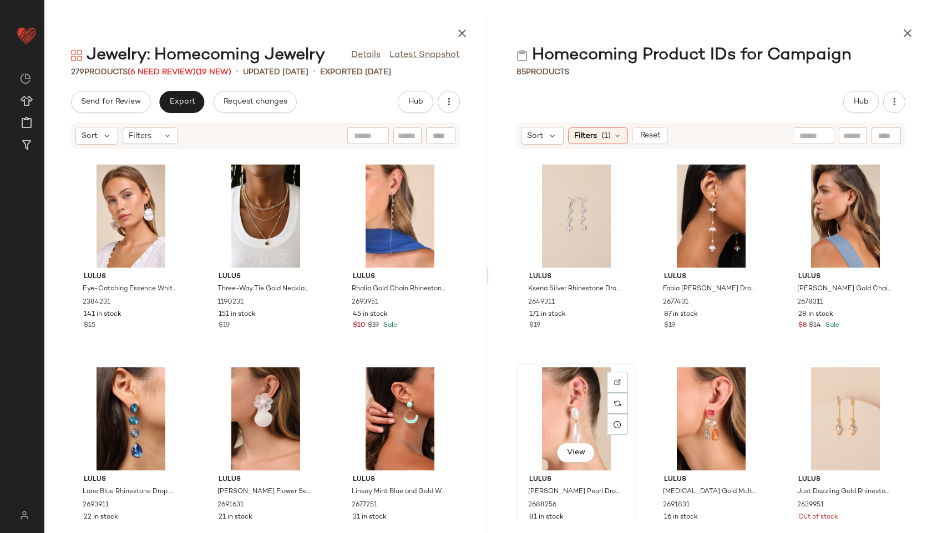
click at [560, 402] on div "View" at bounding box center [576, 419] width 112 height 103
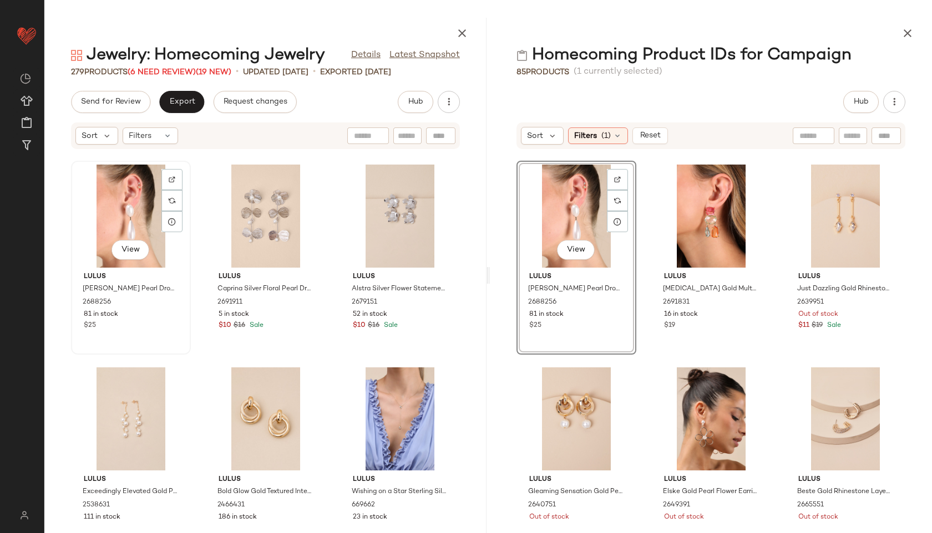
click at [140, 211] on div "View" at bounding box center [131, 216] width 112 height 103
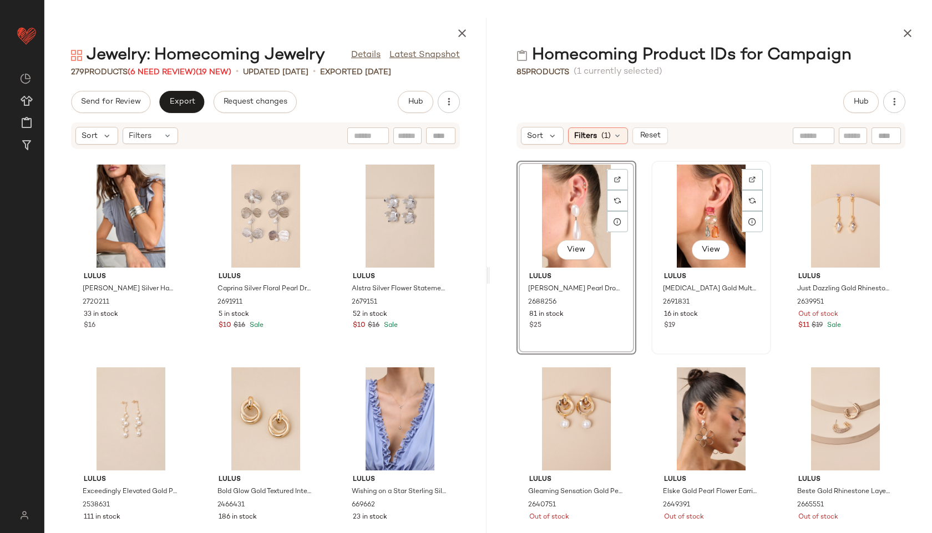
click at [701, 198] on div "View" at bounding box center [711, 216] width 112 height 103
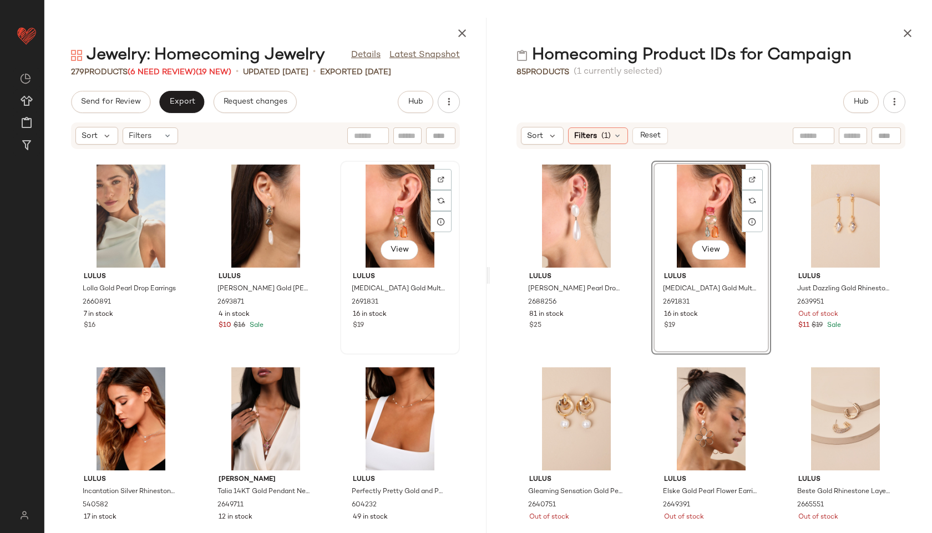
click at [397, 193] on div "View" at bounding box center [400, 216] width 112 height 103
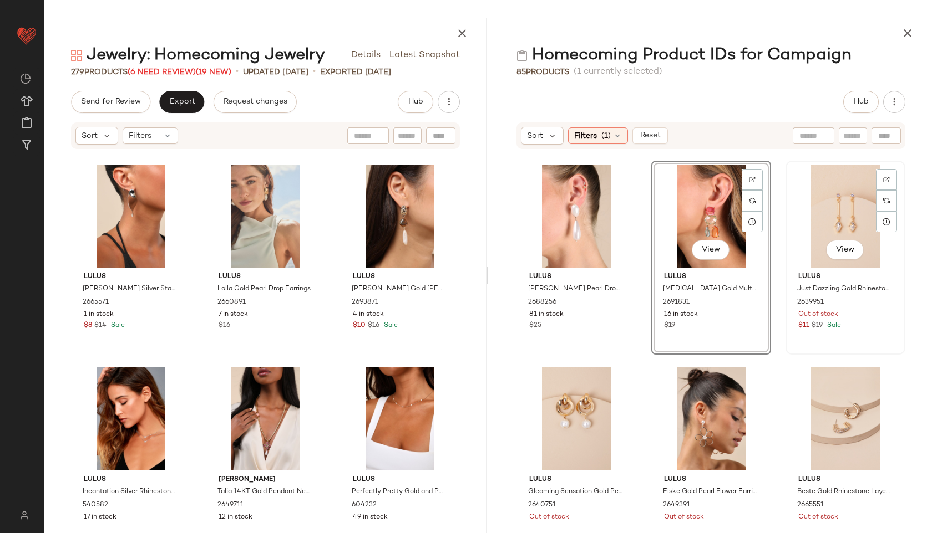
click at [833, 206] on div "View" at bounding box center [845, 216] width 112 height 103
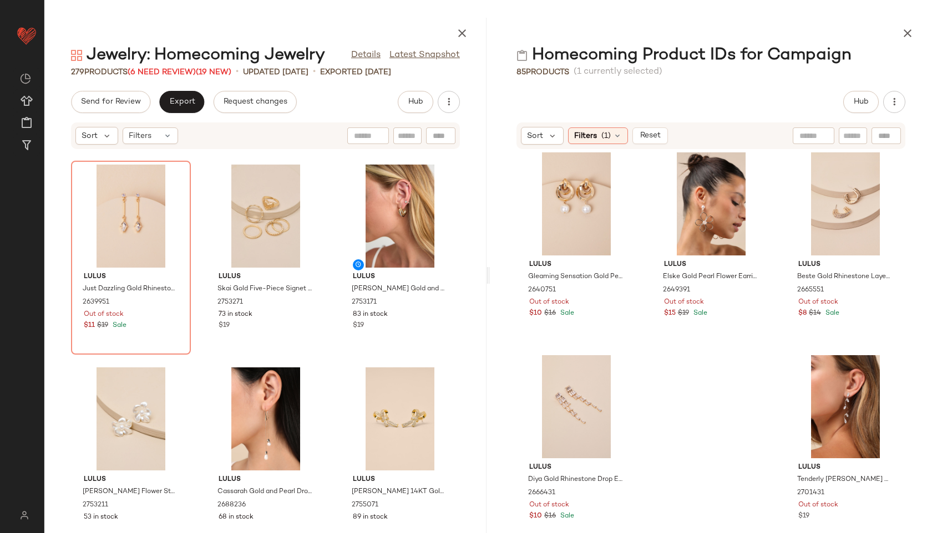
scroll to position [647, 0]
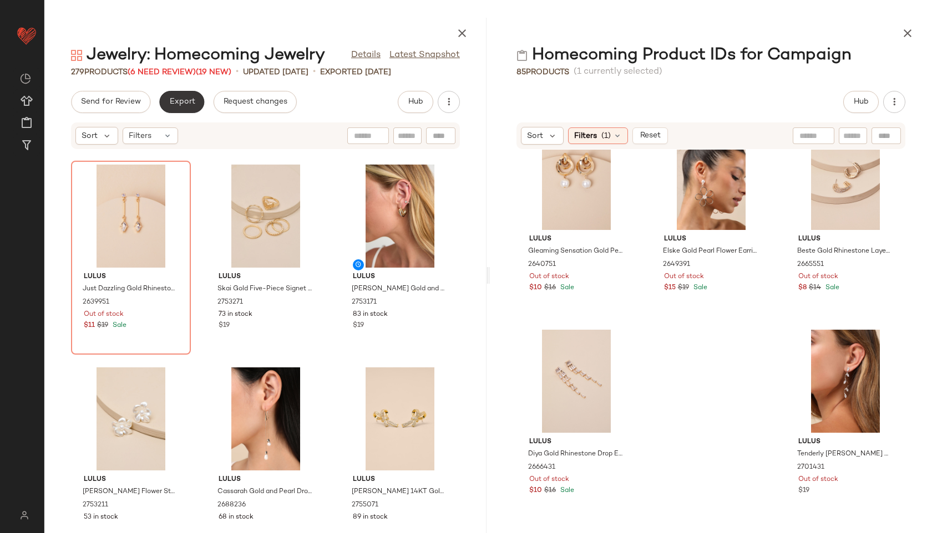
click at [178, 98] on span "Export" at bounding box center [182, 102] width 26 height 9
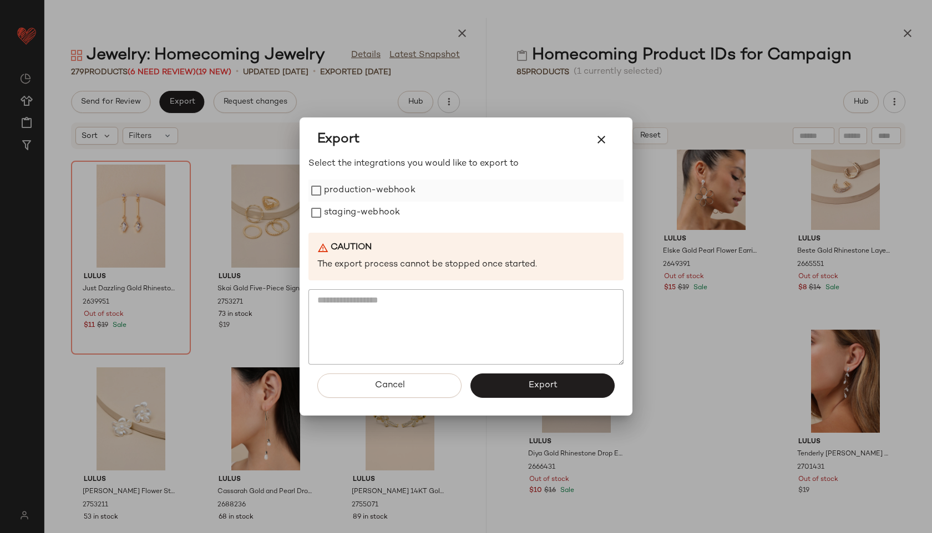
click at [333, 183] on label "production-webhook" at bounding box center [369, 191] width 91 height 22
click at [342, 215] on label "staging-webhook" at bounding box center [362, 213] width 76 height 22
click at [532, 378] on button "Export" at bounding box center [542, 386] width 144 height 24
